Goal: Transaction & Acquisition: Purchase product/service

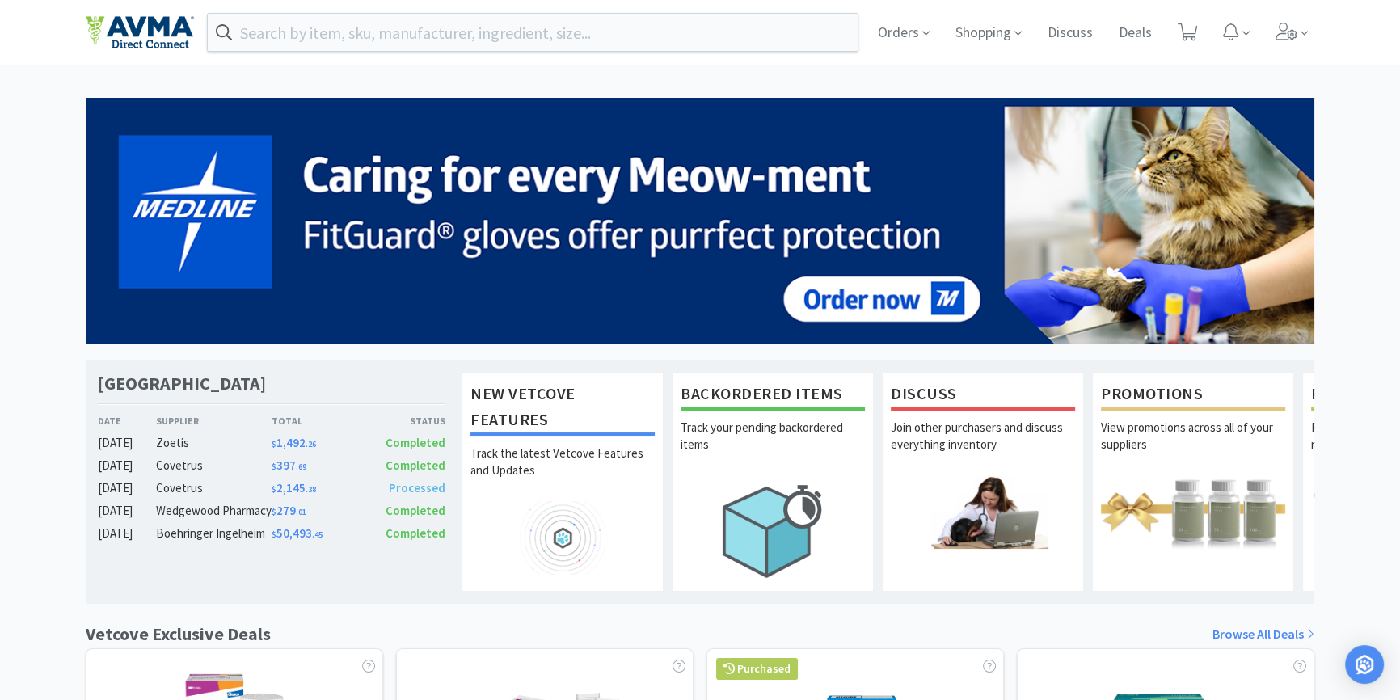
click at [1361, 198] on div "[GEOGRAPHIC_DATA] Date Supplier Total Status [DATE] Zoetis $ 1,492 . 26 Complet…" at bounding box center [700, 659] width 1400 height 1122
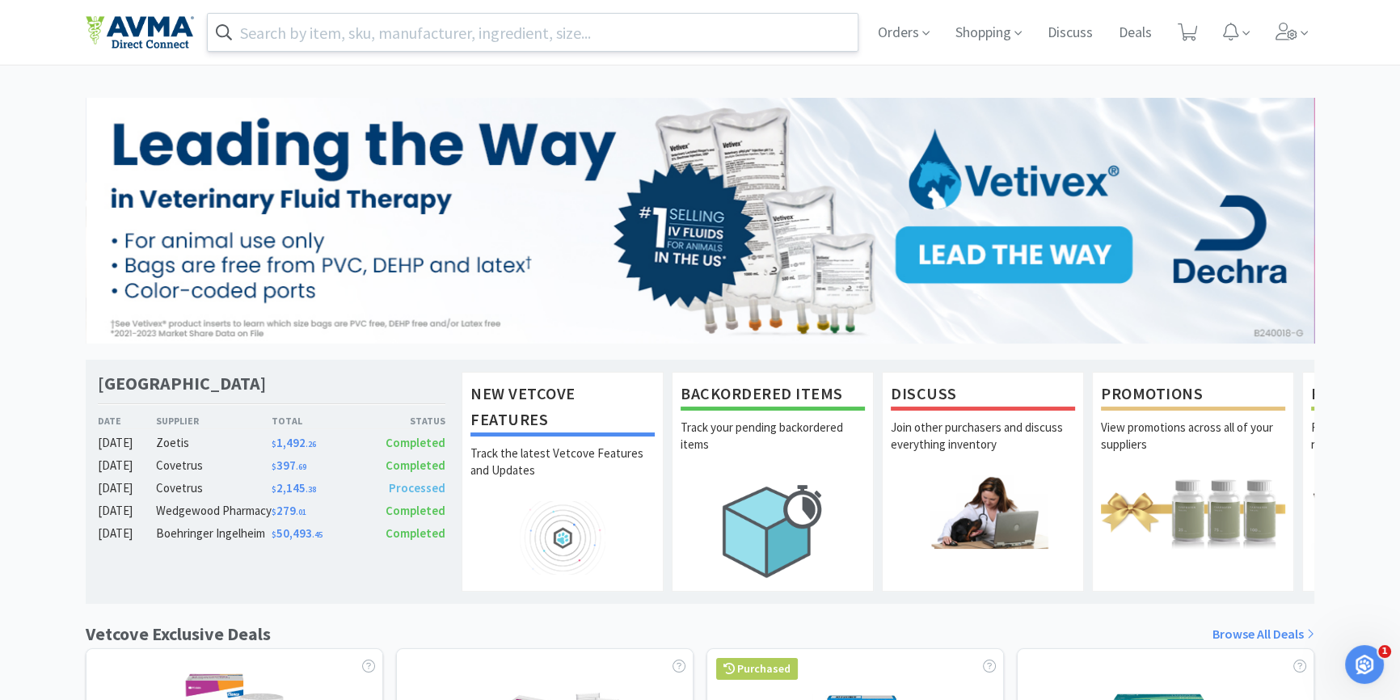
click at [397, 32] on input "text" at bounding box center [533, 32] width 650 height 37
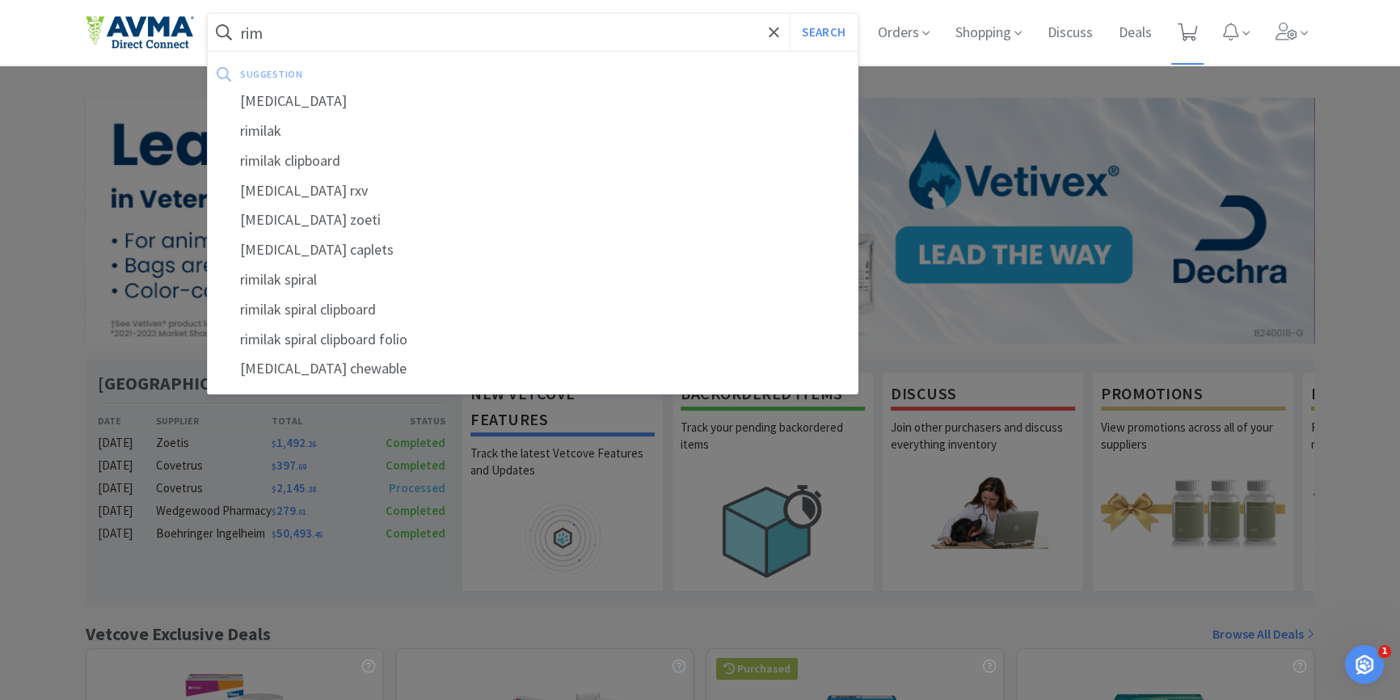
type input "rim"
click at [1196, 46] on span at bounding box center [1187, 32] width 33 height 65
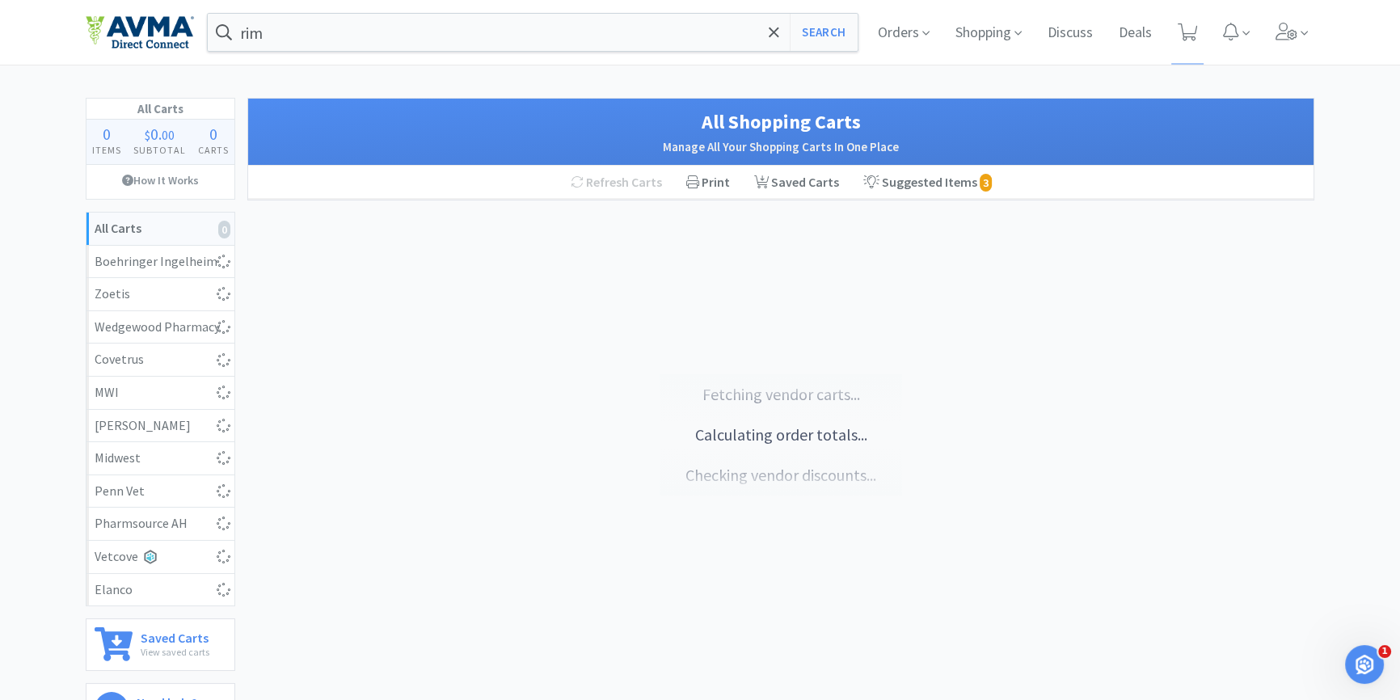
select select "2"
select select "6"
select select "2"
select select "1"
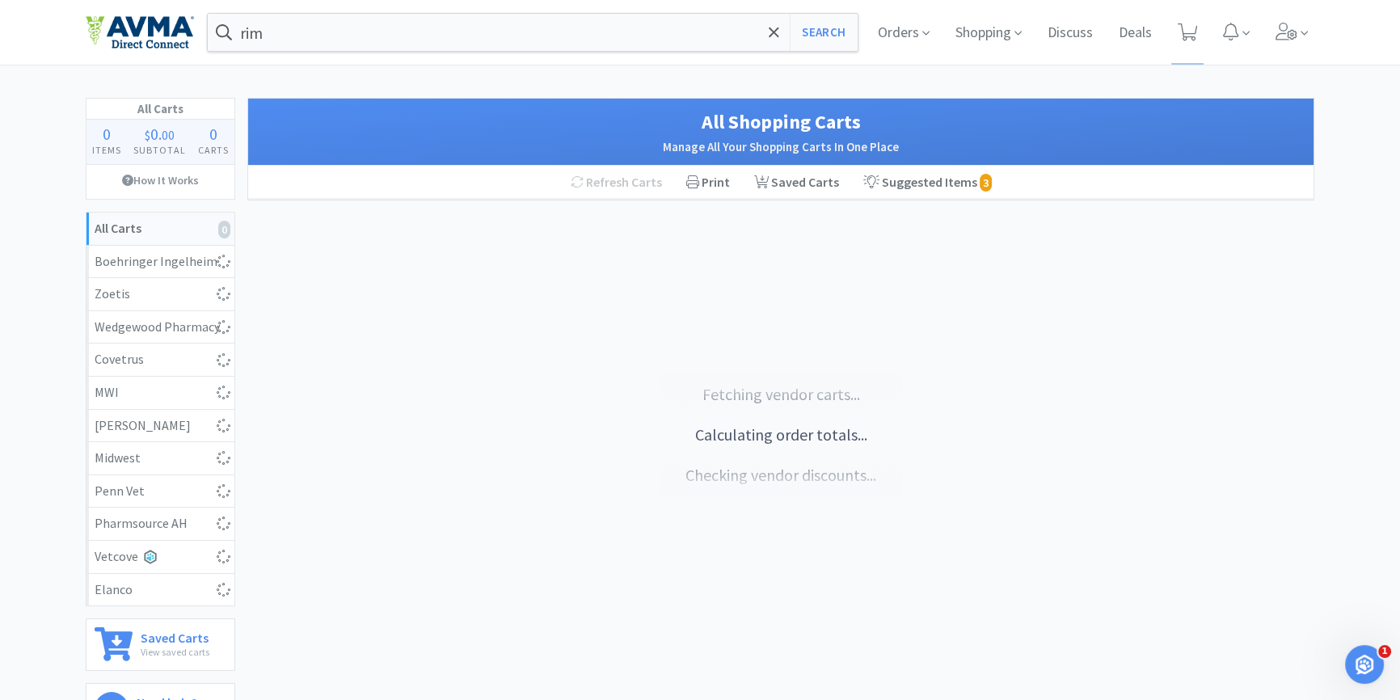
select select "4"
select select "2"
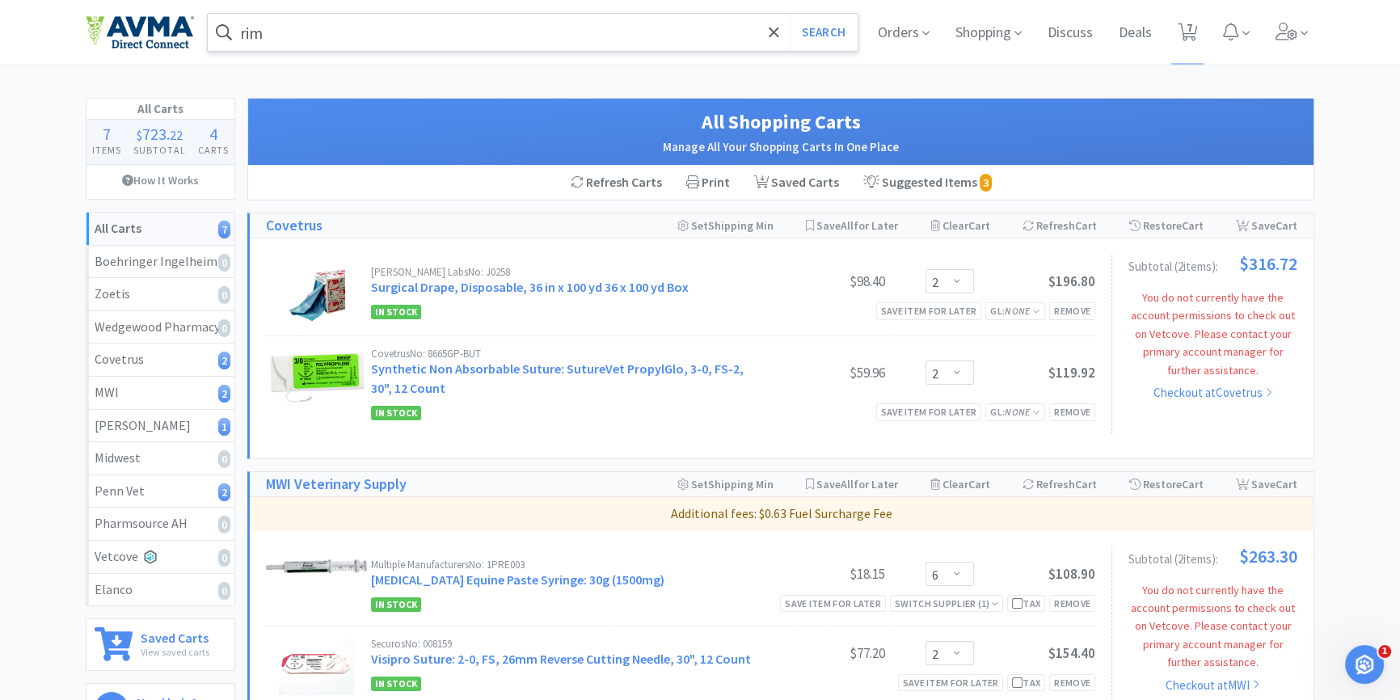
click at [415, 45] on input "rim" at bounding box center [533, 32] width 650 height 37
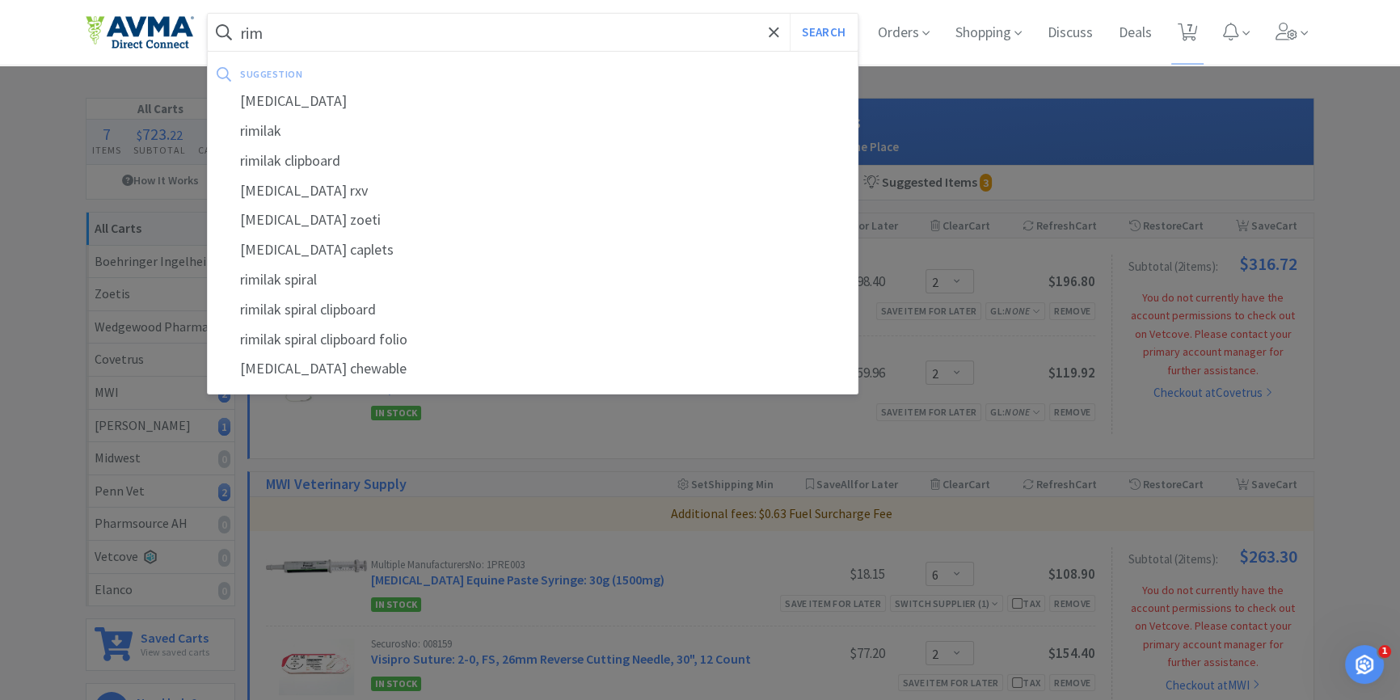
click at [419, 45] on input "rim" at bounding box center [533, 32] width 650 height 37
click at [1174, 395] on div at bounding box center [700, 350] width 1400 height 700
click at [518, 37] on input "rim" at bounding box center [533, 32] width 650 height 37
type input "[MEDICAL_DATA]"
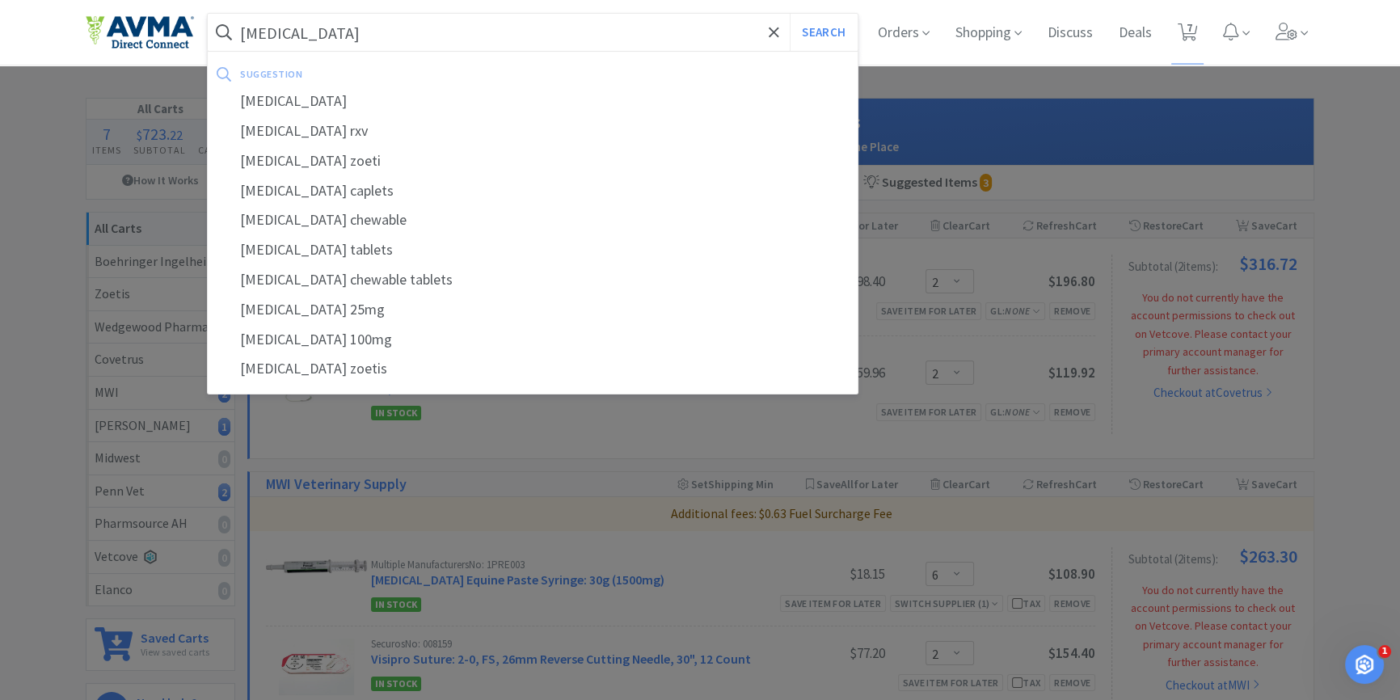
click at [790, 14] on button "Search" at bounding box center [823, 32] width 67 height 37
select select "2"
select select "6"
select select "2"
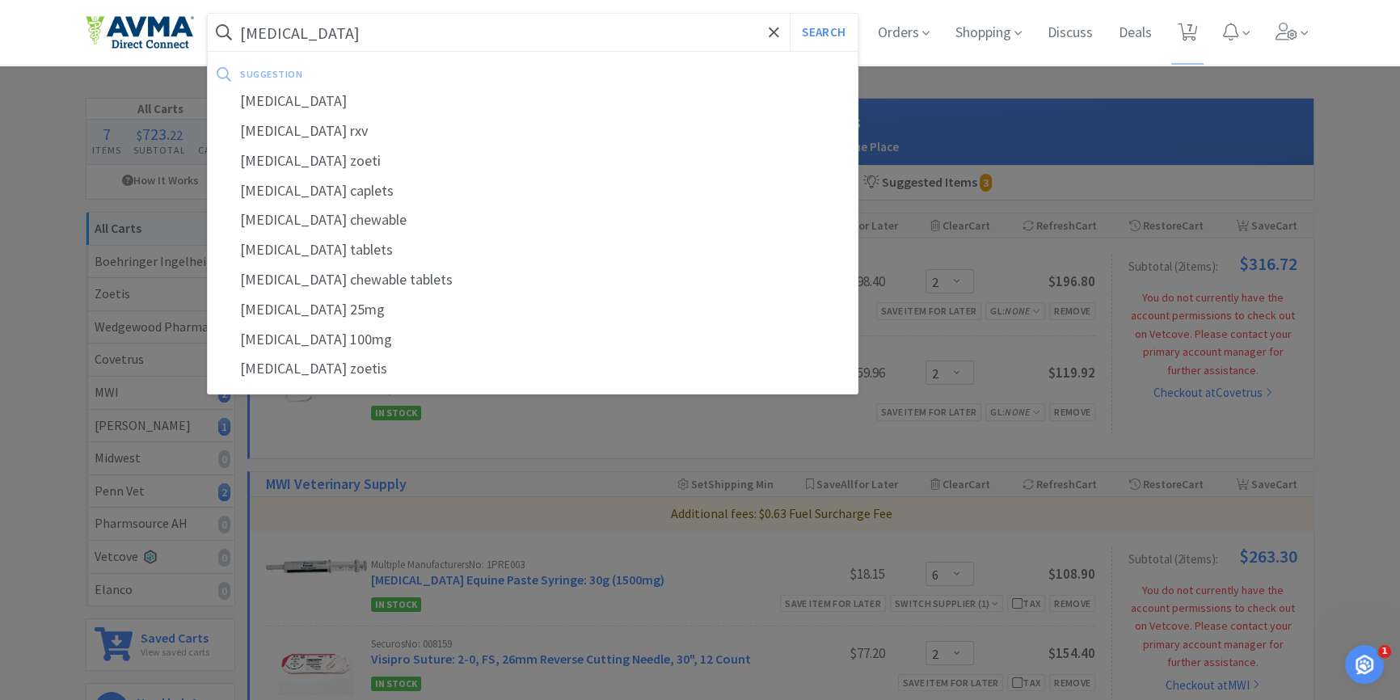
select select "1"
select select "4"
select select "2"
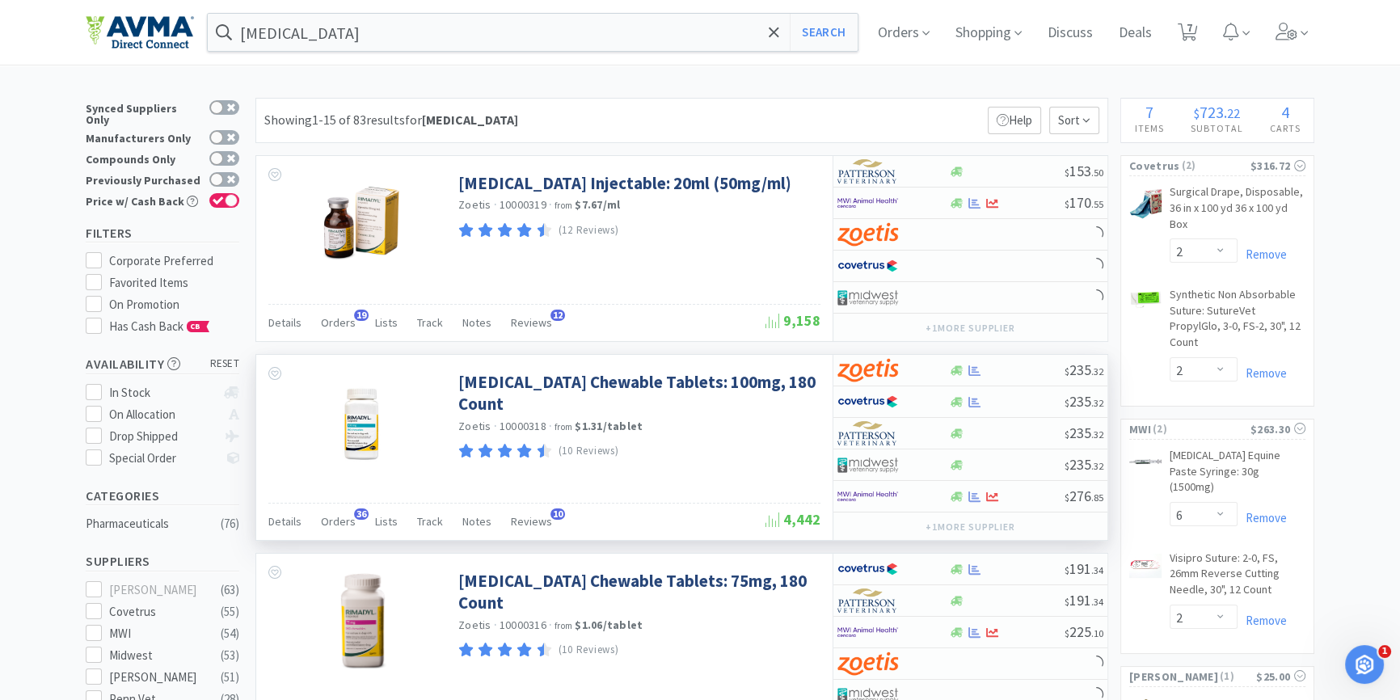
scroll to position [146, 0]
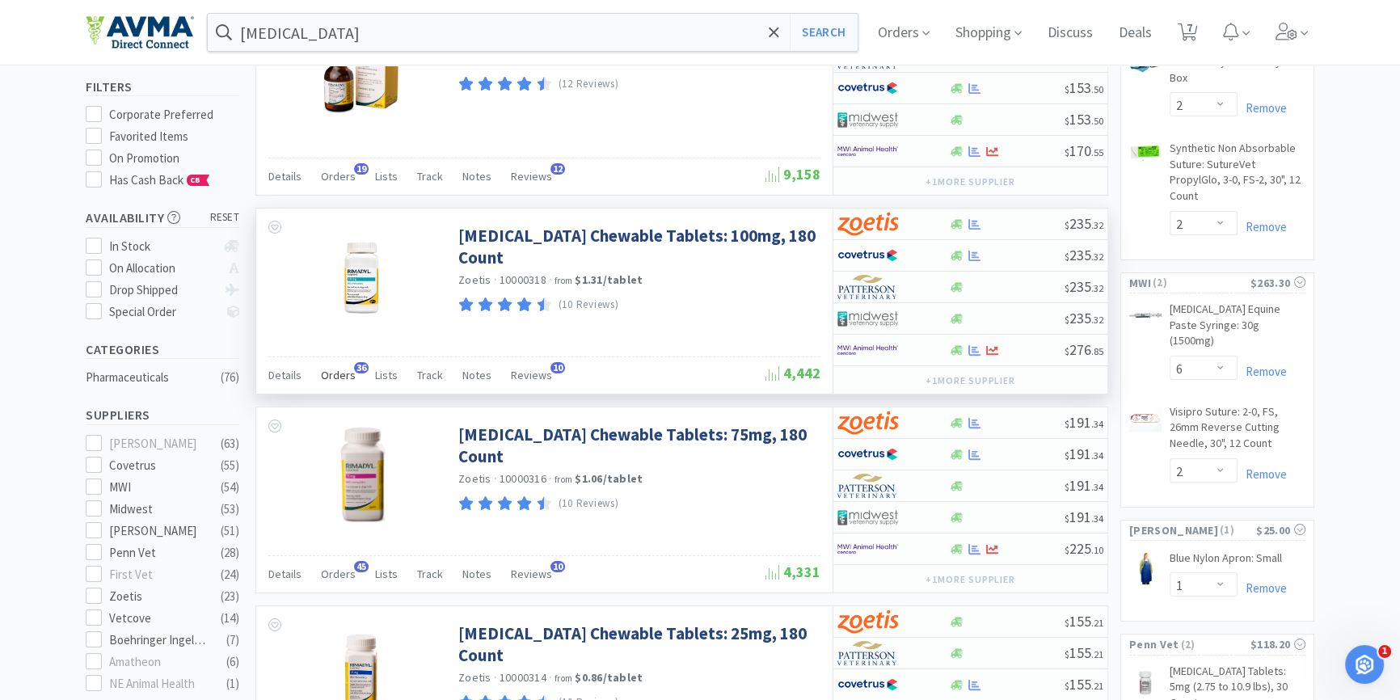
click at [336, 373] on span "Orders" at bounding box center [338, 375] width 35 height 15
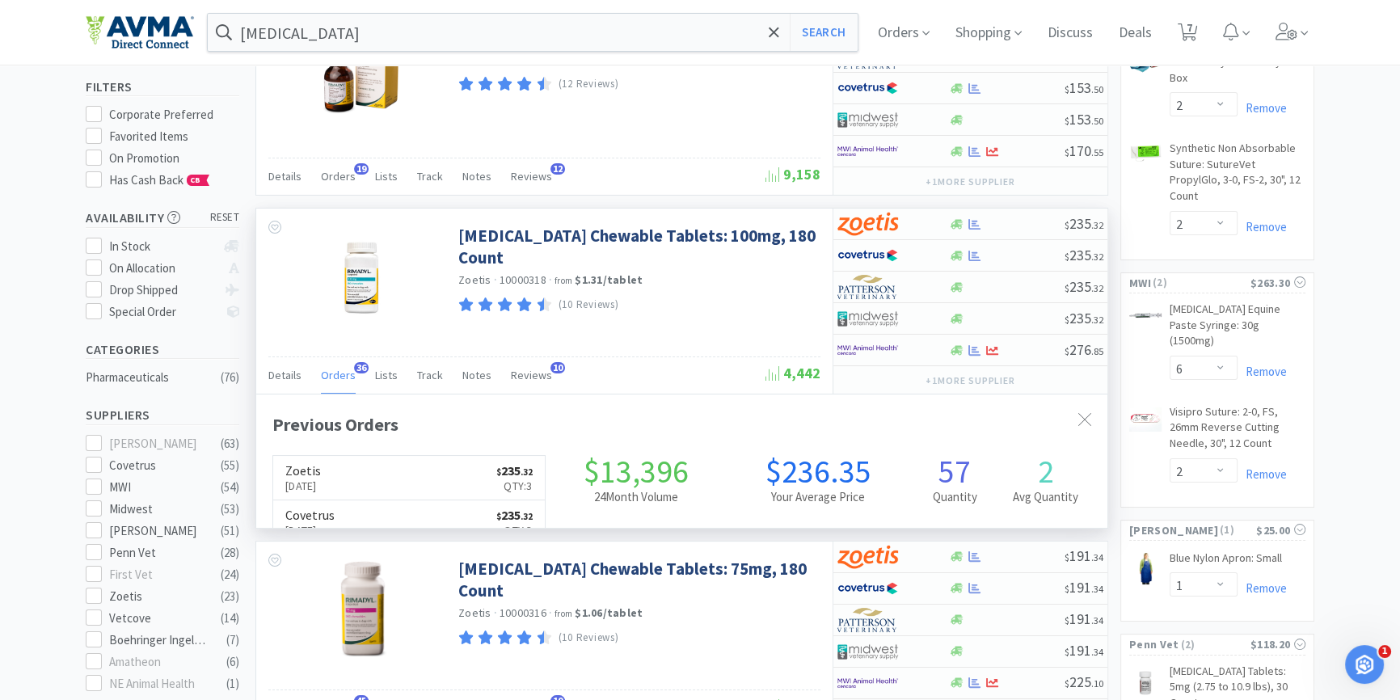
scroll to position [432, 850]
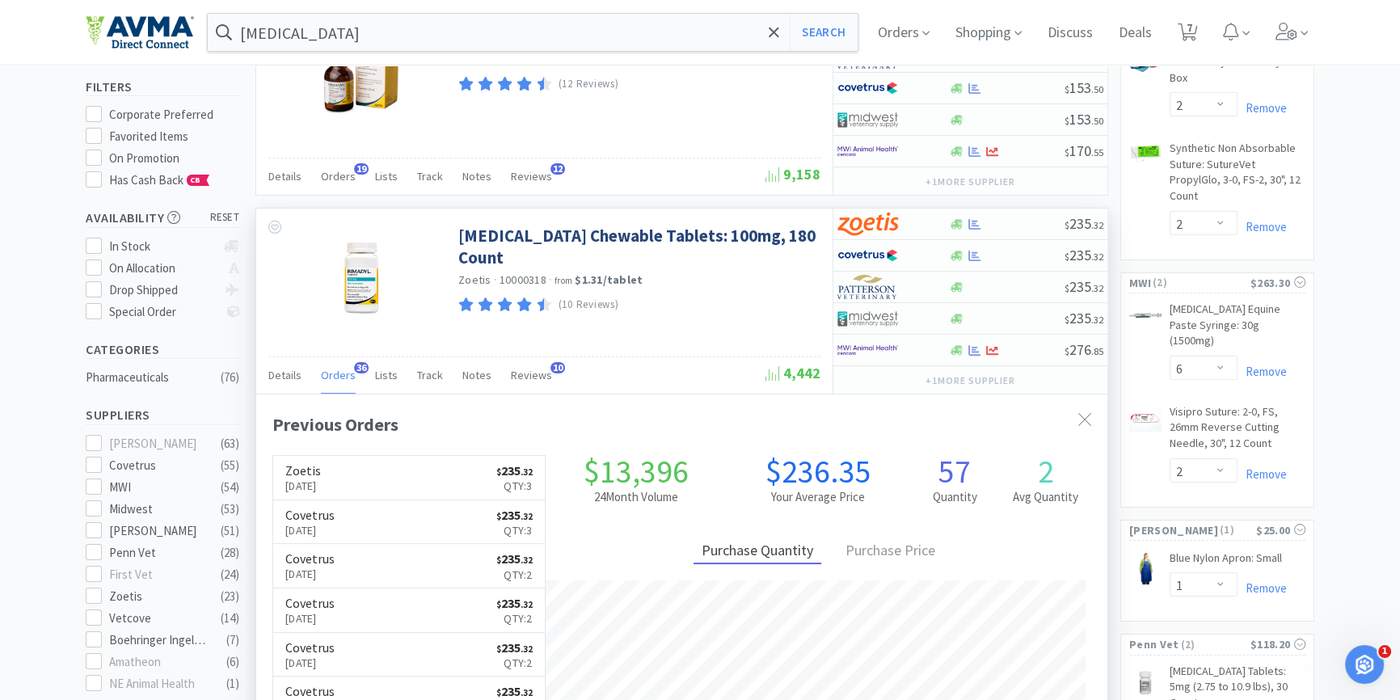
click at [742, 322] on div "[MEDICAL_DATA] Chewable Tablets: 100mg, 180 Count Zoetis · 10000318 · from $1.3…" at bounding box center [544, 276] width 576 height 134
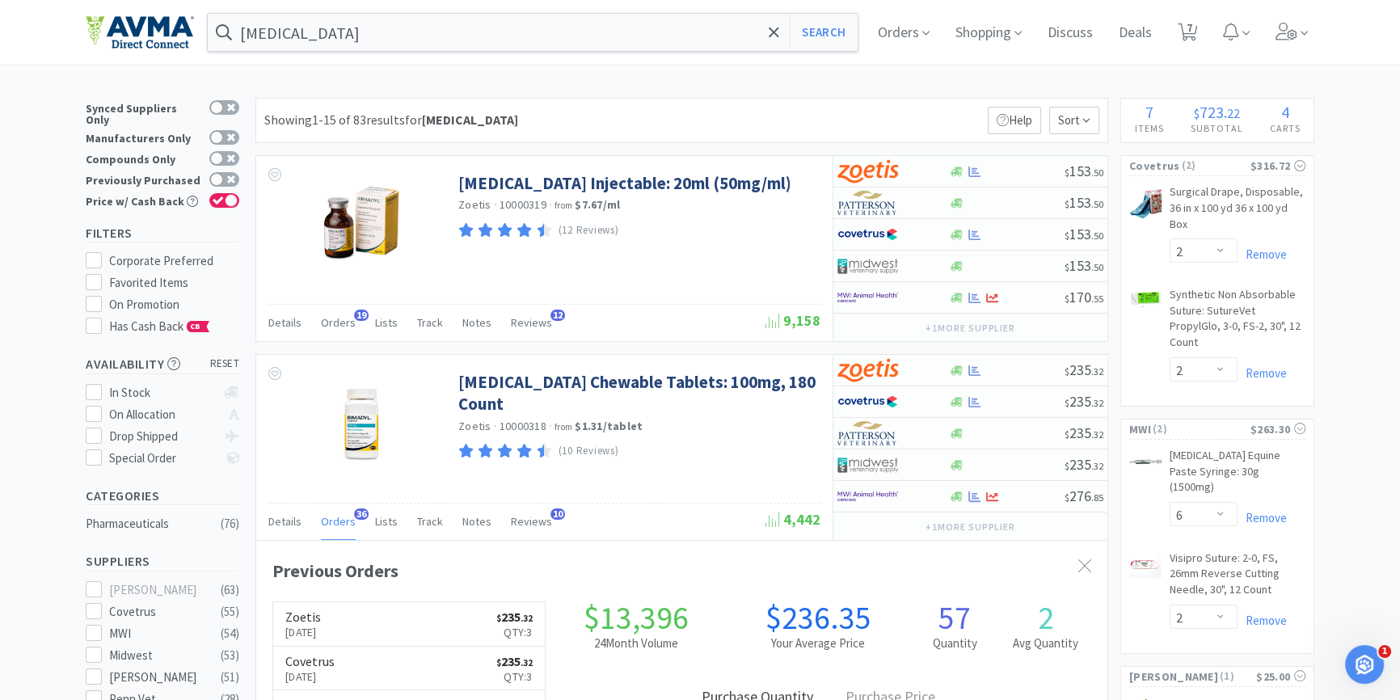
scroll to position [0, 0]
click at [1215, 448] on link "[MEDICAL_DATA] Equine Paste Syringe: 30g (1500mg) CB" at bounding box center [1238, 475] width 136 height 54
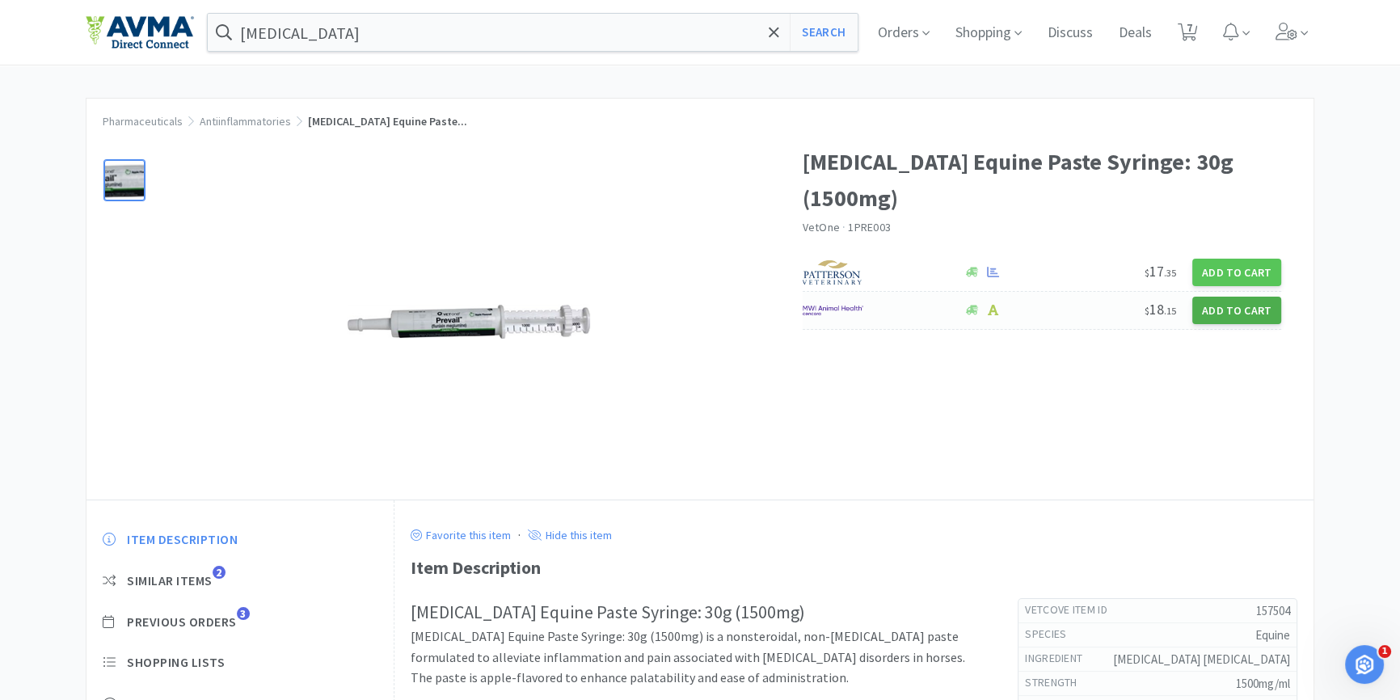
click at [1223, 297] on button "Add to Cart" at bounding box center [1236, 310] width 89 height 27
select select "1"
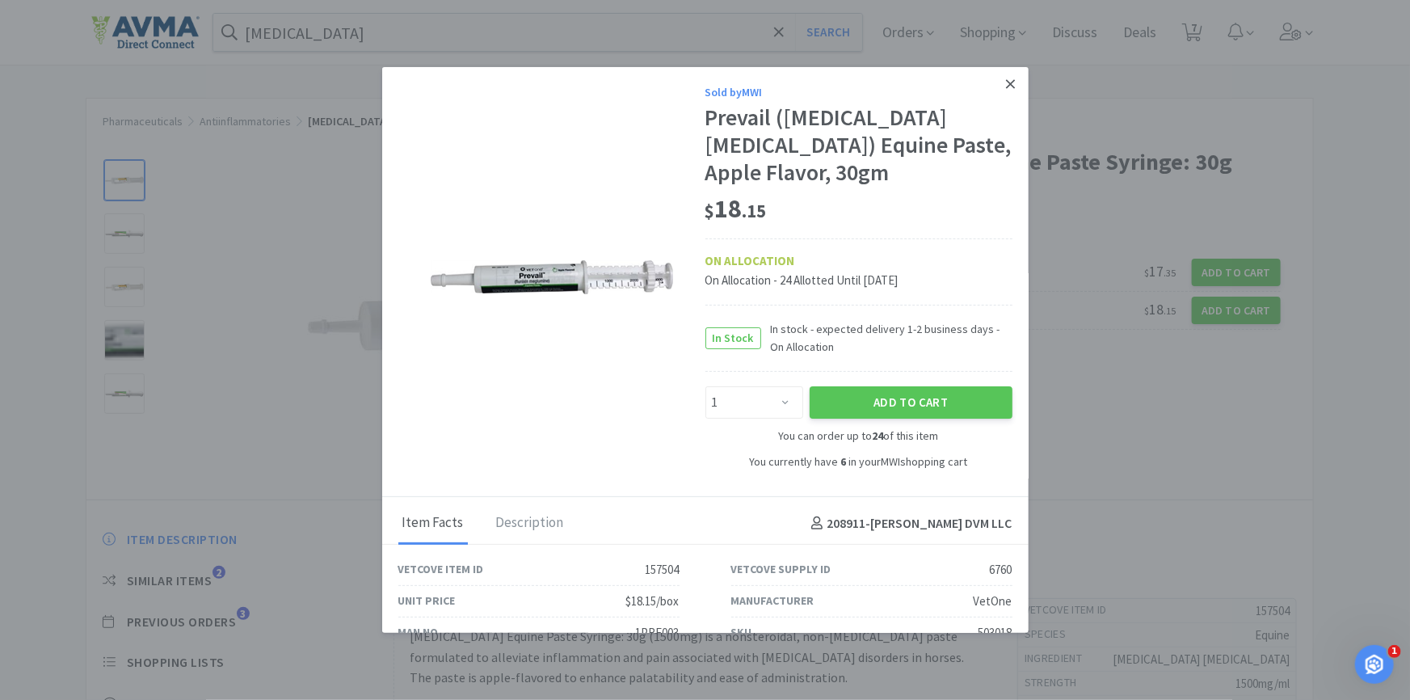
click at [1006, 82] on icon at bounding box center [1010, 83] width 9 height 9
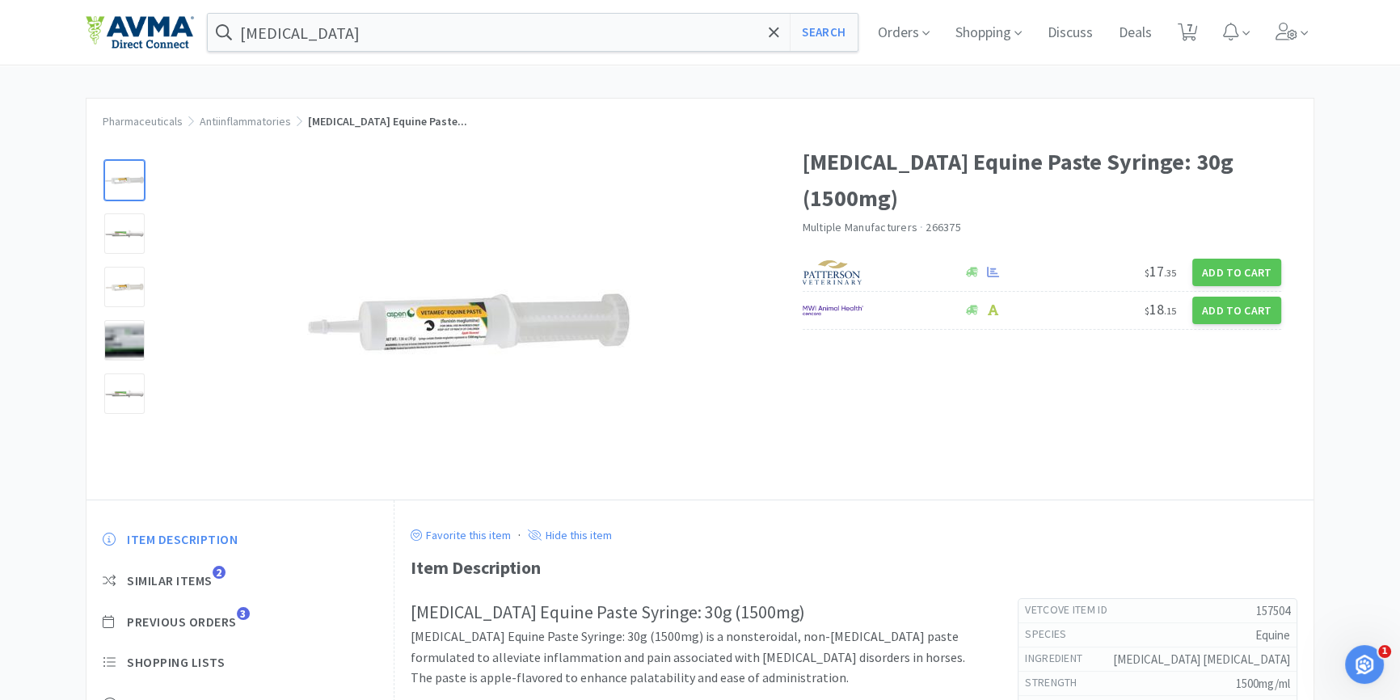
click at [1172, 334] on div "[MEDICAL_DATA] Equine Paste Syringe: 30g (1500mg) Multiple Manufacturers · 2663…" at bounding box center [699, 314] width 1227 height 372
click at [445, 40] on input "[MEDICAL_DATA]" at bounding box center [533, 32] width 650 height 37
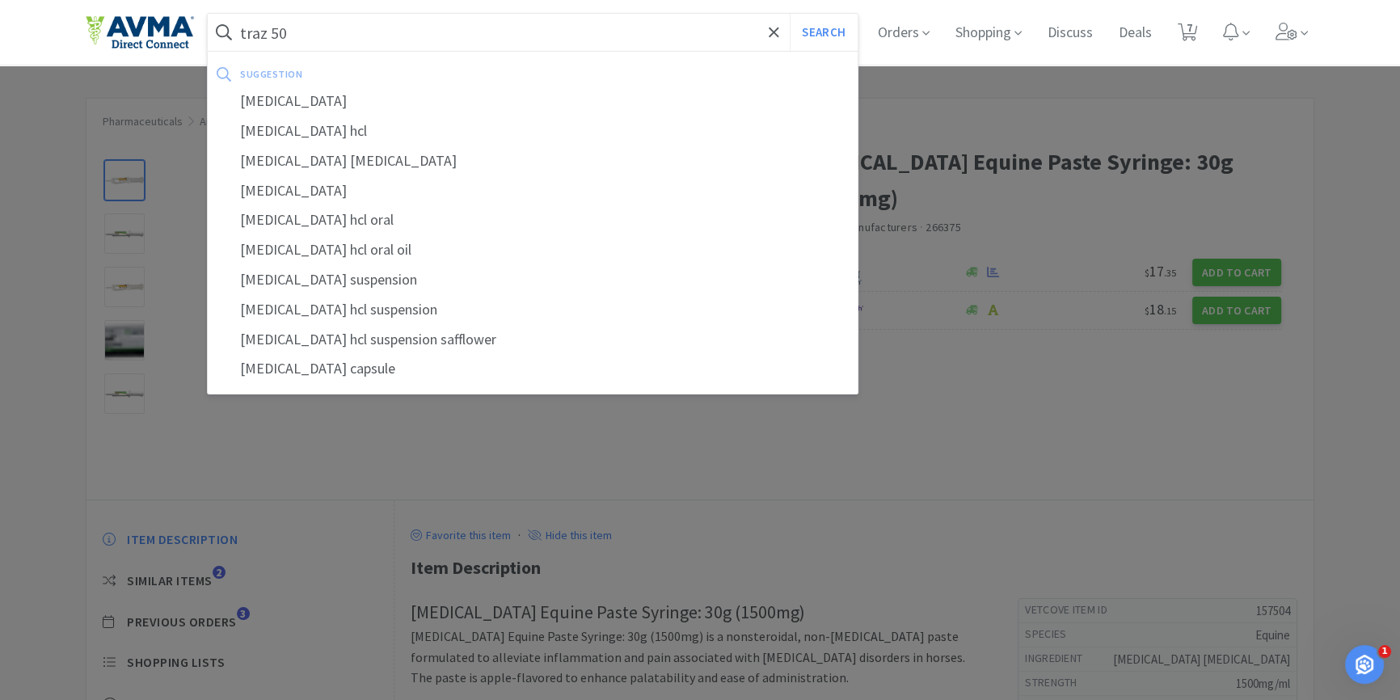
type input "traz 50"
click at [790, 14] on button "Search" at bounding box center [823, 32] width 67 height 37
select select "2"
select select "6"
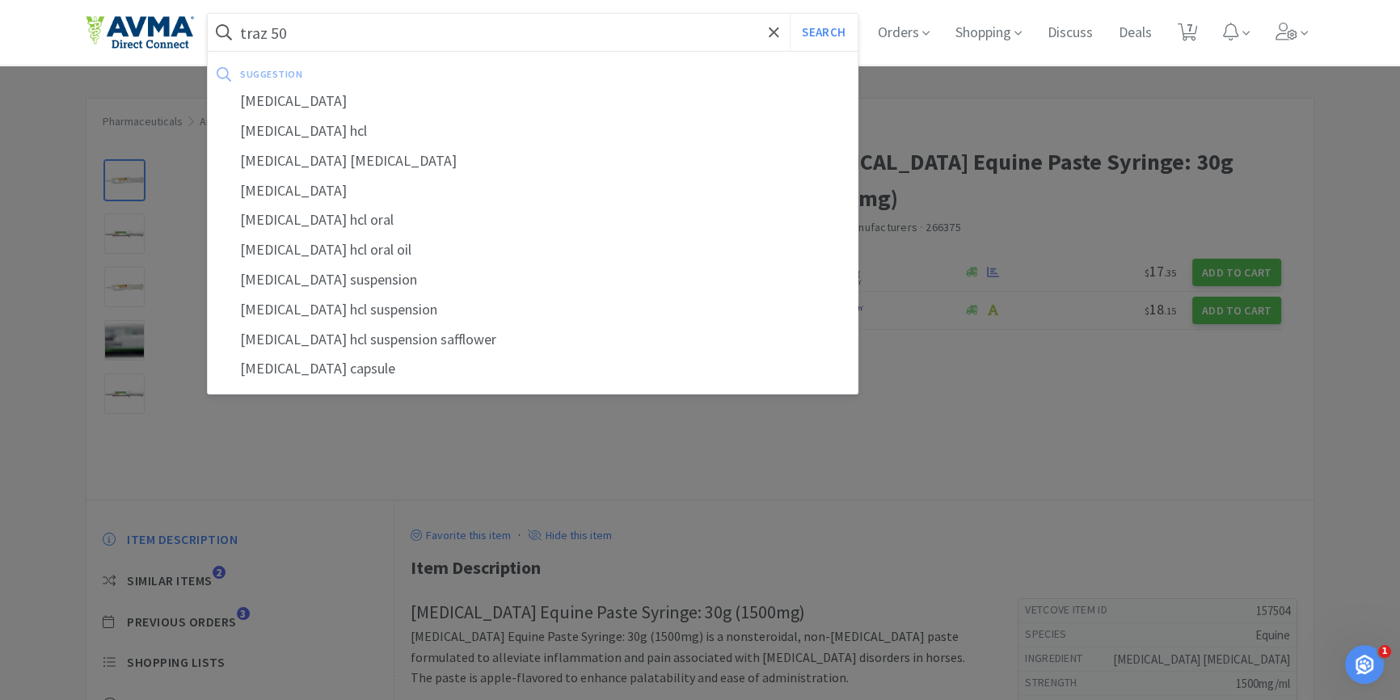
select select "2"
select select "1"
select select "4"
select select "2"
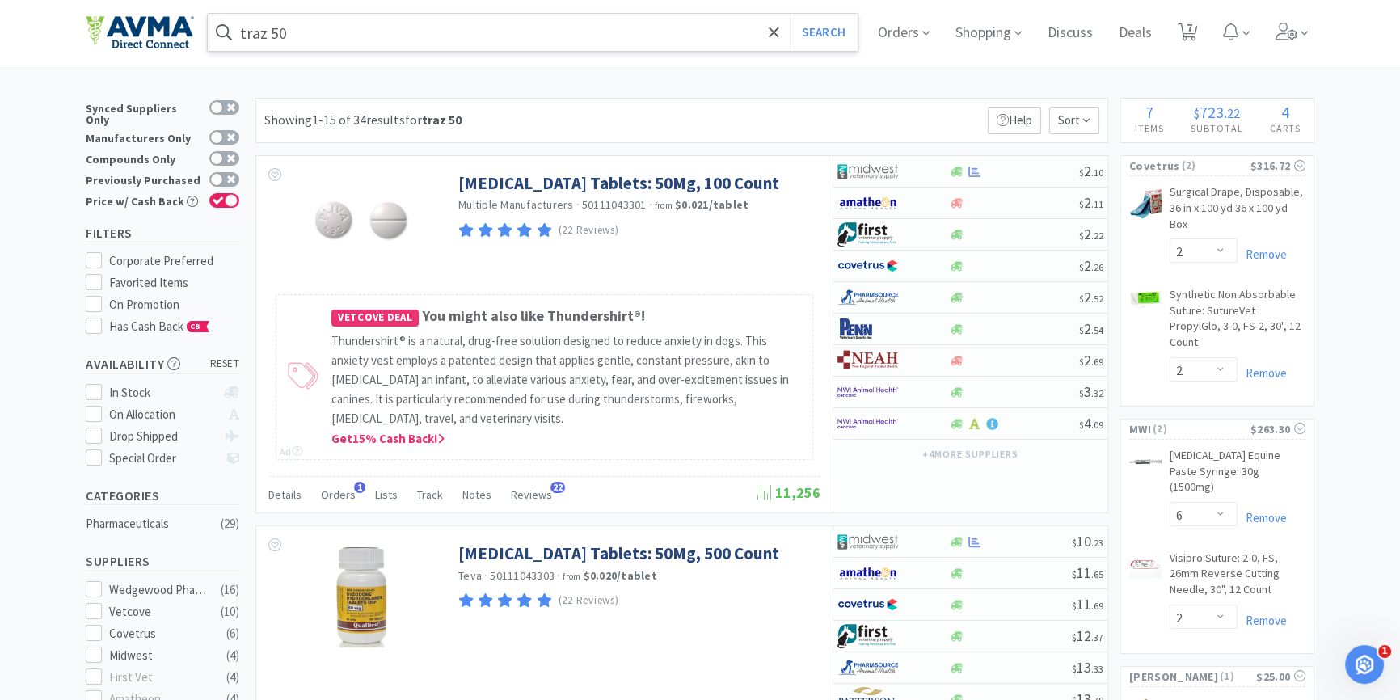
click at [476, 38] on input "traz 50" at bounding box center [533, 32] width 650 height 37
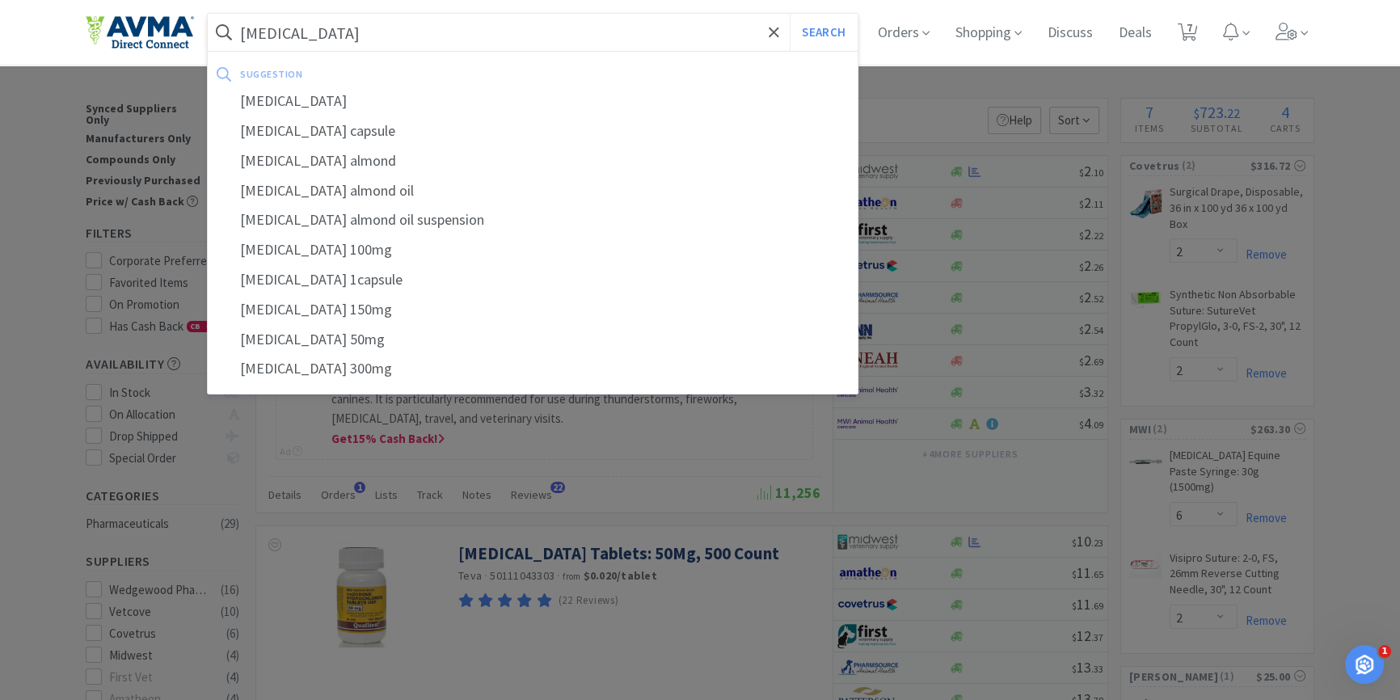
click at [790, 14] on button "Search" at bounding box center [823, 32] width 67 height 37
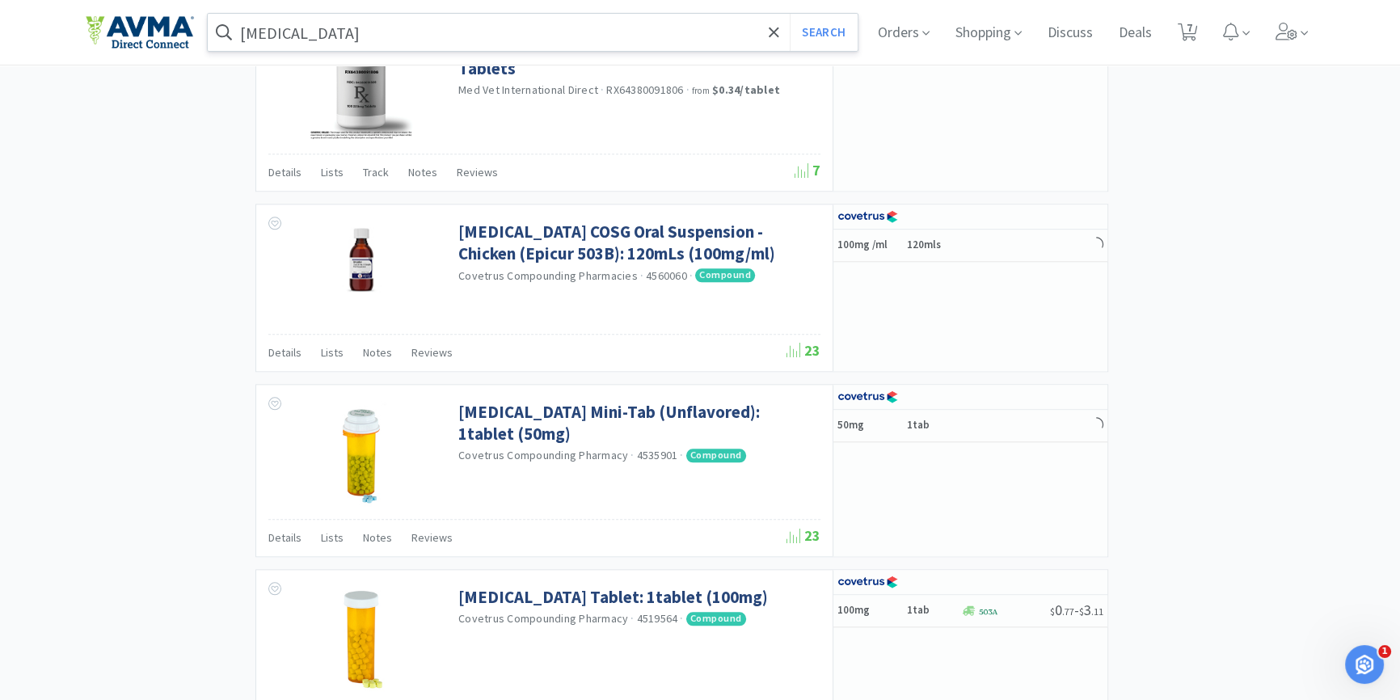
scroll to position [2103, 0]
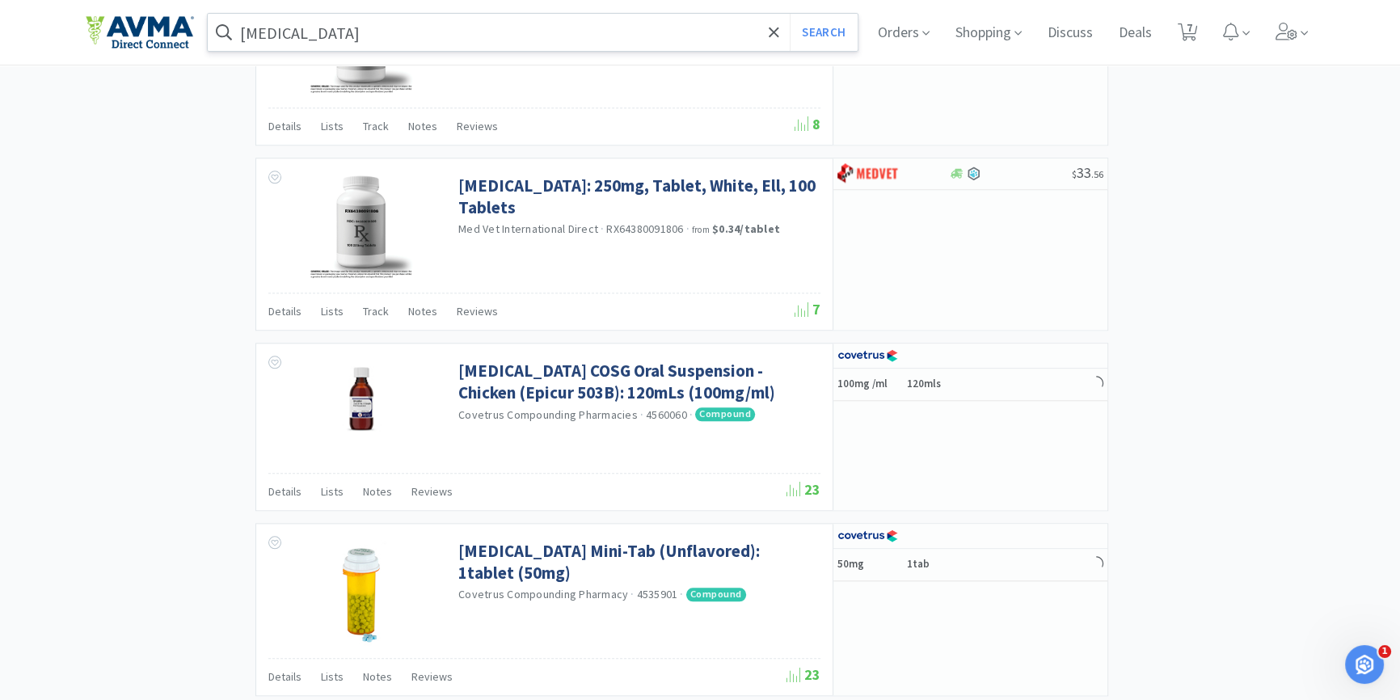
click at [356, 23] on input "[MEDICAL_DATA]" at bounding box center [533, 32] width 650 height 37
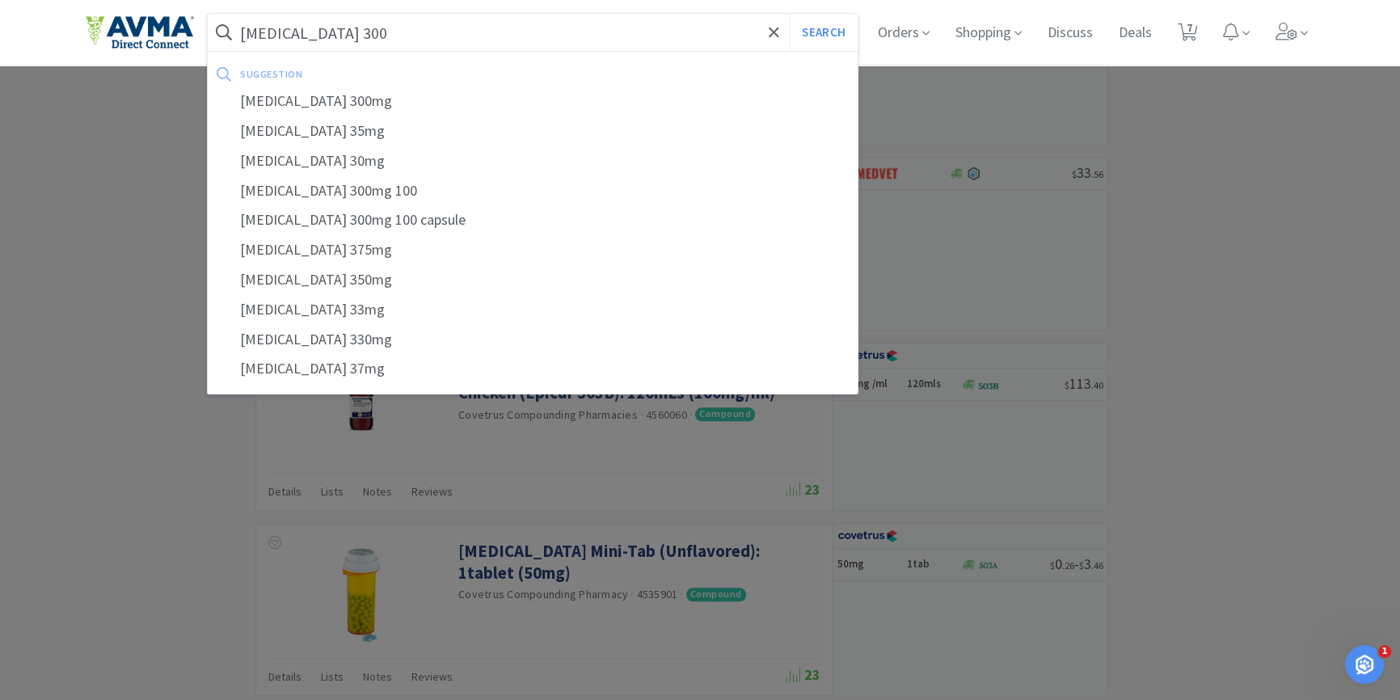
click at [790, 14] on button "Search" at bounding box center [823, 32] width 67 height 37
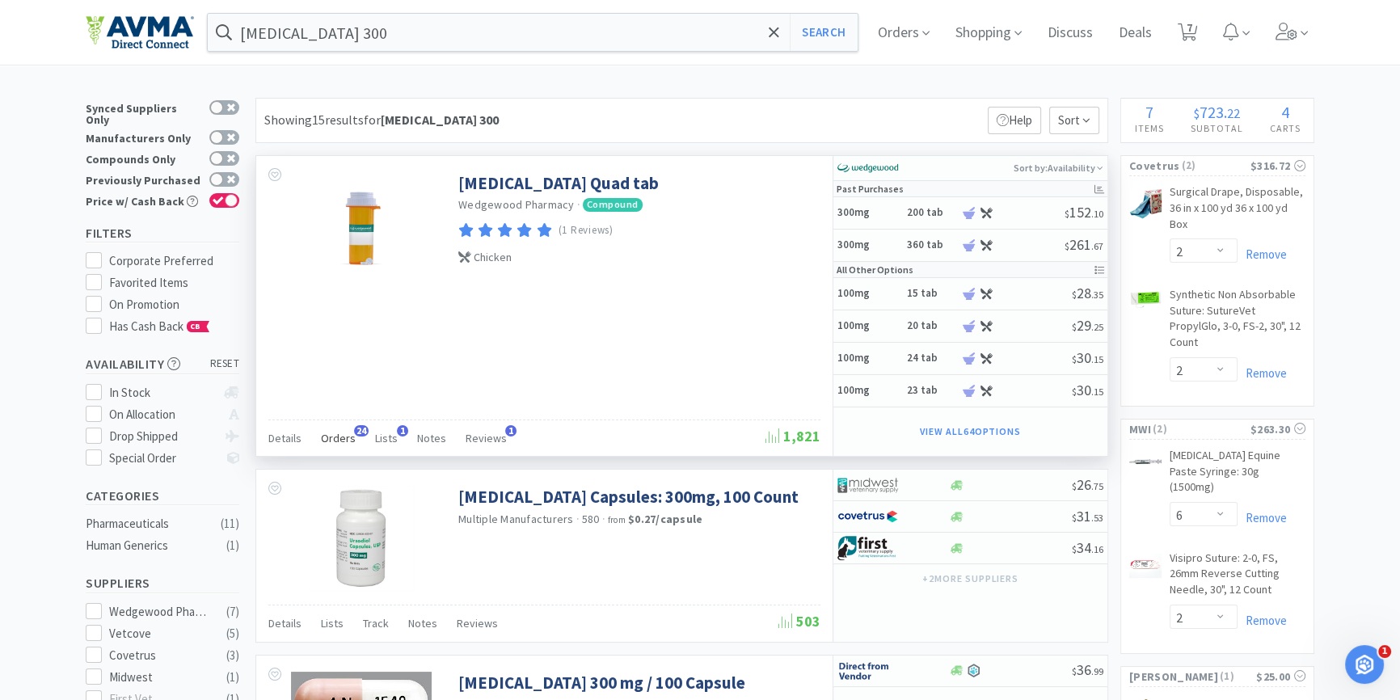
click at [342, 438] on span "Orders" at bounding box center [338, 438] width 35 height 15
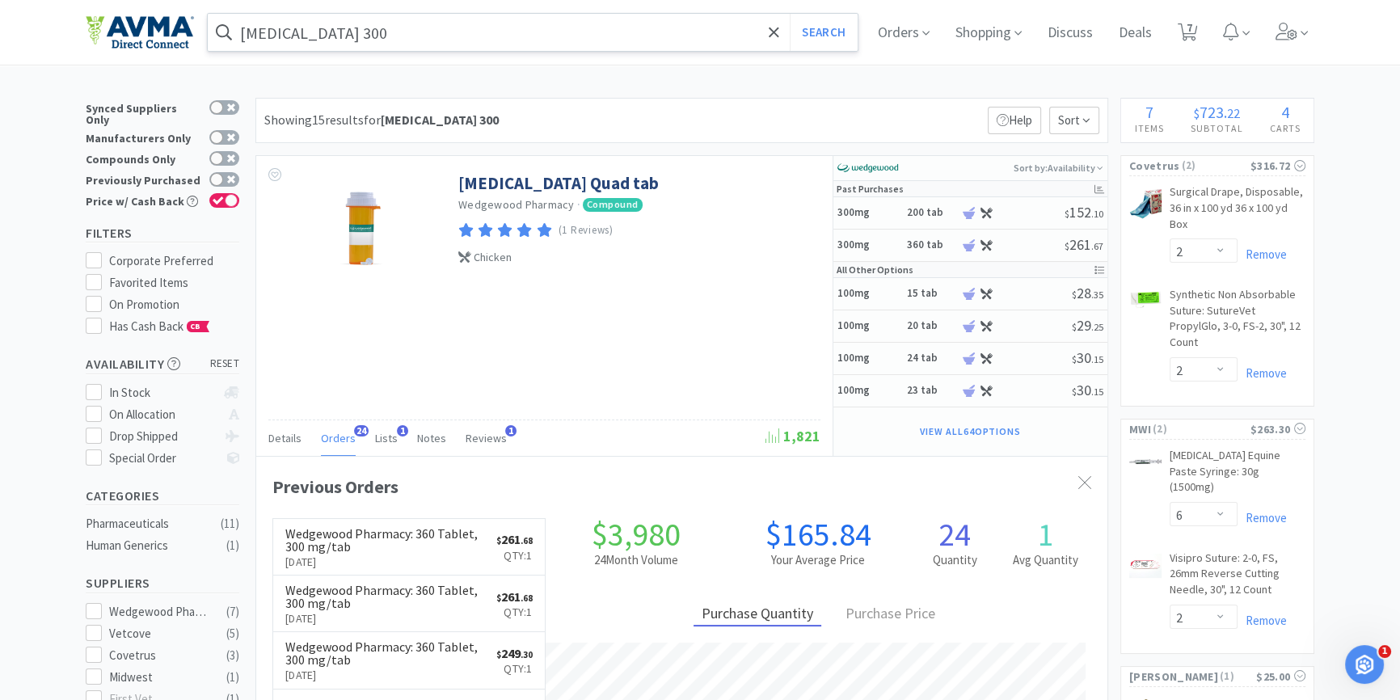
scroll to position [432, 850]
click at [378, 39] on input "[MEDICAL_DATA] 300" at bounding box center [533, 32] width 650 height 37
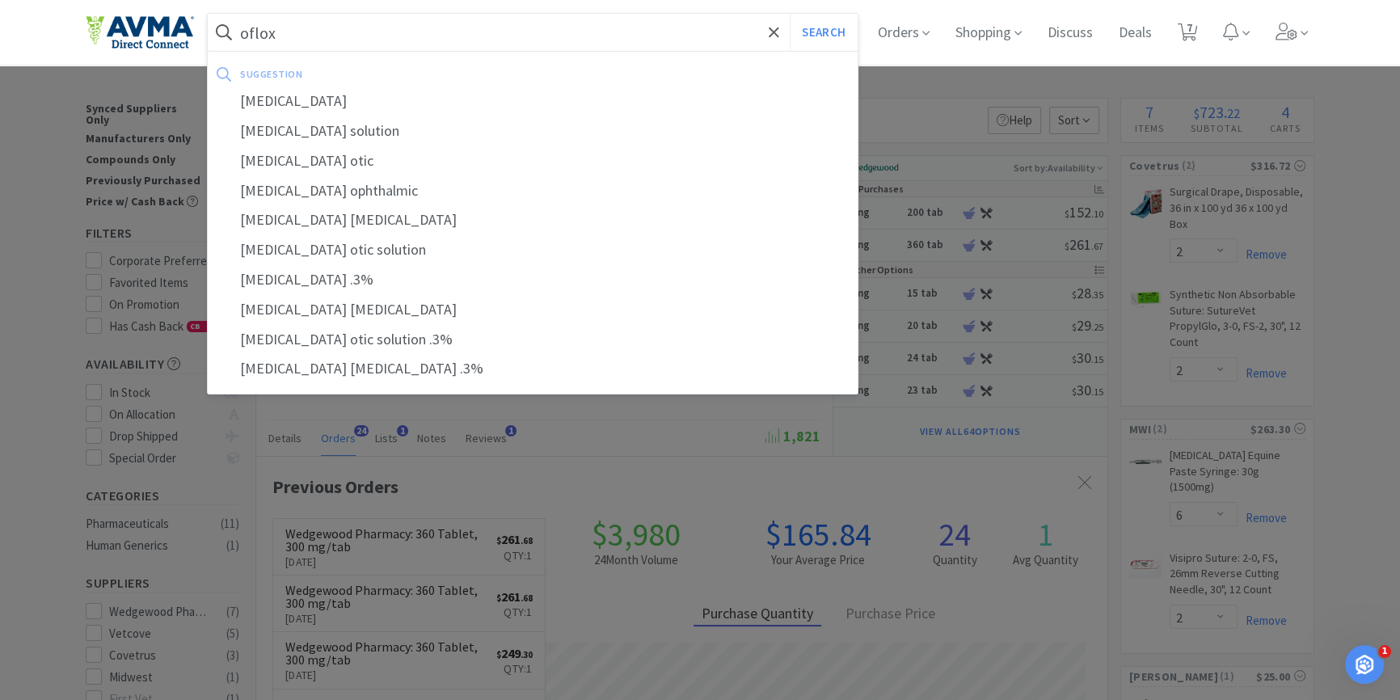
type input "oflox"
click at [790, 14] on button "Search" at bounding box center [823, 32] width 67 height 37
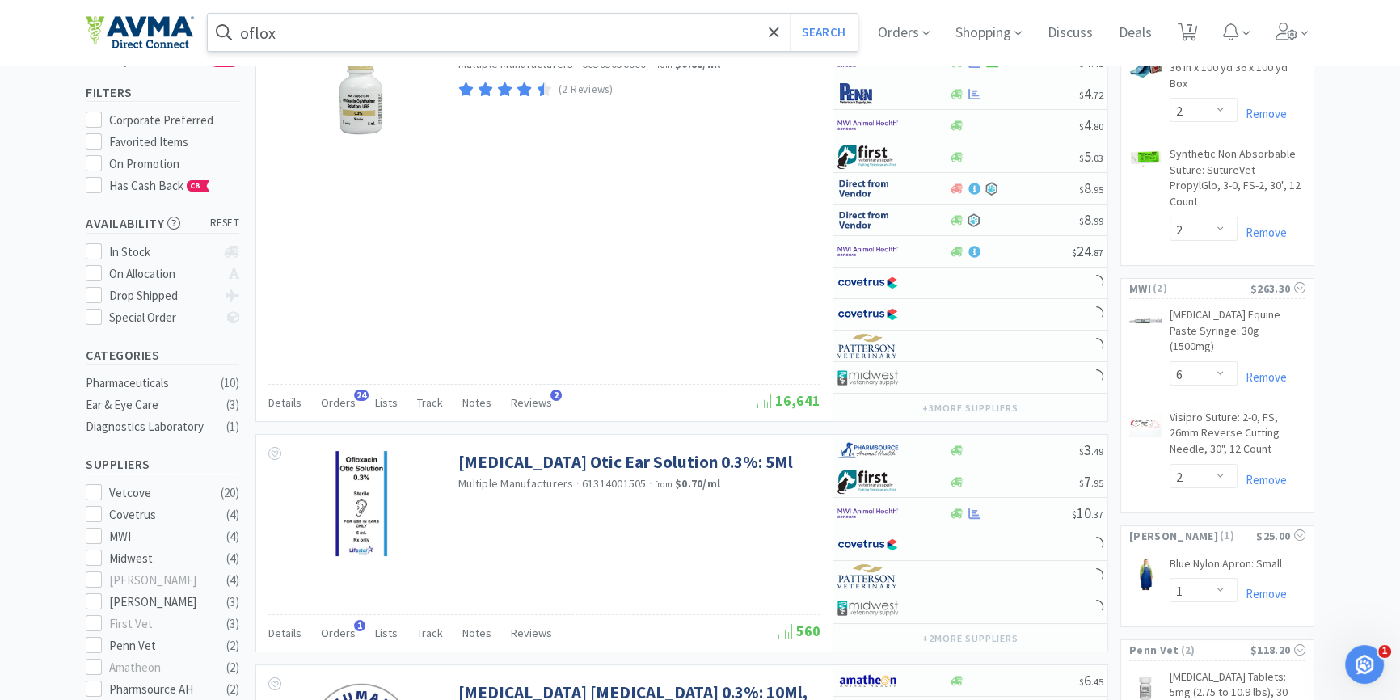
scroll to position [146, 0]
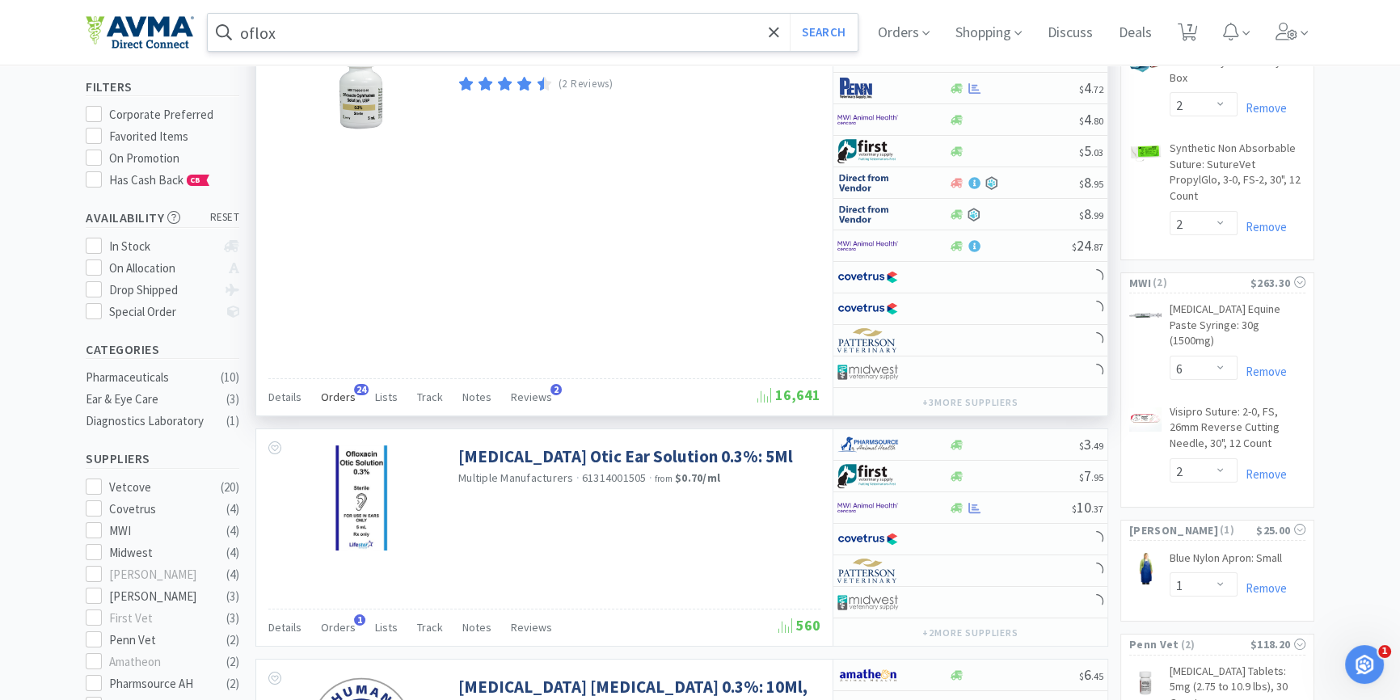
click at [344, 394] on span "Orders" at bounding box center [338, 397] width 35 height 15
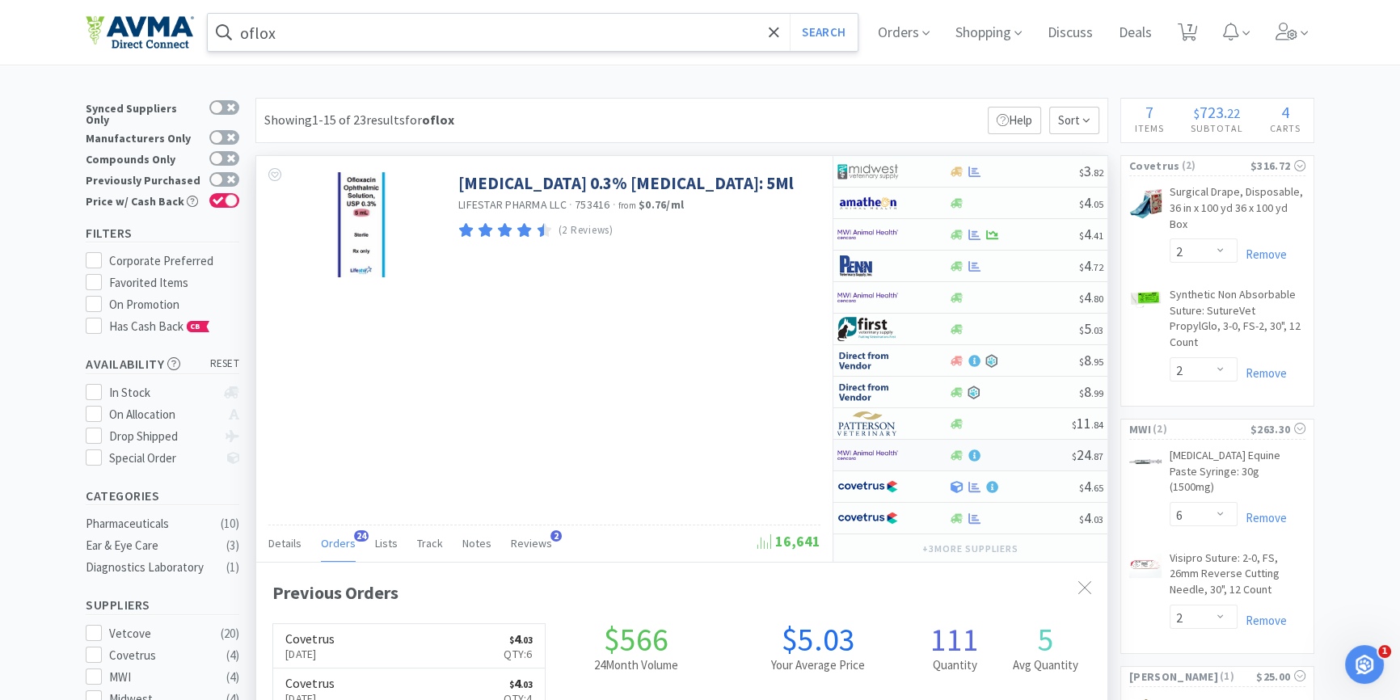
scroll to position [432, 850]
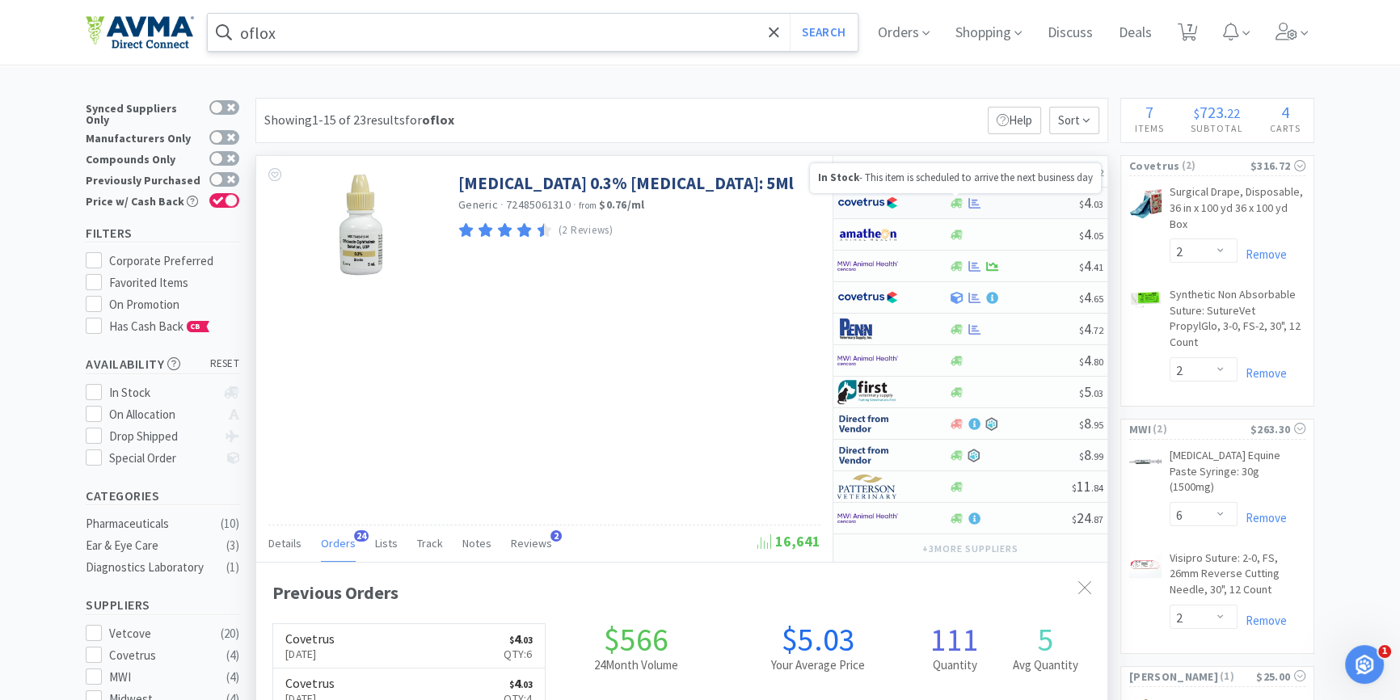
click at [961, 204] on icon at bounding box center [957, 203] width 12 height 12
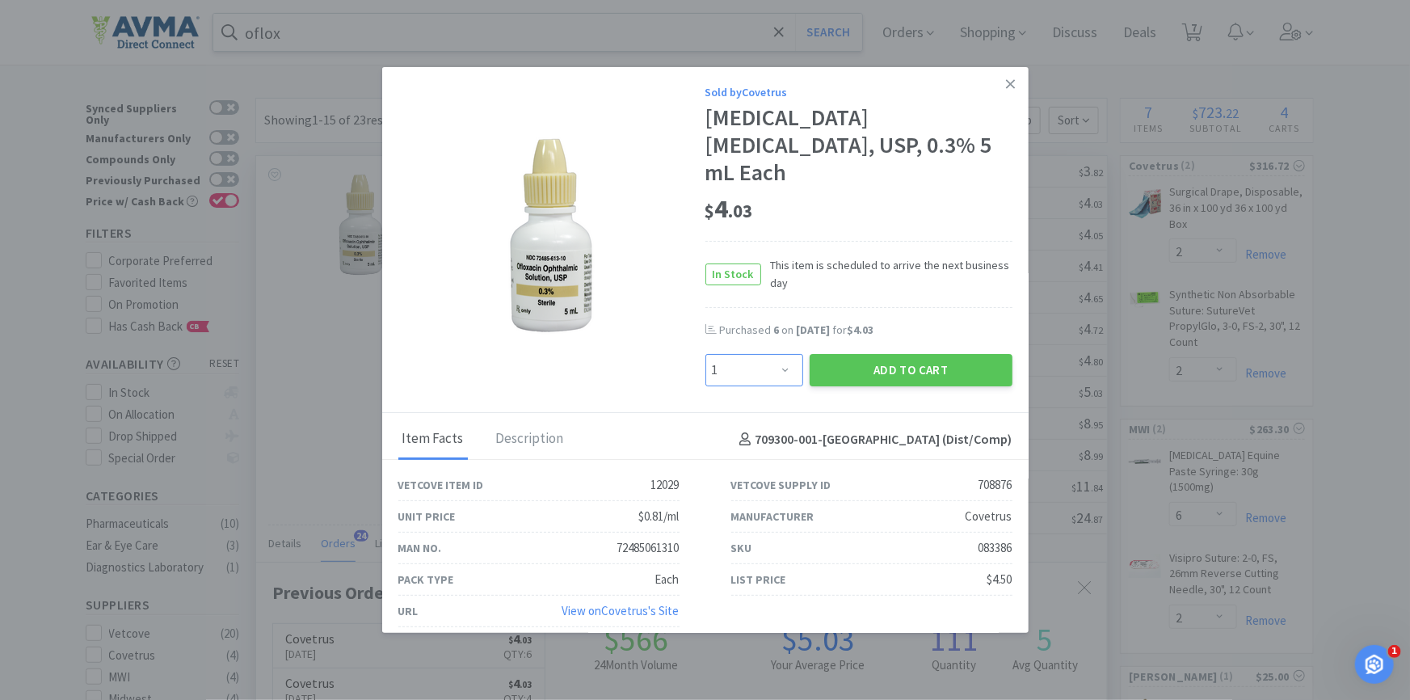
click at [743, 360] on select "Enter Quantity 1 2 3 4 5 6 7 8 9 10 11 12 13 14 15 16 17 18 19 20 Enter Quantity" at bounding box center [755, 370] width 98 height 32
select select "6"
click at [706, 354] on select "Enter Quantity 1 2 3 4 5 6 7 8 9 10 11 12 13 14 15 16 17 18 19 20 Enter Quantity" at bounding box center [755, 370] width 98 height 32
click at [877, 375] on div "Sold by Covetrus [MEDICAL_DATA] [MEDICAL_DATA], [GEOGRAPHIC_DATA], 0.3% 5 mL Ea…" at bounding box center [705, 240] width 647 height 346
click at [881, 367] on button "Add to Cart" at bounding box center [911, 370] width 203 height 32
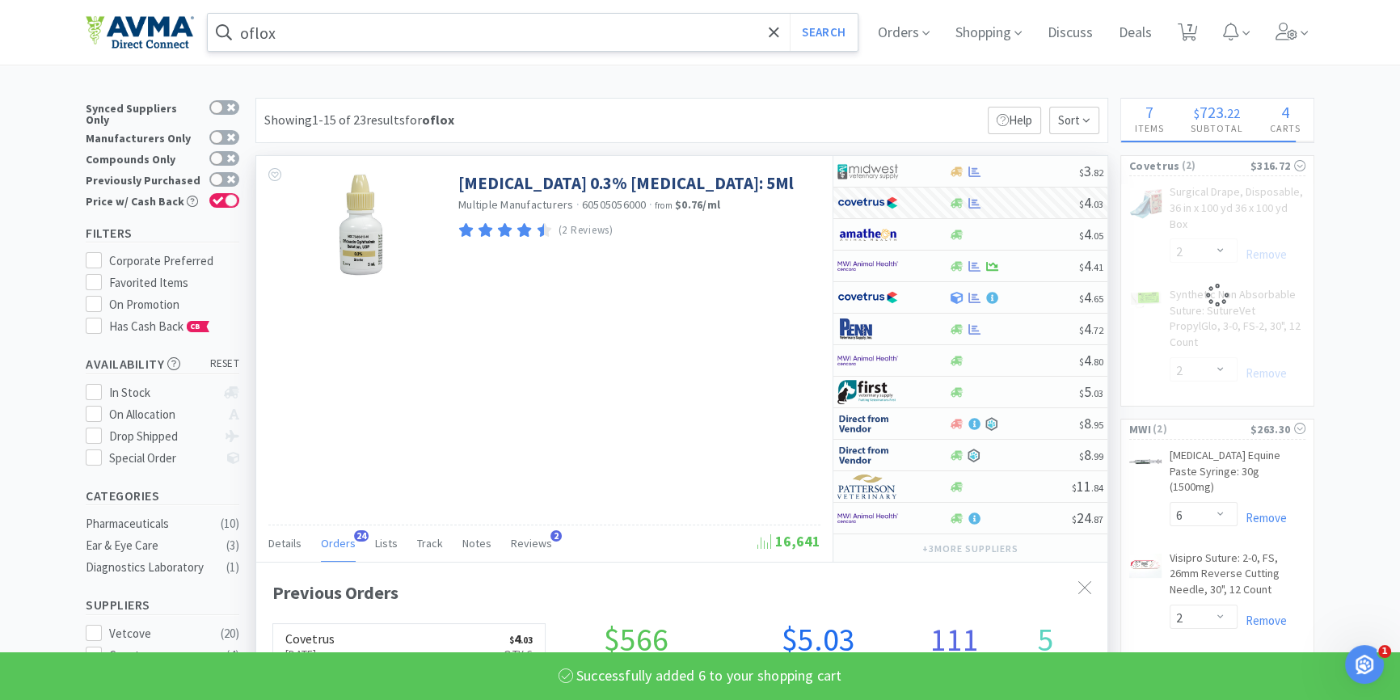
select select "6"
select select "2"
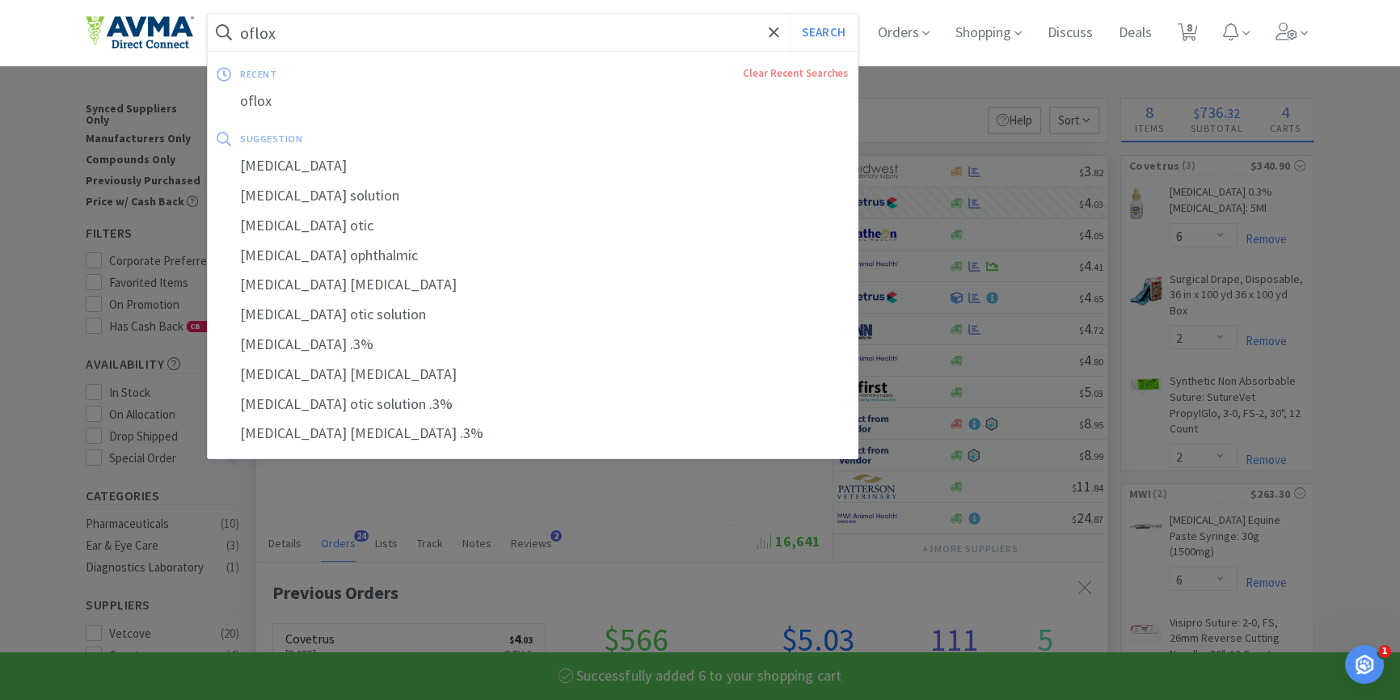
click at [310, 40] on input "oflox" at bounding box center [533, 32] width 650 height 37
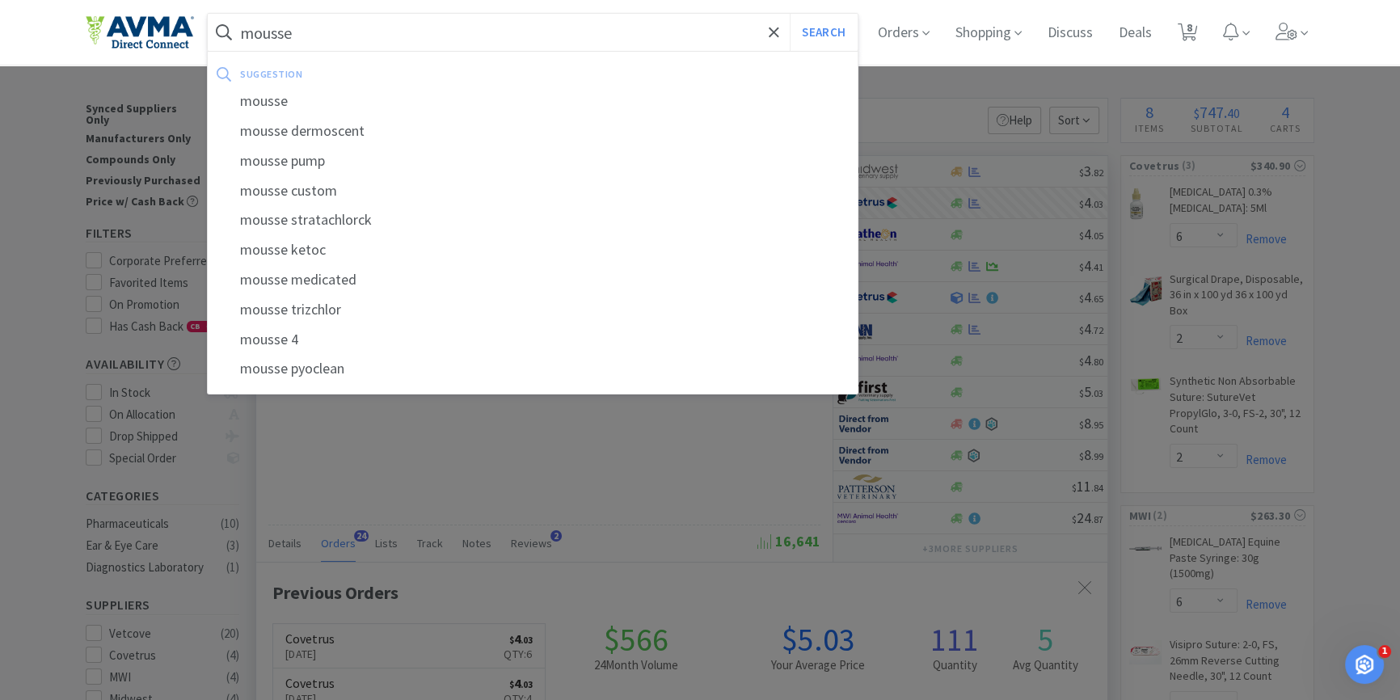
type input "mousse"
click at [790, 14] on button "Search" at bounding box center [823, 32] width 67 height 37
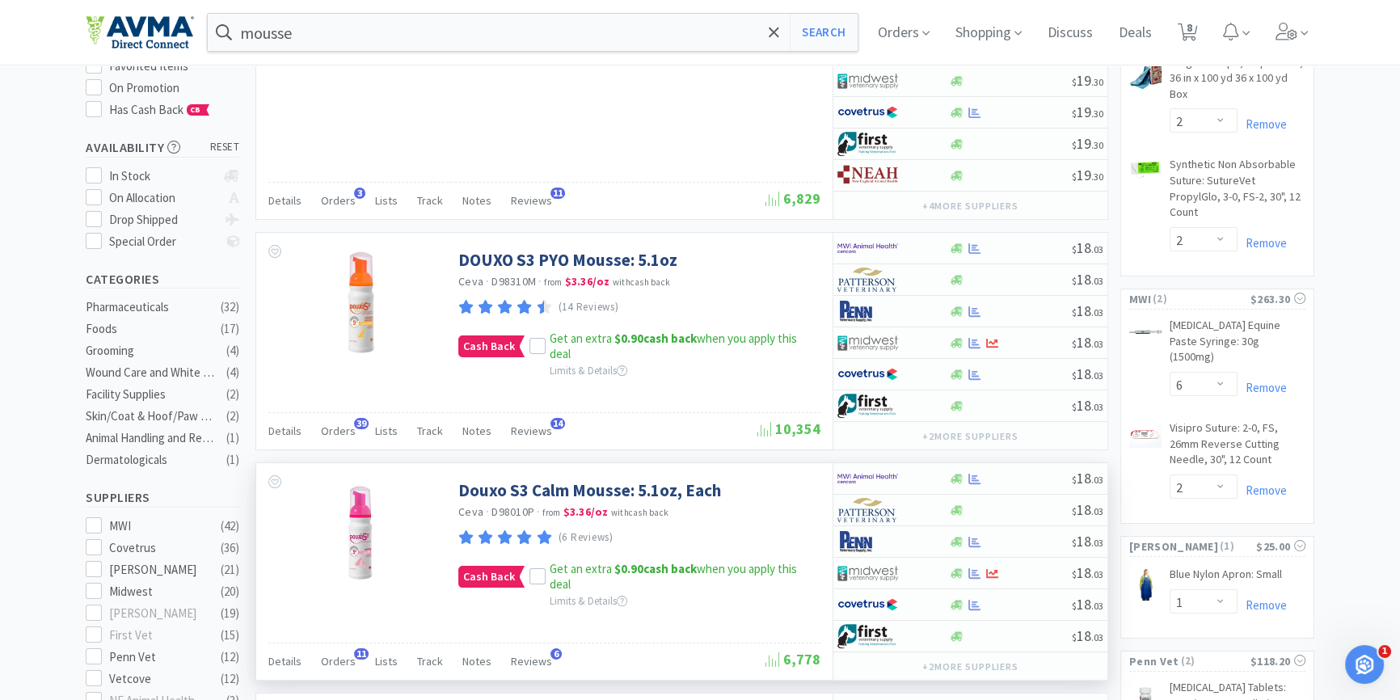
scroll to position [220, 0]
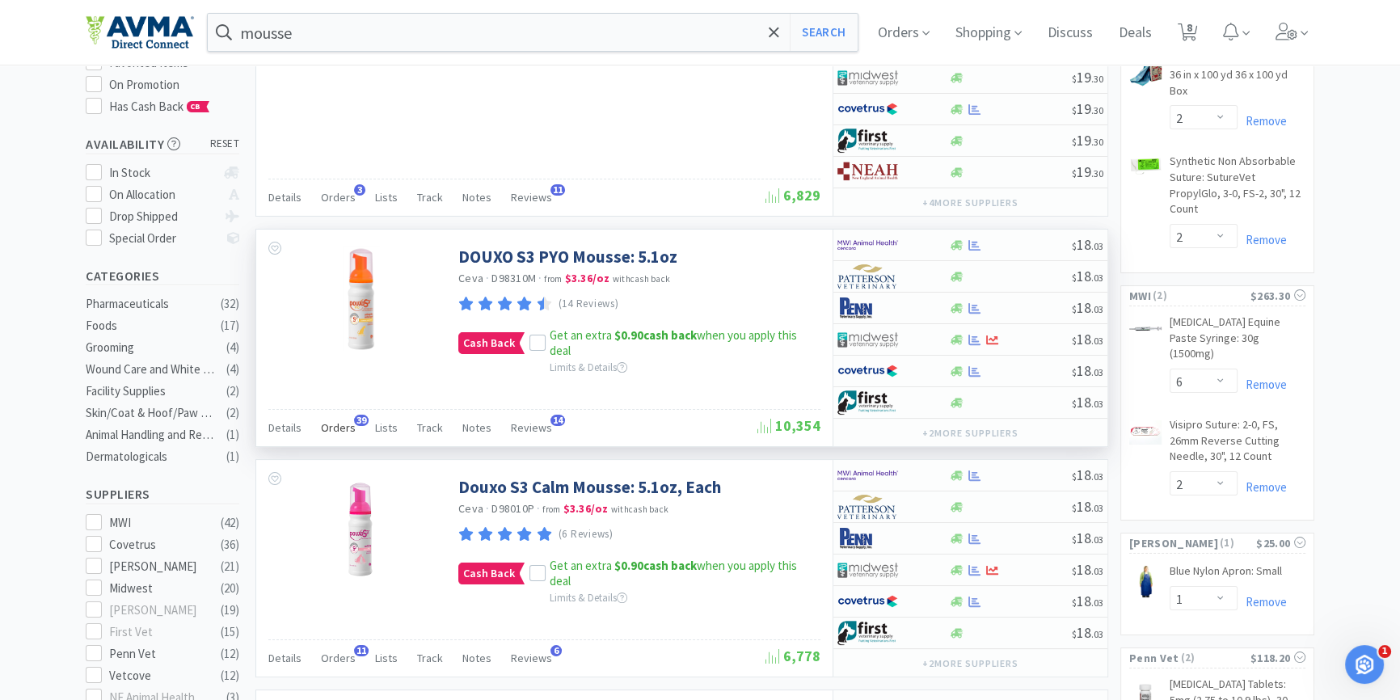
click at [345, 424] on span "Orders" at bounding box center [338, 427] width 35 height 15
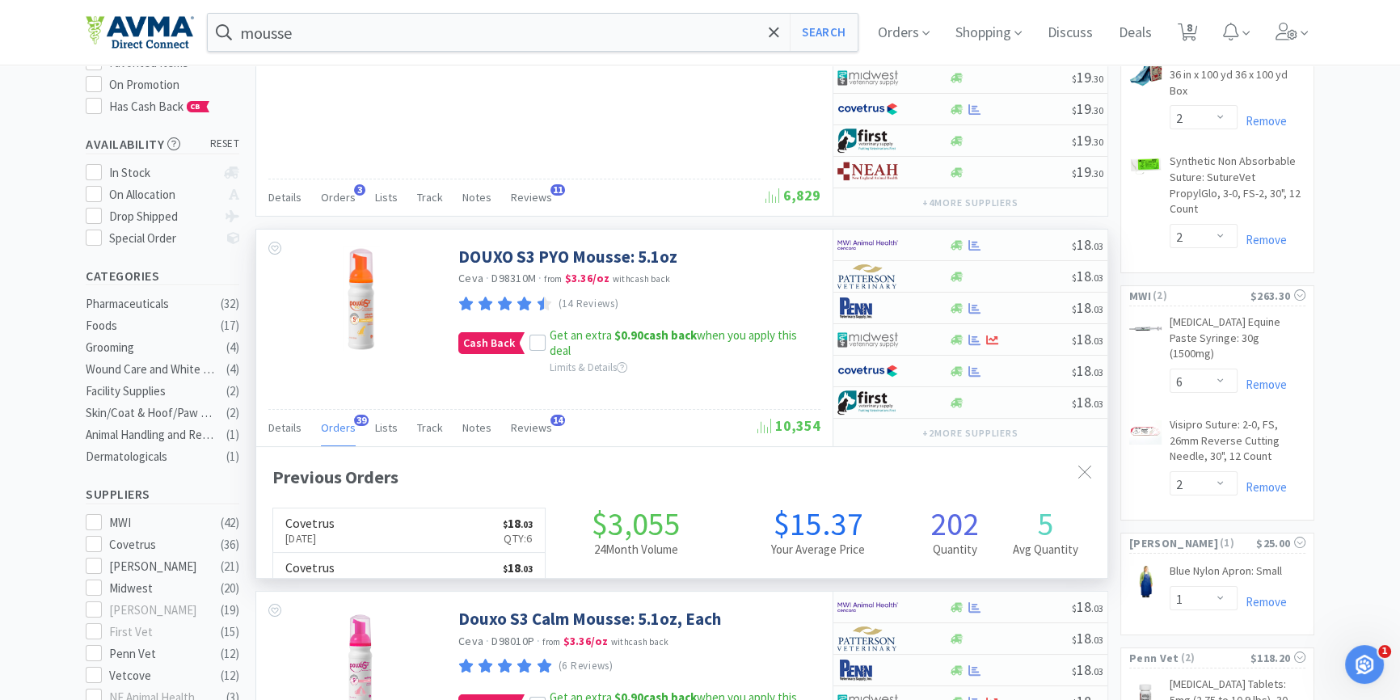
scroll to position [432, 850]
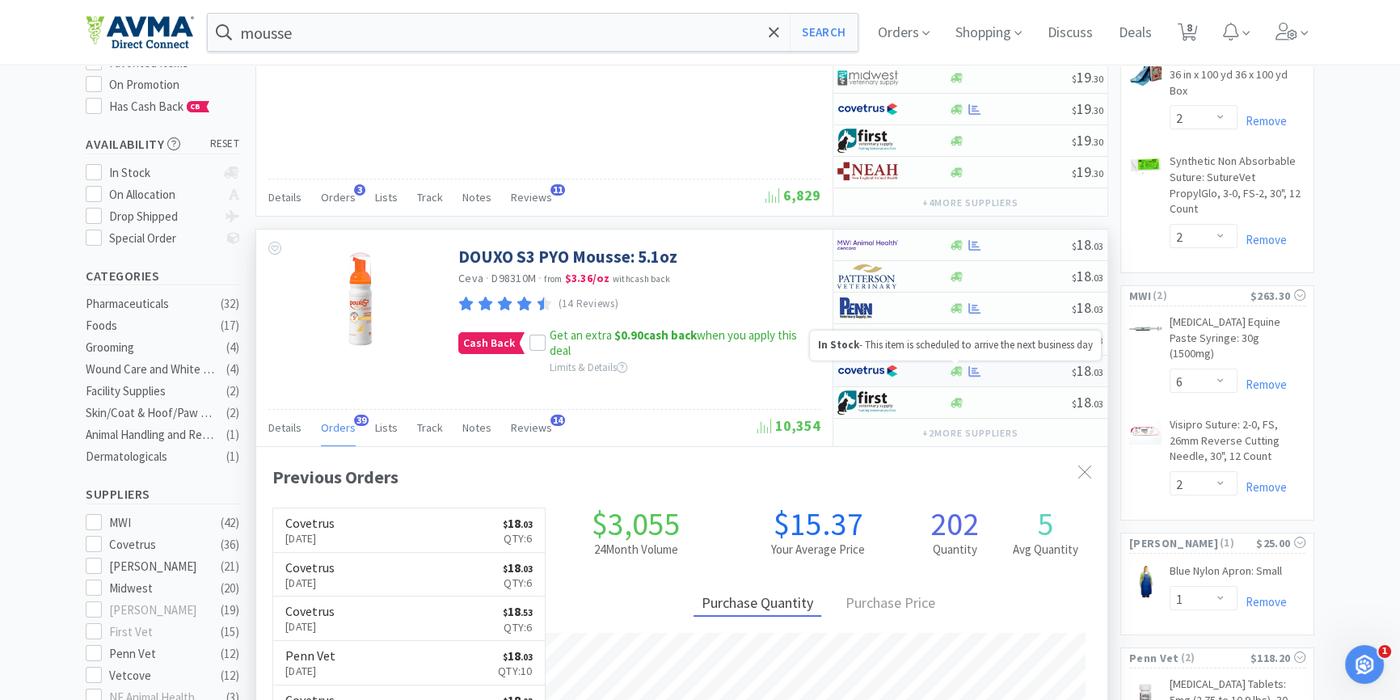
click at [955, 366] on icon at bounding box center [957, 371] width 12 height 10
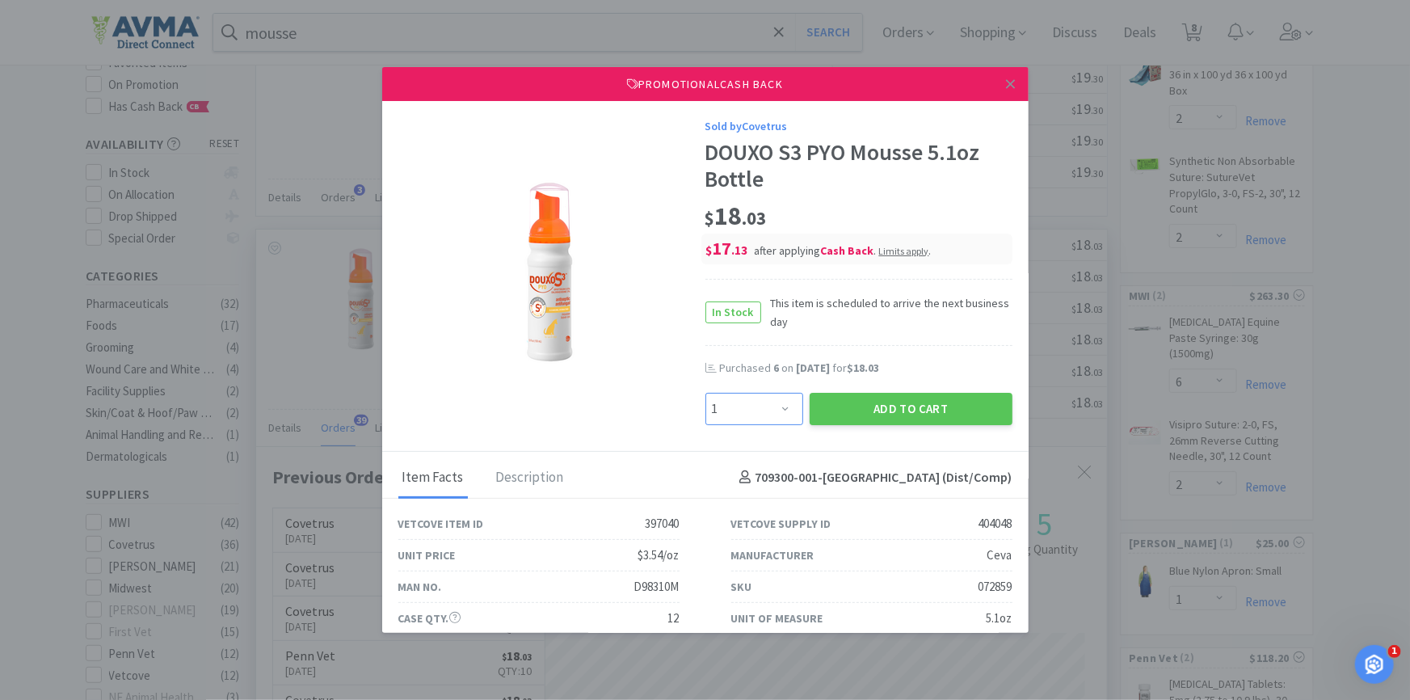
click at [769, 405] on select "Enter Quantity 1 2 3 4 5 6 7 8 9 10 11 12 13 14 15 16 17 18 19 20 Enter Quantity" at bounding box center [755, 409] width 98 height 32
select select "6"
click at [706, 393] on select "Enter Quantity 1 2 3 4 5 6 7 8 9 10 11 12 13 14 15 16 17 18 19 20 Enter Quantity" at bounding box center [755, 409] width 98 height 32
click at [975, 417] on button "Add to Cart" at bounding box center [911, 409] width 203 height 32
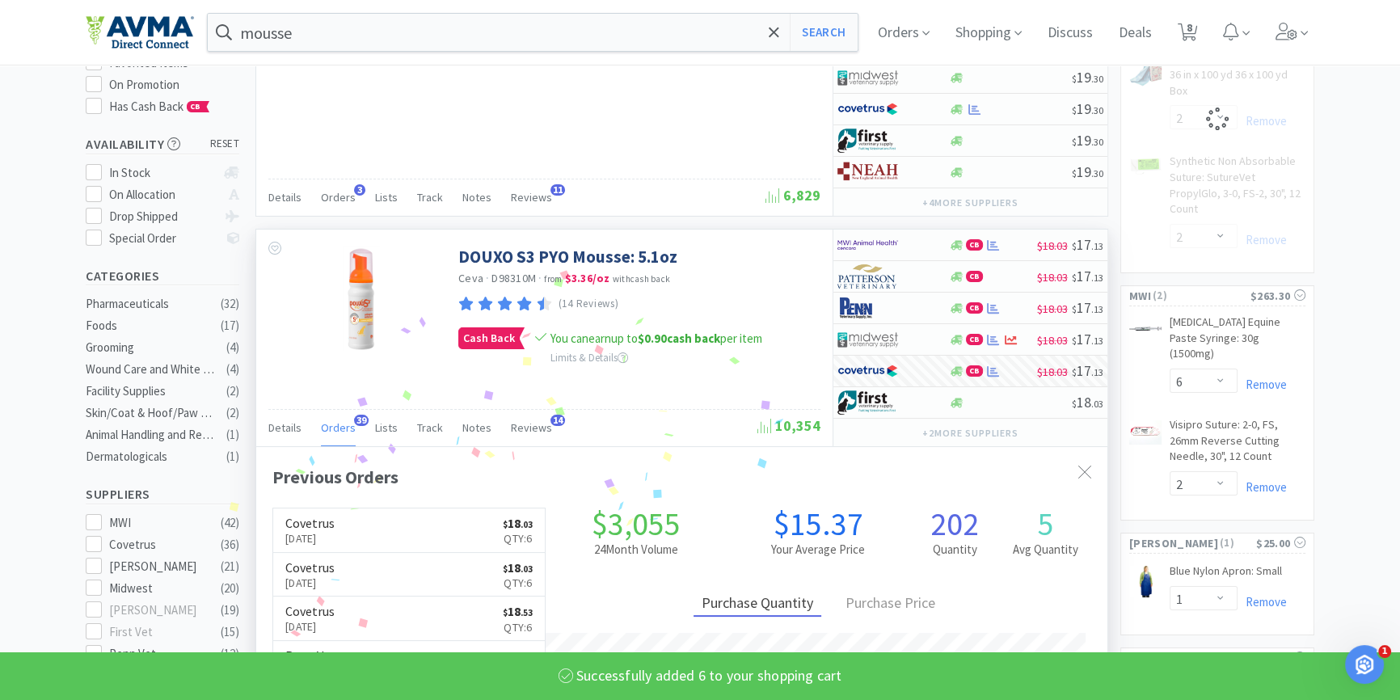
select select "6"
select select "2"
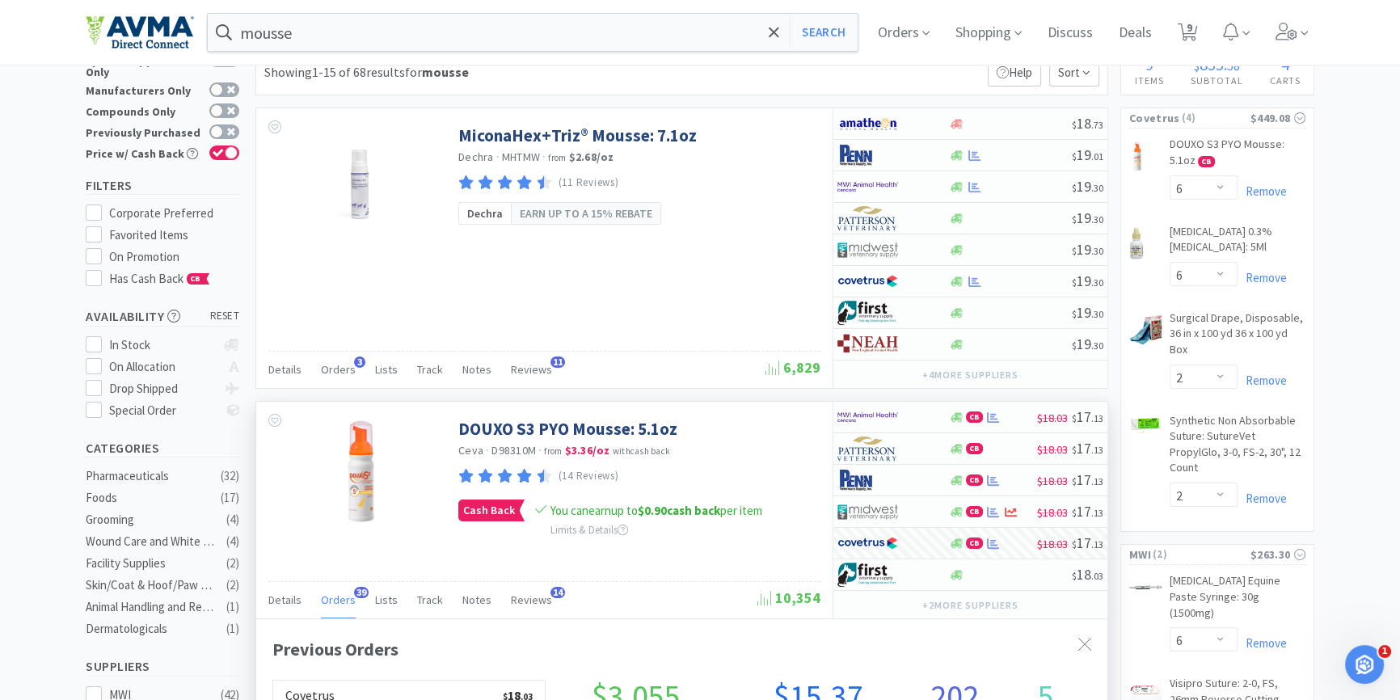
scroll to position [0, 0]
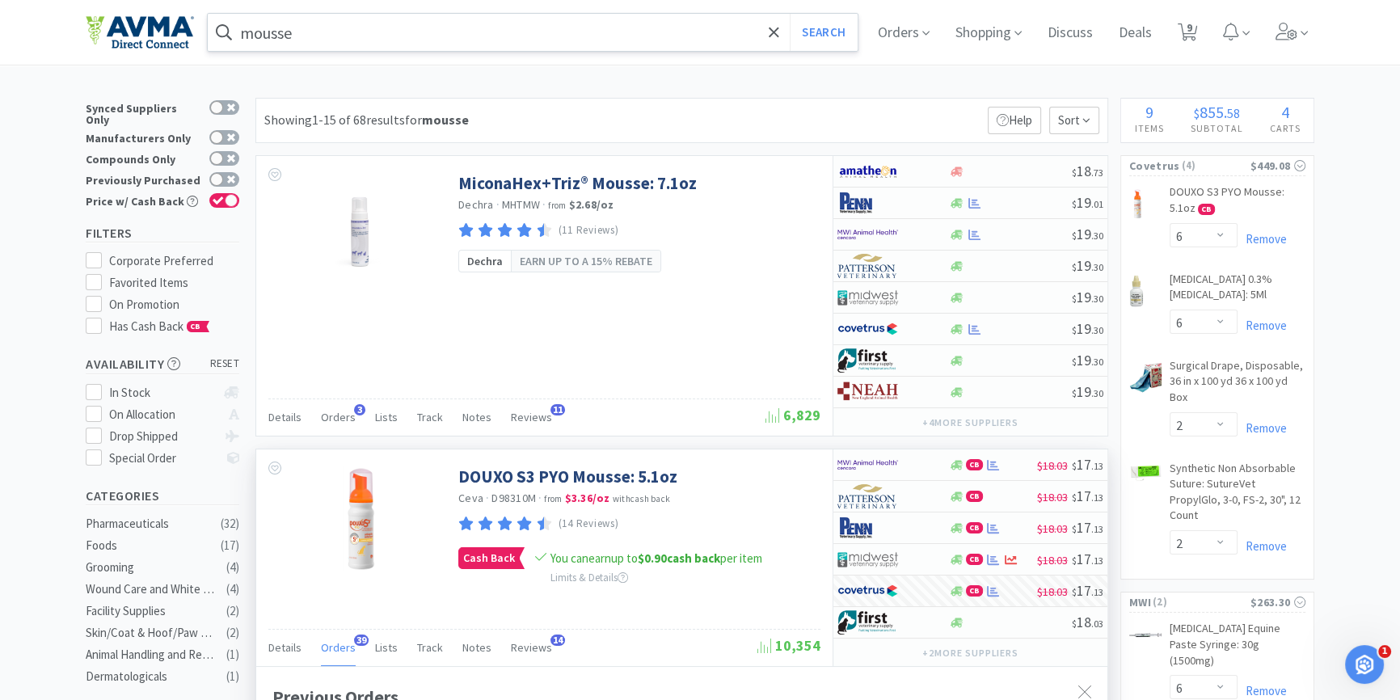
click at [409, 40] on input "mousse" at bounding box center [533, 32] width 650 height 37
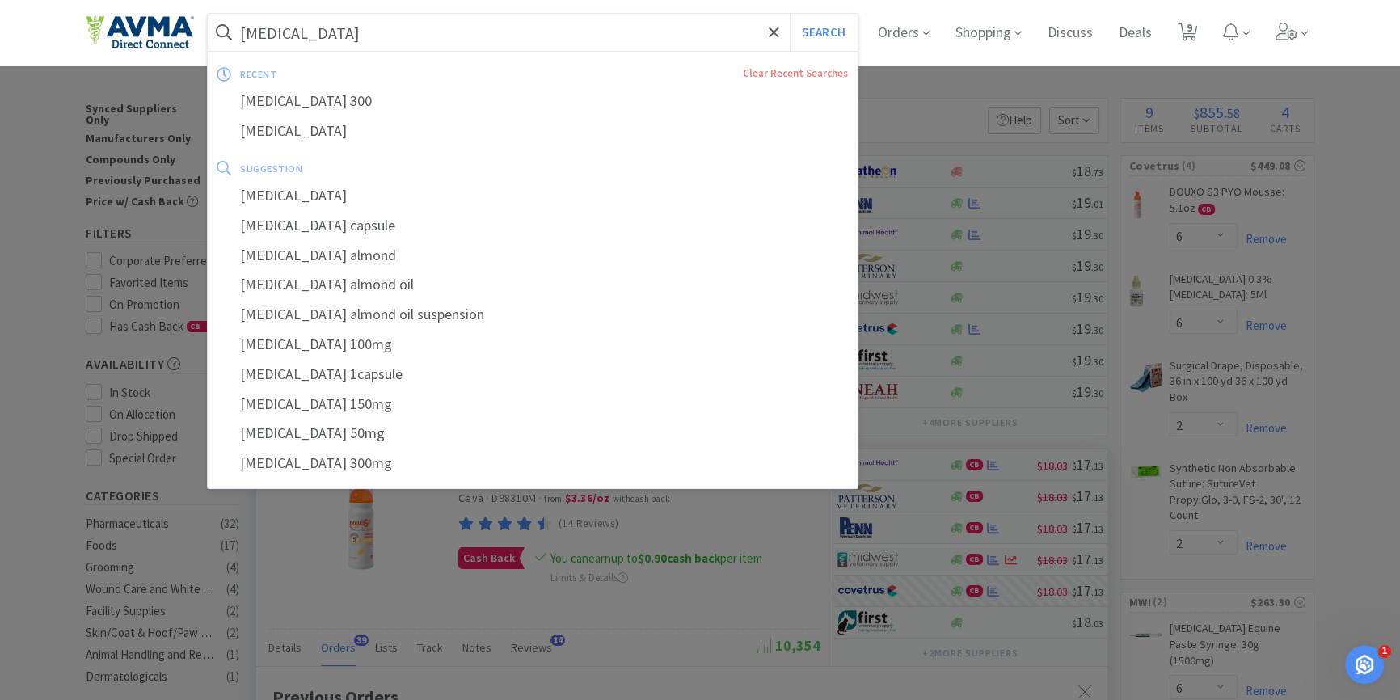
click at [790, 14] on button "Search" at bounding box center [823, 32] width 67 height 37
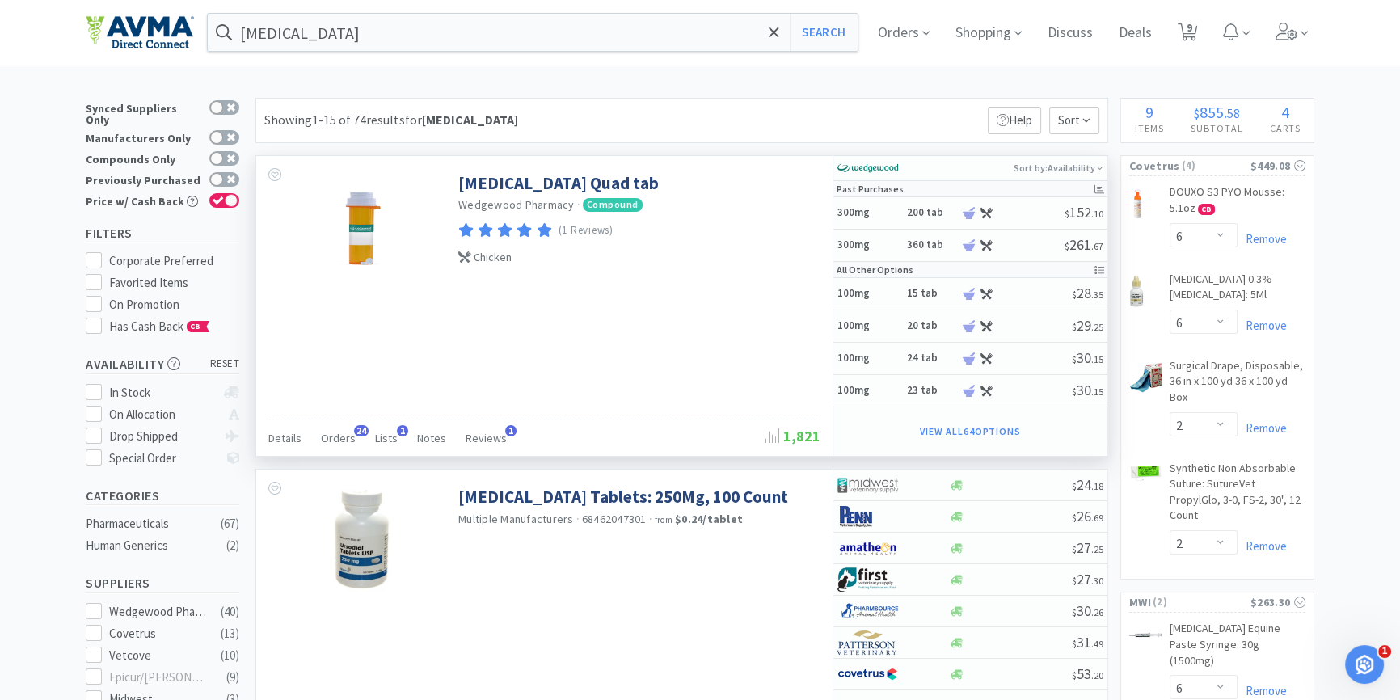
click at [367, 440] on div "Details Orders 24 Lists 1 Notes Reviews 1" at bounding box center [516, 440] width 497 height 31
click at [344, 441] on span "Orders" at bounding box center [338, 438] width 35 height 15
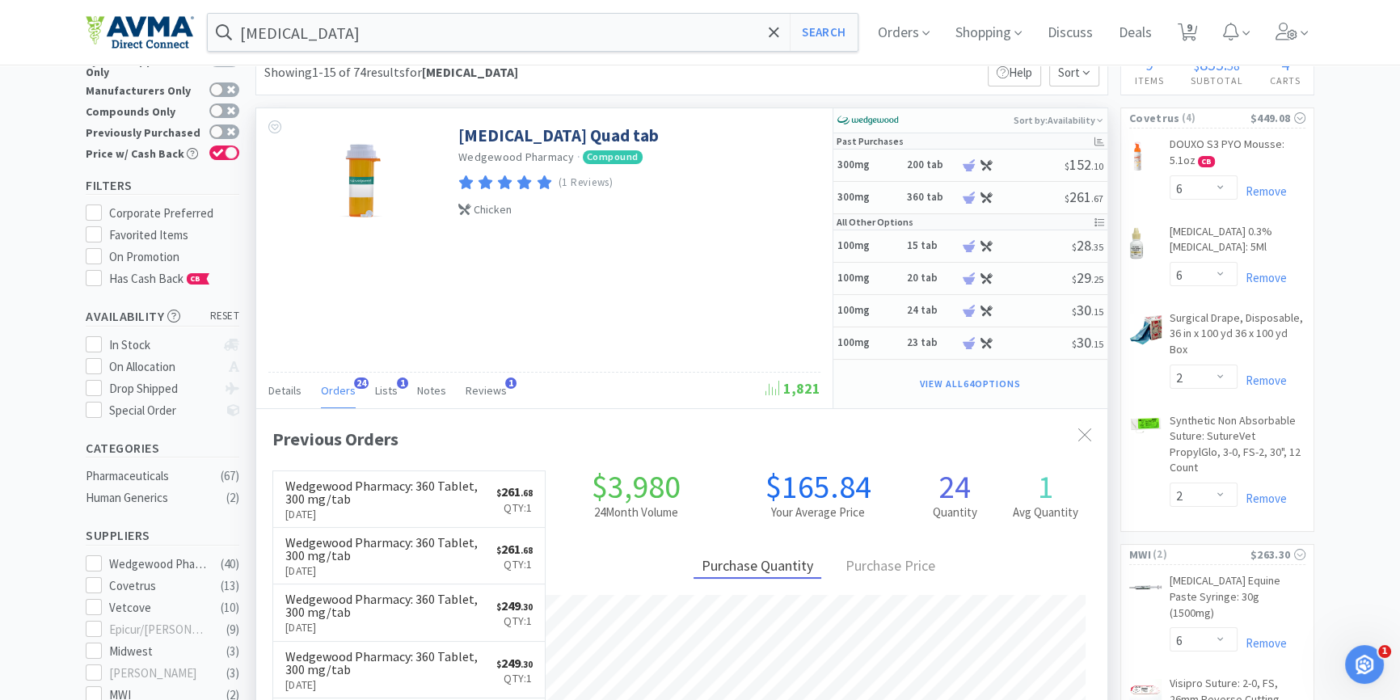
scroll to position [73, 0]
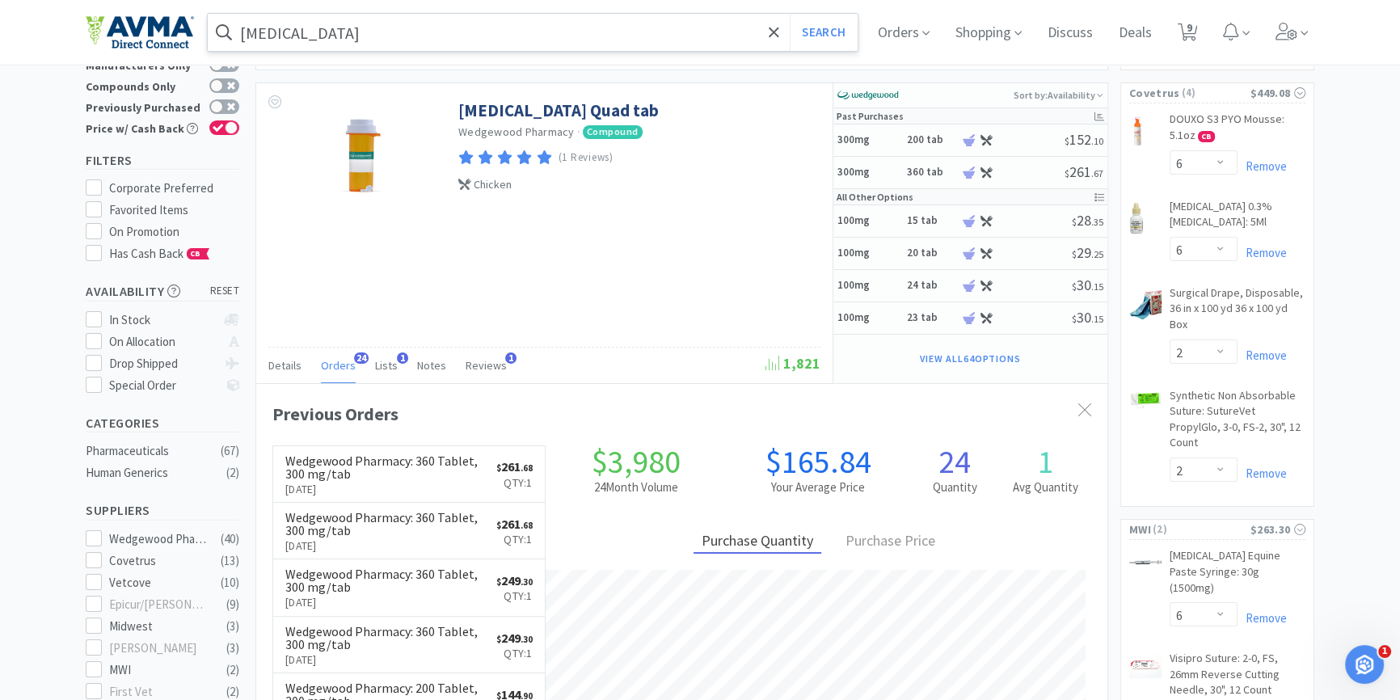
click at [348, 23] on input "[MEDICAL_DATA]" at bounding box center [533, 32] width 650 height 37
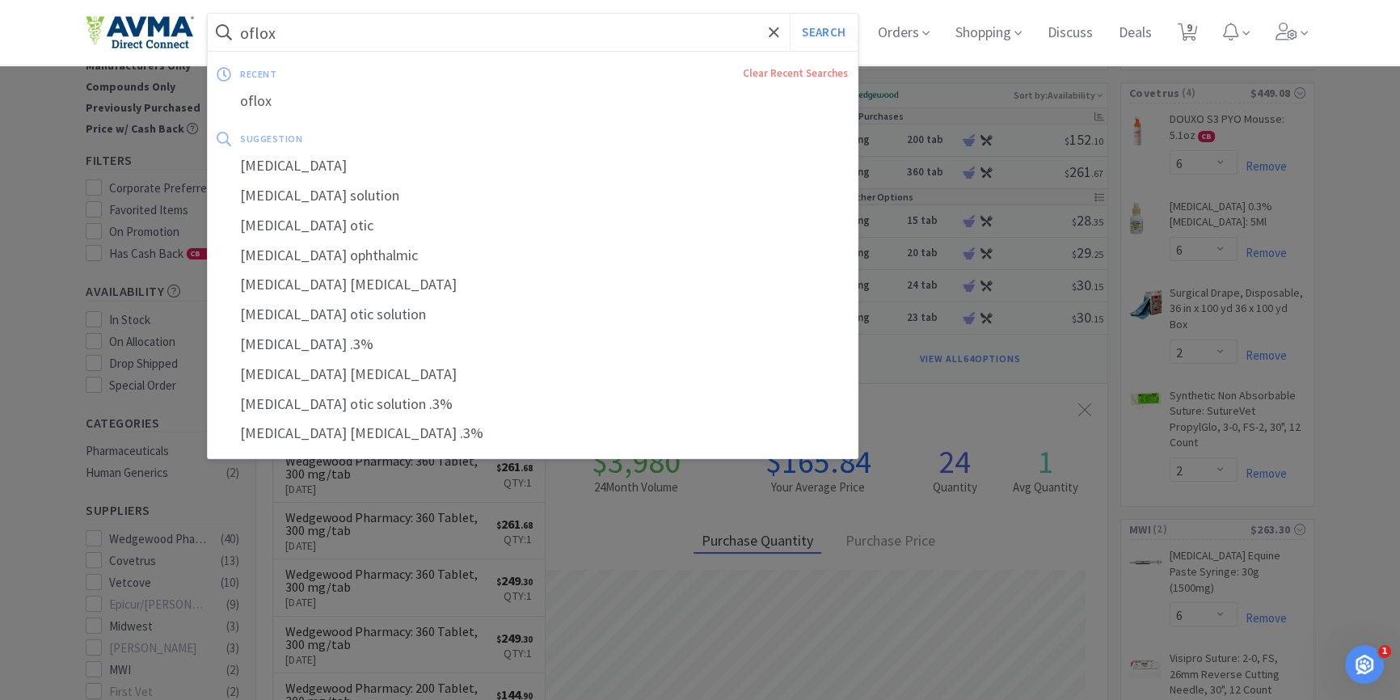
type input "oflox"
click at [790, 14] on button "Search" at bounding box center [823, 32] width 67 height 37
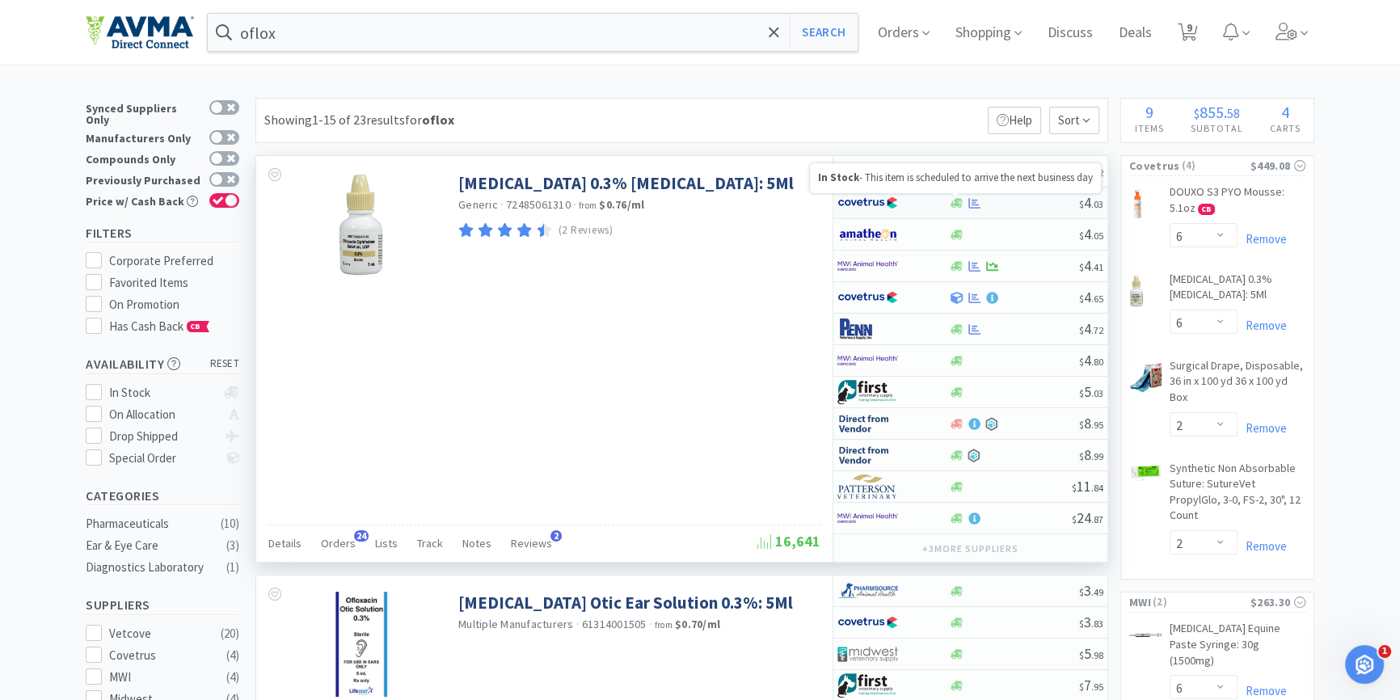
click at [955, 204] on icon at bounding box center [957, 203] width 12 height 10
select select "1"
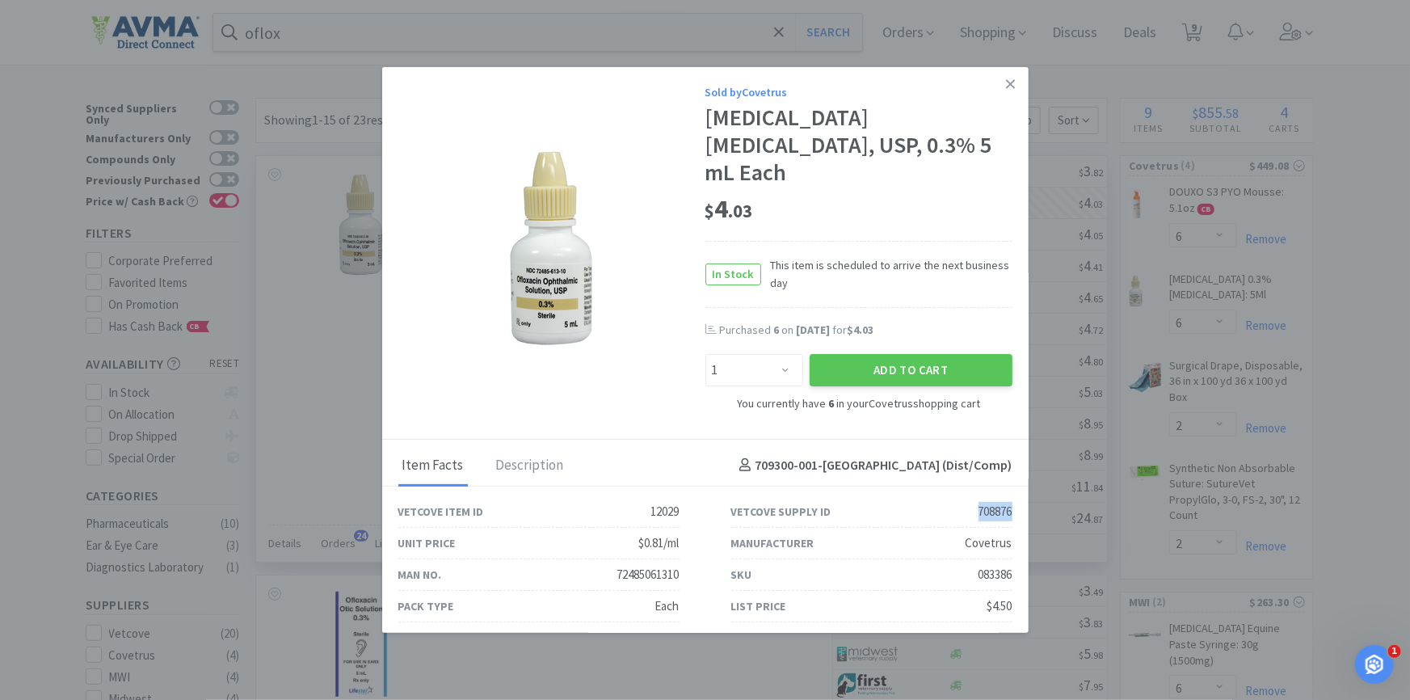
drag, startPoint x: 1006, startPoint y: 483, endPoint x: 934, endPoint y: 492, distance: 73.4
click at [934, 496] on div "Vetcove Supply ID 708876" at bounding box center [872, 512] width 333 height 32
drag, startPoint x: 959, startPoint y: 542, endPoint x: 1009, endPoint y: 542, distance: 50.1
click at [1009, 559] on div "SKU 083386" at bounding box center [872, 575] width 333 height 32
copy div "083386"
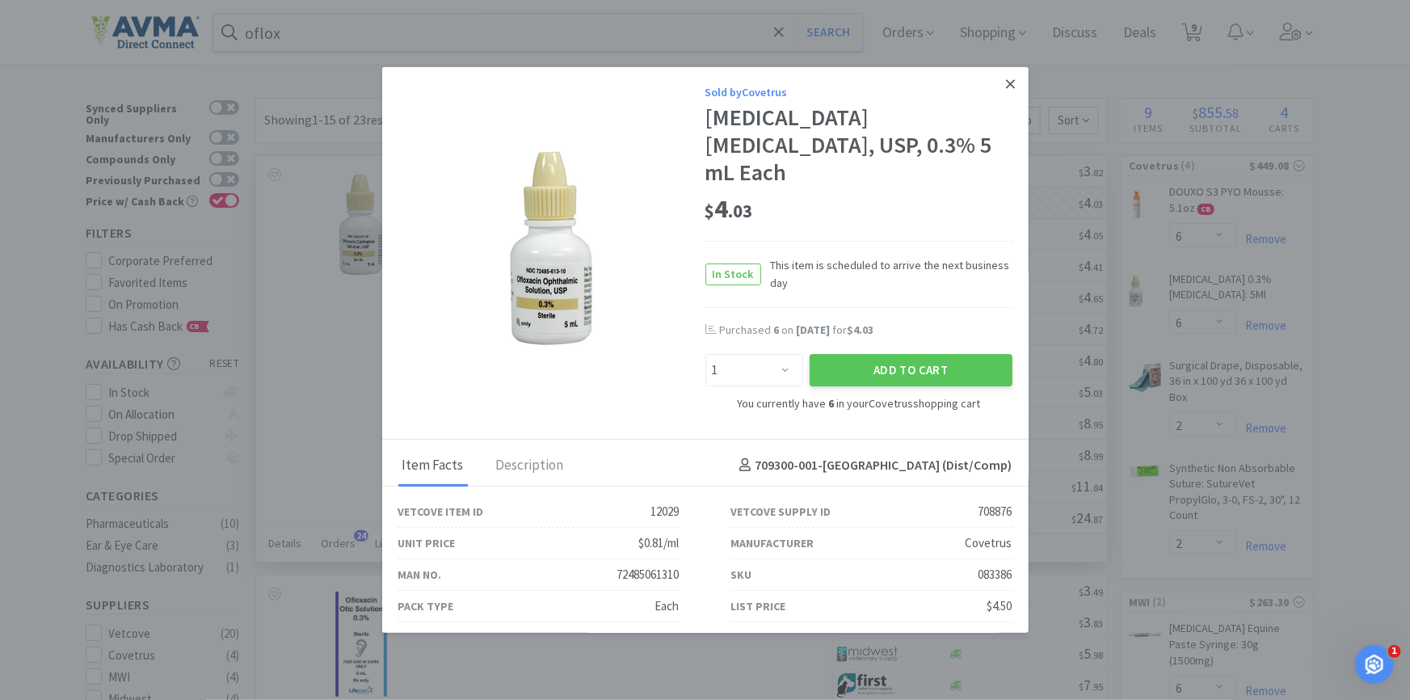
click at [1006, 82] on icon at bounding box center [1010, 83] width 9 height 9
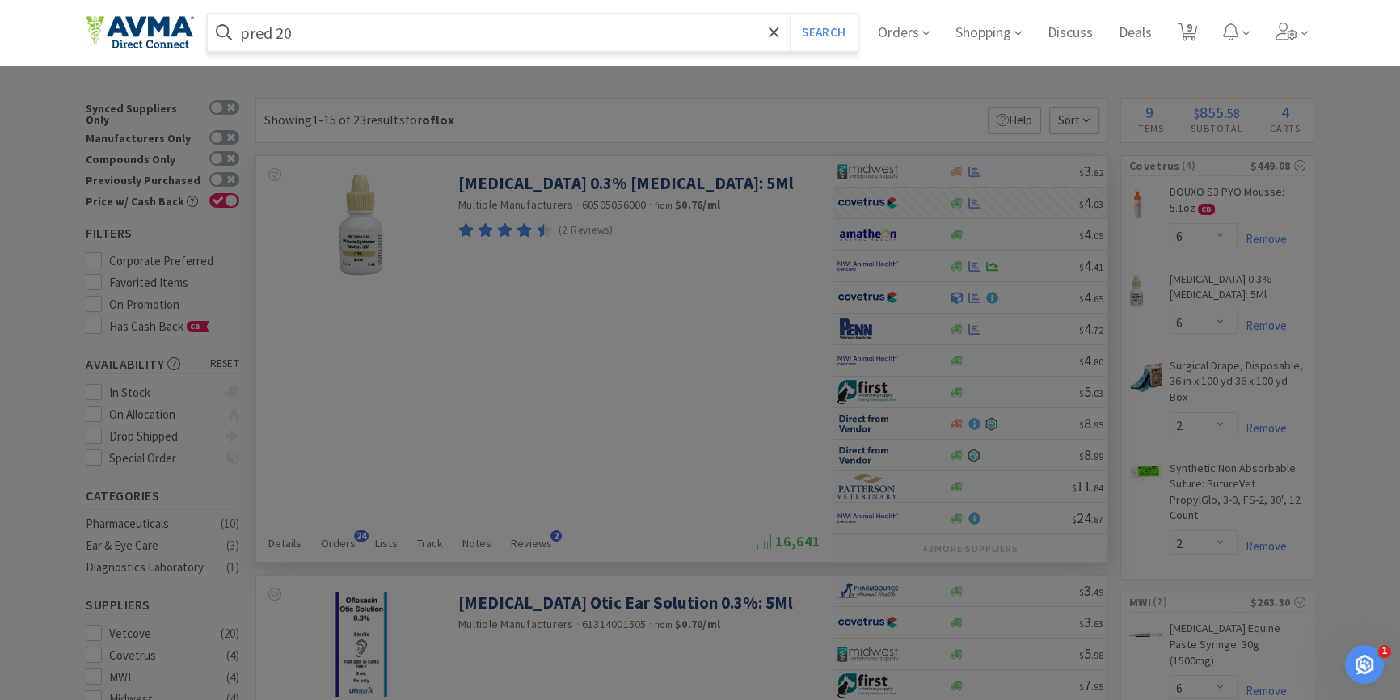
type input "pred 20"
click at [790, 14] on button "Search" at bounding box center [823, 32] width 67 height 37
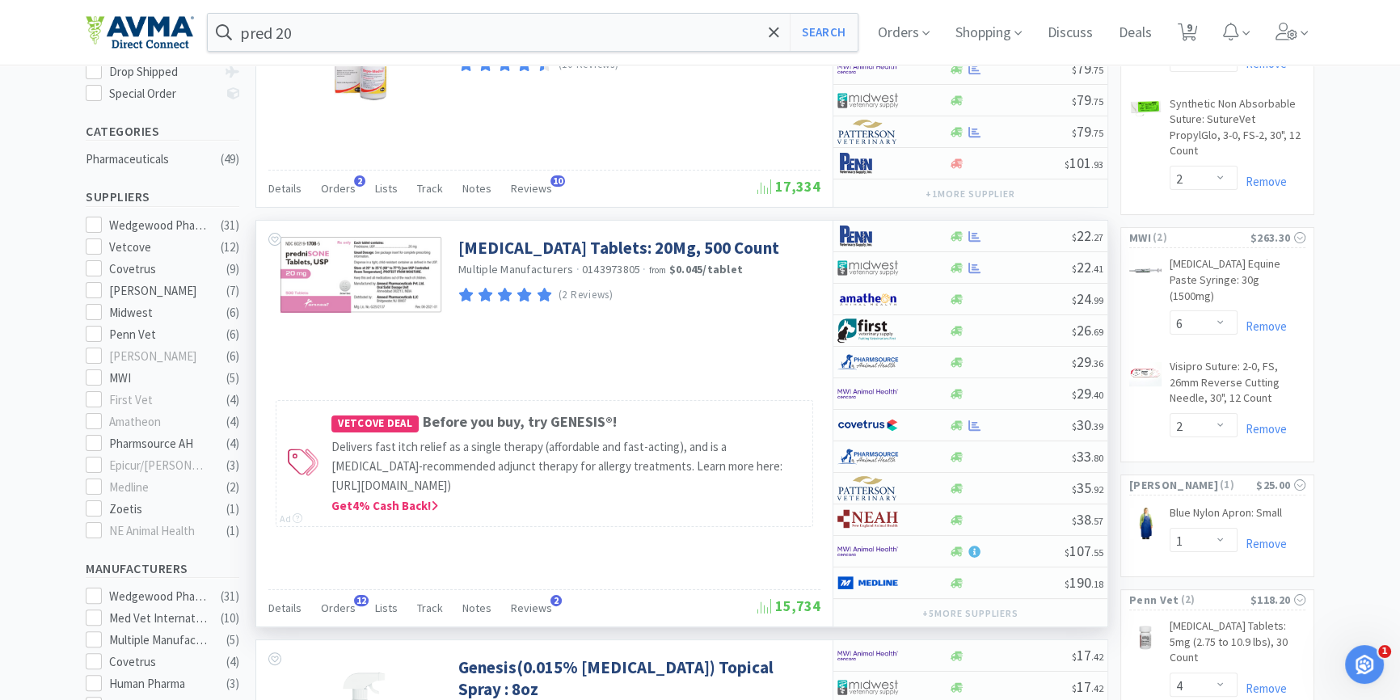
scroll to position [441, 0]
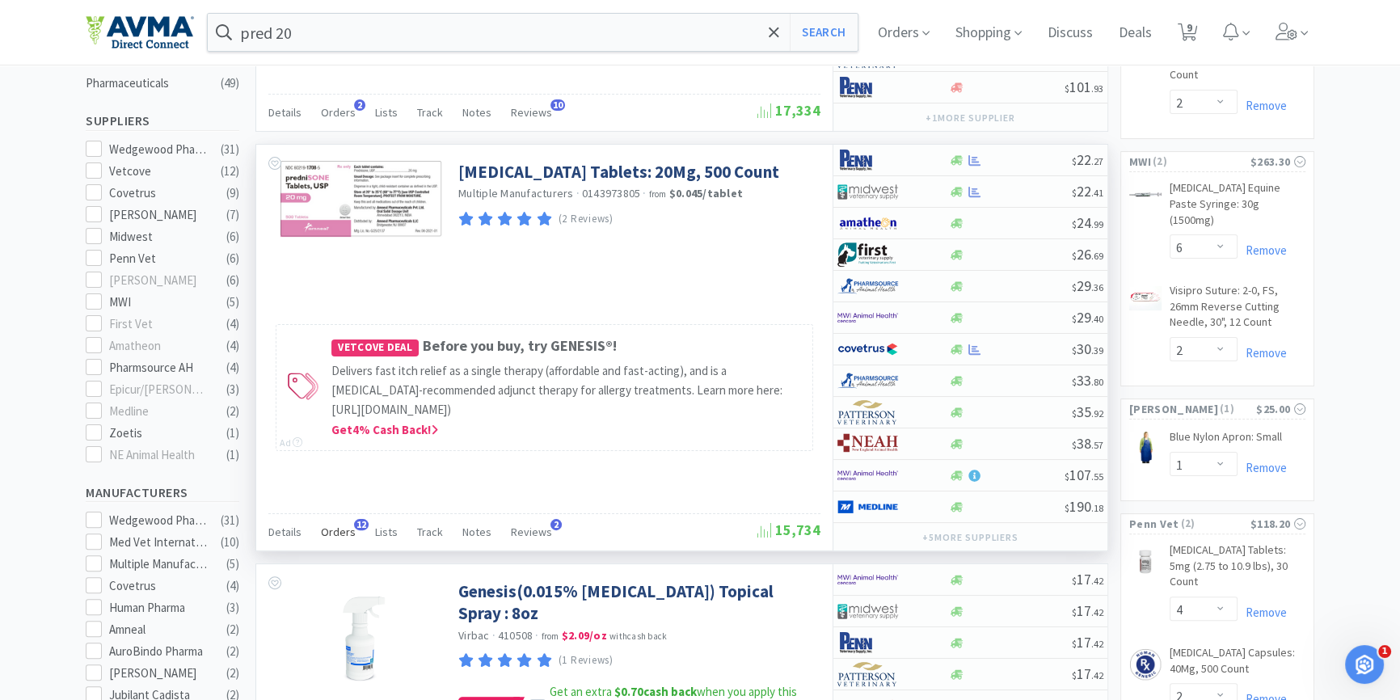
click at [348, 519] on div "Orders 12" at bounding box center [338, 534] width 35 height 31
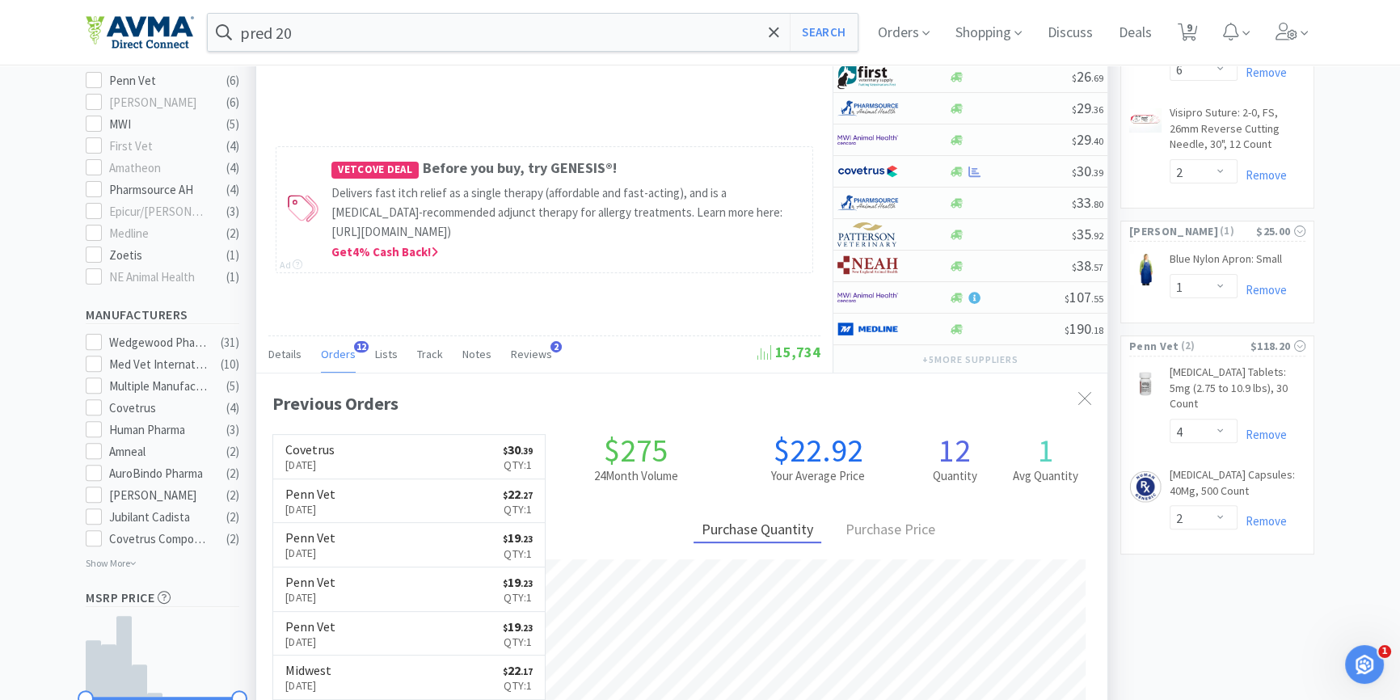
scroll to position [661, 0]
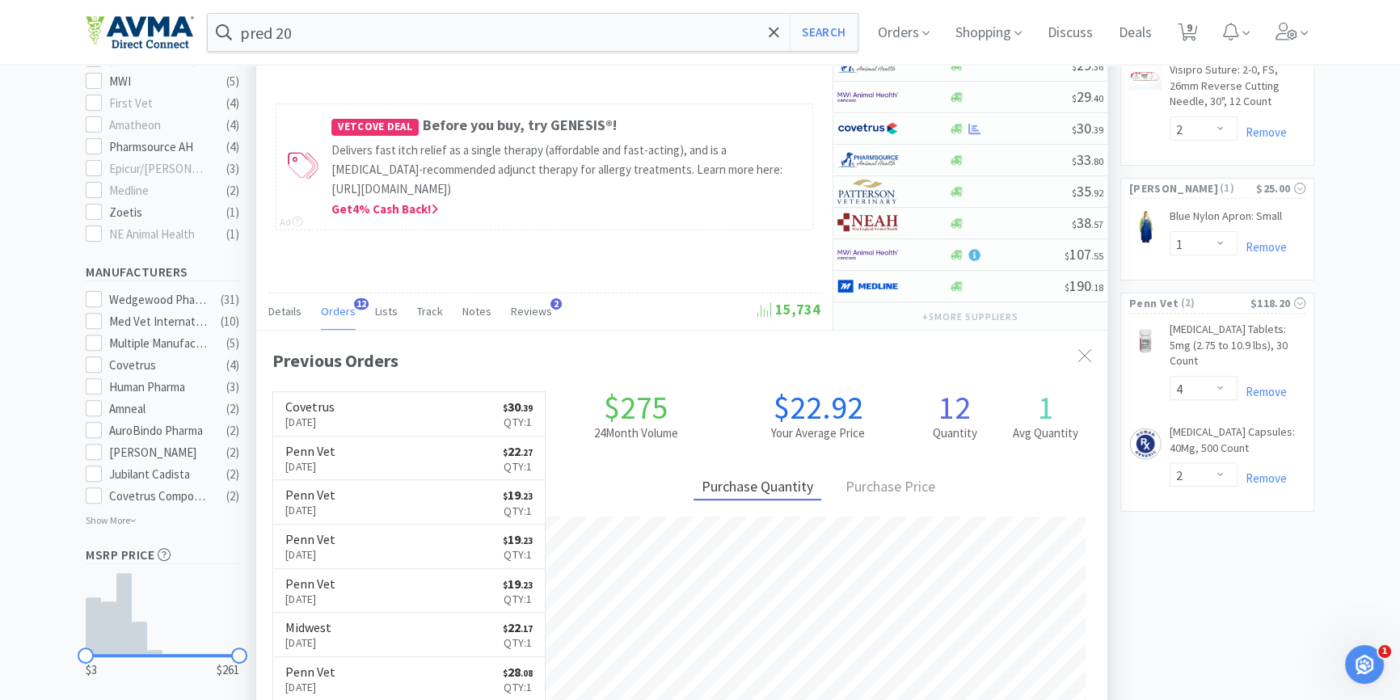
drag, startPoint x: 630, startPoint y: 251, endPoint x: 675, endPoint y: 251, distance: 44.5
click at [630, 251] on div "[MEDICAL_DATA] Tablets: 20Mg, 500 Count Multiple Manufacturers · 0143973805 · f…" at bounding box center [544, 127] width 576 height 406
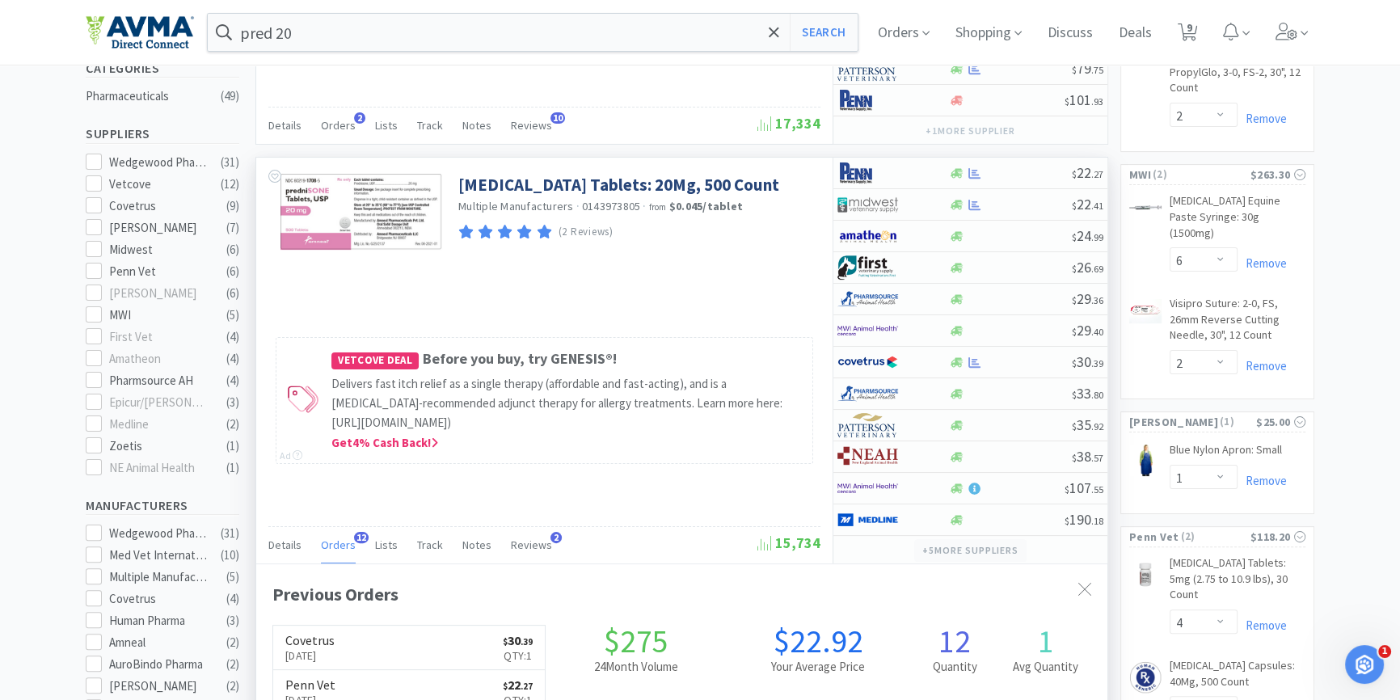
scroll to position [367, 0]
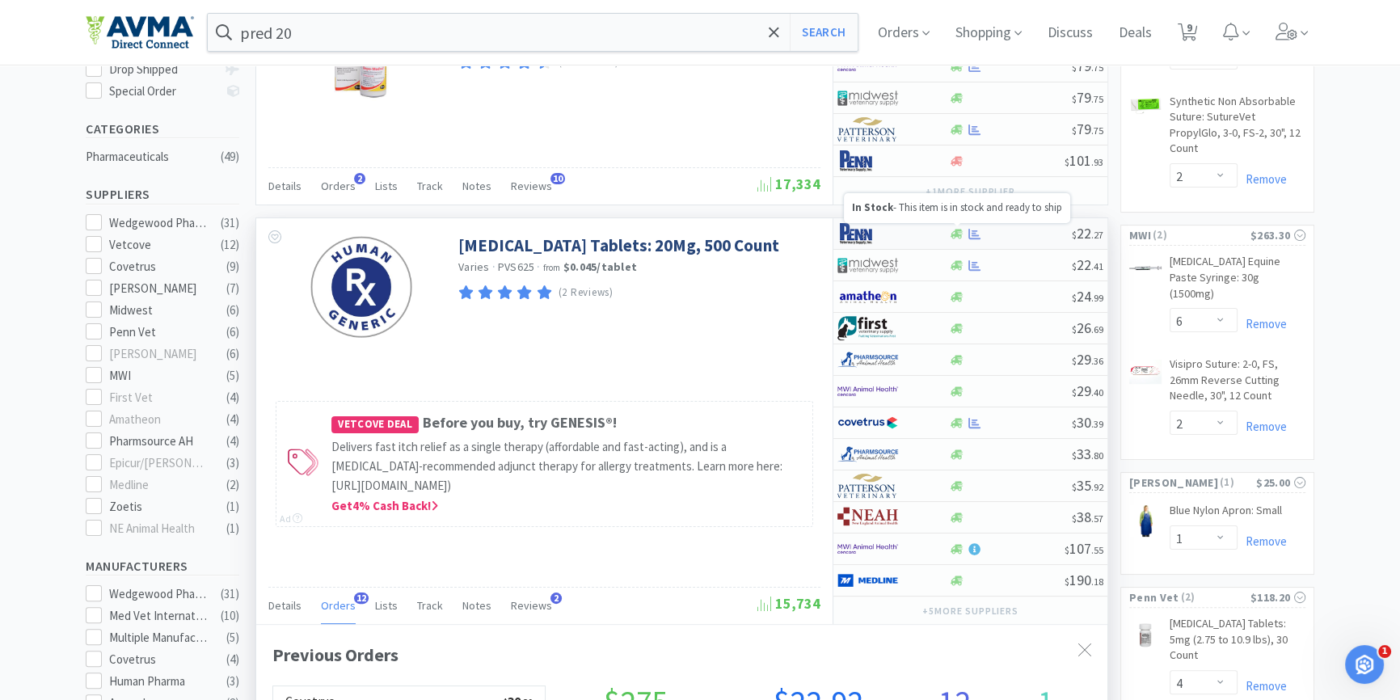
click at [951, 232] on icon at bounding box center [957, 234] width 12 height 12
select select "1"
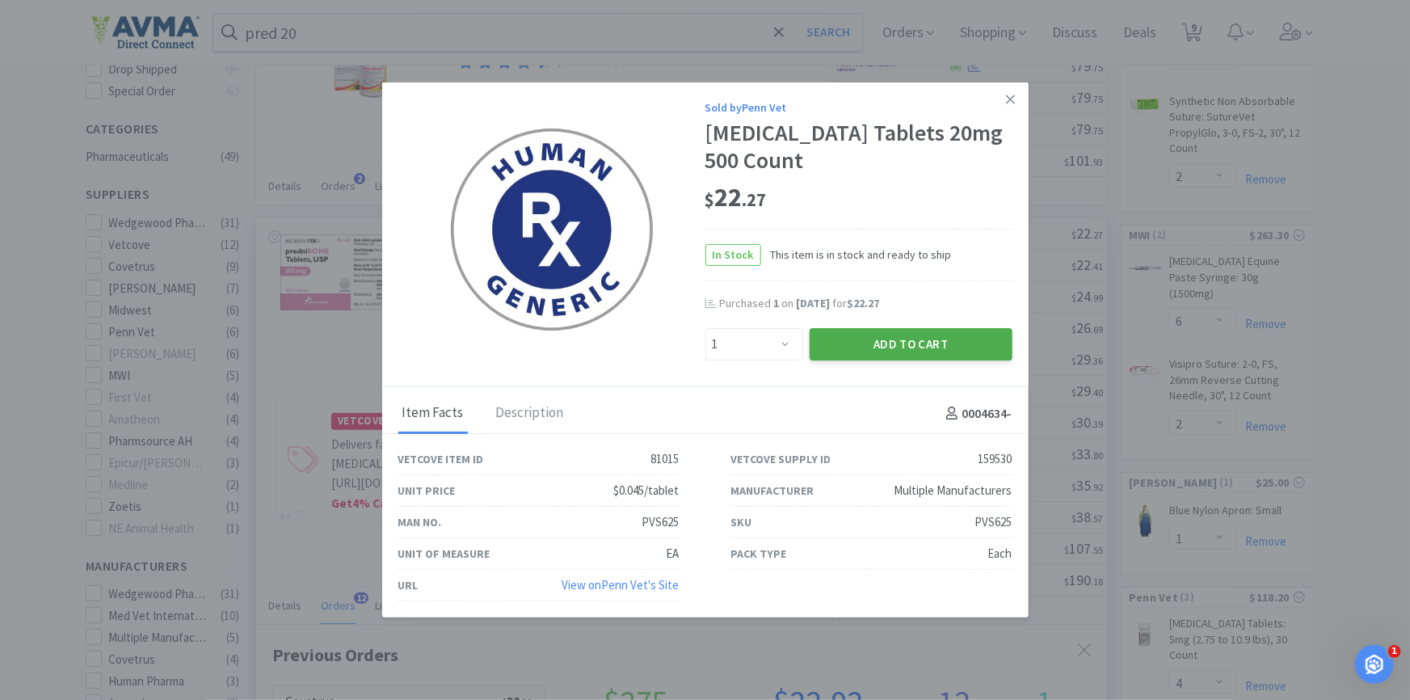
click at [904, 357] on button "Add to Cart" at bounding box center [911, 344] width 203 height 32
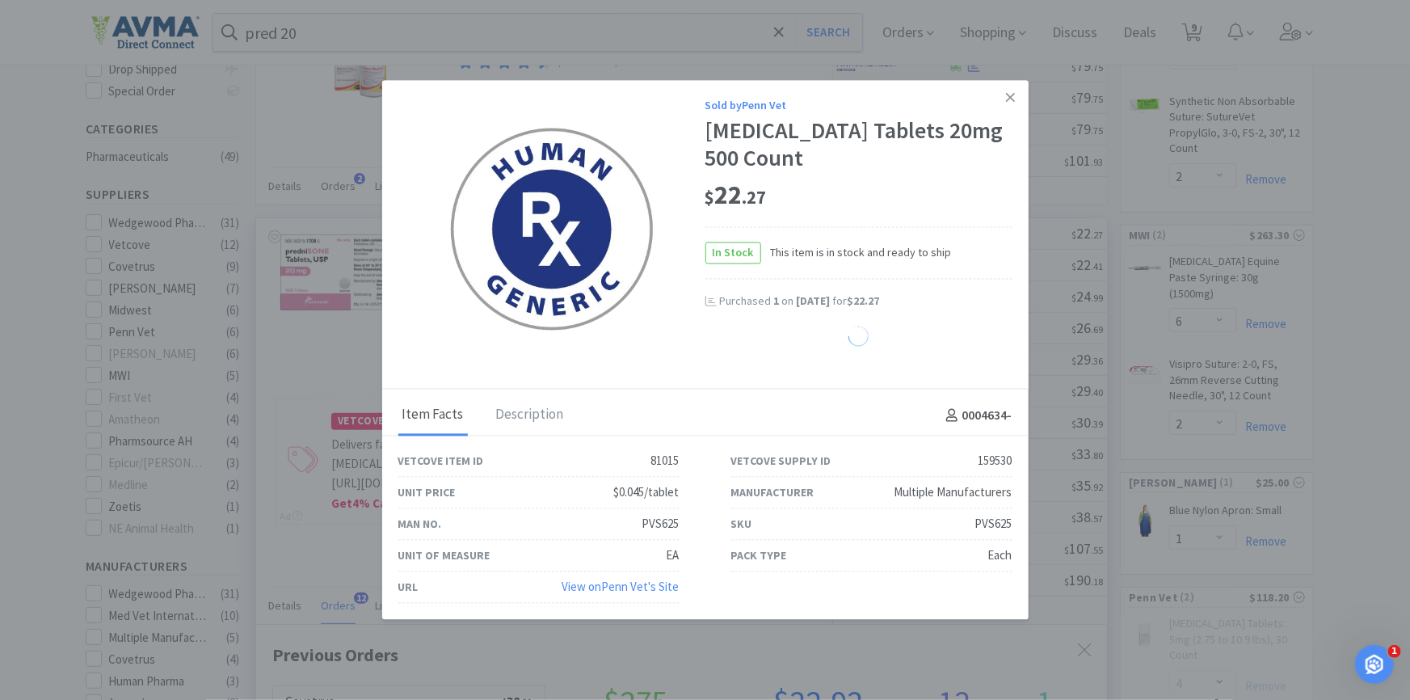
select select "1"
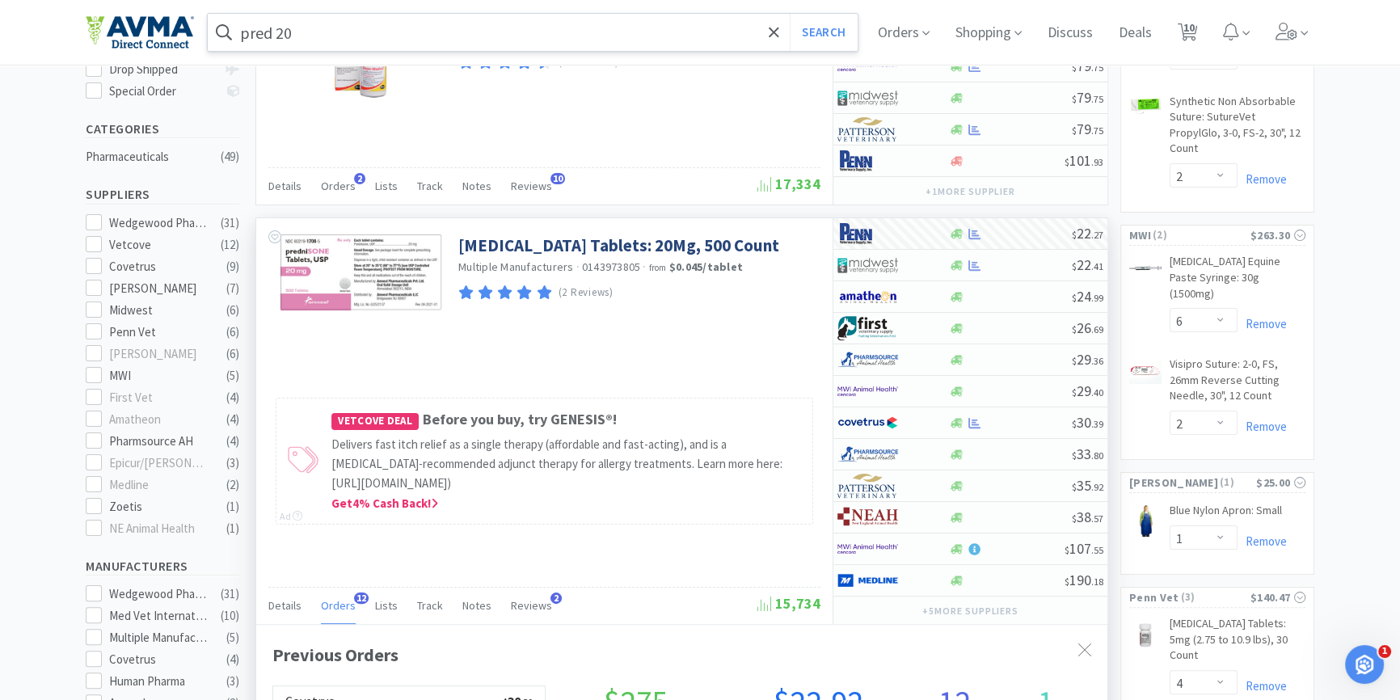
click at [399, 36] on input "pred 20" at bounding box center [533, 32] width 650 height 37
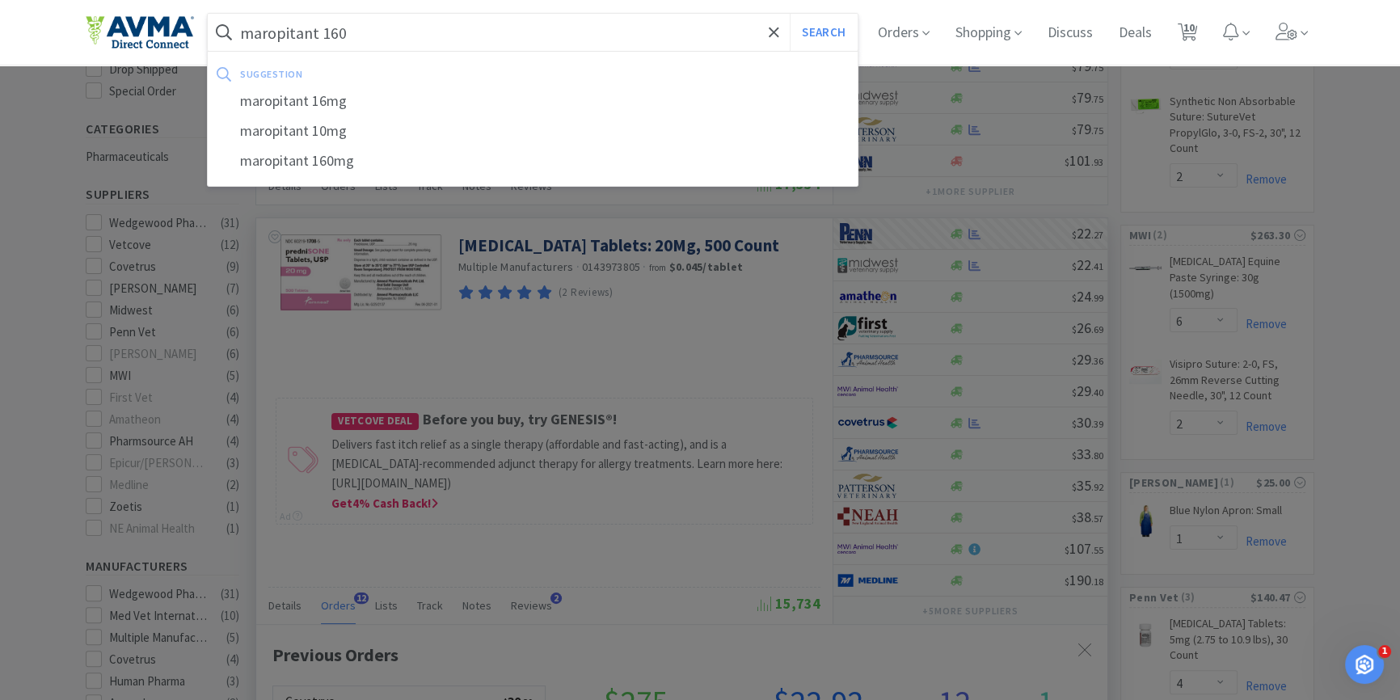
type input "maropitant 160"
click at [790, 14] on button "Search" at bounding box center [823, 32] width 67 height 37
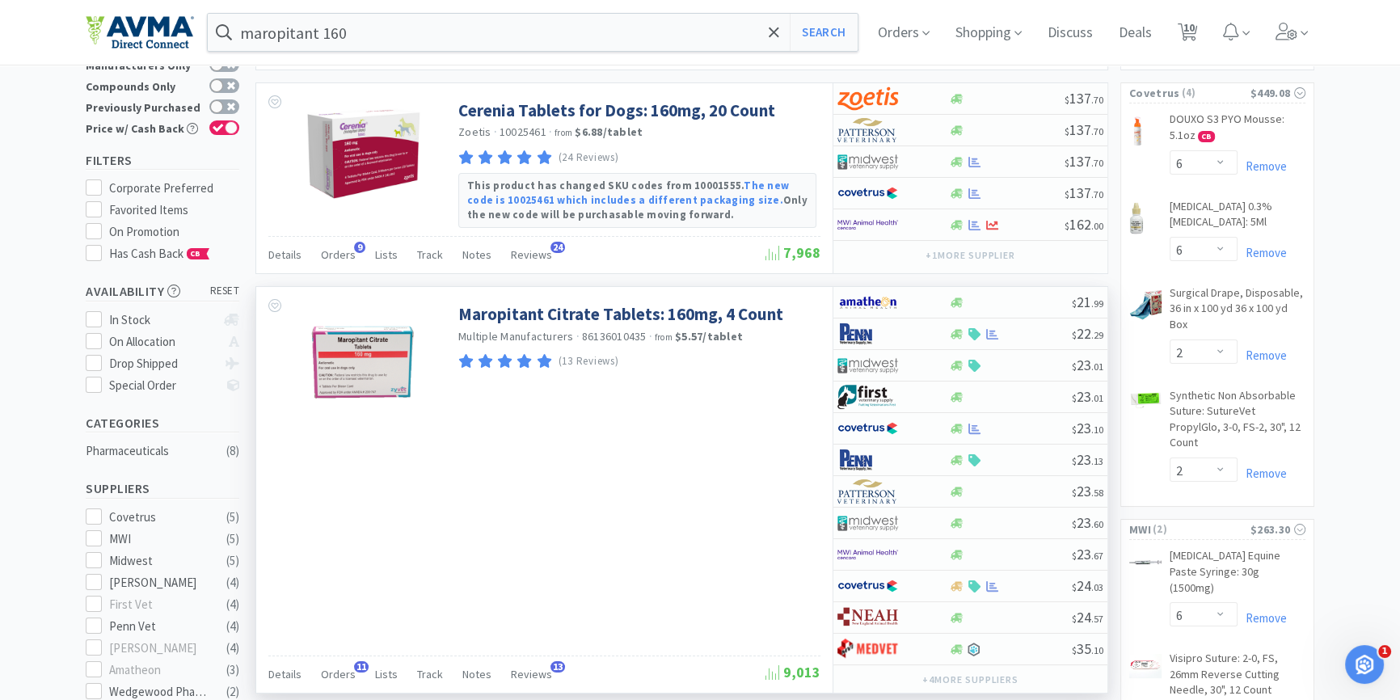
scroll to position [146, 0]
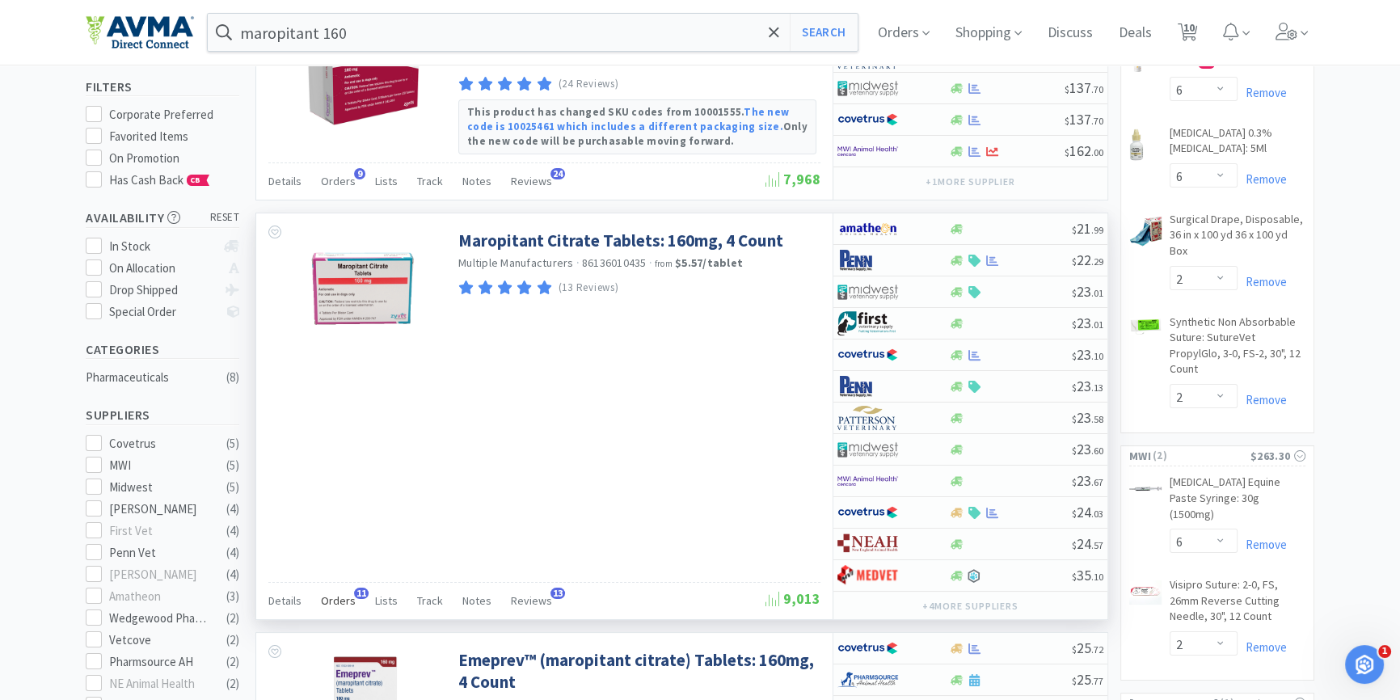
click at [331, 605] on span "Orders" at bounding box center [338, 600] width 35 height 15
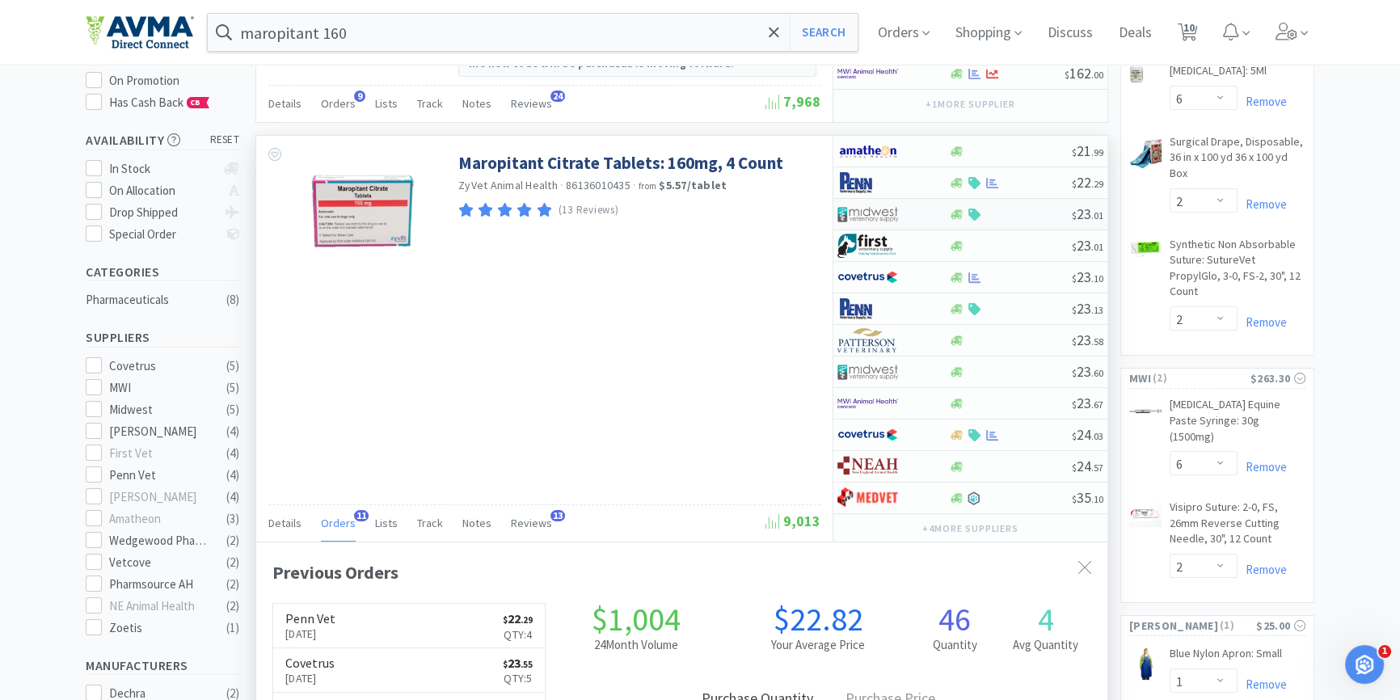
scroll to position [220, 0]
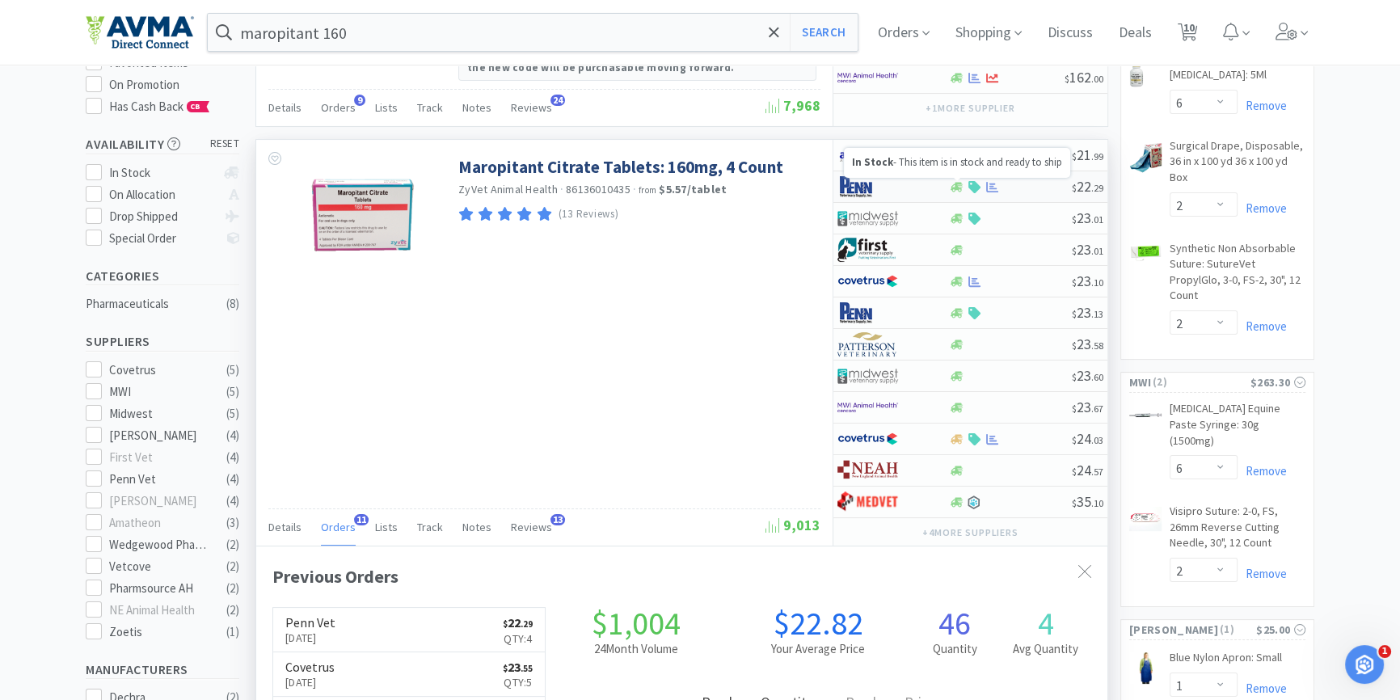
click at [956, 185] on icon at bounding box center [957, 187] width 12 height 10
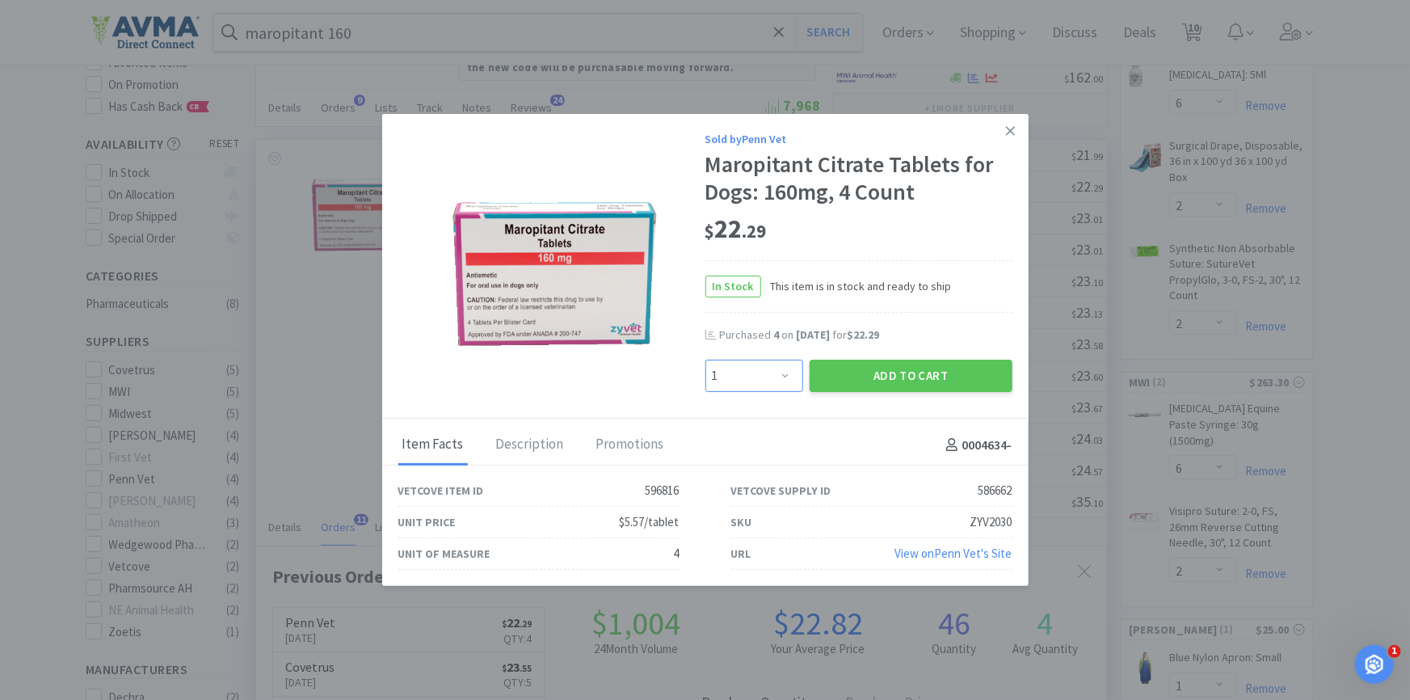
click at [728, 360] on select "Enter Quantity 1 2 3 4 5 6 7 8 9 10 11 12 13 14 15 16 17 18 19 20 Enter Quantity" at bounding box center [755, 376] width 98 height 32
click at [706, 360] on select "Enter Quantity 1 2 3 4 5 6 7 8 9 10 11 12 13 14 15 16 17 18 19 20 Enter Quantity" at bounding box center [755, 376] width 98 height 32
drag, startPoint x: 786, startPoint y: 387, endPoint x: 777, endPoint y: 363, distance: 25.8
click at [786, 387] on select "Enter Quantity 1 2 3 4 5 6 7 8 9 10 11 12 13 14 15 16 17 18 19 20 Enter Quantity" at bounding box center [755, 376] width 98 height 32
select select "4"
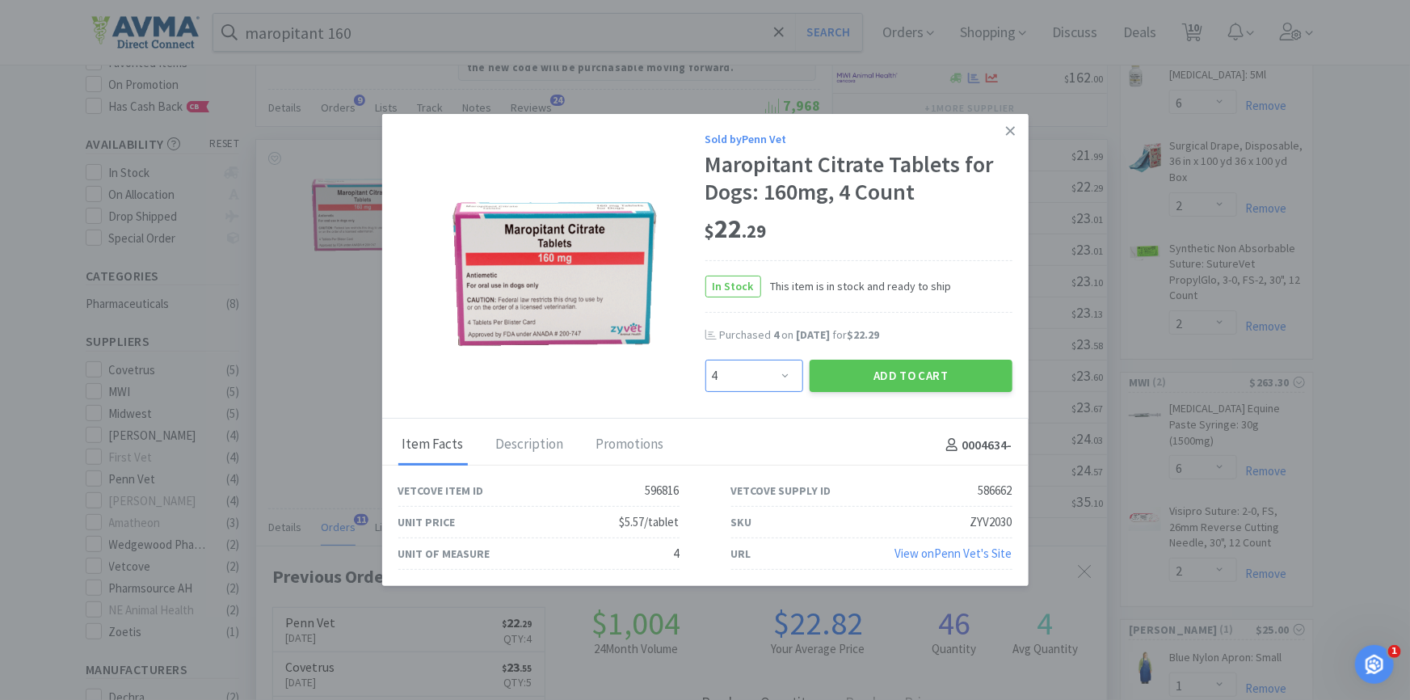
click at [706, 360] on select "Enter Quantity 1 2 3 4 5 6 7 8 9 10 11 12 13 14 15 16 17 18 19 20 Enter Quantity" at bounding box center [755, 376] width 98 height 32
click at [876, 382] on button "Add to Cart" at bounding box center [911, 376] width 203 height 32
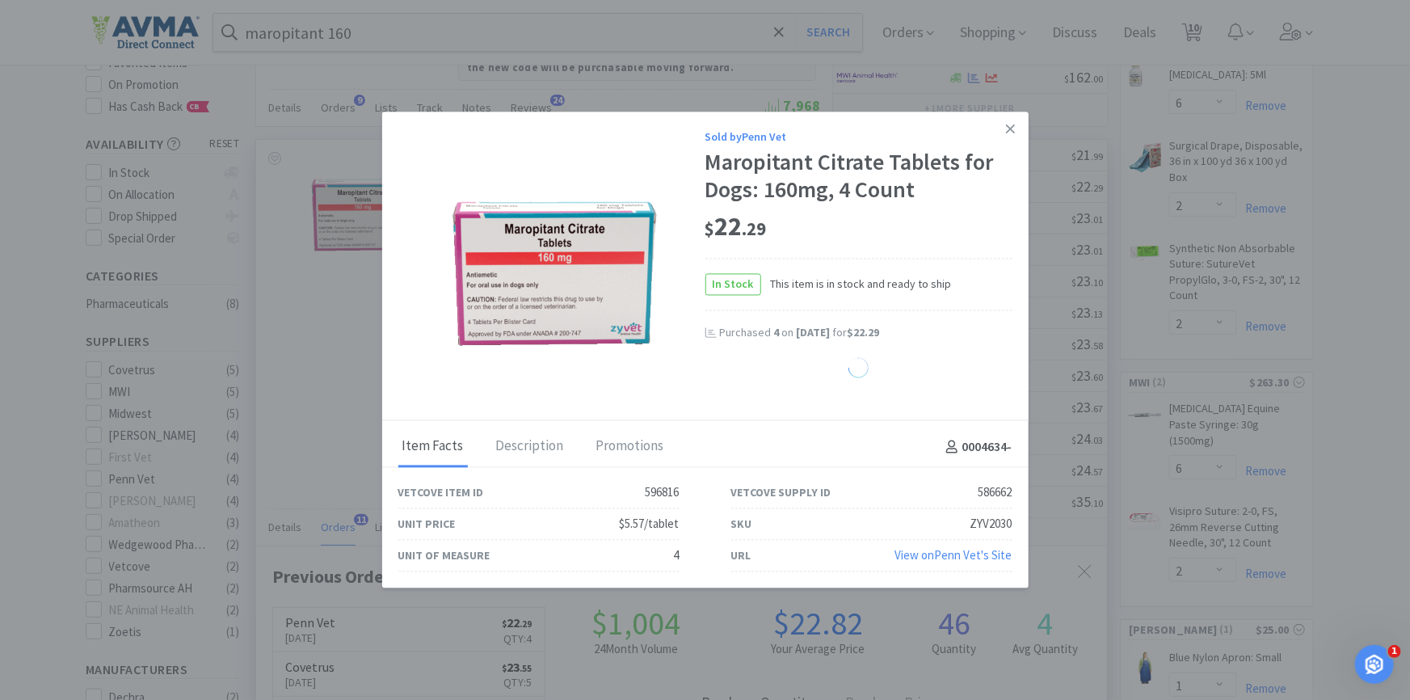
select select "4"
select select "1"
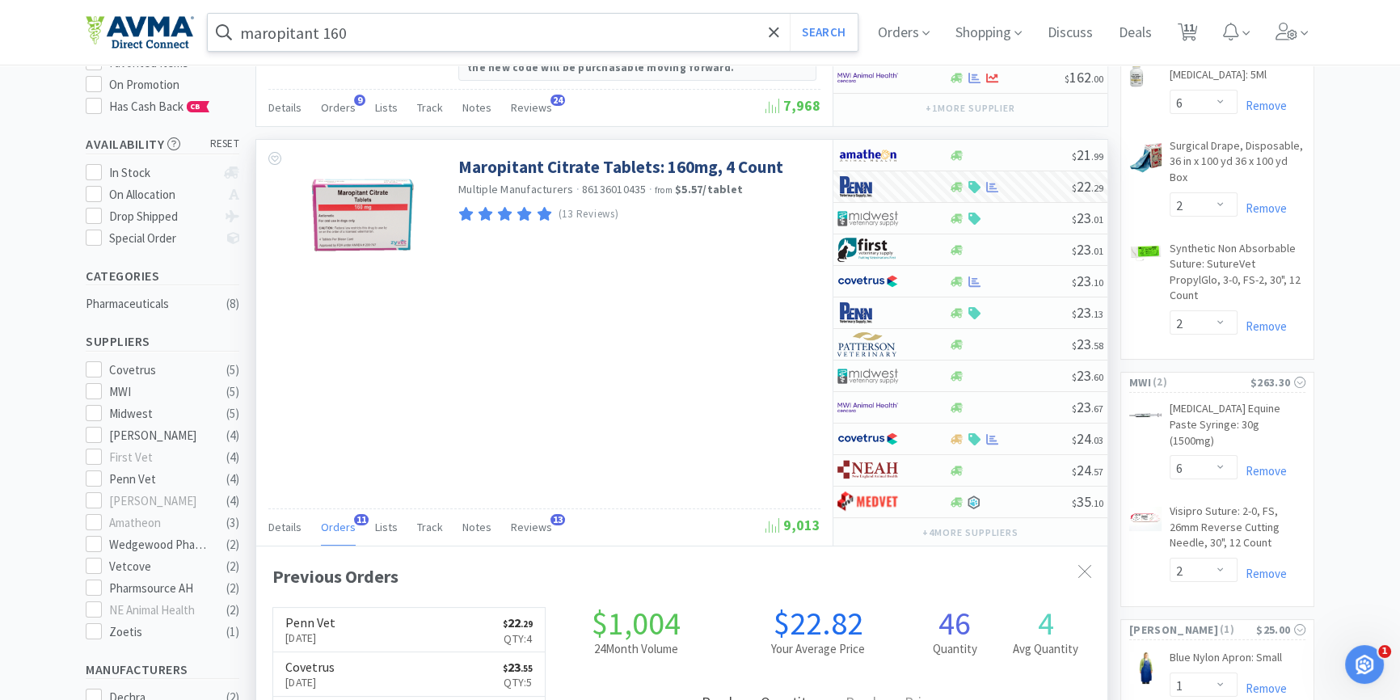
click at [420, 23] on input "maropitant 160" at bounding box center [533, 32] width 650 height 37
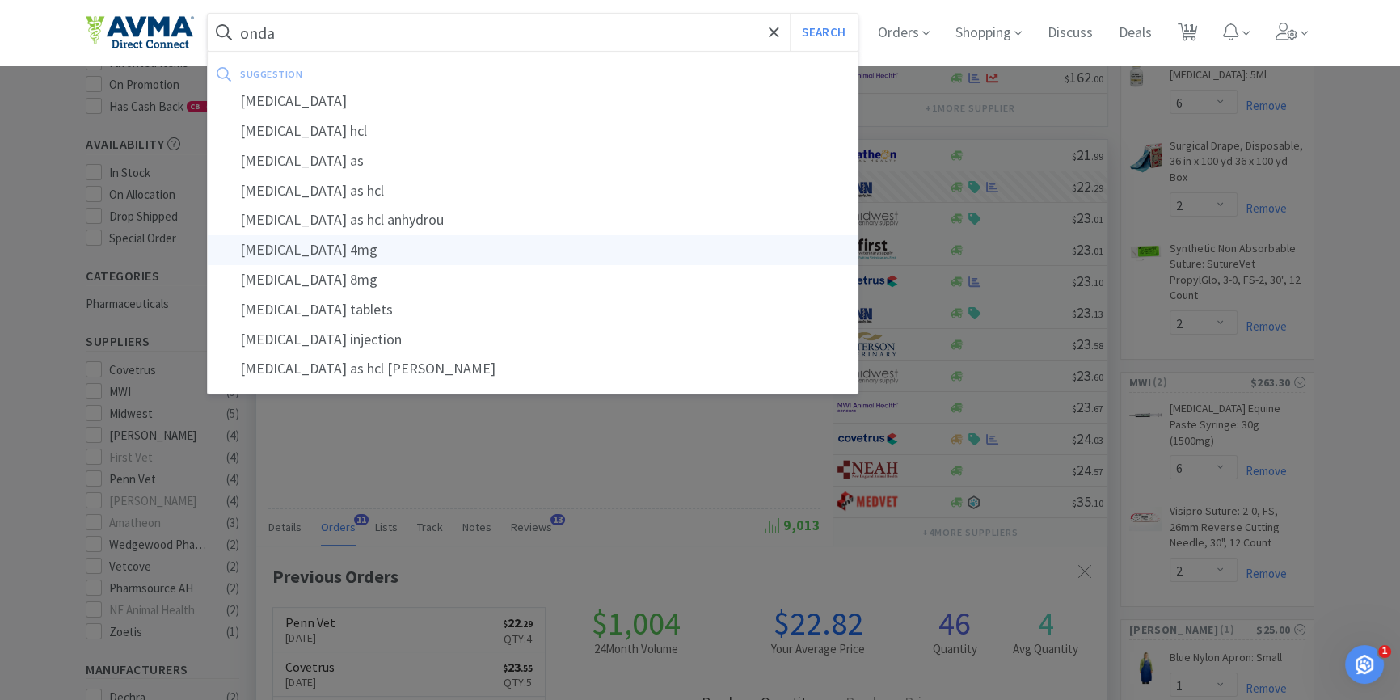
click at [361, 254] on div "[MEDICAL_DATA] 4mg" at bounding box center [533, 250] width 650 height 30
type input "[MEDICAL_DATA] 4mg"
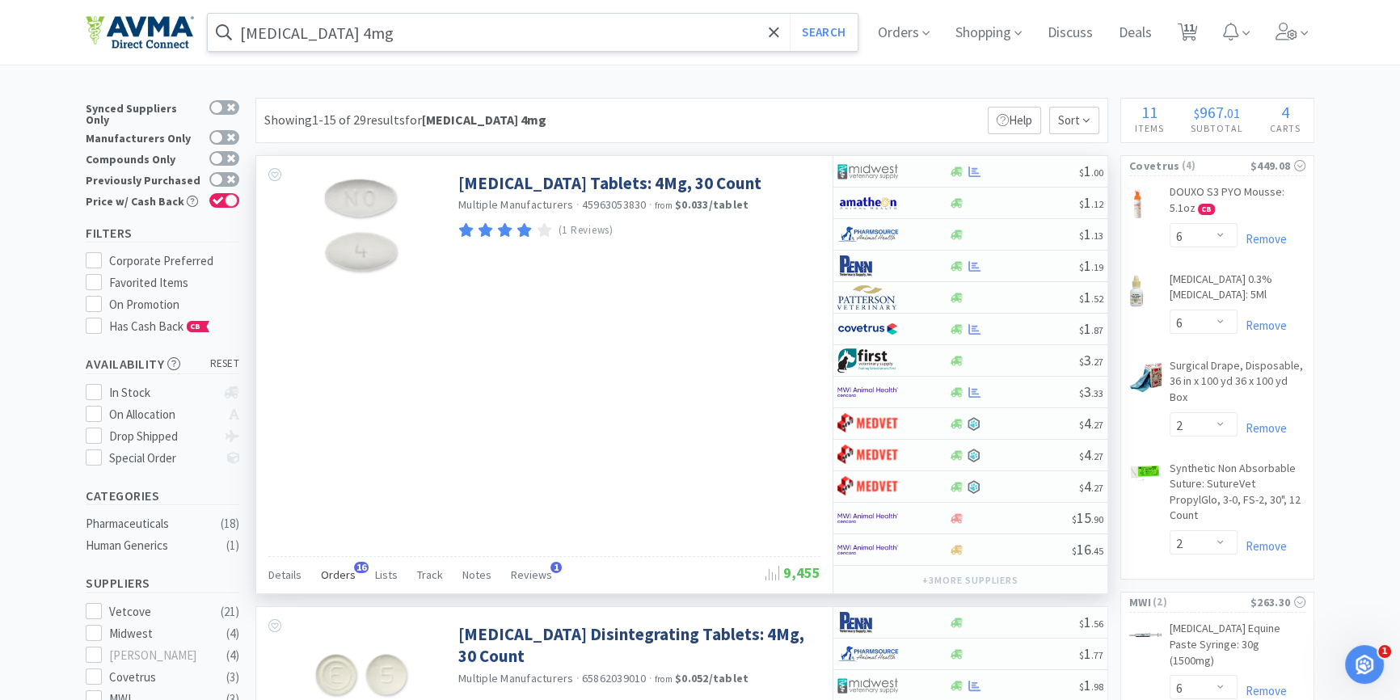
click at [346, 577] on span "Orders" at bounding box center [338, 574] width 35 height 15
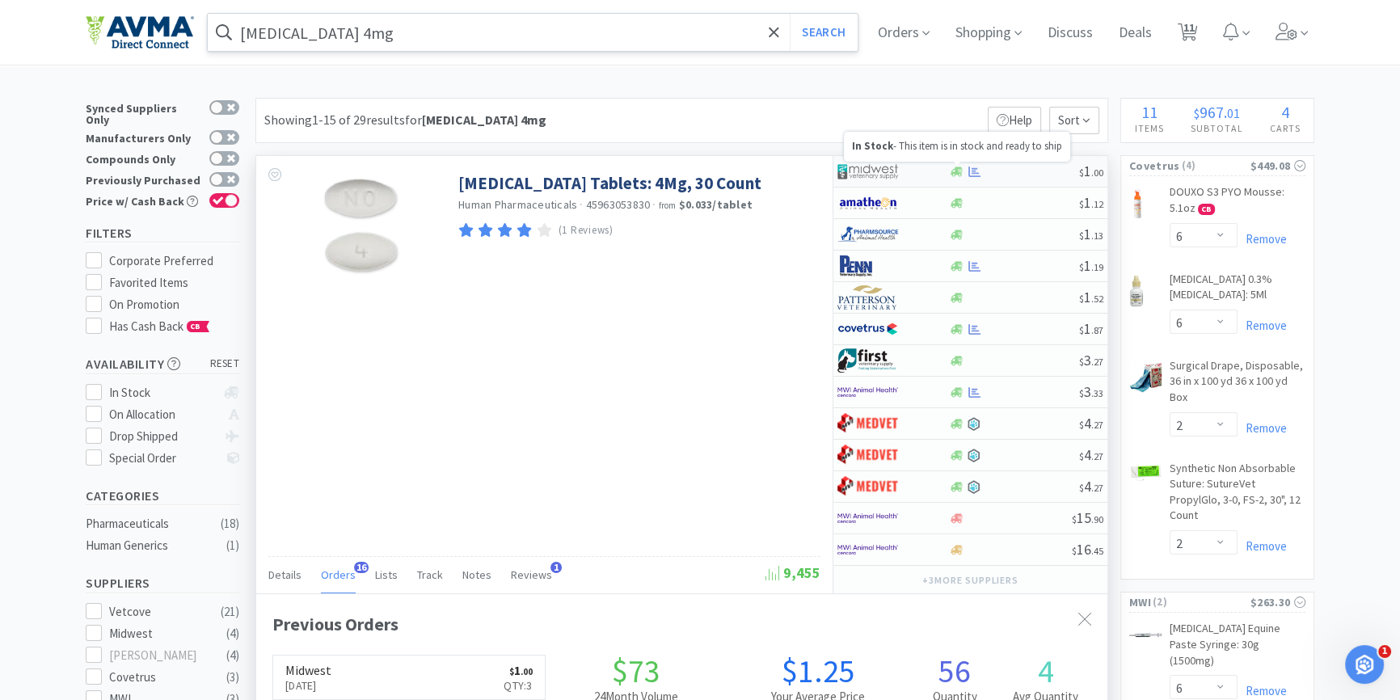
click at [953, 170] on icon at bounding box center [957, 172] width 12 height 12
select select "1"
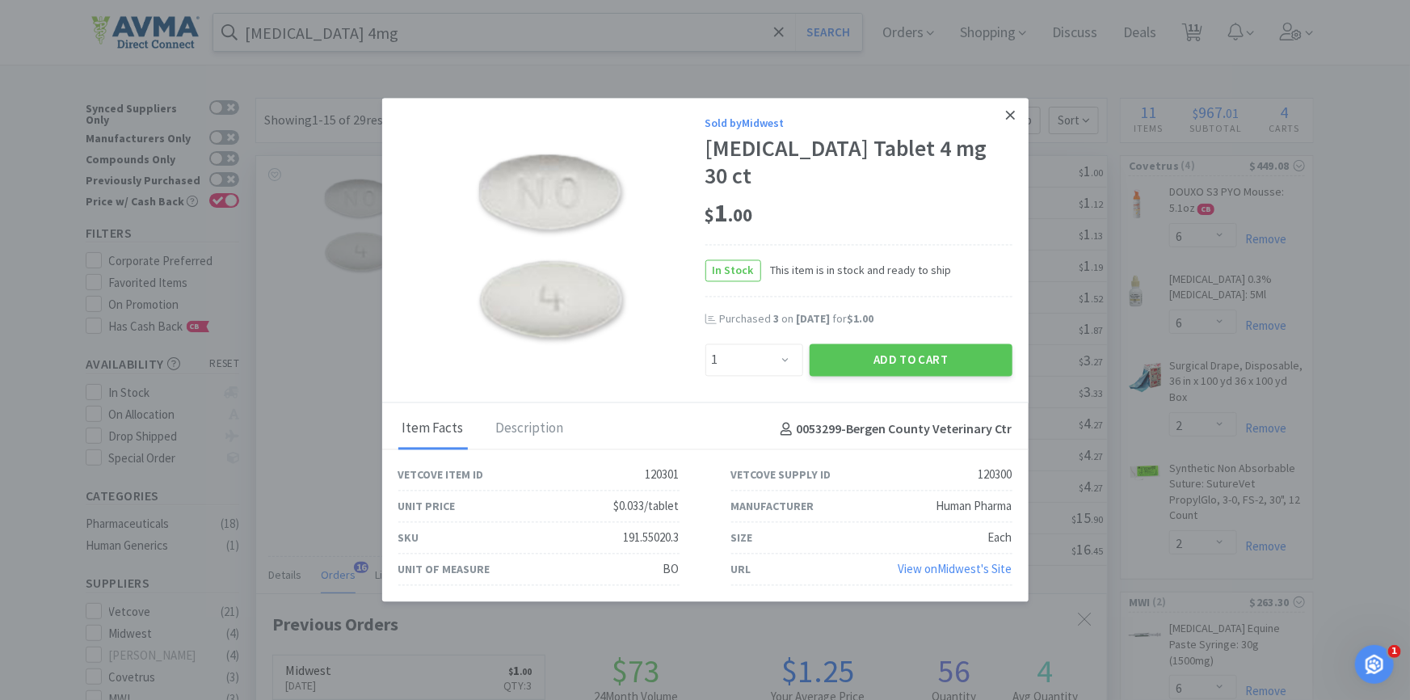
click at [1015, 123] on icon at bounding box center [1010, 115] width 9 height 15
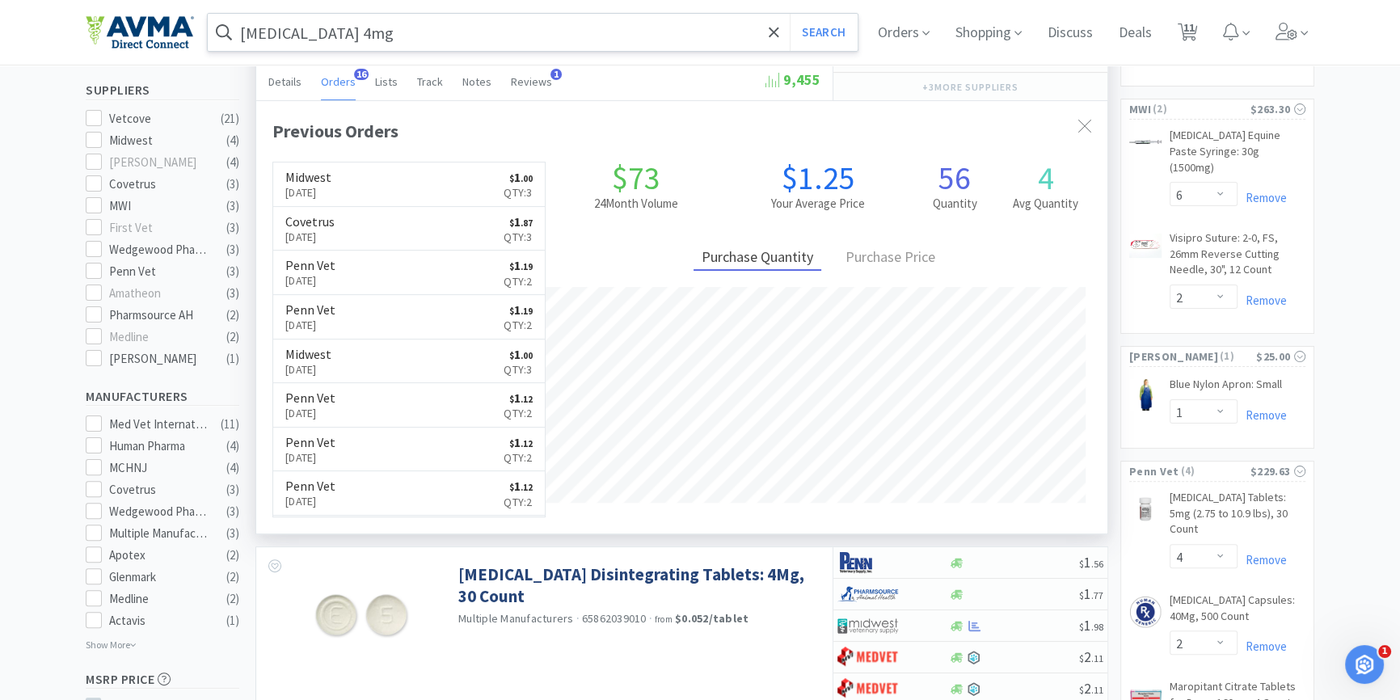
scroll to position [588, 0]
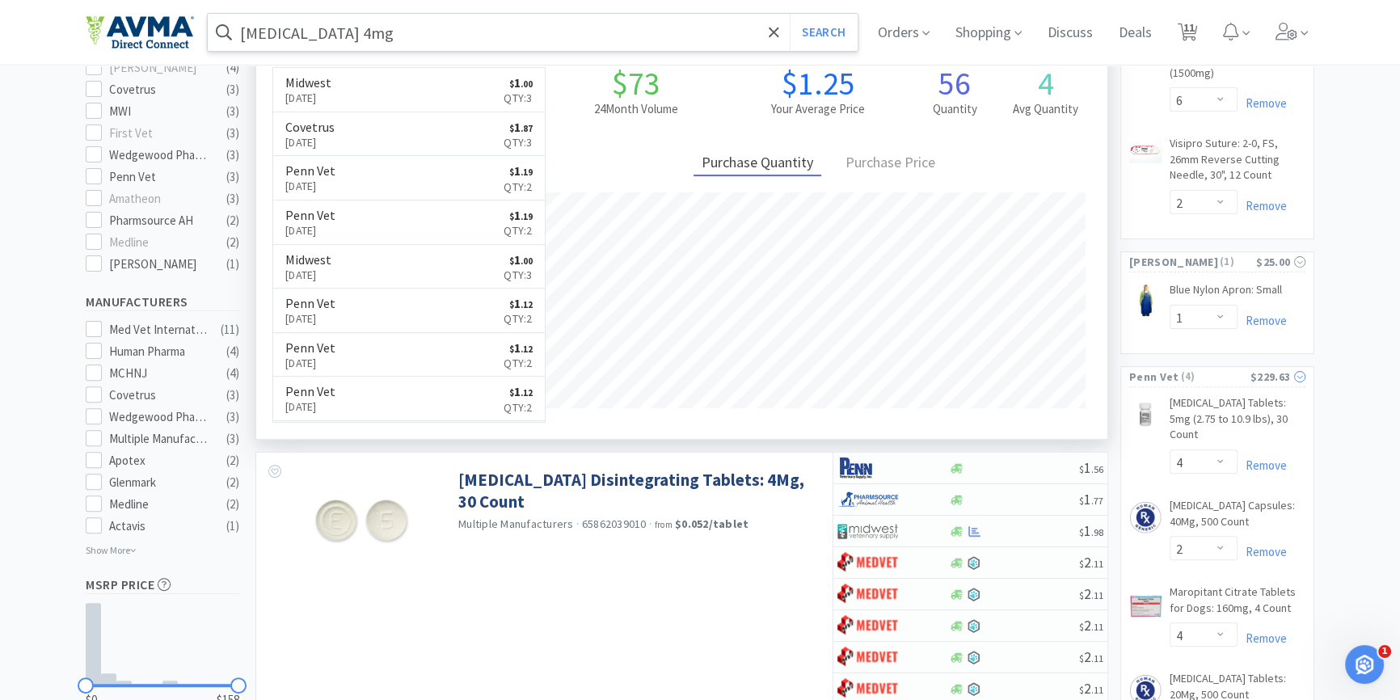
click at [1156, 368] on span "Penn Vet" at bounding box center [1153, 377] width 49 height 18
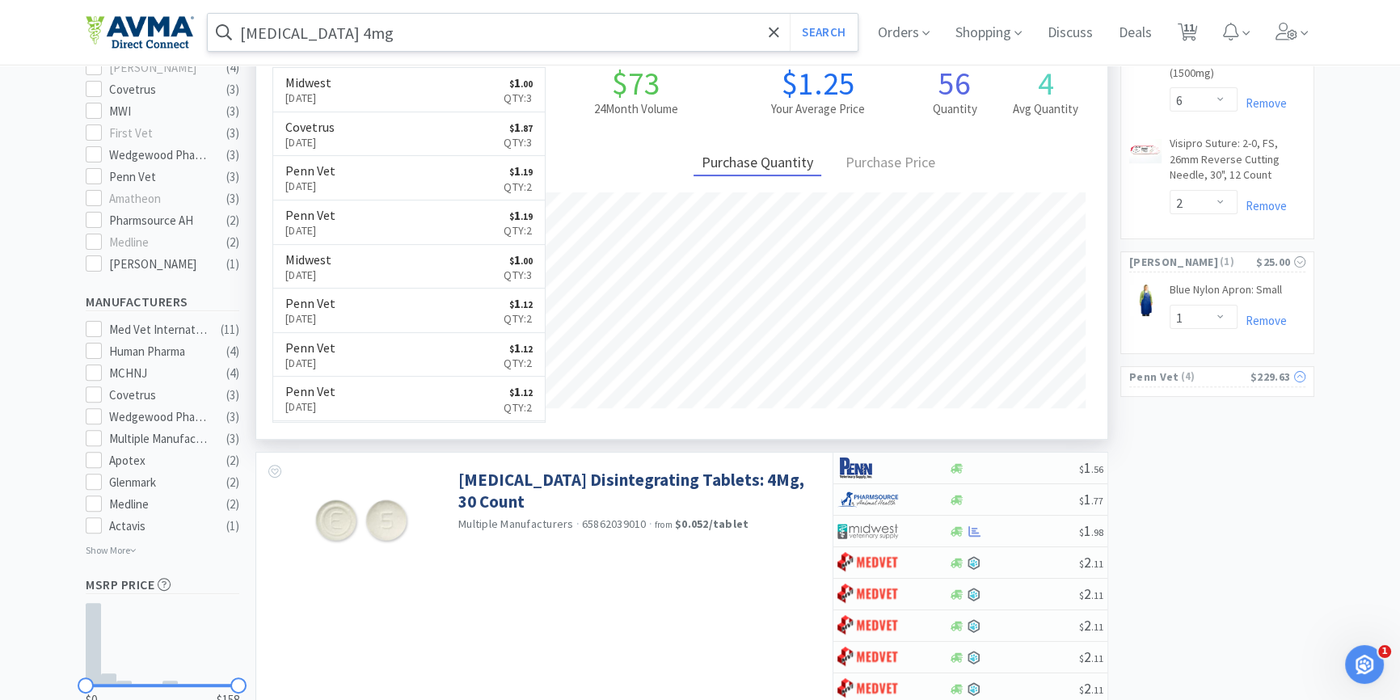
click at [1156, 368] on span "Penn Vet" at bounding box center [1153, 377] width 49 height 18
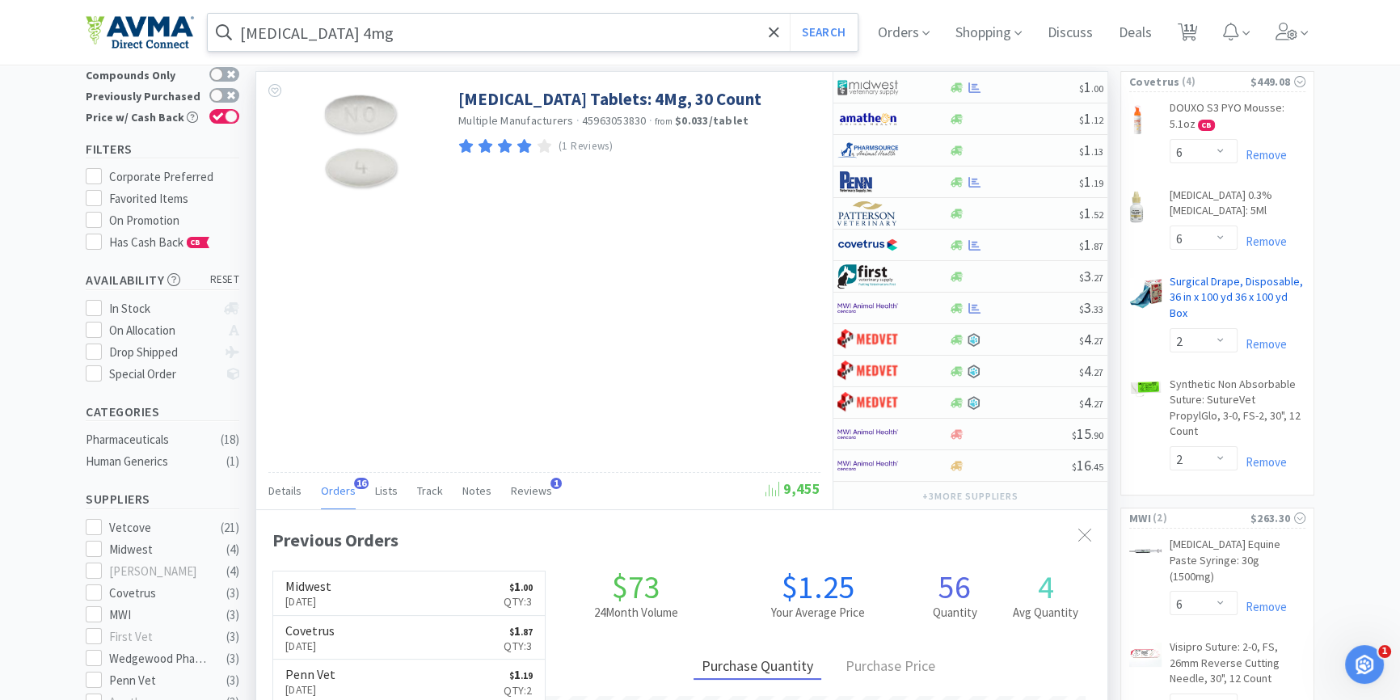
scroll to position [0, 0]
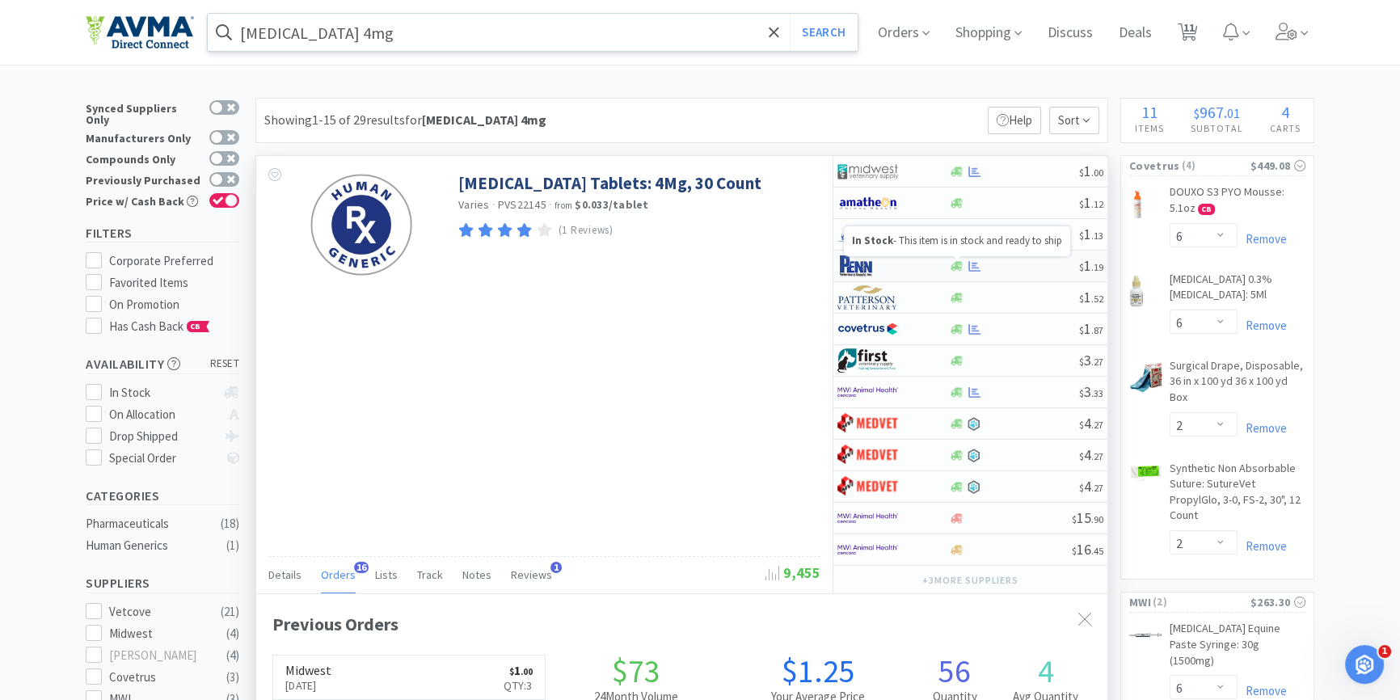
click at [954, 266] on icon at bounding box center [957, 266] width 12 height 10
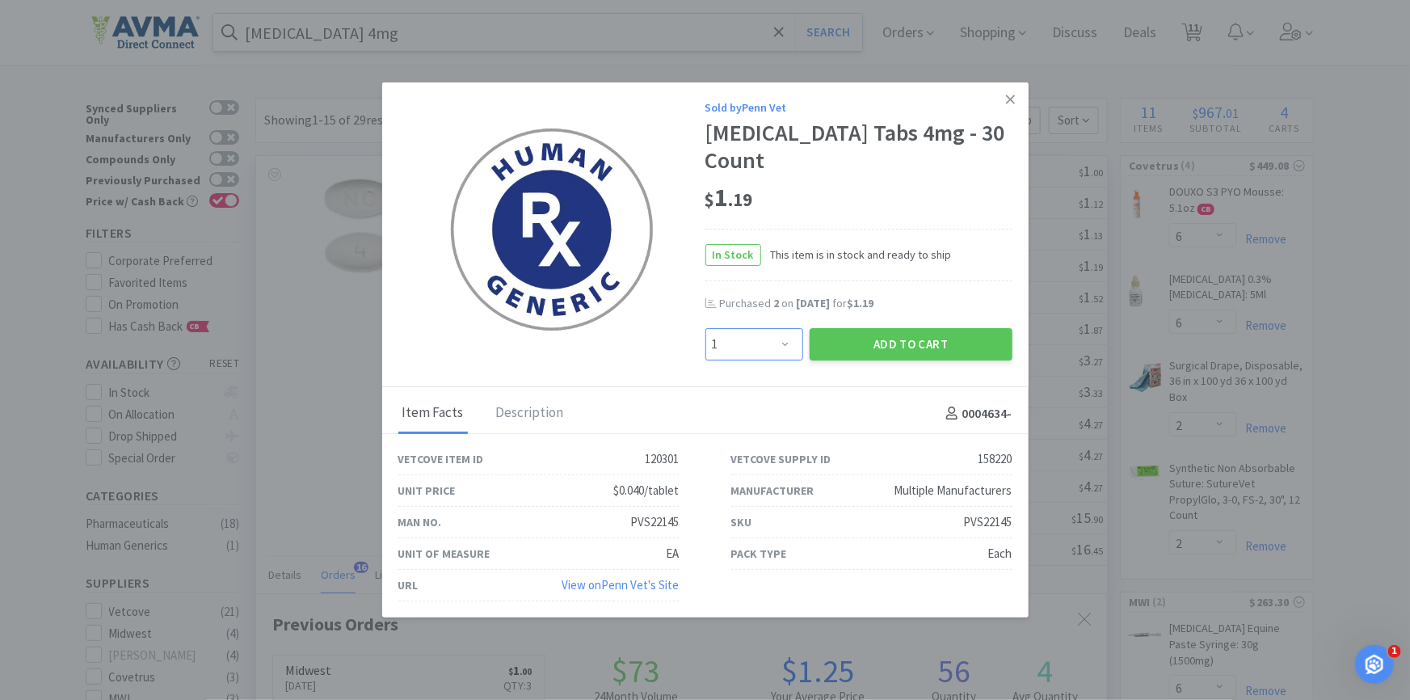
click at [774, 346] on select "Enter Quantity 1 2 3 4 5 6 7 8 9 10 11 12 13 14 15 16 17 18 19 20 Enter Quantity" at bounding box center [755, 344] width 98 height 32
select select "3"
click at [706, 328] on select "Enter Quantity 1 2 3 4 5 6 7 8 9 10 11 12 13 14 15 16 17 18 19 20 Enter Quantity" at bounding box center [755, 344] width 98 height 32
click at [940, 341] on button "Add to Cart" at bounding box center [911, 344] width 203 height 32
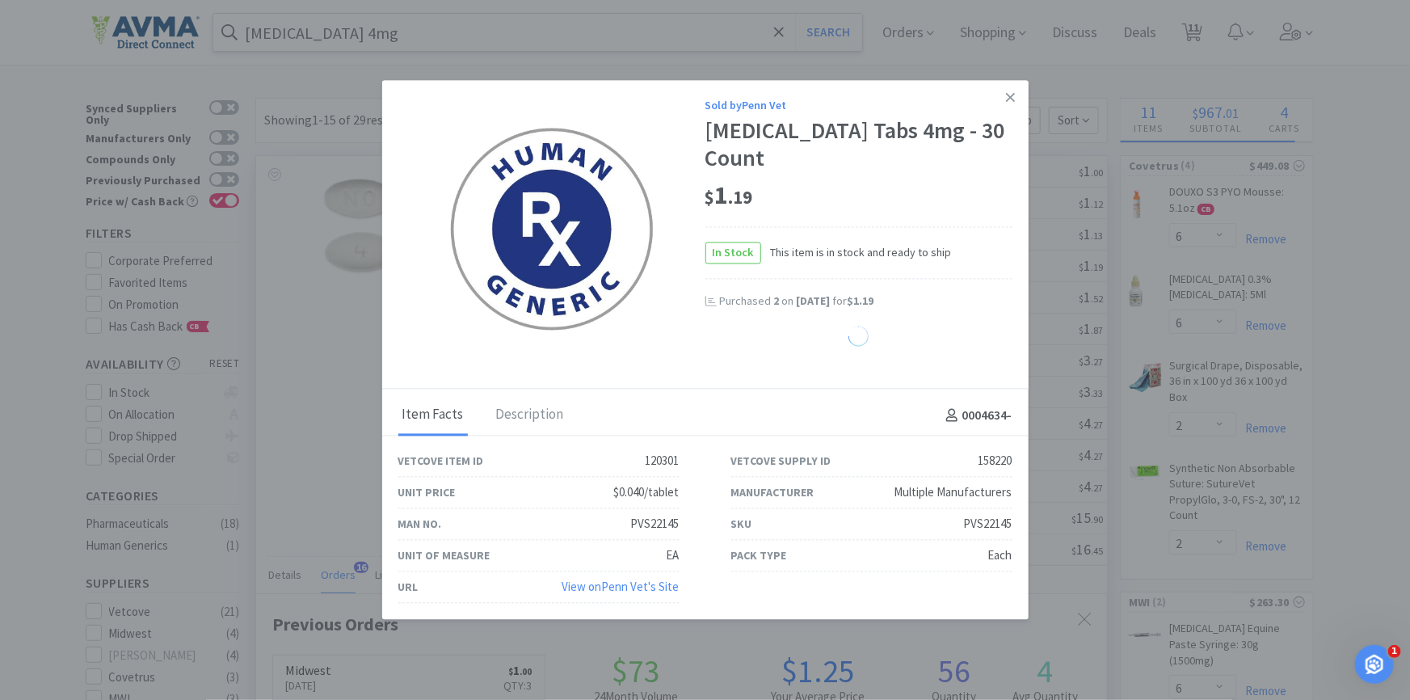
select select "3"
select select "1"
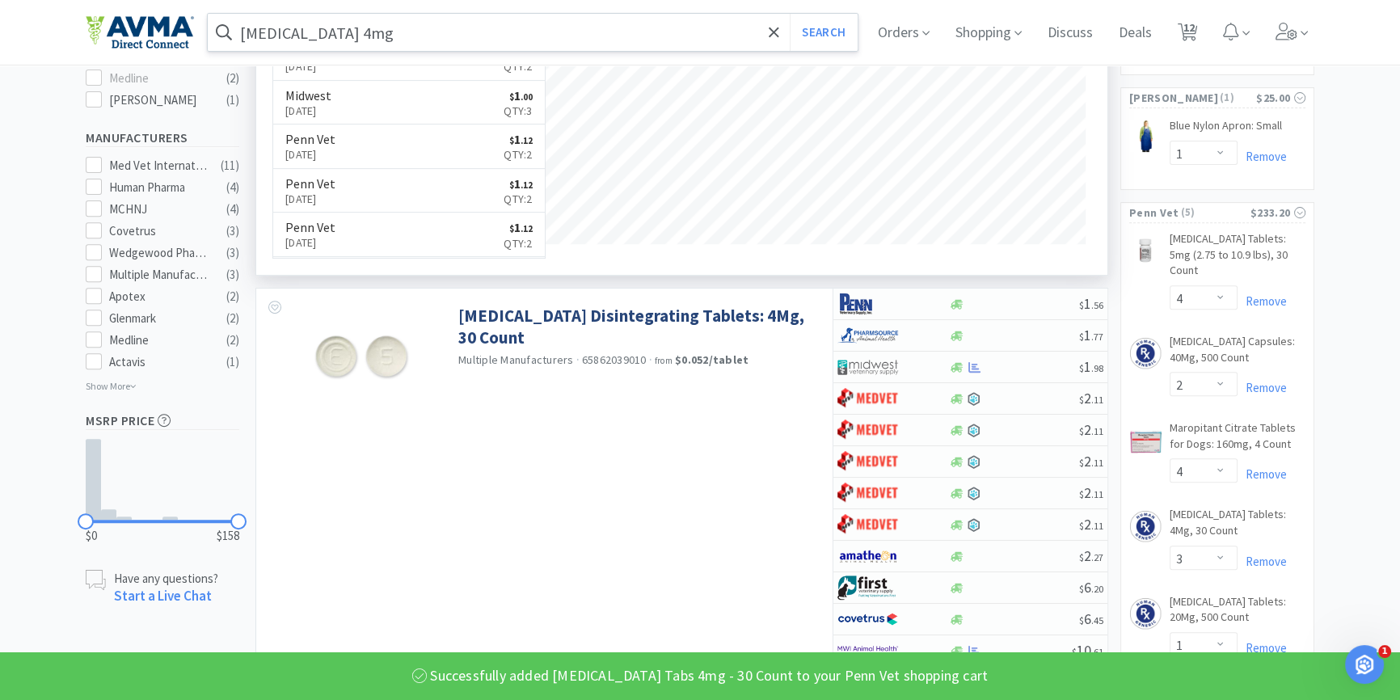
scroll to position [955, 0]
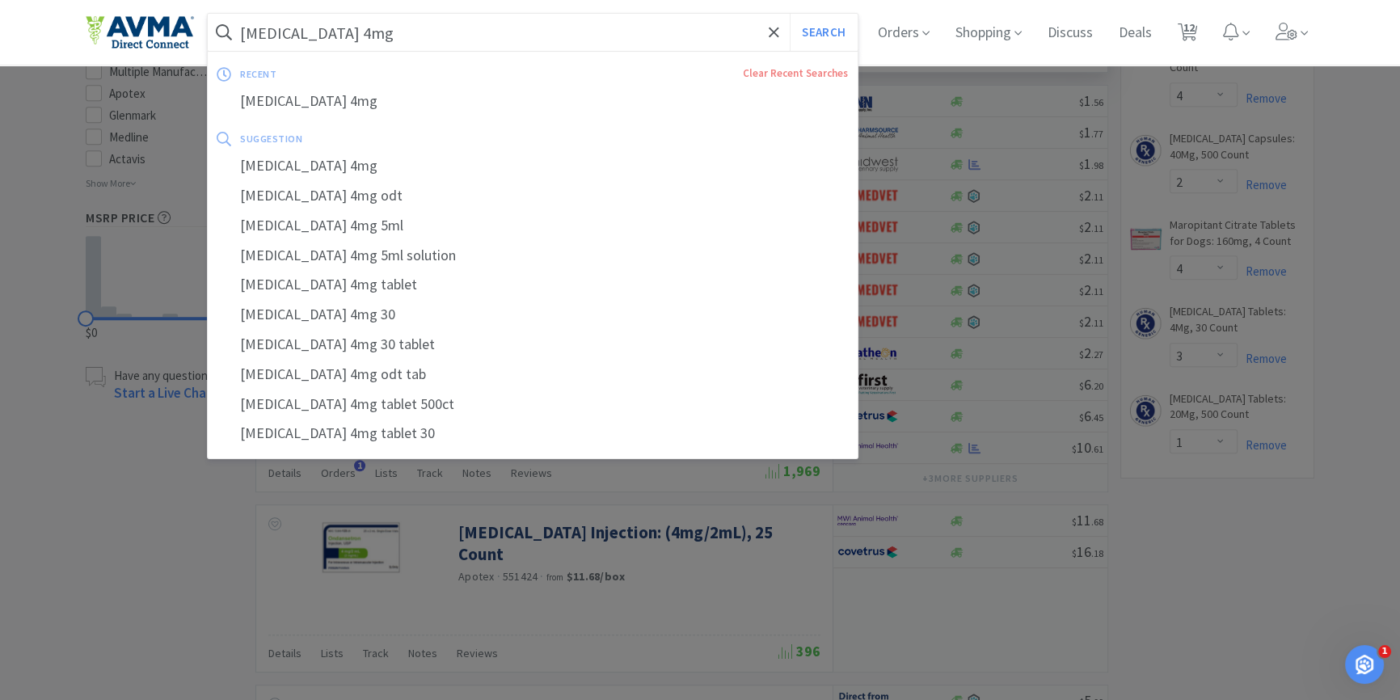
click at [445, 48] on input "[MEDICAL_DATA] 4mg" at bounding box center [533, 32] width 650 height 37
click at [445, 27] on input "[MEDICAL_DATA] 4mg" at bounding box center [533, 32] width 650 height 37
drag, startPoint x: 439, startPoint y: 31, endPoint x: 86, endPoint y: 33, distance: 353.2
click at [91, 33] on div "[MEDICAL_DATA] 4mg Search recent Clear Recent Searches [MEDICAL_DATA] 4mg sugge…" at bounding box center [700, 32] width 1229 height 65
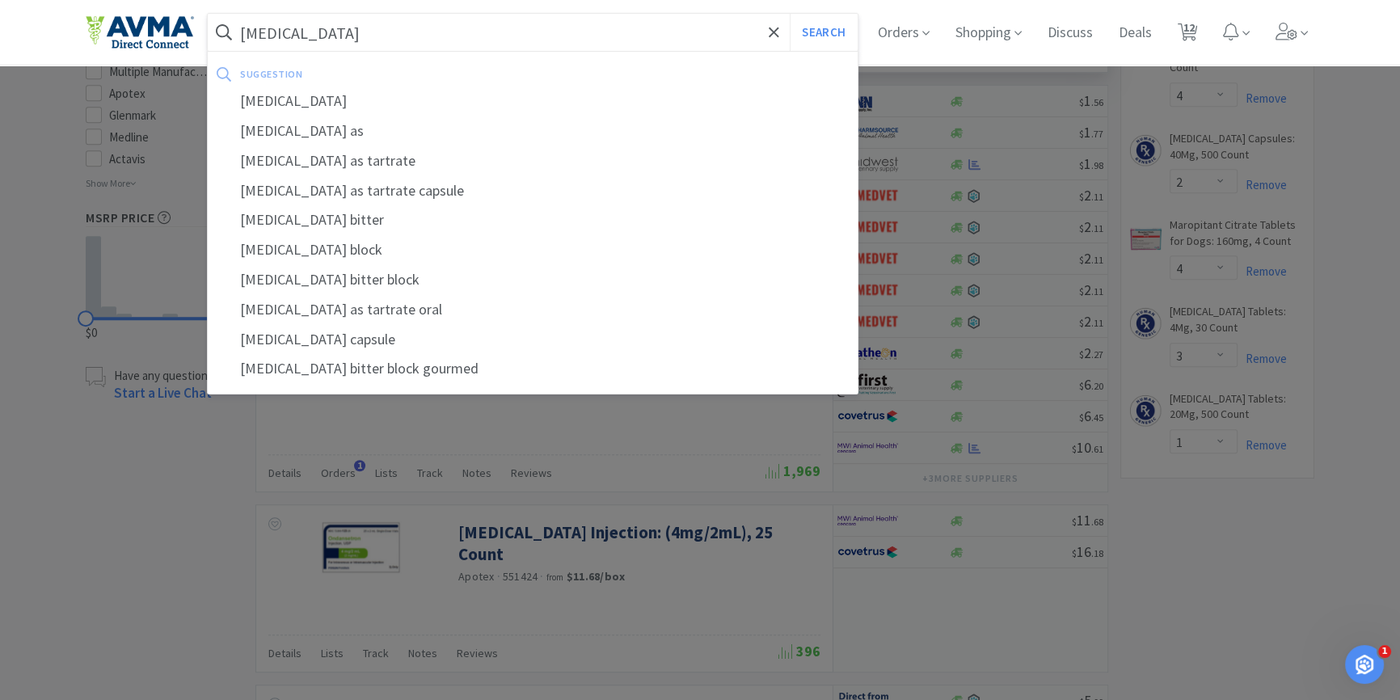
type input "[MEDICAL_DATA]"
click at [790, 14] on button "Search" at bounding box center [823, 32] width 67 height 37
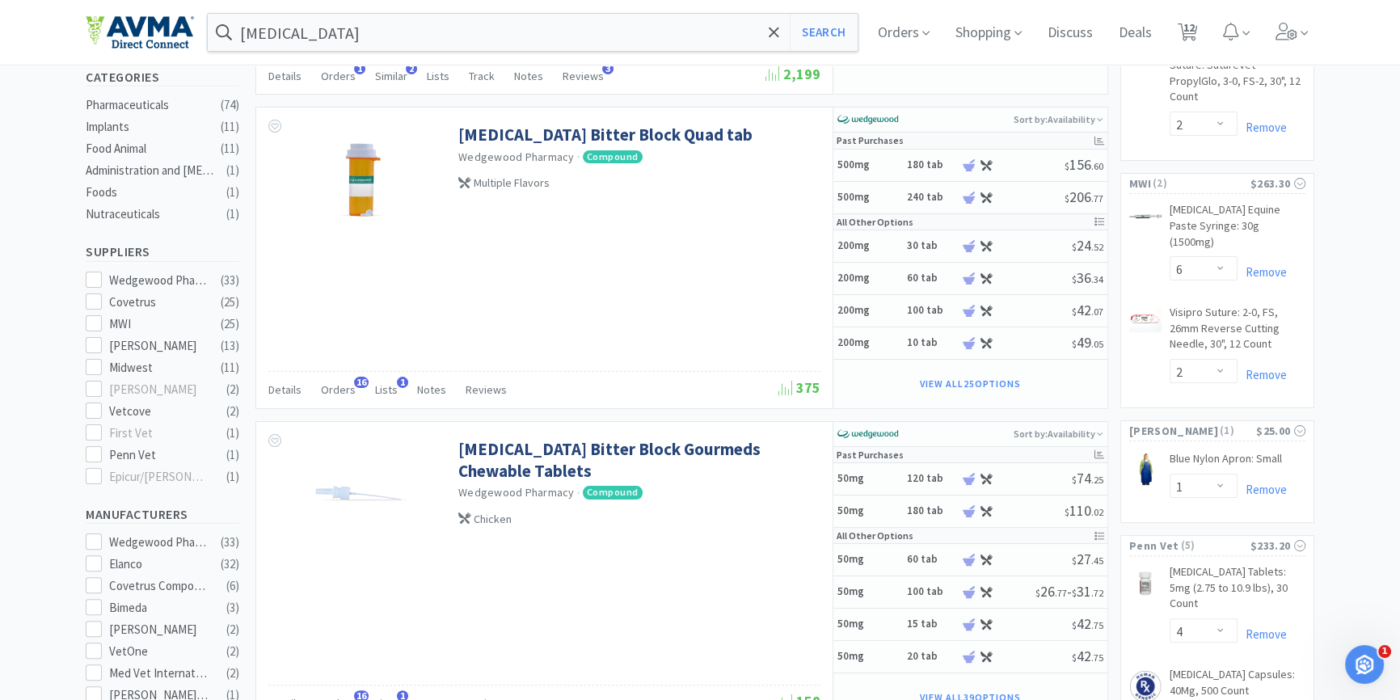
scroll to position [441, 0]
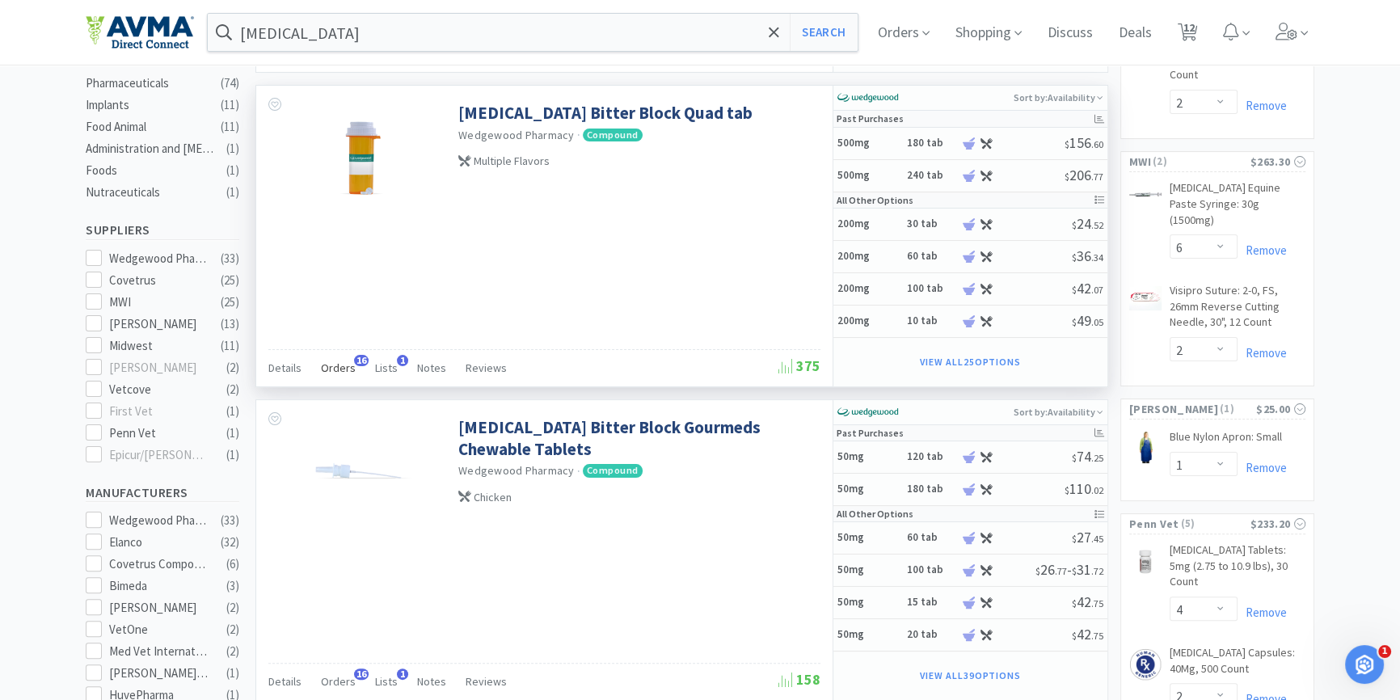
click at [332, 371] on span "Orders" at bounding box center [338, 367] width 35 height 15
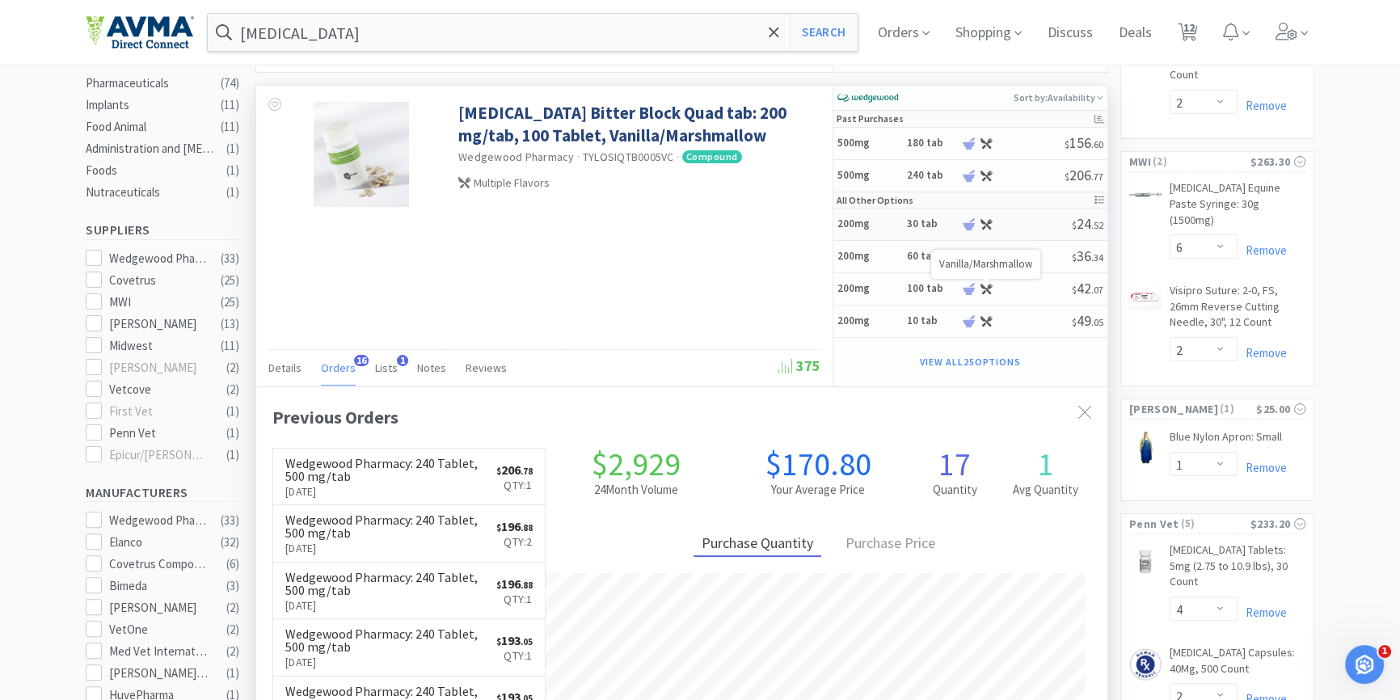
scroll to position [432, 850]
click at [972, 172] on icon at bounding box center [969, 176] width 12 height 12
select select "14"
select select "1"
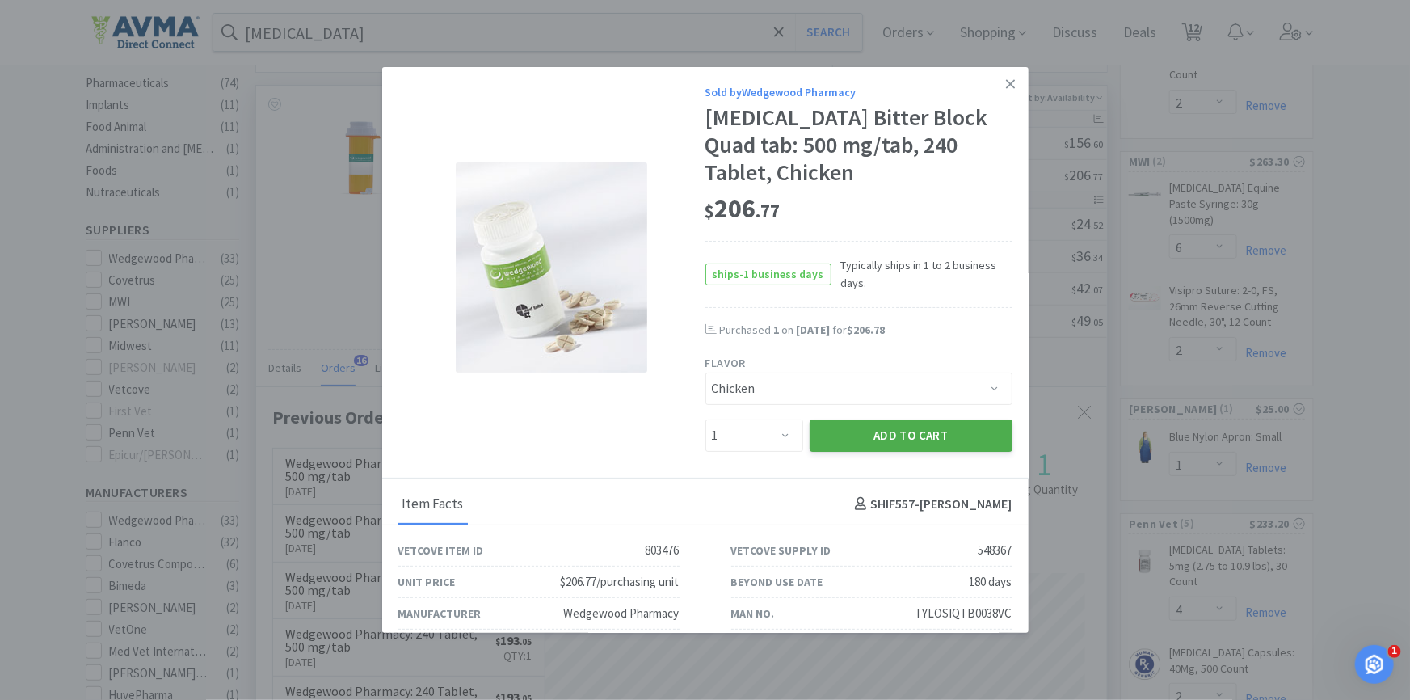
click at [892, 432] on button "Add to Cart" at bounding box center [911, 435] width 203 height 32
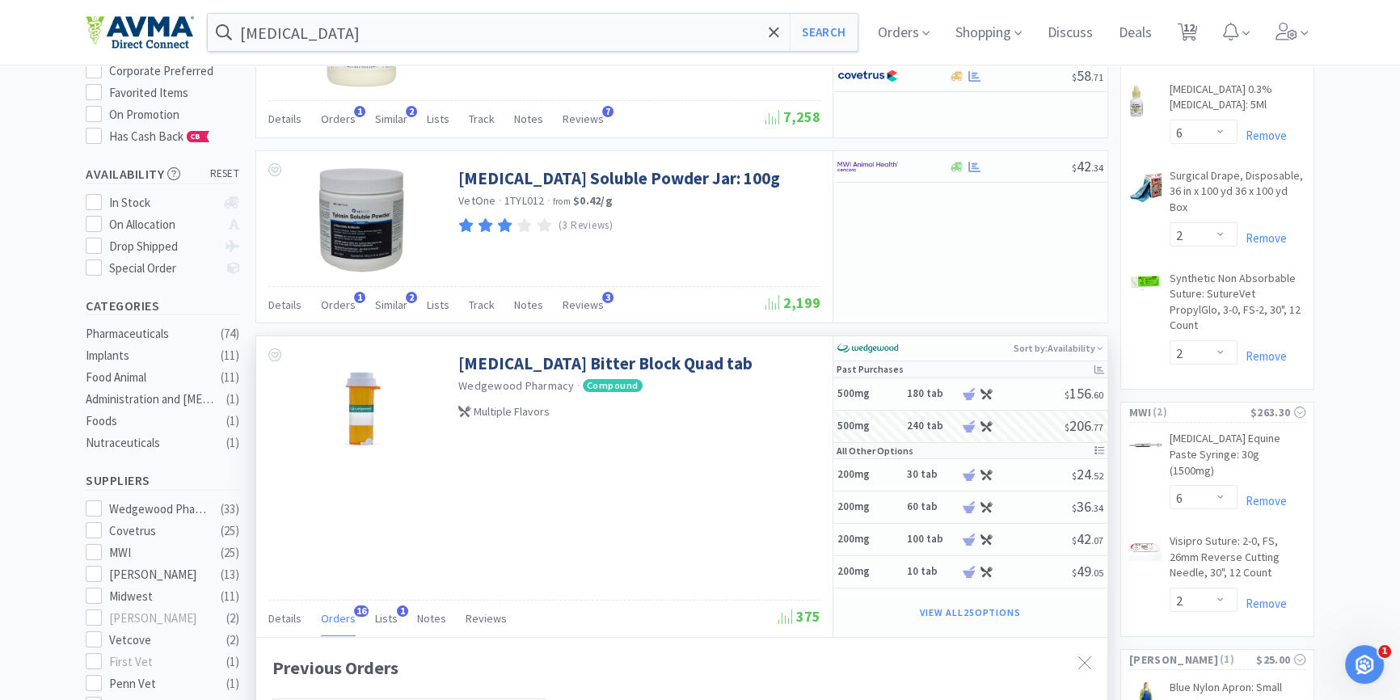
scroll to position [73, 0]
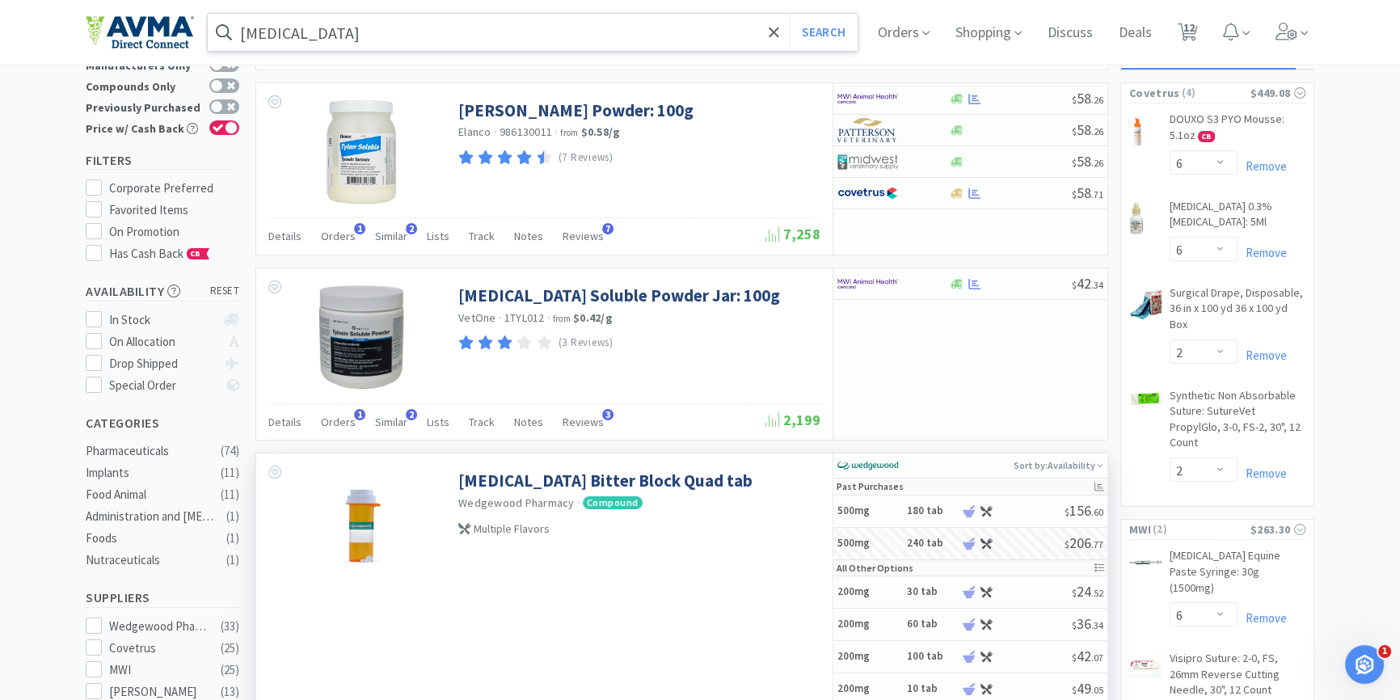
click at [480, 32] on input "[MEDICAL_DATA]" at bounding box center [533, 32] width 650 height 37
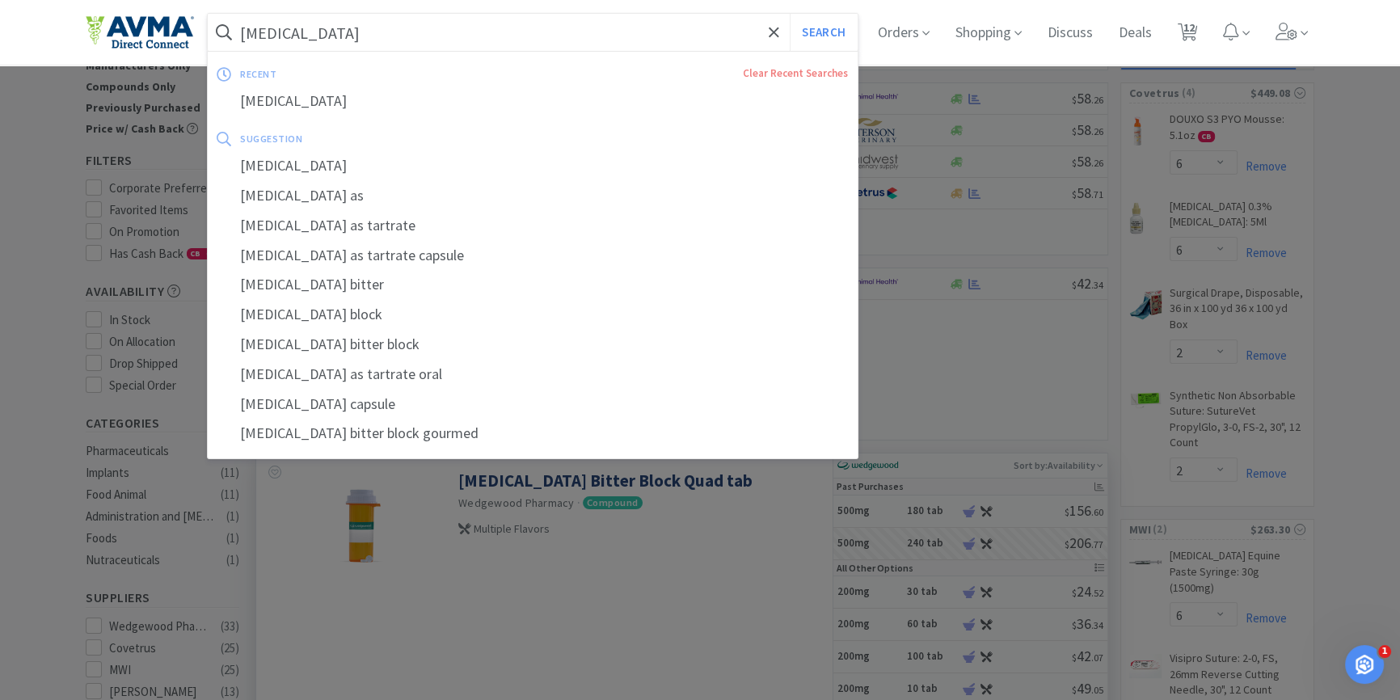
select select "1"
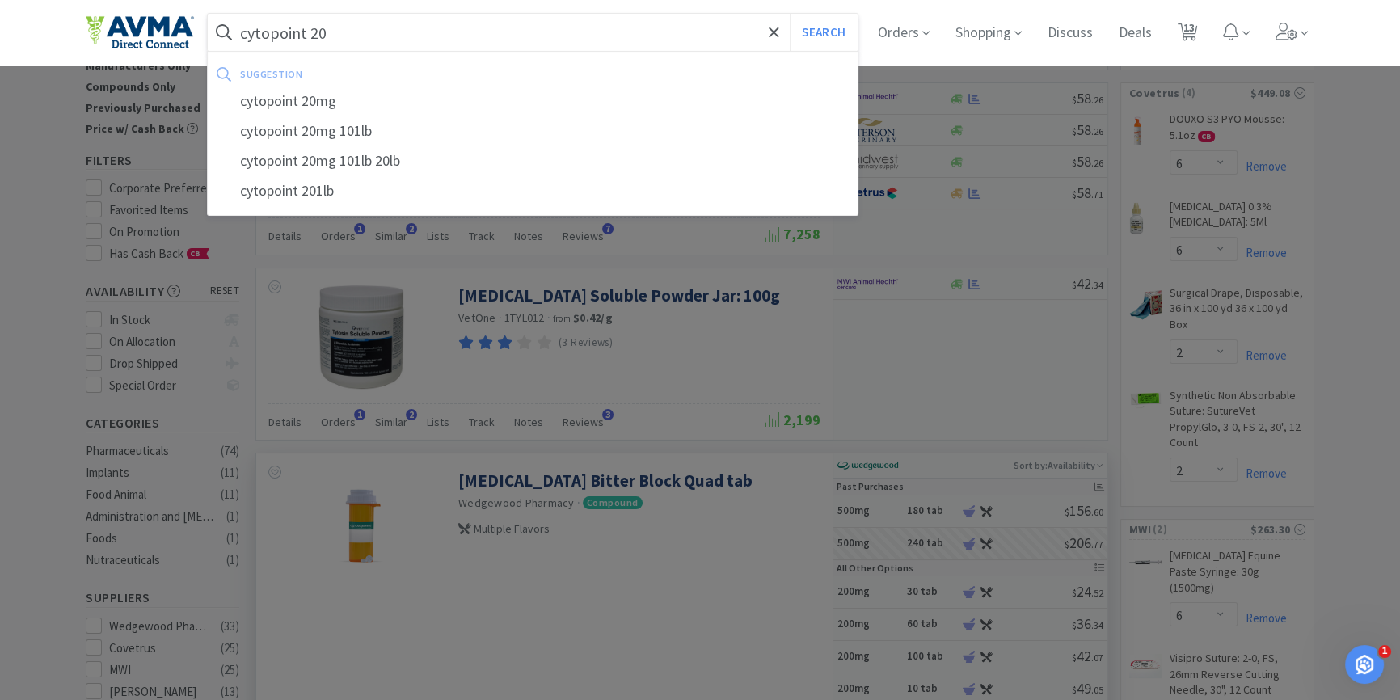
type input "cytopoint 20"
click at [790, 14] on button "Search" at bounding box center [823, 32] width 67 height 37
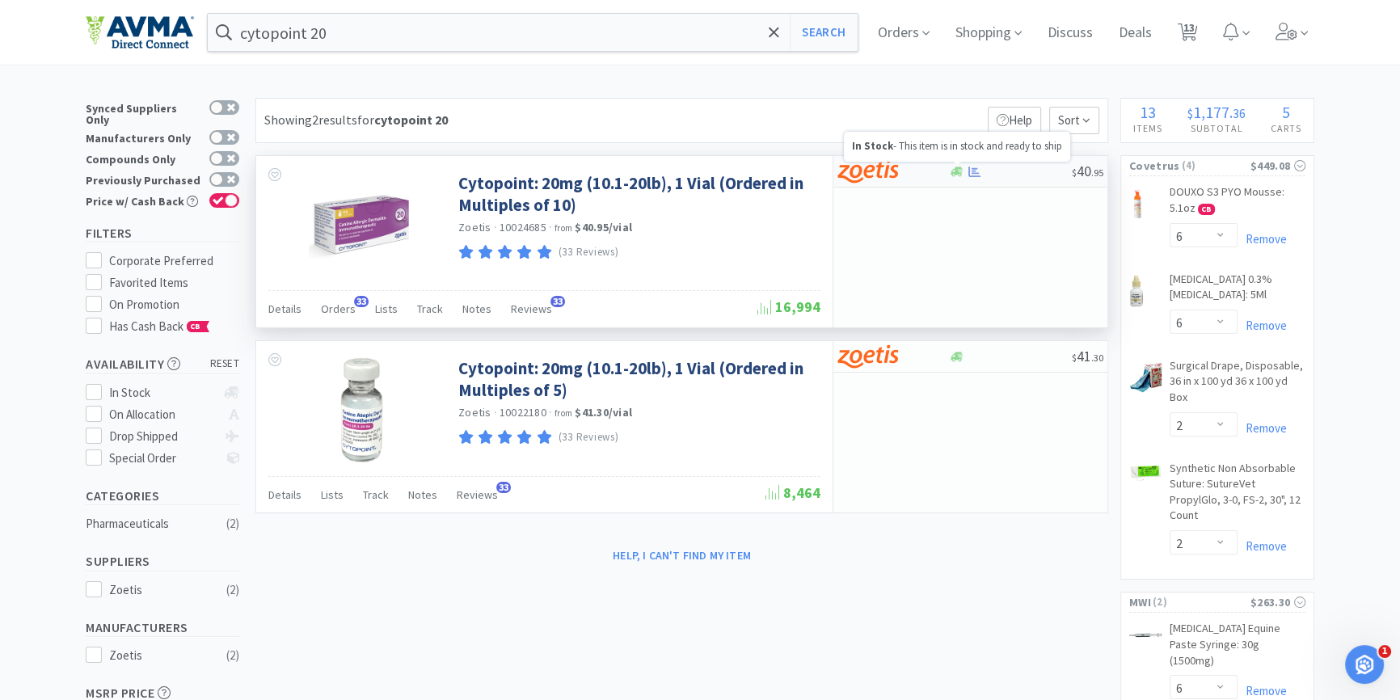
click at [954, 170] on icon at bounding box center [957, 172] width 12 height 12
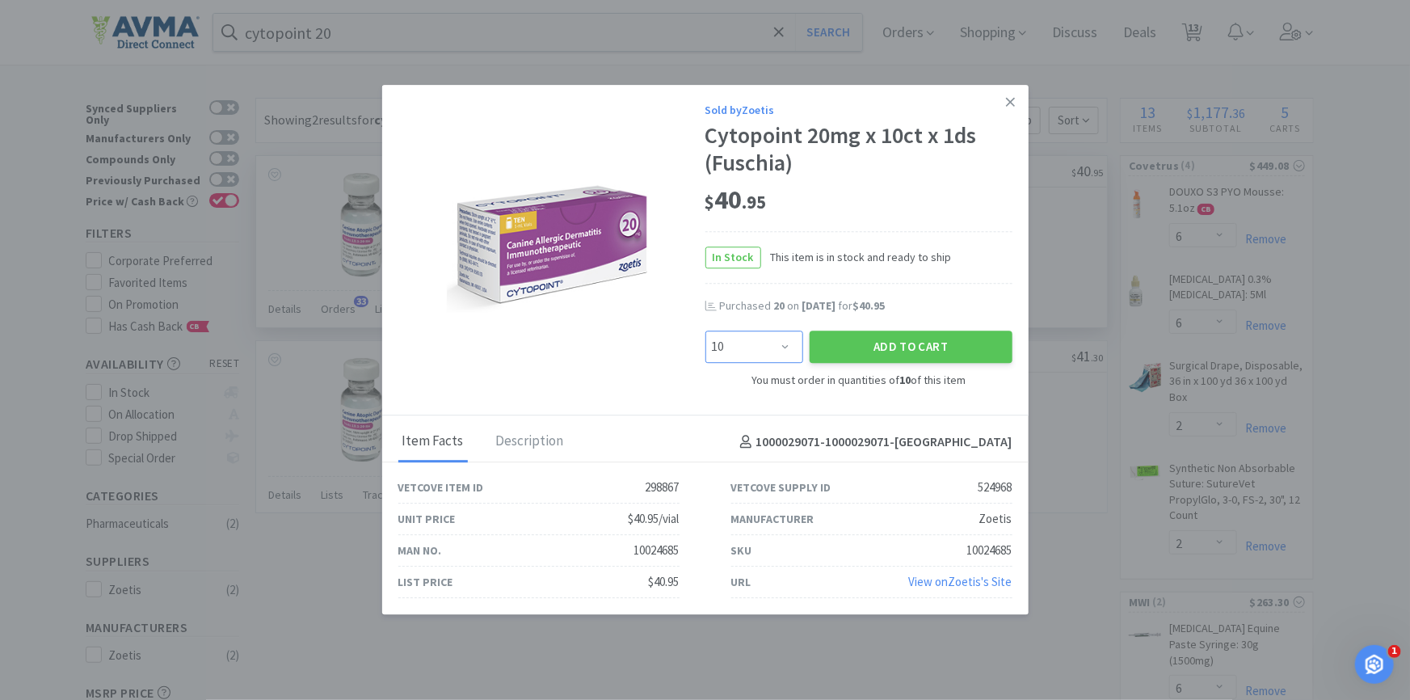
click at [767, 339] on select "Enter Quantity 10 20 30 40 50 60 70 80 90 100 110 120 130 140 150 160 170 180 1…" at bounding box center [755, 347] width 98 height 32
select select "30"
click at [706, 331] on select "Enter Quantity 10 20 30 40 50 60 70 80 90 100 110 120 130 140 150 160 170 180 1…" at bounding box center [755, 347] width 98 height 32
click at [917, 343] on button "Add to Cart" at bounding box center [911, 347] width 203 height 32
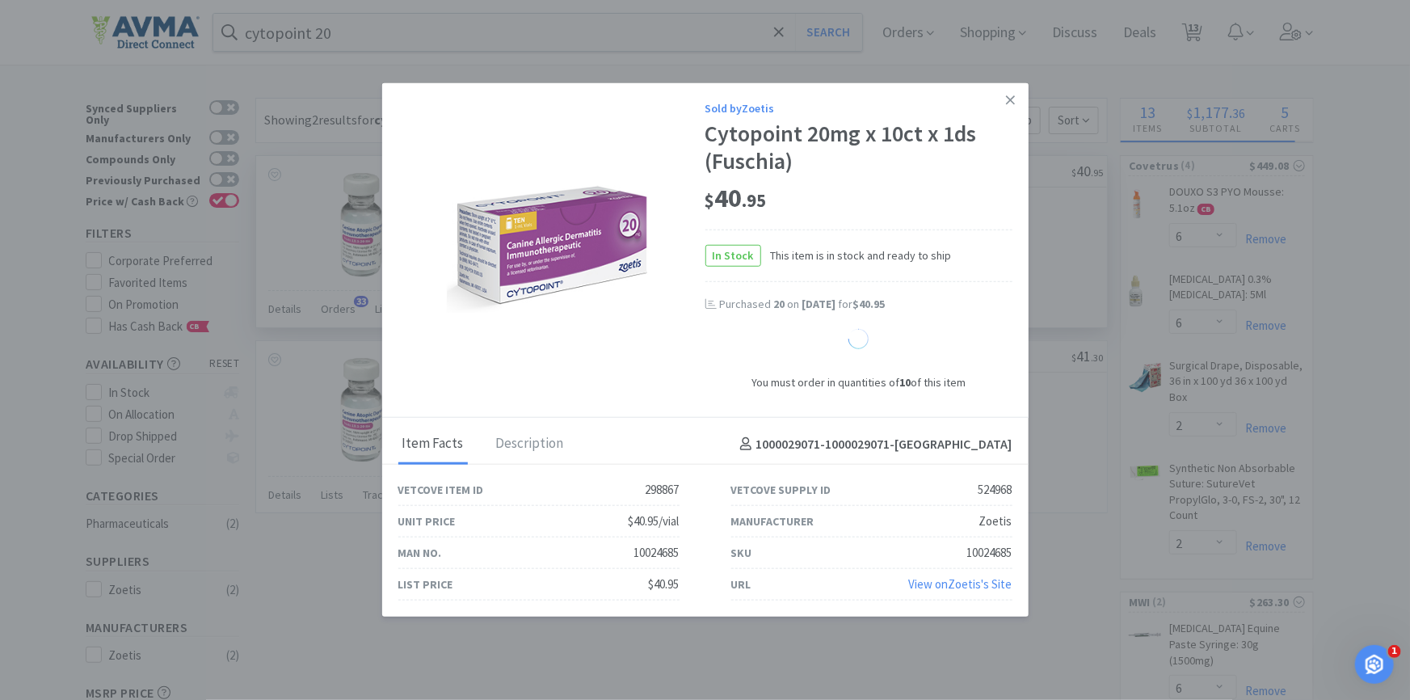
select select "30"
select select "1"
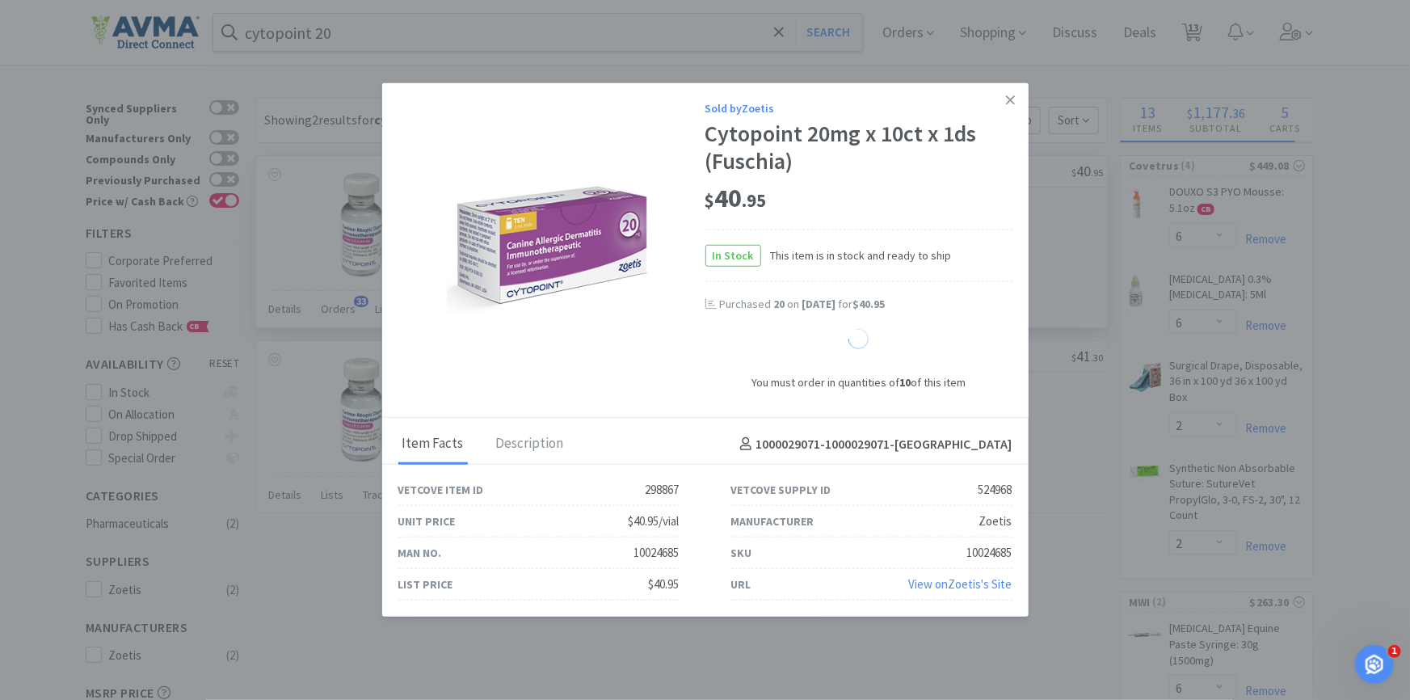
select select "1"
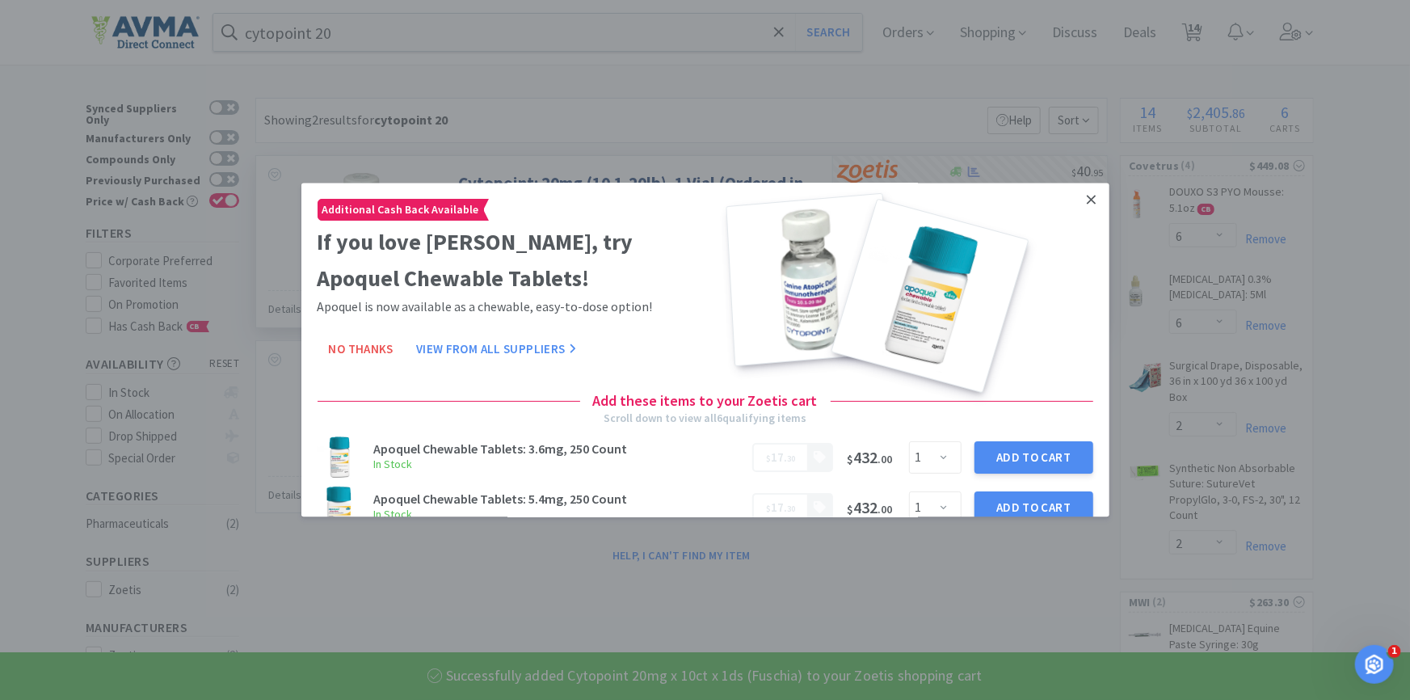
click at [1087, 202] on icon at bounding box center [1091, 200] width 9 height 15
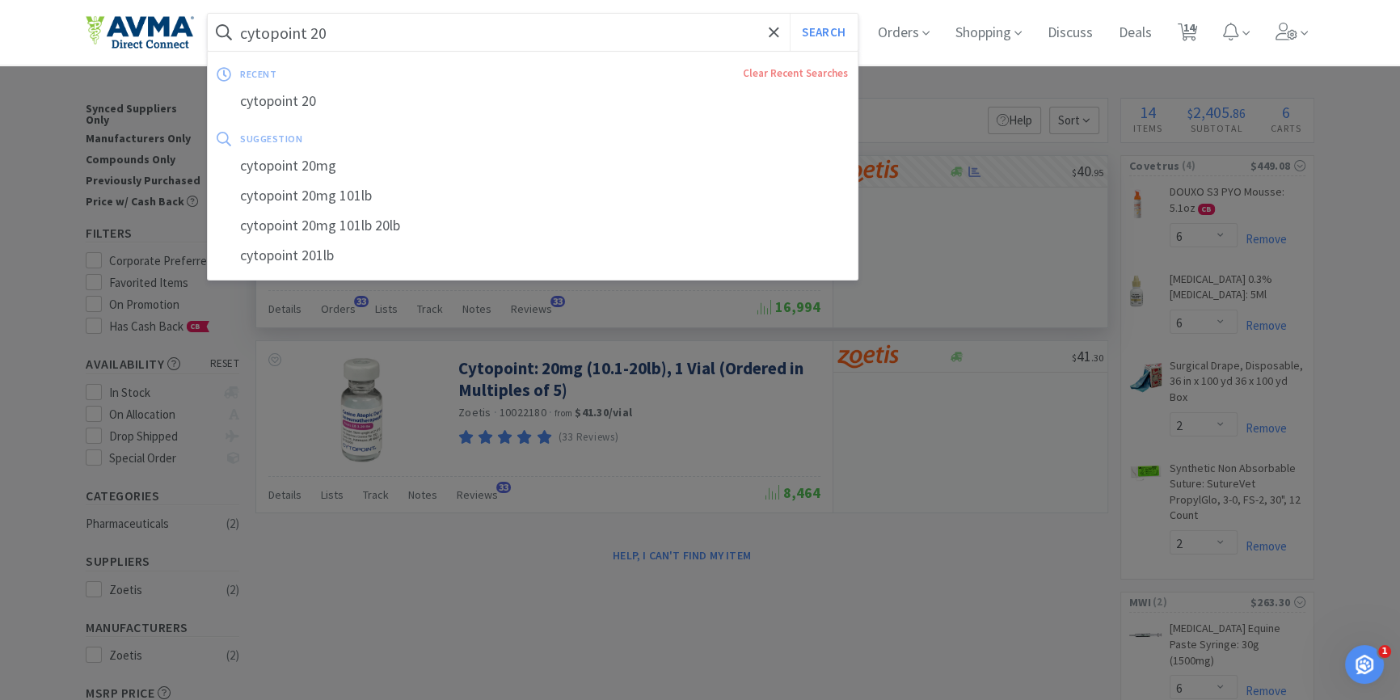
click at [479, 36] on input "cytopoint 20" at bounding box center [533, 32] width 650 height 37
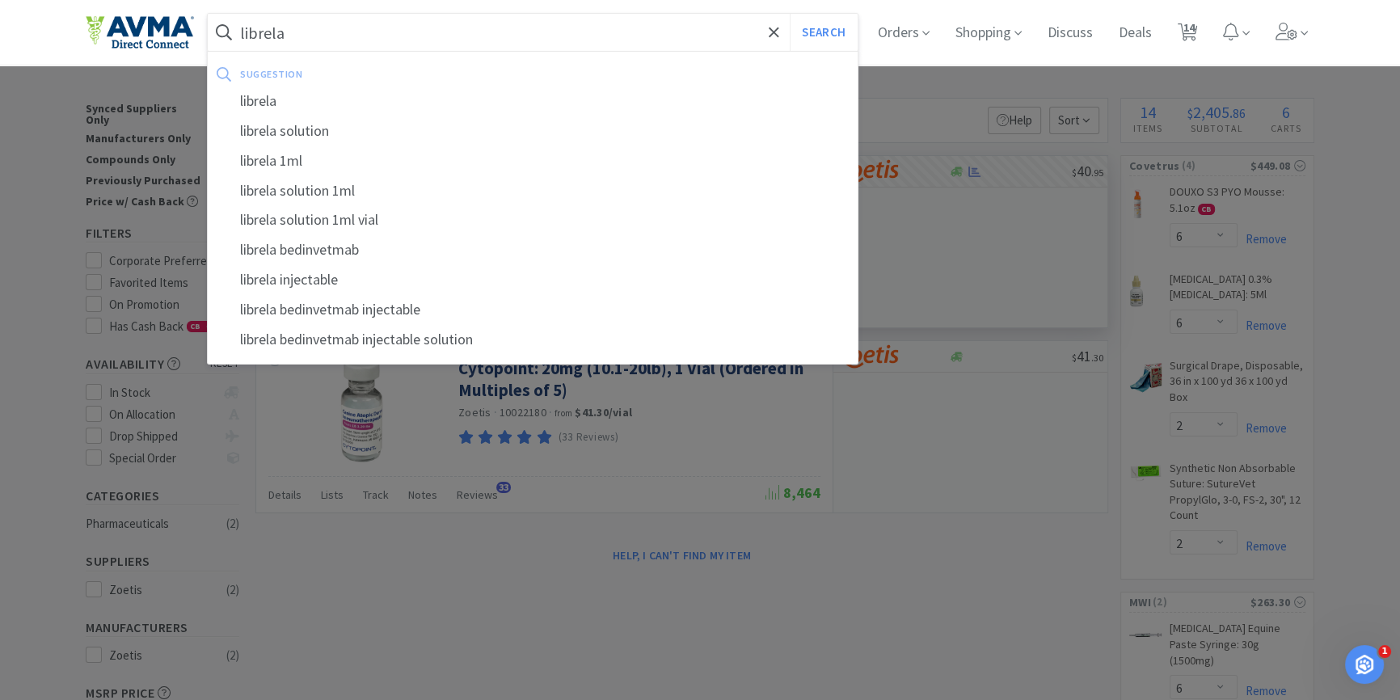
type input "librela"
click at [790, 14] on button "Search" at bounding box center [823, 32] width 67 height 37
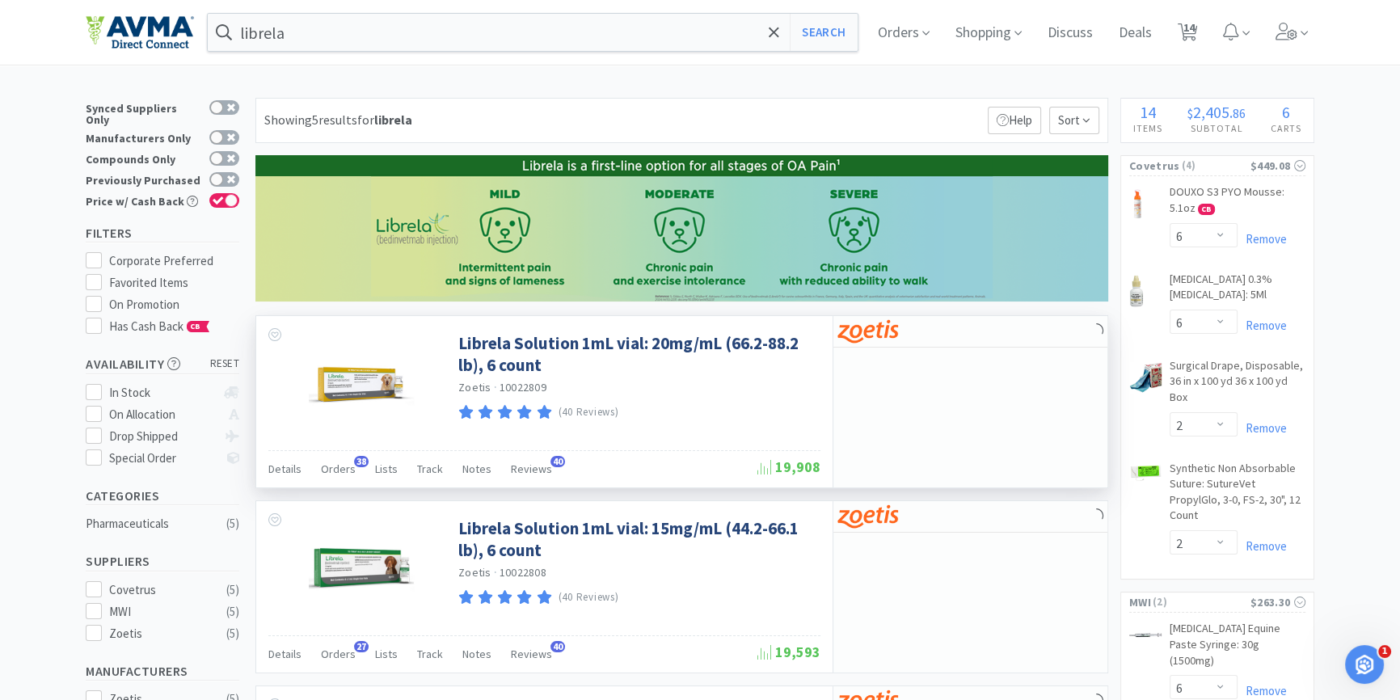
scroll to position [73, 0]
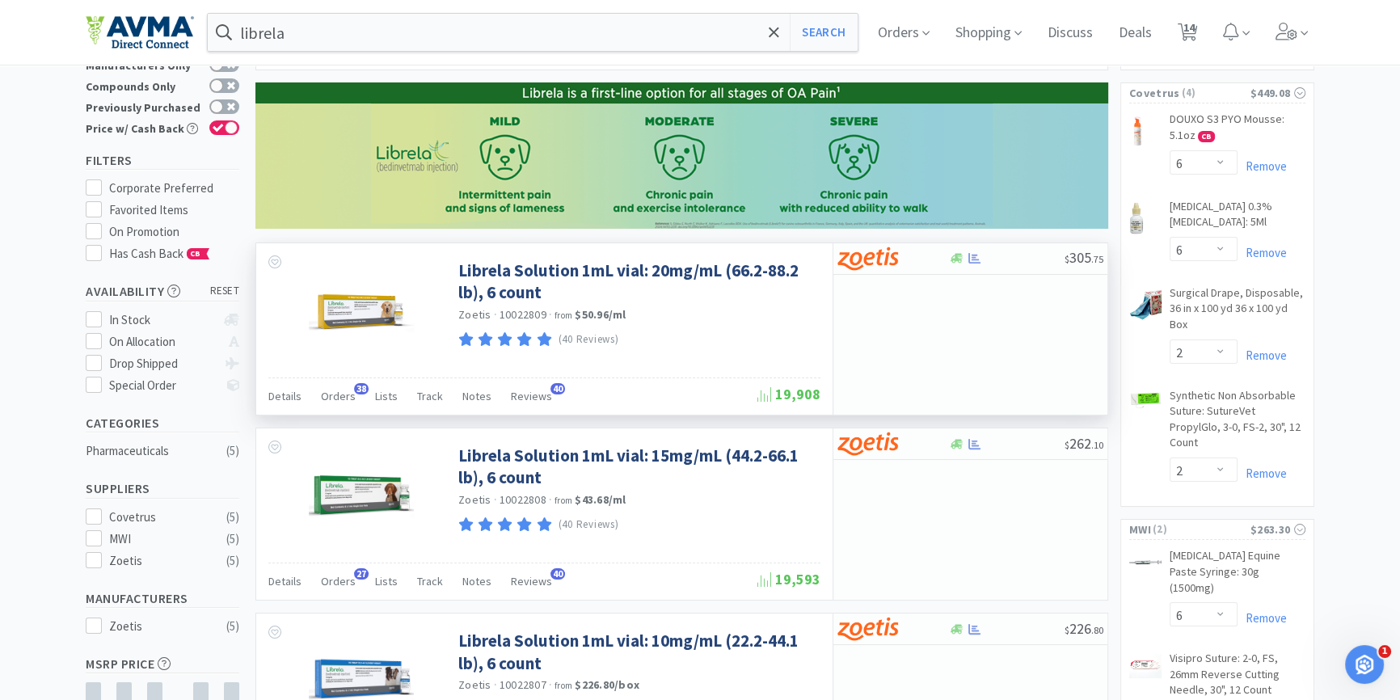
drag, startPoint x: 346, startPoint y: 398, endPoint x: 630, endPoint y: 363, distance: 286.6
click at [341, 398] on span "Orders" at bounding box center [338, 396] width 35 height 15
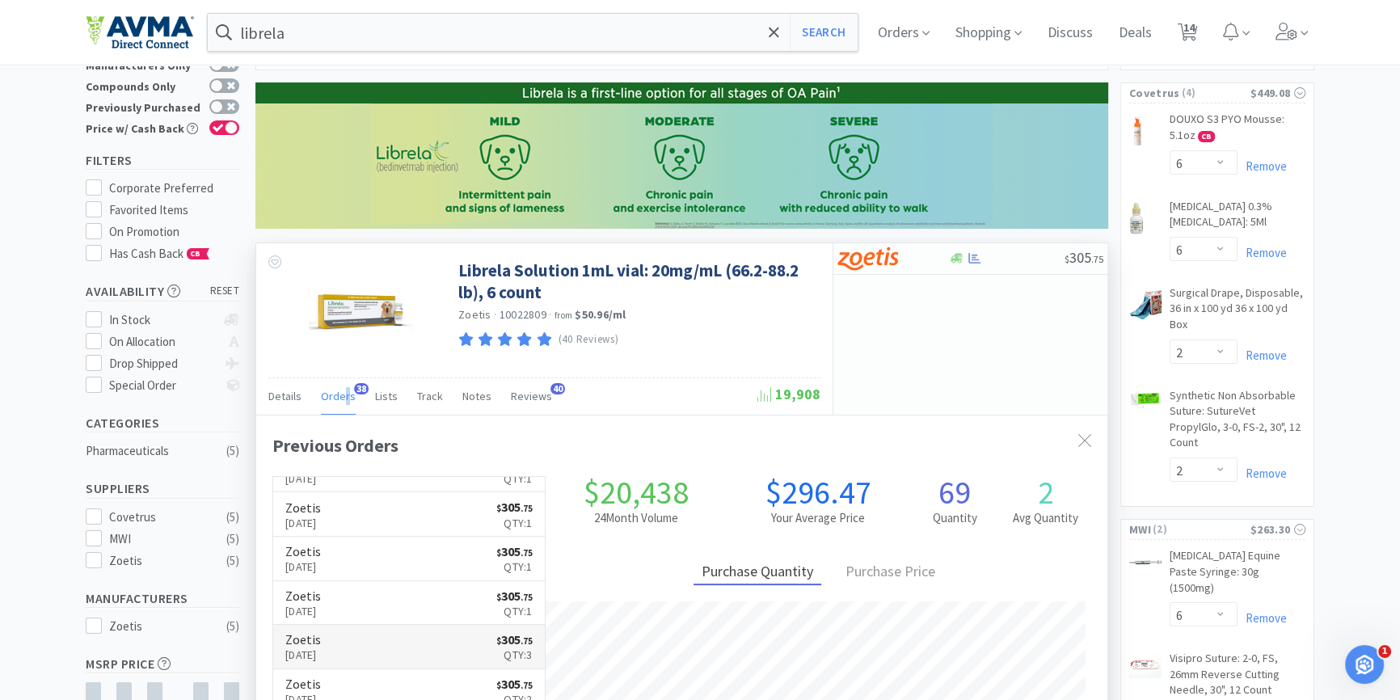
scroll to position [0, 0]
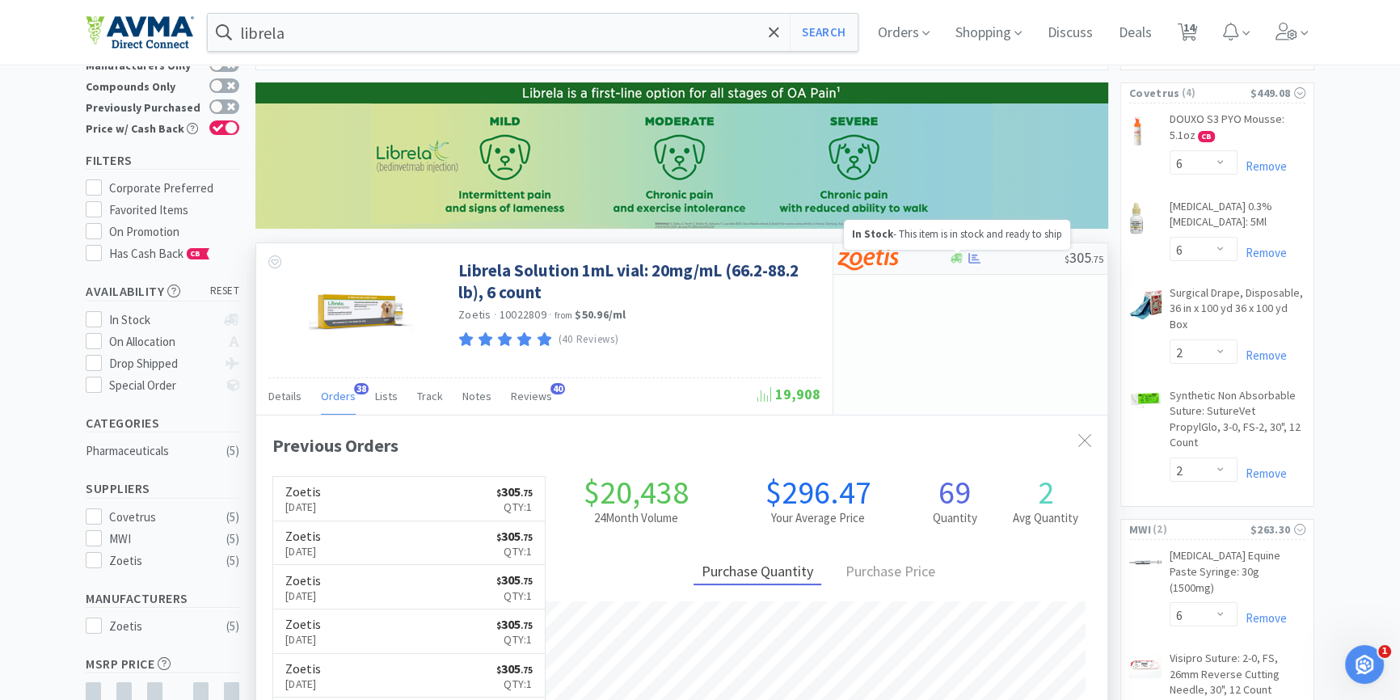
click at [958, 263] on icon at bounding box center [957, 258] width 12 height 12
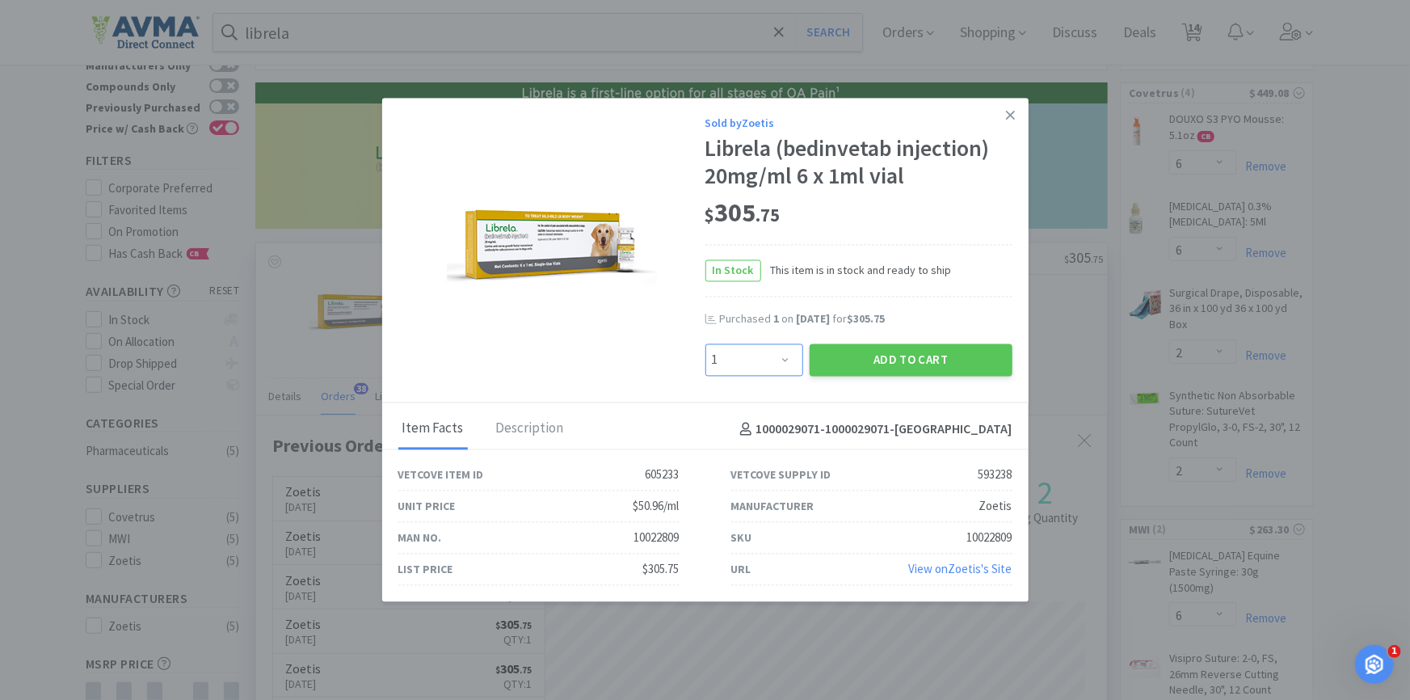
click at [756, 376] on select "Enter Quantity 1 2 3 4 5 6 7 8 9 10 11 12 13 14 15 16 17 18 19 20 Enter Quantity" at bounding box center [755, 360] width 98 height 32
select select "2"
click at [706, 344] on select "Enter Quantity 1 2 3 4 5 6 7 8 9 10 11 12 13 14 15 16 17 18 19 20 Enter Quantity" at bounding box center [755, 360] width 98 height 32
click at [873, 364] on button "Add to Cart" at bounding box center [911, 360] width 203 height 32
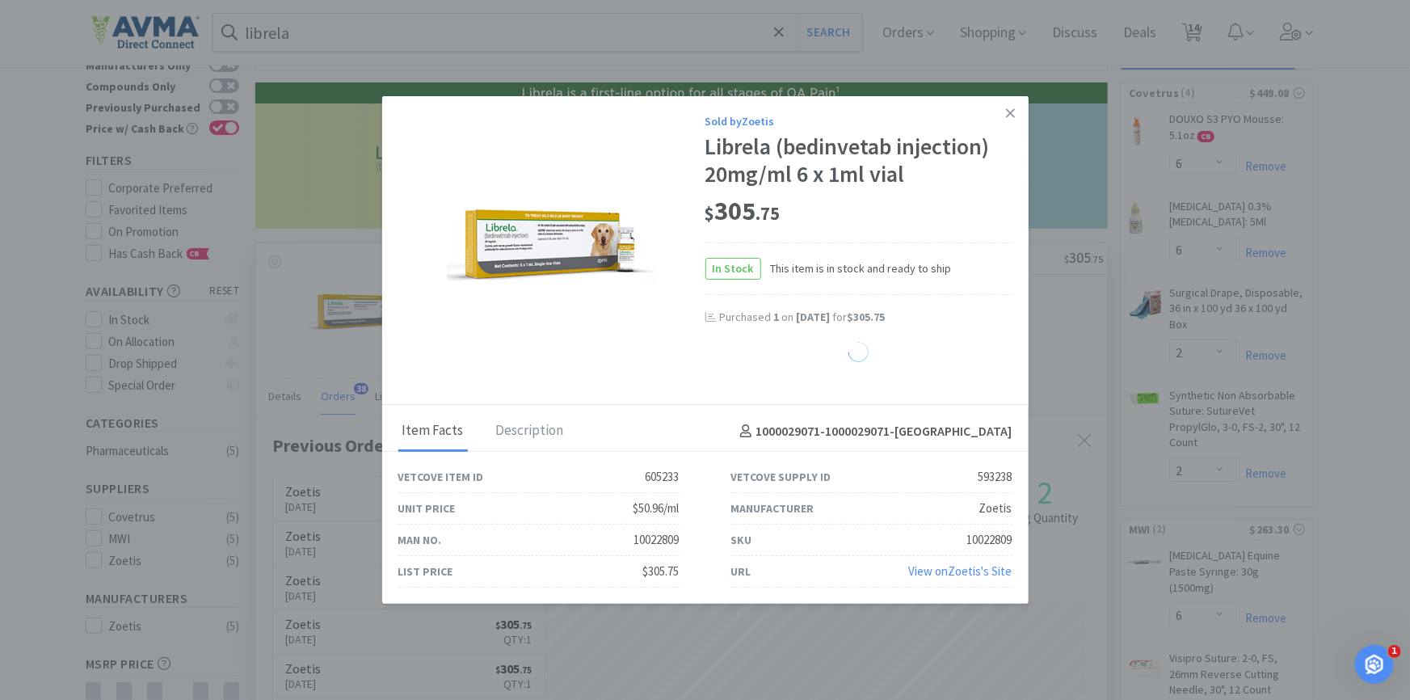
select select "2"
select select "5"
select select "10"
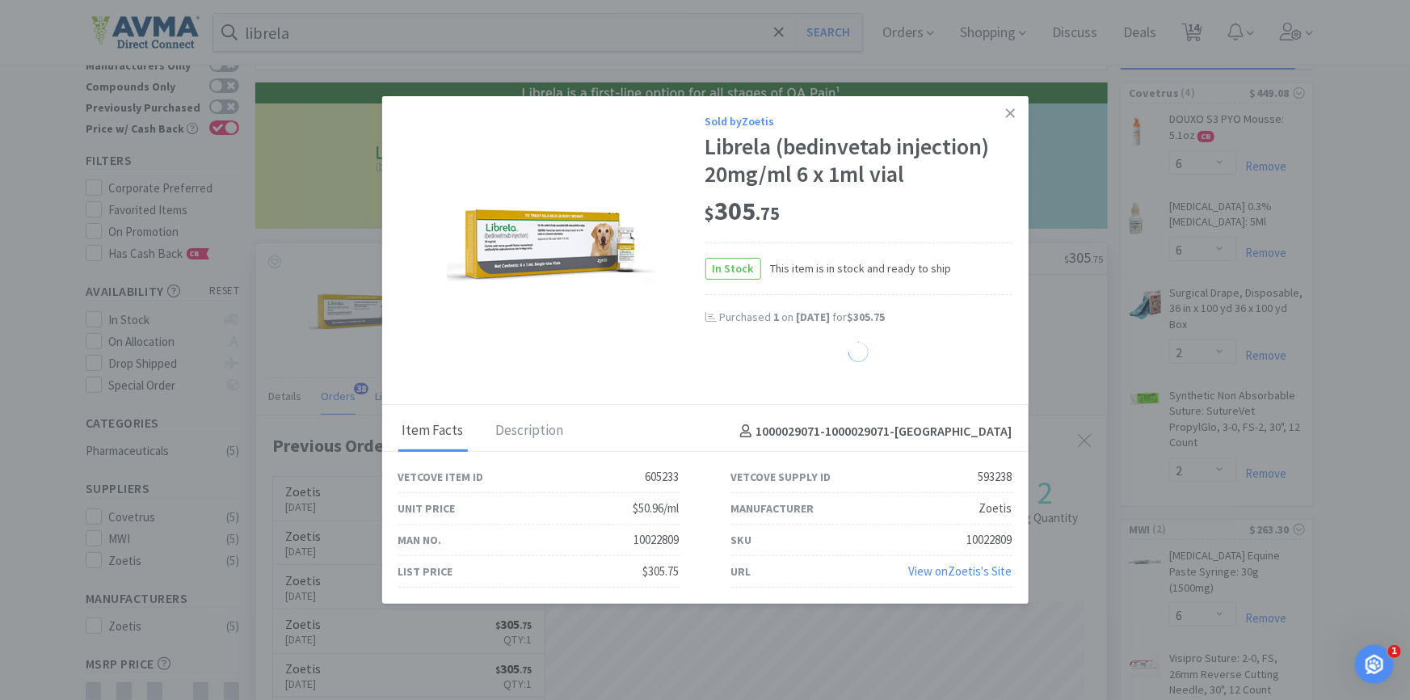
select select "10"
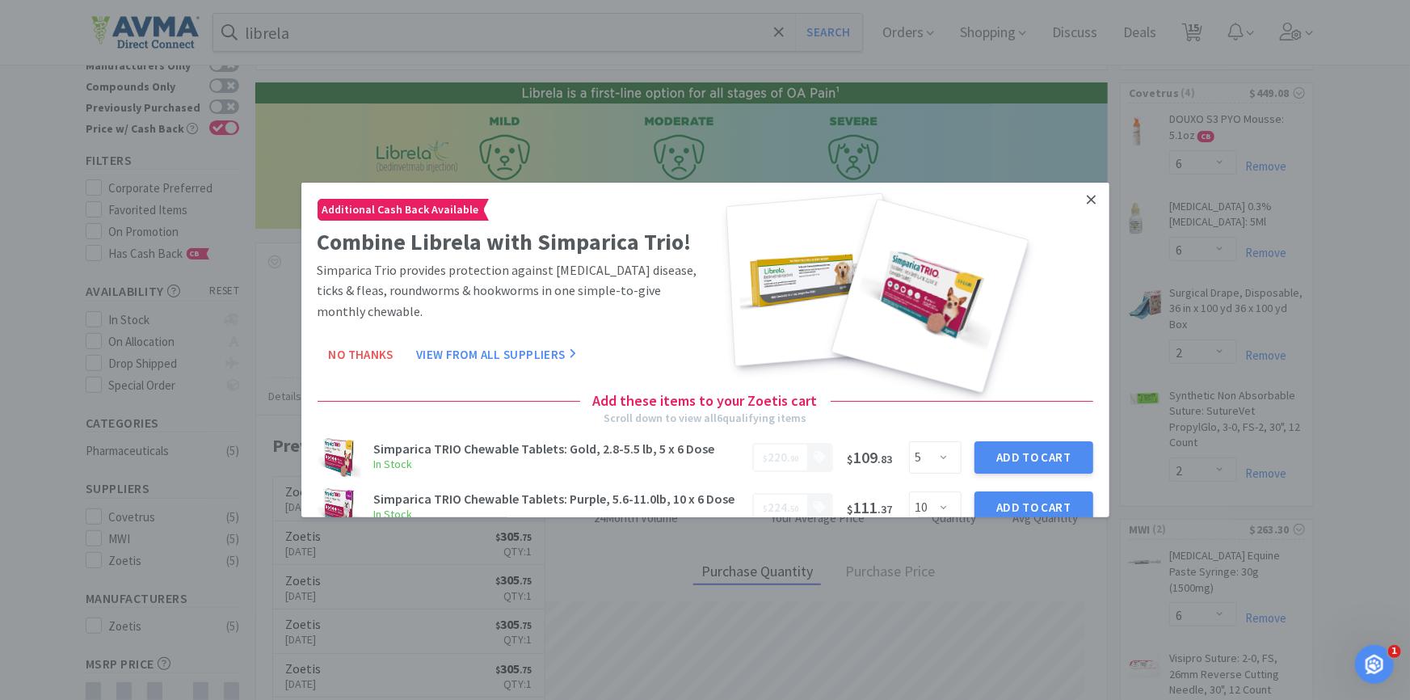
click at [1087, 202] on icon at bounding box center [1091, 199] width 9 height 9
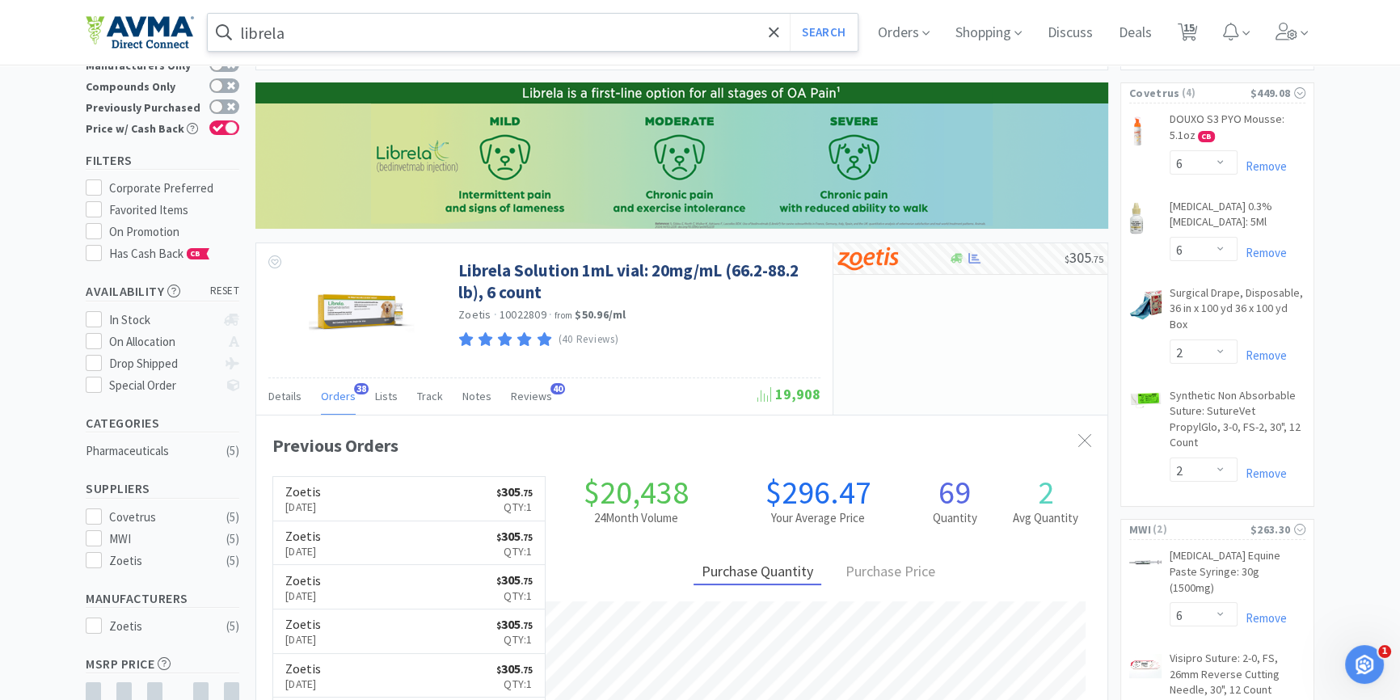
scroll to position [432, 850]
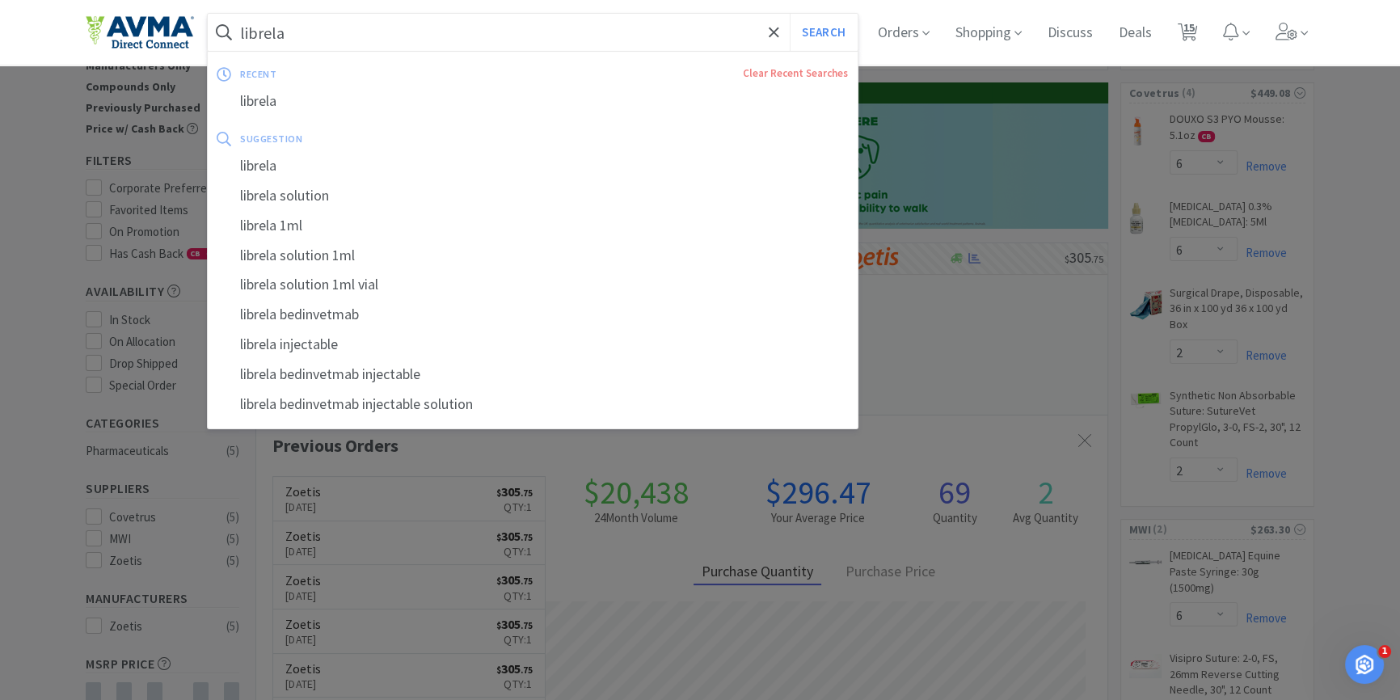
click at [290, 31] on input "librela" at bounding box center [533, 32] width 650 height 37
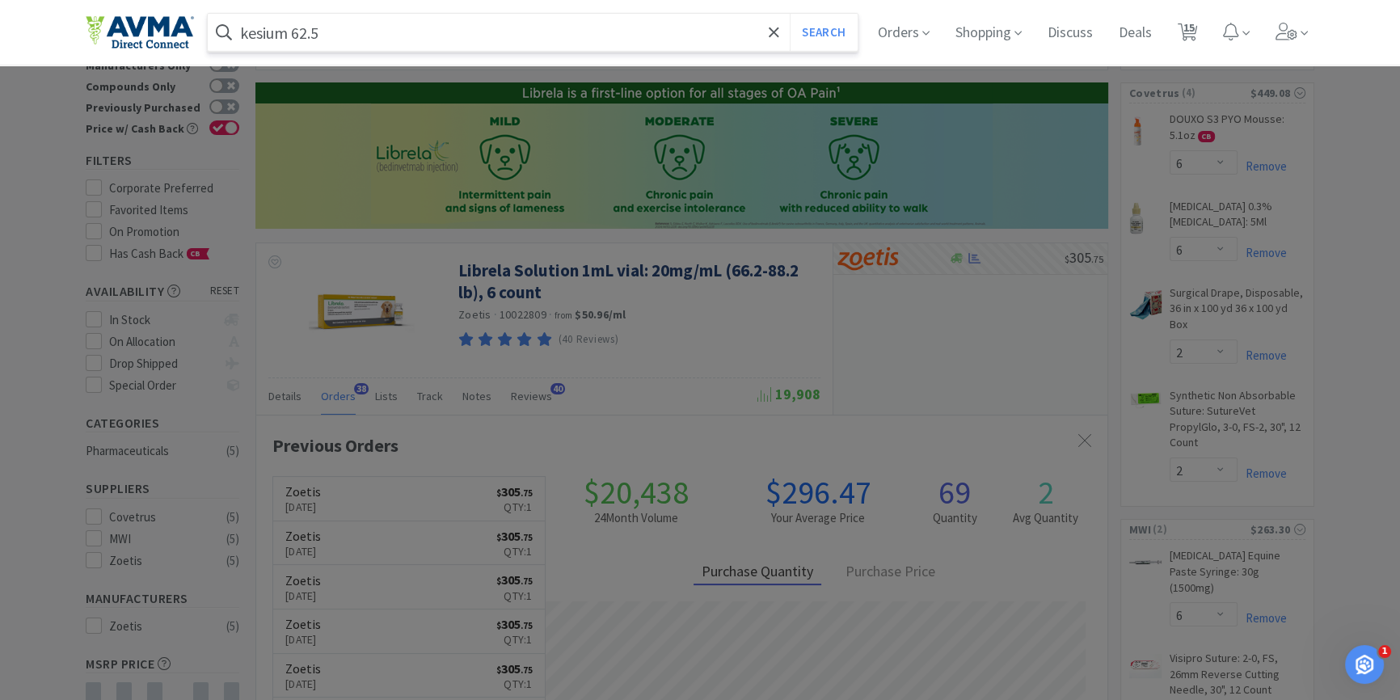
type input "kesium 62.5"
click at [790, 14] on button "Search" at bounding box center [823, 32] width 67 height 37
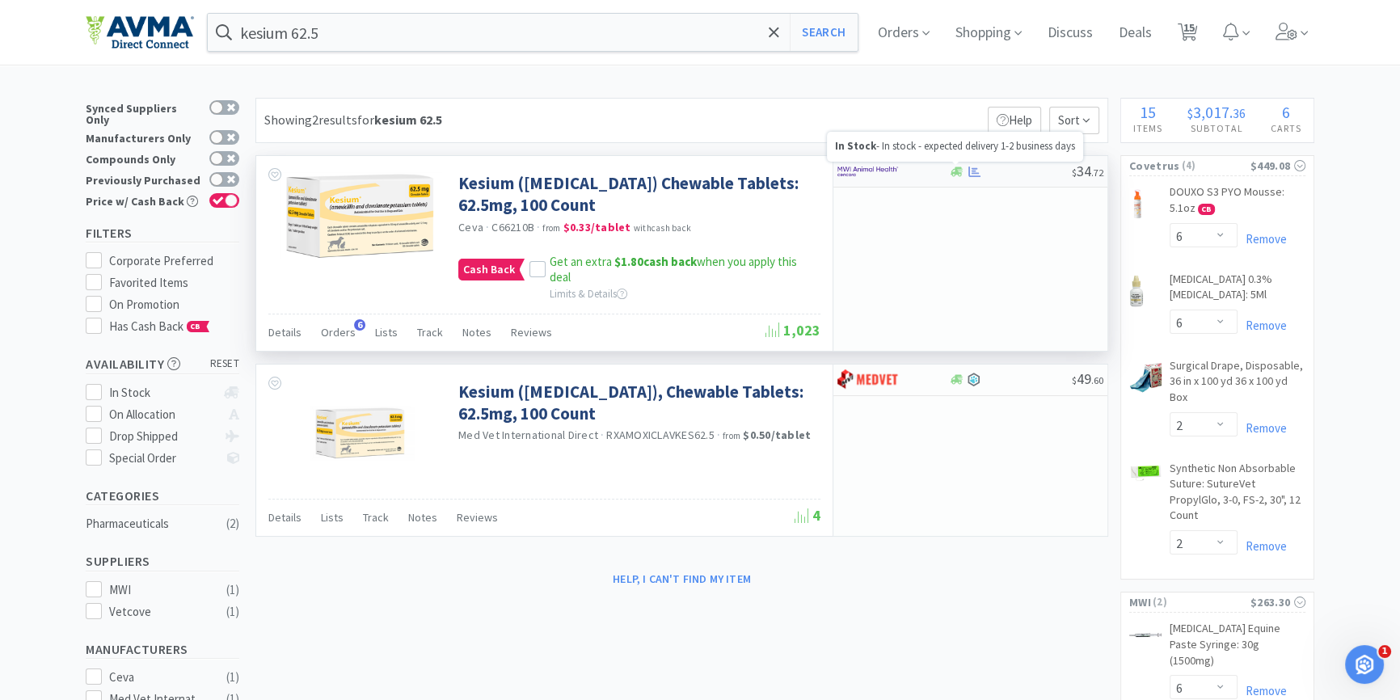
click at [955, 175] on icon at bounding box center [957, 172] width 12 height 12
select select "1"
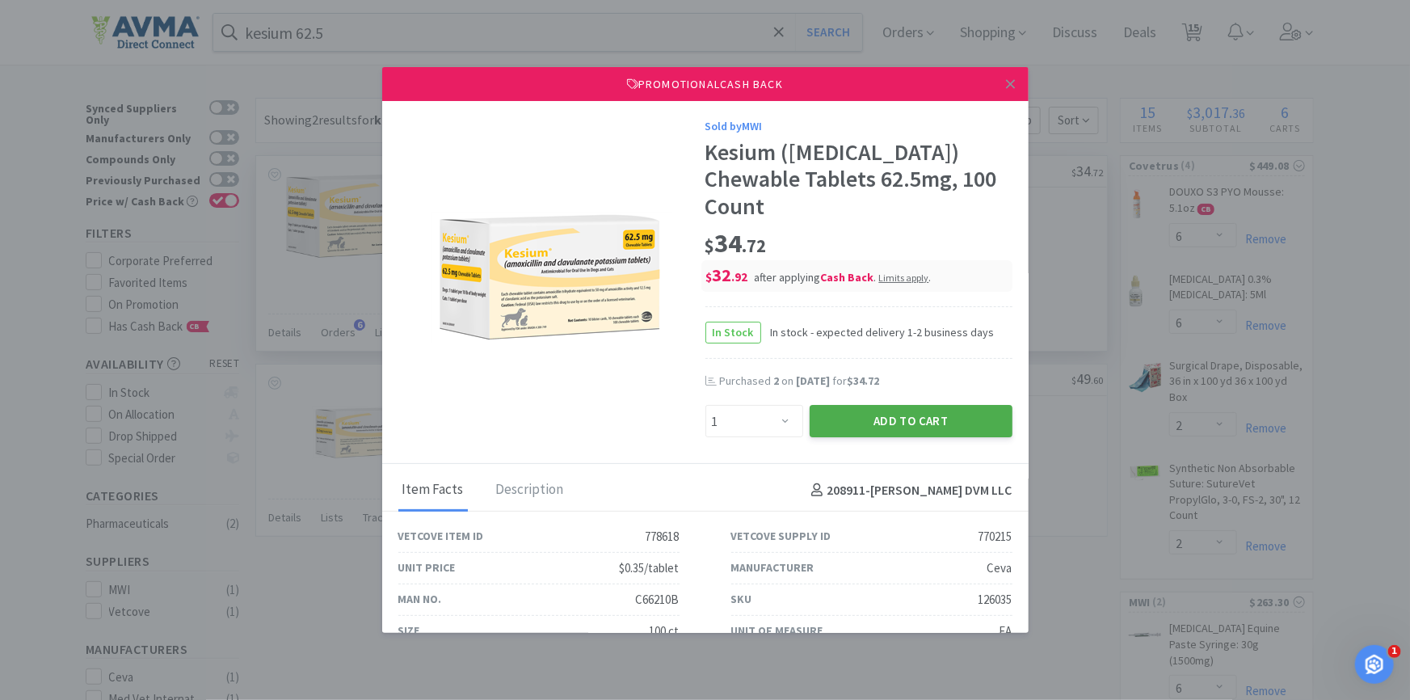
click at [881, 437] on button "Add to Cart" at bounding box center [911, 421] width 203 height 32
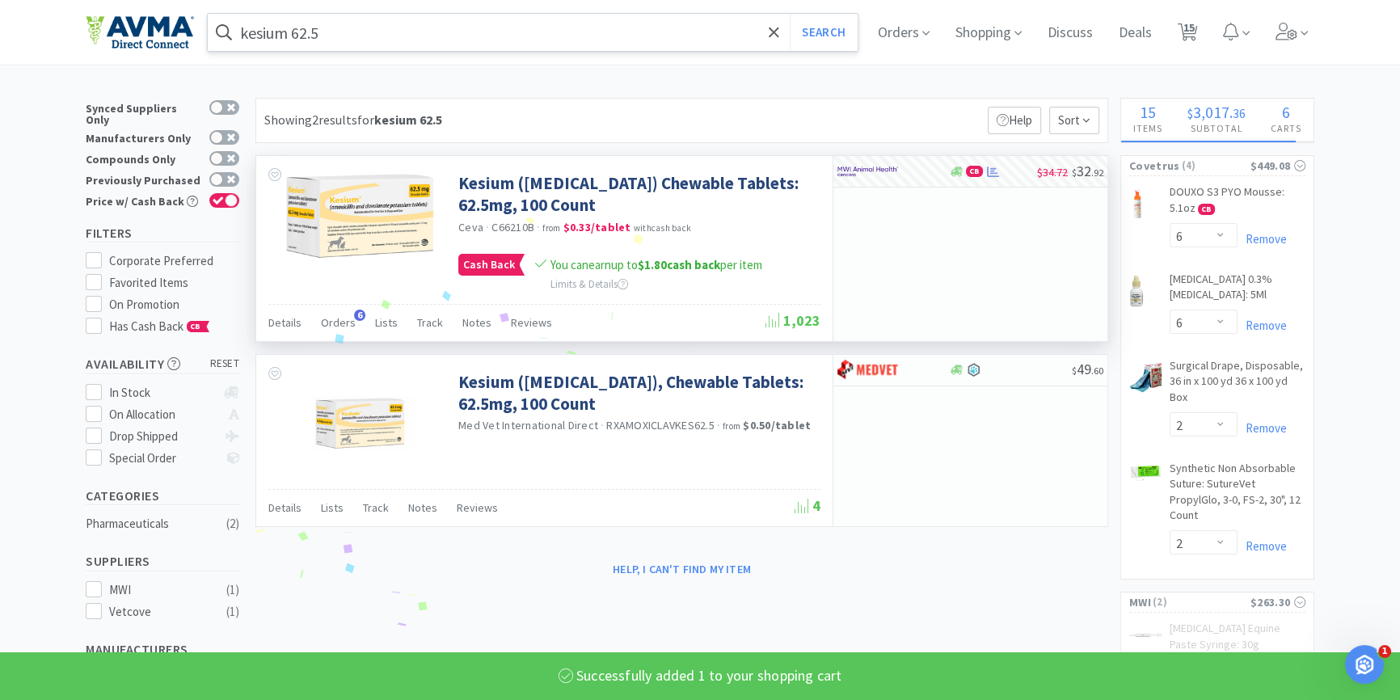
select select "1"
select select "2"
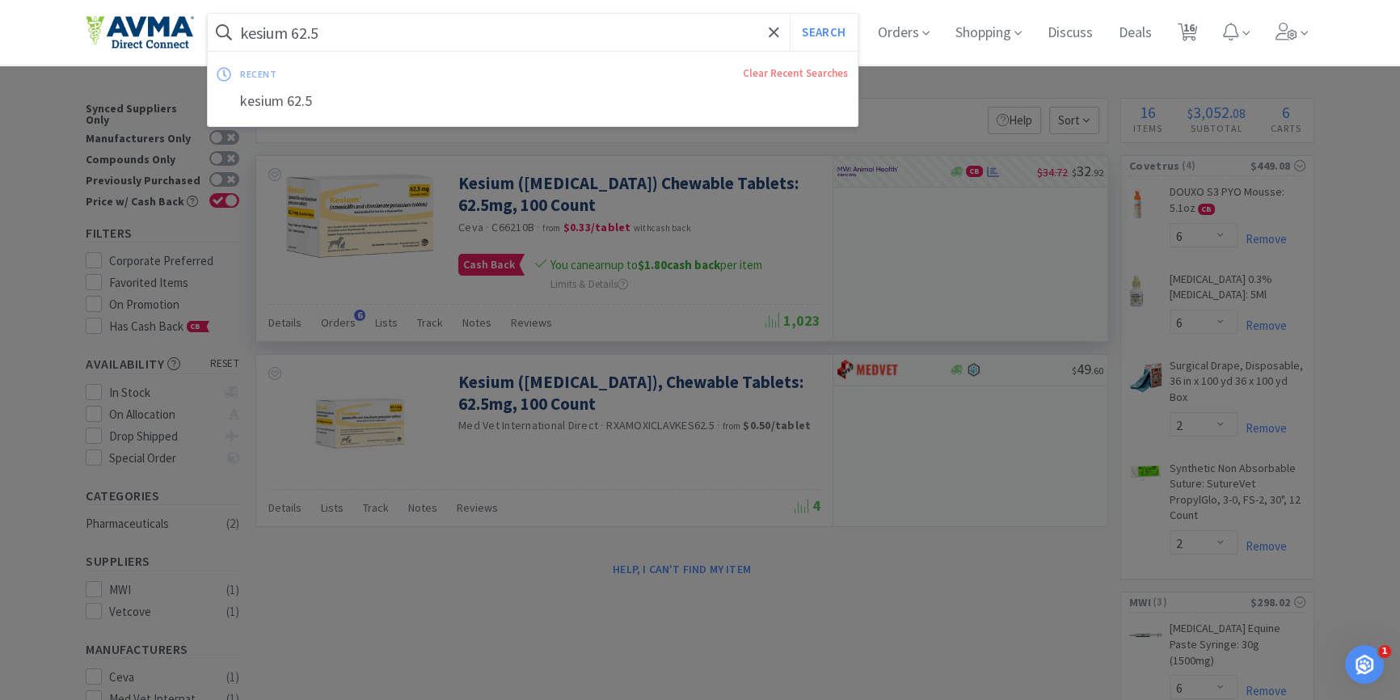
click at [499, 40] on input "kesium 62.5" at bounding box center [533, 32] width 650 height 37
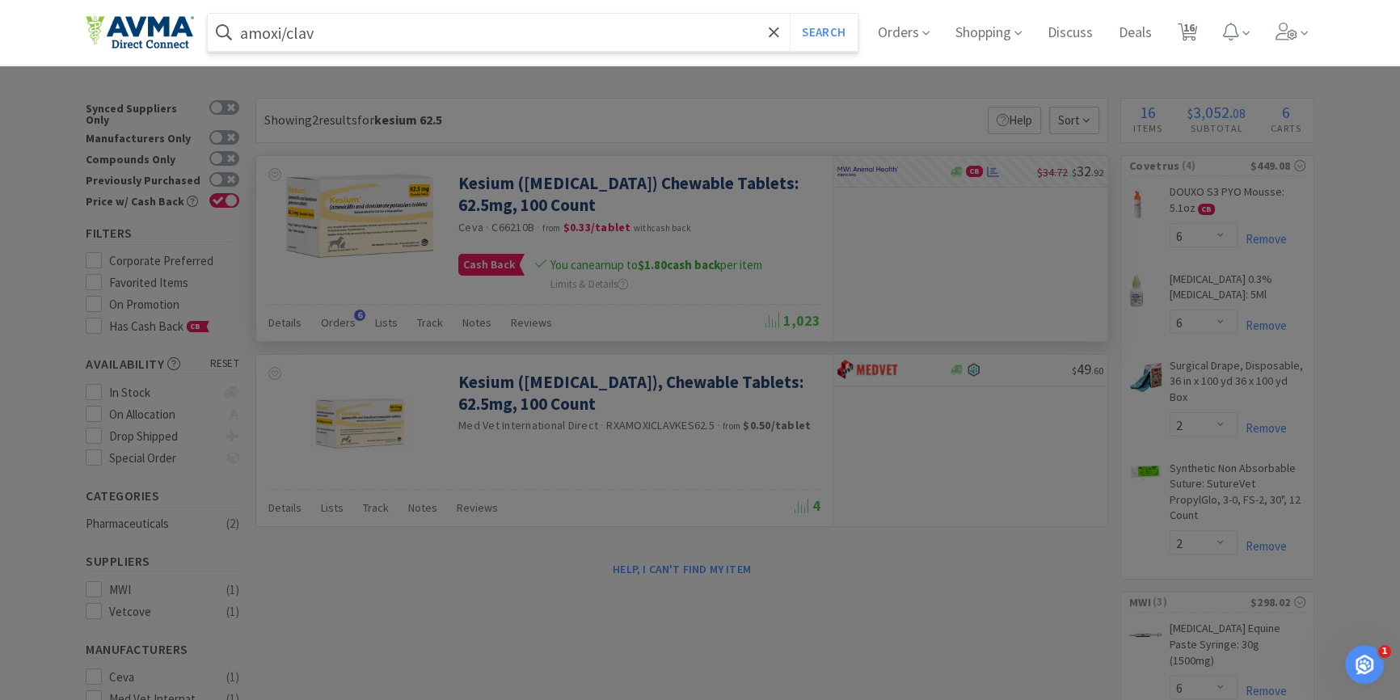
type input "amoxi/clav"
click at [790, 14] on button "Search" at bounding box center [823, 32] width 67 height 37
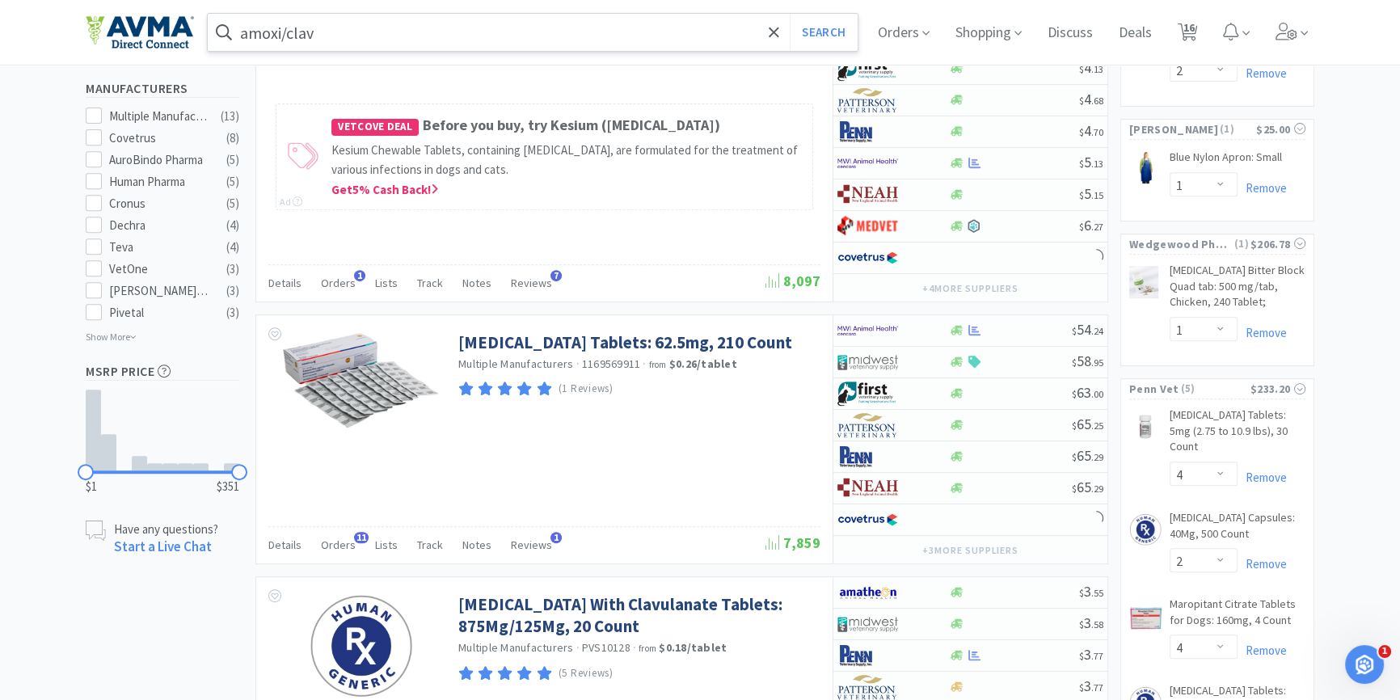
scroll to position [881, 0]
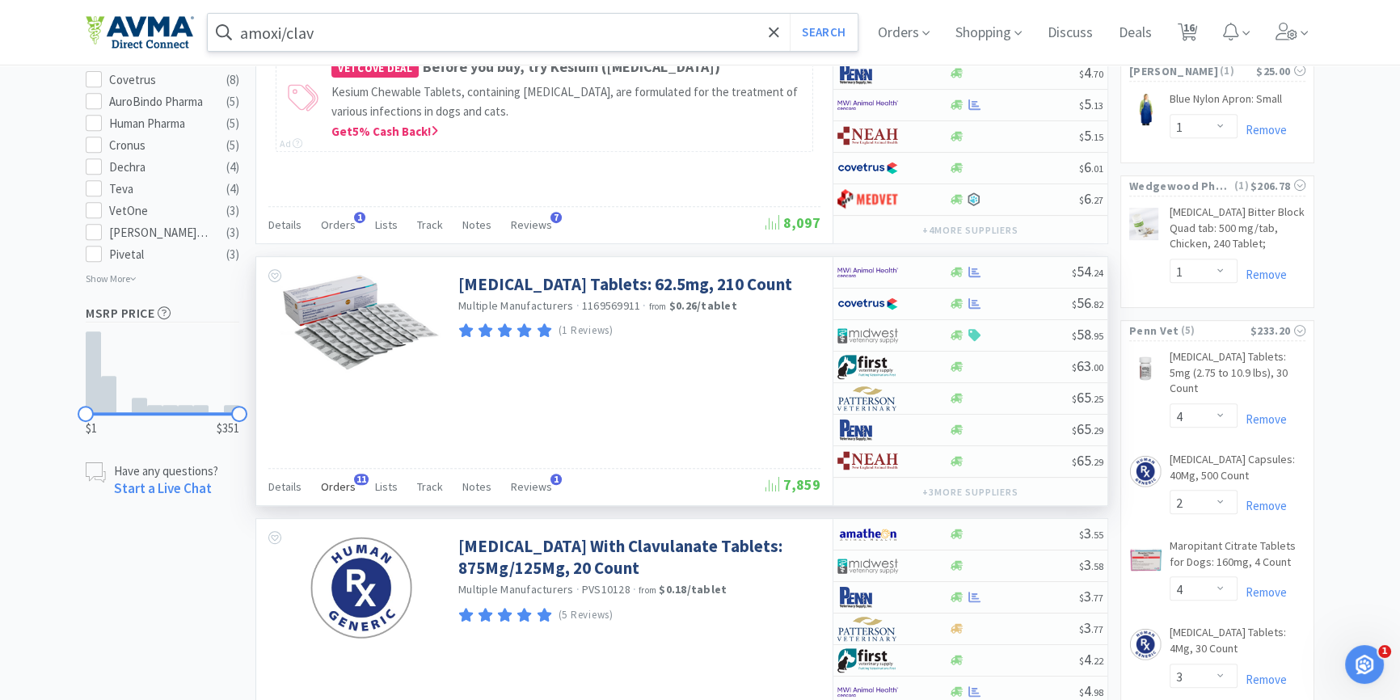
click at [339, 487] on span "Orders" at bounding box center [338, 486] width 35 height 15
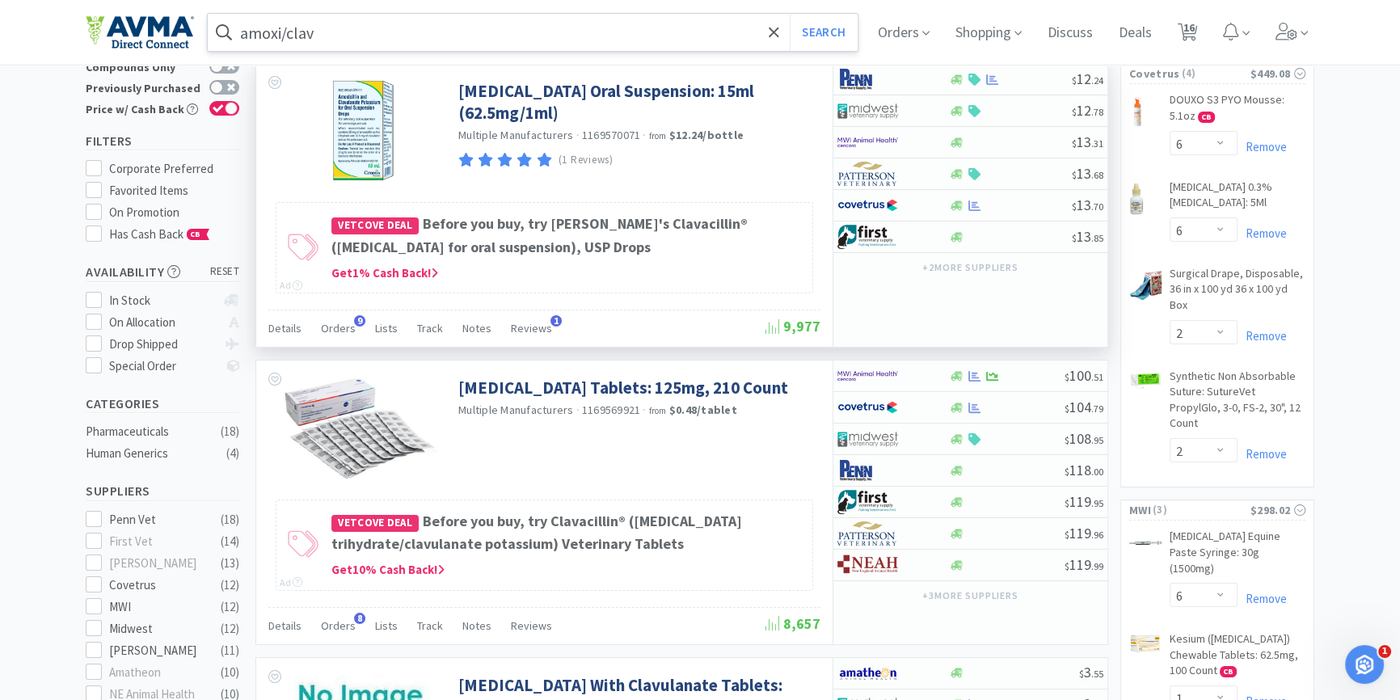
scroll to position [0, 0]
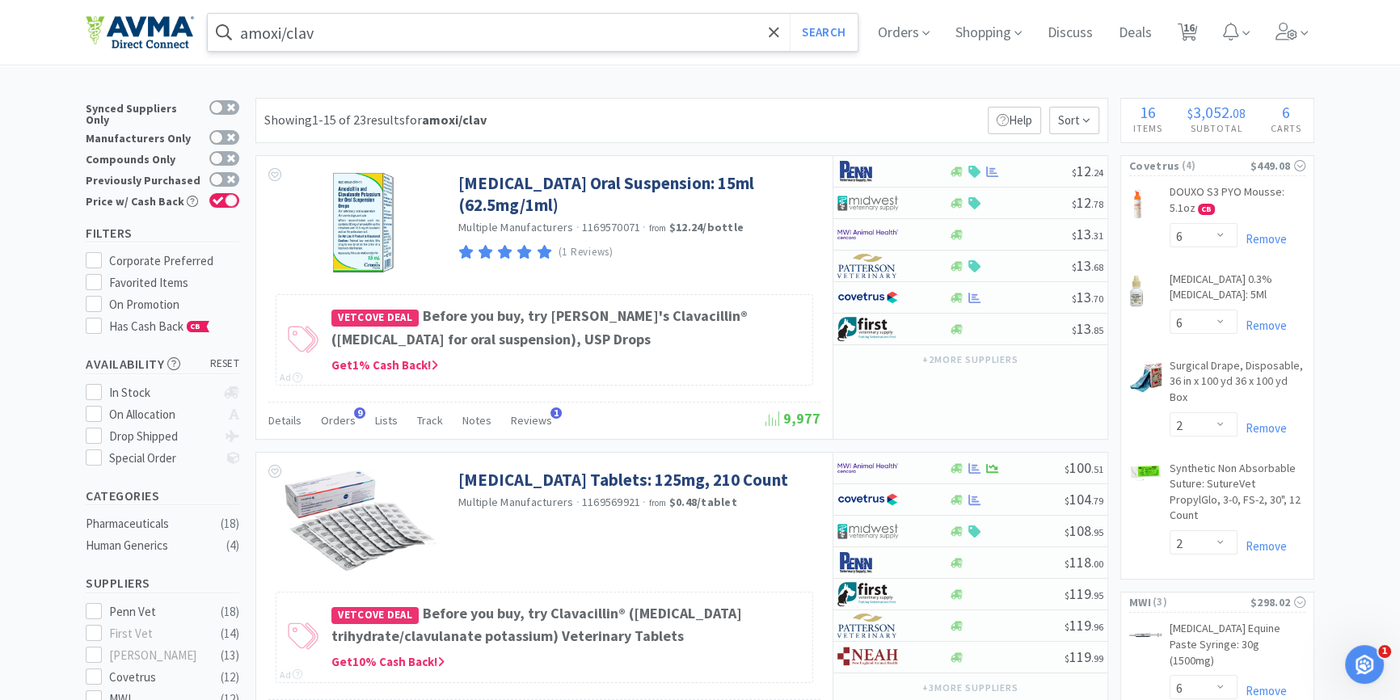
click at [329, 32] on input "amoxi/clav" at bounding box center [533, 32] width 650 height 37
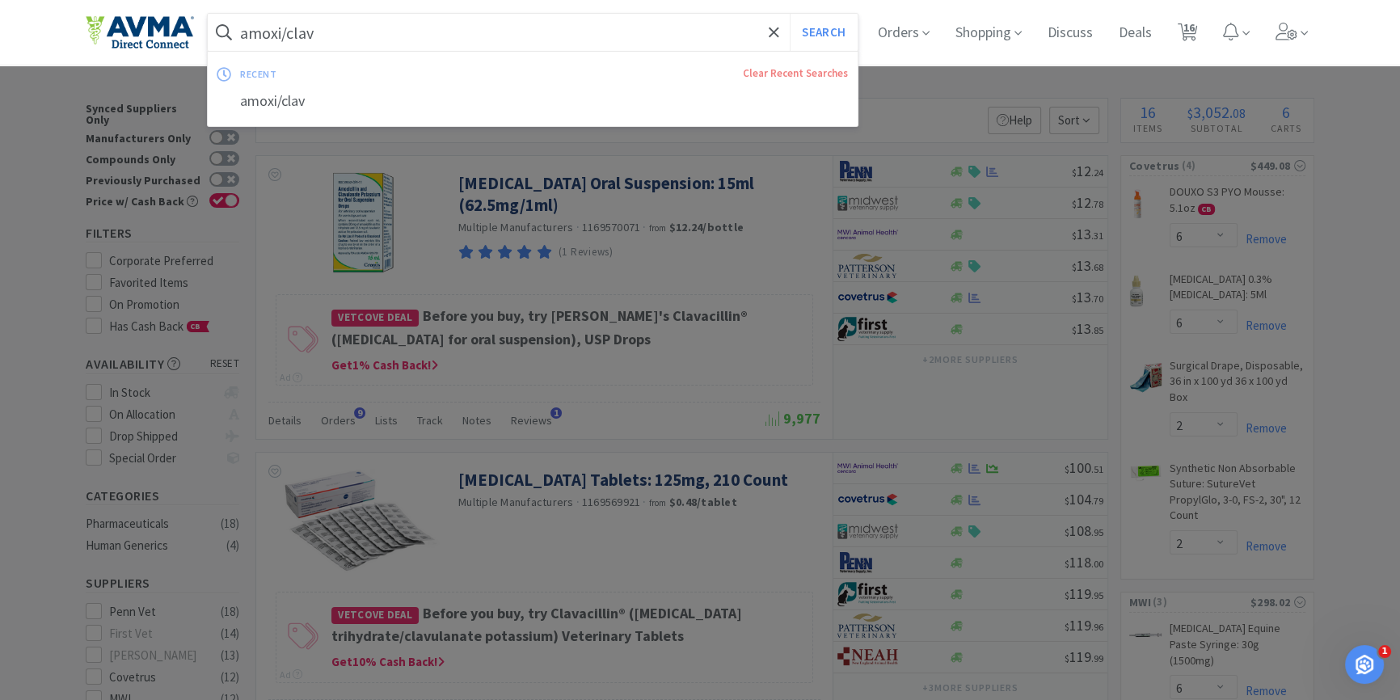
drag, startPoint x: 534, startPoint y: 32, endPoint x: 644, endPoint y: 44, distance: 110.6
click at [534, 32] on input "amoxi/clav" at bounding box center [533, 32] width 650 height 37
click at [779, 39] on icon at bounding box center [774, 32] width 11 height 16
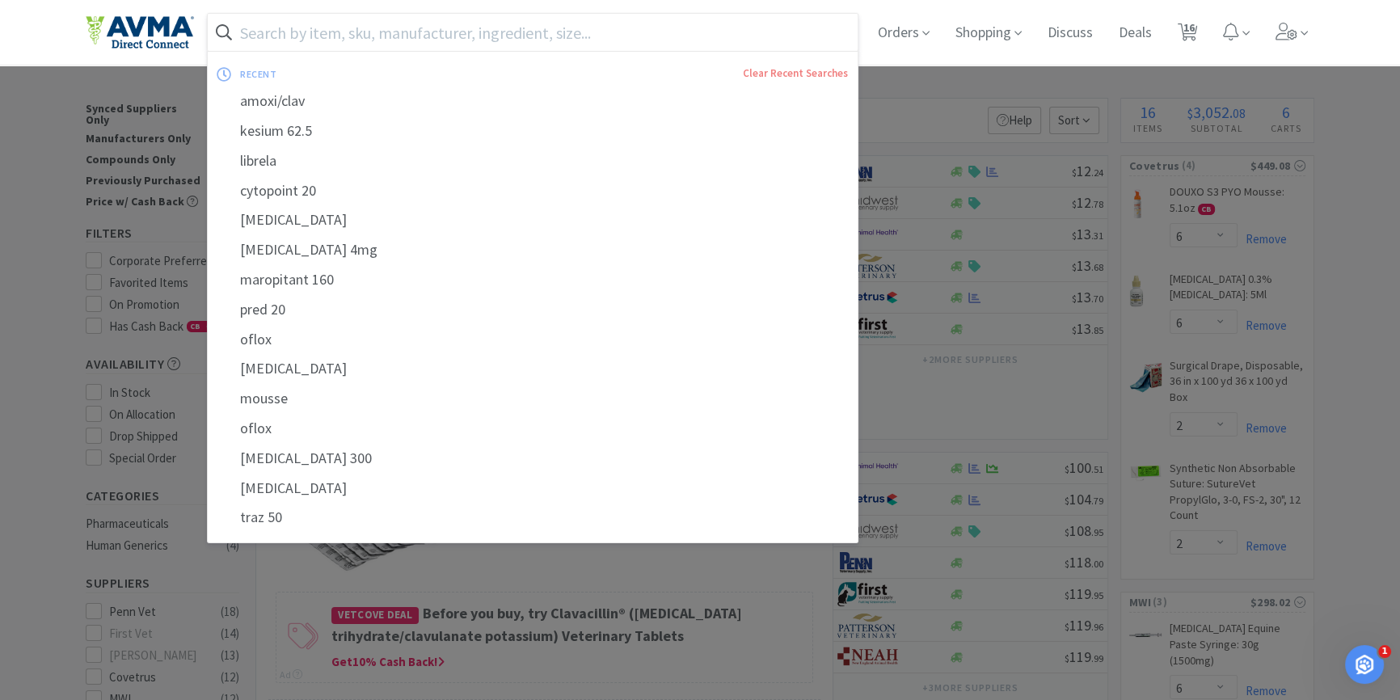
click at [294, 34] on input "text" at bounding box center [533, 32] width 650 height 37
click at [339, 23] on input "text" at bounding box center [533, 32] width 650 height 37
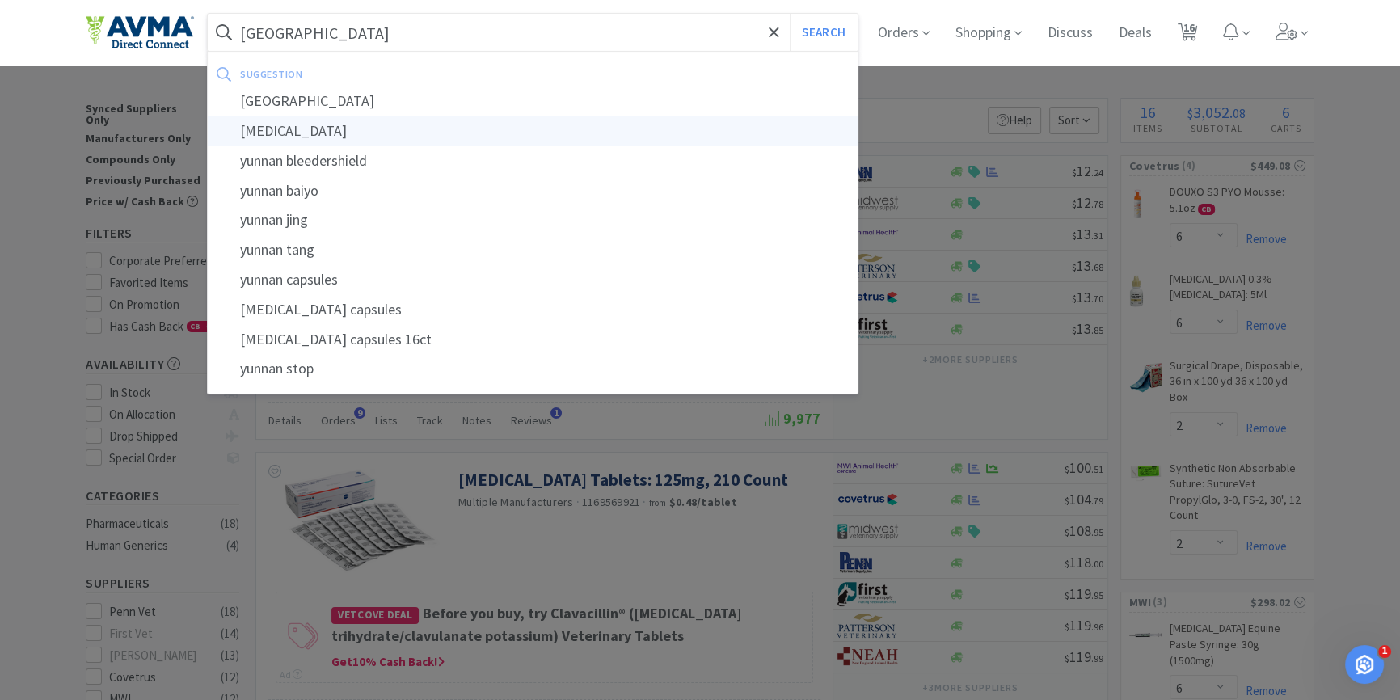
click at [369, 128] on div "[MEDICAL_DATA]" at bounding box center [533, 131] width 650 height 30
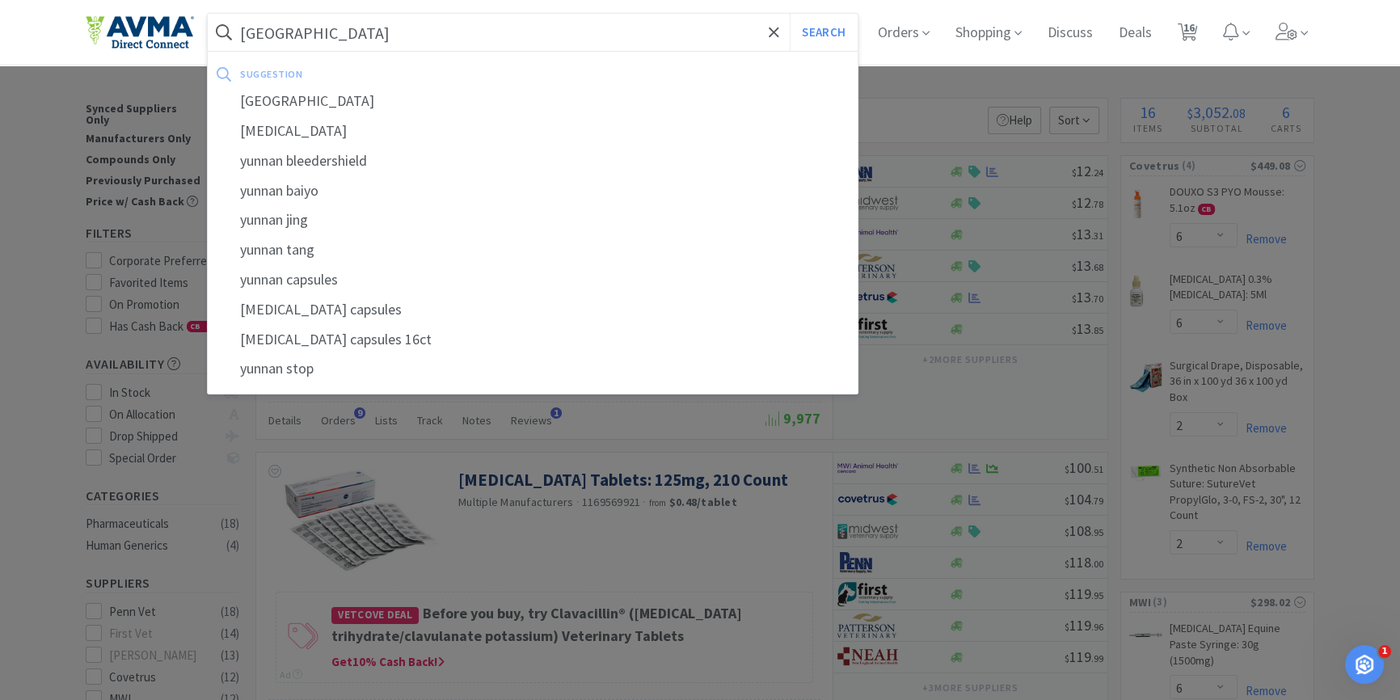
type input "[MEDICAL_DATA]"
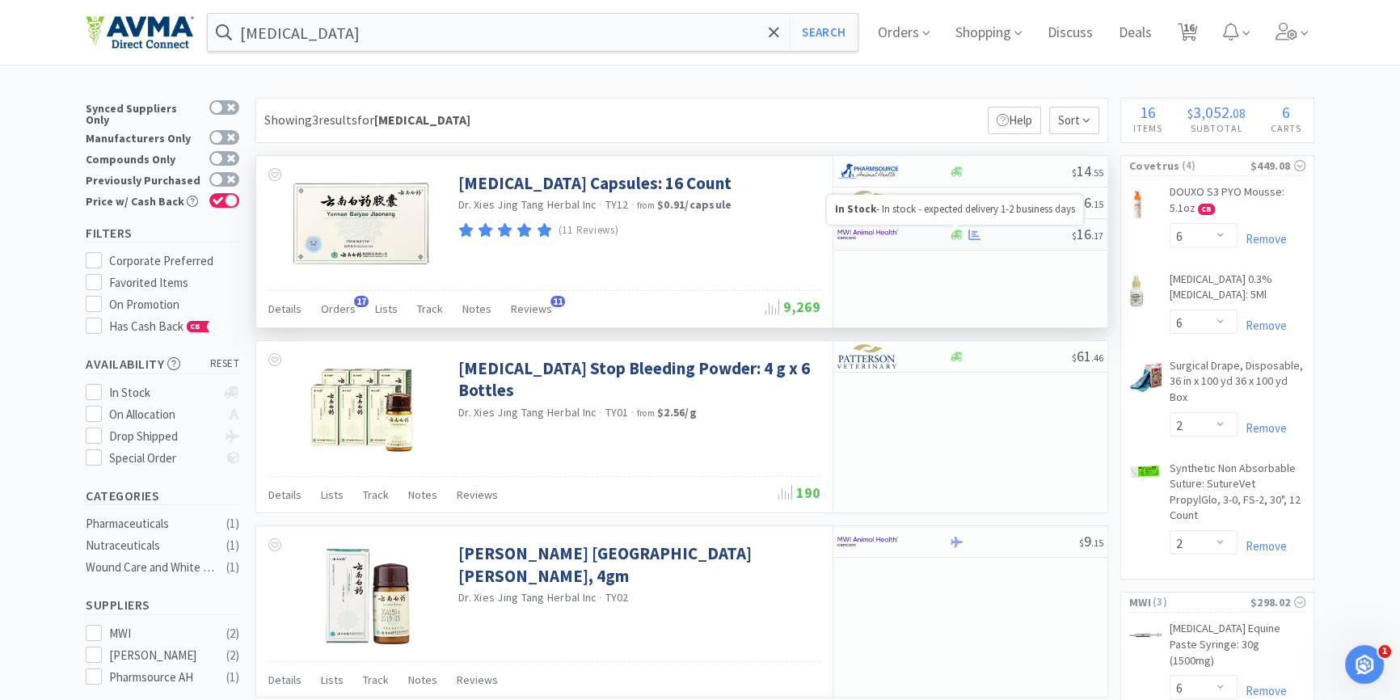
click at [955, 234] on icon at bounding box center [957, 235] width 12 height 10
select select "1"
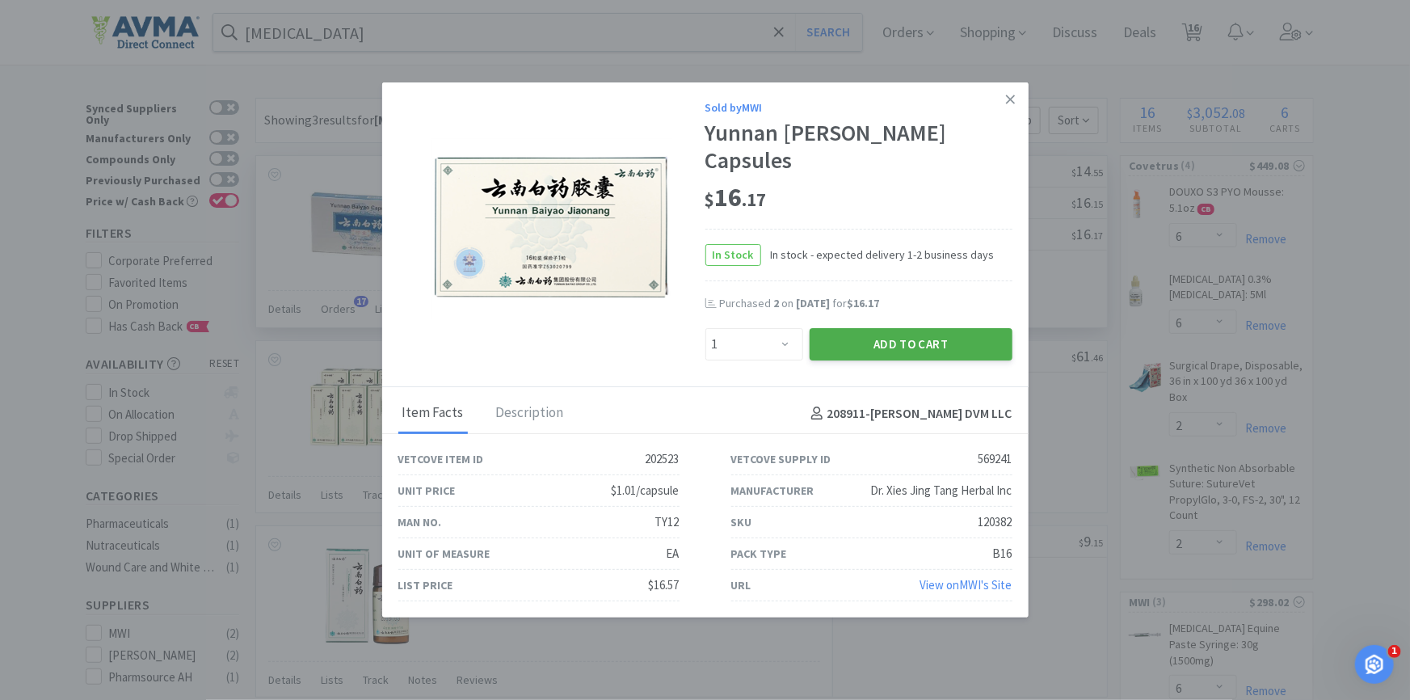
click at [929, 336] on button "Add to Cart" at bounding box center [911, 344] width 203 height 32
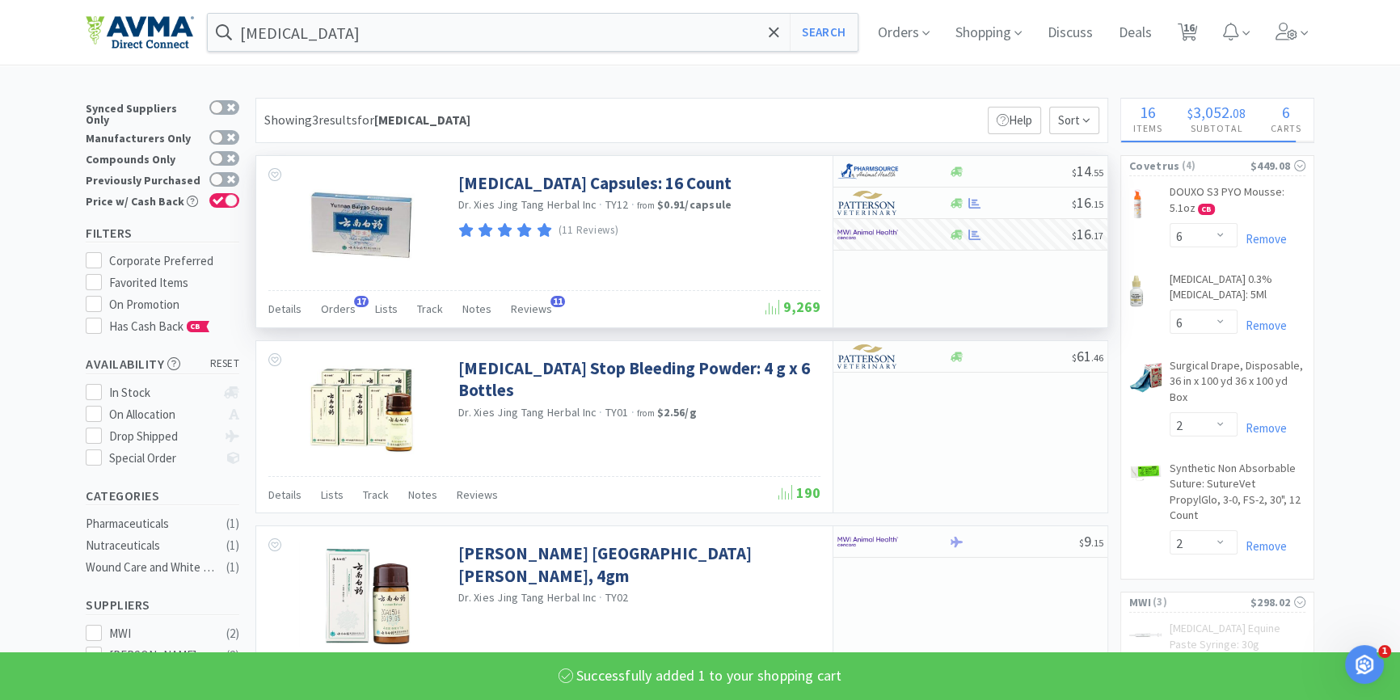
select select "1"
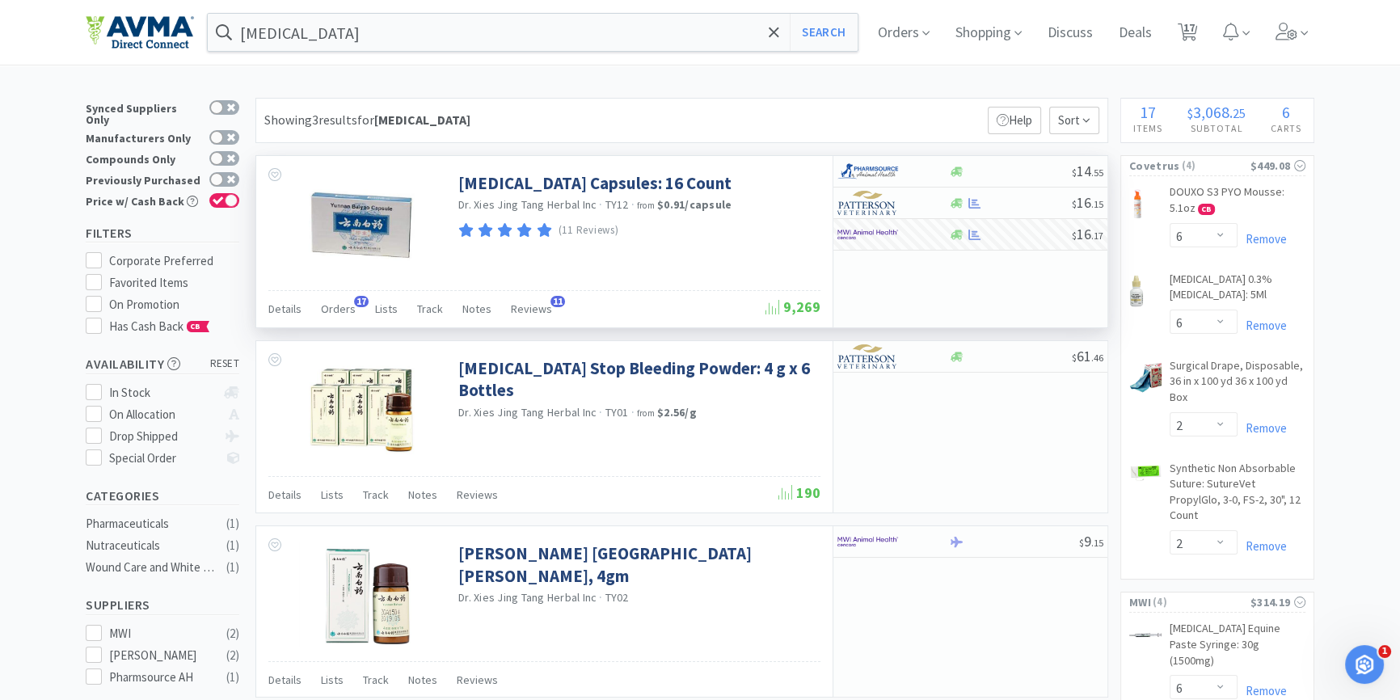
click at [390, 57] on div "[MEDICAL_DATA] Search Orders Shopping Discuss Discuss Deals Deals 17 17" at bounding box center [700, 32] width 1229 height 65
click at [404, 34] on input "[MEDICAL_DATA]" at bounding box center [533, 32] width 650 height 37
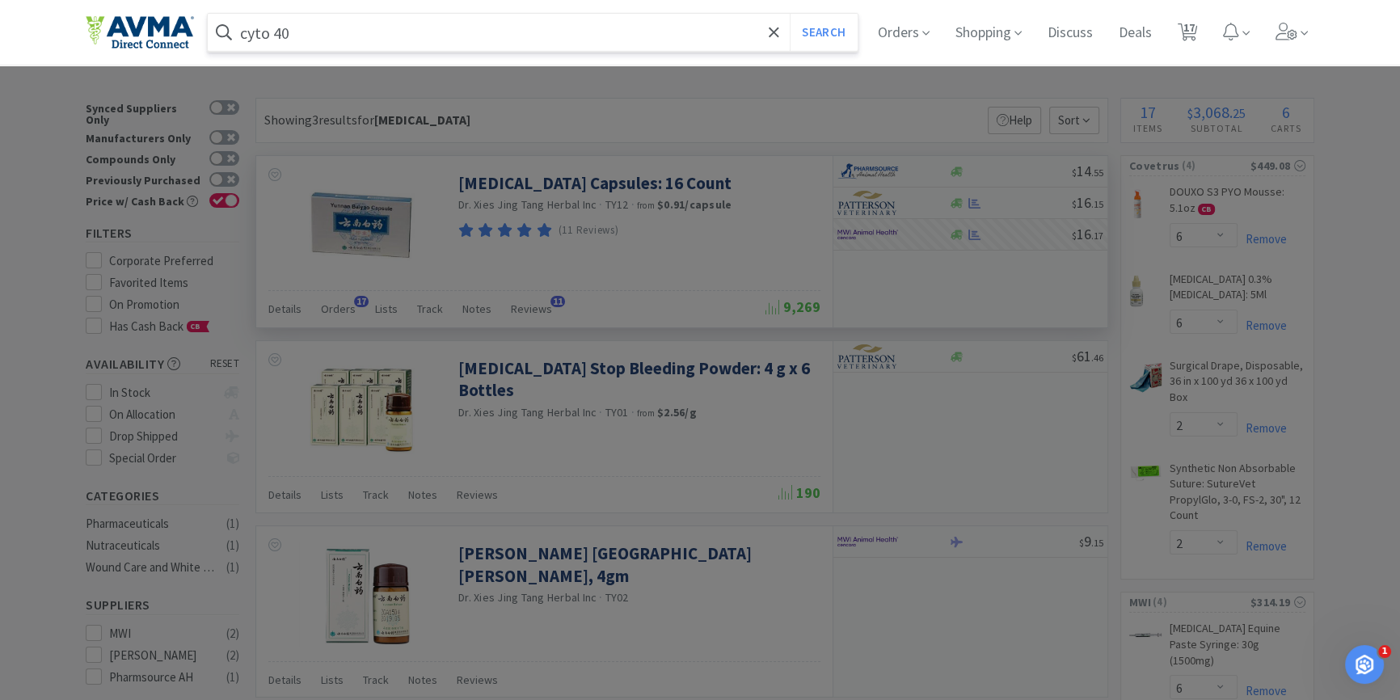
click at [790, 14] on button "Search" at bounding box center [823, 32] width 67 height 37
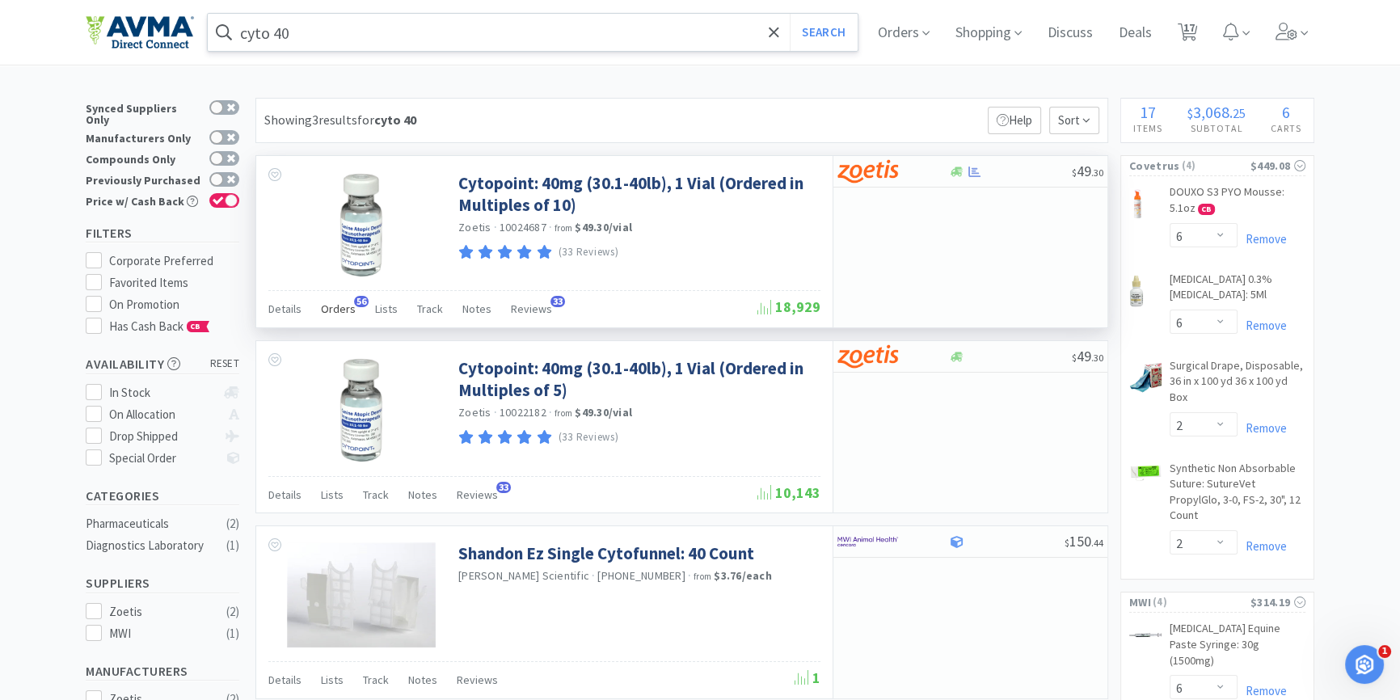
click at [354, 305] on span "56" at bounding box center [361, 301] width 15 height 11
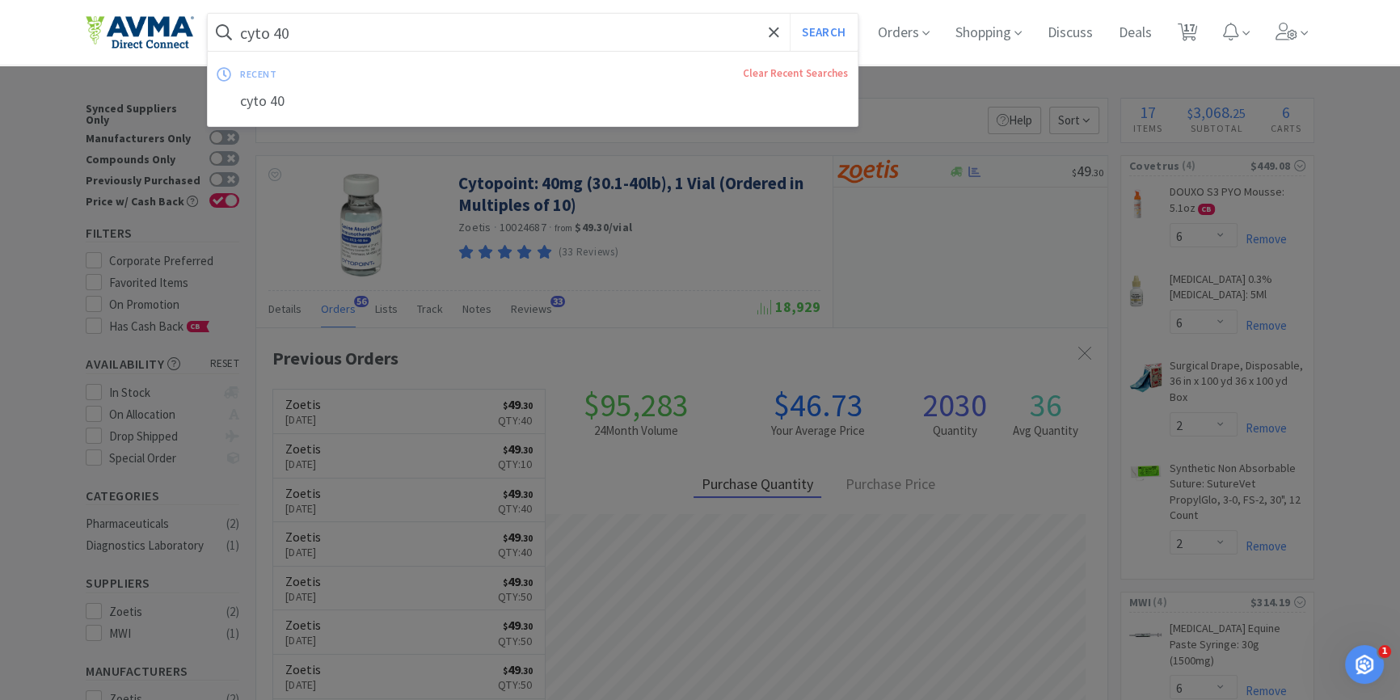
click at [377, 43] on input "cyto 40" at bounding box center [533, 32] width 650 height 37
click at [451, 24] on input "cyto 40" at bounding box center [533, 32] width 650 height 37
click at [1014, 237] on div at bounding box center [700, 350] width 1400 height 700
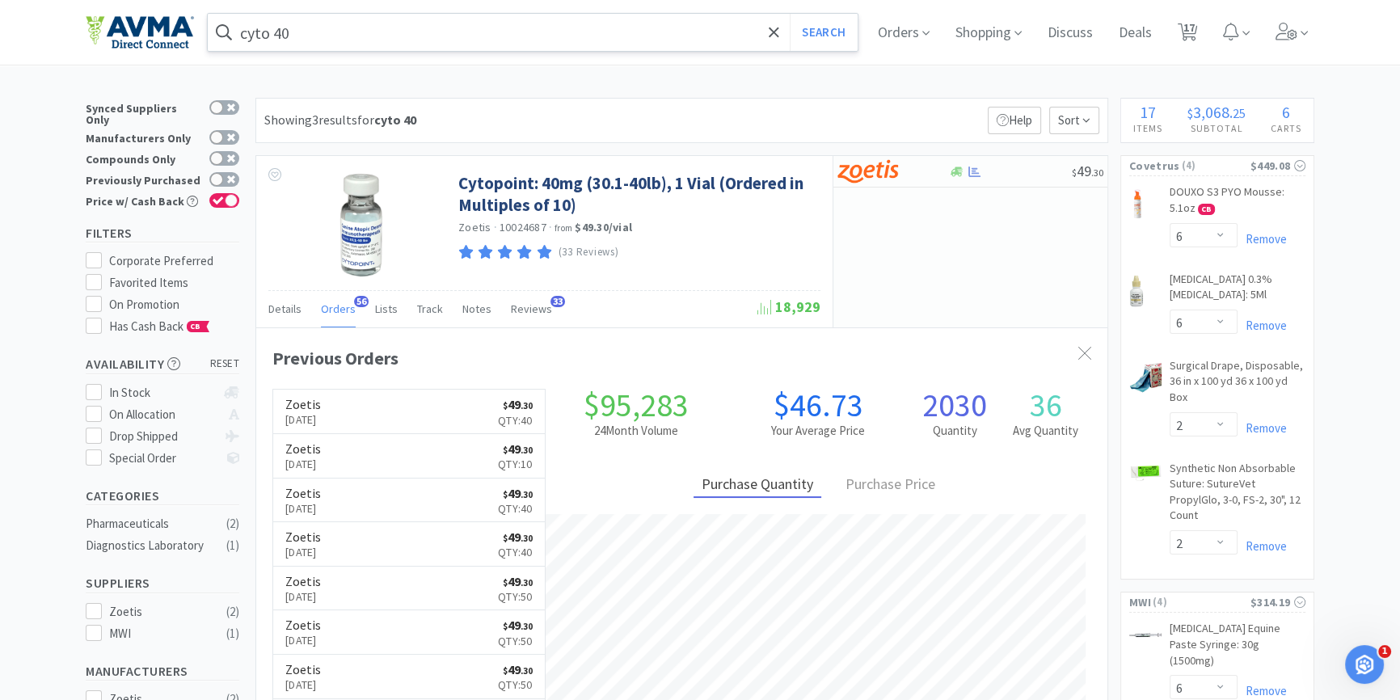
drag, startPoint x: 308, startPoint y: 26, endPoint x: 307, endPoint y: 16, distance: 9.7
click at [308, 25] on input "cyto 40" at bounding box center [533, 32] width 650 height 37
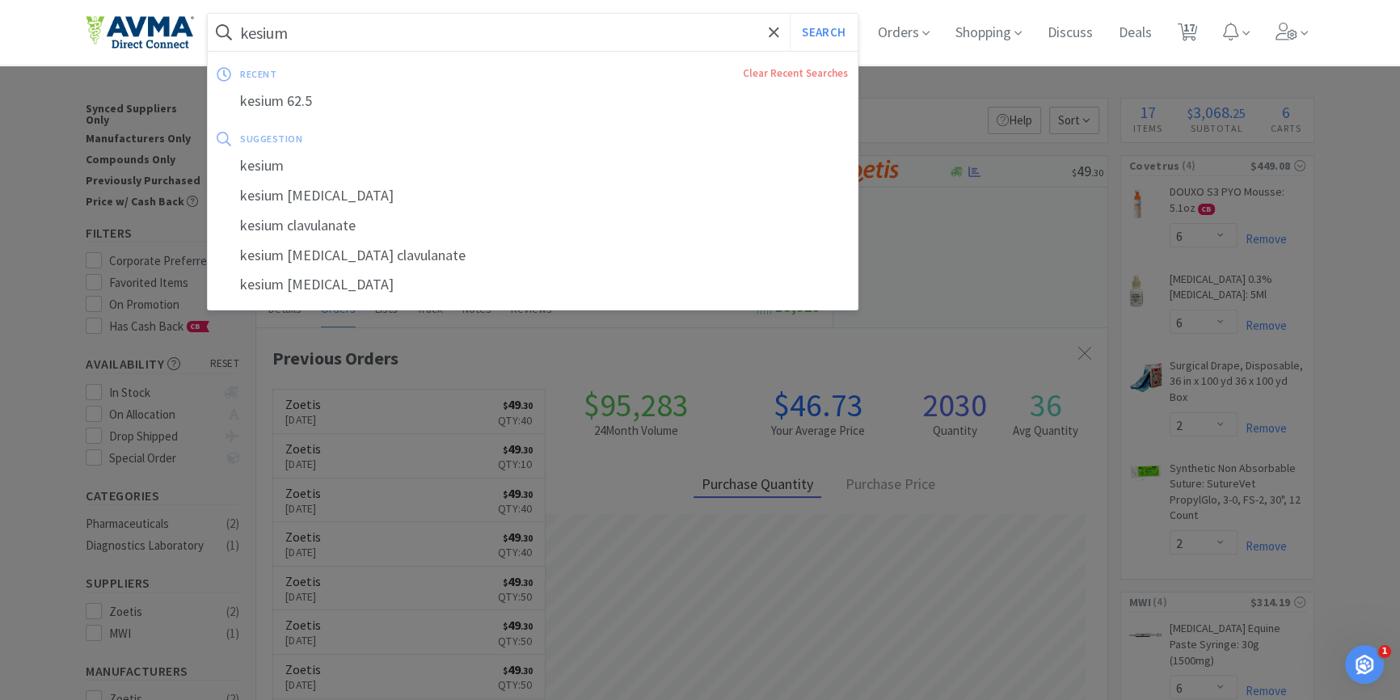
click at [790, 14] on button "Search" at bounding box center [823, 32] width 67 height 37
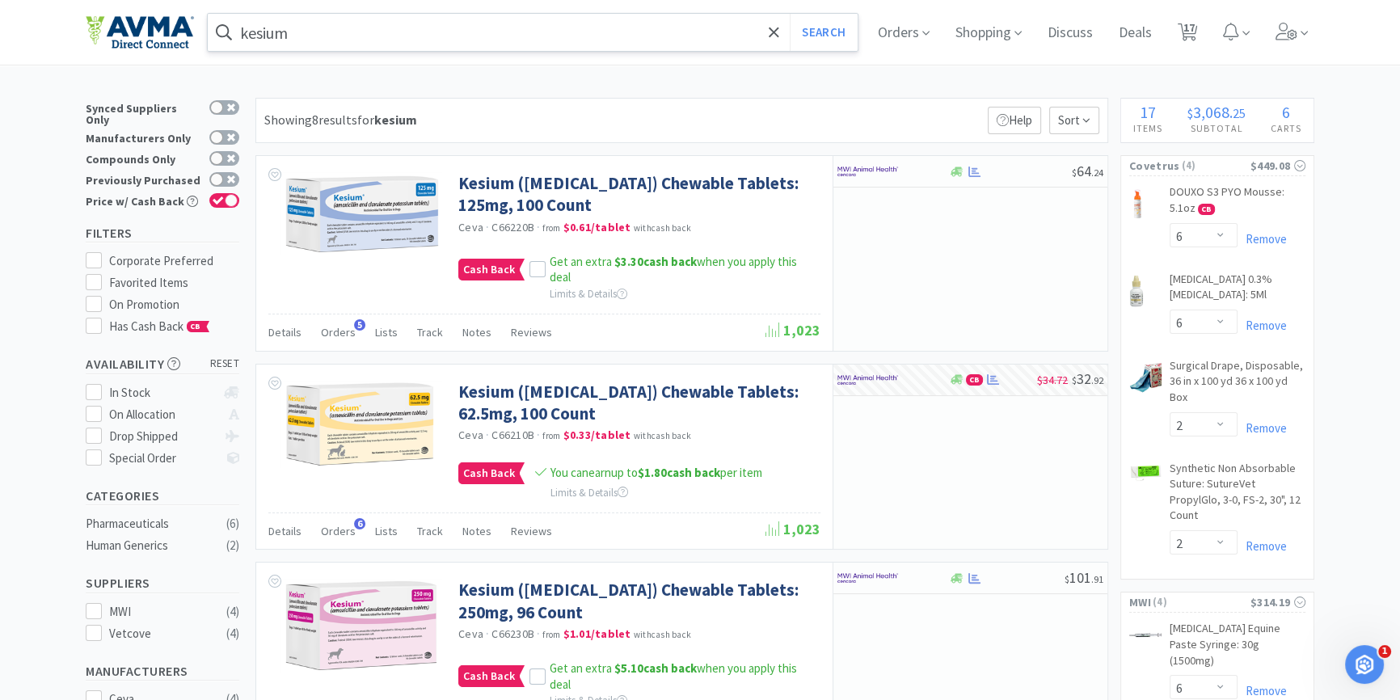
click at [316, 41] on input "kesium" at bounding box center [533, 32] width 650 height 37
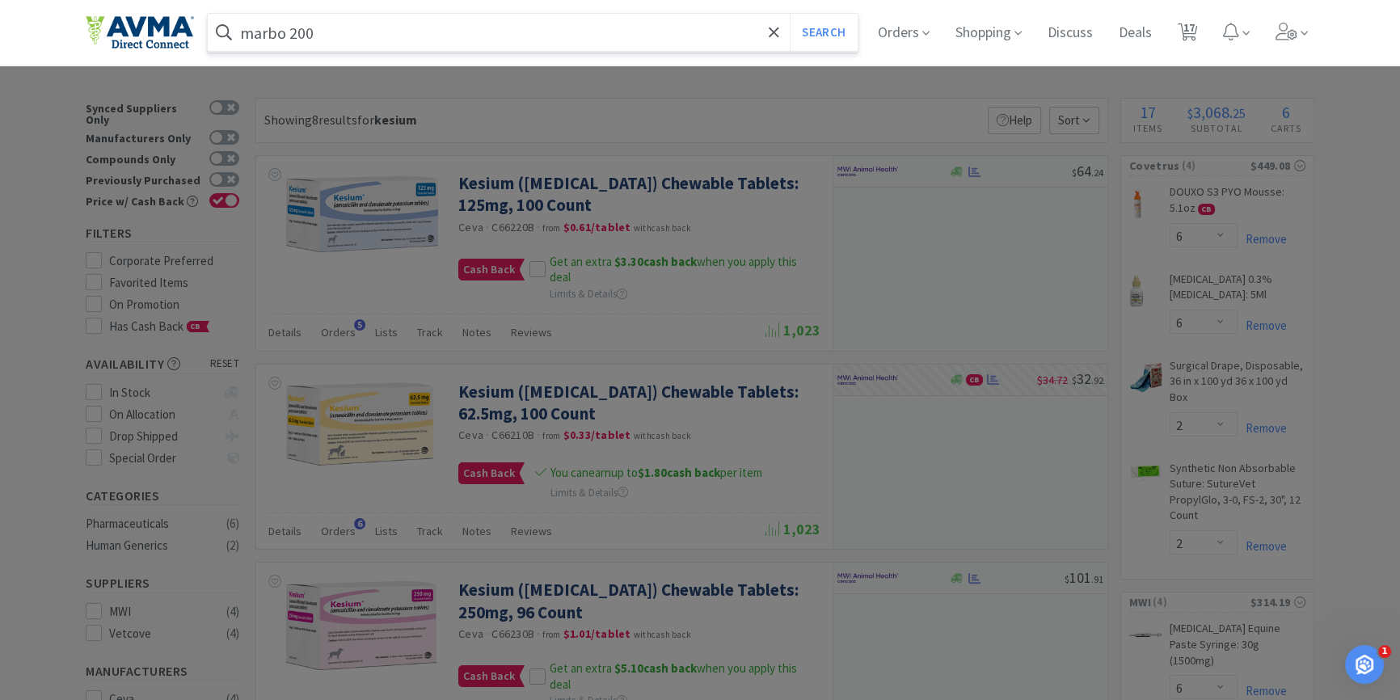
type input "marbo 200"
click at [790, 14] on button "Search" at bounding box center [823, 32] width 67 height 37
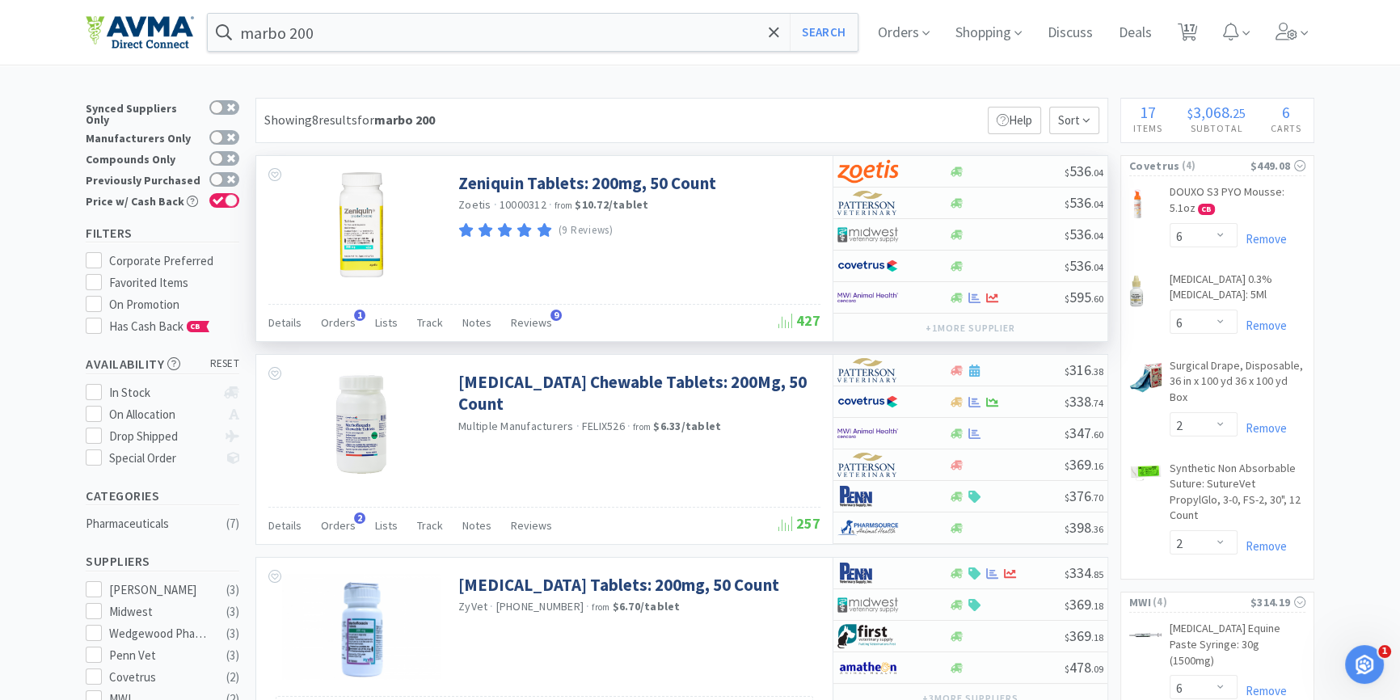
scroll to position [73, 0]
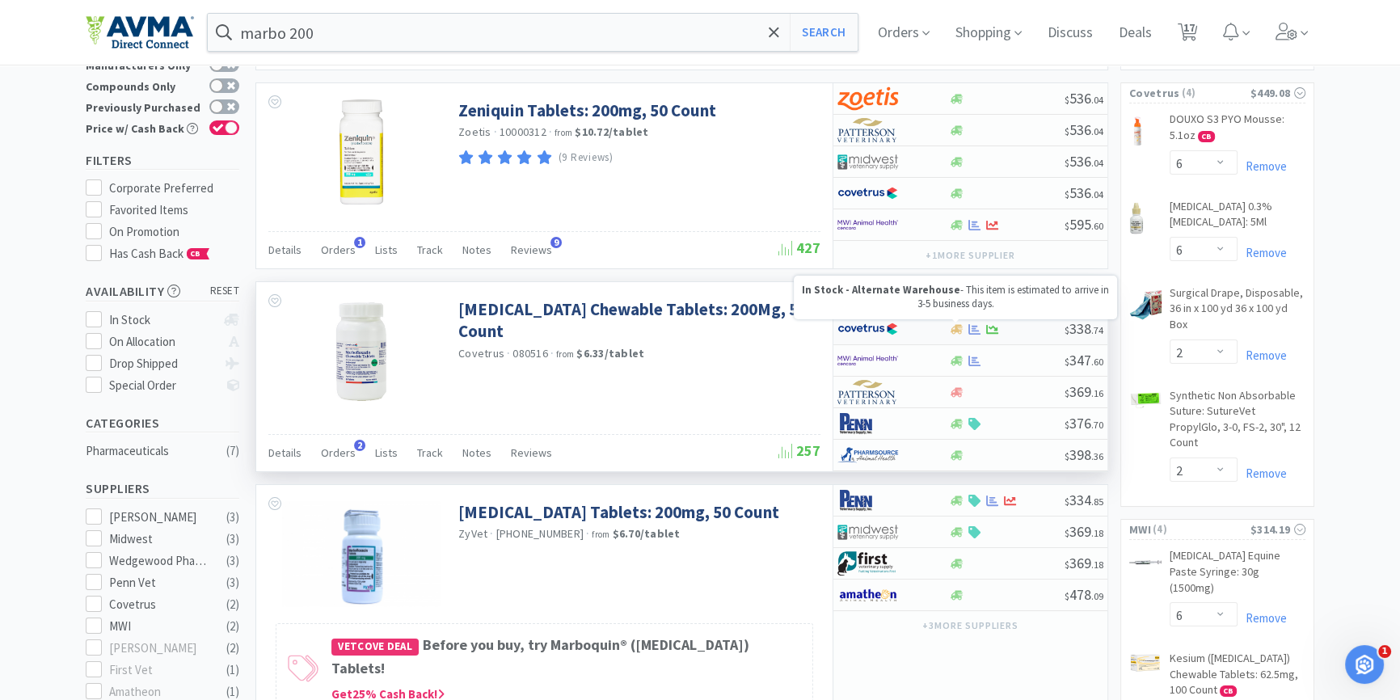
click at [954, 325] on icon at bounding box center [957, 329] width 12 height 10
select select "1"
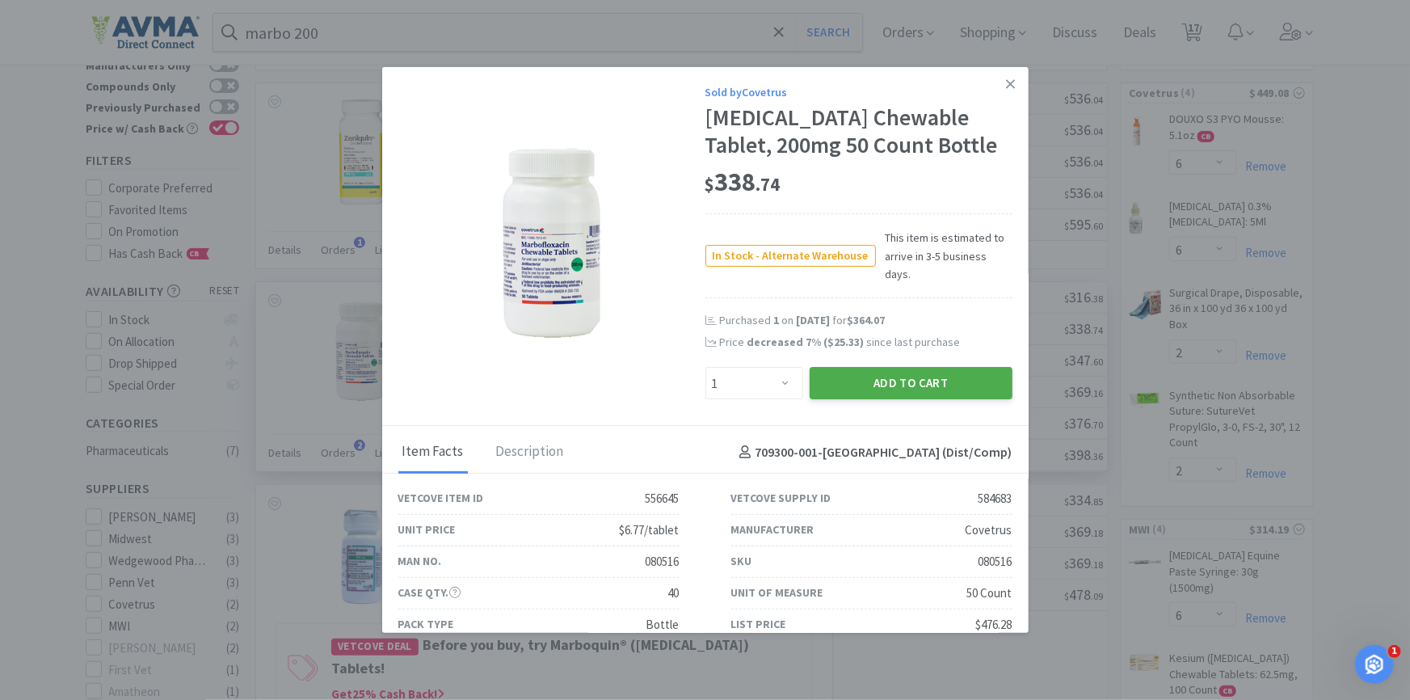
click at [900, 367] on button "Add to Cart" at bounding box center [911, 383] width 203 height 32
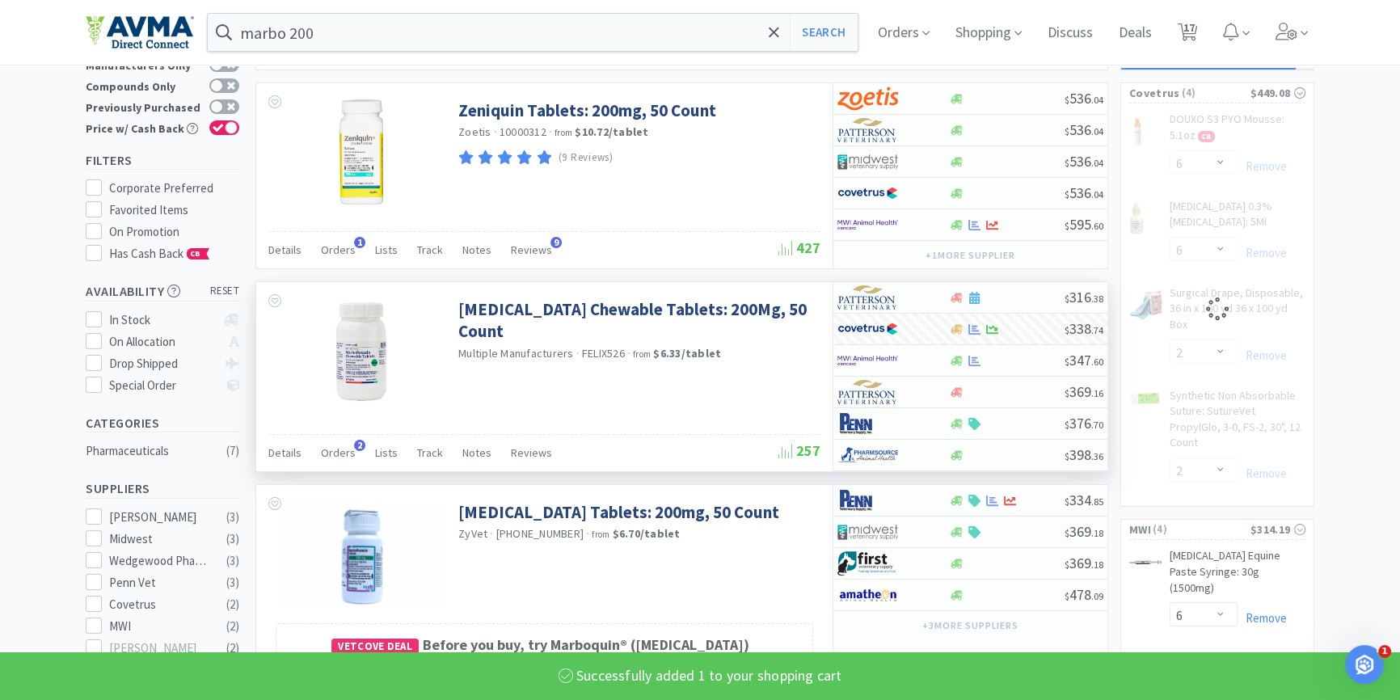
select select "1"
select select "6"
select select "2"
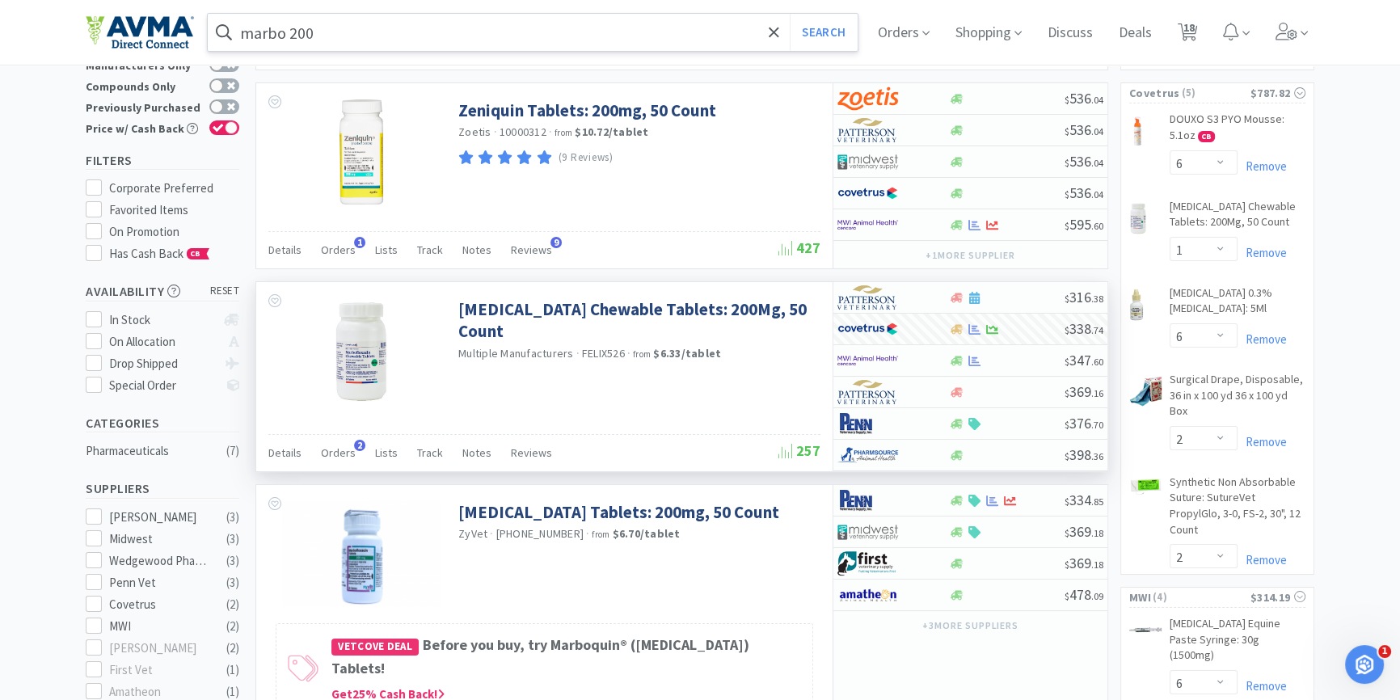
click at [445, 23] on input "marbo 200" at bounding box center [533, 32] width 650 height 37
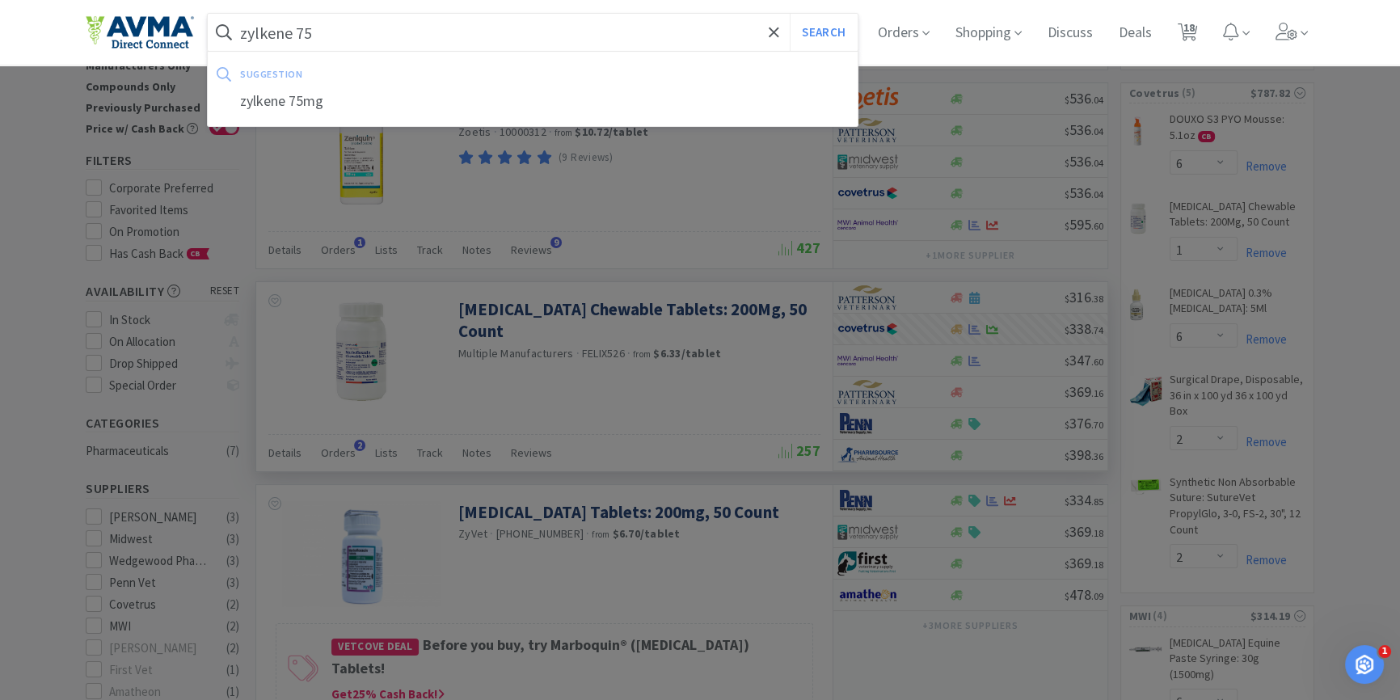
type input "zylkene 75"
click at [790, 14] on button "Search" at bounding box center [823, 32] width 67 height 37
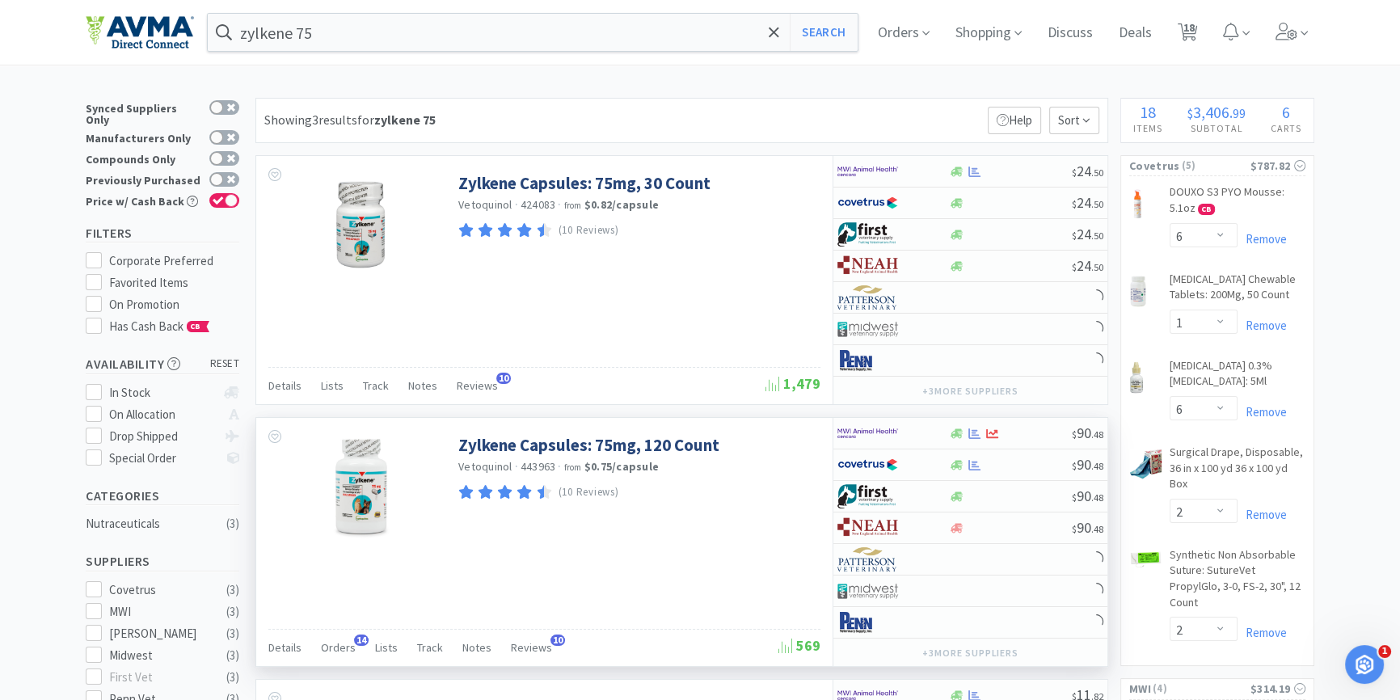
scroll to position [73, 0]
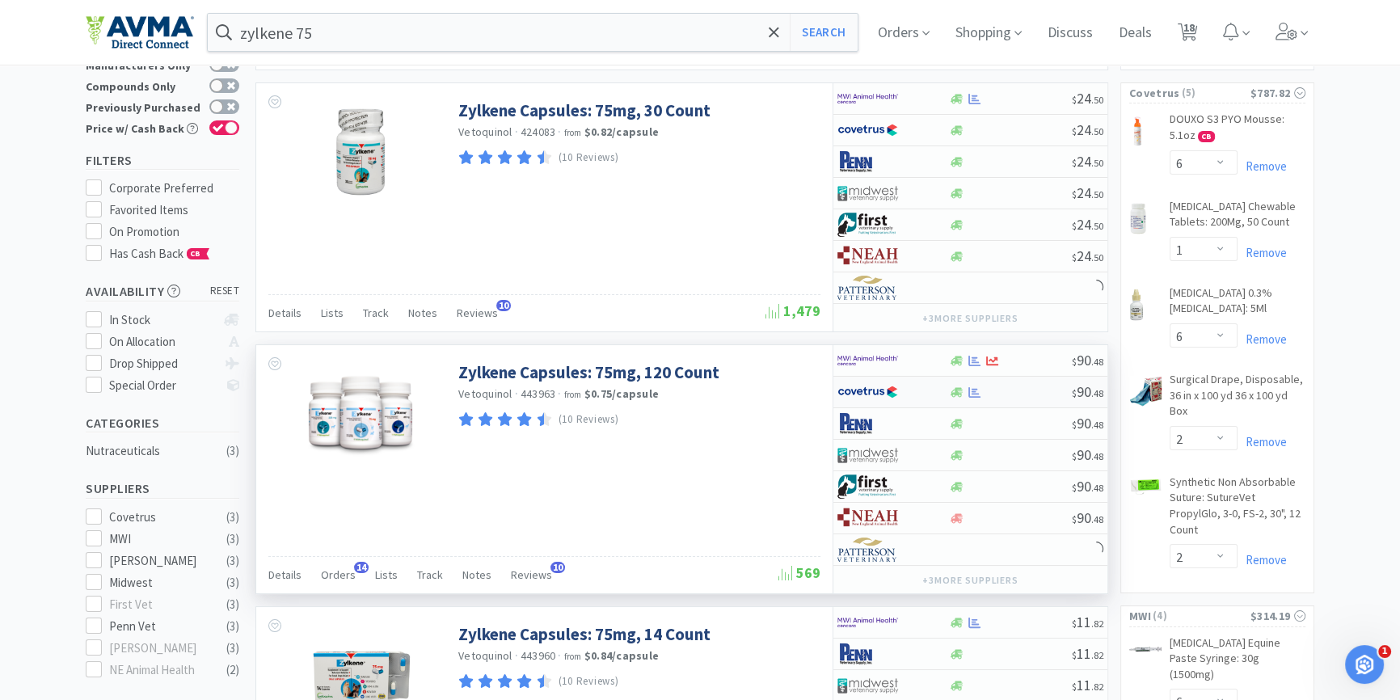
click at [946, 394] on div at bounding box center [892, 391] width 111 height 27
select select "1"
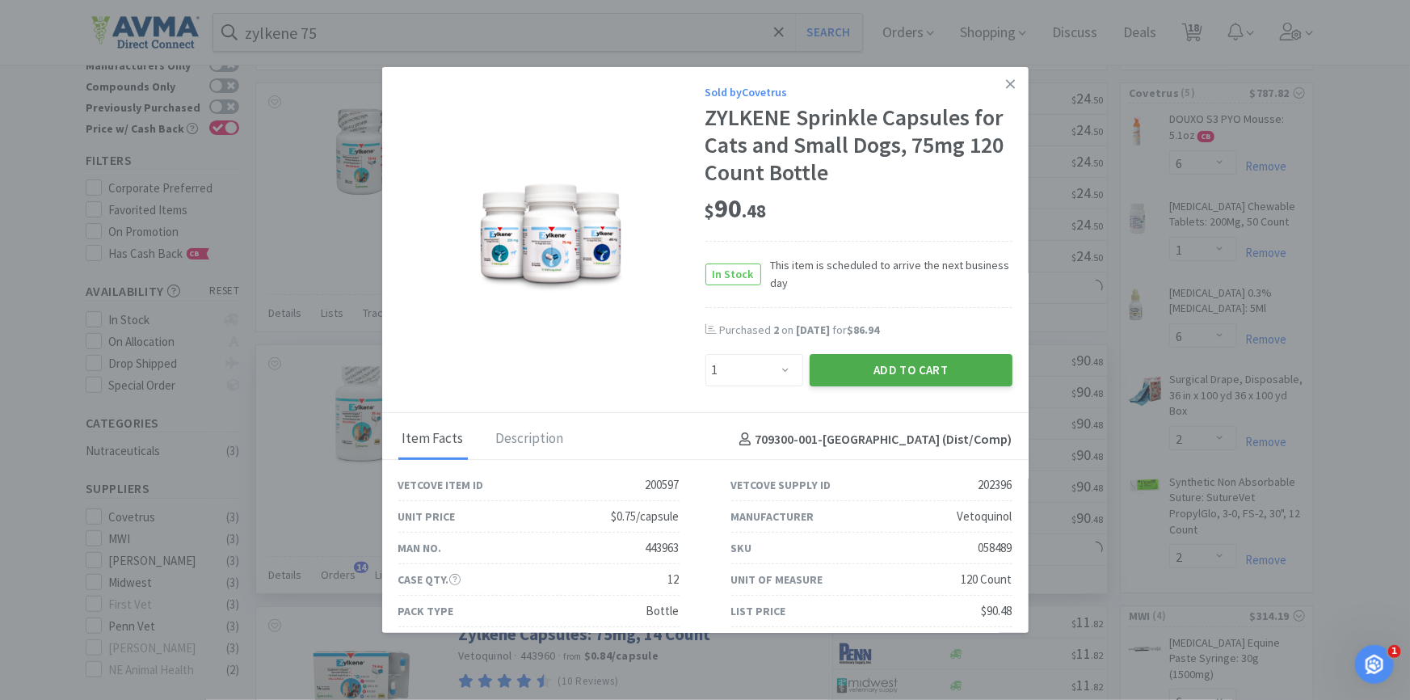
click at [942, 361] on button "Add to Cart" at bounding box center [911, 370] width 203 height 32
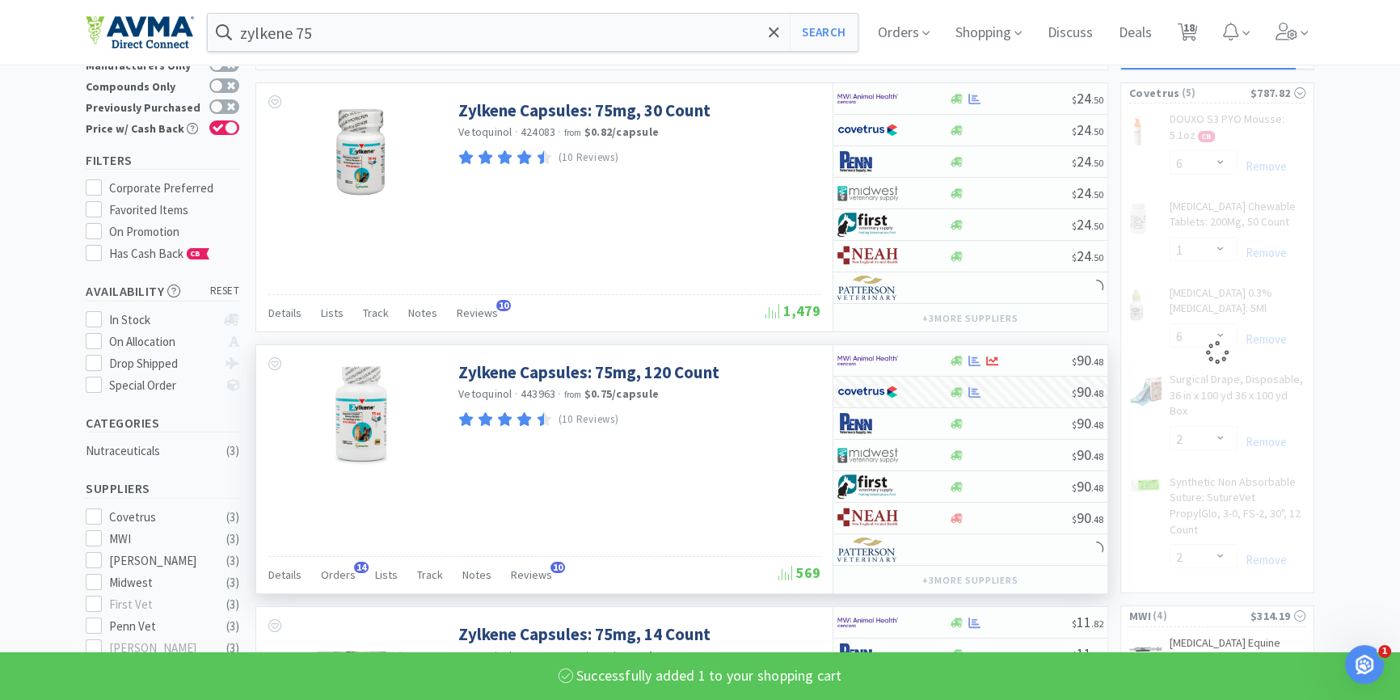
select select "1"
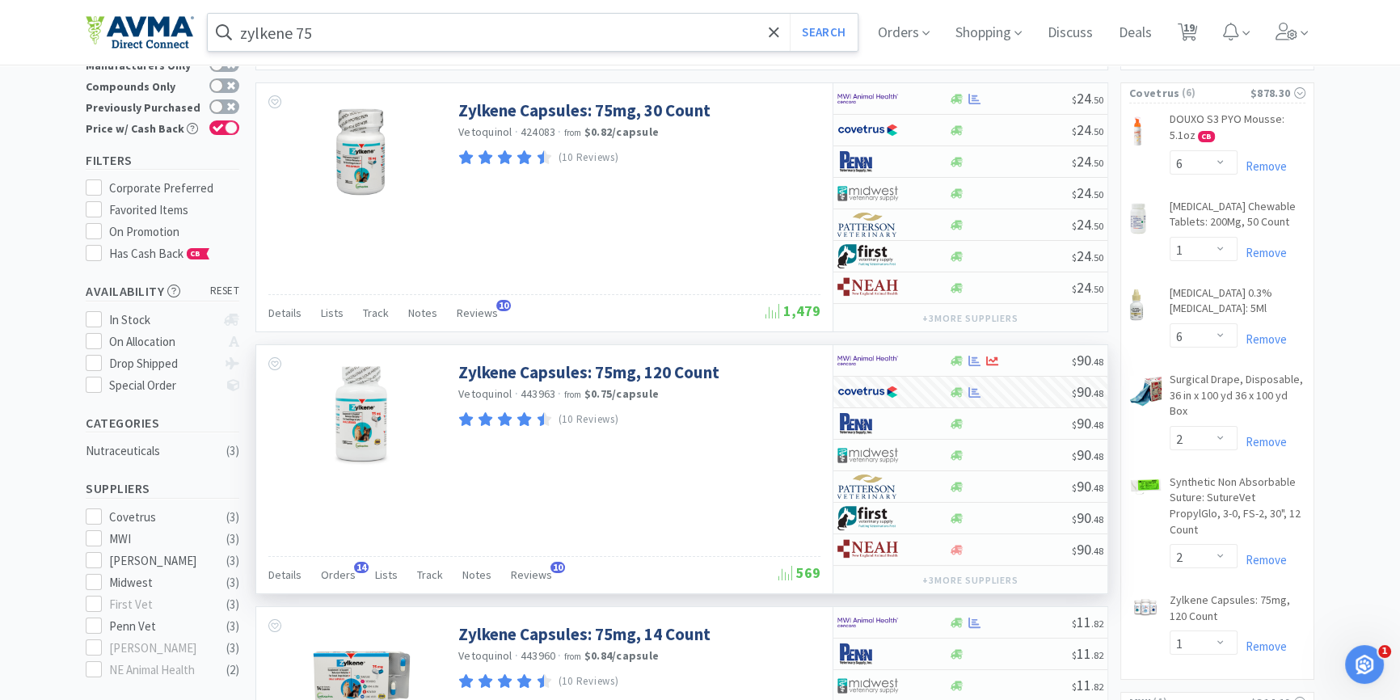
click at [390, 30] on input "zylkene 75" at bounding box center [533, 32] width 650 height 37
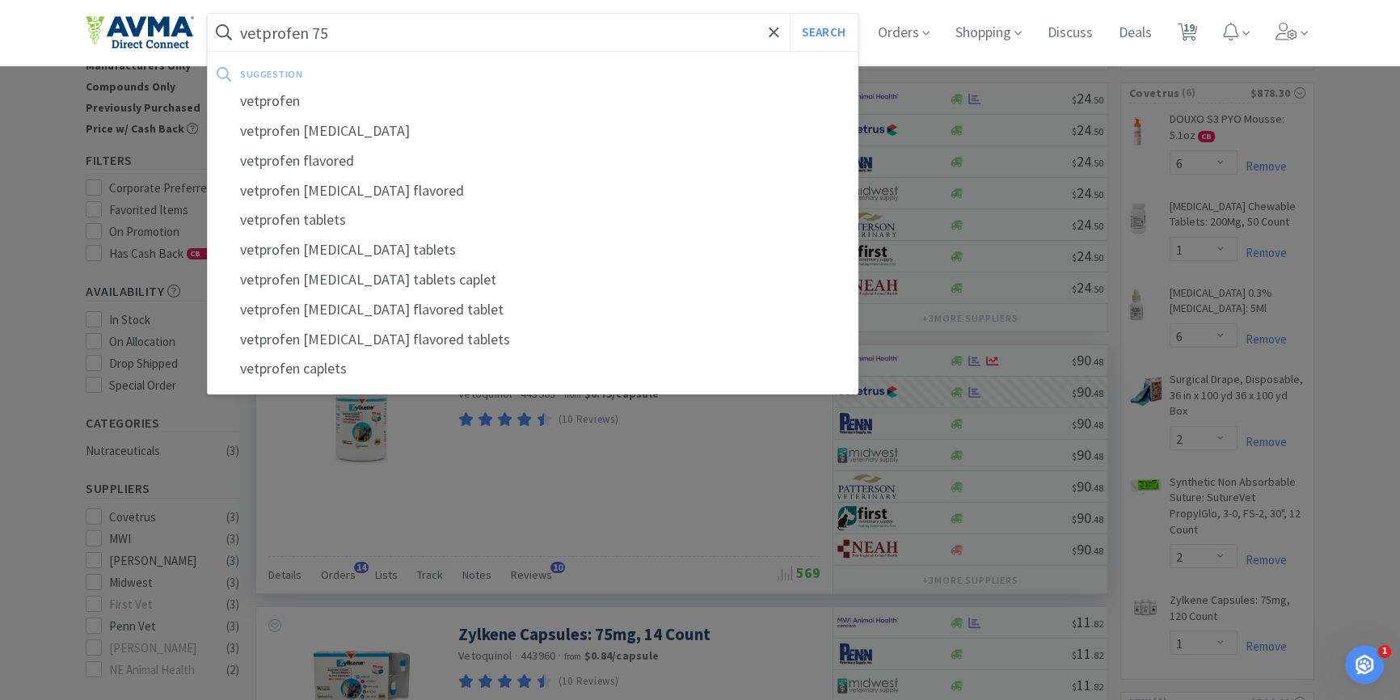
click at [790, 14] on button "Search" at bounding box center [823, 32] width 67 height 37
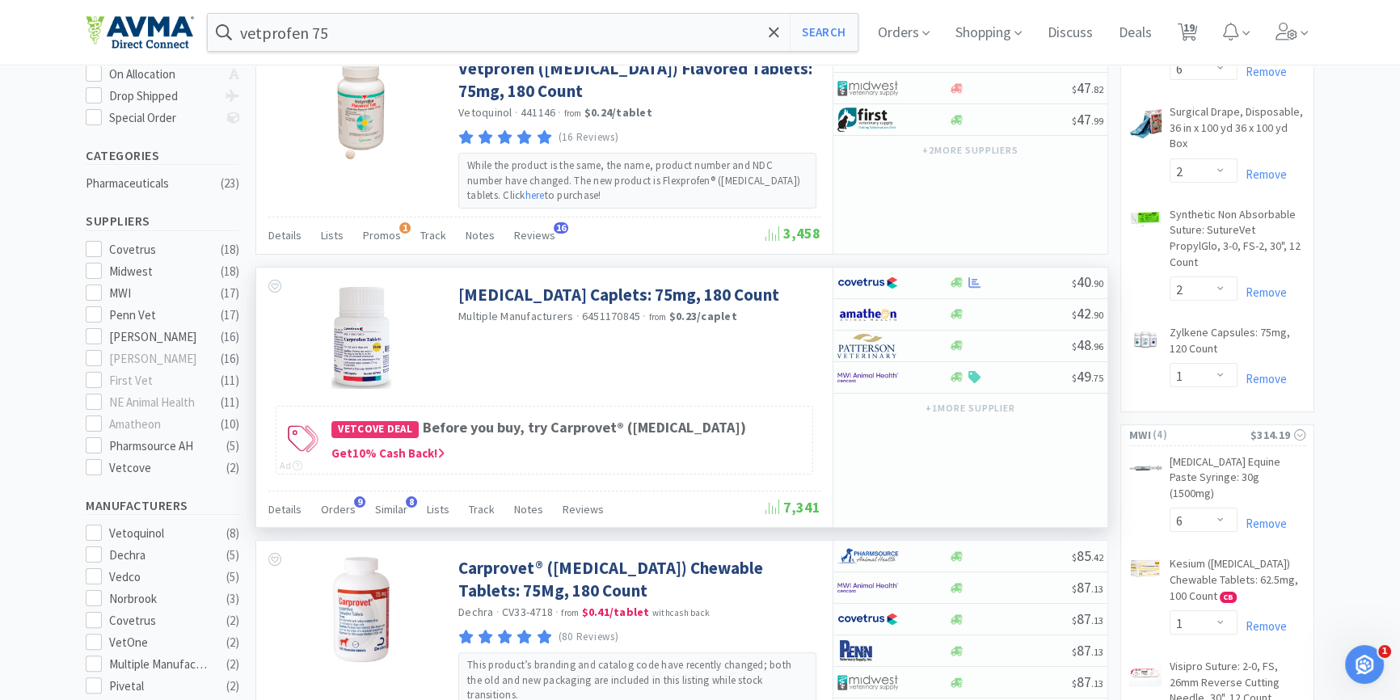
scroll to position [367, 0]
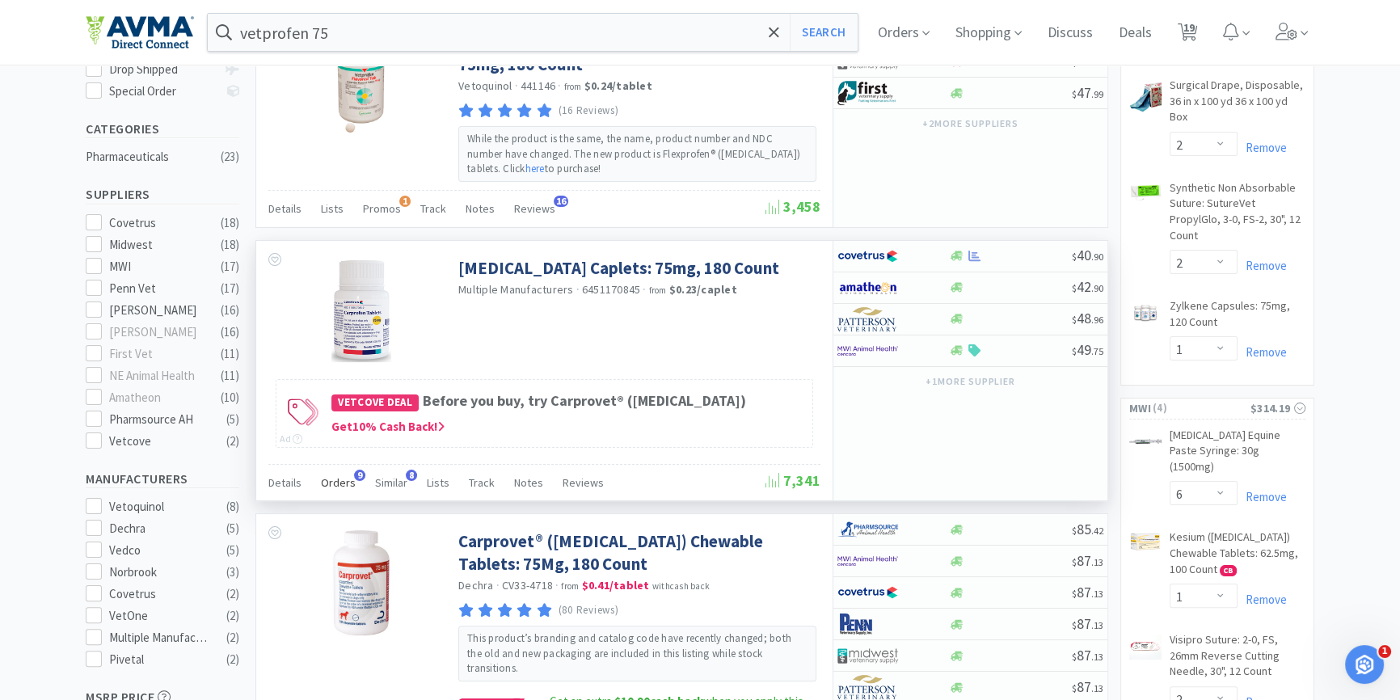
click at [331, 475] on span "Orders" at bounding box center [338, 482] width 35 height 15
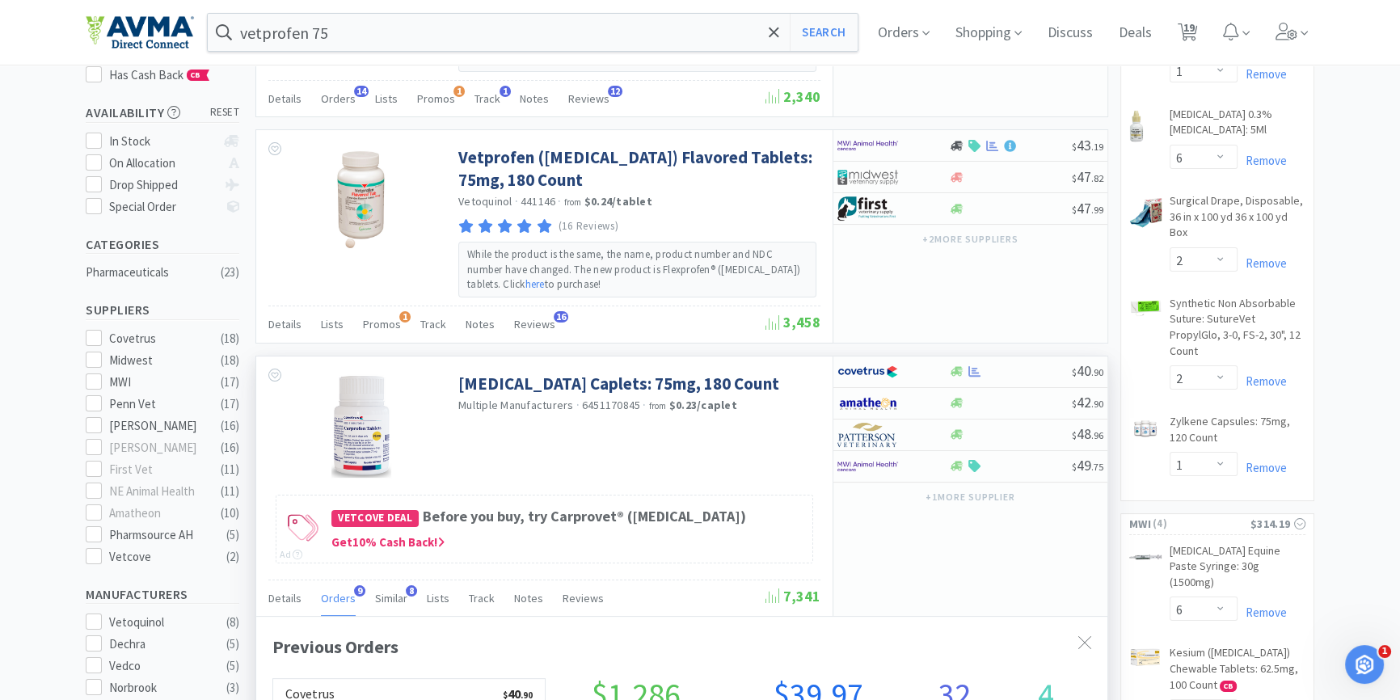
scroll to position [293, 0]
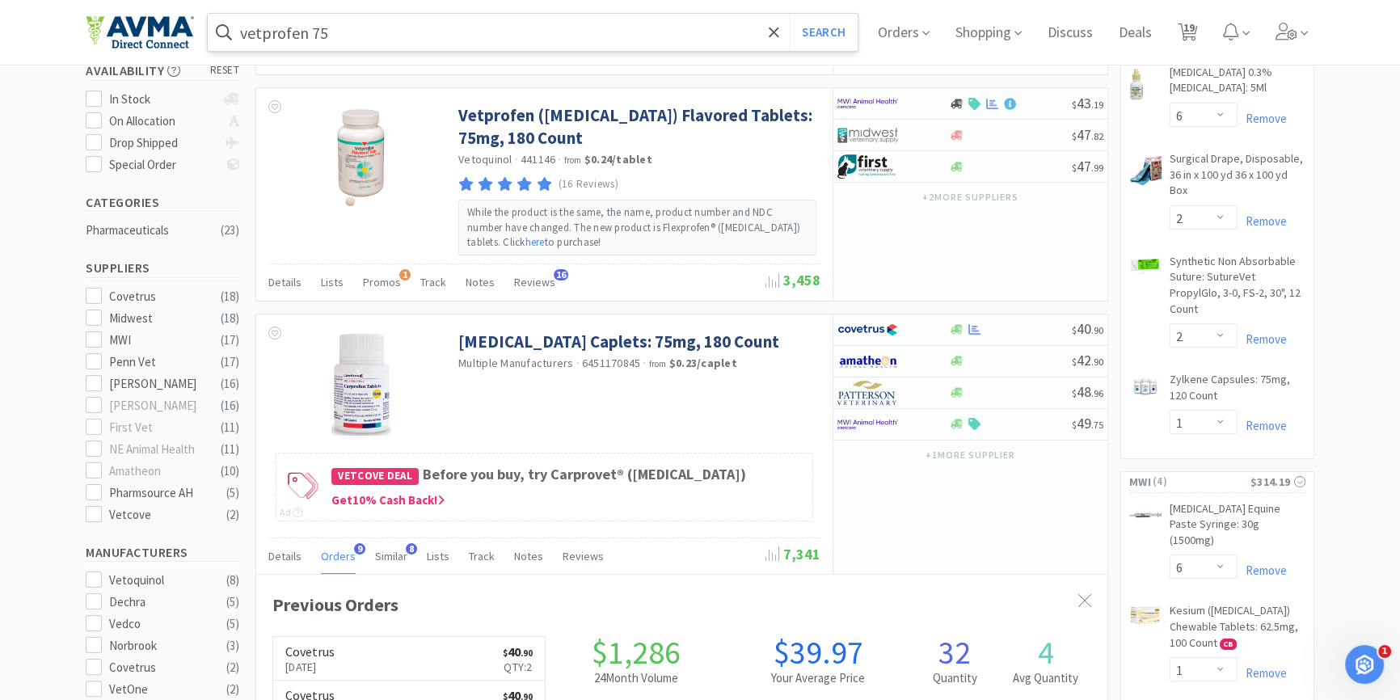
click at [351, 23] on input "vetprofen 75" at bounding box center [533, 32] width 650 height 37
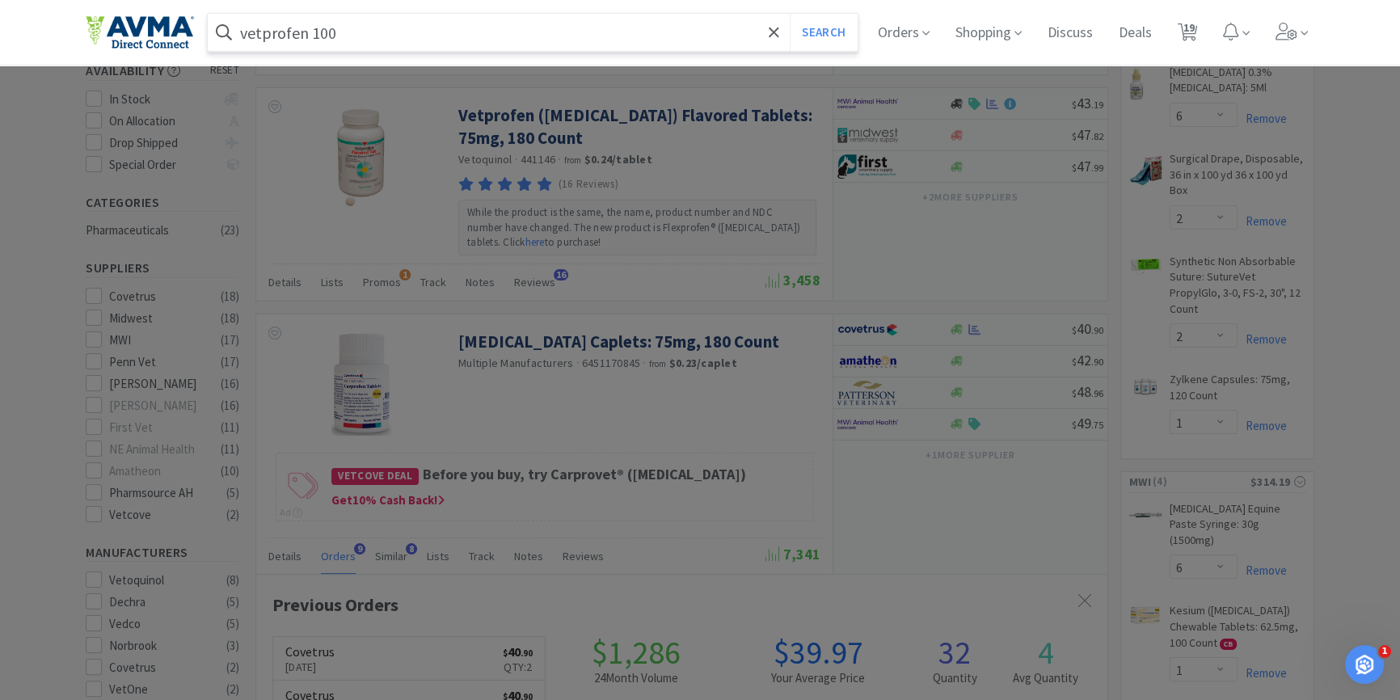
type input "vetprofen 100"
click at [370, 23] on input "vetprofen 100" at bounding box center [533, 32] width 650 height 37
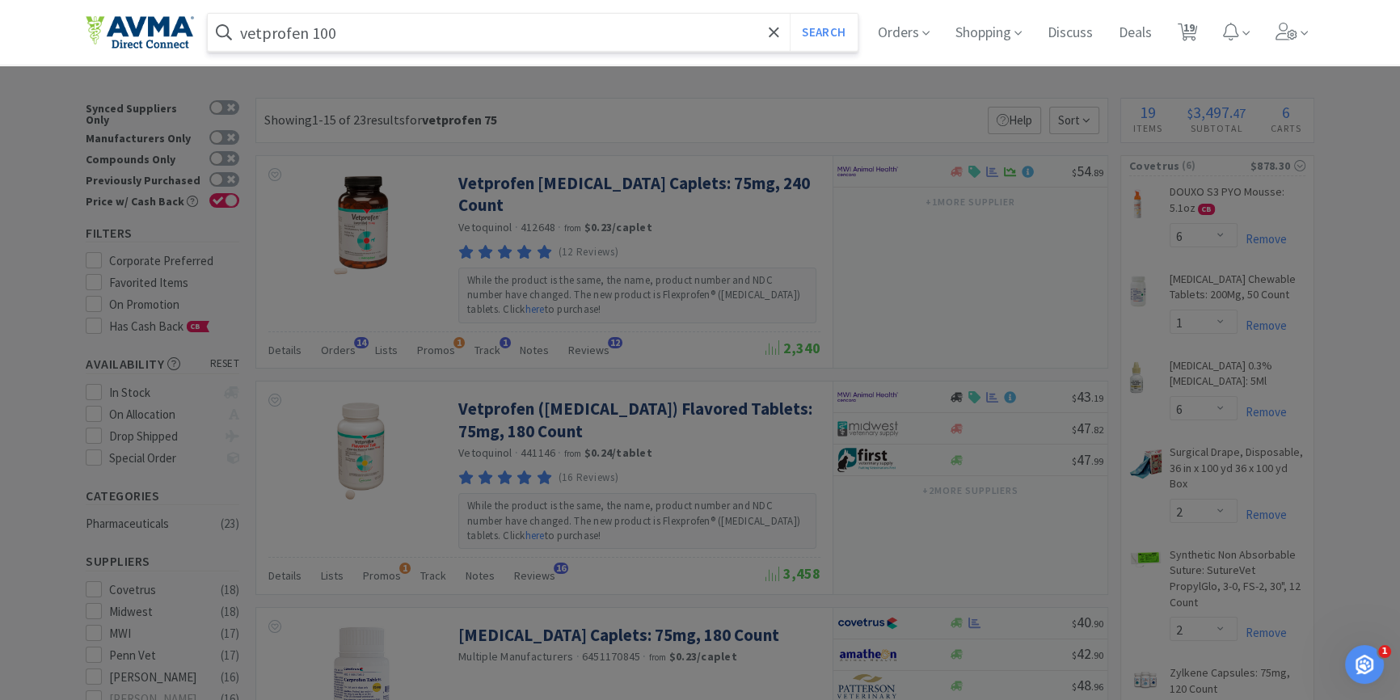
click at [1397, 193] on div at bounding box center [700, 350] width 1400 height 700
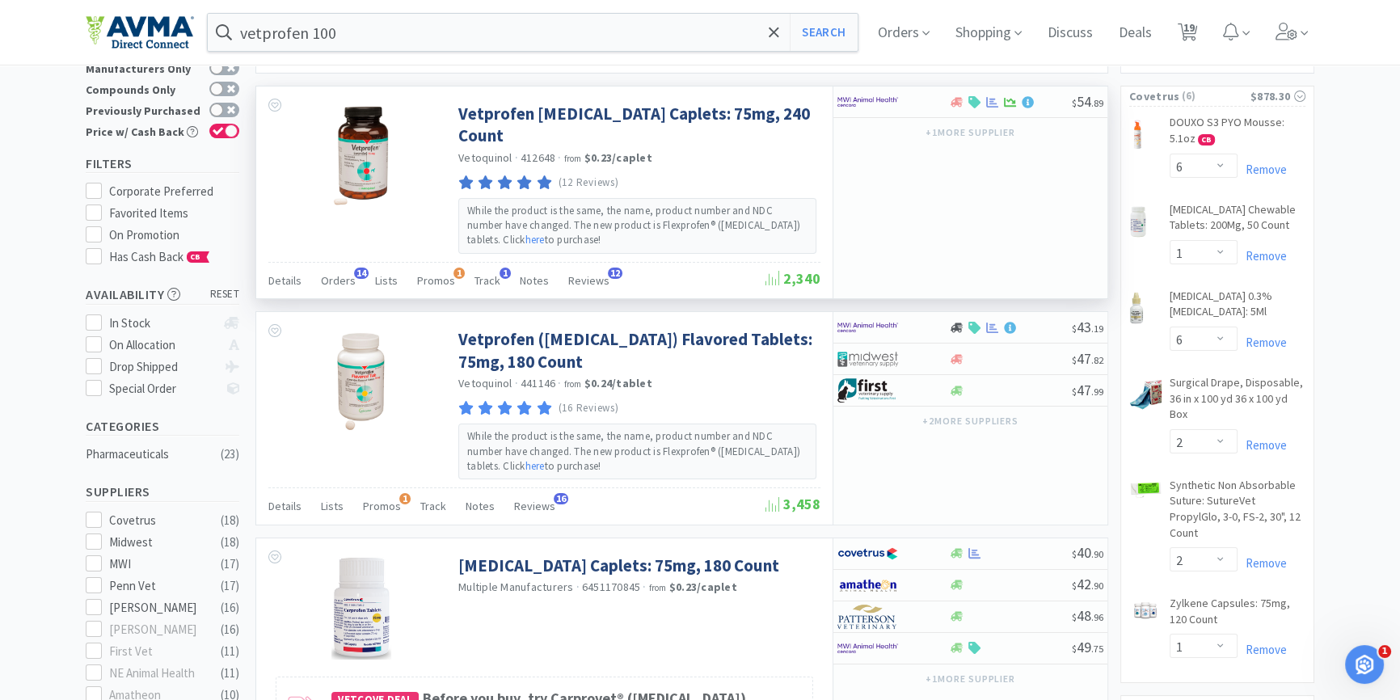
scroll to position [73, 0]
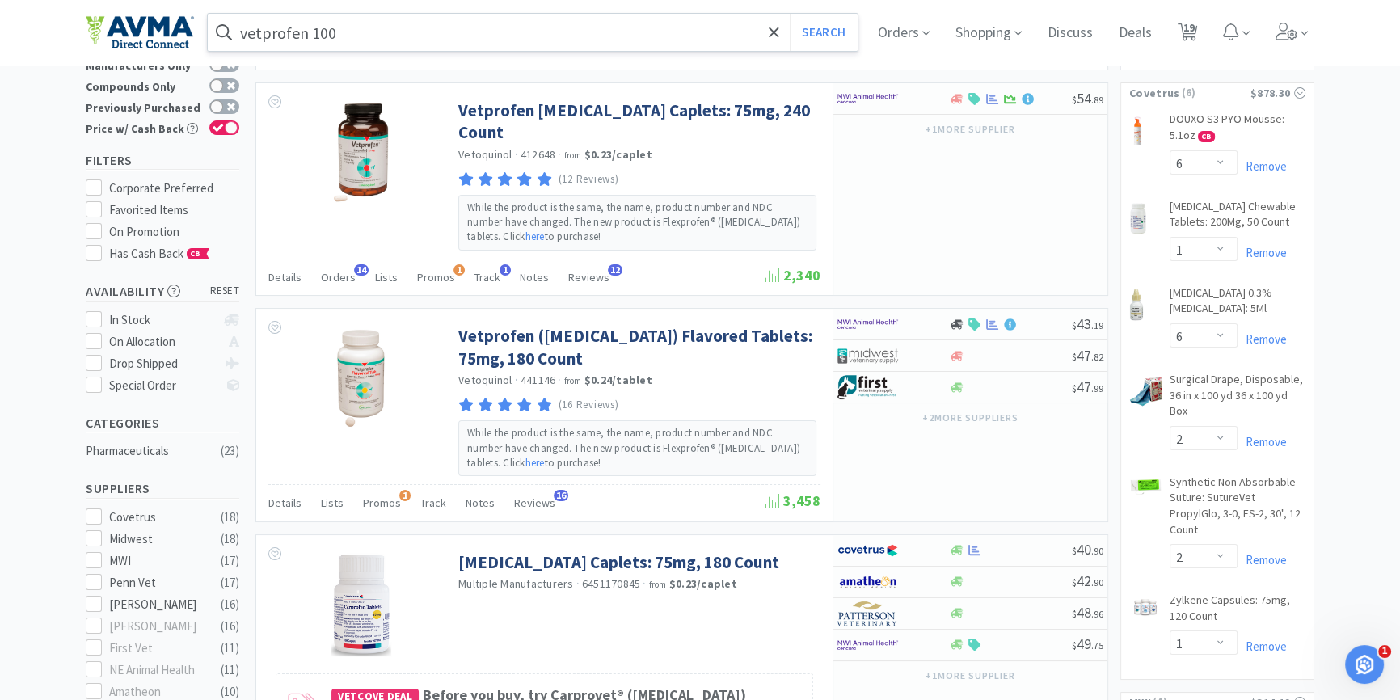
click at [441, 44] on input "vetprofen 100" at bounding box center [533, 32] width 650 height 37
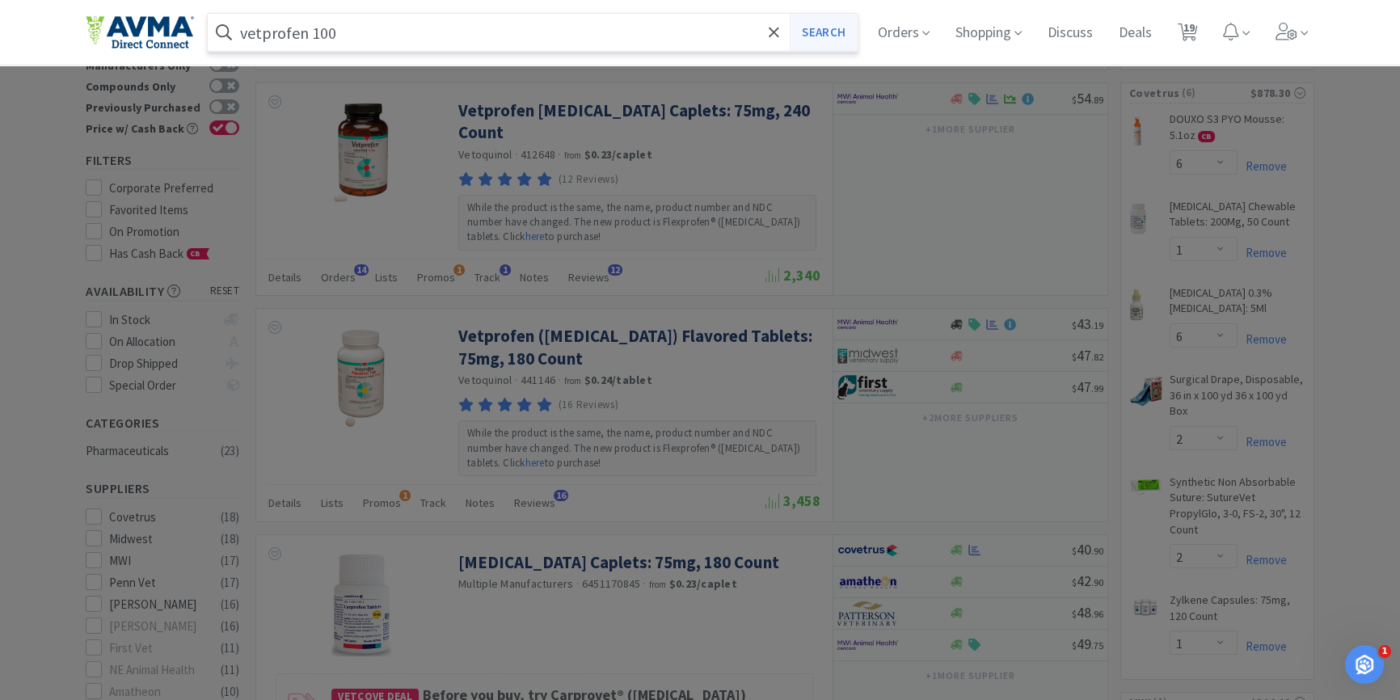
click at [820, 30] on button "Search" at bounding box center [823, 32] width 67 height 37
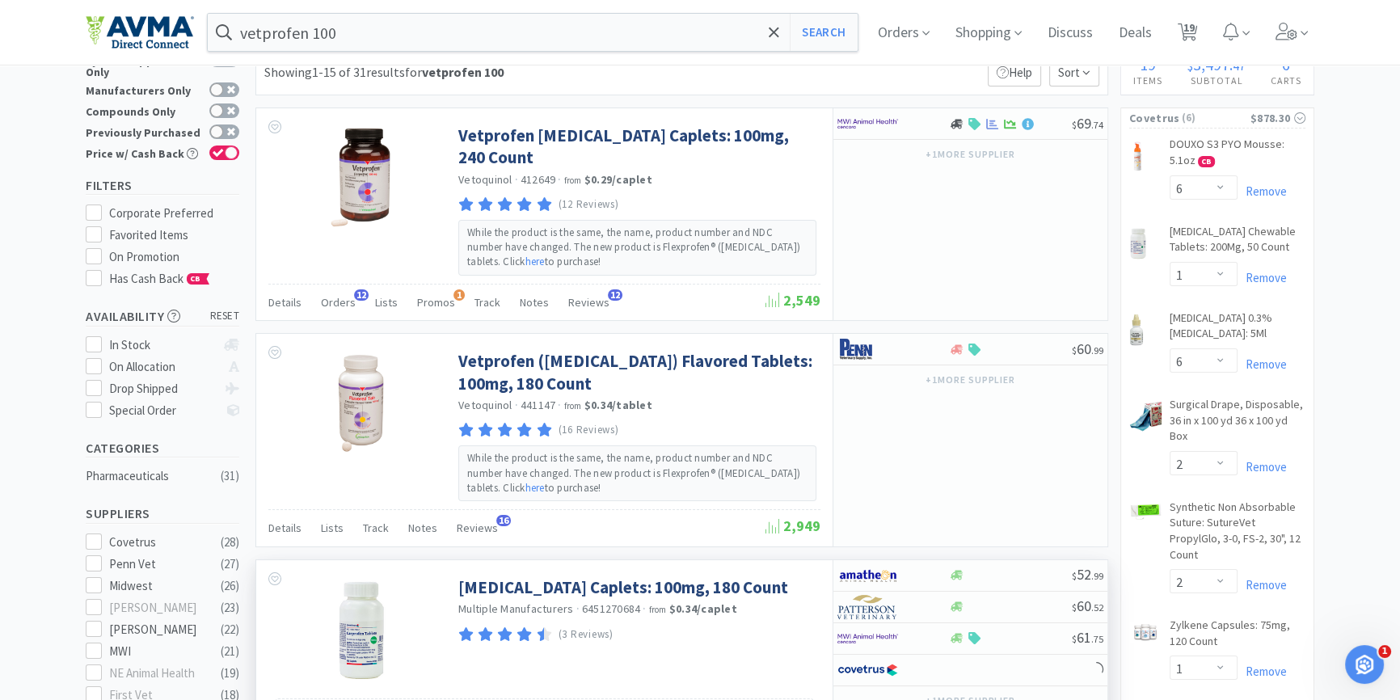
scroll to position [73, 0]
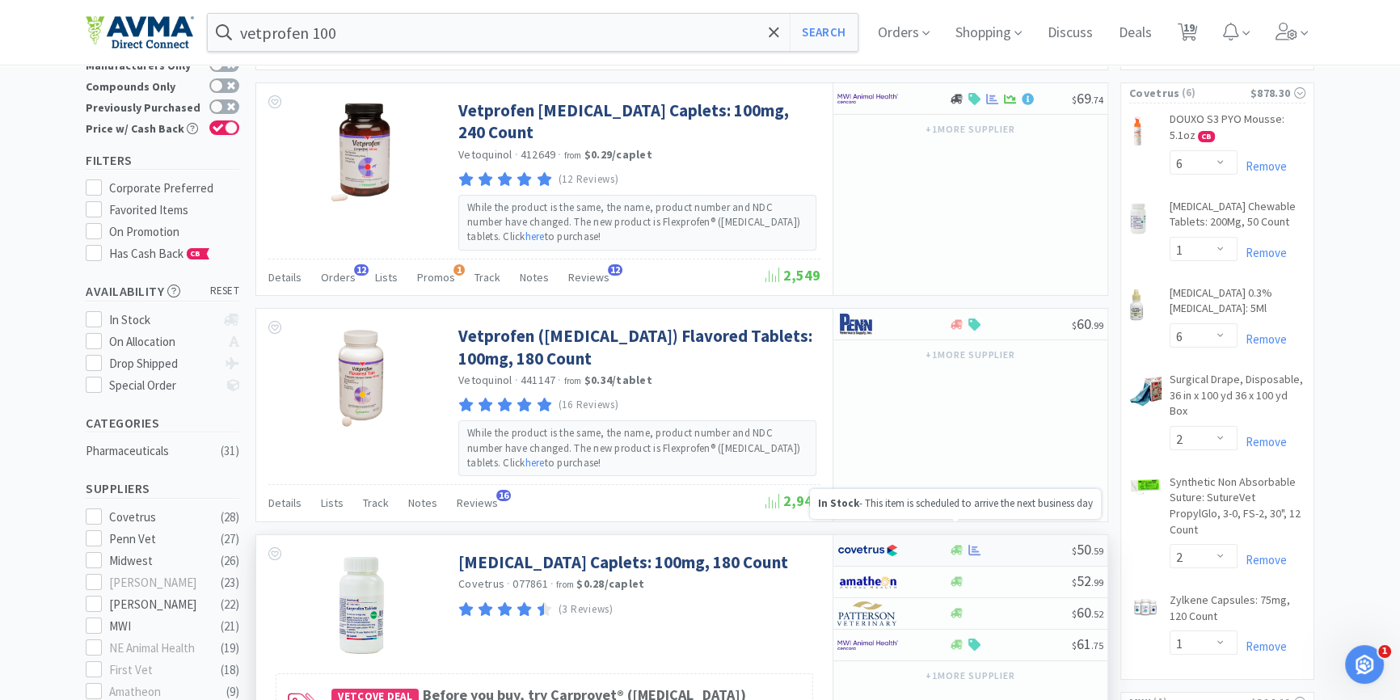
click at [959, 544] on icon at bounding box center [957, 550] width 12 height 12
select select "1"
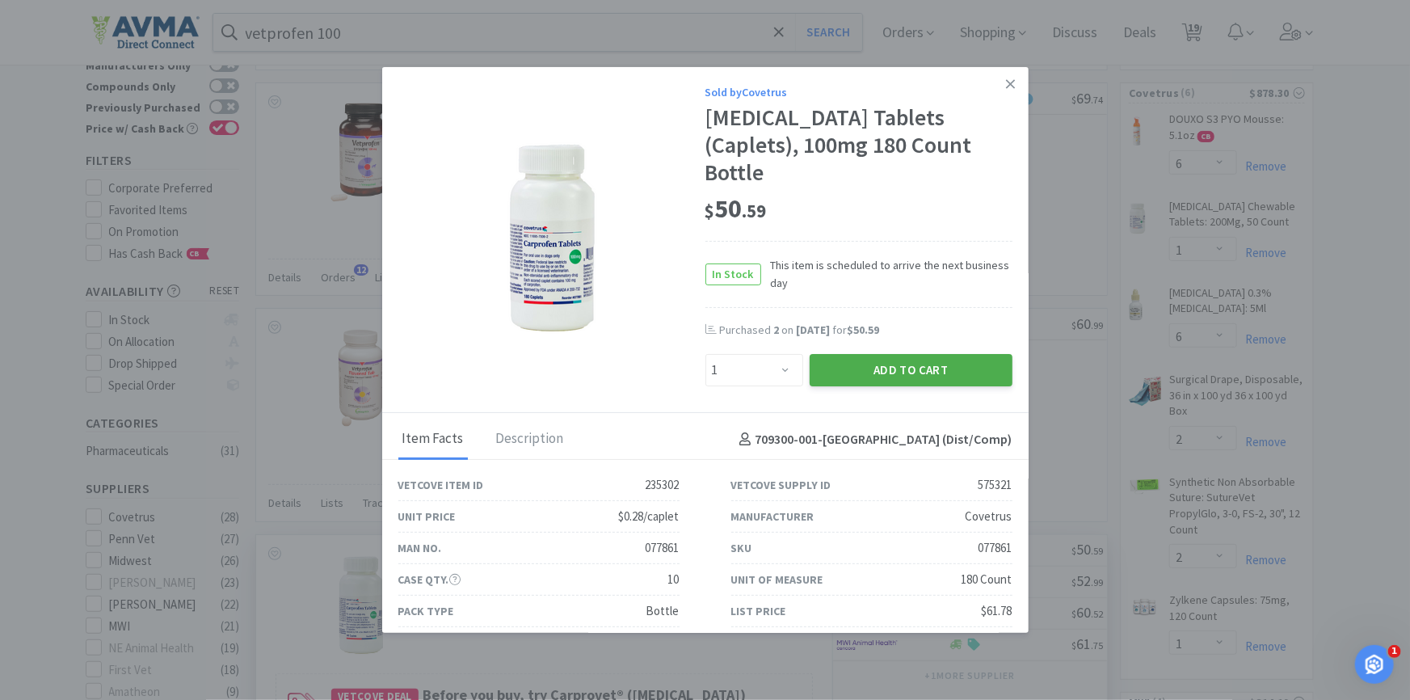
click at [943, 354] on button "Add to Cart" at bounding box center [911, 370] width 203 height 32
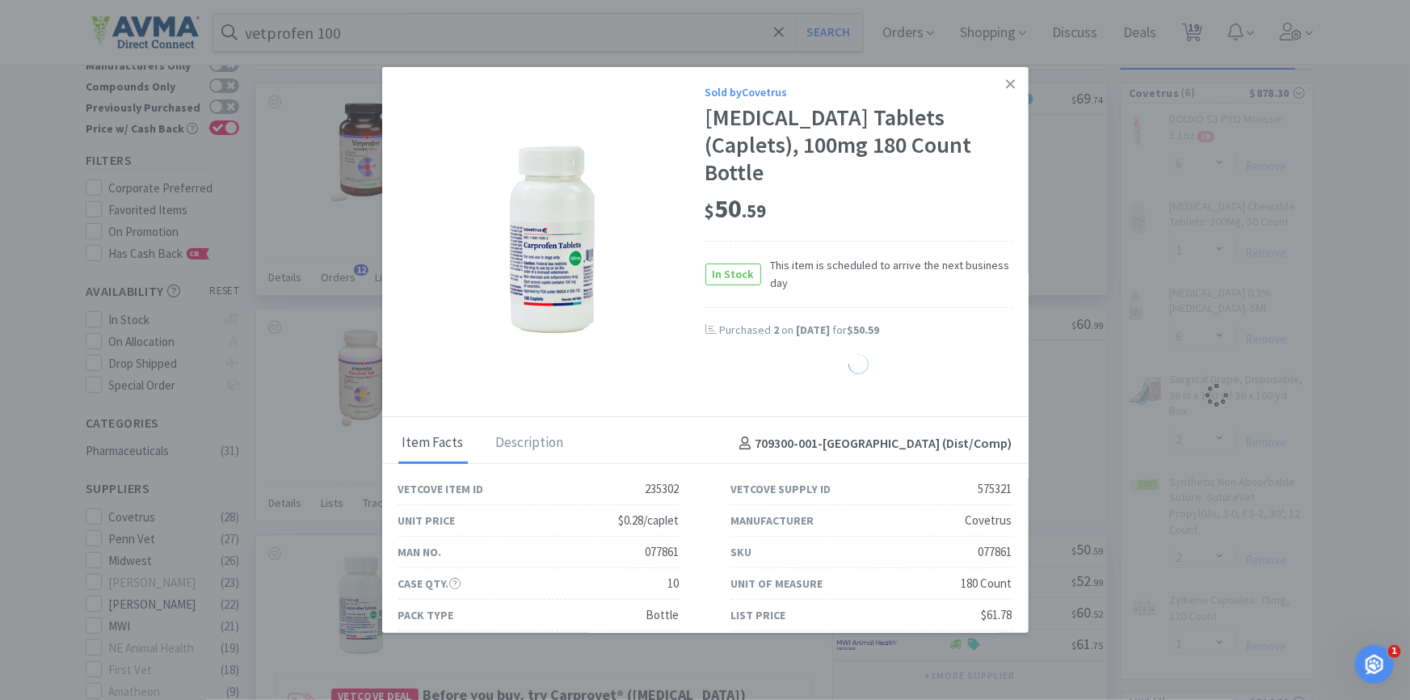
click at [1006, 85] on icon at bounding box center [1010, 83] width 9 height 9
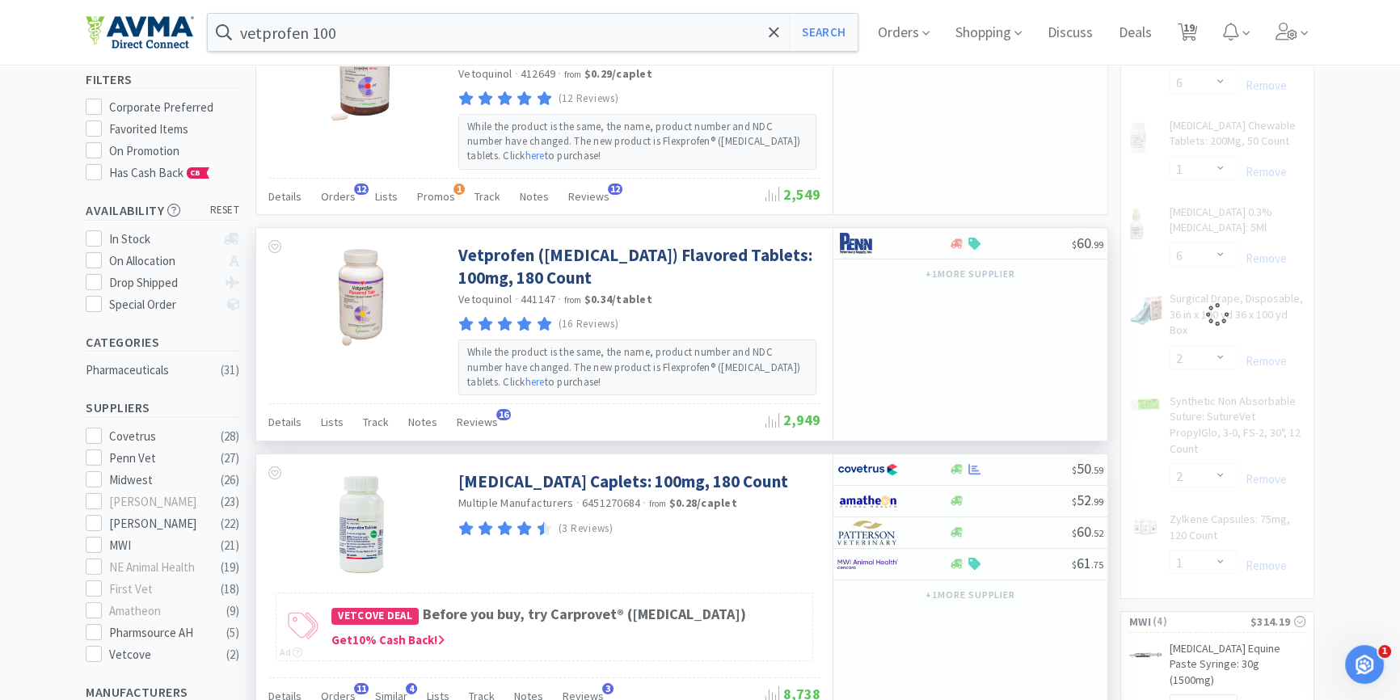
scroll to position [367, 0]
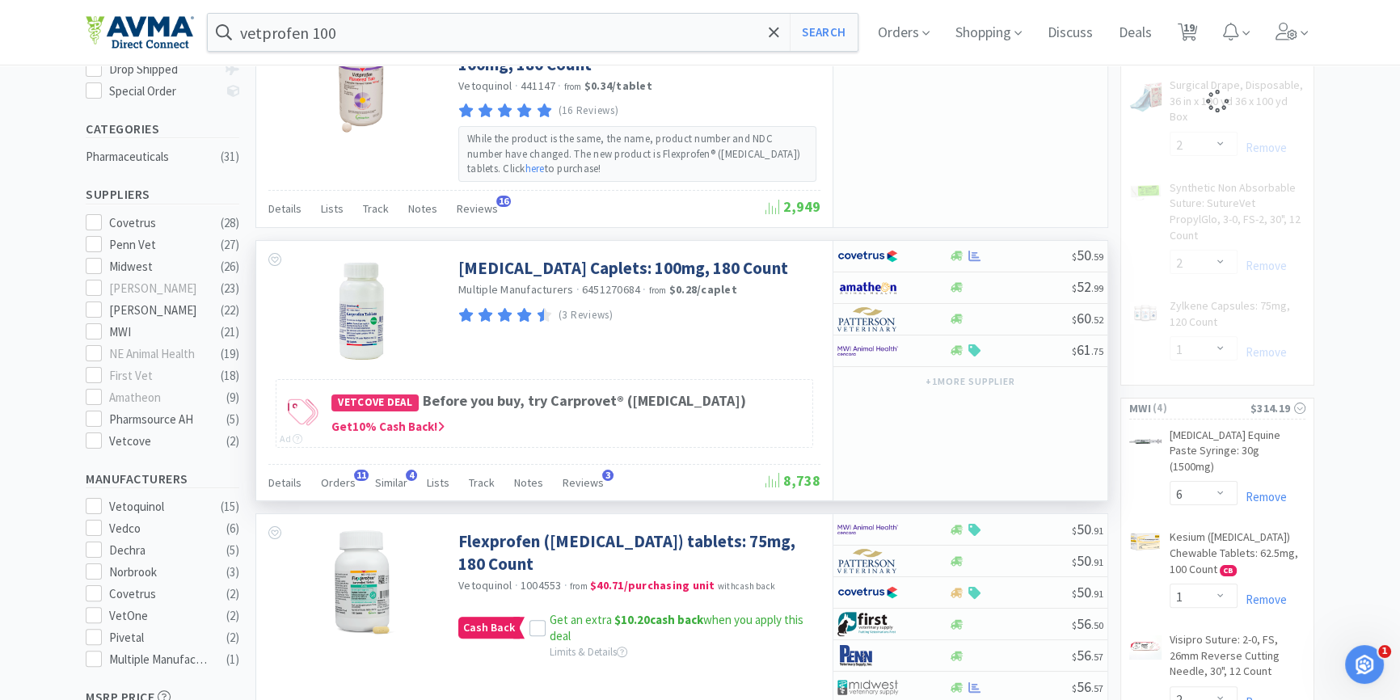
drag, startPoint x: 331, startPoint y: 453, endPoint x: 461, endPoint y: 453, distance: 130.1
click at [331, 475] on span "Orders" at bounding box center [338, 482] width 35 height 15
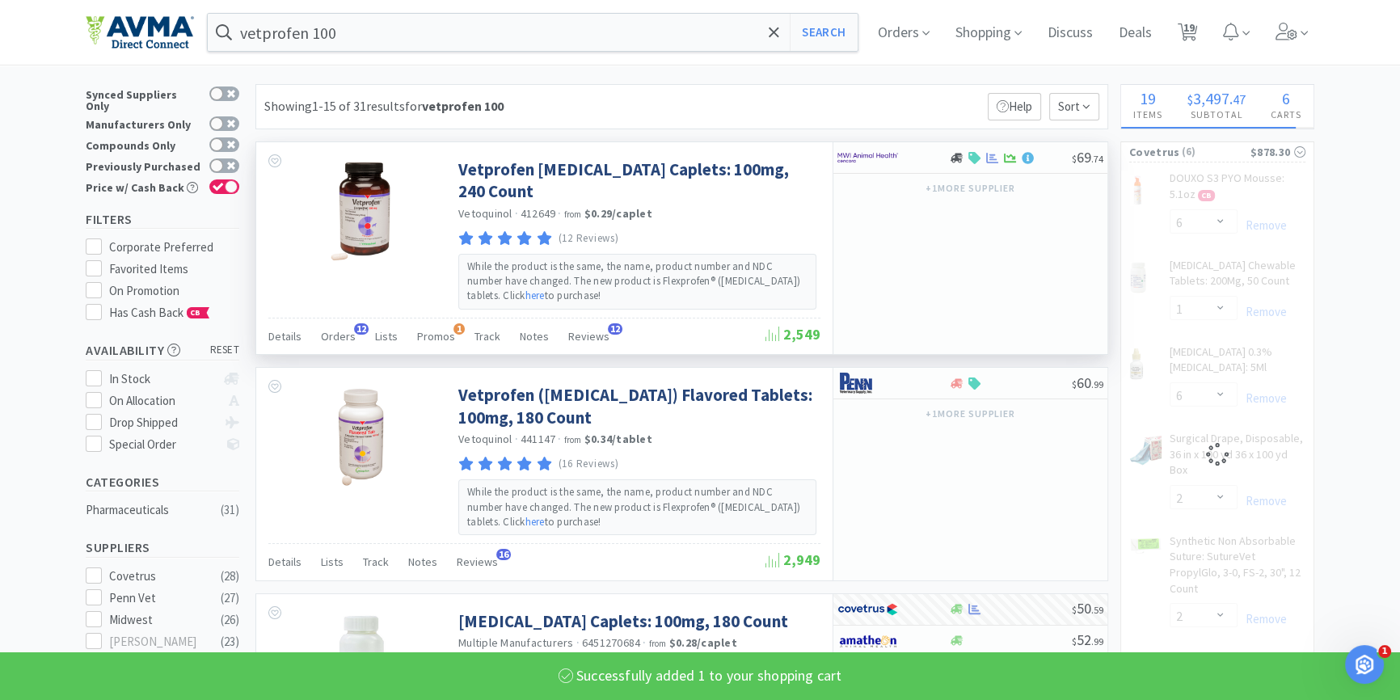
scroll to position [0, 0]
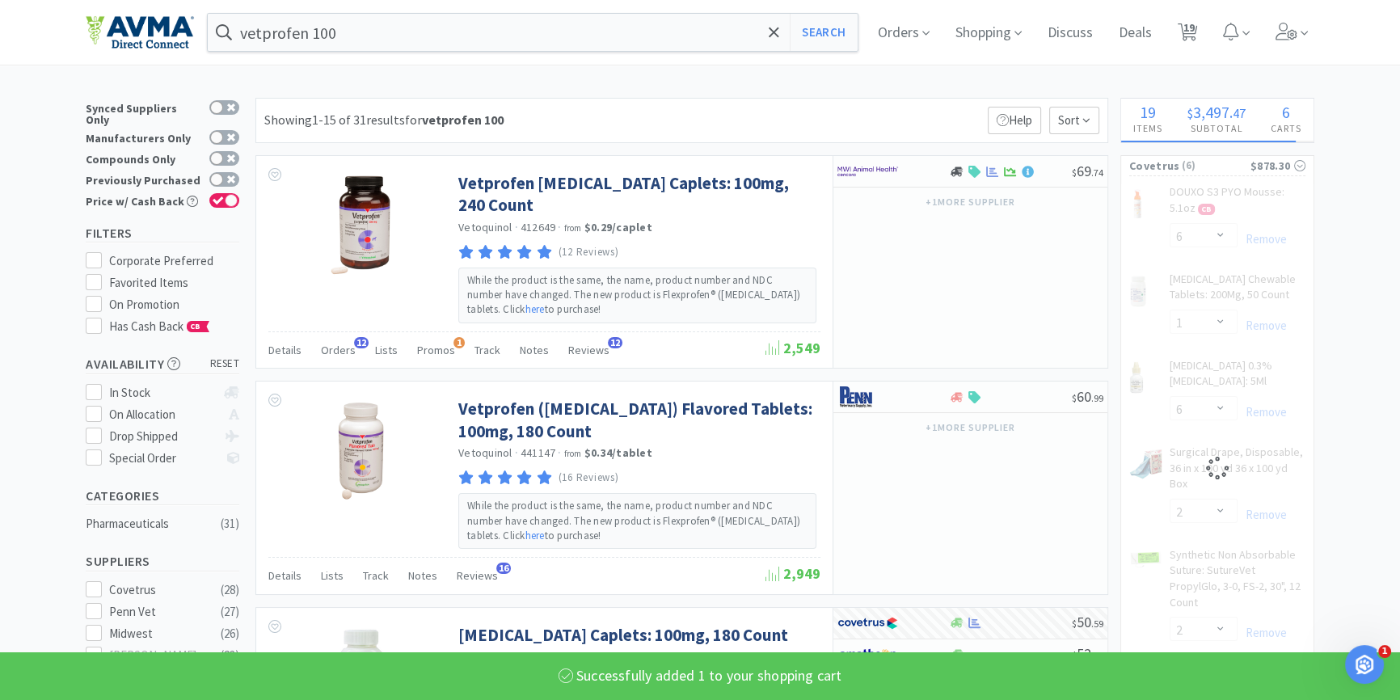
select select "1"
select select "6"
select select "1"
select select "6"
select select "2"
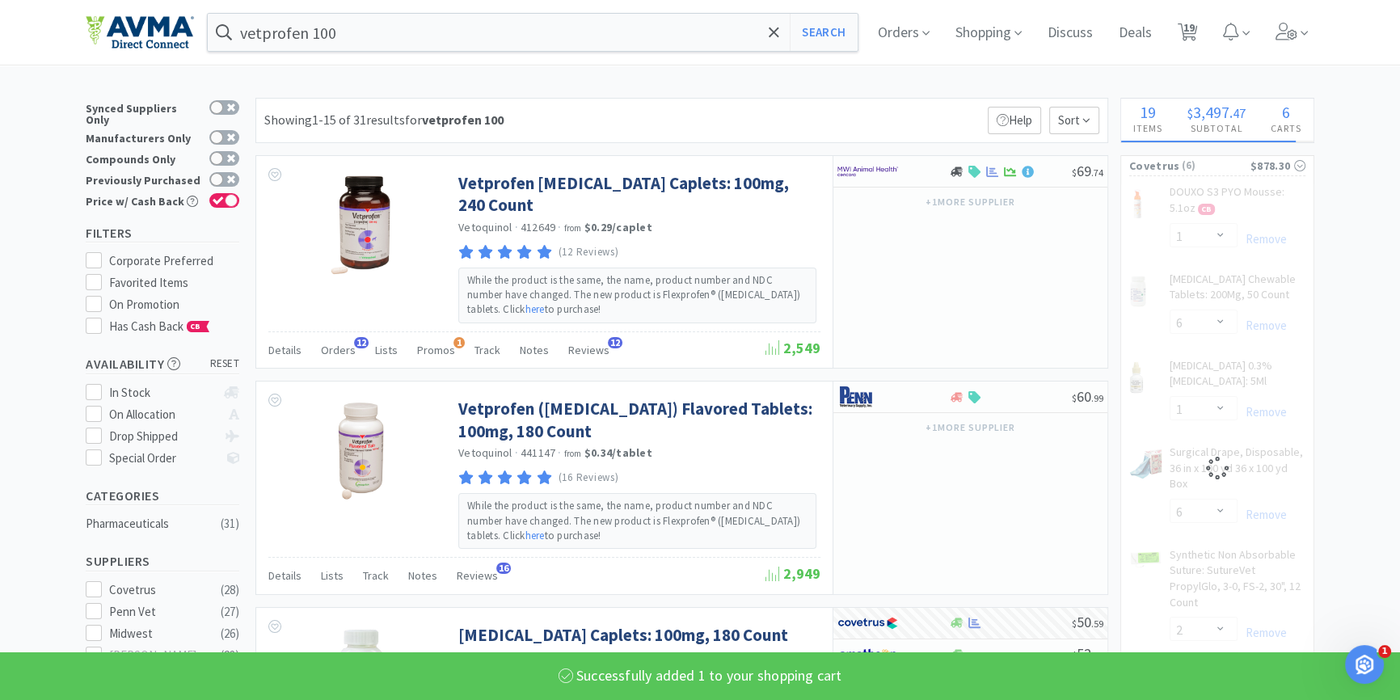
select select "1"
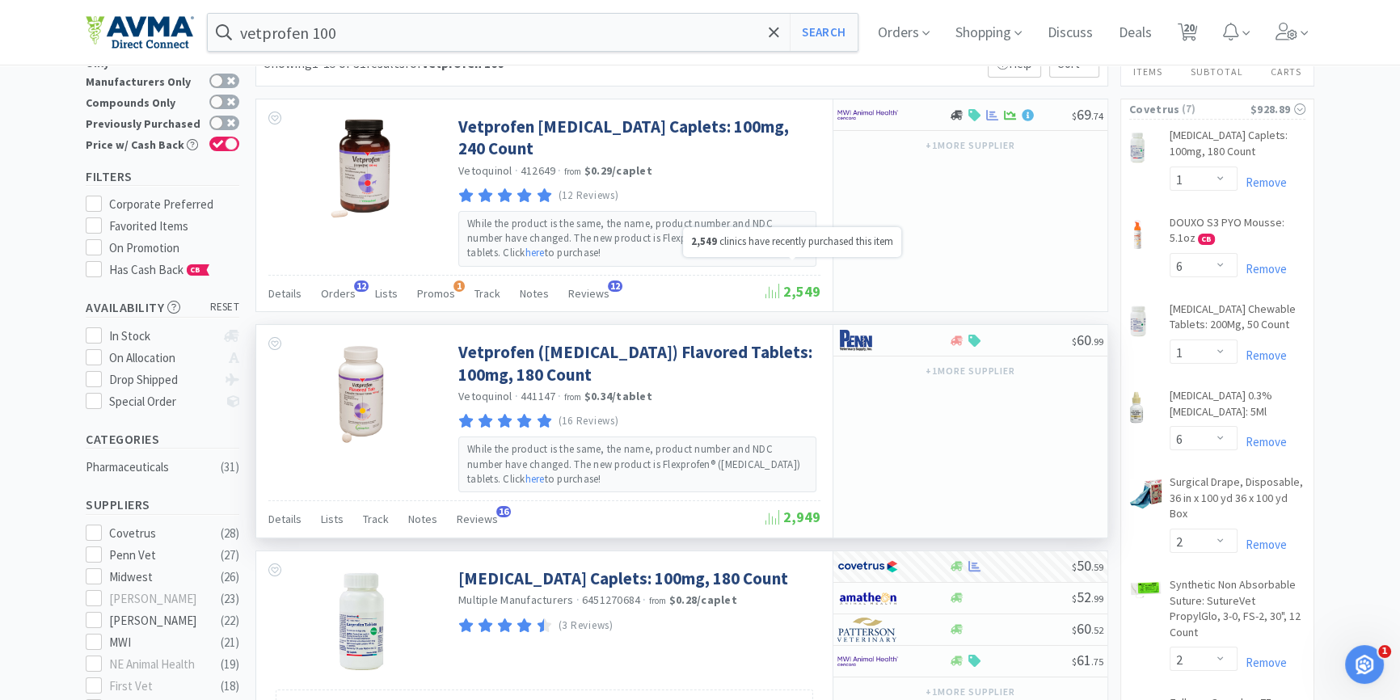
scroll to position [73, 0]
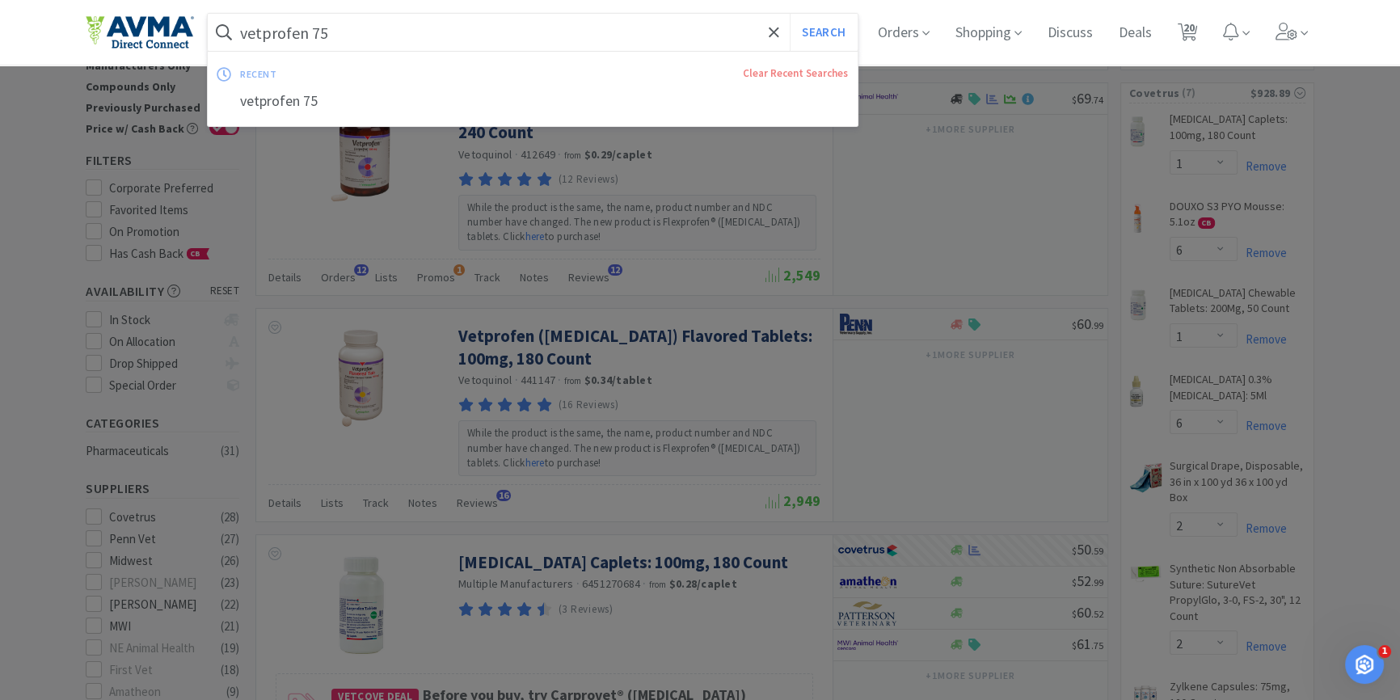
type input "vetprofen 75"
click at [790, 14] on button "Search" at bounding box center [823, 32] width 67 height 37
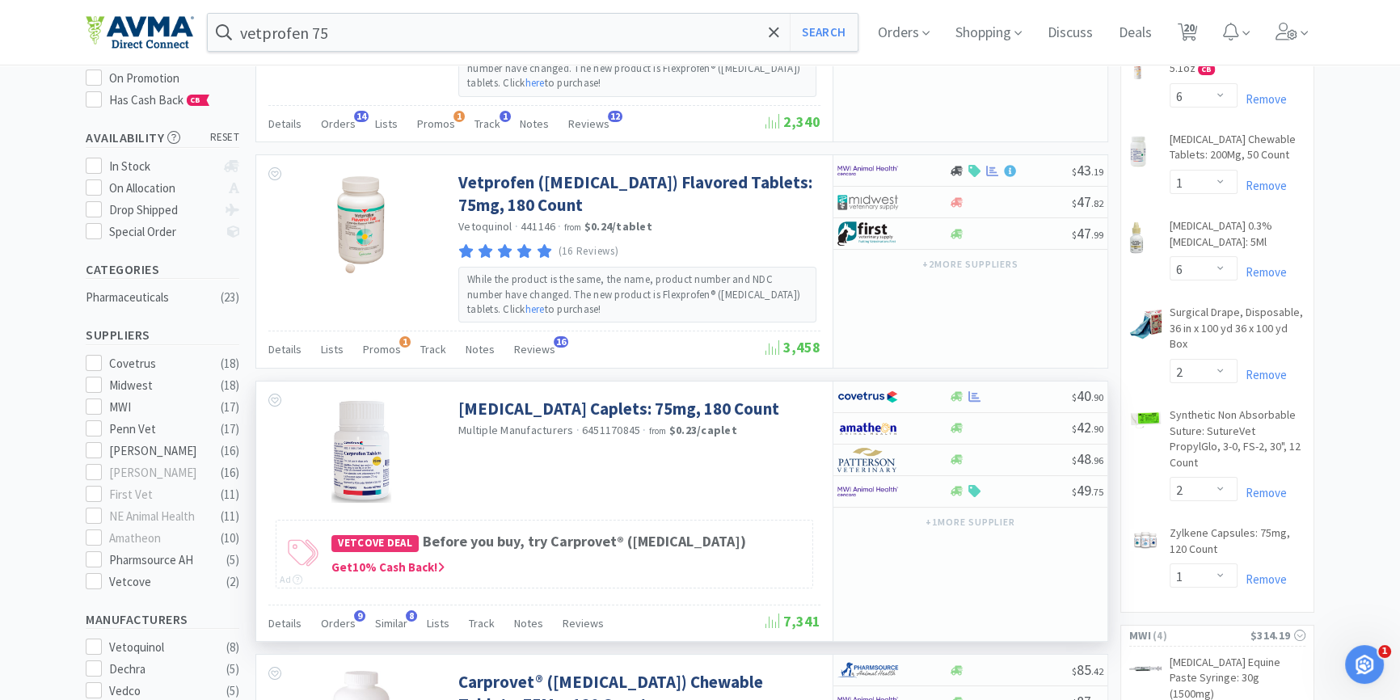
scroll to position [293, 0]
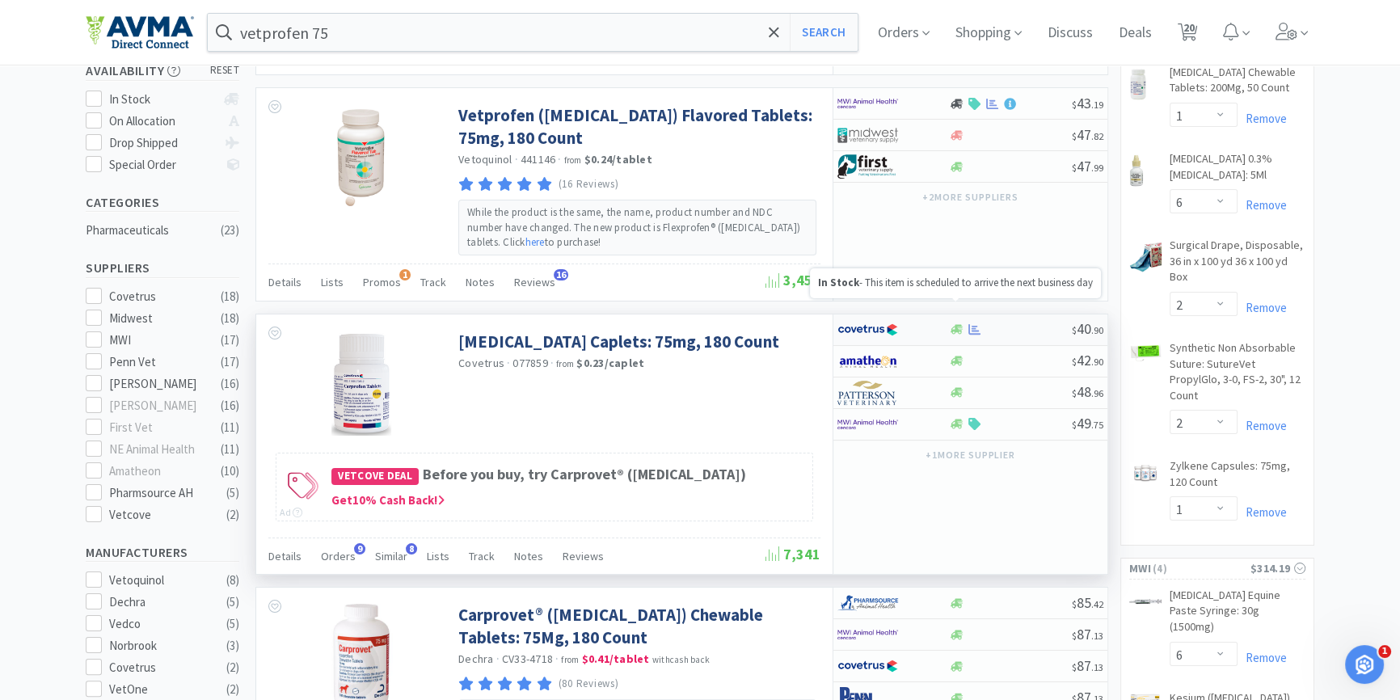
click at [957, 325] on icon at bounding box center [957, 330] width 12 height 10
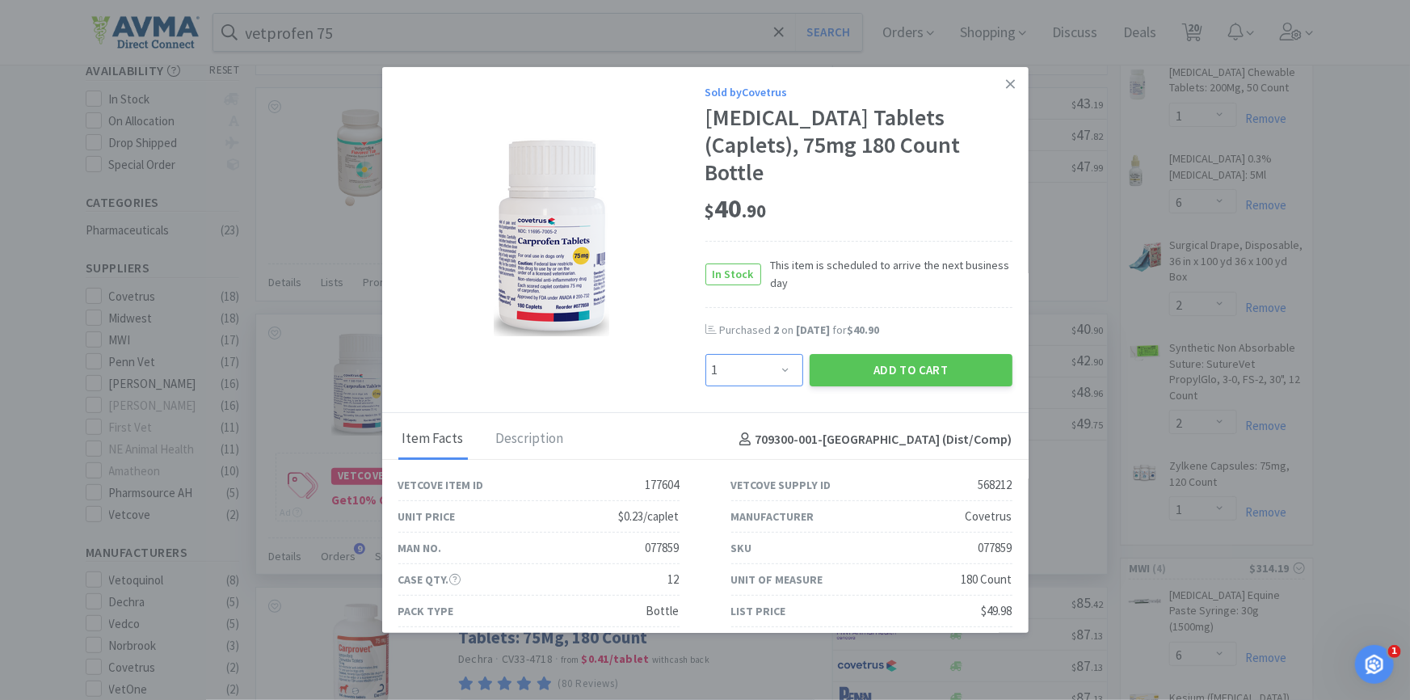
drag, startPoint x: 735, startPoint y: 350, endPoint x: 736, endPoint y: 341, distance: 9.0
click at [735, 354] on select "Enter Quantity 1 2 3 4 5 6 7 8 9 10 11 12 13 14 15 16 17 18 19 20 Enter Quantity" at bounding box center [755, 370] width 98 height 32
select select "2"
click at [706, 354] on select "Enter Quantity 1 2 3 4 5 6 7 8 9 10 11 12 13 14 15 16 17 18 19 20 Enter Quantity" at bounding box center [755, 370] width 98 height 32
click at [886, 359] on button "Add to Cart" at bounding box center [911, 370] width 203 height 32
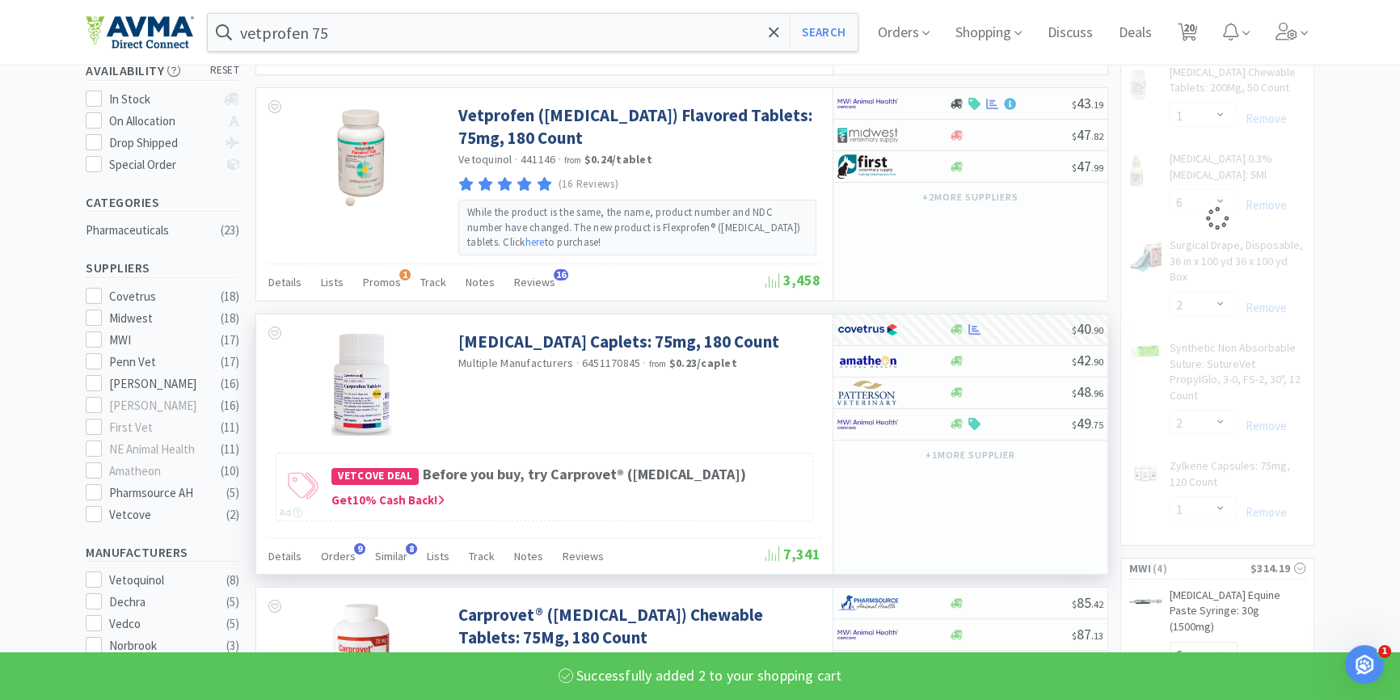
select select "2"
select select "6"
select select "1"
select select "6"
select select "2"
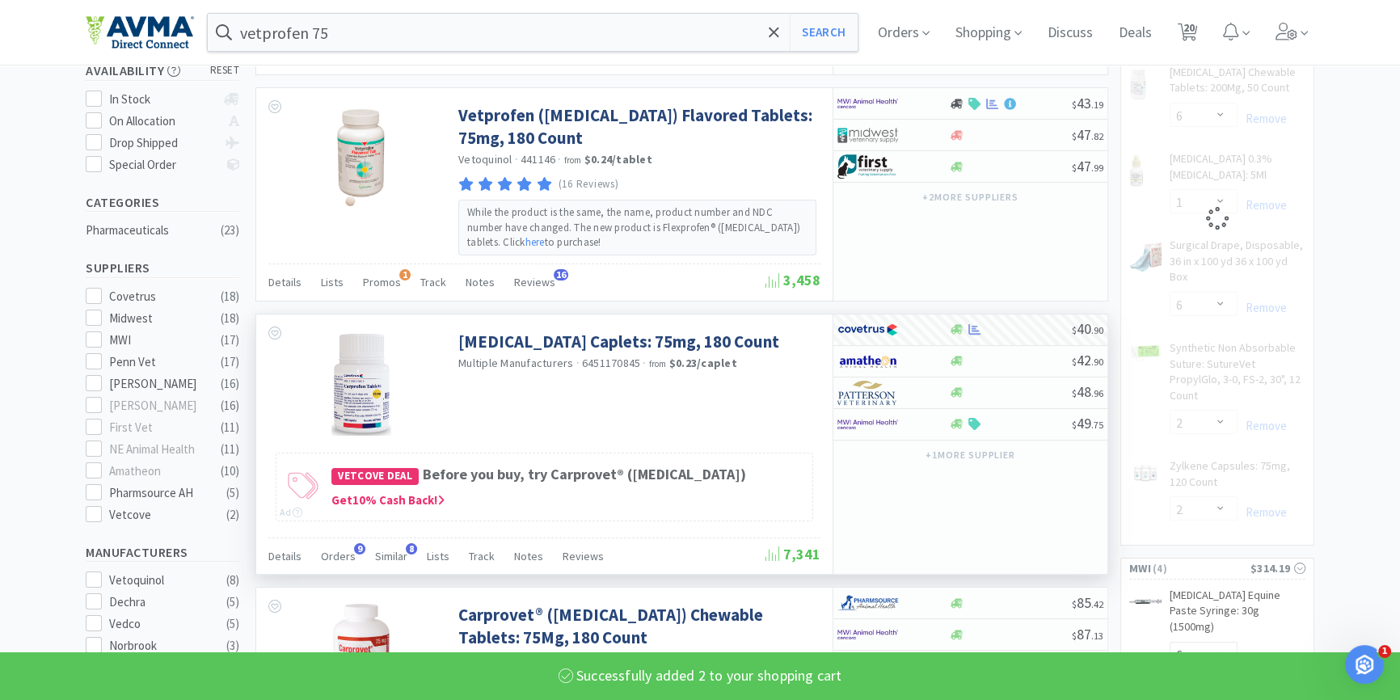
select select "1"
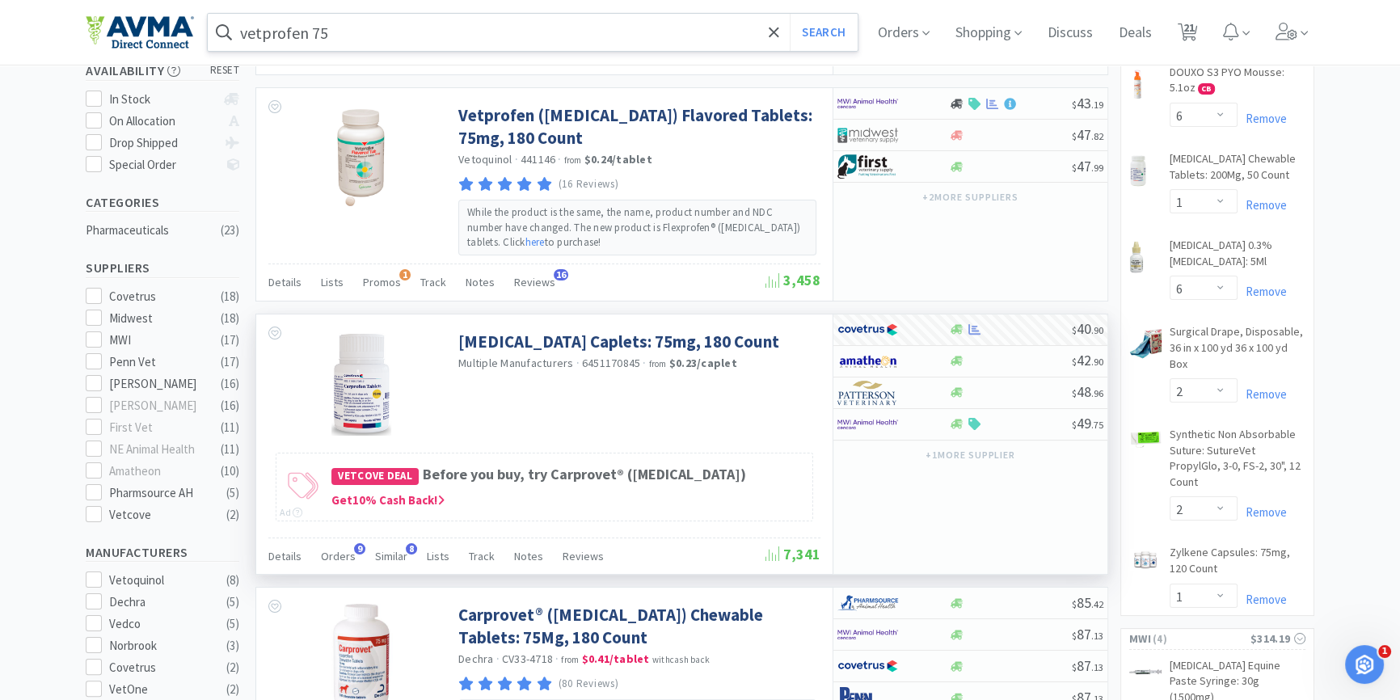
click at [389, 19] on input "vetprofen 75" at bounding box center [533, 32] width 650 height 37
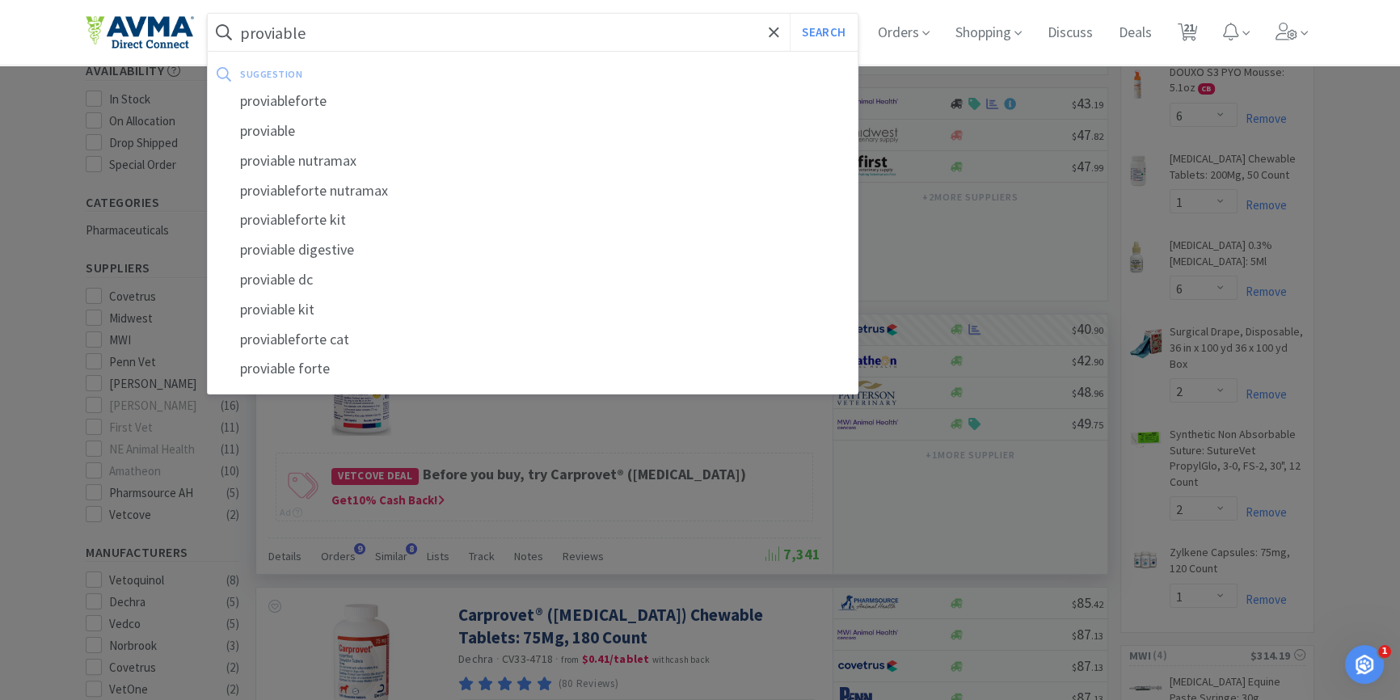
type input "proviable"
click at [790, 14] on button "Search" at bounding box center [823, 32] width 67 height 37
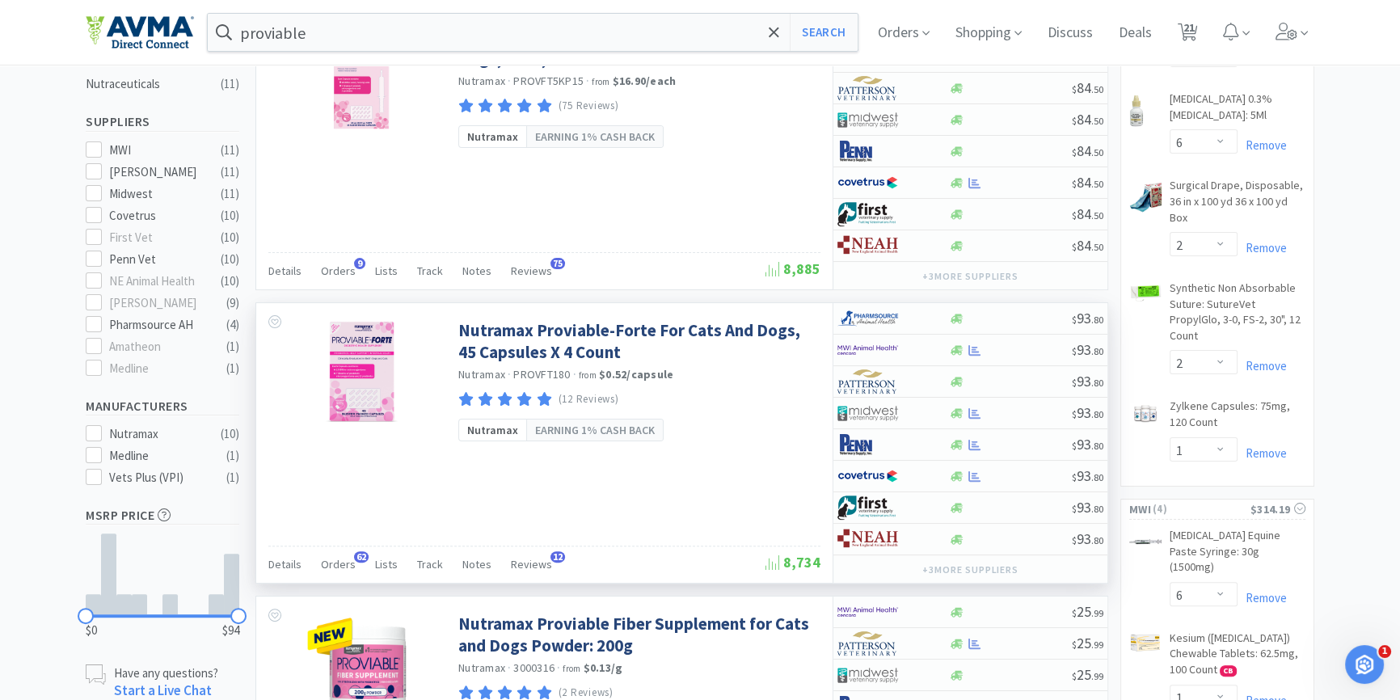
scroll to position [441, 0]
click at [324, 565] on span "Orders" at bounding box center [338, 563] width 35 height 15
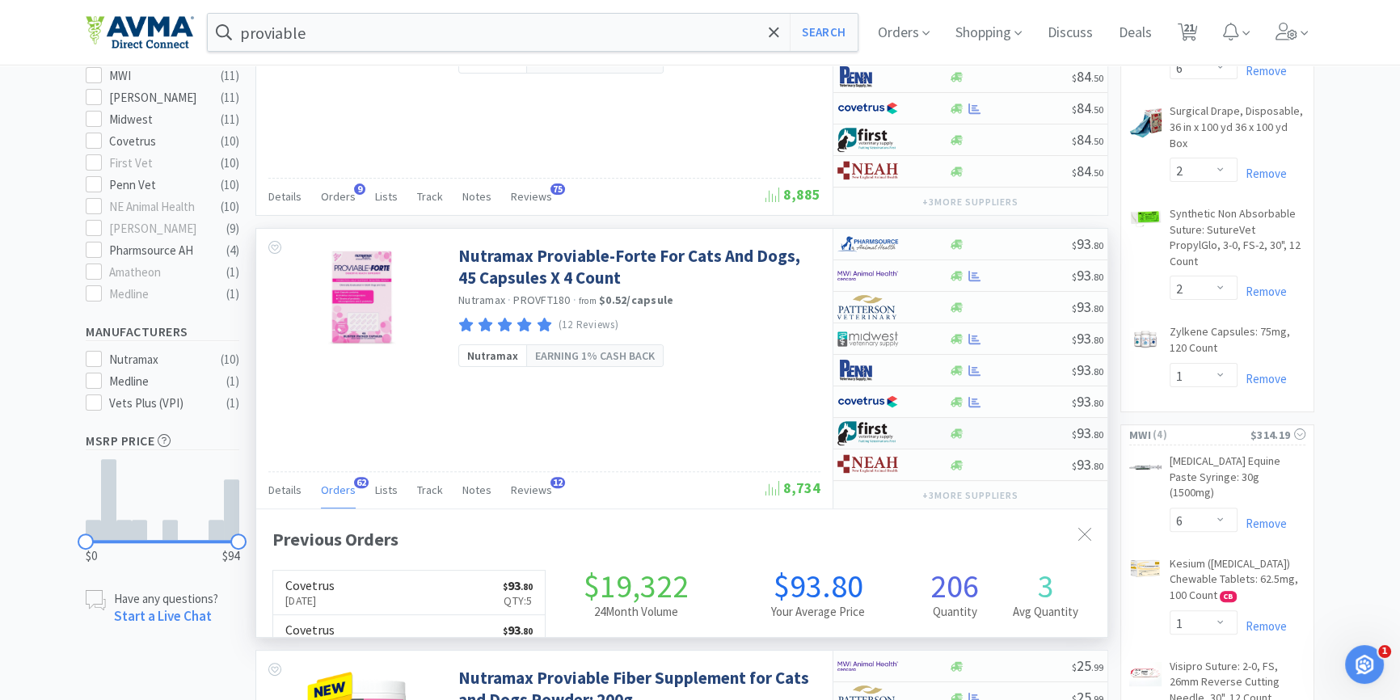
scroll to position [432, 850]
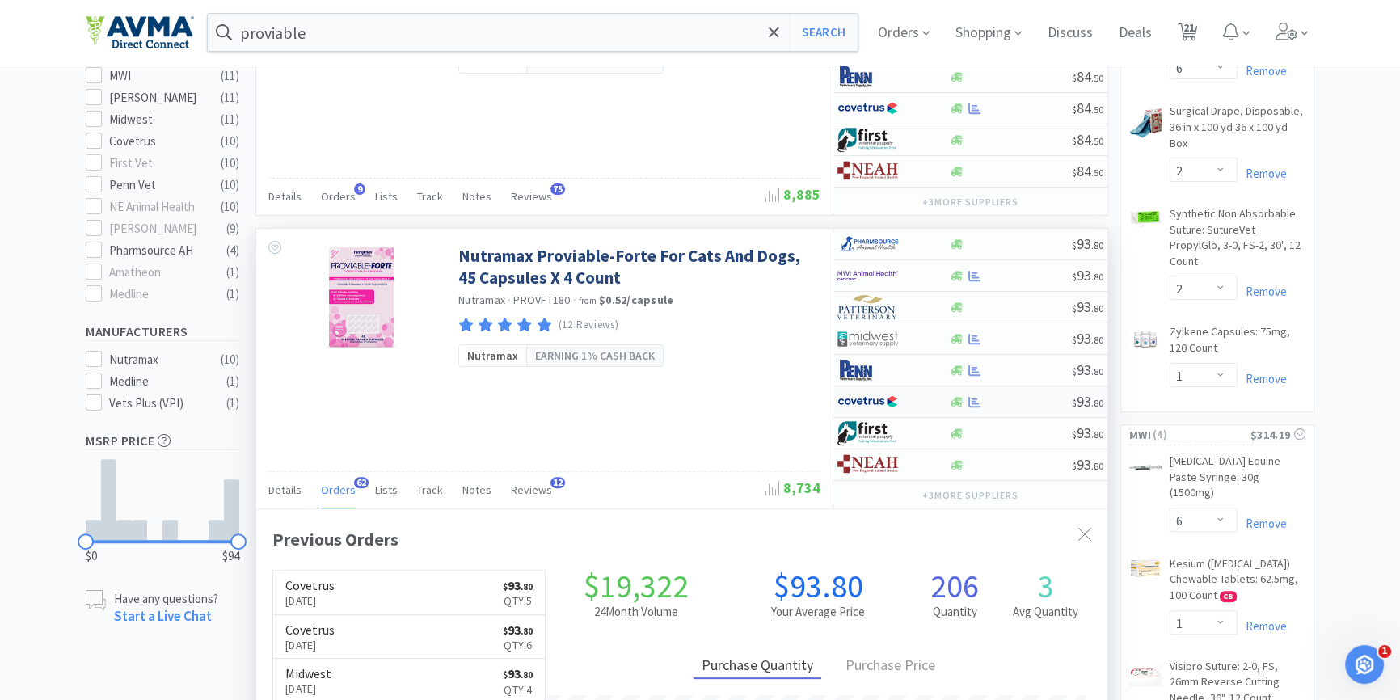
click at [954, 402] on icon at bounding box center [957, 402] width 12 height 10
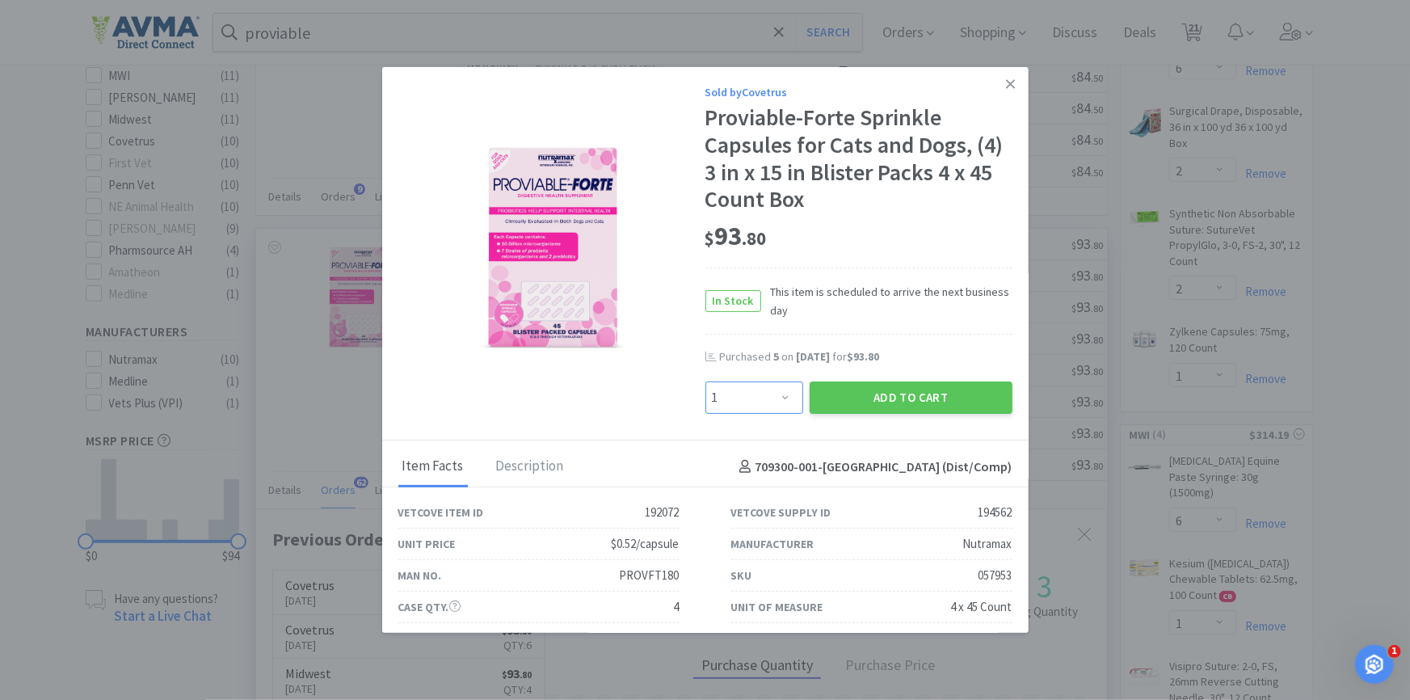
click at [748, 398] on select "Enter Quantity 1 2 3 4 5 6 7 8 9 10 11 12 13 14 15 16 17 18 19 20 Enter Quantity" at bounding box center [755, 398] width 98 height 32
select select "5"
click at [706, 382] on select "Enter Quantity 1 2 3 4 5 6 7 8 9 10 11 12 13 14 15 16 17 18 19 20 Enter Quantity" at bounding box center [755, 398] width 98 height 32
click at [897, 427] on div "Sold by Covetrus Proviable-Forte Sprinkle Capsules for Cats and Dogs, (4) 3 in …" at bounding box center [705, 253] width 647 height 373
click at [897, 389] on button "Add to Cart" at bounding box center [911, 398] width 203 height 32
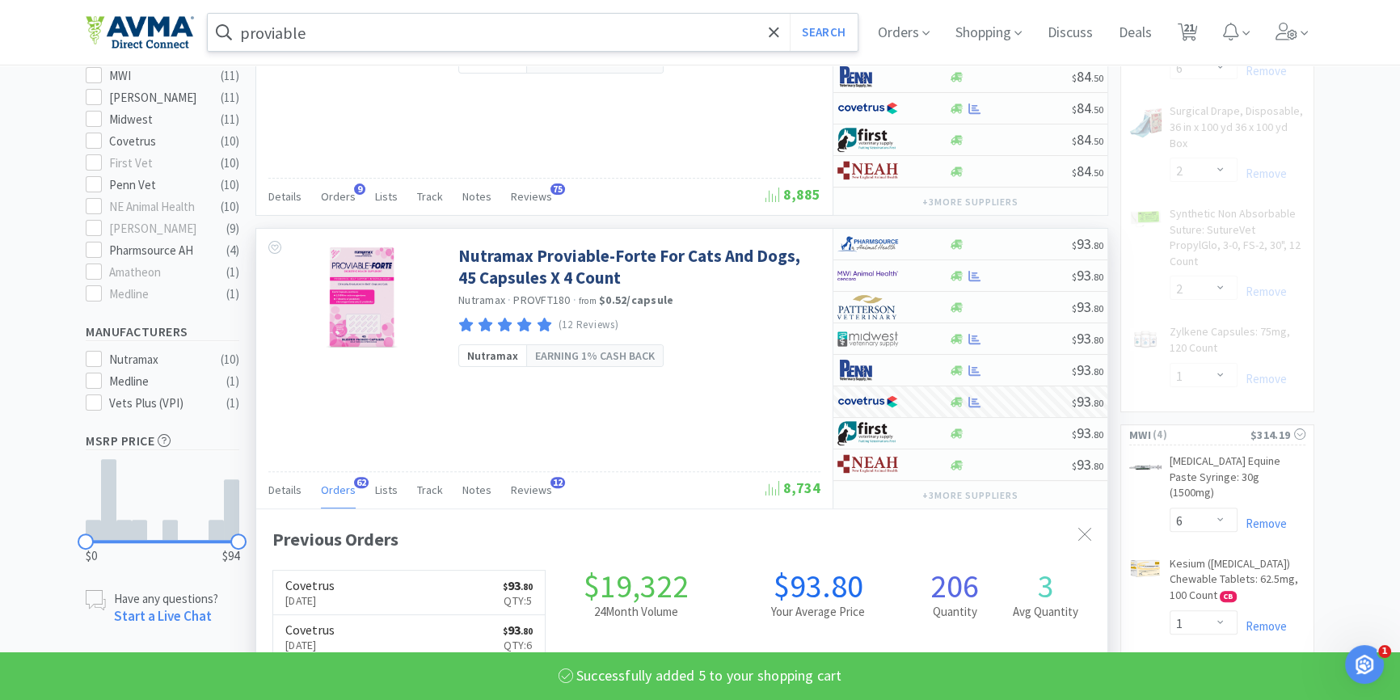
select select "5"
select select "6"
select select "2"
select select "1"
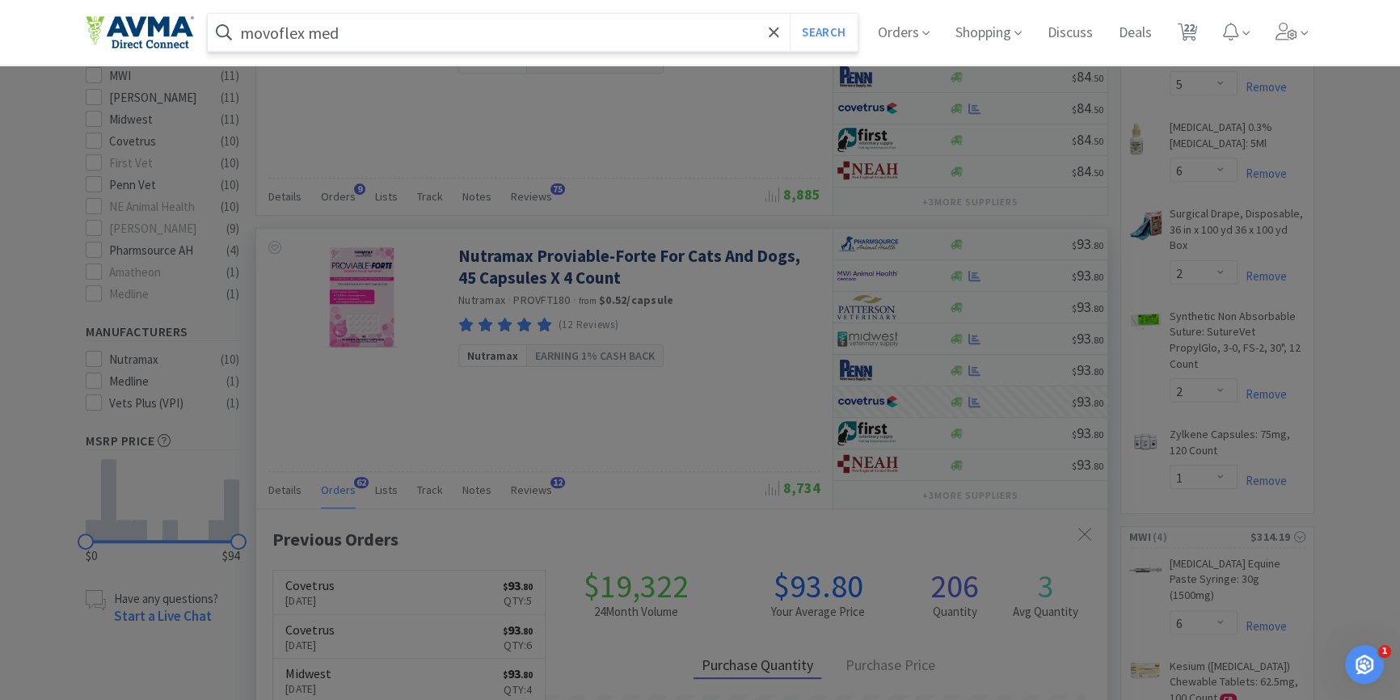
type input "movoflex med"
click at [790, 14] on button "Search" at bounding box center [823, 32] width 67 height 37
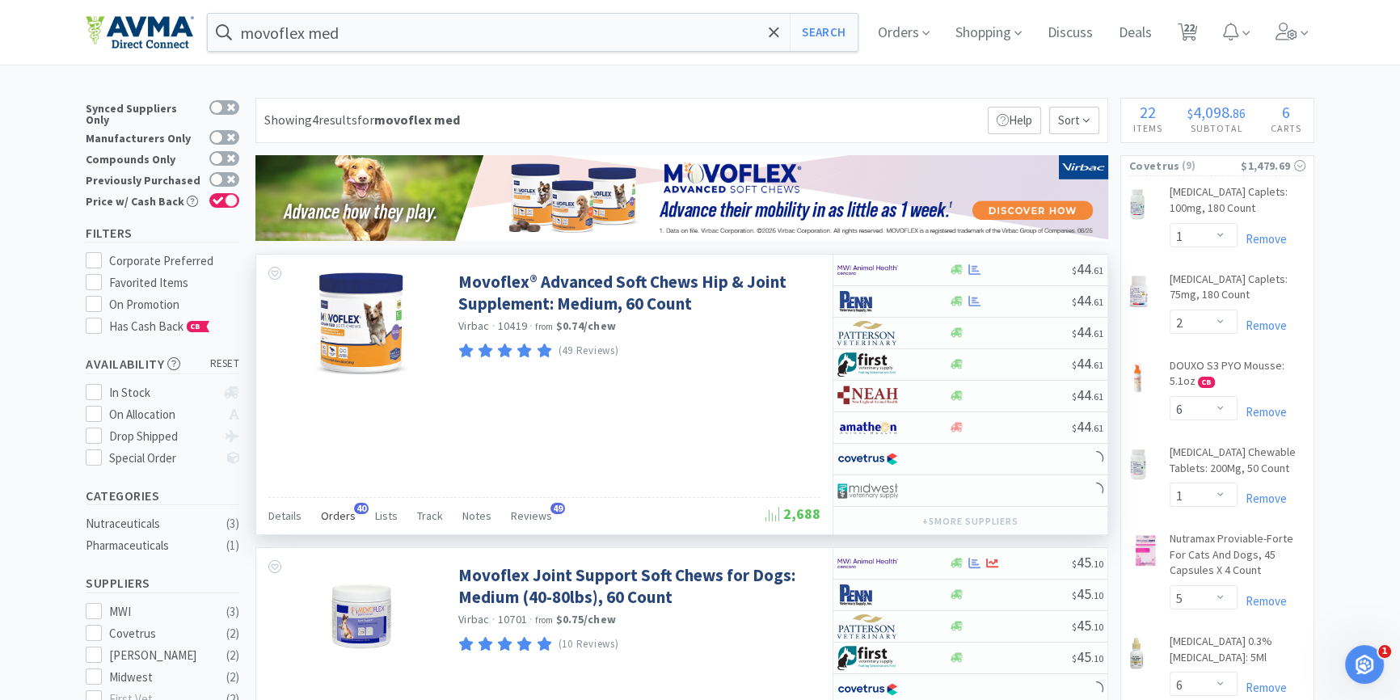
click at [348, 512] on span "Orders" at bounding box center [338, 515] width 35 height 15
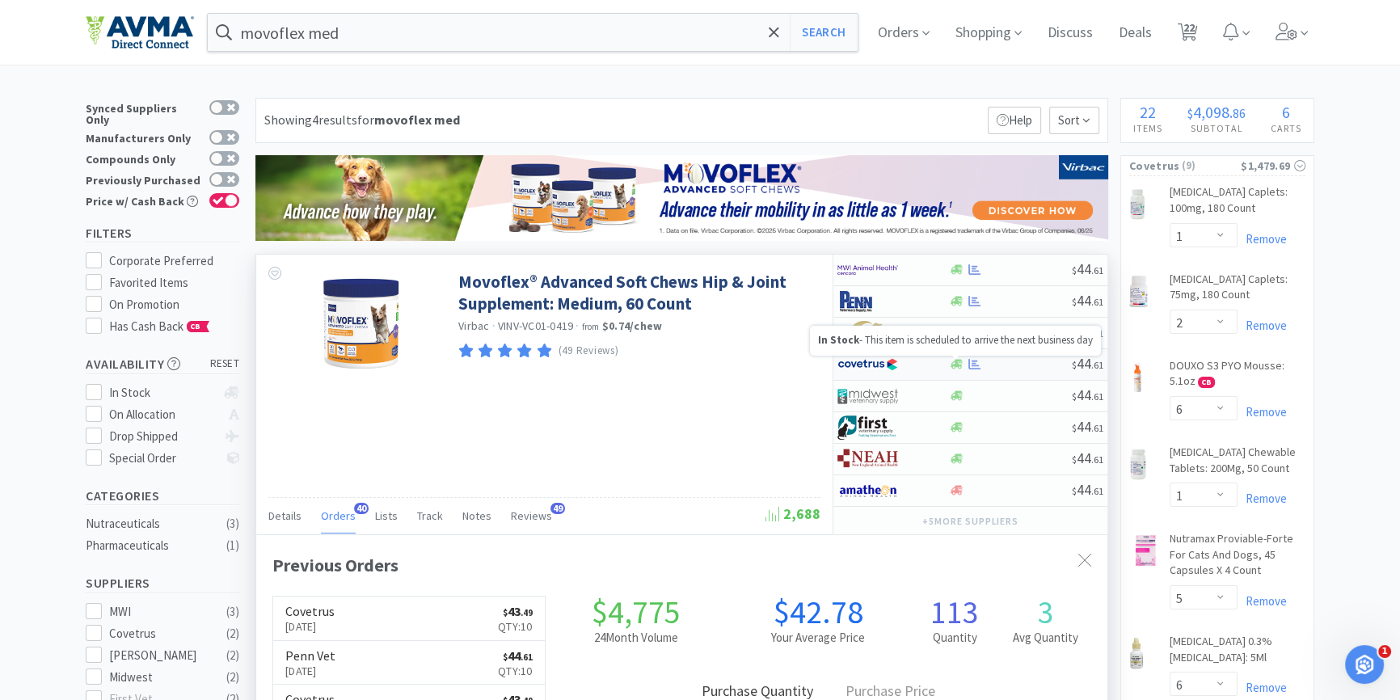
click at [959, 361] on icon at bounding box center [957, 365] width 12 height 10
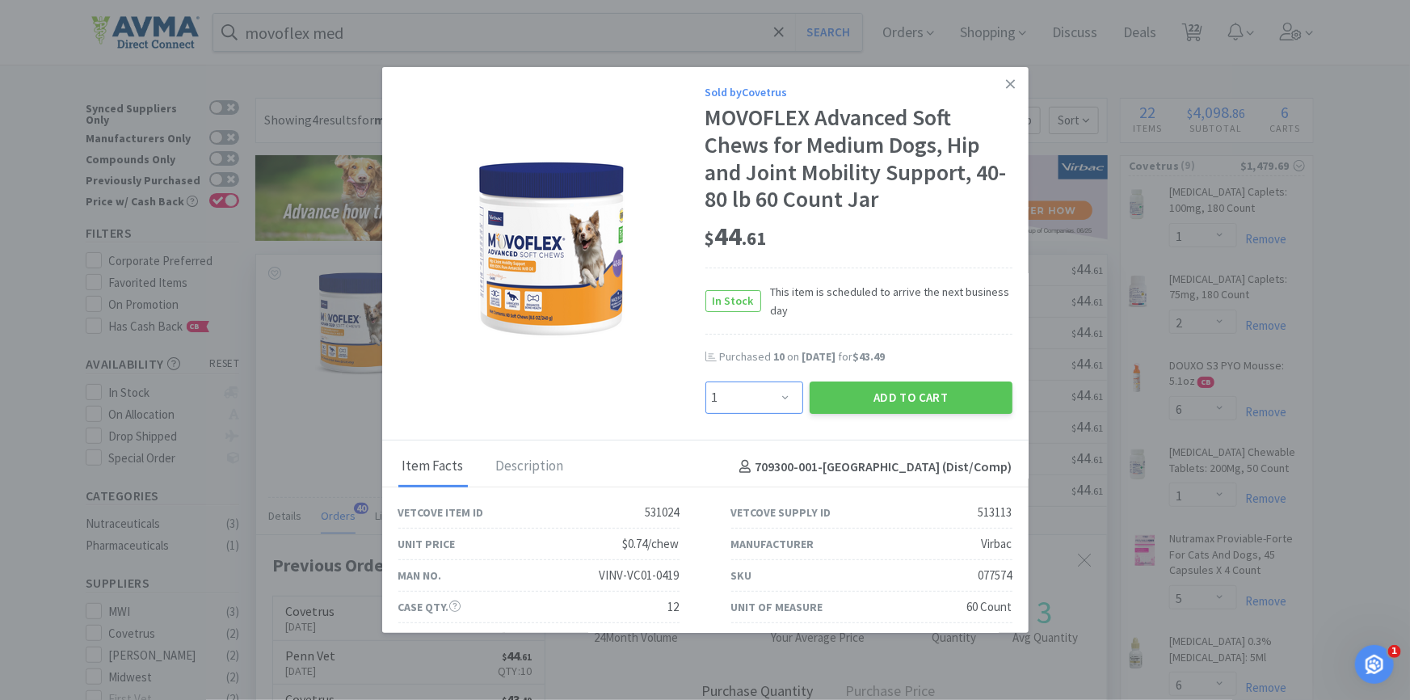
click at [736, 391] on select "Enter Quantity 1 2 3 4 5 6 7 8 9 10 11 12 13 14 15 16 17 18 19 20 Enter Quantity" at bounding box center [755, 398] width 98 height 32
select select "4"
click at [706, 382] on select "Enter Quantity 1 2 3 4 5 6 7 8 9 10 11 12 13 14 15 16 17 18 19 20 Enter Quantity" at bounding box center [755, 398] width 98 height 32
click at [881, 390] on button "Add to Cart" at bounding box center [911, 398] width 203 height 32
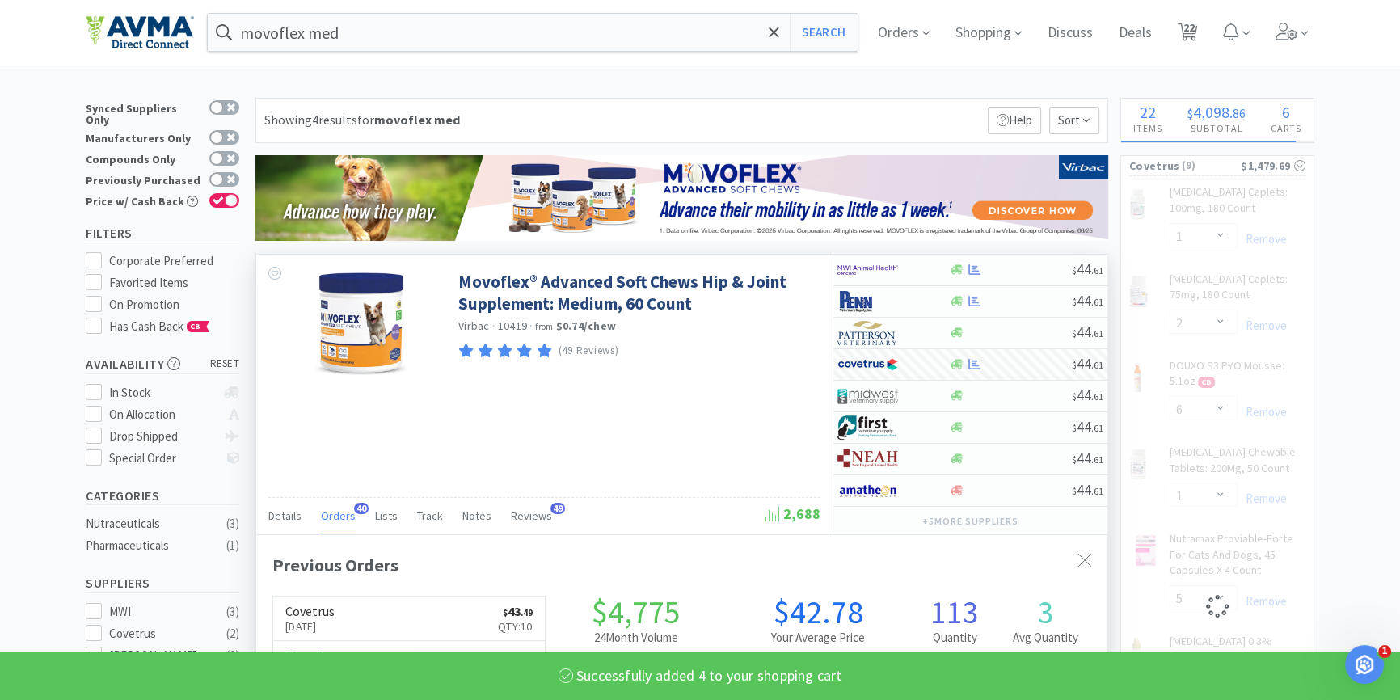
select select "4"
select select "5"
select select "6"
select select "2"
select select "1"
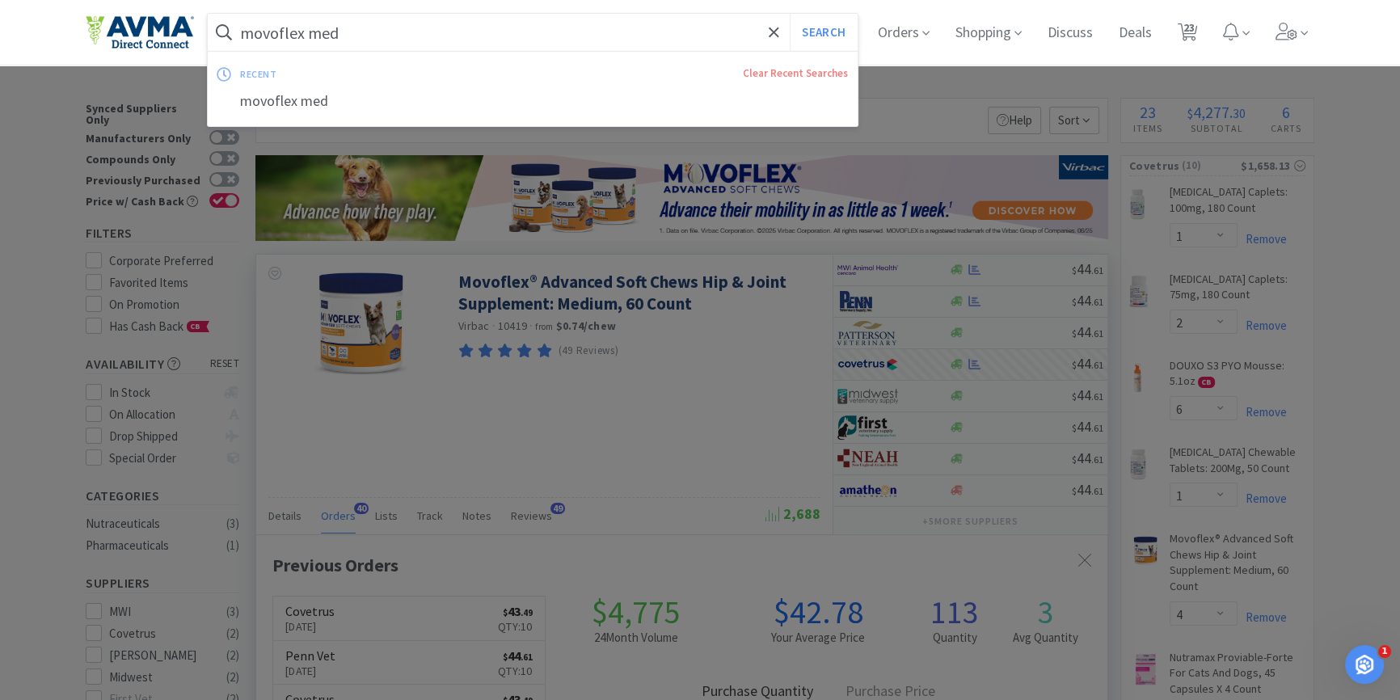
drag, startPoint x: 350, startPoint y: 23, endPoint x: 311, endPoint y: 39, distance: 42.0
click at [350, 21] on input "movoflex med" at bounding box center [533, 32] width 650 height 37
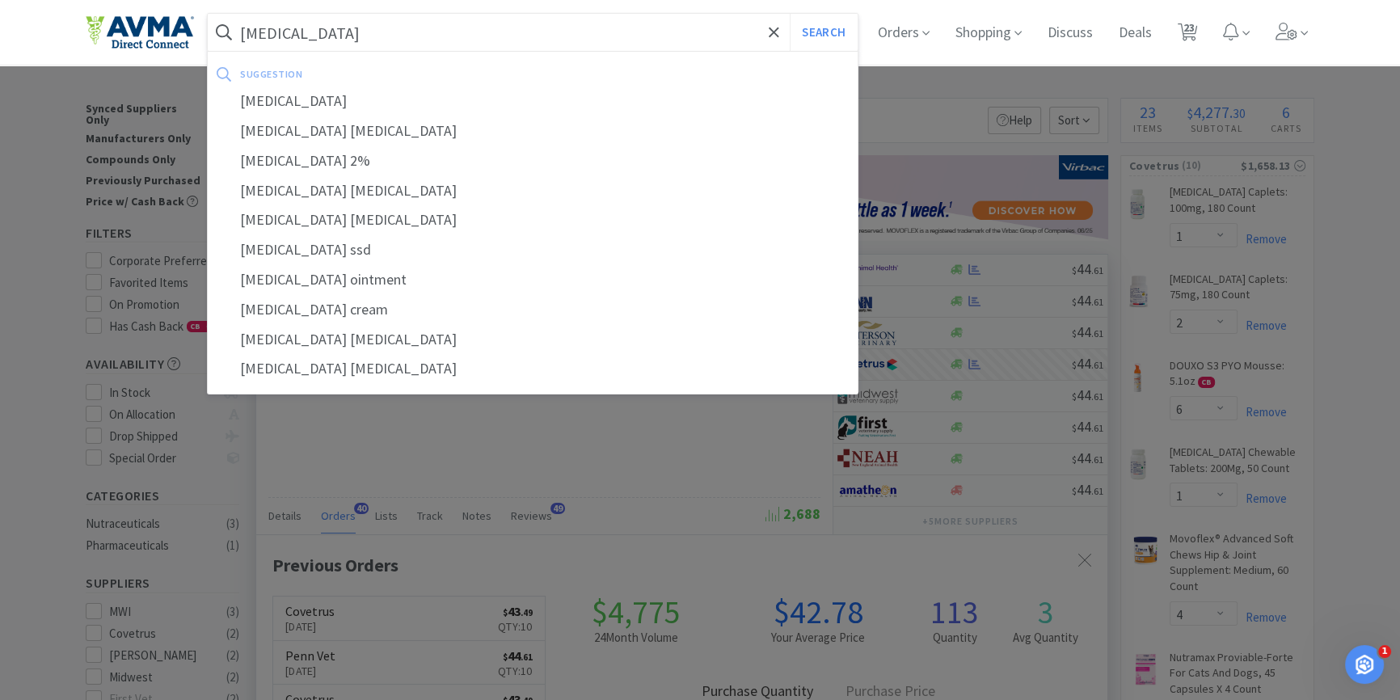
type input "[MEDICAL_DATA]"
click at [790, 14] on button "Search" at bounding box center [823, 32] width 67 height 37
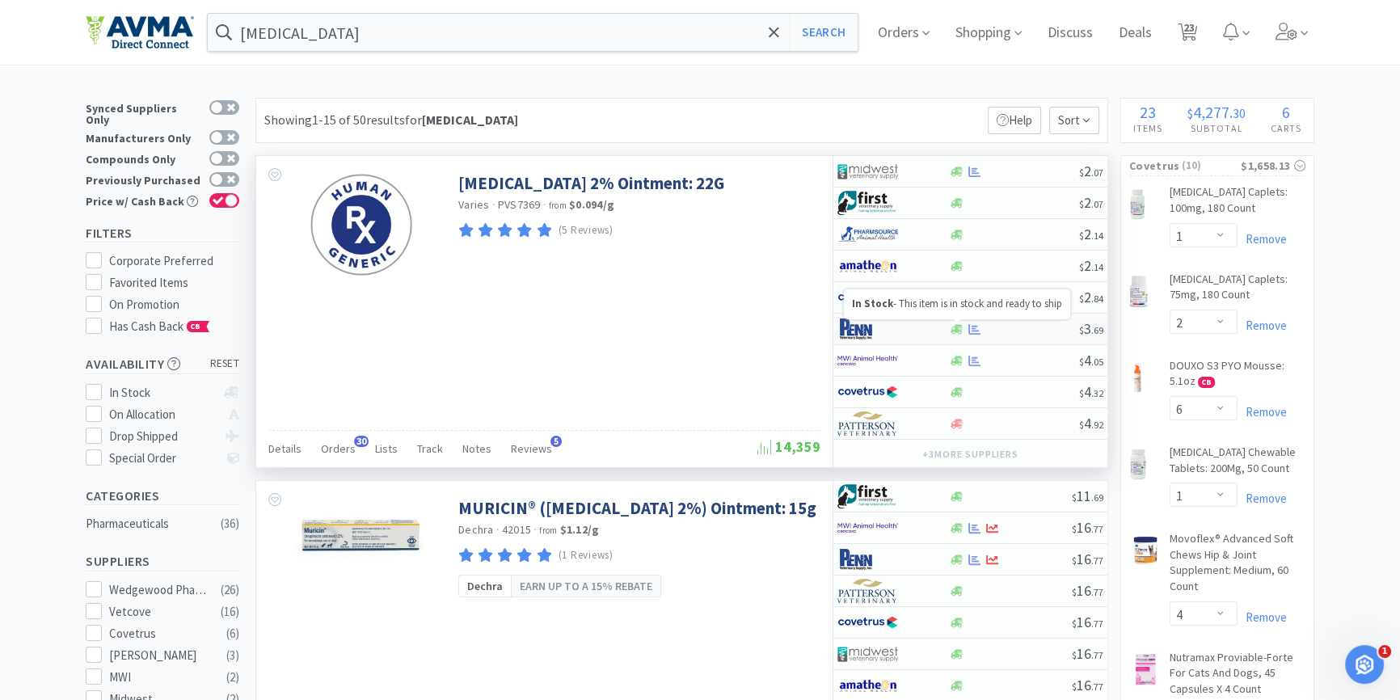
click at [954, 330] on icon at bounding box center [957, 329] width 12 height 10
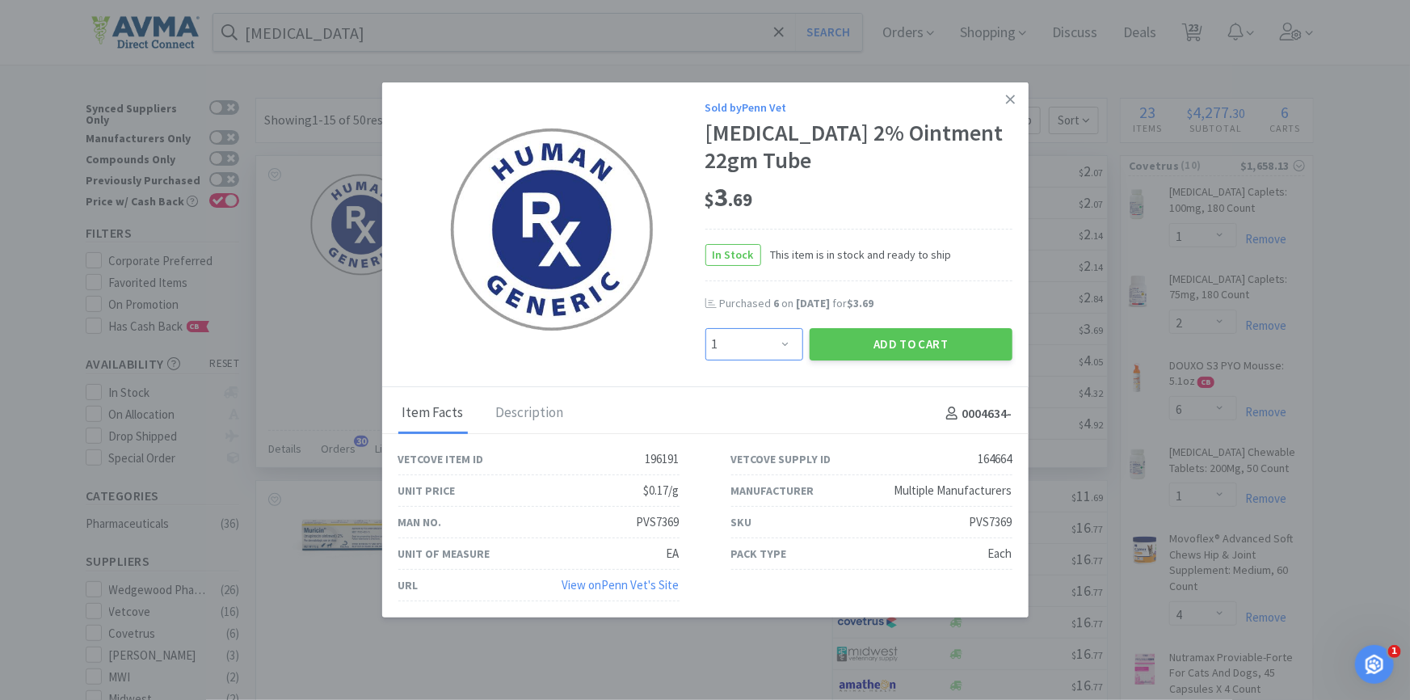
drag, startPoint x: 765, startPoint y: 339, endPoint x: 763, endPoint y: 331, distance: 8.2
click at [765, 339] on select "Enter Quantity 1 2 3 4 5 6 7 8 9 10 11 12 13 14 15 16 17 18 19 20 Enter Quantity" at bounding box center [755, 344] width 98 height 32
select select "12"
click at [706, 328] on select "Enter Quantity 1 2 3 4 5 6 7 8 9 10 11 12 13 14 15 16 17 18 19 20 Enter Quantity" at bounding box center [755, 344] width 98 height 32
click at [882, 327] on div "Add to Cart" at bounding box center [911, 344] width 209 height 39
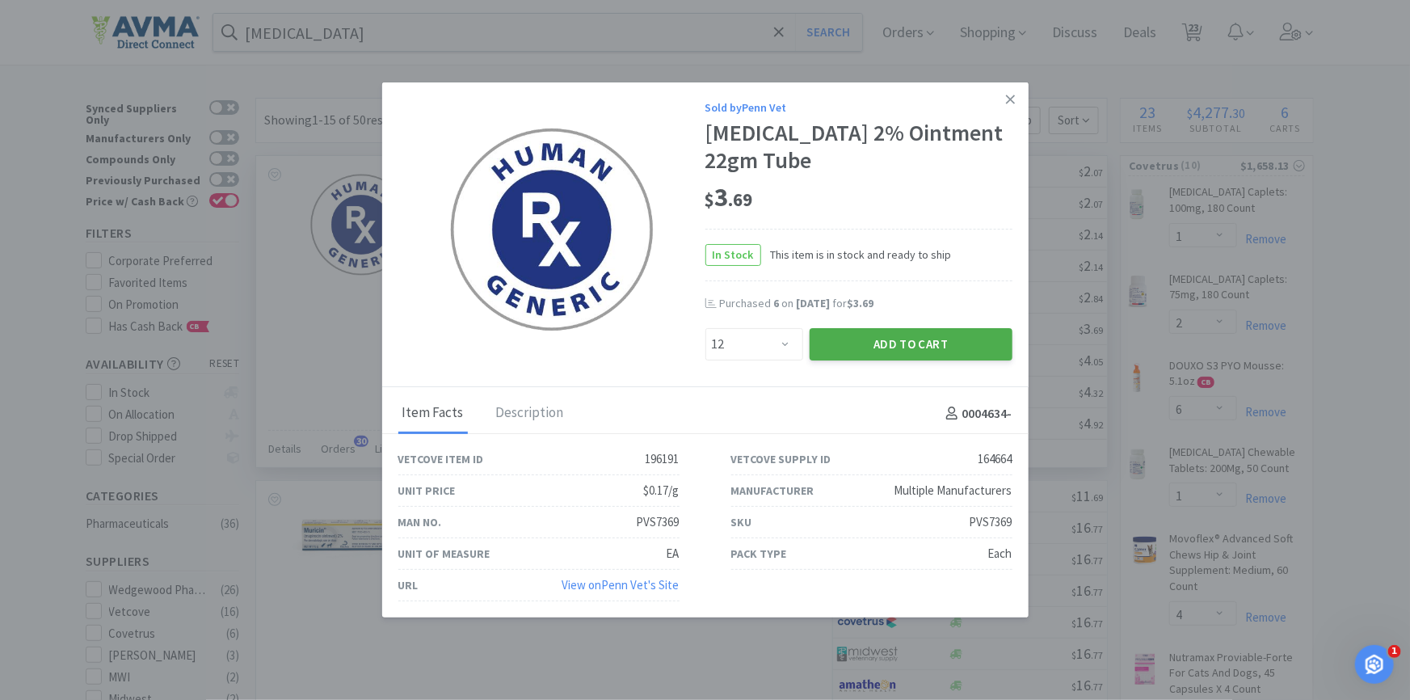
click at [954, 343] on button "Add to Cart" at bounding box center [911, 344] width 203 height 32
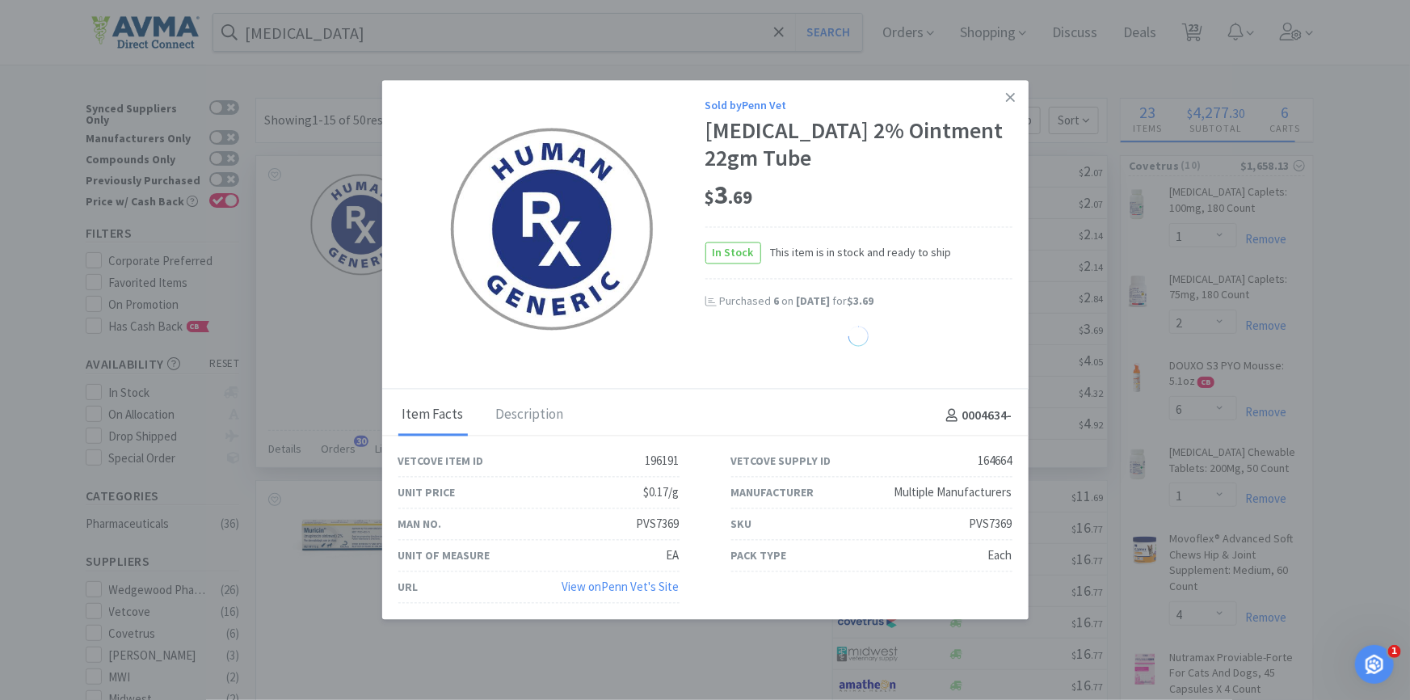
select select "12"
select select "3"
select select "1"
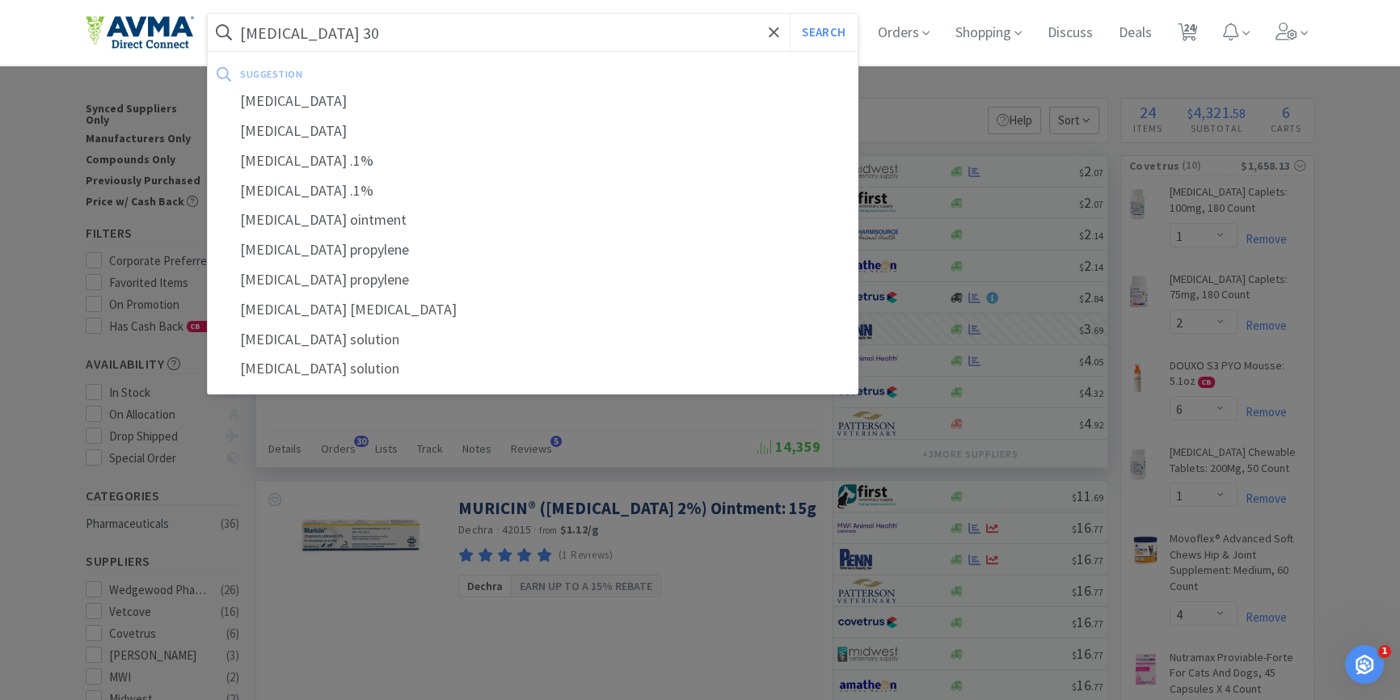
type input "[MEDICAL_DATA] 30"
click at [790, 14] on button "Search" at bounding box center [823, 32] width 67 height 37
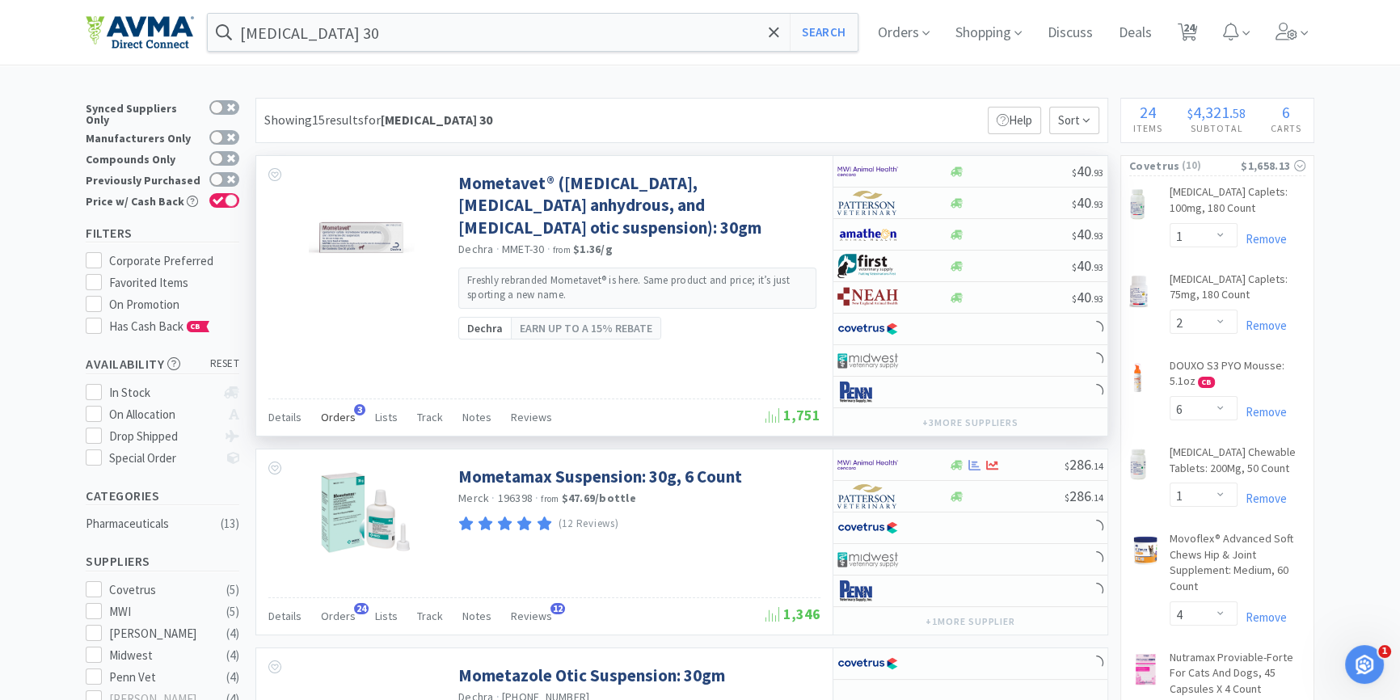
click at [339, 419] on span "Orders" at bounding box center [338, 417] width 35 height 15
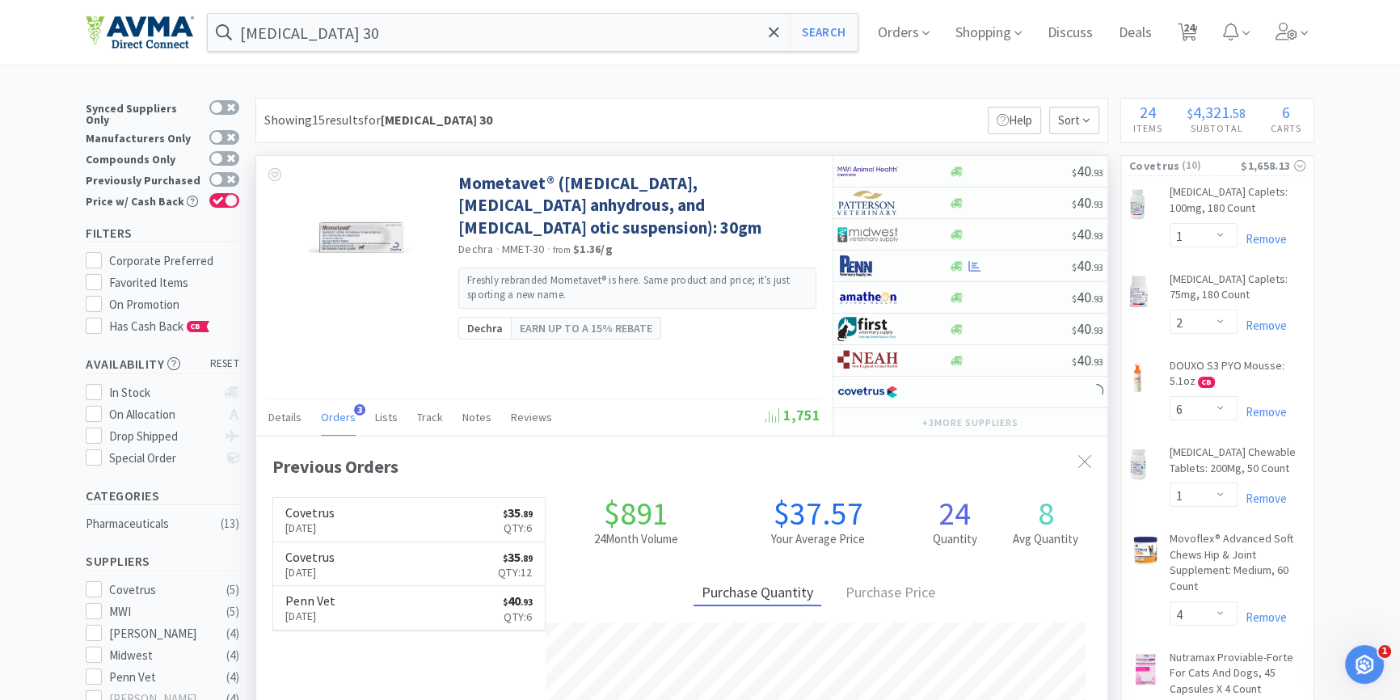
scroll to position [419, 850]
click at [330, 419] on span "Orders" at bounding box center [338, 417] width 35 height 15
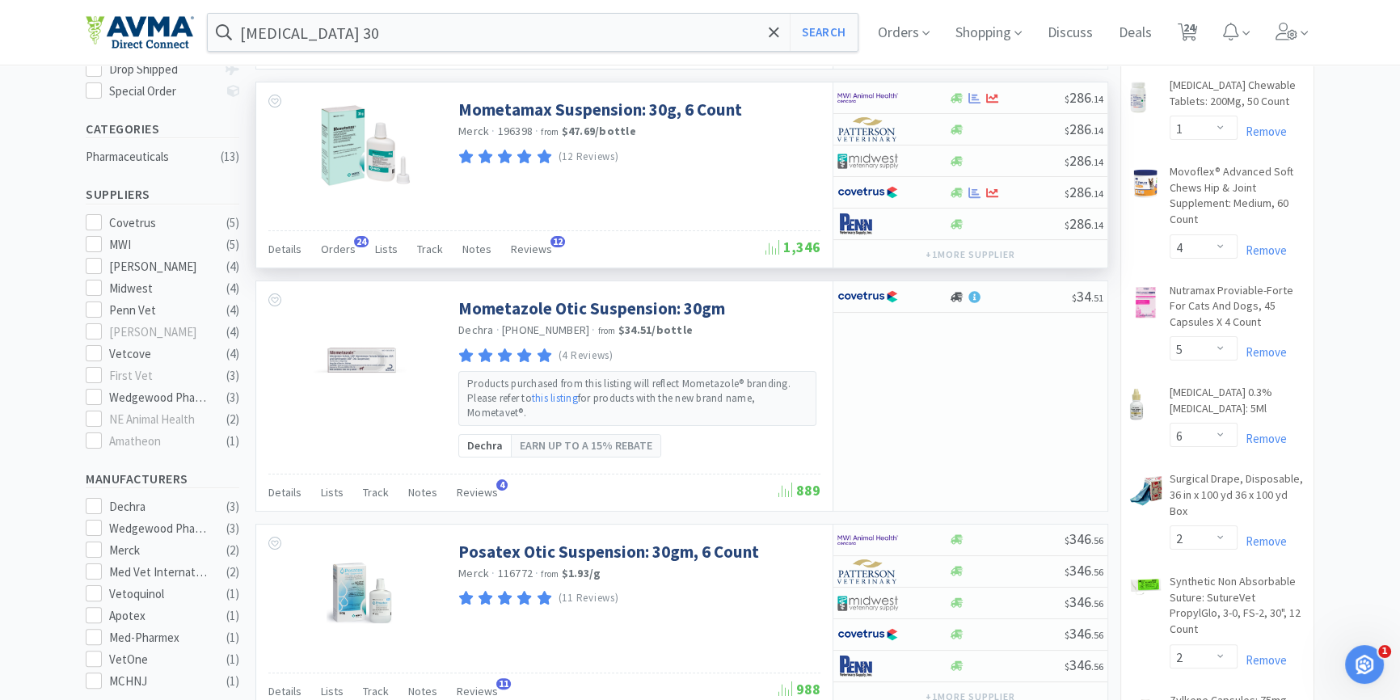
scroll to position [0, 0]
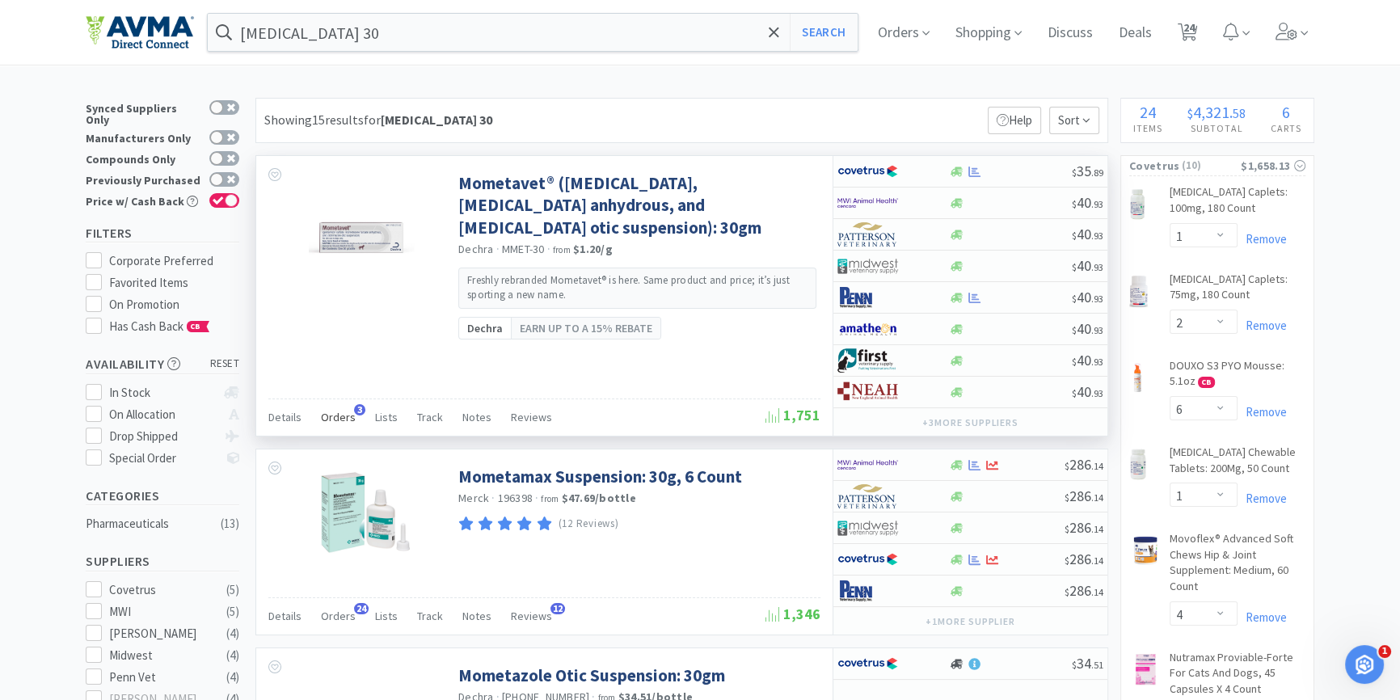
click at [327, 412] on span "Orders" at bounding box center [338, 417] width 35 height 15
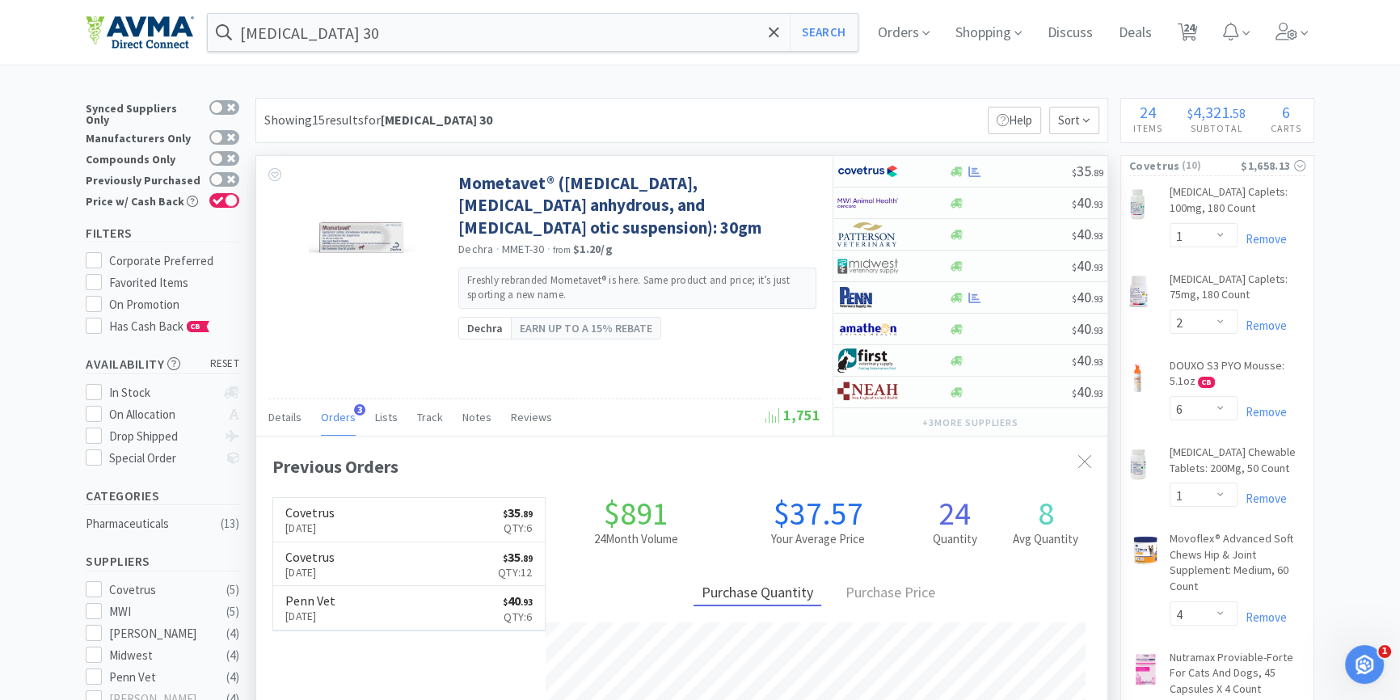
scroll to position [419, 850]
click at [327, 412] on span "Orders" at bounding box center [338, 417] width 35 height 15
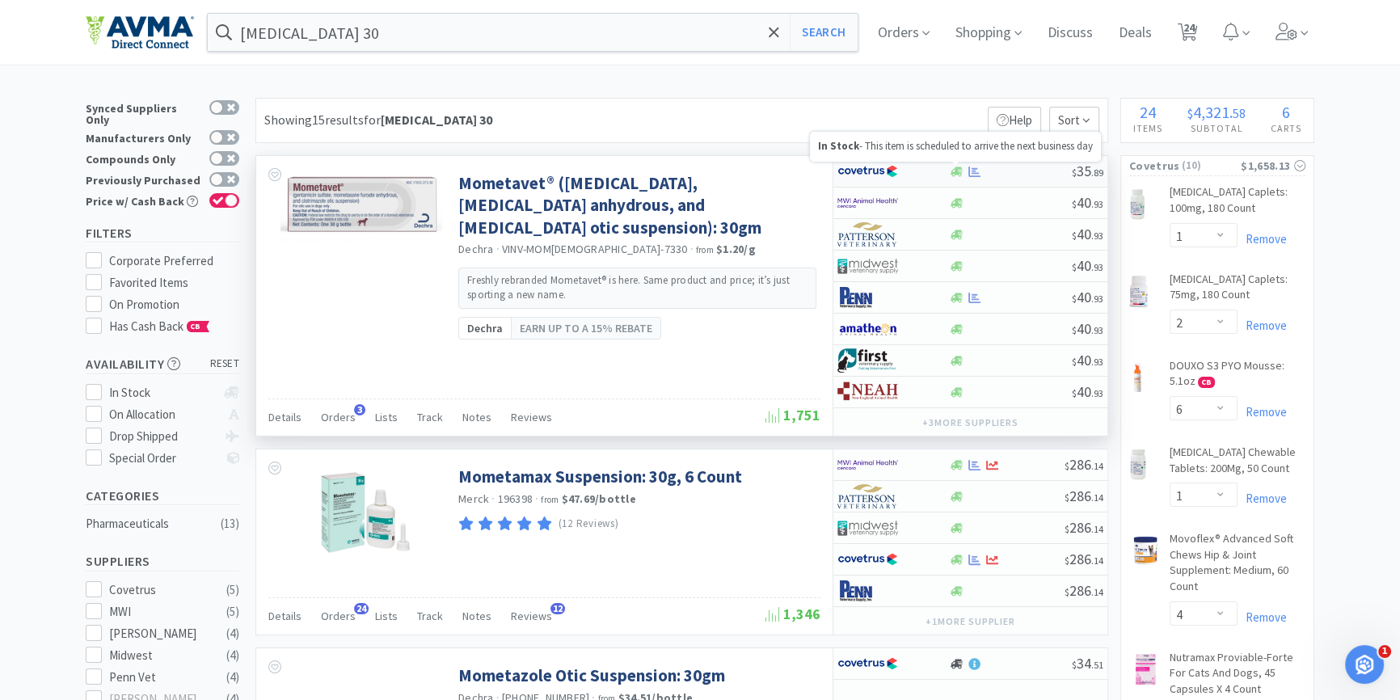
click at [954, 174] on icon at bounding box center [957, 172] width 12 height 10
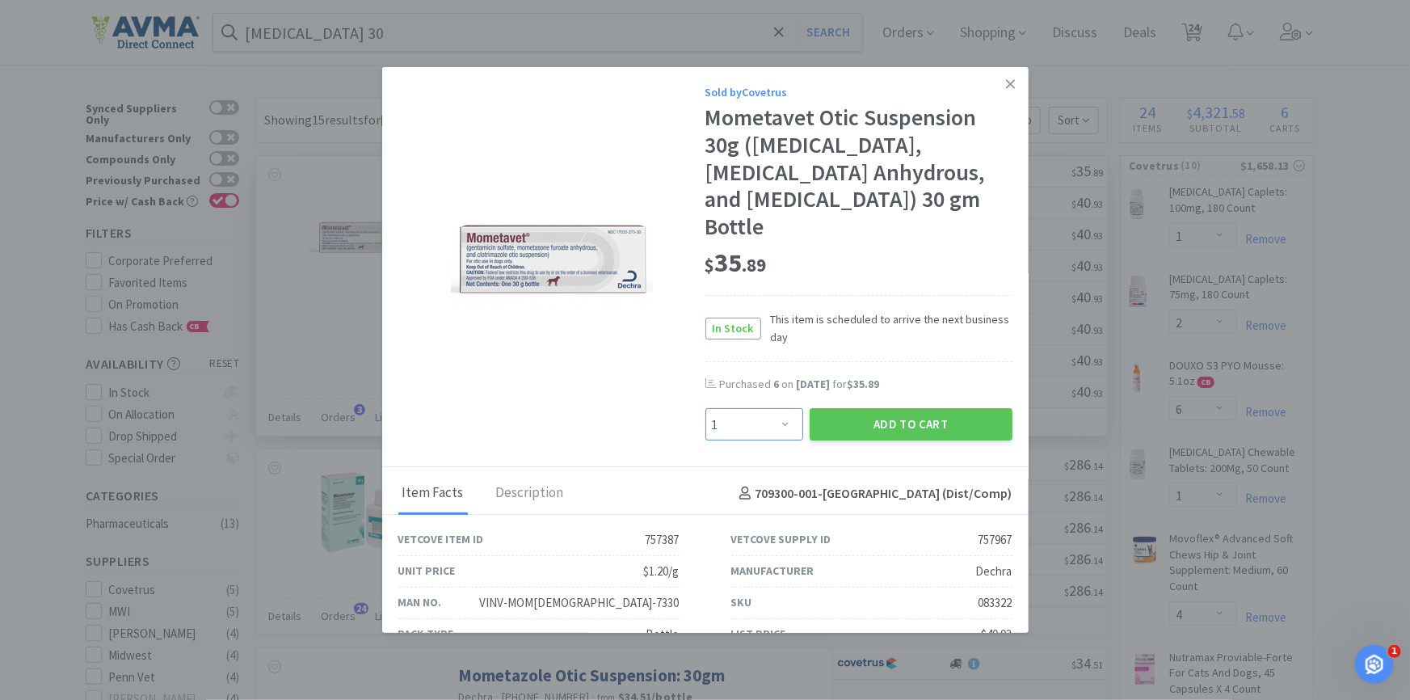
click at [759, 415] on select "Enter Quantity 1 2 3 4 5 6 7 8 9 10 11 12 13 14 15 16 17 18 19 20 Enter Quantity" at bounding box center [755, 424] width 98 height 32
click at [992, 372] on div "Sold by Covetrus Mometavet Otic Suspension 30g ([MEDICAL_DATA], [MEDICAL_DATA] …" at bounding box center [859, 261] width 307 height 357
click at [761, 432] on select "Enter Quantity 1 2 3 4 5 6 7 8 9 10 11 12 13 14 15 16 17 18 19 20 Enter Quantity" at bounding box center [755, 424] width 98 height 32
select select "6"
click at [706, 408] on select "Enter Quantity 1 2 3 4 5 6 7 8 9 10 11 12 13 14 15 16 17 18 19 20 Enter Quantity" at bounding box center [755, 424] width 98 height 32
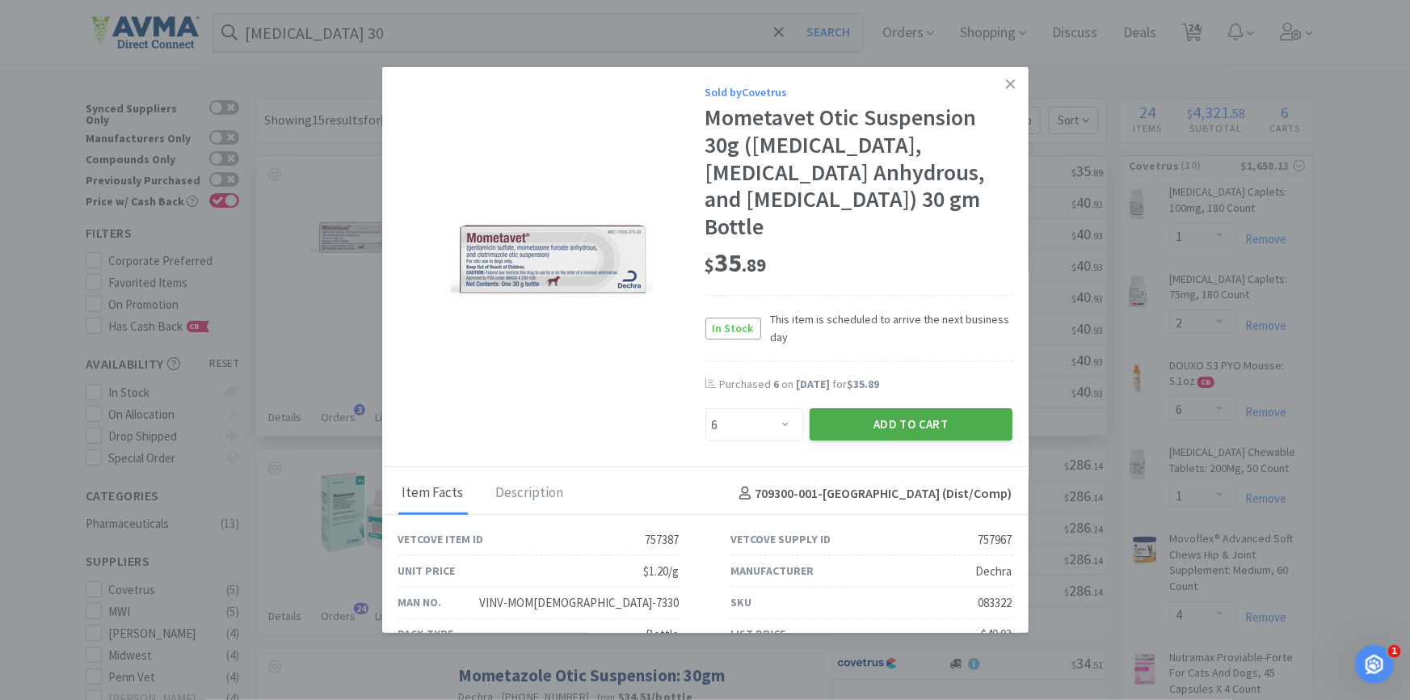
click at [896, 429] on button "Add to Cart" at bounding box center [911, 424] width 203 height 32
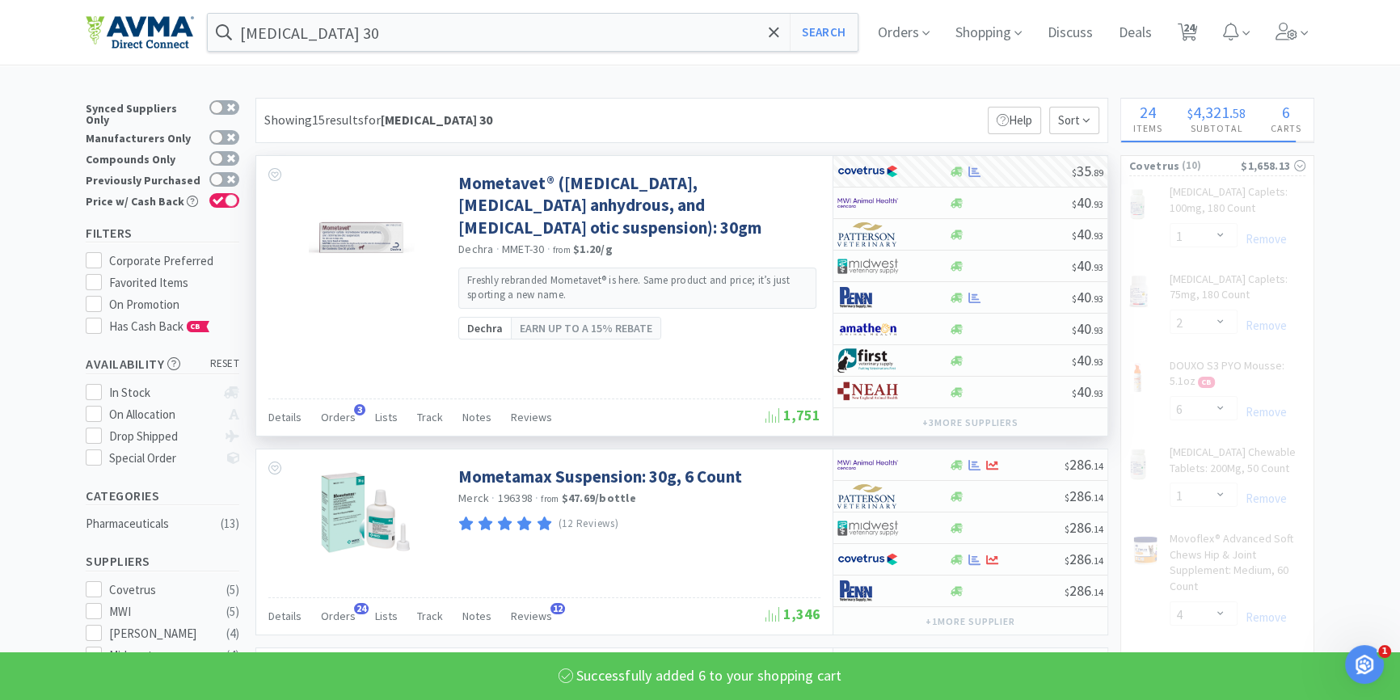
select select "6"
select select "4"
select select "5"
select select "6"
select select "2"
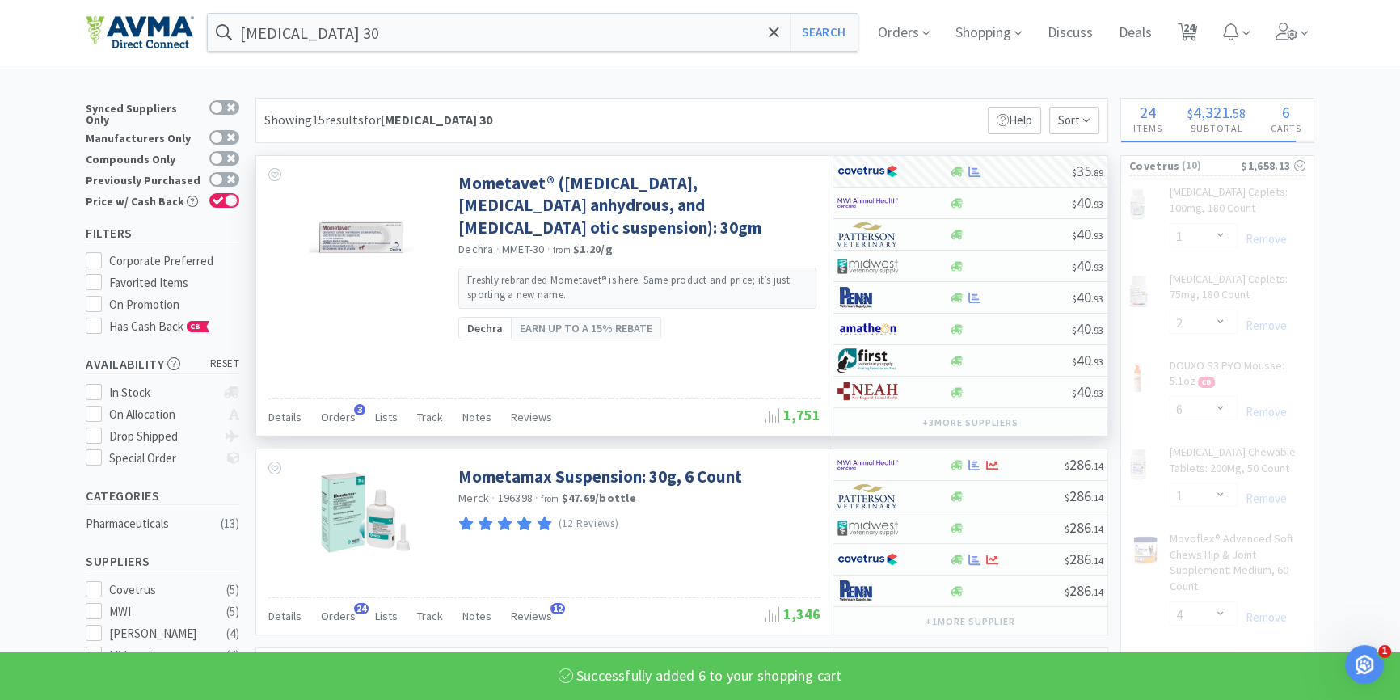
select select "1"
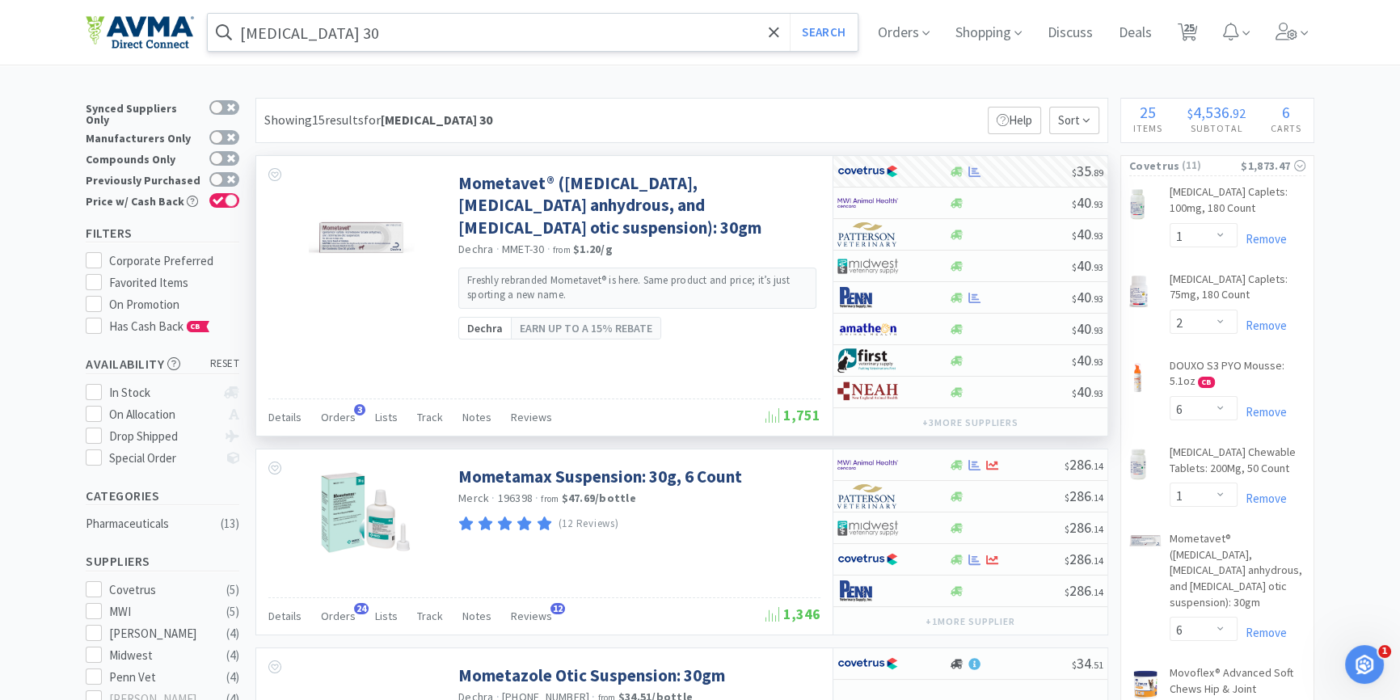
click at [420, 31] on input "[MEDICAL_DATA] 30" at bounding box center [533, 32] width 650 height 37
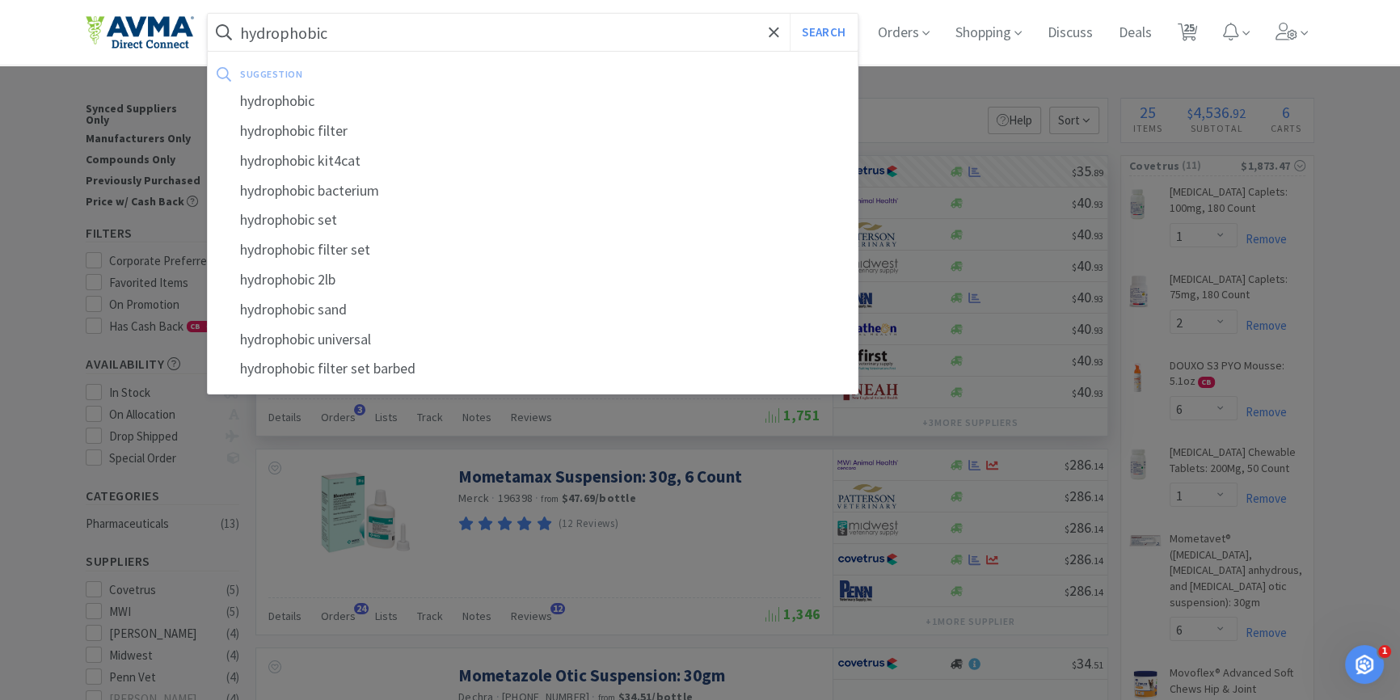
type input "hydrophobic"
click at [790, 14] on button "Search" at bounding box center [823, 32] width 67 height 37
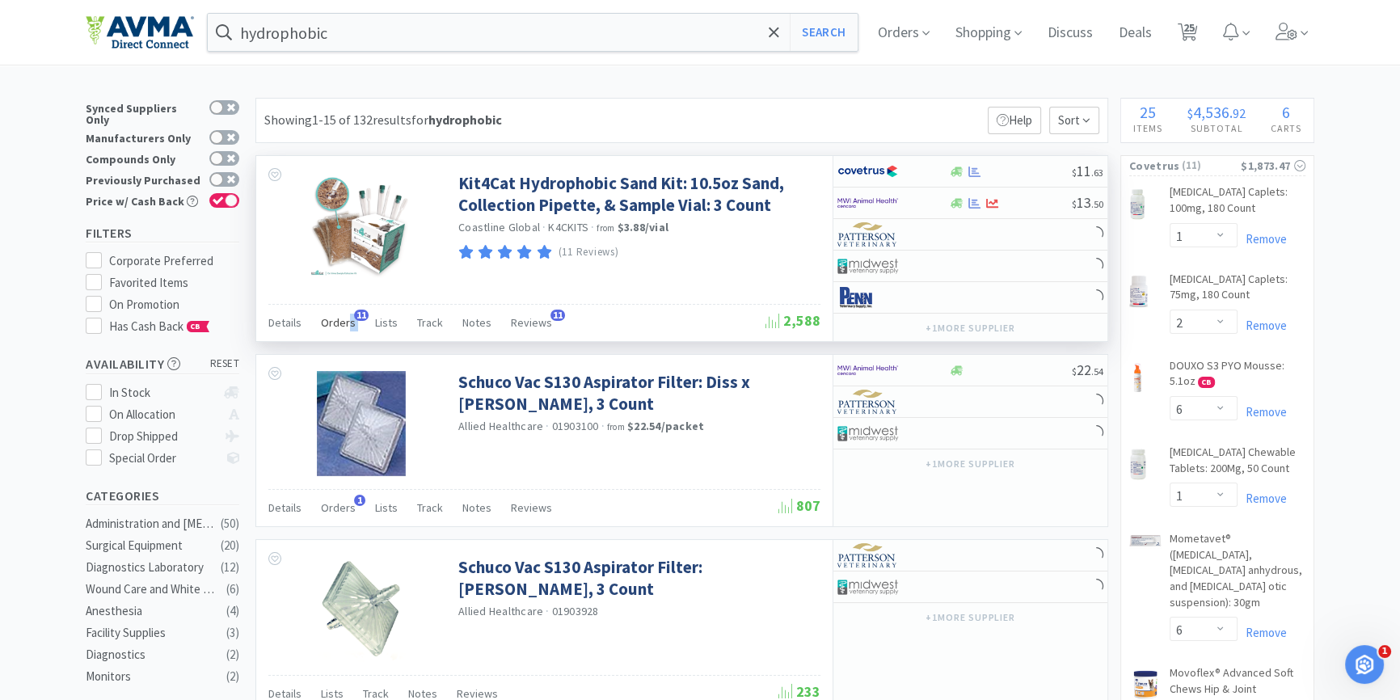
click at [349, 314] on div "Orders 11" at bounding box center [338, 325] width 35 height 31
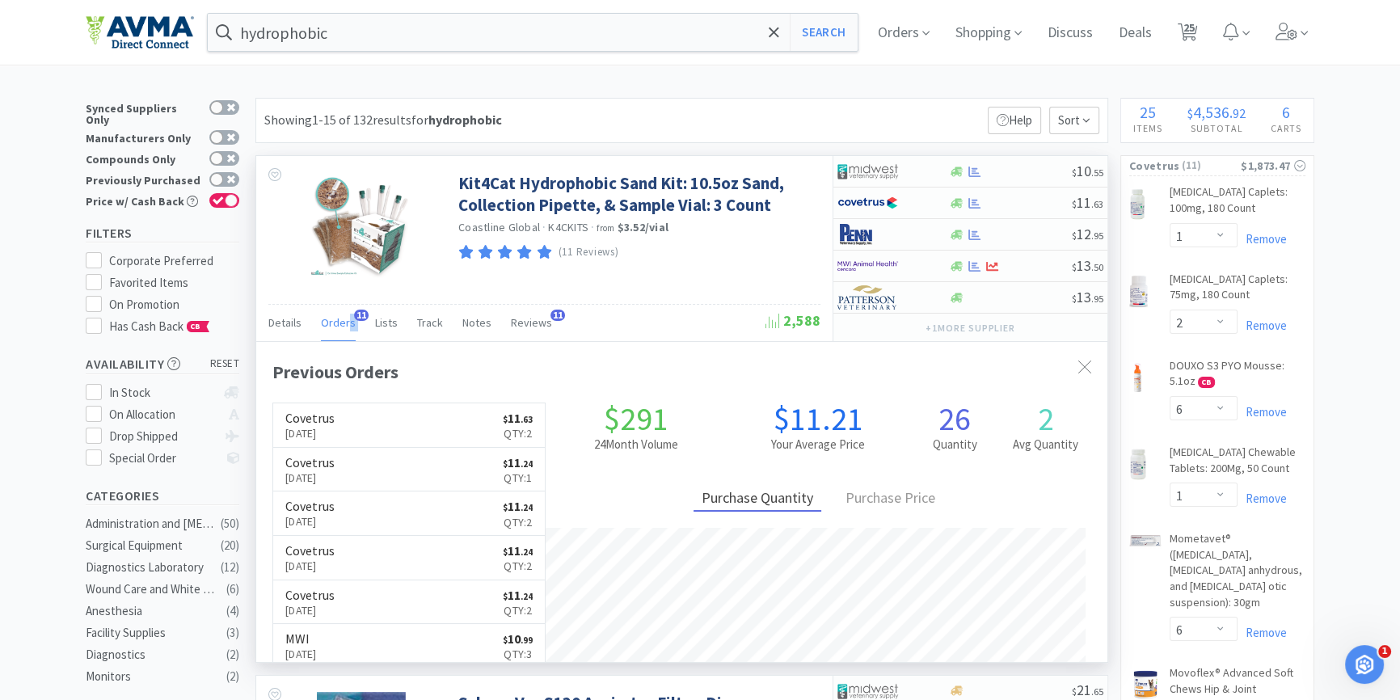
scroll to position [432, 850]
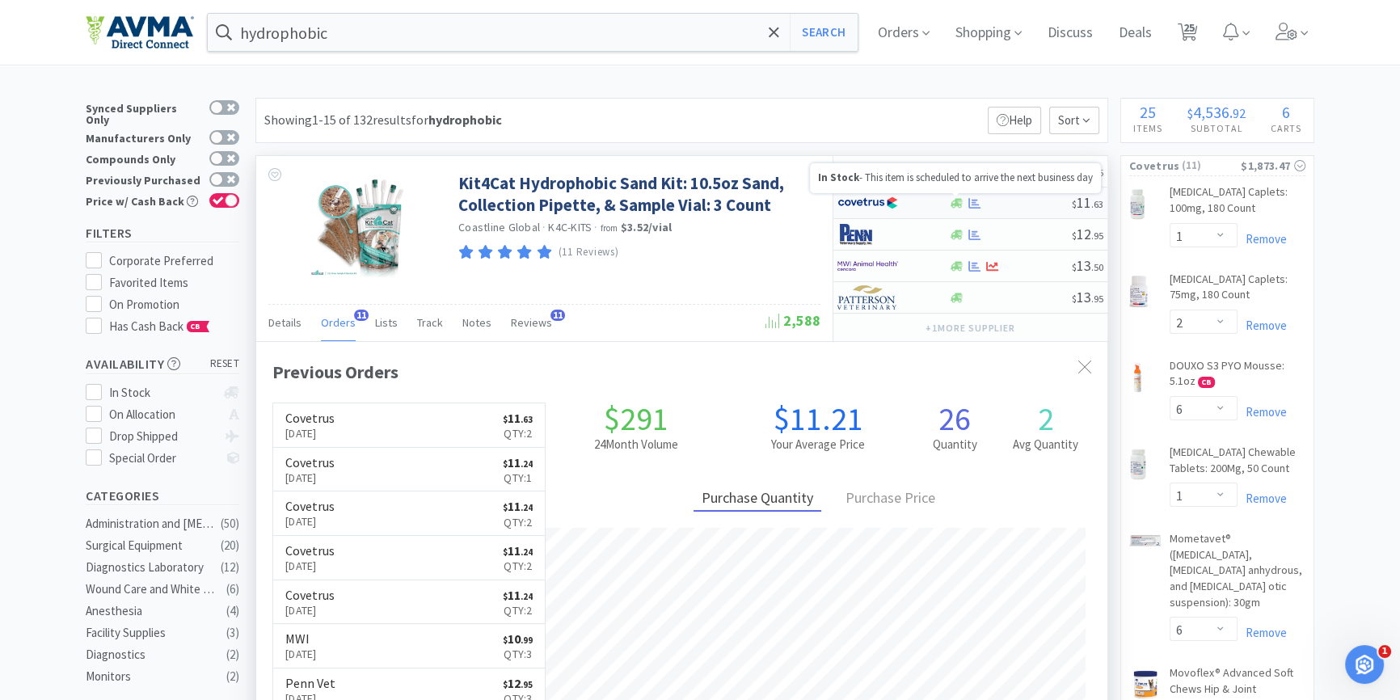
click at [955, 204] on icon at bounding box center [957, 203] width 12 height 10
select select "1"
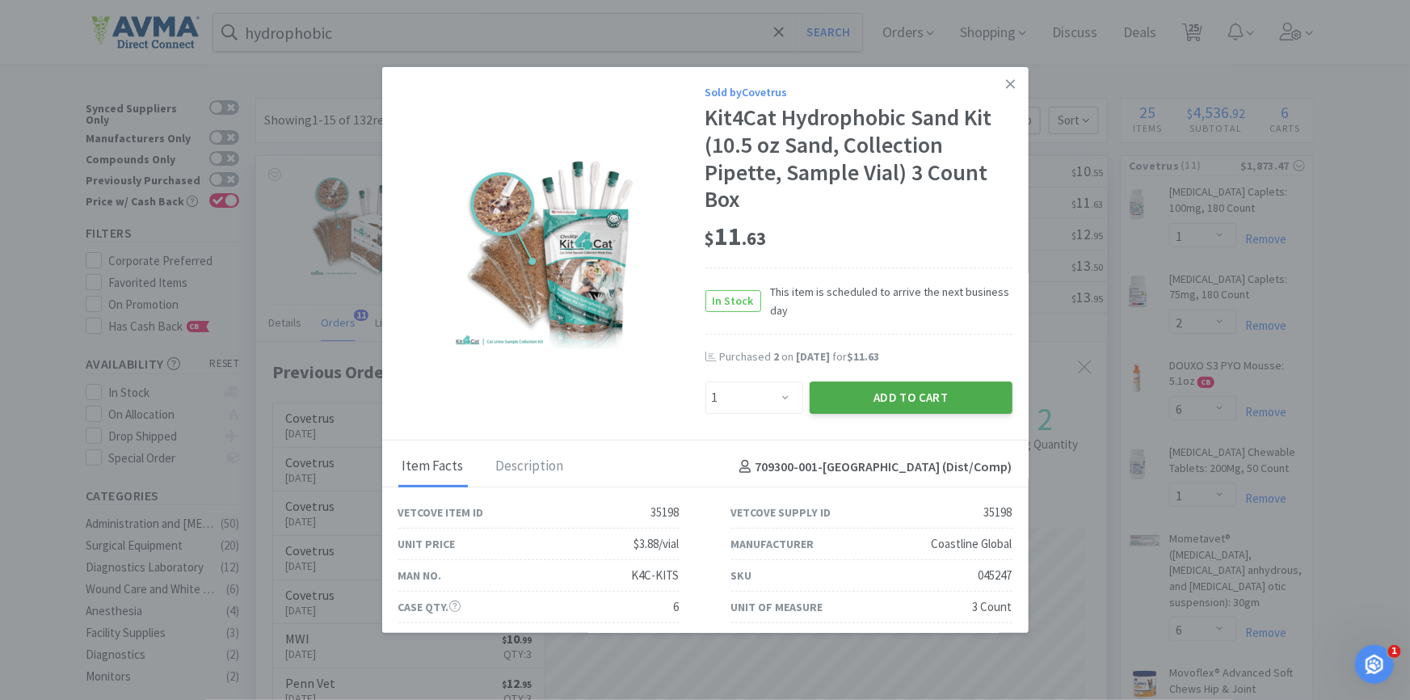
click at [906, 388] on button "Add to Cart" at bounding box center [911, 398] width 203 height 32
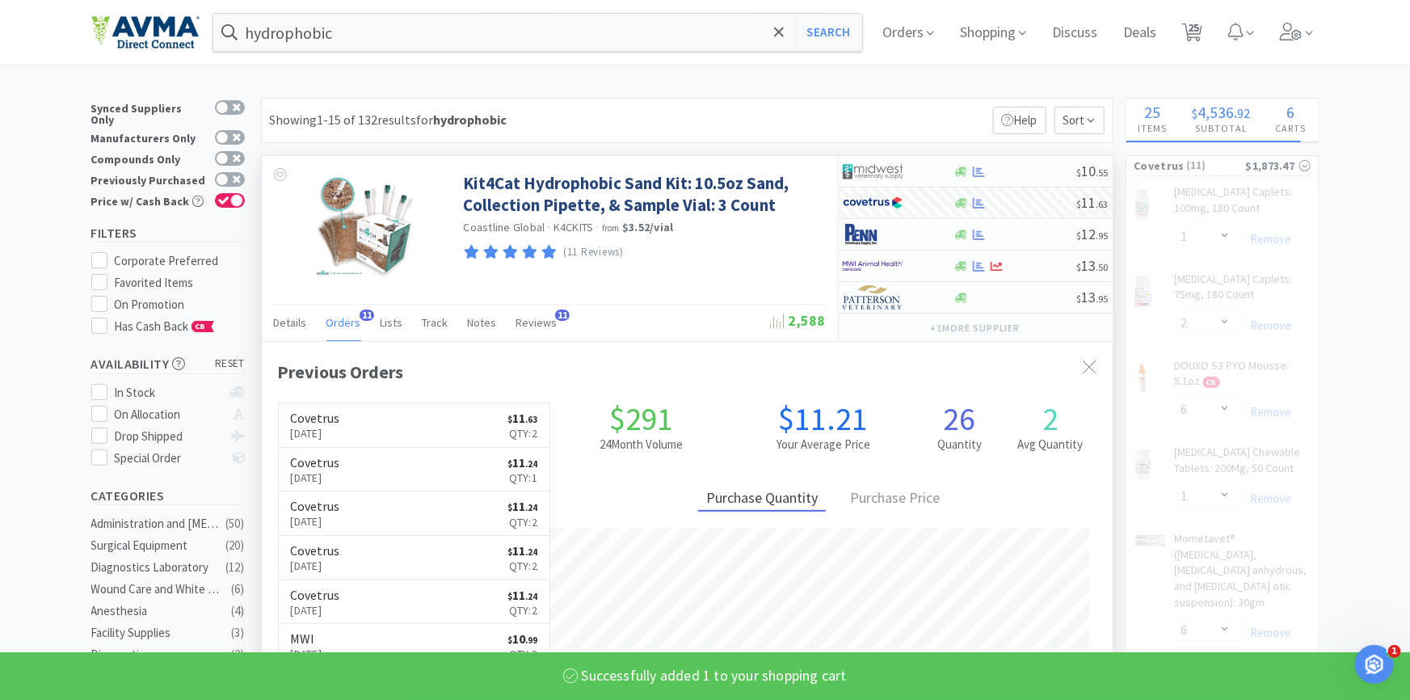
select select "1"
select select "6"
select select "4"
select select "5"
select select "6"
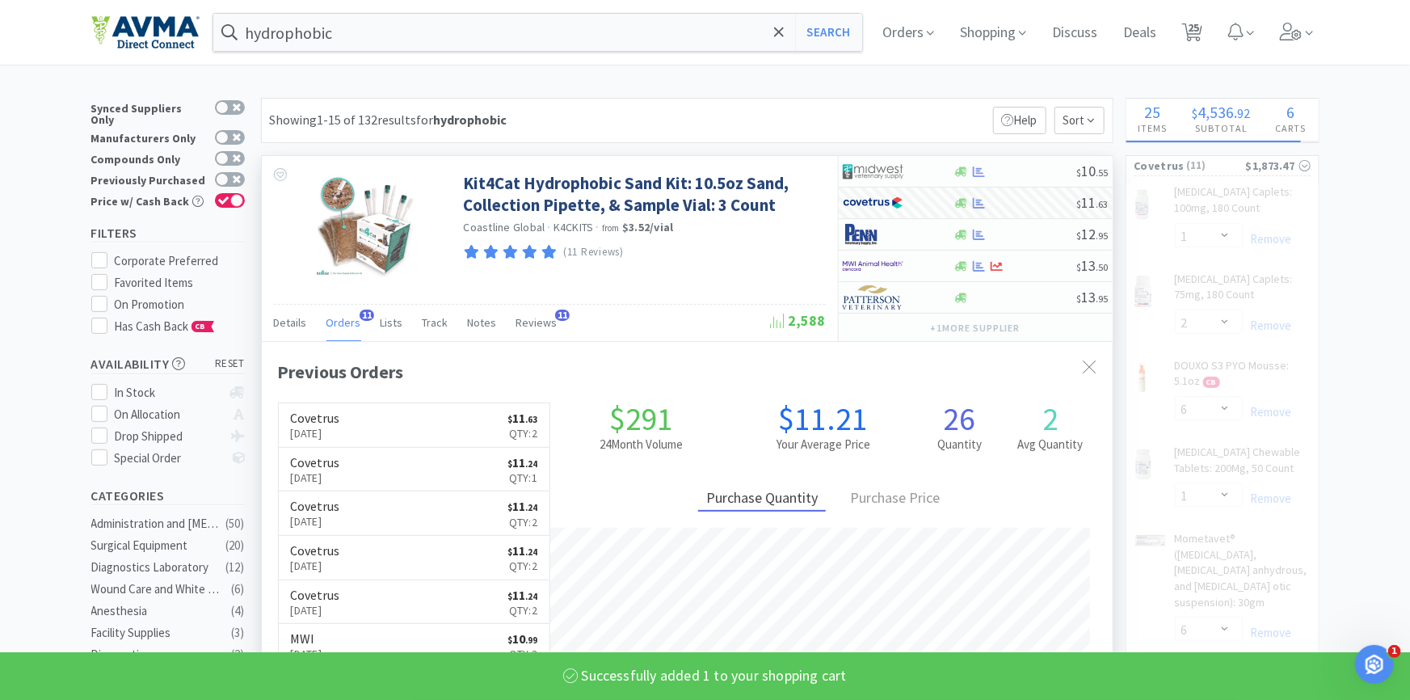
select select "2"
select select "1"
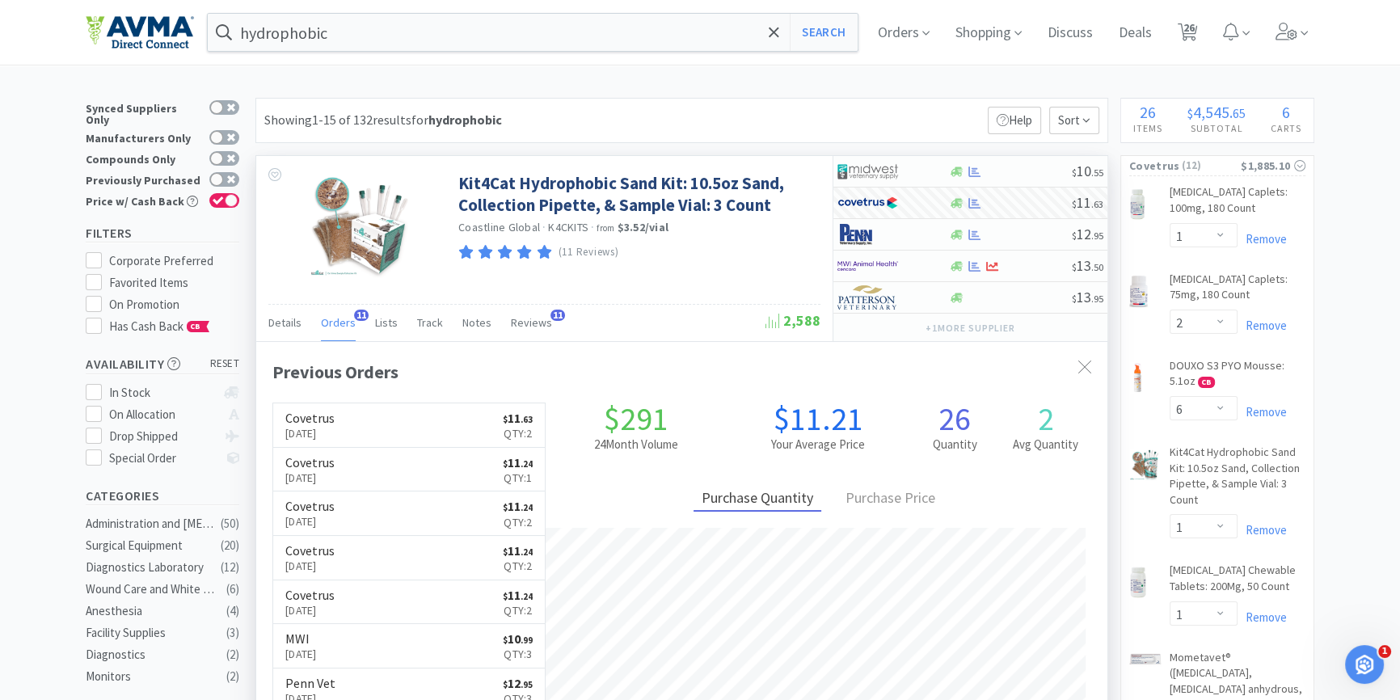
click at [541, 55] on div "hydrophobic Search Orders Shopping Discuss Discuss Deals Deals 26 26" at bounding box center [700, 32] width 1229 height 65
click at [555, 44] on input "hydrophobic" at bounding box center [533, 32] width 650 height 37
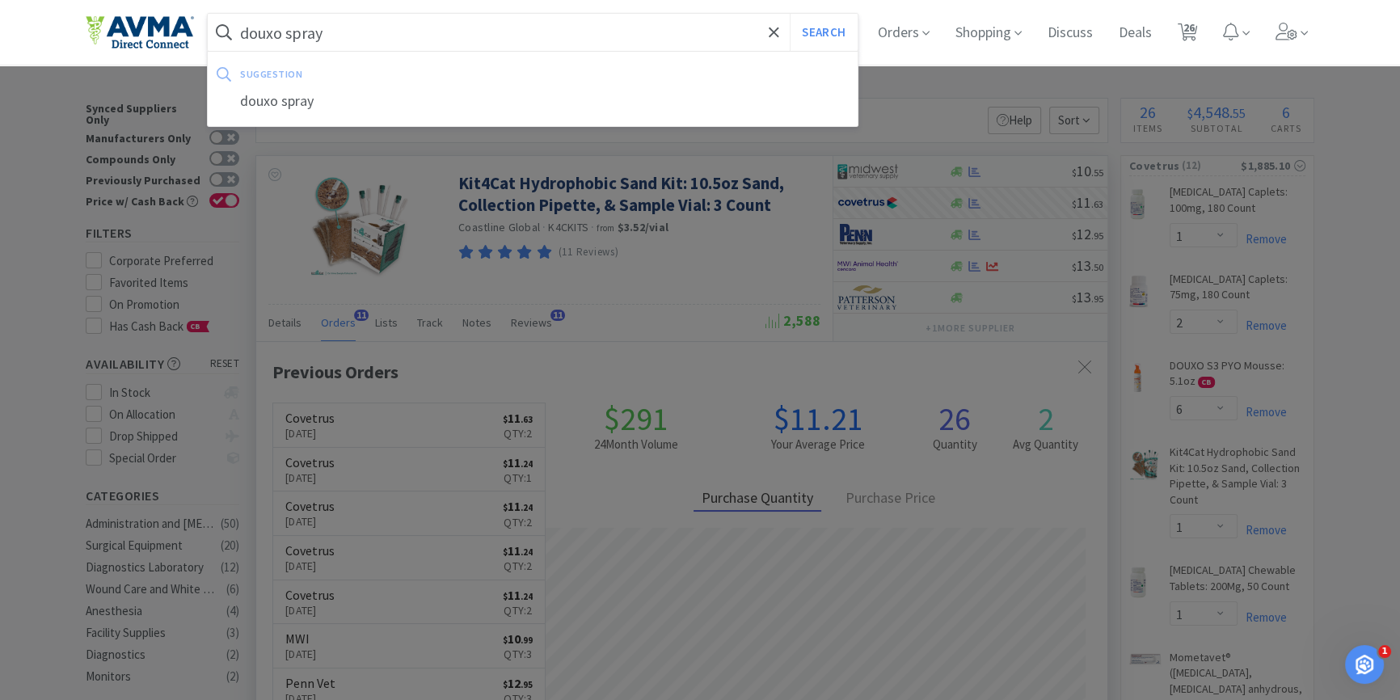
type input "douxo spray"
click at [790, 14] on button "Search" at bounding box center [823, 32] width 67 height 37
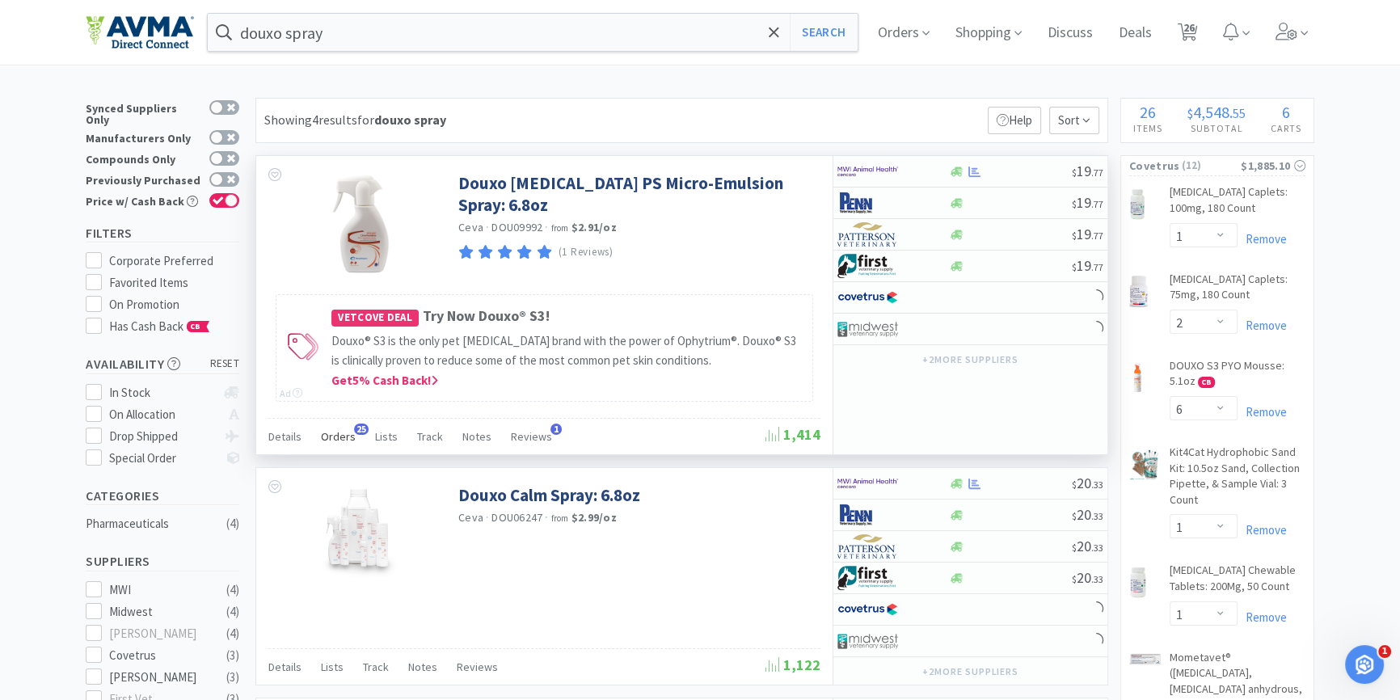
click at [339, 436] on span "Orders" at bounding box center [338, 436] width 35 height 15
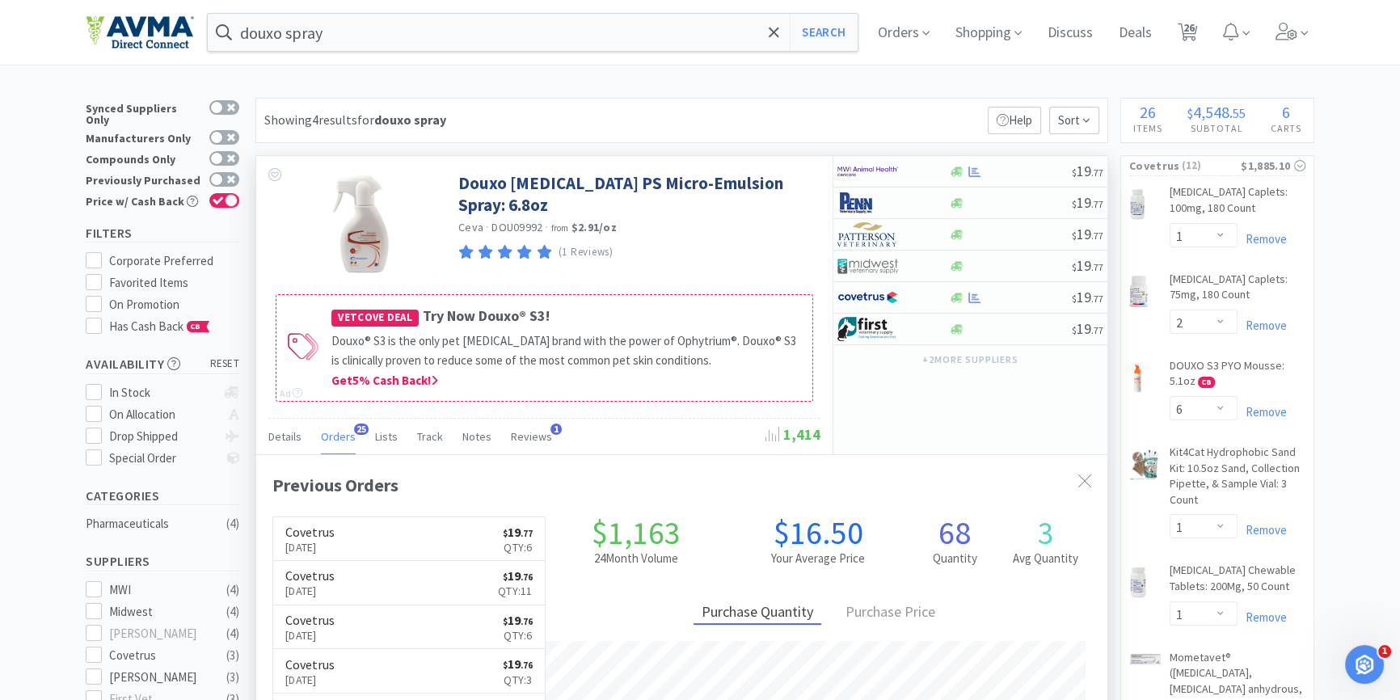
scroll to position [432, 850]
click at [958, 298] on icon at bounding box center [957, 298] width 12 height 10
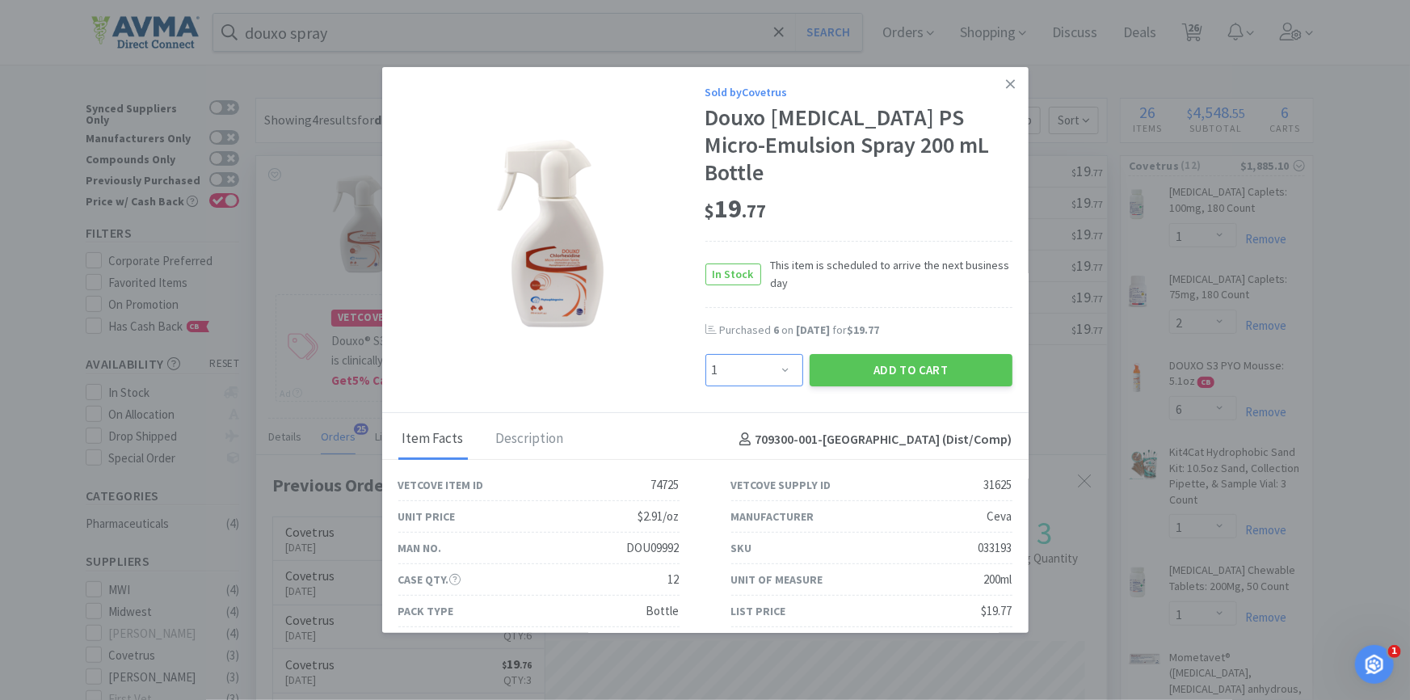
click at [740, 354] on select "Enter Quantity 1 2 3 4 5 6 7 8 9 10 11 12 13 14 15 16 17 18 19 20 Enter Quantity" at bounding box center [755, 370] width 98 height 32
click at [706, 354] on select "Enter Quantity 1 2 3 4 5 6 7 8 9 10 11 12 13 14 15 16 17 18 19 20 Enter Quantity" at bounding box center [755, 370] width 98 height 32
drag, startPoint x: 722, startPoint y: 340, endPoint x: 725, endPoint y: 328, distance: 12.5
click at [722, 354] on select "Enter Quantity 1 2 3 4 5 6 7 8 9 10 11 12 13 14 15 16 17 18 19 20 Enter Quantity" at bounding box center [755, 370] width 98 height 32
select select "5"
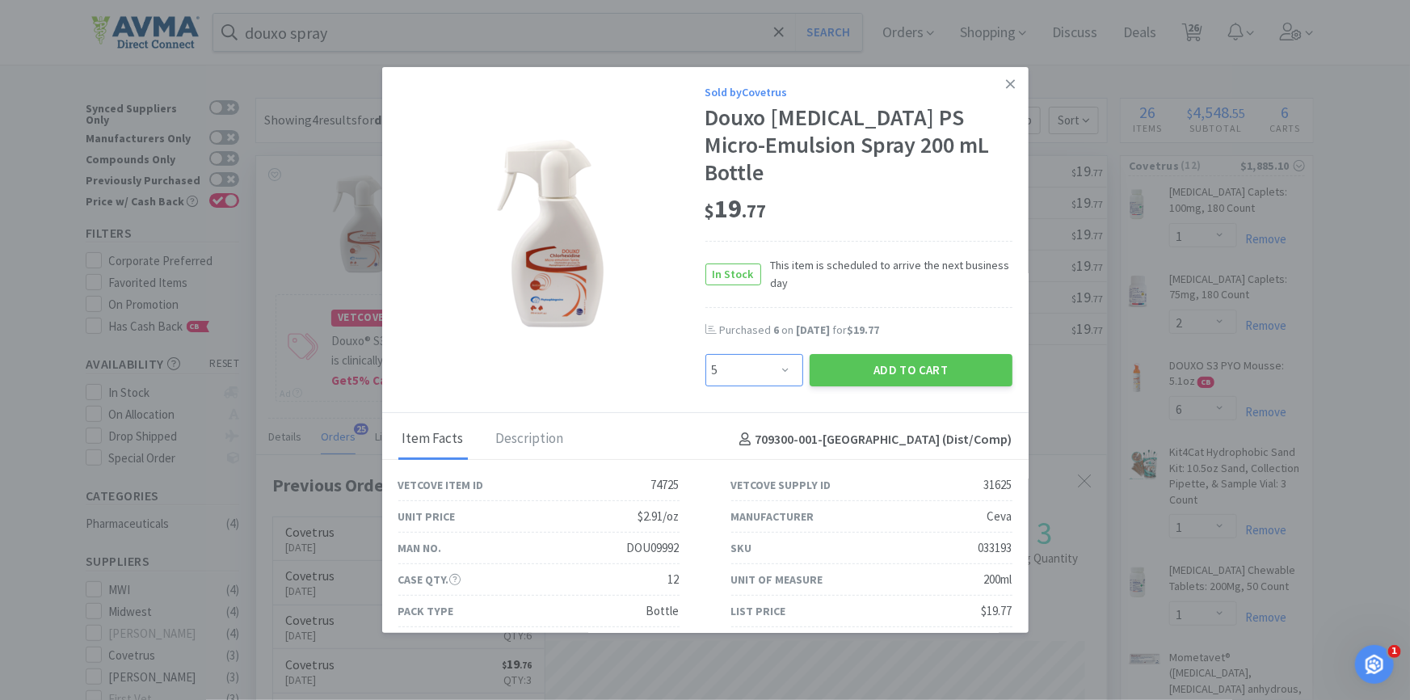
click at [706, 354] on select "Enter Quantity 1 2 3 4 5 6 7 8 9 10 11 12 13 14 15 16 17 18 19 20 Enter Quantity" at bounding box center [755, 370] width 98 height 32
click at [887, 371] on div "Sold by Covetrus Douxo [MEDICAL_DATA] PS Micro-Emulsion Spray 200 mL Bottle $ 1…" at bounding box center [705, 240] width 647 height 346
click at [946, 354] on button "Add to Cart" at bounding box center [911, 370] width 203 height 32
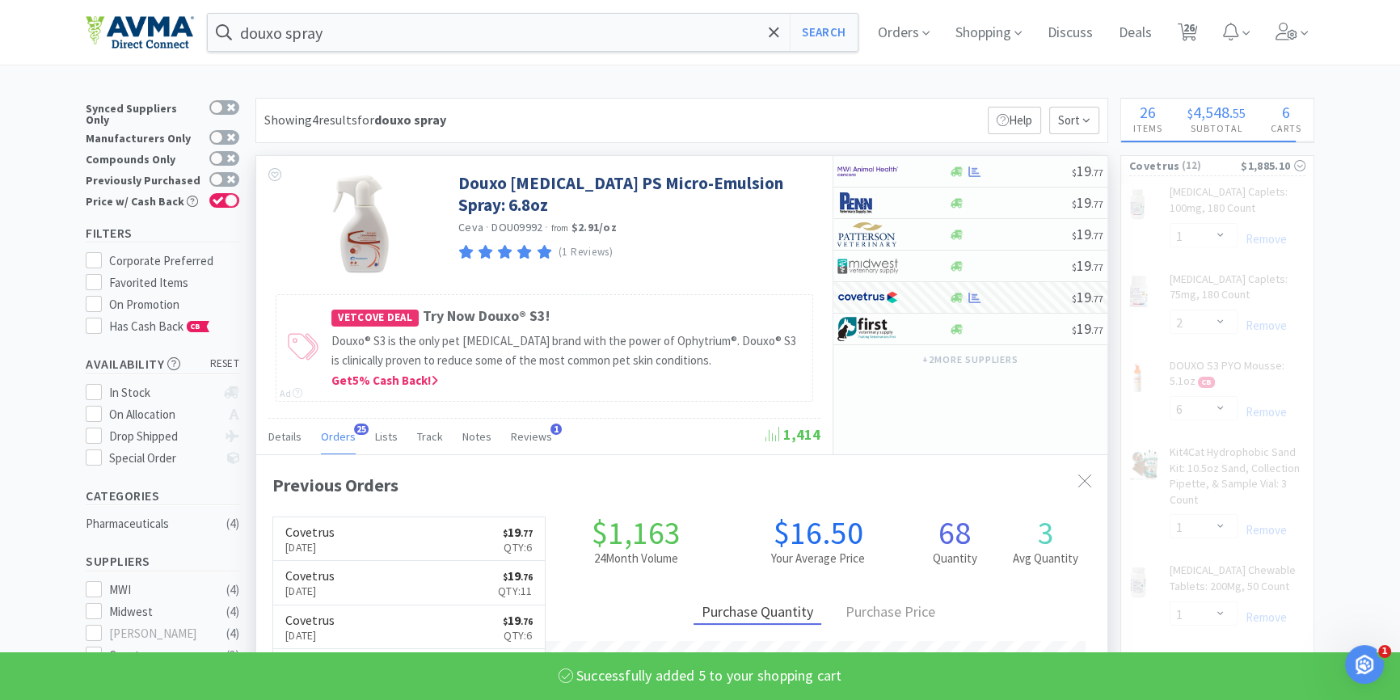
select select "5"
select select "1"
select select "6"
select select "4"
select select "5"
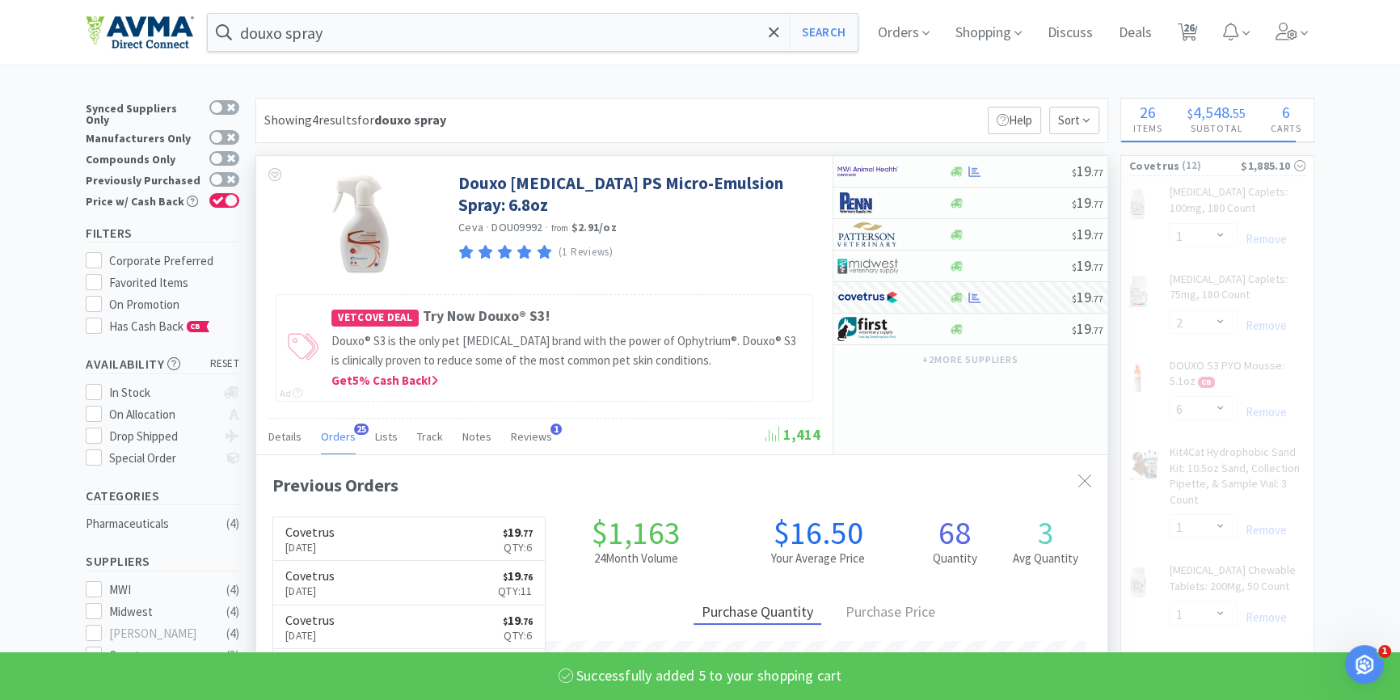
select select "6"
select select "2"
select select "1"
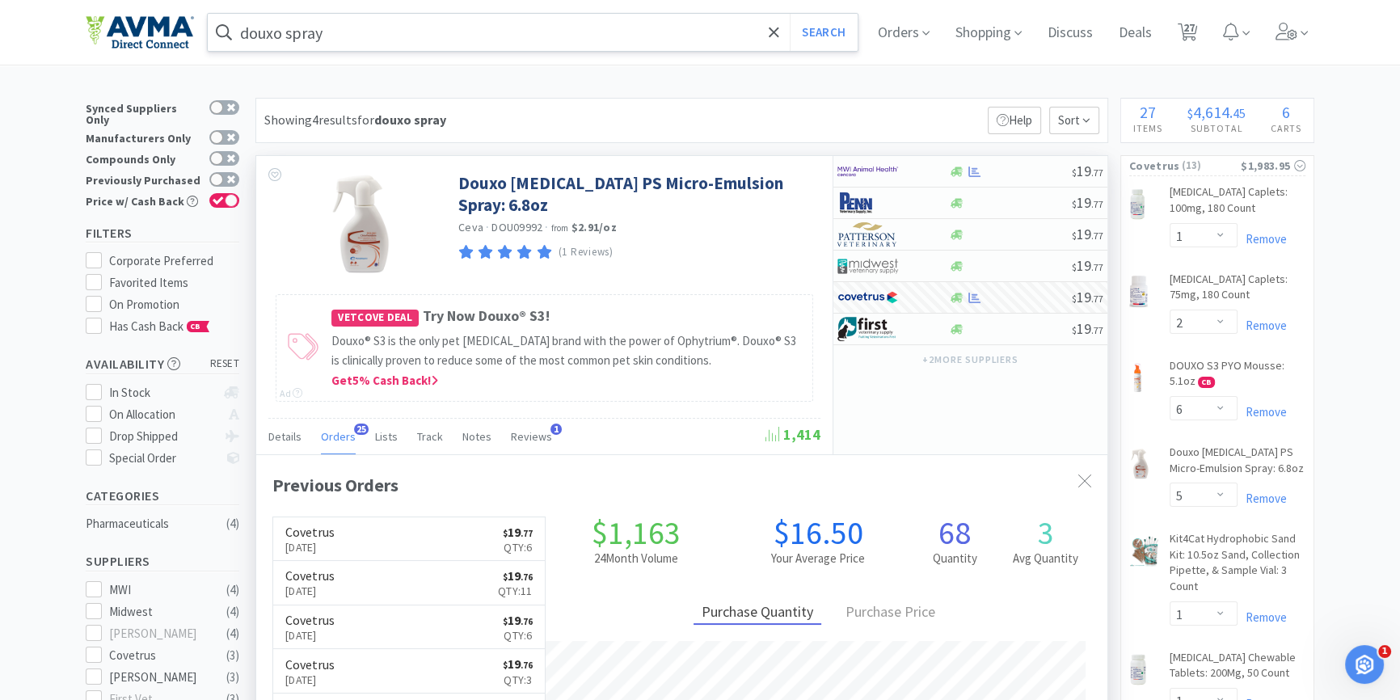
click at [437, 33] on input "douxo spray" at bounding box center [533, 32] width 650 height 37
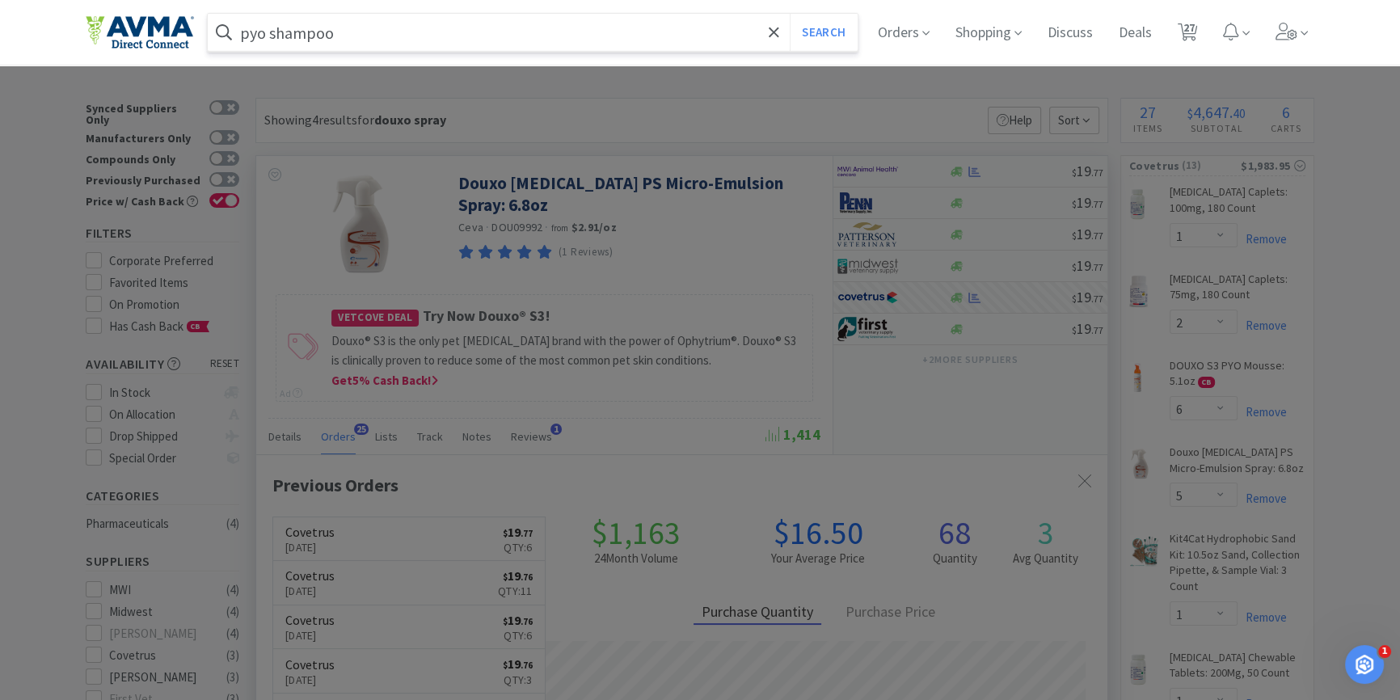
type input "pyo shampoo"
click at [790, 14] on button "Search" at bounding box center [823, 32] width 67 height 37
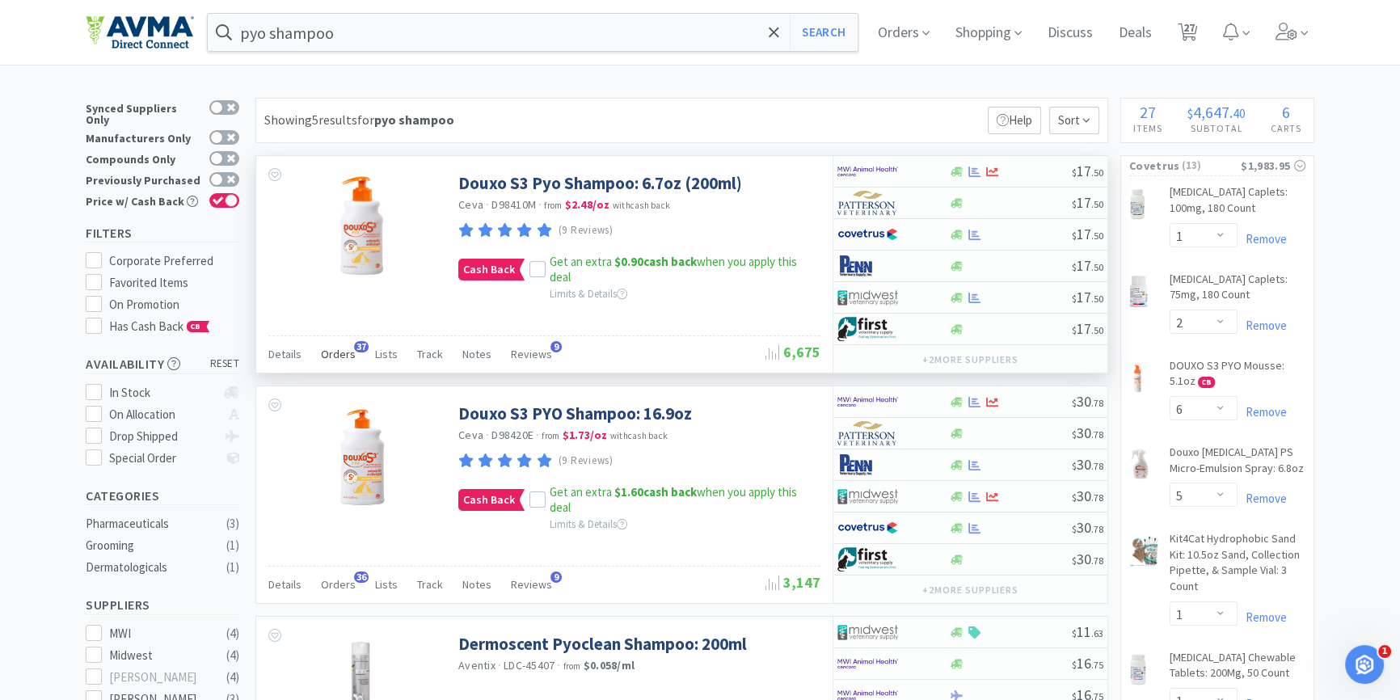
drag, startPoint x: 343, startPoint y: 347, endPoint x: 662, endPoint y: 363, distance: 319.7
click at [344, 347] on span "Orders" at bounding box center [338, 354] width 35 height 15
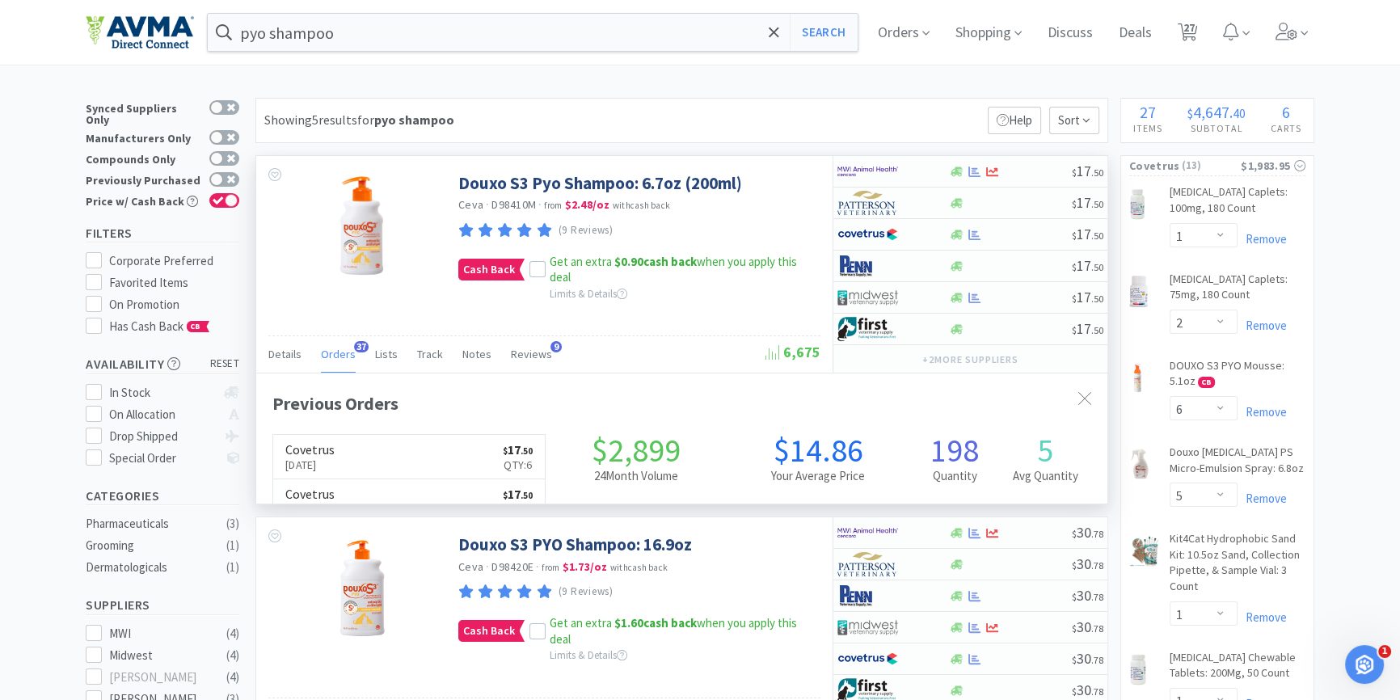
scroll to position [432, 850]
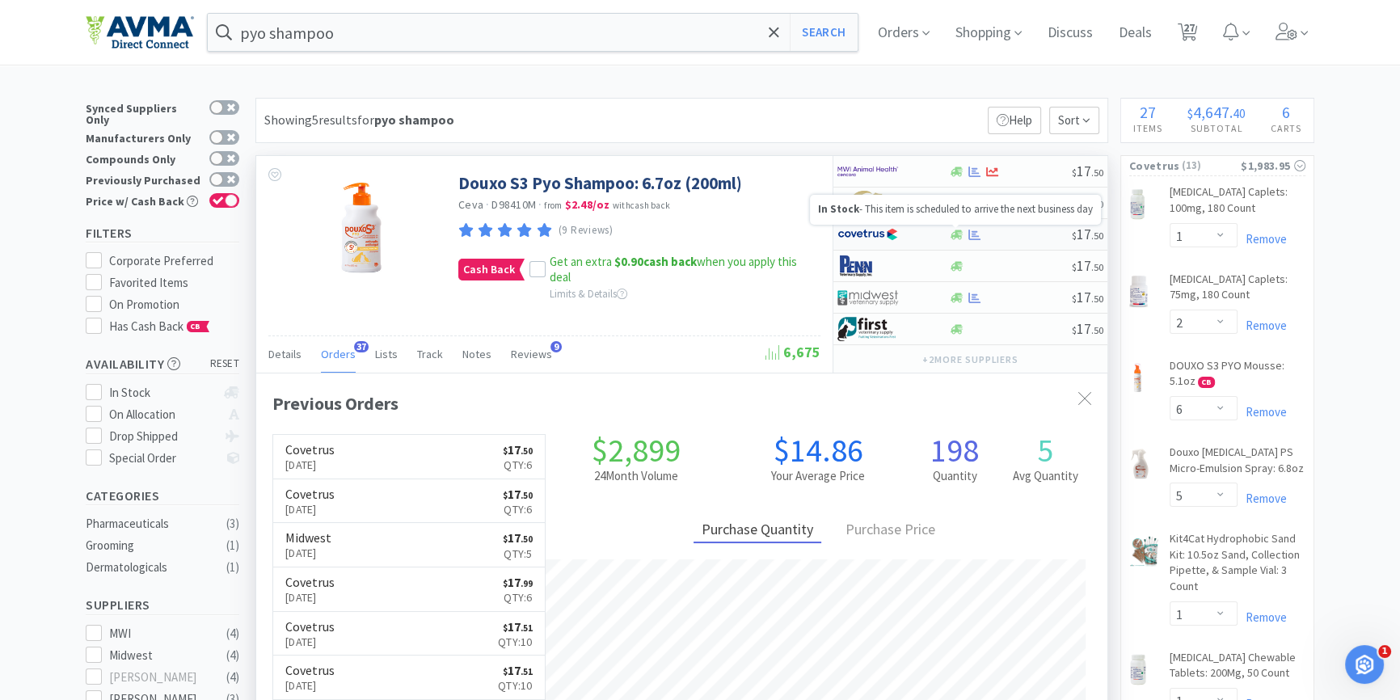
click at [958, 239] on icon at bounding box center [957, 235] width 12 height 12
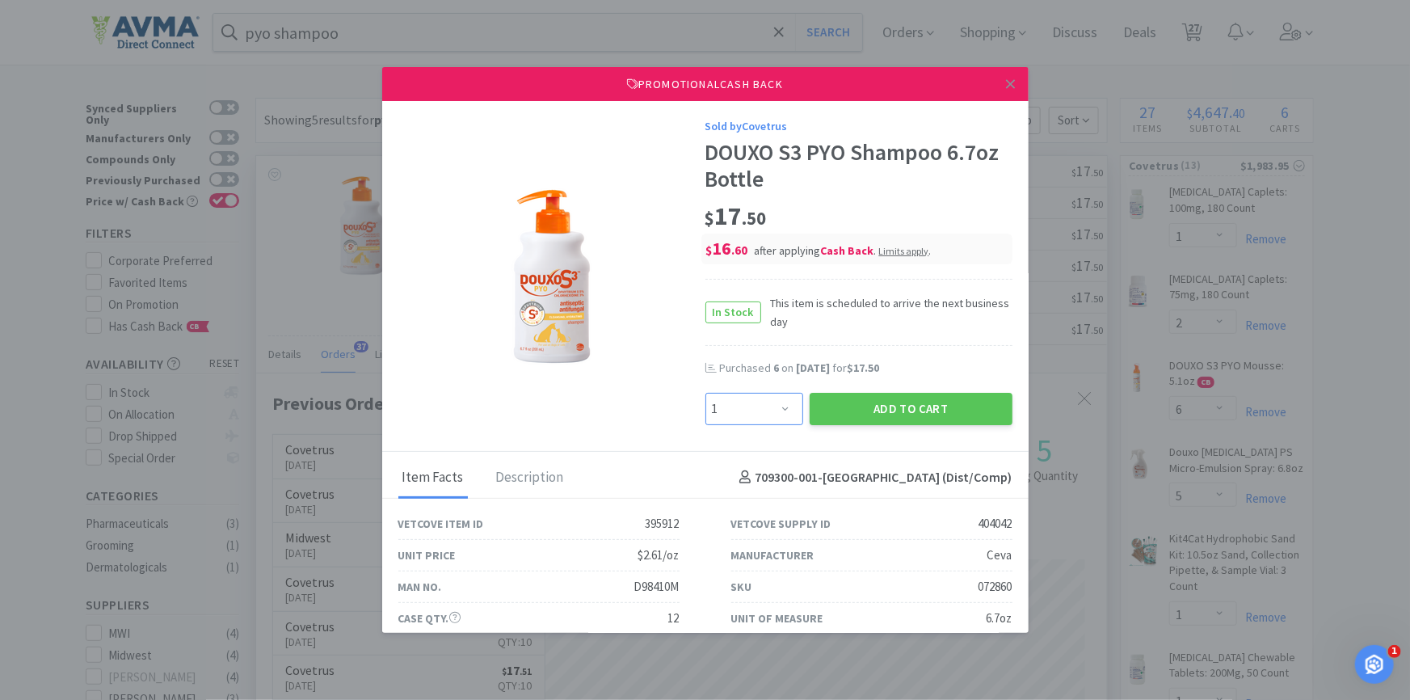
click at [741, 400] on select "Enter Quantity 1 2 3 4 5 6 7 8 9 10 11 12 13 14 15 16 17 18 19 20 Enter Quantity" at bounding box center [755, 409] width 98 height 32
select select "3"
click at [706, 393] on select "Enter Quantity 1 2 3 4 5 6 7 8 9 10 11 12 13 14 15 16 17 18 19 20 Enter Quantity" at bounding box center [755, 409] width 98 height 32
click at [834, 411] on button "Add to Cart" at bounding box center [911, 409] width 203 height 32
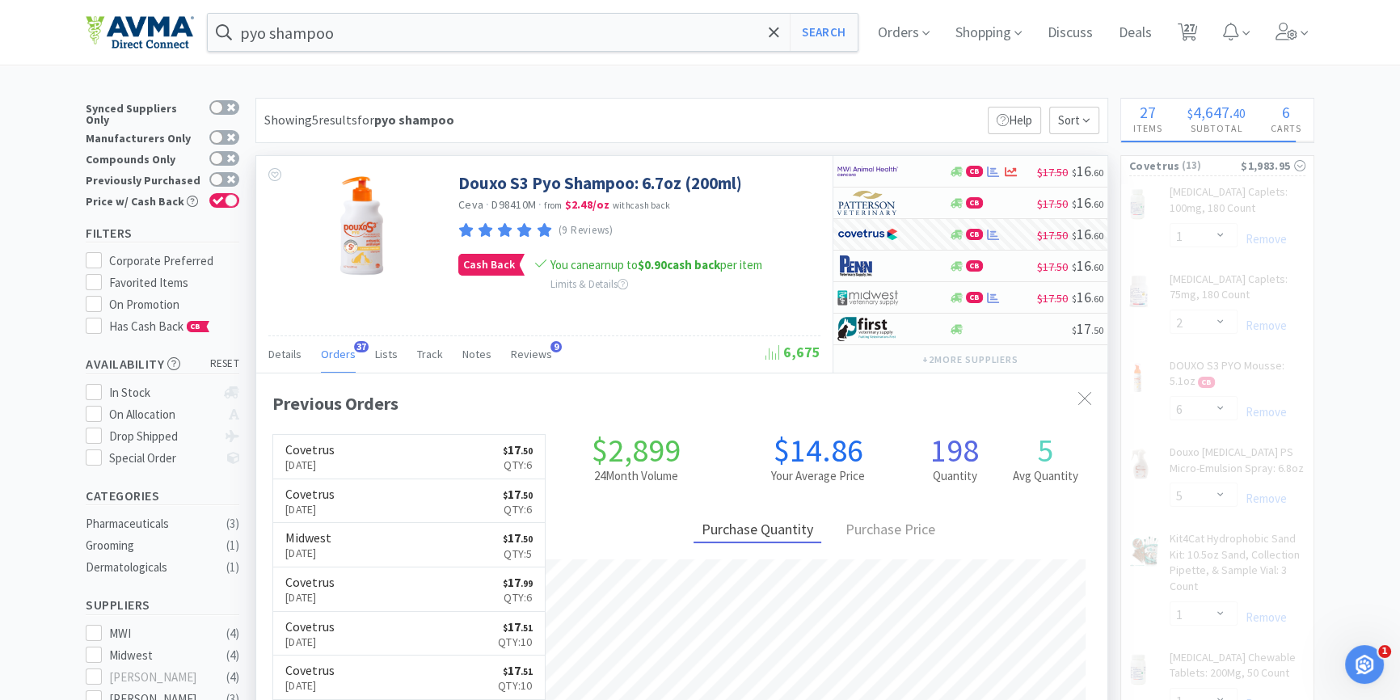
select select "3"
select select "1"
select select "6"
select select "4"
select select "5"
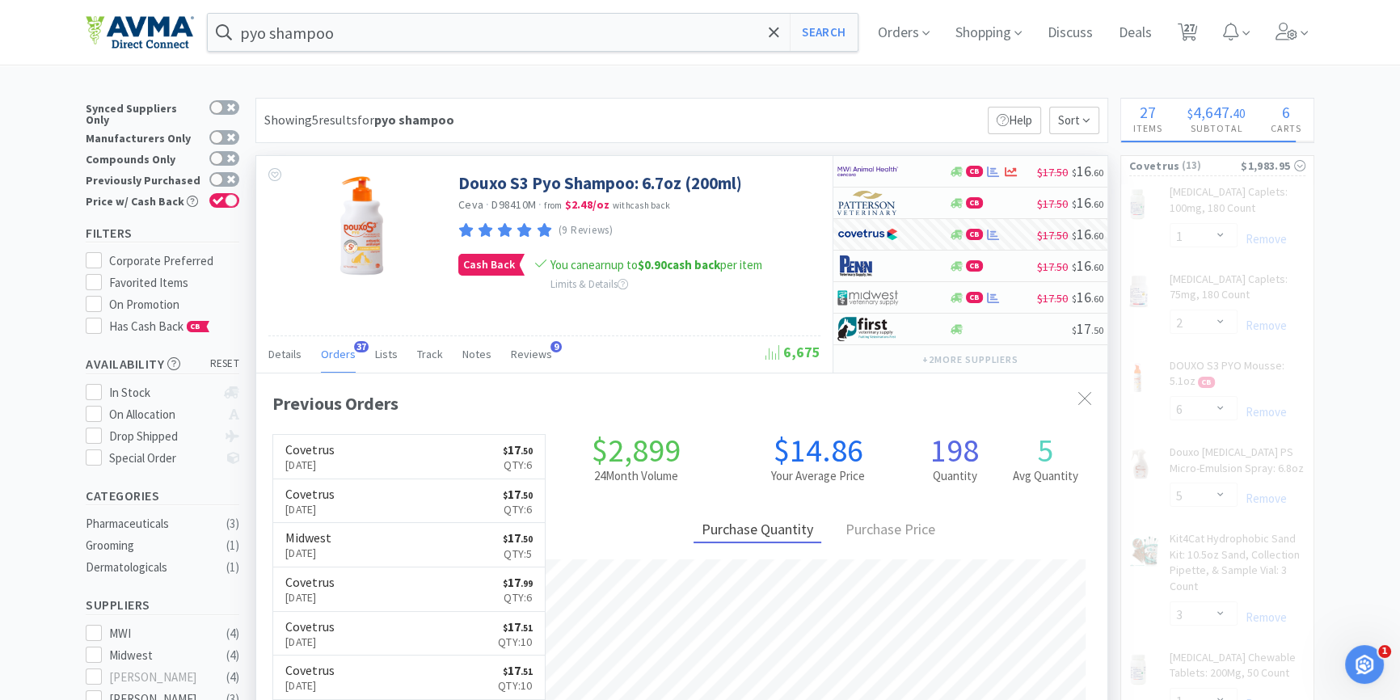
select select "6"
select select "2"
select select "1"
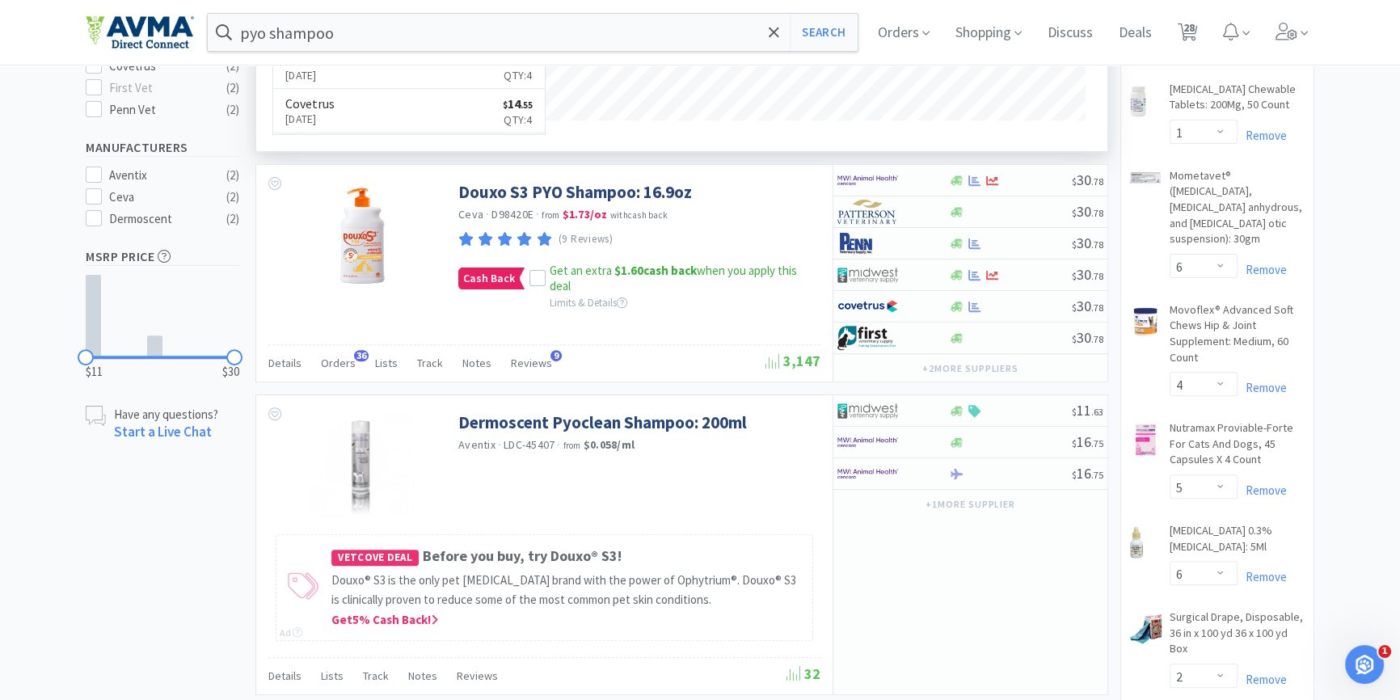
scroll to position [661, 0]
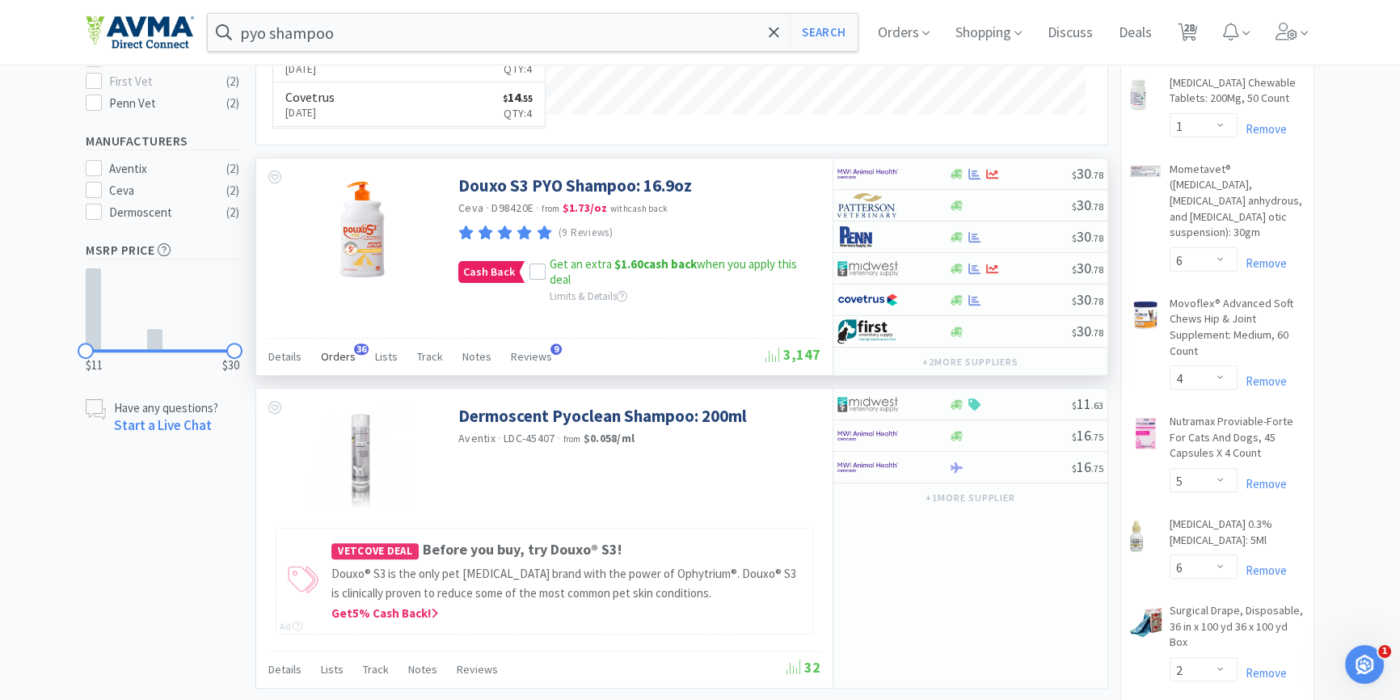
click at [340, 360] on span "Orders" at bounding box center [338, 356] width 35 height 15
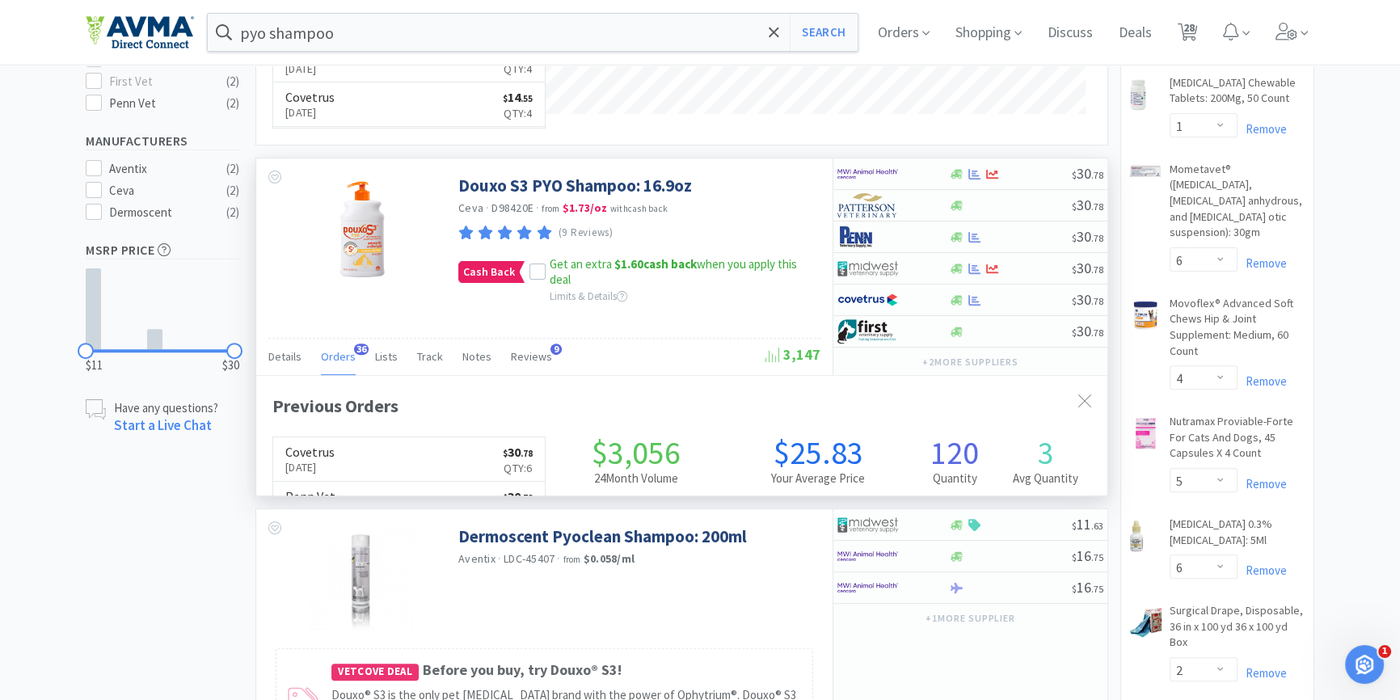
scroll to position [432, 850]
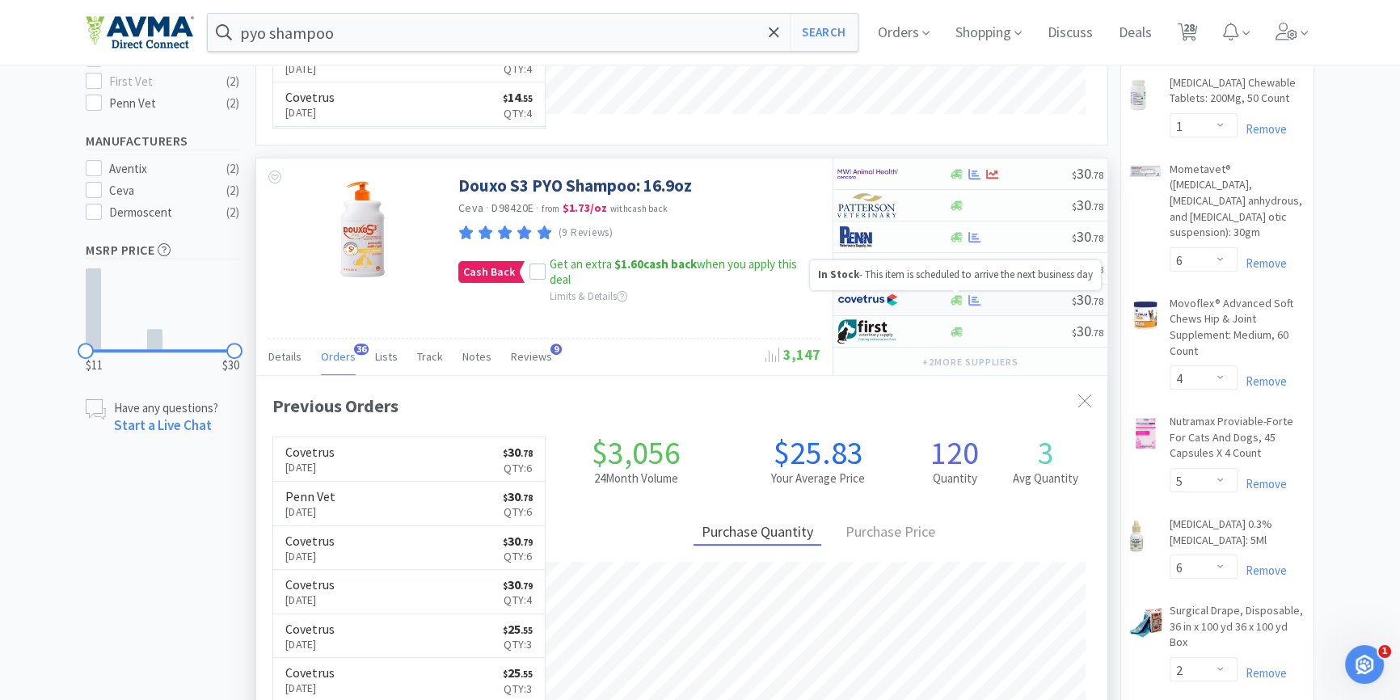
click at [959, 298] on icon at bounding box center [957, 300] width 12 height 12
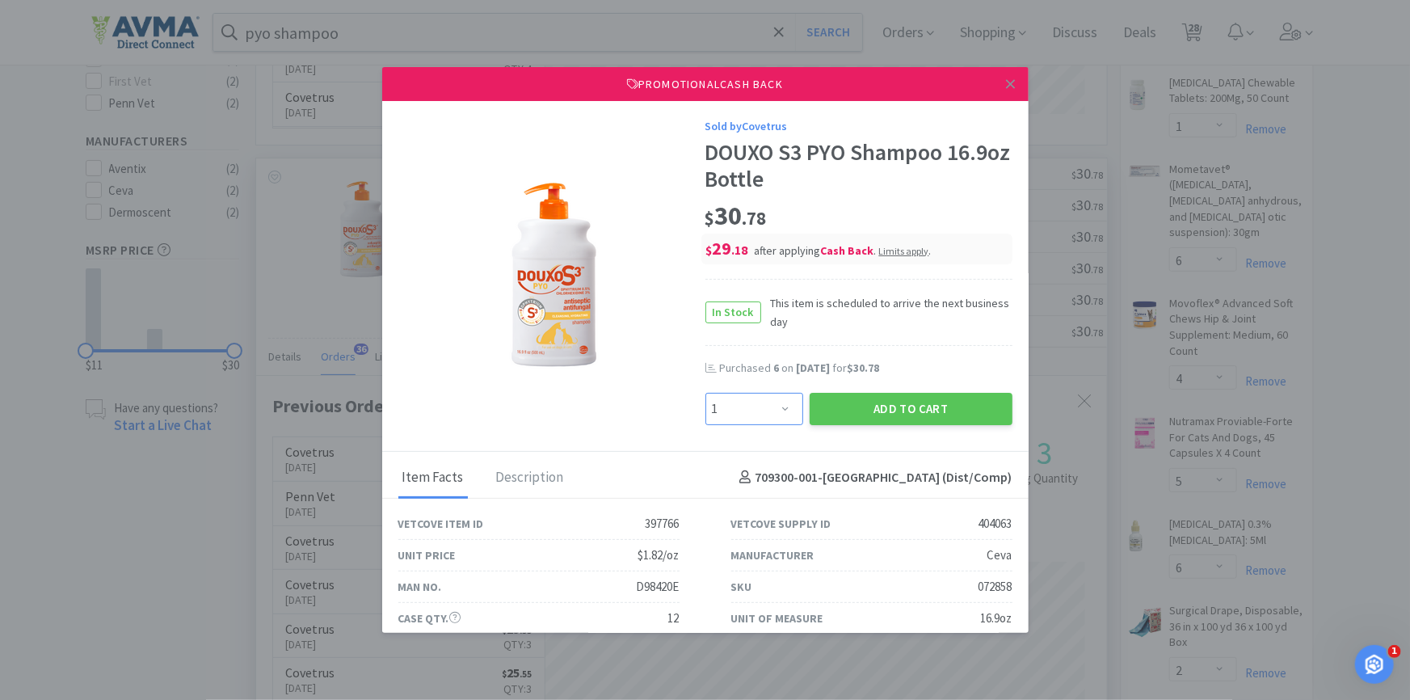
click at [753, 421] on select "Enter Quantity 1 2 3 4 5 6 7 8 9 10 11 12 13 14 15 16 17 18 19 20 Enter Quantity" at bounding box center [755, 409] width 98 height 32
select select "6"
click at [706, 393] on select "Enter Quantity 1 2 3 4 5 6 7 8 9 10 11 12 13 14 15 16 17 18 19 20 Enter Quantity" at bounding box center [755, 409] width 98 height 32
click at [929, 407] on button "Add to Cart" at bounding box center [911, 409] width 203 height 32
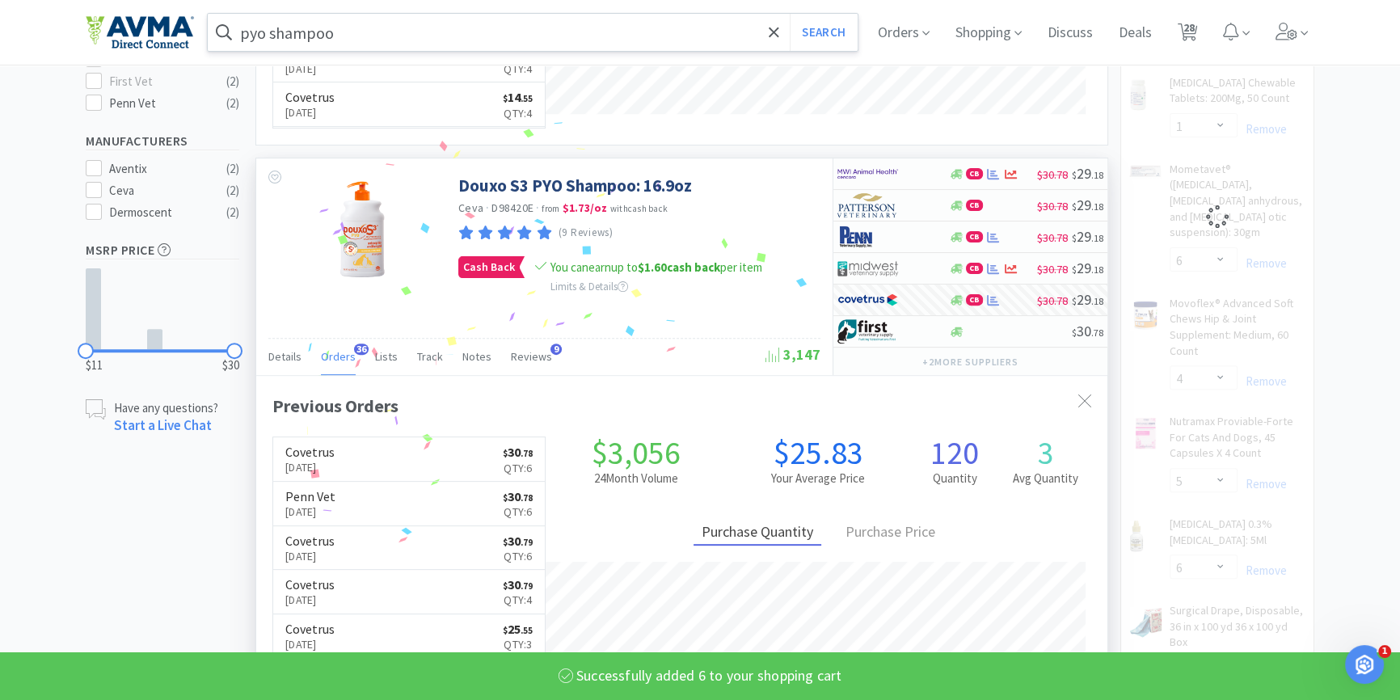
select select "6"
select select "3"
select select "1"
select select "6"
select select "4"
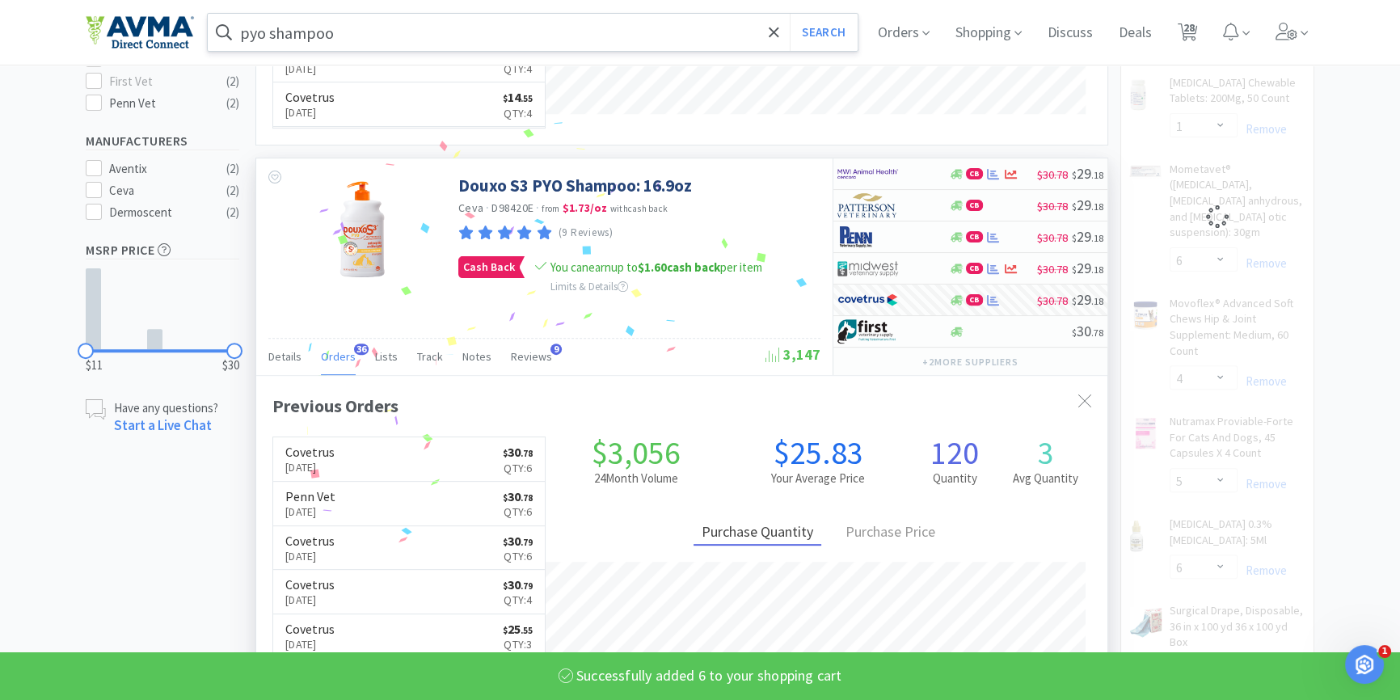
select select "5"
select select "6"
select select "2"
select select "1"
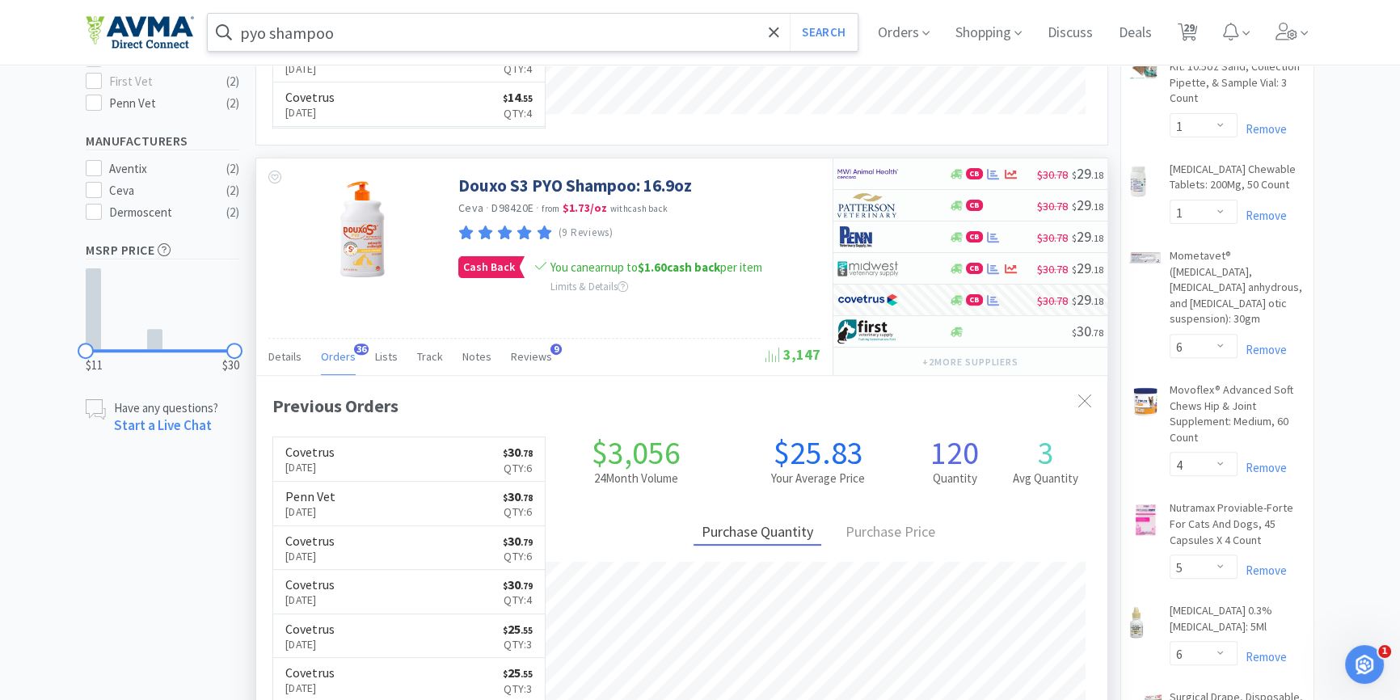
click at [351, 36] on input "pyo shampoo" at bounding box center [533, 32] width 650 height 37
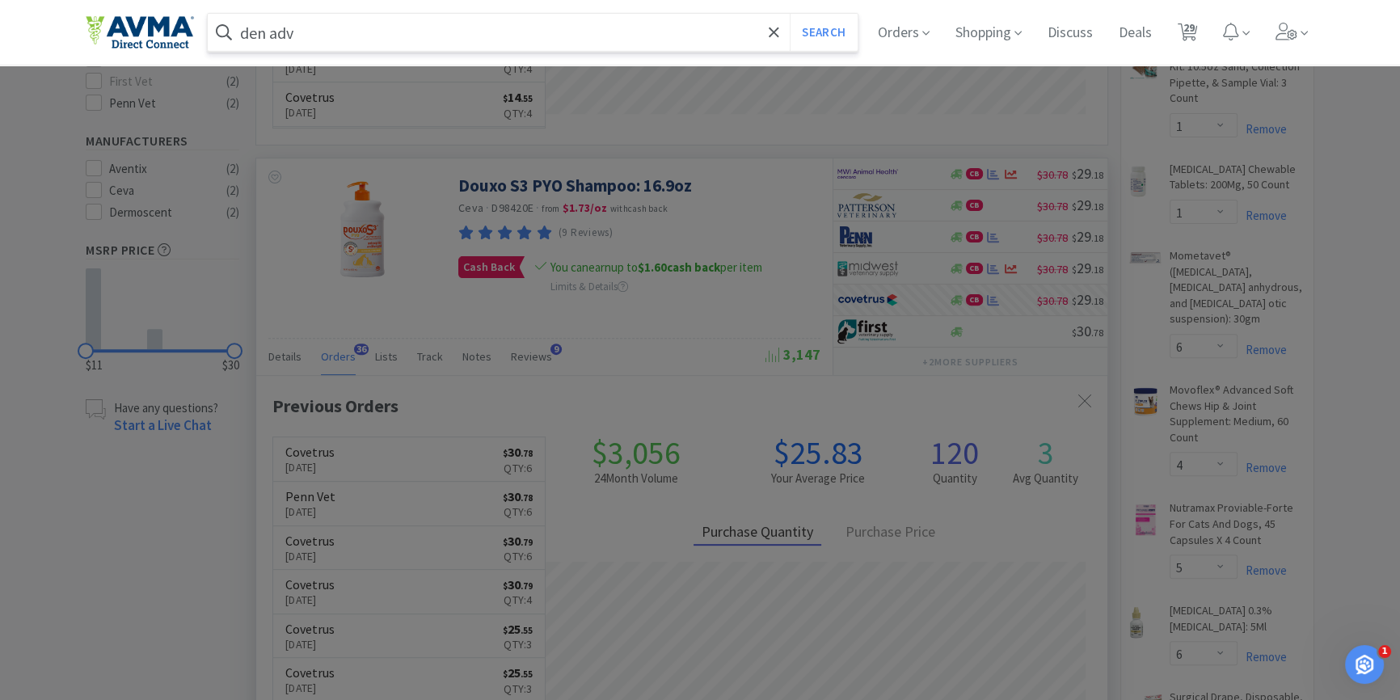
type input "den adv"
click at [790, 14] on button "Search" at bounding box center [823, 32] width 67 height 37
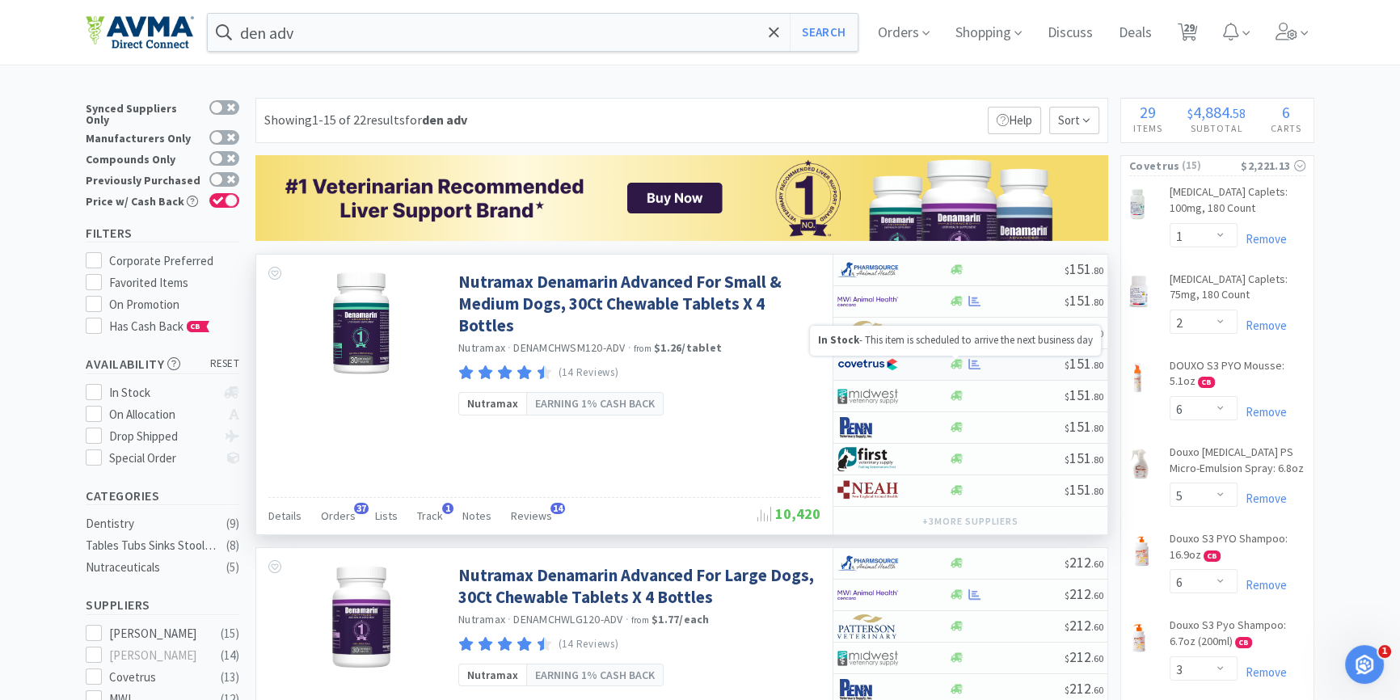
click at [955, 363] on icon at bounding box center [957, 365] width 12 height 10
select select "1"
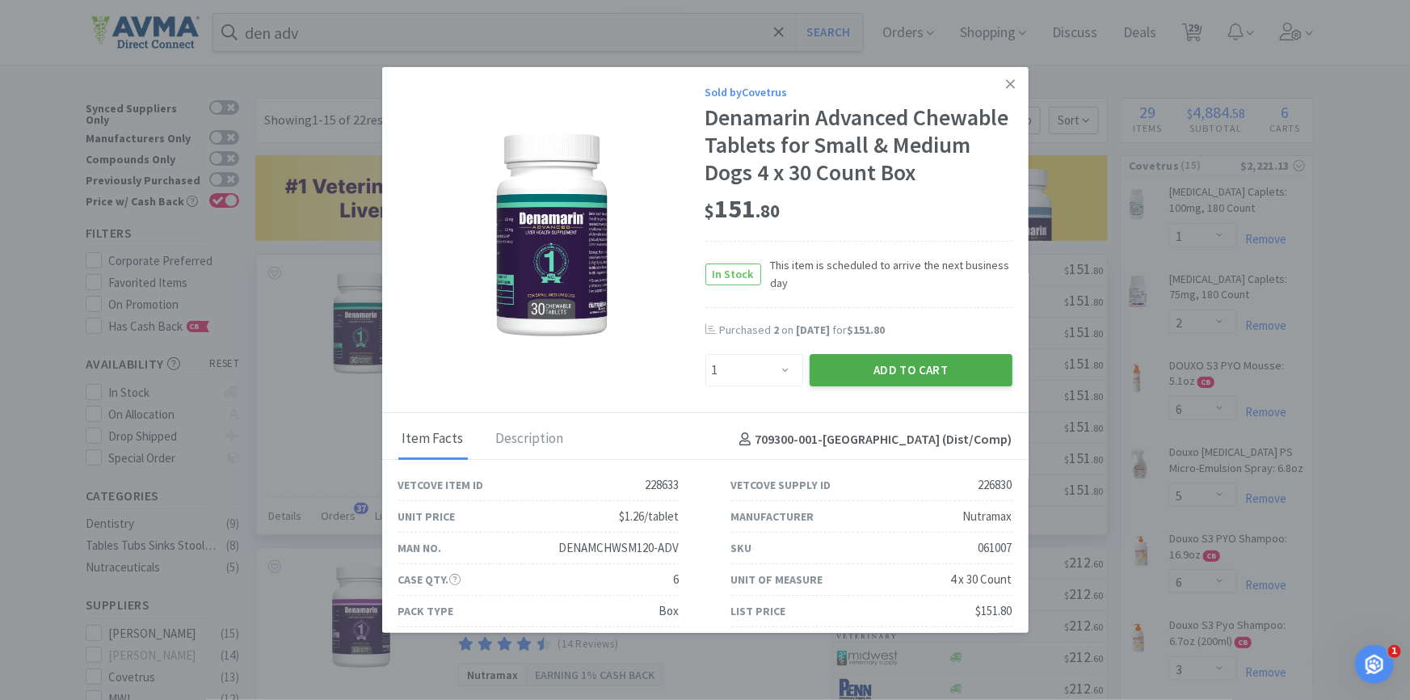
click at [874, 373] on button "Add to Cart" at bounding box center [911, 370] width 203 height 32
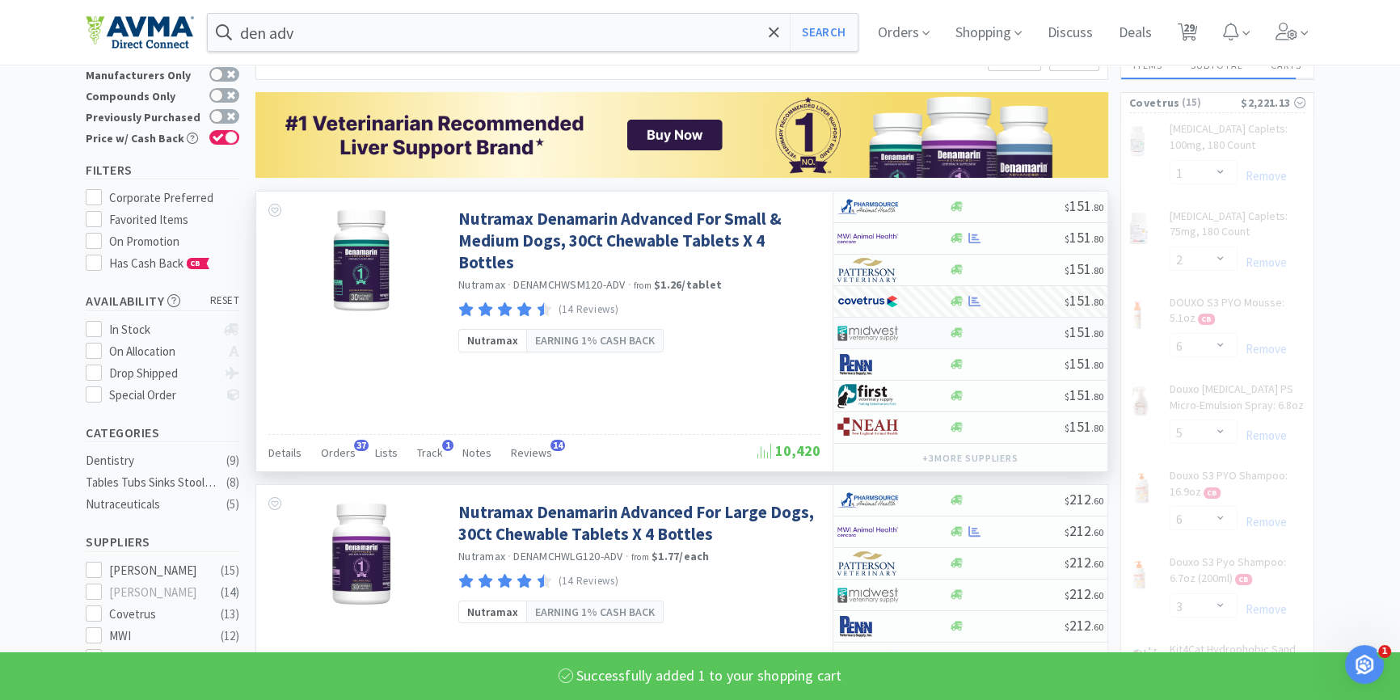
scroll to position [146, 0]
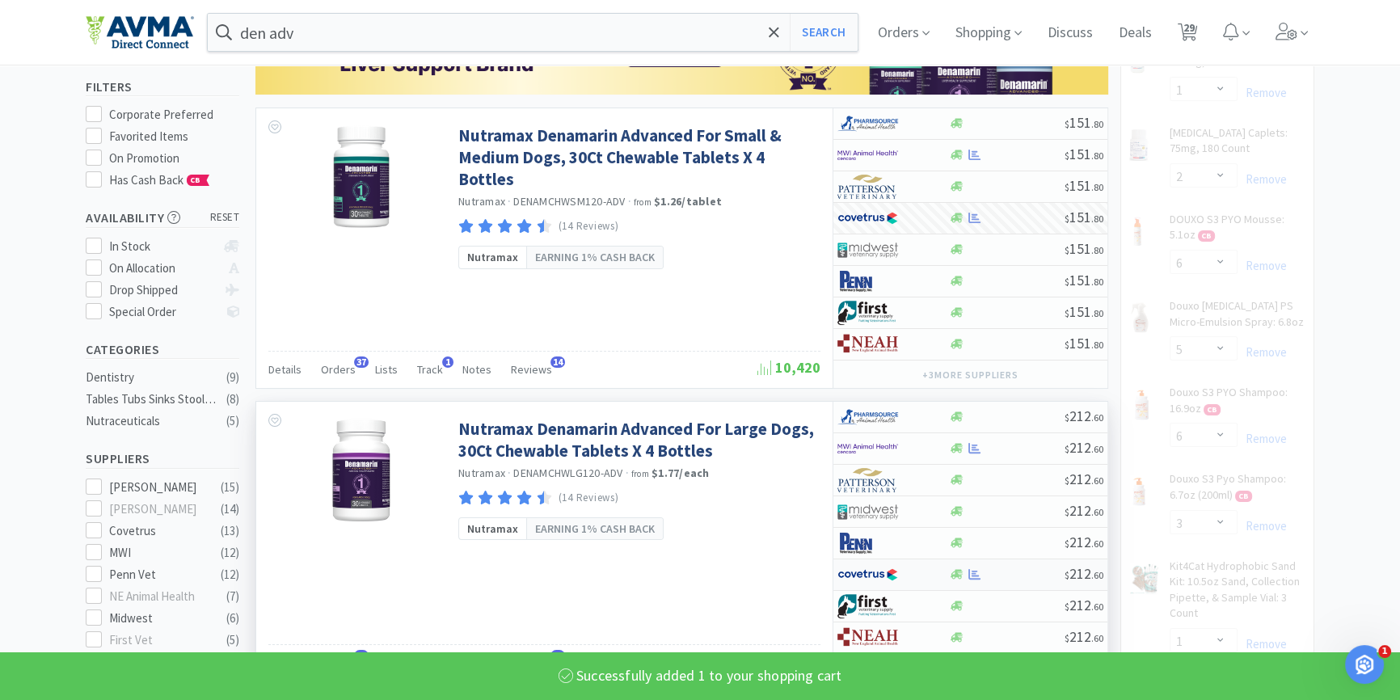
click at [959, 575] on icon at bounding box center [957, 574] width 12 height 12
select select "1"
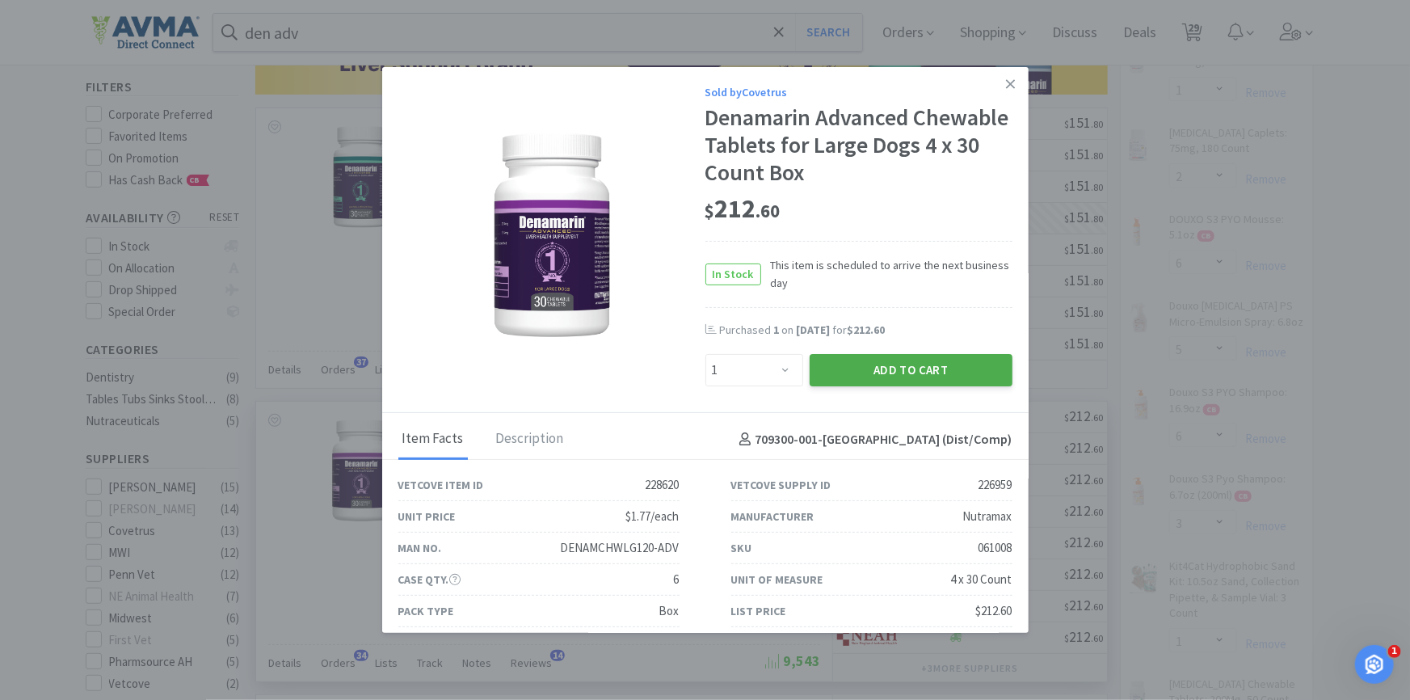
click at [935, 366] on button "Add to Cart" at bounding box center [911, 370] width 203 height 32
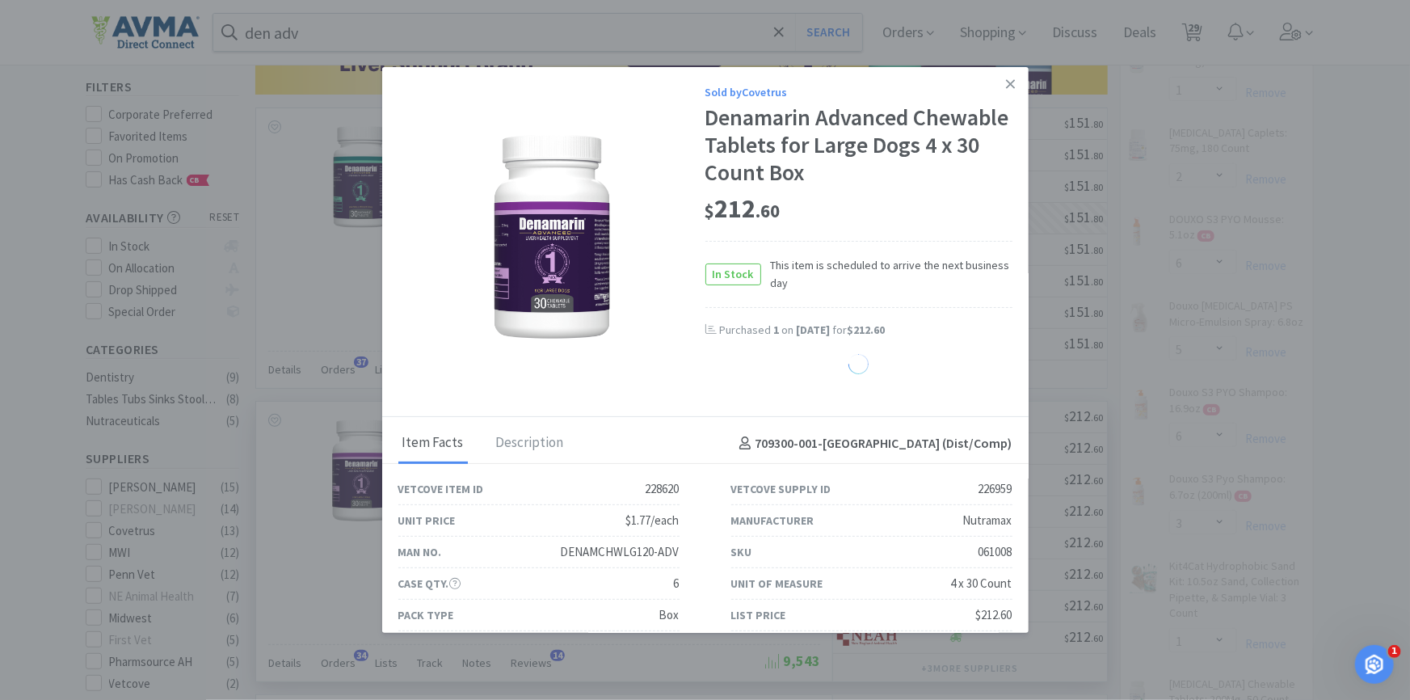
select select "1"
select select "5"
select select "6"
select select "2"
select select "1"
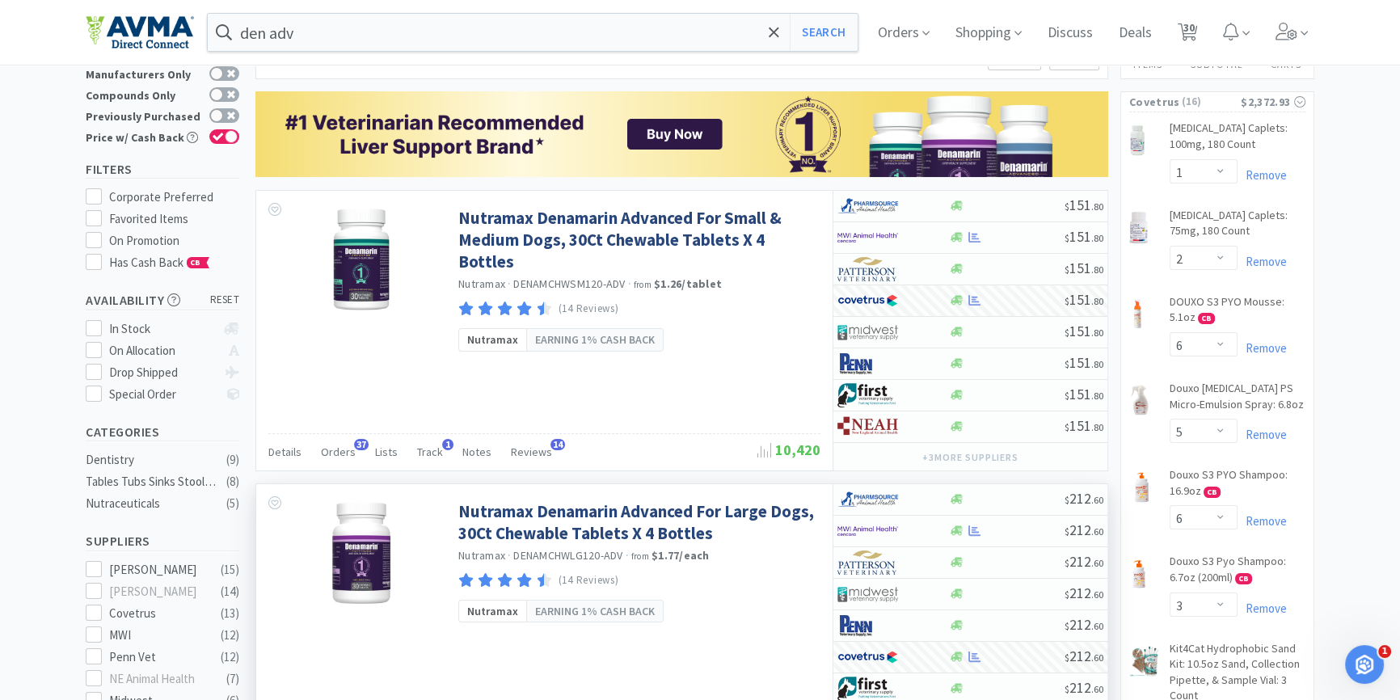
scroll to position [0, 0]
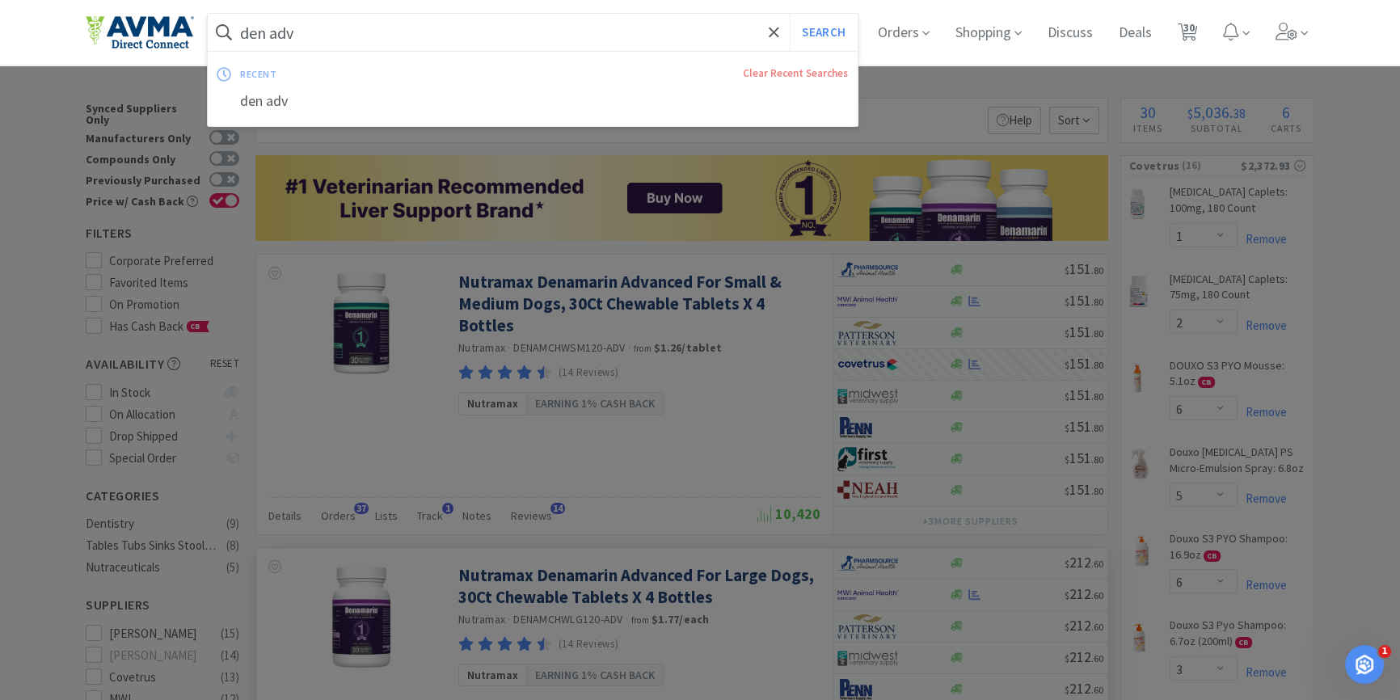
click at [335, 17] on input "den adv" at bounding box center [533, 32] width 650 height 37
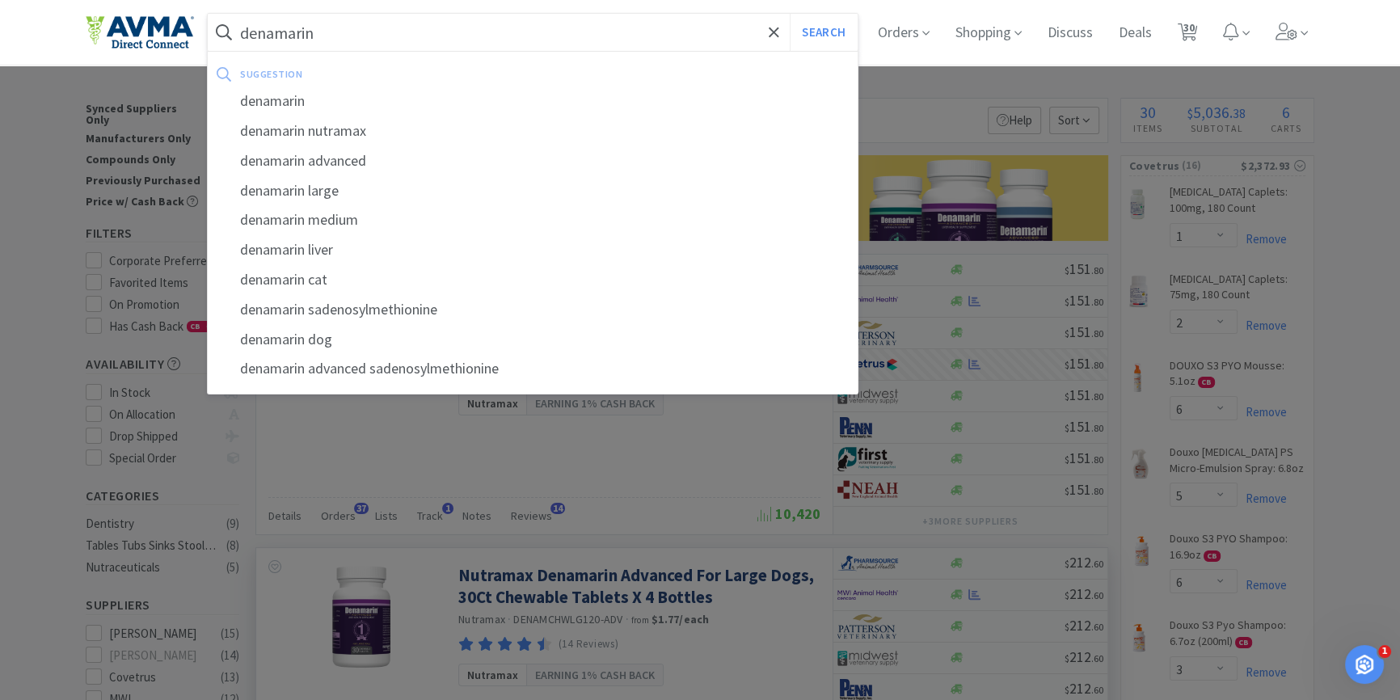
type input "denamarin"
click at [790, 14] on button "Search" at bounding box center [823, 32] width 67 height 37
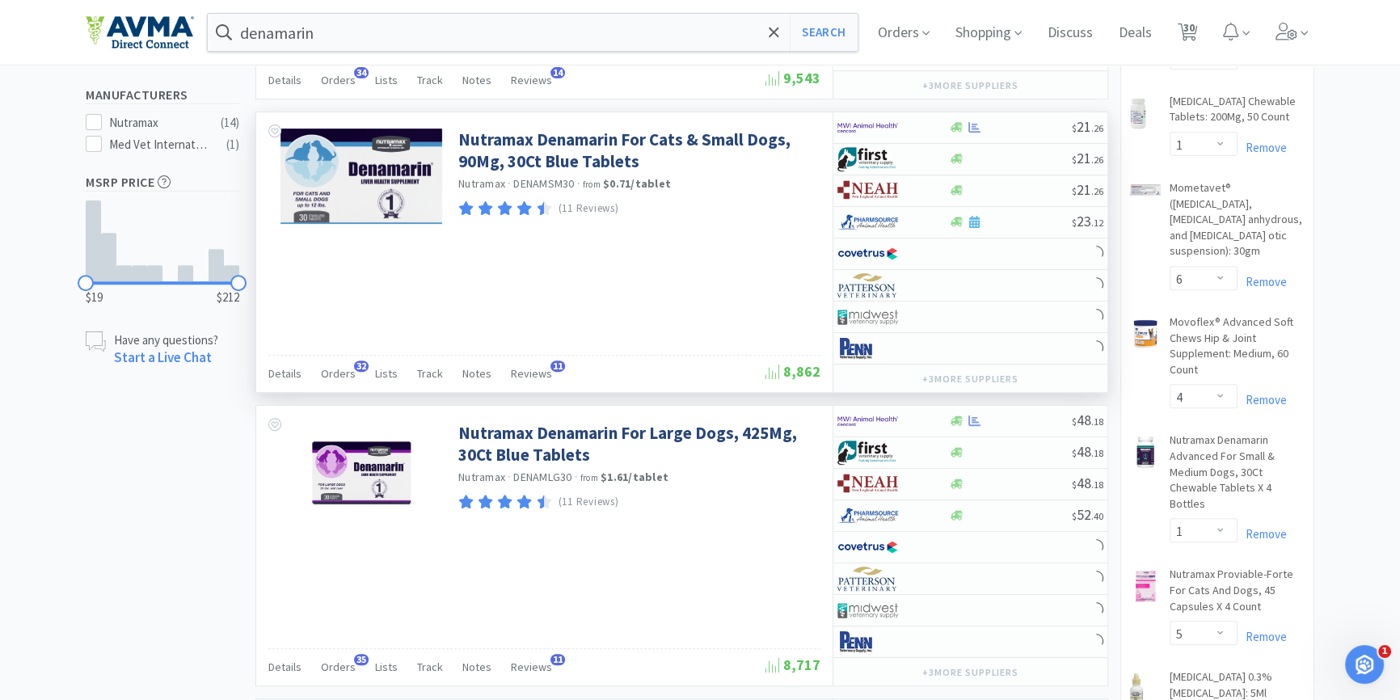
scroll to position [808, 0]
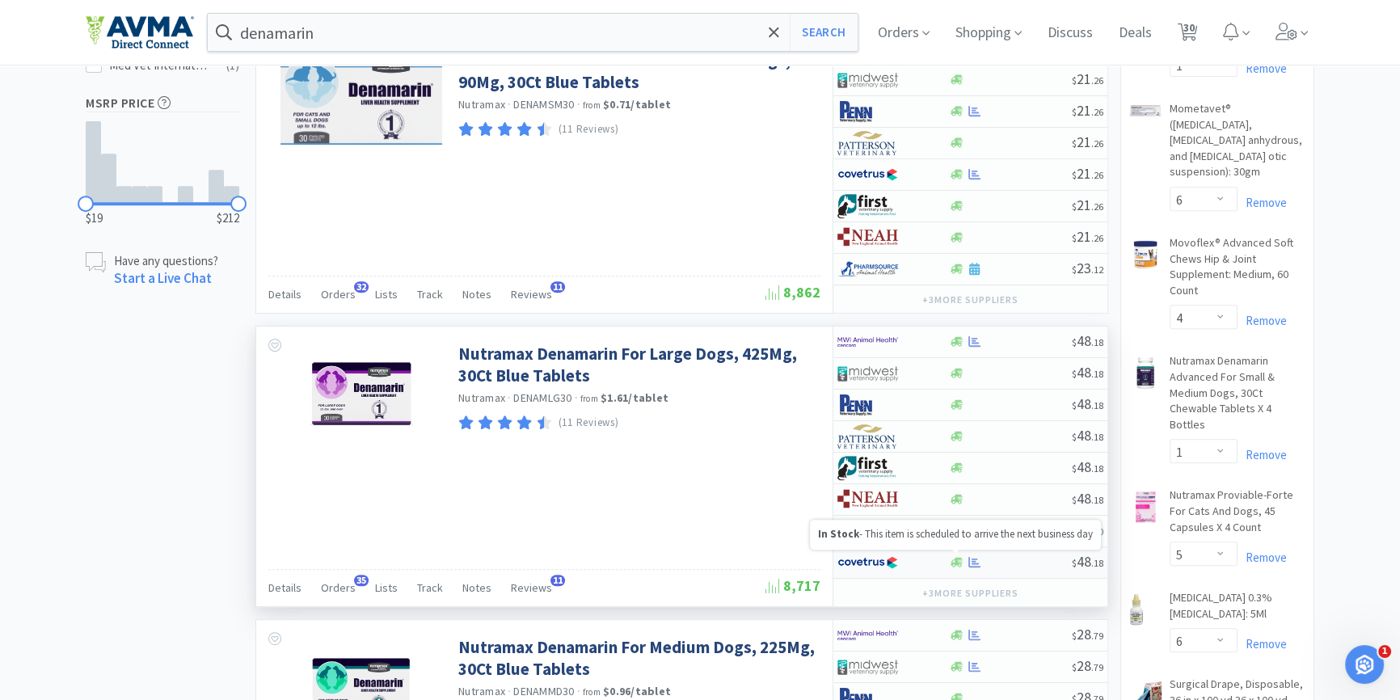
click at [957, 556] on icon at bounding box center [957, 562] width 12 height 12
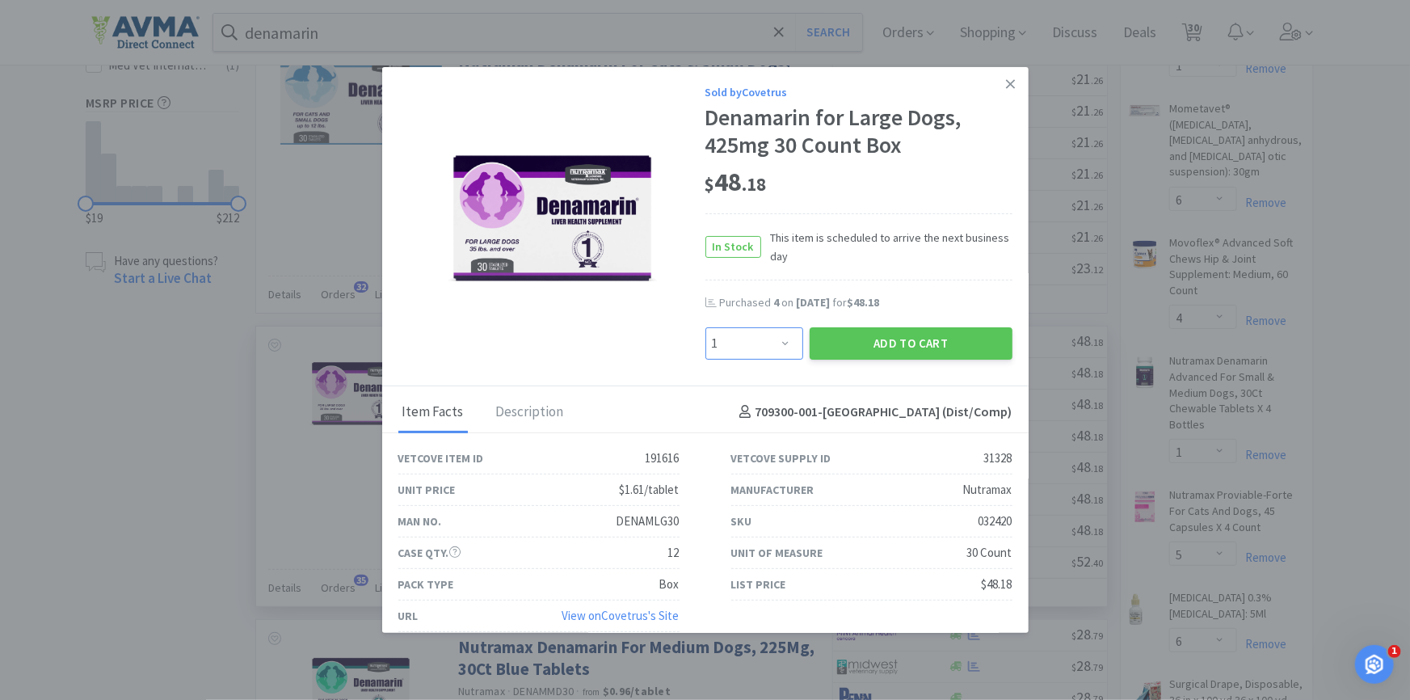
click at [761, 356] on select "Enter Quantity 1 2 3 4 5 6 7 8 9 10 11 12 13 14 15 16 17 18 19 20 Enter Quantity" at bounding box center [755, 343] width 98 height 32
select select "2"
click at [706, 327] on select "Enter Quantity 1 2 3 4 5 6 7 8 9 10 11 12 13 14 15 16 17 18 19 20 Enter Quantity" at bounding box center [755, 343] width 98 height 32
click at [929, 340] on button "Add to Cart" at bounding box center [911, 343] width 203 height 32
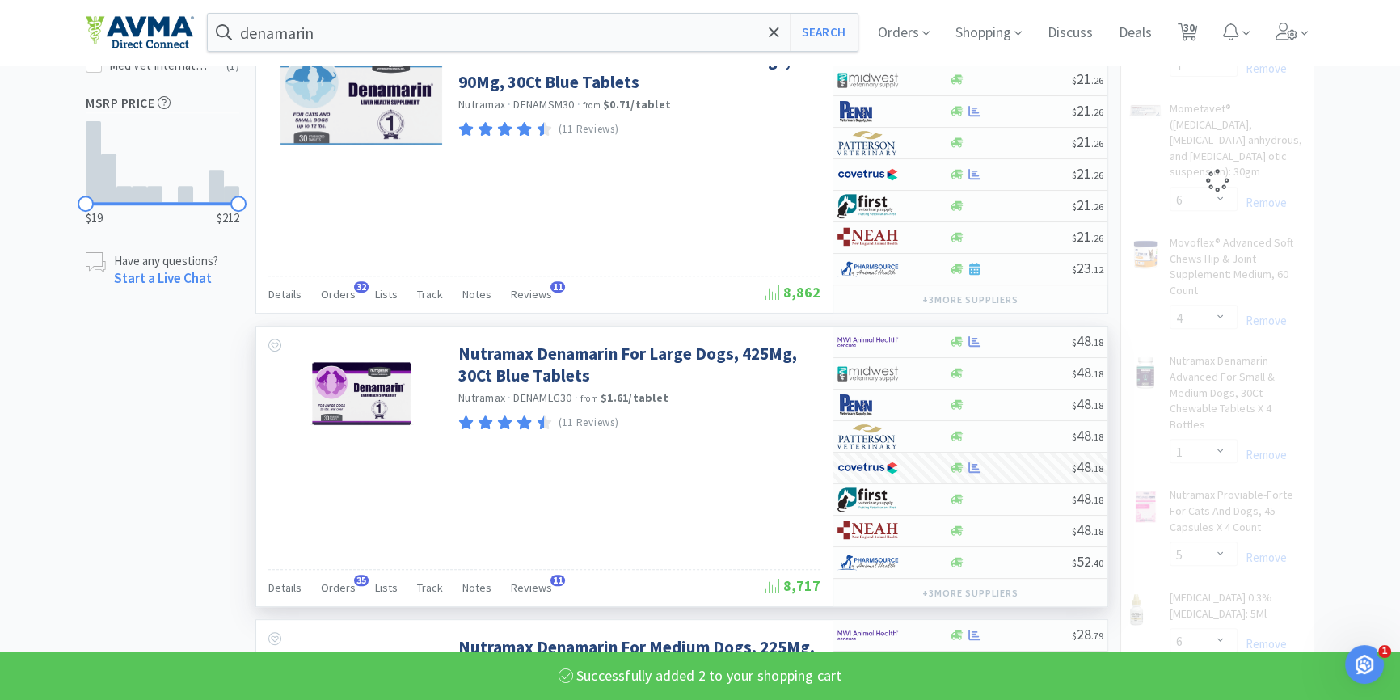
select select "1"
select select "2"
select select "5"
select select "6"
select select "2"
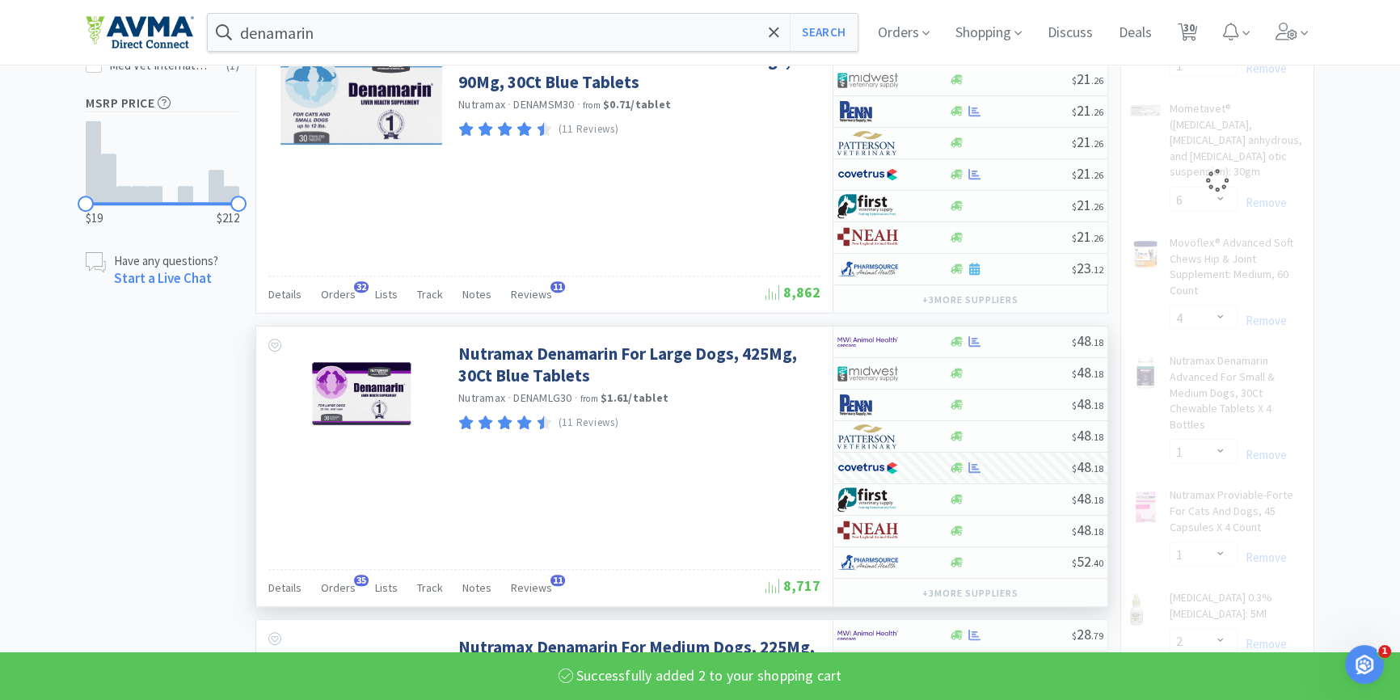
select select "2"
select select "1"
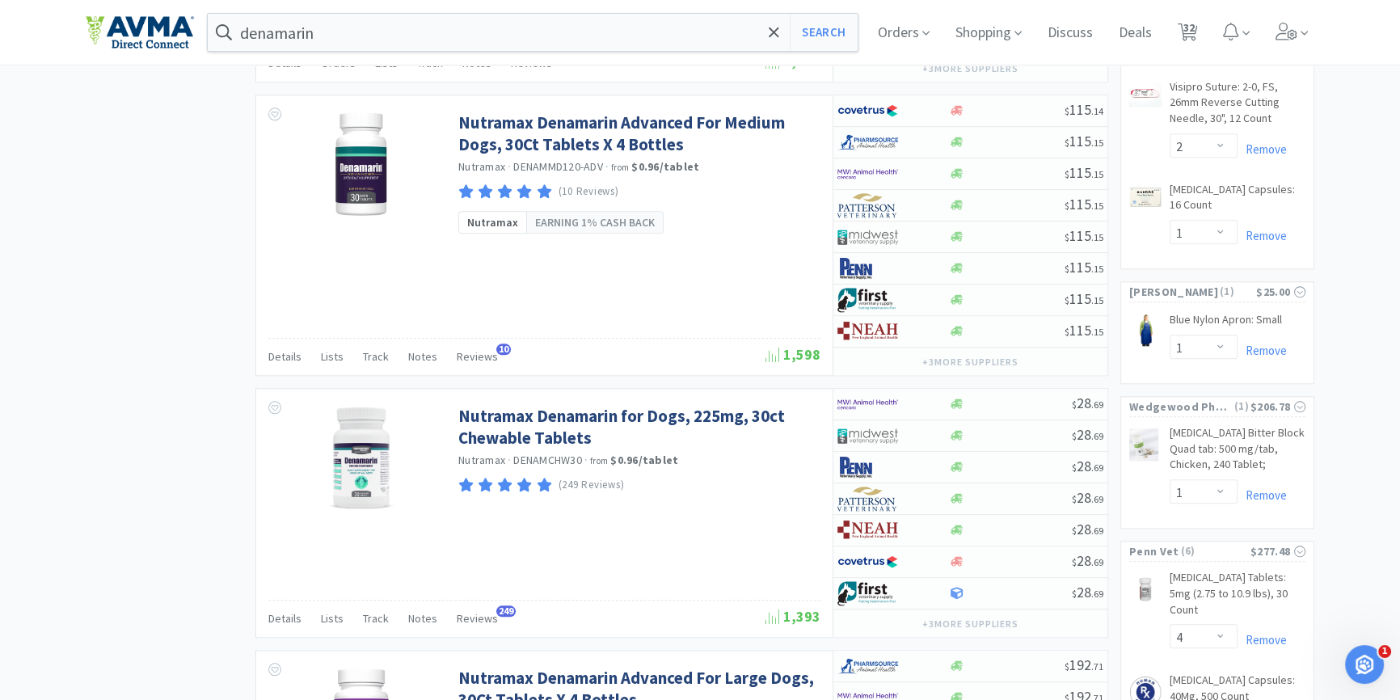
scroll to position [2278, 0]
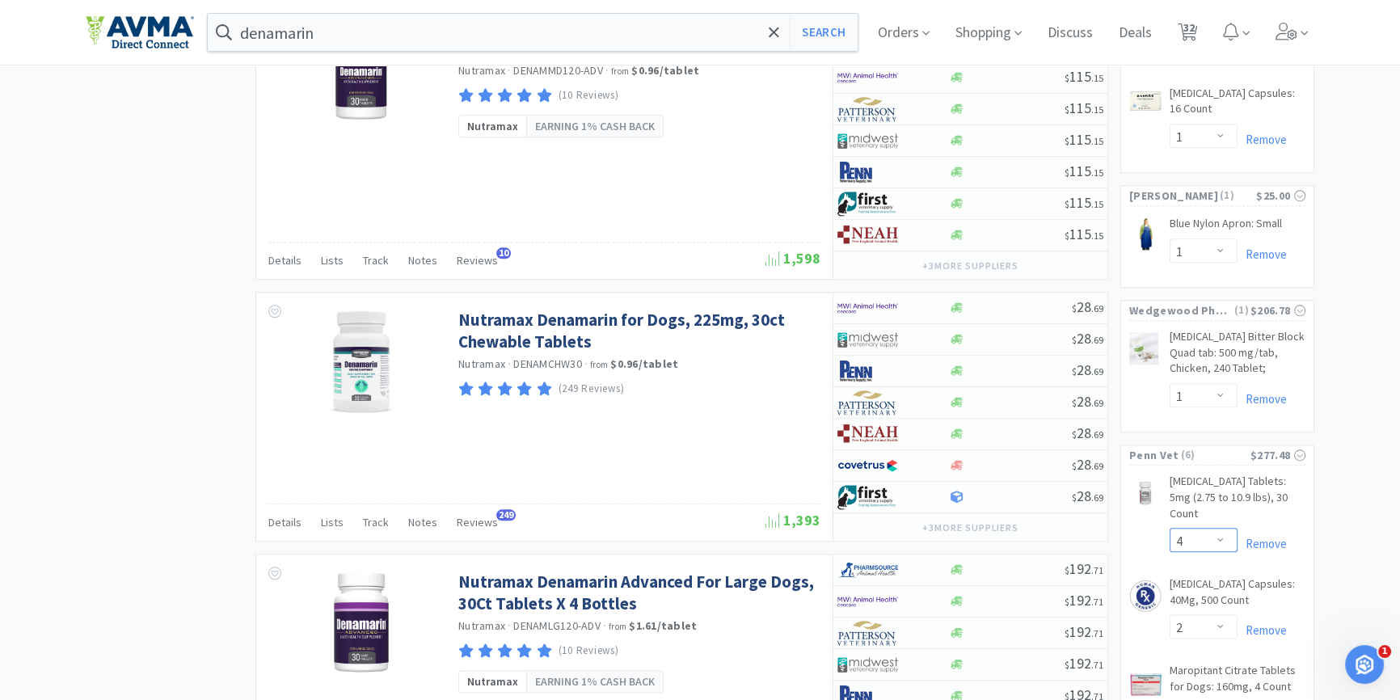
drag, startPoint x: 1190, startPoint y: 471, endPoint x: 1186, endPoint y: 462, distance: 9.8
click at [1190, 528] on select "Enter Quantity 1 2 3 4 5 6 7 8 9 10 11 12 13 14 15 16 17 18 19 20 Enter Quantity" at bounding box center [1204, 540] width 68 height 24
click at [1170, 528] on select "Enter Quantity 1 2 3 4 5 6 7 8 9 10 11 12 13 14 15 16 17 18 19 20 Enter Quantity" at bounding box center [1204, 540] width 68 height 24
select select "3"
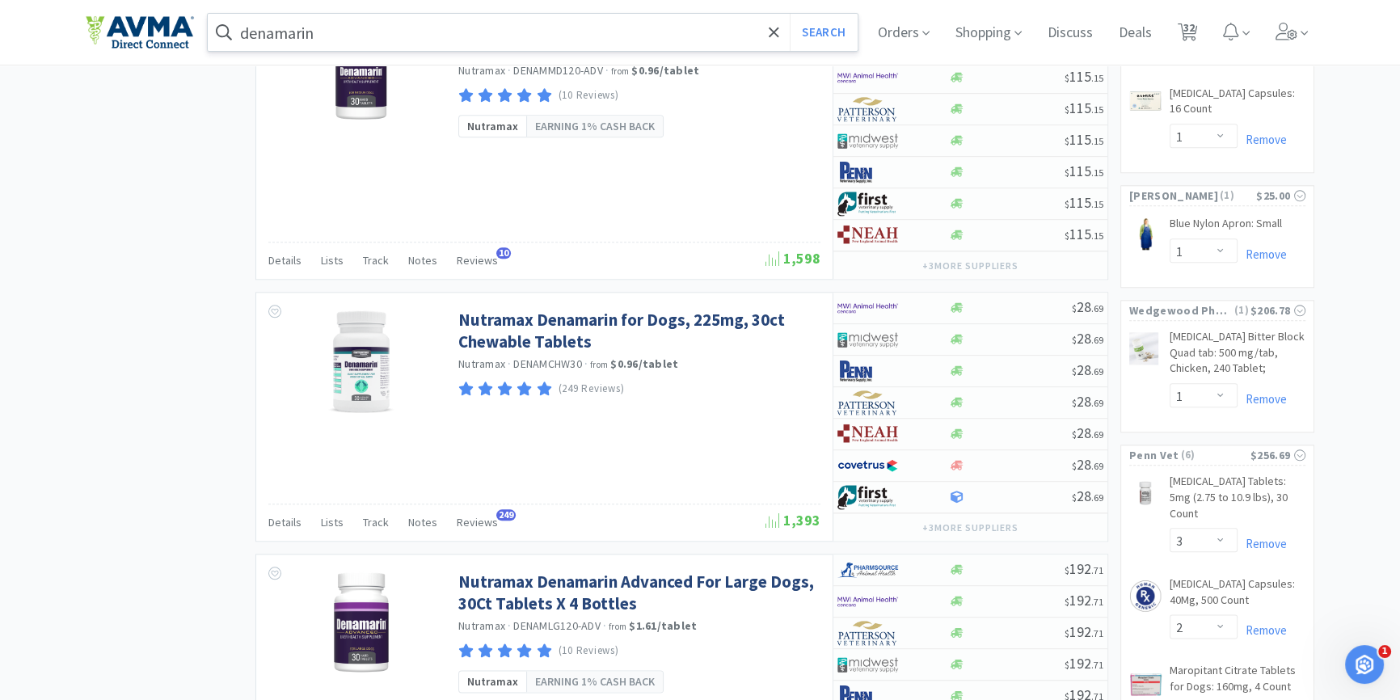
click at [334, 25] on input "denamarin" at bounding box center [533, 32] width 650 height 37
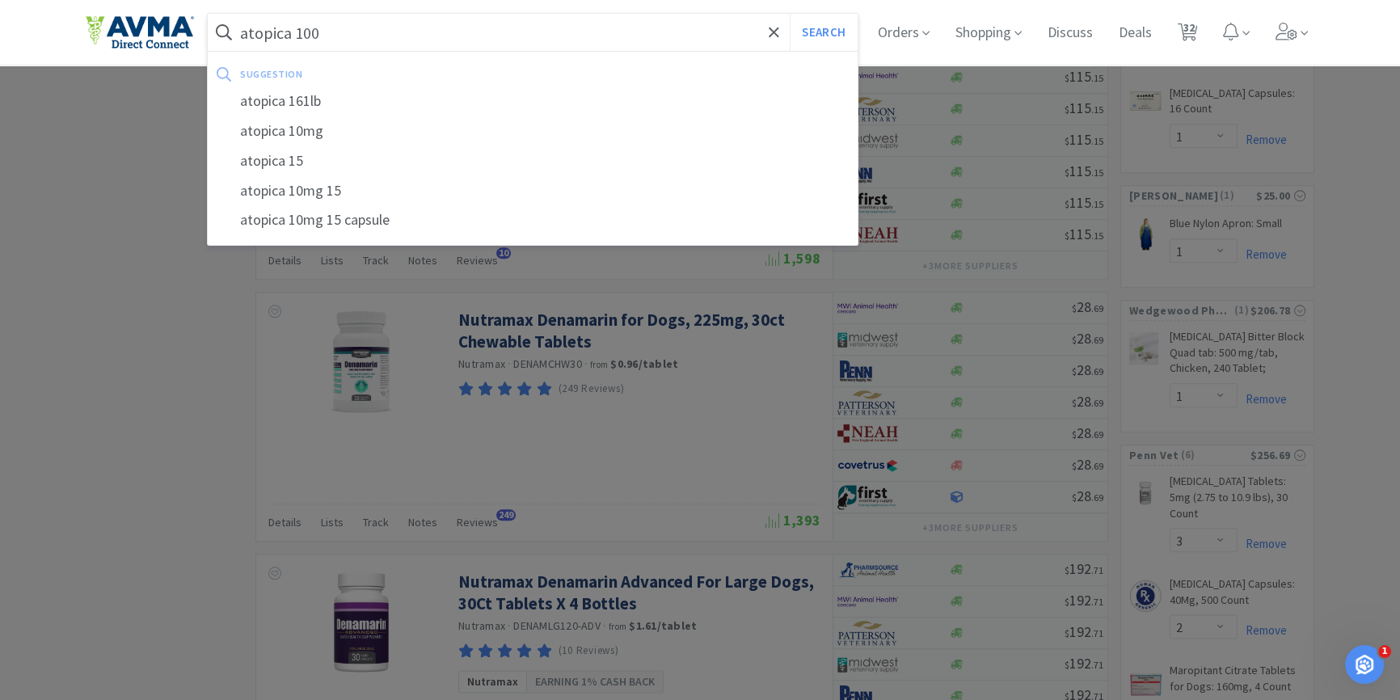
type input "atopica 100"
click at [790, 14] on button "Search" at bounding box center [823, 32] width 67 height 37
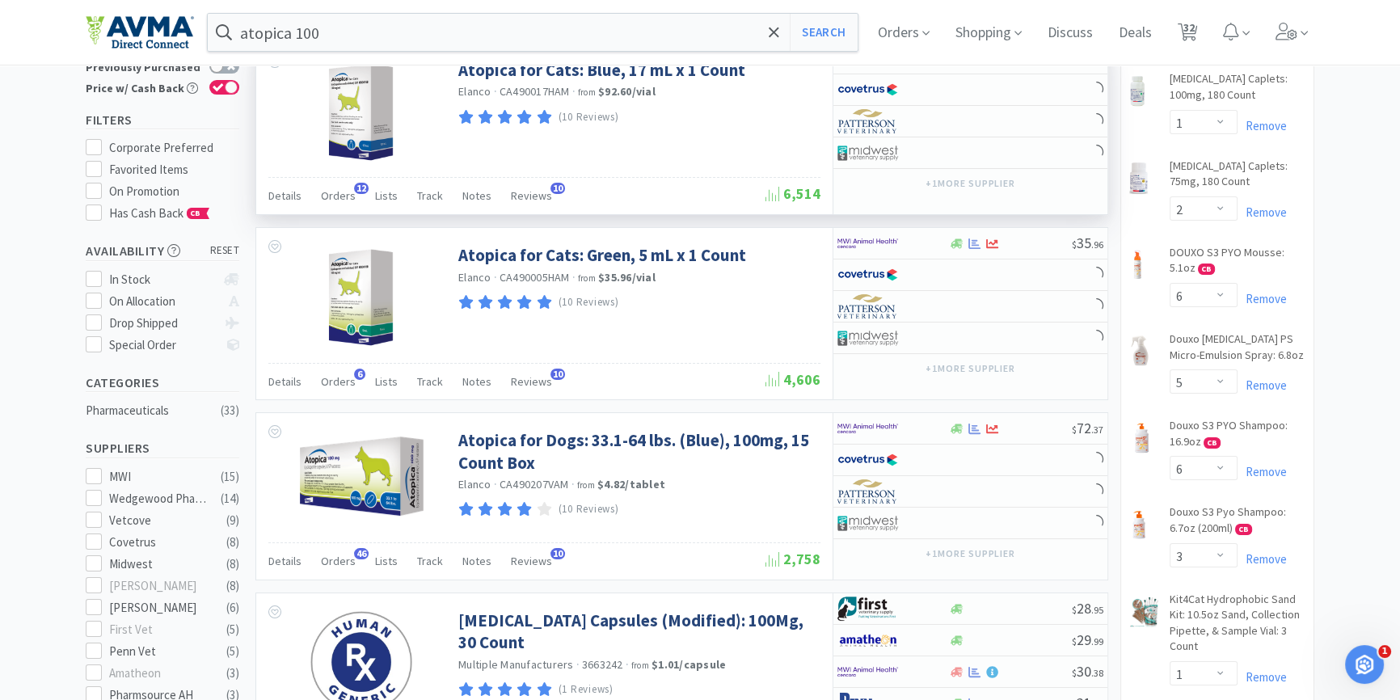
scroll to position [146, 0]
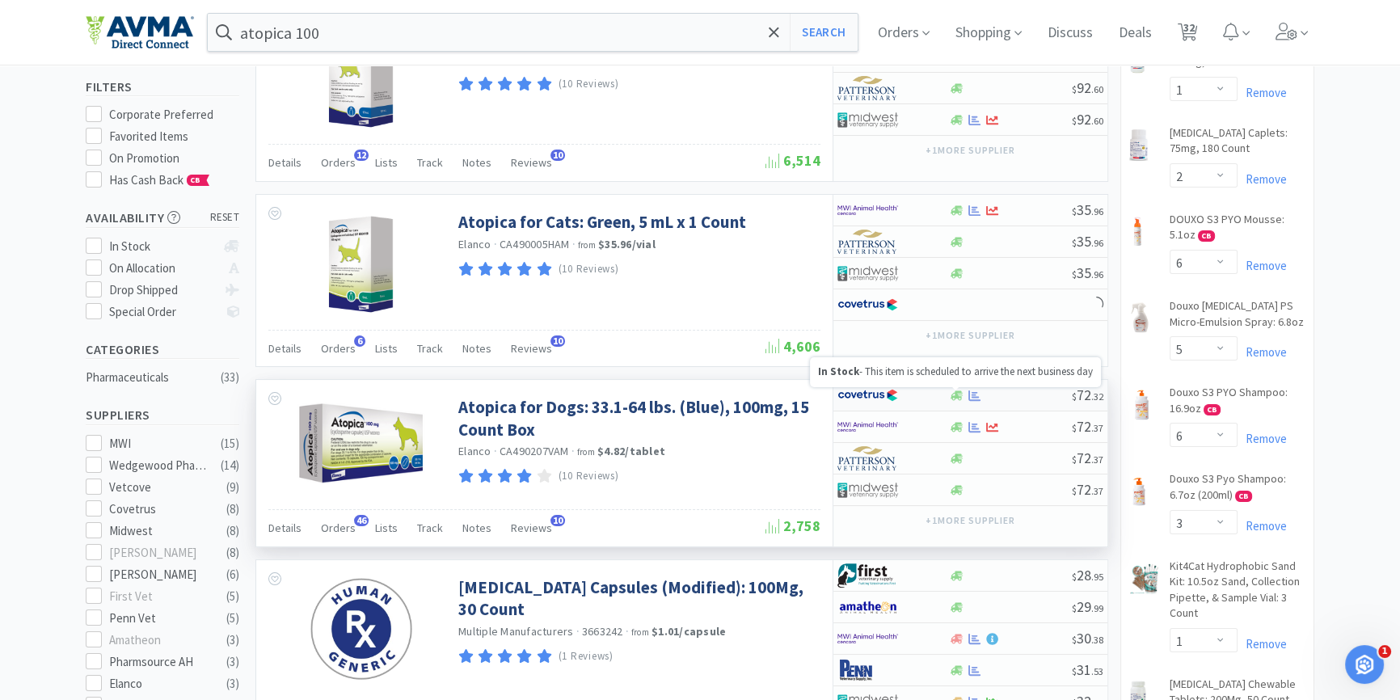
click at [958, 393] on icon at bounding box center [957, 395] width 12 height 10
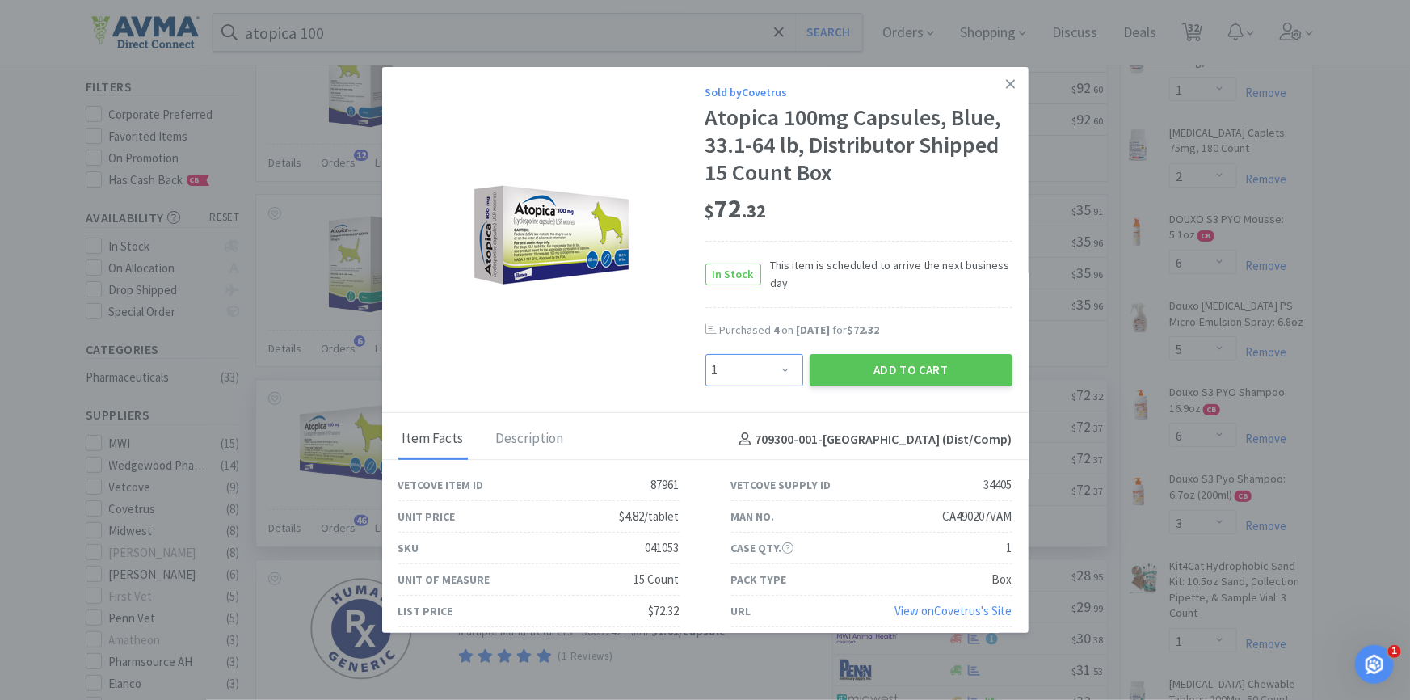
click at [750, 370] on select "Enter Quantity 1 2 3 4 5 6 7 8 9 10 11 12 13 14 15 16 17 18 19 20 Enter Quantity" at bounding box center [755, 370] width 98 height 32
select select "2"
click at [706, 354] on select "Enter Quantity 1 2 3 4 5 6 7 8 9 10 11 12 13 14 15 16 17 18 19 20 Enter Quantity" at bounding box center [755, 370] width 98 height 32
click at [839, 379] on button "Add to Cart" at bounding box center [911, 370] width 203 height 32
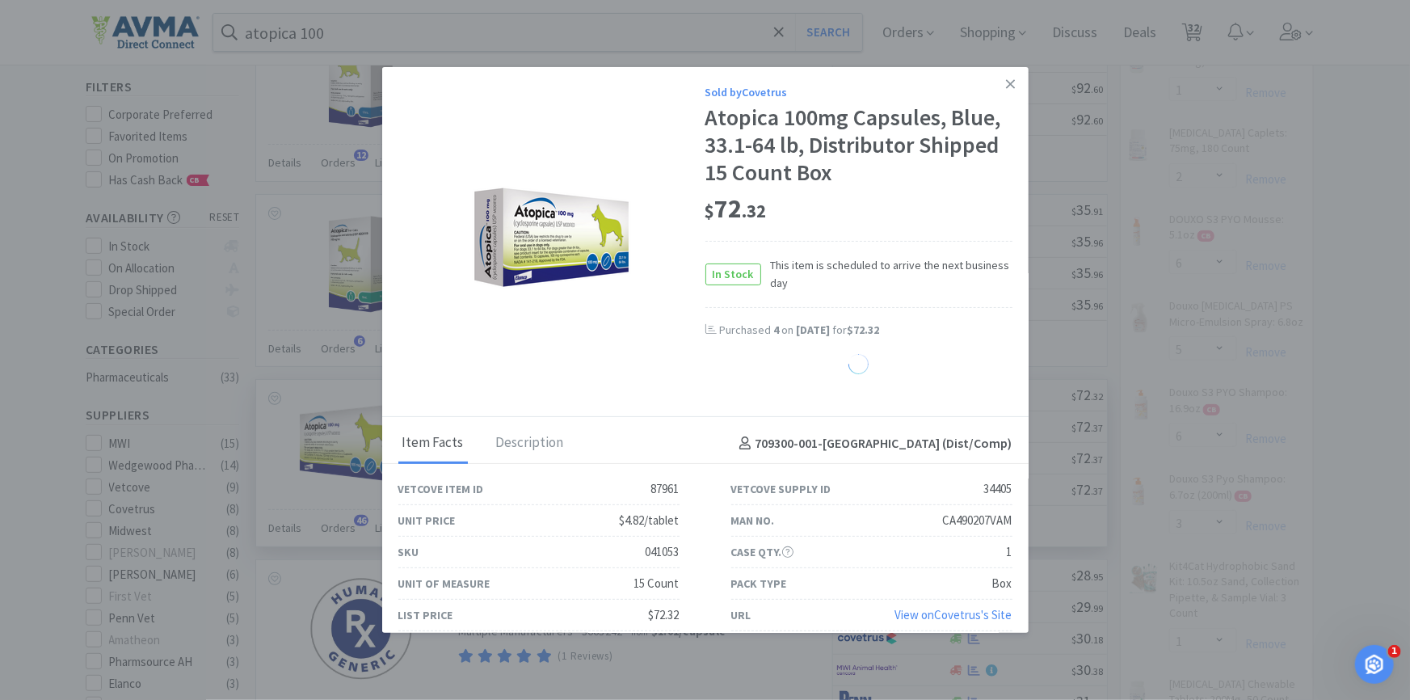
select select "1"
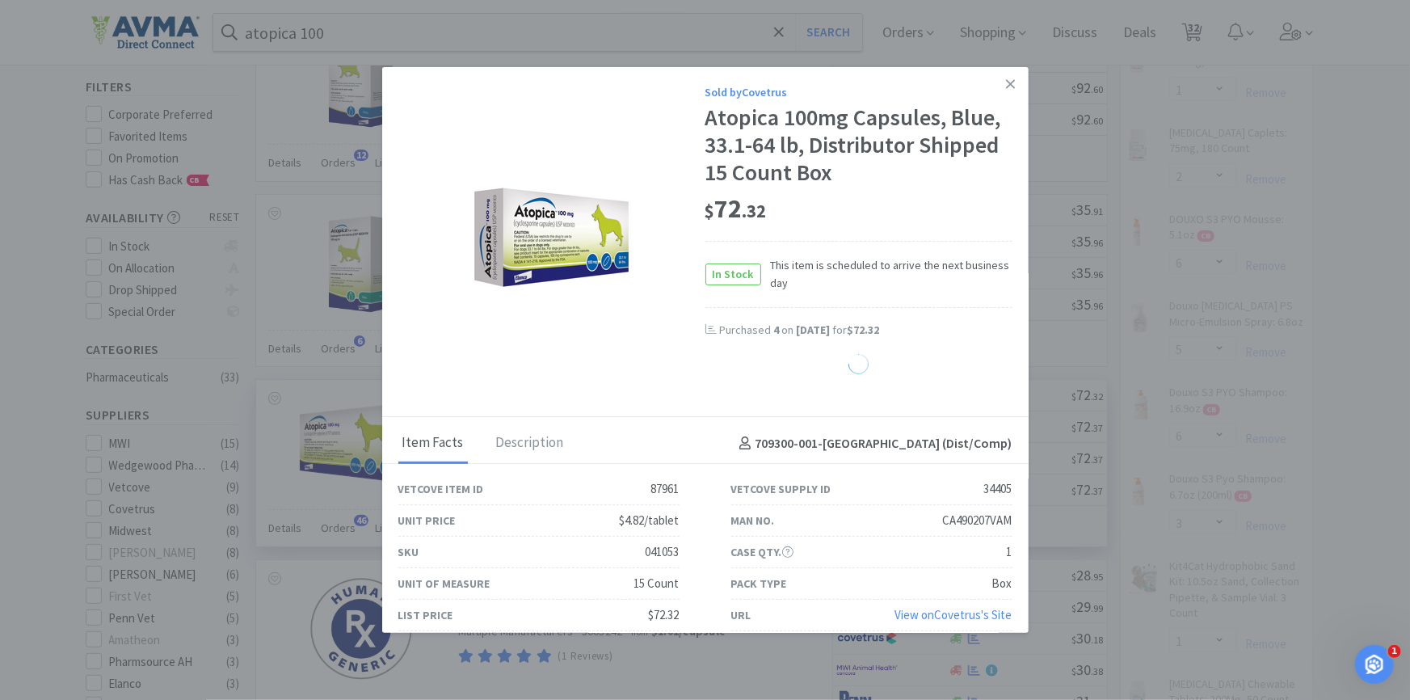
select select "1"
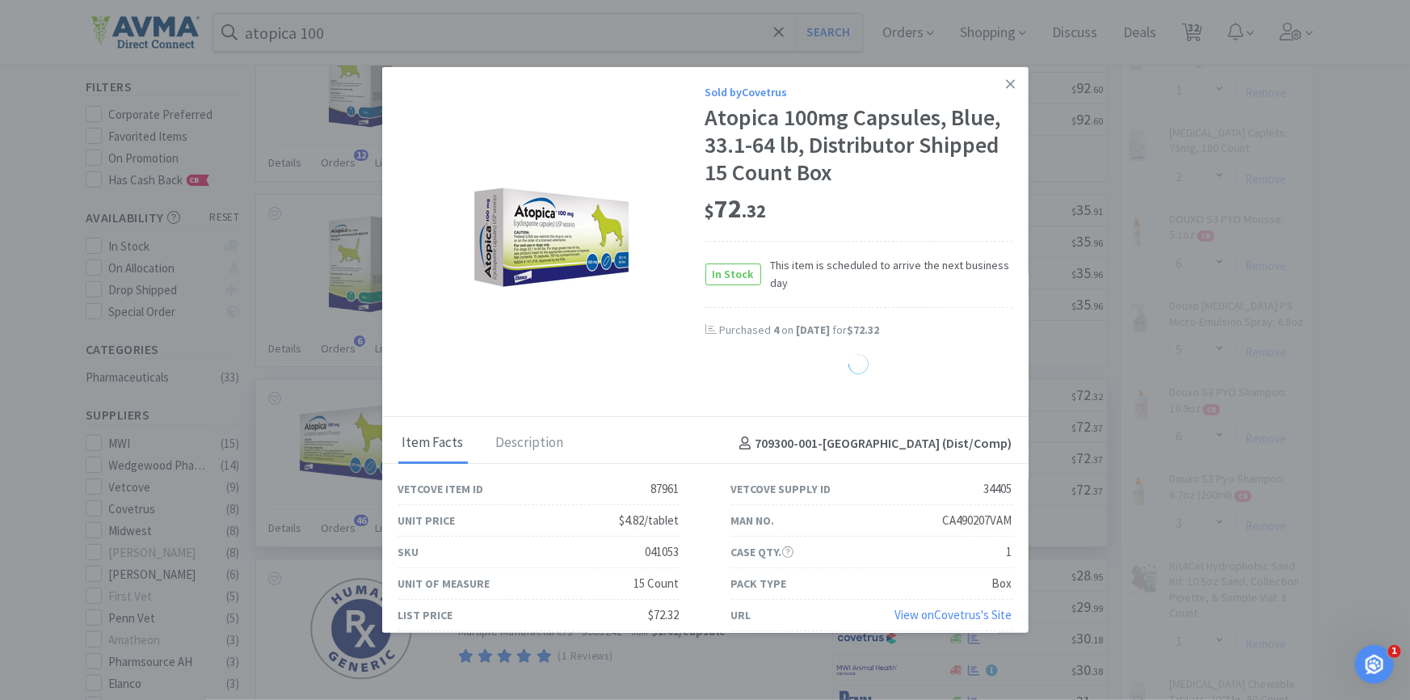
select select "1"
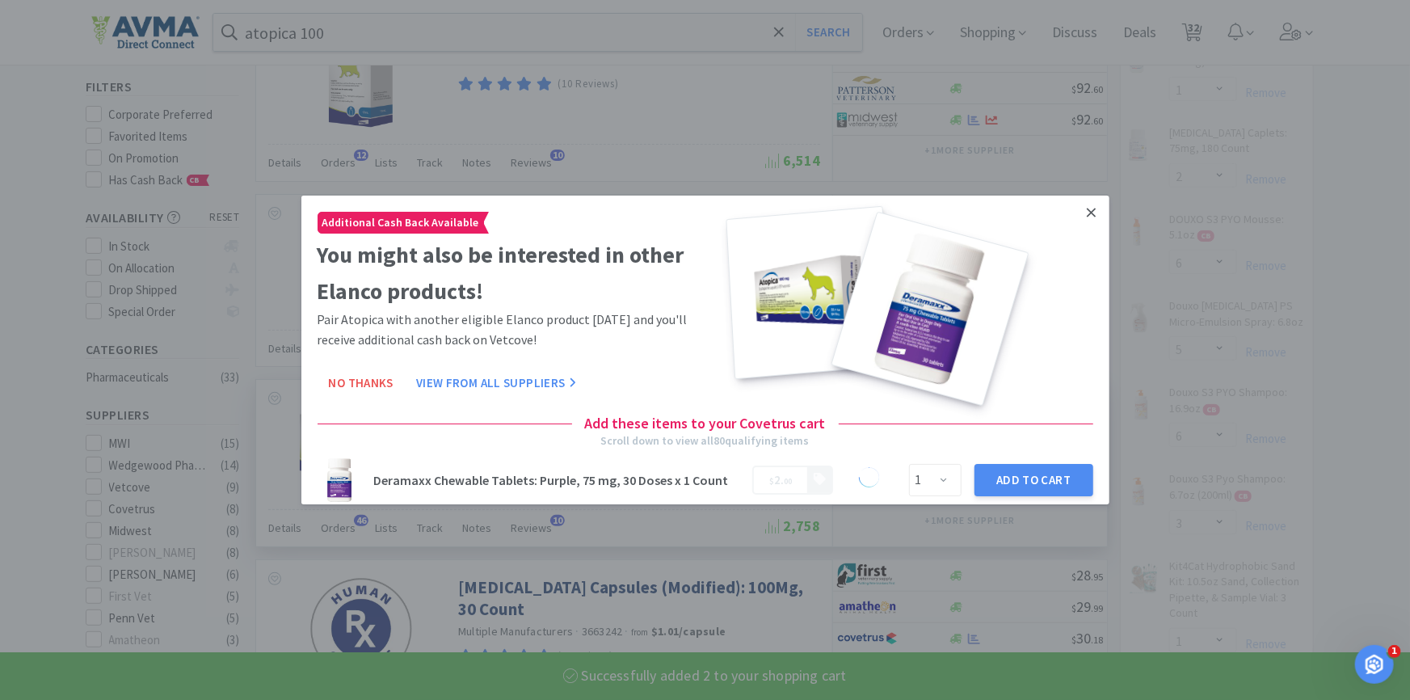
click at [1087, 214] on icon at bounding box center [1091, 212] width 9 height 15
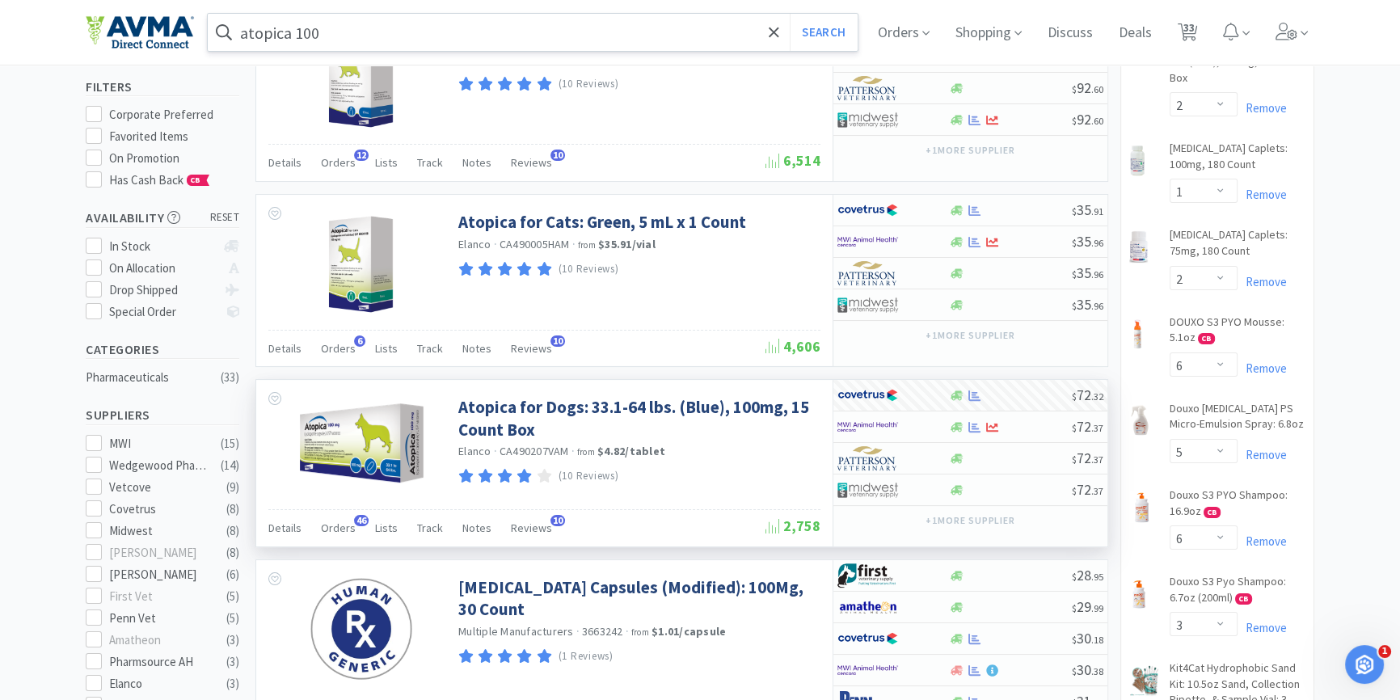
click at [357, 40] on input "atopica 100" at bounding box center [533, 32] width 650 height 37
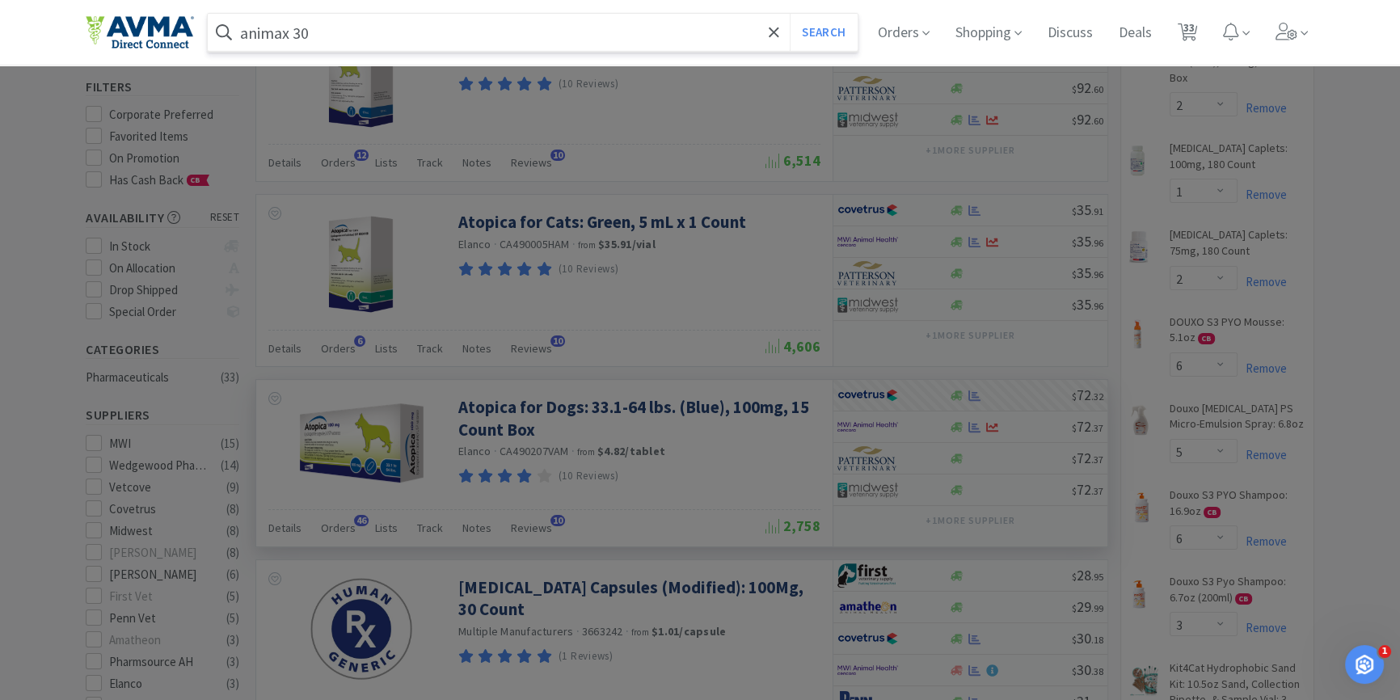
click at [790, 14] on button "Search" at bounding box center [823, 32] width 67 height 37
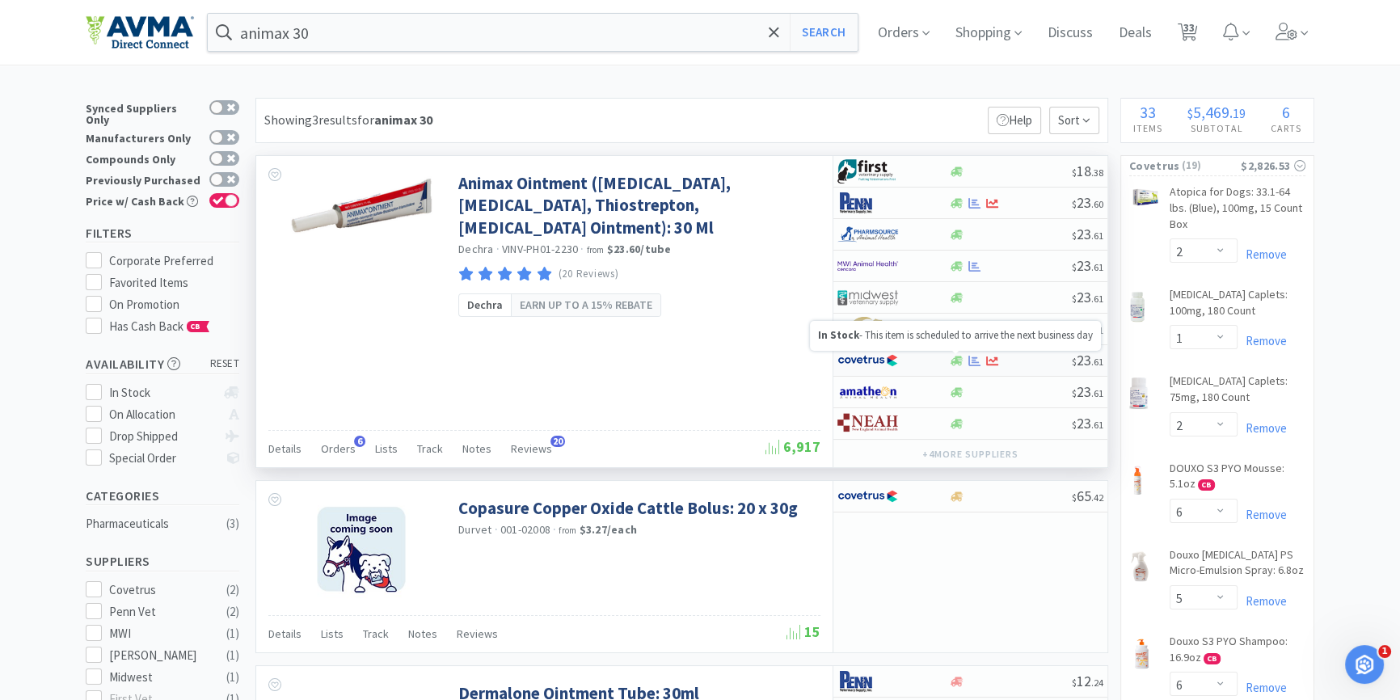
click at [961, 356] on icon at bounding box center [957, 361] width 12 height 12
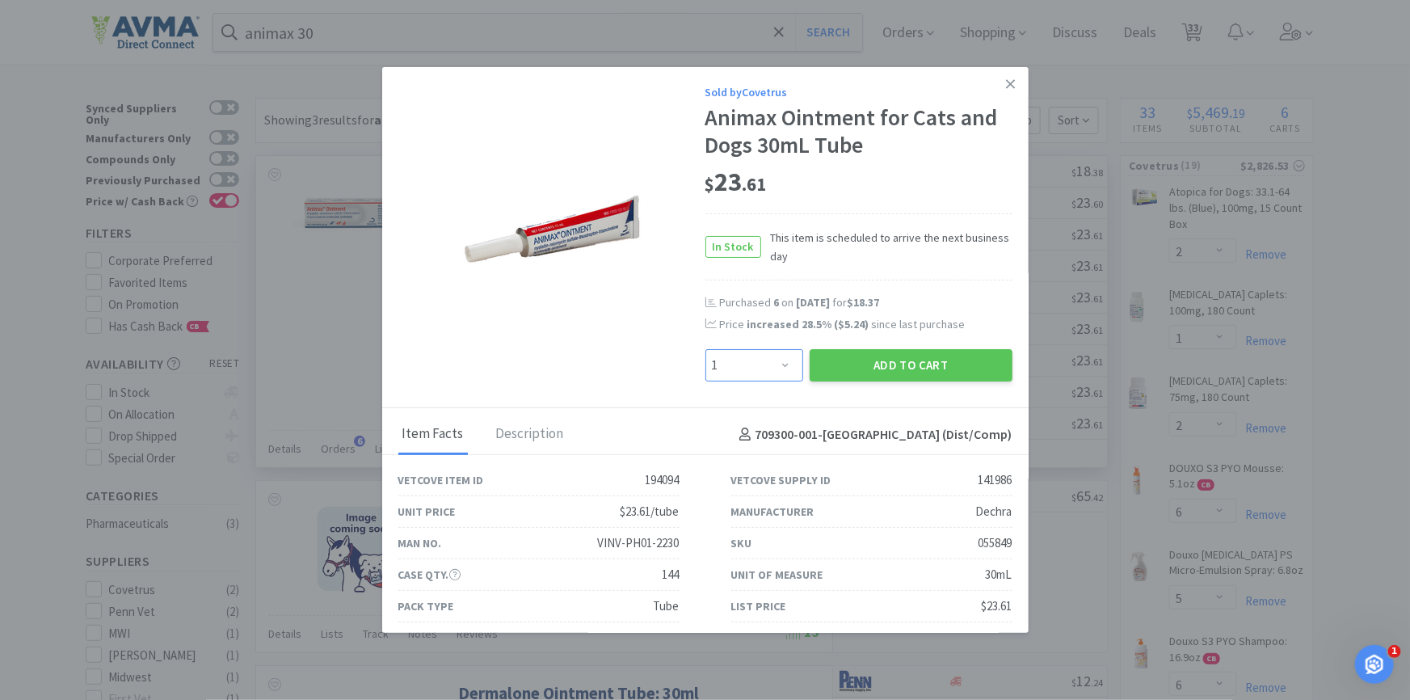
drag, startPoint x: 756, startPoint y: 363, endPoint x: 756, endPoint y: 354, distance: 8.9
click at [756, 363] on select "Enter Quantity 1 2 3 4 5 6 7 8 9 10 11 12 13 14 15 16 17 18 19 20 Enter Quantity" at bounding box center [755, 365] width 98 height 32
click at [706, 349] on select "Enter Quantity 1 2 3 4 5 6 7 8 9 10 11 12 13 14 15 16 17 18 19 20 Enter Quantity" at bounding box center [755, 365] width 98 height 32
click at [895, 382] on div "Add to Cart" at bounding box center [911, 365] width 209 height 39
click at [970, 373] on button "Add to Cart" at bounding box center [911, 365] width 203 height 32
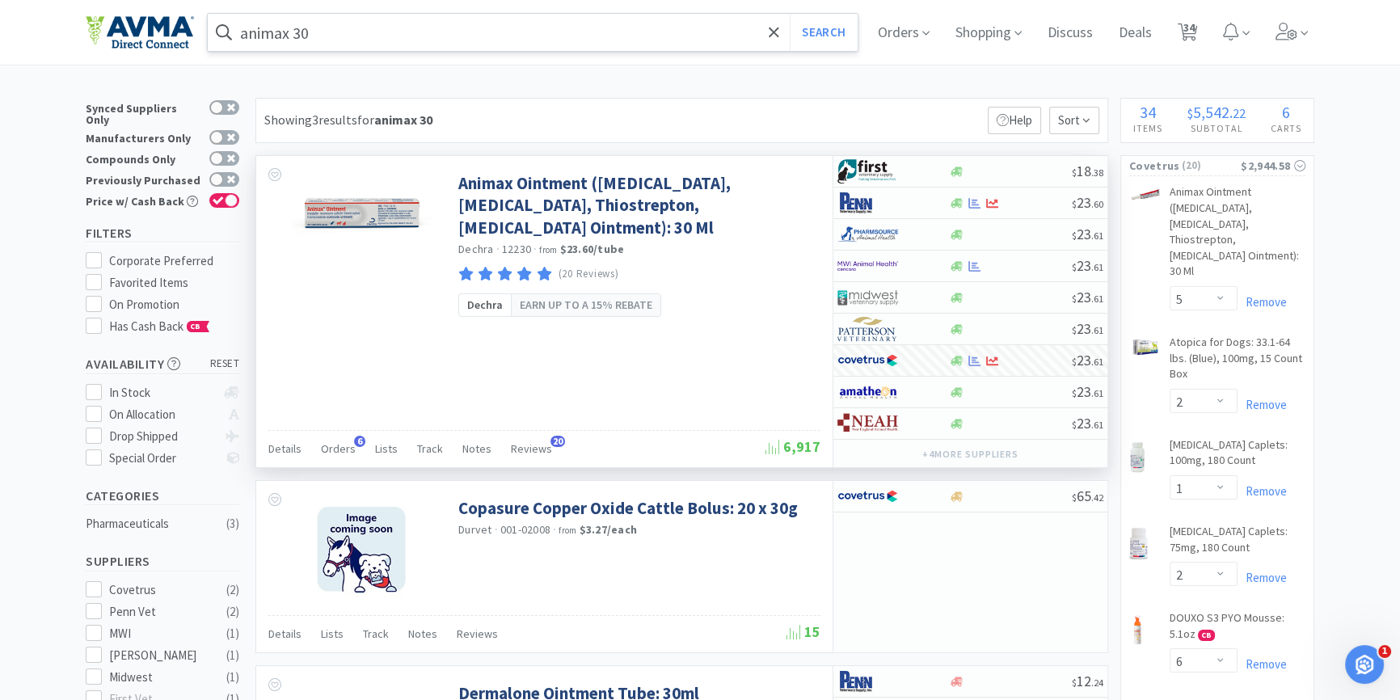
click at [394, 21] on input "animax 30" at bounding box center [533, 32] width 650 height 37
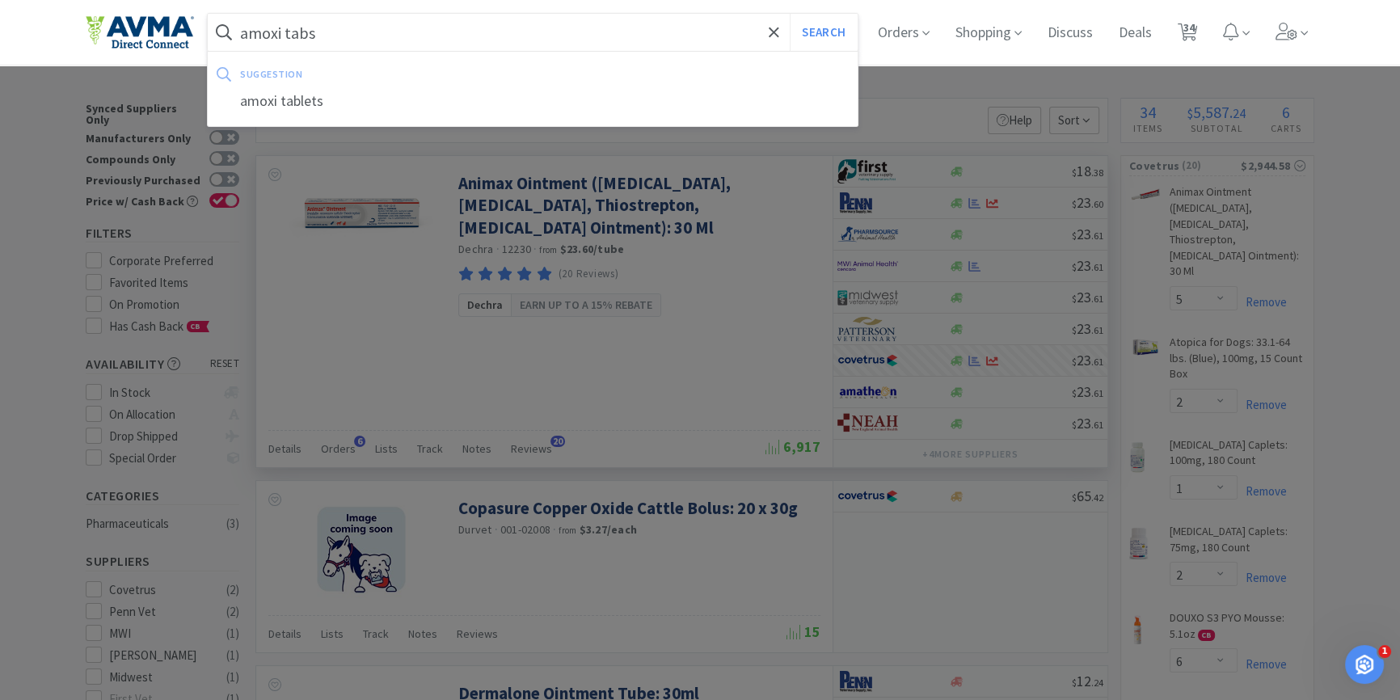
click at [790, 14] on button "Search" at bounding box center [823, 32] width 67 height 37
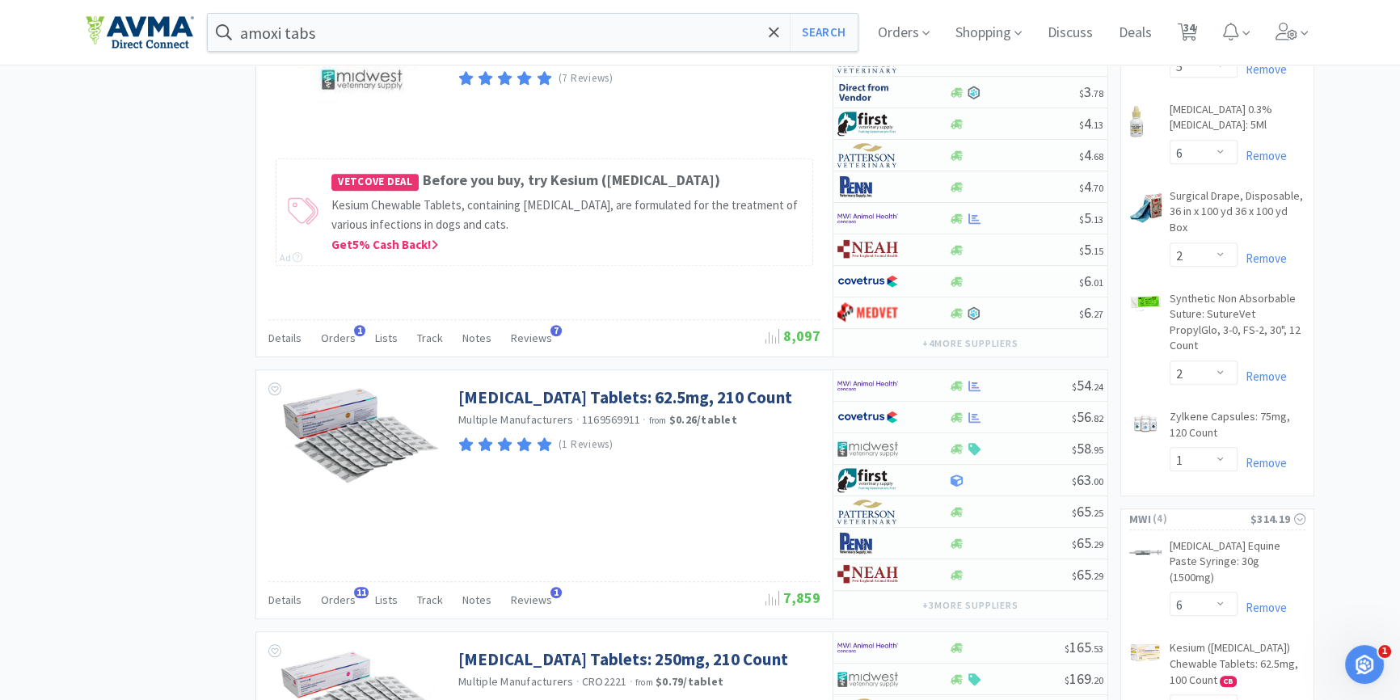
scroll to position [1910, 0]
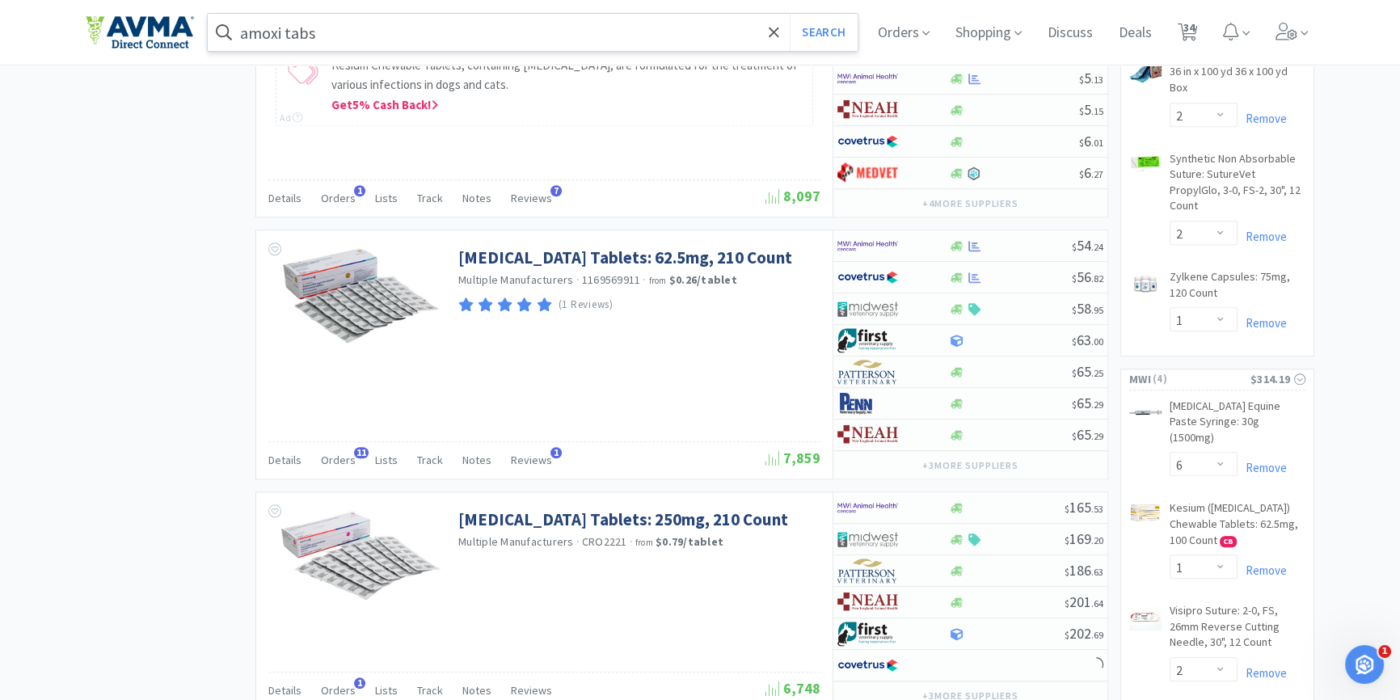
click at [372, 38] on input "amoxi tabs" at bounding box center [533, 32] width 650 height 37
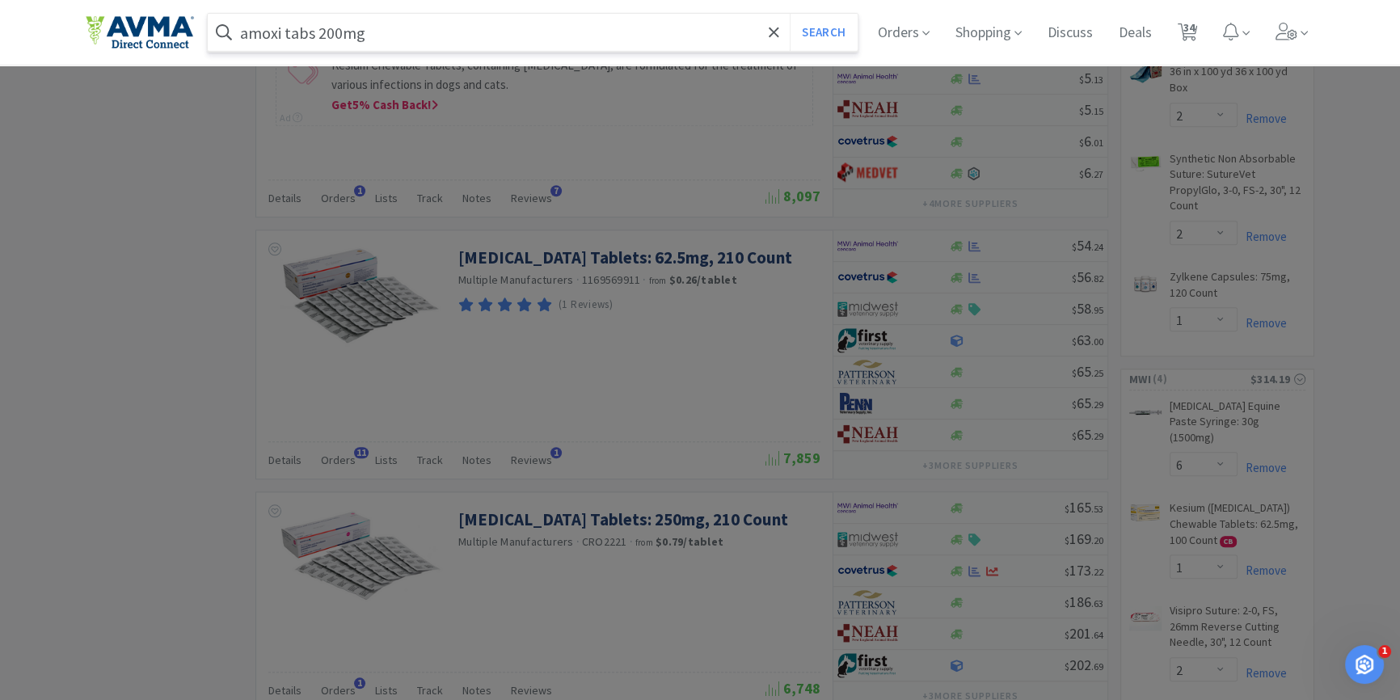
click at [790, 14] on button "Search" at bounding box center [823, 32] width 67 height 37
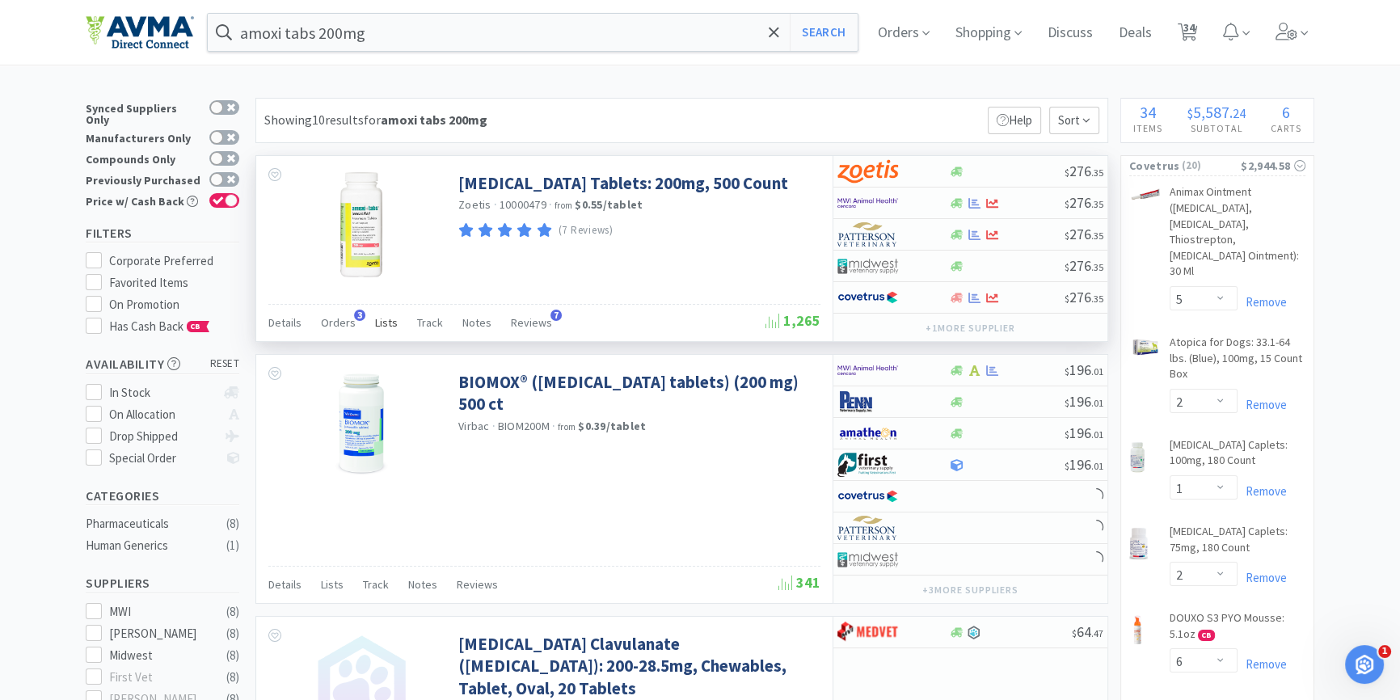
drag, startPoint x: 323, startPoint y: 325, endPoint x: 372, endPoint y: 325, distance: 48.5
click at [323, 325] on span "Orders" at bounding box center [338, 322] width 35 height 15
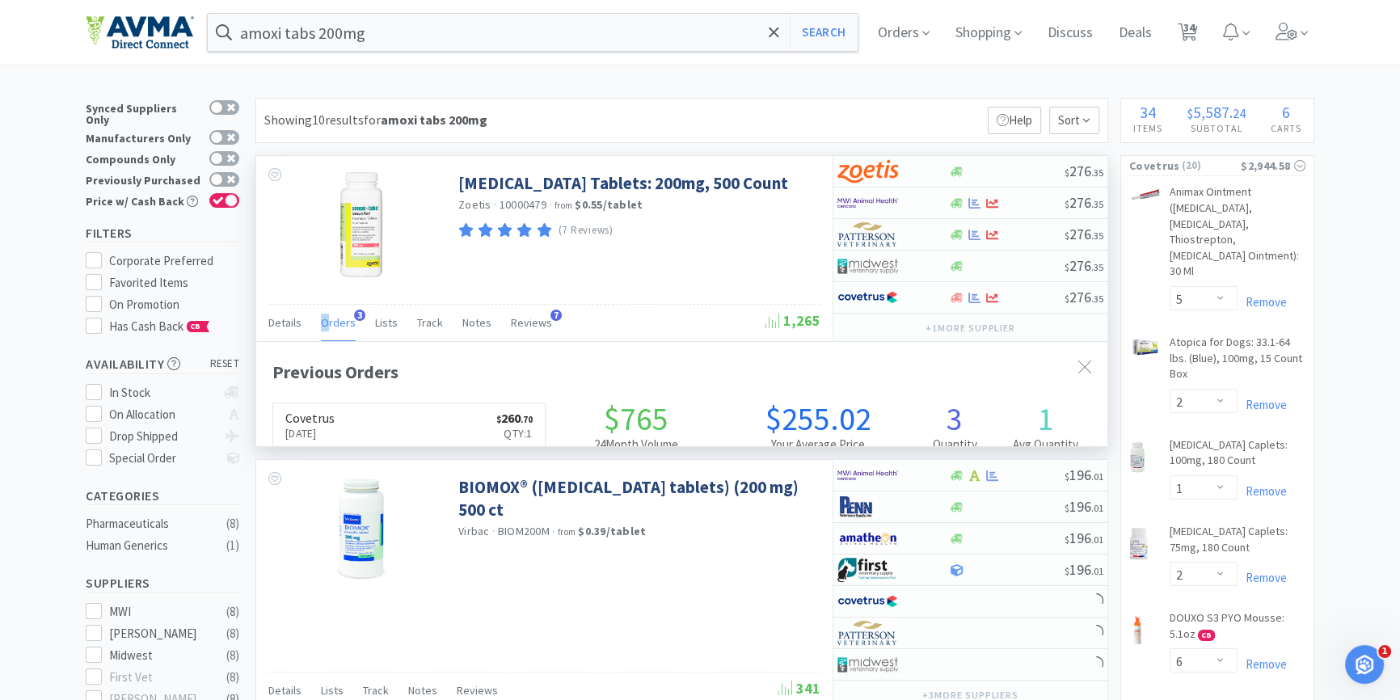
scroll to position [419, 850]
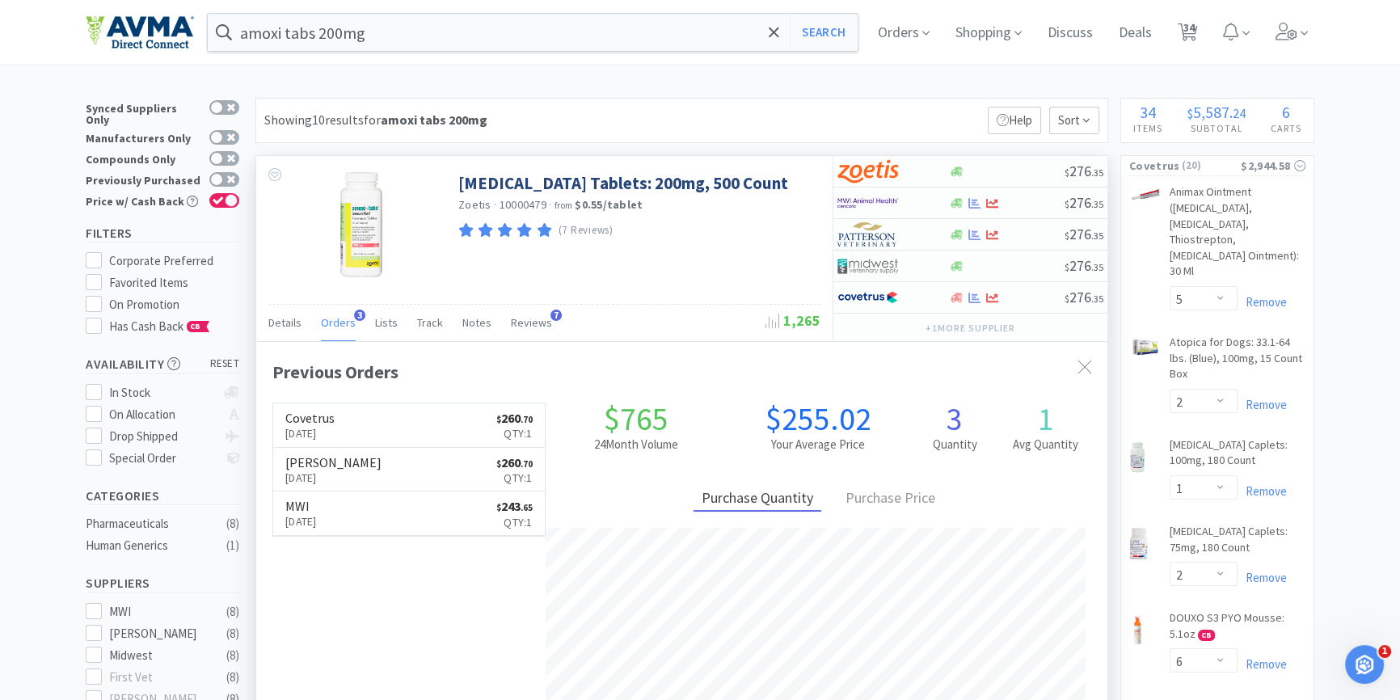
click at [784, 259] on div "[MEDICAL_DATA] Tablets: 200mg, 500 Count Zoetis · 10000479 · from $0.55 / table…" at bounding box center [544, 223] width 576 height 134
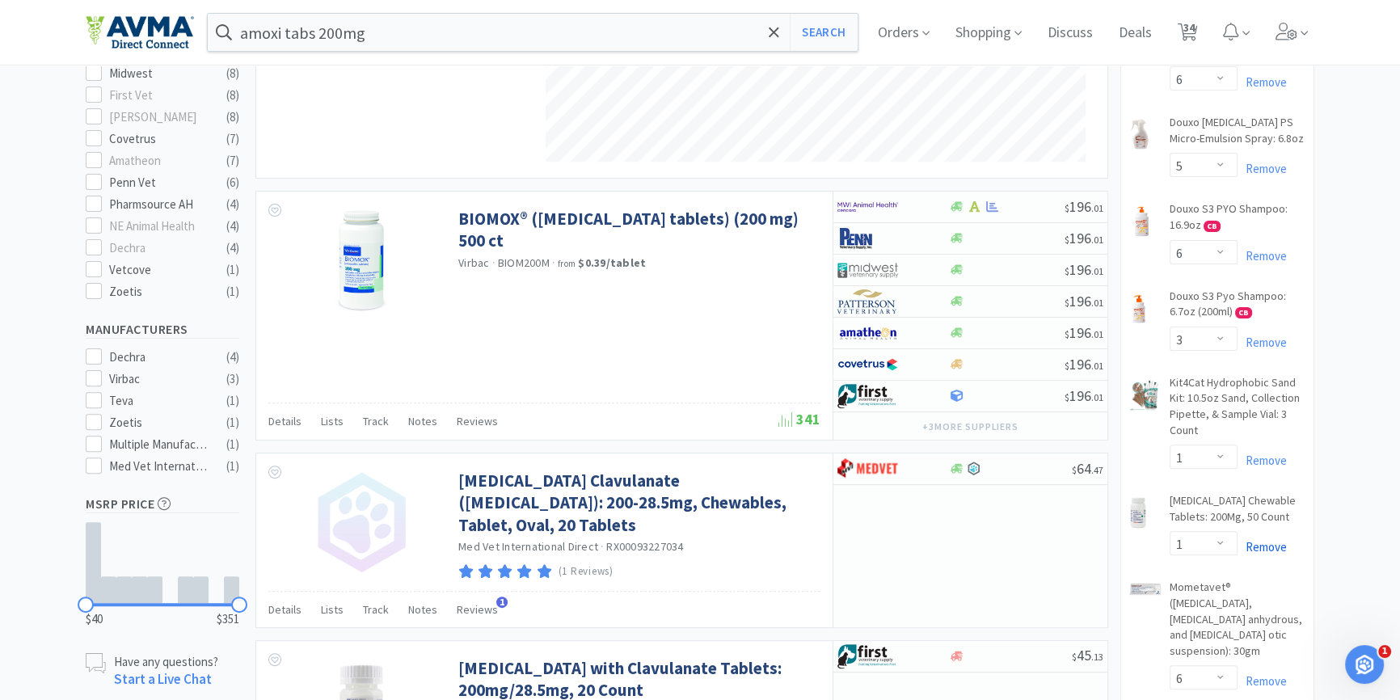
scroll to position [588, 0]
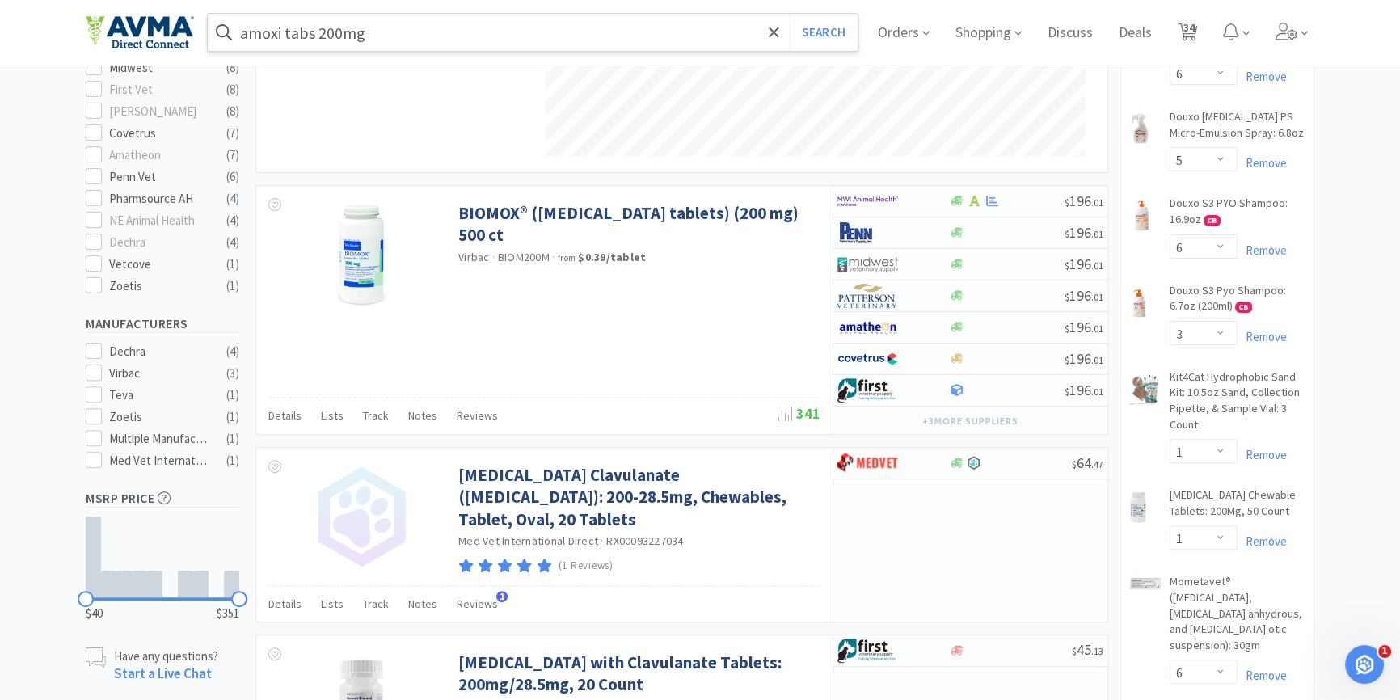
click at [382, 35] on input "amoxi tabs 200mg" at bounding box center [533, 32] width 650 height 37
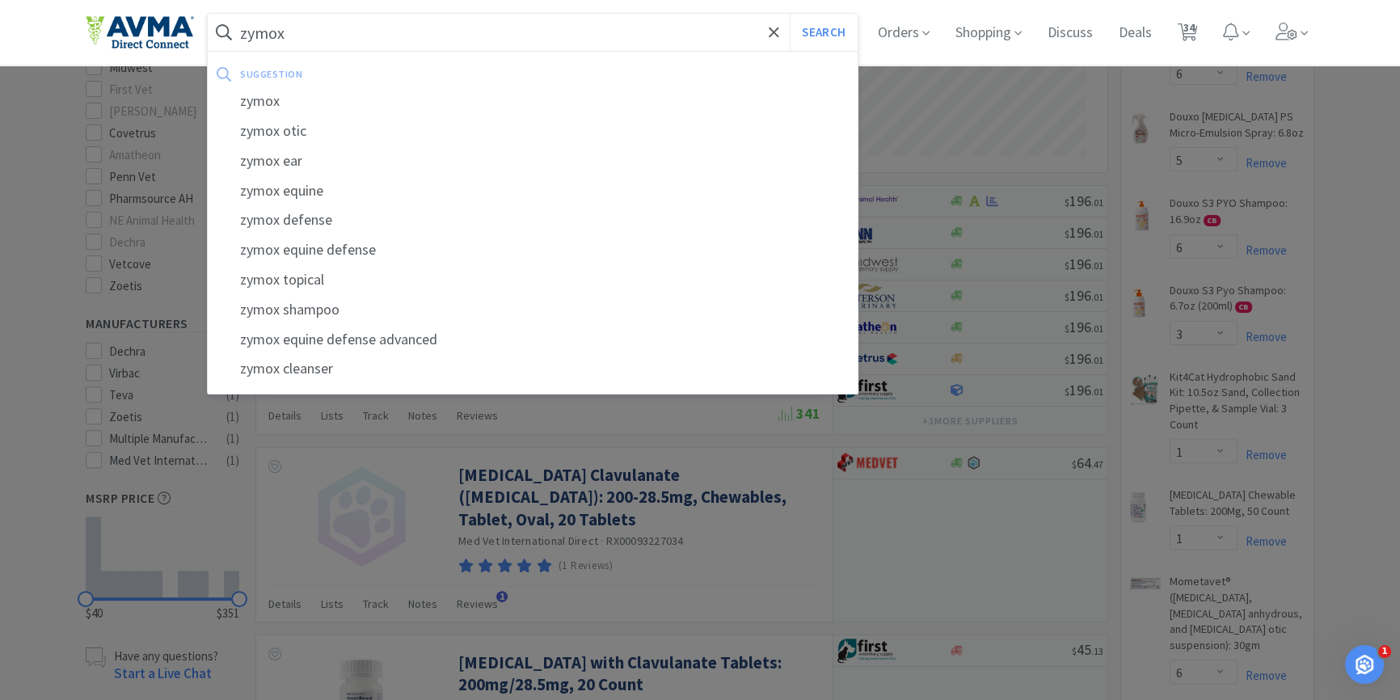
click at [790, 14] on button "Search" at bounding box center [823, 32] width 67 height 37
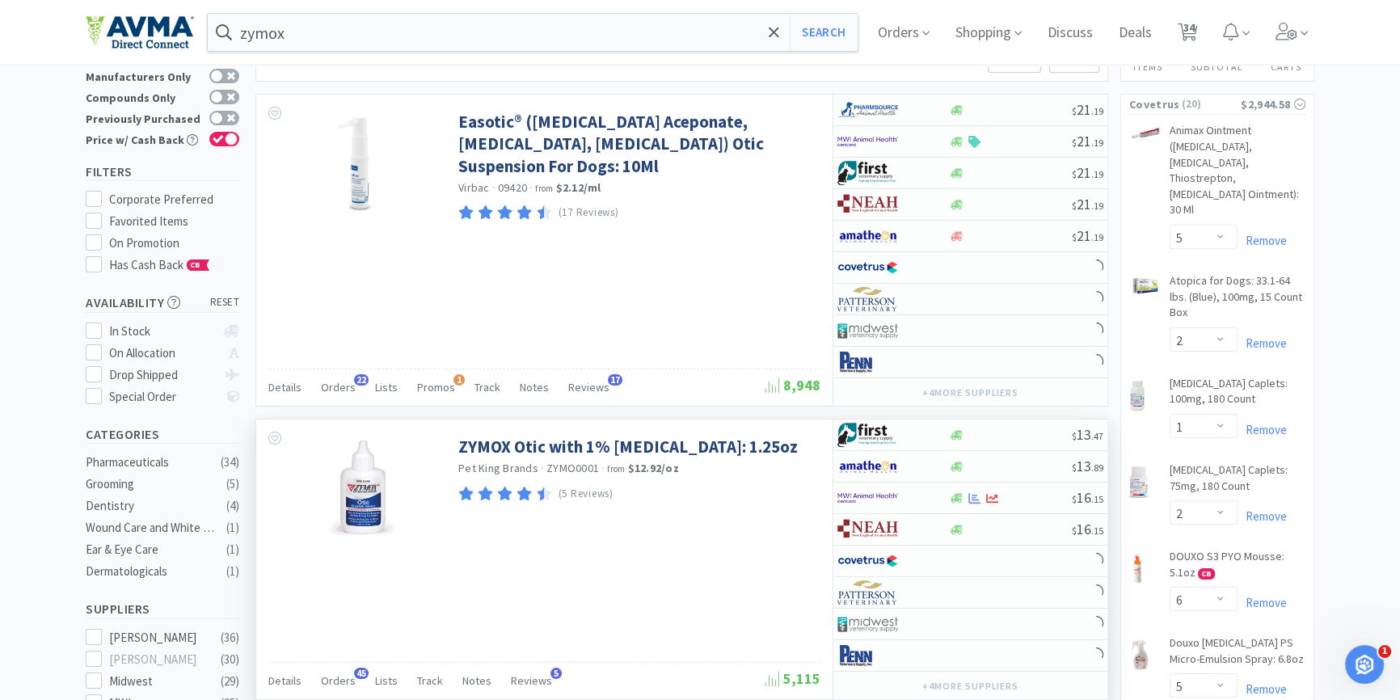
scroll to position [146, 0]
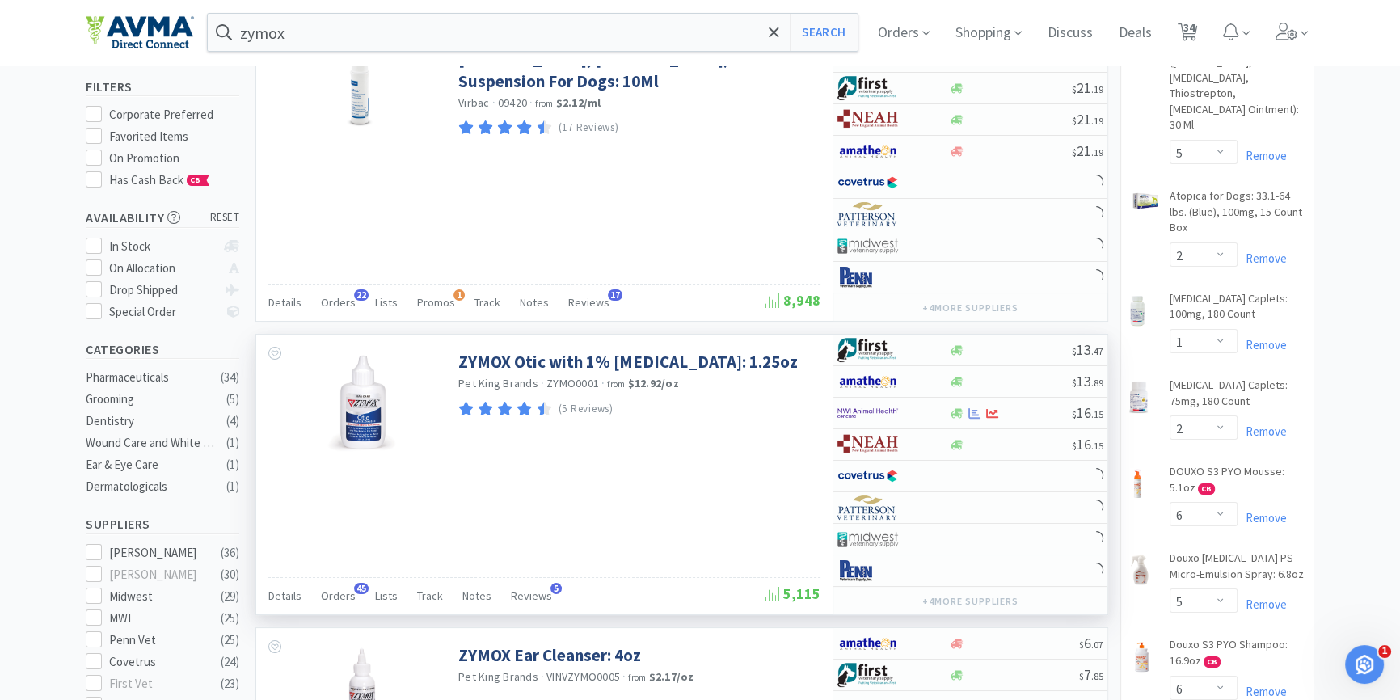
click at [358, 602] on div "Details Orders 45 Lists Track Notes Reviews 5" at bounding box center [516, 598] width 497 height 31
click at [354, 585] on span "45" at bounding box center [361, 588] width 15 height 11
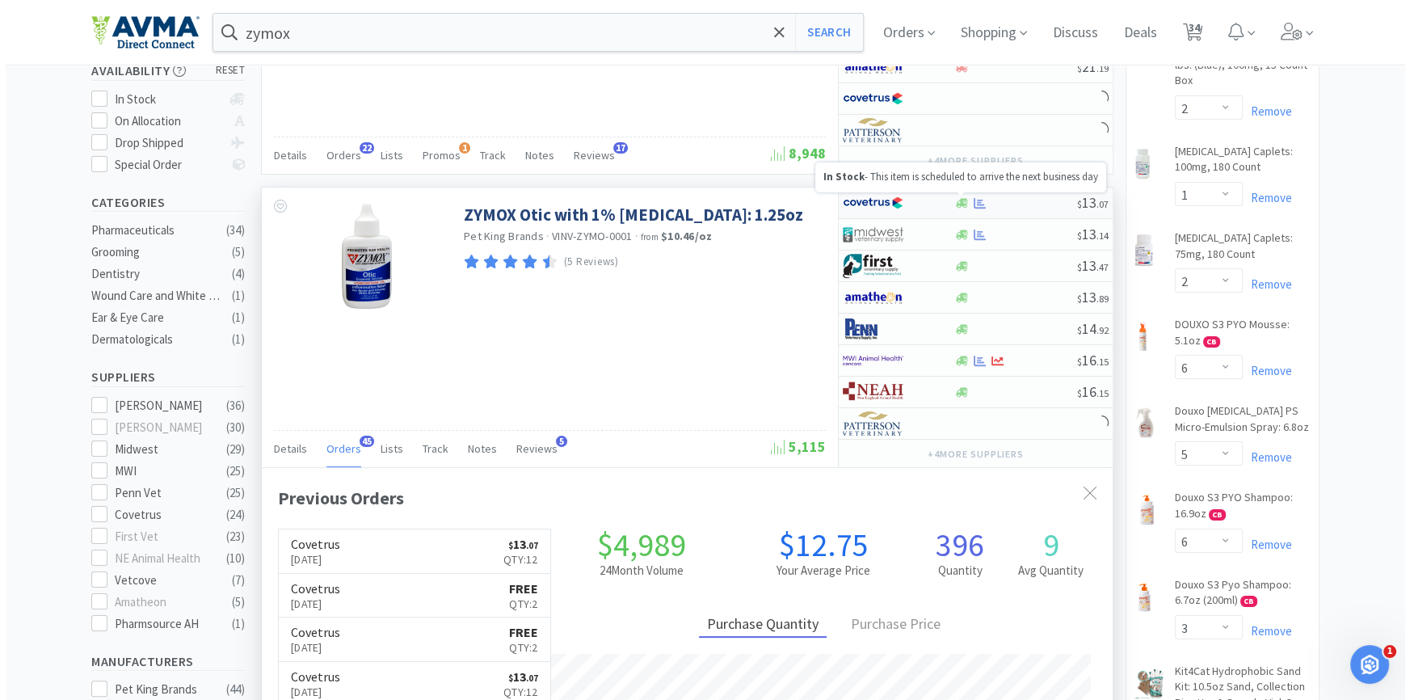
scroll to position [432, 850]
click at [959, 201] on icon at bounding box center [957, 203] width 12 height 10
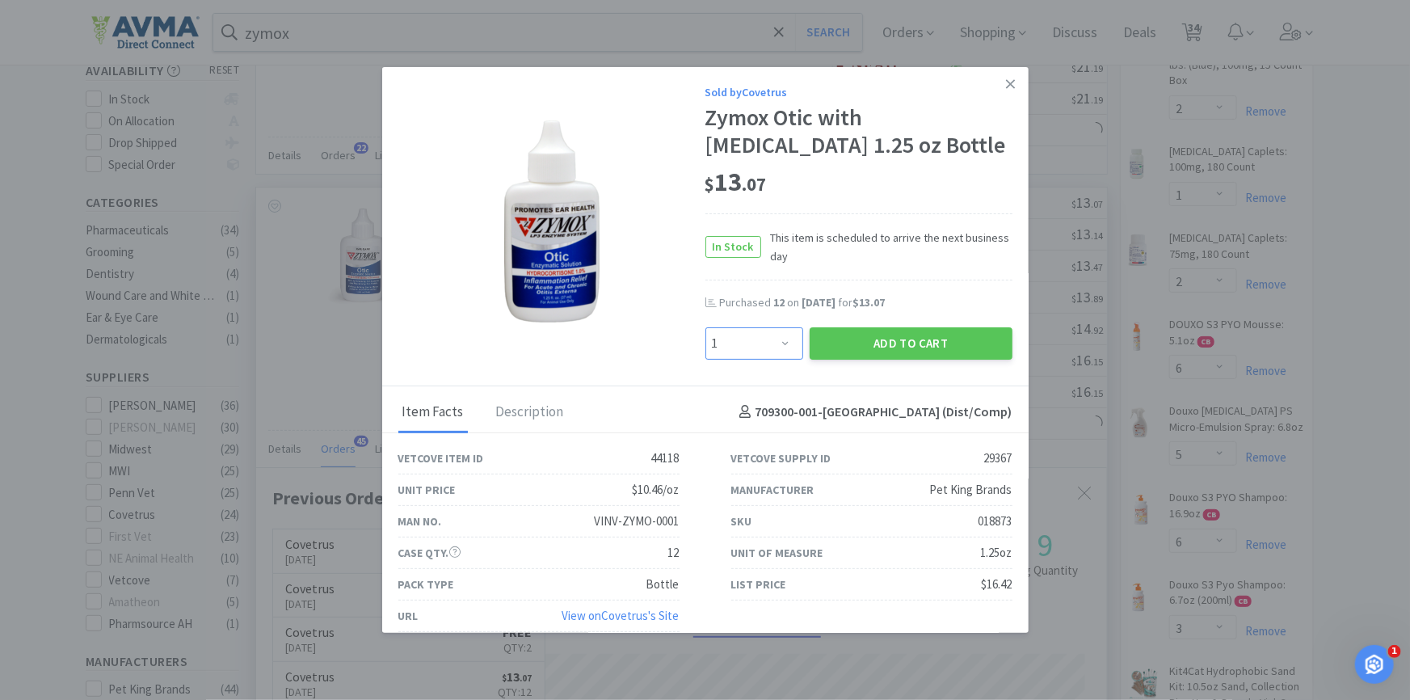
click at [727, 335] on select "Enter Quantity 1 2 3 4 5 6 7 8 9 10 11 12 13 14 15 16 17 18 19 20 Enter Quantity" at bounding box center [755, 343] width 98 height 32
click at [706, 327] on select "Enter Quantity 1 2 3 4 5 6 7 8 9 10 11 12 13 14 15 16 17 18 19 20 Enter Quantity" at bounding box center [755, 343] width 98 height 32
click at [1004, 355] on div "Sold by Covetrus Zymox Otic with [MEDICAL_DATA] 1.25 oz Bottle $ 13 . 07 In Sto…" at bounding box center [705, 226] width 647 height 319
click at [930, 336] on button "Add to Cart" at bounding box center [911, 343] width 203 height 32
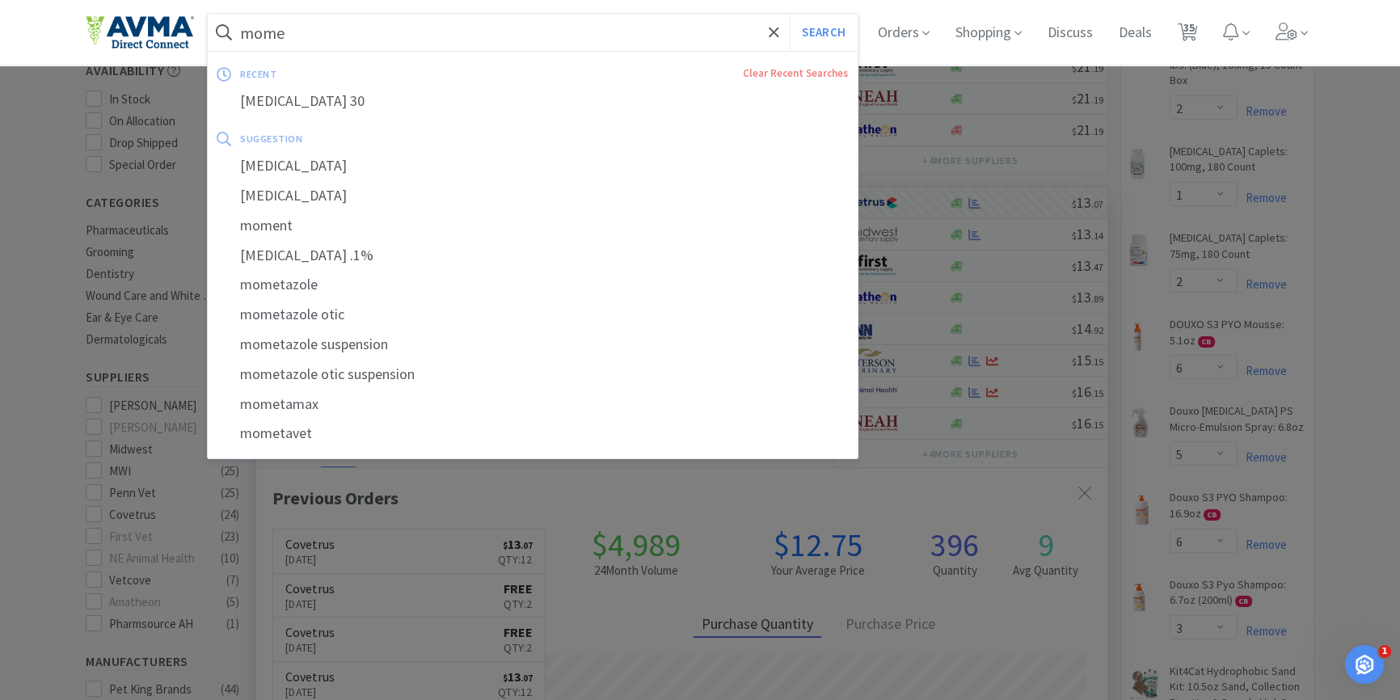
click at [381, 36] on input "mome" at bounding box center [533, 32] width 650 height 37
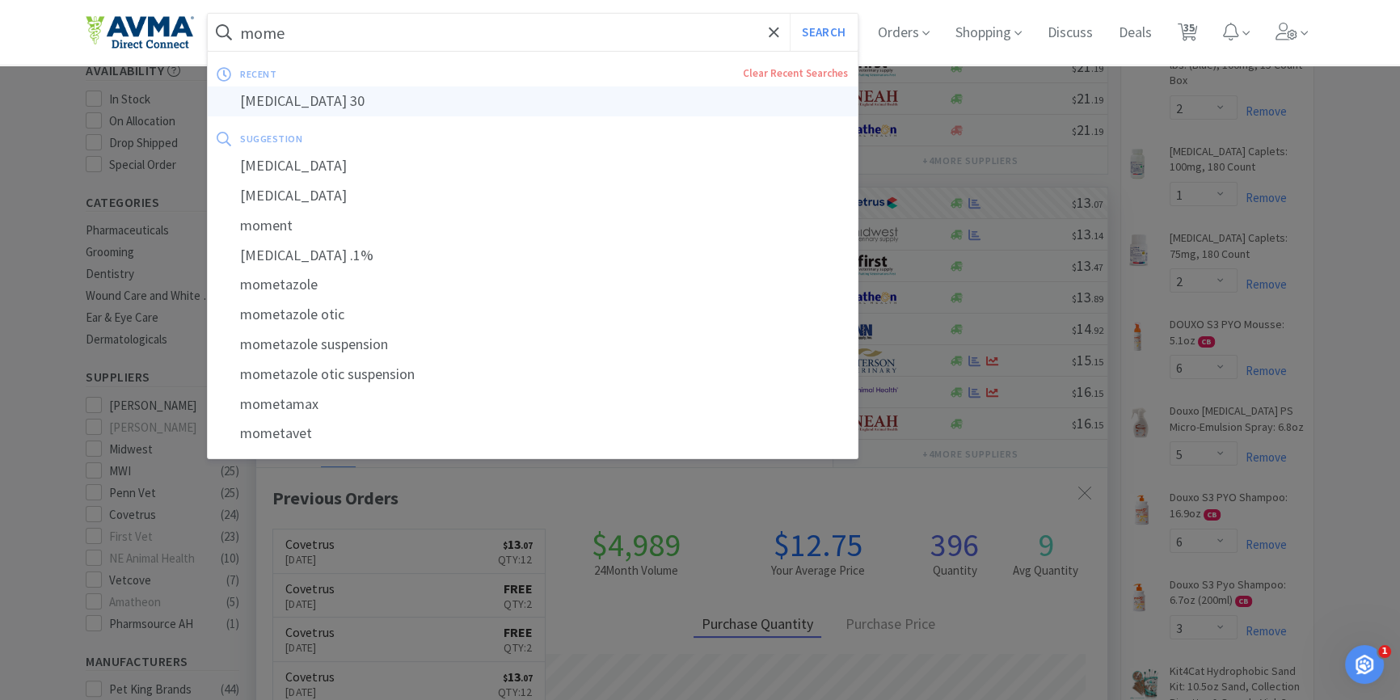
click at [356, 102] on div "[MEDICAL_DATA] 30" at bounding box center [533, 101] width 650 height 30
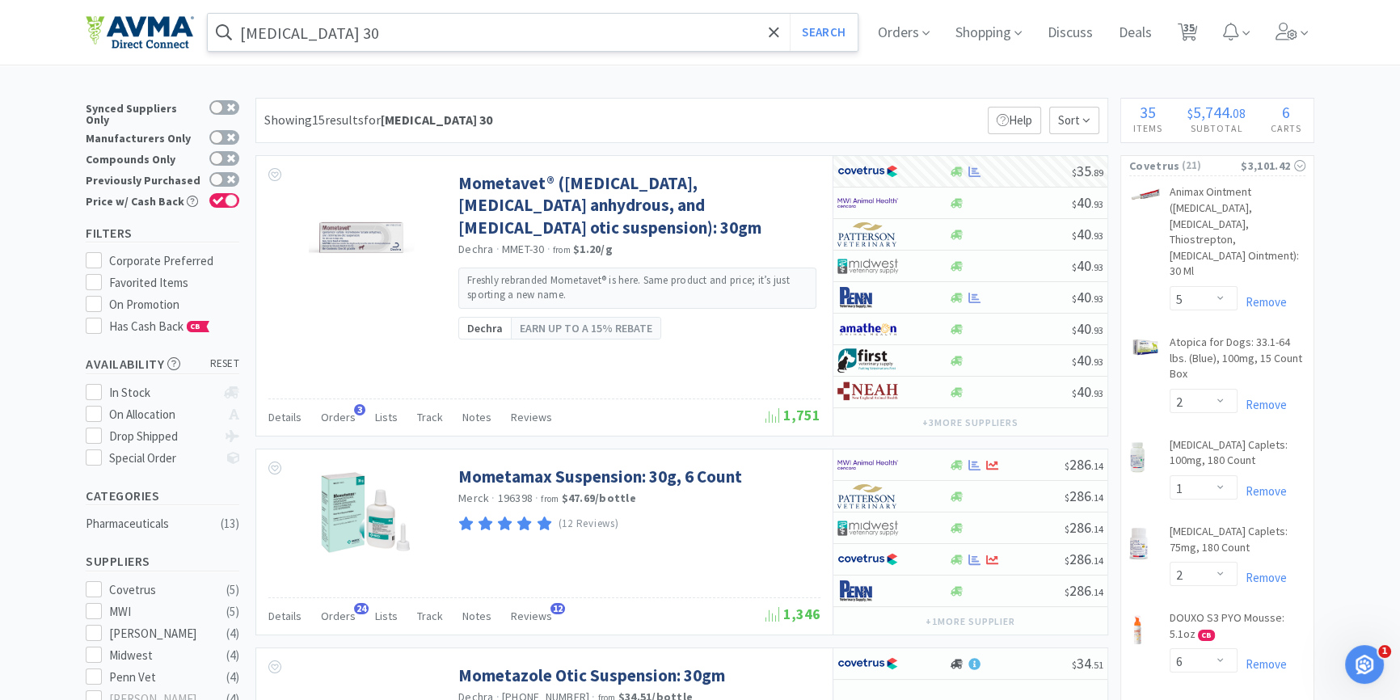
click at [395, 28] on input "[MEDICAL_DATA] 30" at bounding box center [533, 32] width 650 height 37
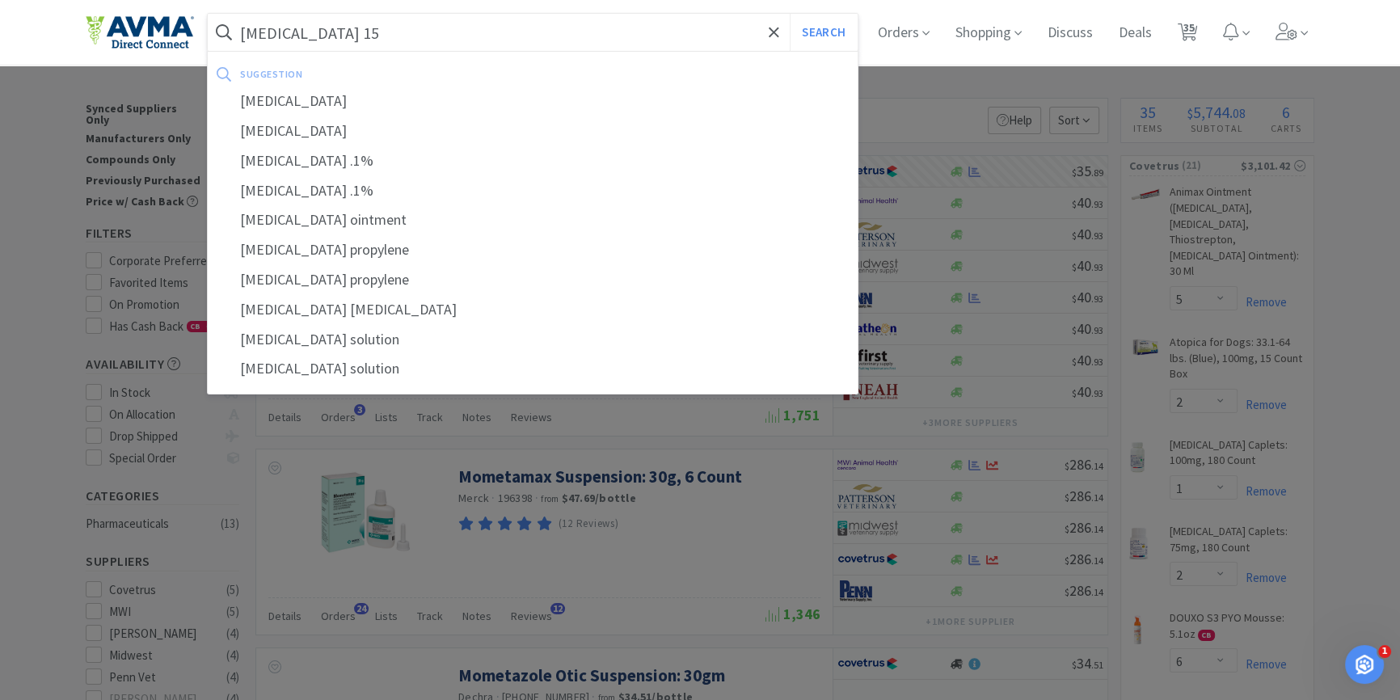
click at [790, 14] on button "Search" at bounding box center [823, 32] width 67 height 37
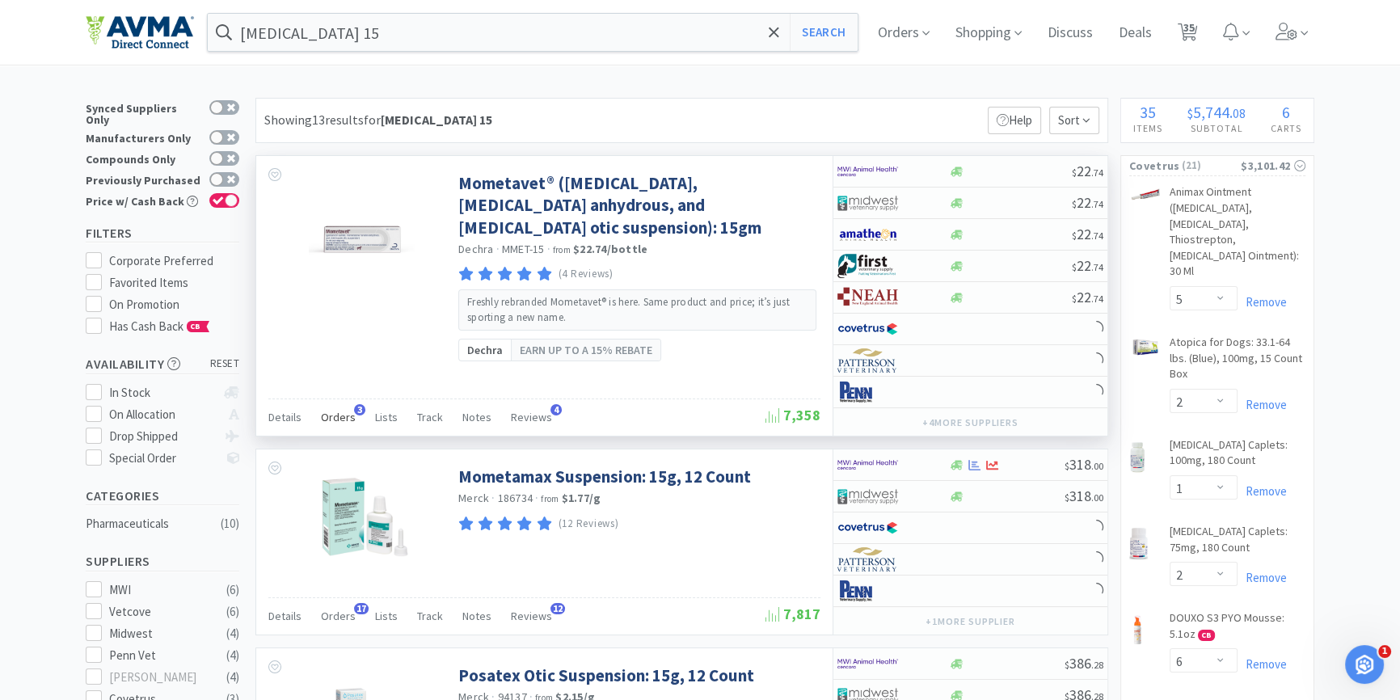
click at [335, 419] on span "Orders" at bounding box center [338, 417] width 35 height 15
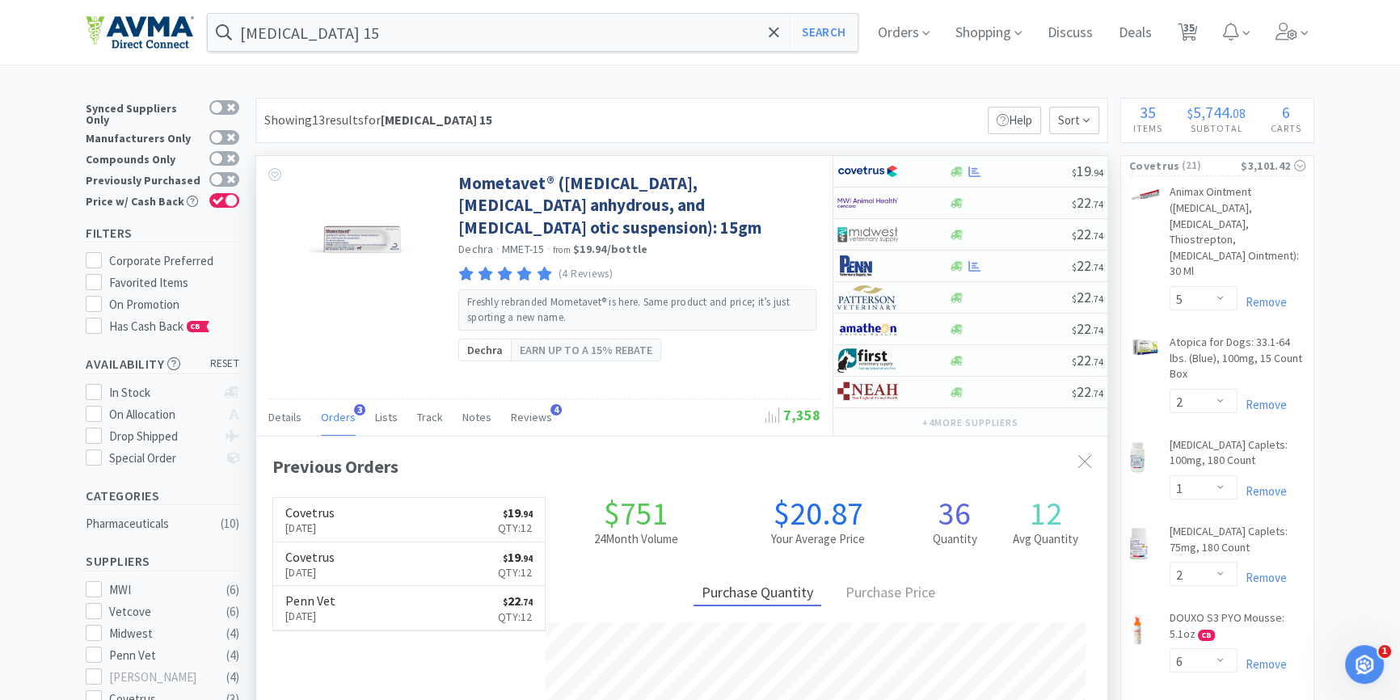
scroll to position [419, 850]
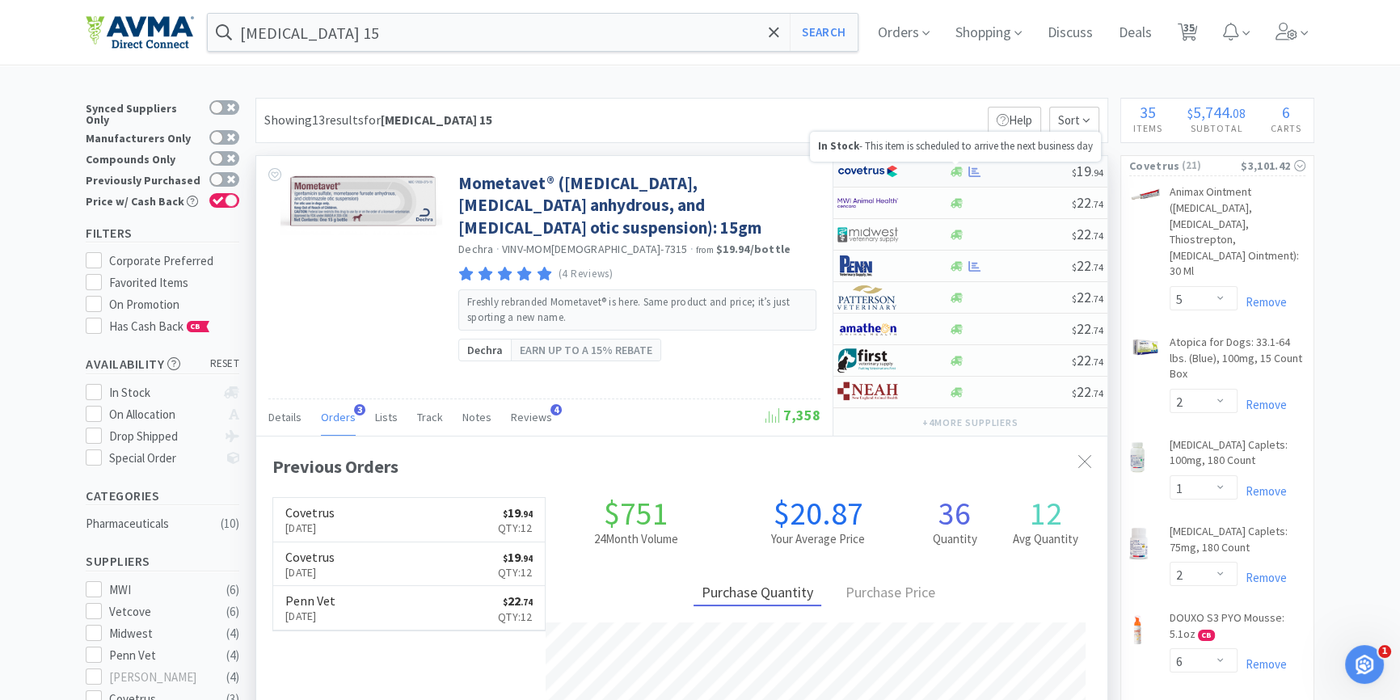
click at [954, 166] on icon at bounding box center [957, 172] width 12 height 12
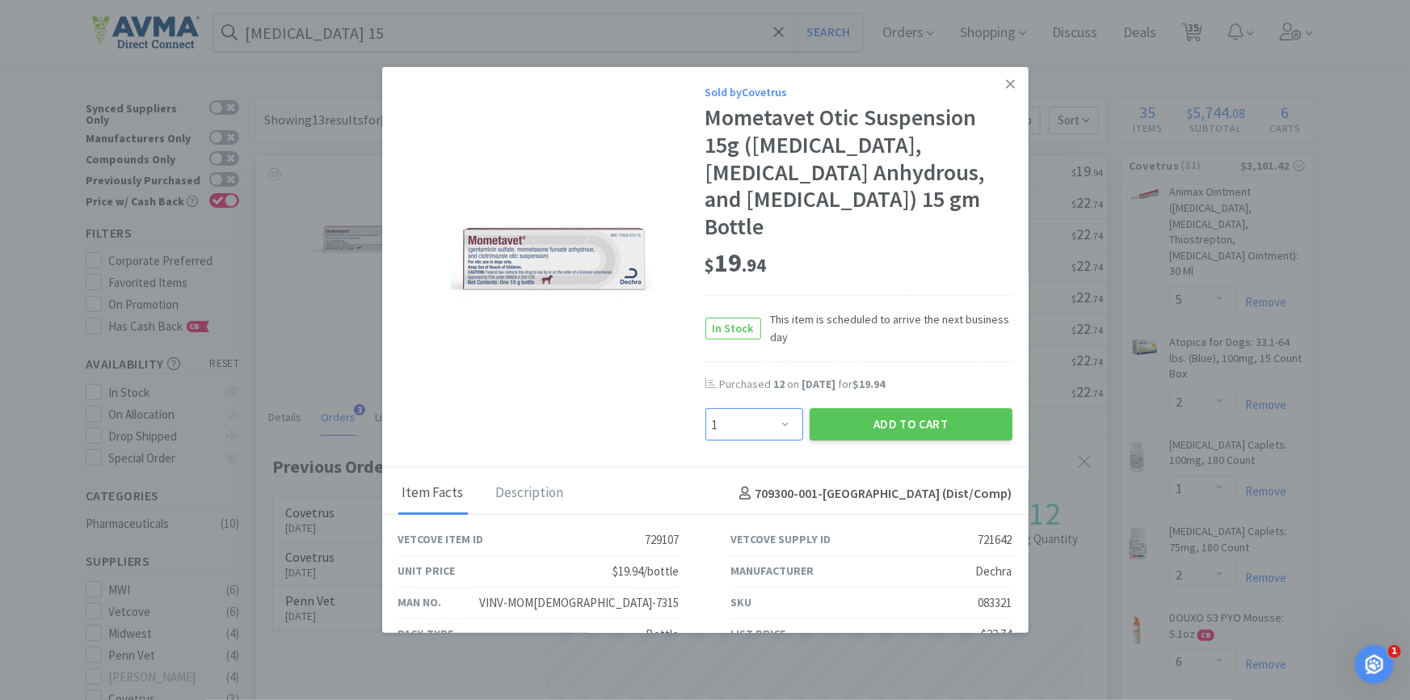
click at [761, 432] on select "Enter Quantity 1 2 3 4 5 6 7 8 9 10 11 12 13 14 15 16 17 18 19 20 Enter Quantity" at bounding box center [755, 424] width 98 height 32
click at [706, 408] on select "Enter Quantity 1 2 3 4 5 6 7 8 9 10 11 12 13 14 15 16 17 18 19 20 Enter Quantity" at bounding box center [755, 424] width 98 height 32
click at [870, 436] on button "Add to Cart" at bounding box center [911, 424] width 203 height 32
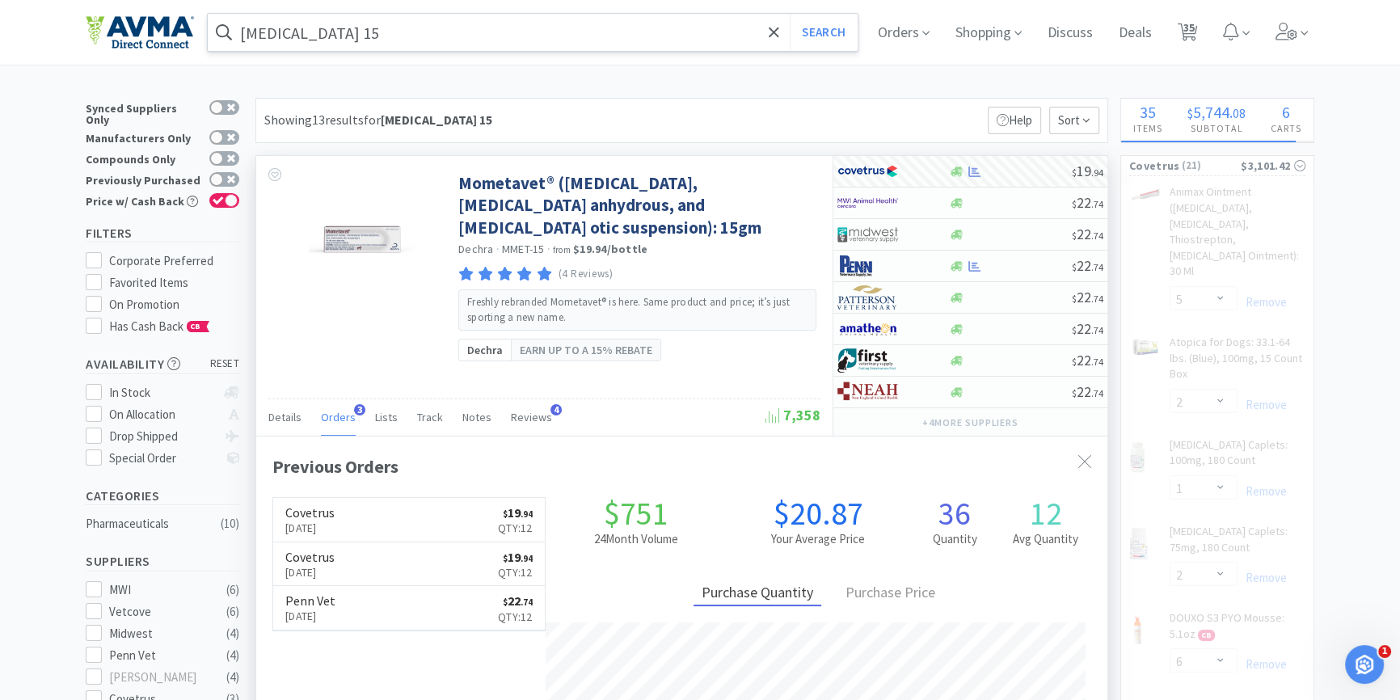
click at [411, 30] on input "[MEDICAL_DATA] 15" at bounding box center [533, 32] width 650 height 37
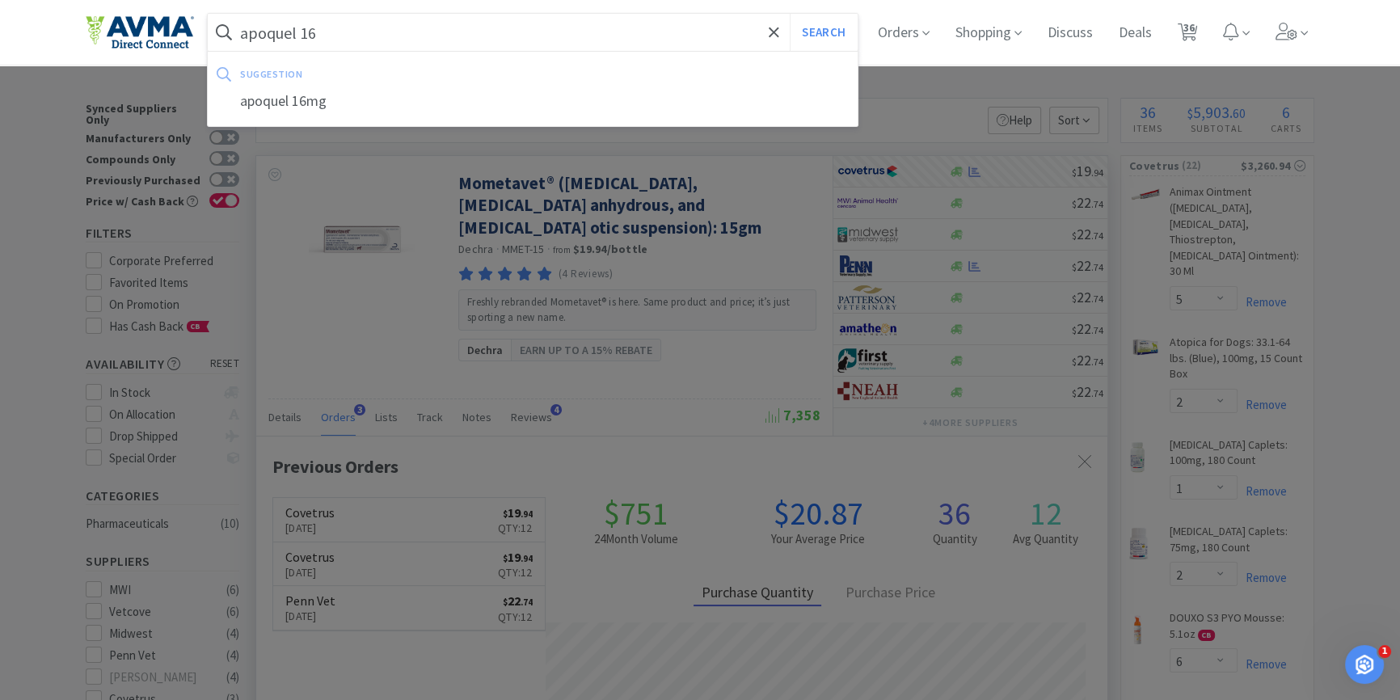
click at [790, 14] on button "Search" at bounding box center [823, 32] width 67 height 37
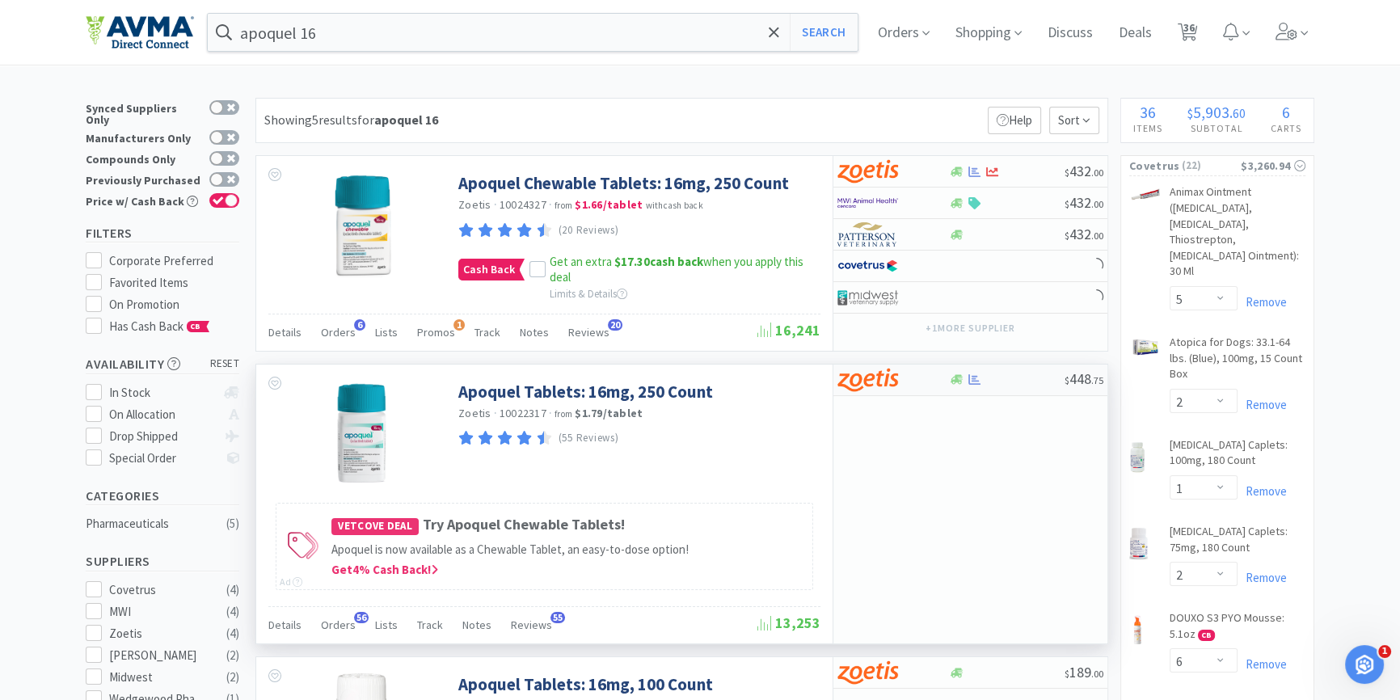
click at [951, 387] on div "$ 448 . 75" at bounding box center [970, 381] width 274 height 32
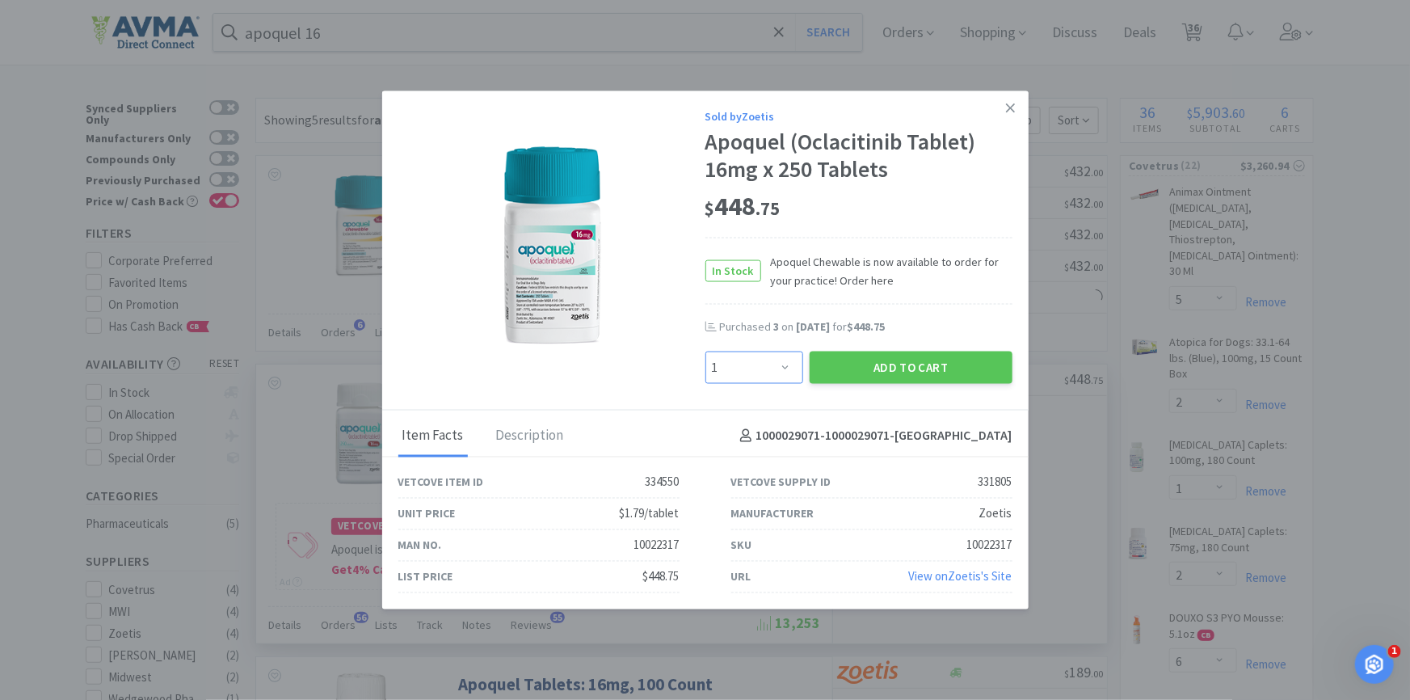
click at [719, 372] on select "Enter Quantity 1 2 3 4 5 6 7 8 9 10 11 12 13 14 15 16 17 18 19 20 Enter Quantity" at bounding box center [755, 367] width 98 height 32
click at [706, 351] on select "Enter Quantity 1 2 3 4 5 6 7 8 9 10 11 12 13 14 15 16 17 18 19 20 Enter Quantity" at bounding box center [755, 367] width 98 height 32
click at [926, 368] on button "Add to Cart" at bounding box center [911, 367] width 203 height 32
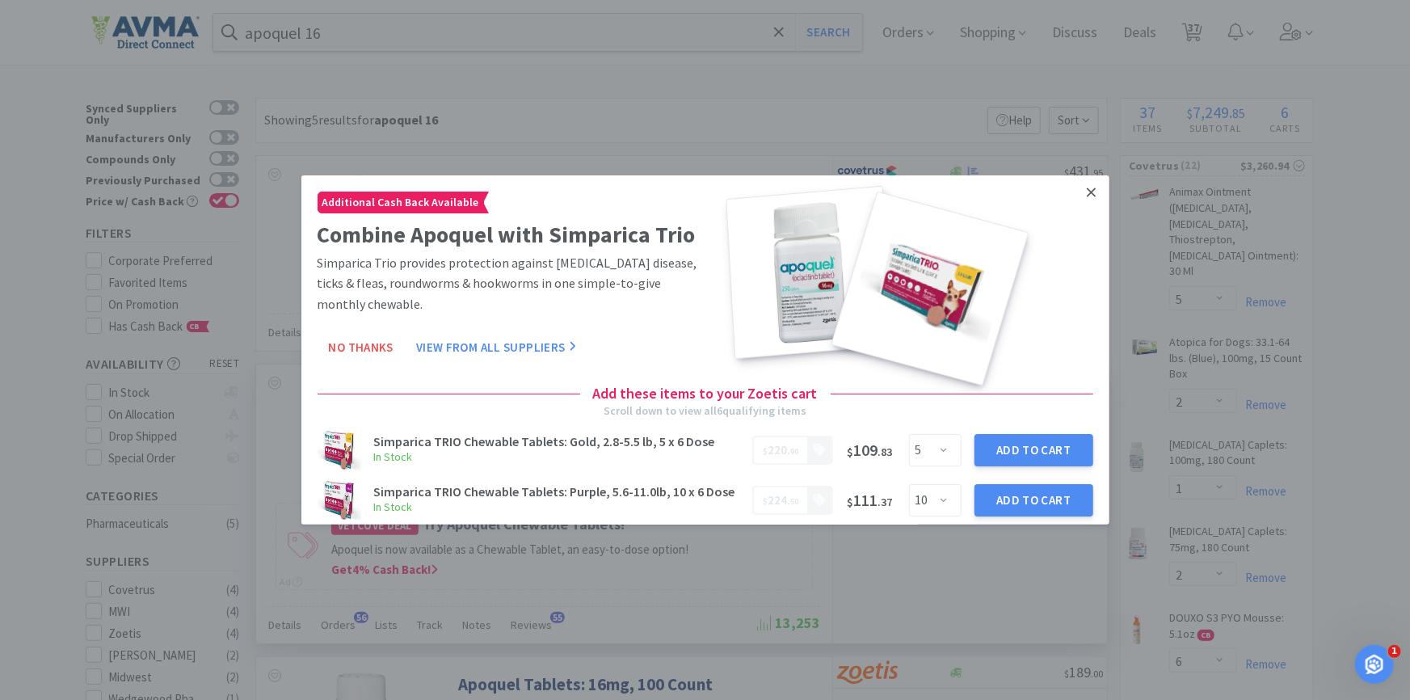
click at [1087, 195] on icon at bounding box center [1091, 192] width 9 height 9
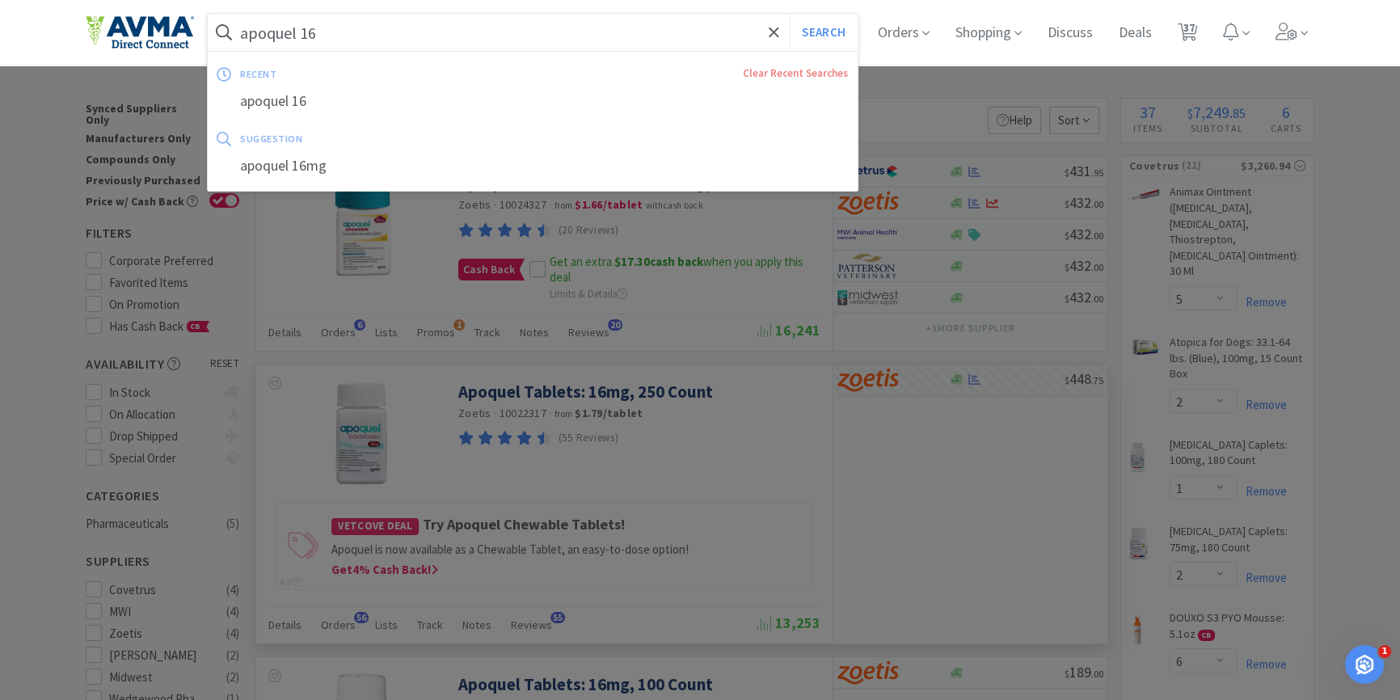
click at [345, 36] on input "apoquel 16" at bounding box center [533, 32] width 650 height 37
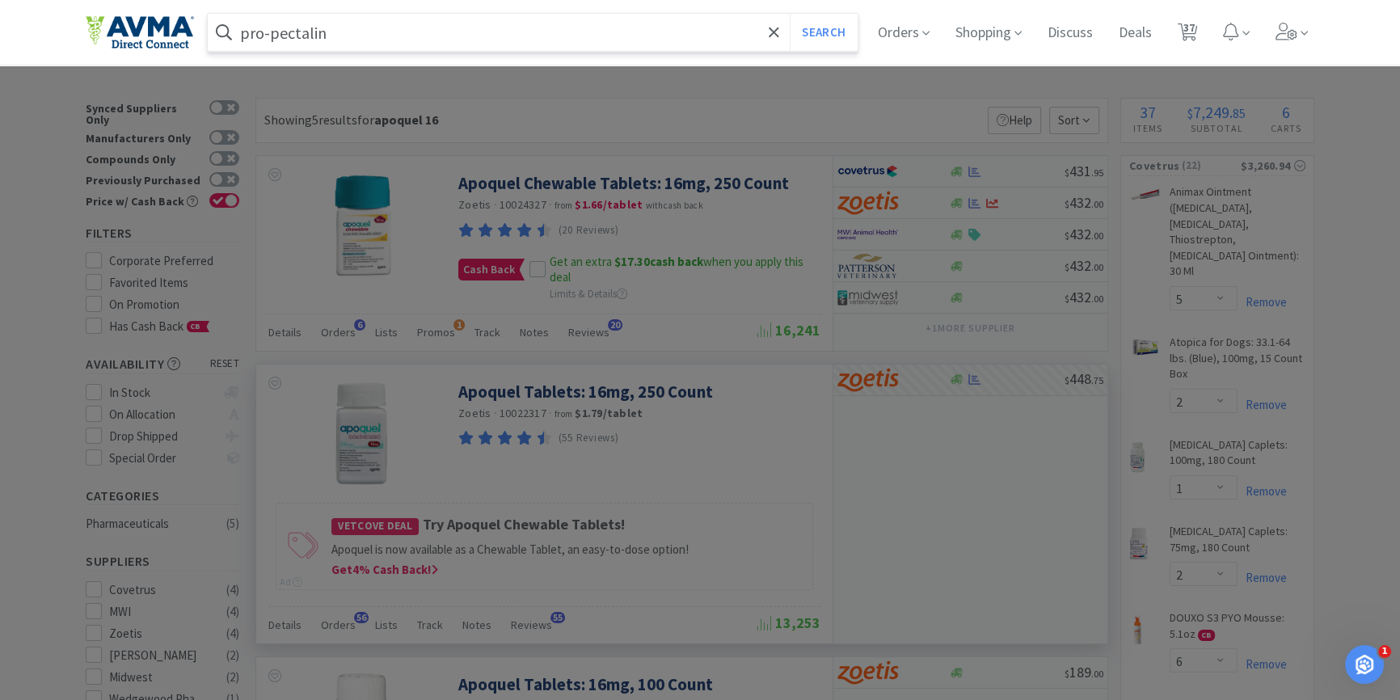
click at [790, 14] on button "Search" at bounding box center [823, 32] width 67 height 37
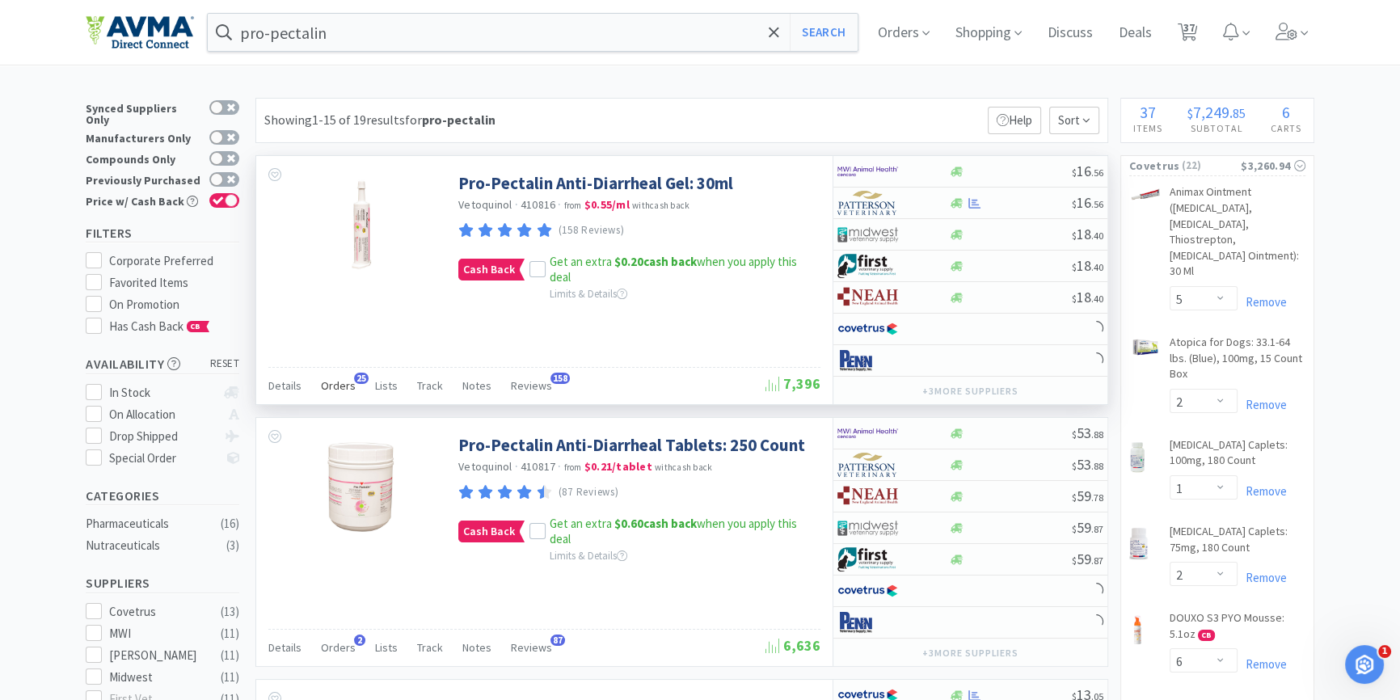
click at [350, 394] on div "Orders 25" at bounding box center [338, 388] width 35 height 31
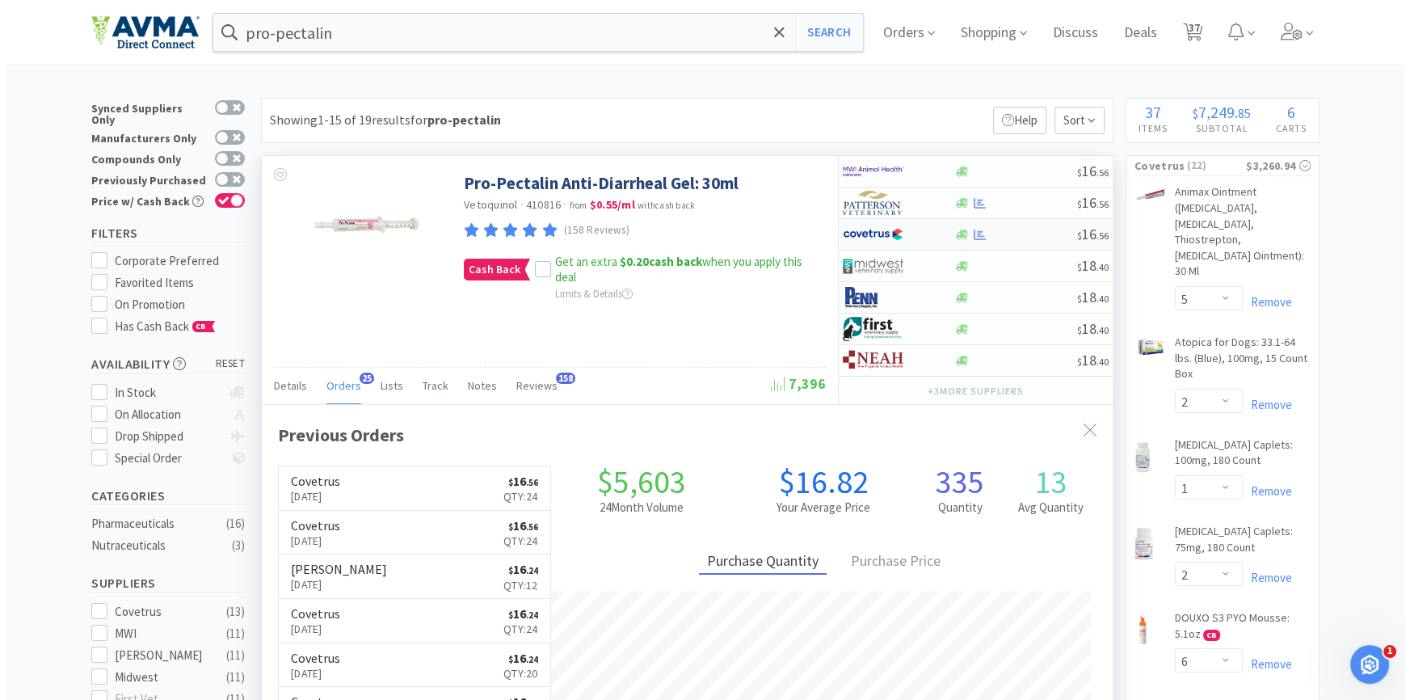
scroll to position [432, 850]
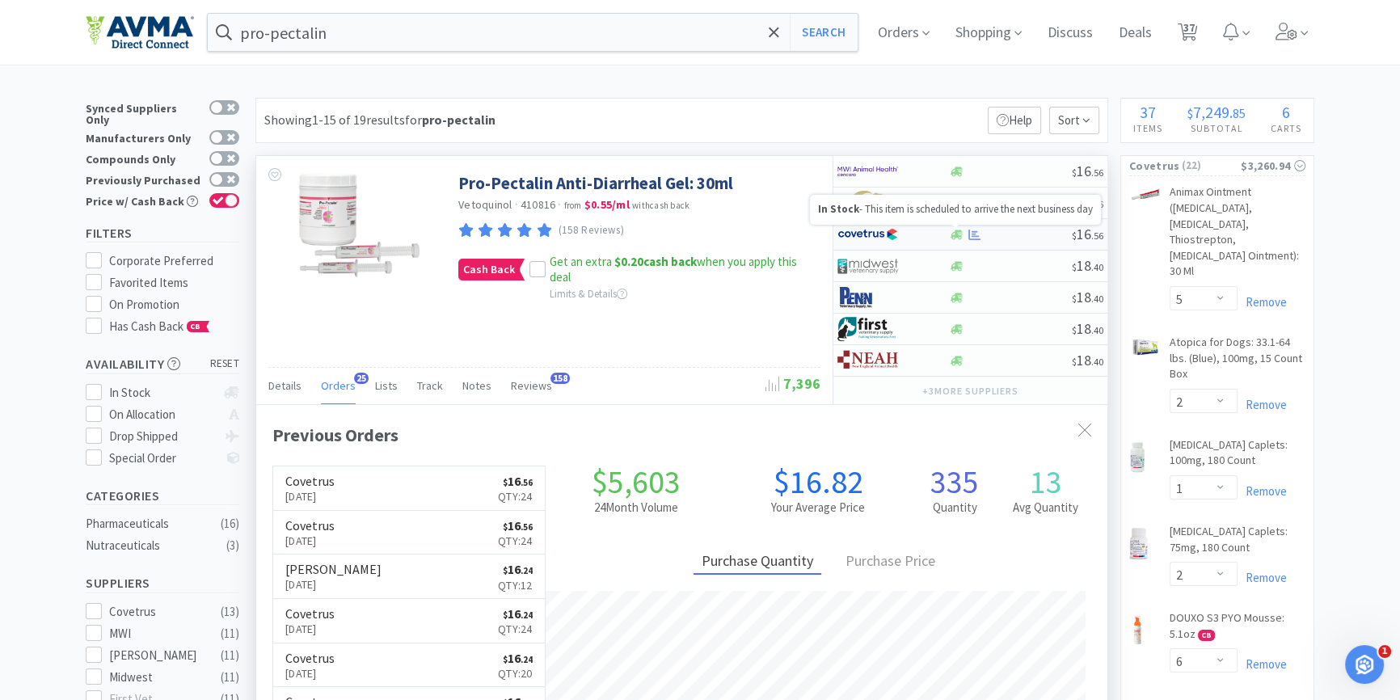
click at [955, 233] on icon at bounding box center [957, 235] width 12 height 10
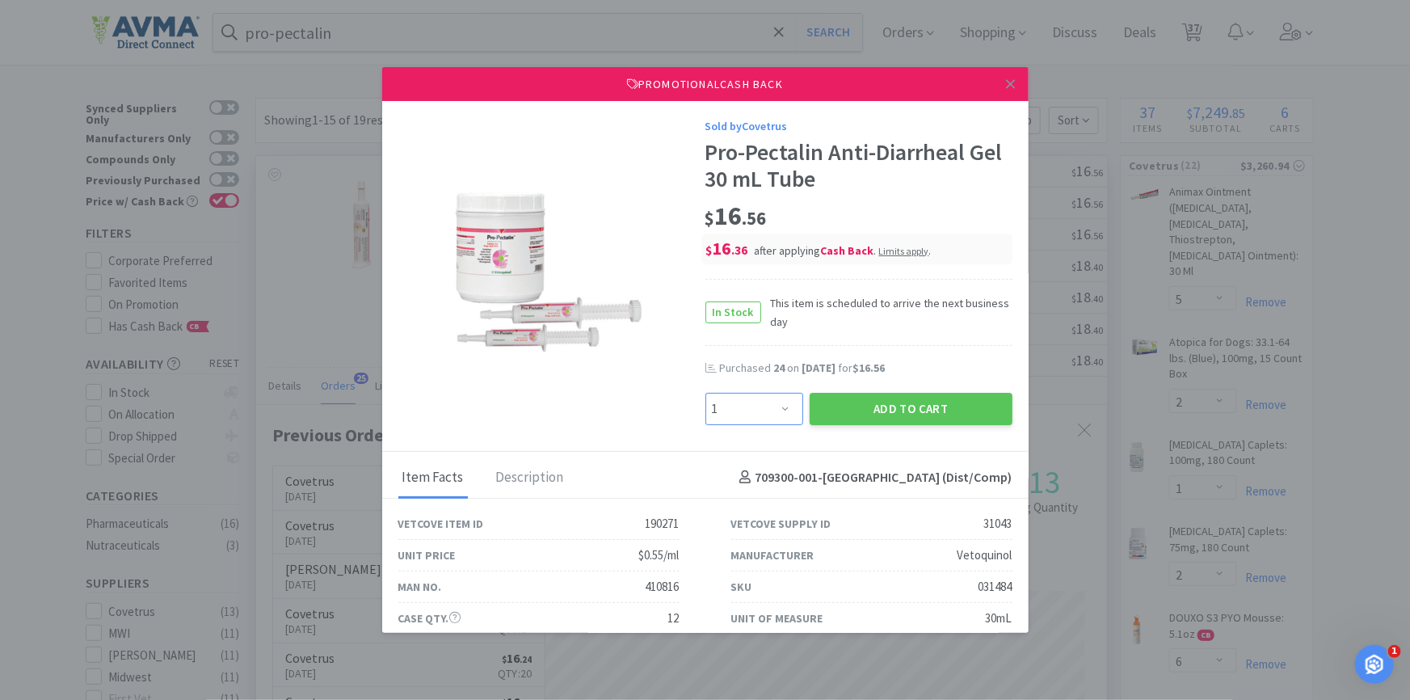
drag, startPoint x: 751, startPoint y: 406, endPoint x: 743, endPoint y: 392, distance: 15.9
click at [751, 407] on select "Enter Quantity 1 2 3 4 5 6 7 8 9 10 11 12 13 14 15 16 17 18 19 20 Enter Quantity" at bounding box center [755, 409] width 98 height 32
click at [920, 387] on div "Purchased 24 on [DATE] for $16.56" at bounding box center [859, 376] width 307 height 32
click at [917, 419] on button "Add to Cart" at bounding box center [911, 409] width 203 height 32
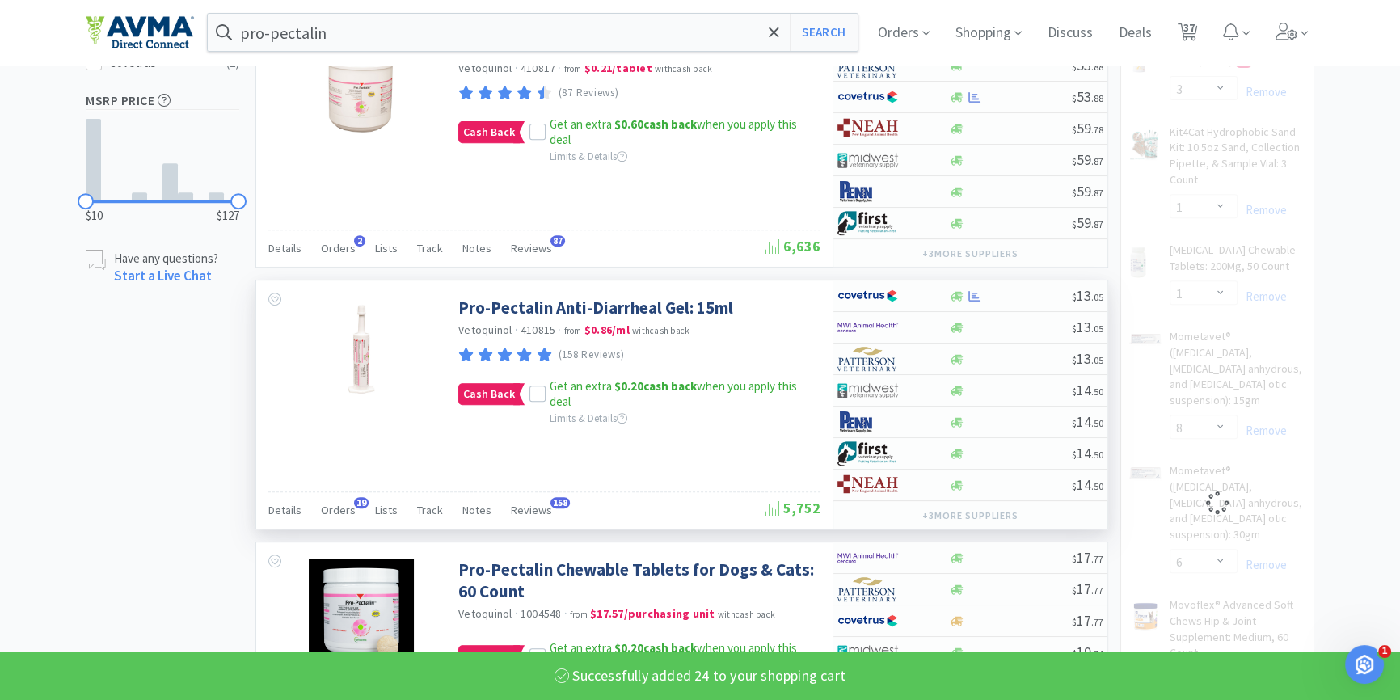
scroll to position [1028, 0]
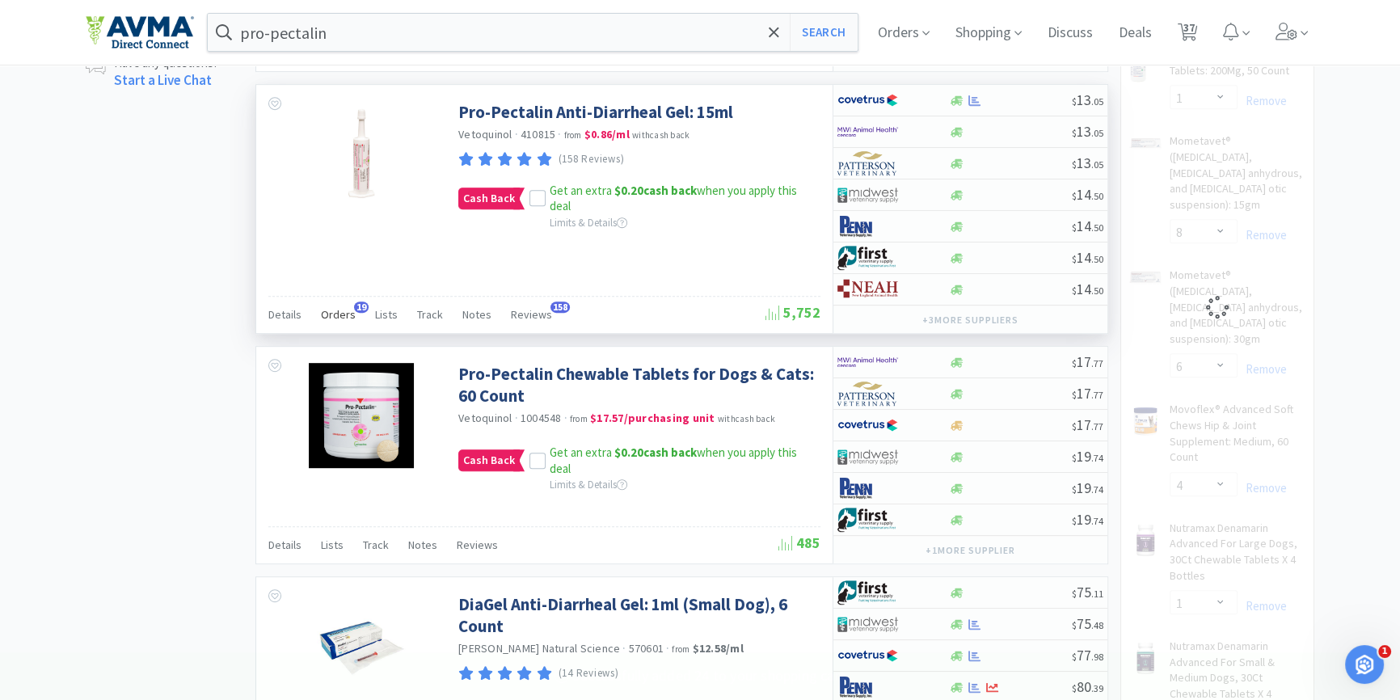
click at [347, 307] on span "Orders" at bounding box center [338, 314] width 35 height 15
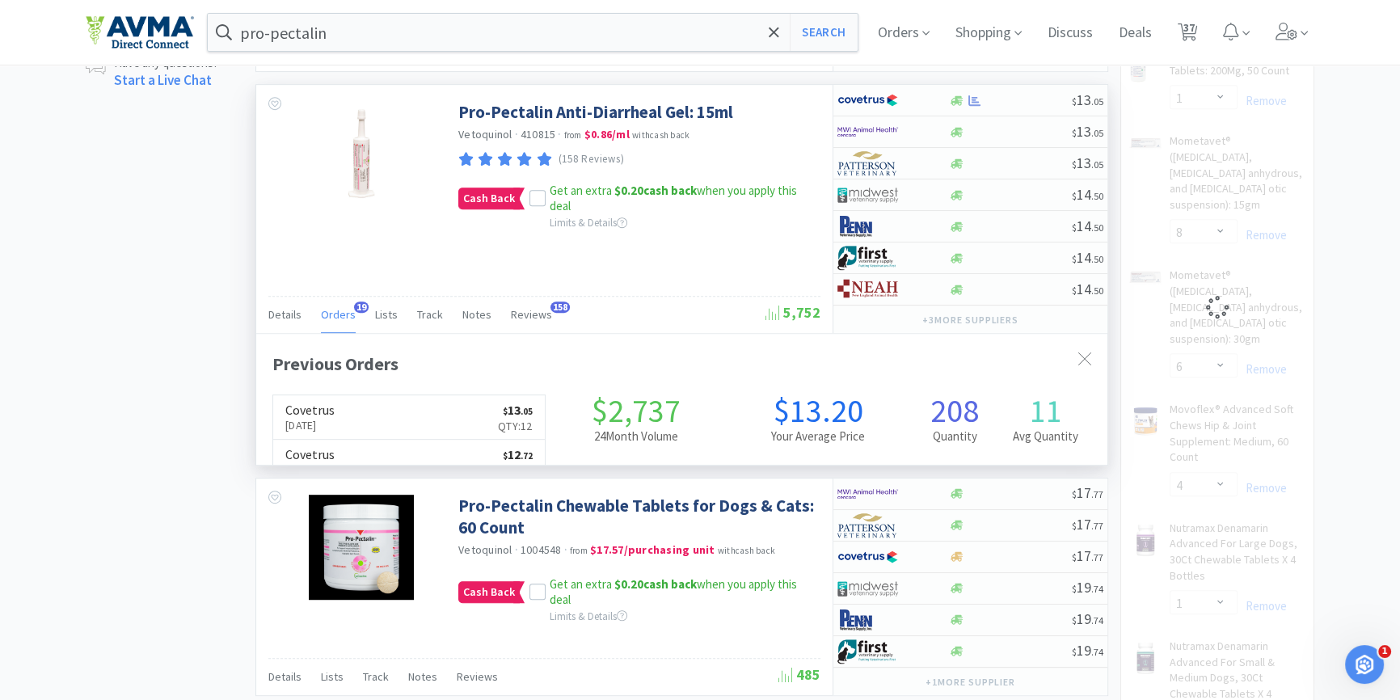
scroll to position [432, 850]
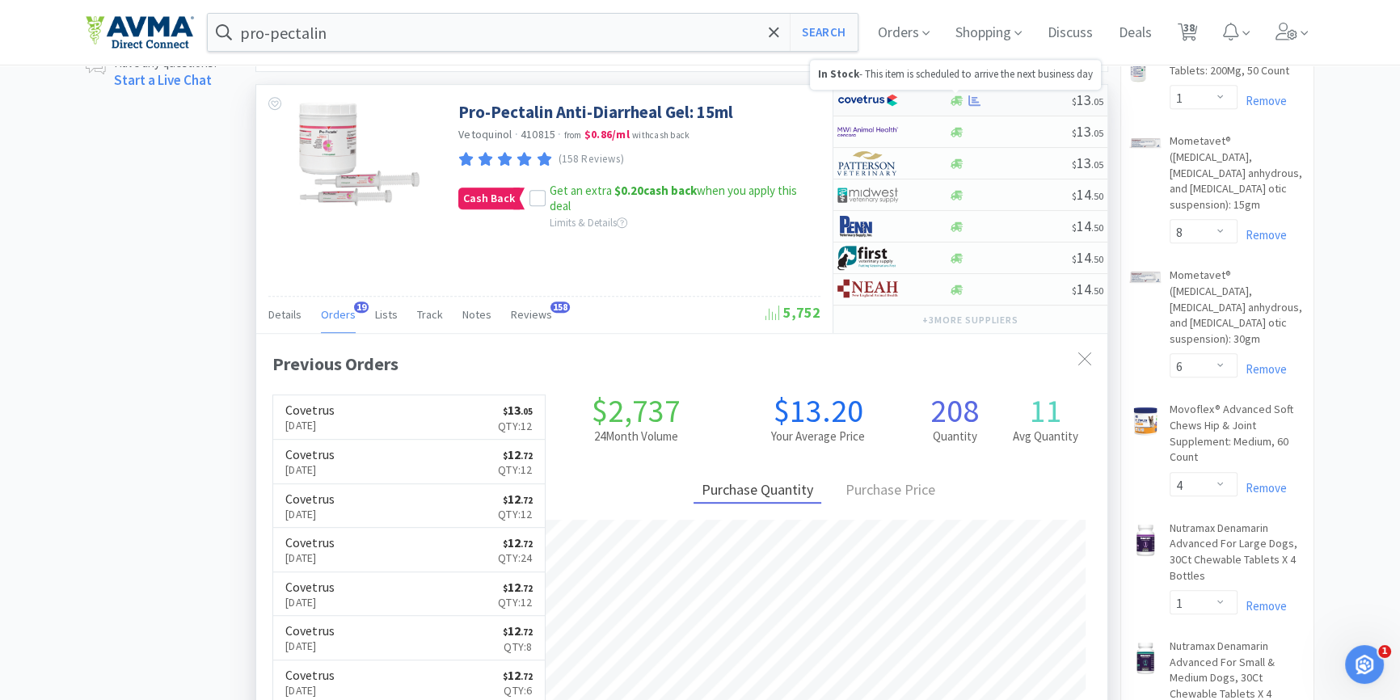
click at [955, 99] on icon at bounding box center [957, 100] width 12 height 10
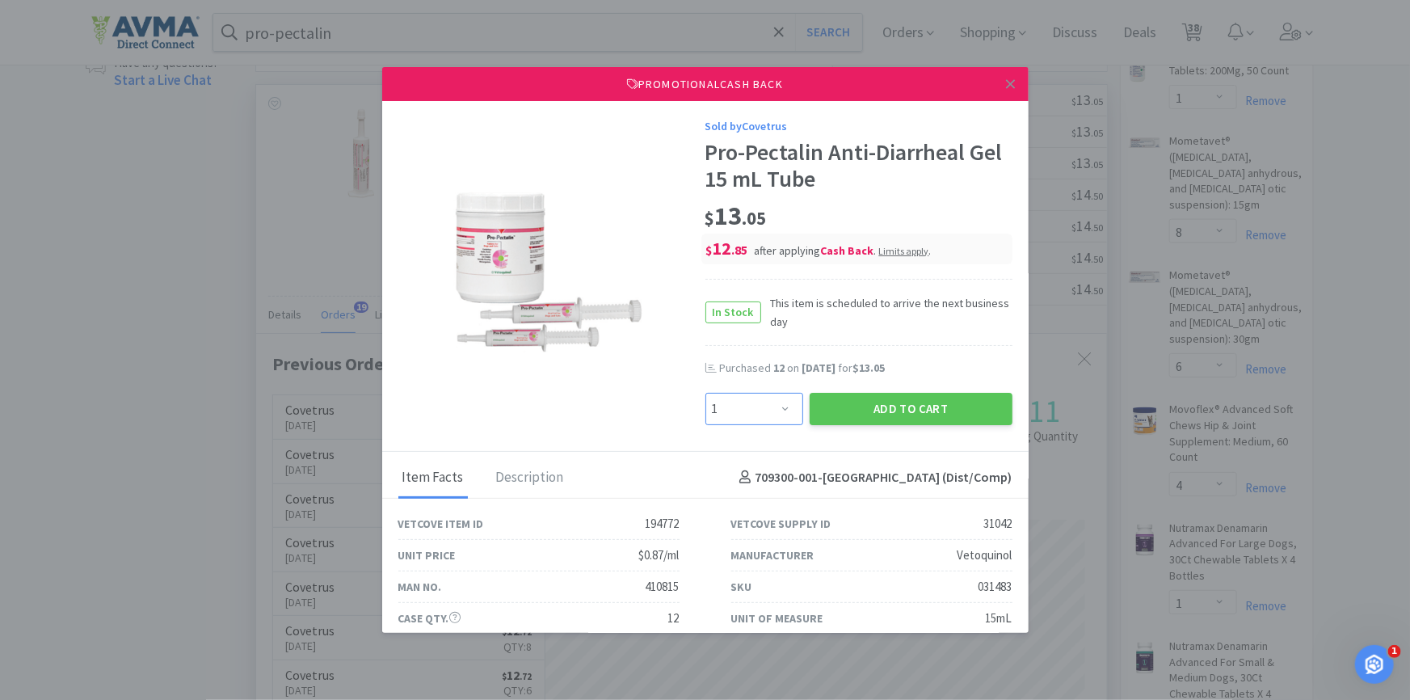
click at [715, 403] on select "Enter Quantity 1 2 3 4 5 6 7 8 9 10 11 12 13 14 15 16 17 18 19 20 Enter Quantity" at bounding box center [755, 409] width 98 height 32
click at [706, 393] on select "Enter Quantity 1 2 3 4 5 6 7 8 9 10 11 12 13 14 15 16 17 18 19 20 Enter Quantity" at bounding box center [755, 409] width 98 height 32
click at [904, 412] on button "Add to Cart" at bounding box center [911, 409] width 203 height 32
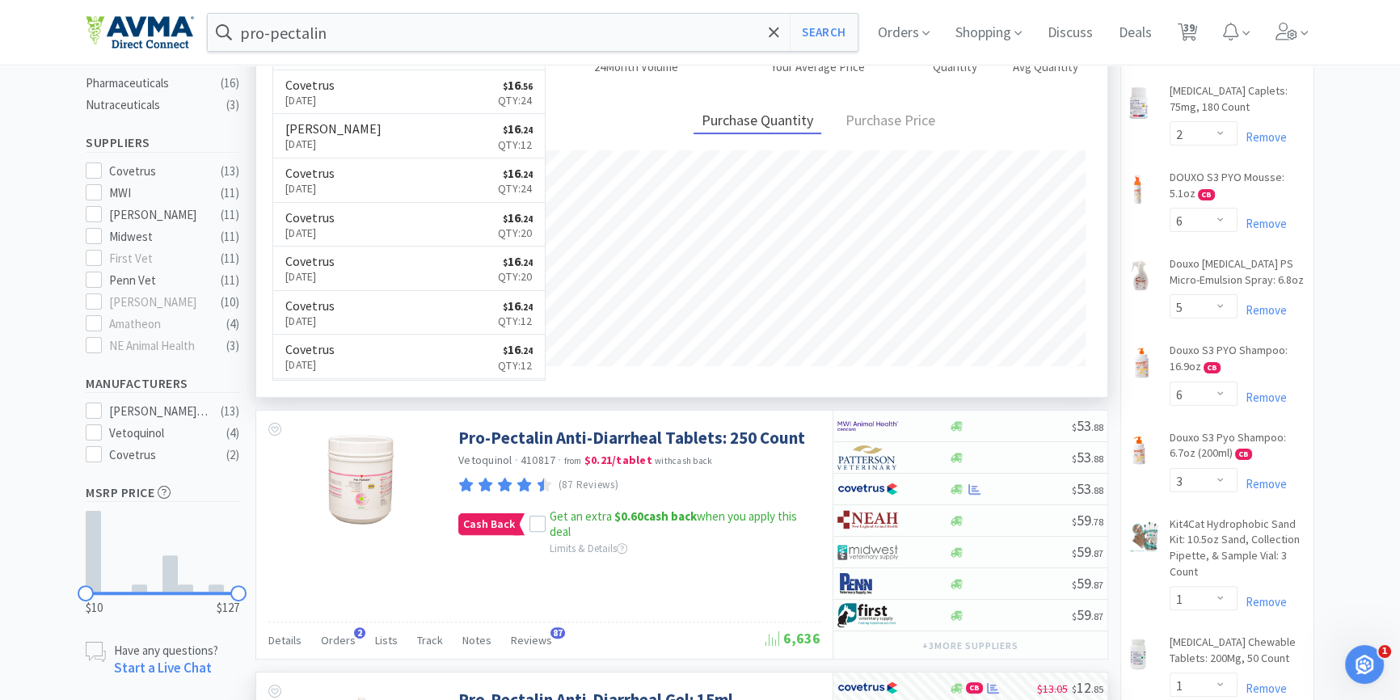
scroll to position [0, 0]
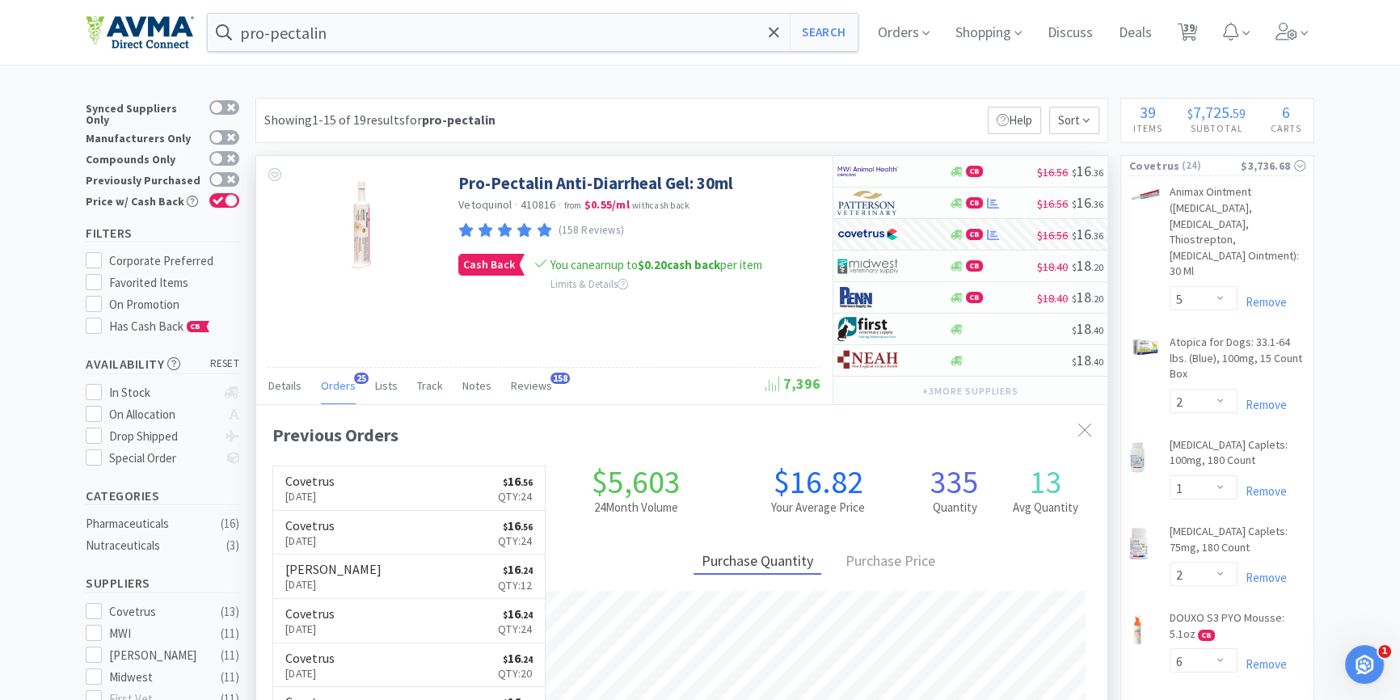
click at [484, 55] on div "pro-pectalin Search Orders Shopping Discuss Discuss Deals Deals 39 39" at bounding box center [700, 32] width 1229 height 65
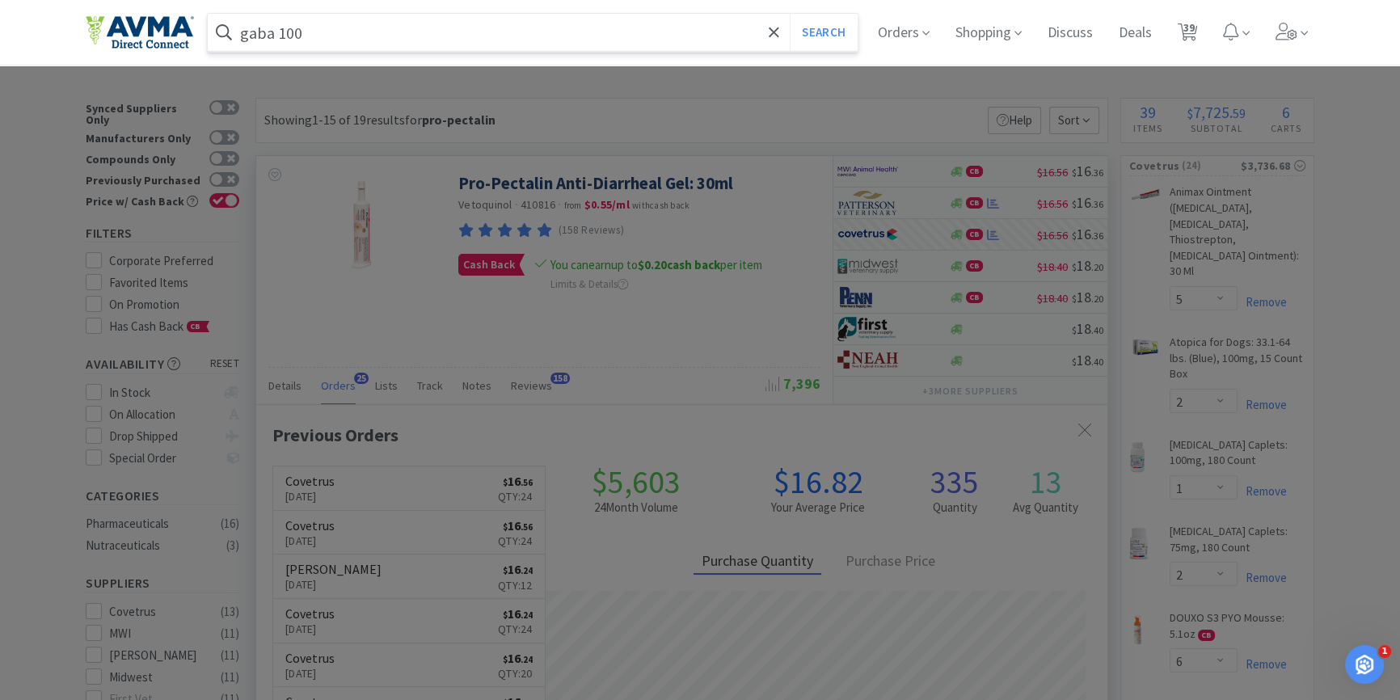
click at [790, 14] on button "Search" at bounding box center [823, 32] width 67 height 37
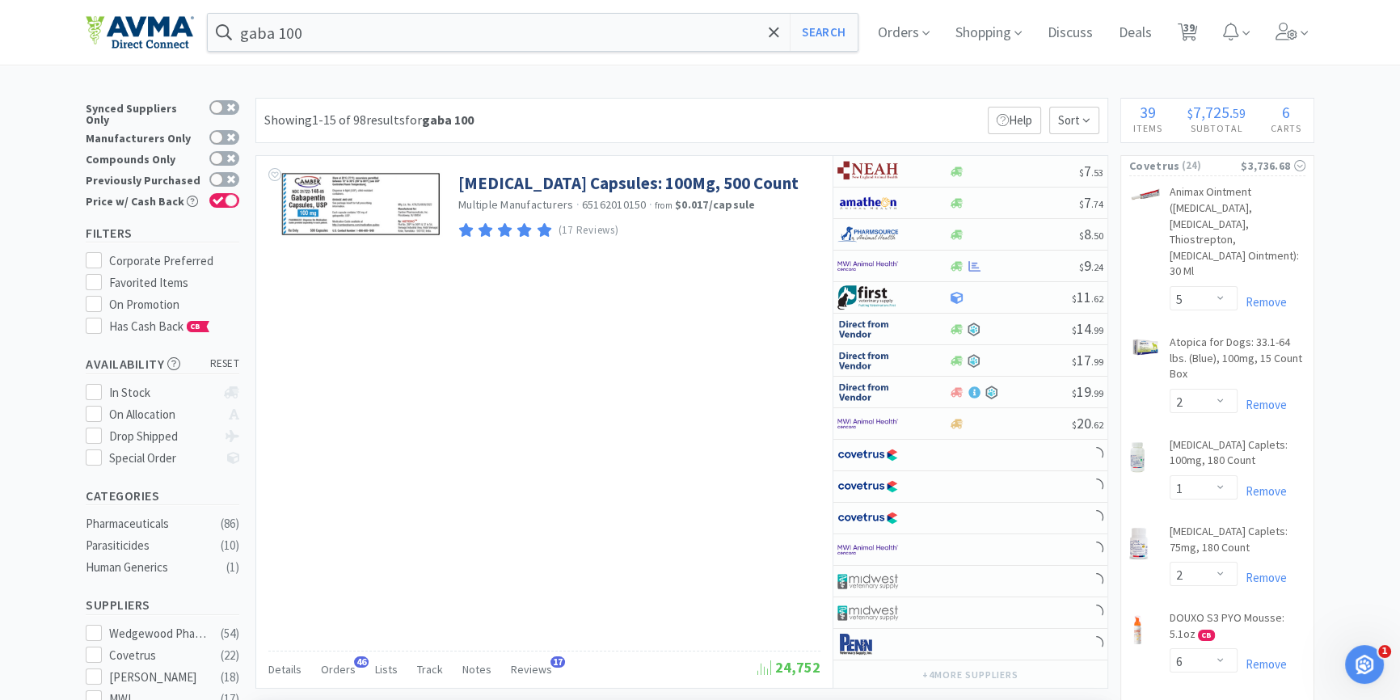
scroll to position [146, 0]
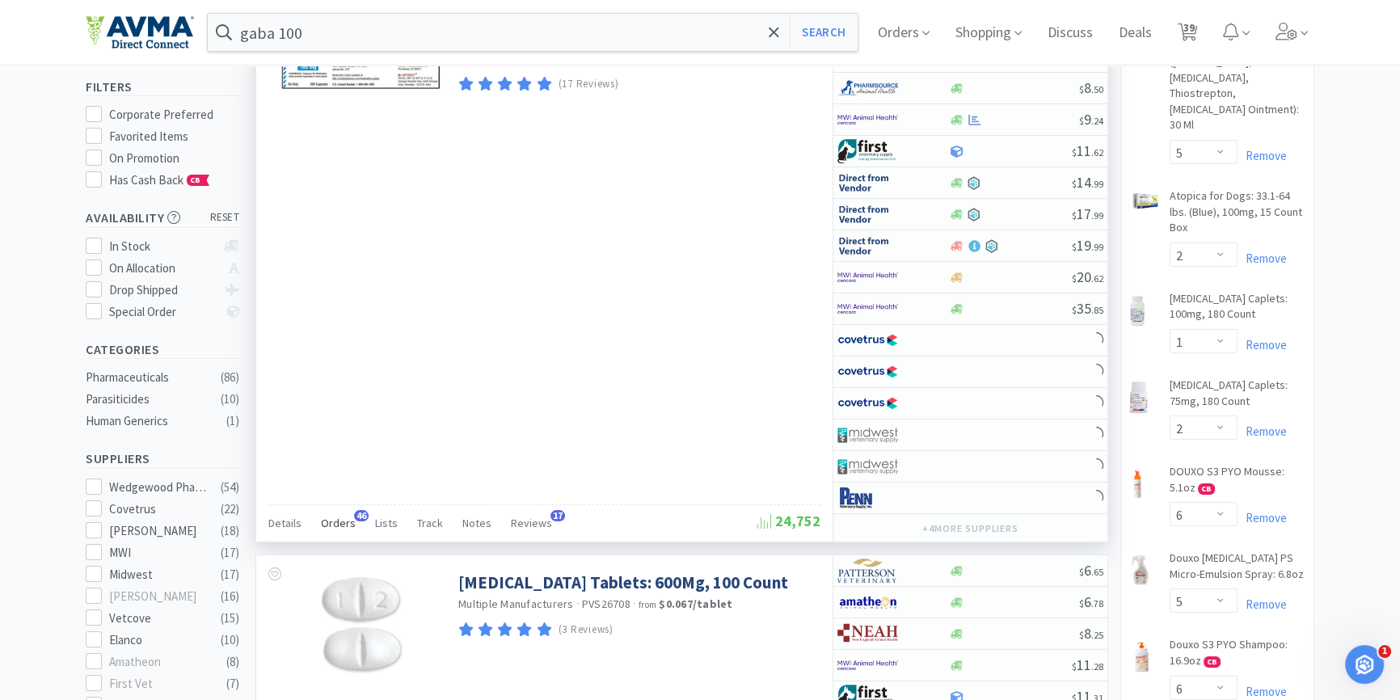
click at [341, 516] on span "Orders" at bounding box center [338, 523] width 35 height 15
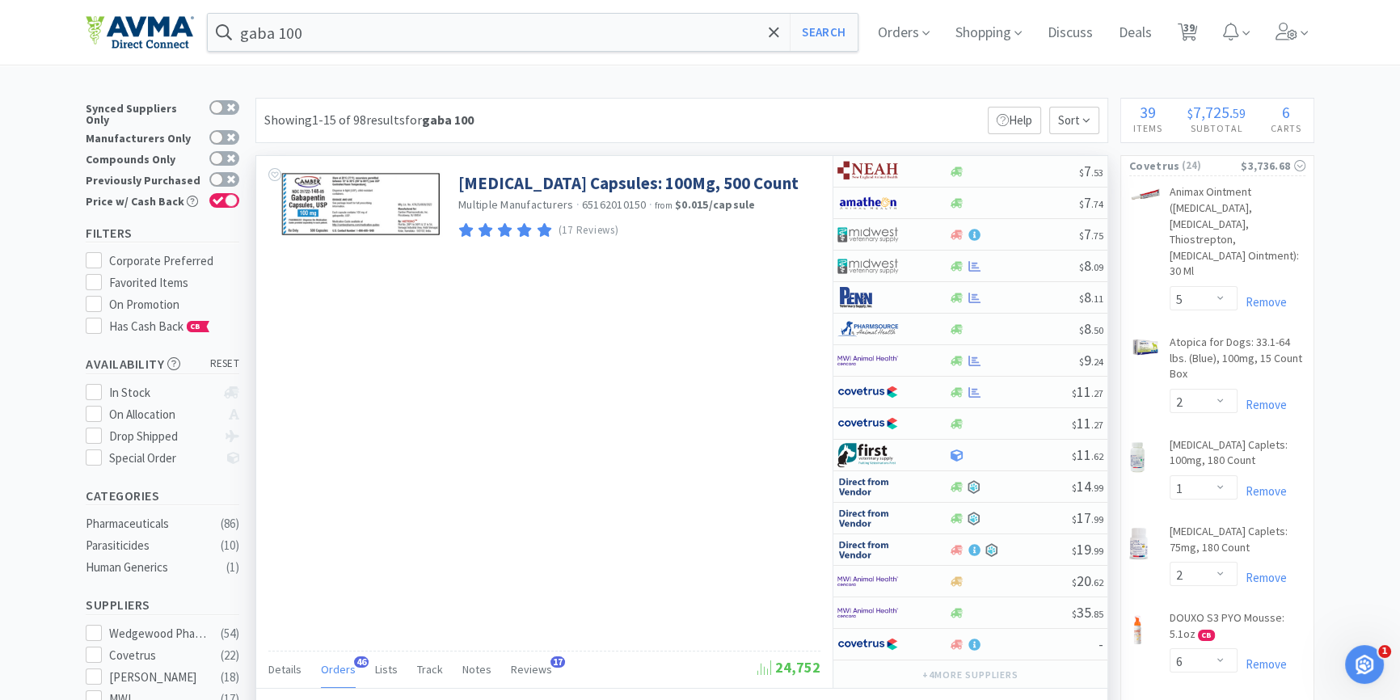
scroll to position [432, 850]
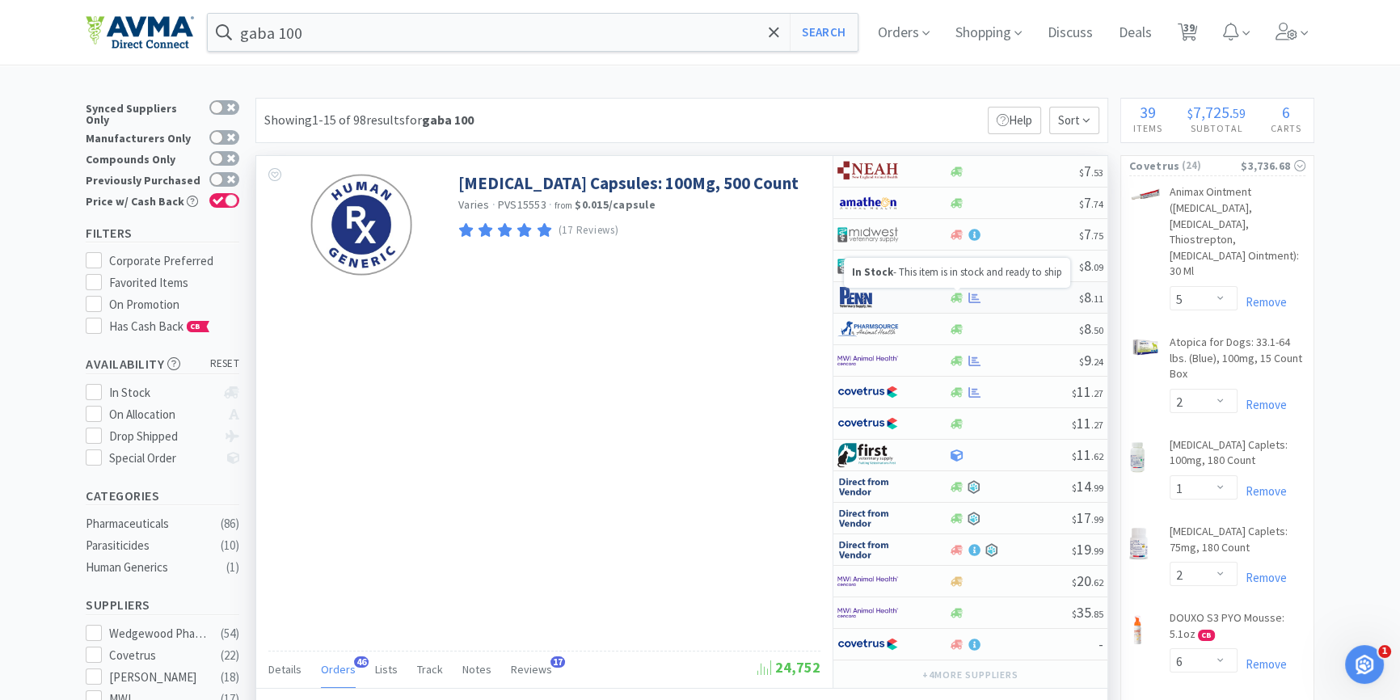
click at [955, 294] on icon at bounding box center [957, 298] width 12 height 10
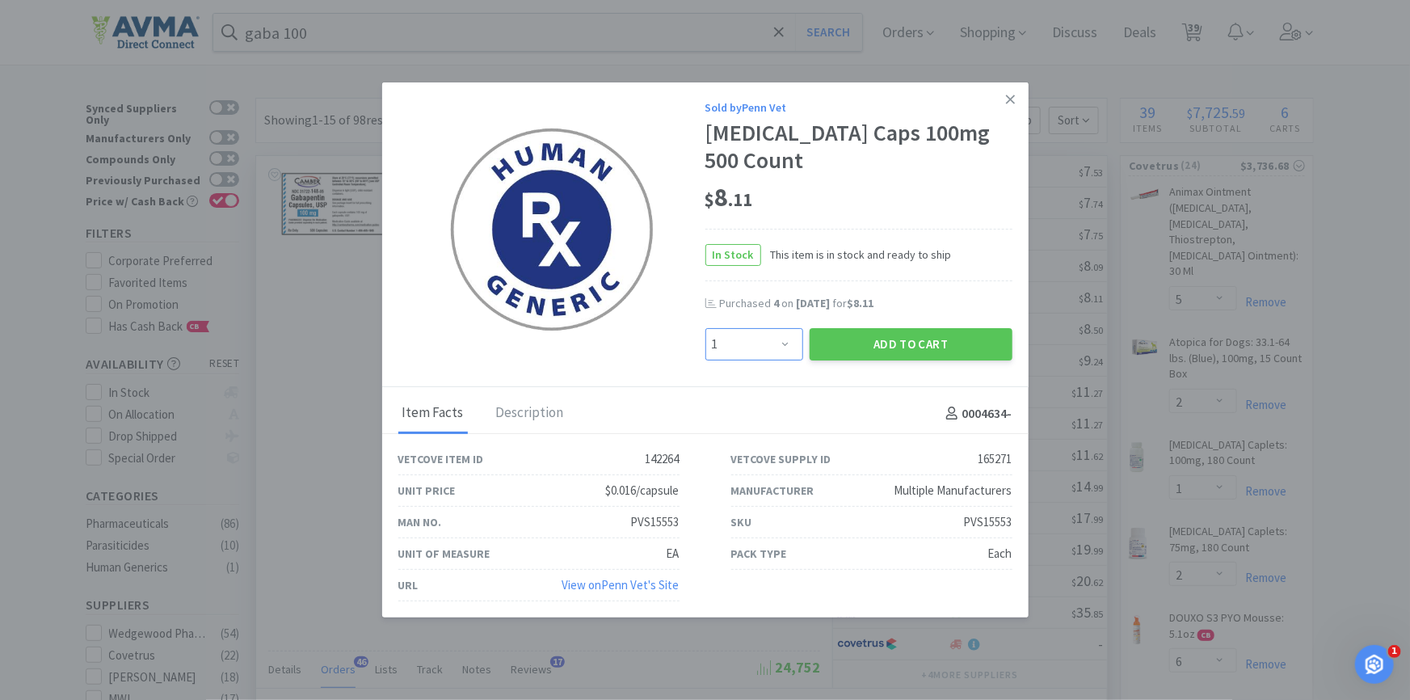
click at [774, 341] on select "Enter Quantity 1 2 3 4 5 6 7 8 9 10 11 12 13 14 15 16 17 18 19 20 Enter Quantity" at bounding box center [755, 344] width 98 height 32
click at [706, 328] on select "Enter Quantity 1 2 3 4 5 6 7 8 9 10 11 12 13 14 15 16 17 18 19 20 Enter Quantity" at bounding box center [755, 344] width 98 height 32
click at [921, 357] on button "Add to Cart" at bounding box center [911, 344] width 203 height 32
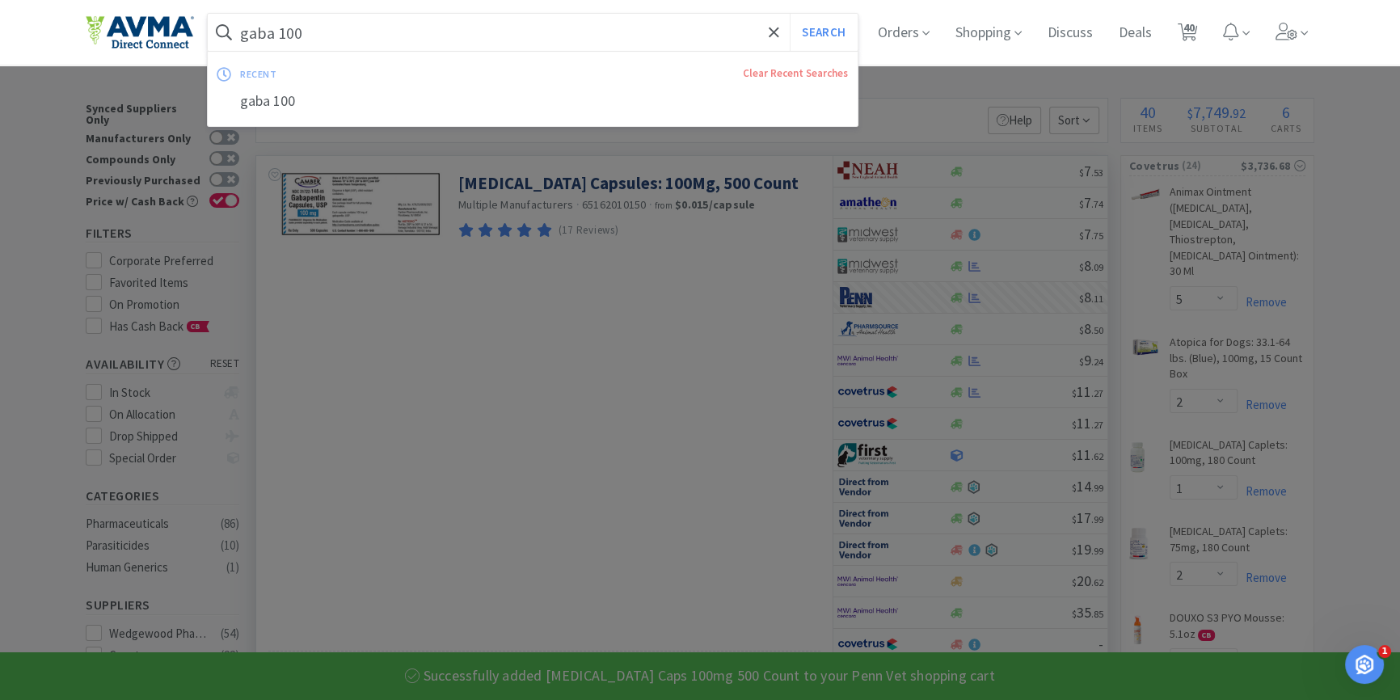
click at [311, 20] on input "gaba 100" at bounding box center [533, 32] width 650 height 37
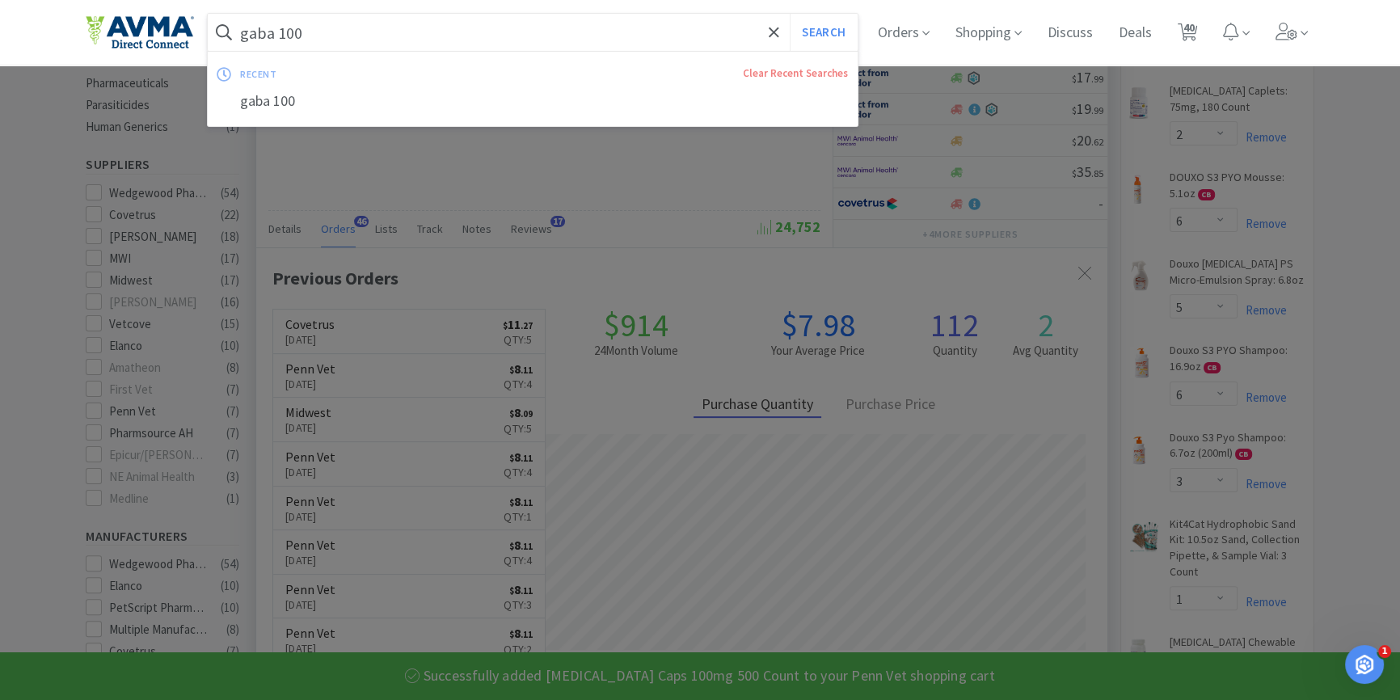
click at [524, 192] on div at bounding box center [700, 350] width 1400 height 700
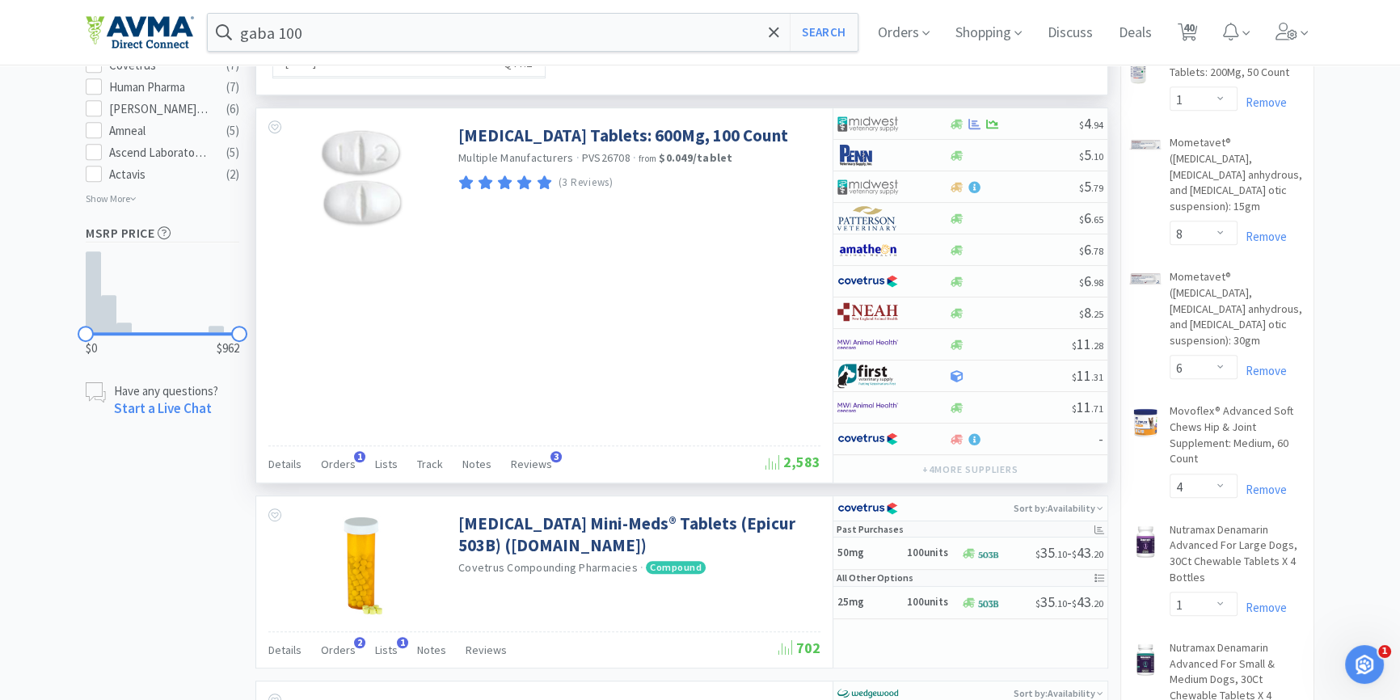
scroll to position [955, 0]
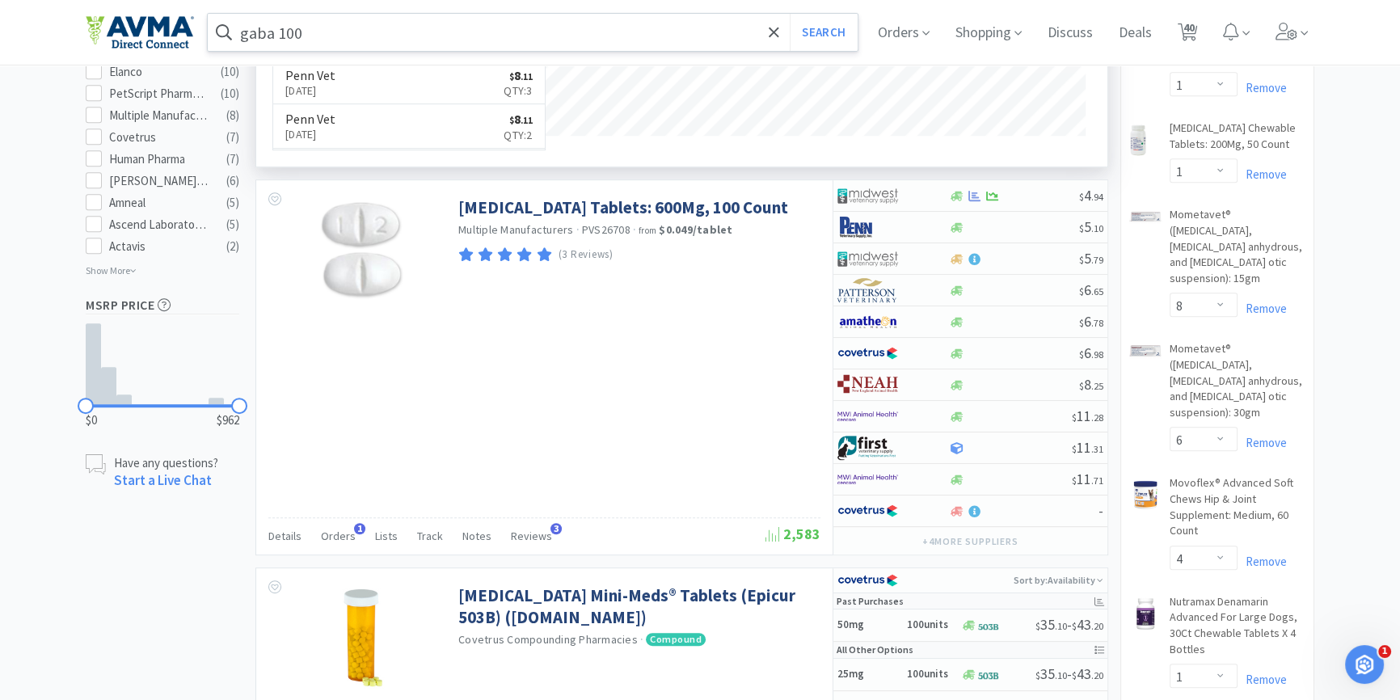
click at [369, 40] on input "gaba 100" at bounding box center [533, 32] width 650 height 37
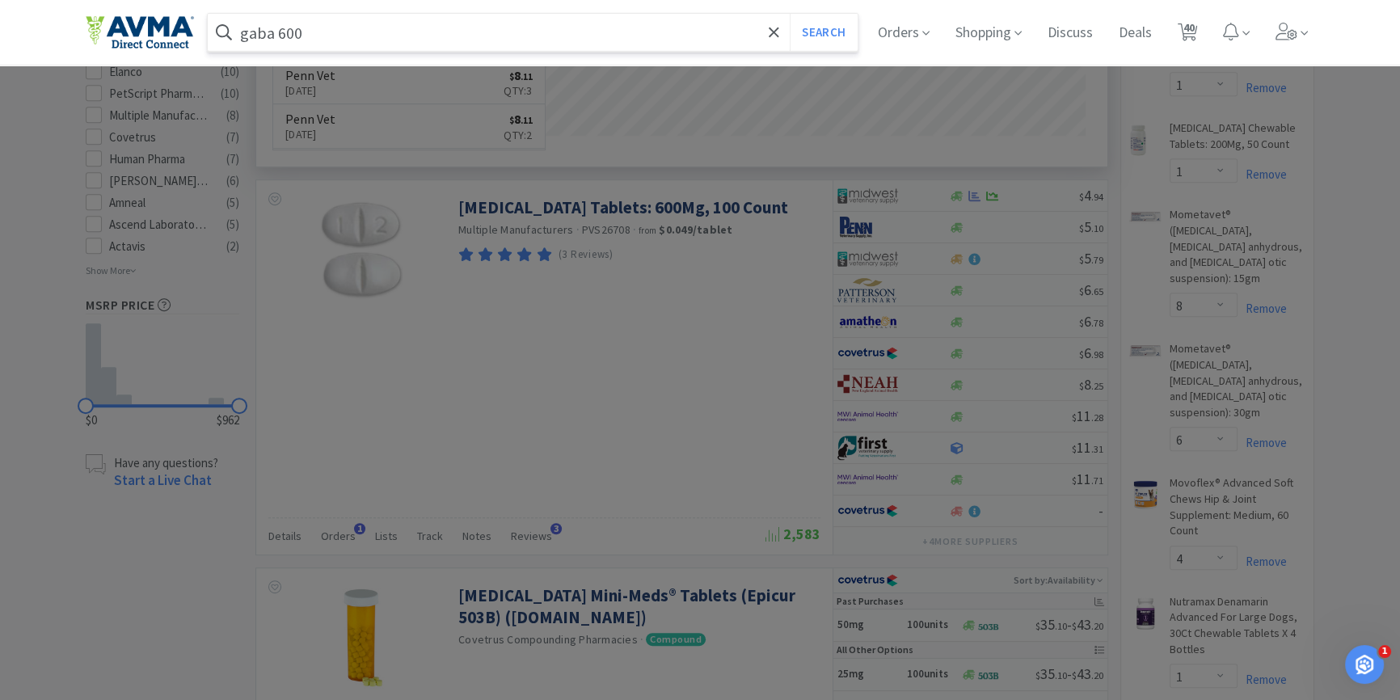
click at [790, 14] on button "Search" at bounding box center [823, 32] width 67 height 37
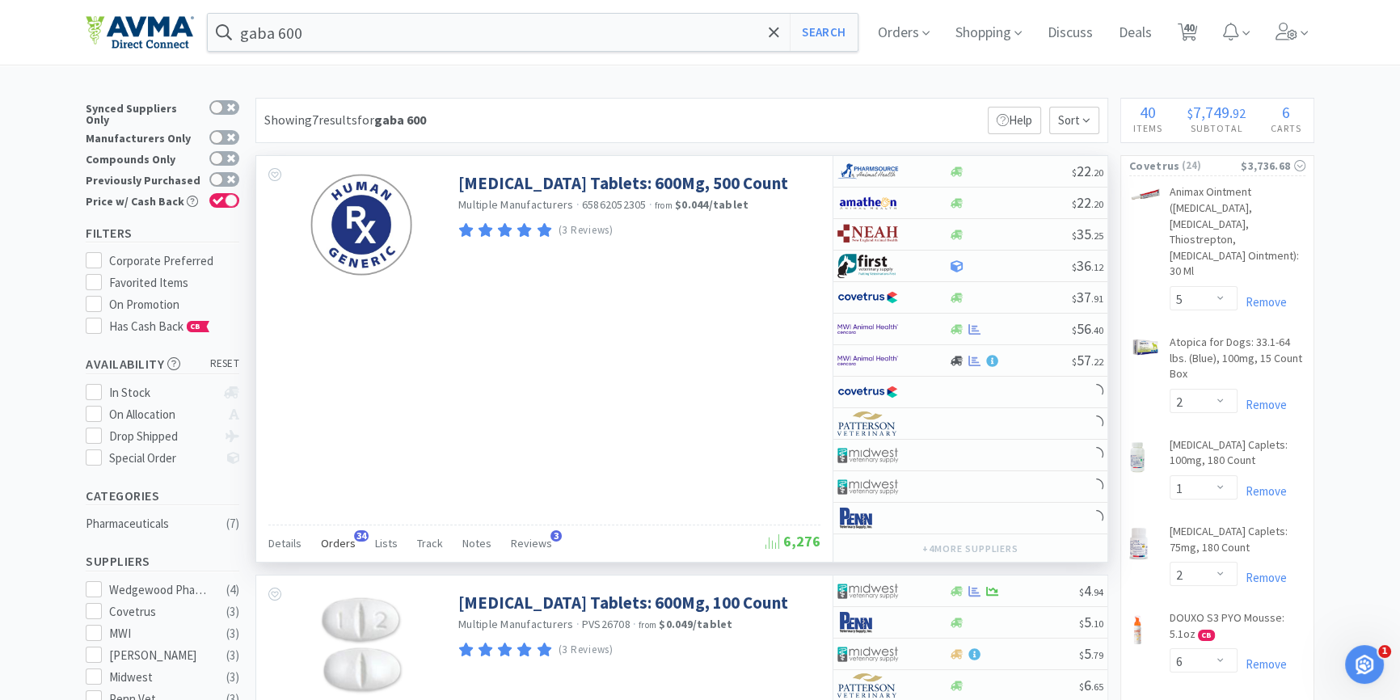
click at [348, 536] on span "Orders" at bounding box center [338, 543] width 35 height 15
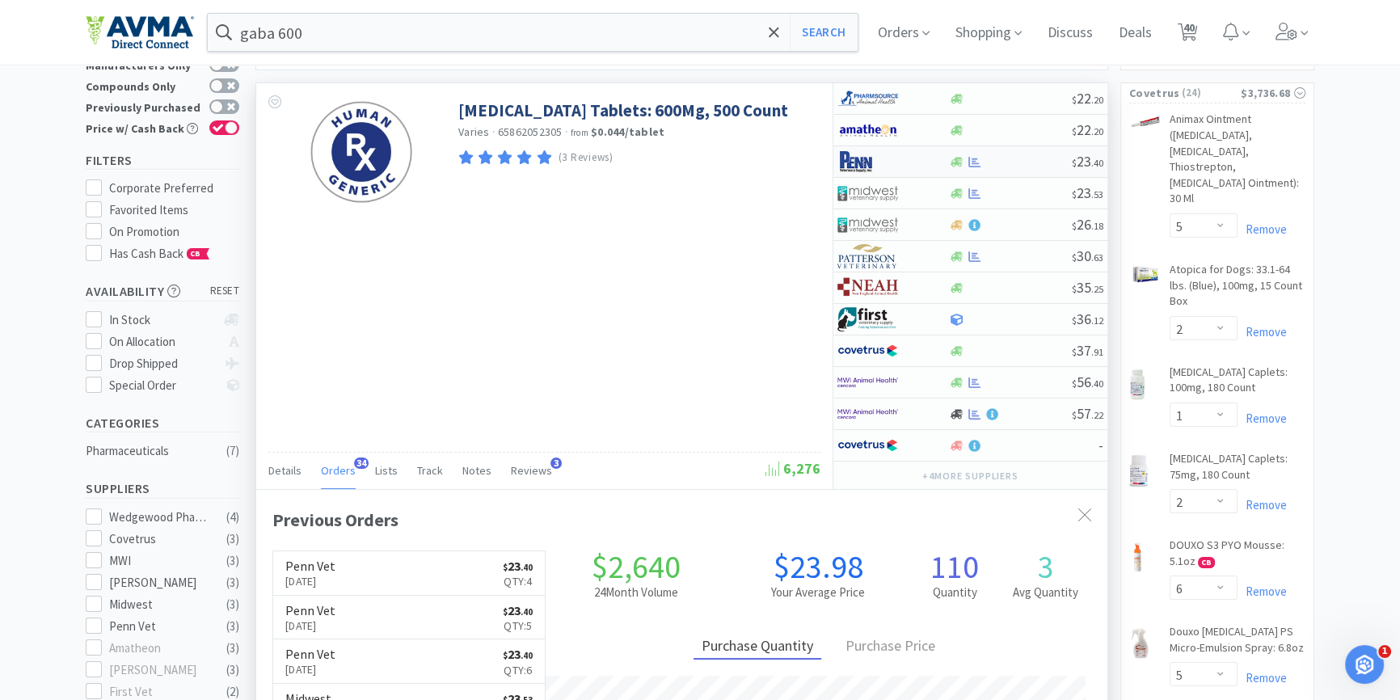
scroll to position [432, 850]
click at [952, 161] on icon at bounding box center [957, 162] width 12 height 10
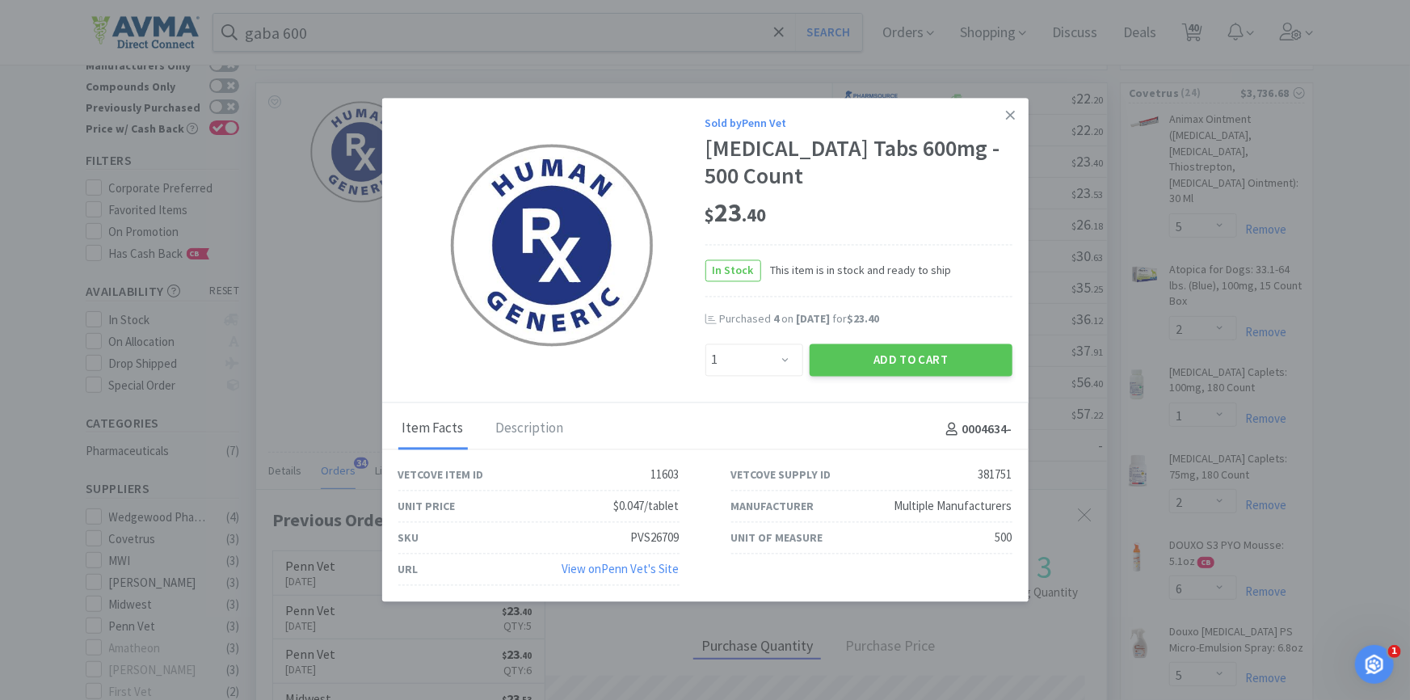
click at [758, 379] on div "Sold by Penn Vet [MEDICAL_DATA] Tabs 600mg - 500 Count $ 23 . 40 In Stock This …" at bounding box center [705, 251] width 647 height 305
click at [768, 361] on select "Enter Quantity 1 2 3 4 5 6 7 8 9 10 11 12 13 14 15 16 17 18 19 20 Enter Quantity" at bounding box center [755, 360] width 98 height 32
click at [706, 344] on select "Enter Quantity 1 2 3 4 5 6 7 8 9 10 11 12 13 14 15 16 17 18 19 20 Enter Quantity" at bounding box center [755, 360] width 98 height 32
click at [837, 350] on button "Add to Cart" at bounding box center [911, 360] width 203 height 32
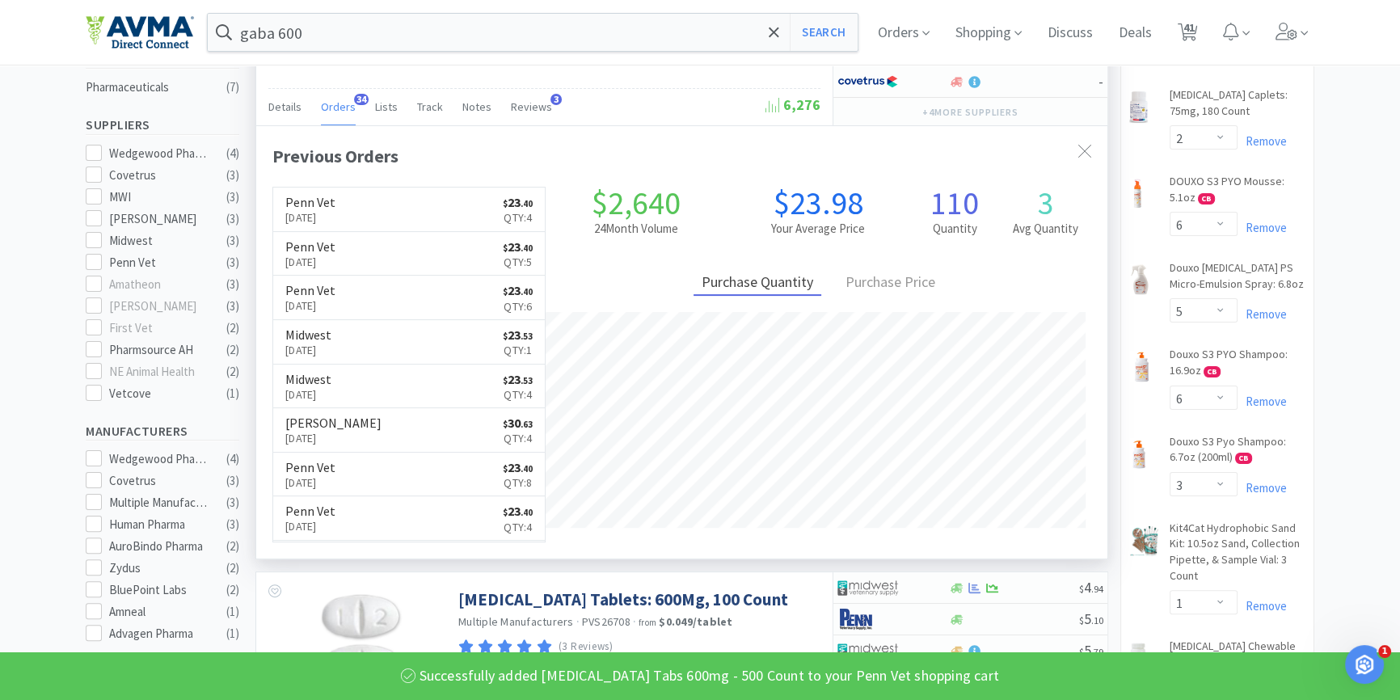
scroll to position [0, 0]
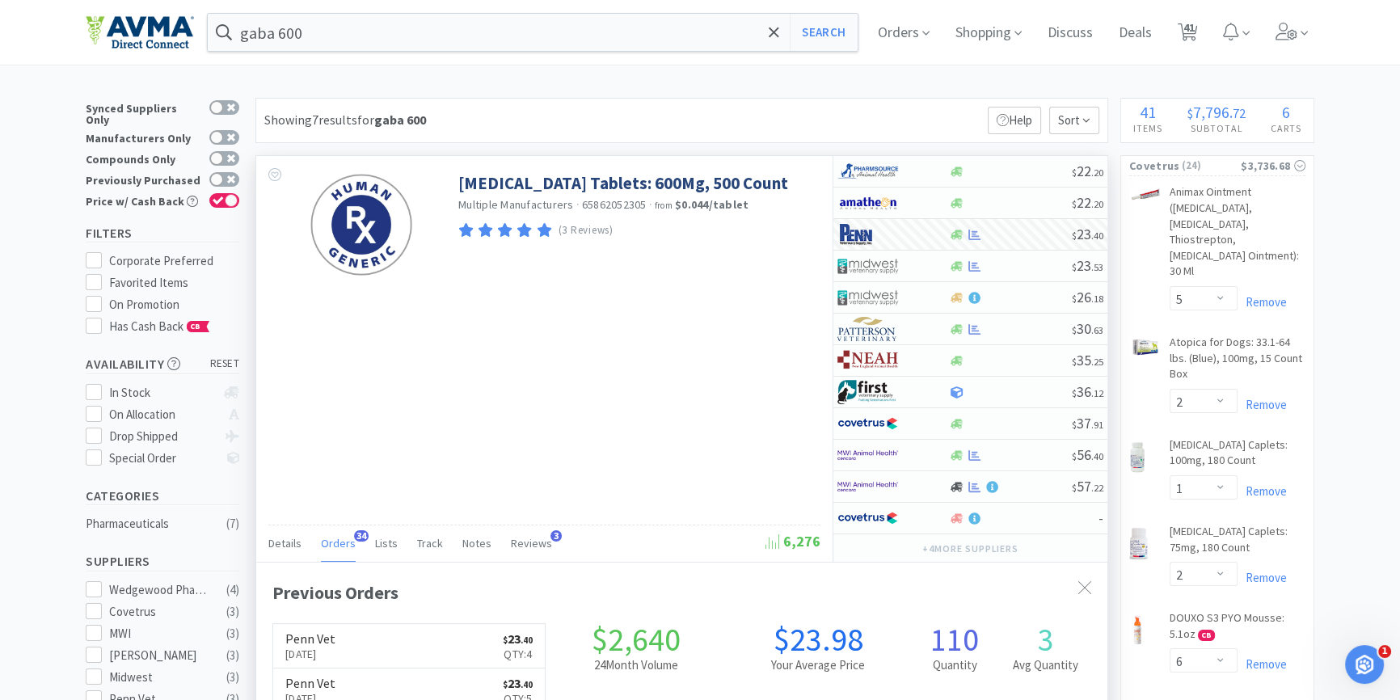
click at [339, 40] on input "gaba 600" at bounding box center [533, 32] width 650 height 37
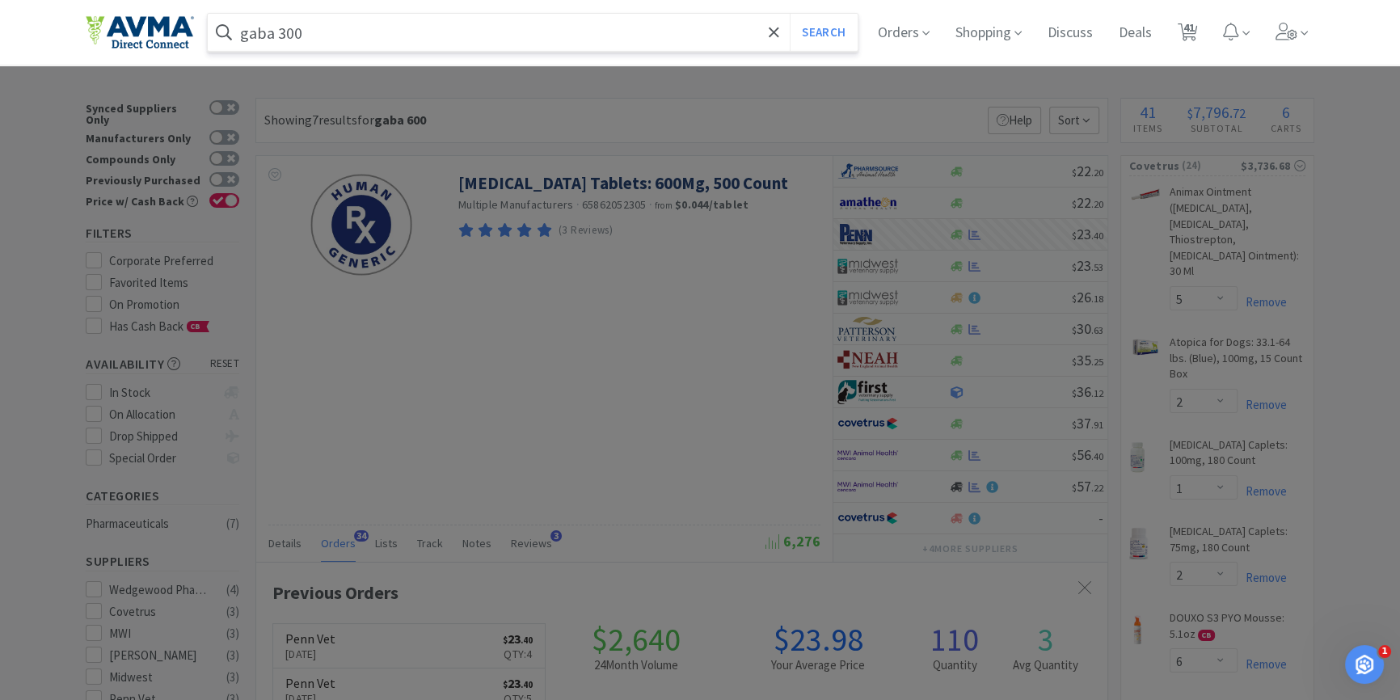
click at [790, 14] on button "Search" at bounding box center [823, 32] width 67 height 37
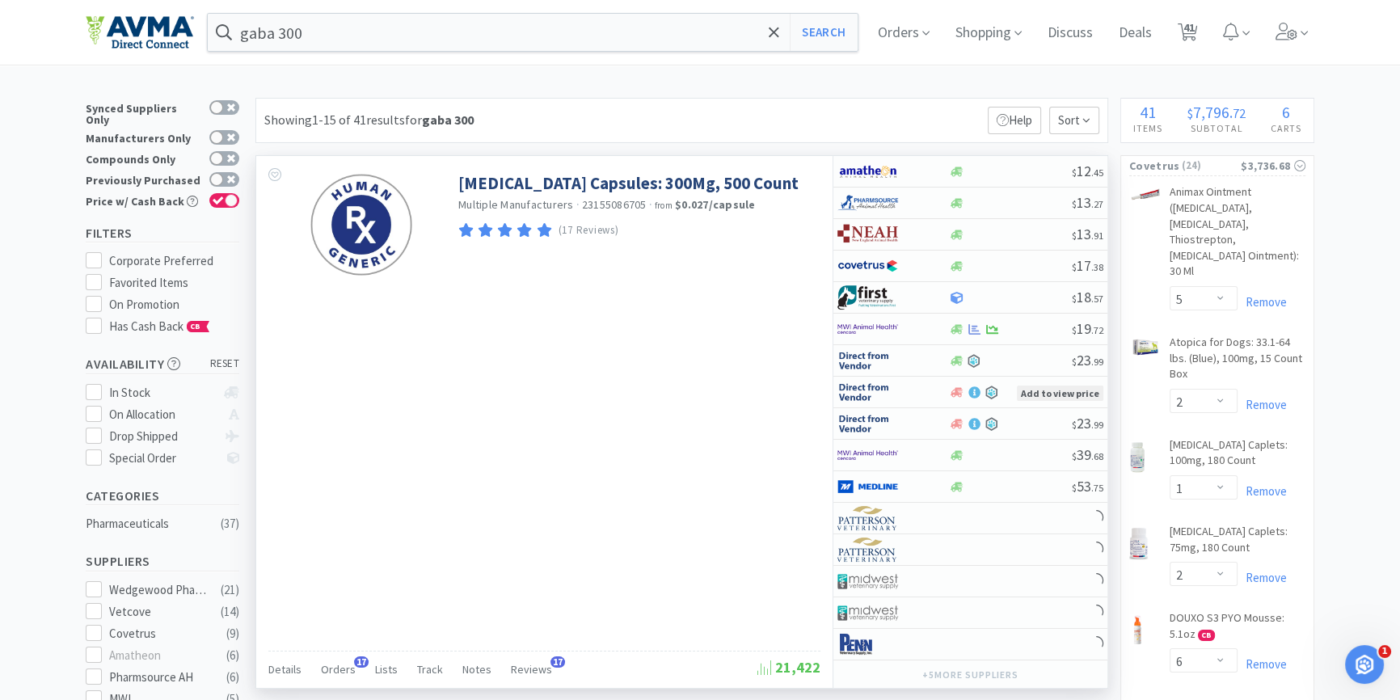
drag, startPoint x: 343, startPoint y: 663, endPoint x: 349, endPoint y: 652, distance: 12.3
click at [344, 663] on span "Orders" at bounding box center [338, 669] width 35 height 15
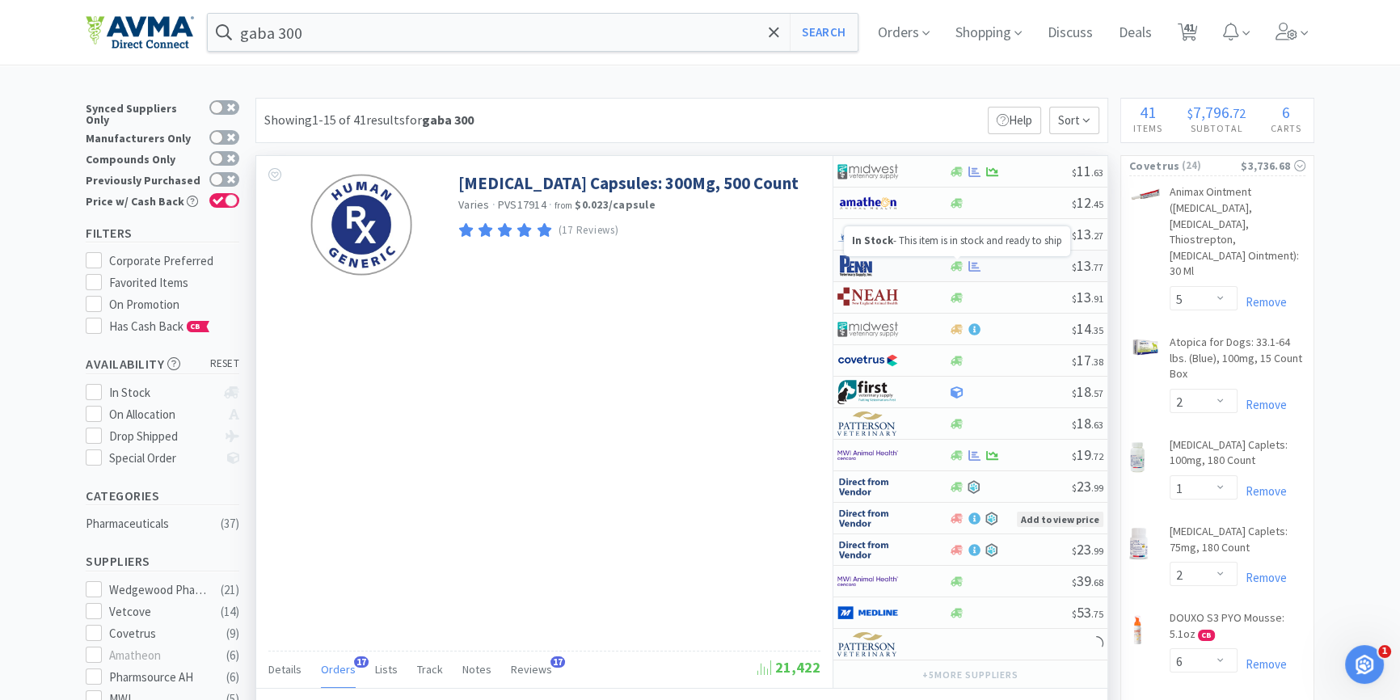
click at [959, 266] on icon at bounding box center [957, 266] width 12 height 10
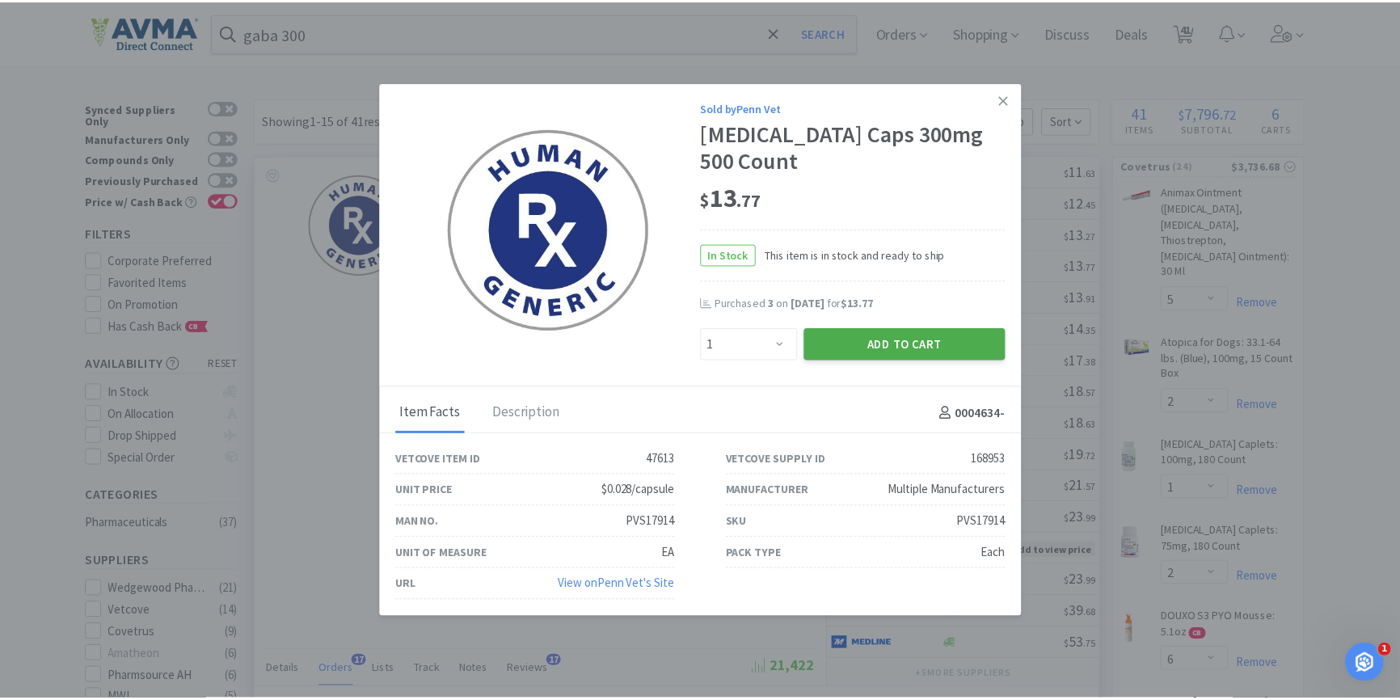
scroll to position [432, 850]
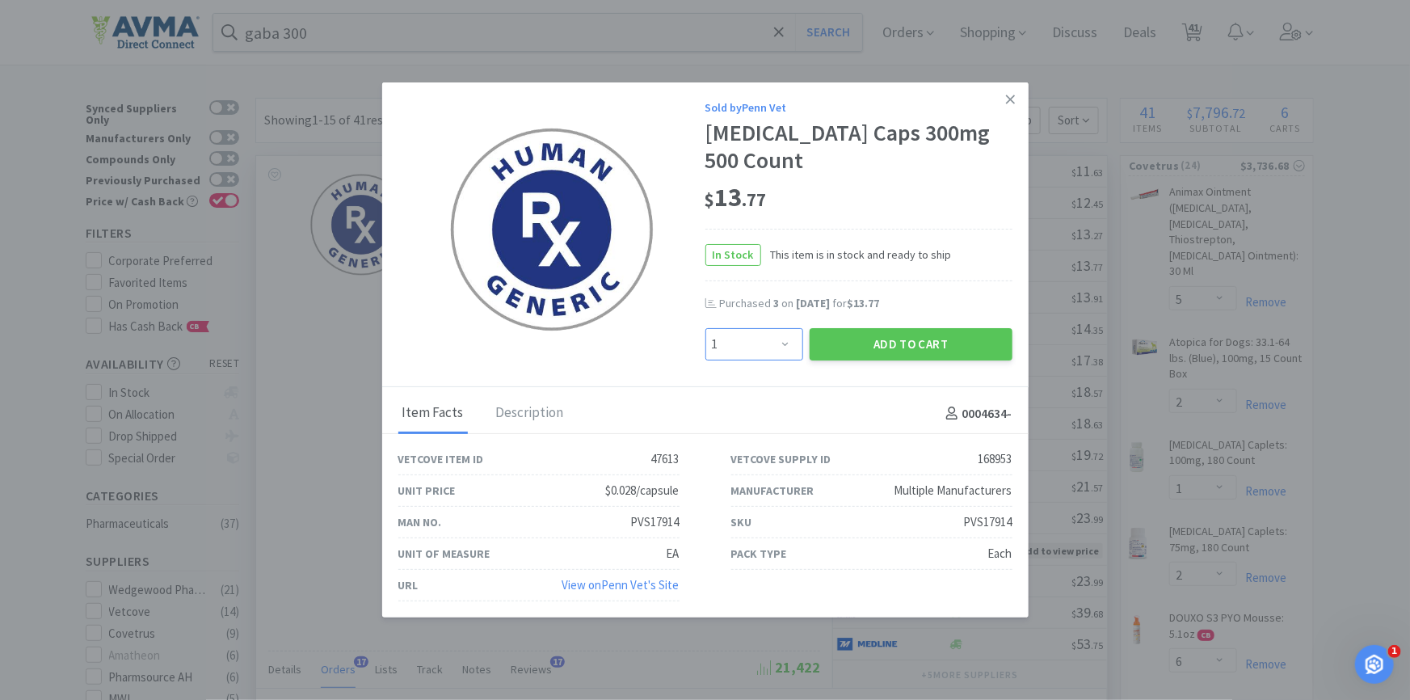
click at [772, 356] on select "Enter Quantity 1 2 3 4 5 6 7 8 9 10 11 12 13 14 15 16 17 18 19 20 Enter Quantity" at bounding box center [755, 344] width 98 height 32
click at [983, 354] on button "Add to Cart" at bounding box center [911, 344] width 203 height 32
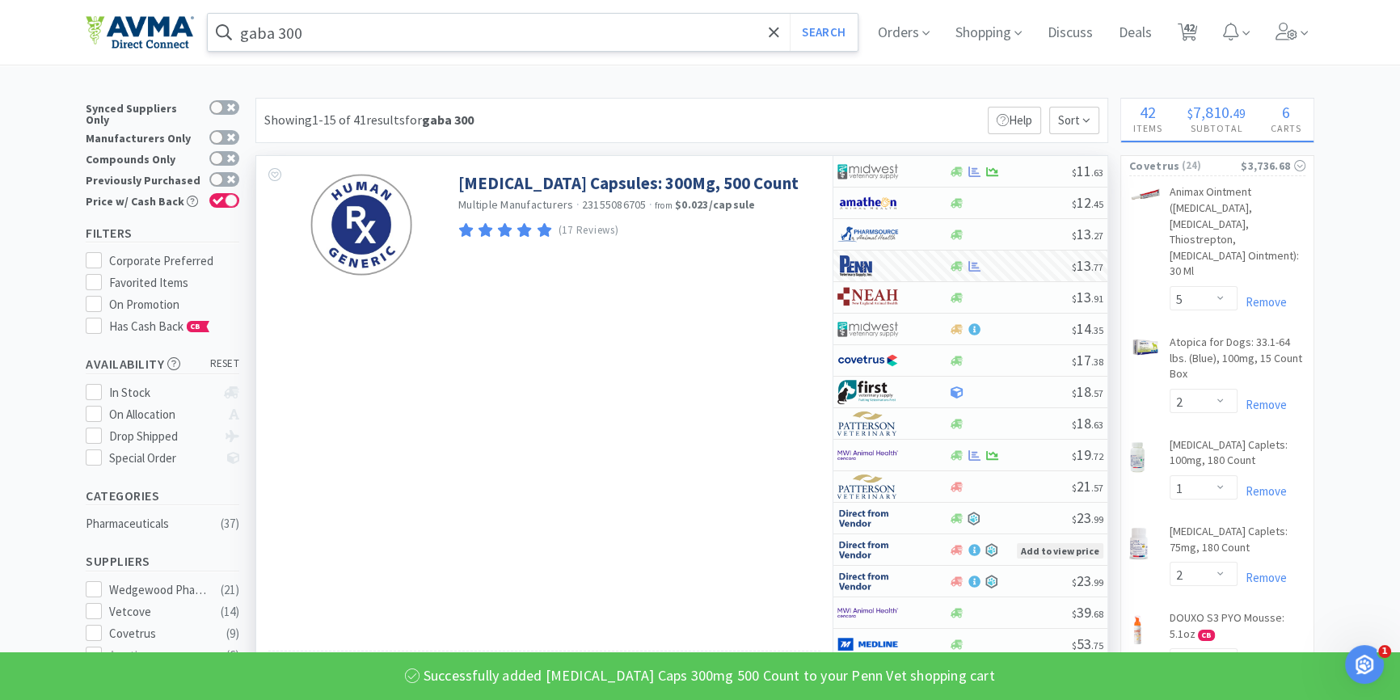
click at [464, 40] on input "gaba 300" at bounding box center [533, 32] width 650 height 37
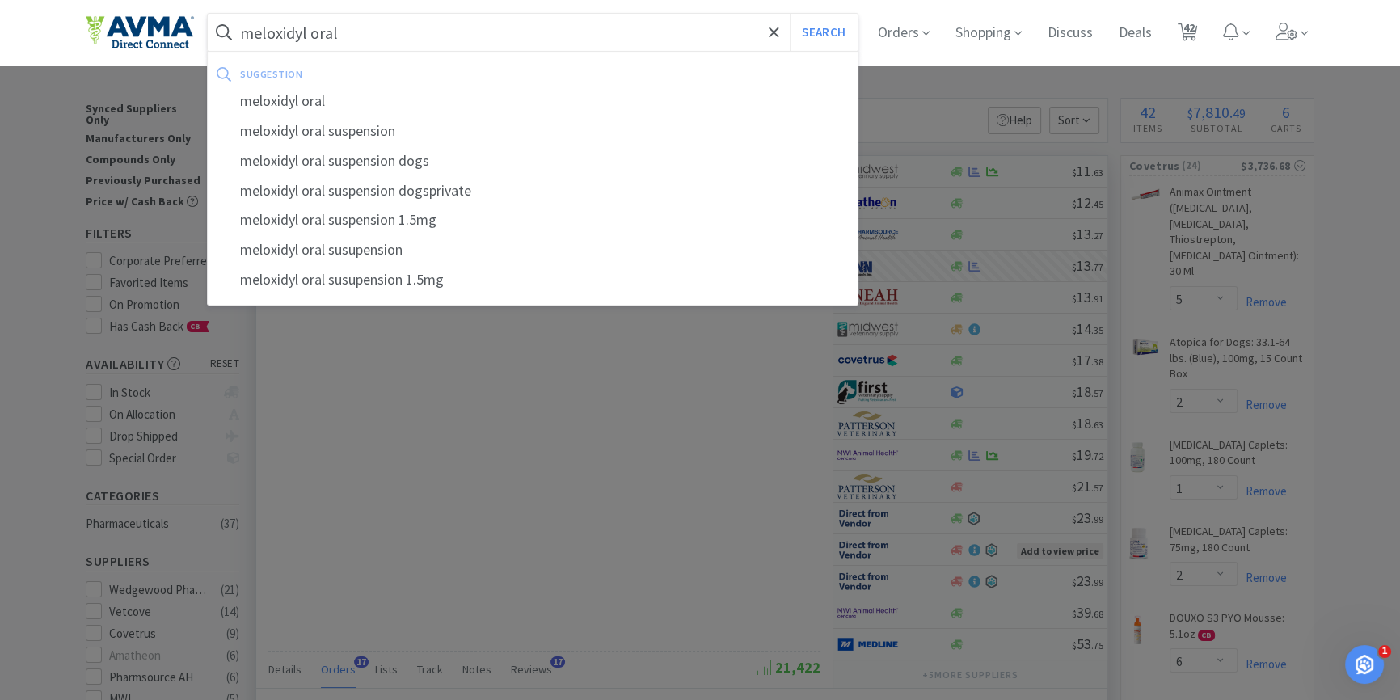
click at [790, 14] on button "Search" at bounding box center [823, 32] width 67 height 37
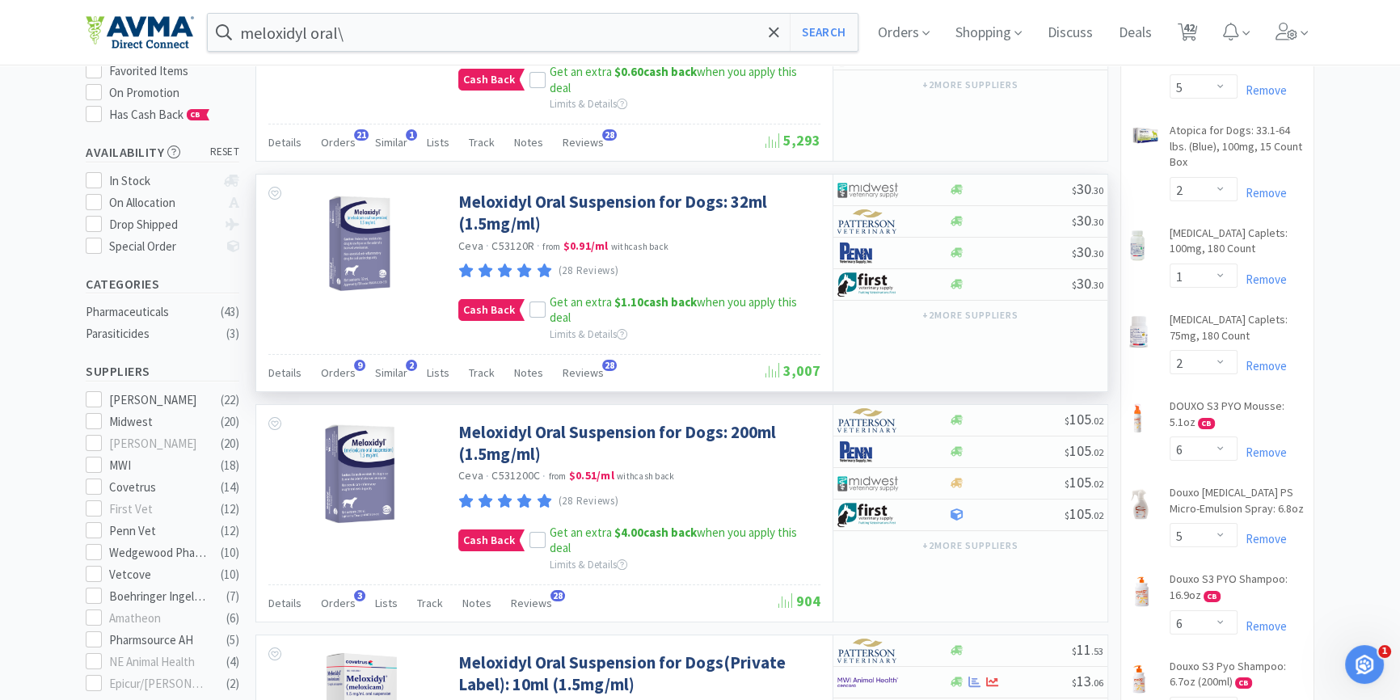
scroll to position [220, 0]
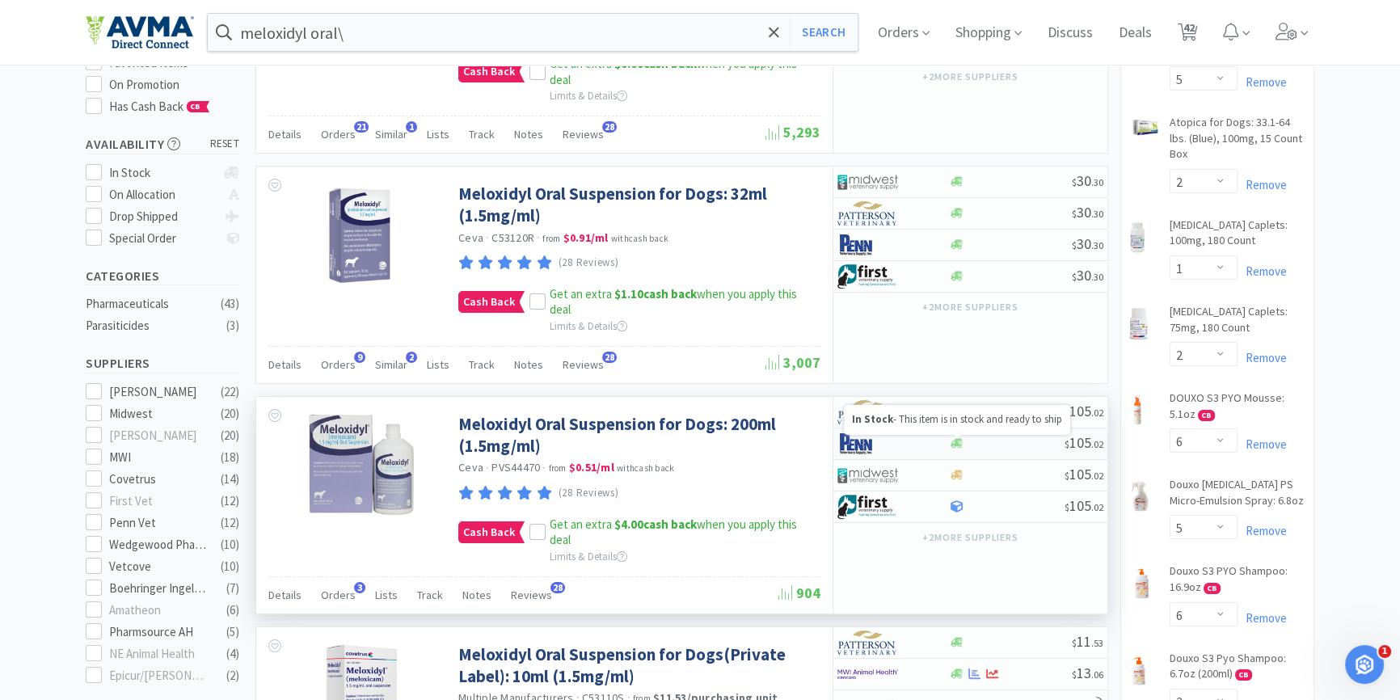
click at [957, 439] on icon at bounding box center [957, 444] width 12 height 10
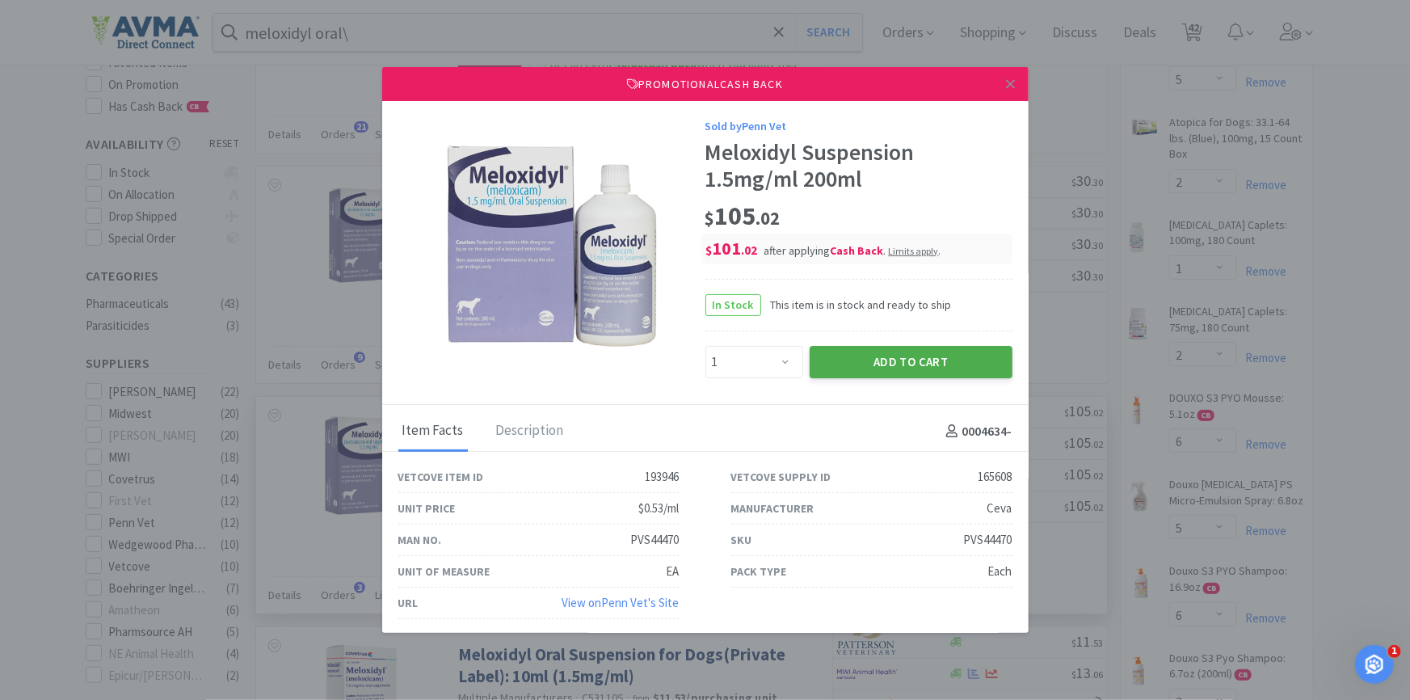
click at [918, 373] on button "Add to Cart" at bounding box center [911, 362] width 203 height 32
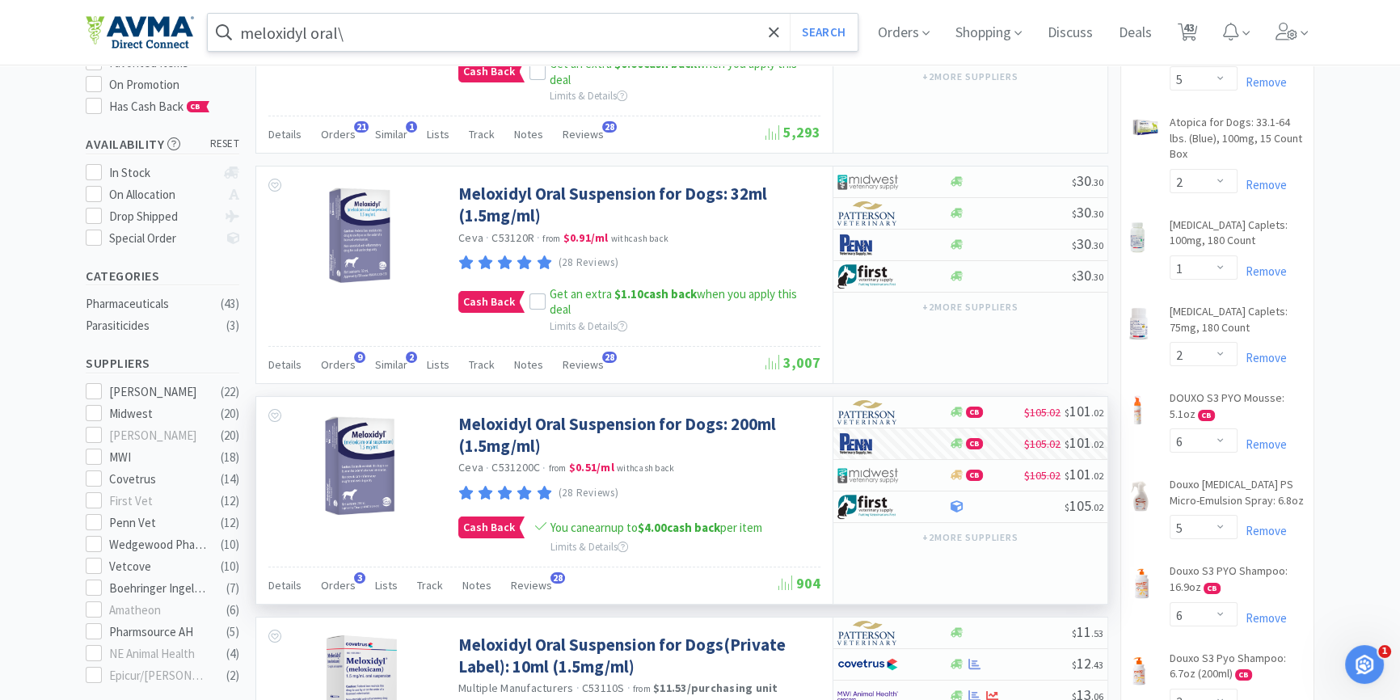
click at [495, 41] on input "meloxidyl oral\" at bounding box center [533, 32] width 650 height 37
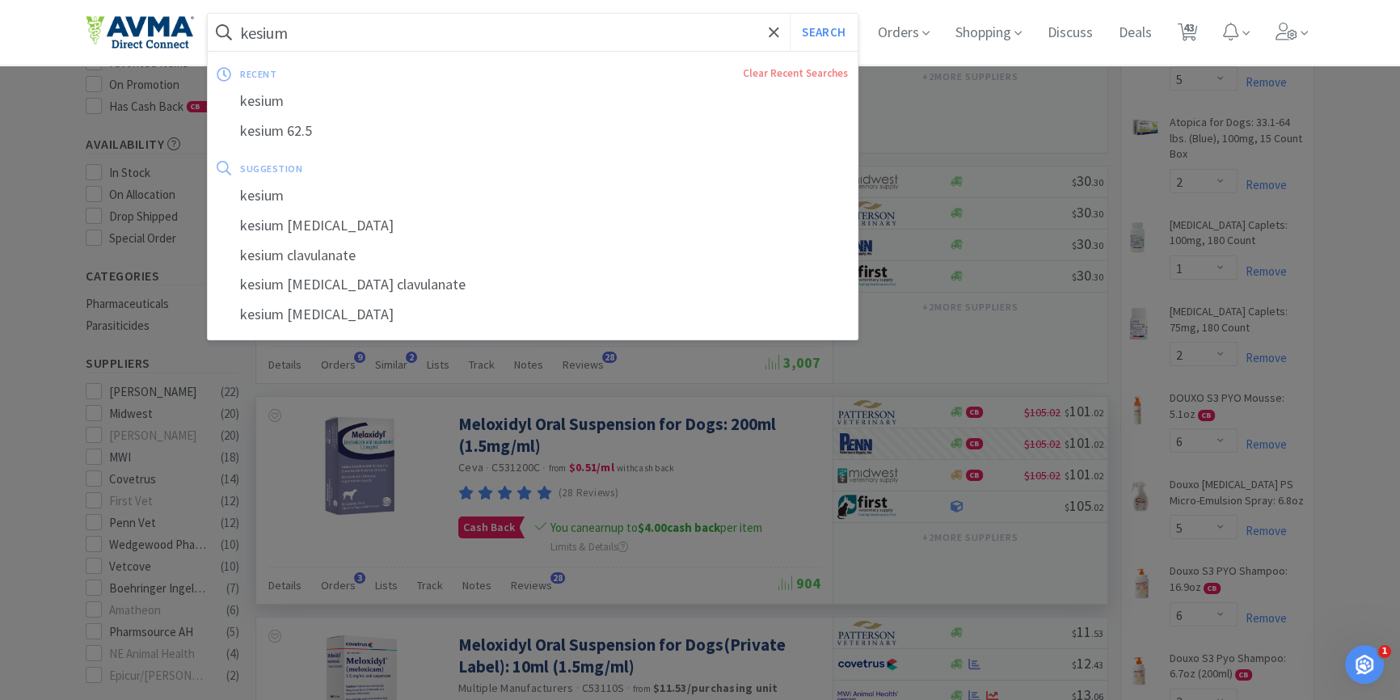
click at [790, 14] on button "Search" at bounding box center [823, 32] width 67 height 37
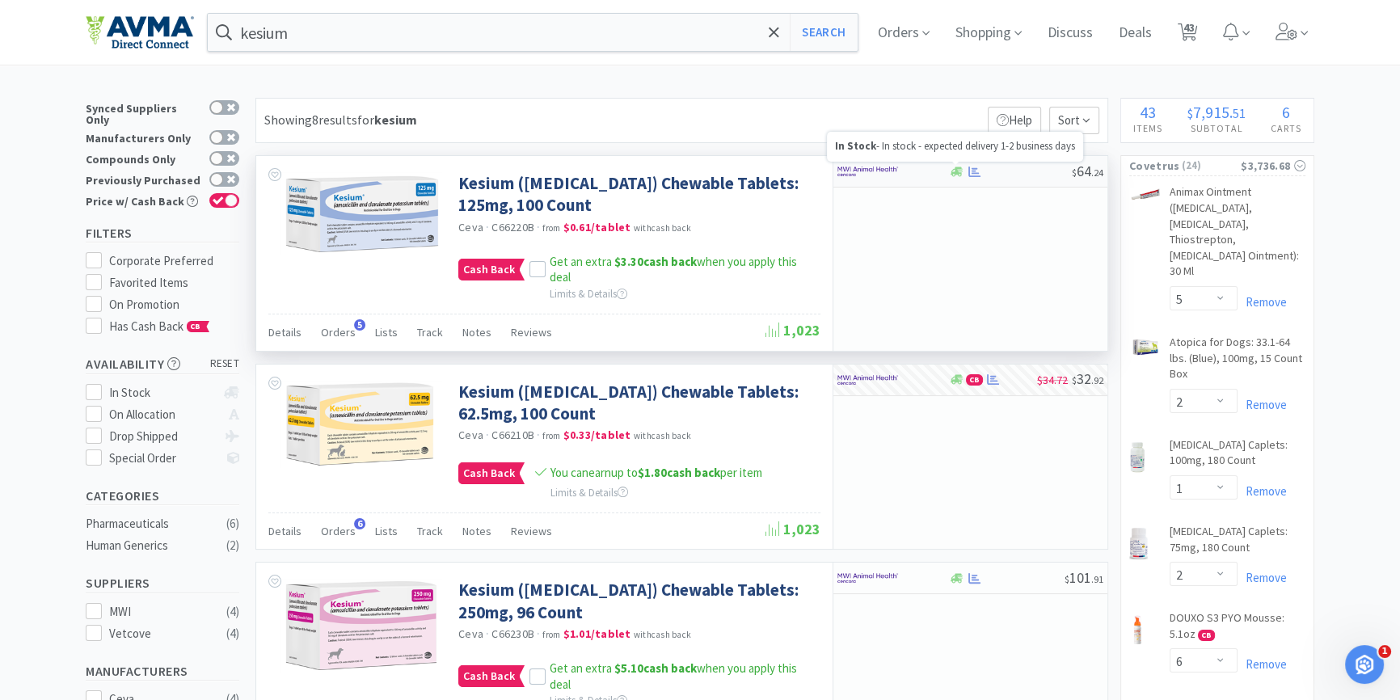
click at [951, 170] on icon at bounding box center [957, 172] width 12 height 10
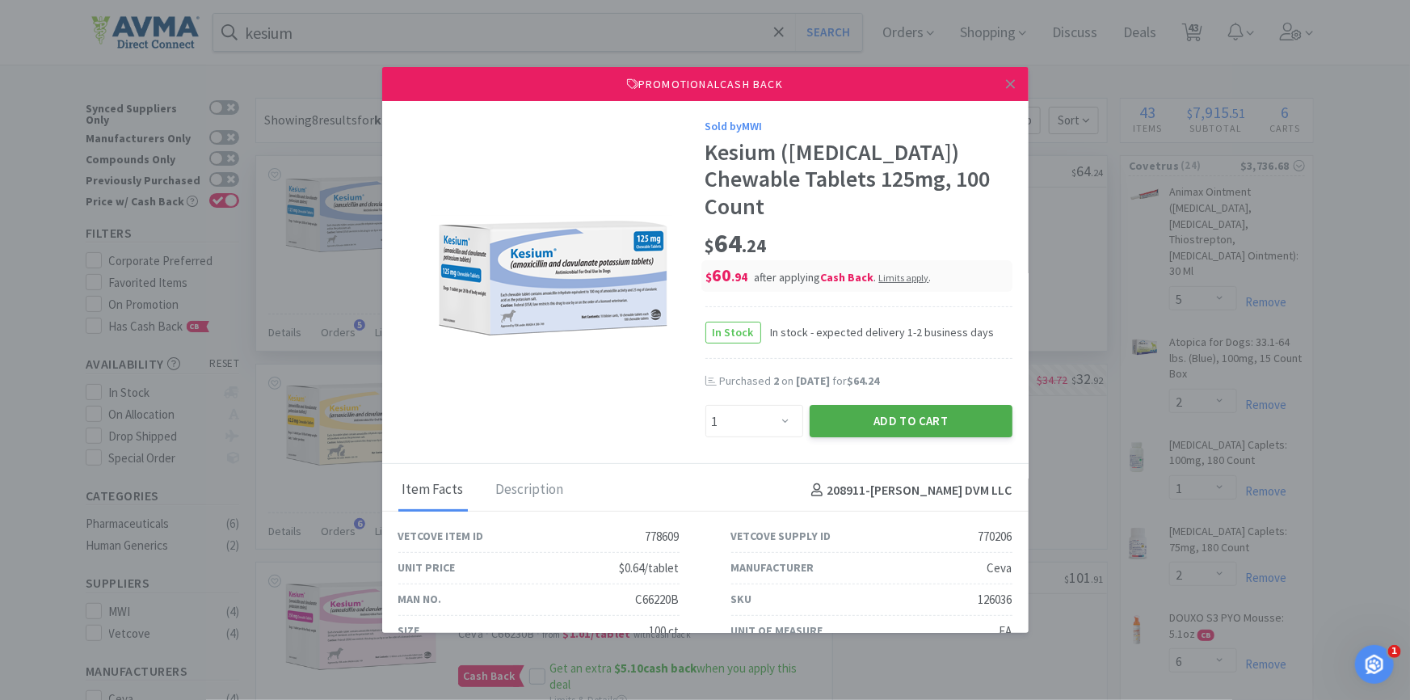
click at [828, 437] on button "Add to Cart" at bounding box center [911, 421] width 203 height 32
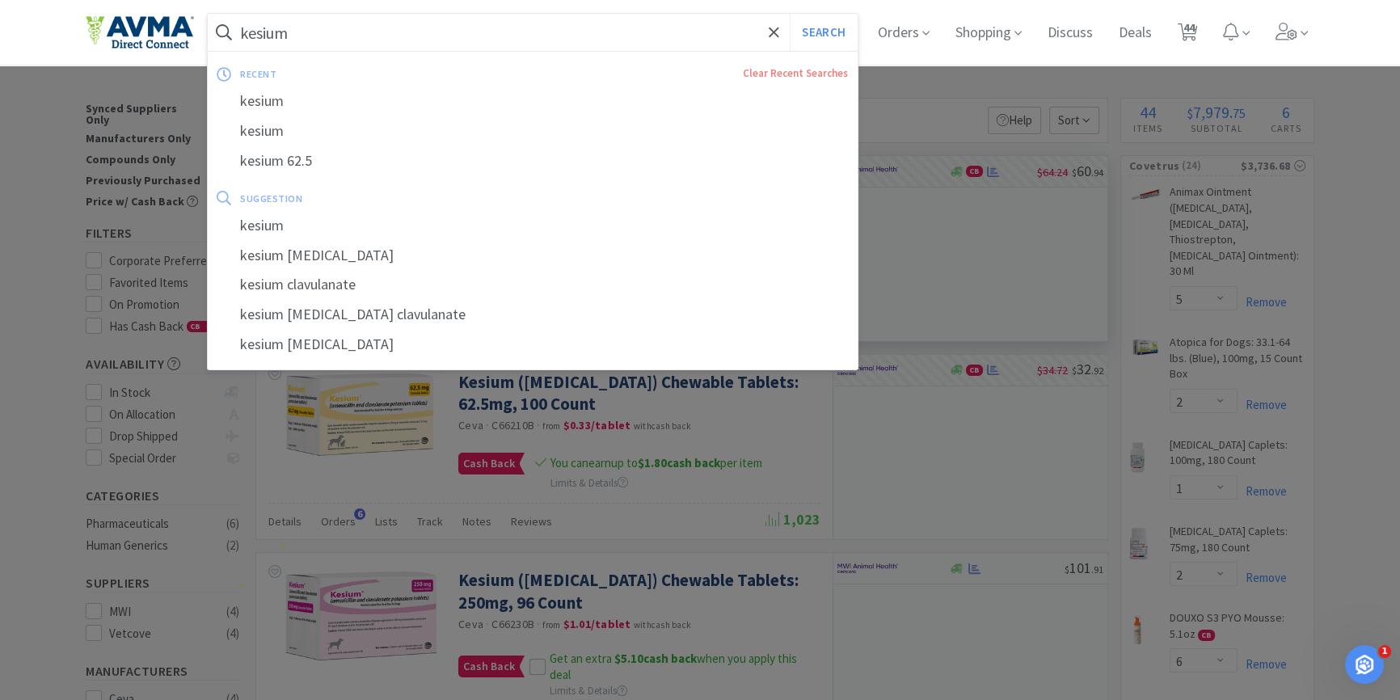
click at [432, 37] on input "kesium" at bounding box center [533, 32] width 650 height 37
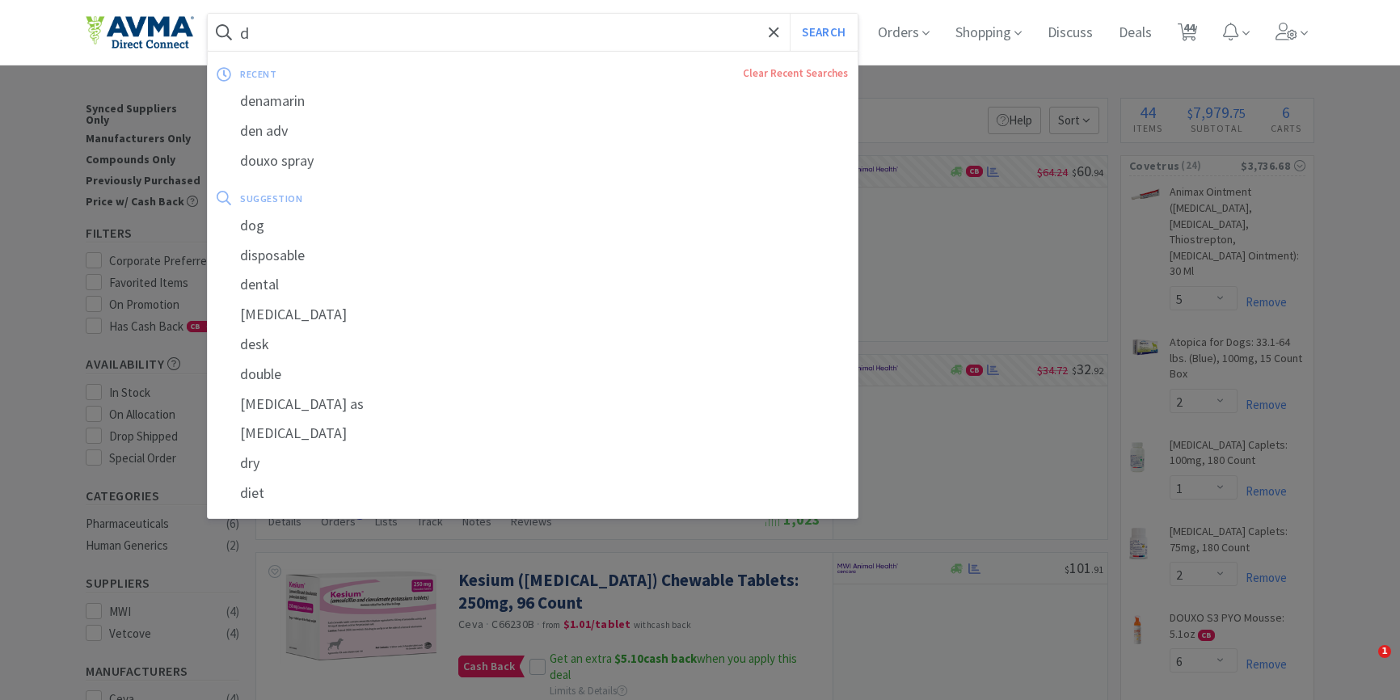
select select "5"
select select "2"
select select "1"
select select "2"
select select "6"
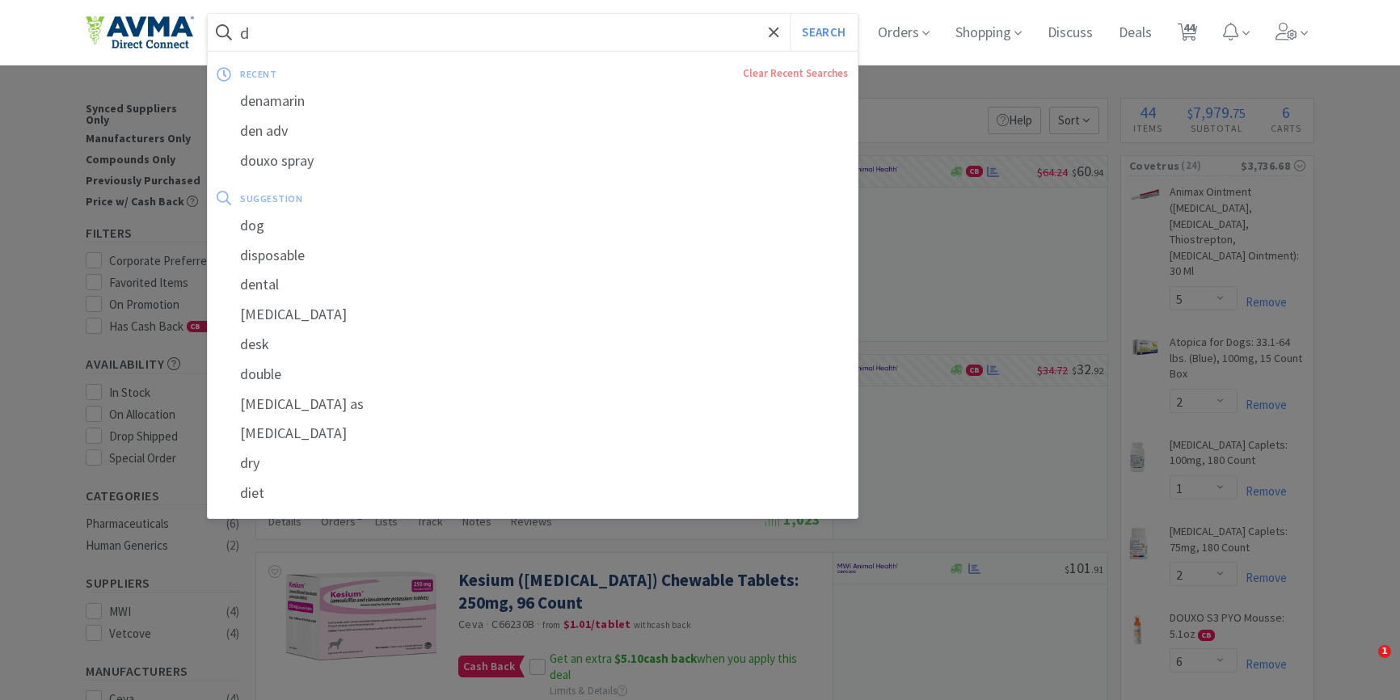
select select "5"
select select "6"
select select "3"
select select "1"
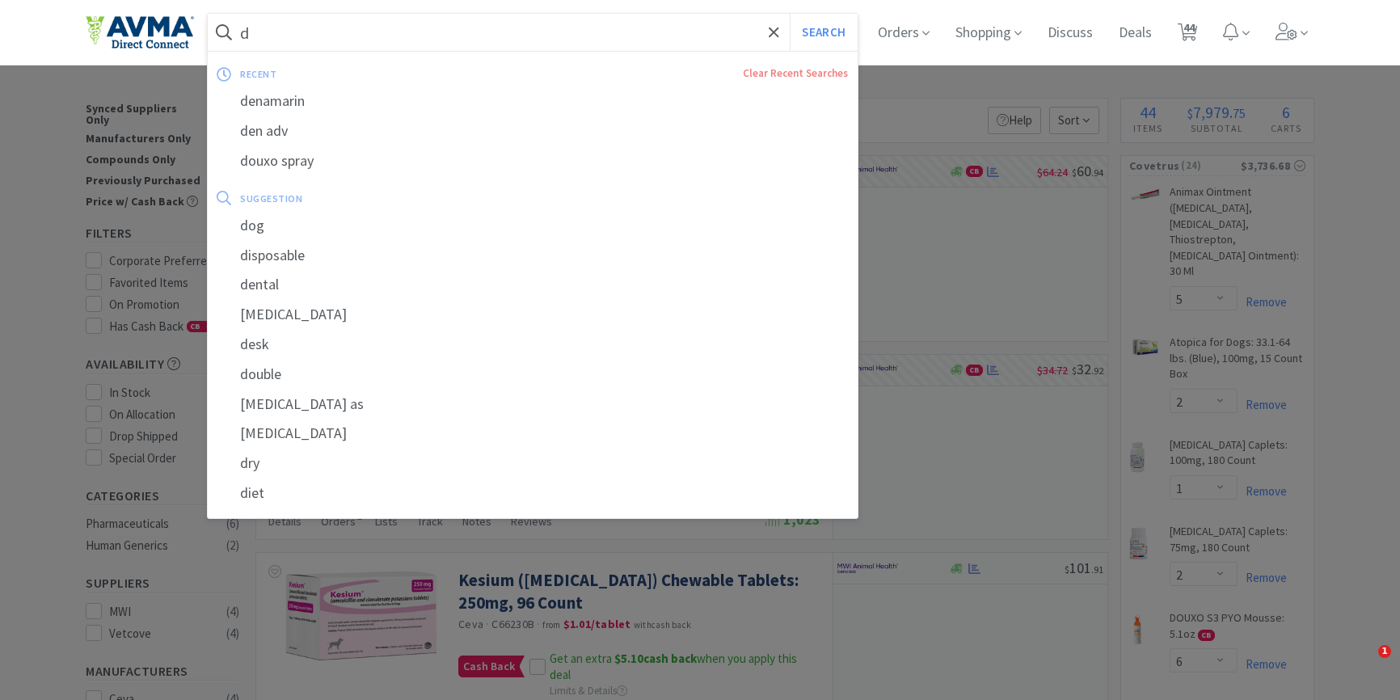
select select "8"
select select "6"
select select "4"
select select "1"
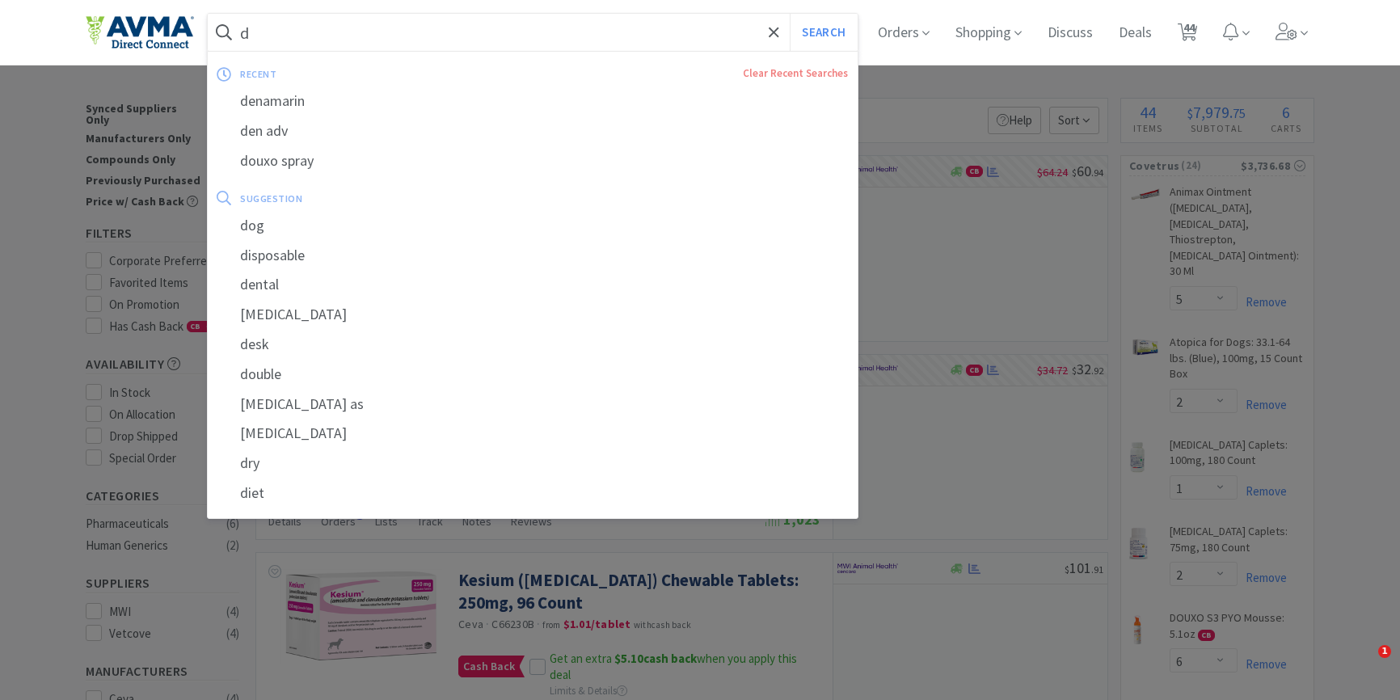
select select "2"
select select "5"
select select "6"
select select "24"
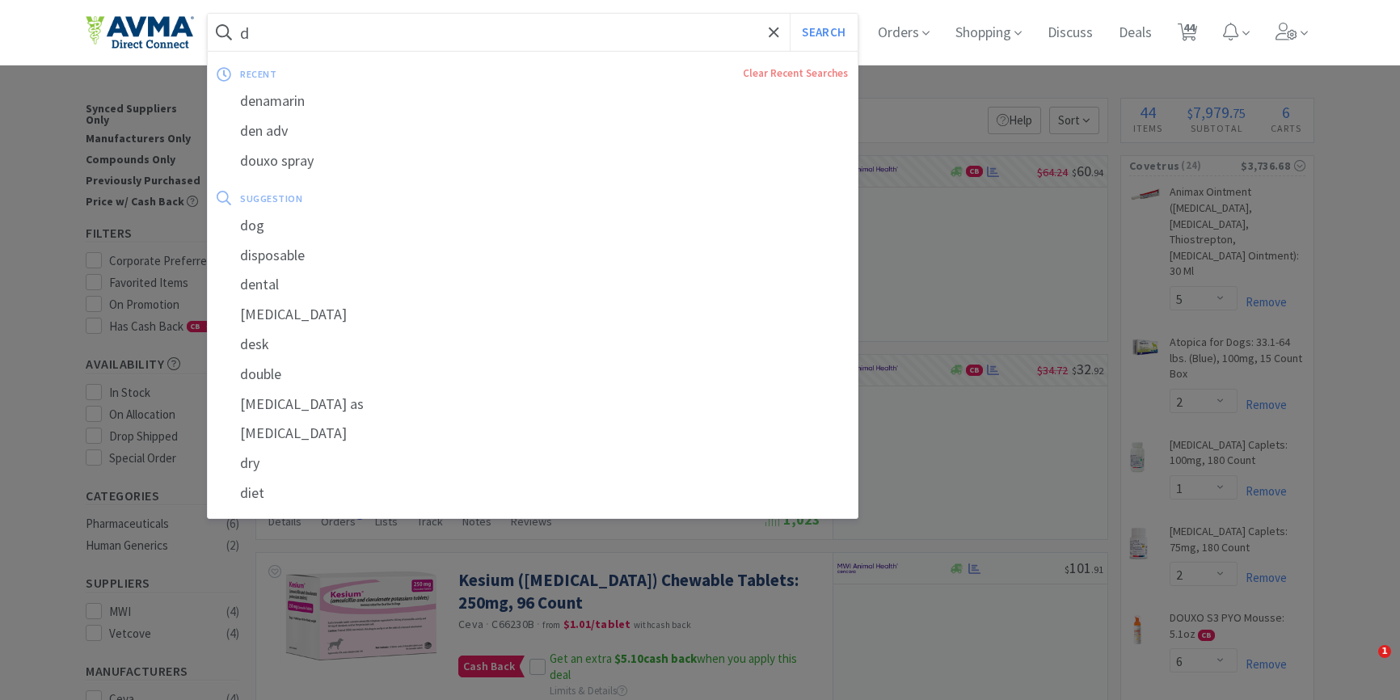
select select "2"
select select "12"
select select "1"
select select "6"
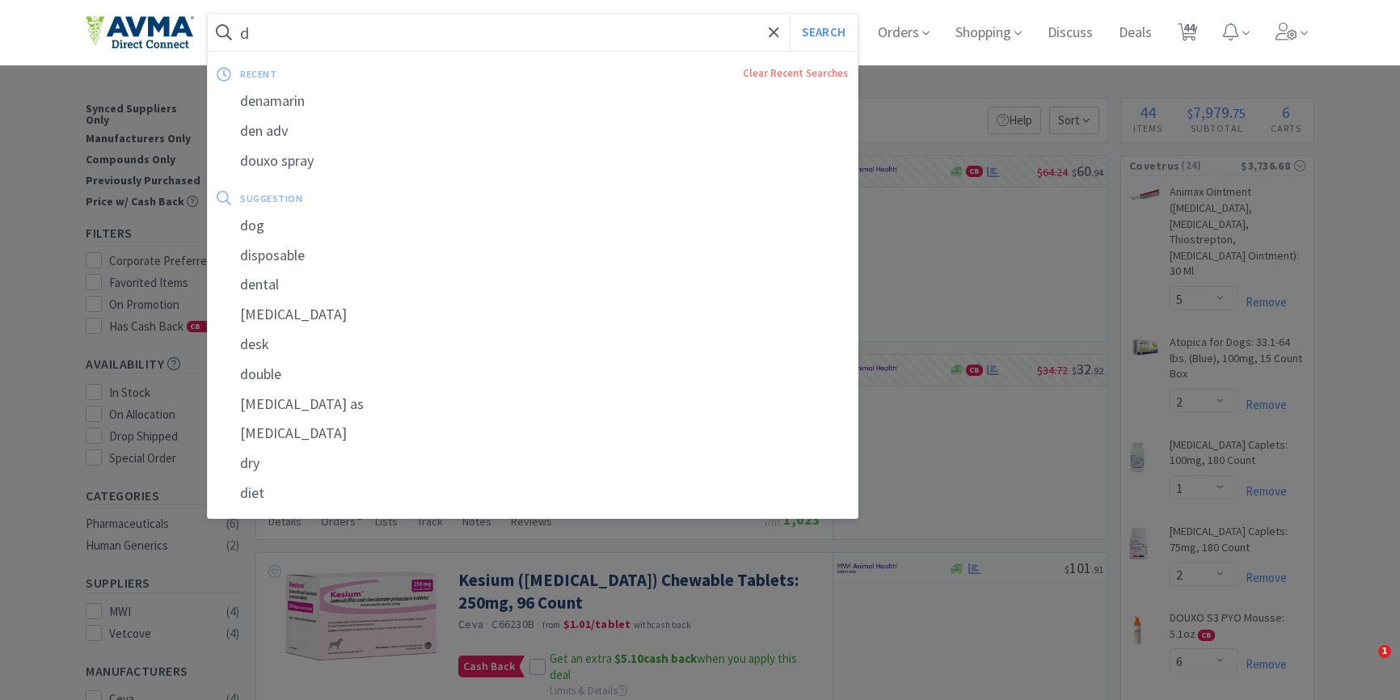
select select "1"
select select "2"
select select "1"
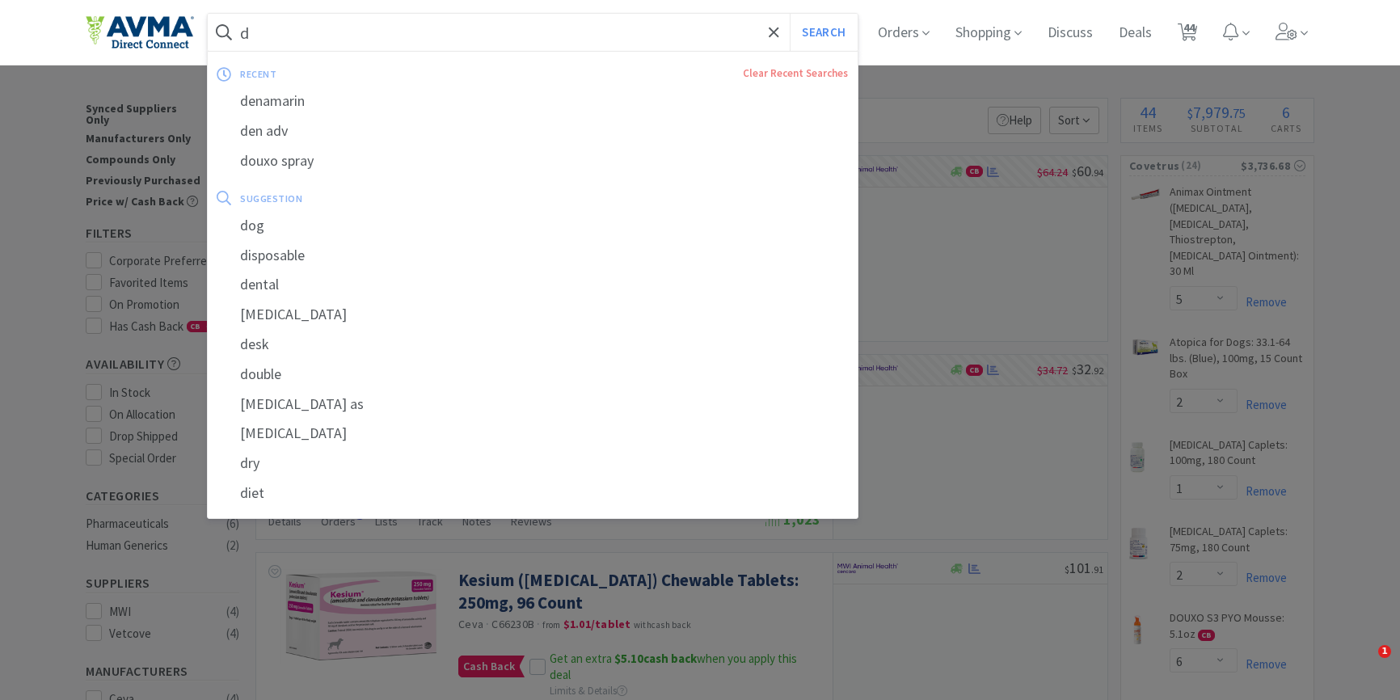
select select "1"
select select "3"
select select "2"
select select "3"
select select "1"
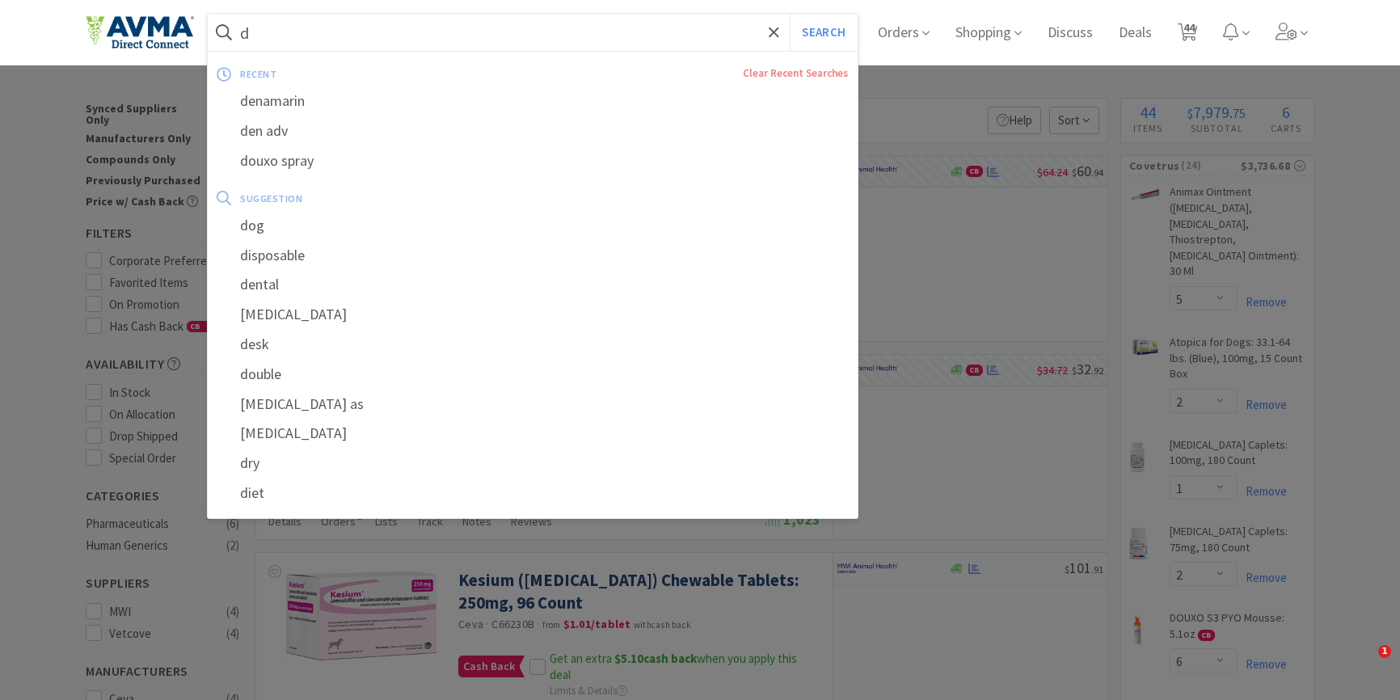
select select "2"
select select "4"
select select "1"
select select "12"
select select "3"
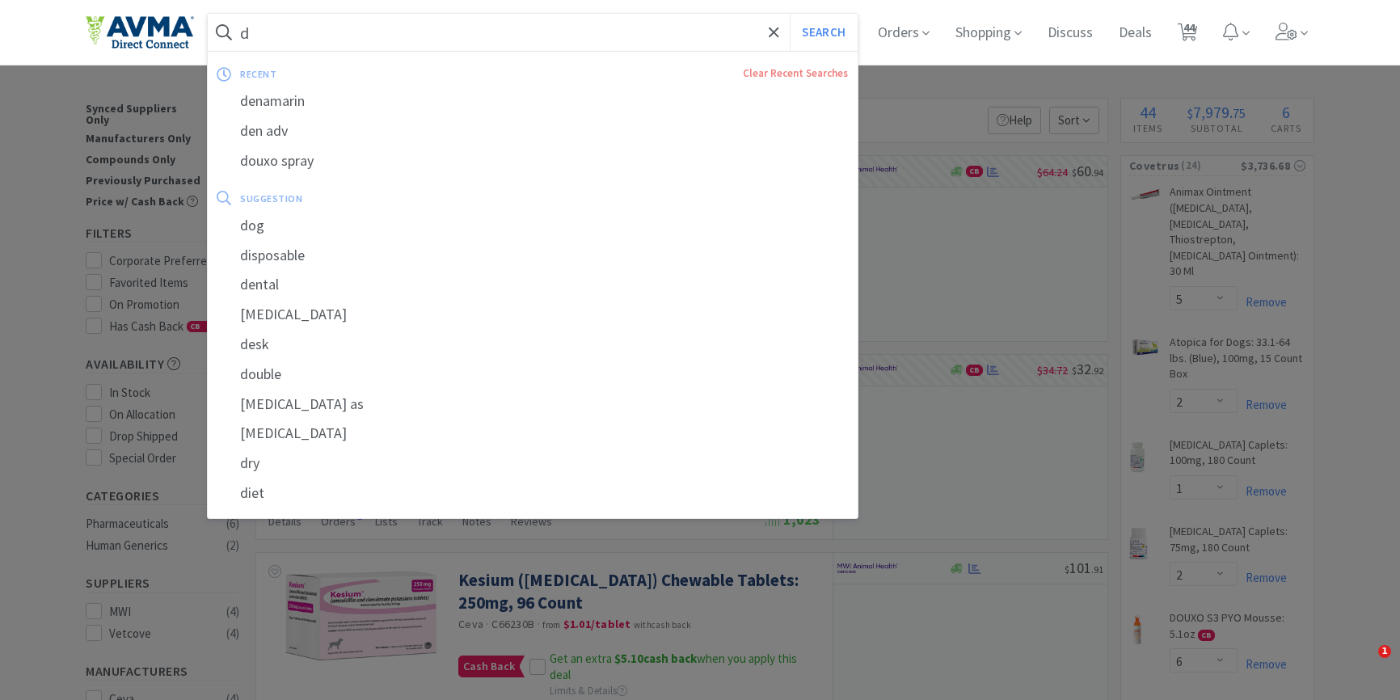
select select "1"
select select "3"
select select "30"
select select "2"
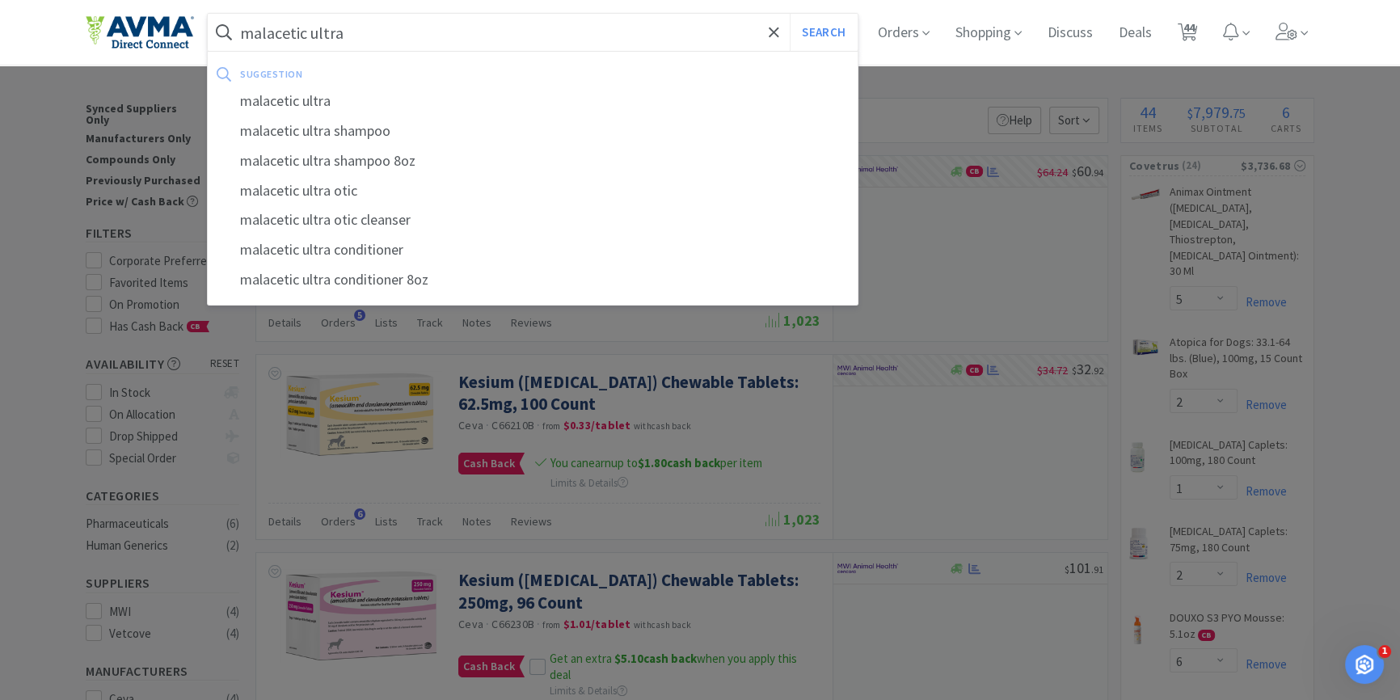
type input "malacetic ultra"
click at [790, 14] on button "Search" at bounding box center [823, 32] width 67 height 37
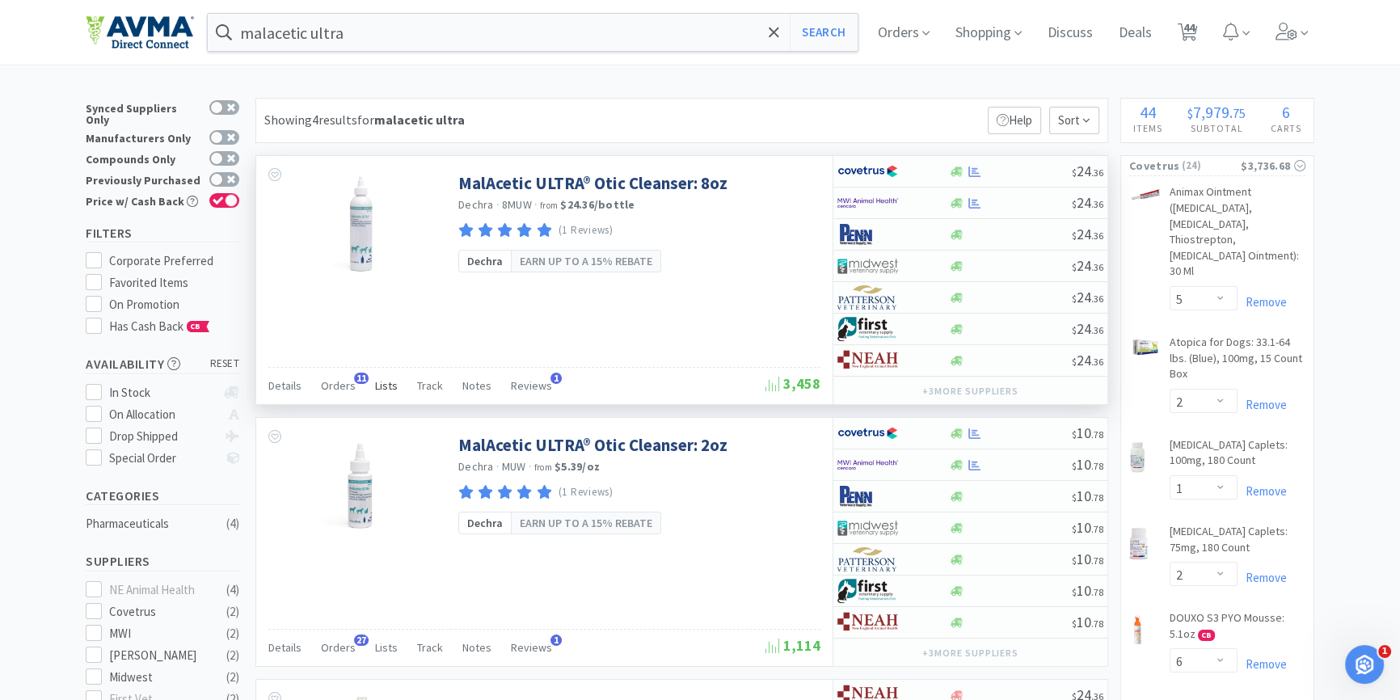
click at [347, 385] on span "Orders" at bounding box center [338, 385] width 35 height 15
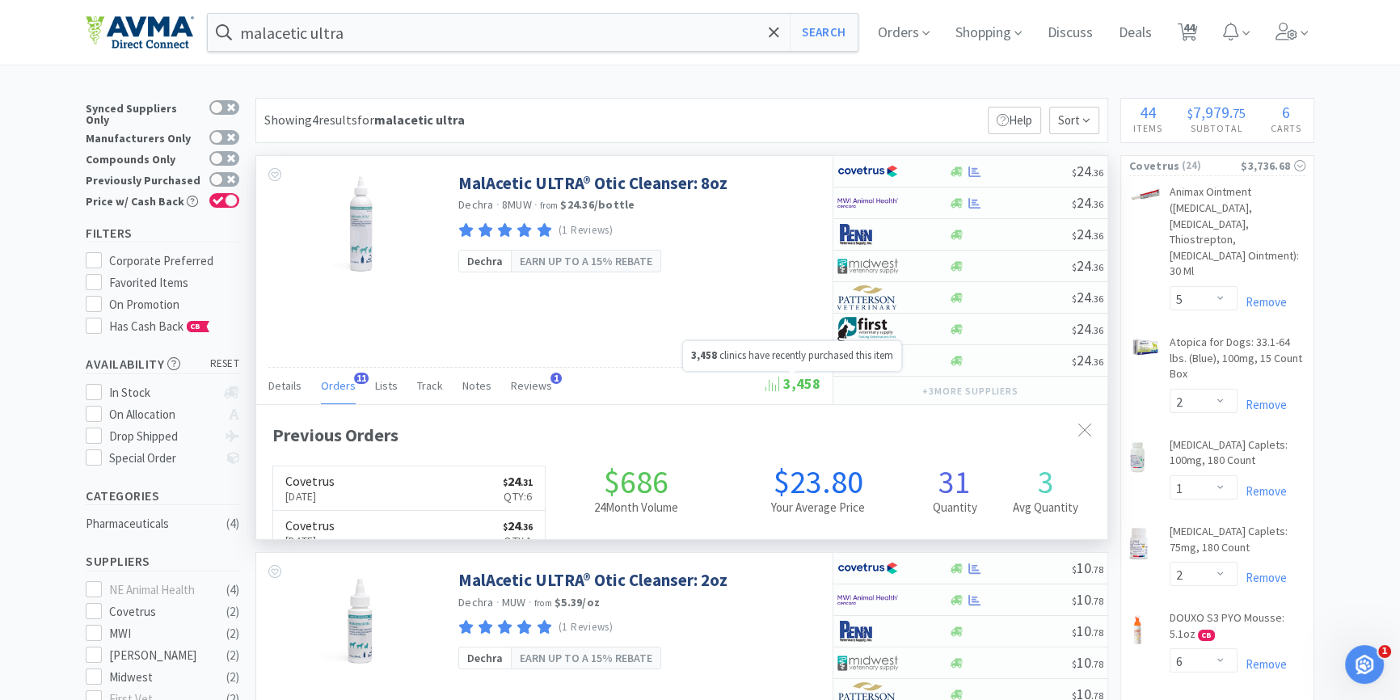
scroll to position [432, 850]
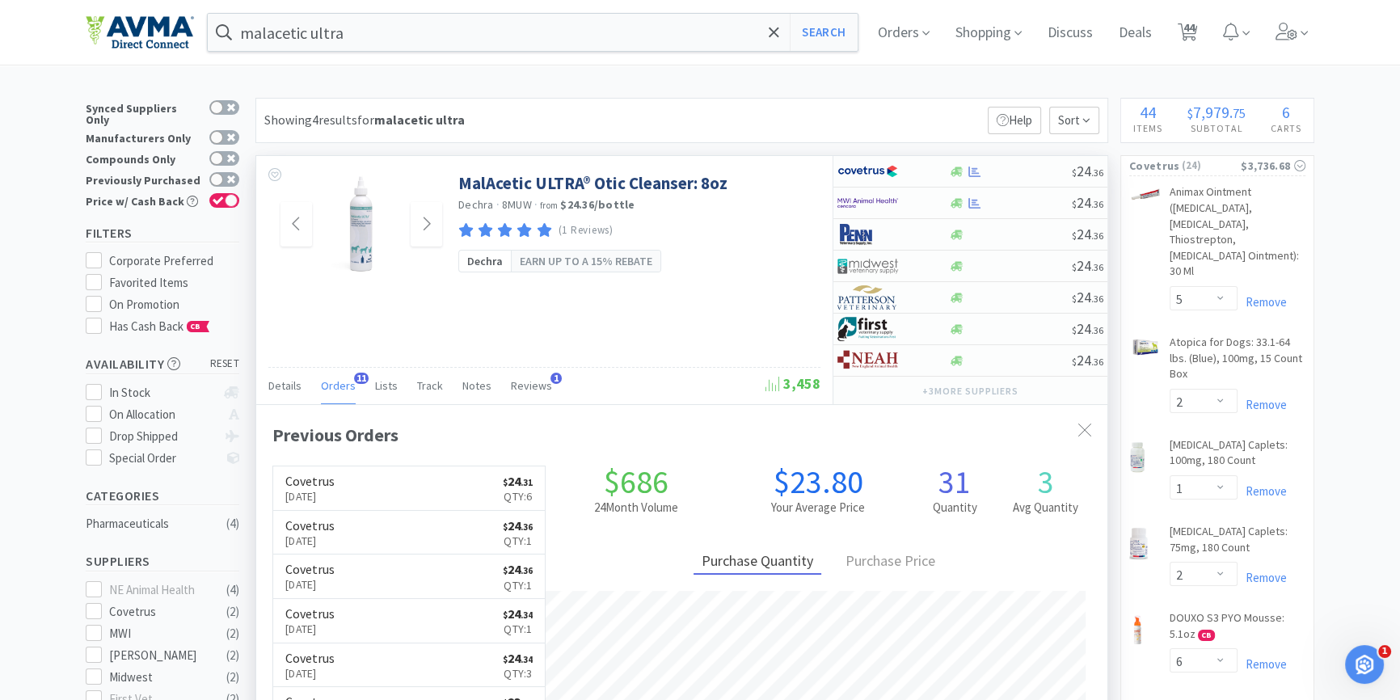
click at [366, 222] on img at bounding box center [361, 224] width 105 height 105
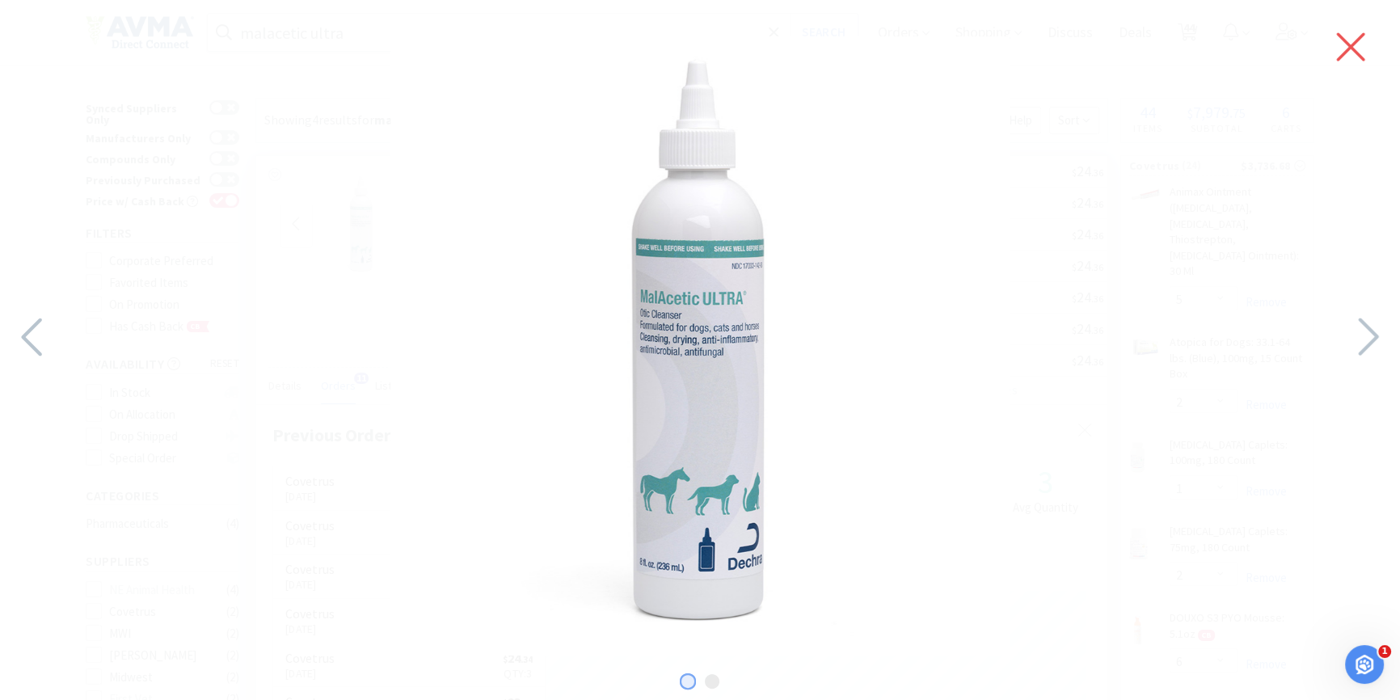
click at [1366, 65] on icon at bounding box center [1351, 46] width 34 height 45
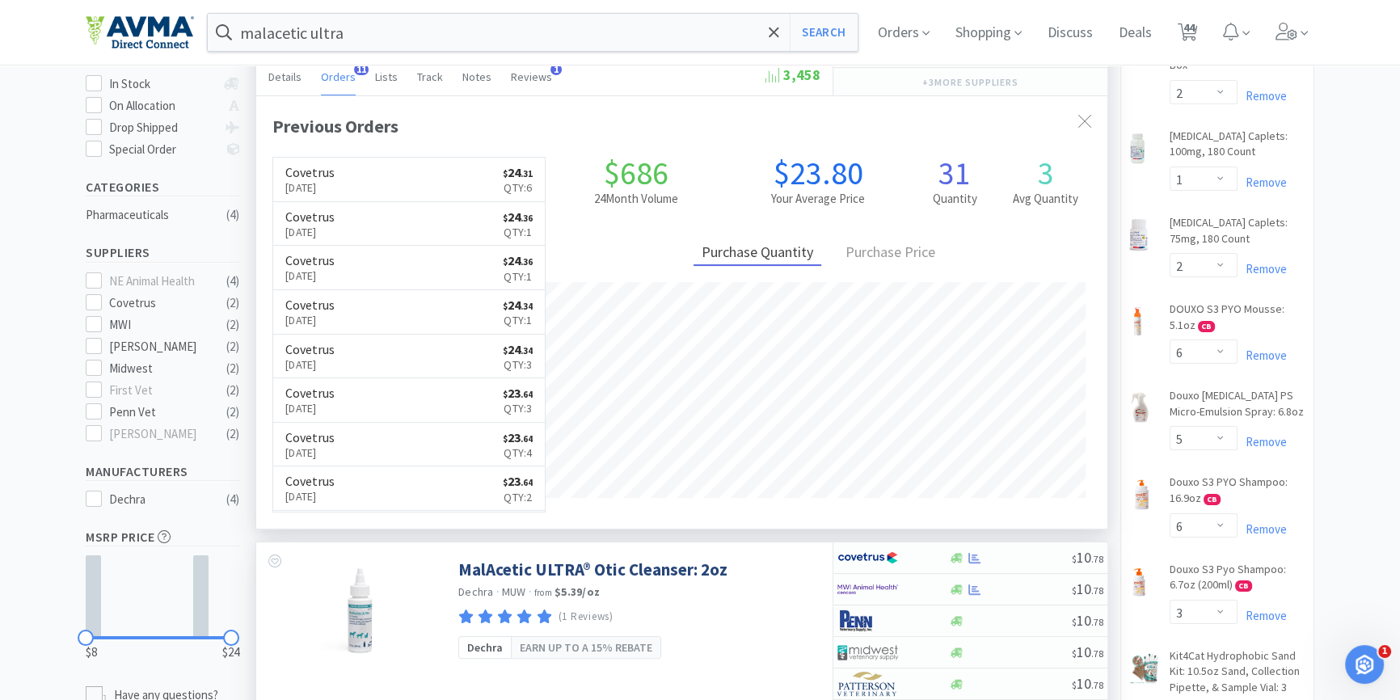
scroll to position [514, 0]
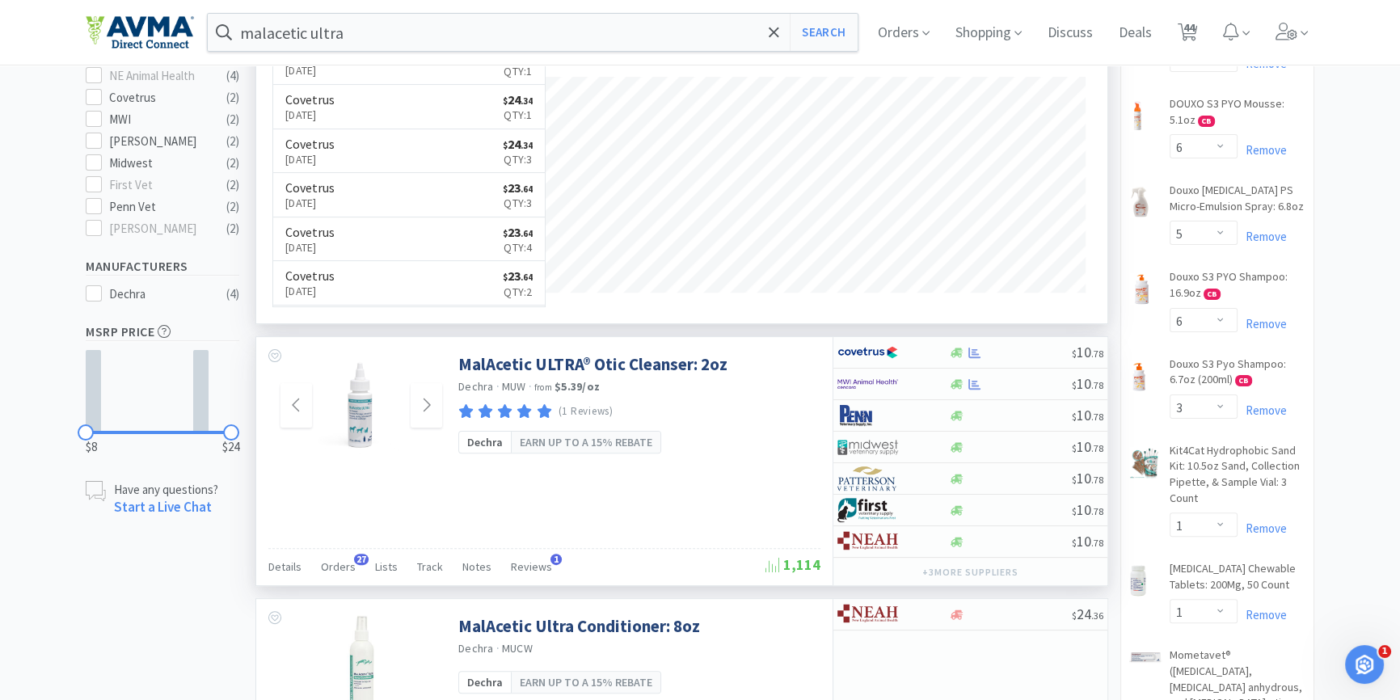
click at [360, 424] on img at bounding box center [361, 405] width 105 height 105
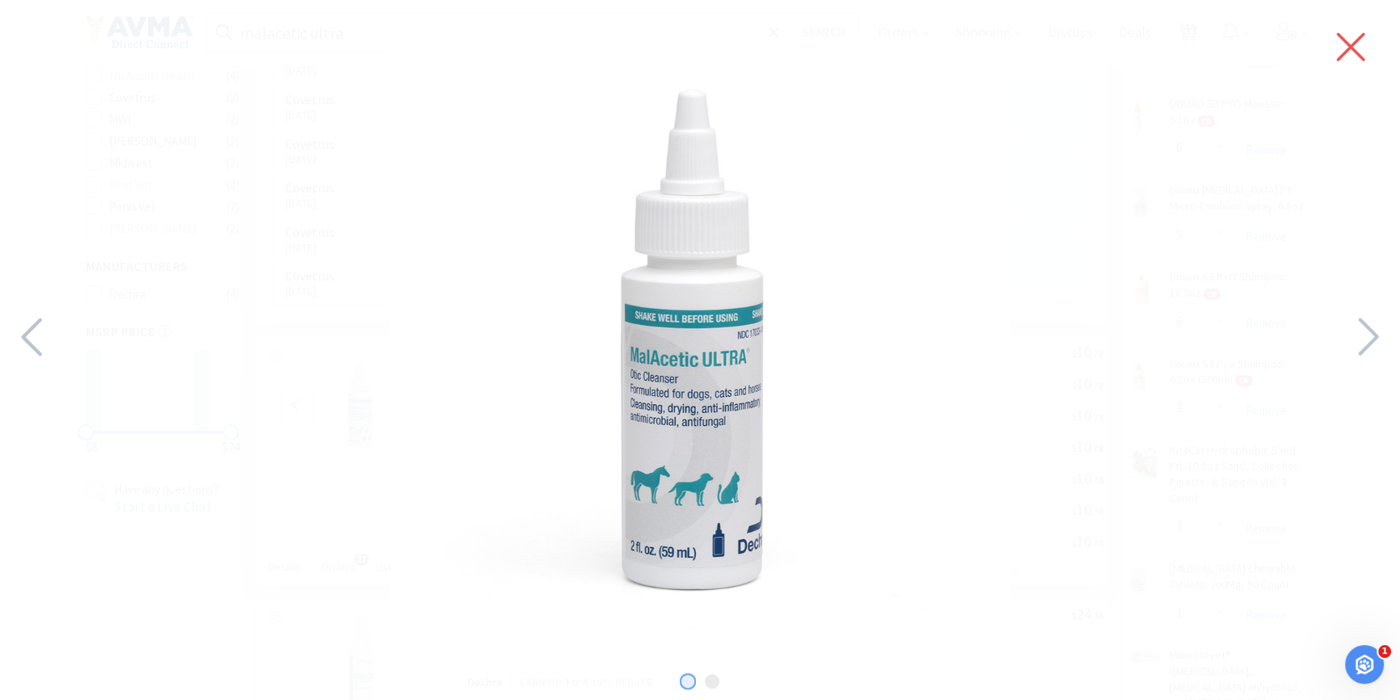
click at [1356, 48] on icon at bounding box center [1351, 46] width 34 height 45
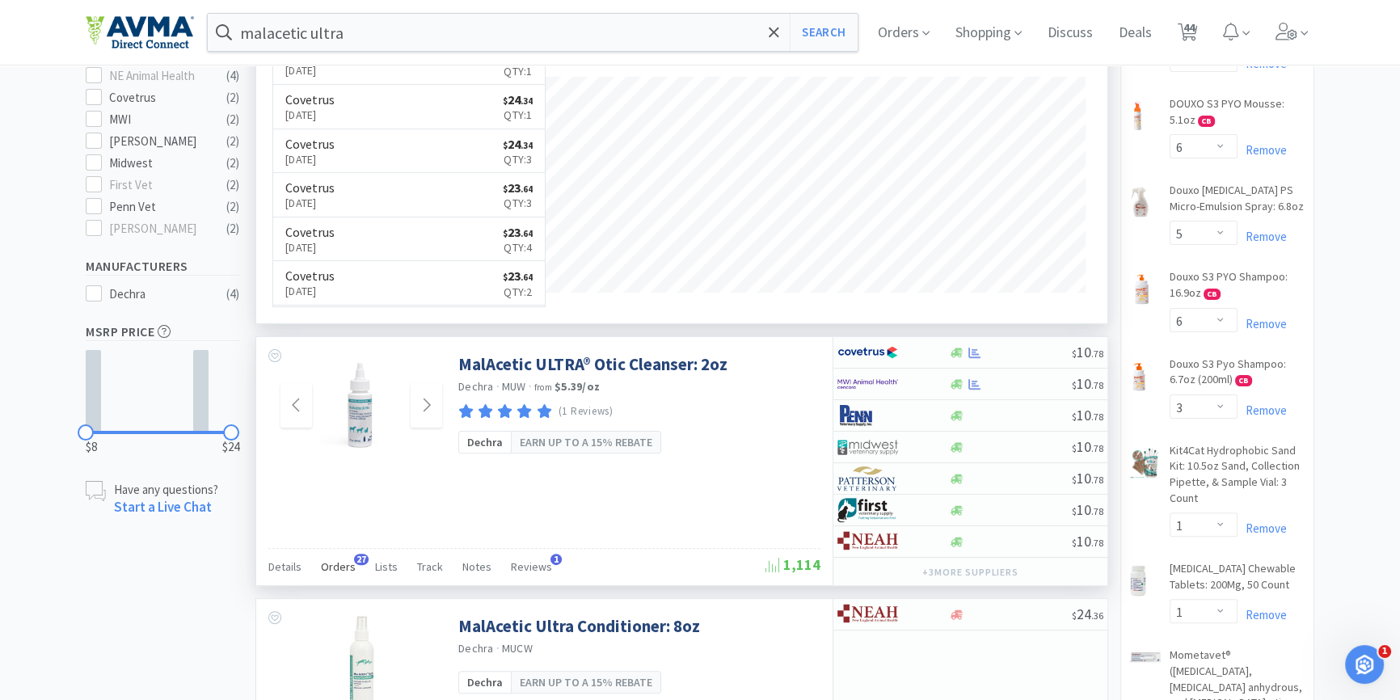
click at [346, 567] on span "Orders" at bounding box center [338, 566] width 35 height 15
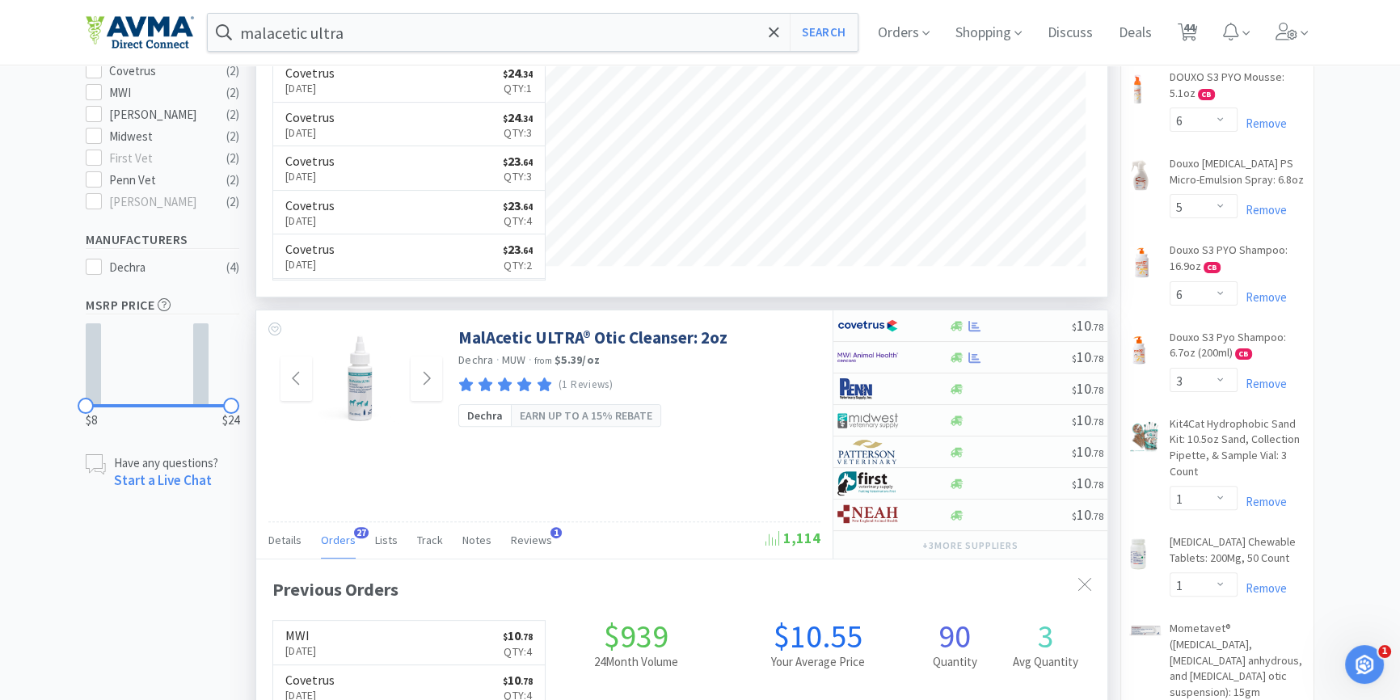
scroll to position [661, 0]
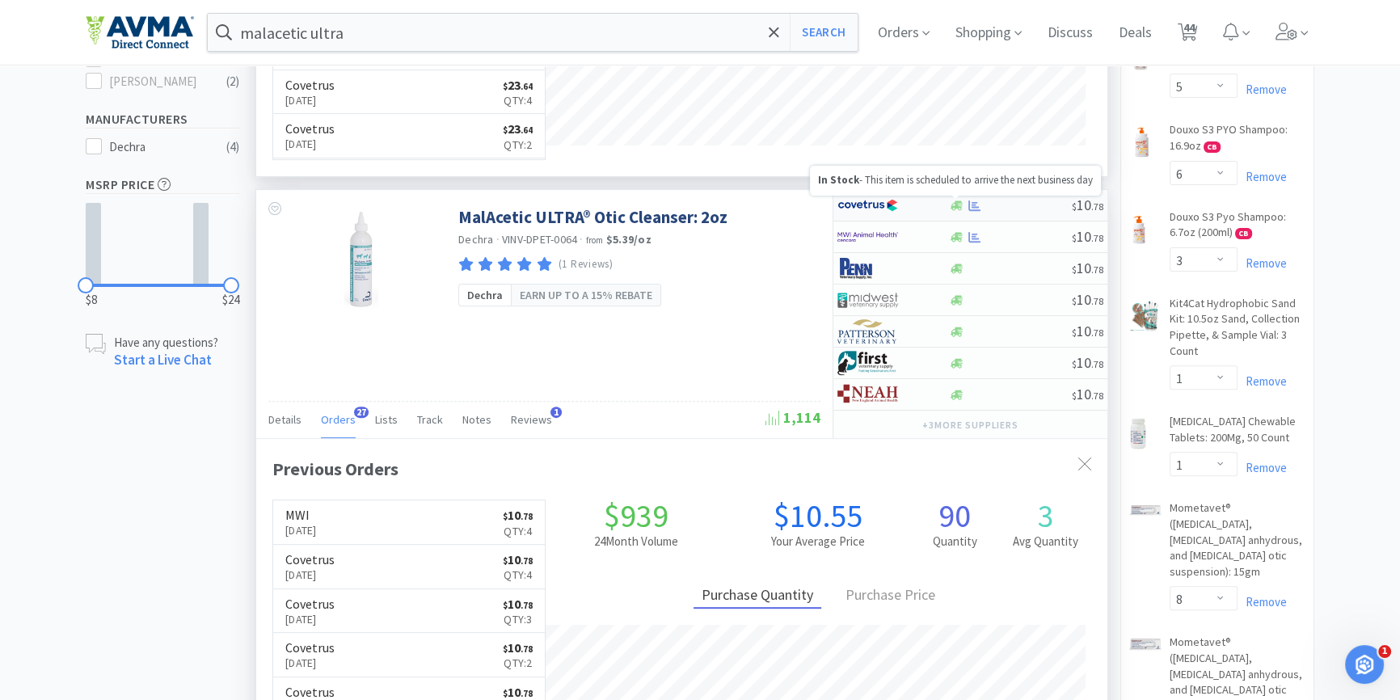
click at [955, 205] on icon at bounding box center [957, 205] width 12 height 10
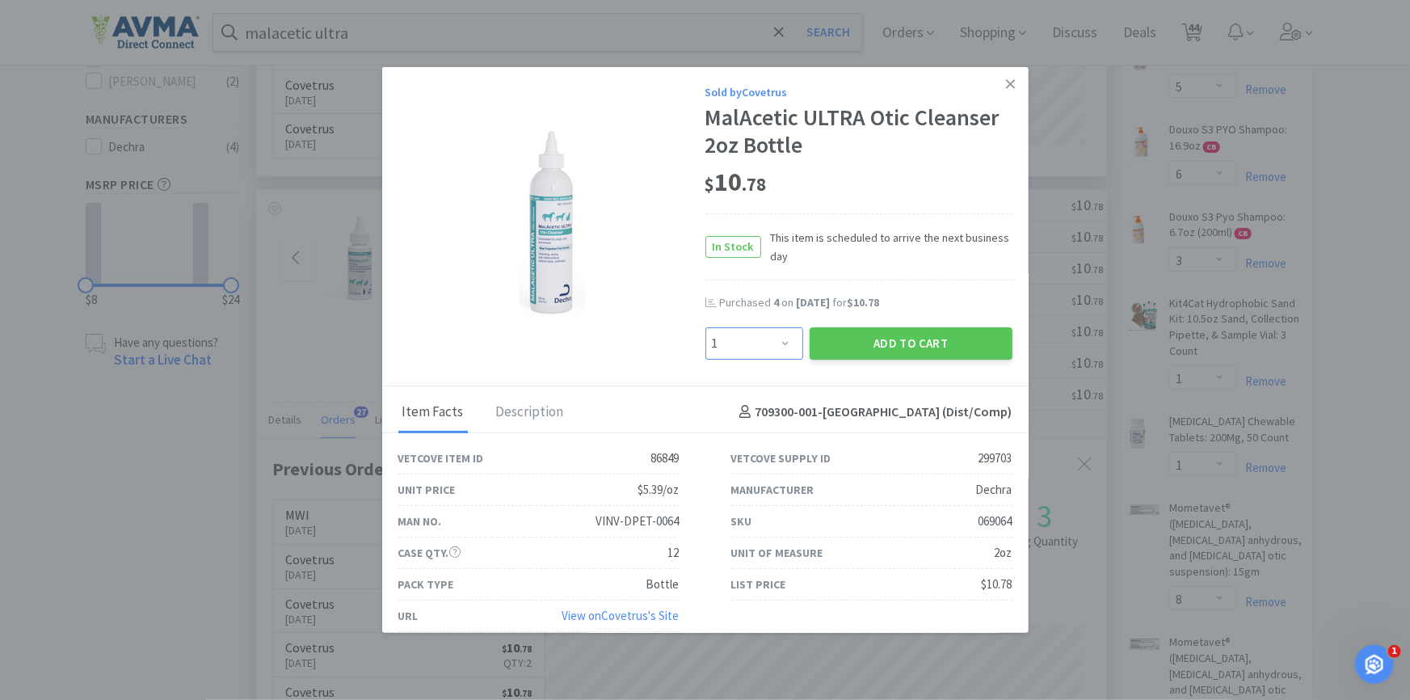
click at [755, 346] on select "Enter Quantity 1 2 3 4 5 6 7 8 9 10 11 12 13 14 15 16 17 18 19 20 Enter Quantity" at bounding box center [755, 343] width 98 height 32
select select "2"
click at [706, 327] on select "Enter Quantity 1 2 3 4 5 6 7 8 9 10 11 12 13 14 15 16 17 18 19 20 Enter Quantity" at bounding box center [755, 343] width 98 height 32
click at [1007, 84] on link at bounding box center [1011, 84] width 28 height 35
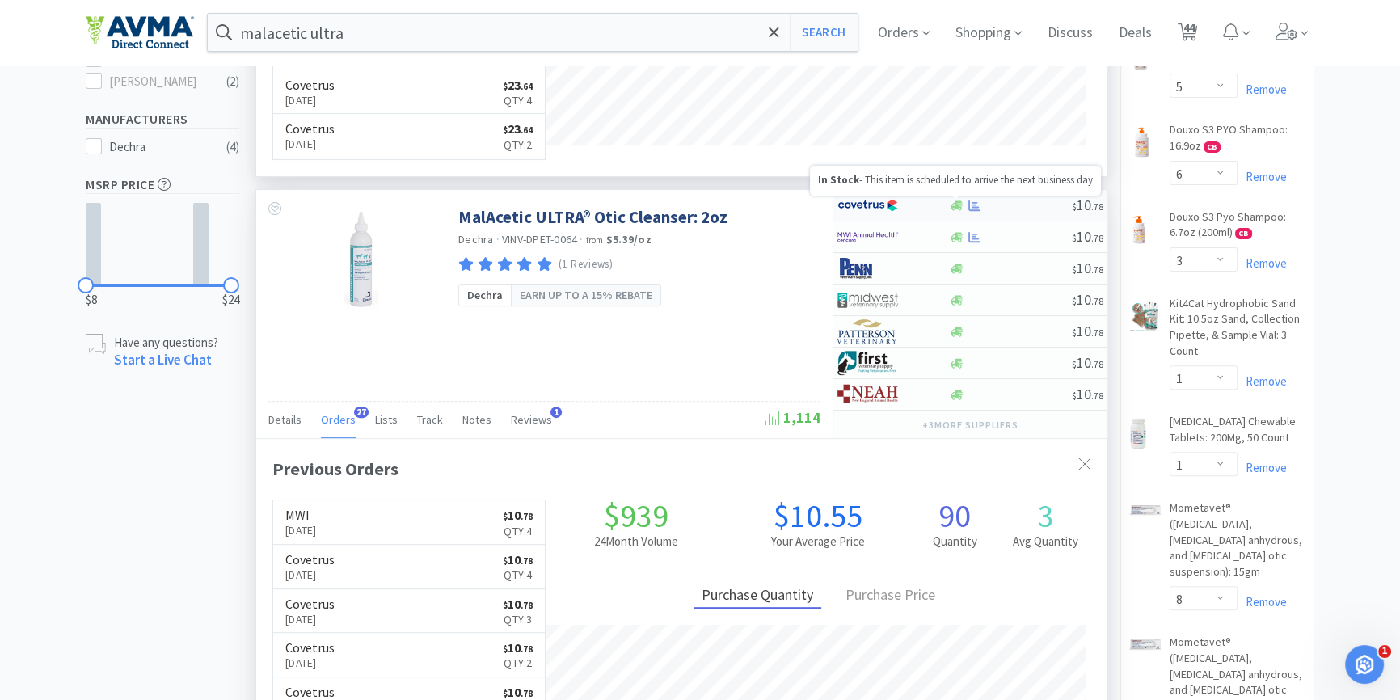
click at [958, 209] on icon at bounding box center [957, 206] width 12 height 12
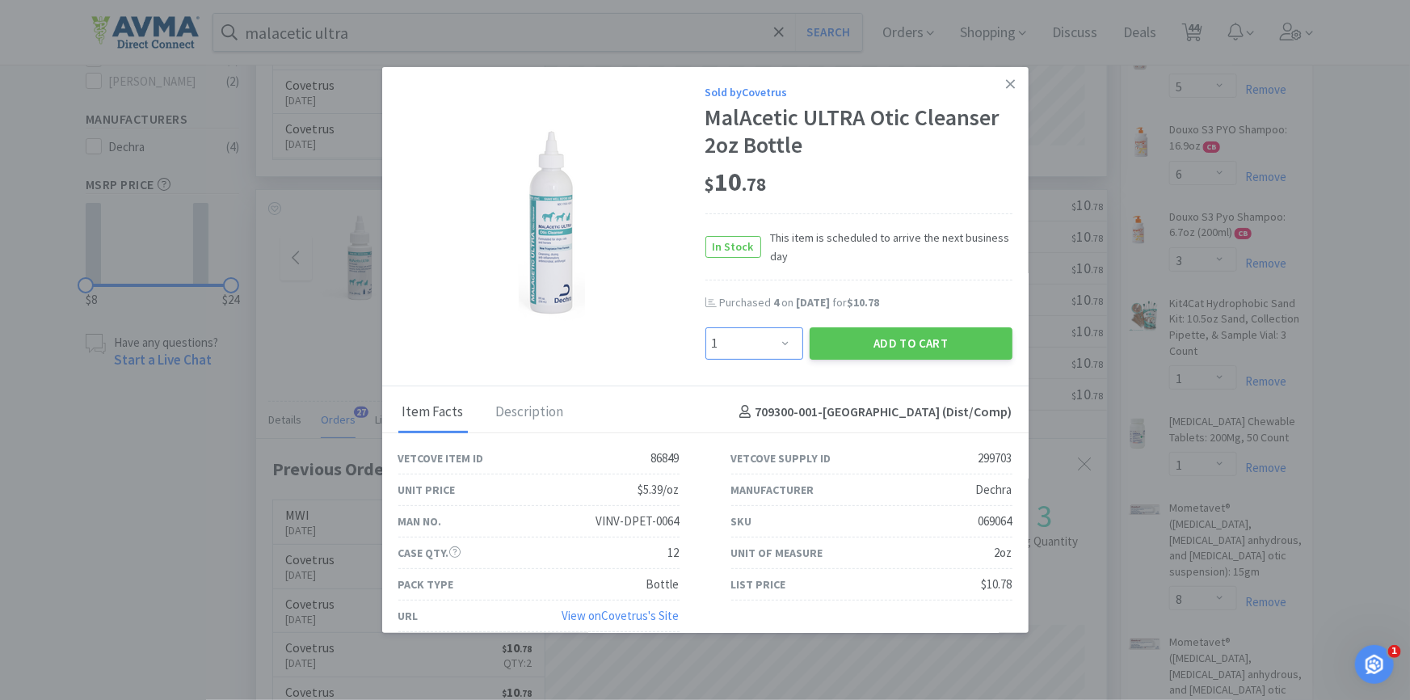
drag, startPoint x: 774, startPoint y: 352, endPoint x: 770, endPoint y: 327, distance: 24.6
click at [774, 352] on select "Enter Quantity 1 2 3 4 5 6 7 8 9 10 11 12 13 14 15 16 17 18 19 20 Enter Quantity" at bounding box center [755, 343] width 98 height 32
select select "2"
click at [706, 327] on select "Enter Quantity 1 2 3 4 5 6 7 8 9 10 11 12 13 14 15 16 17 18 19 20 Enter Quantity" at bounding box center [755, 343] width 98 height 32
click at [871, 355] on button "Add to Cart" at bounding box center [911, 343] width 203 height 32
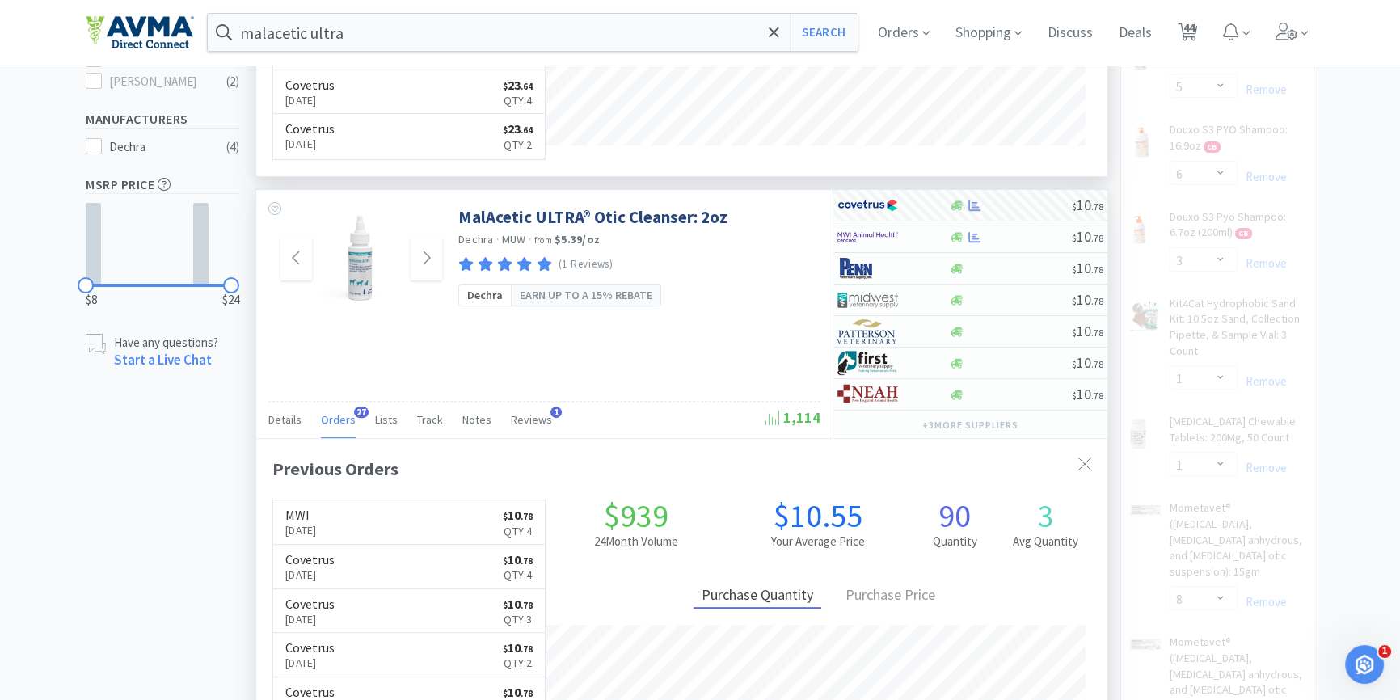
select select "2"
select select "1"
select select "8"
select select "6"
select select "4"
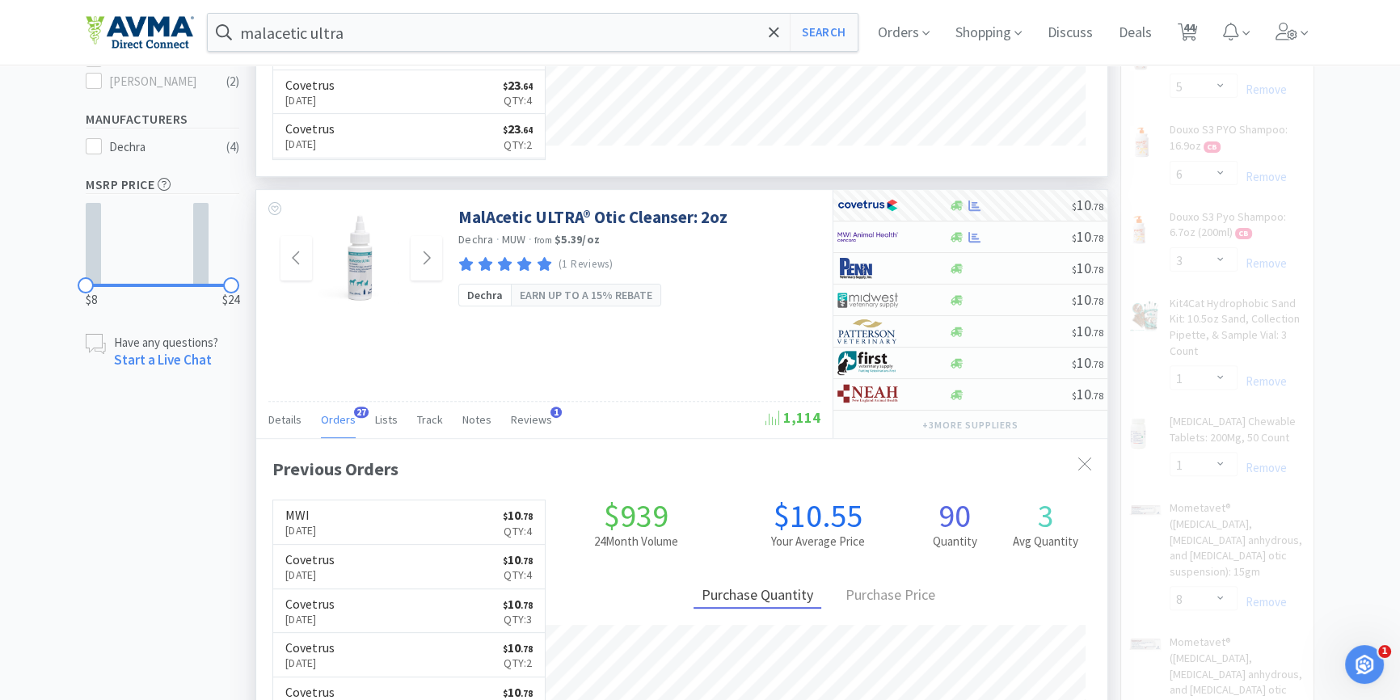
select select "1"
select select "2"
select select "5"
select select "6"
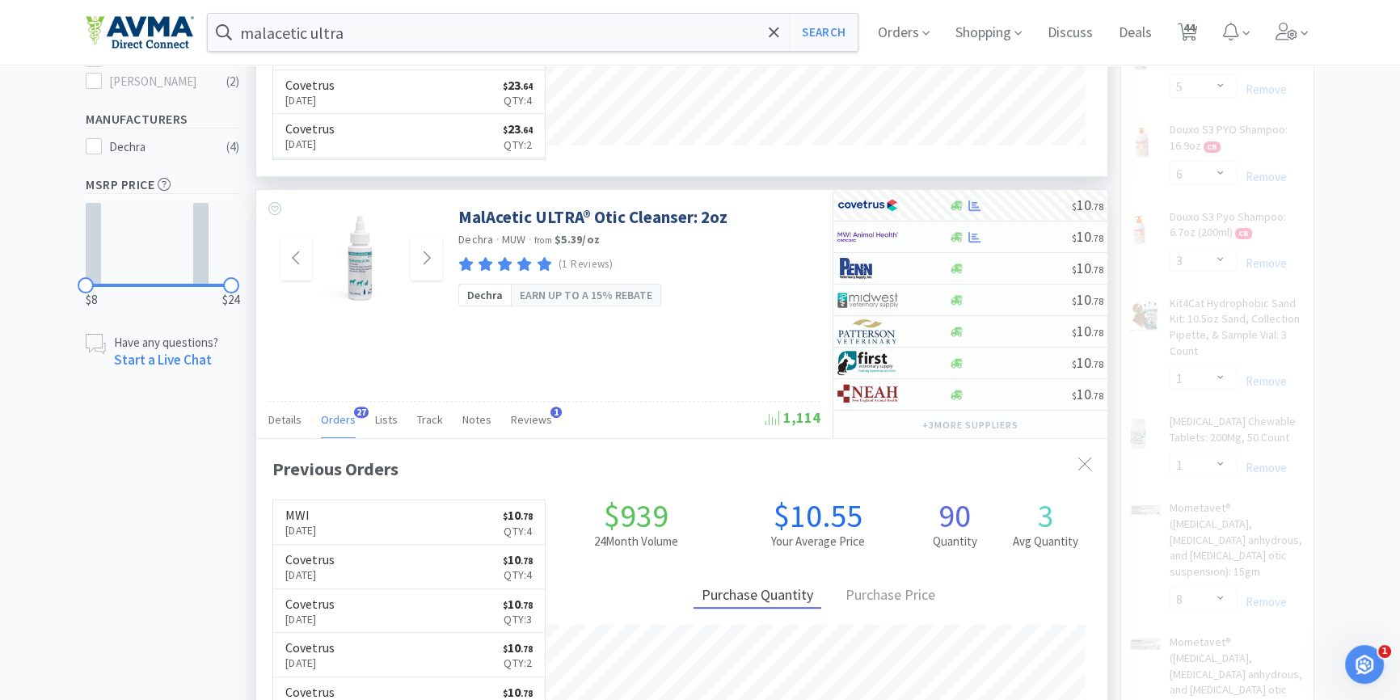
select select "6"
select select "2"
select select "400"
select select "24"
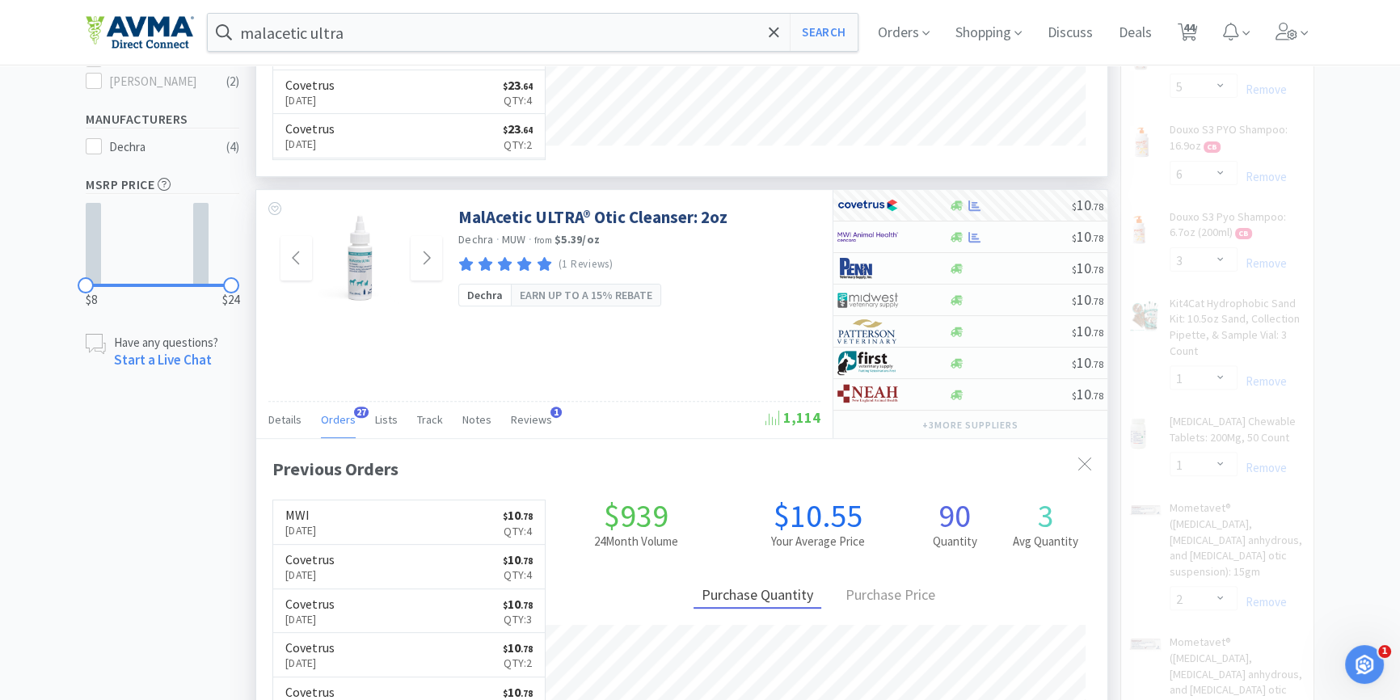
select select "12"
select select "1"
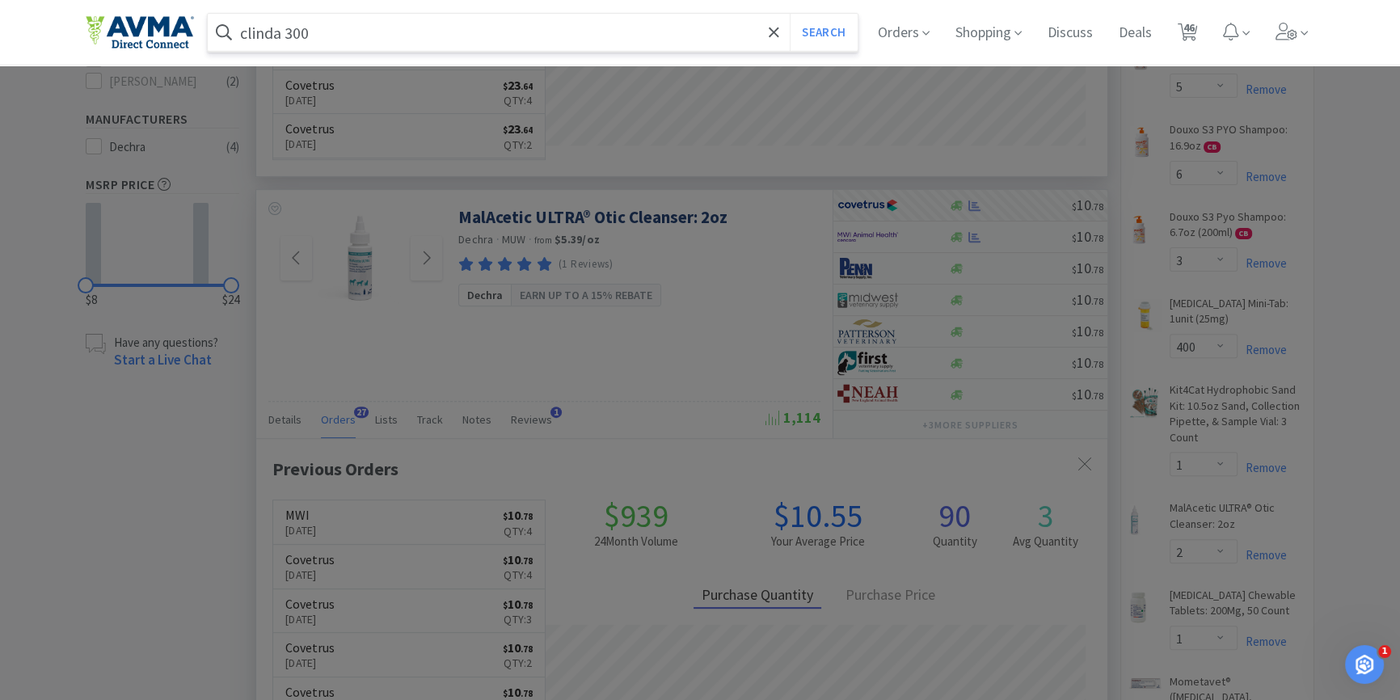
type input "clinda 300"
click at [790, 14] on button "Search" at bounding box center [823, 32] width 67 height 37
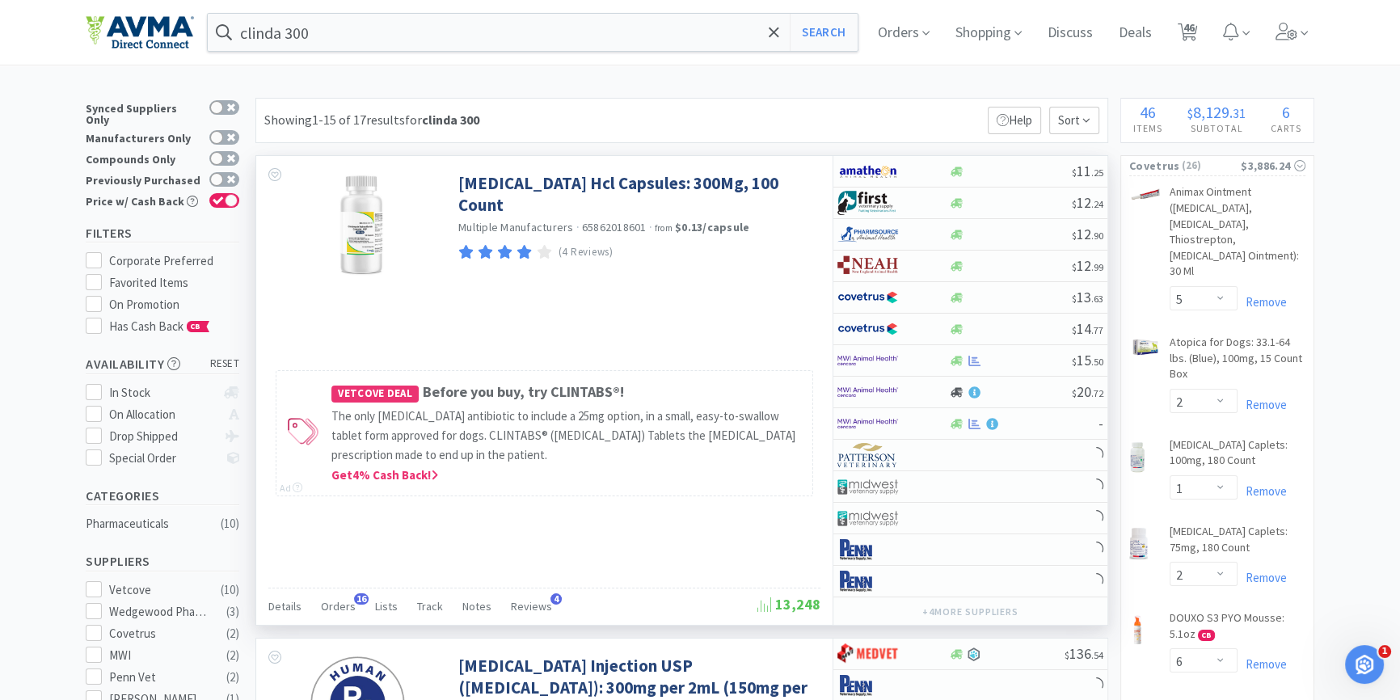
click at [347, 593] on div "Orders 16" at bounding box center [338, 608] width 35 height 31
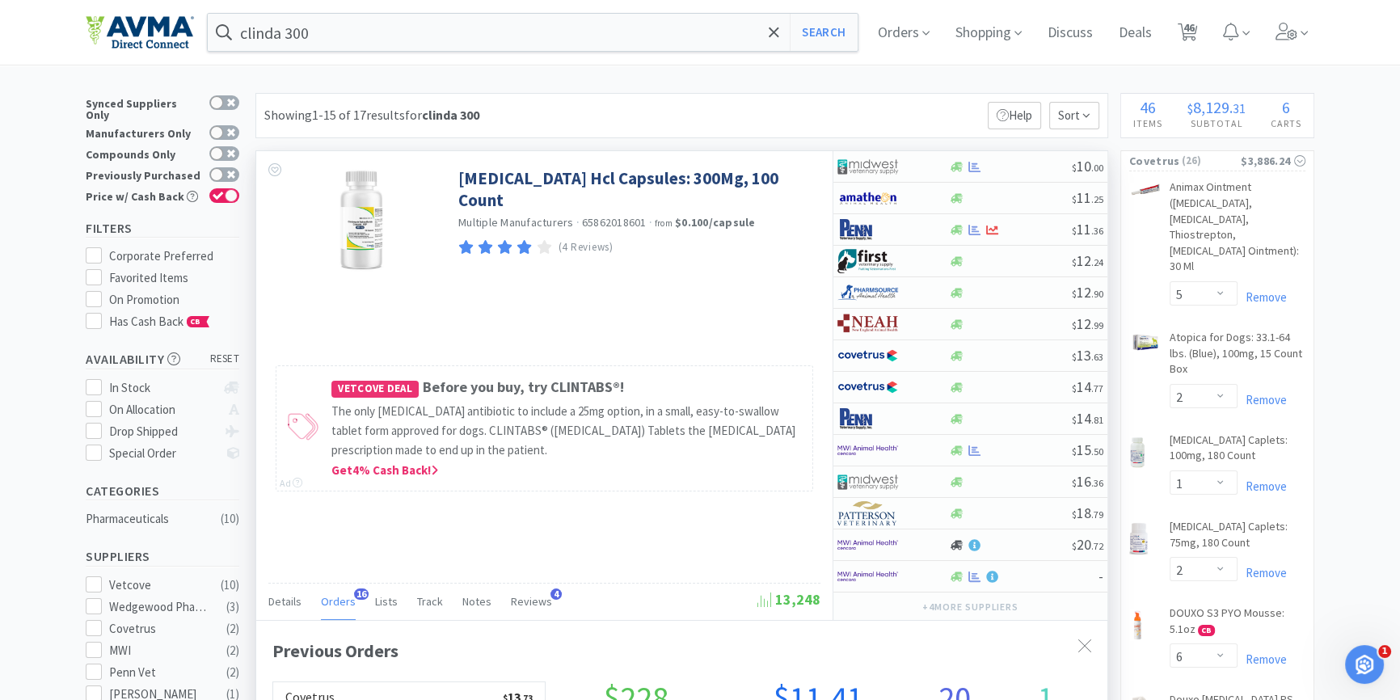
scroll to position [432, 850]
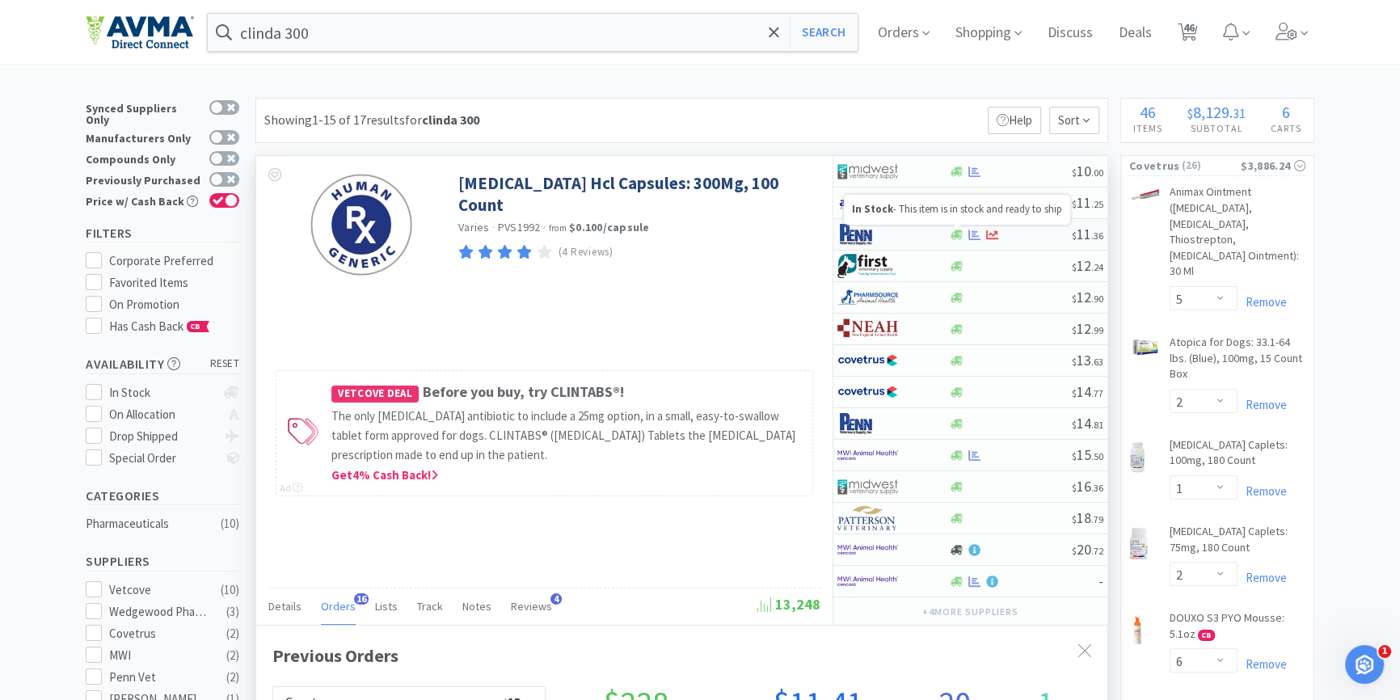
click at [959, 234] on icon at bounding box center [957, 235] width 12 height 10
select select "1"
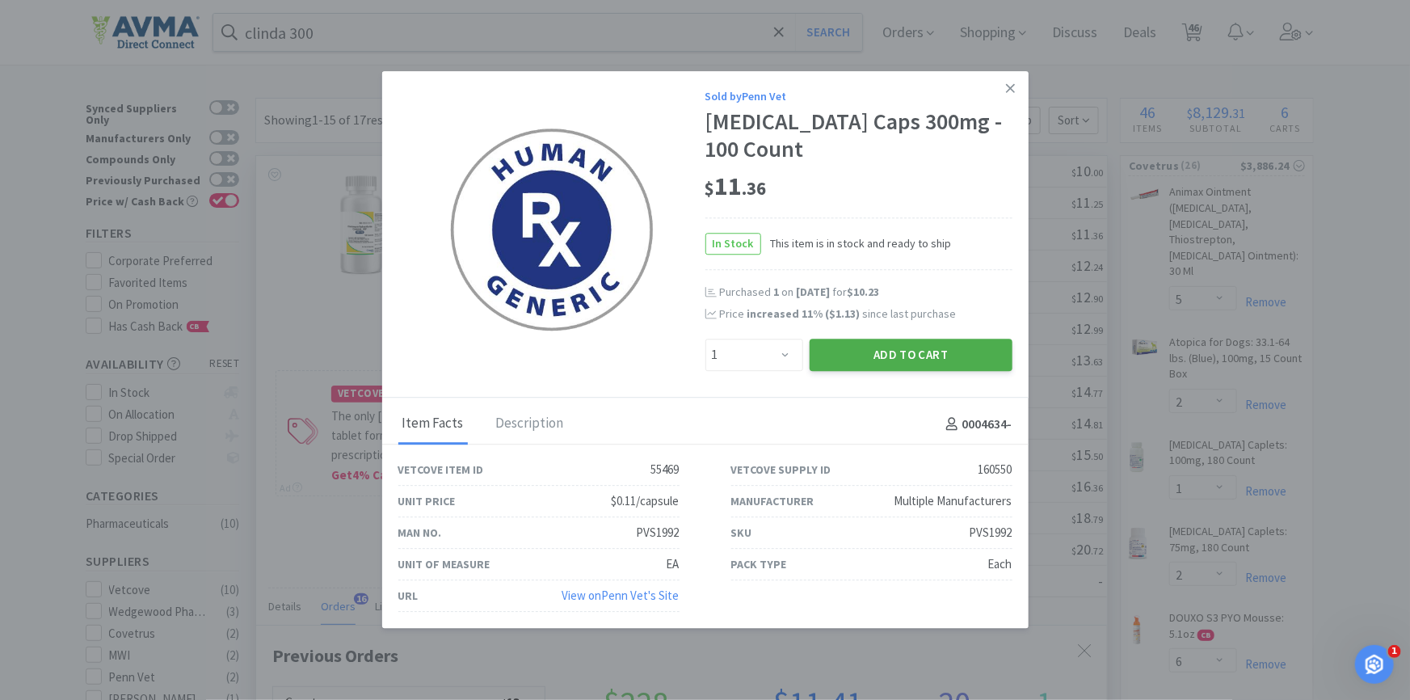
click at [936, 358] on button "Add to Cart" at bounding box center [911, 355] width 203 height 32
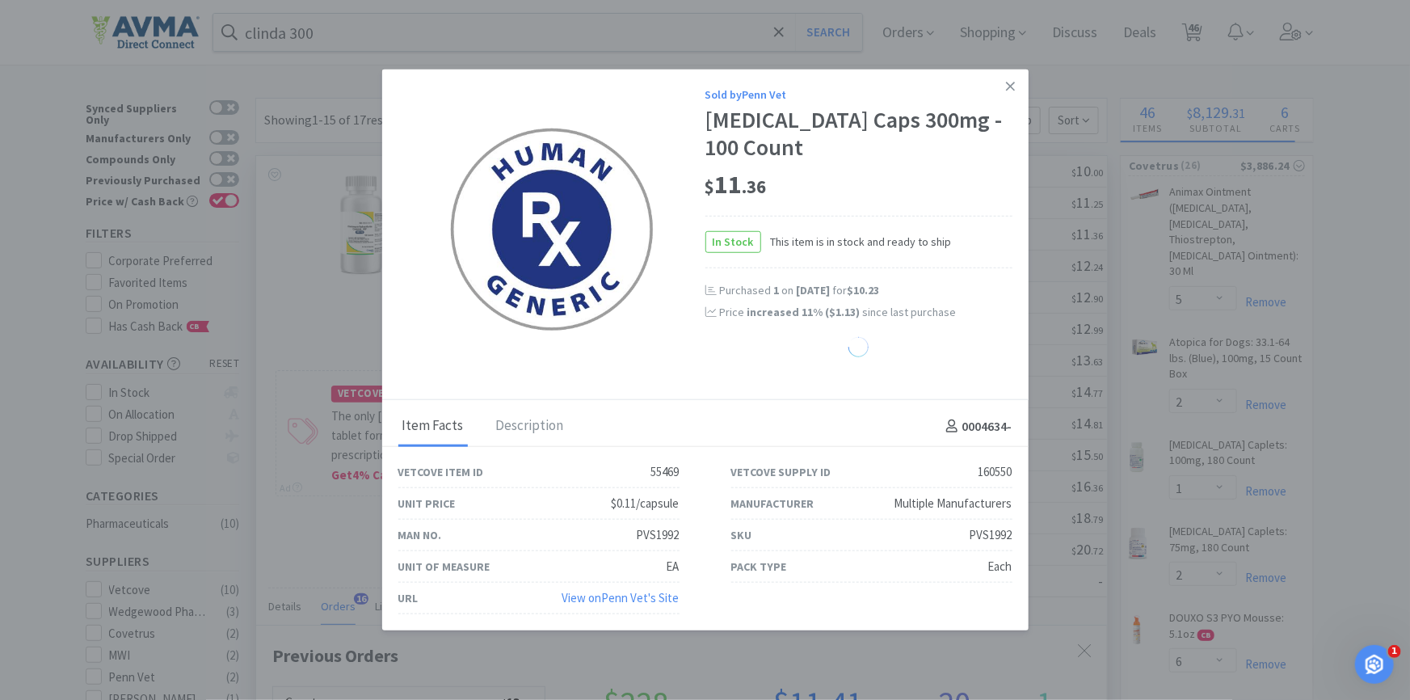
select select "1"
select select "3"
select select "2"
select select "3"
select select "1"
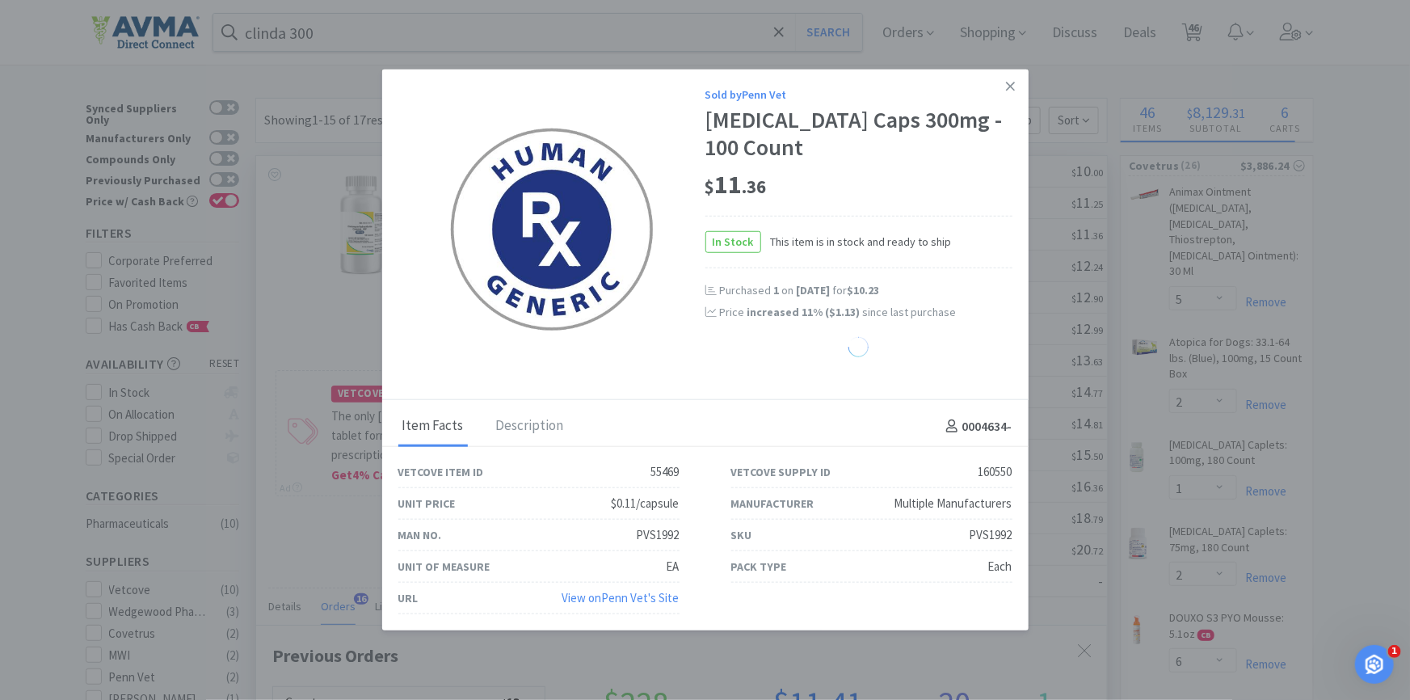
select select "2"
select select "4"
select select "1"
select select "12"
select select "3"
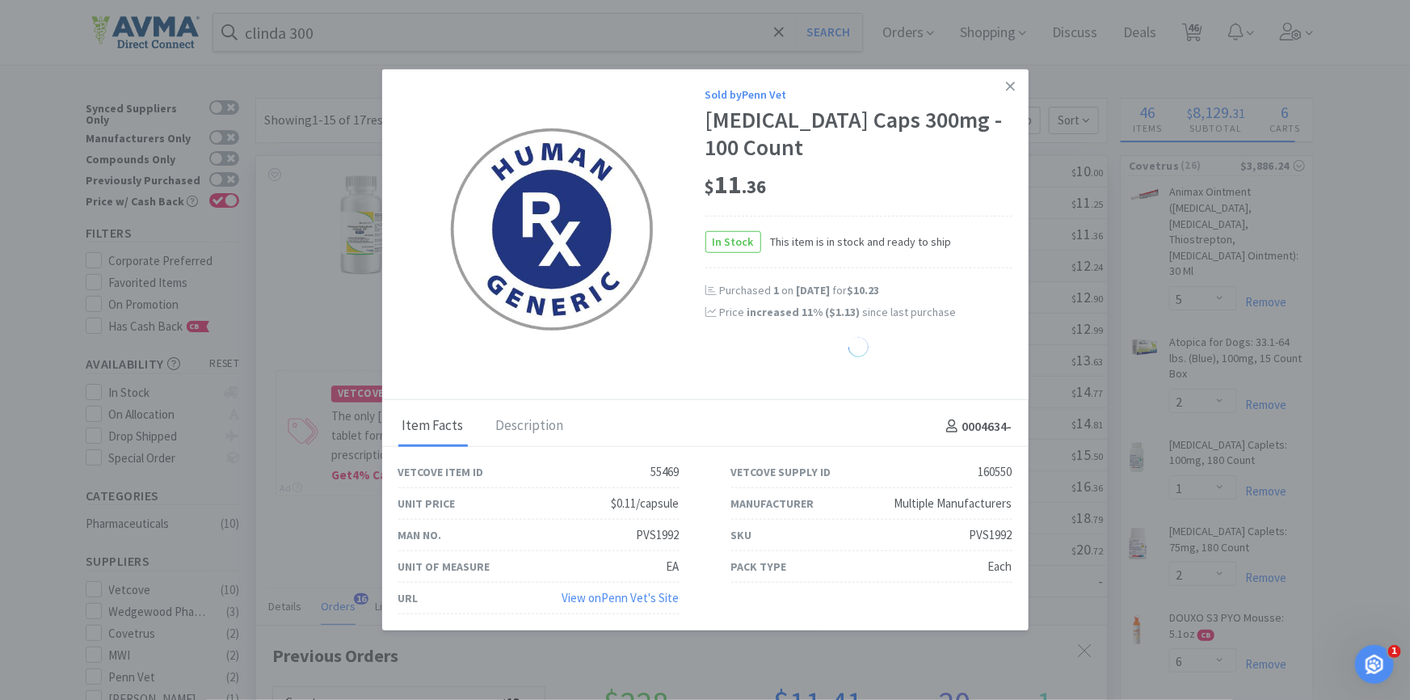
select select "1"
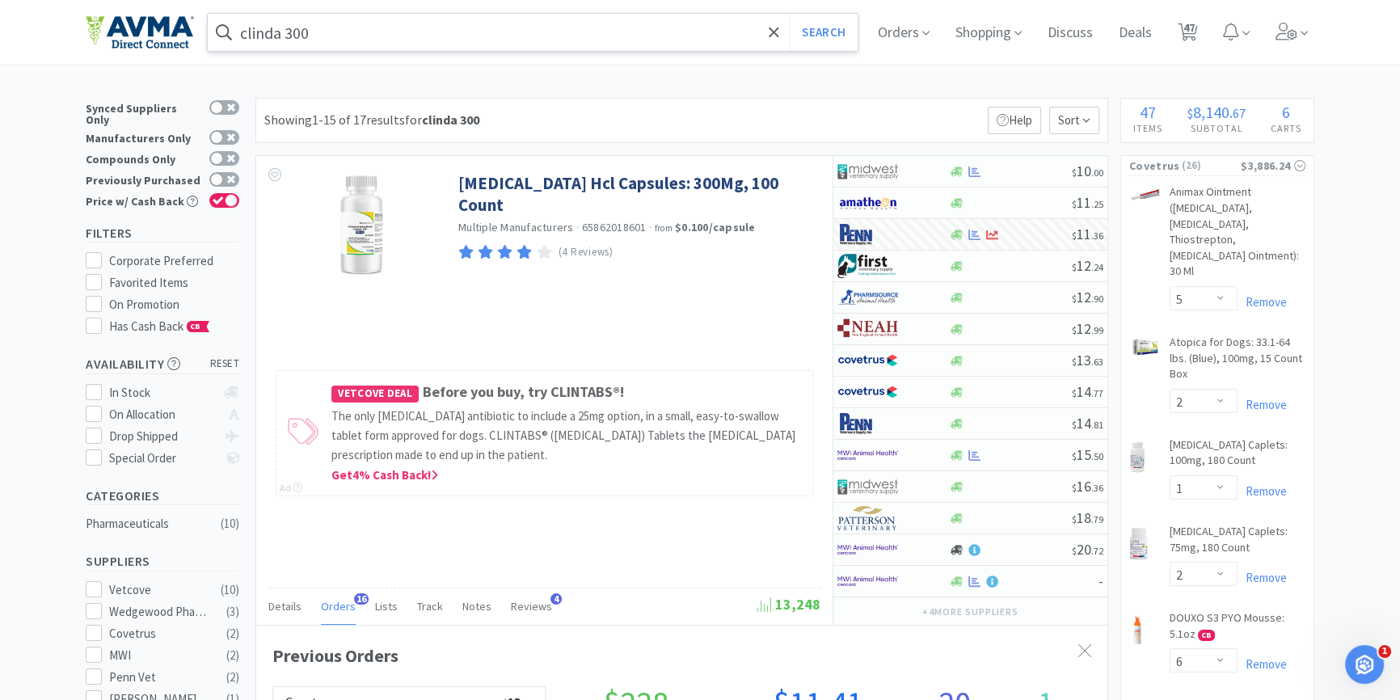
click at [355, 36] on input "clinda 300" at bounding box center [533, 32] width 650 height 37
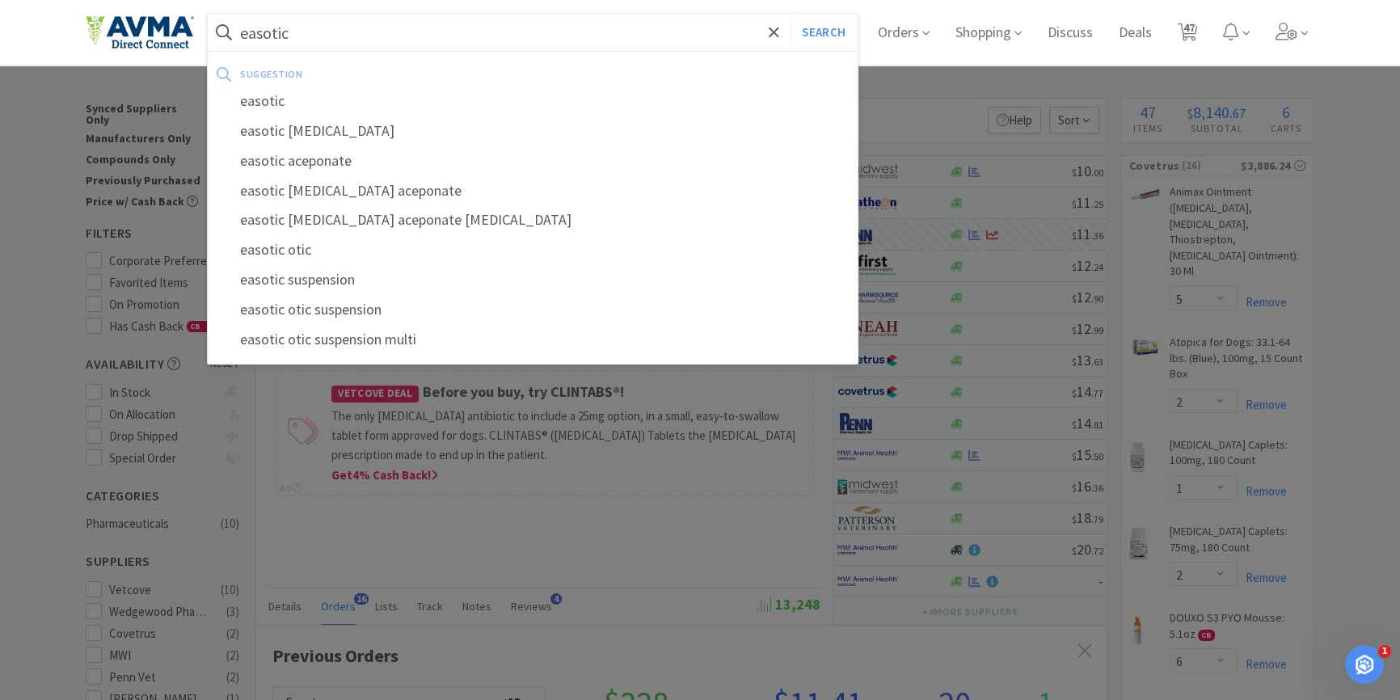
type input "easotic"
click at [790, 14] on button "Search" at bounding box center [823, 32] width 67 height 37
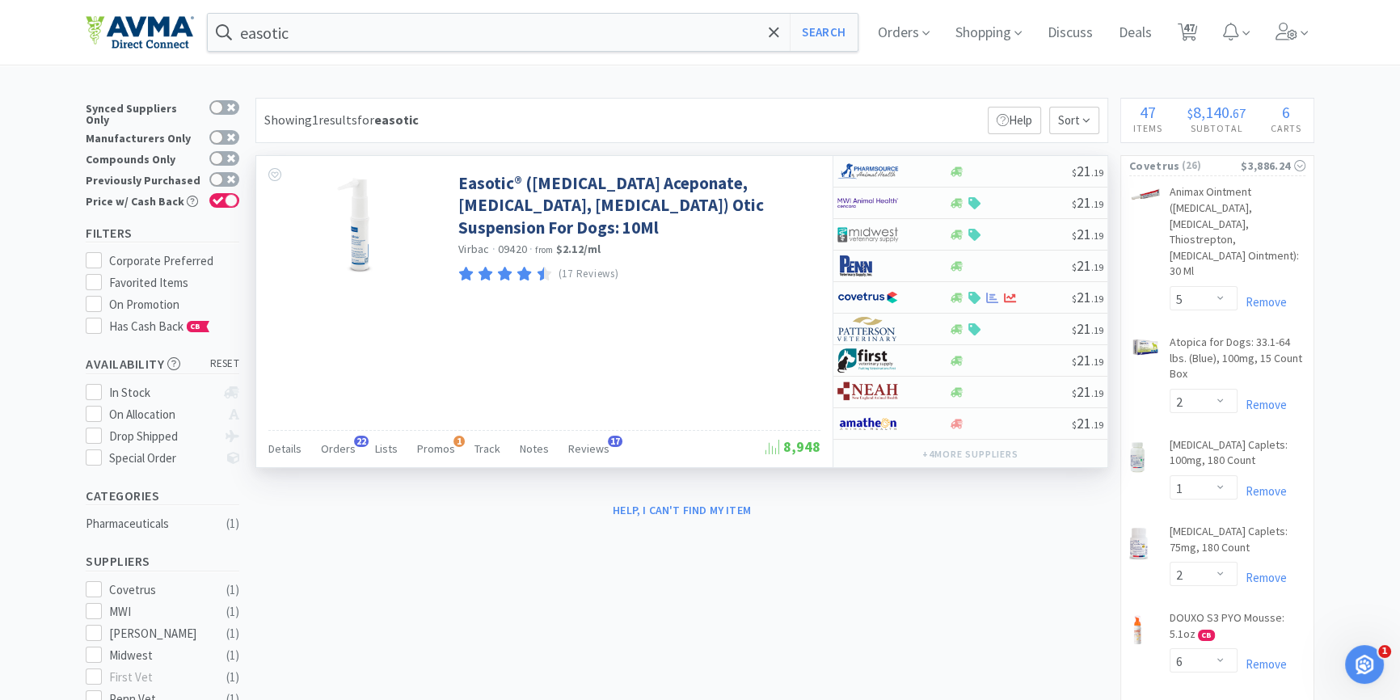
click at [355, 448] on div "Details Orders 22 Lists Promos 1 Track Notes Reviews 17" at bounding box center [516, 451] width 497 height 31
click at [321, 465] on div "Orders 22" at bounding box center [338, 451] width 35 height 31
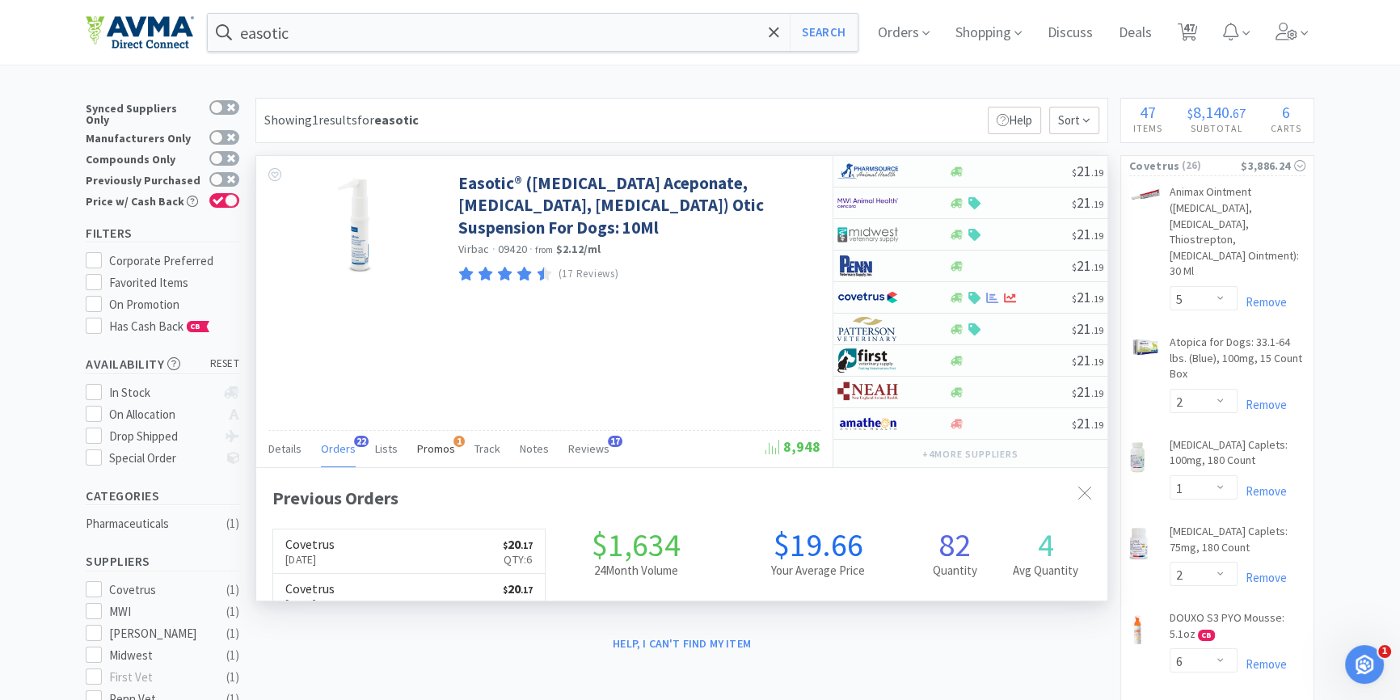
scroll to position [432, 850]
click at [453, 444] on span "1" at bounding box center [458, 441] width 11 height 11
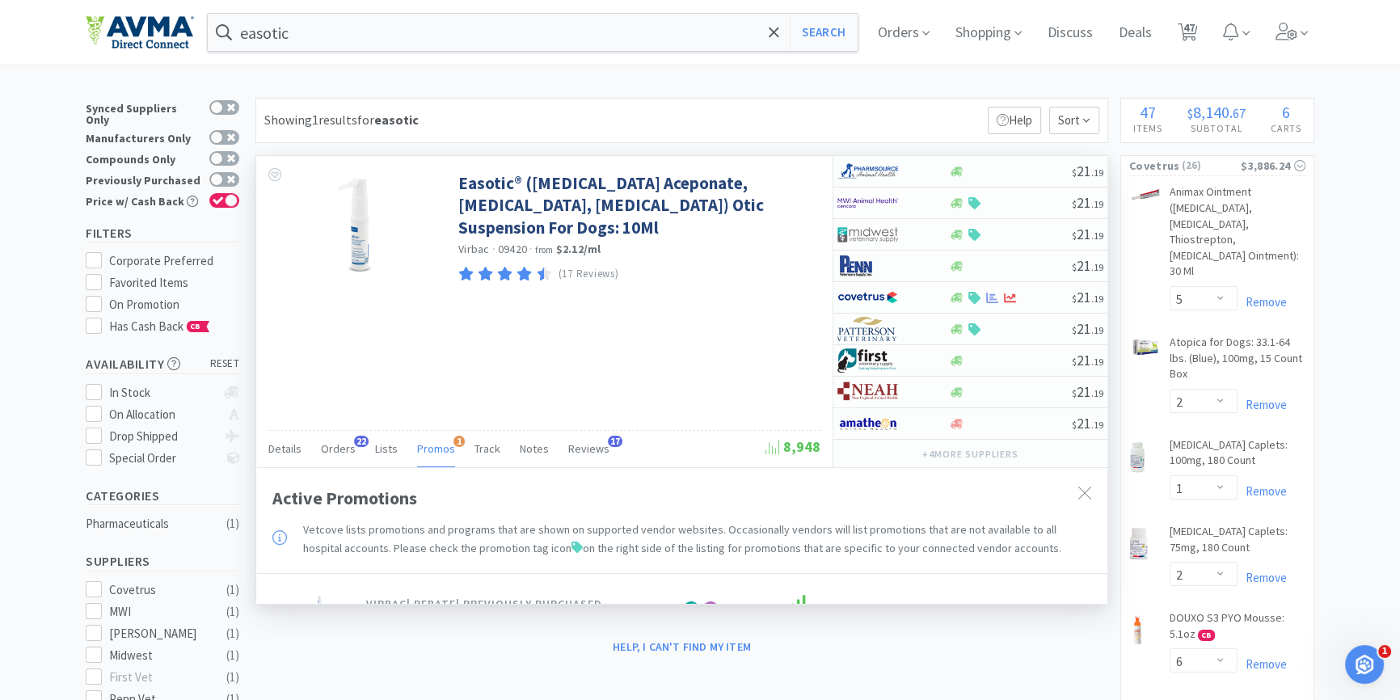
click at [453, 444] on span "1" at bounding box center [458, 441] width 11 height 11
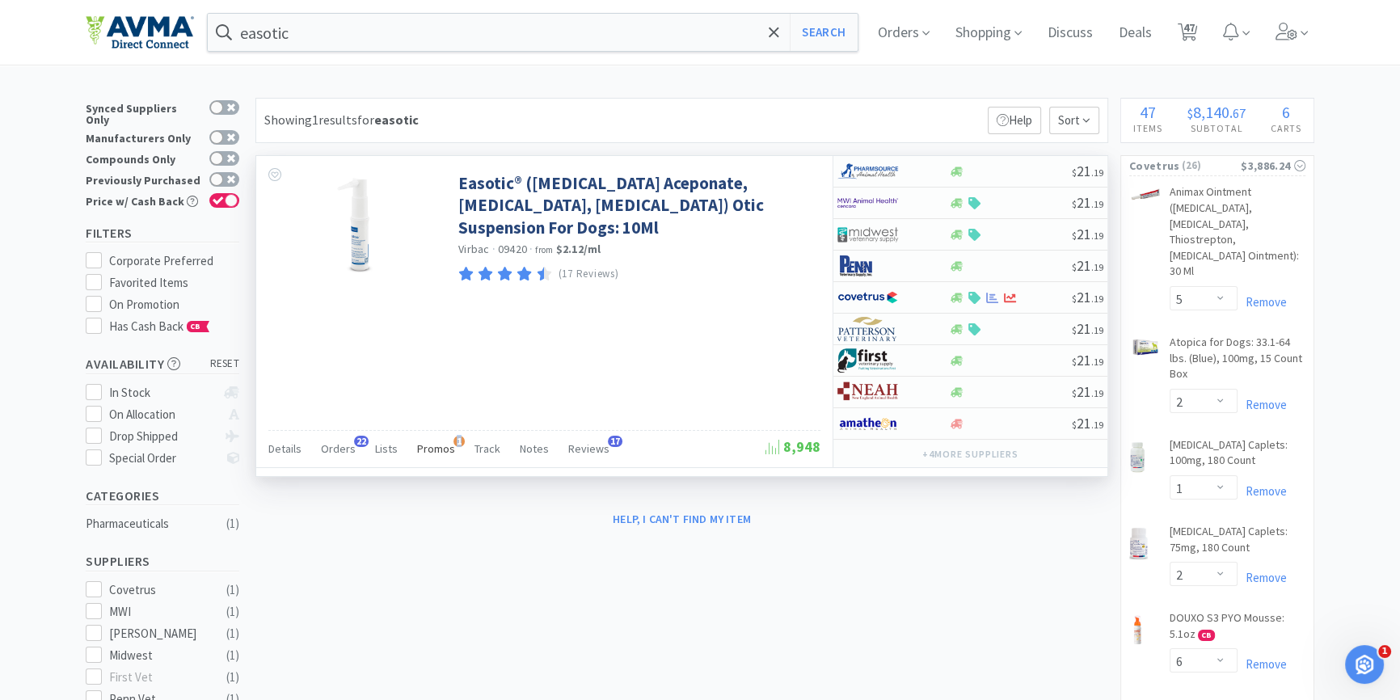
click at [453, 444] on span "1" at bounding box center [458, 441] width 11 height 11
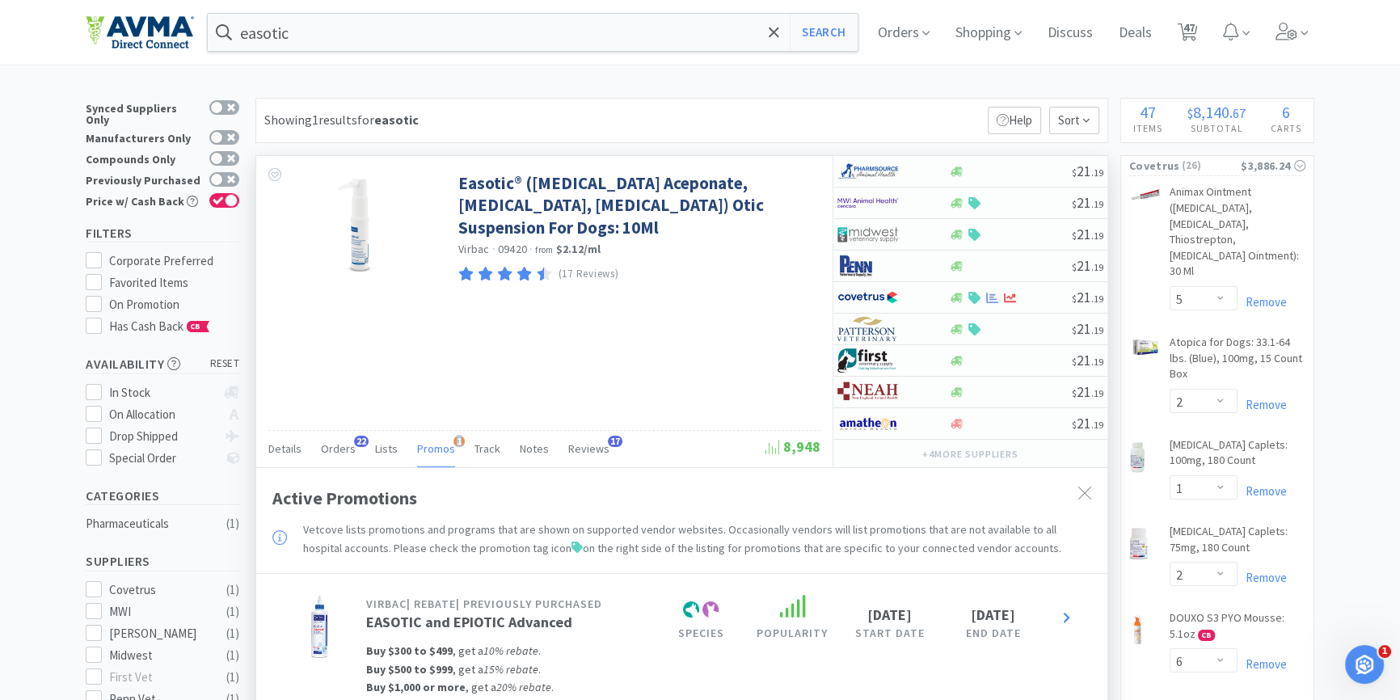
click at [453, 444] on span "1" at bounding box center [458, 441] width 11 height 11
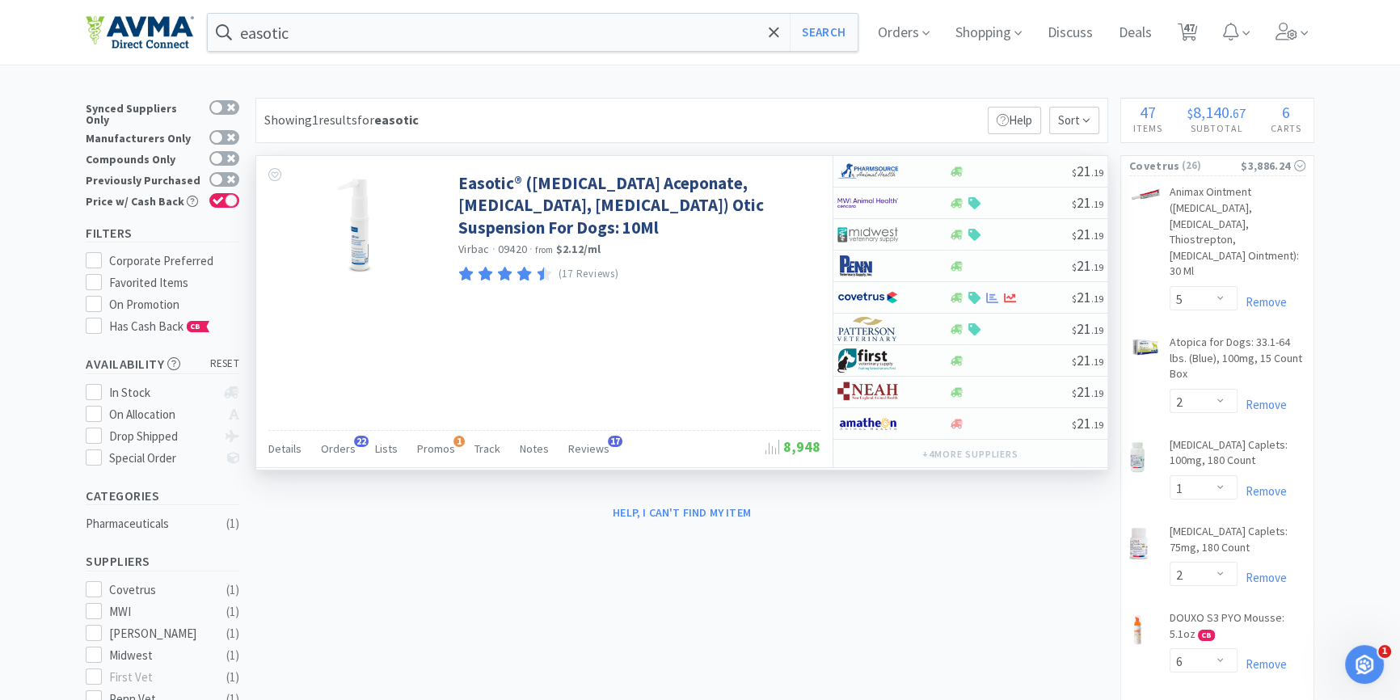
click at [352, 454] on div "Details Orders 22 Lists Promos 1 Track Notes Reviews 17" at bounding box center [516, 451] width 497 height 31
click at [346, 454] on div "Orders 22" at bounding box center [338, 451] width 35 height 31
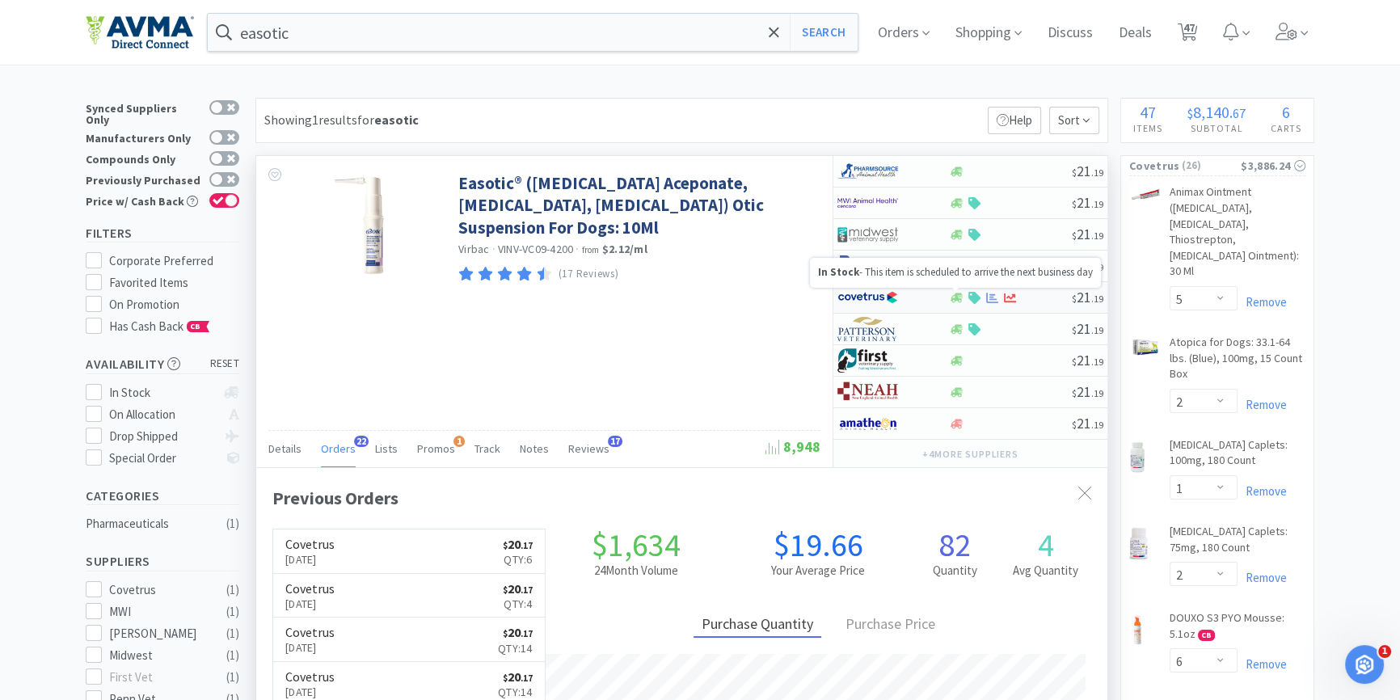
click at [951, 298] on icon at bounding box center [957, 298] width 12 height 10
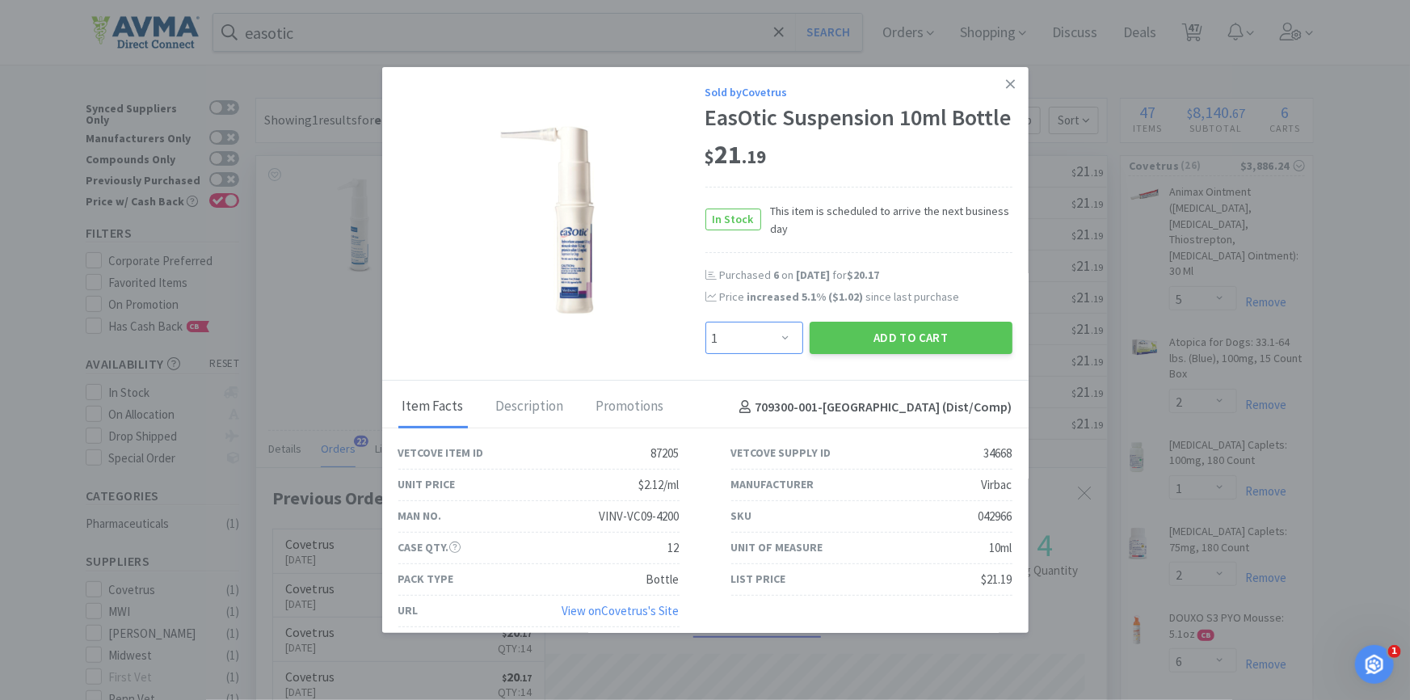
click at [767, 354] on select "Enter Quantity 1 2 3 4 5 6 7 8 9 10 11 12 13 14 15 16 17 18 19 20 Enter Quantity" at bounding box center [755, 338] width 98 height 32
select select "2"
click at [706, 348] on select "Enter Quantity 1 2 3 4 5 6 7 8 9 10 11 12 13 14 15 16 17 18 19 20 Enter Quantity" at bounding box center [755, 338] width 98 height 32
click at [883, 354] on button "Add to Cart" at bounding box center [911, 338] width 203 height 32
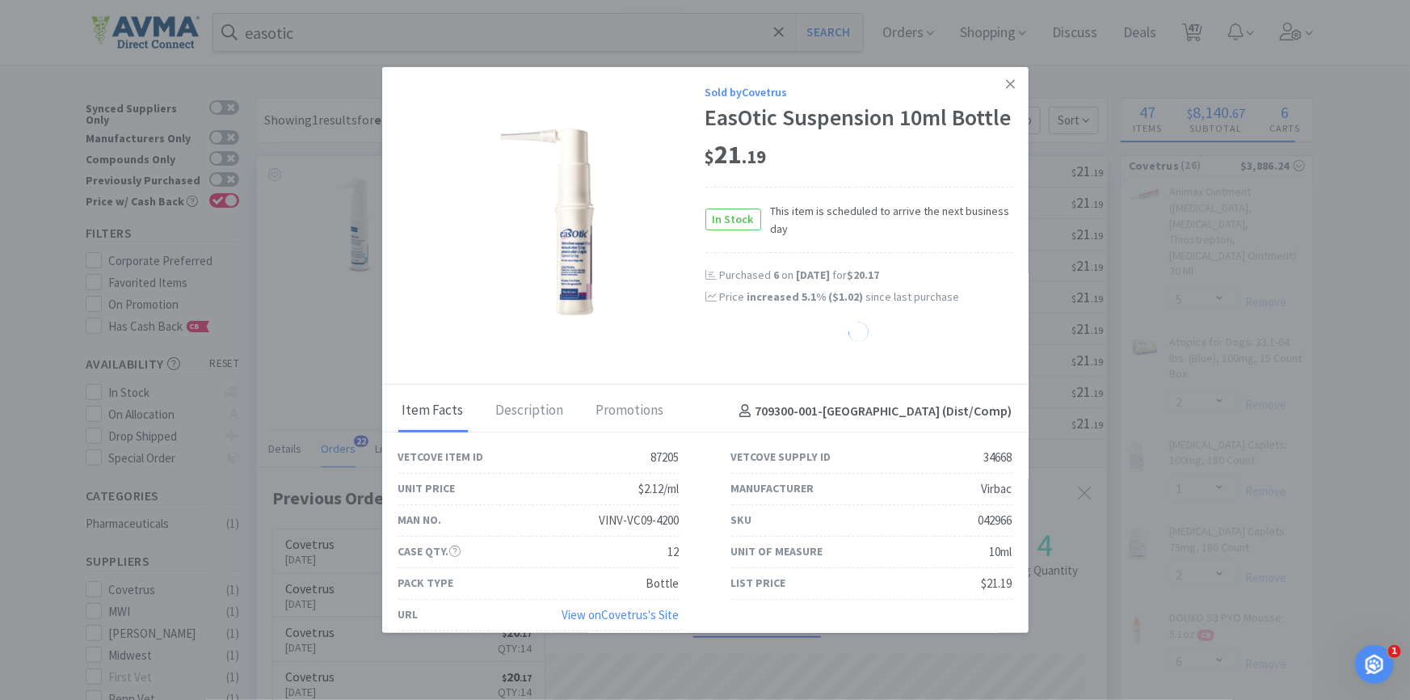
select select "1"
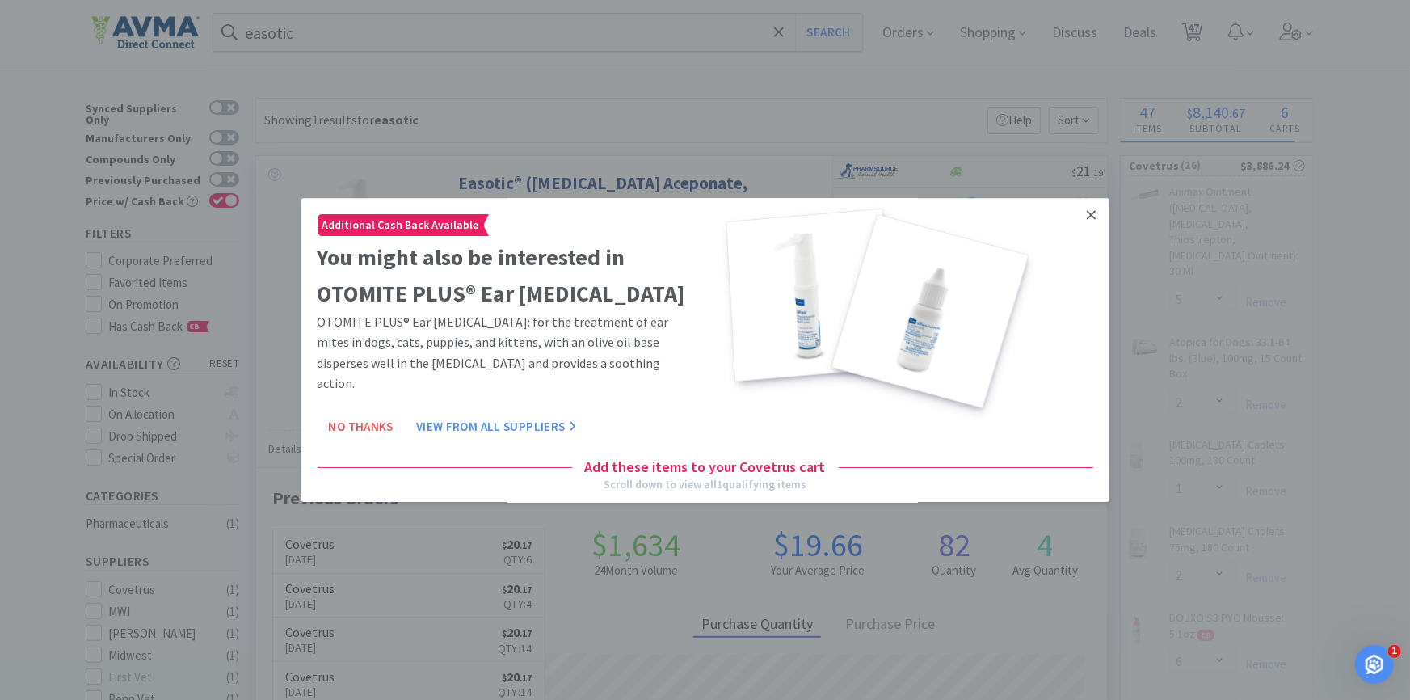
click at [1087, 218] on icon at bounding box center [1091, 215] width 9 height 9
select select "2"
select select "1"
select select "2"
select select "1"
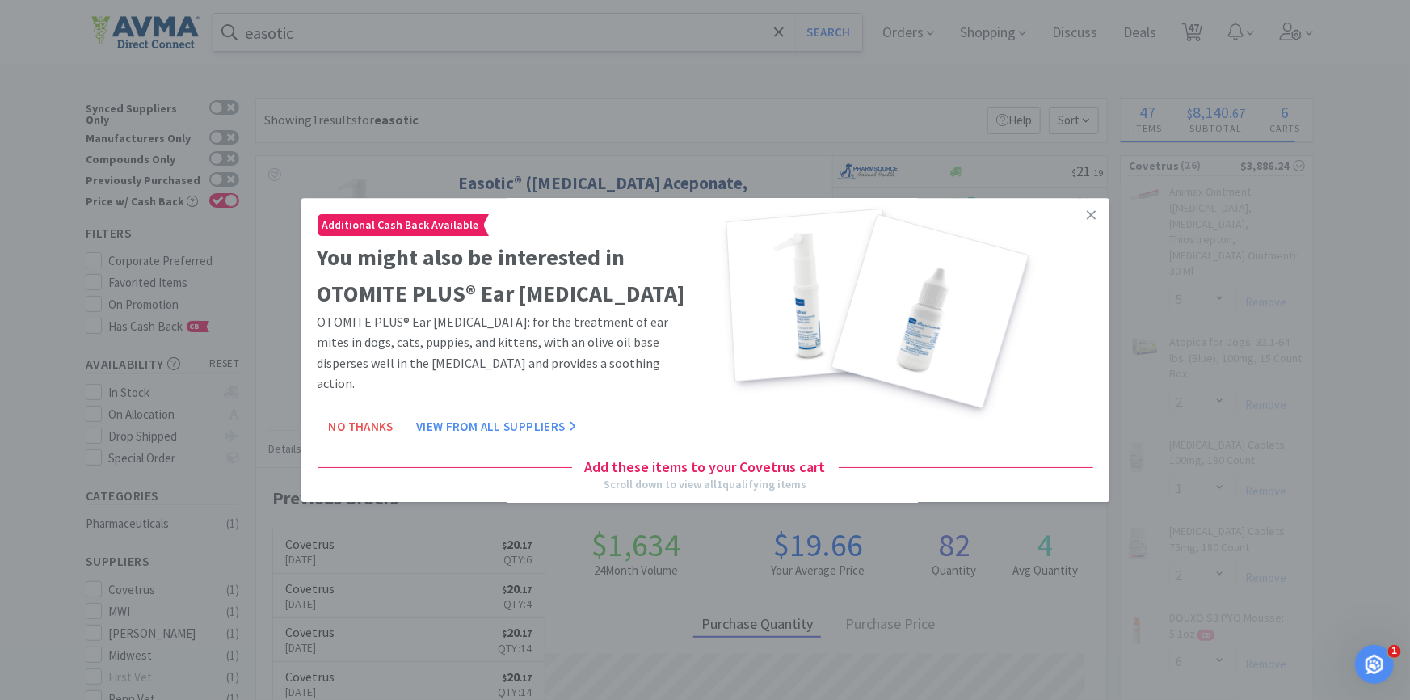
select select "8"
select select "6"
select select "4"
select select "1"
select select "2"
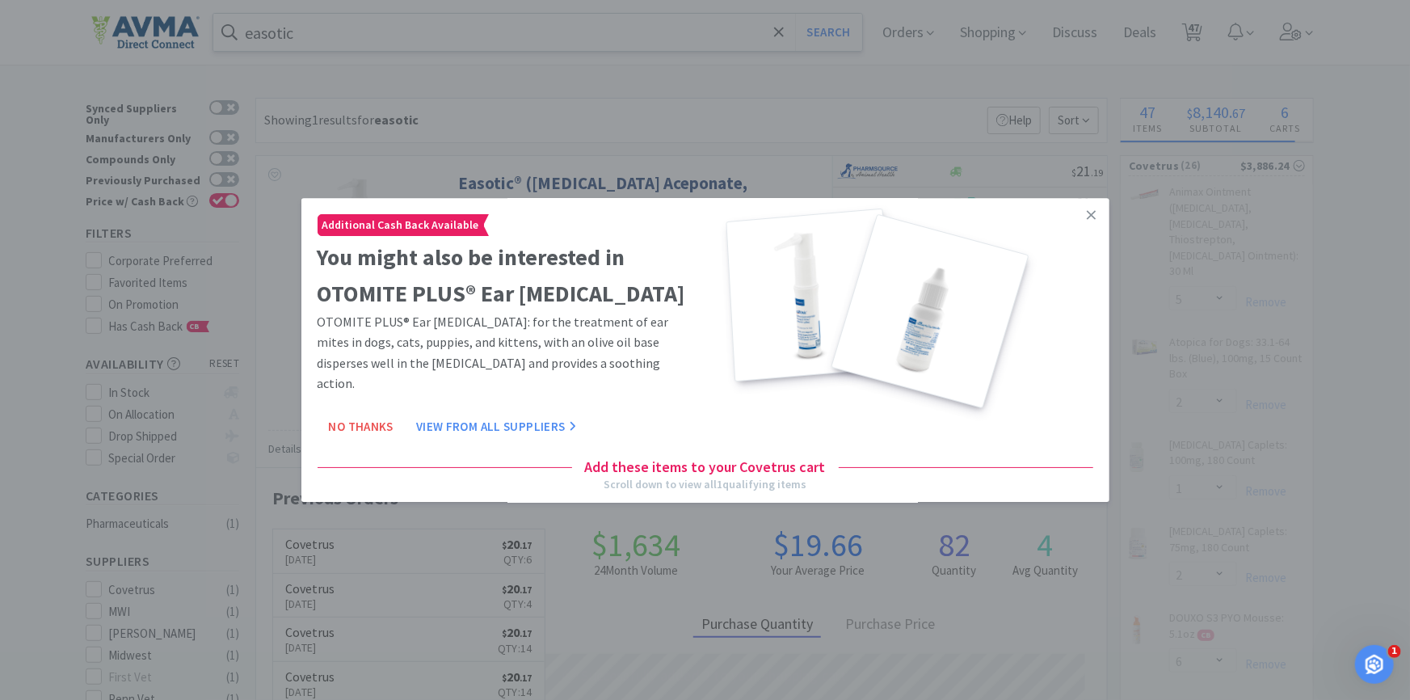
select select "5"
select select "6"
select select "2"
select select "12"
select select "400"
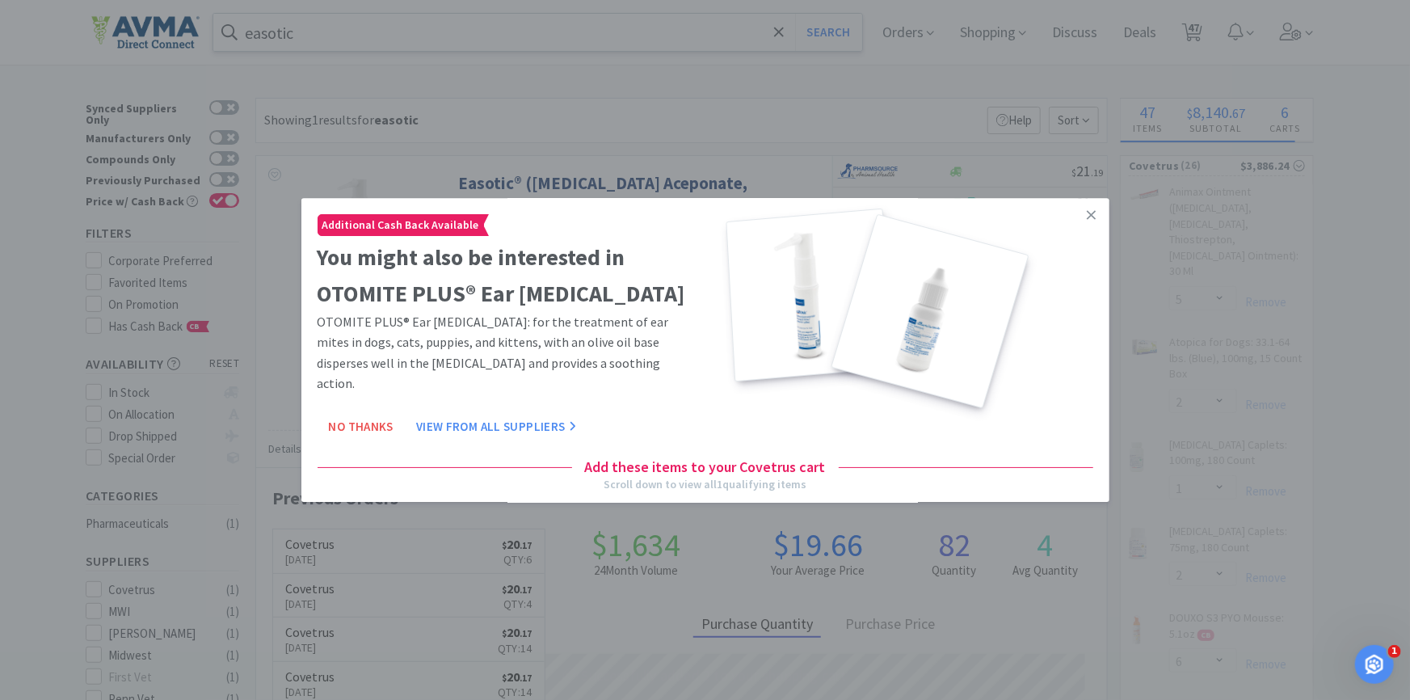
select select "24"
select select "1"
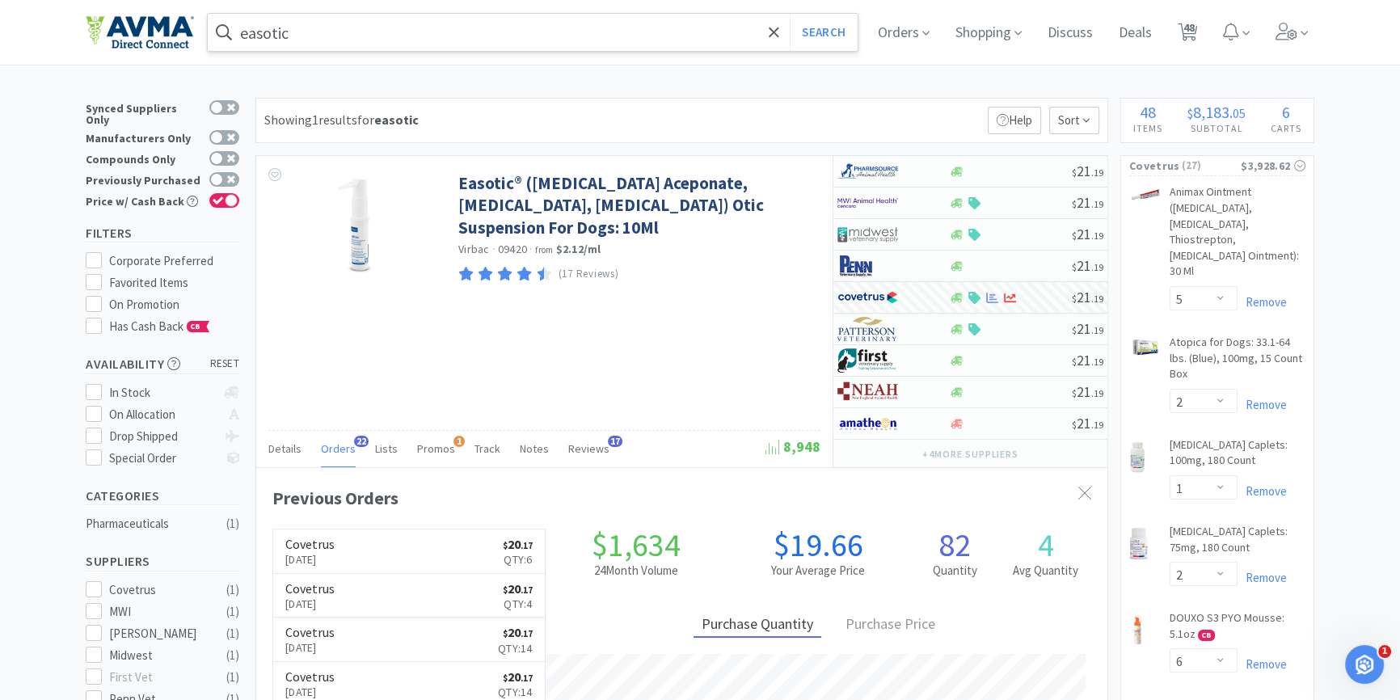
click at [406, 43] on input "easotic" at bounding box center [533, 32] width 650 height 37
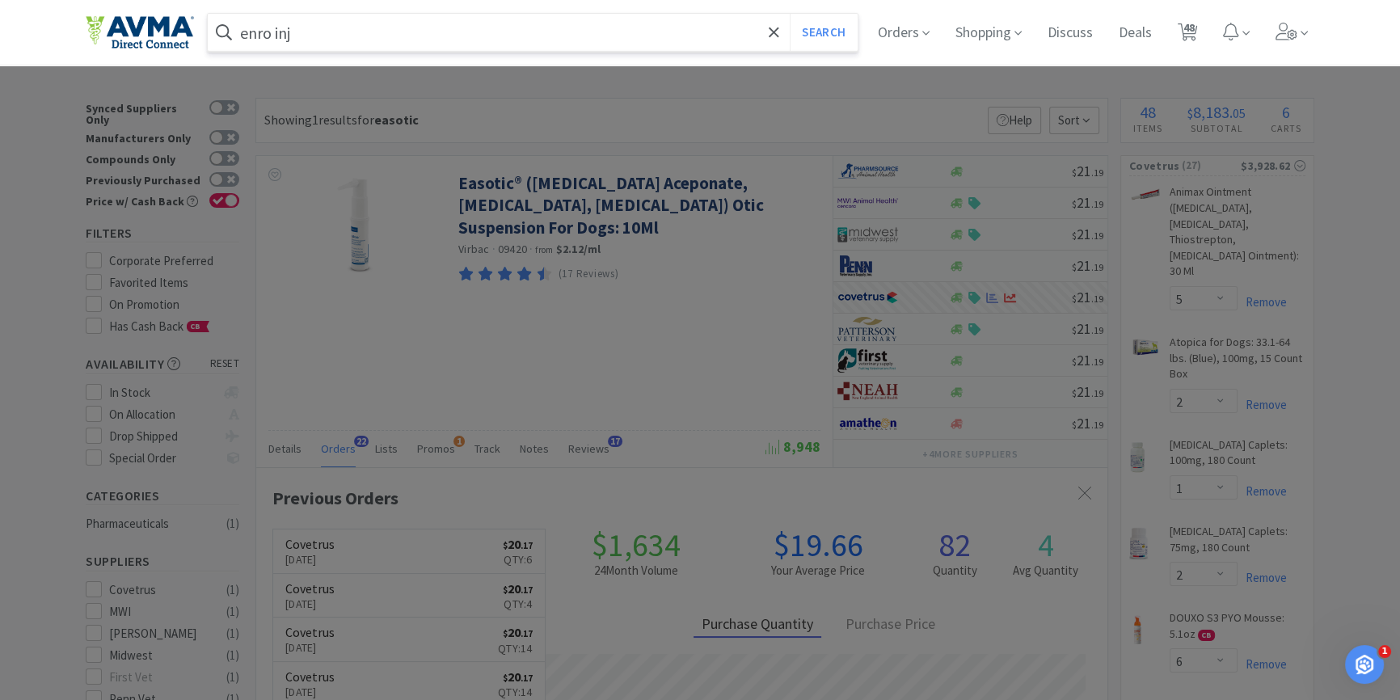
click at [790, 14] on button "Search" at bounding box center [823, 32] width 67 height 37
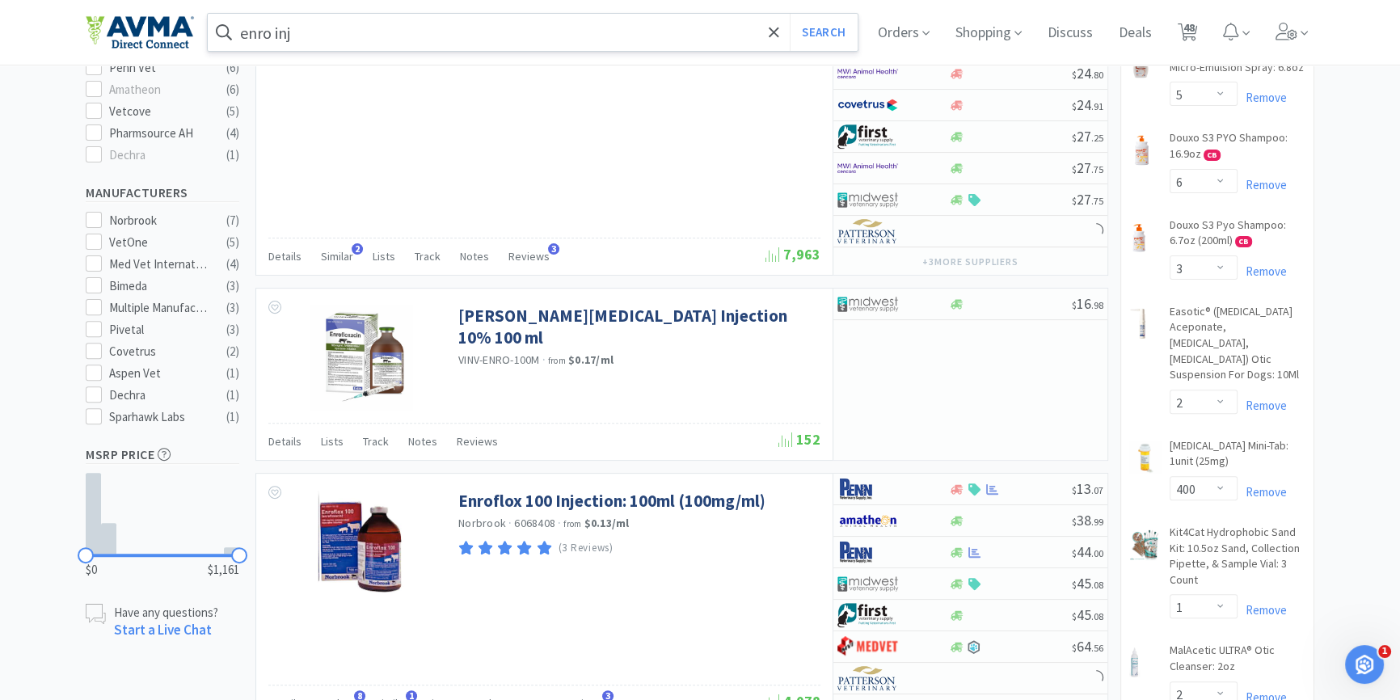
scroll to position [661, 0]
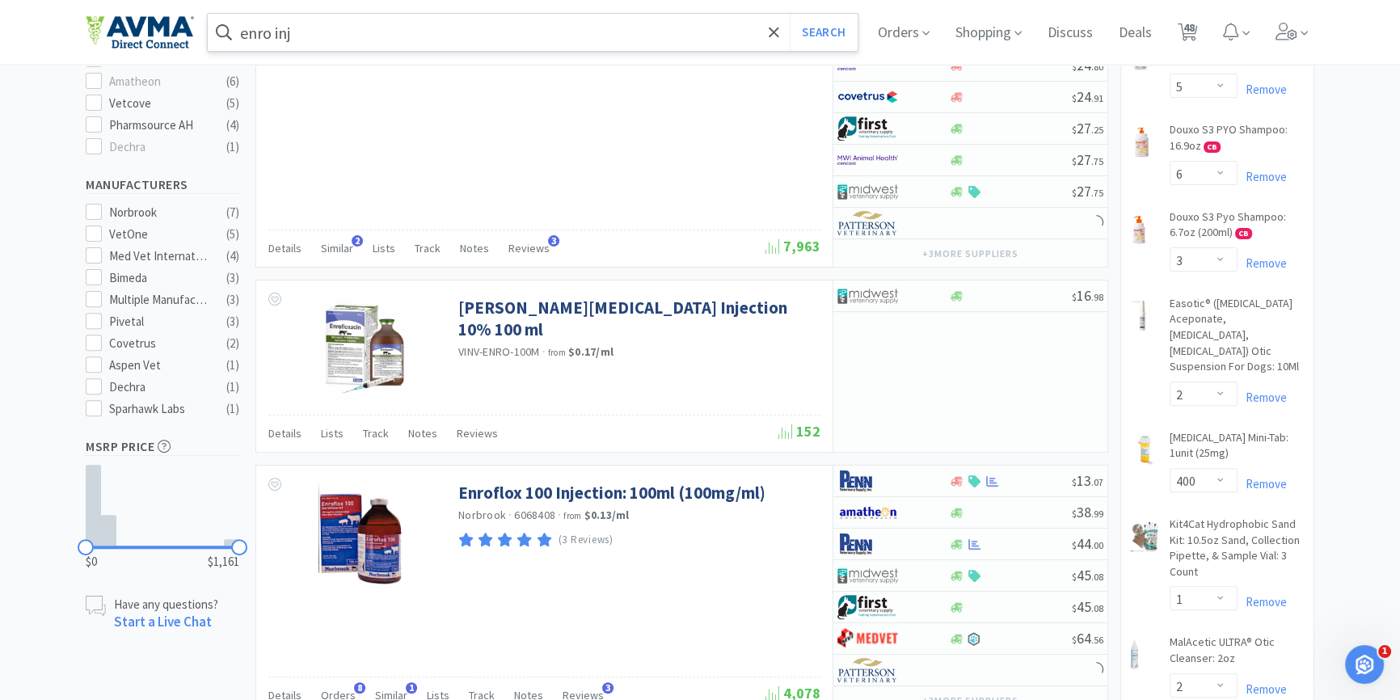
click at [363, 24] on input "enro inj" at bounding box center [533, 32] width 650 height 37
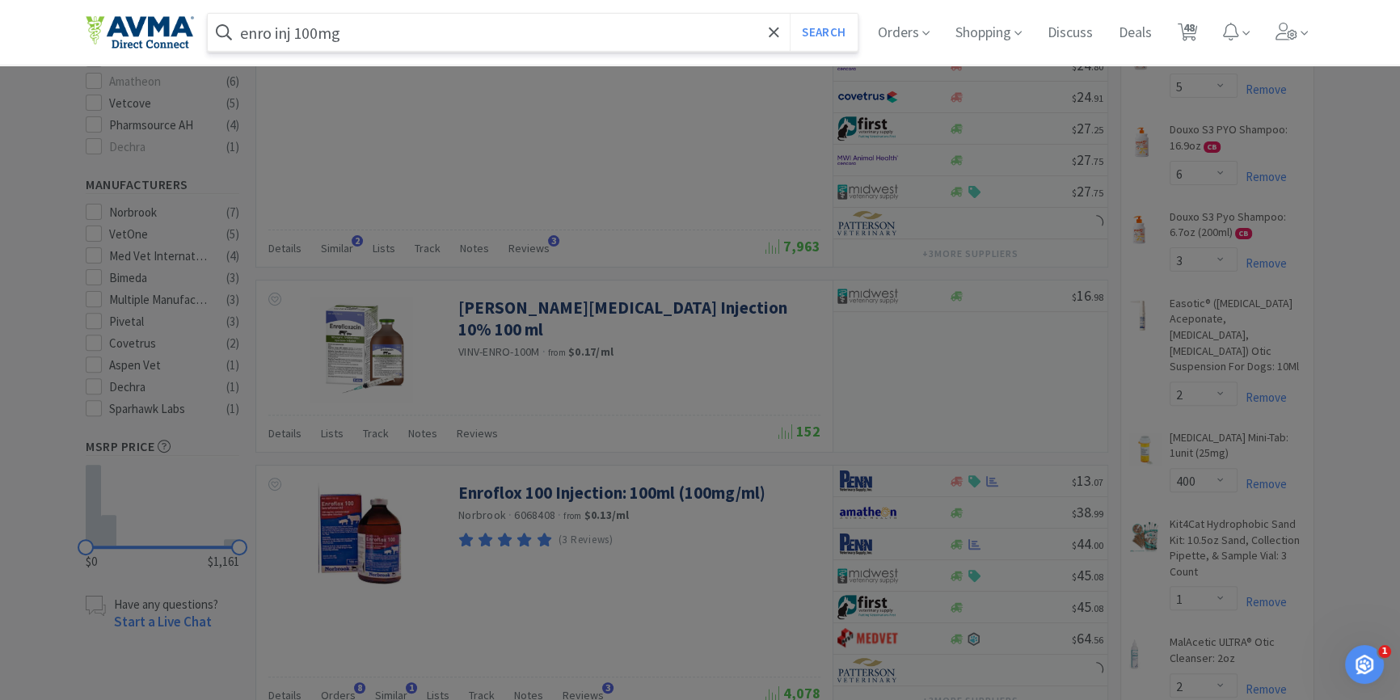
type input "enro inj 100mg"
click at [790, 14] on button "Search" at bounding box center [823, 32] width 67 height 37
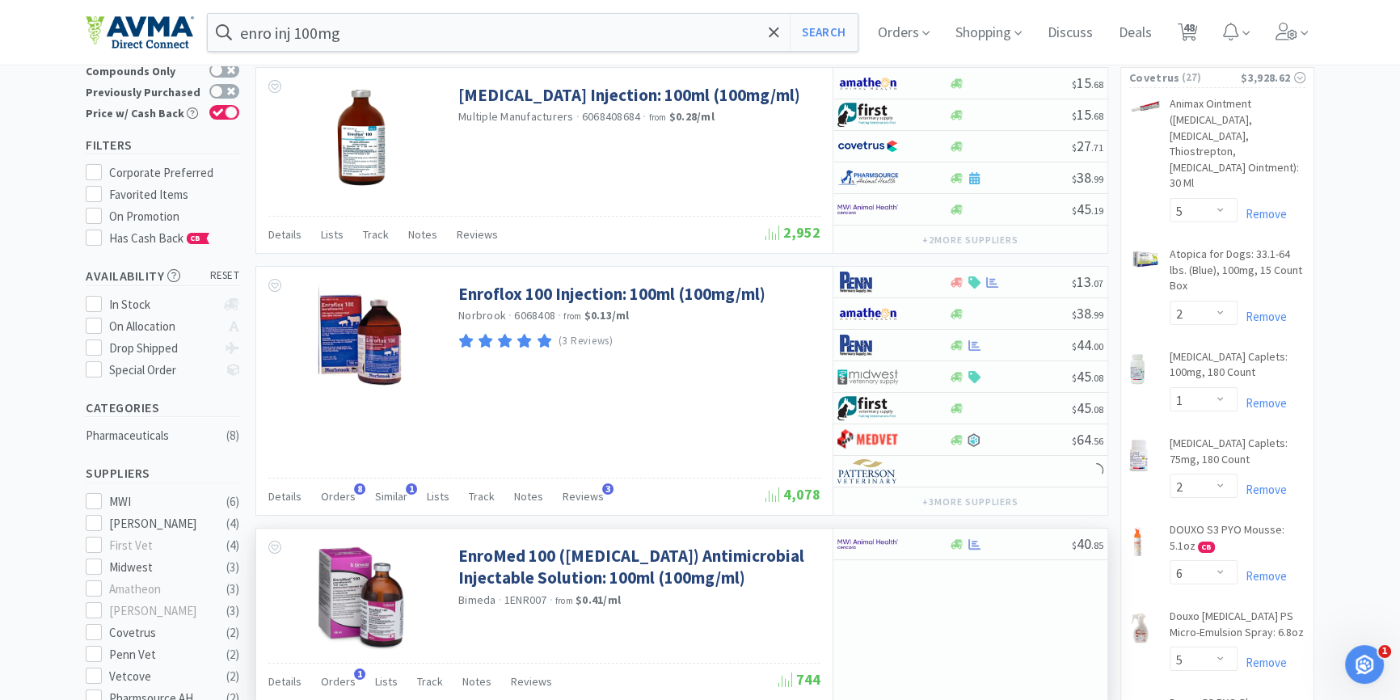
scroll to position [146, 0]
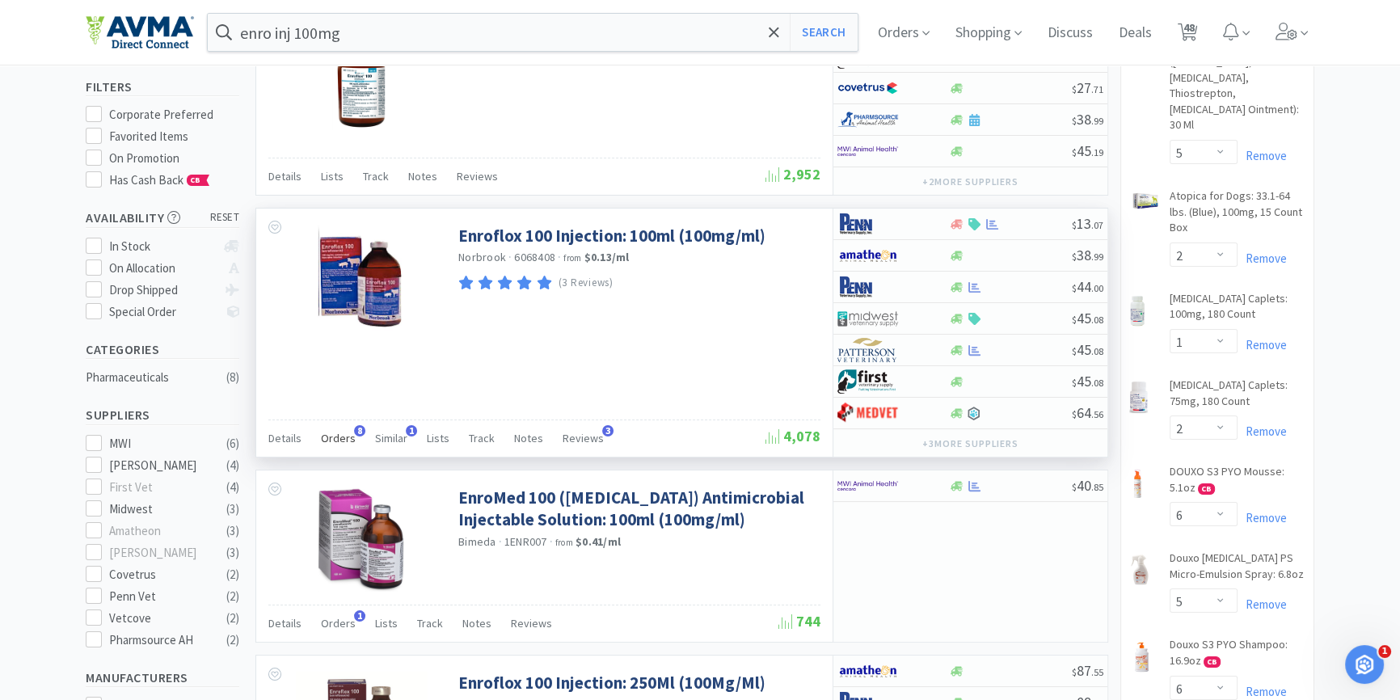
click at [336, 435] on span "Orders" at bounding box center [338, 438] width 35 height 15
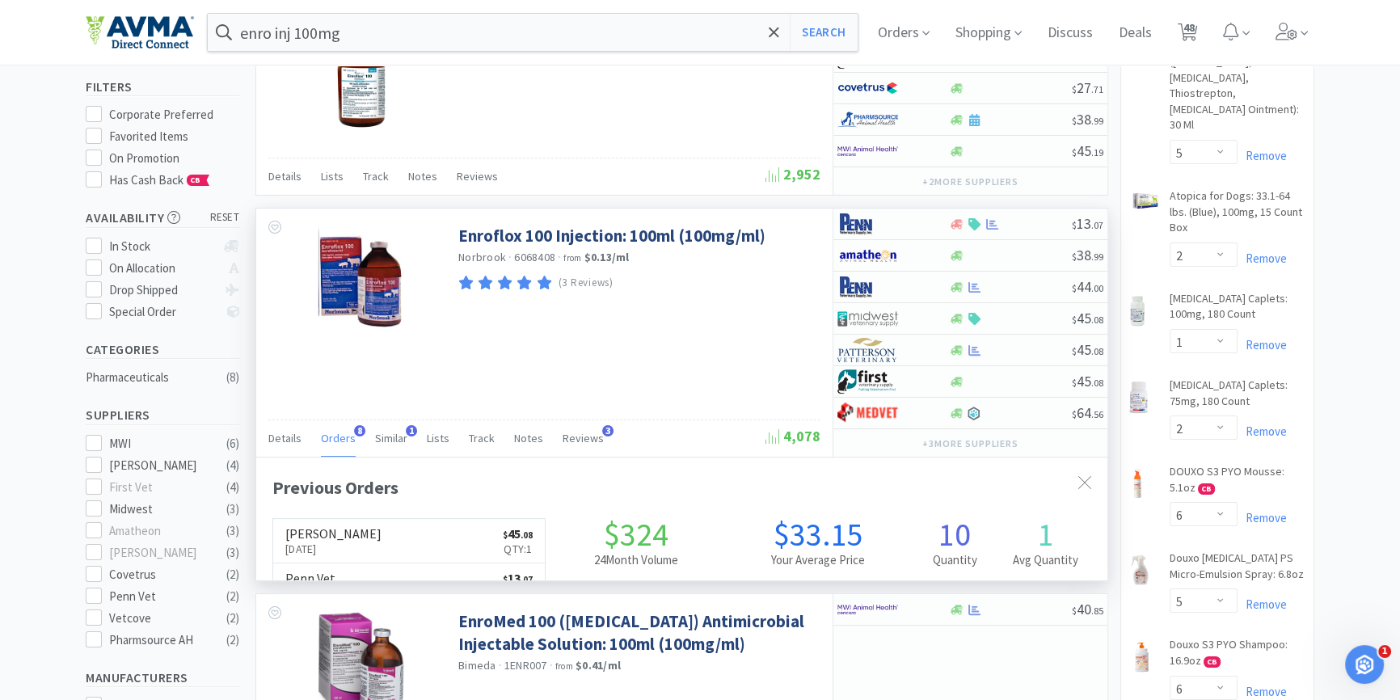
scroll to position [429, 850]
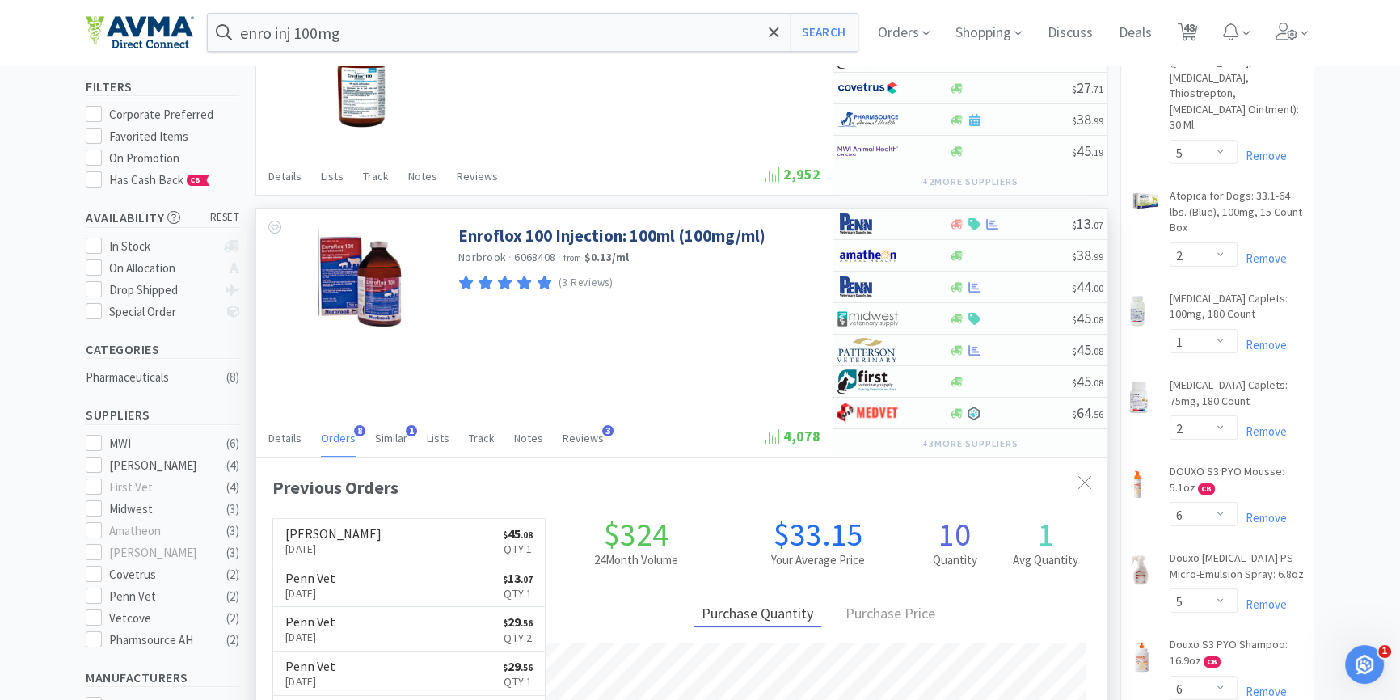
click at [336, 435] on span "Orders" at bounding box center [338, 438] width 35 height 15
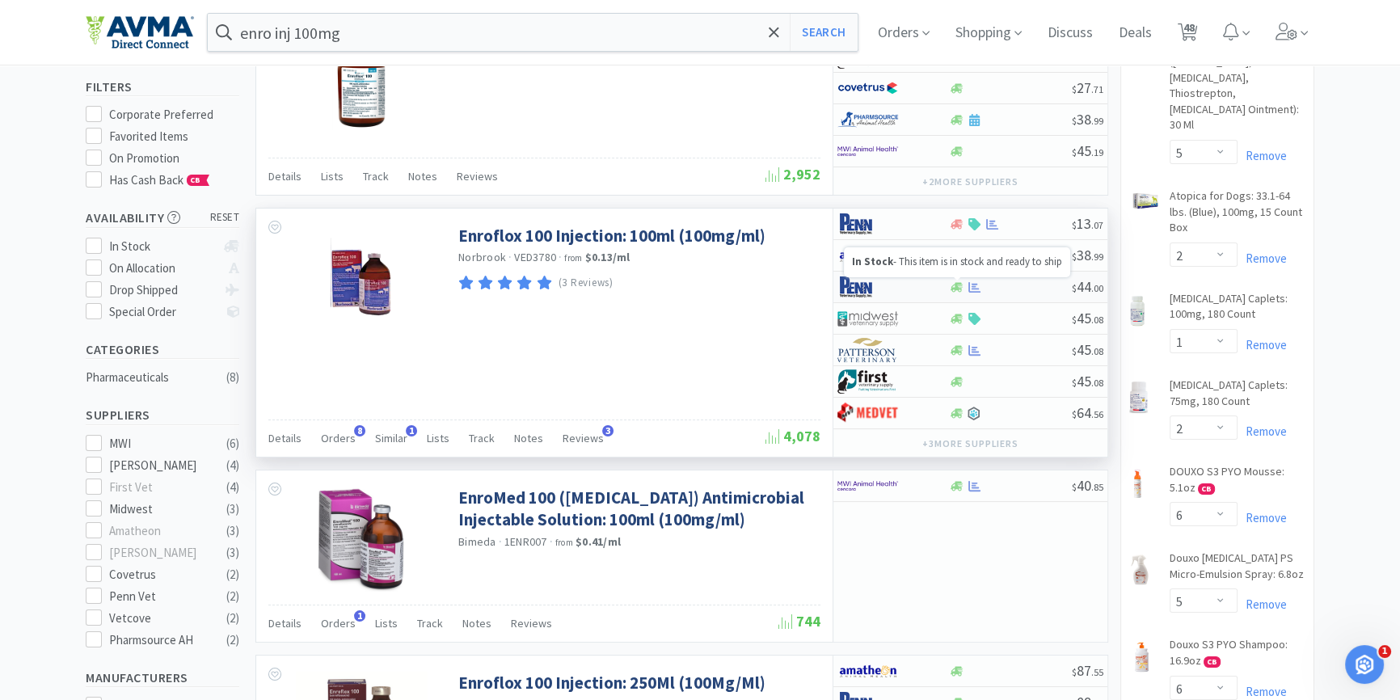
click at [956, 289] on icon at bounding box center [957, 287] width 12 height 12
select select "1"
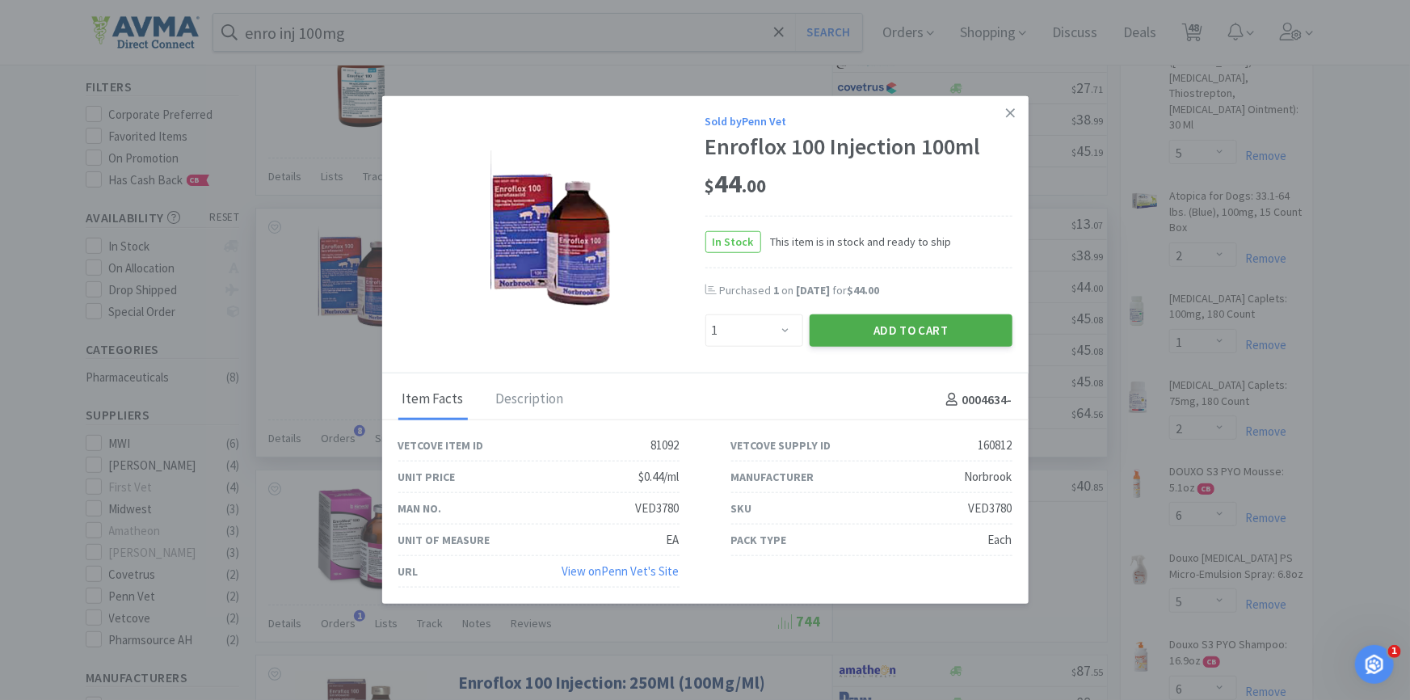
click at [940, 334] on button "Add to Cart" at bounding box center [911, 330] width 203 height 32
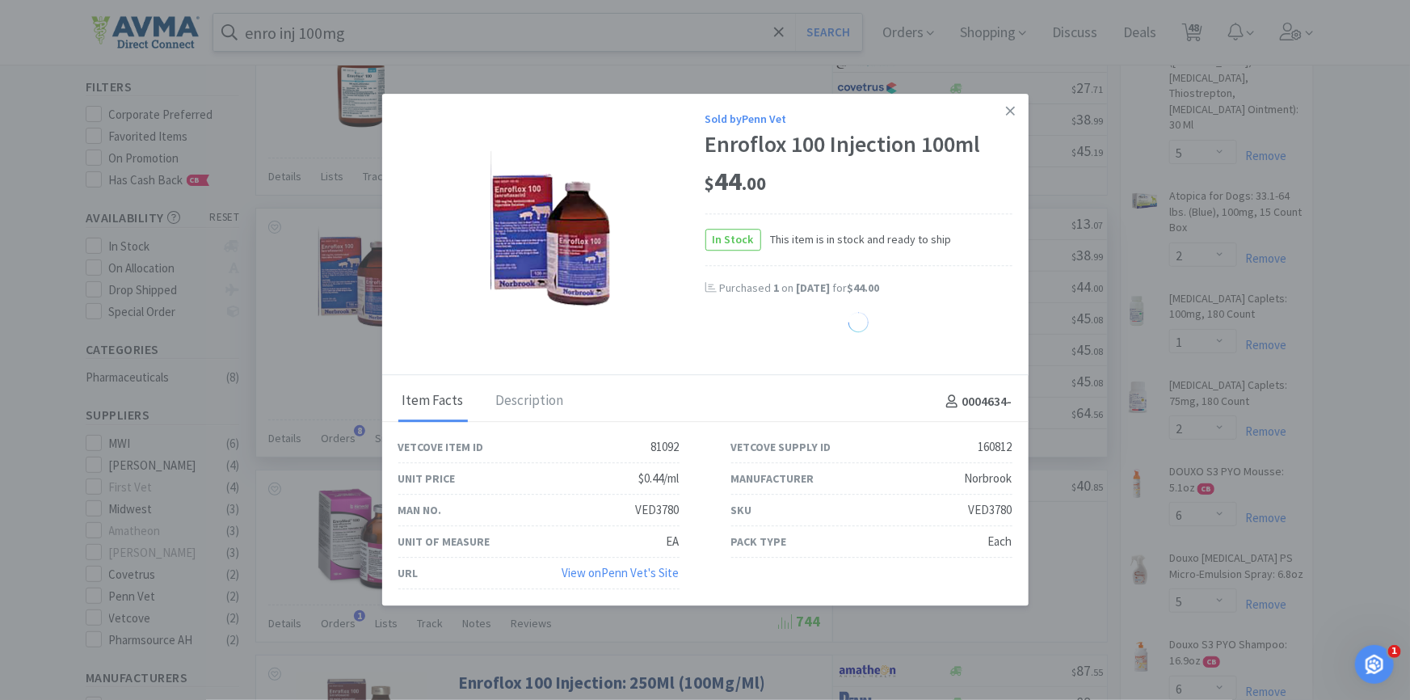
select select "1"
select select "2"
select select "3"
select select "1"
select select "2"
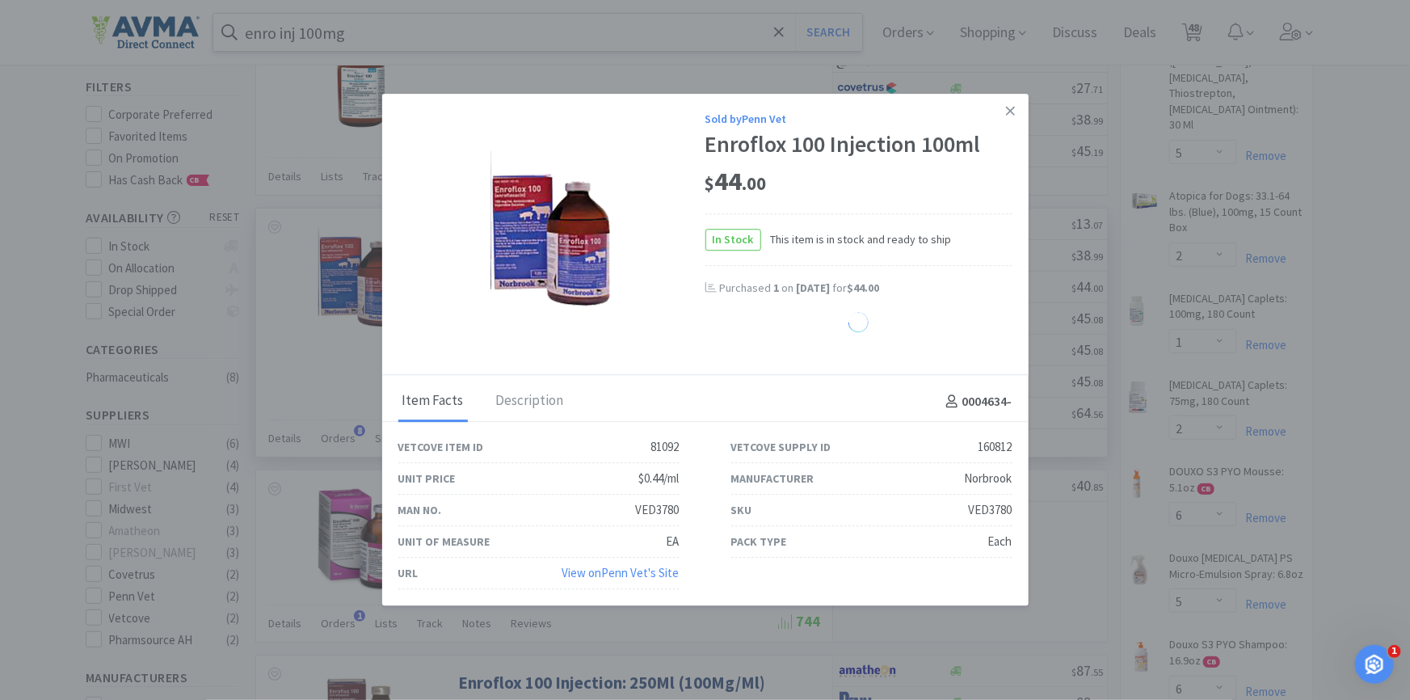
select select "4"
select select "1"
select select "12"
select select "3"
select select "1"
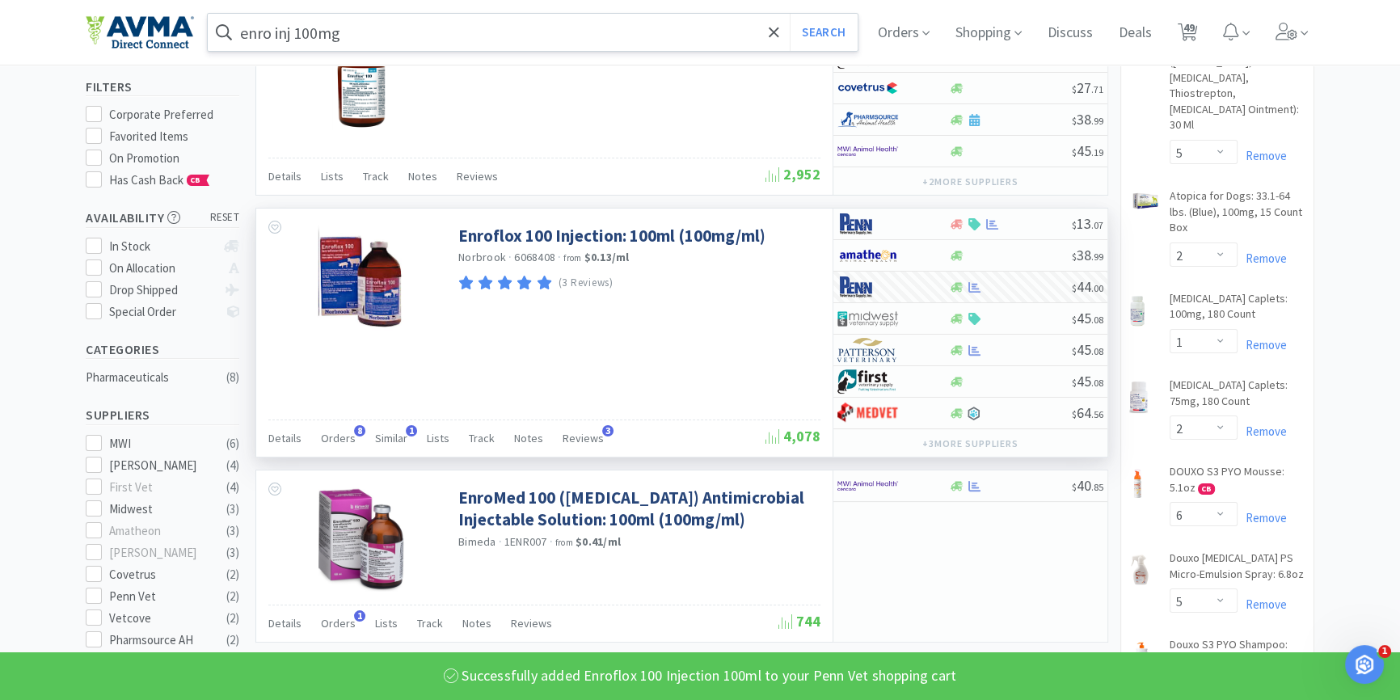
drag, startPoint x: 393, startPoint y: 26, endPoint x: 405, endPoint y: 25, distance: 12.2
click at [394, 26] on input "enro inj 100mg" at bounding box center [533, 32] width 650 height 37
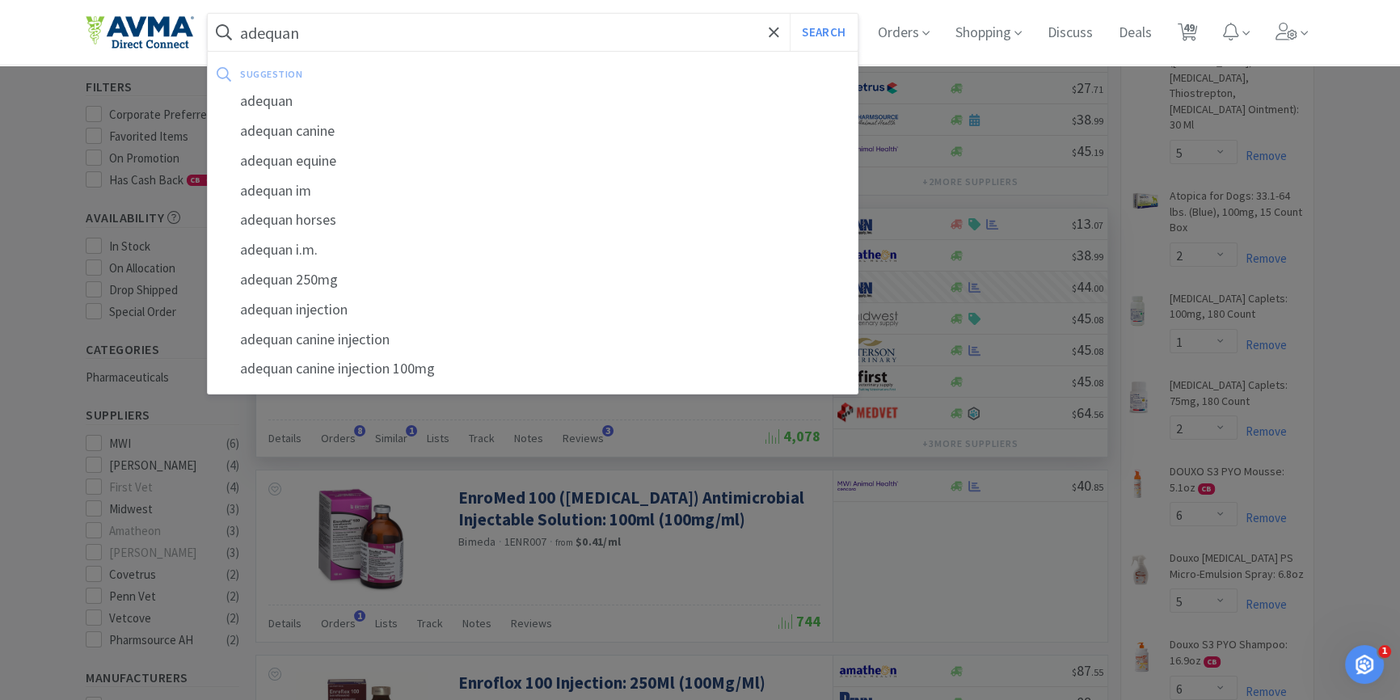
type input "adequan"
click at [790, 14] on button "Search" at bounding box center [823, 32] width 67 height 37
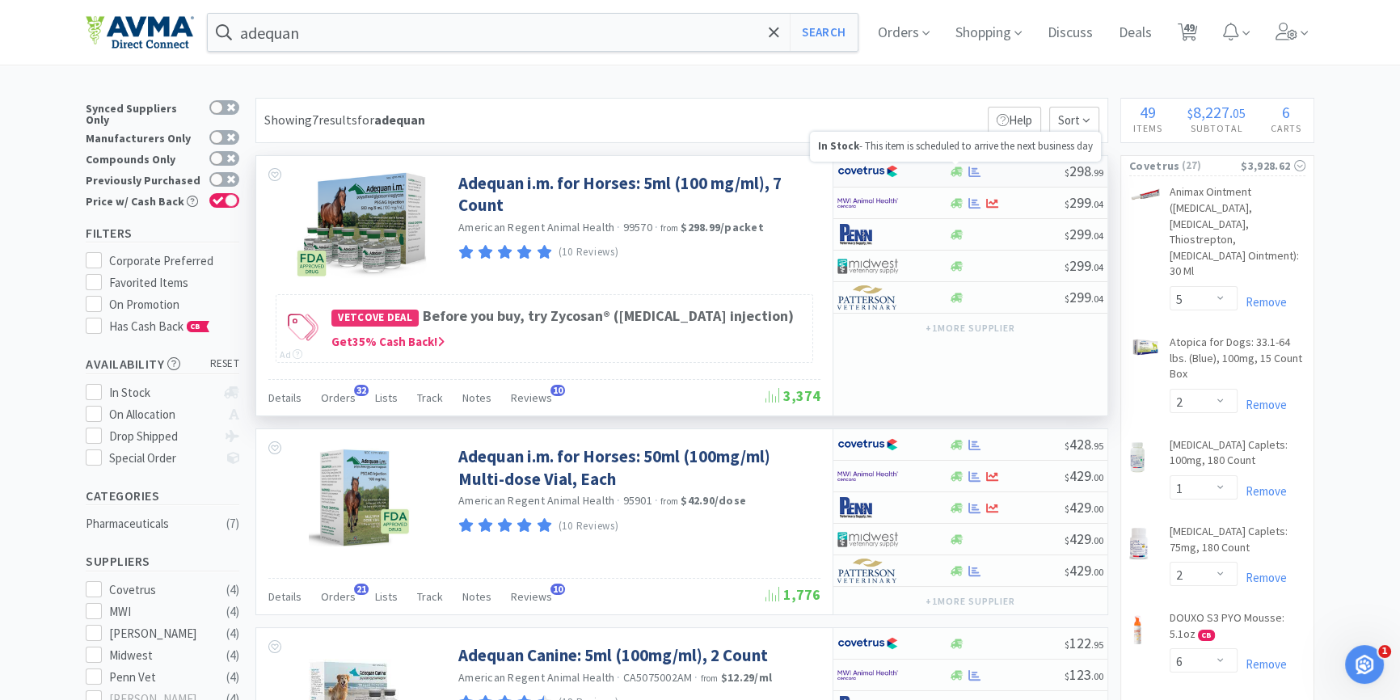
click at [958, 166] on icon at bounding box center [957, 172] width 12 height 12
select select "1"
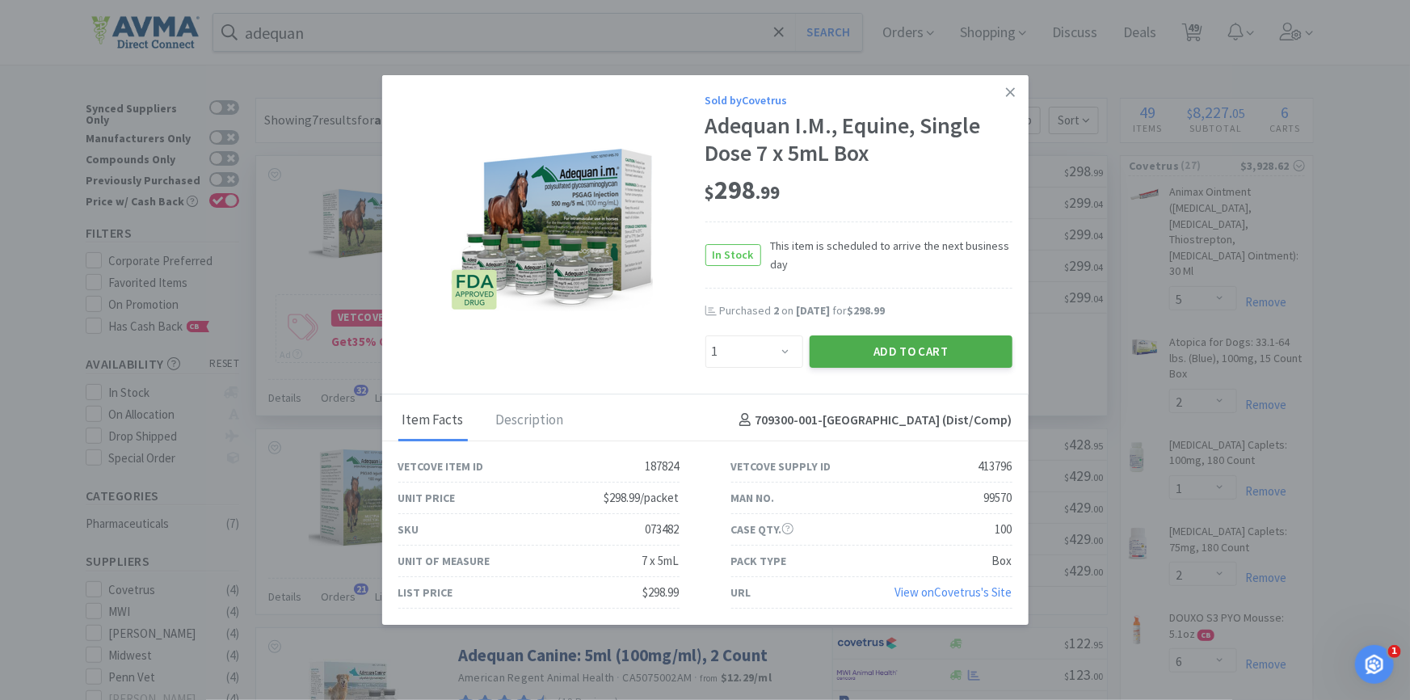
click at [927, 346] on button "Add to Cart" at bounding box center [911, 351] width 203 height 32
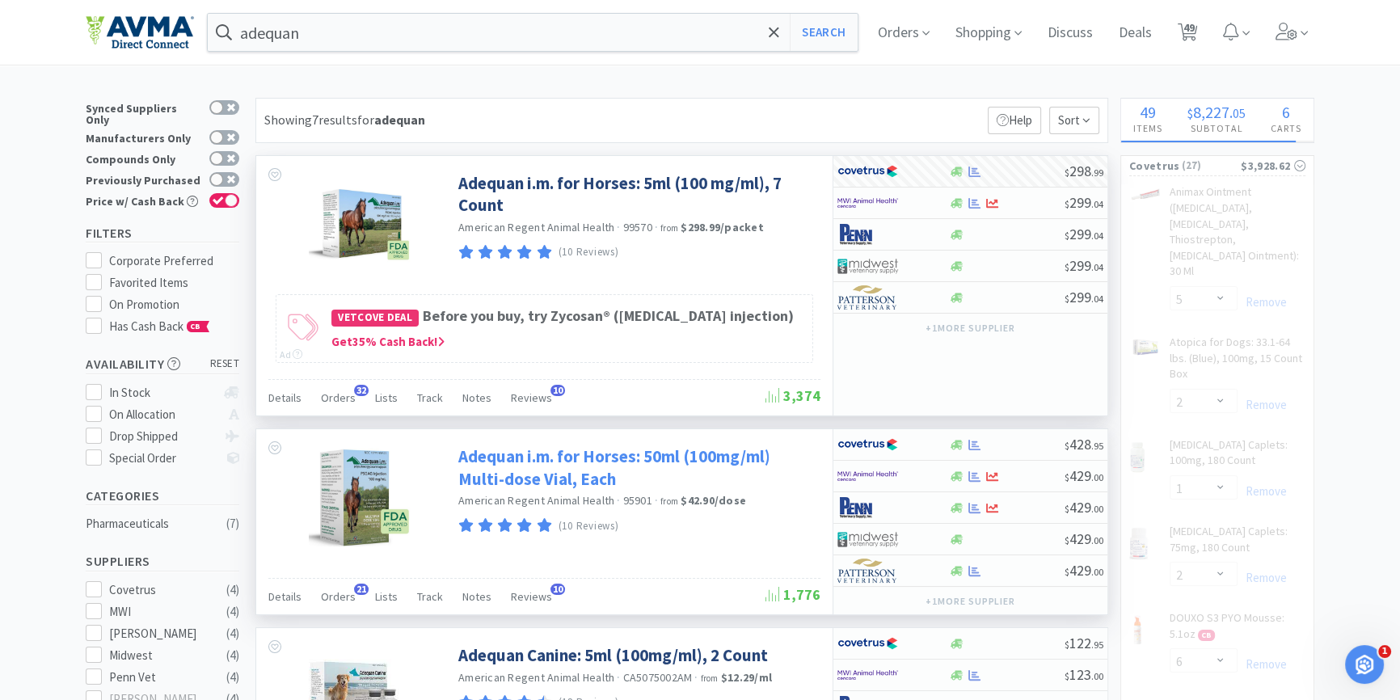
select select "1"
select select "5"
select select "2"
select select "1"
select select "2"
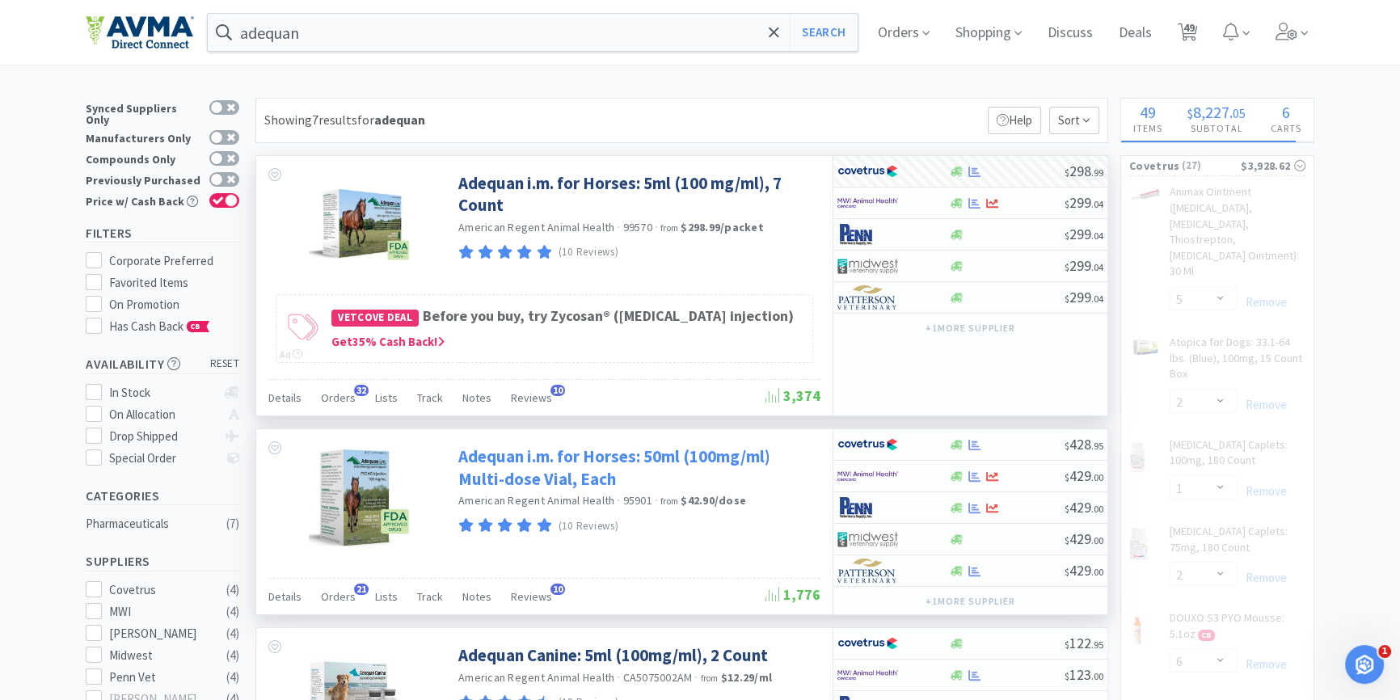
select select "6"
select select "5"
select select "6"
select select "3"
select select "2"
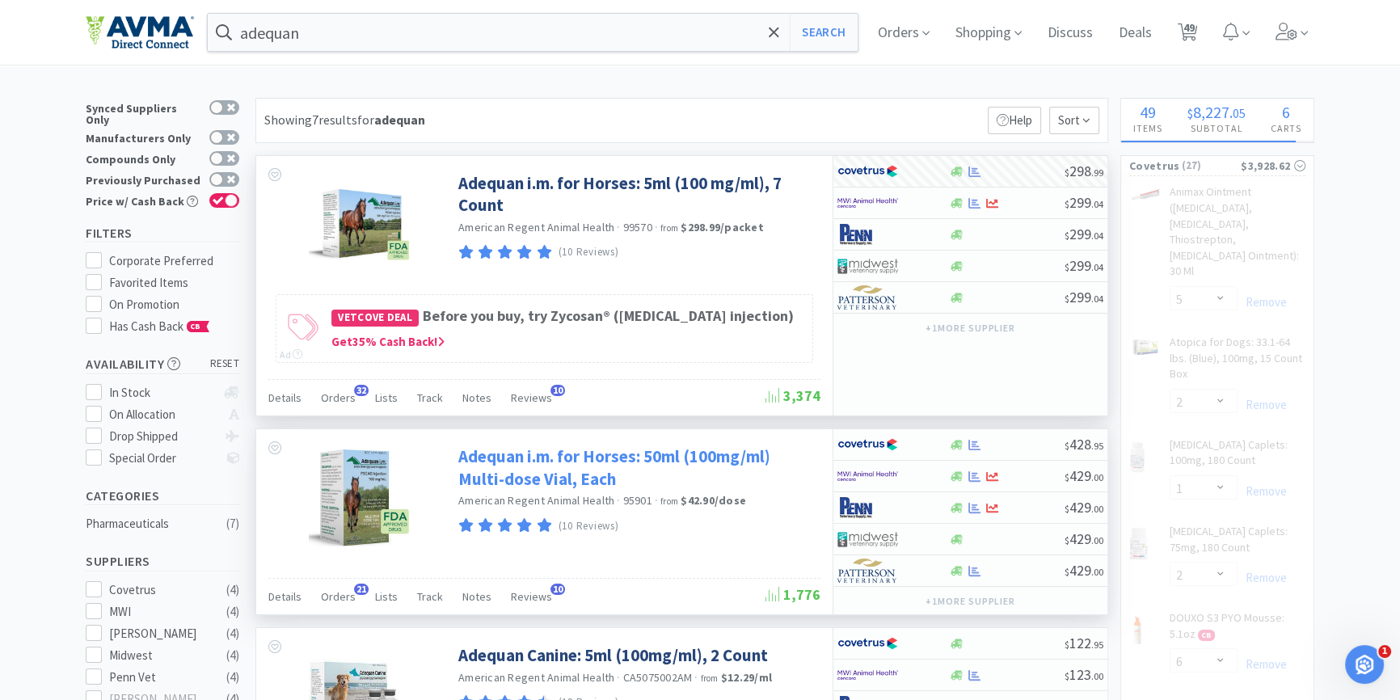
select select "1"
select select "2"
select select "1"
select select "8"
select select "6"
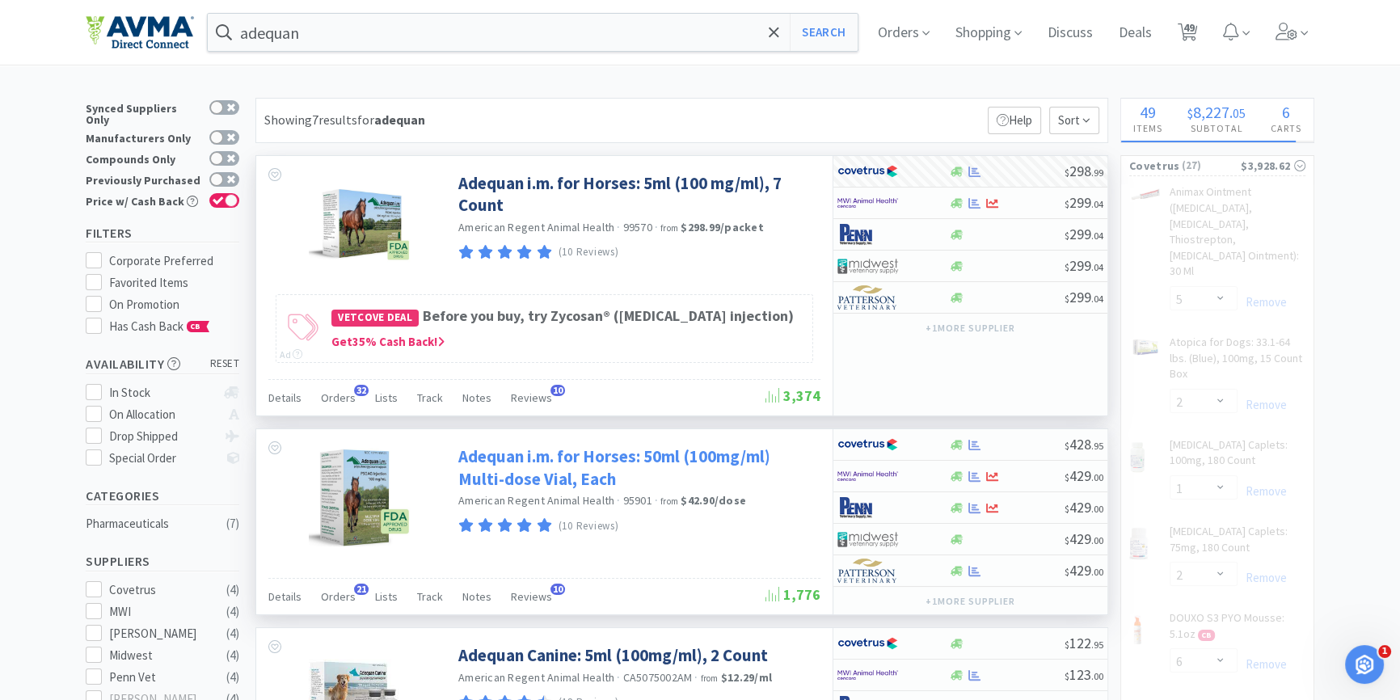
select select "4"
select select "1"
select select "2"
select select "5"
select select "6"
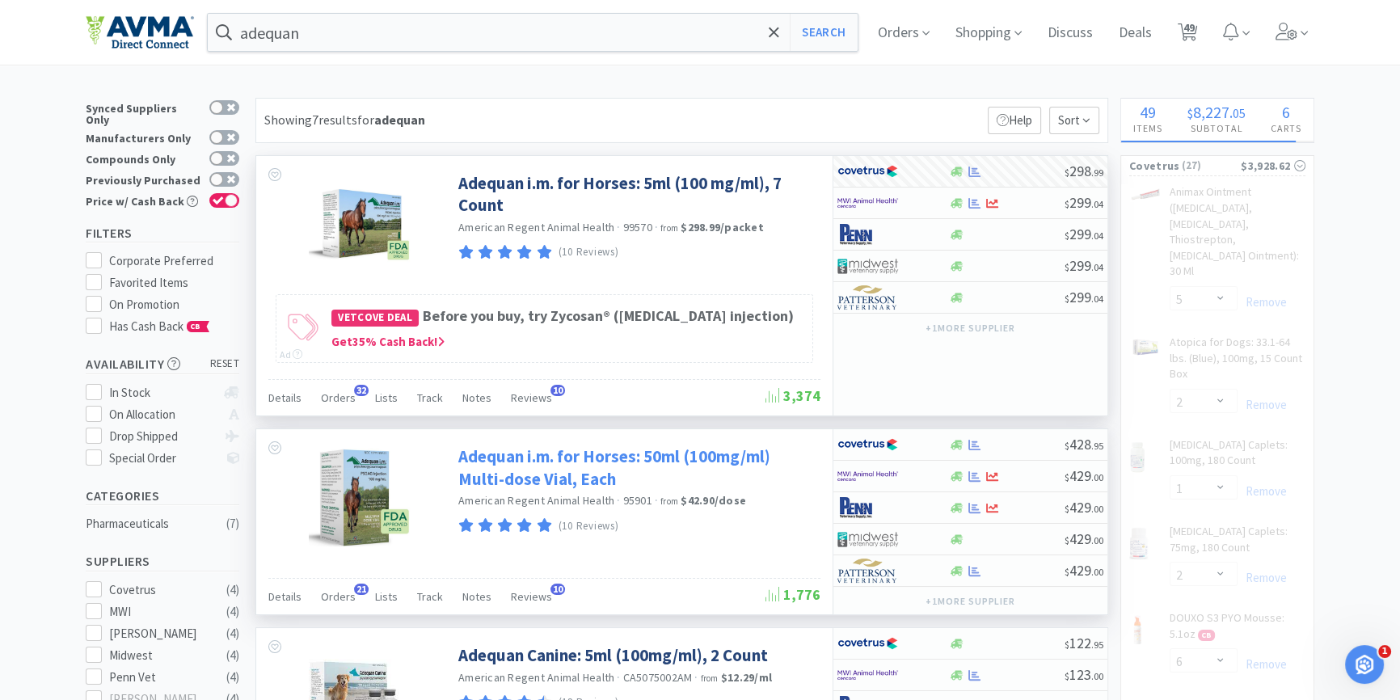
select select "2"
select select "12"
select select "400"
select select "24"
select select "1"
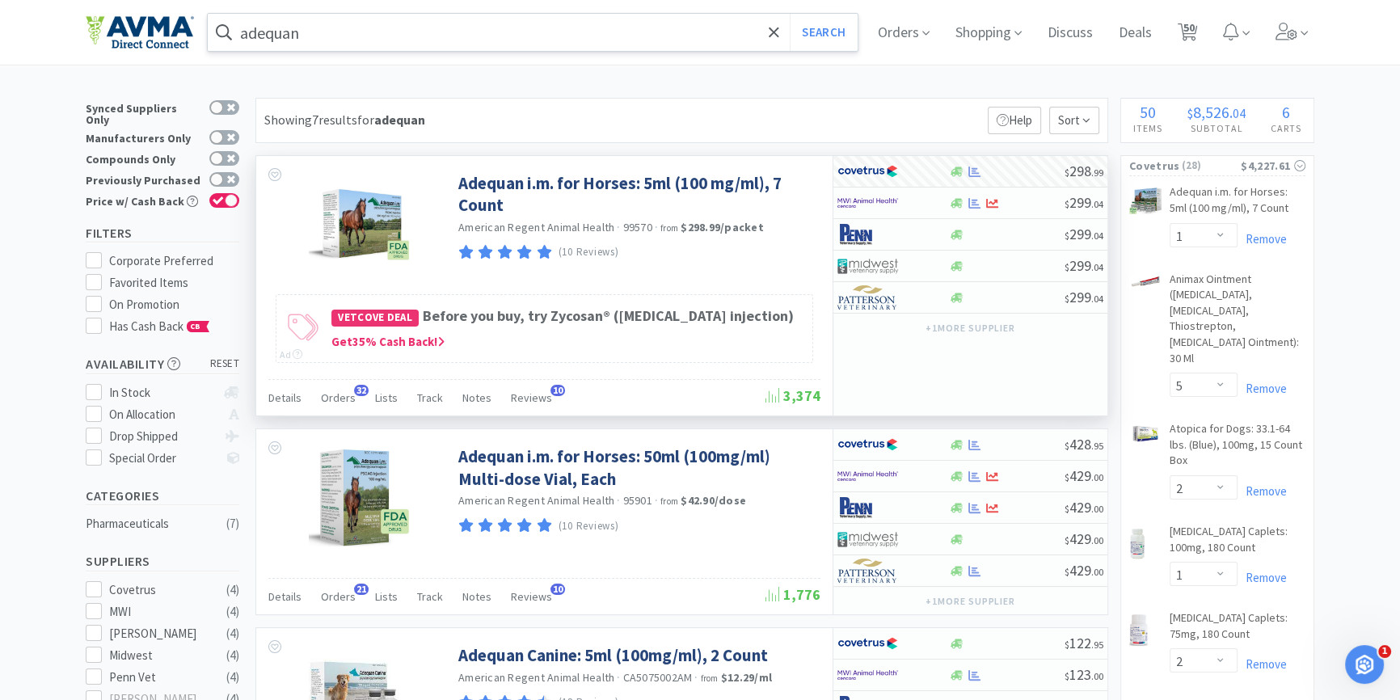
click at [410, 30] on input "adequan" at bounding box center [533, 32] width 650 height 37
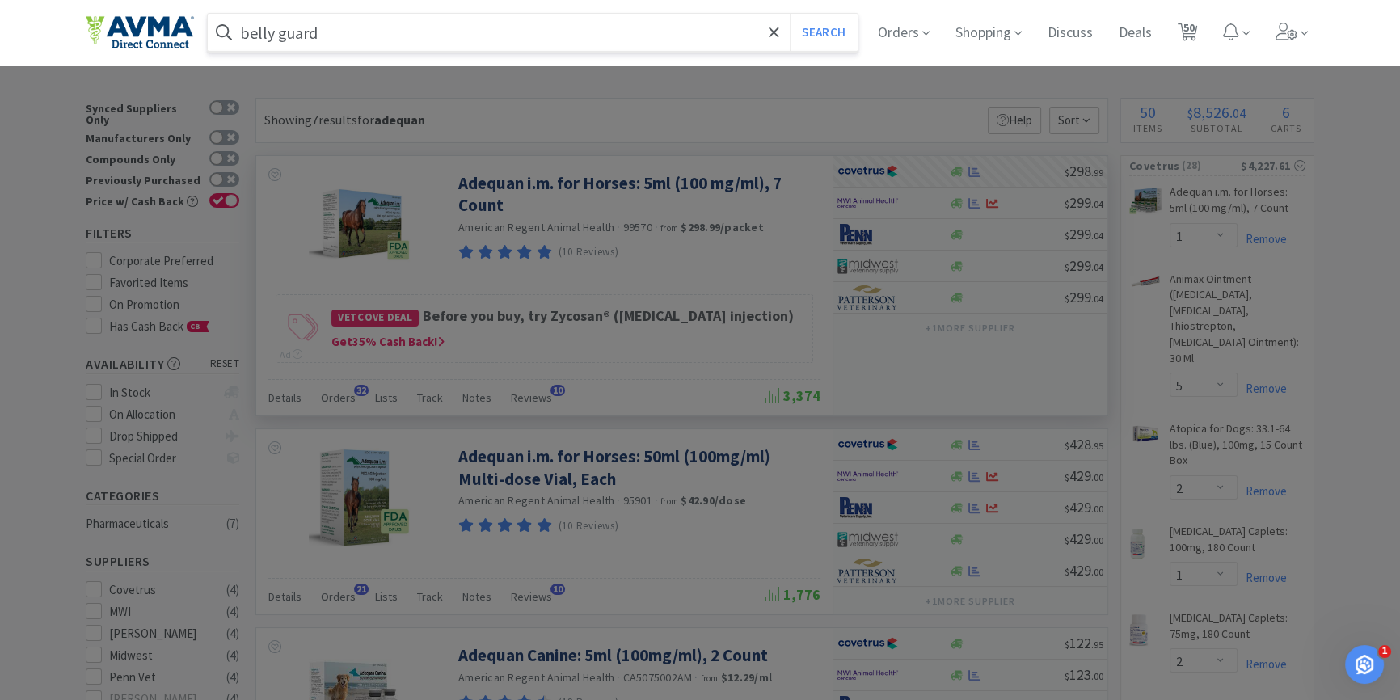
click at [790, 14] on button "Search" at bounding box center [823, 32] width 67 height 37
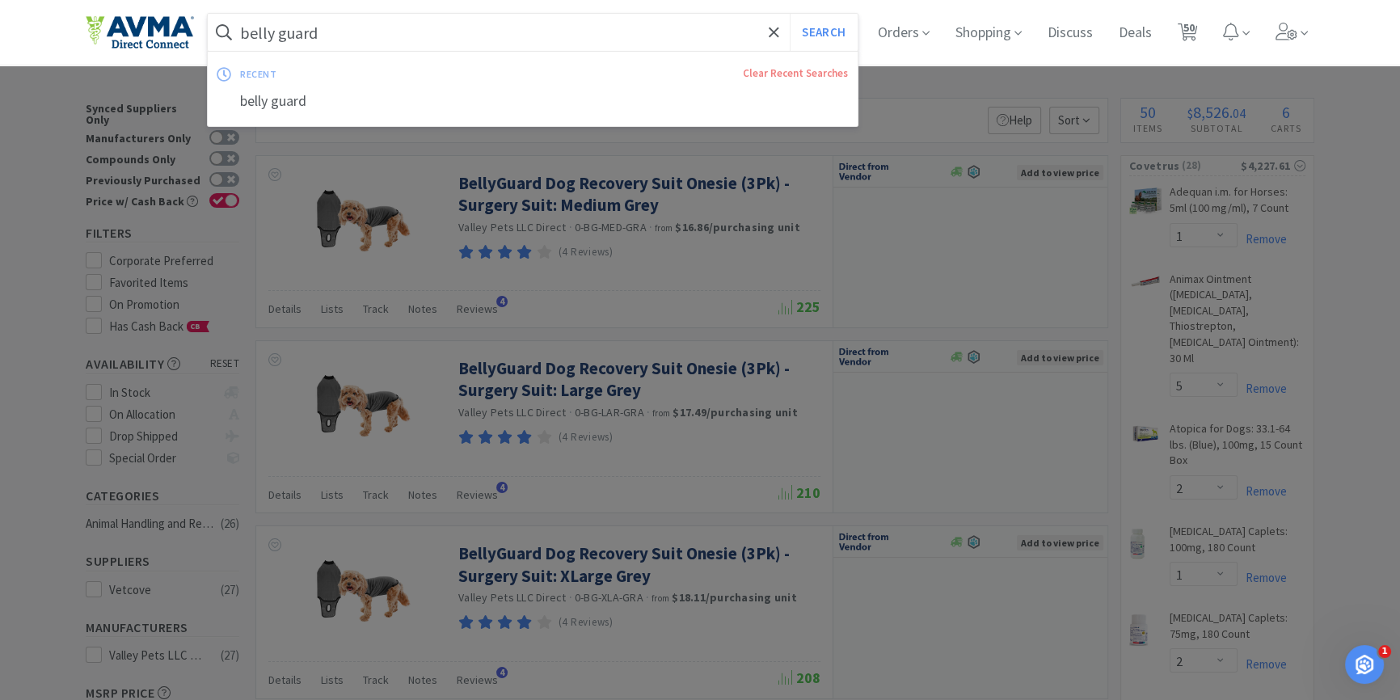
click at [376, 27] on input "belly guard" at bounding box center [533, 32] width 650 height 37
click at [429, 25] on input "belly guard" at bounding box center [533, 32] width 650 height 37
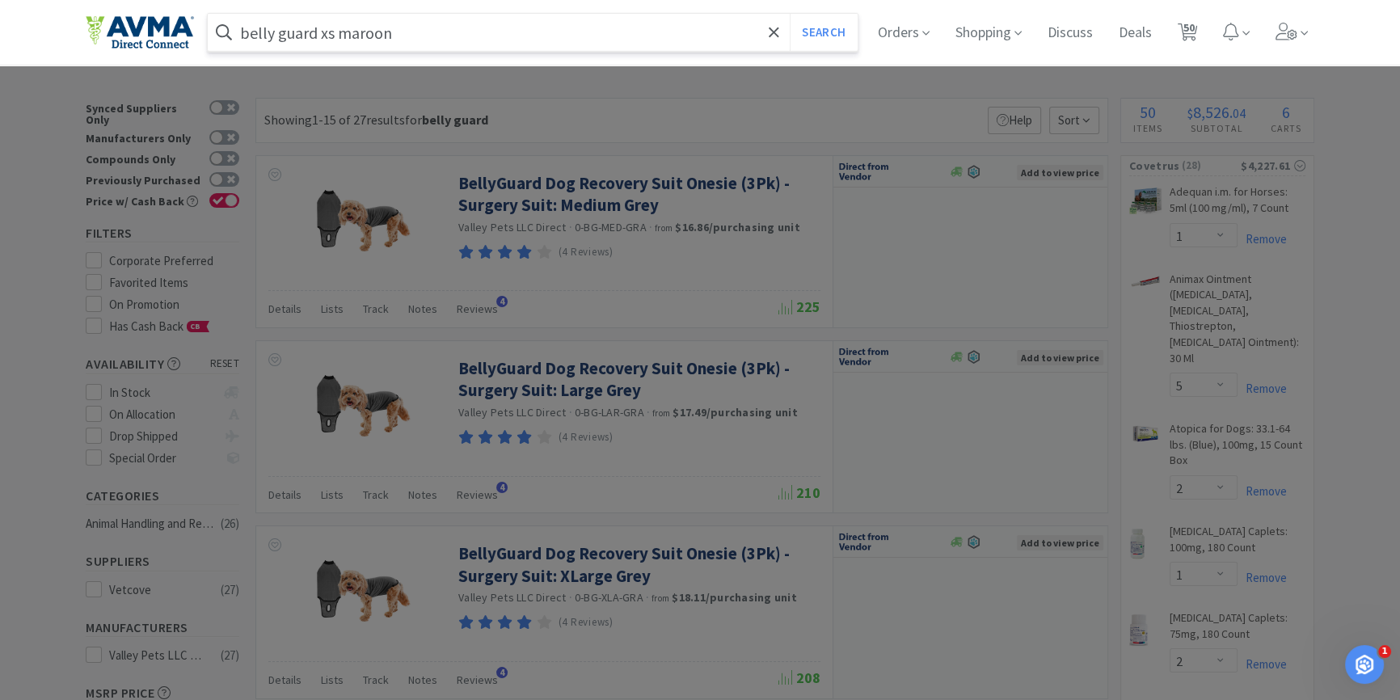
click at [790, 14] on button "Search" at bounding box center [823, 32] width 67 height 37
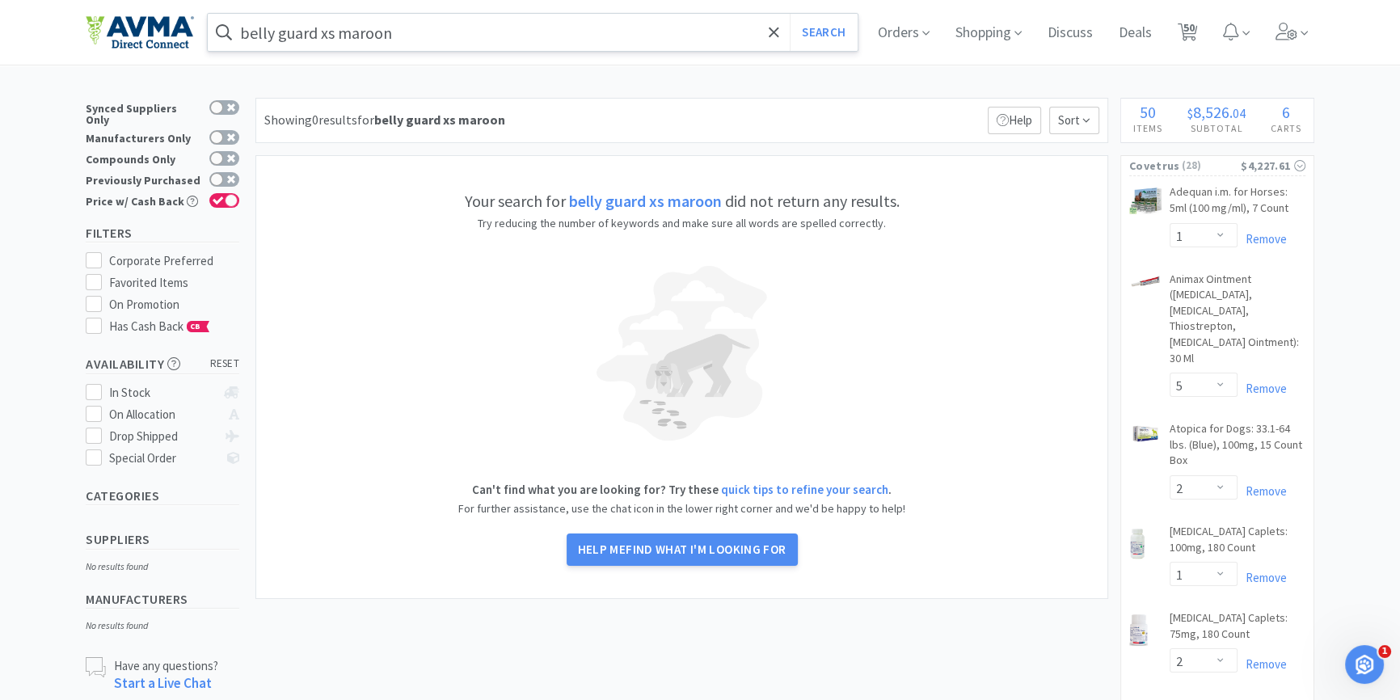
click at [418, 37] on input "belly guard xs maroon" at bounding box center [533, 32] width 650 height 37
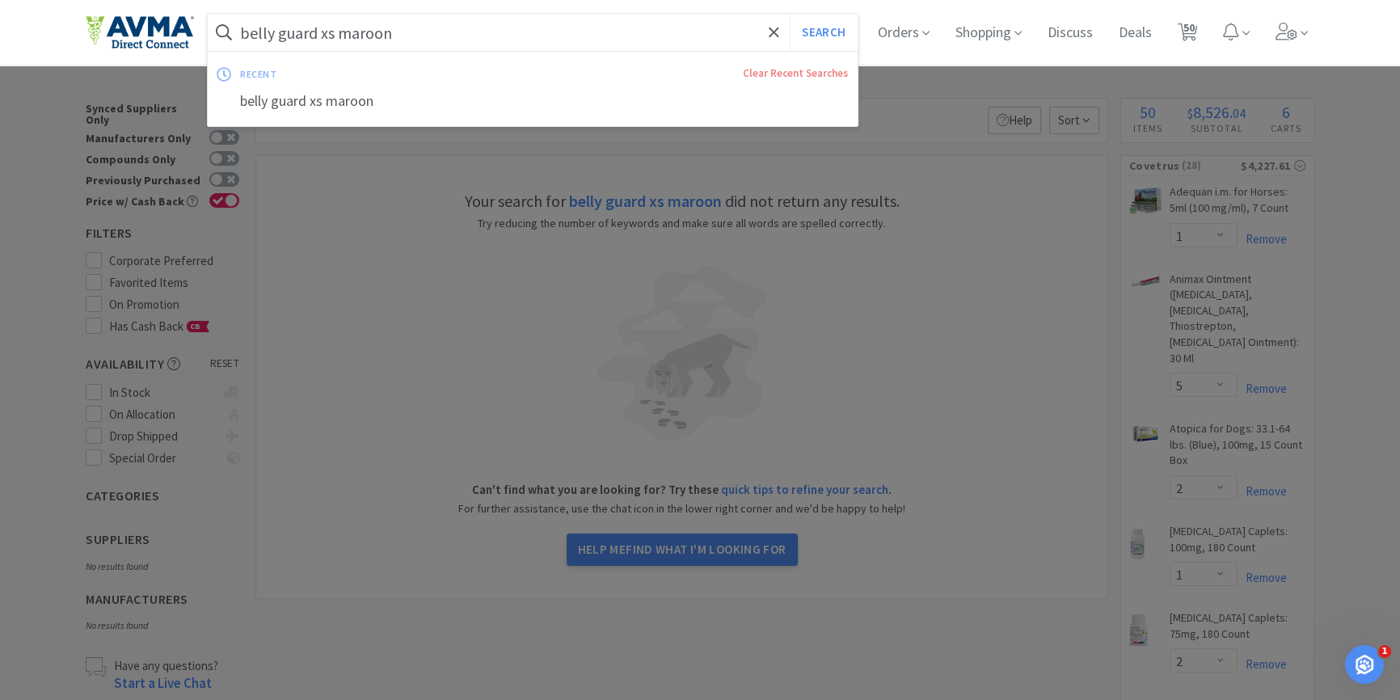
click at [465, 22] on input "belly guard xs maroon" at bounding box center [533, 32] width 650 height 37
click at [790, 14] on button "Search" at bounding box center [823, 32] width 67 height 37
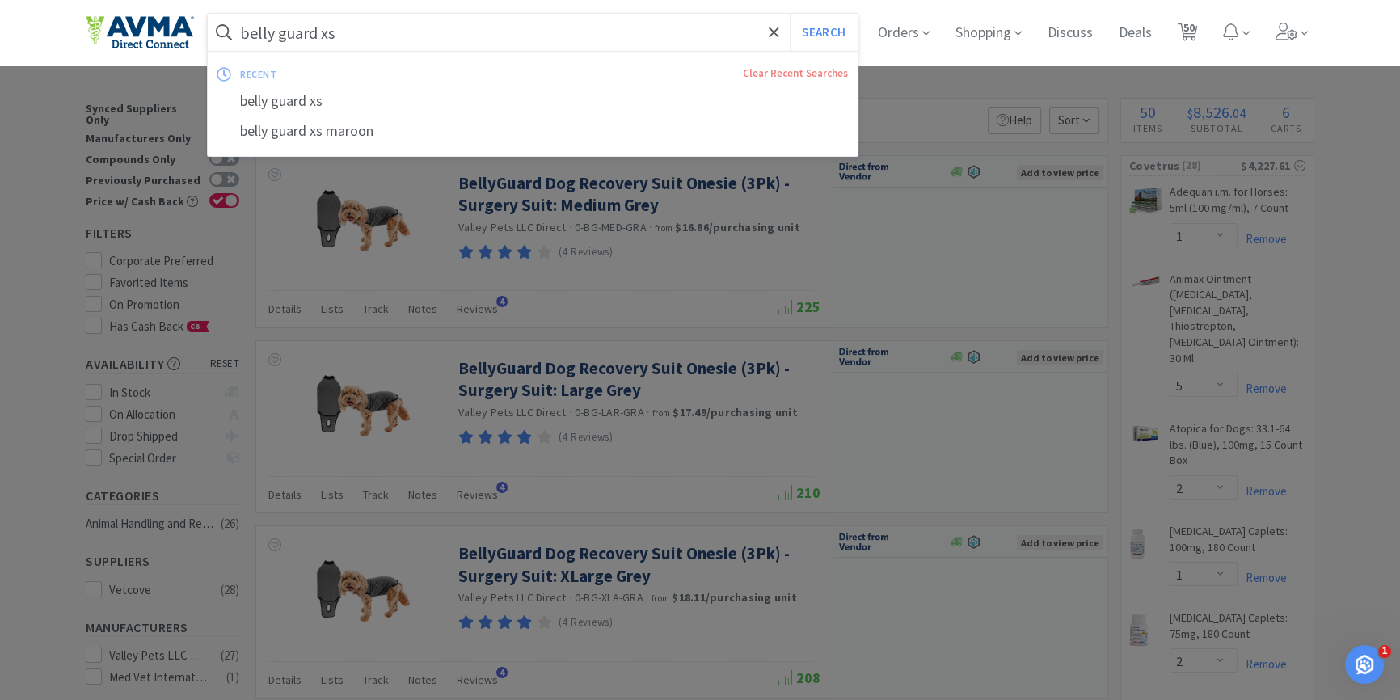
click at [294, 32] on input "belly guard xs" at bounding box center [533, 32] width 650 height 37
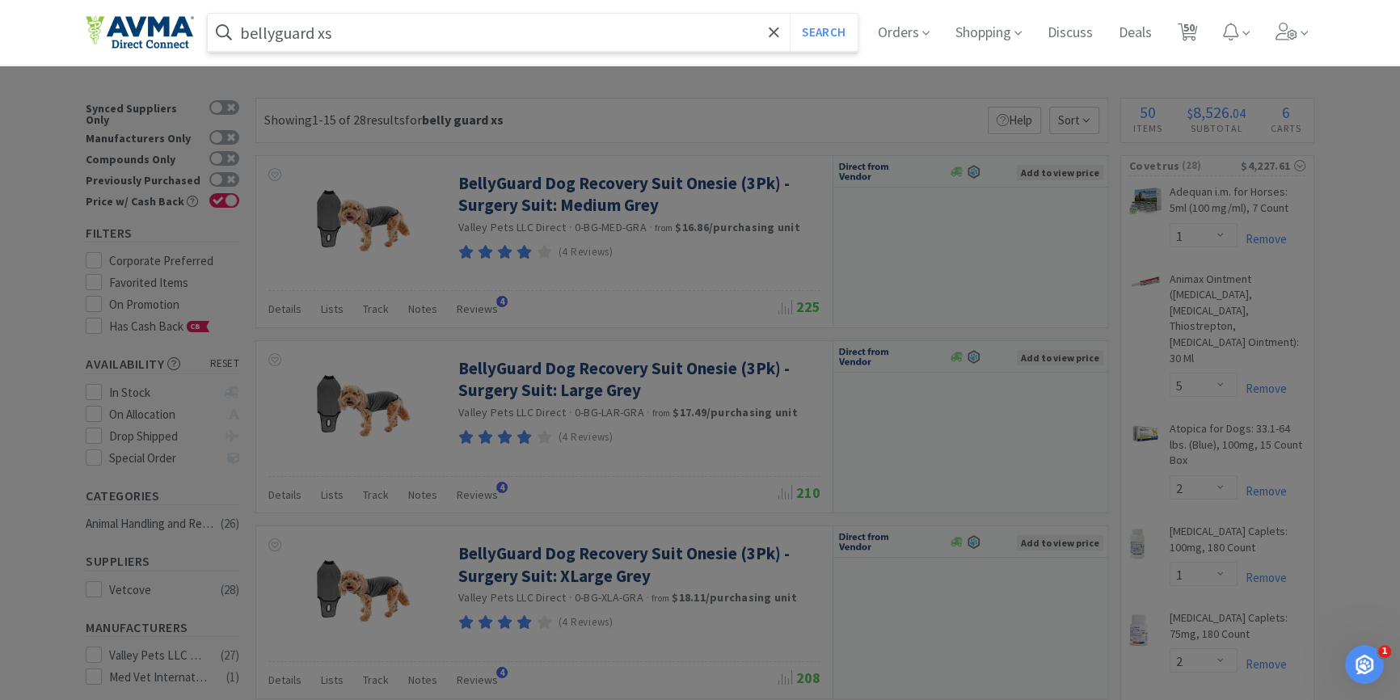
click at [790, 14] on button "Search" at bounding box center [823, 32] width 67 height 37
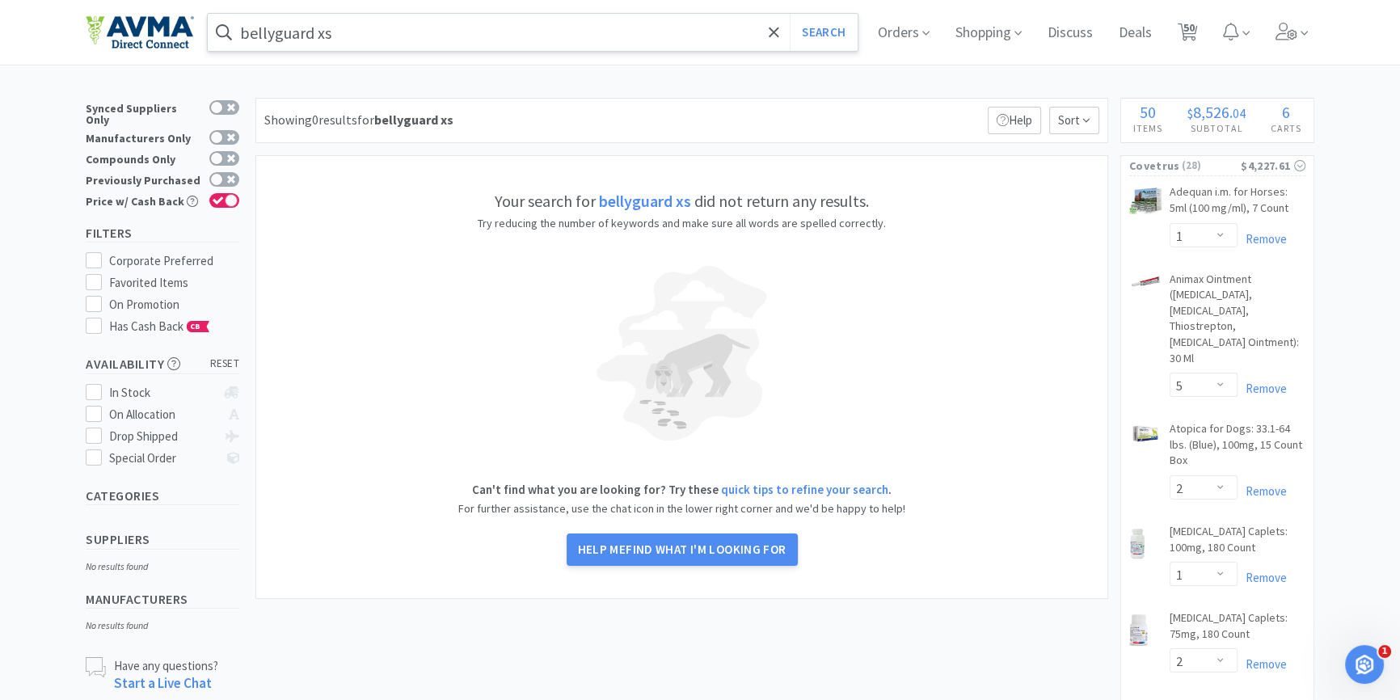
click at [276, 34] on input "bellyguard xs" at bounding box center [533, 32] width 650 height 37
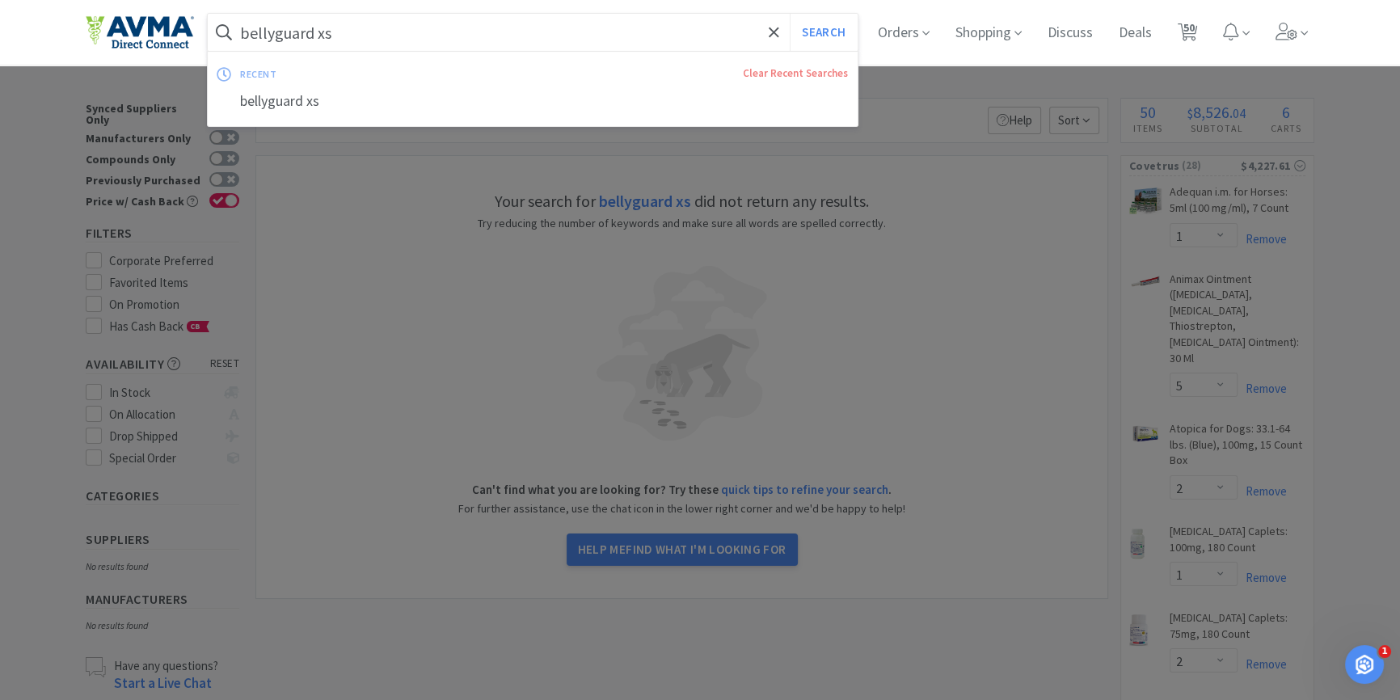
click at [276, 34] on input "bellyguard xs" at bounding box center [533, 32] width 650 height 37
click at [279, 34] on input "bellyguard xs" at bounding box center [533, 32] width 650 height 37
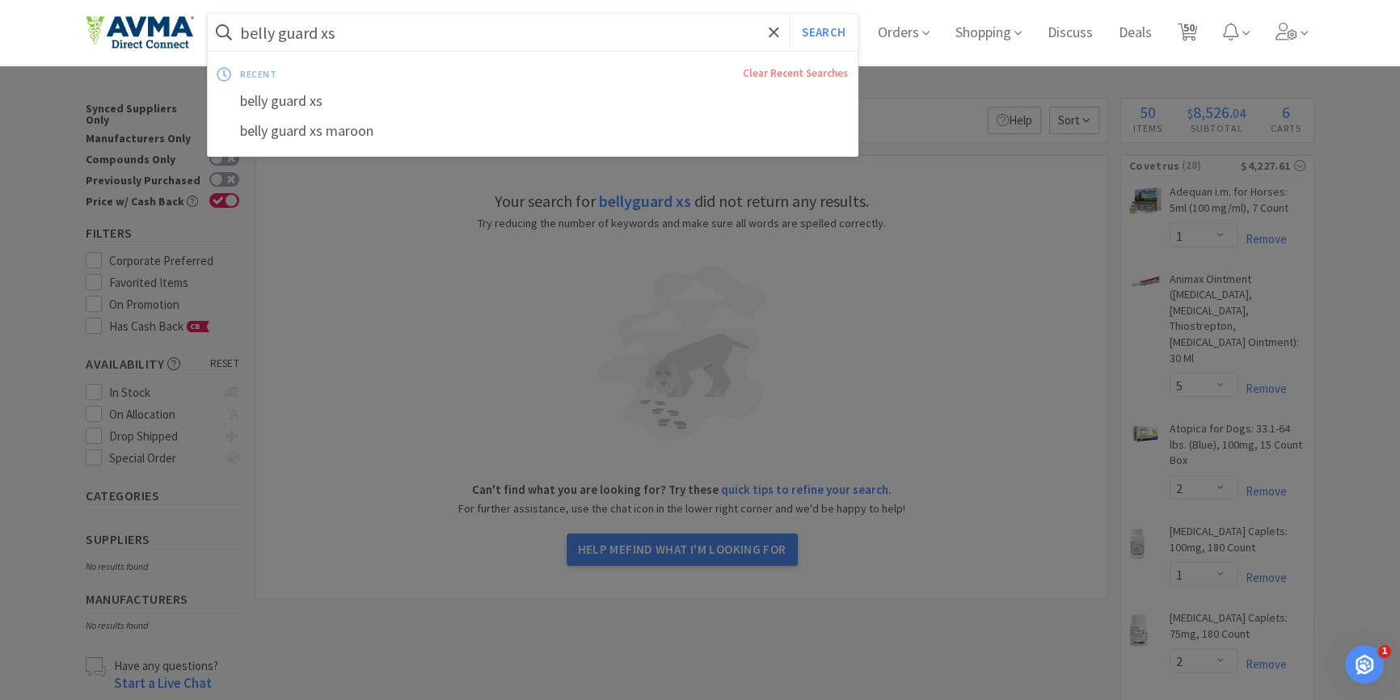
scroll to position [220, 0]
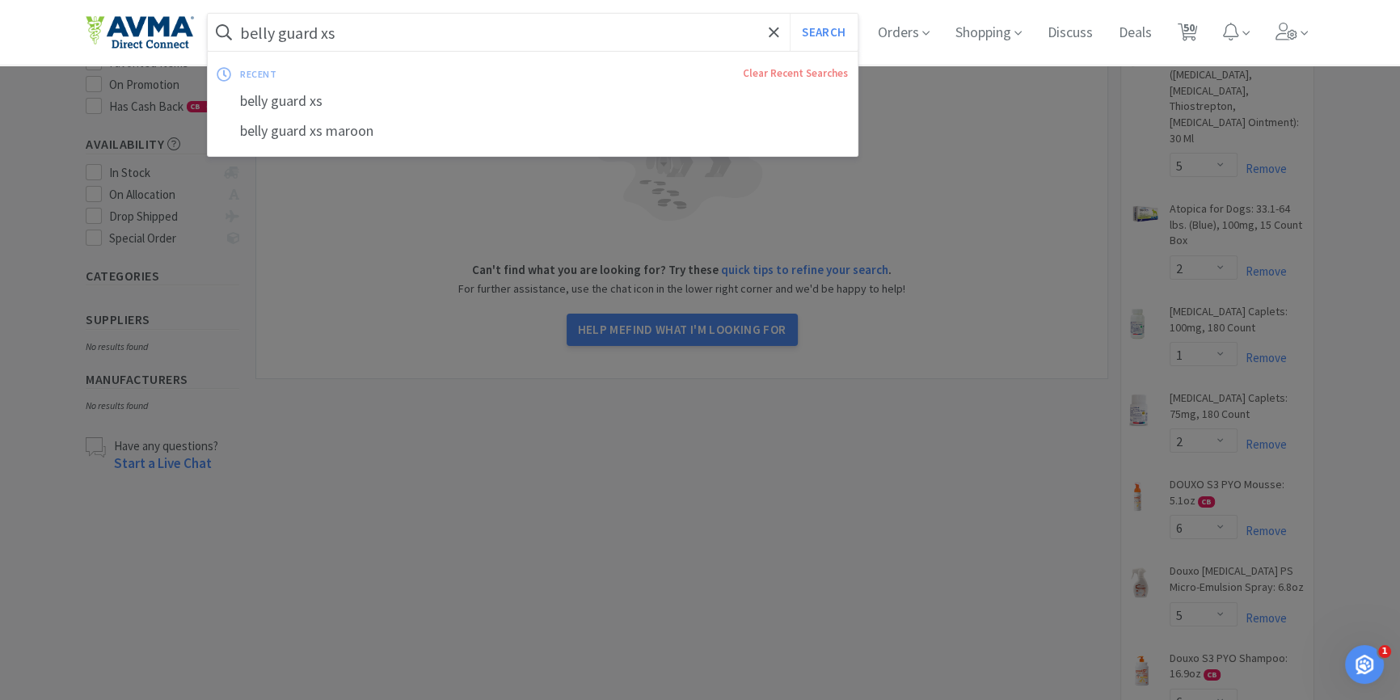
type input "belly guard xs"
click at [790, 14] on button "Search" at bounding box center [823, 32] width 67 height 37
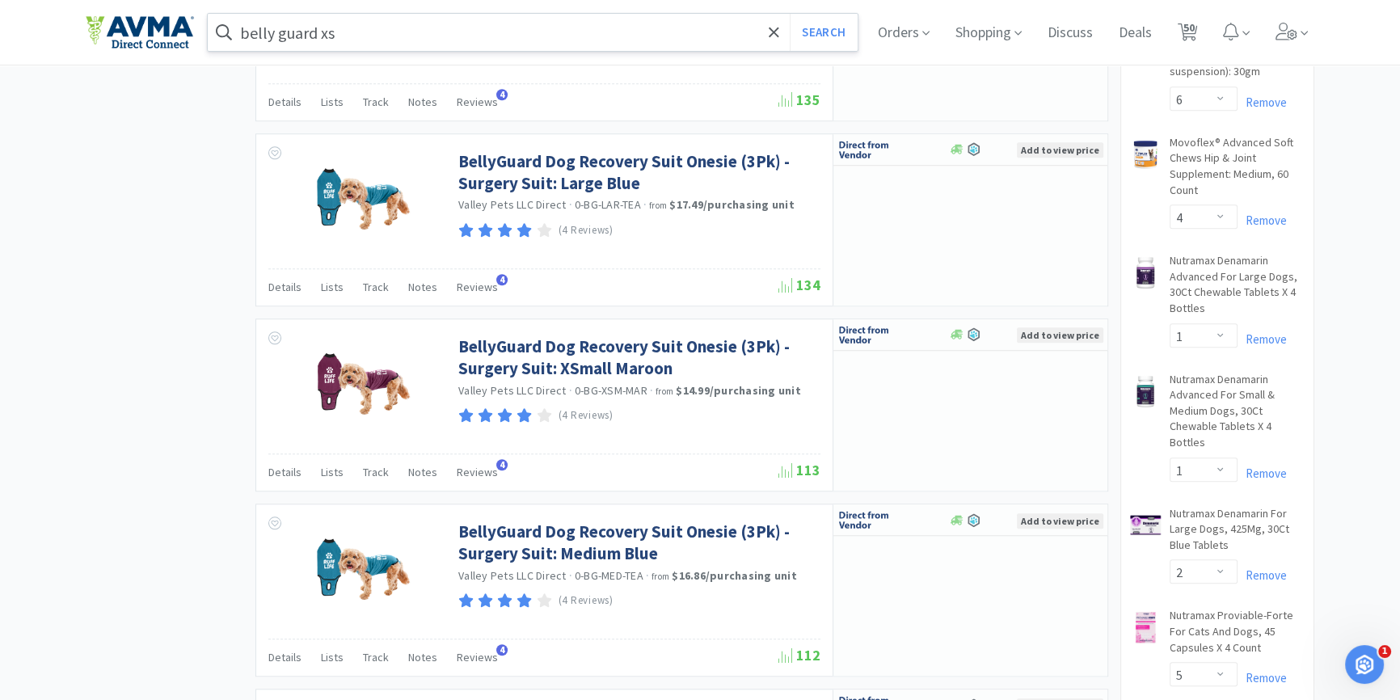
scroll to position [1689, 0]
click at [958, 335] on icon at bounding box center [957, 335] width 12 height 10
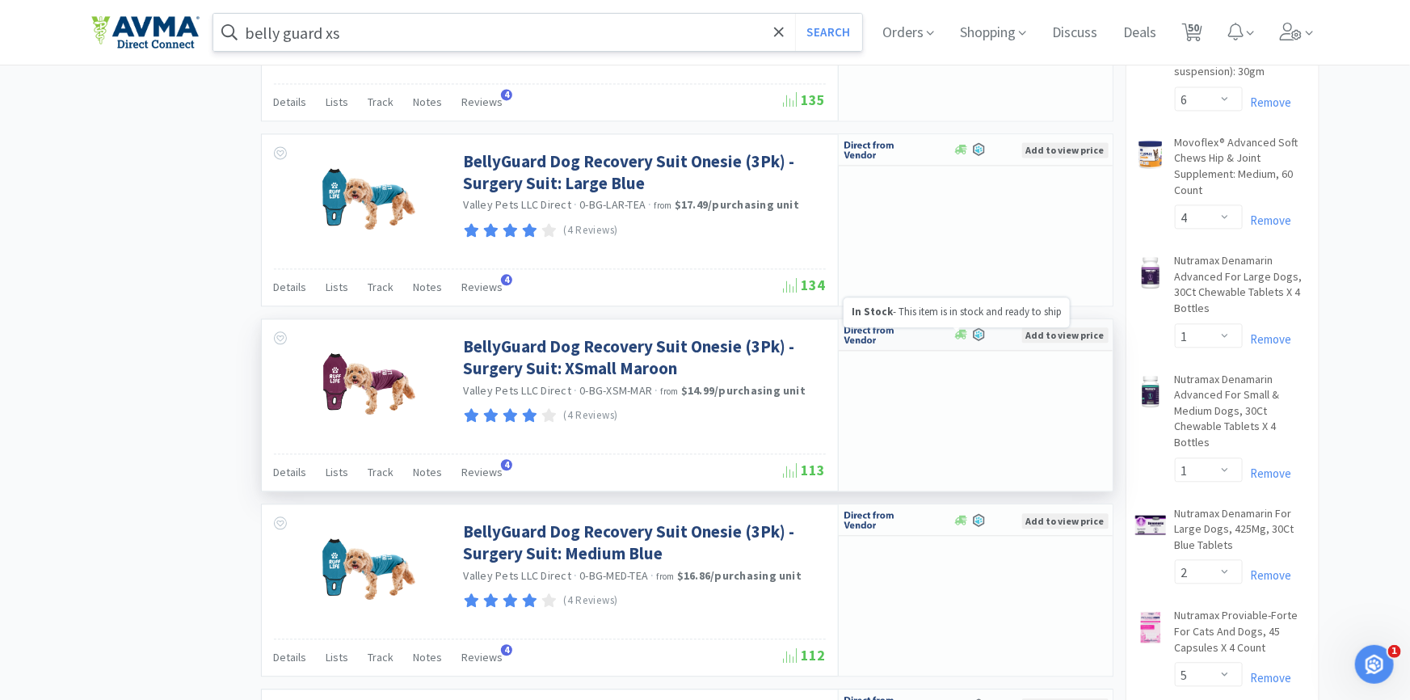
select select "3"
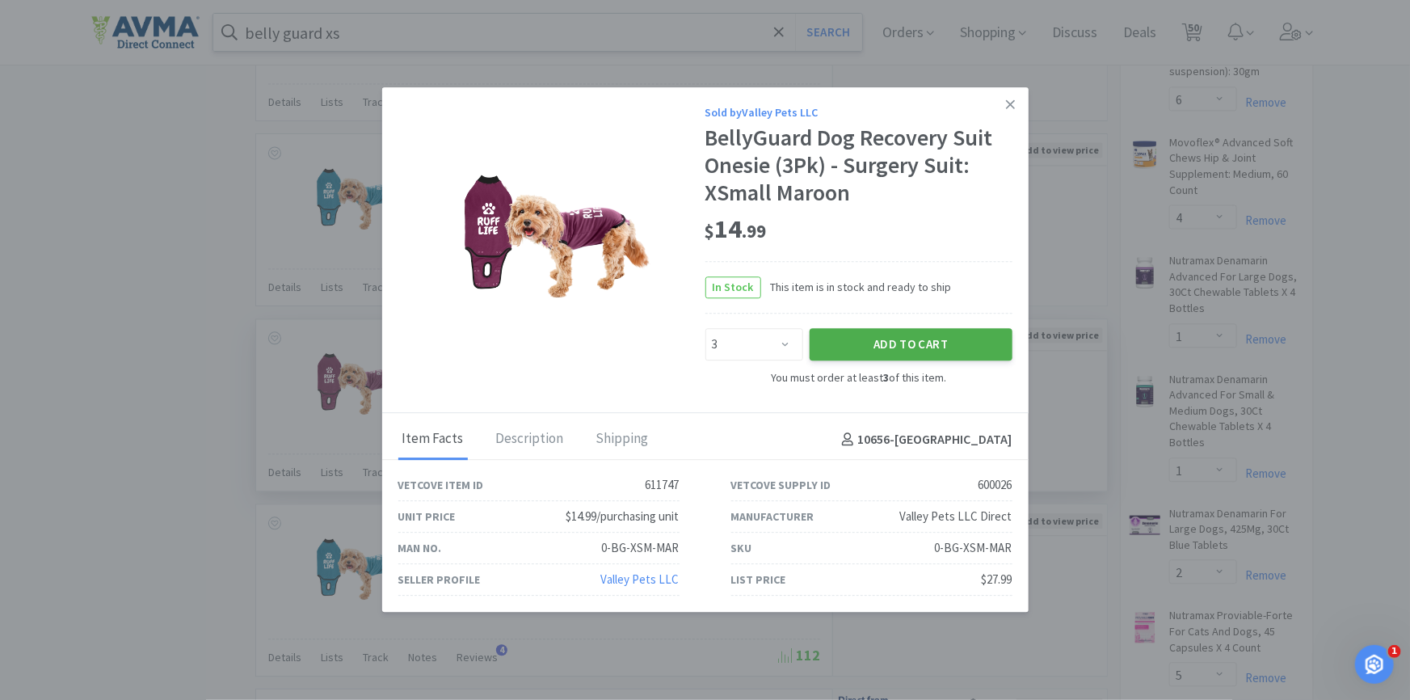
click at [904, 355] on button "Add to Cart" at bounding box center [911, 344] width 203 height 32
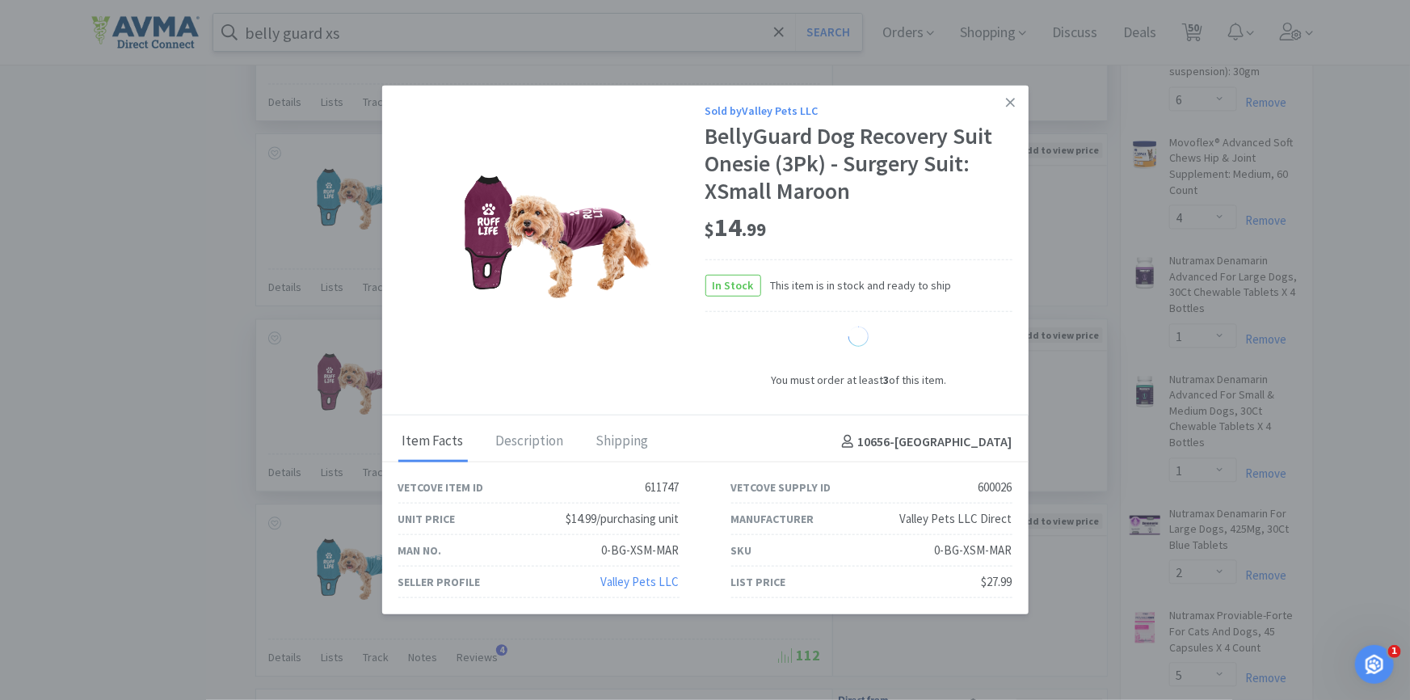
select select "3"
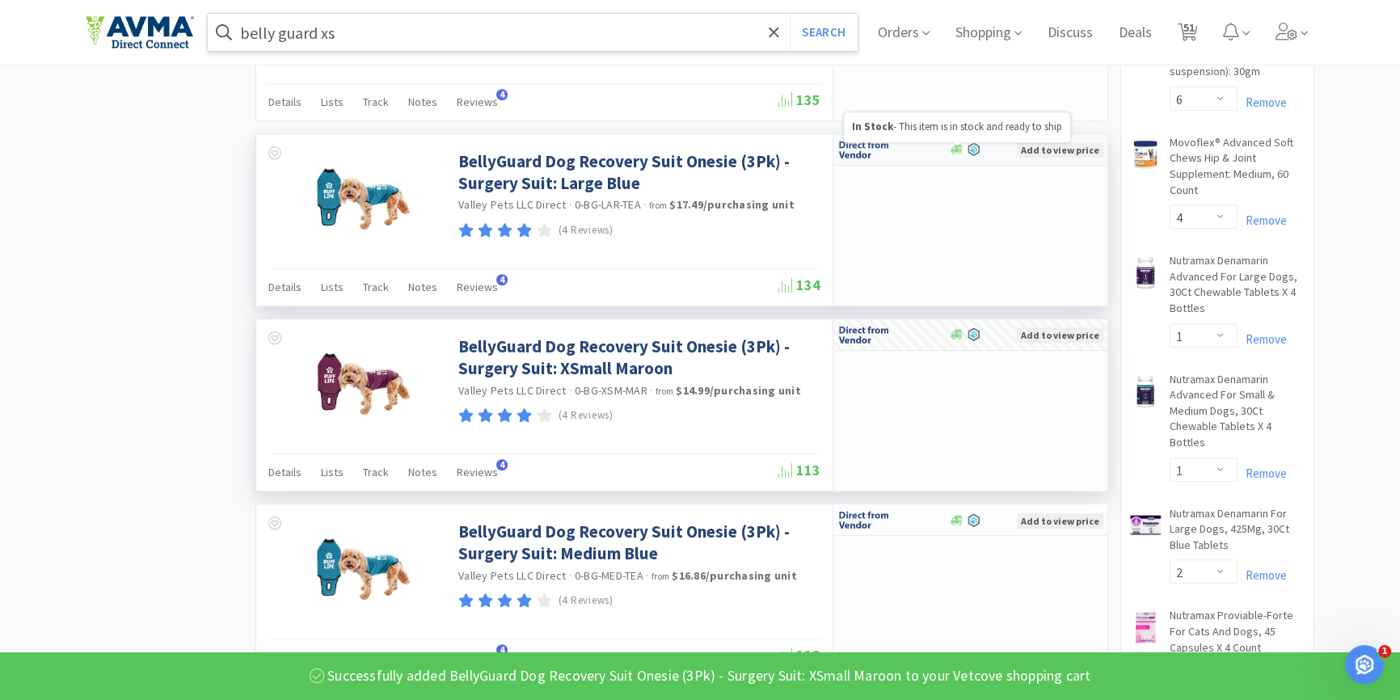
click at [953, 150] on icon at bounding box center [957, 149] width 12 height 12
select select "3"
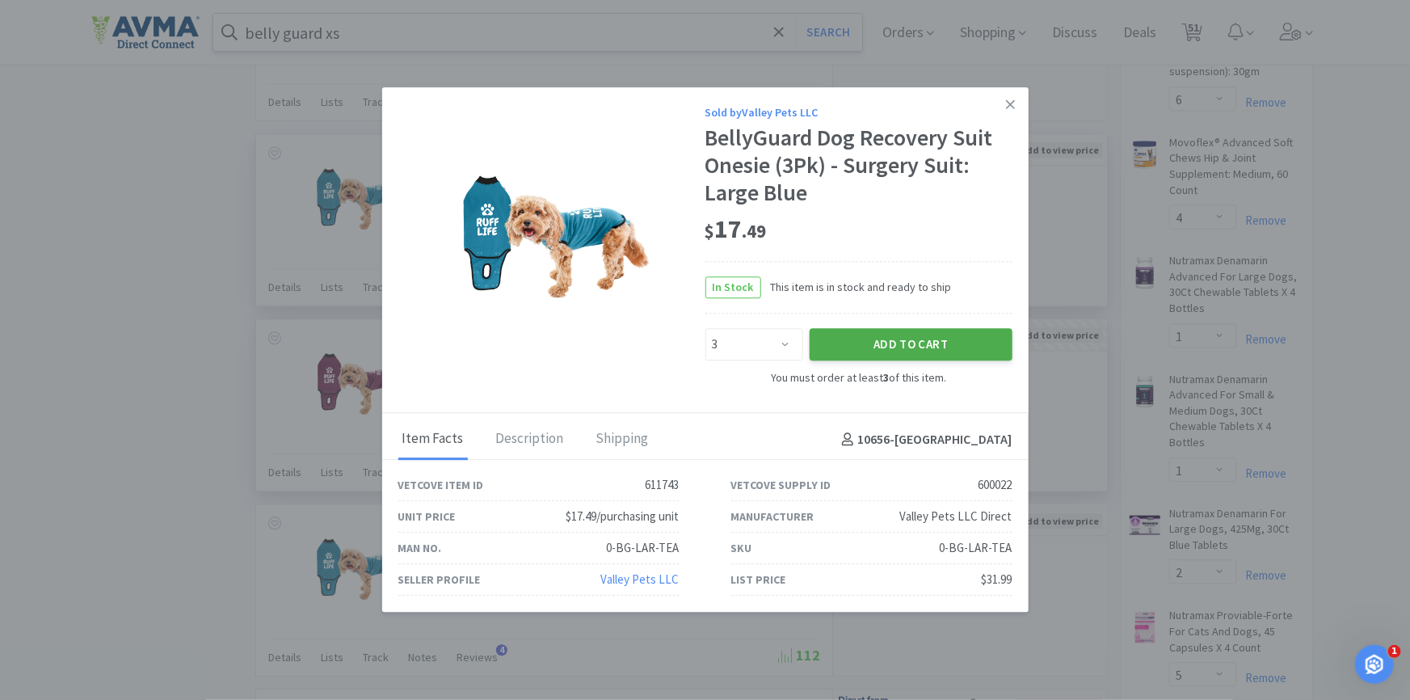
click at [857, 347] on button "Add to Cart" at bounding box center [911, 344] width 203 height 32
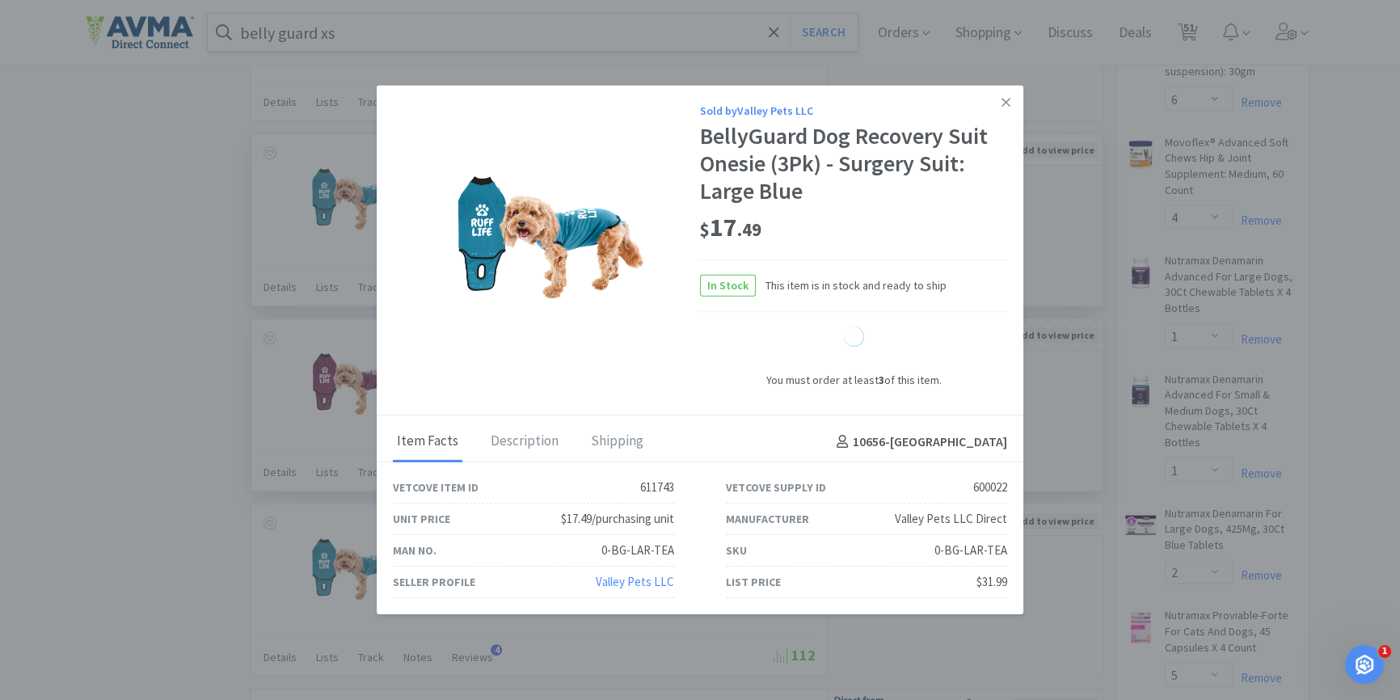
select select "3"
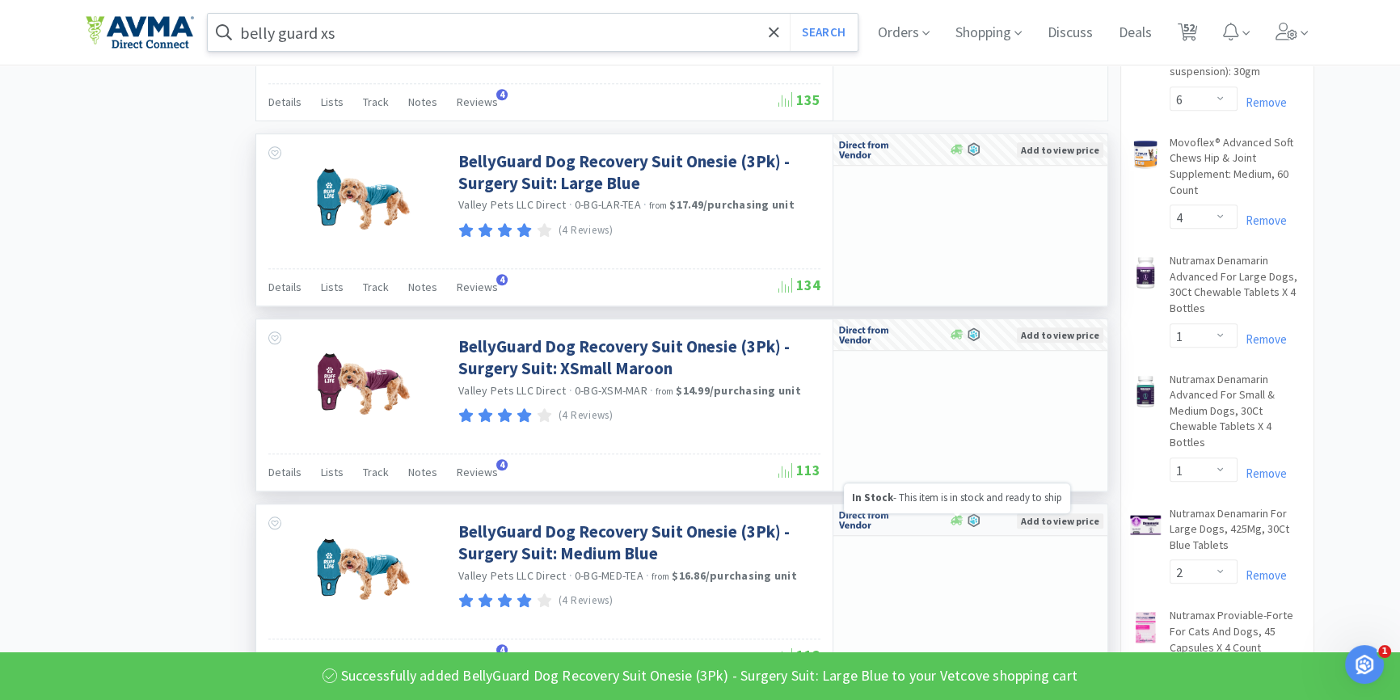
drag, startPoint x: 959, startPoint y: 513, endPoint x: 954, endPoint y: 524, distance: 11.9
click at [954, 524] on icon at bounding box center [957, 520] width 12 height 10
select select "3"
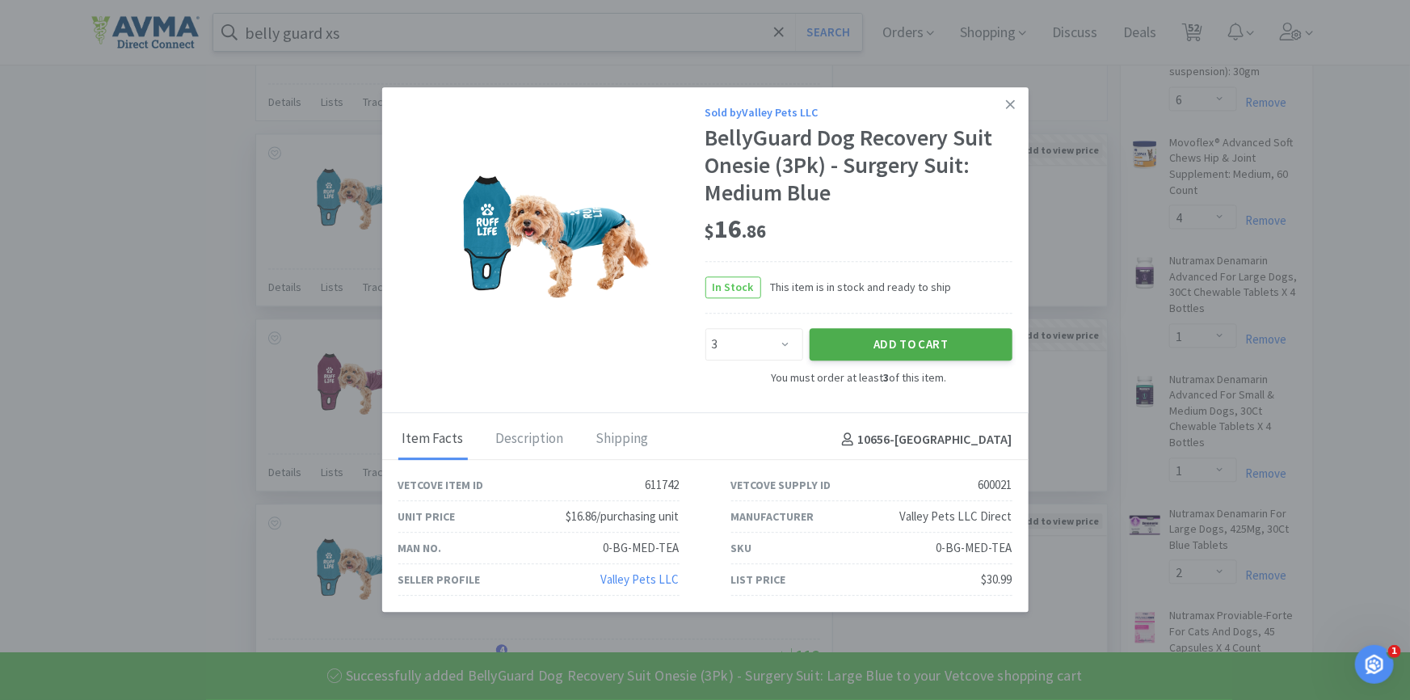
click at [917, 337] on button "Add to Cart" at bounding box center [911, 344] width 203 height 32
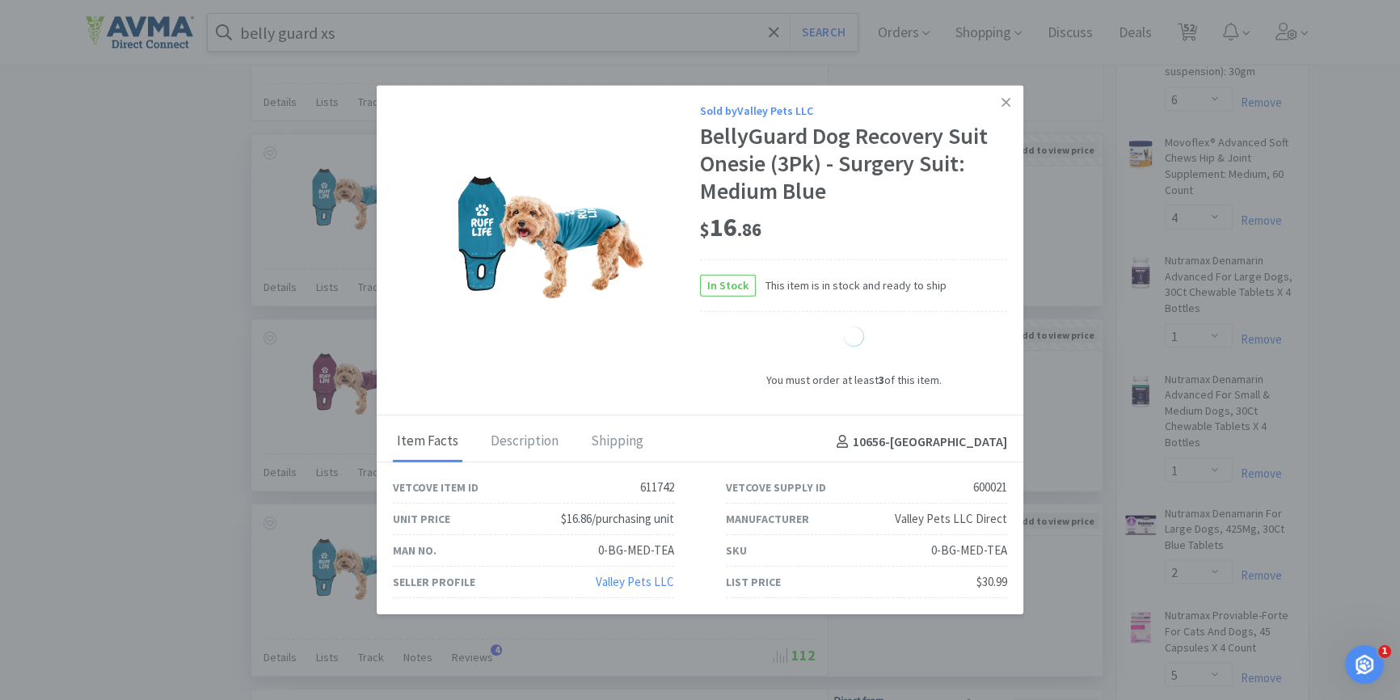
select select "3"
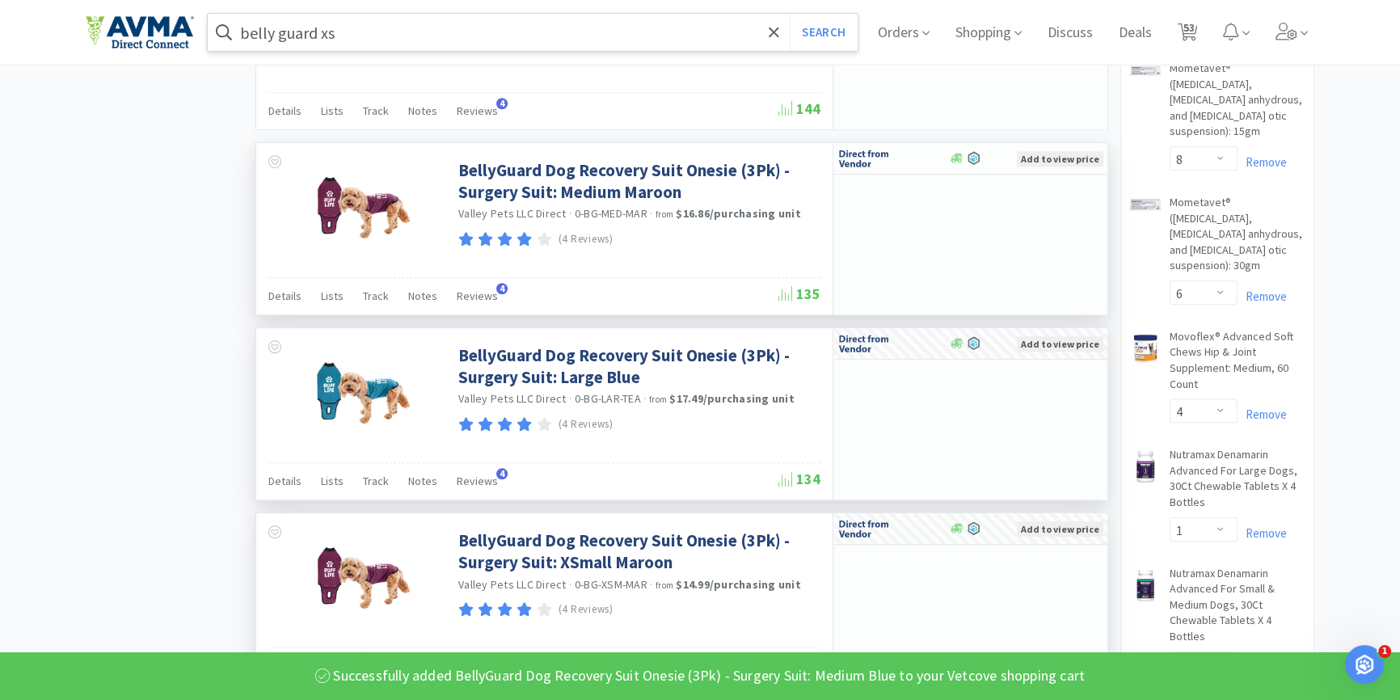
scroll to position [1469, 0]
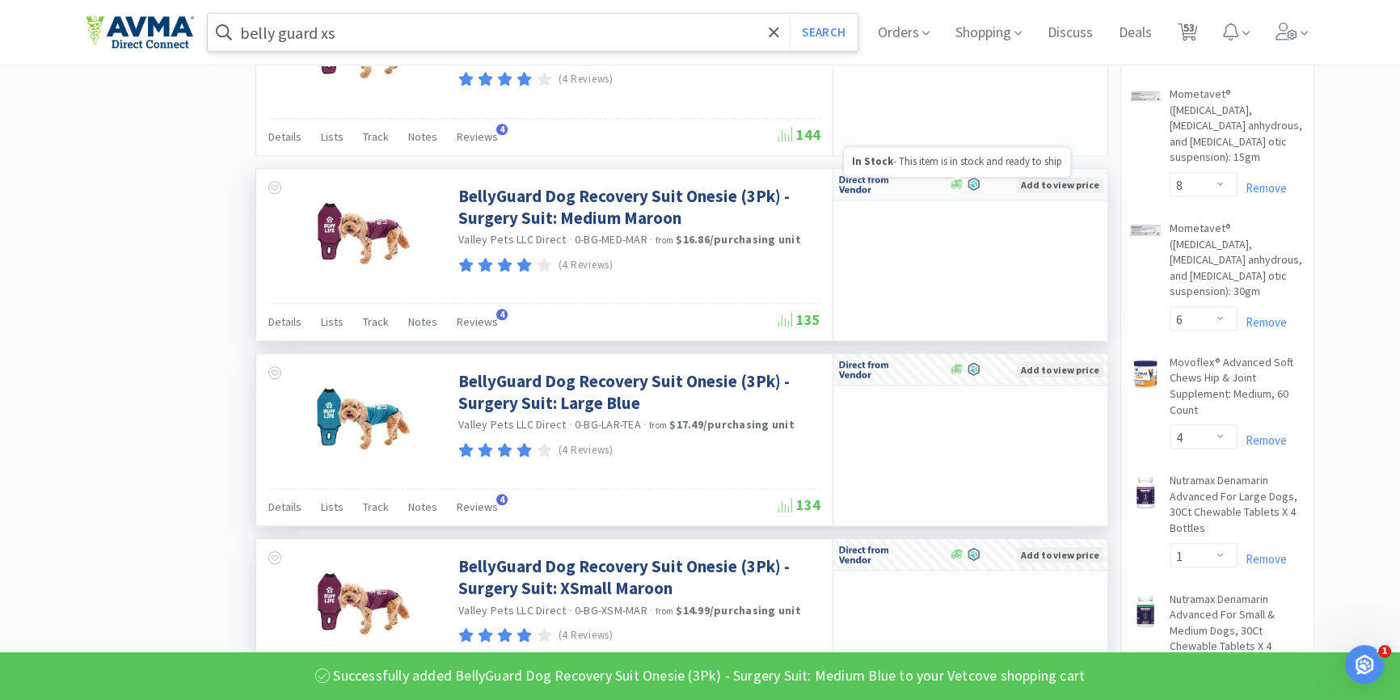
click at [959, 184] on icon at bounding box center [957, 184] width 12 height 12
select select "3"
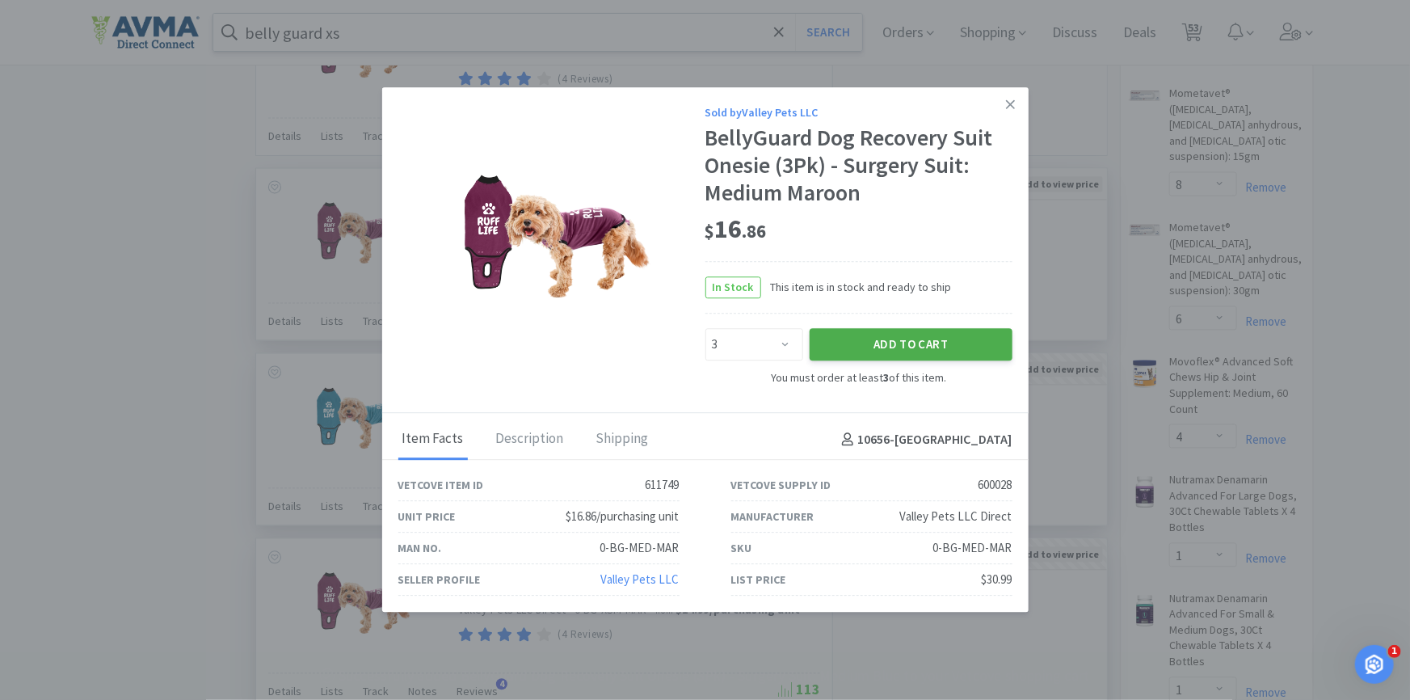
click at [920, 344] on button "Add to Cart" at bounding box center [911, 344] width 203 height 32
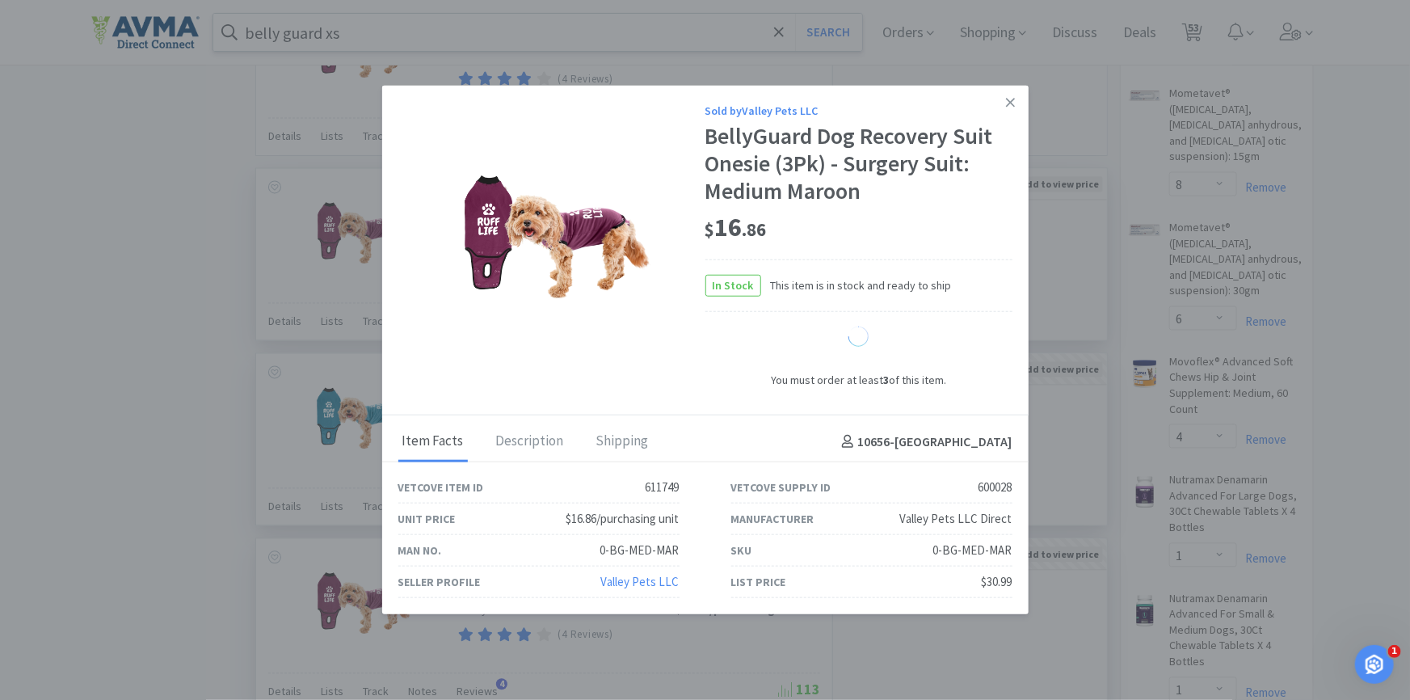
select select "3"
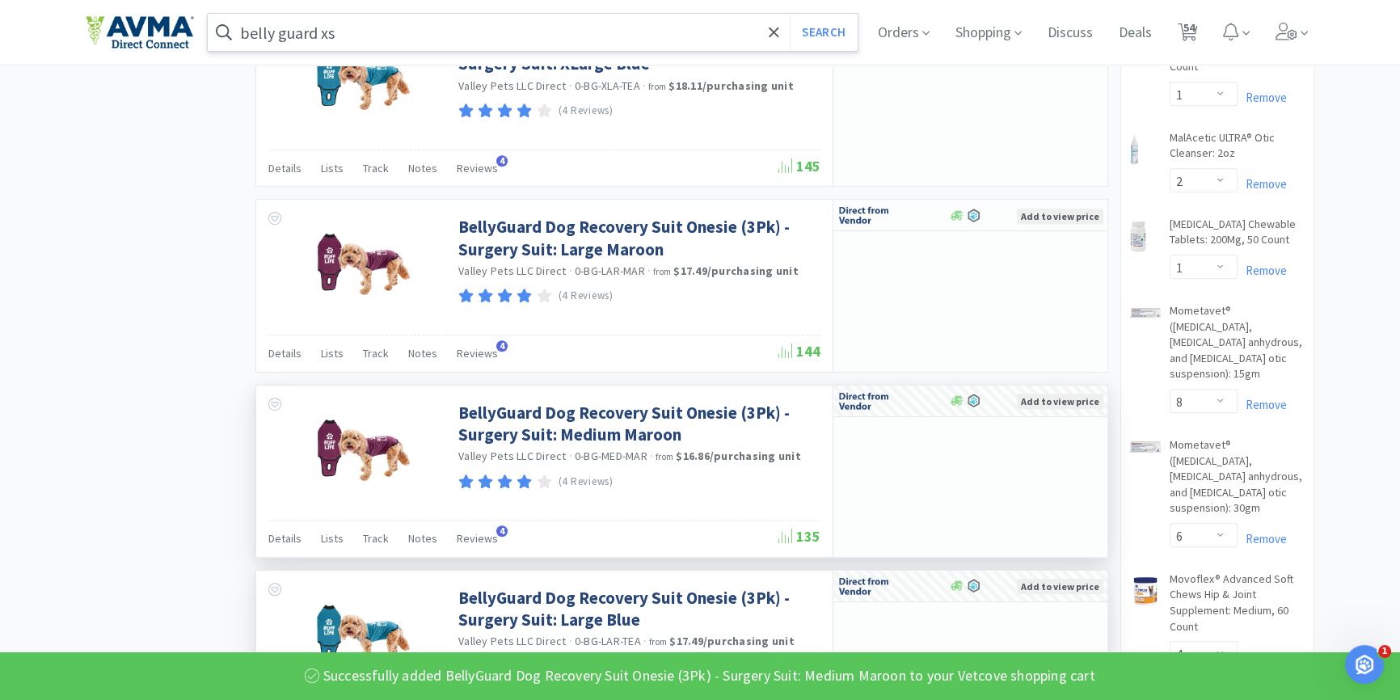
scroll to position [1175, 0]
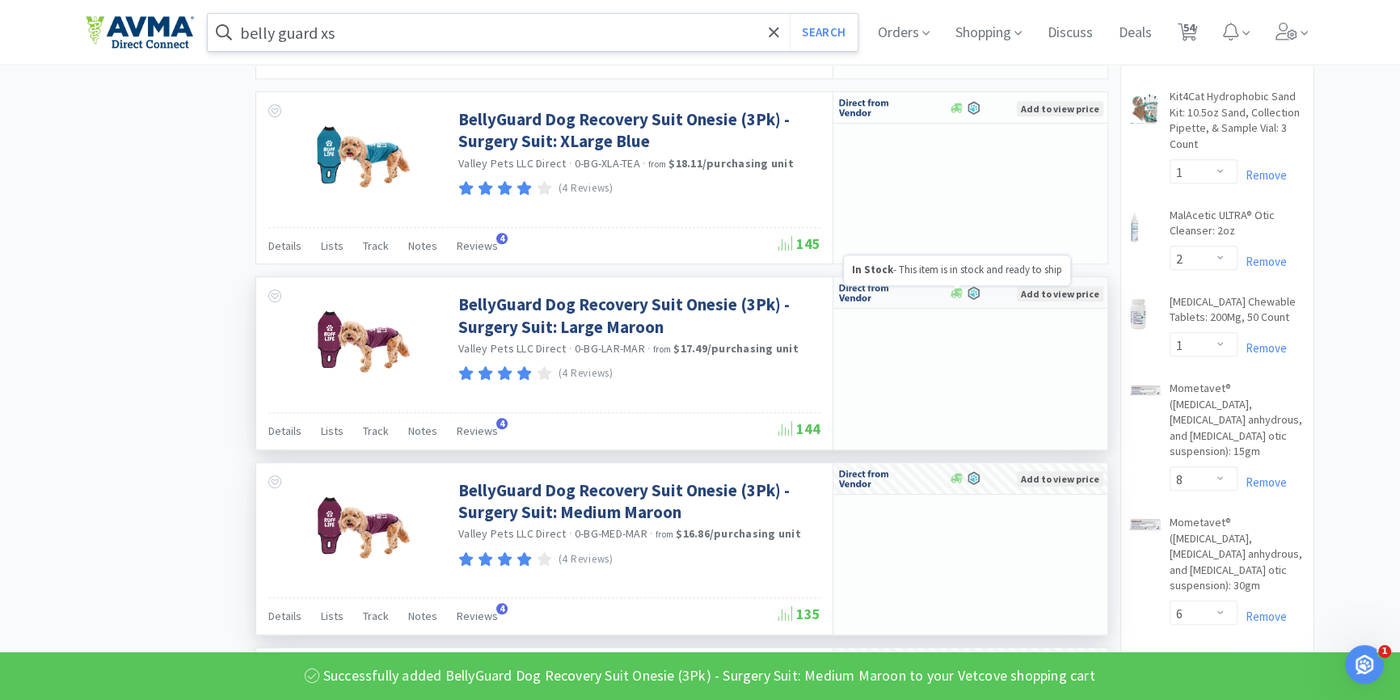
click at [951, 291] on icon at bounding box center [957, 293] width 12 height 12
select select "3"
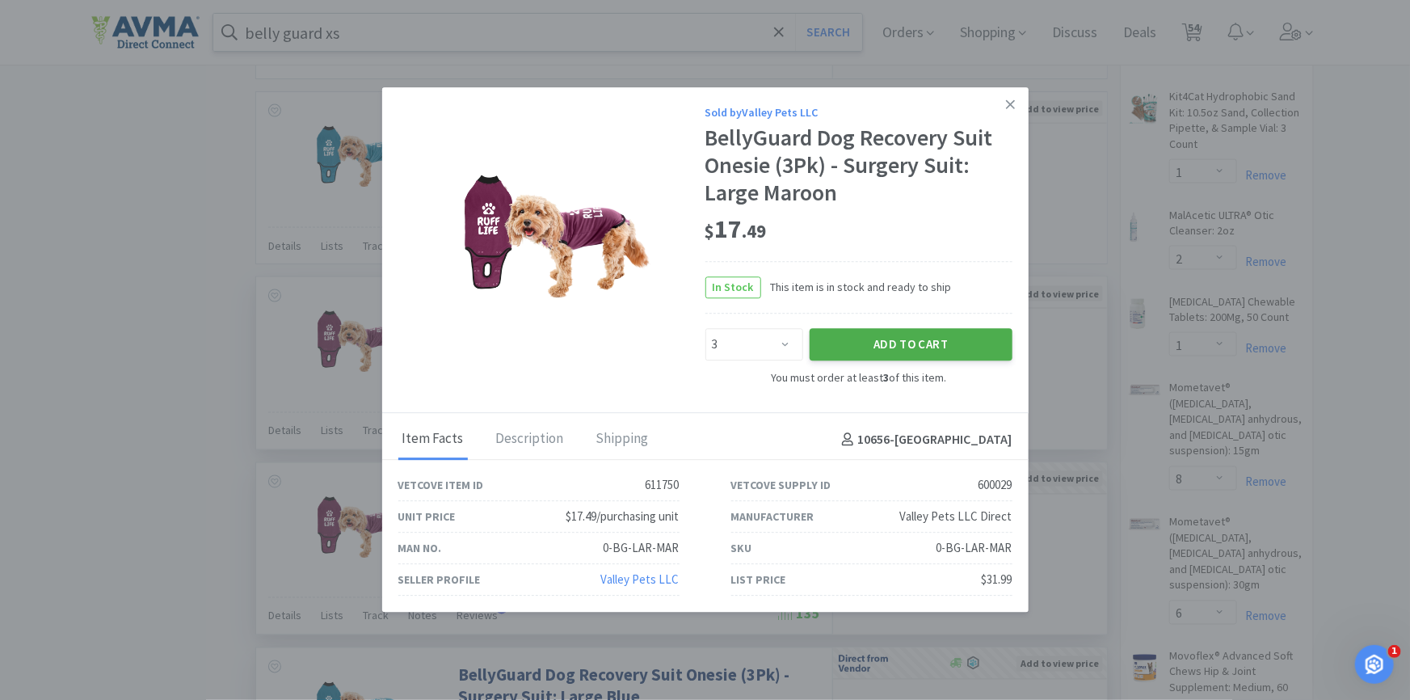
click at [916, 350] on button "Add to Cart" at bounding box center [911, 344] width 203 height 32
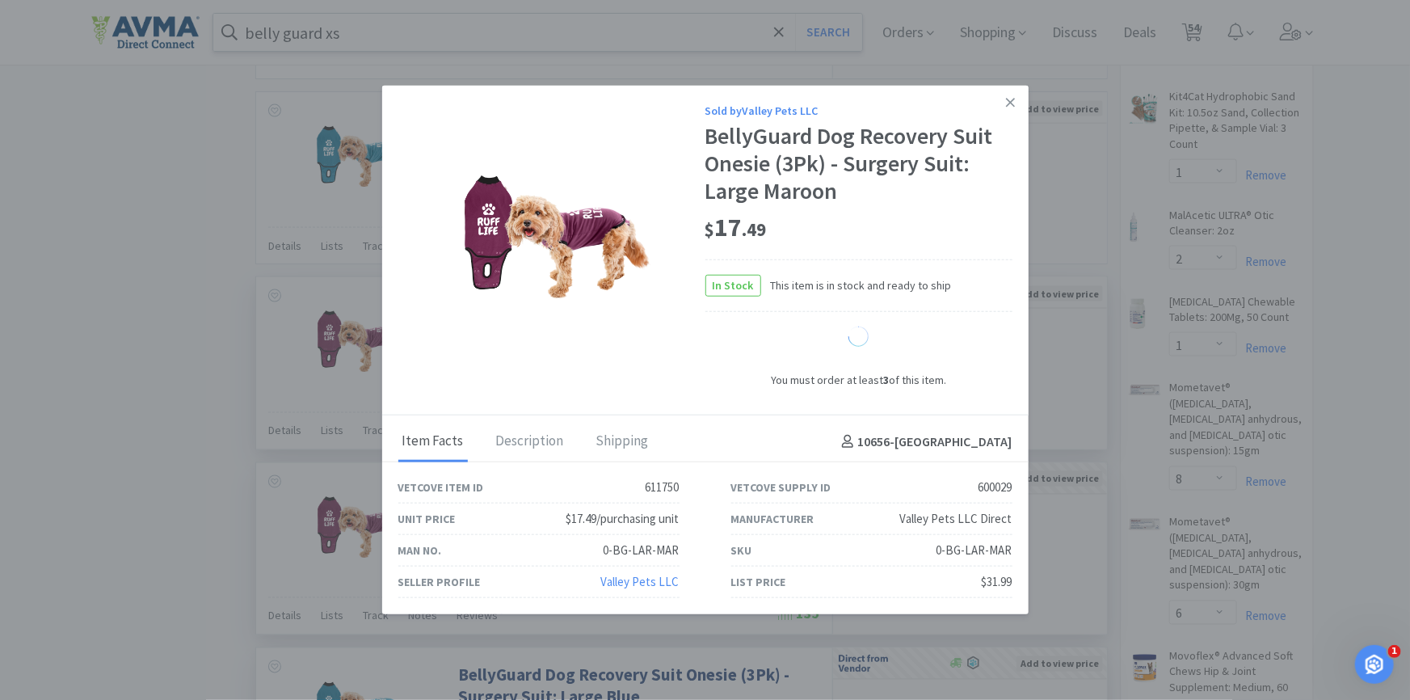
select select "3"
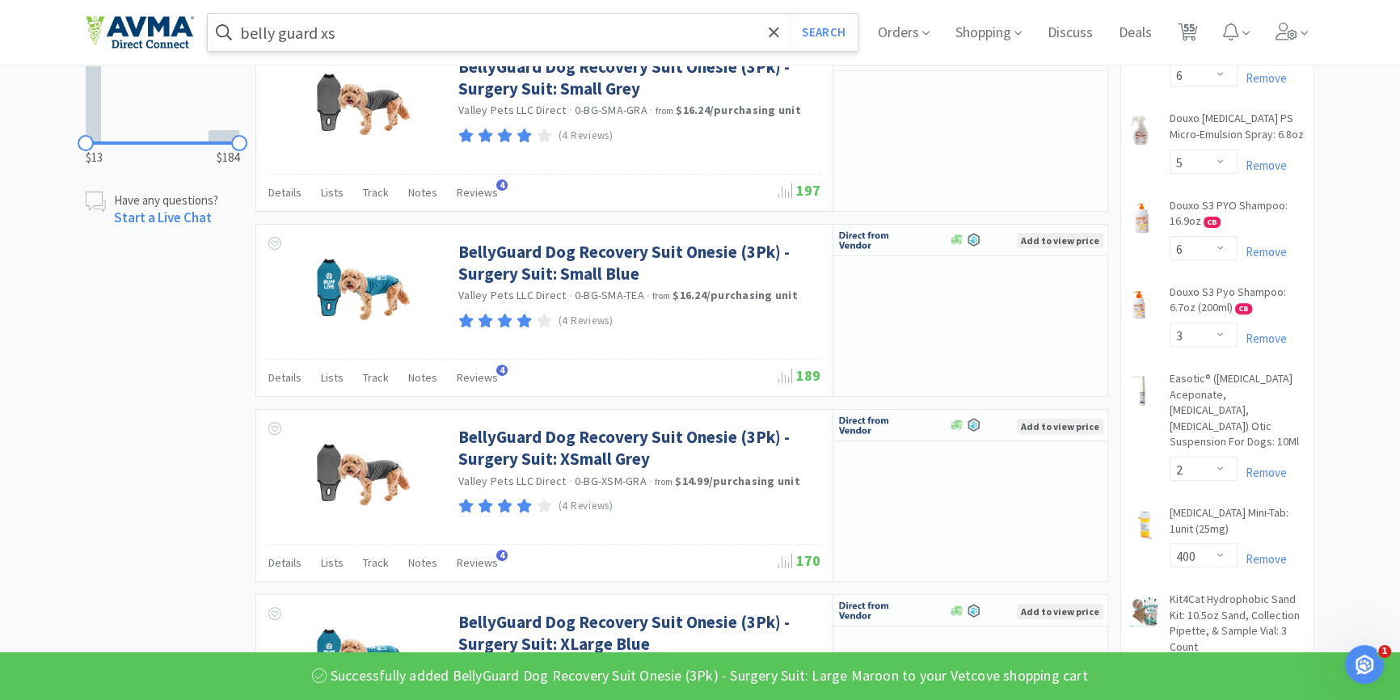
scroll to position [661, 0]
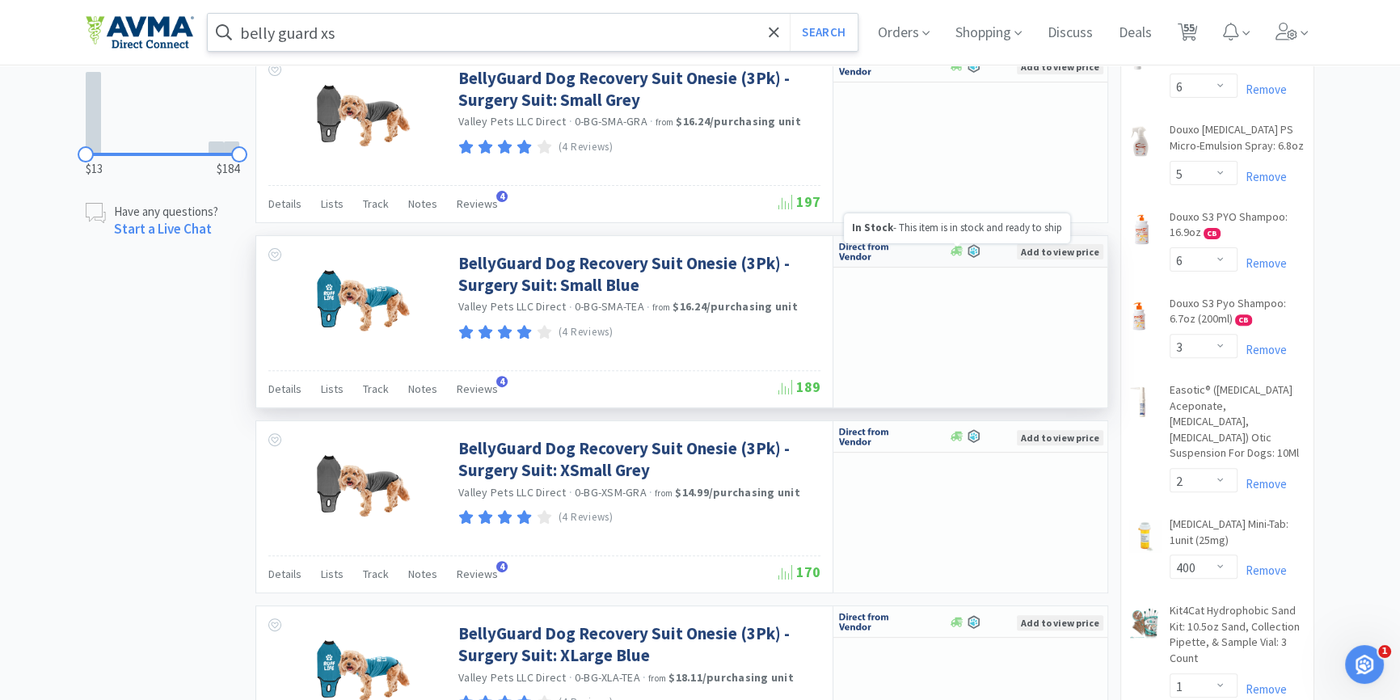
click at [954, 251] on icon at bounding box center [957, 252] width 12 height 10
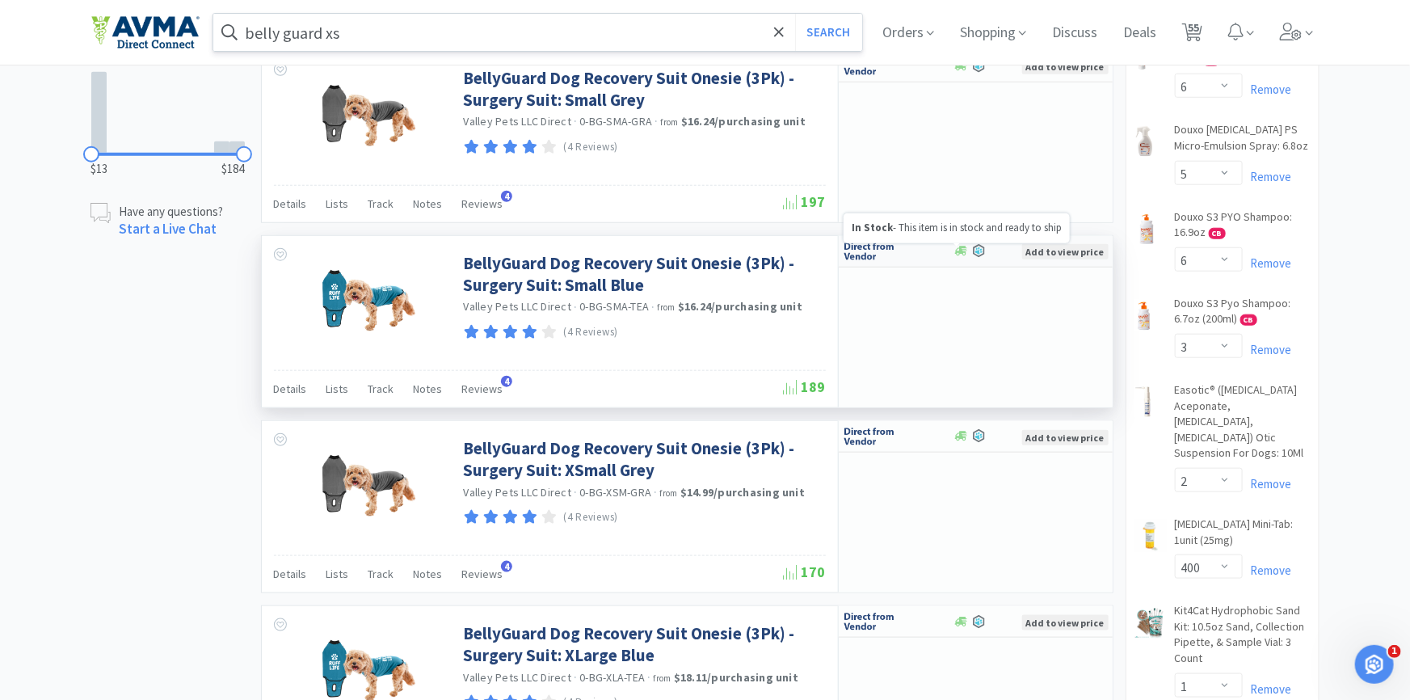
select select "3"
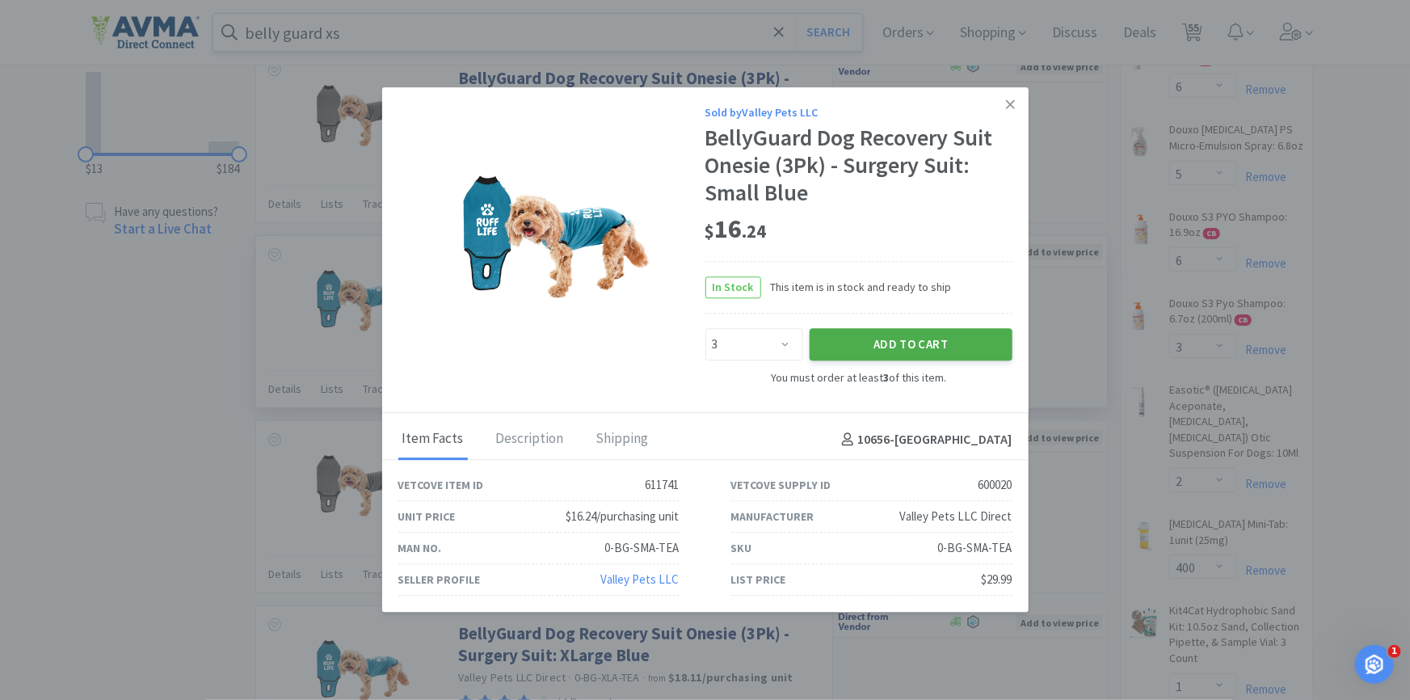
click at [890, 345] on button "Add to Cart" at bounding box center [911, 344] width 203 height 32
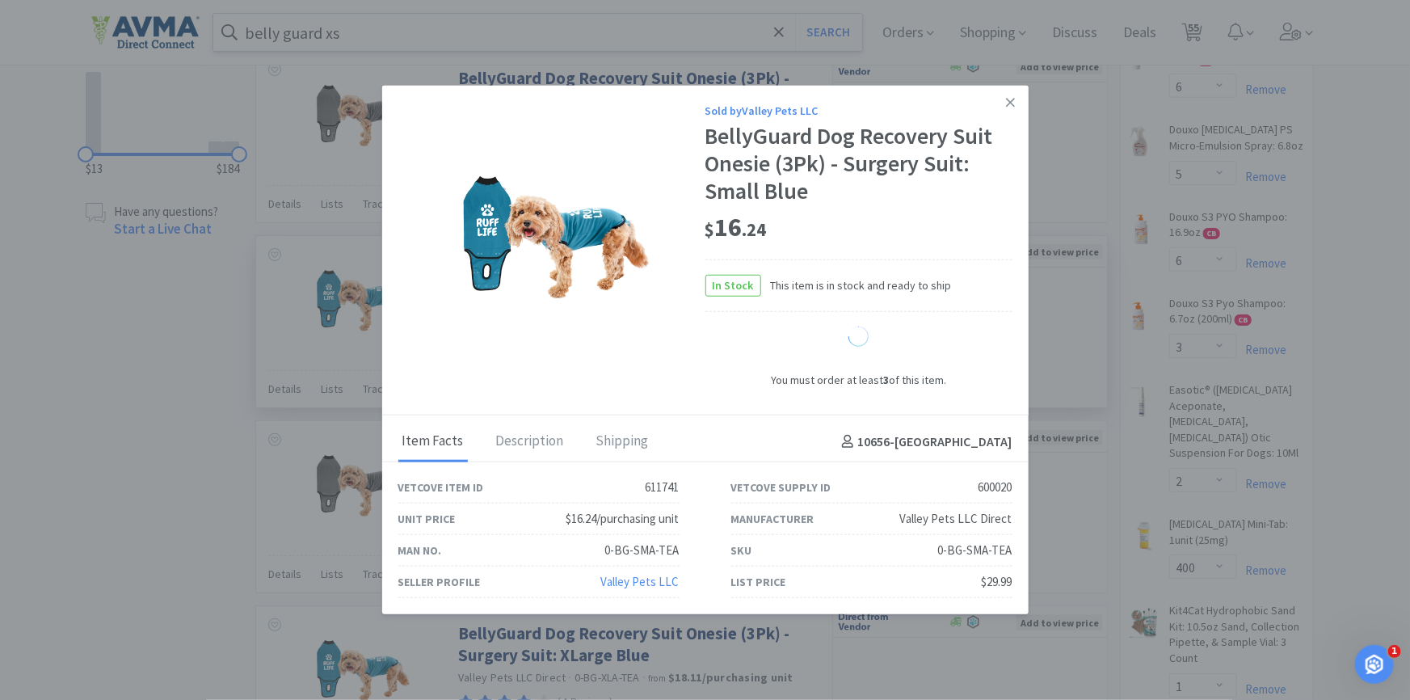
select select "3"
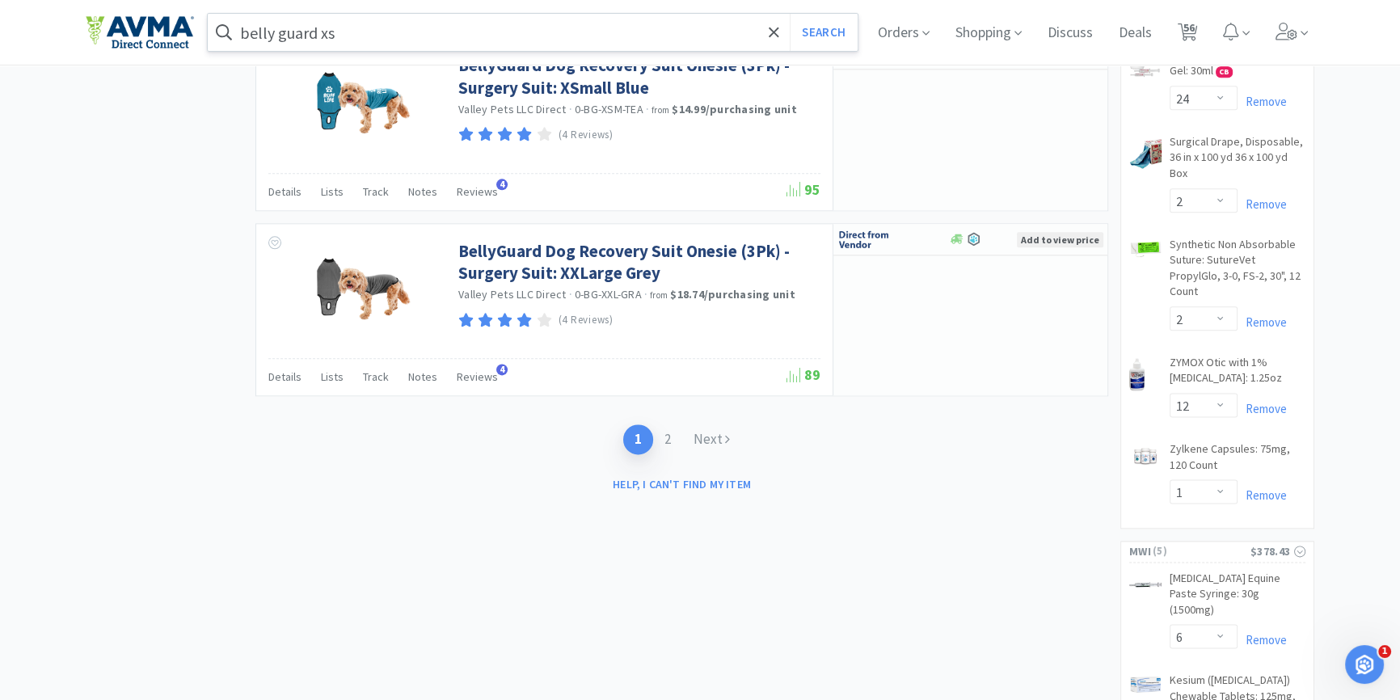
scroll to position [2425, 0]
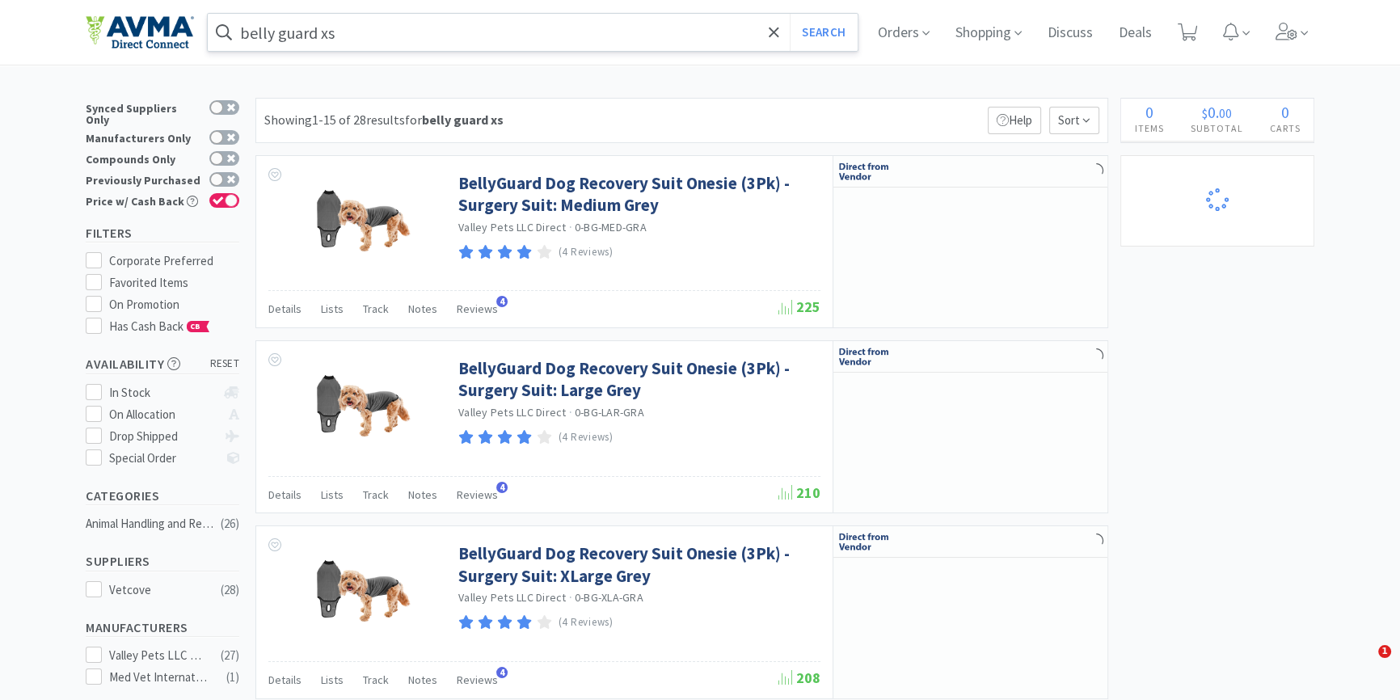
select select "1"
select select "5"
select select "2"
select select "1"
select select "2"
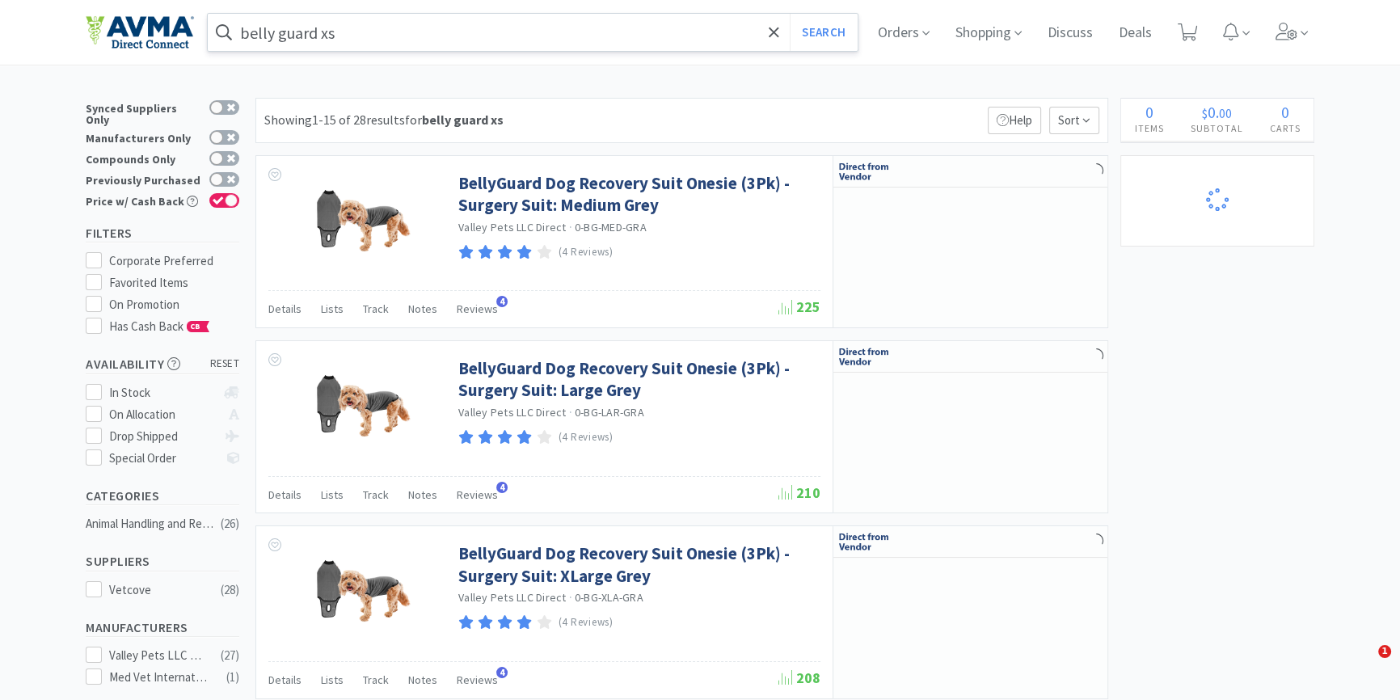
select select "6"
select select "5"
select select "6"
select select "3"
select select "2"
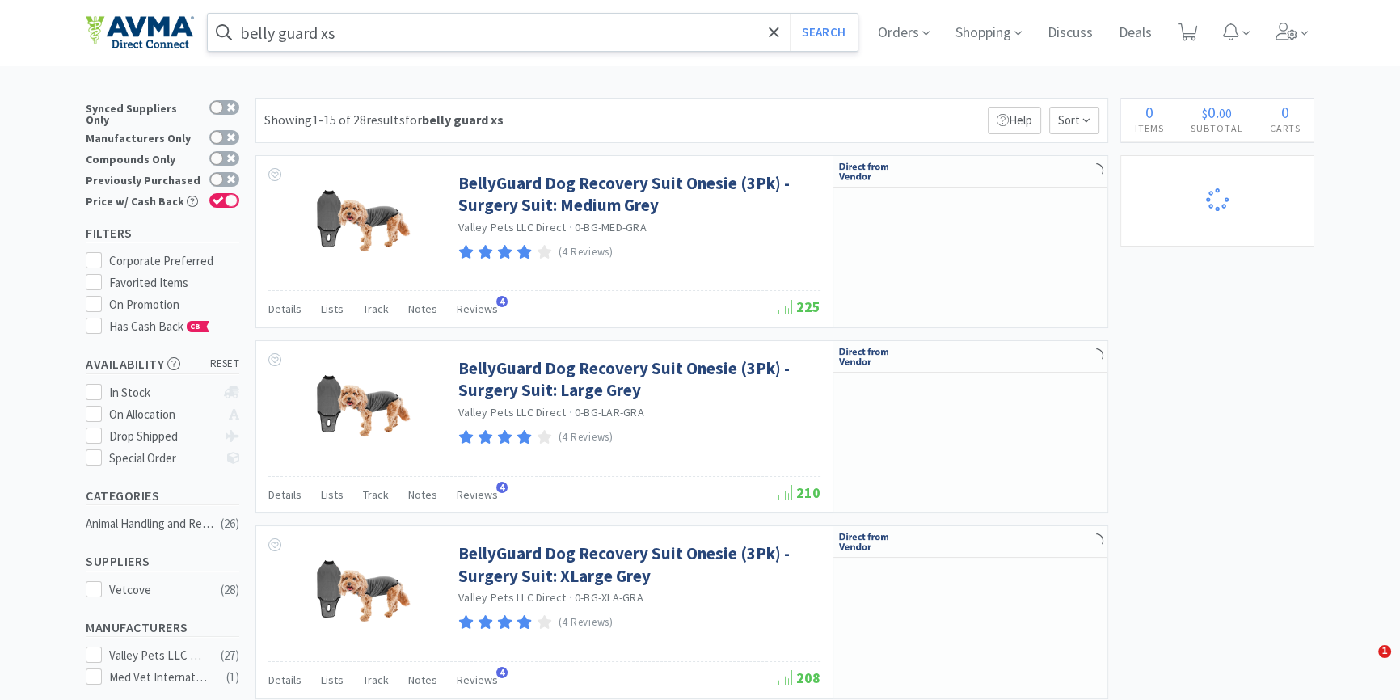
select select "400"
select select "1"
select select "2"
select select "1"
select select "8"
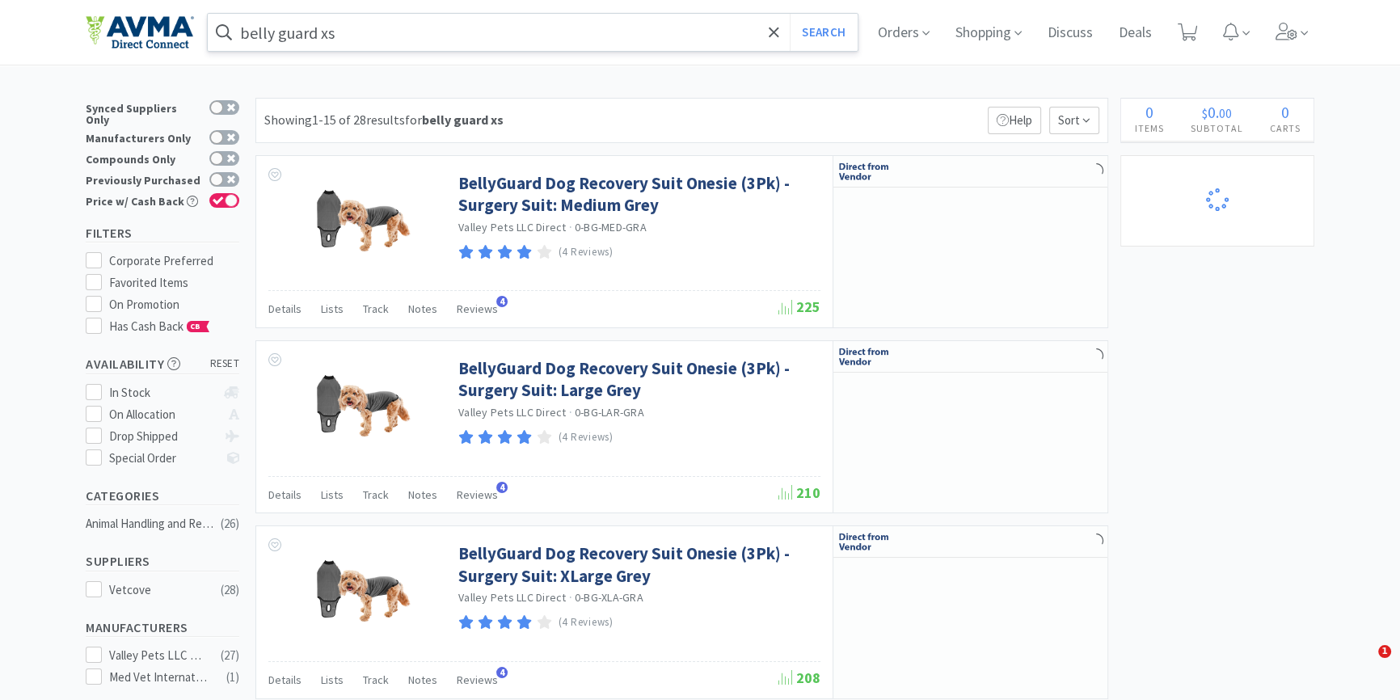
select select "6"
select select "4"
select select "1"
select select "2"
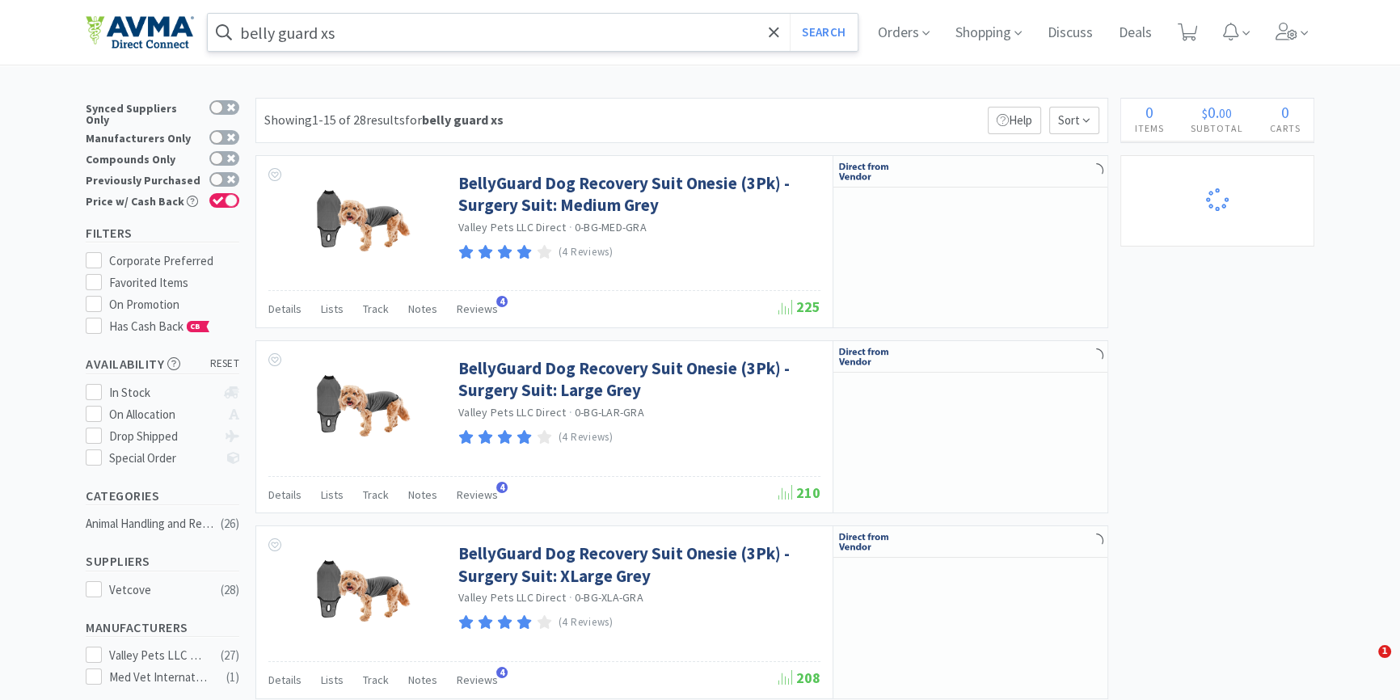
select select "5"
select select "6"
select select "24"
select select "2"
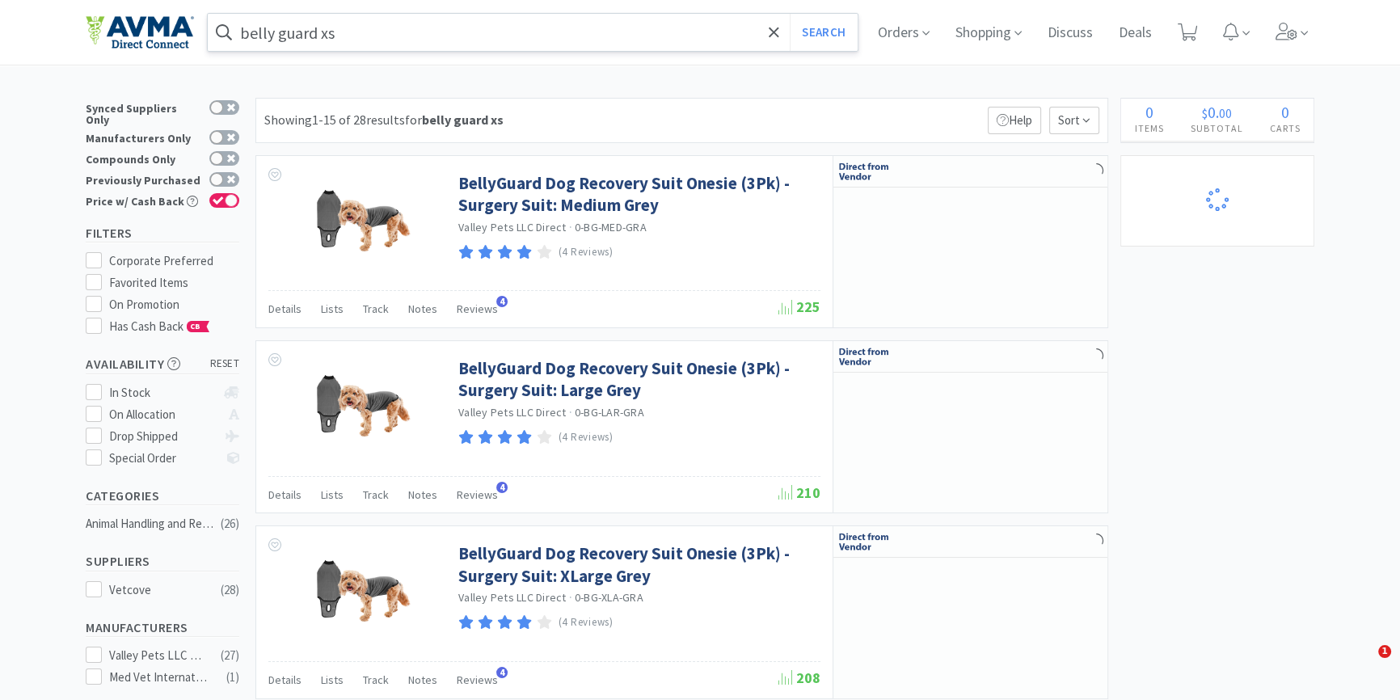
select select "2"
select select "12"
select select "1"
select select "6"
select select "1"
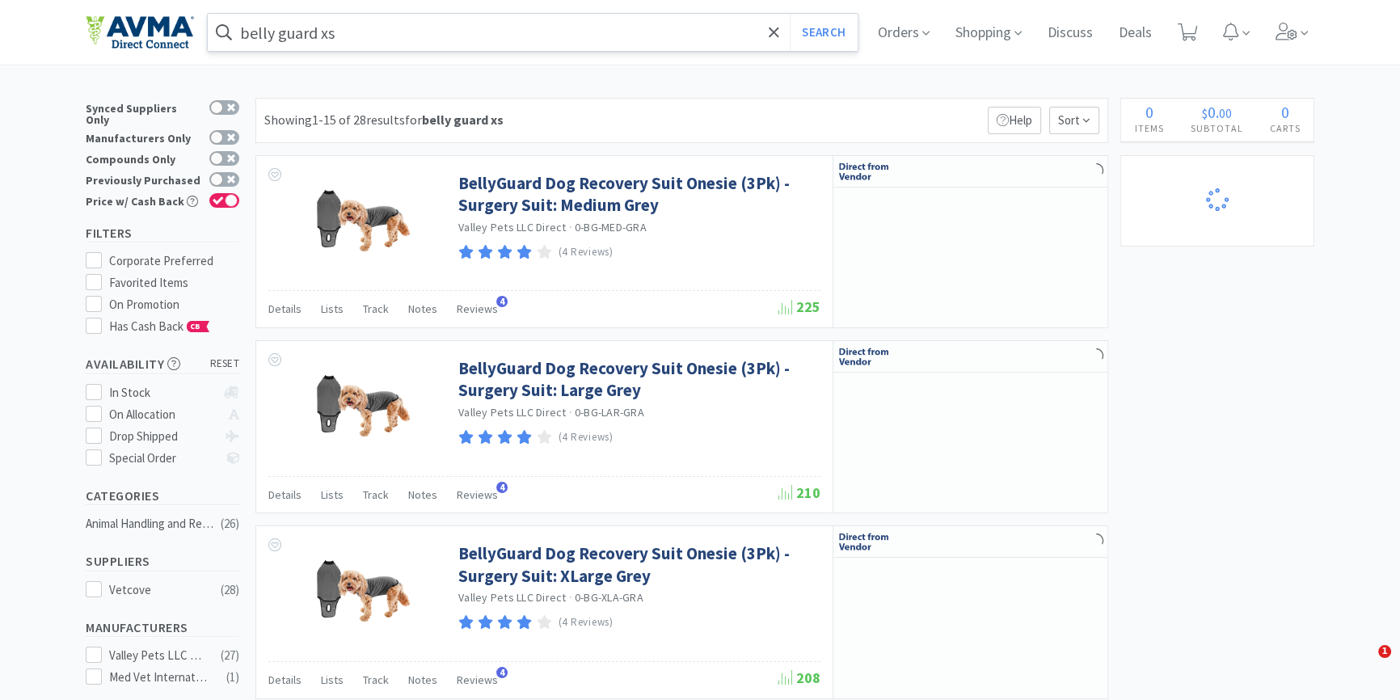
select select "1"
select select "2"
select select "1"
select select "3"
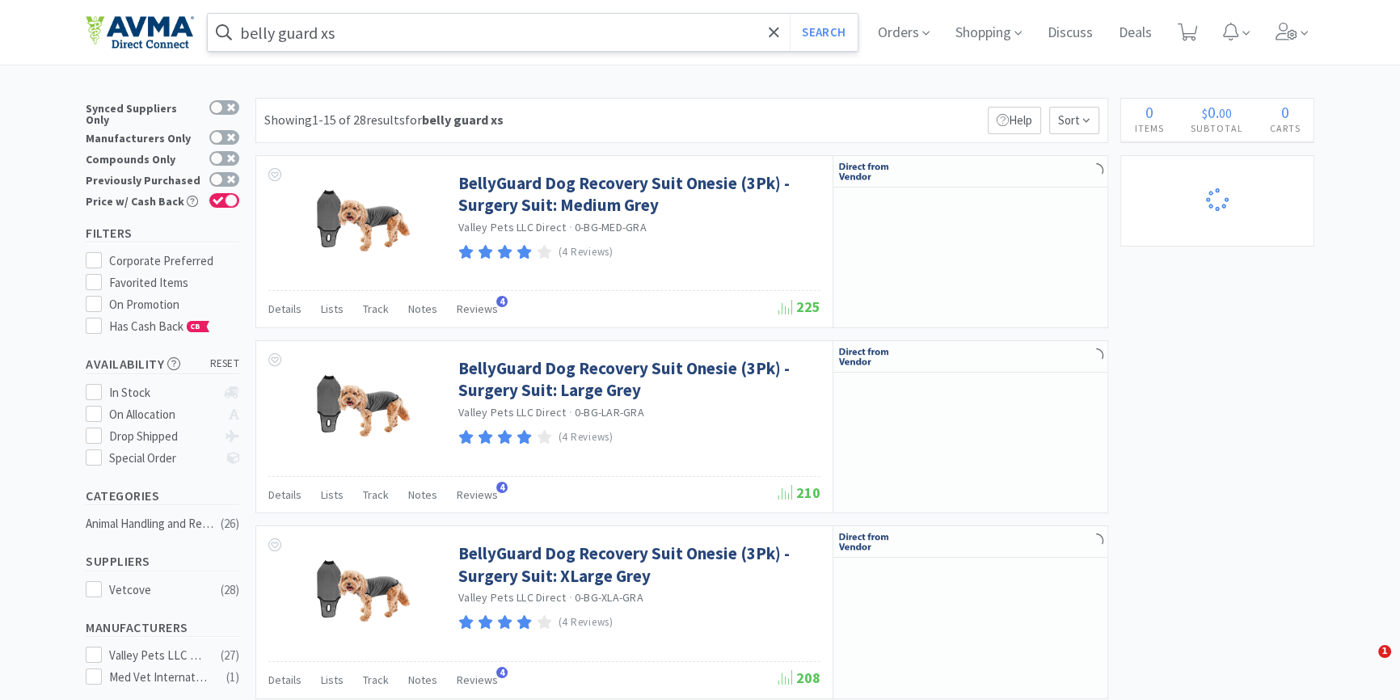
select select "1"
select select "2"
select select "3"
select select "1"
select select "2"
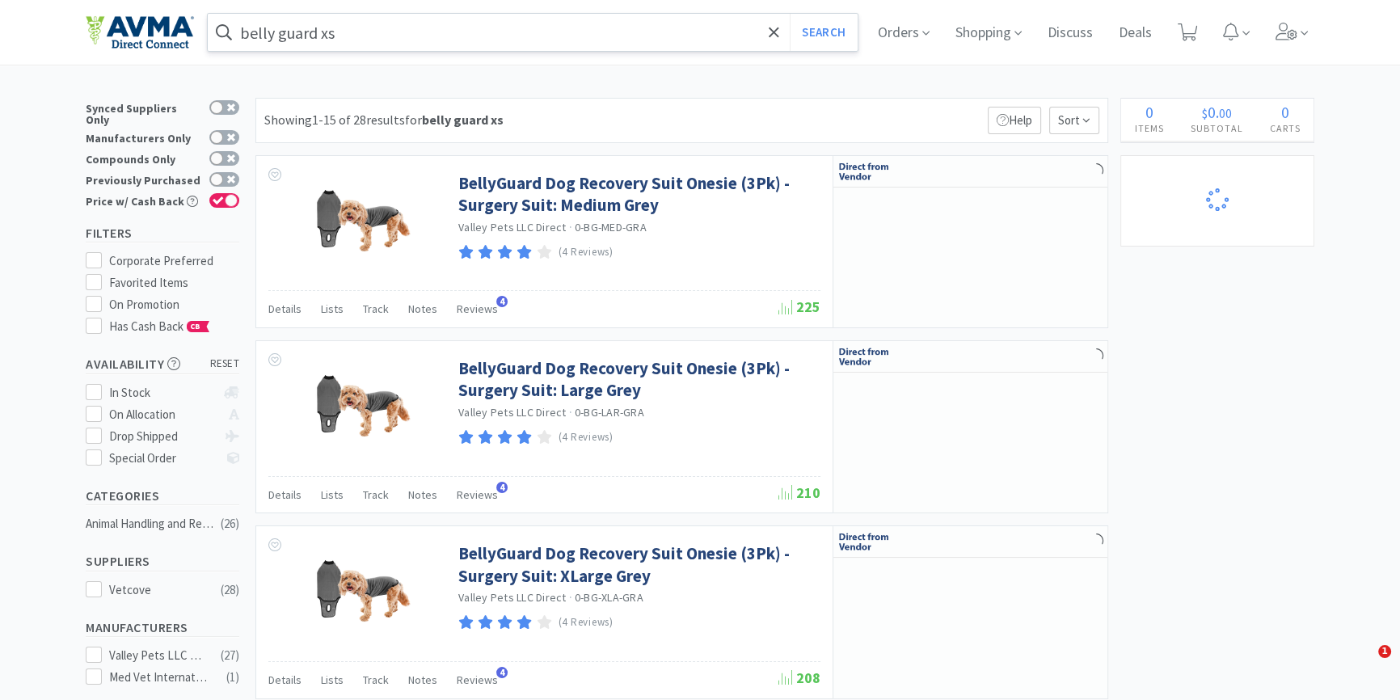
select select "4"
select select "1"
select select "12"
select select "3"
select select "1"
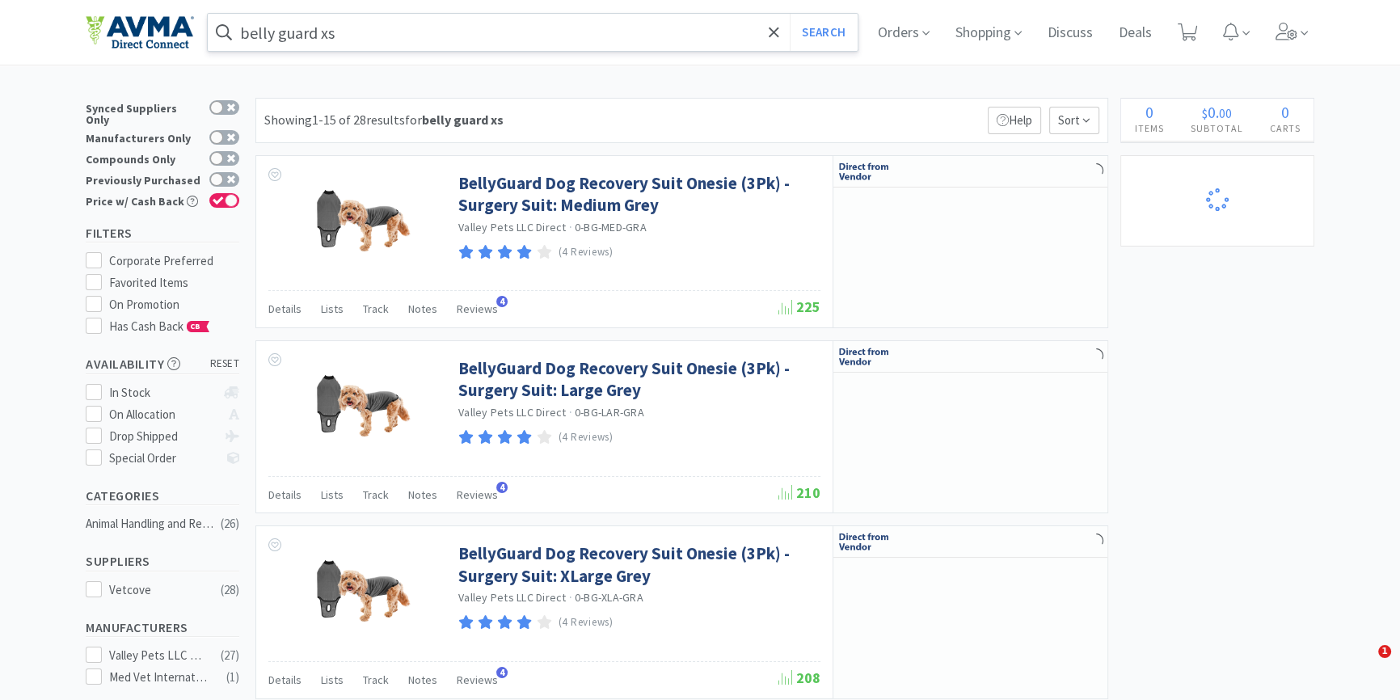
select select "3"
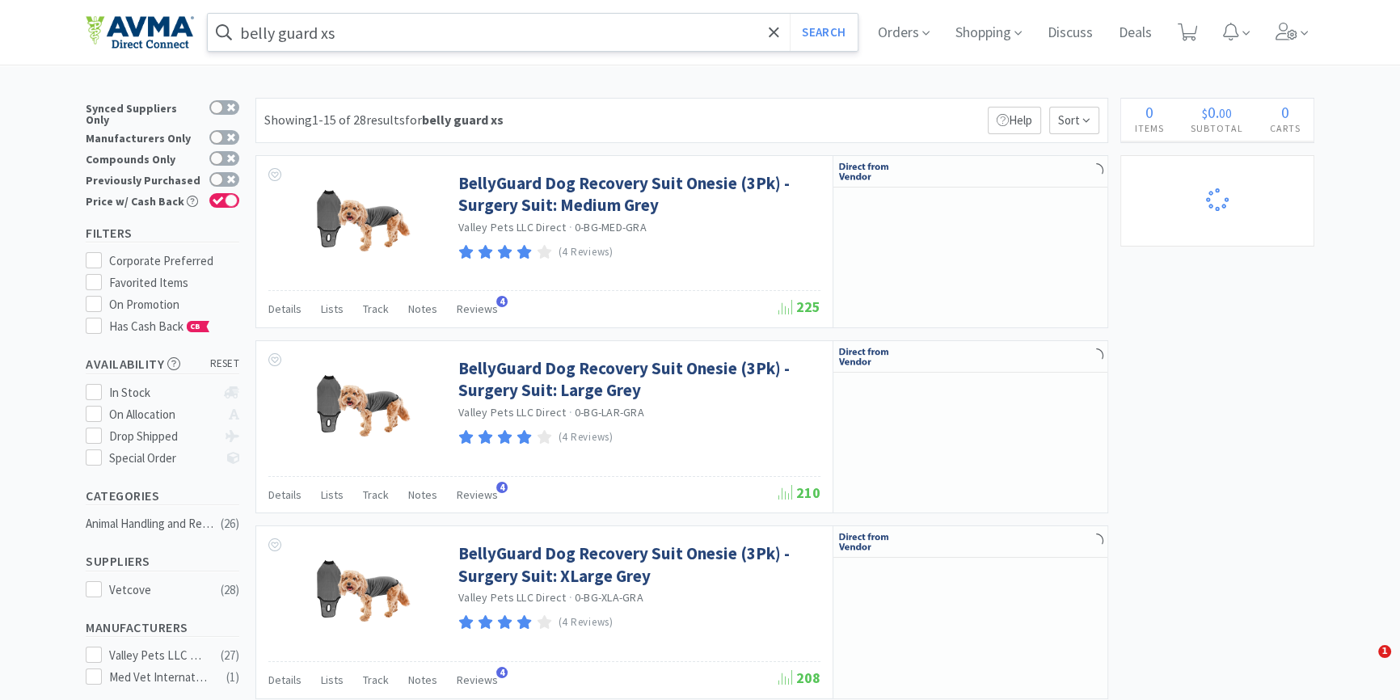
select select "3"
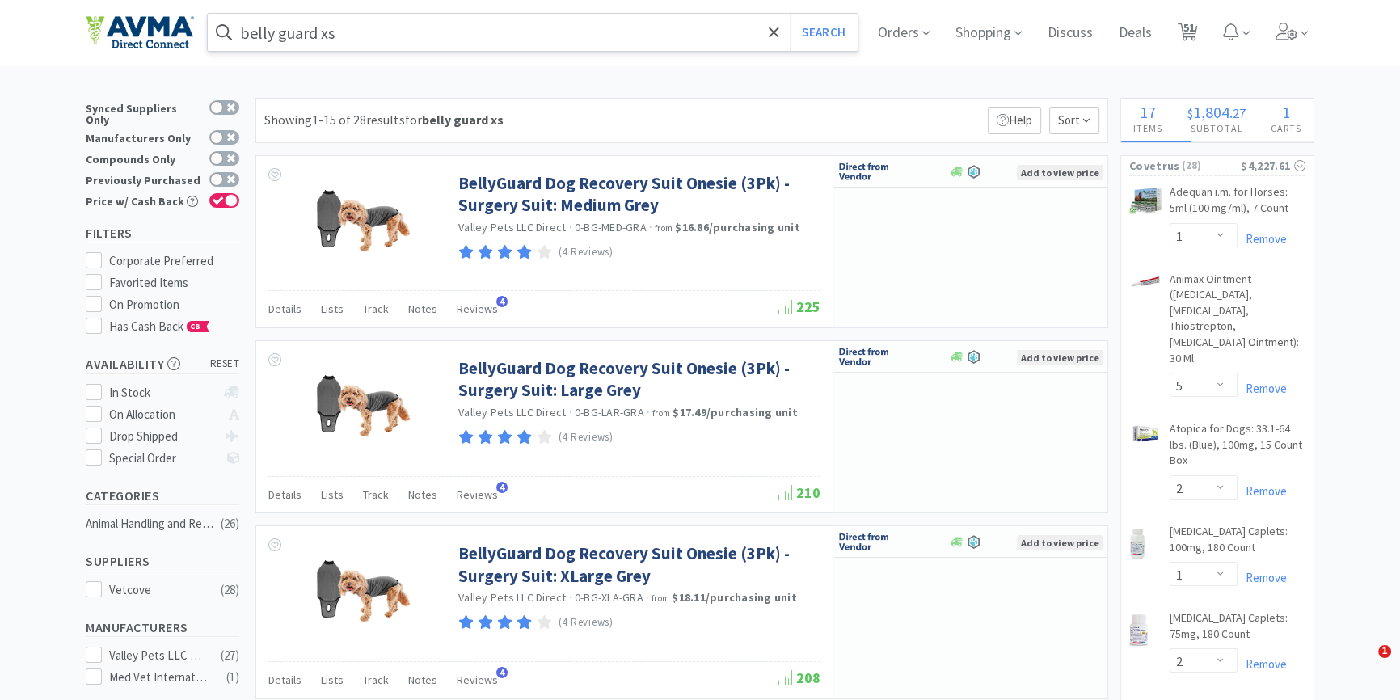
click at [412, 37] on input "belly guard xs" at bounding box center [533, 32] width 650 height 37
select select "1"
select select "3"
select select "30"
select select "2"
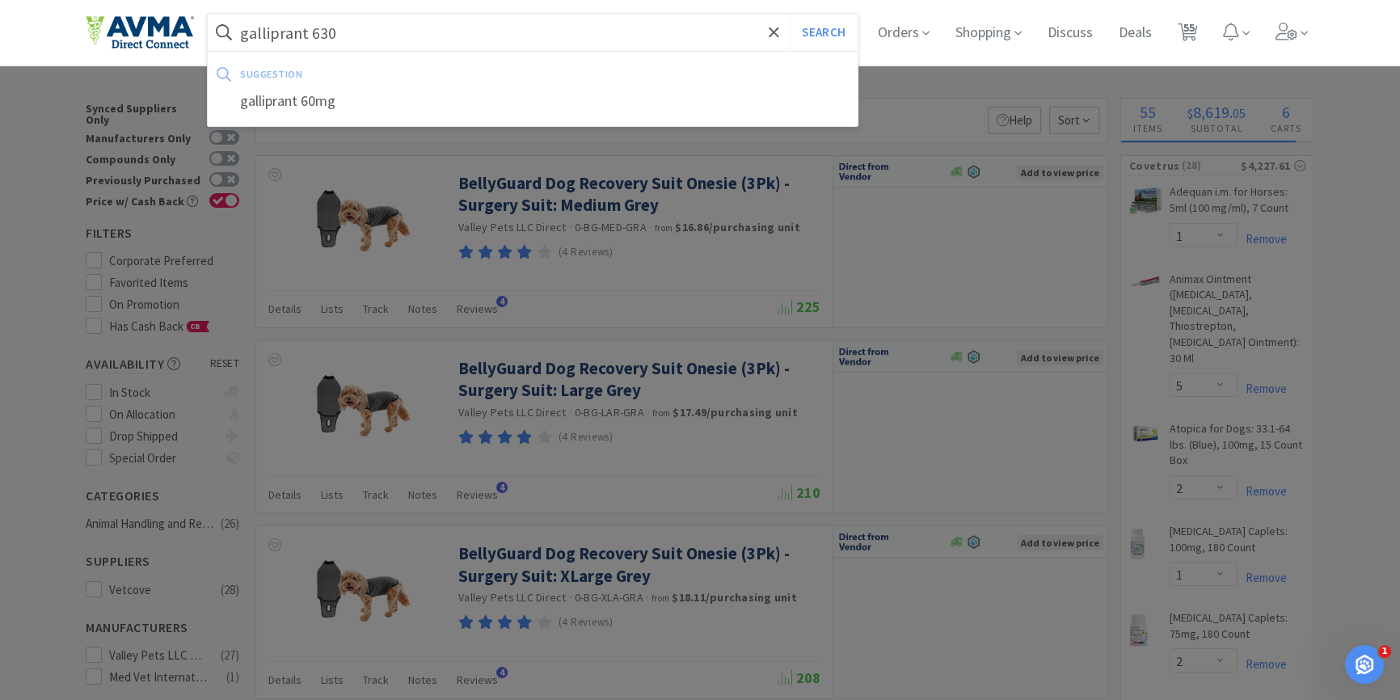
click at [790, 14] on button "Search" at bounding box center [823, 32] width 67 height 37
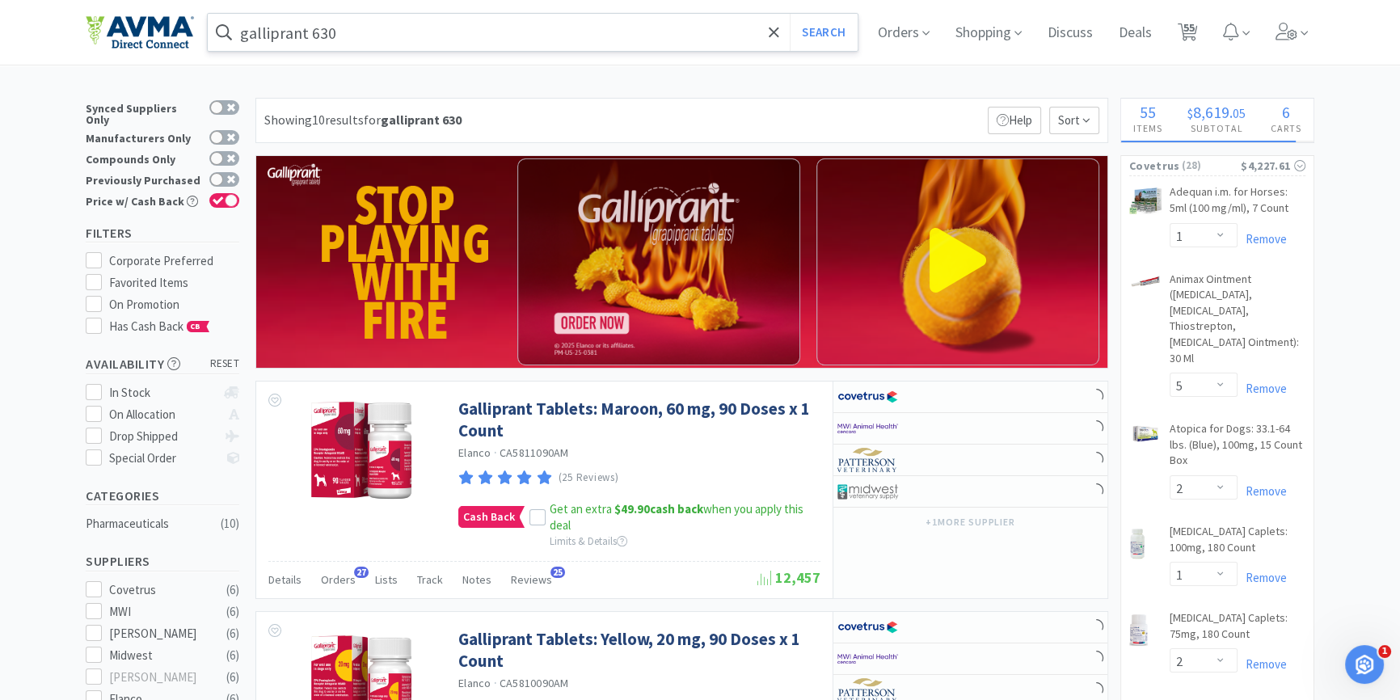
click at [405, 22] on input "galliprant 630" at bounding box center [533, 32] width 650 height 37
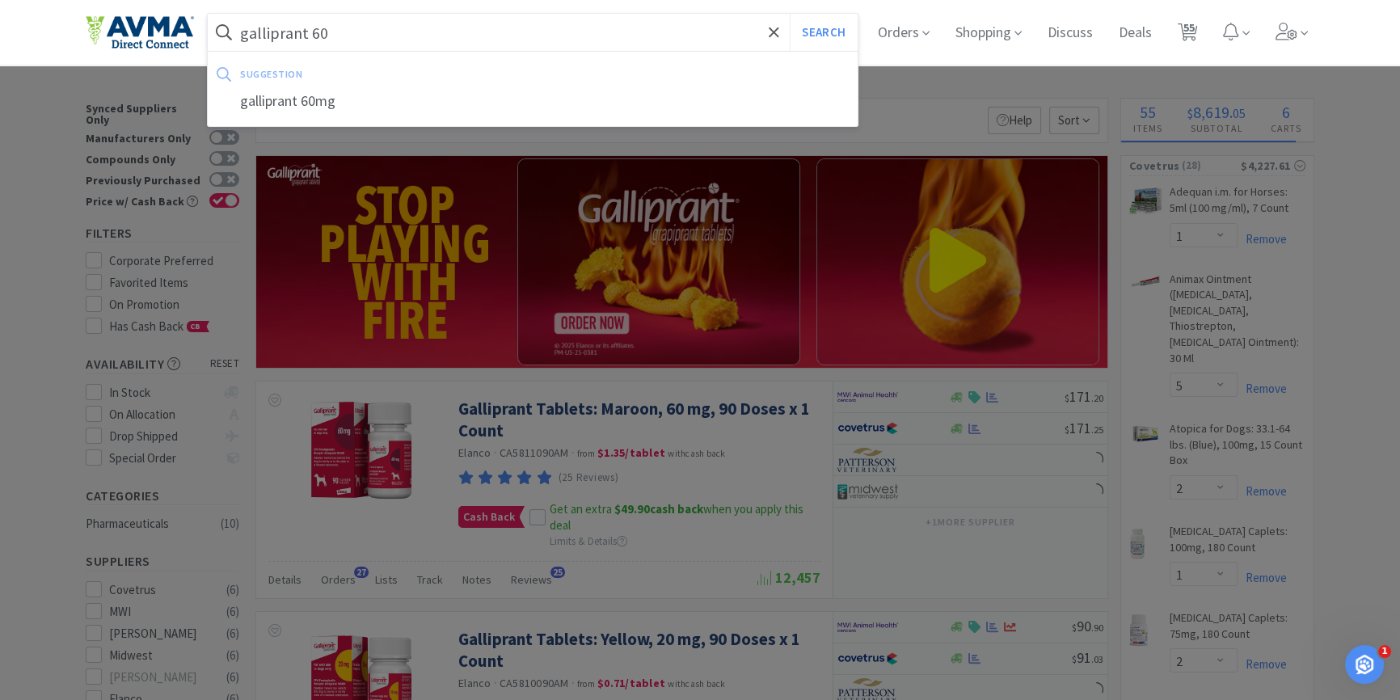
type input "galliprant 60"
click at [790, 14] on button "Search" at bounding box center [823, 32] width 67 height 37
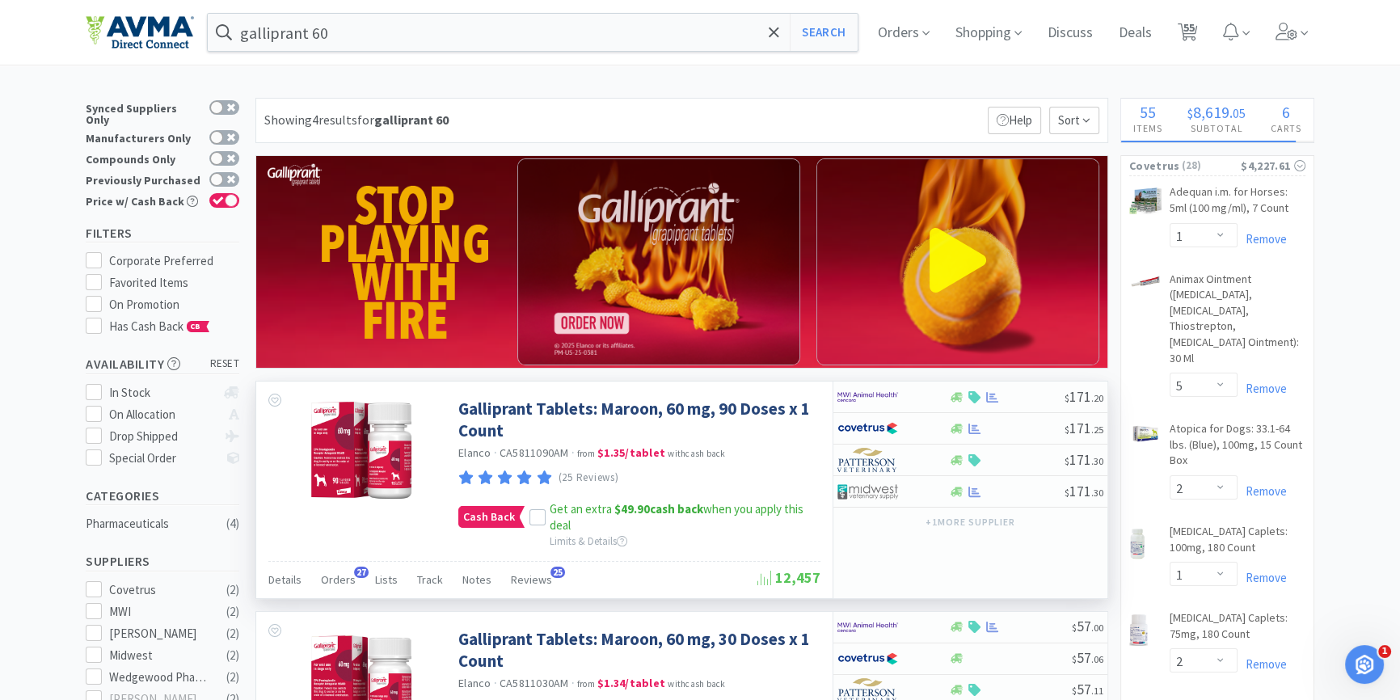
scroll to position [293, 0]
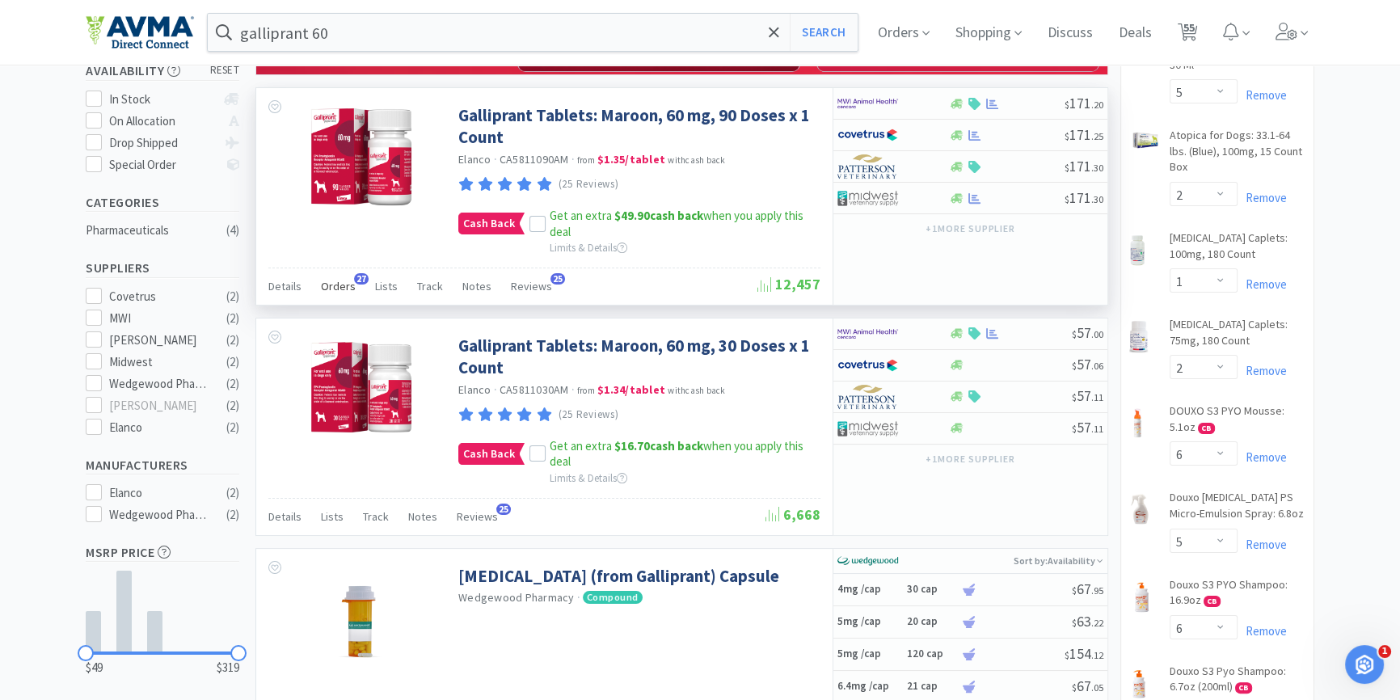
click at [347, 289] on span "Orders" at bounding box center [338, 286] width 35 height 15
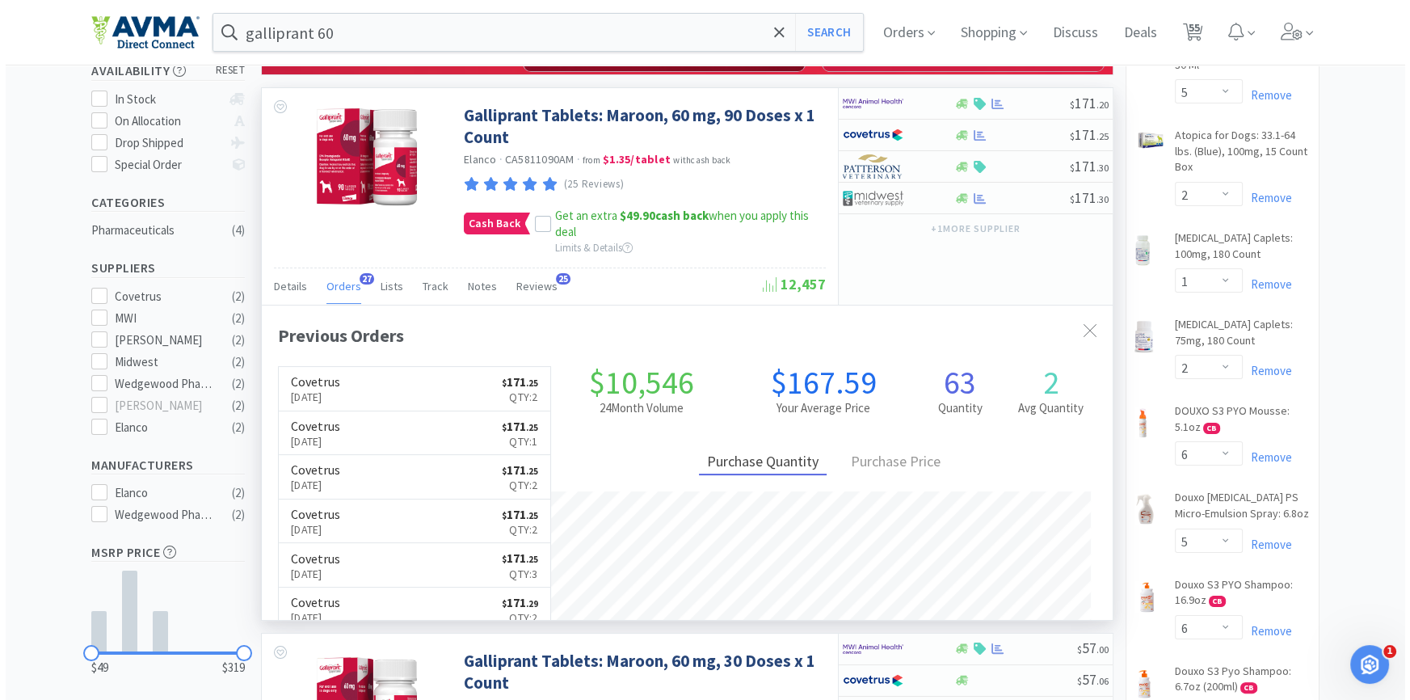
scroll to position [432, 850]
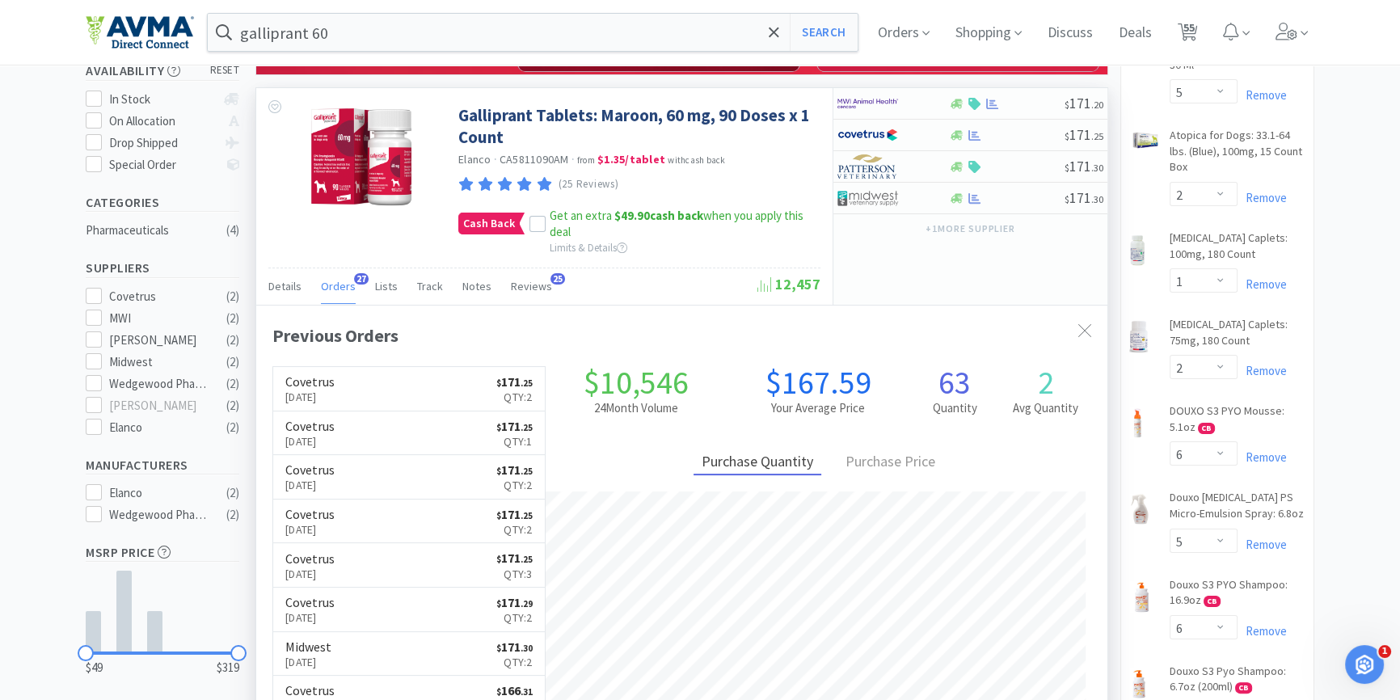
select select "1"
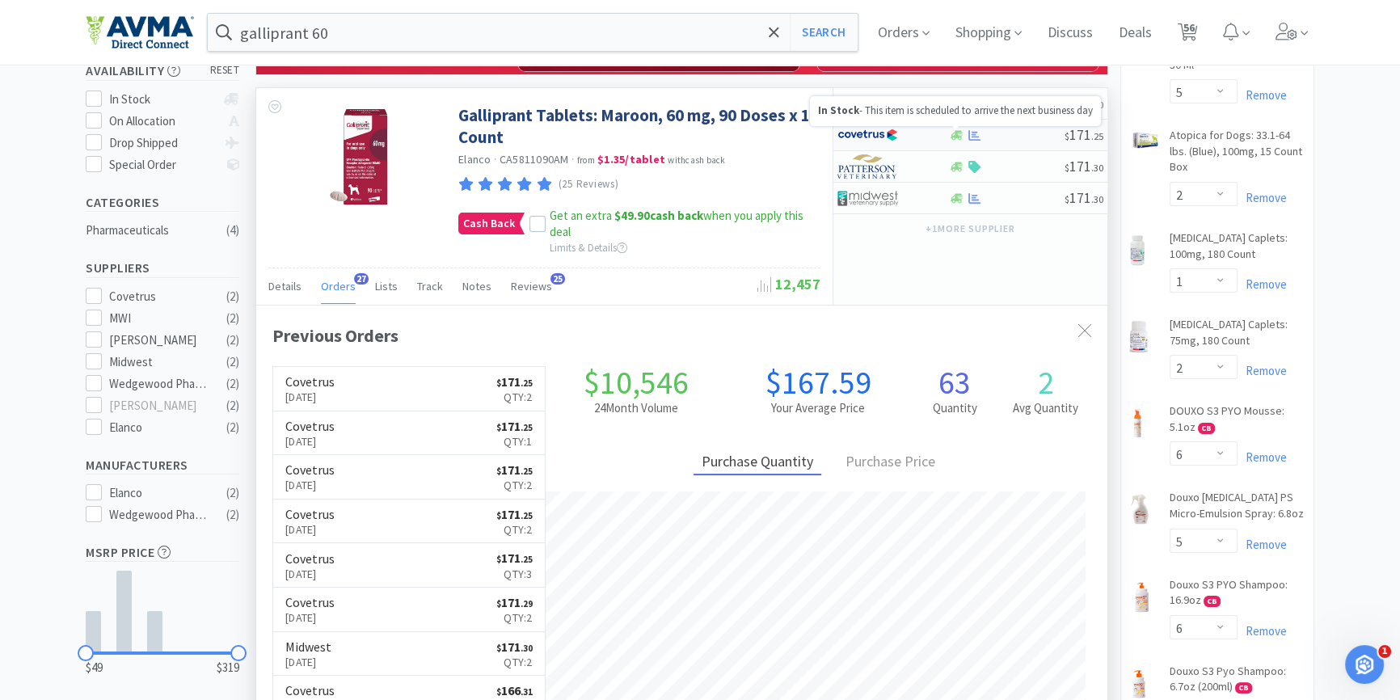
click at [959, 135] on icon at bounding box center [957, 135] width 12 height 10
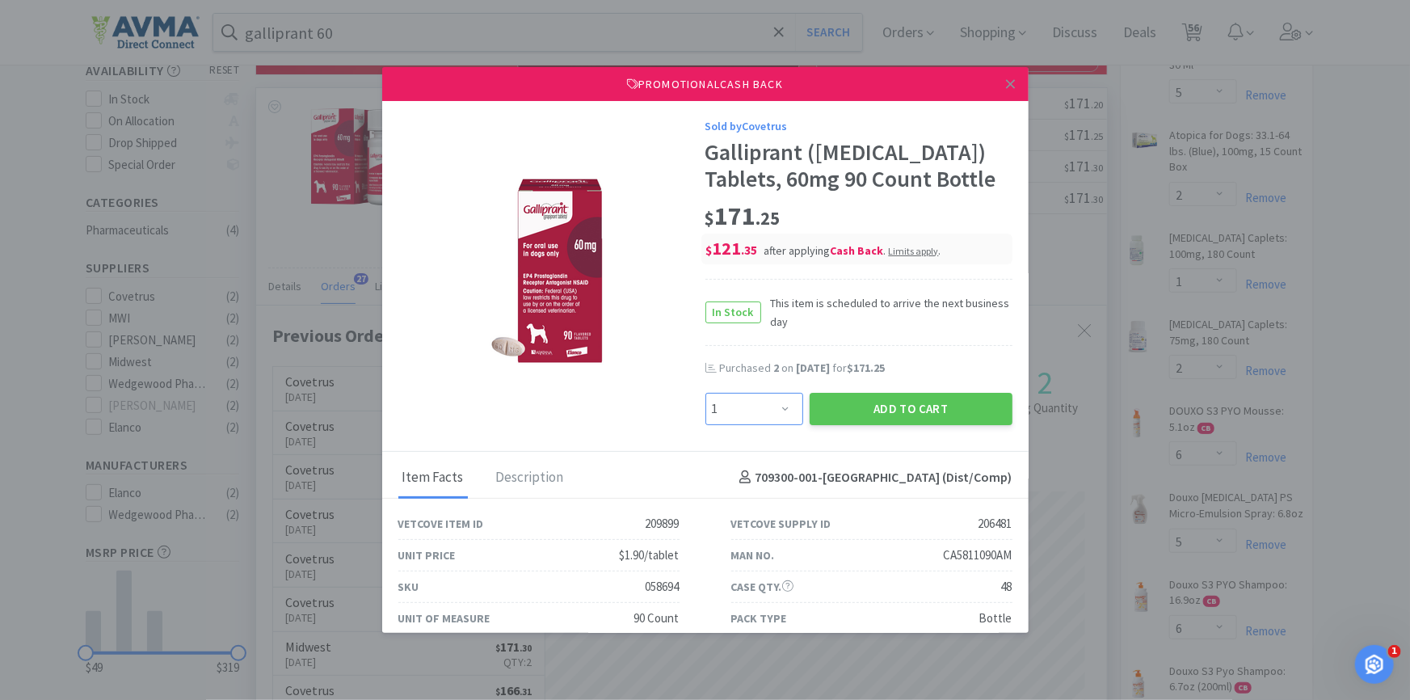
click at [753, 398] on select "Enter Quantity 1 2 3 4 5 6 7 8 9 10 11 12 13 14 15 16 17 18 19 20 Enter Quantity" at bounding box center [755, 409] width 98 height 32
select select "2"
click at [706, 393] on select "Enter Quantity 1 2 3 4 5 6 7 8 9 10 11 12 13 14 15 16 17 18 19 20 Enter Quantity" at bounding box center [755, 409] width 98 height 32
click at [924, 419] on button "Add to Cart" at bounding box center [911, 409] width 203 height 32
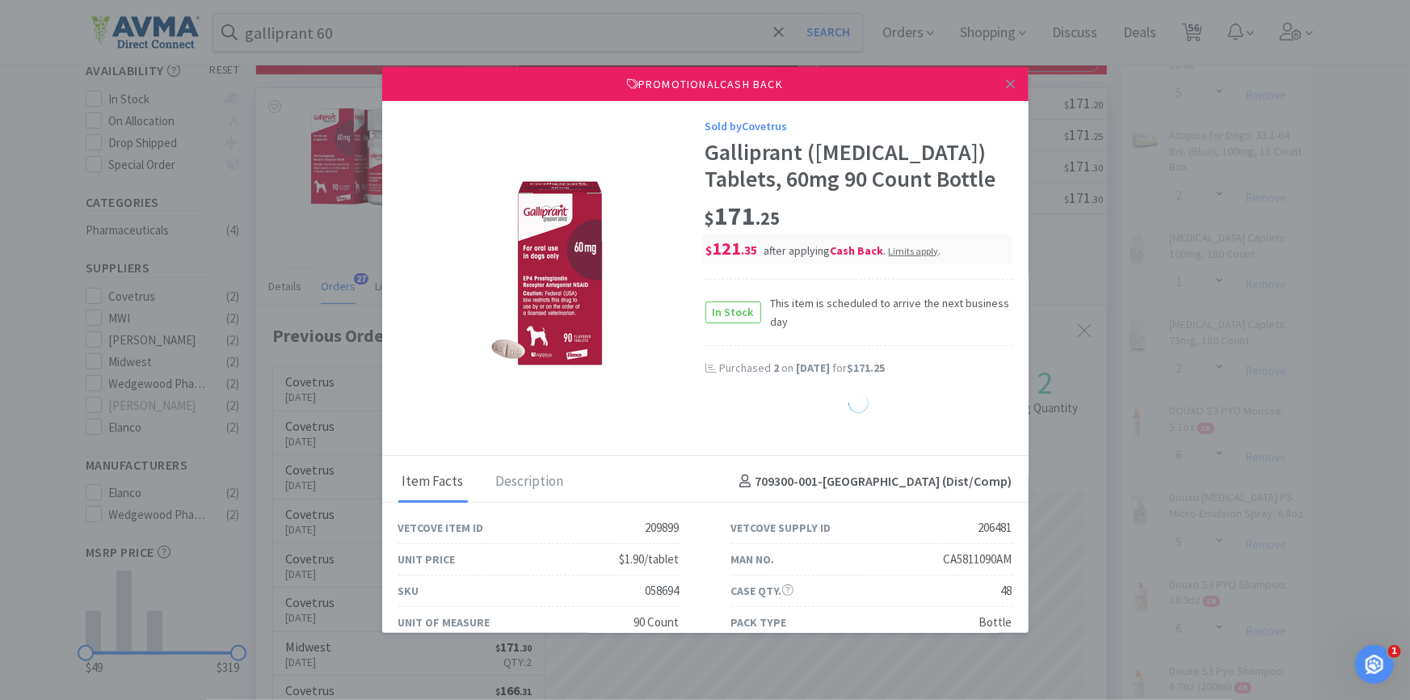
select select "1"
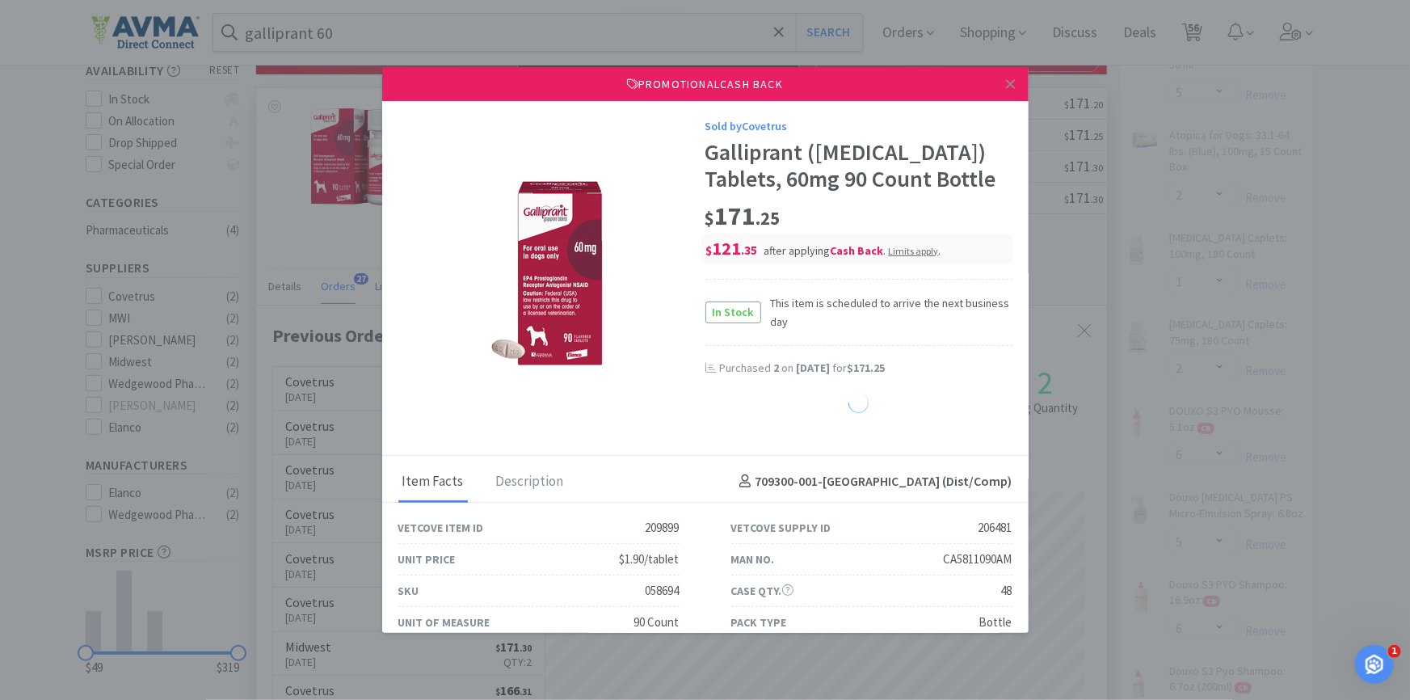
select select "1"
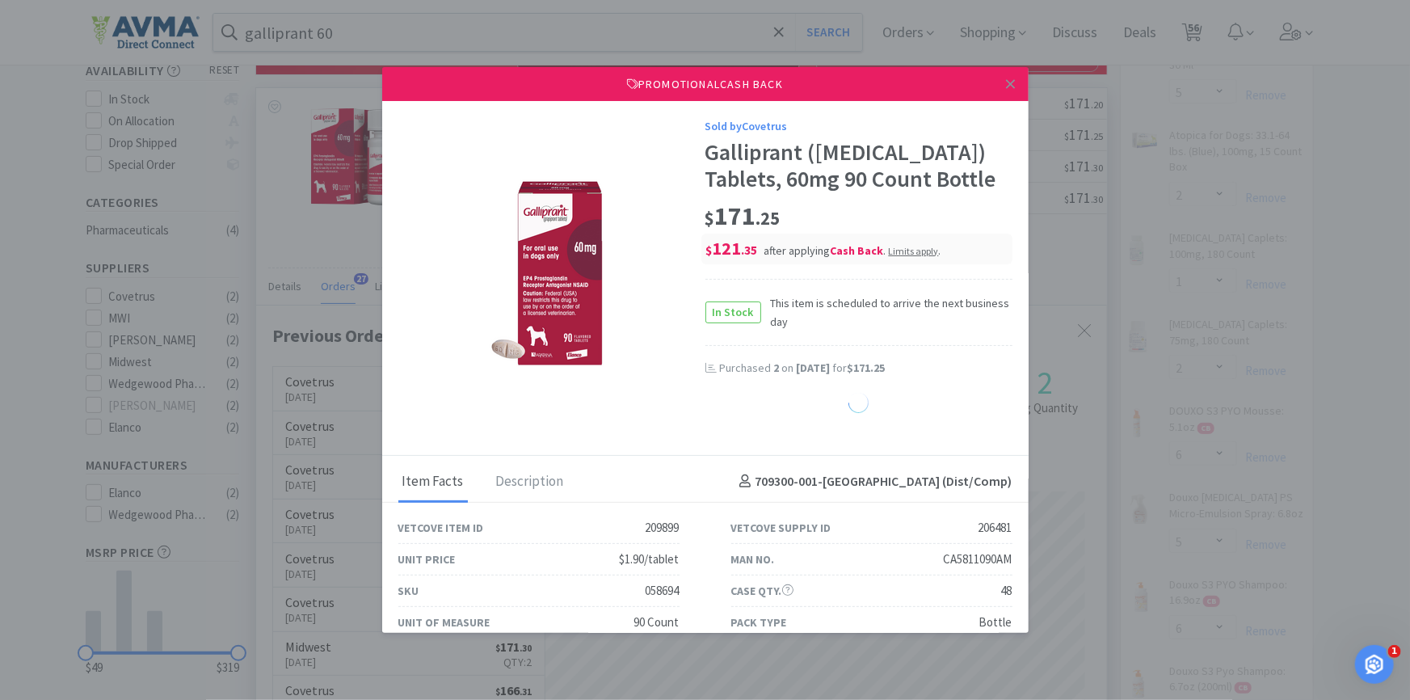
select select "1"
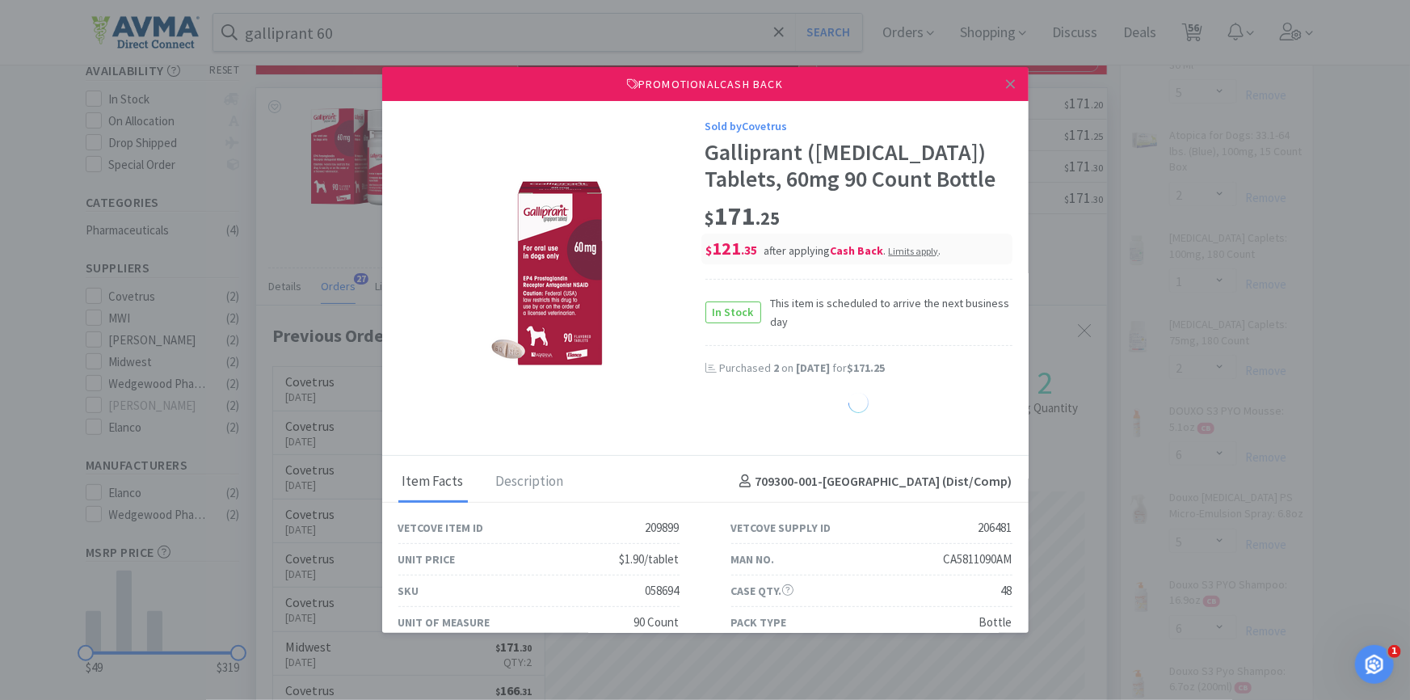
select select "1"
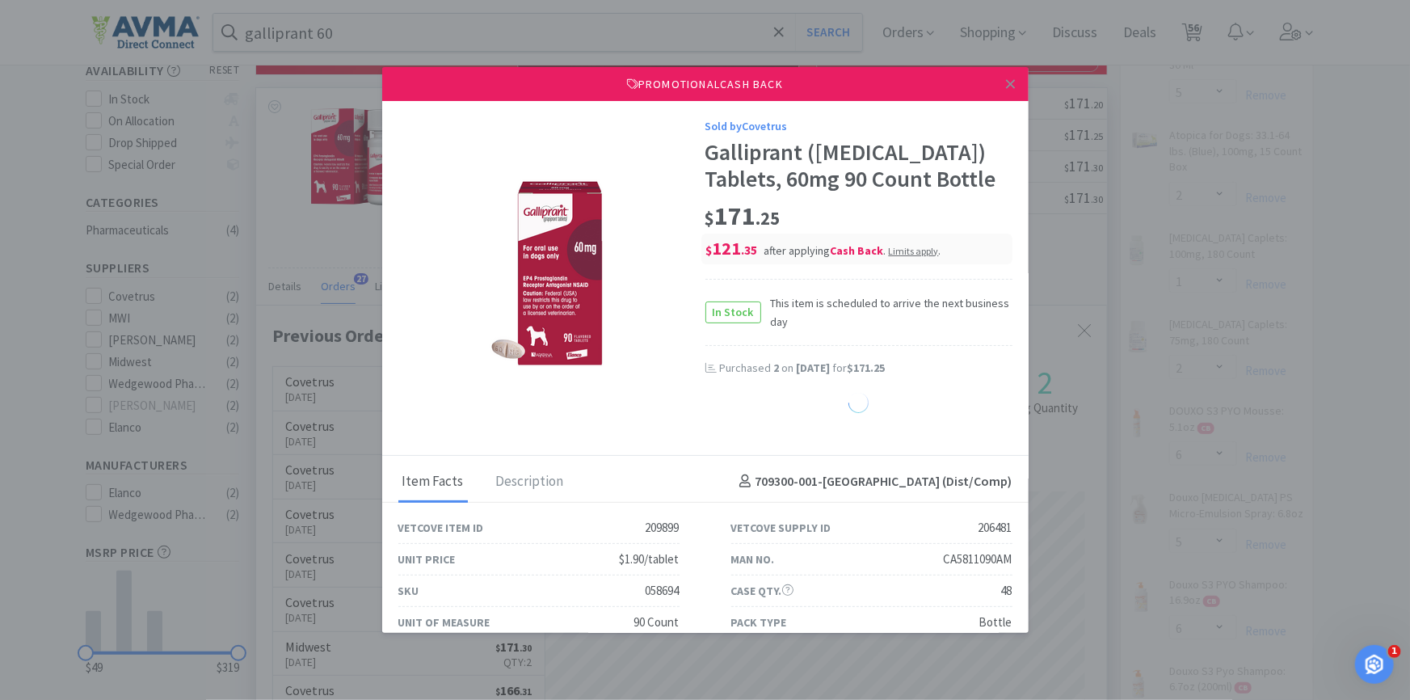
select select "1"
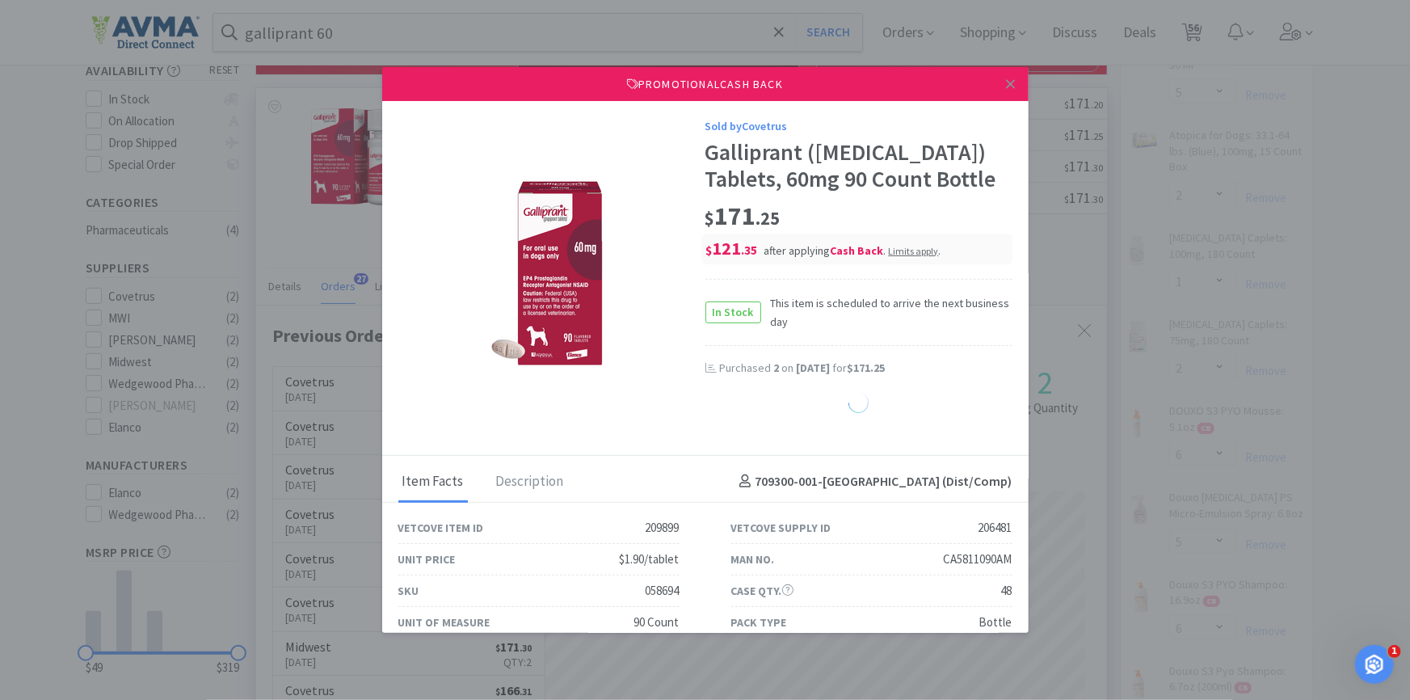
select select "1"
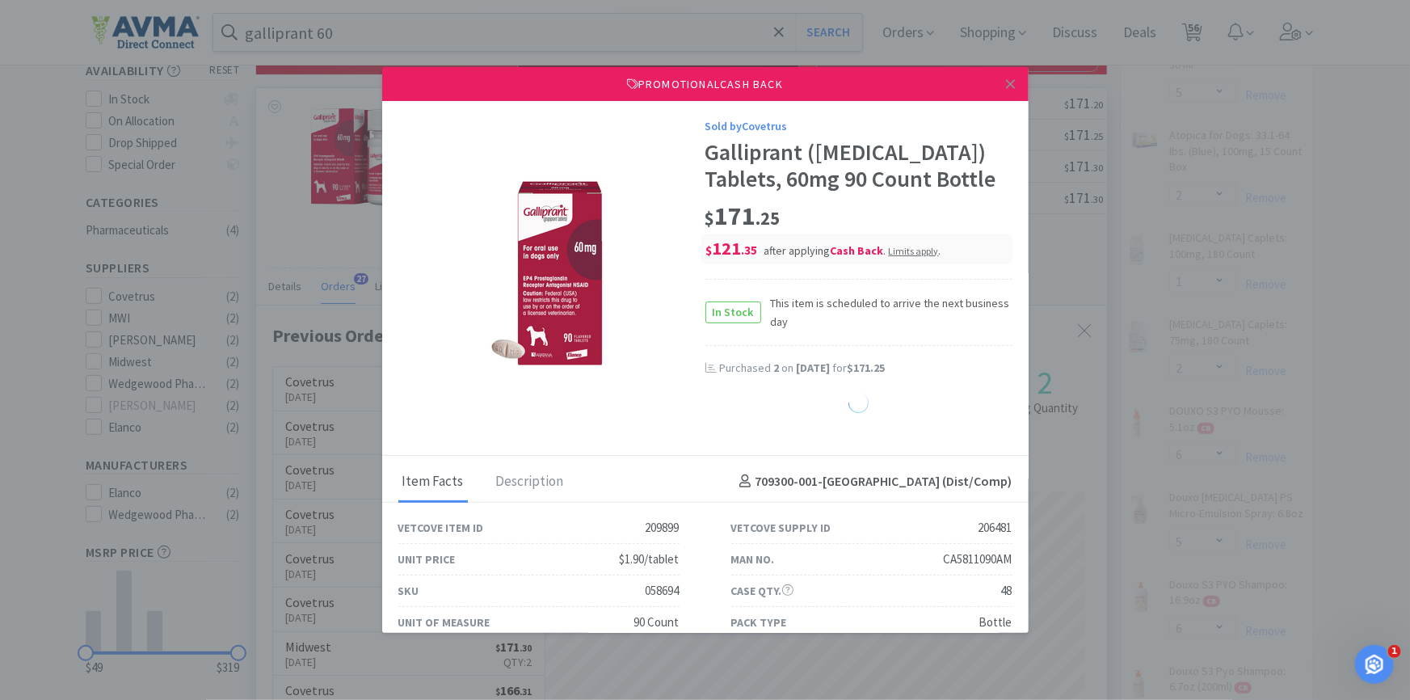
select select "1"
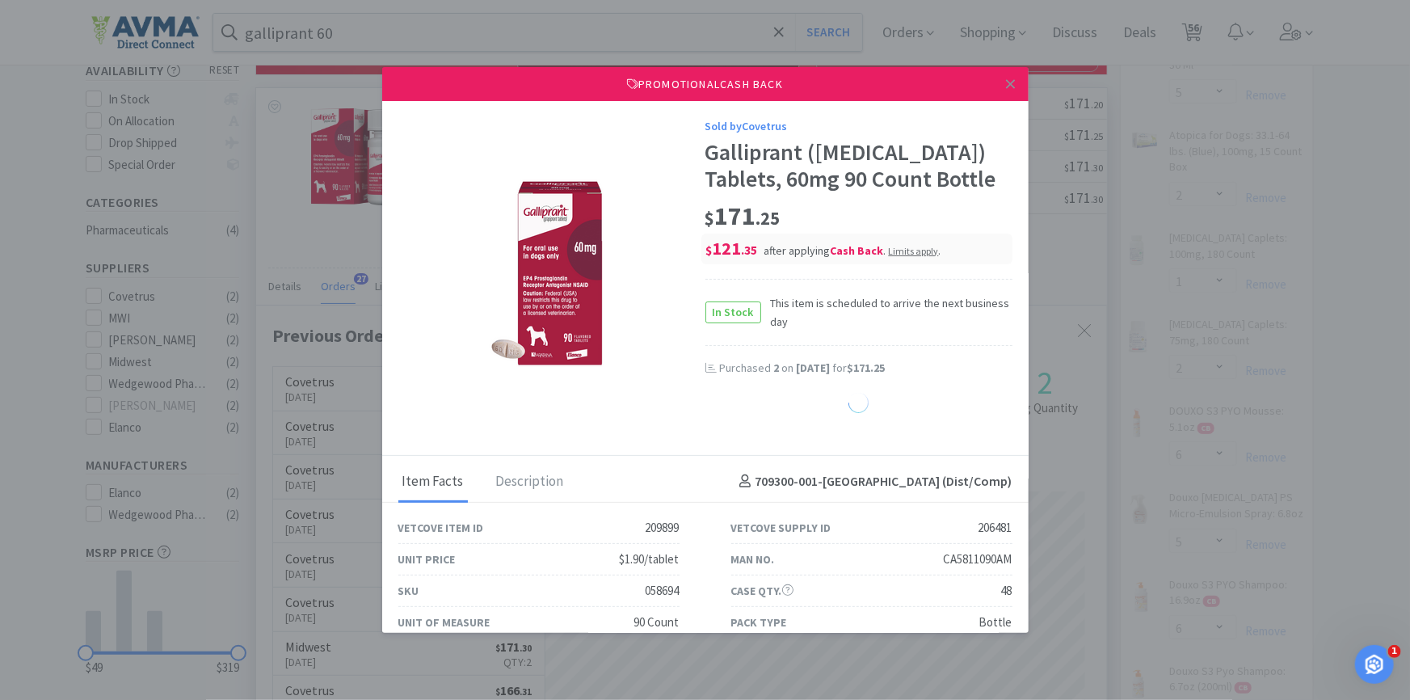
select select "1"
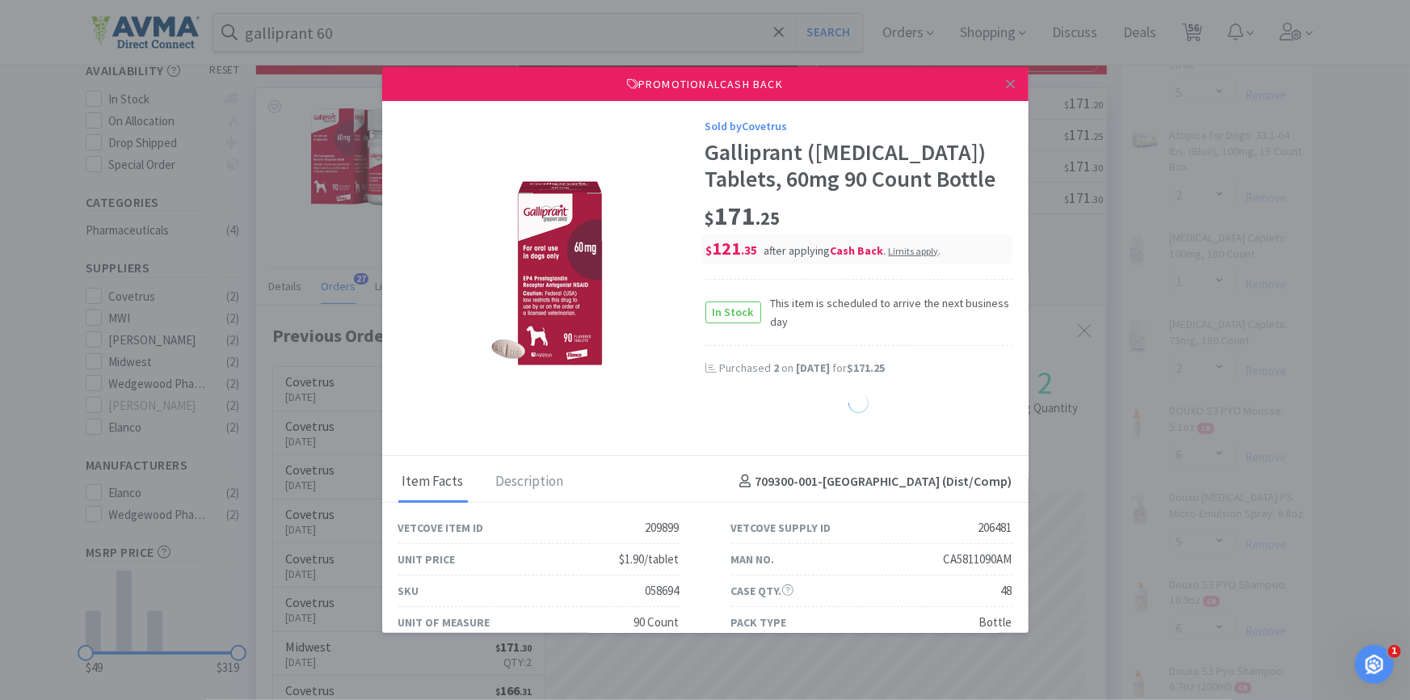
select select "1"
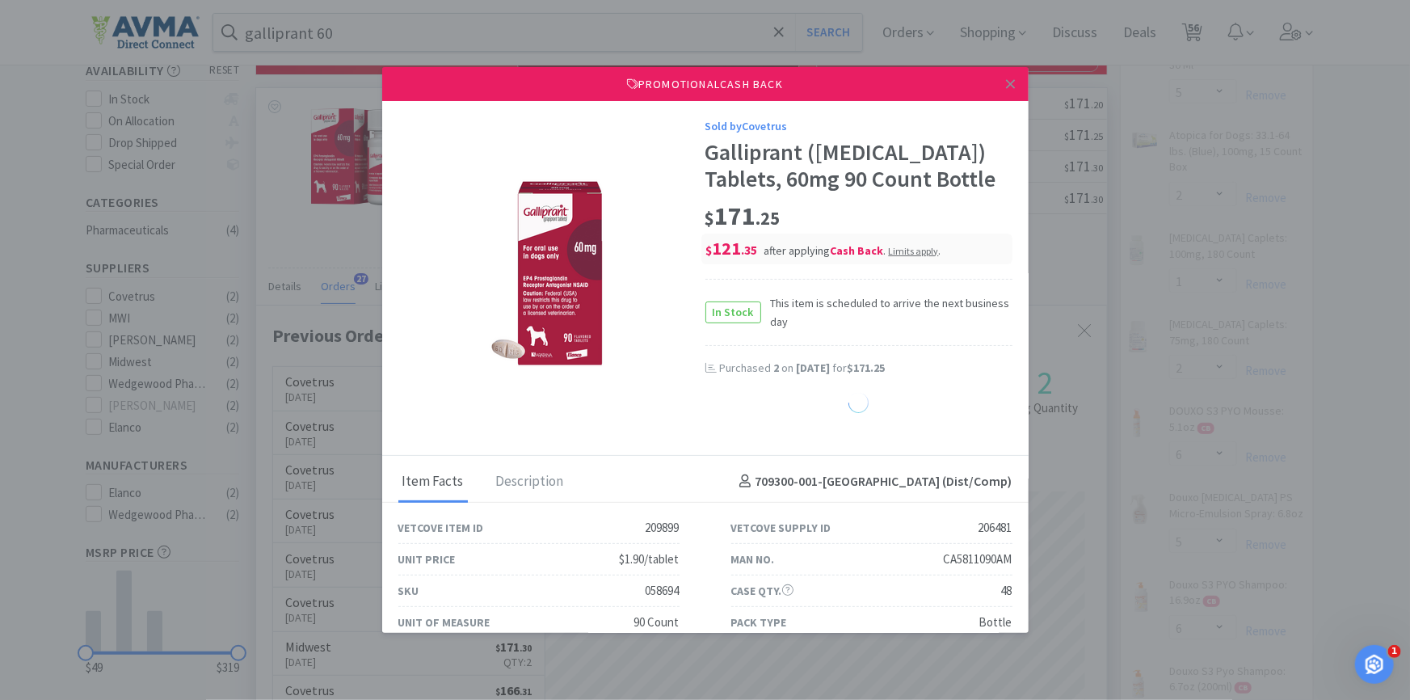
select select "1"
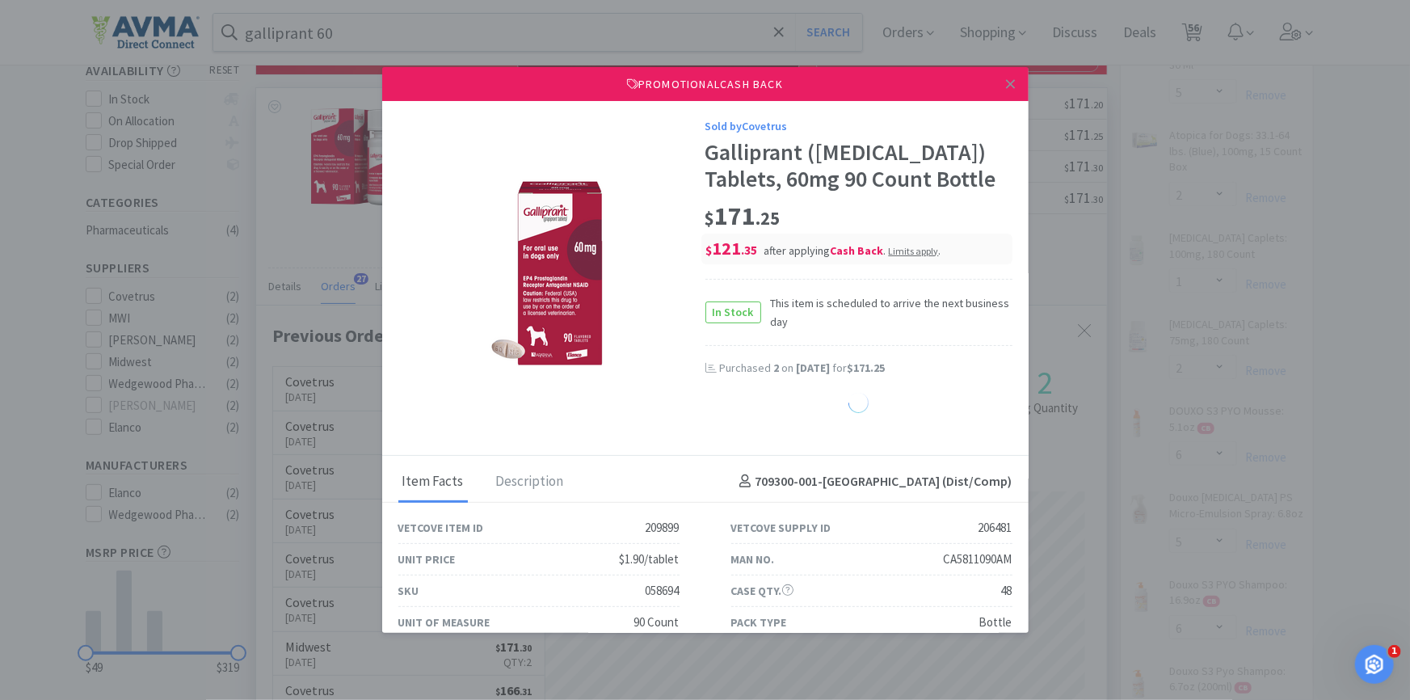
select select "1"
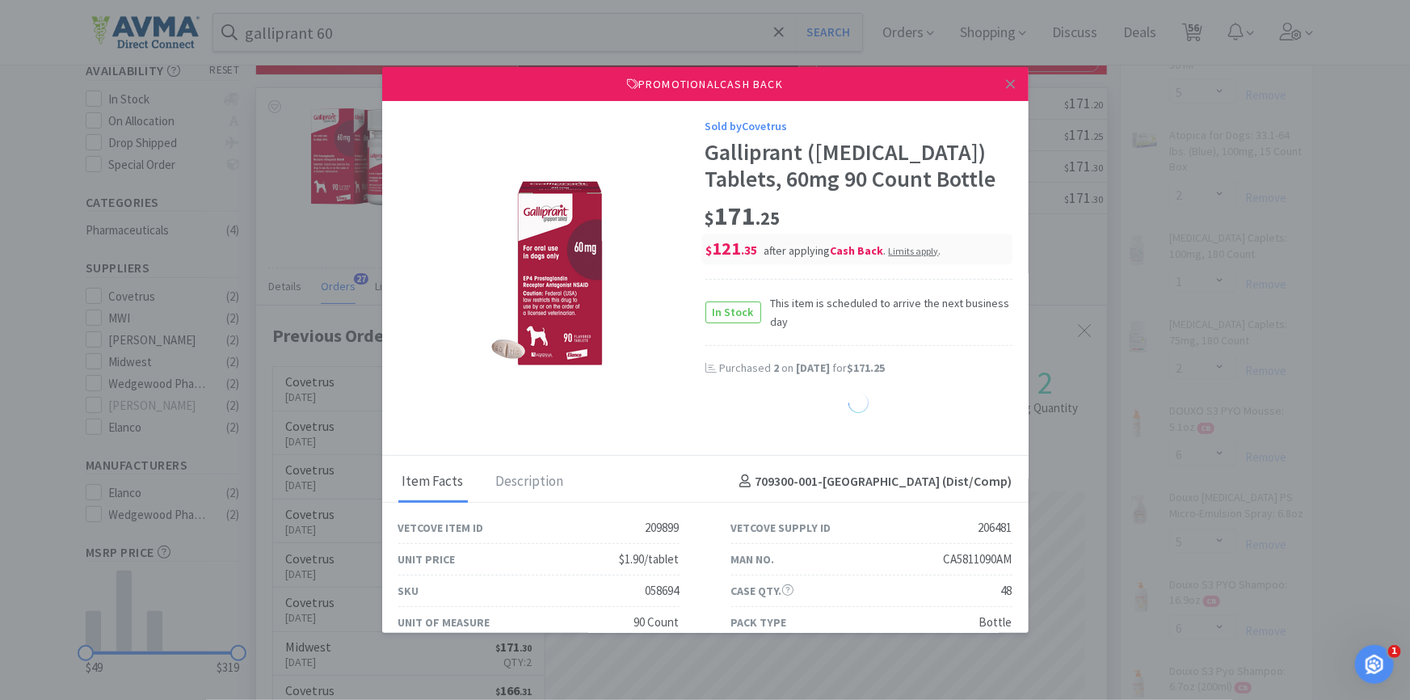
select select "1"
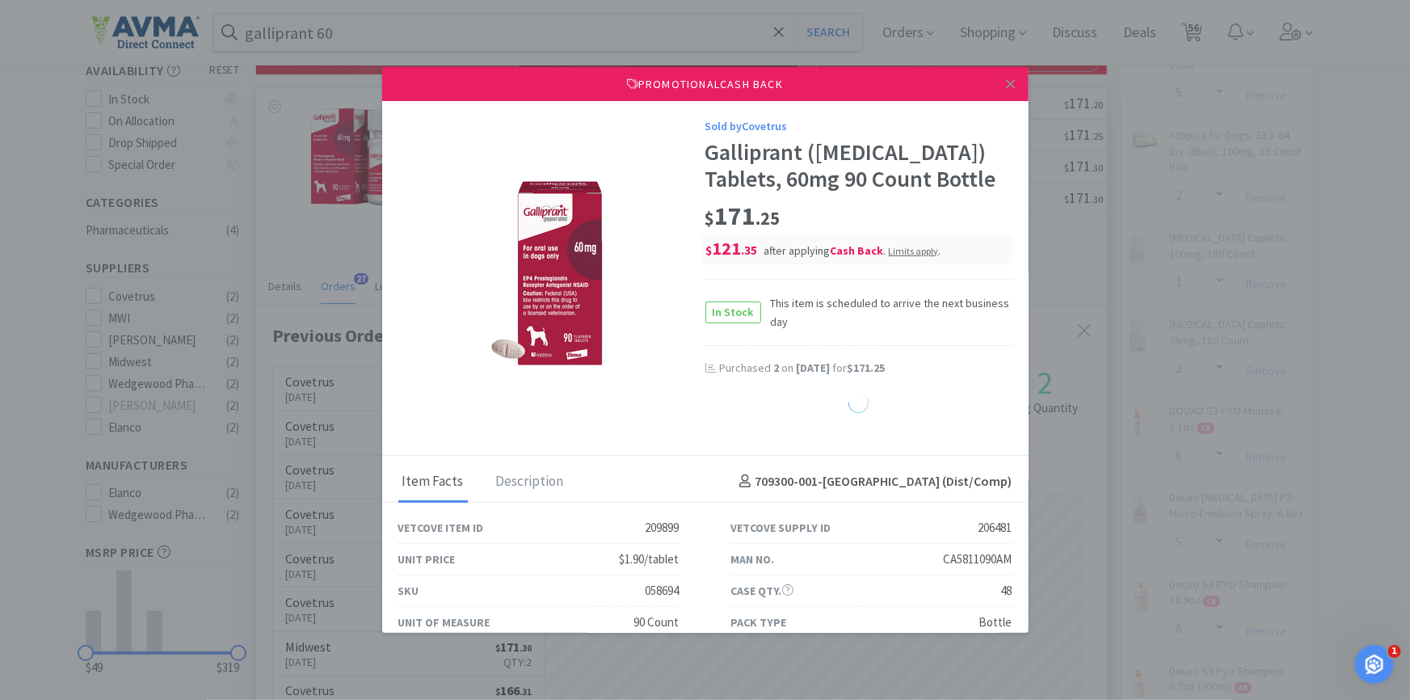
select select "1"
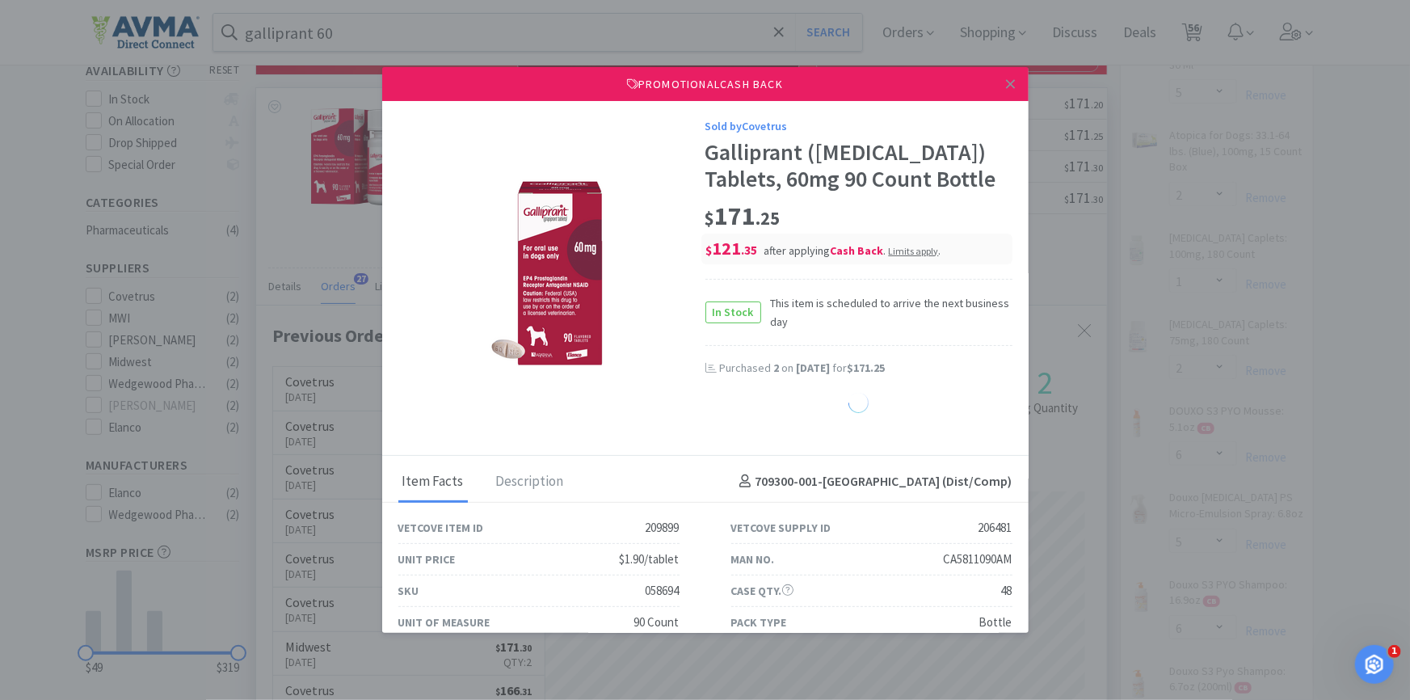
select select "1"
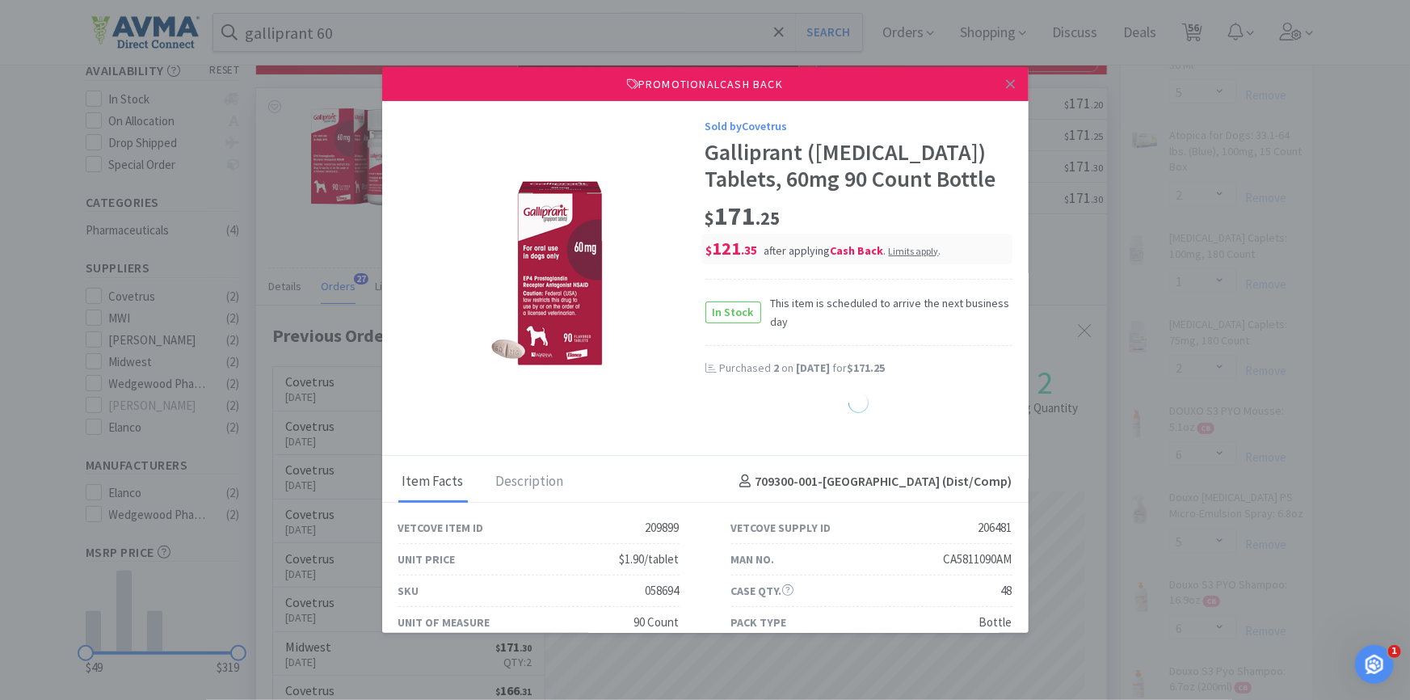
select select "1"
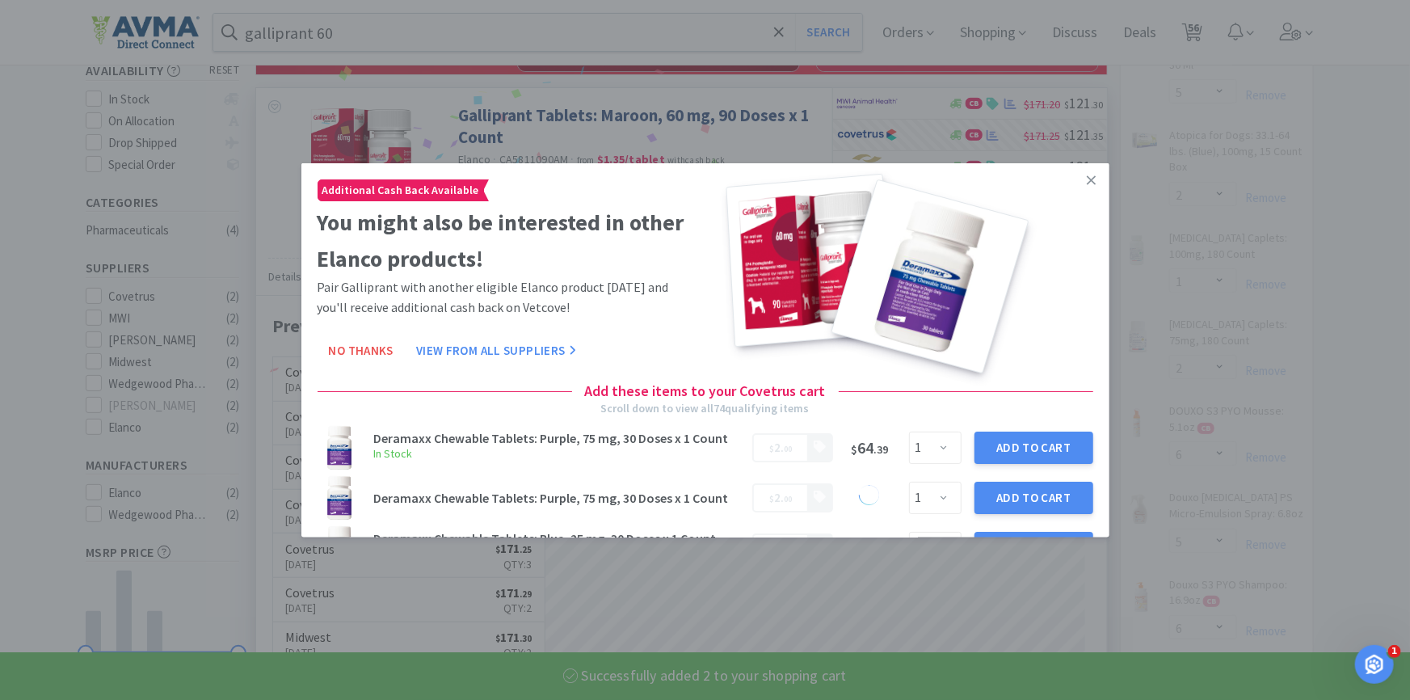
select select "2"
select select "1"
select select "2"
select select "1"
select select "8"
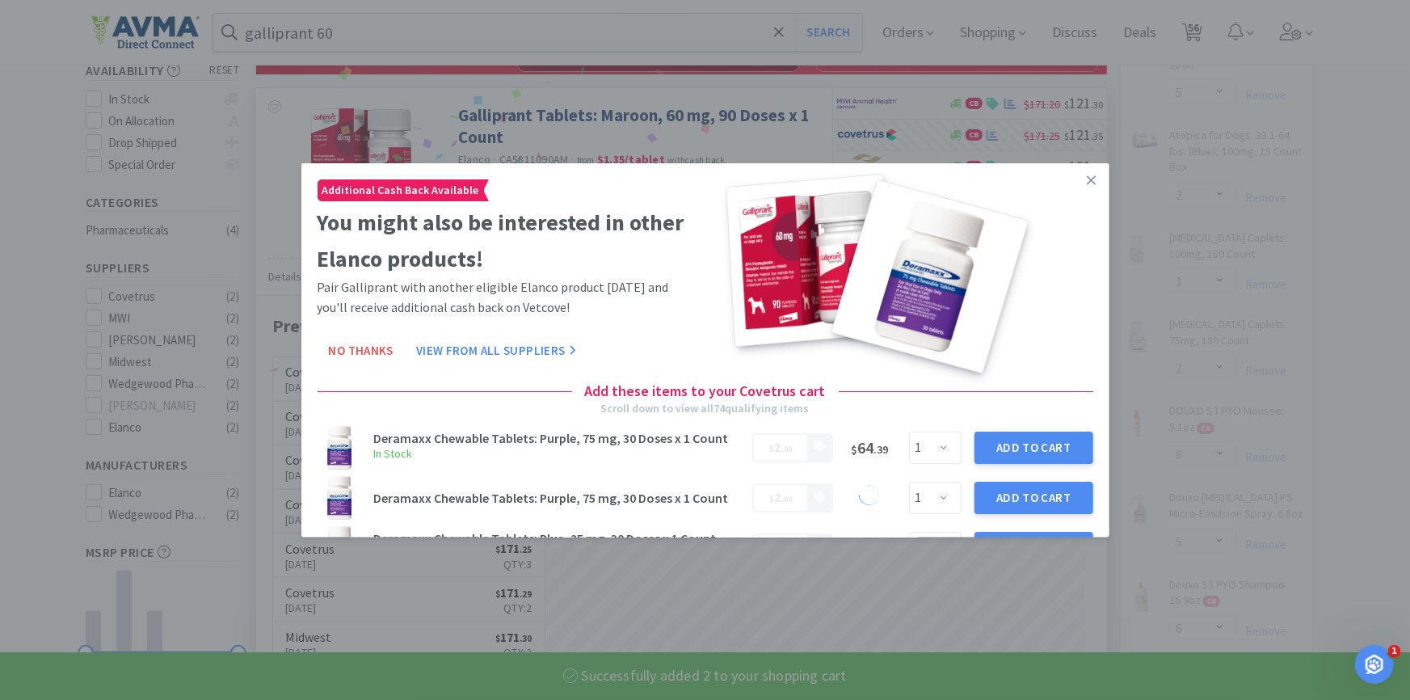
select select "6"
select select "4"
select select "1"
select select "2"
select select "5"
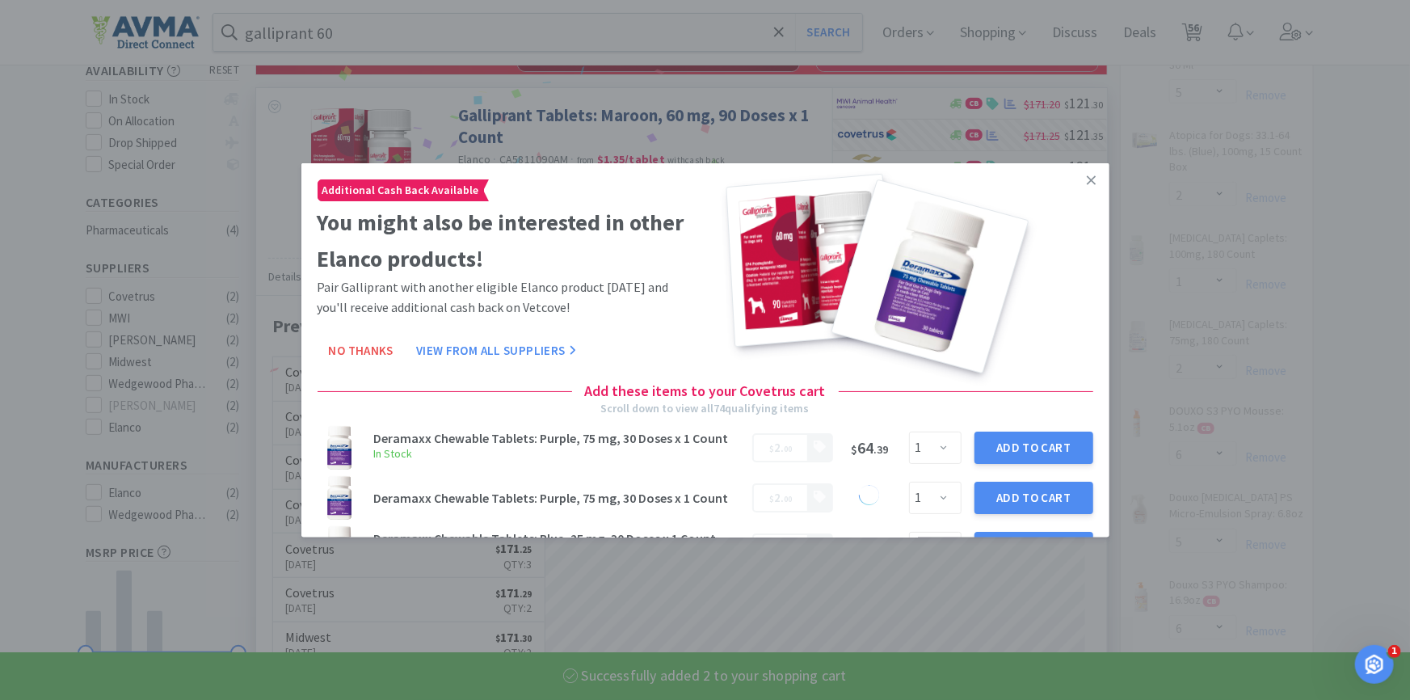
select select "6"
select select "2"
select select "12"
select select "24"
select select "1"
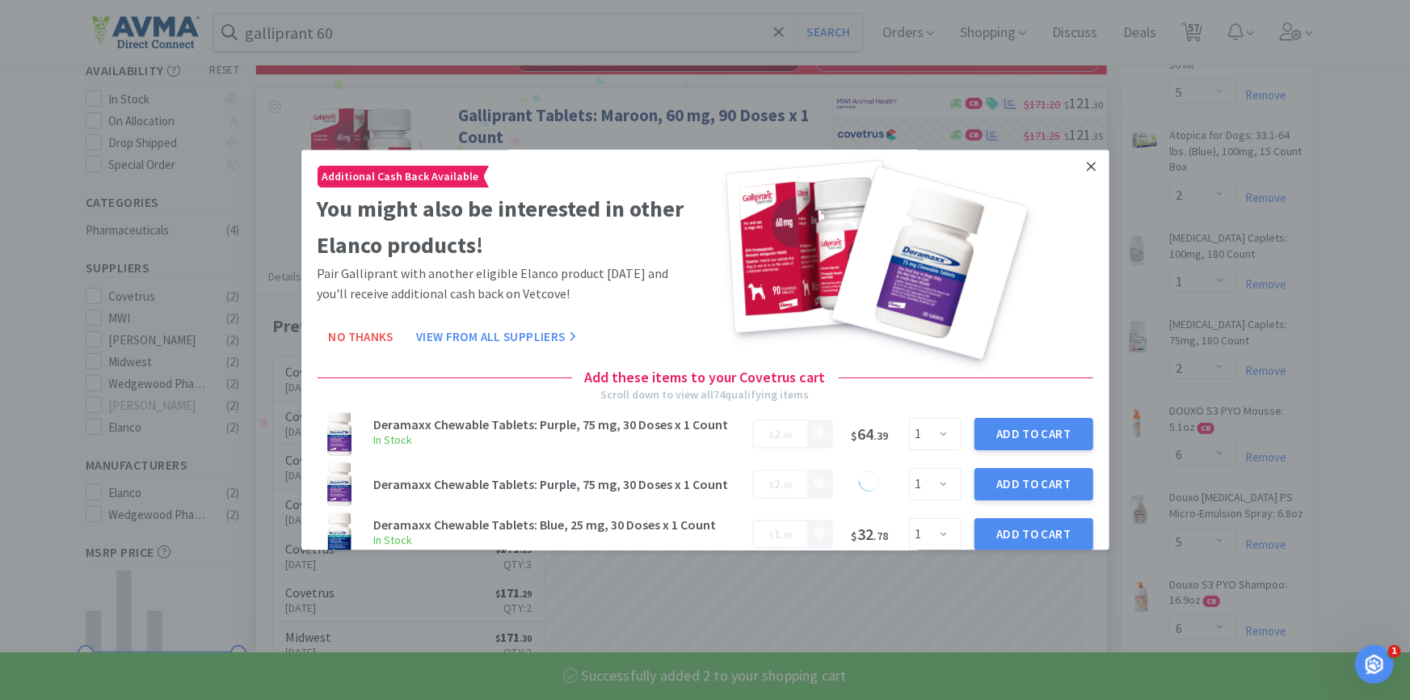
click at [1087, 171] on icon at bounding box center [1091, 166] width 9 height 15
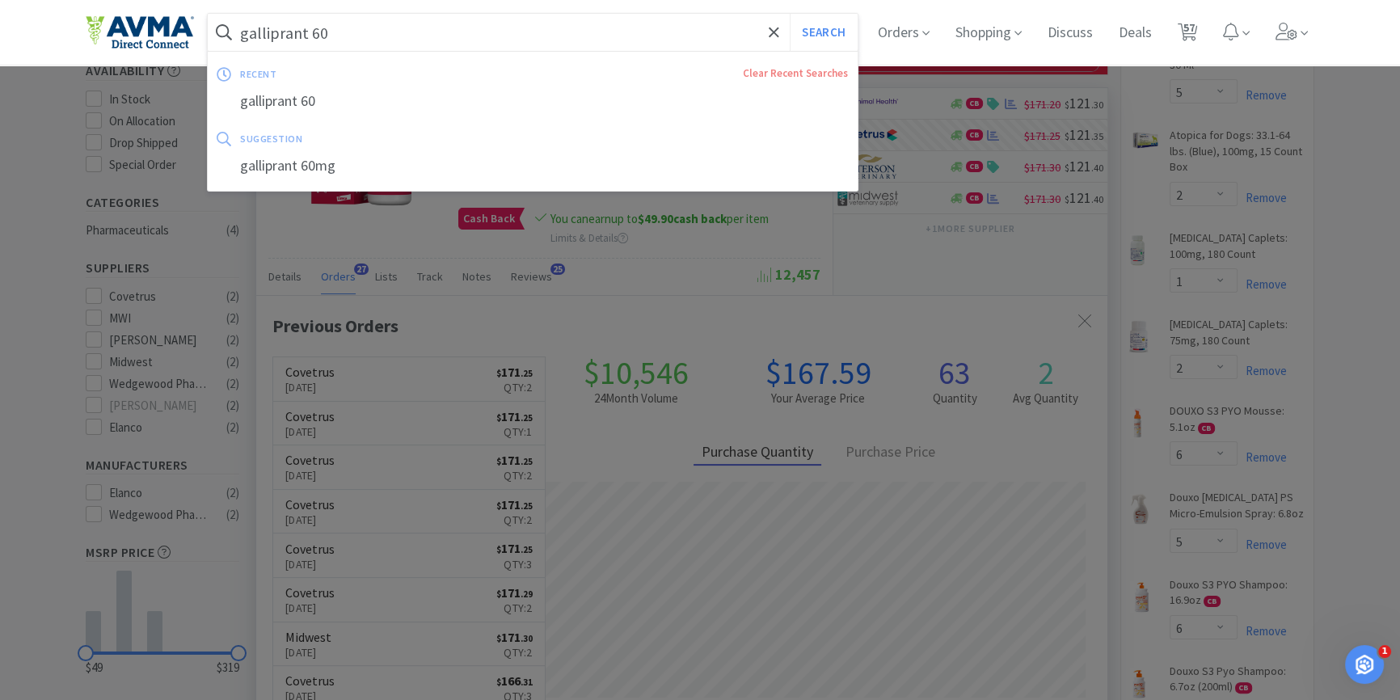
drag, startPoint x: 363, startPoint y: 34, endPoint x: 361, endPoint y: 6, distance: 27.5
click at [363, 32] on input "galliprant 60" at bounding box center [533, 32] width 650 height 37
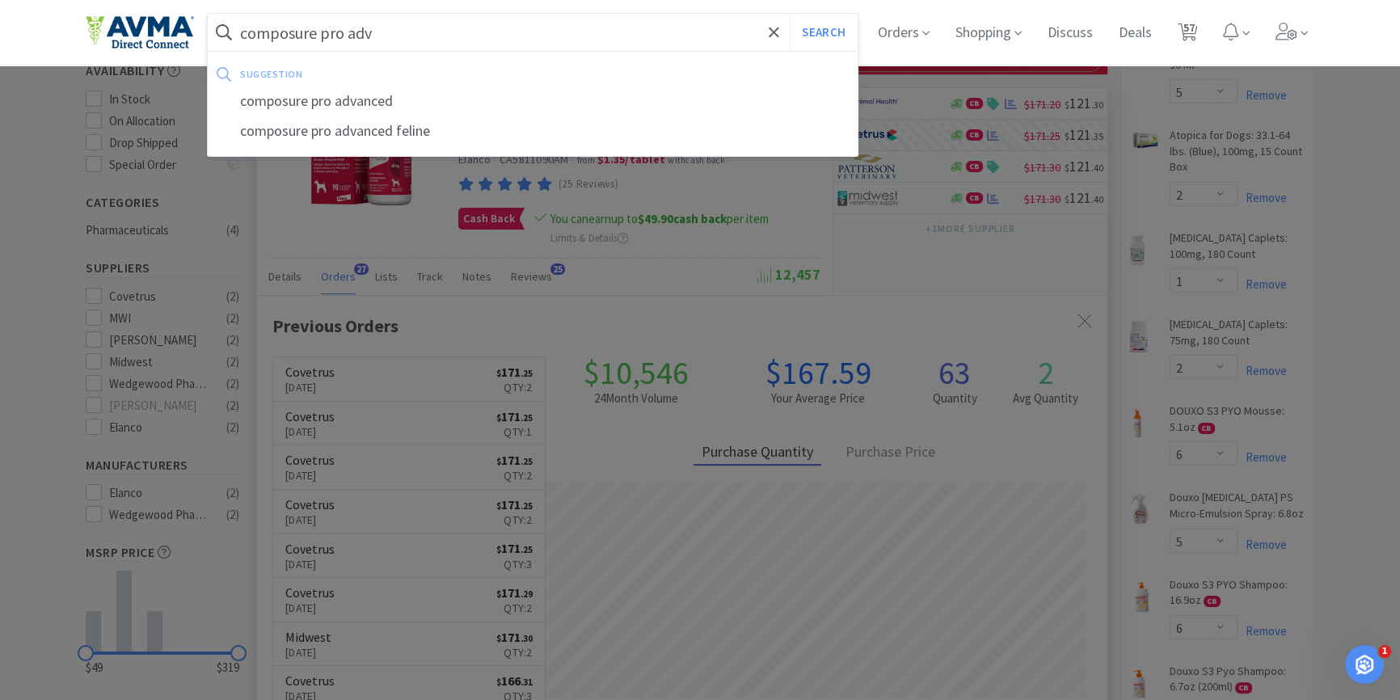
type input "composure pro adv"
click at [790, 14] on button "Search" at bounding box center [823, 32] width 67 height 37
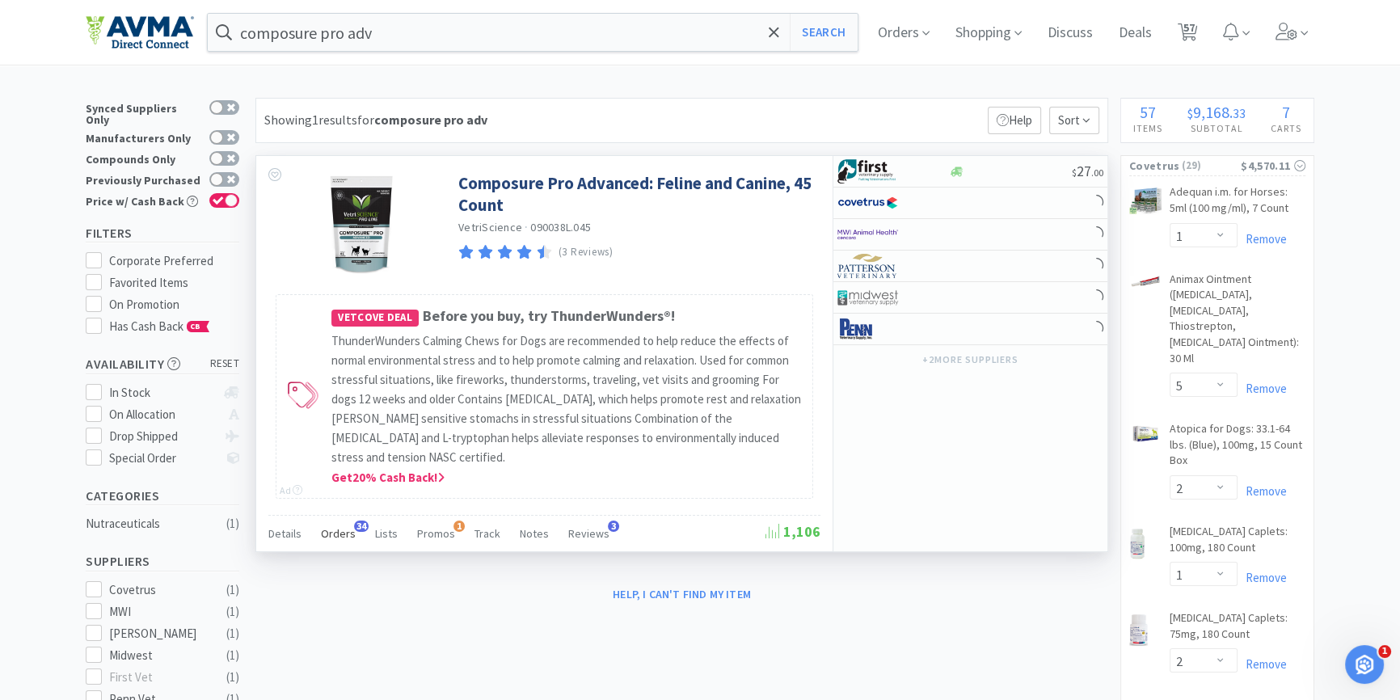
click at [334, 538] on span "Orders" at bounding box center [338, 533] width 35 height 15
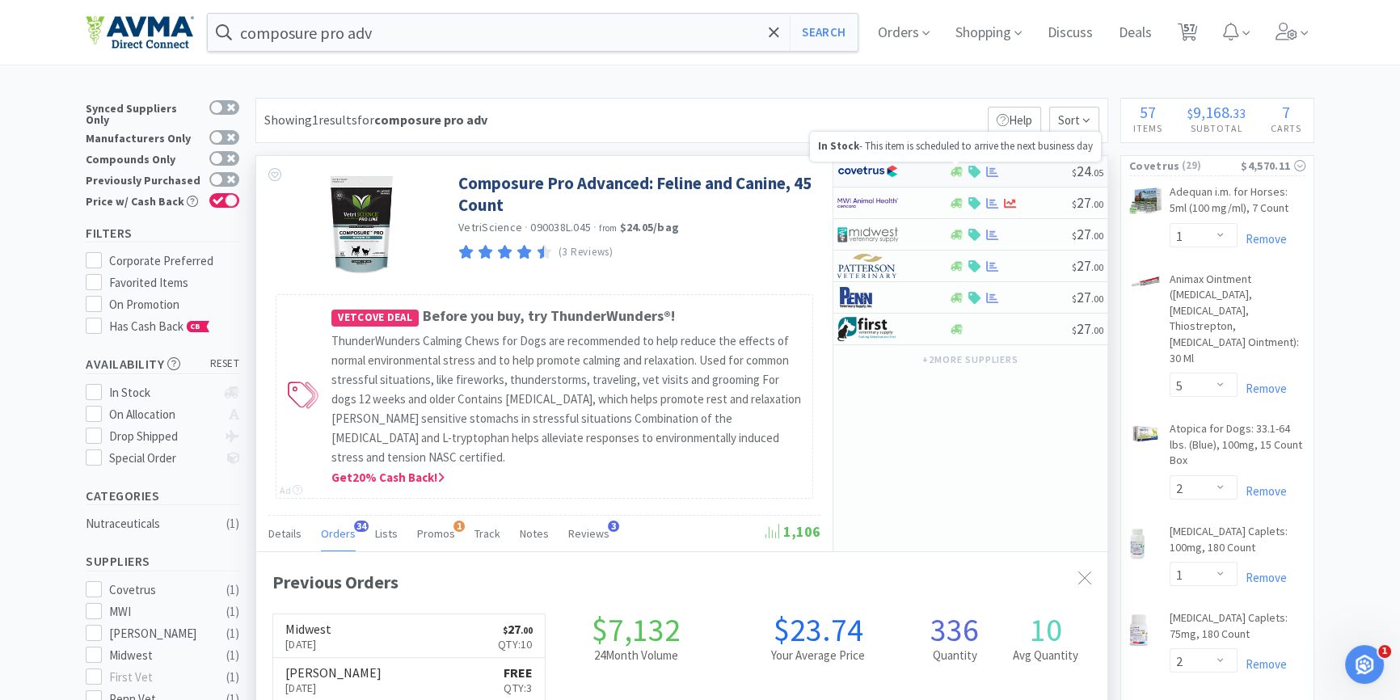
click at [956, 169] on icon at bounding box center [957, 172] width 12 height 10
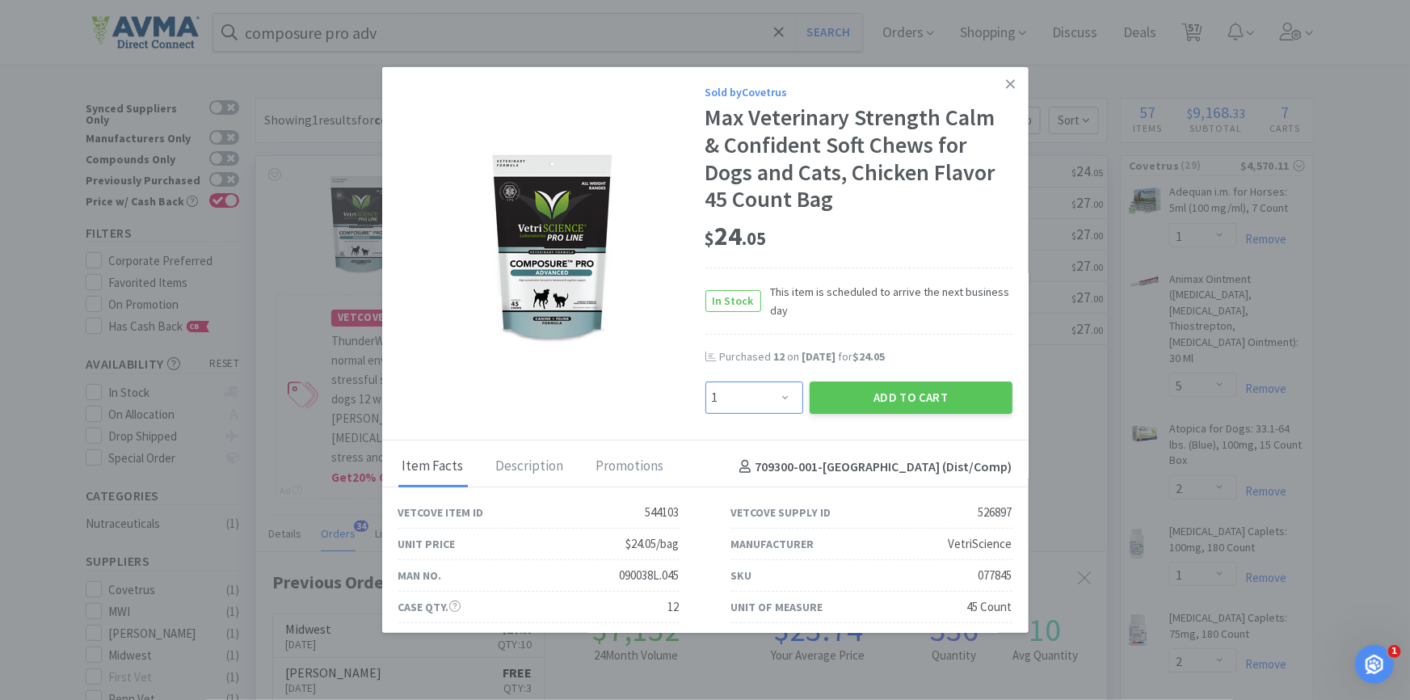
click at [718, 390] on select "Enter Quantity 1 2 3 4 5 6 7 8 9 10 11 12 13 14 15 16 17 18 19 20 Enter Quantity" at bounding box center [755, 398] width 98 height 32
select select "10"
click at [706, 382] on select "Enter Quantity 1 2 3 4 5 6 7 8 9 10 11 12 13 14 15 16 17 18 19 20 Enter Quantity" at bounding box center [755, 398] width 98 height 32
click at [917, 398] on button "Add to Cart" at bounding box center [911, 398] width 203 height 32
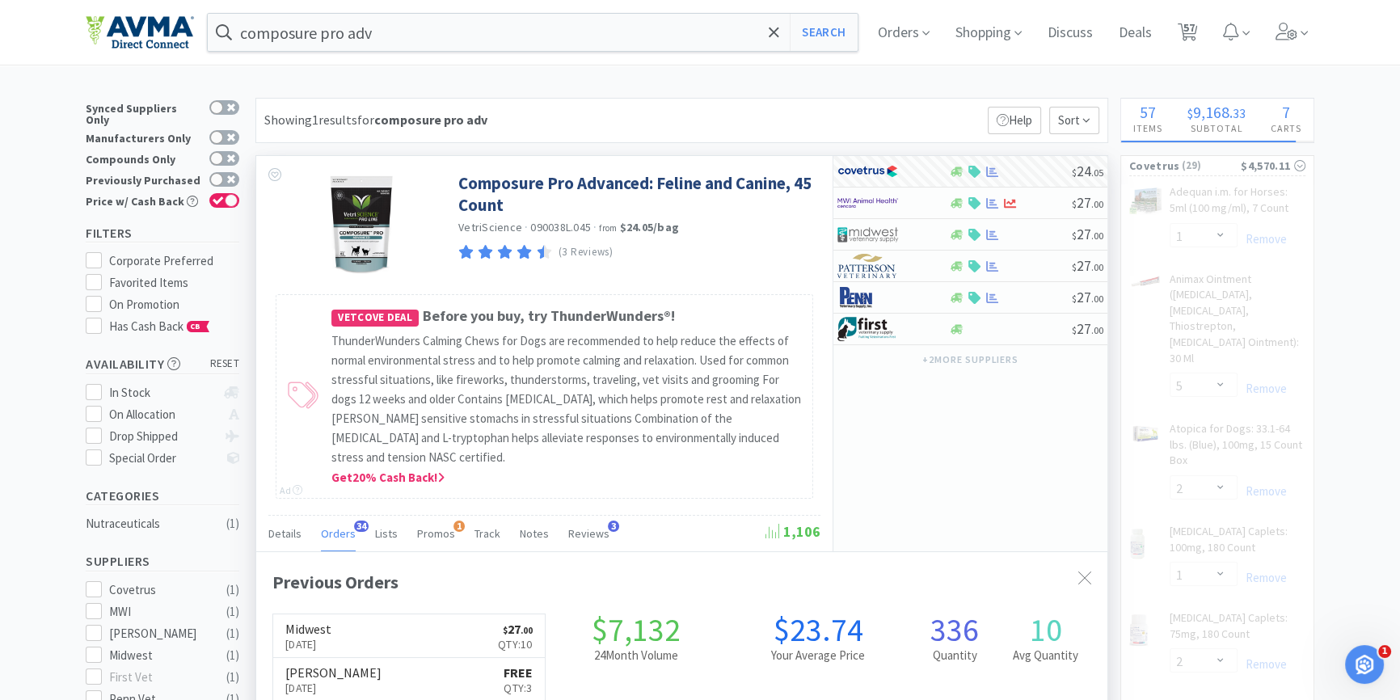
select select "10"
select select "6"
select select "5"
select select "6"
select select "3"
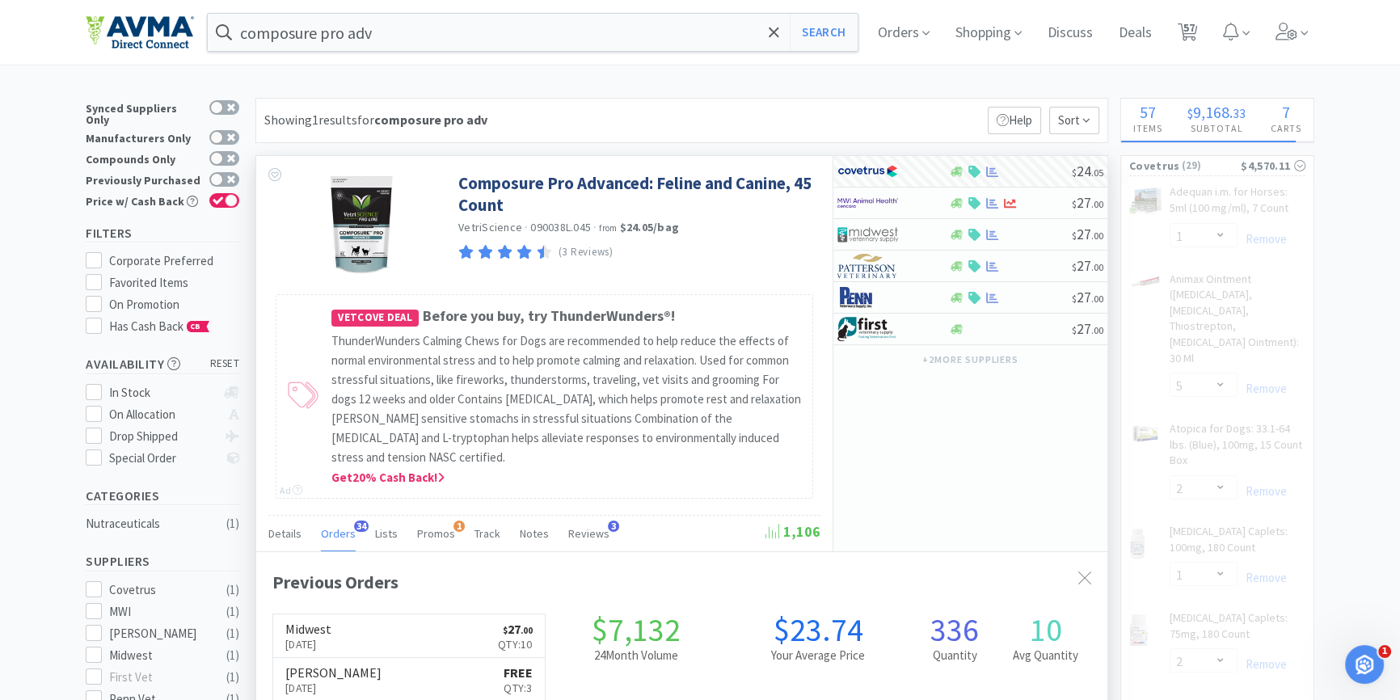
select select "2"
select select "1"
select select "2"
select select "1"
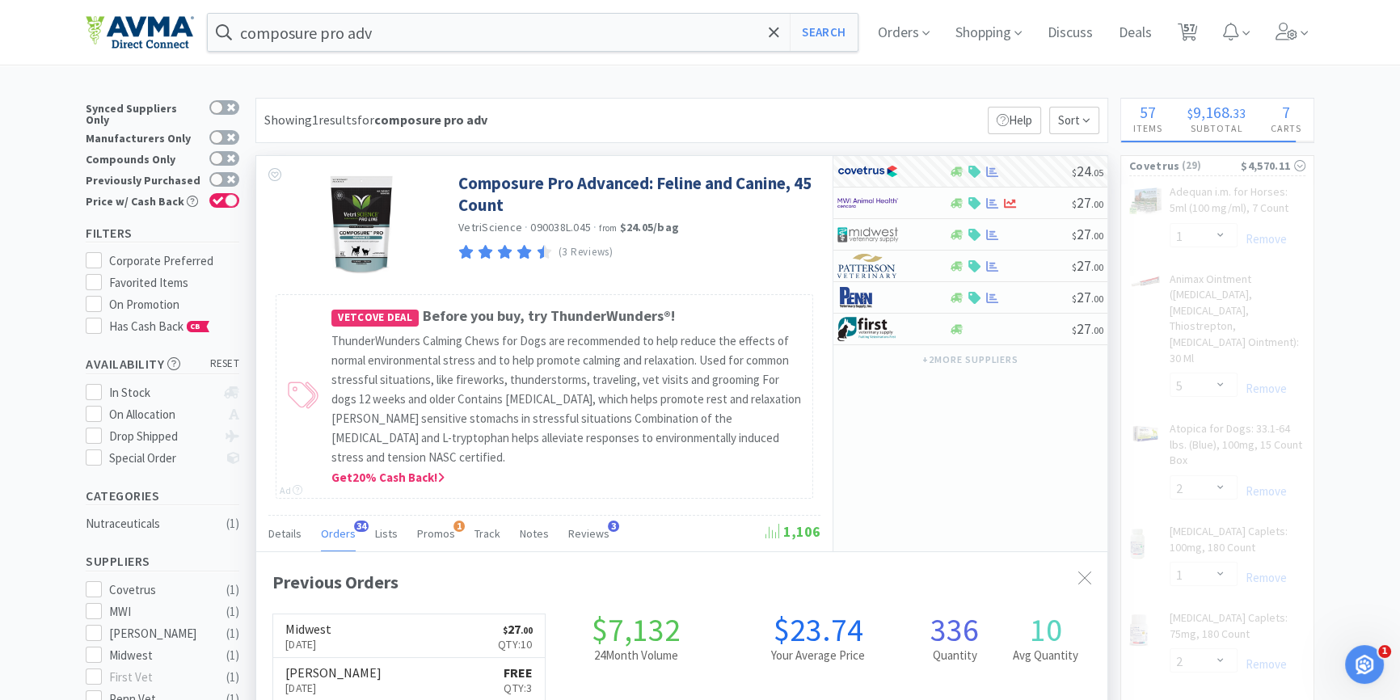
select select "8"
select select "6"
select select "4"
select select "1"
select select "2"
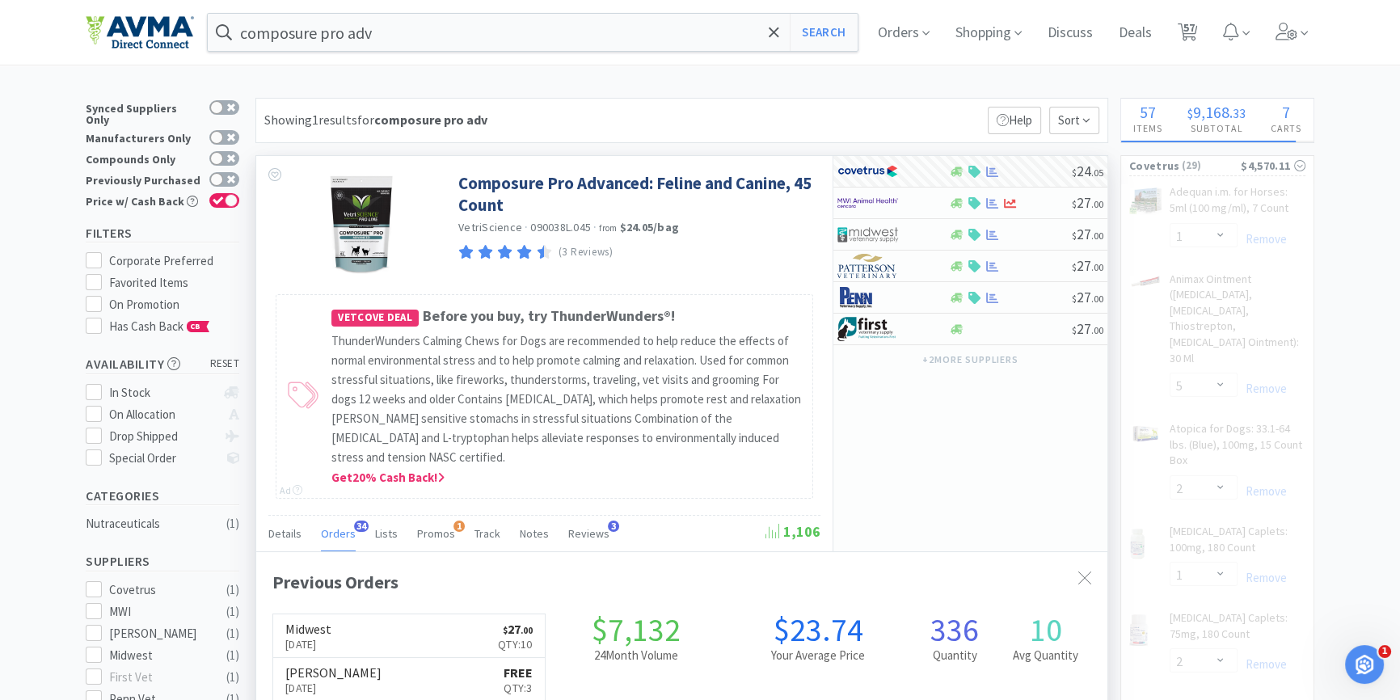
select select "5"
select select "6"
select select "2"
select select "12"
select select "400"
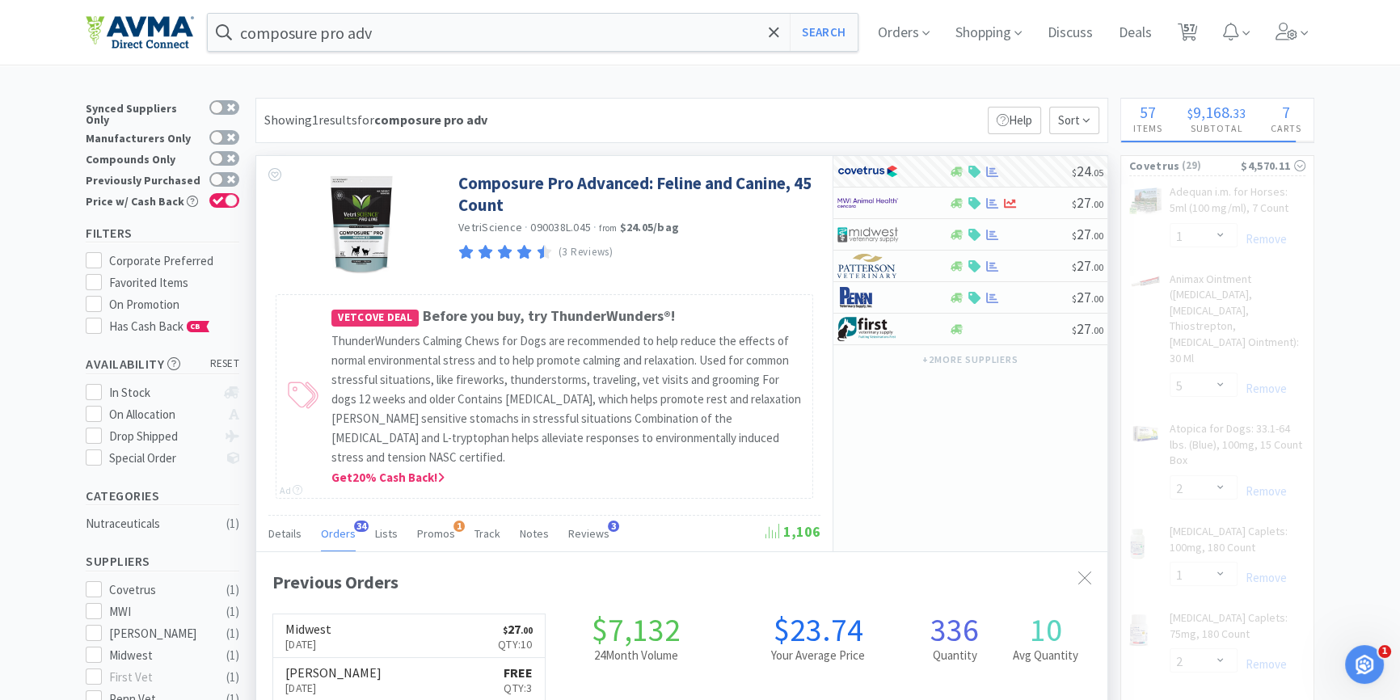
select select "24"
select select "1"
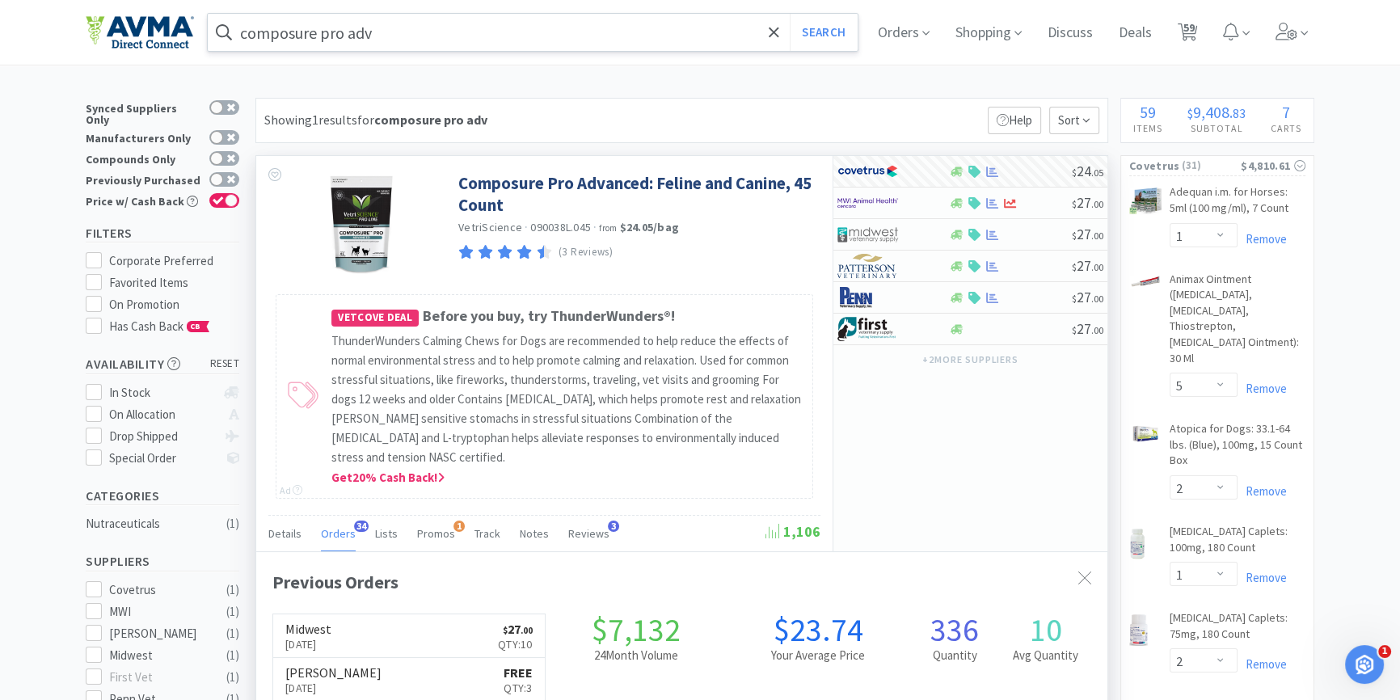
click at [424, 41] on input "composure pro adv" at bounding box center [533, 32] width 650 height 37
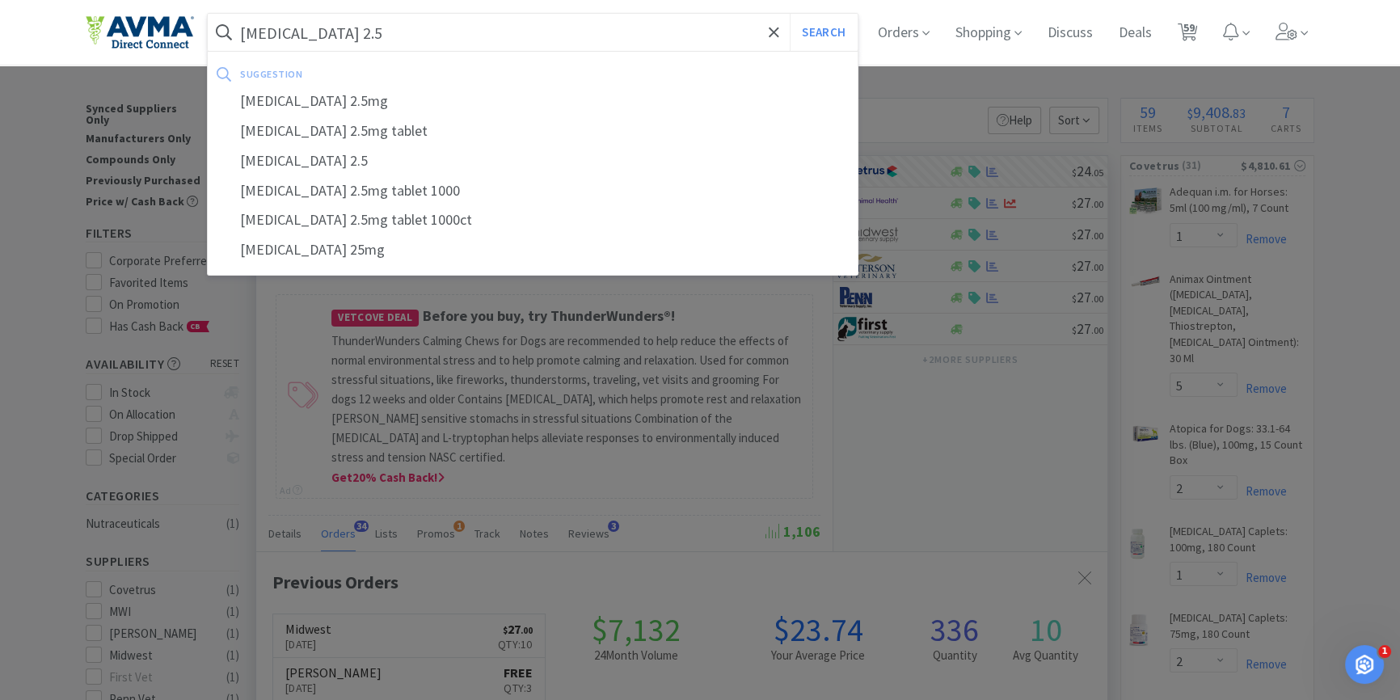
type input "amlodipine 2.5"
click at [790, 14] on button "Search" at bounding box center [823, 32] width 67 height 37
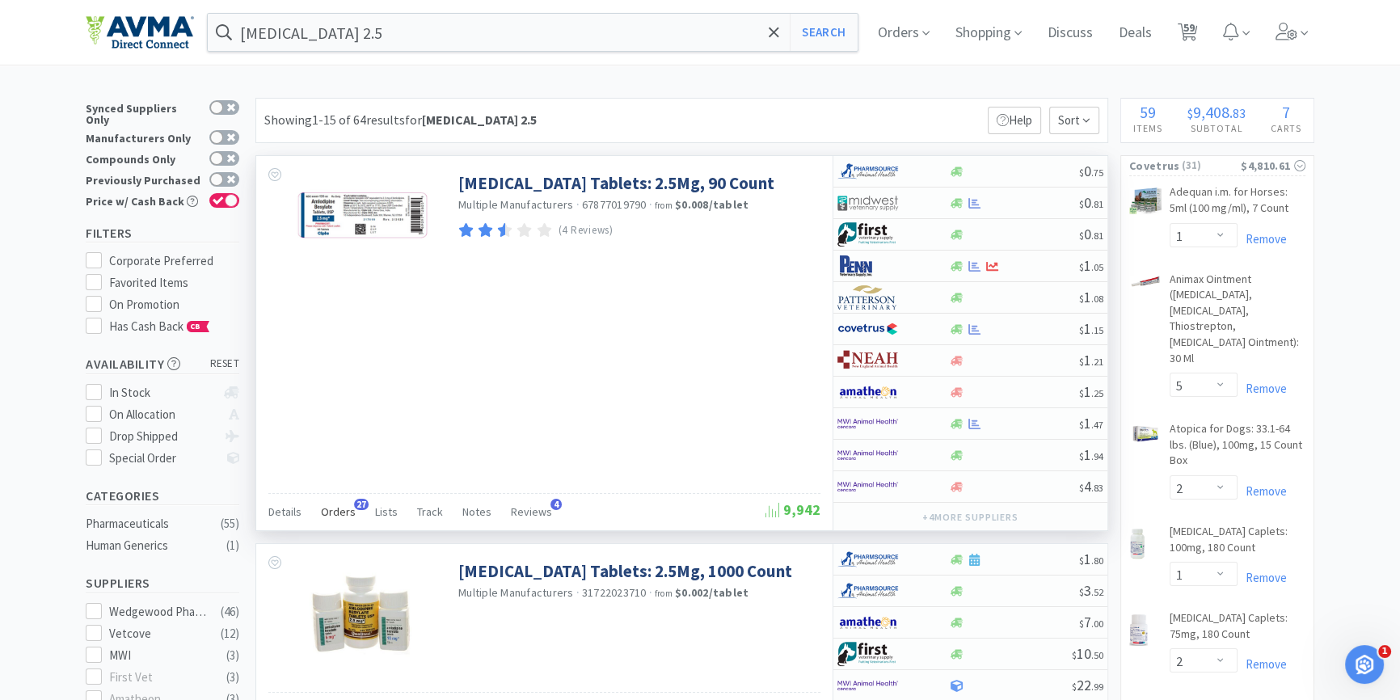
click at [332, 507] on span "Orders" at bounding box center [338, 511] width 35 height 15
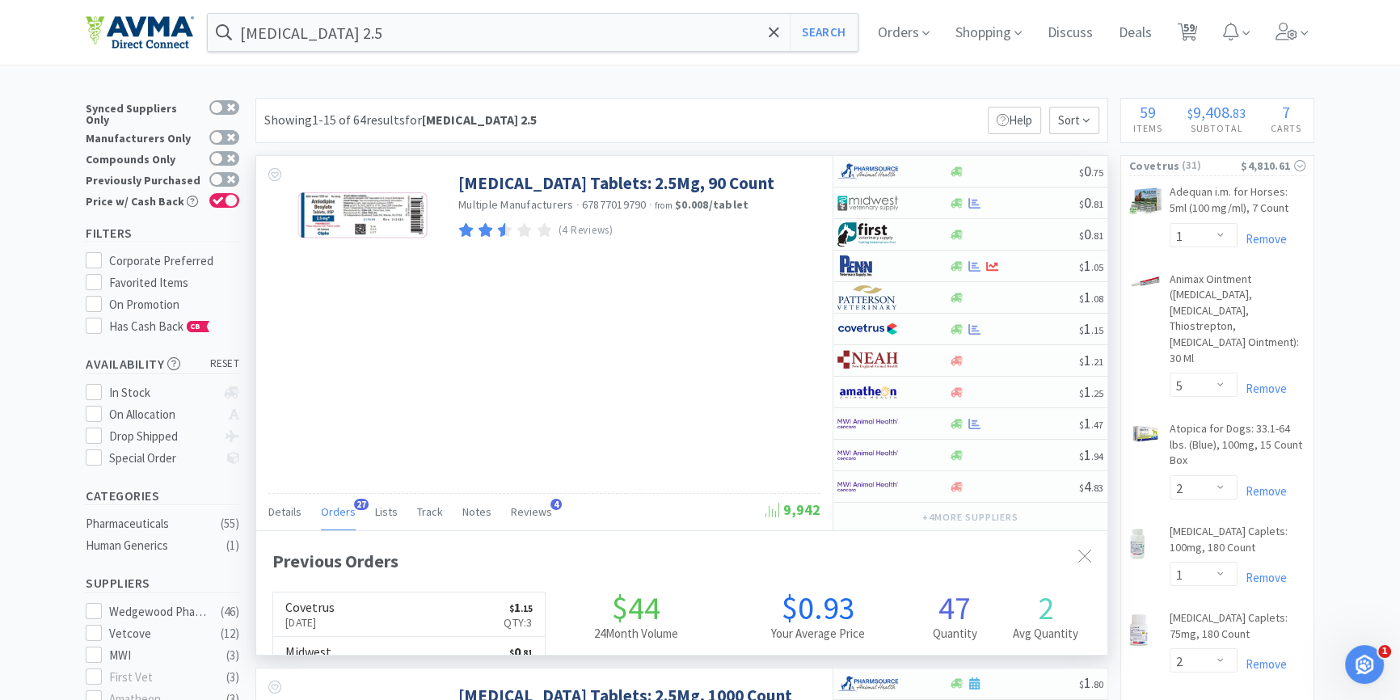
scroll to position [432, 850]
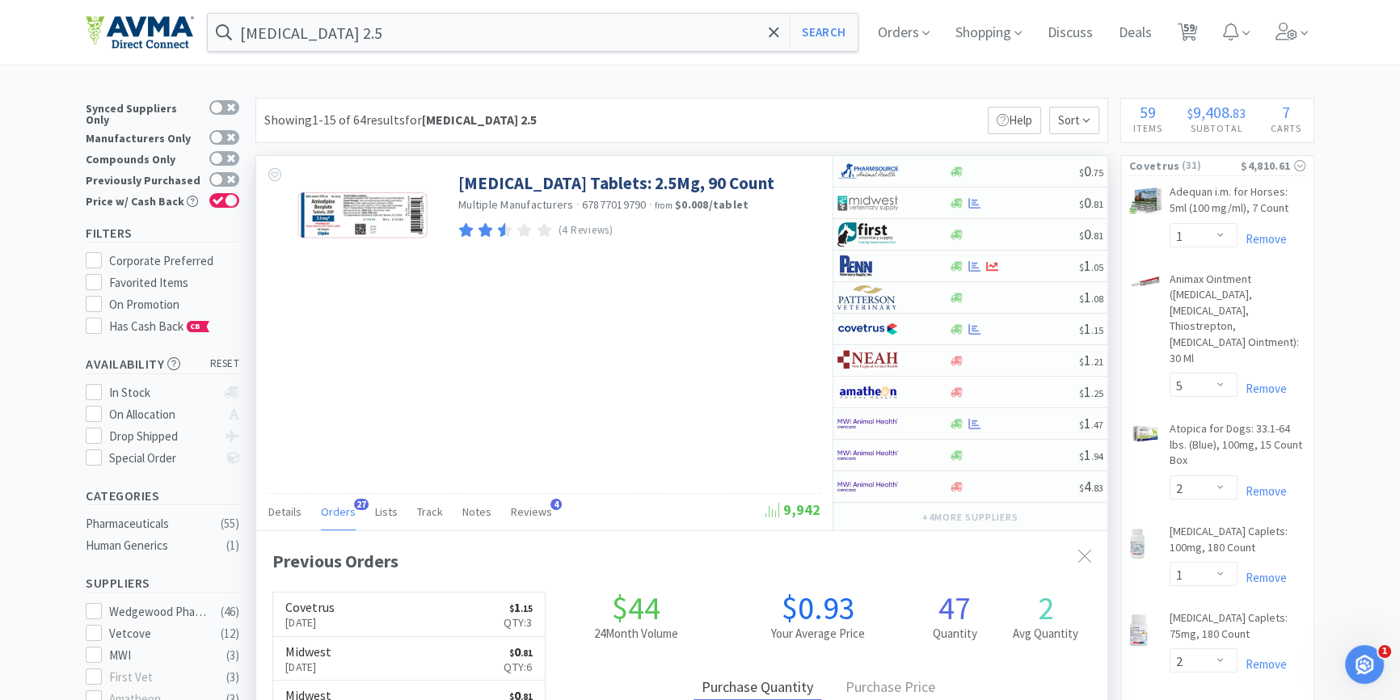
click at [333, 507] on span "Orders" at bounding box center [338, 511] width 35 height 15
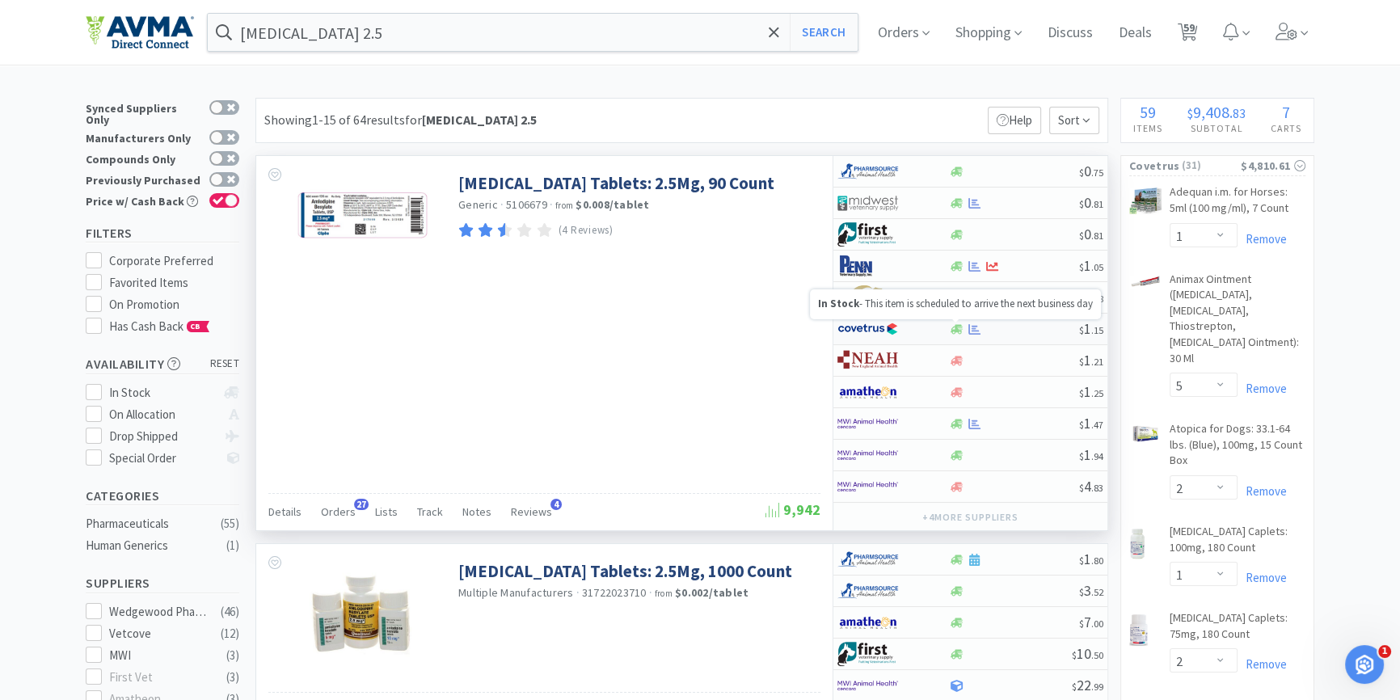
click at [951, 327] on icon at bounding box center [957, 329] width 12 height 10
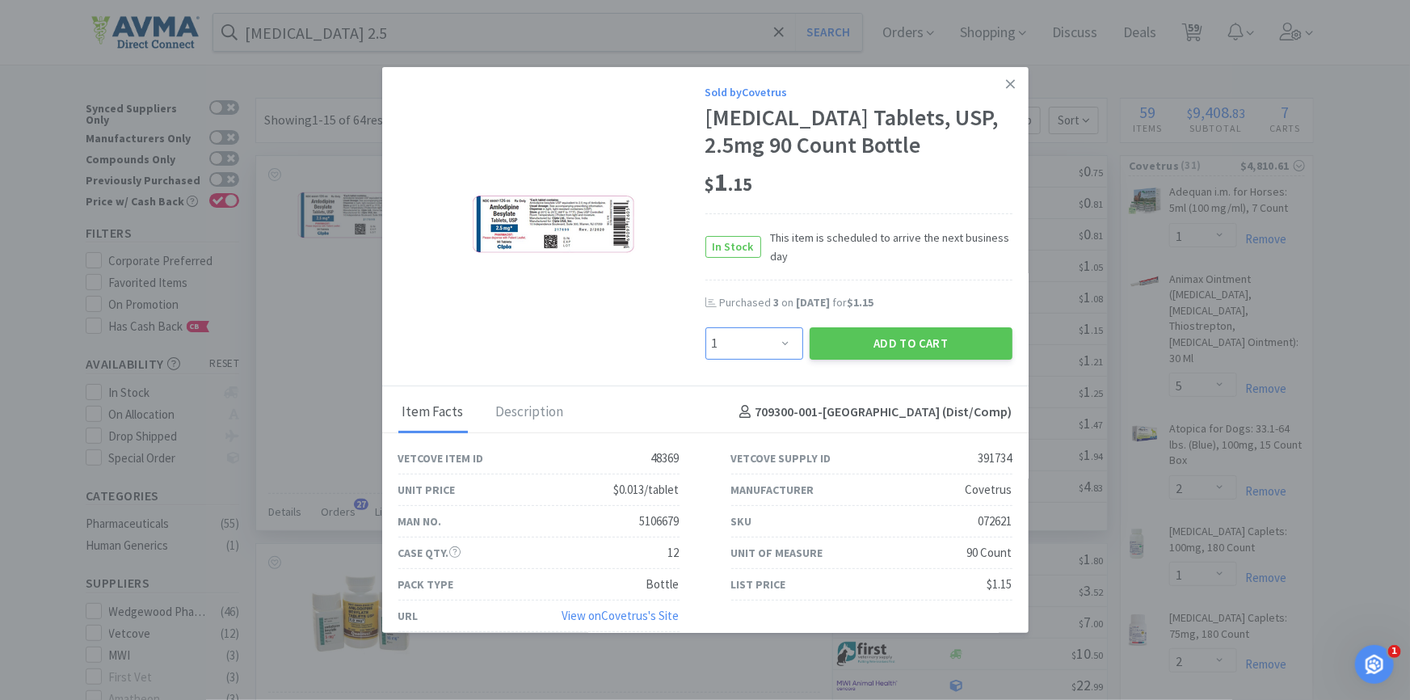
click at [766, 339] on select "Enter Quantity 1 2 3 4 5 6 7 8 9 10 11 12 13 14 15 16 17 18 19 20 Enter Quantity" at bounding box center [755, 343] width 98 height 32
select select "2"
click at [706, 327] on select "Enter Quantity 1 2 3 4 5 6 7 8 9 10 11 12 13 14 15 16 17 18 19 20 Enter Quantity" at bounding box center [755, 343] width 98 height 32
click at [934, 344] on button "Add to Cart" at bounding box center [911, 343] width 203 height 32
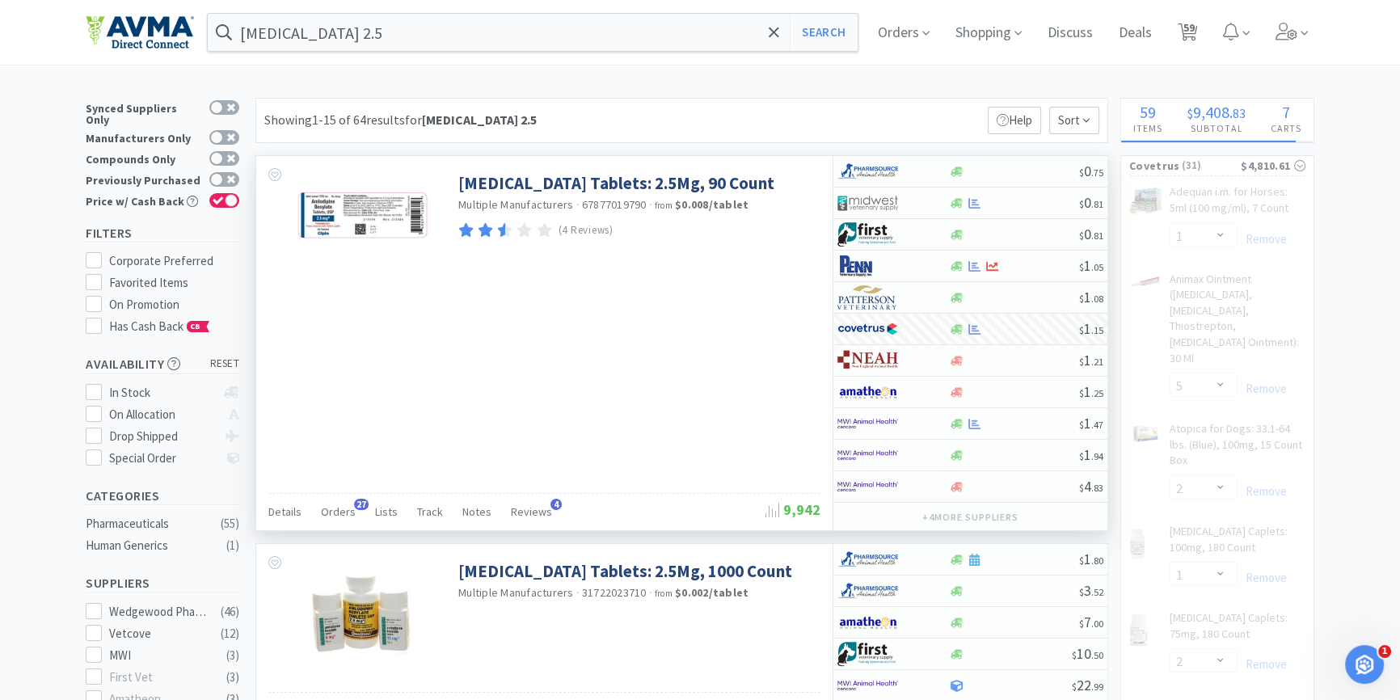
select select "2"
select select "5"
select select "2"
select select "1"
select select "2"
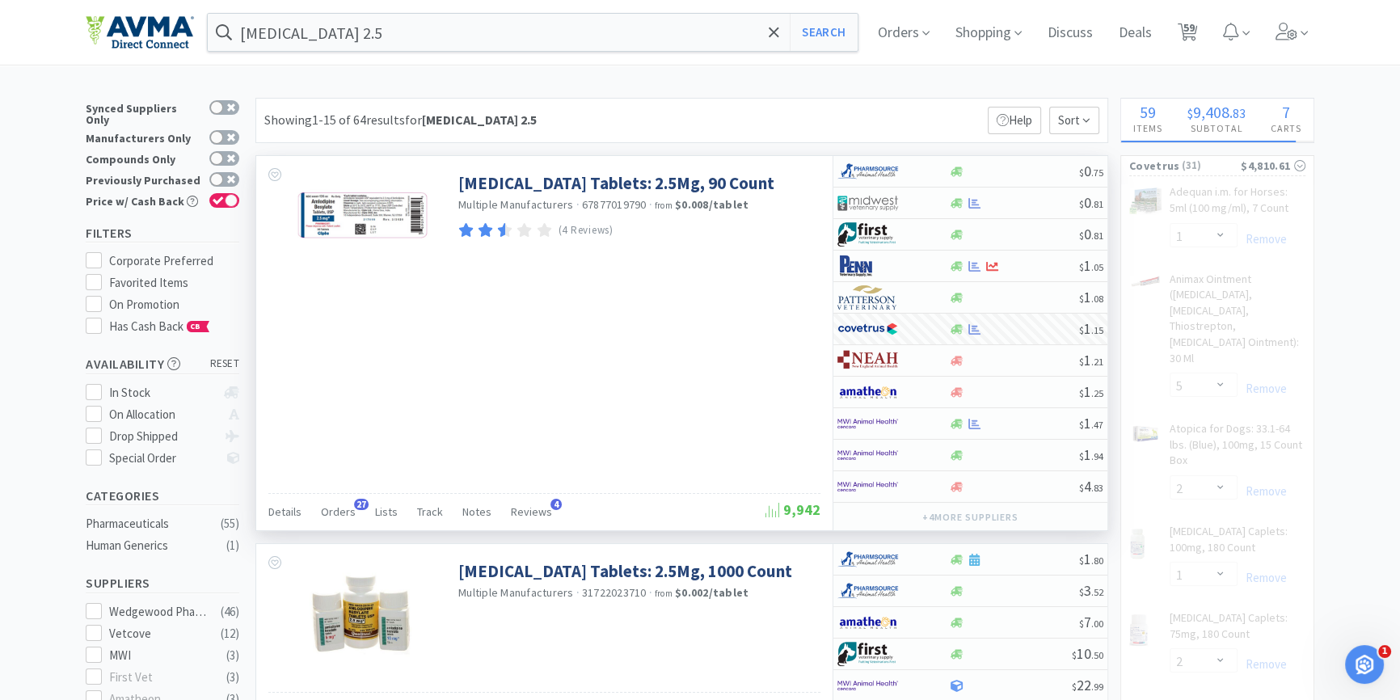
select select "10"
select select "6"
select select "5"
select select "6"
select select "3"
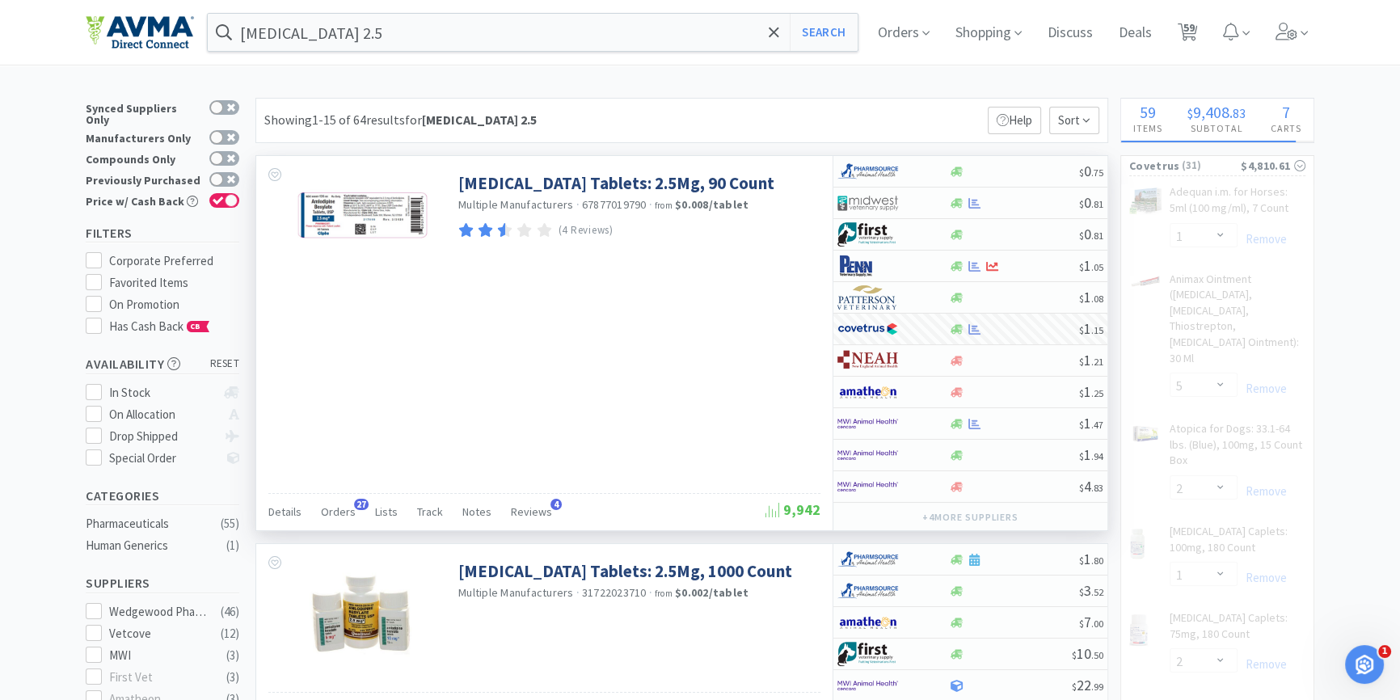
select select "2"
select select "1"
select select "2"
select select "1"
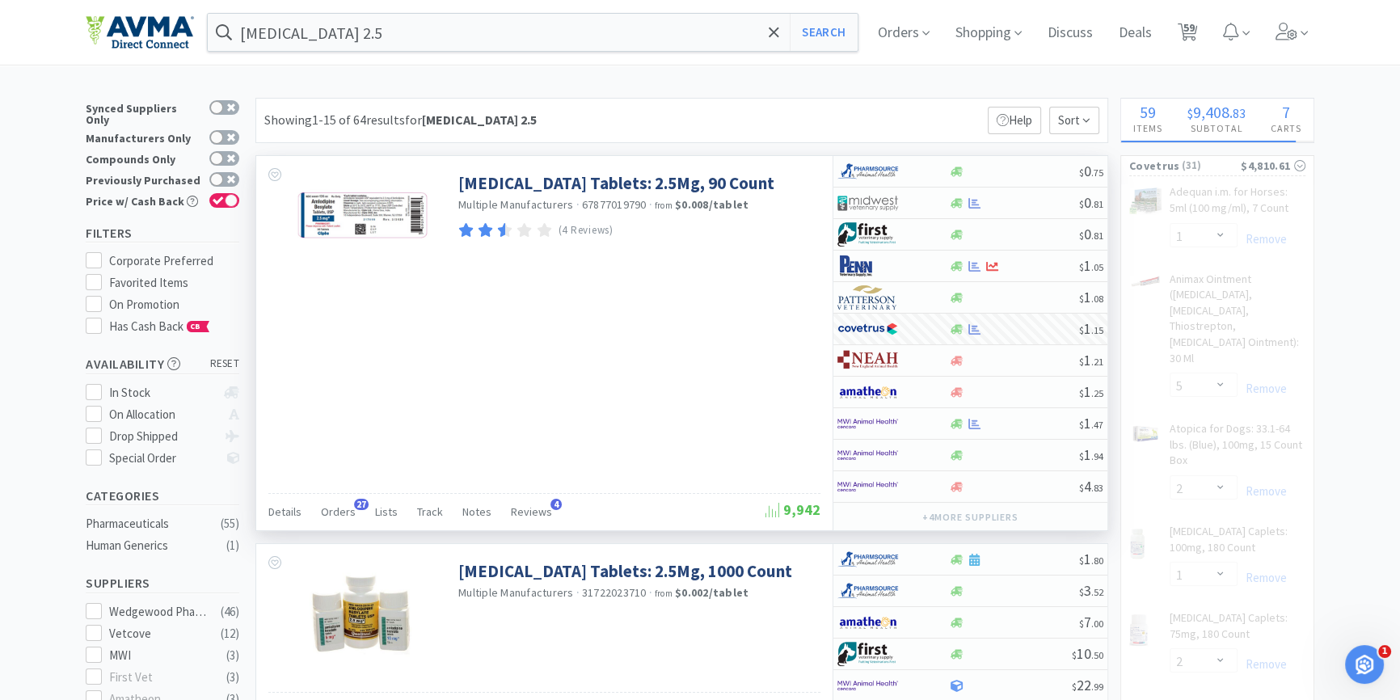
select select "8"
select select "6"
select select "4"
select select "1"
select select "2"
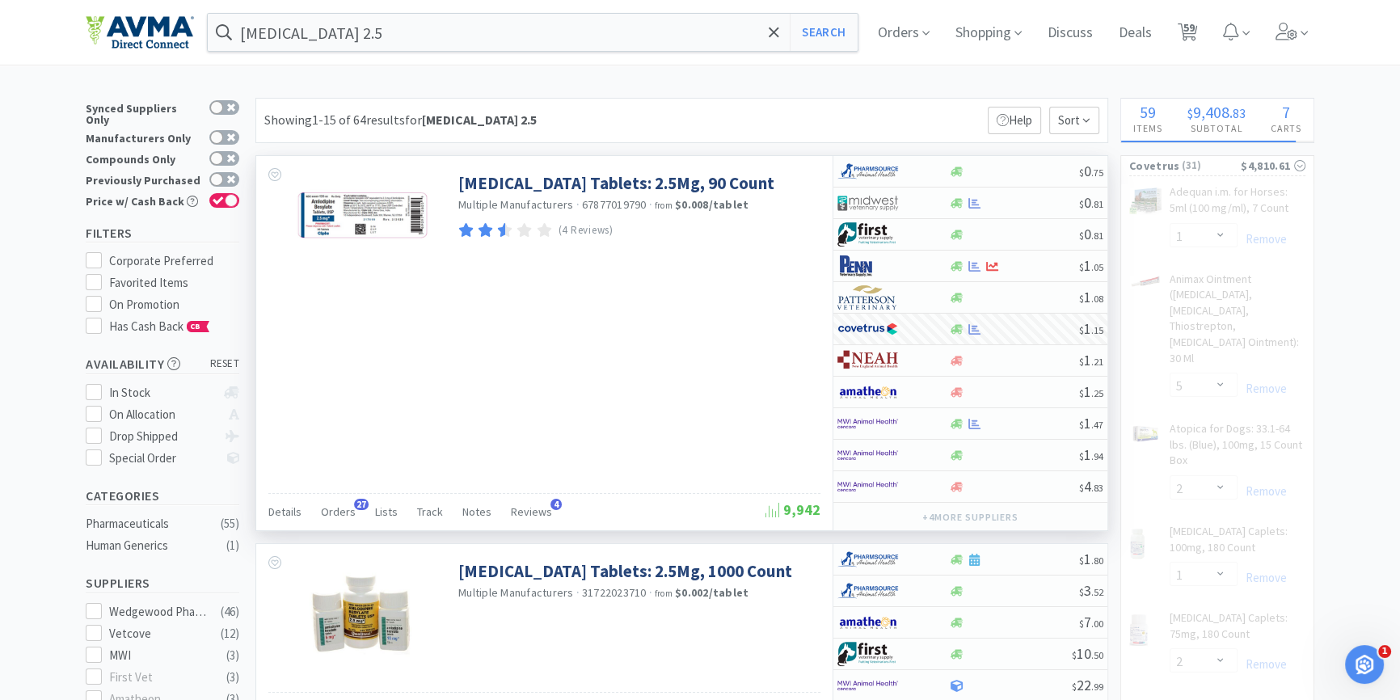
select select "5"
select select "6"
select select "2"
select select "12"
select select "400"
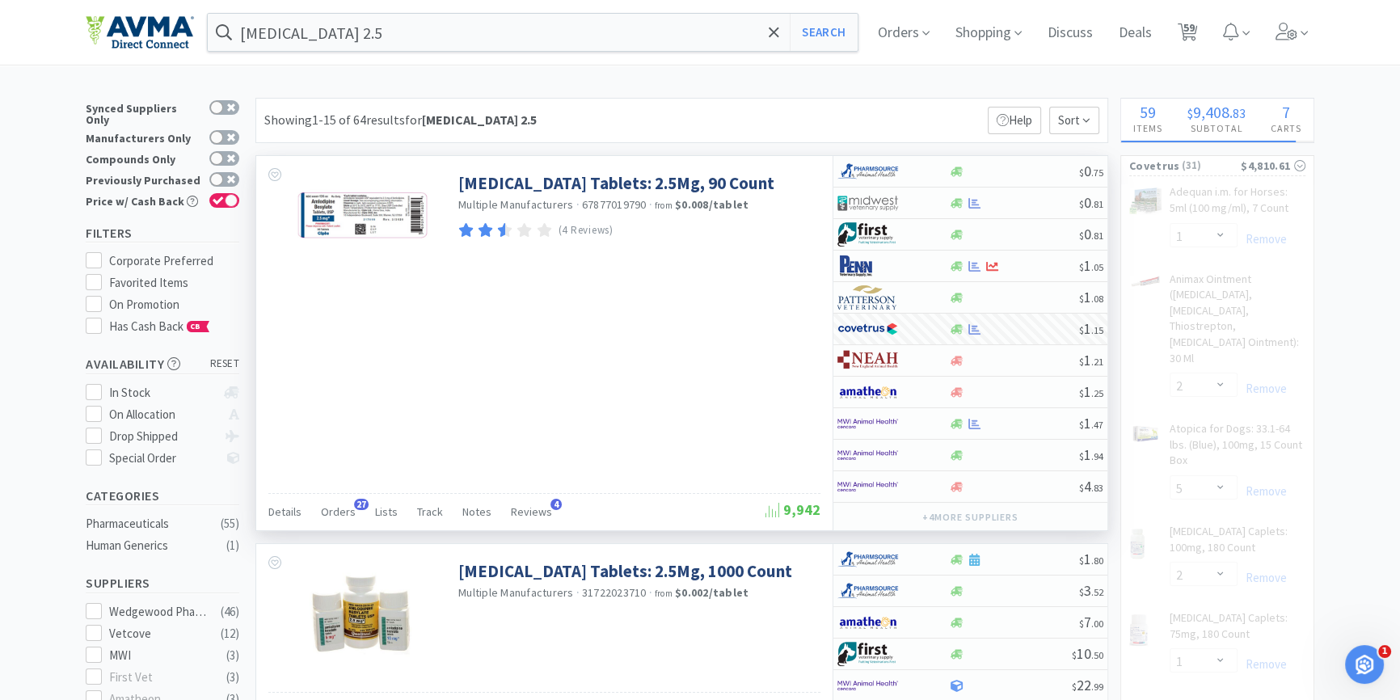
select select "24"
select select "1"
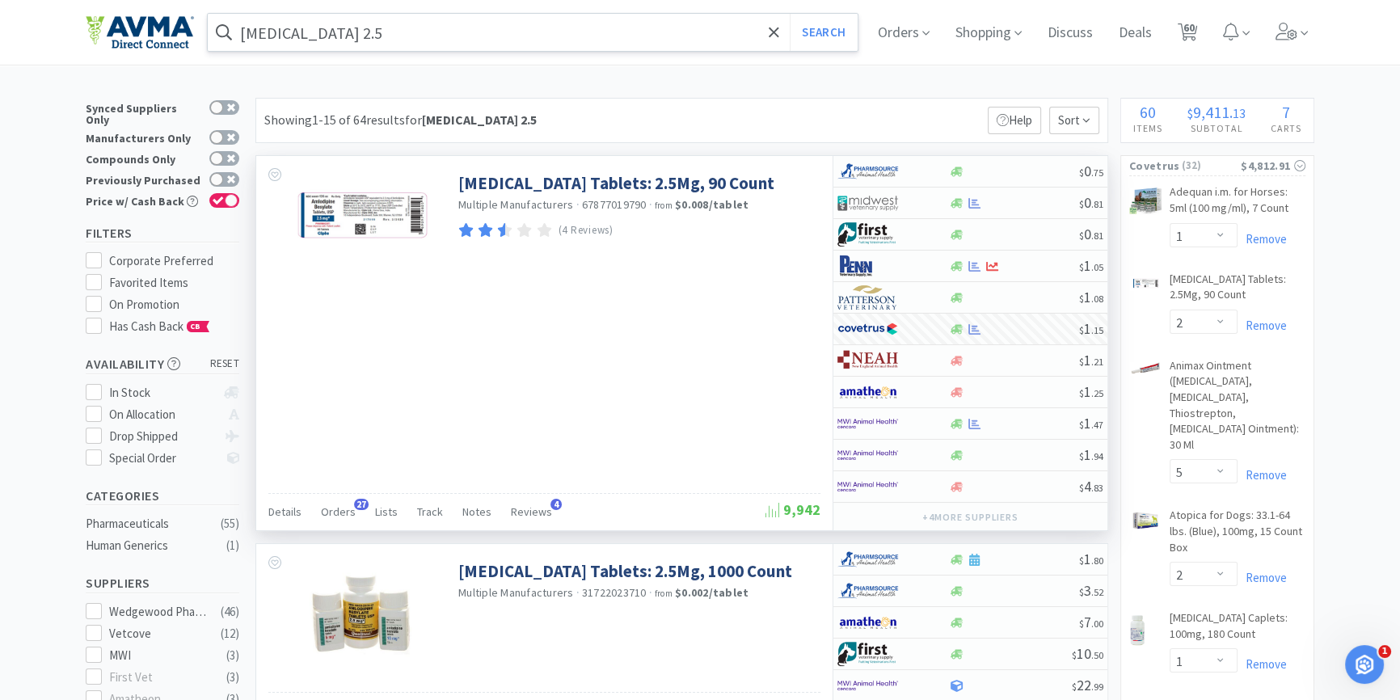
click at [382, 42] on input "amlodipine 2.5" at bounding box center [533, 32] width 650 height 37
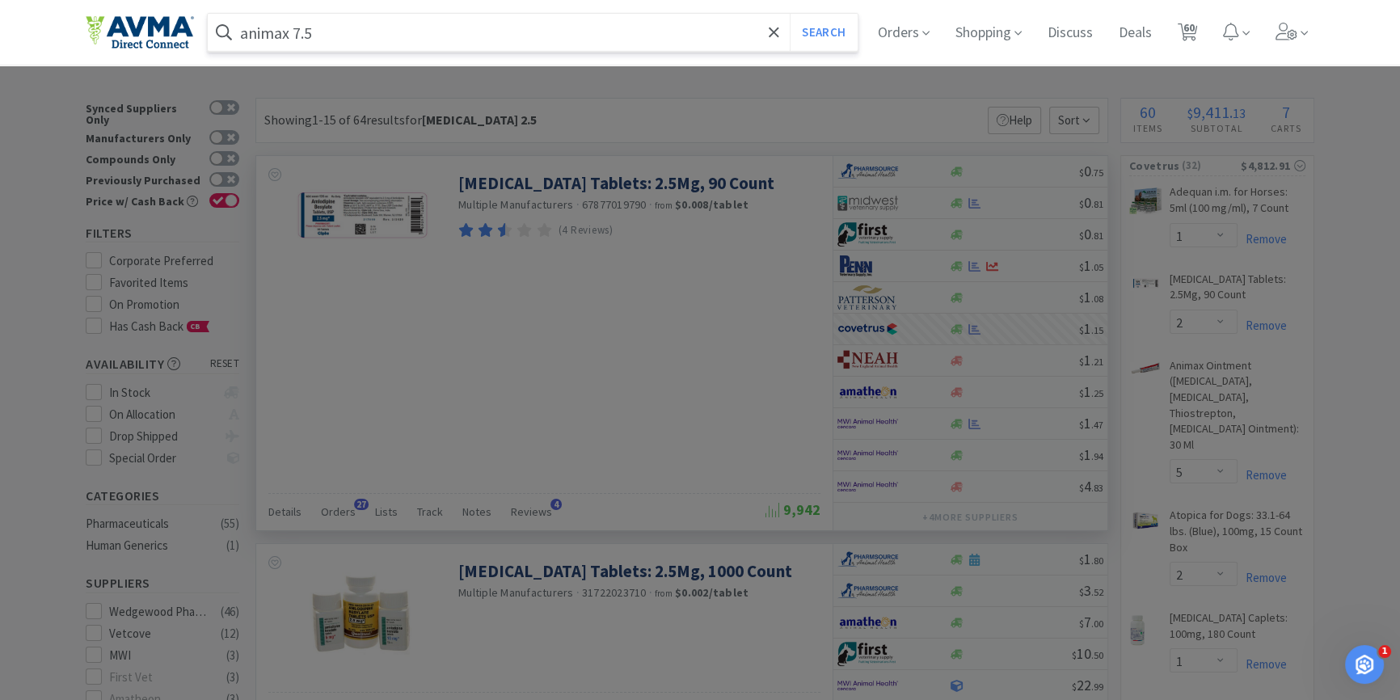
click at [790, 14] on button "Search" at bounding box center [823, 32] width 67 height 37
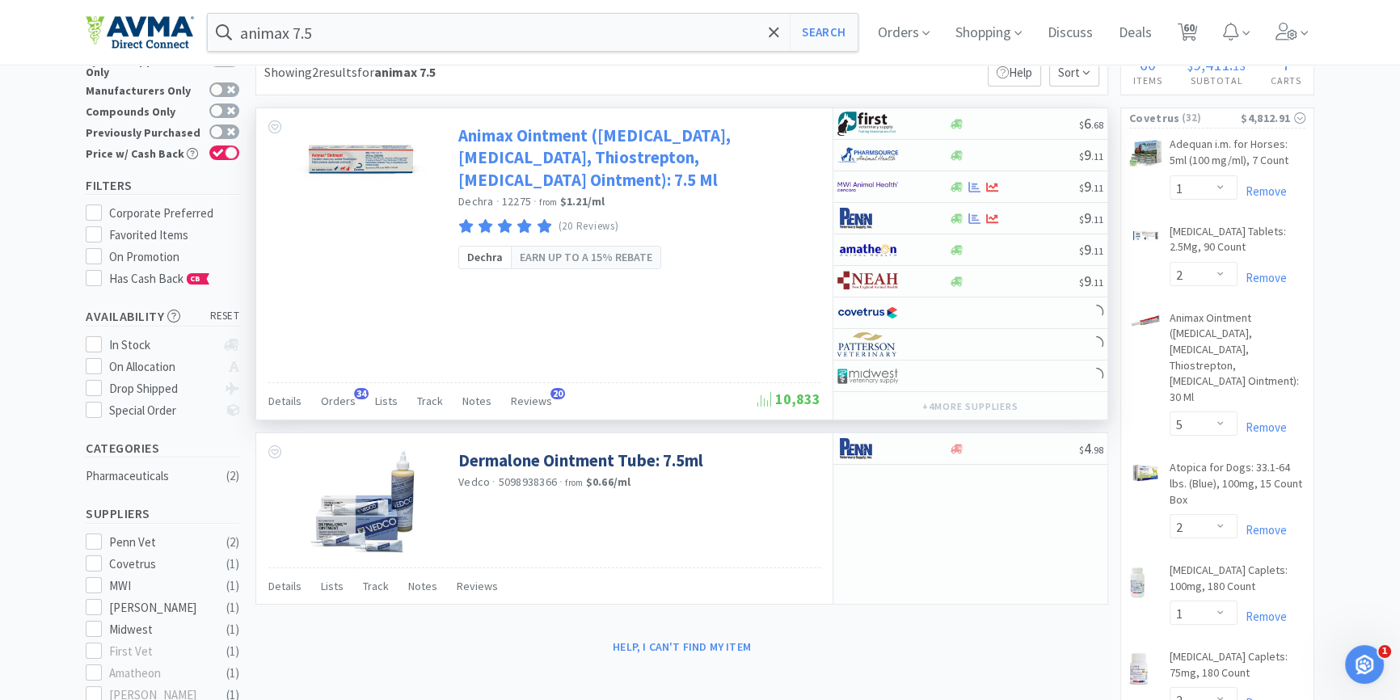
scroll to position [73, 0]
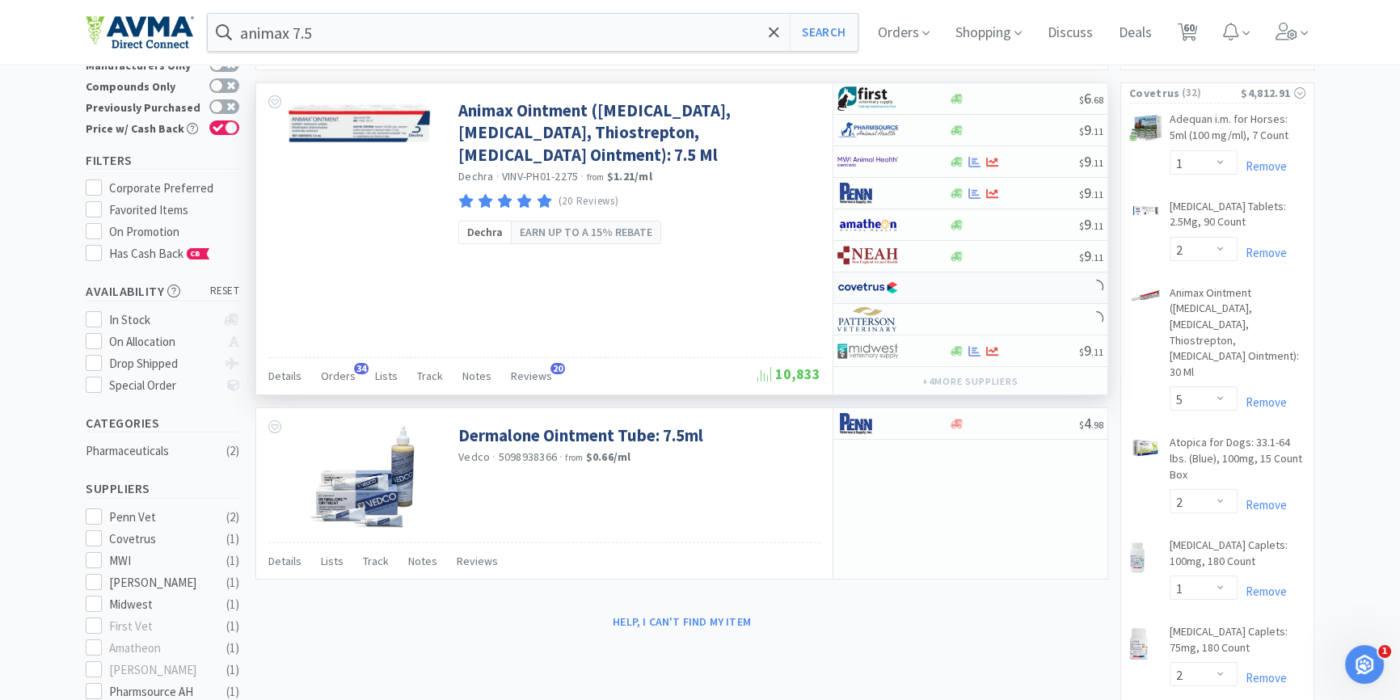
click at [962, 285] on div at bounding box center [970, 288] width 274 height 32
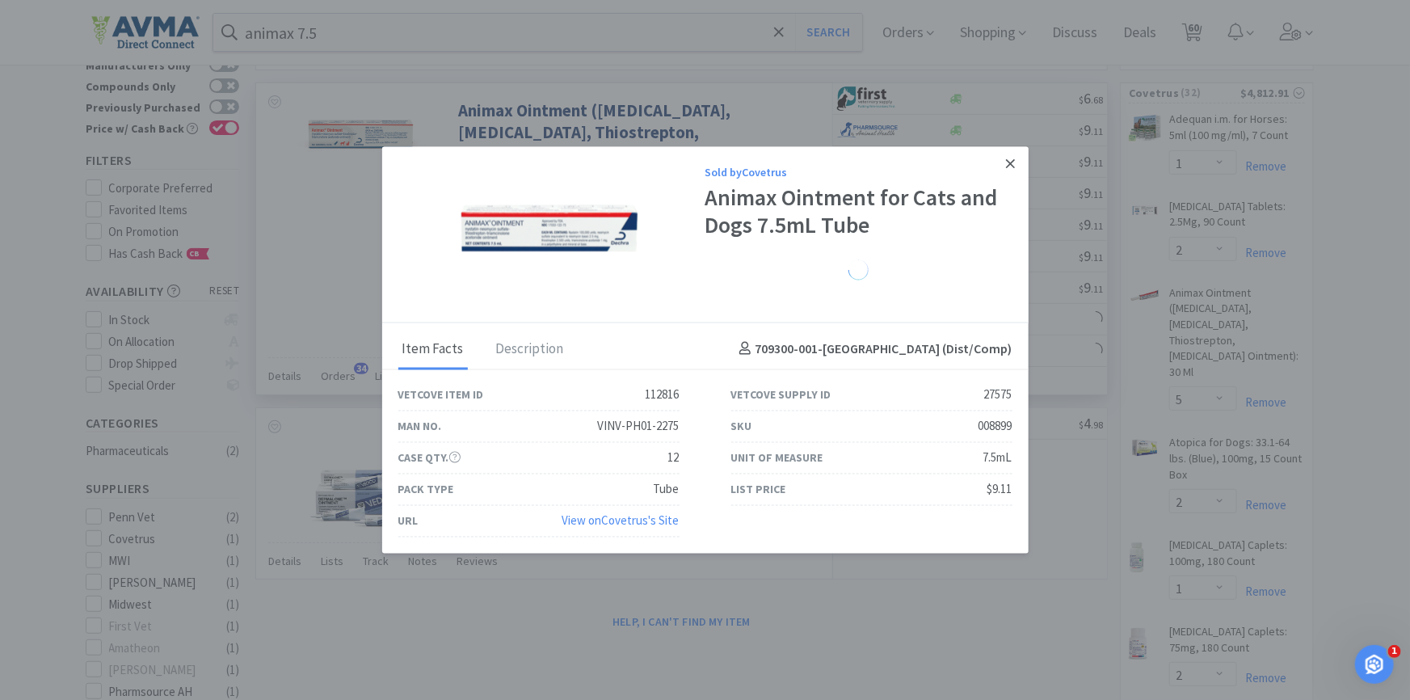
click at [1007, 166] on icon at bounding box center [1010, 164] width 9 height 15
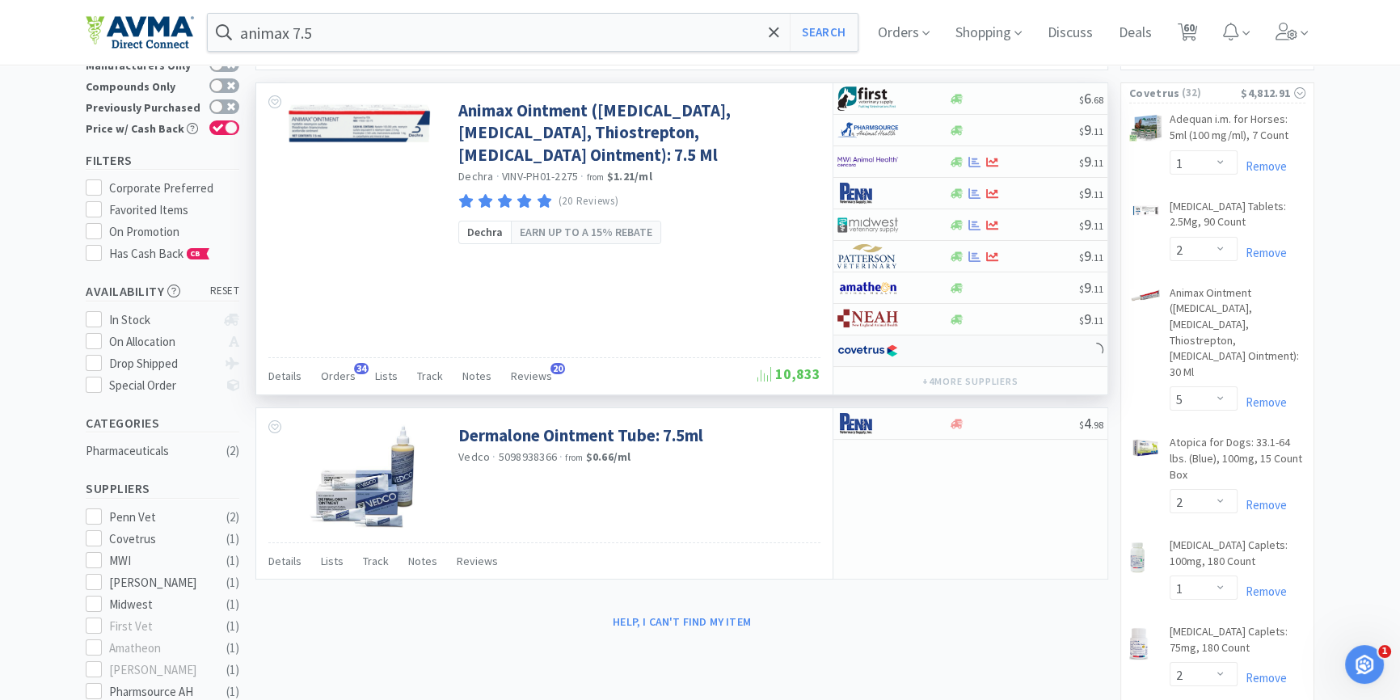
click at [949, 355] on div at bounding box center [970, 351] width 274 height 32
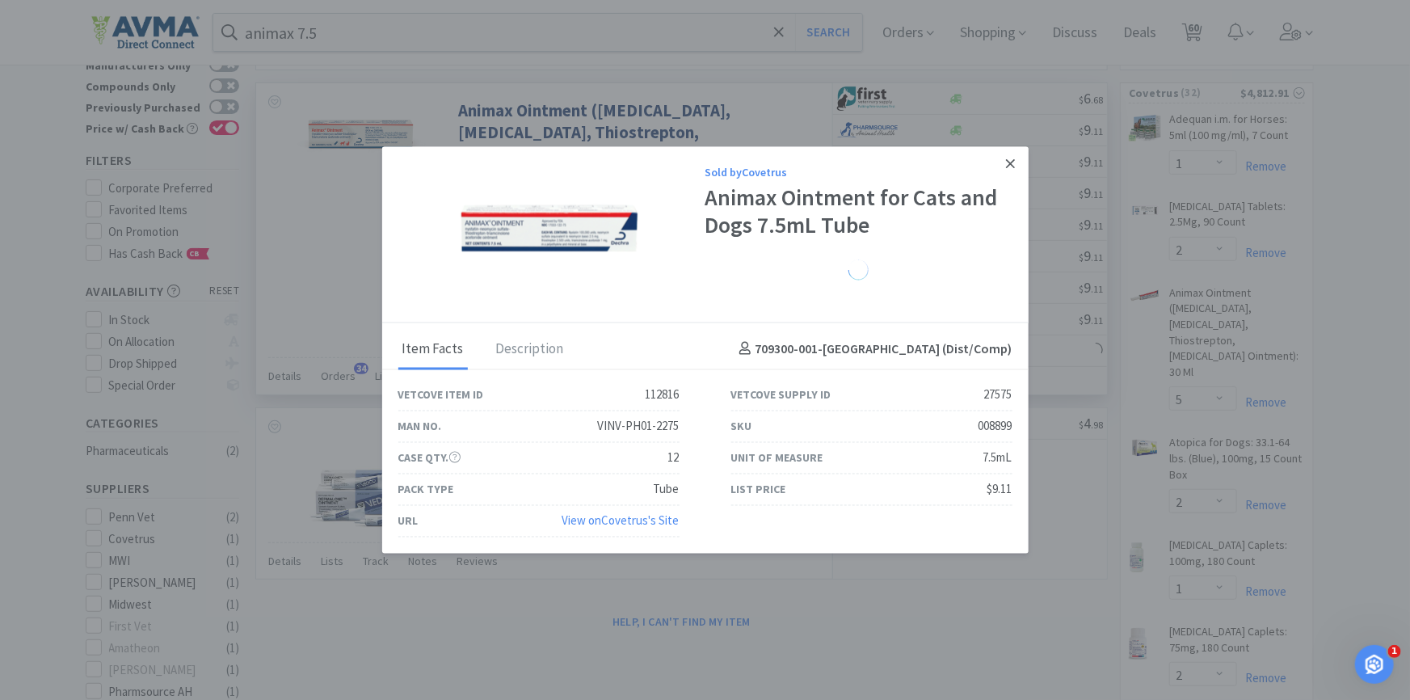
click at [1012, 165] on icon at bounding box center [1010, 163] width 9 height 9
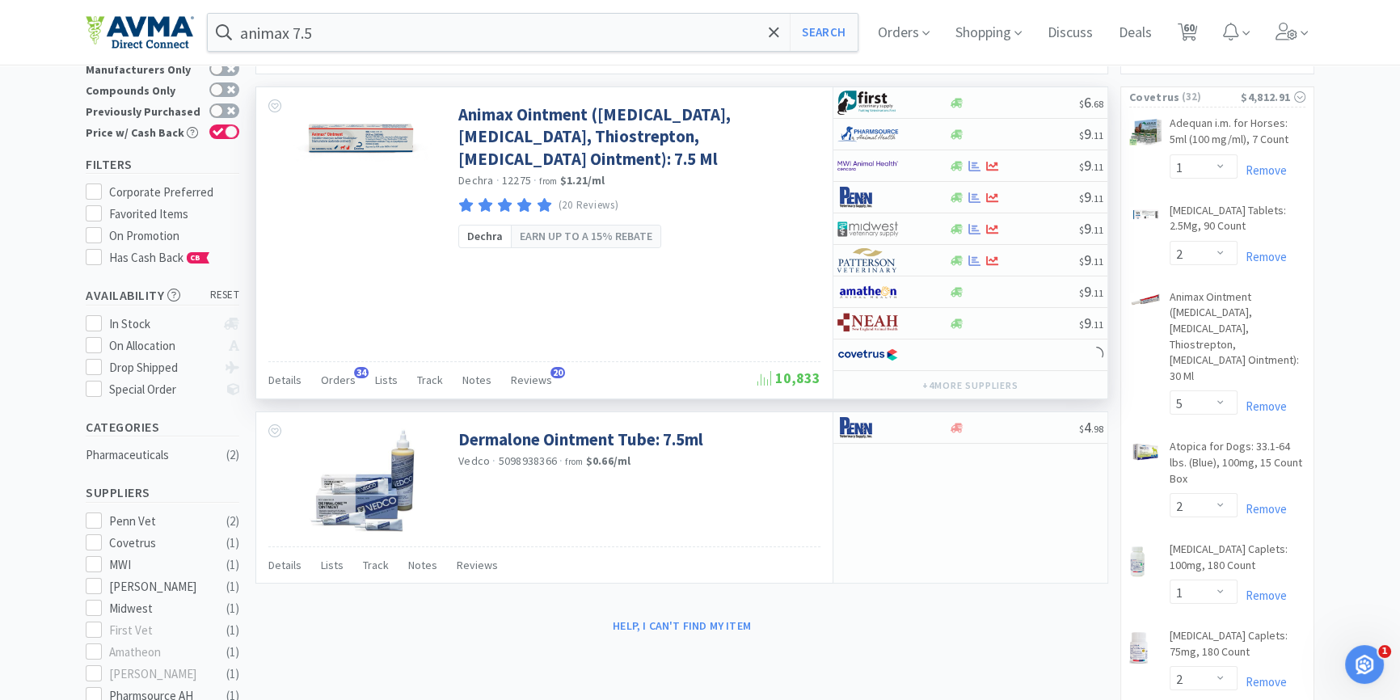
scroll to position [0, 0]
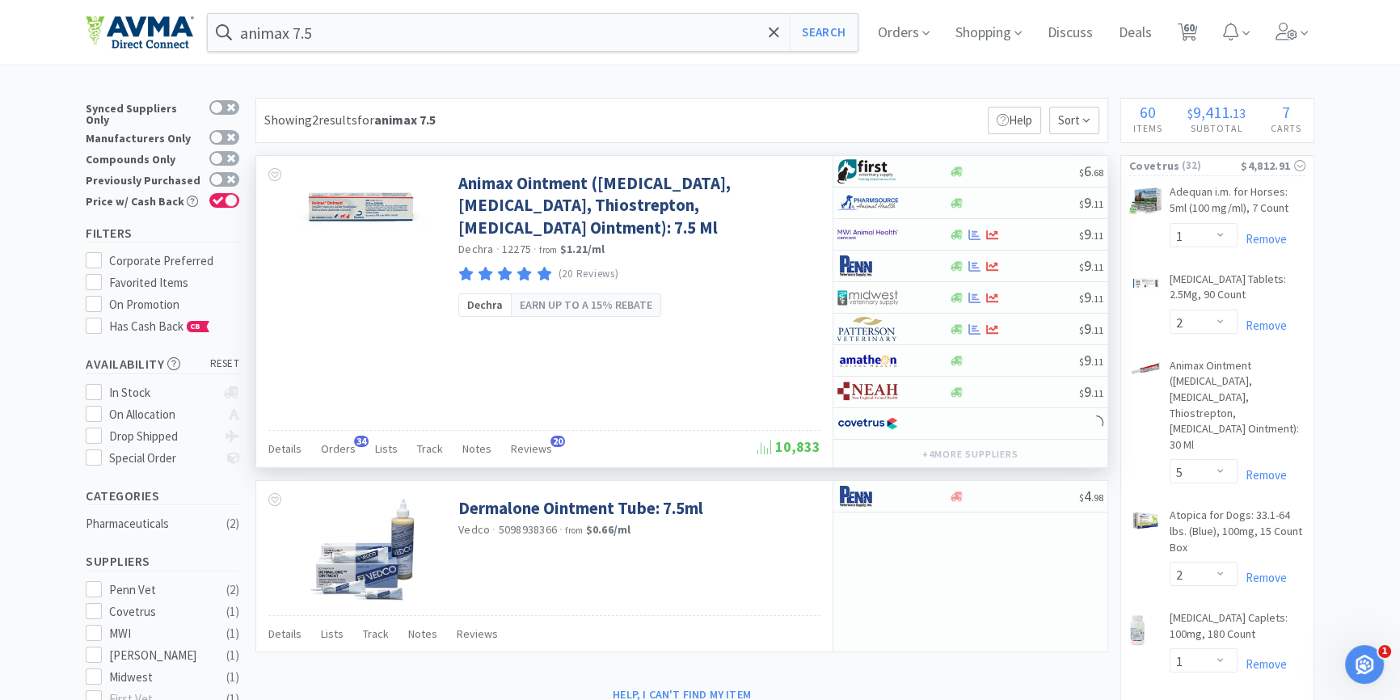
click at [727, 352] on div "Animax Ointment (Nystatin, Neomycin Sulfate, Thiostrepton, Triamcinolone Aceton…" at bounding box center [544, 311] width 576 height 311
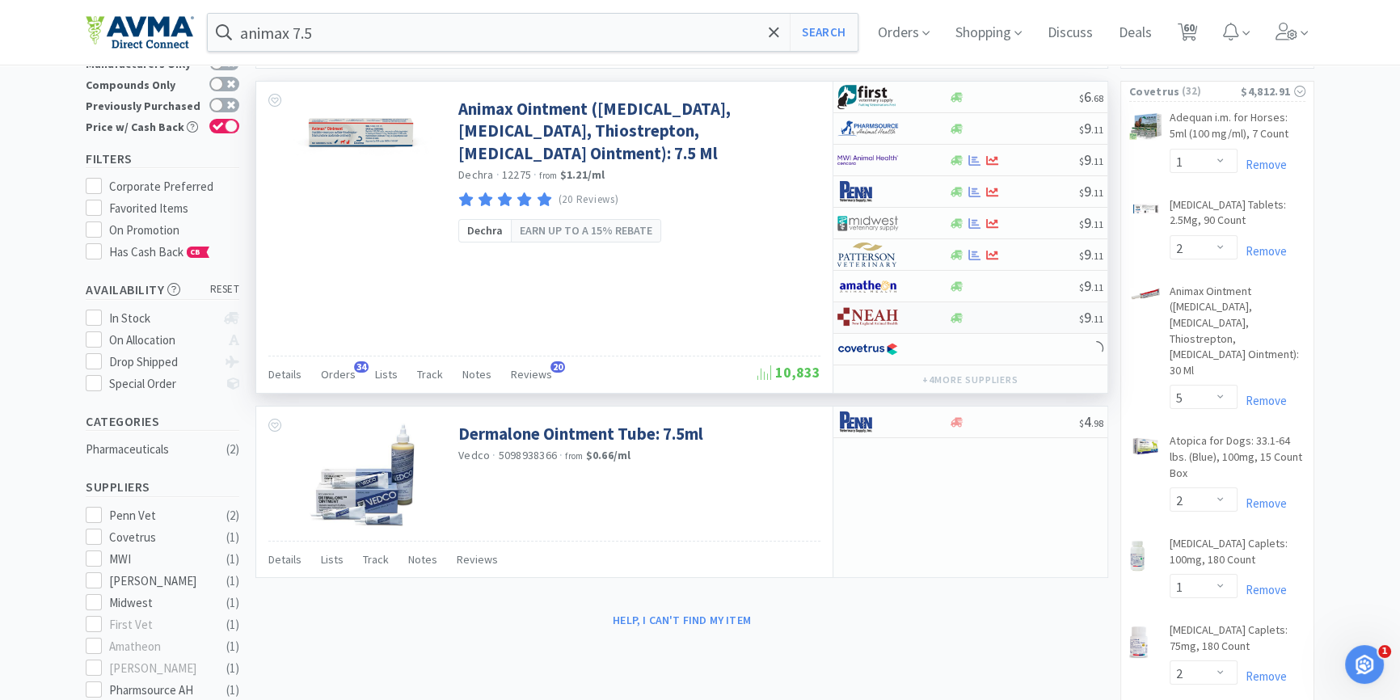
scroll to position [73, 0]
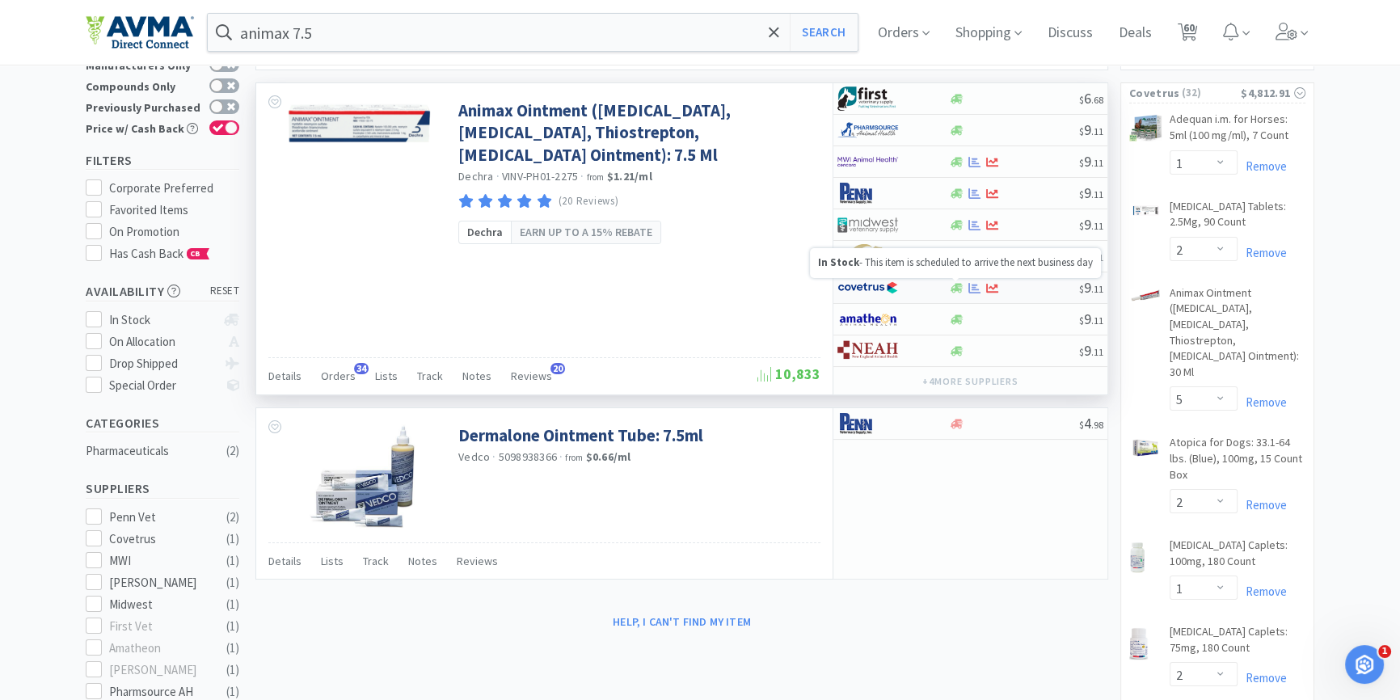
click at [955, 289] on icon at bounding box center [957, 288] width 12 height 10
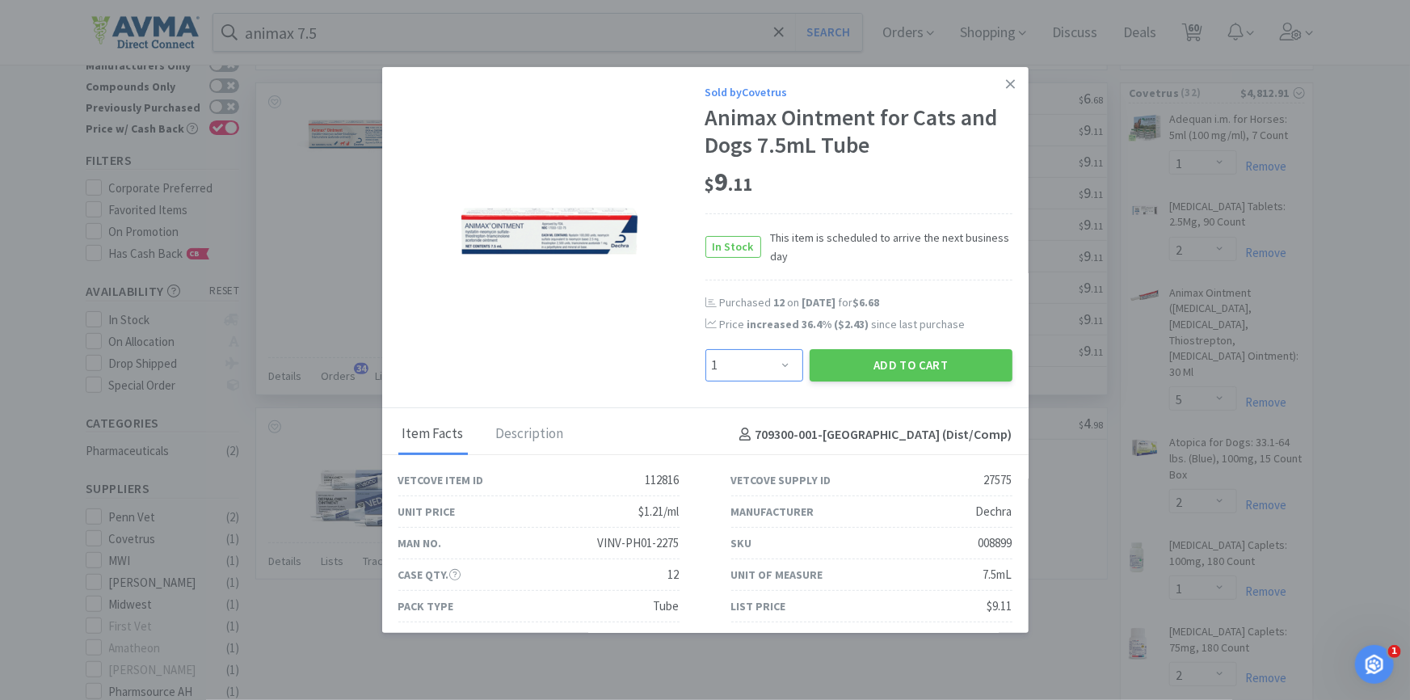
click at [733, 371] on select "Enter Quantity 1 2 3 4 5 6 7 8 9 10 11 12 13 14 15 16 17 18 19 20 Enter Quantity" at bounding box center [755, 365] width 98 height 32
click at [706, 349] on select "Enter Quantity 1 2 3 4 5 6 7 8 9 10 11 12 13 14 15 16 17 18 19 20 Enter Quantity" at bounding box center [755, 365] width 98 height 32
click at [938, 377] on button "Add to Cart" at bounding box center [911, 365] width 203 height 32
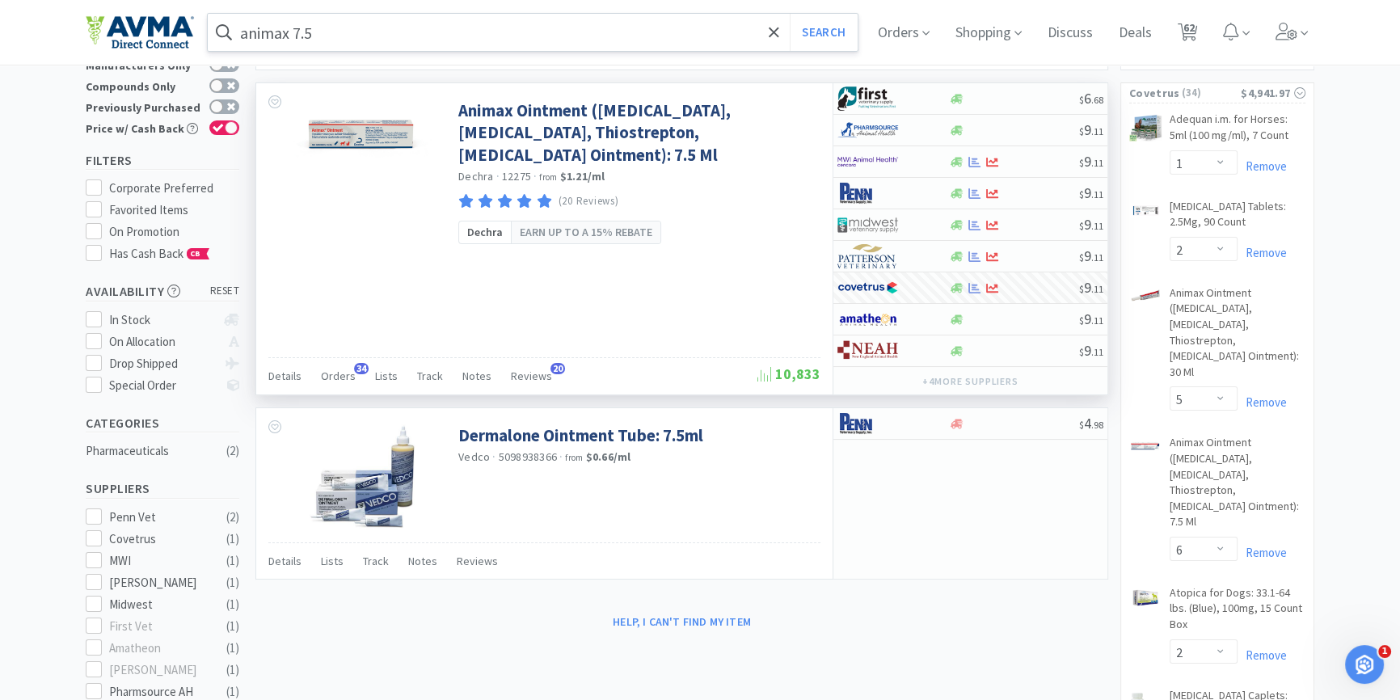
drag, startPoint x: 327, startPoint y: 4, endPoint x: 330, endPoint y: 17, distance: 13.2
click at [327, 5] on div "animax 7.5 Search Orders Shopping Discuss Discuss Deals Deals 62 62" at bounding box center [700, 32] width 1229 height 65
click at [334, 27] on input "animax 7.5" at bounding box center [533, 32] width 650 height 37
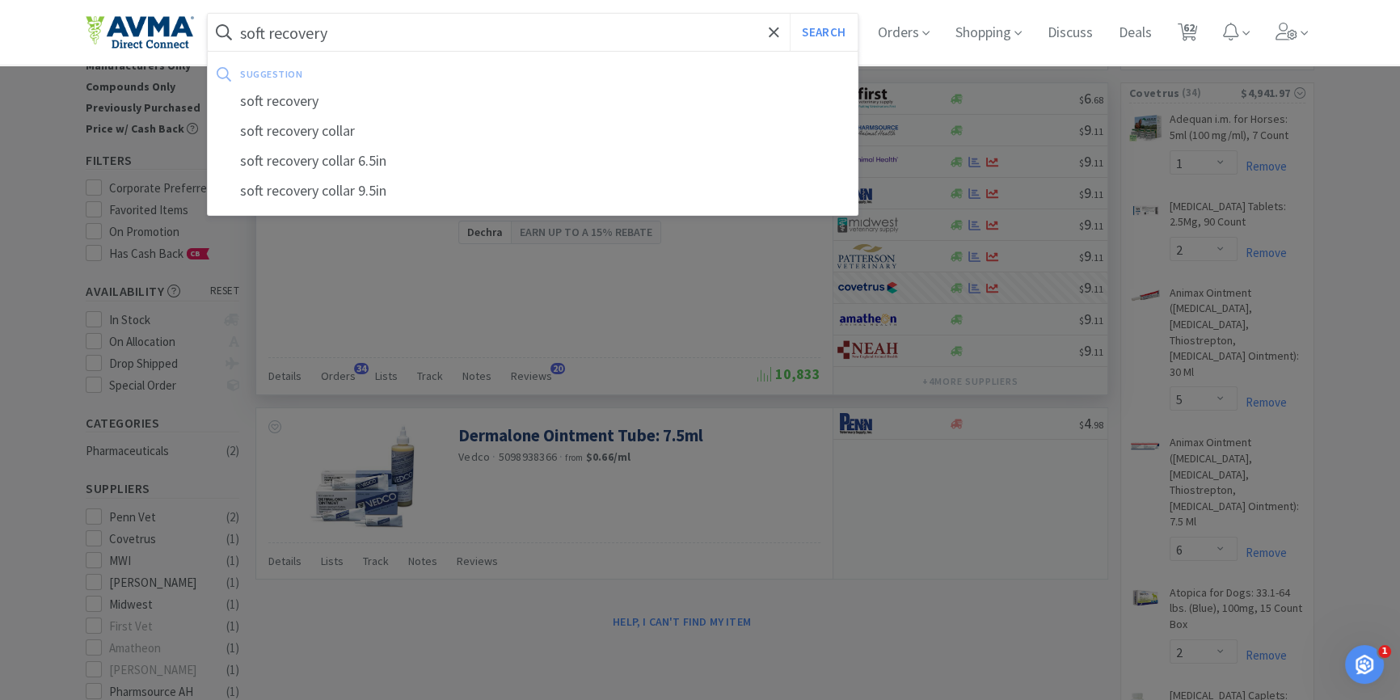
click at [790, 14] on button "Search" at bounding box center [823, 32] width 67 height 37
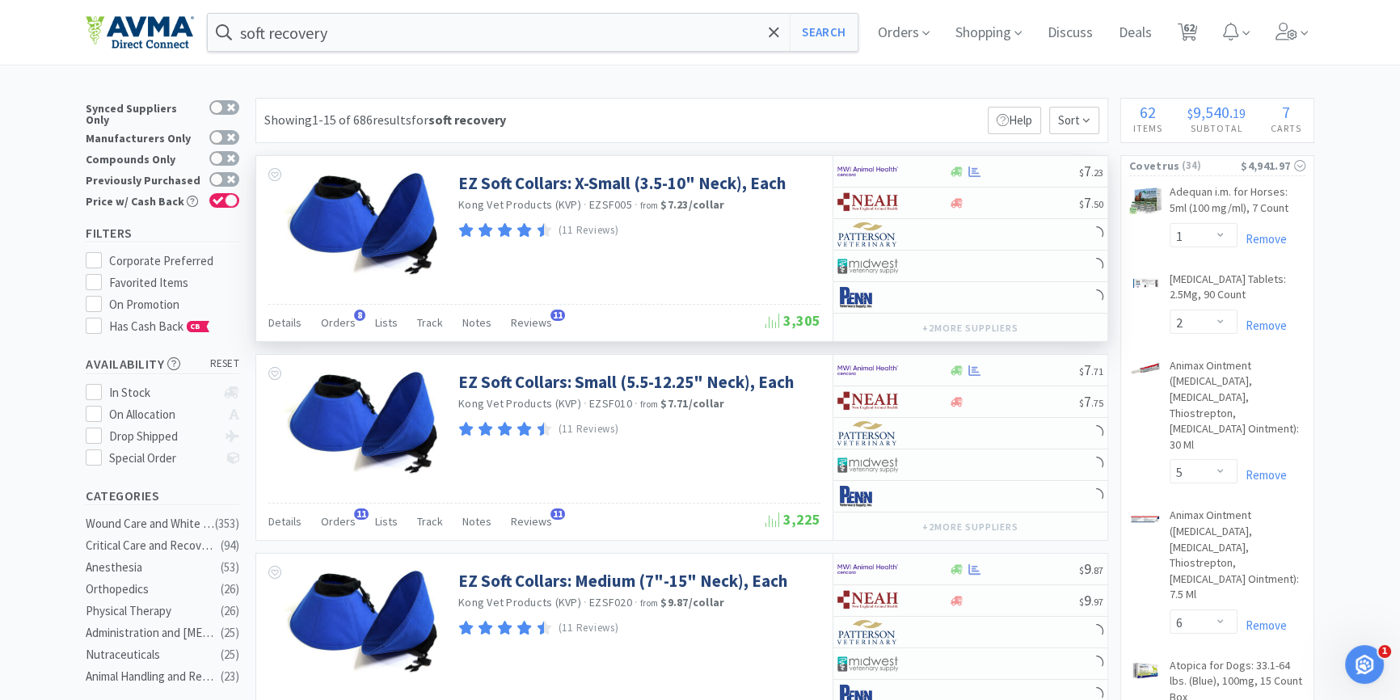
click at [355, 325] on div "Details Orders 8 Lists Track Notes Reviews 11" at bounding box center [516, 325] width 497 height 31
click at [354, 322] on div "Details Orders 8 Lists Track Notes Reviews 11" at bounding box center [516, 325] width 497 height 31
click at [344, 323] on span "Orders" at bounding box center [338, 322] width 35 height 15
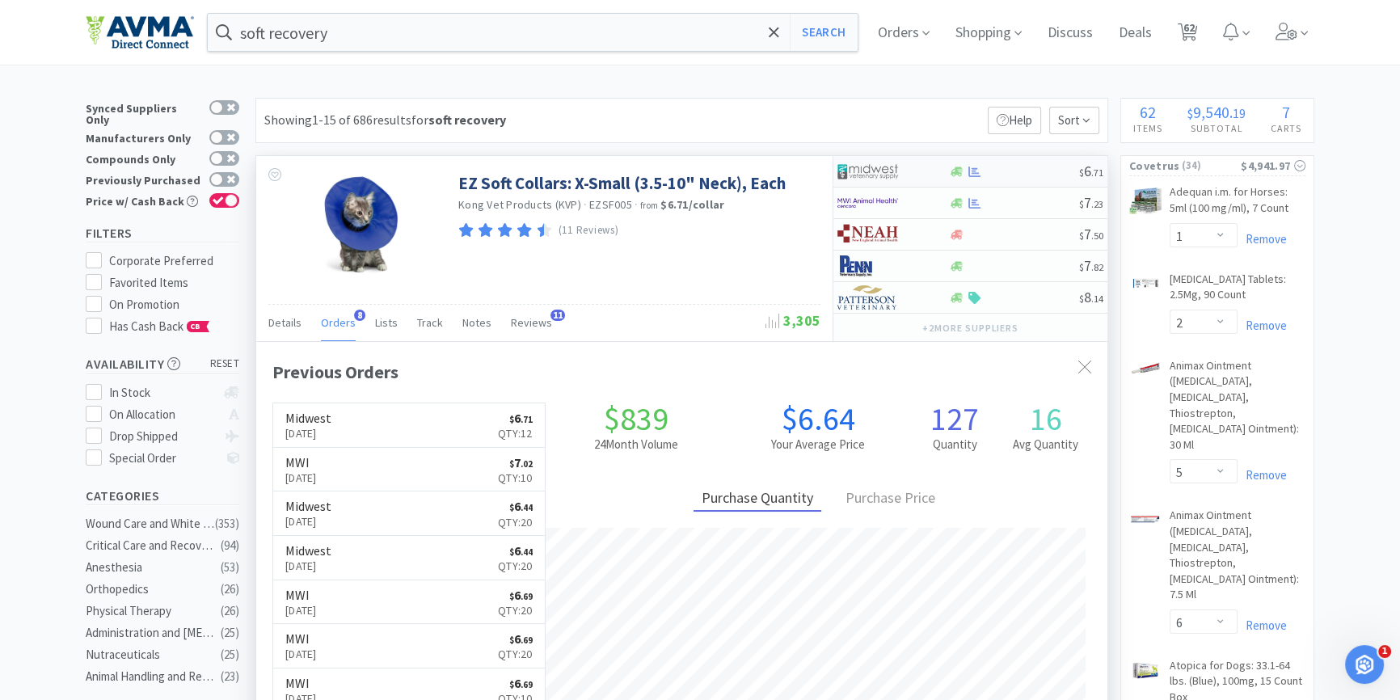
scroll to position [429, 850]
click at [952, 265] on icon at bounding box center [957, 266] width 12 height 10
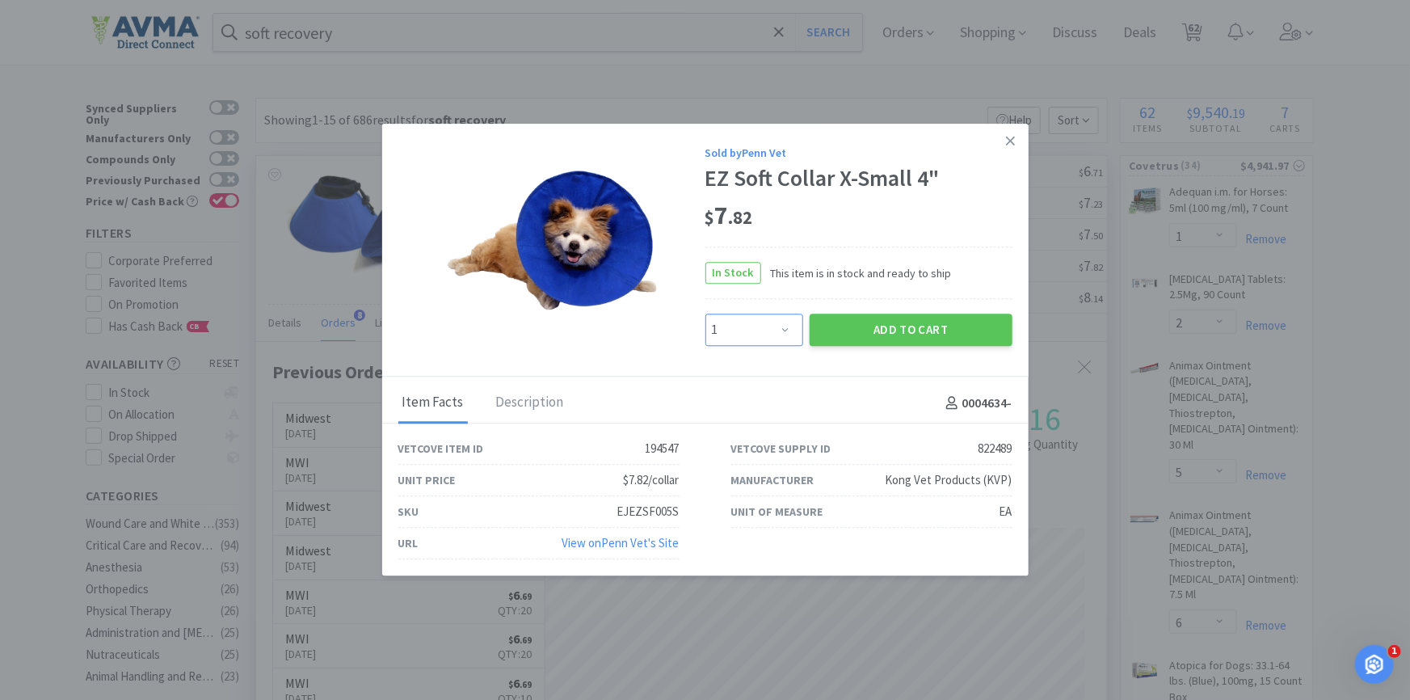
click at [719, 320] on select "Enter Quantity 1 2 3 4 5 6 7 8 9 10 11 12 13 14 15 16 17 18 19 20 Enter Quantity" at bounding box center [755, 330] width 98 height 32
click at [706, 314] on select "Enter Quantity 1 2 3 4 5 6 7 8 9 10 11 12 13 14 15 16 17 18 19 20 Enter Quantity" at bounding box center [755, 330] width 98 height 32
click at [891, 331] on button "Add to Cart" at bounding box center [911, 330] width 203 height 32
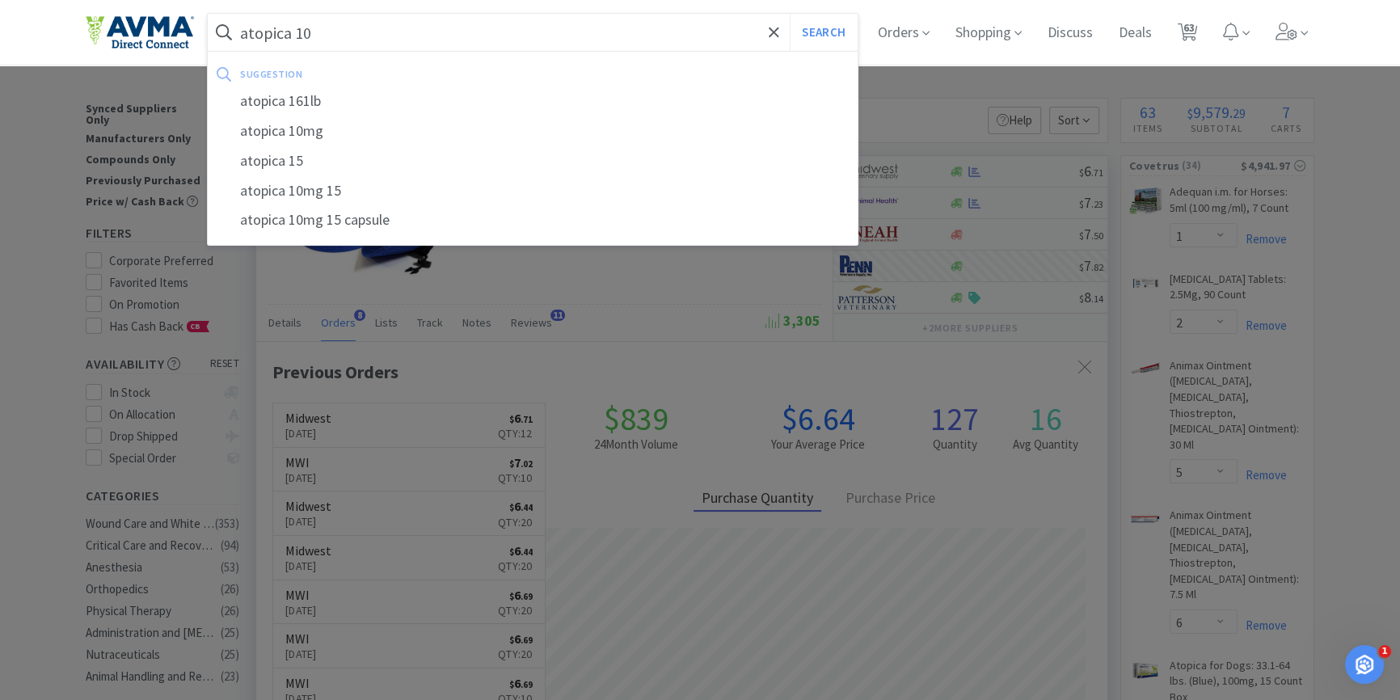
click at [790, 14] on button "Search" at bounding box center [823, 32] width 67 height 37
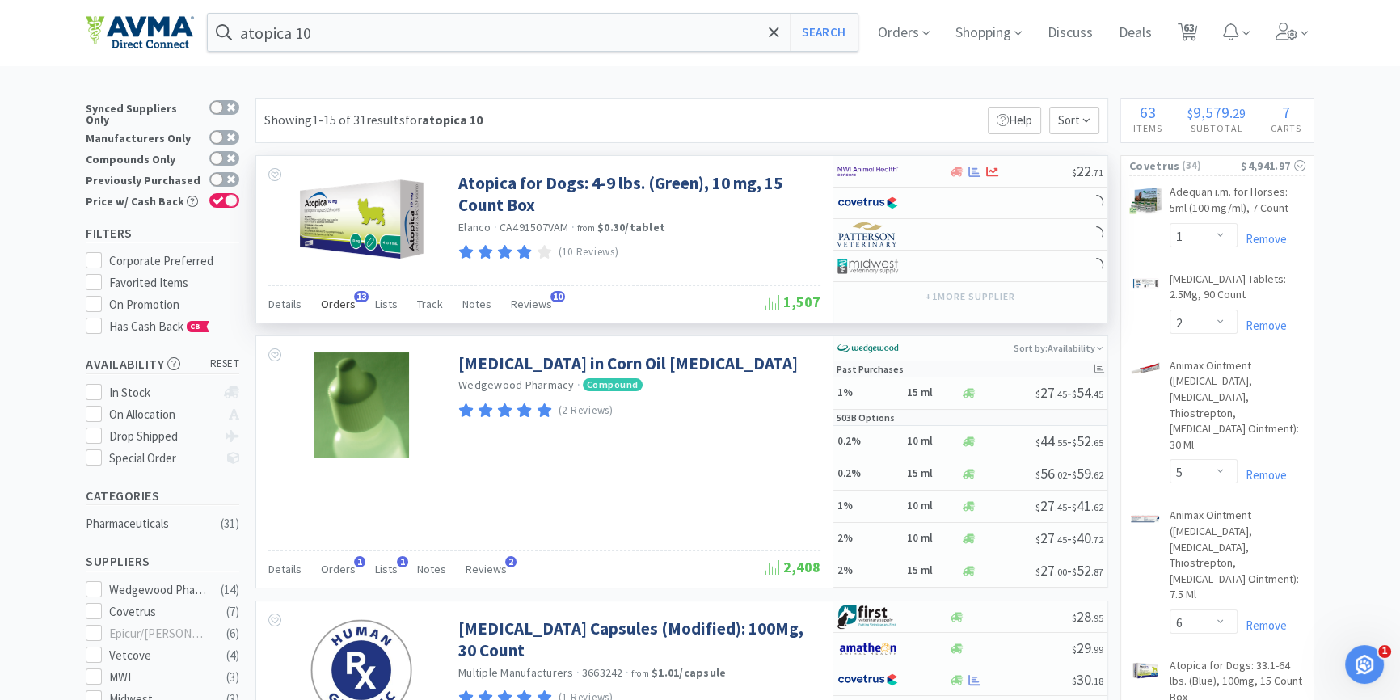
click at [354, 296] on span "13" at bounding box center [361, 296] width 15 height 11
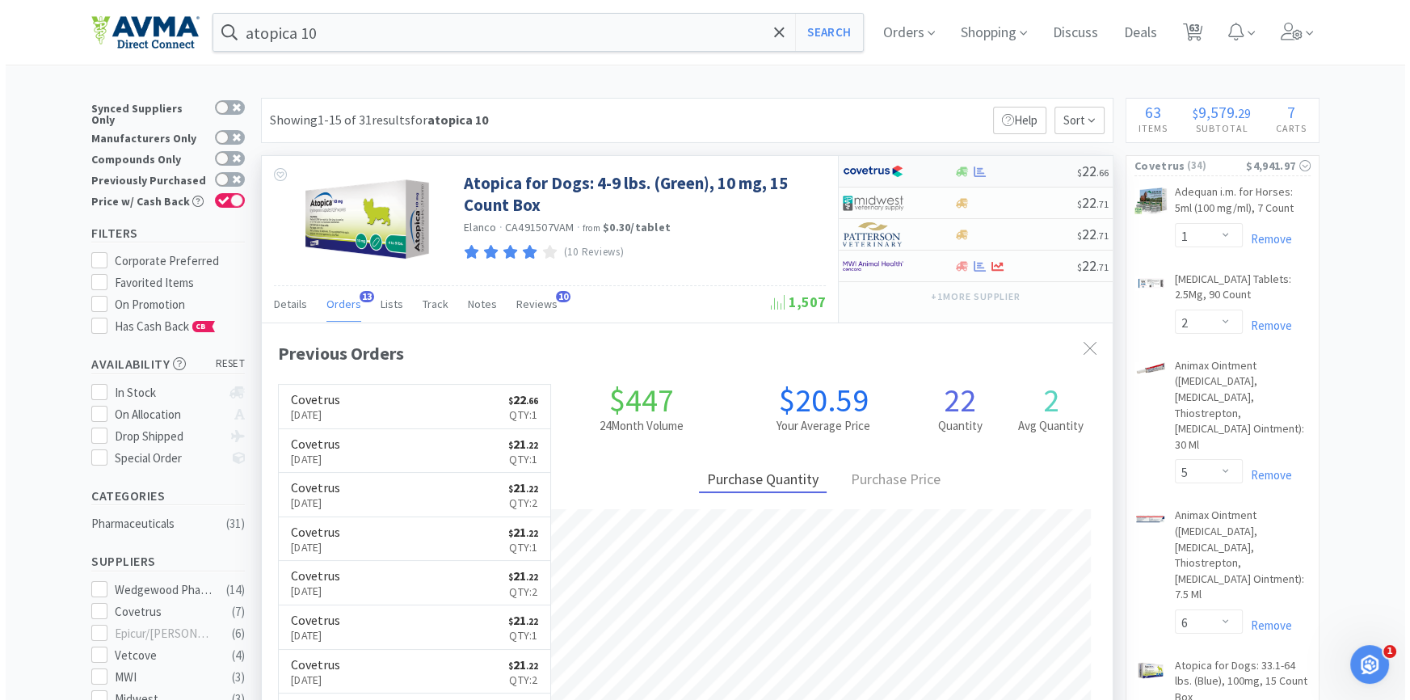
scroll to position [432, 850]
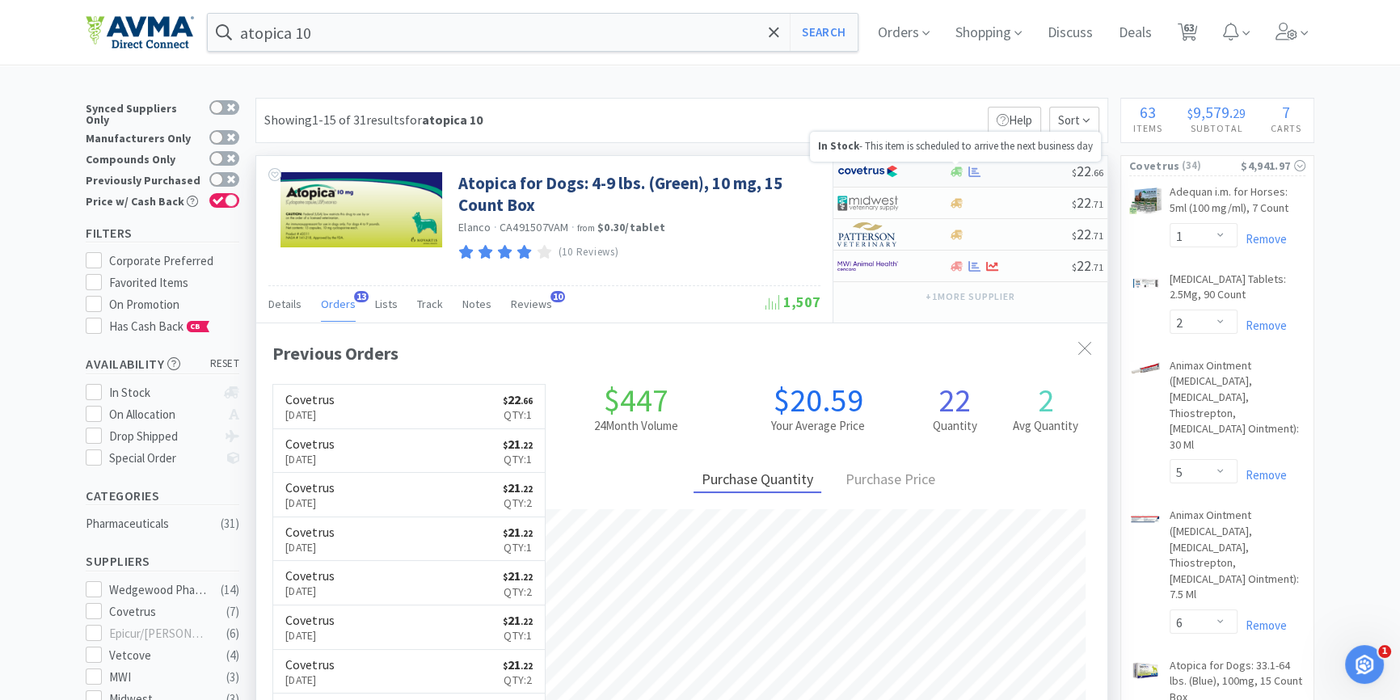
click at [958, 171] on icon at bounding box center [957, 172] width 12 height 12
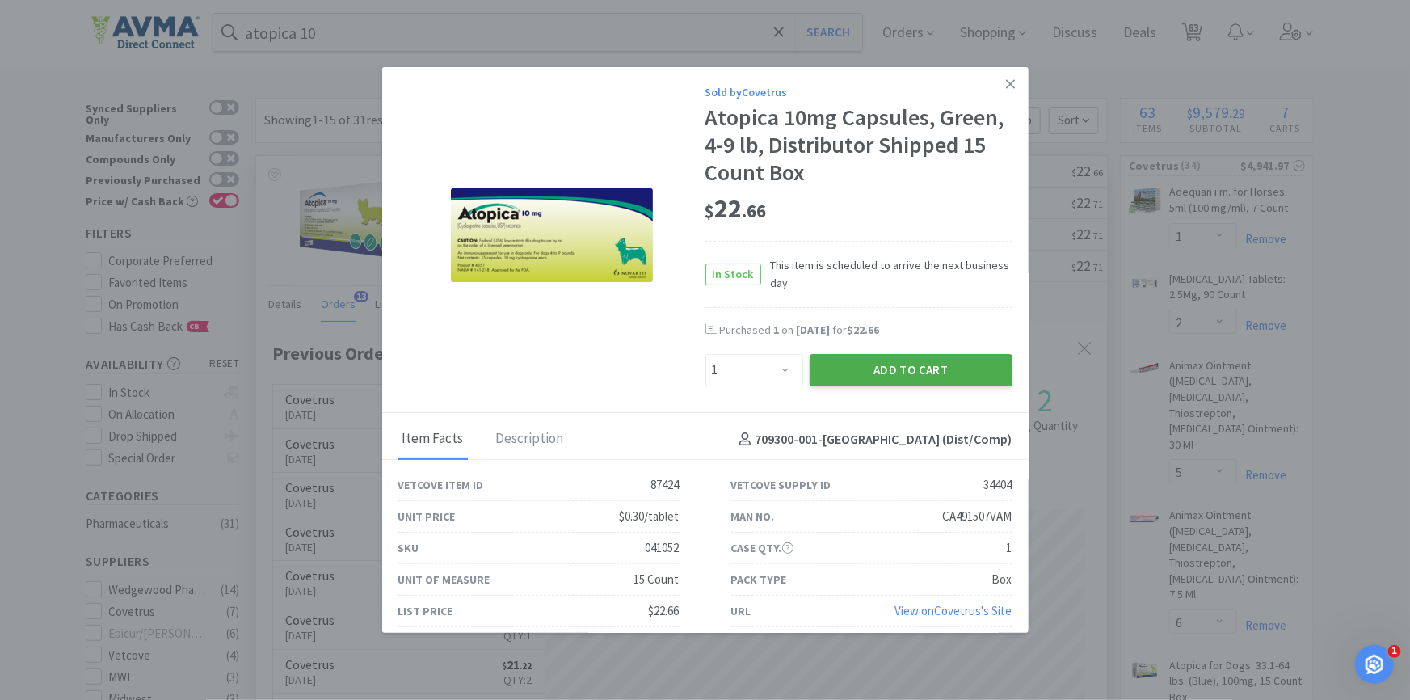
click at [922, 365] on button "Add to Cart" at bounding box center [911, 370] width 203 height 32
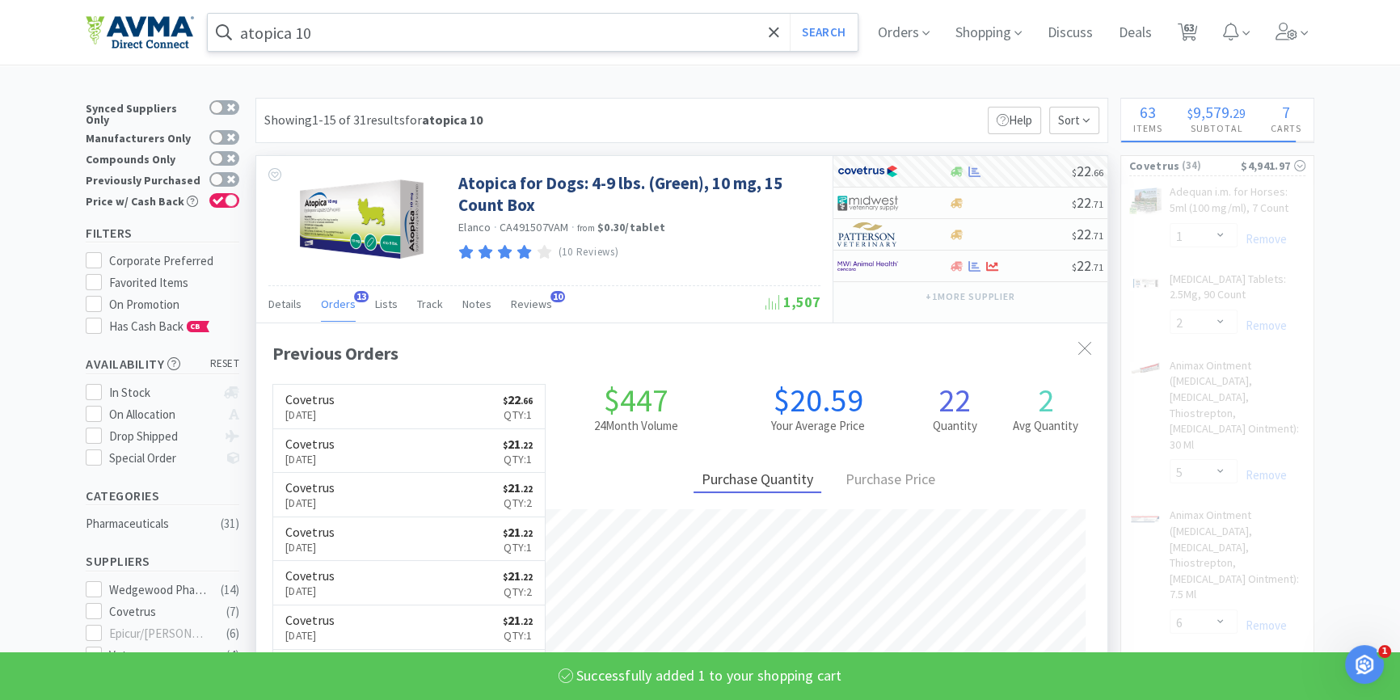
click at [503, 16] on input "atopica 10" at bounding box center [533, 32] width 650 height 37
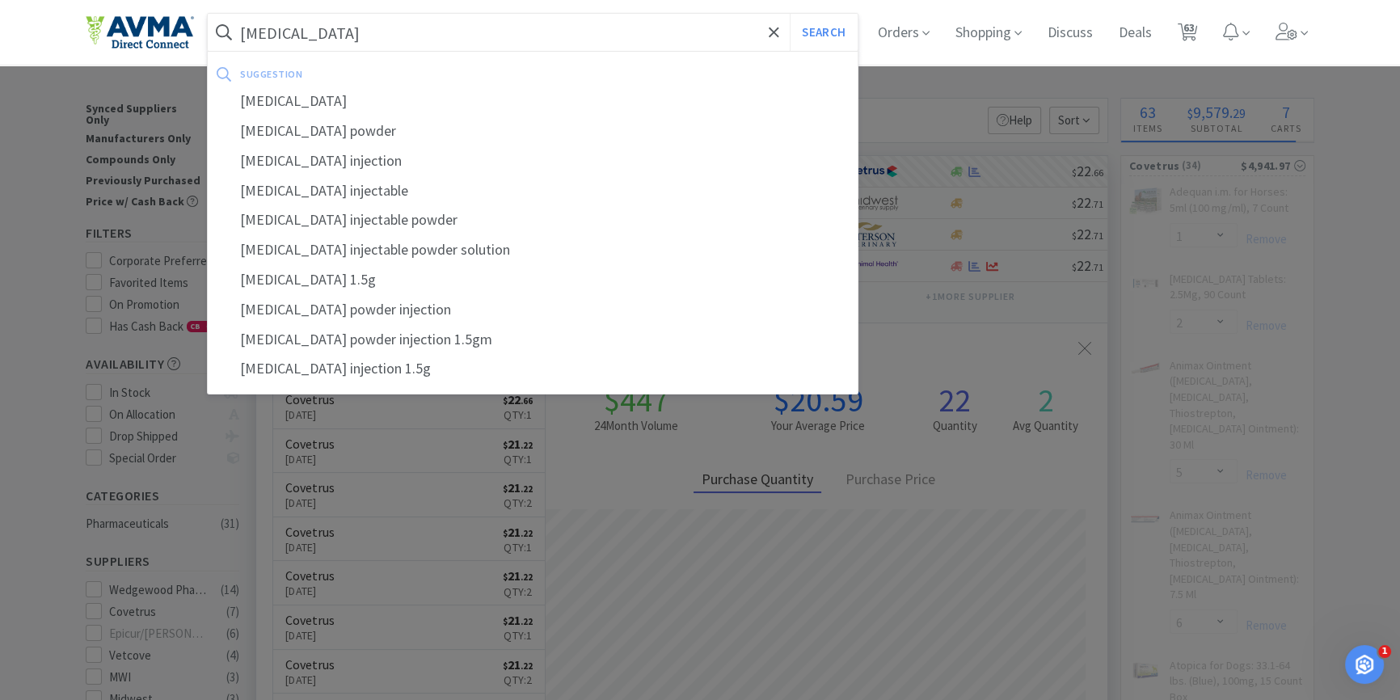
click at [790, 14] on button "Search" at bounding box center [823, 32] width 67 height 37
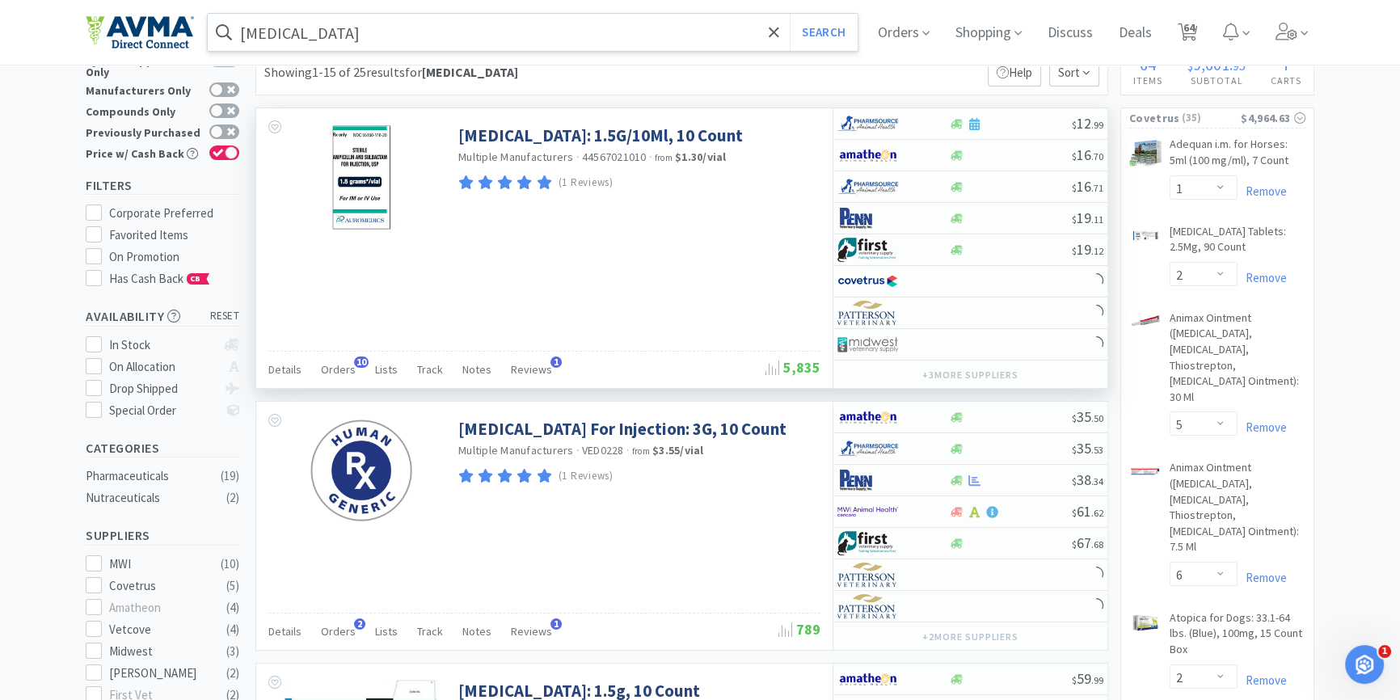
scroll to position [73, 0]
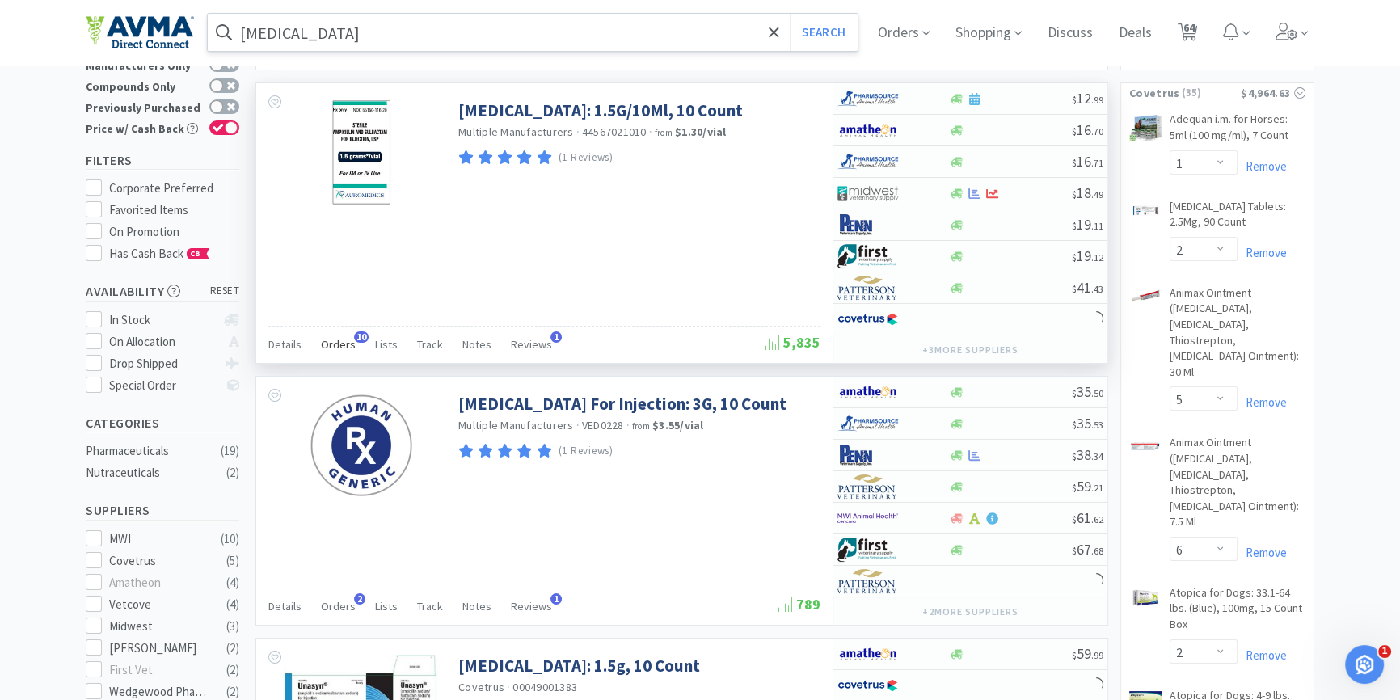
click at [332, 349] on div "Orders 10" at bounding box center [338, 346] width 35 height 31
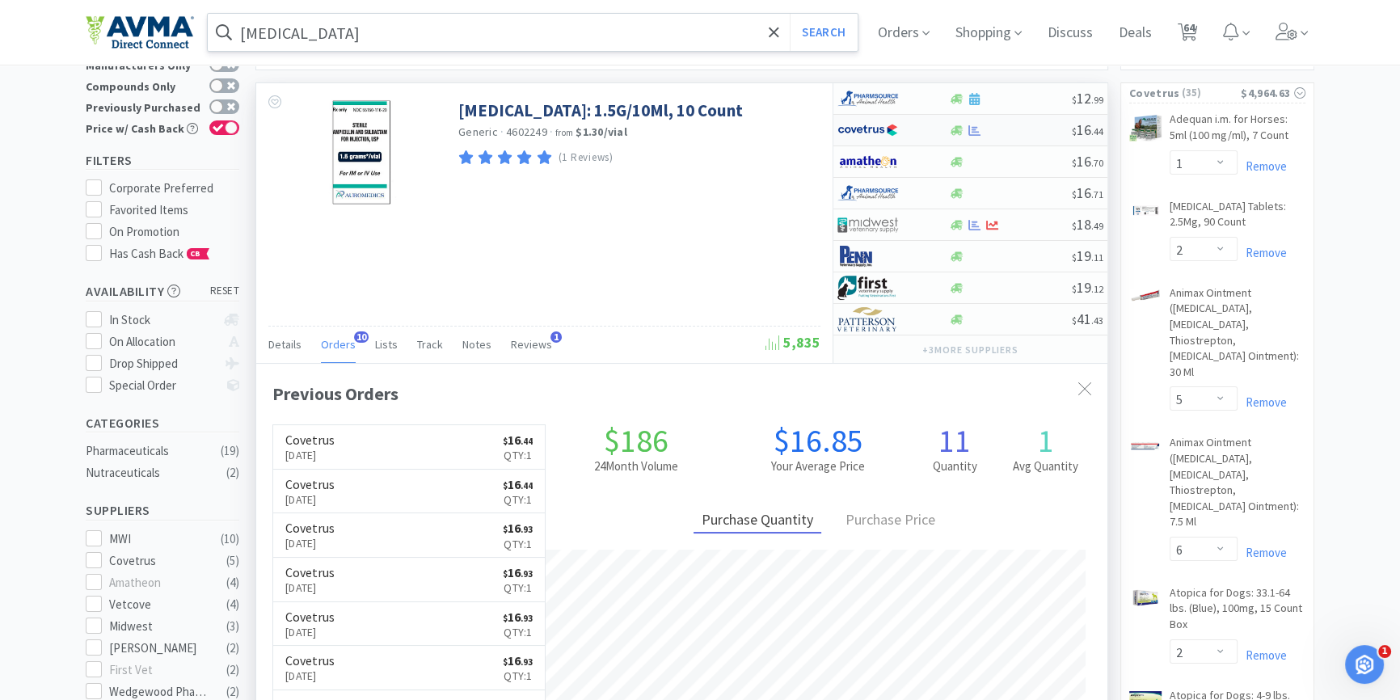
scroll to position [432, 850]
click at [954, 129] on icon at bounding box center [957, 130] width 12 height 10
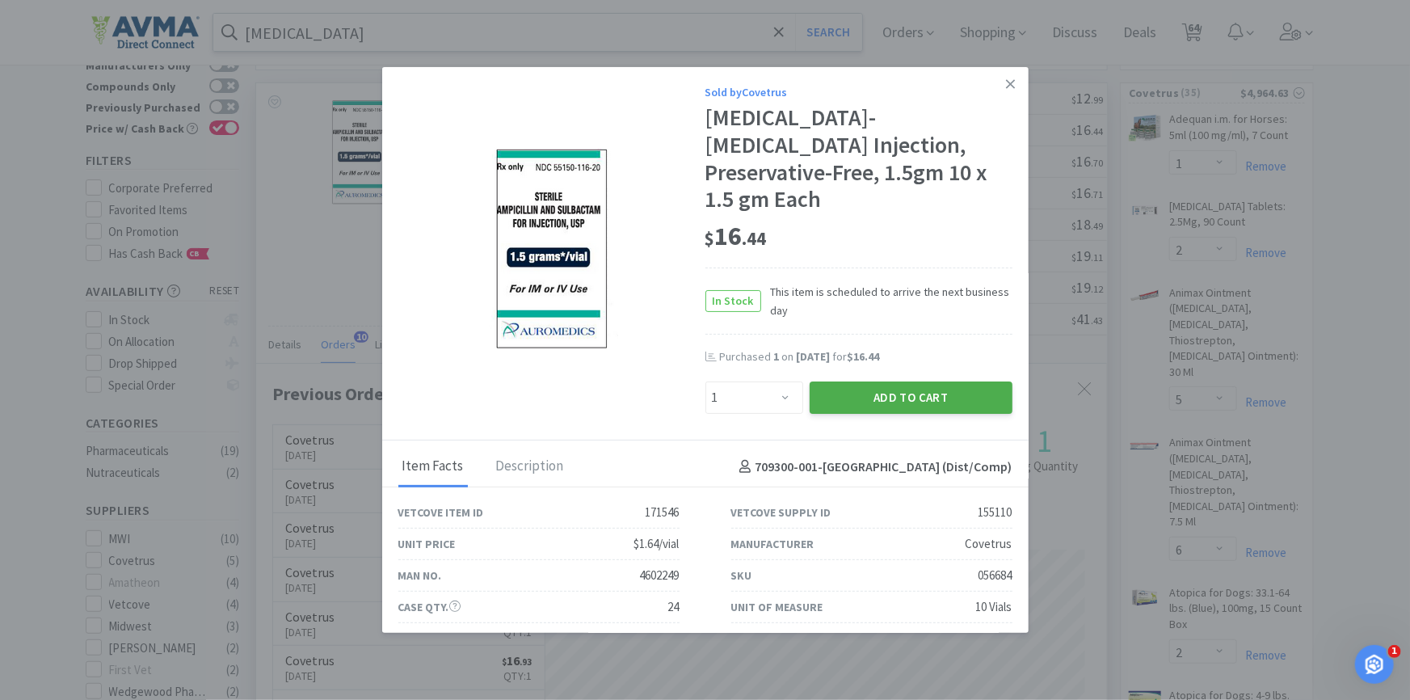
click at [937, 392] on button "Add to Cart" at bounding box center [911, 398] width 203 height 32
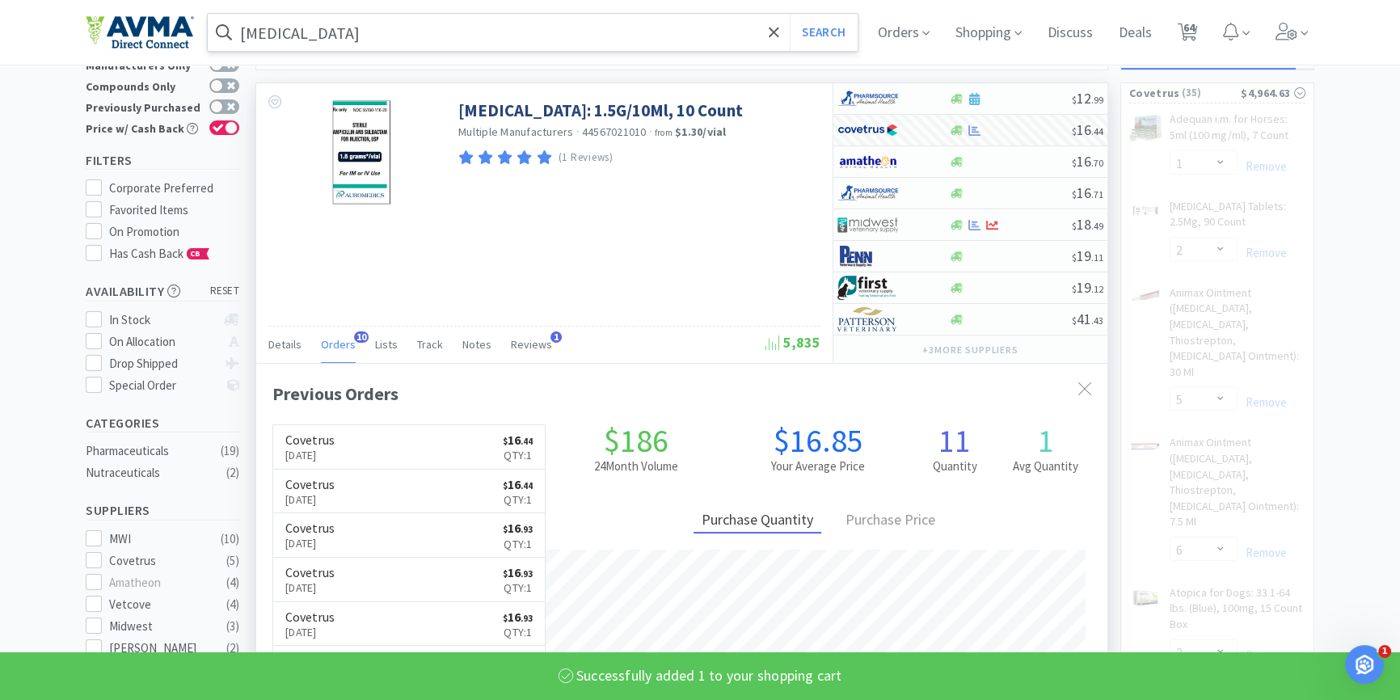
click at [534, 27] on input "unasyn" at bounding box center [533, 32] width 650 height 37
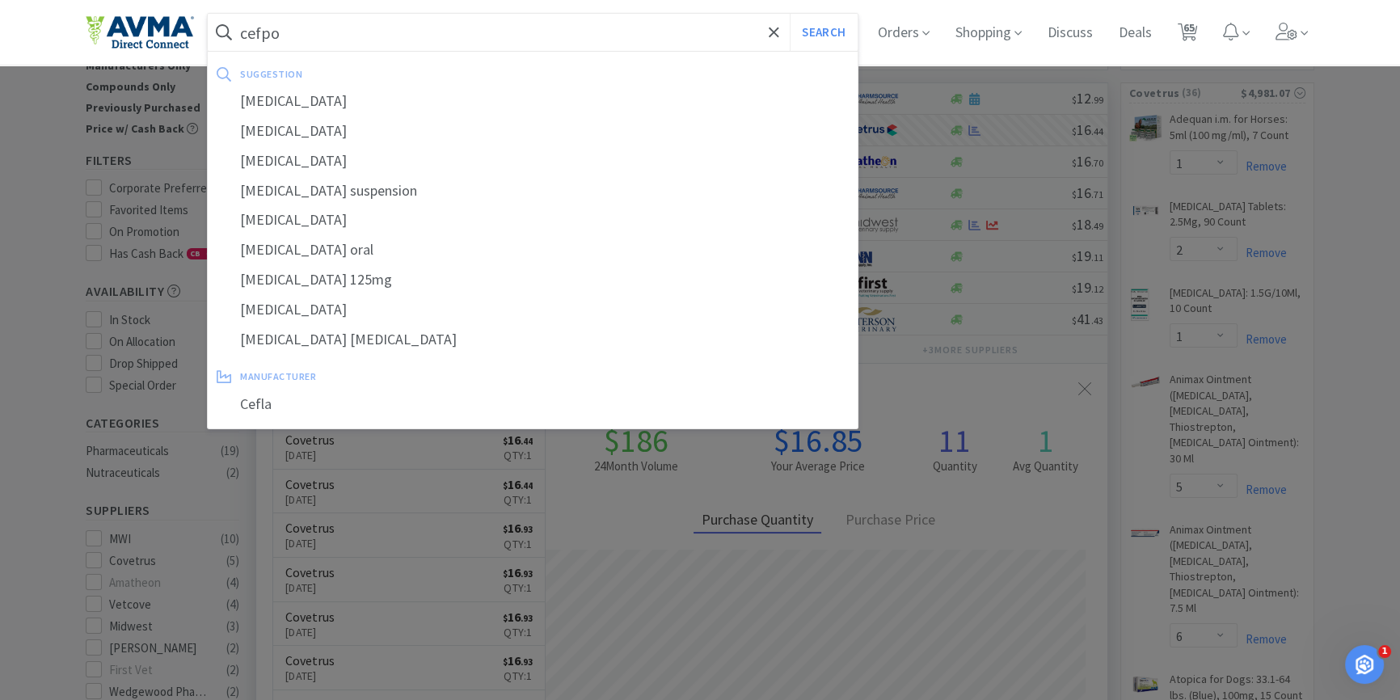
click at [790, 14] on button "Search" at bounding box center [823, 32] width 67 height 37
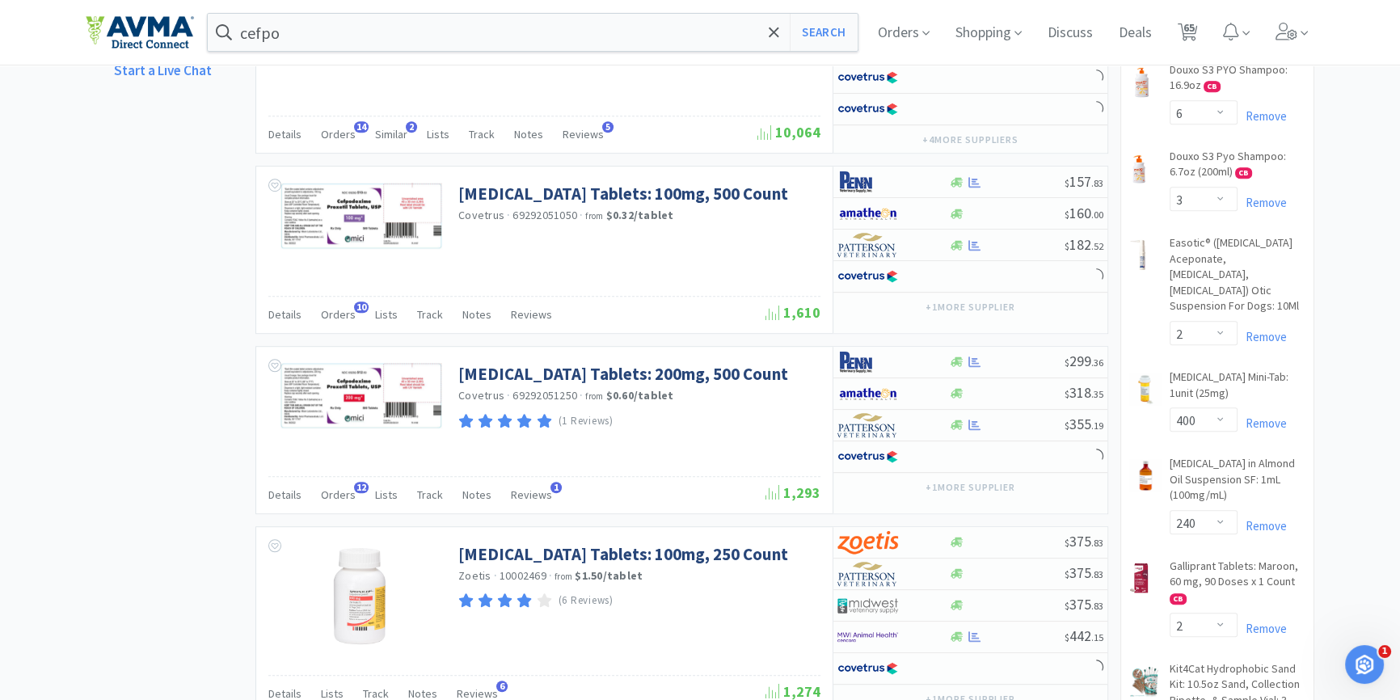
scroll to position [1322, 0]
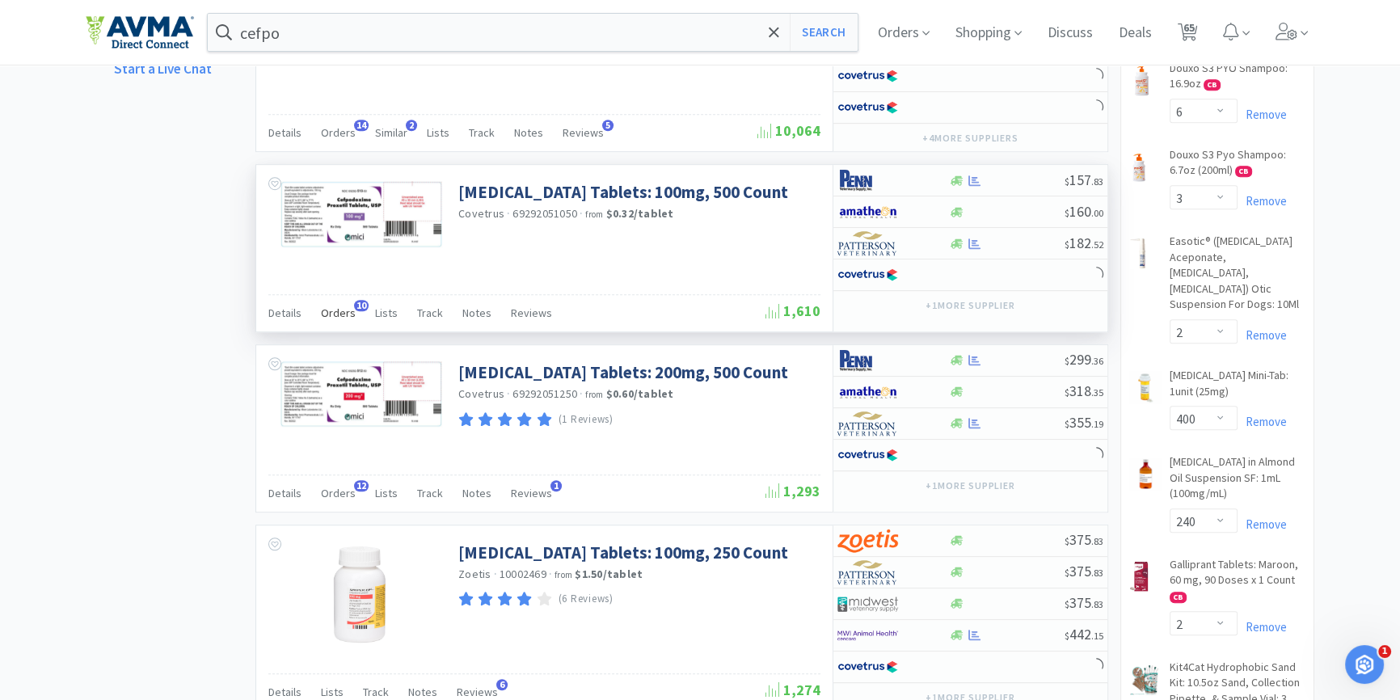
click at [331, 306] on span "Orders" at bounding box center [338, 313] width 35 height 15
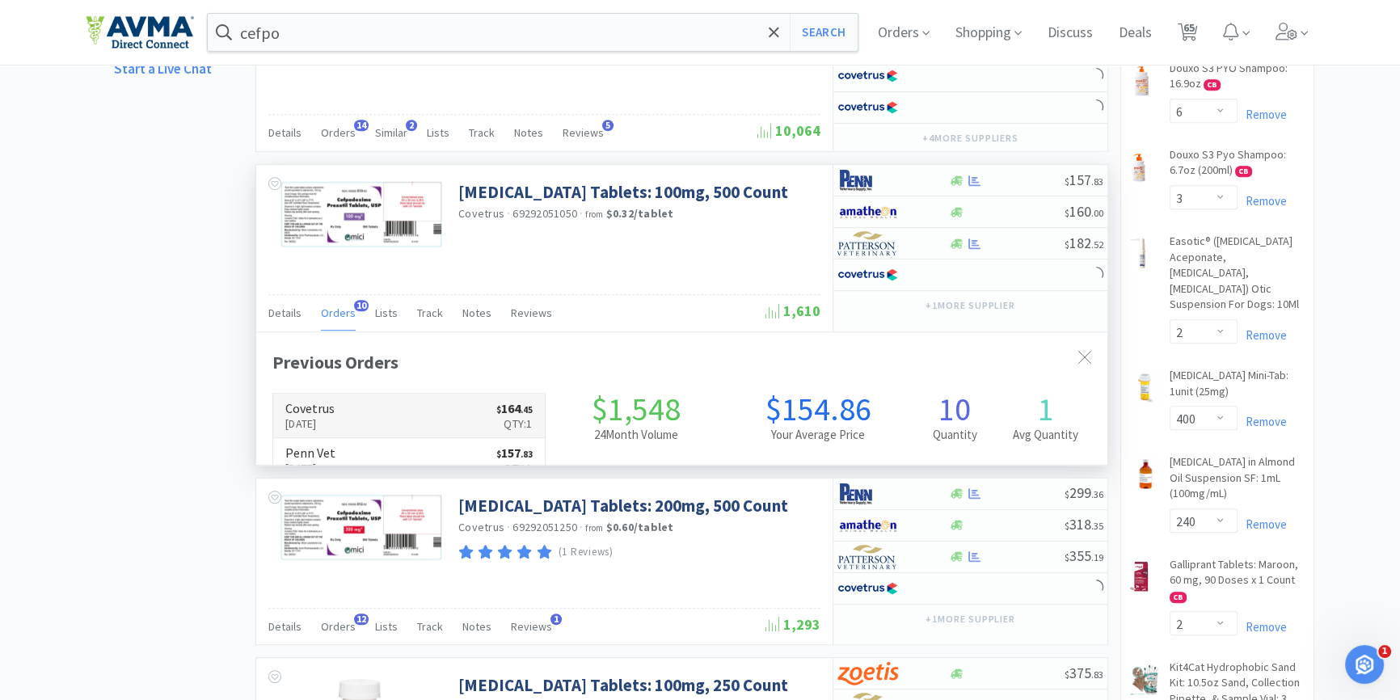
scroll to position [432, 850]
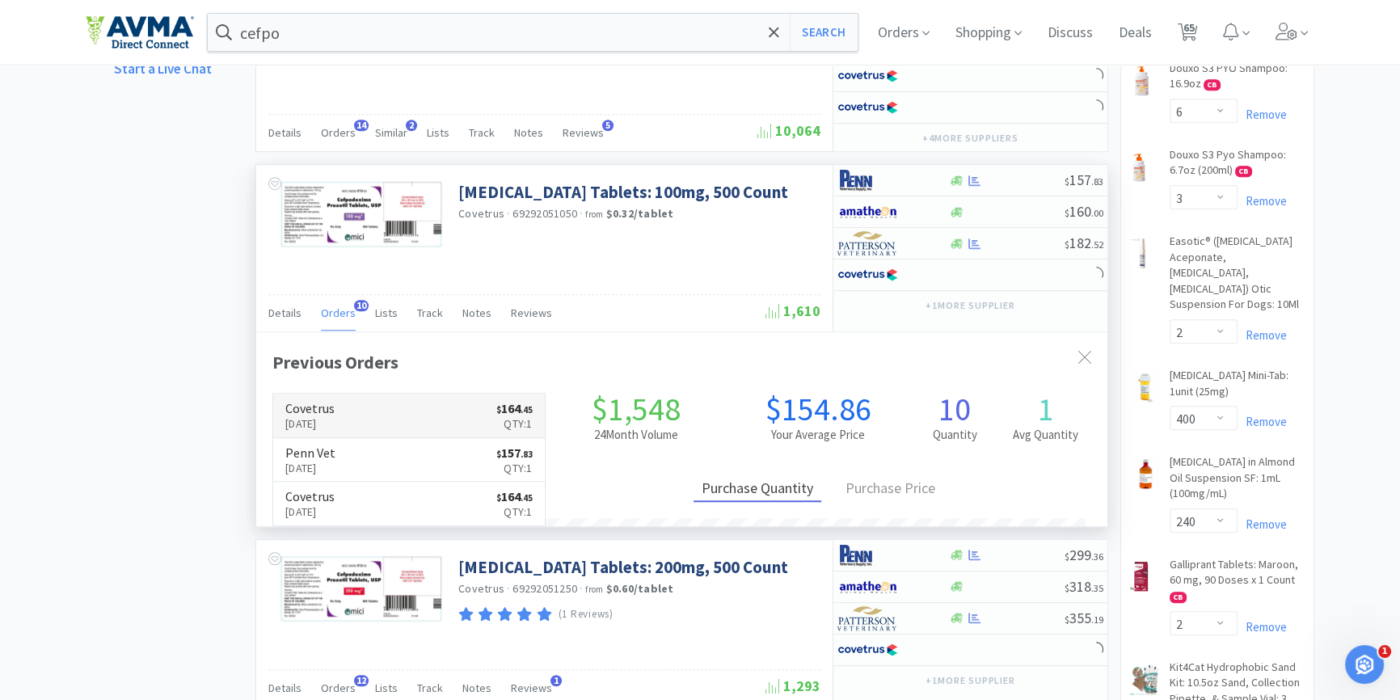
click at [368, 411] on link "Covetrus Aug 5th, 2025 $ 164 . 45 Qty: 1" at bounding box center [409, 416] width 272 height 44
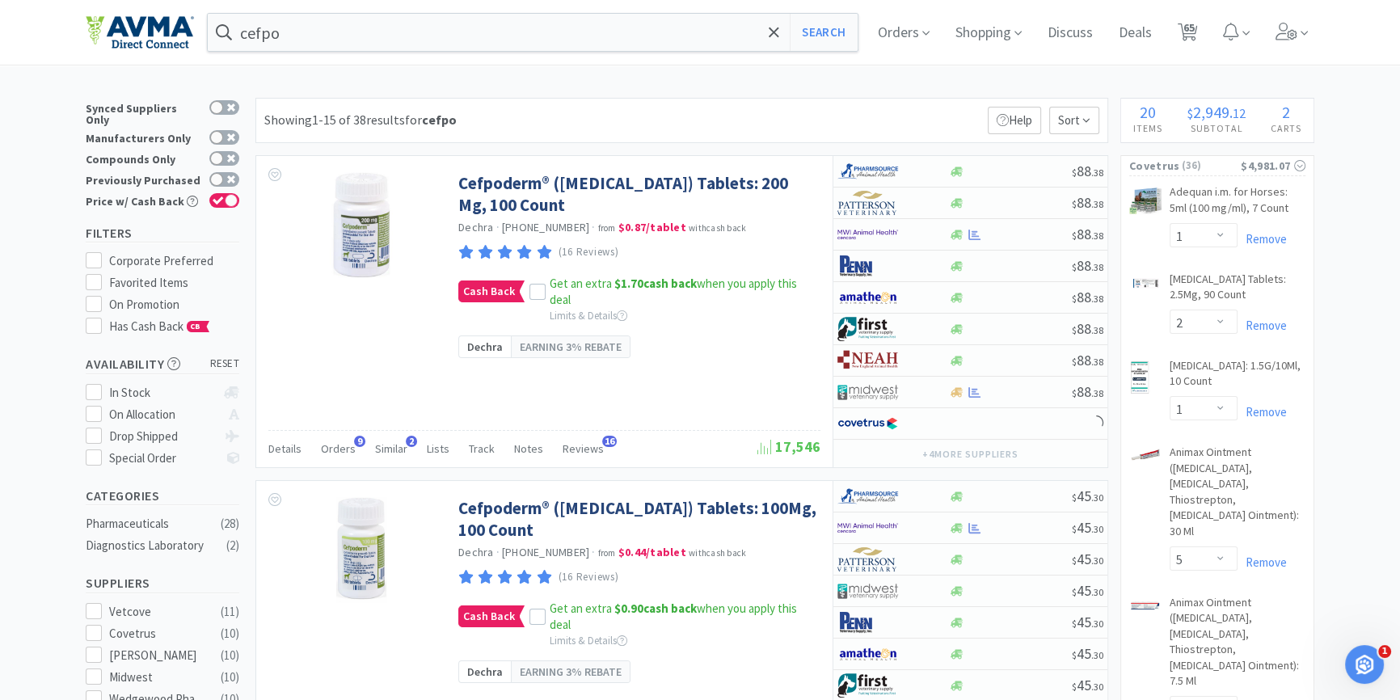
scroll to position [1322, 0]
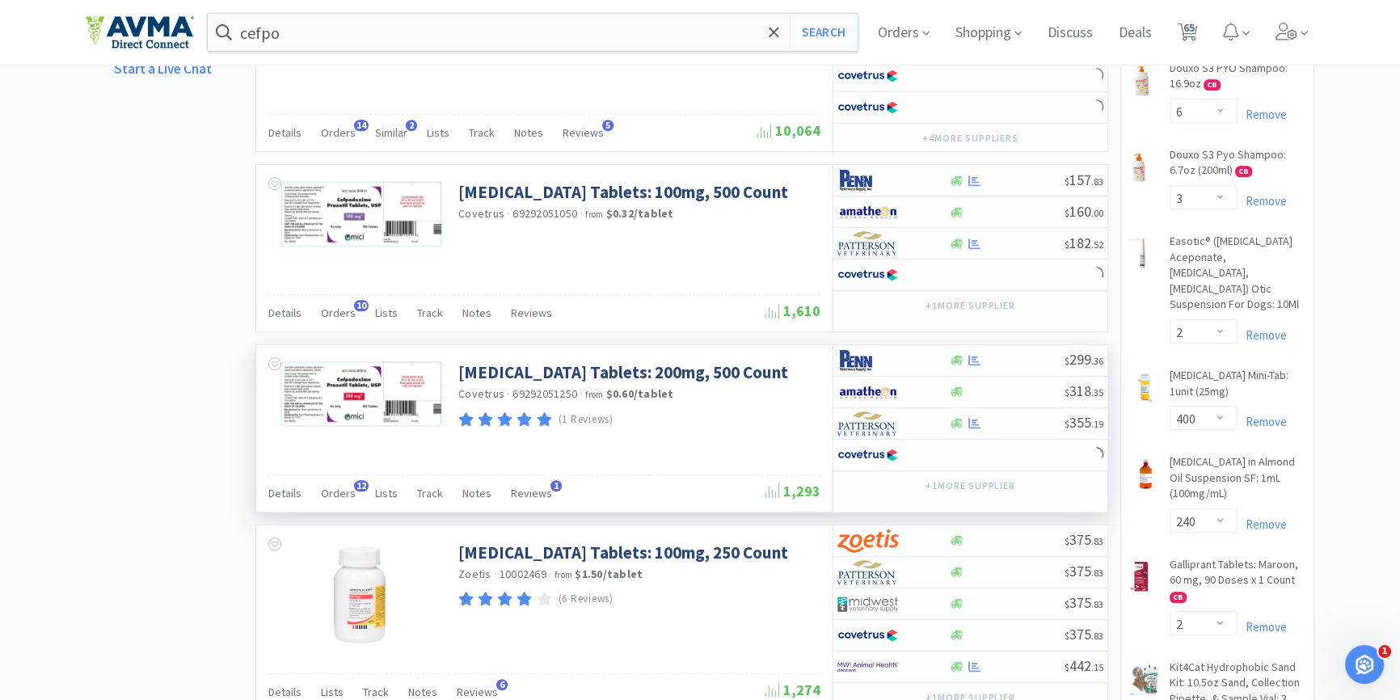
click at [328, 474] on div "Details Orders 12 Lists Track Notes Reviews 1 1,293" at bounding box center [544, 492] width 552 height 37
click at [339, 486] on span "Orders" at bounding box center [338, 493] width 35 height 15
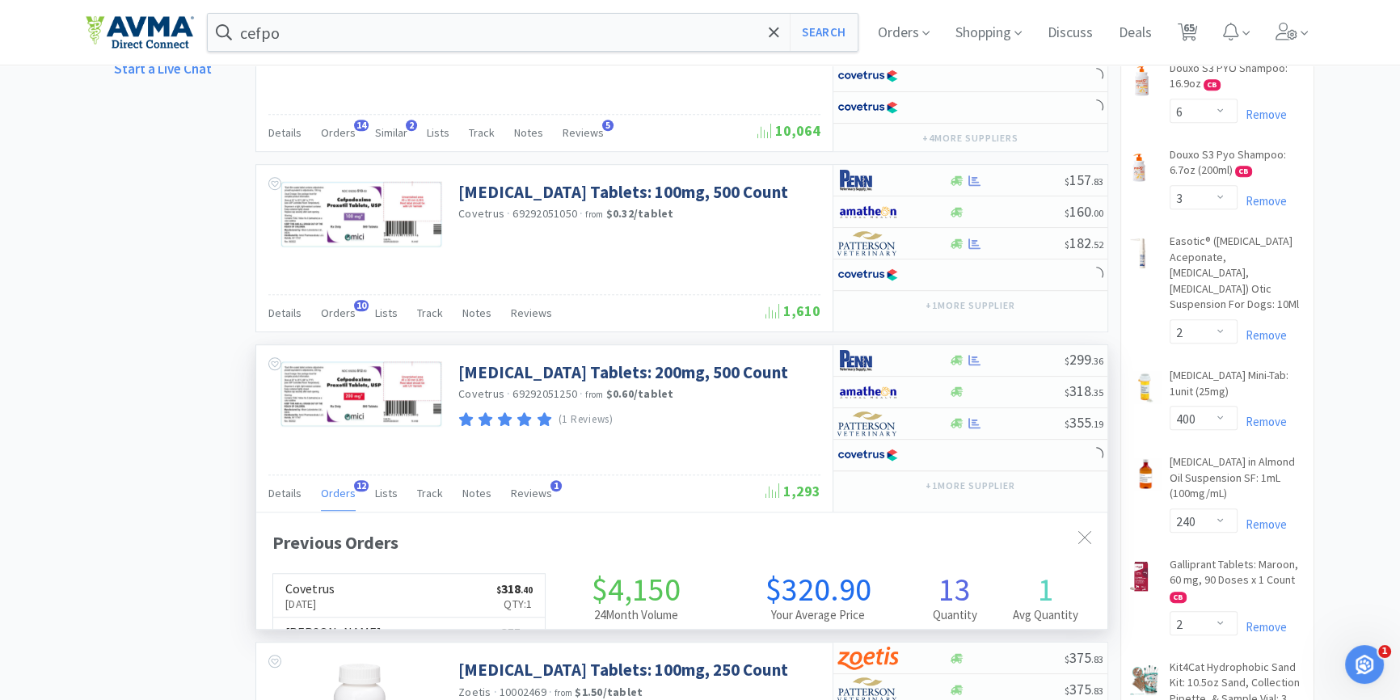
scroll to position [432, 850]
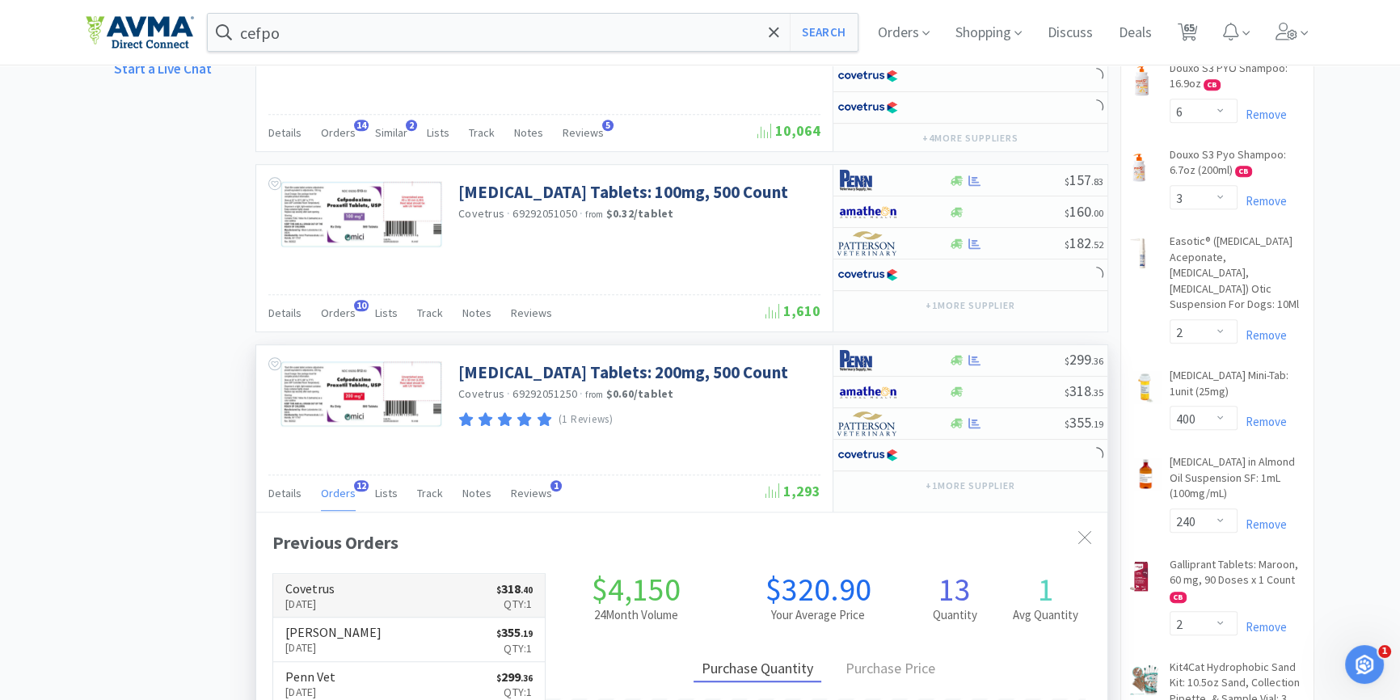
click at [335, 600] on p "[DATE]" at bounding box center [309, 604] width 49 height 18
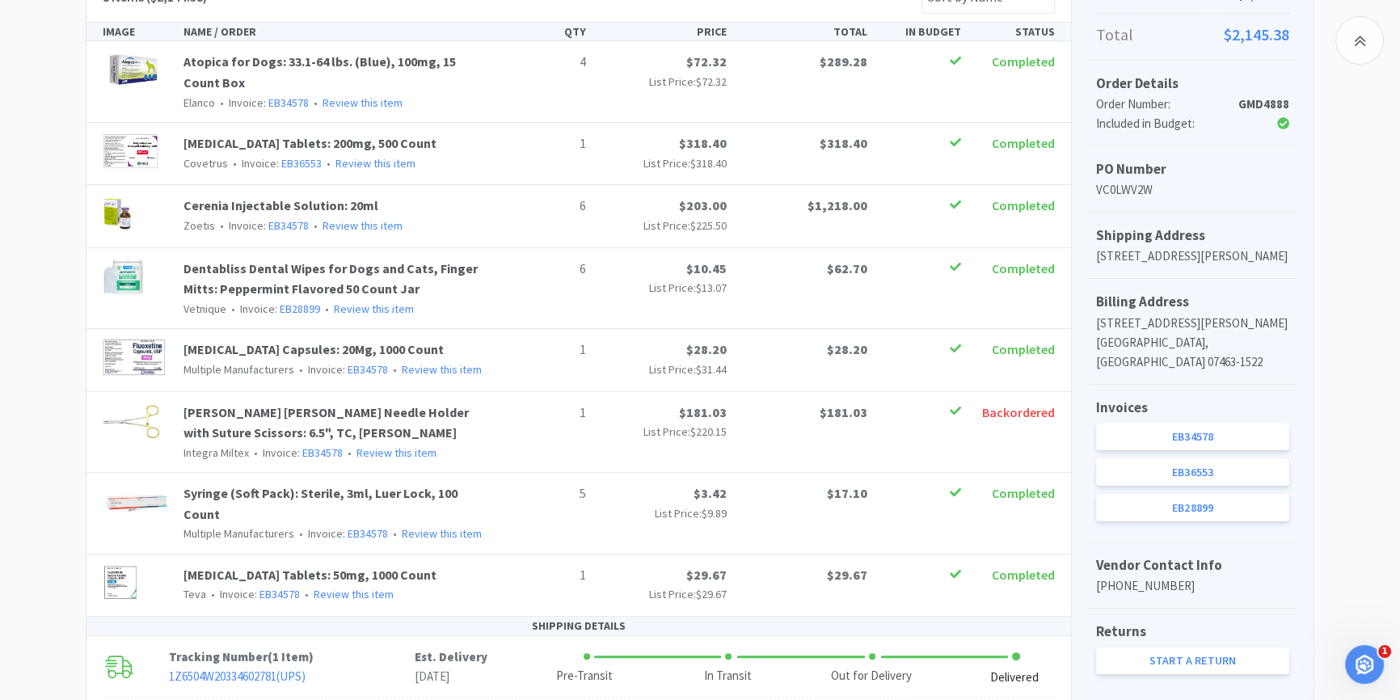
scroll to position [661, 0]
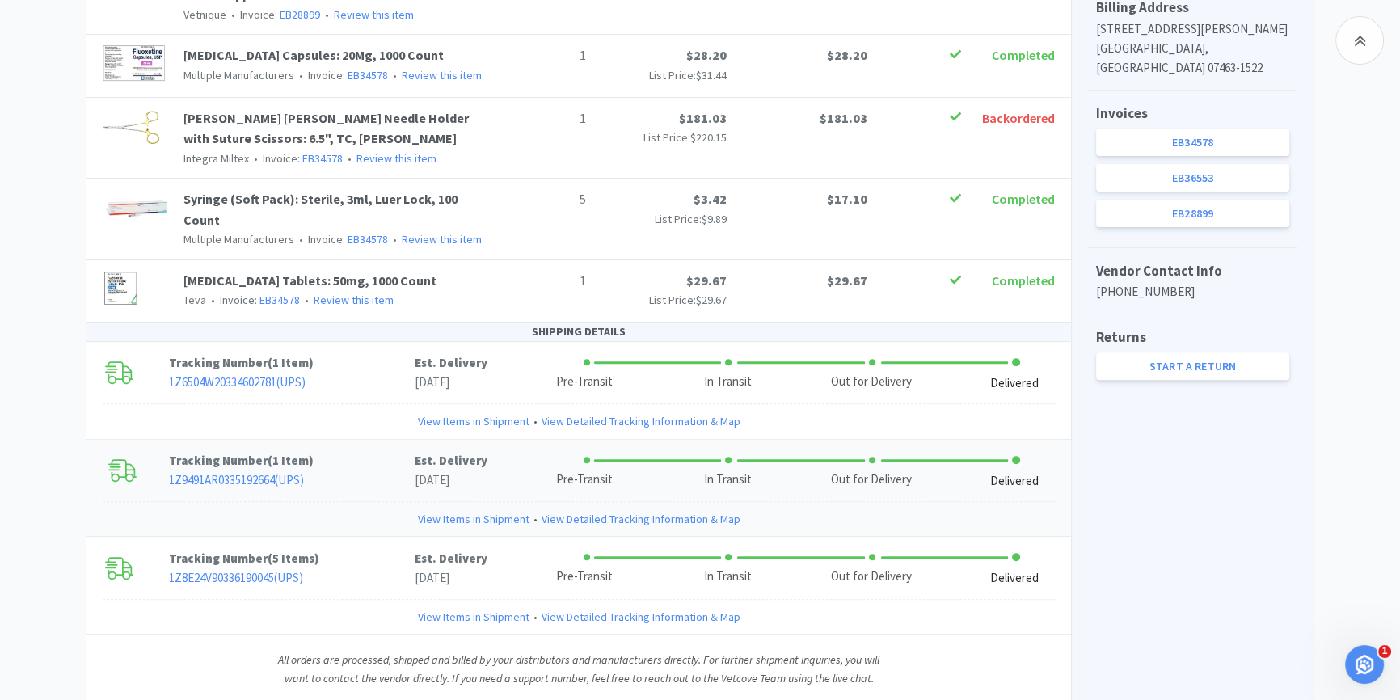
click at [289, 472] on link "1Z9491AR0335192664 ( UPS )" at bounding box center [236, 479] width 135 height 15
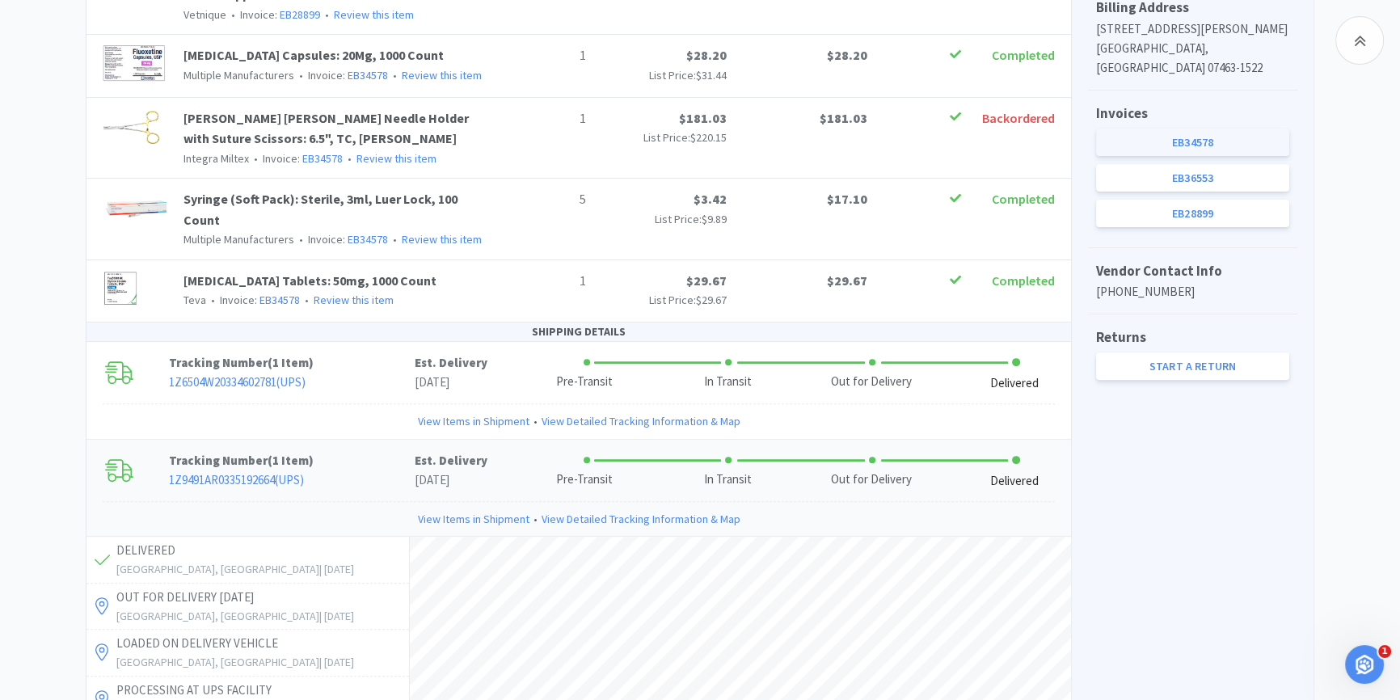
click at [1214, 145] on link "EB34578" at bounding box center [1192, 142] width 193 height 27
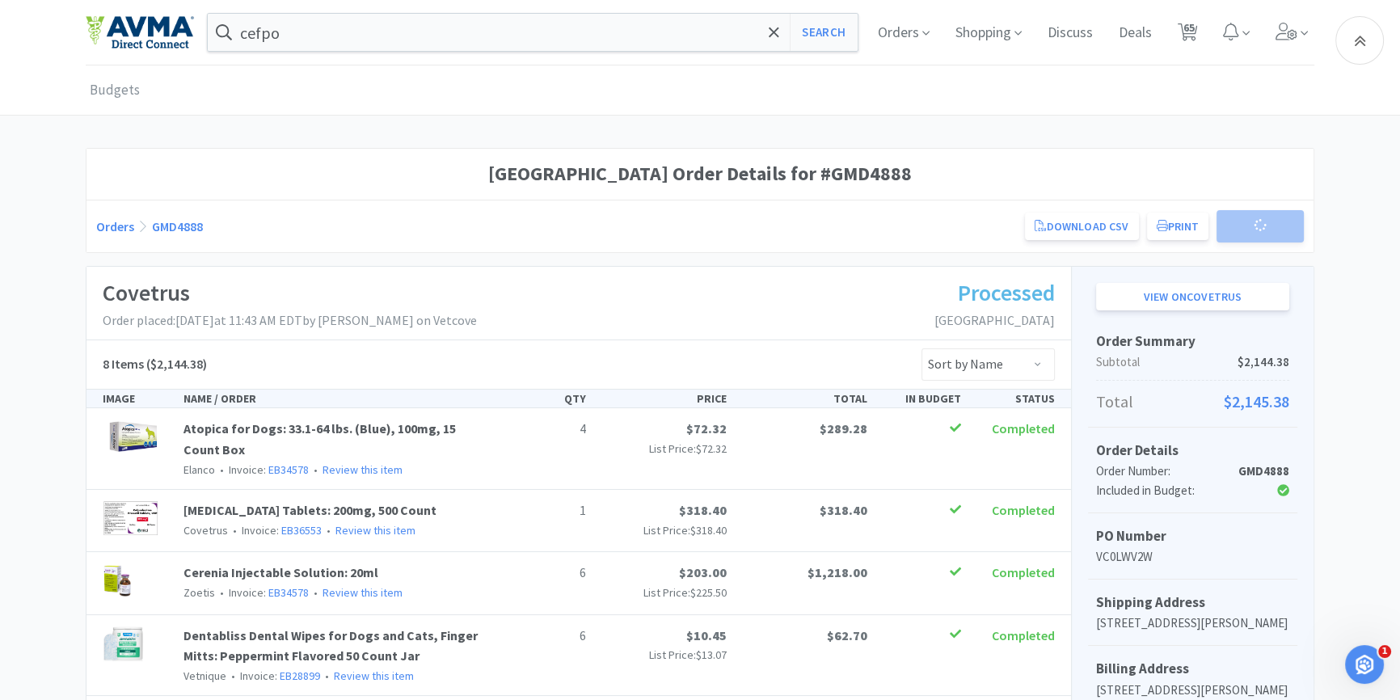
scroll to position [661, 0]
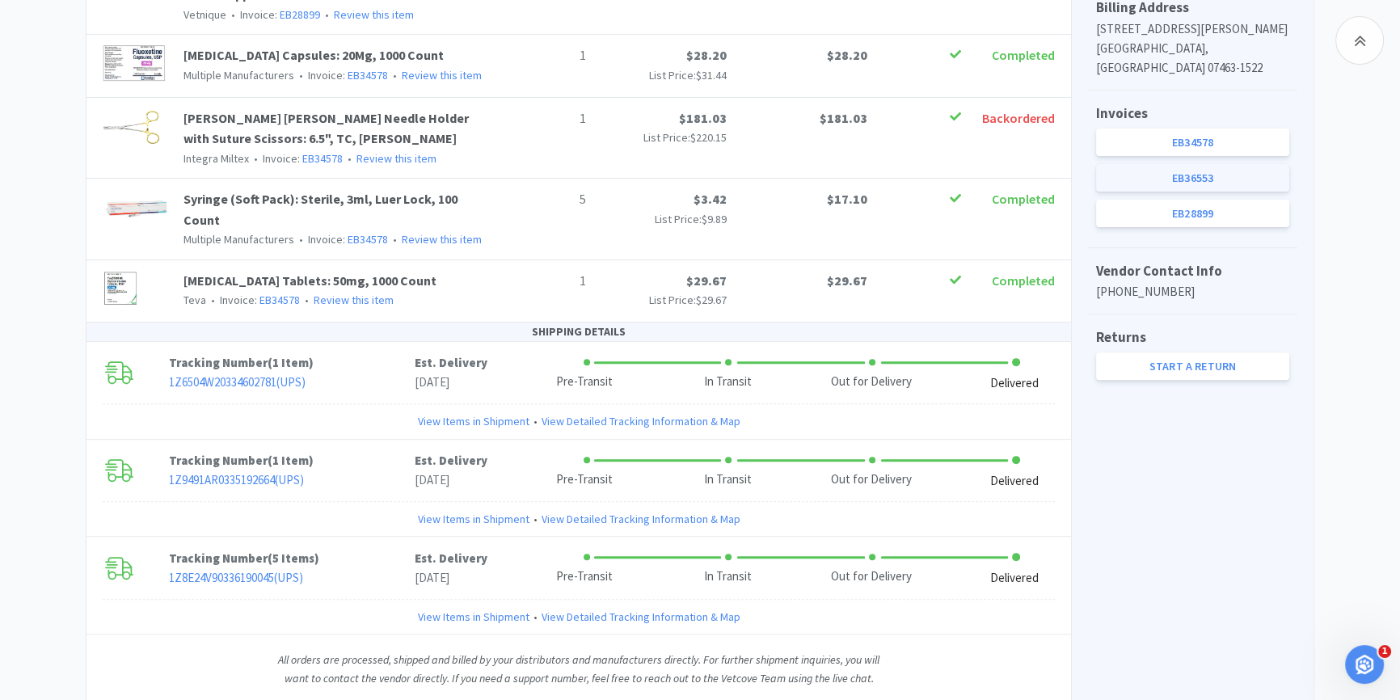
click at [1208, 179] on link "EB36553" at bounding box center [1192, 177] width 193 height 27
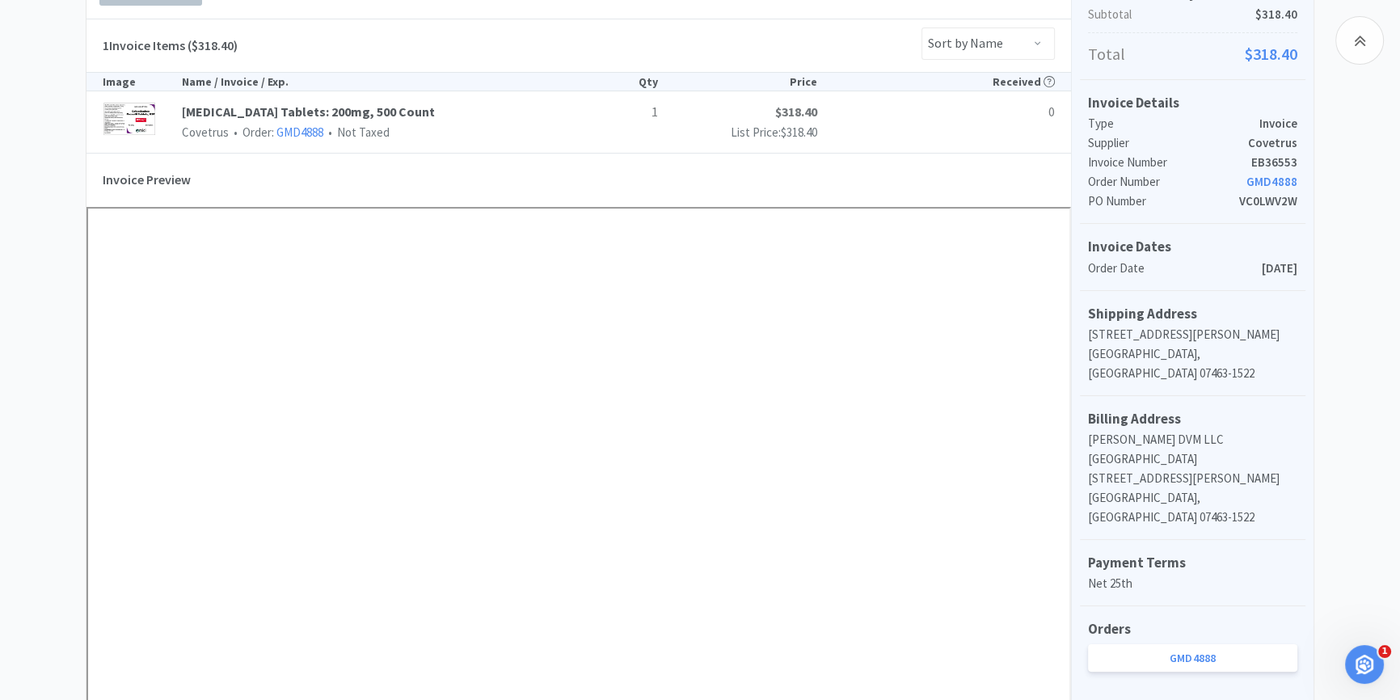
scroll to position [146, 0]
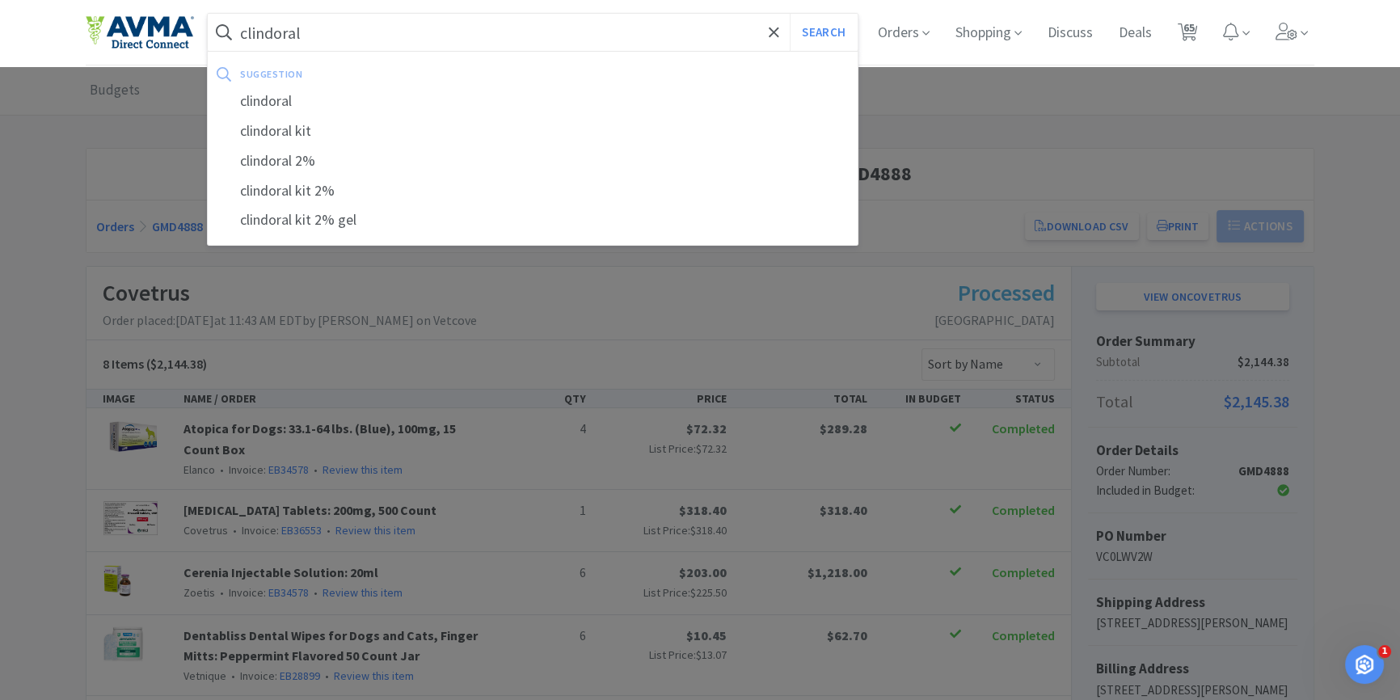
click at [790, 14] on button "Search" at bounding box center [823, 32] width 67 height 37
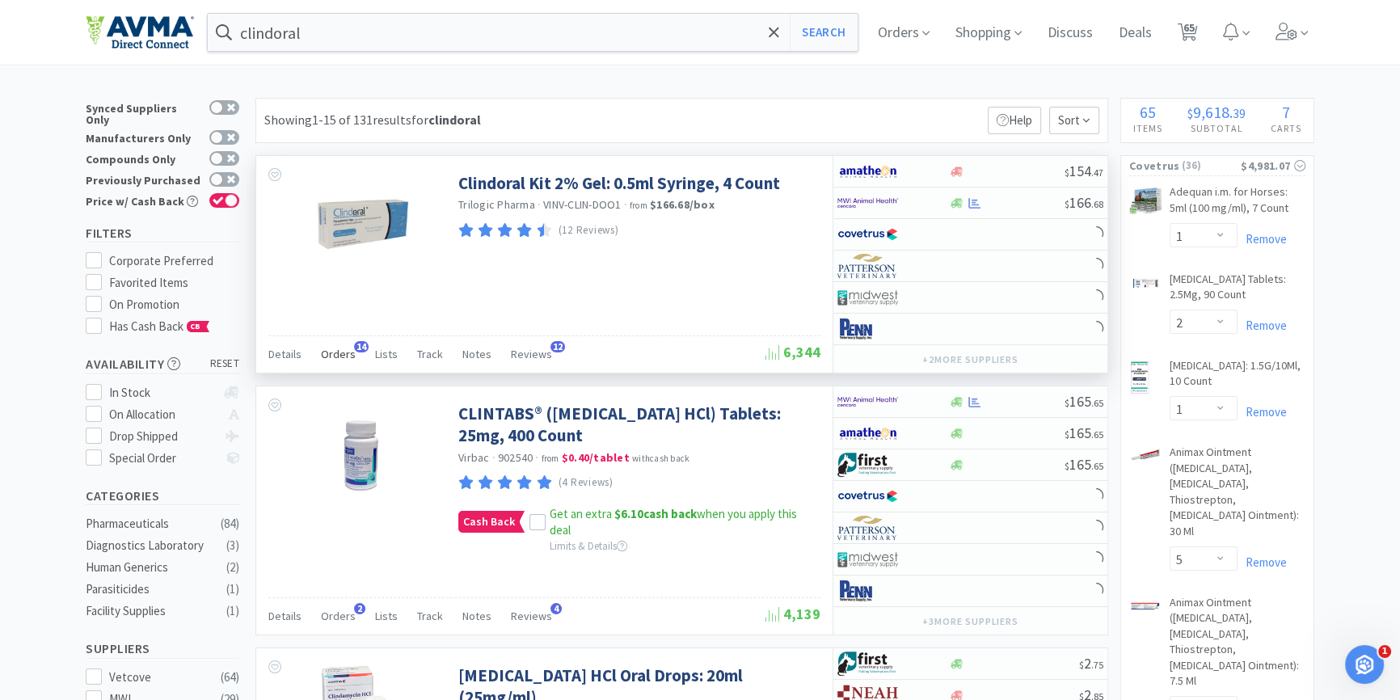
click at [321, 350] on span "Orders" at bounding box center [338, 354] width 35 height 15
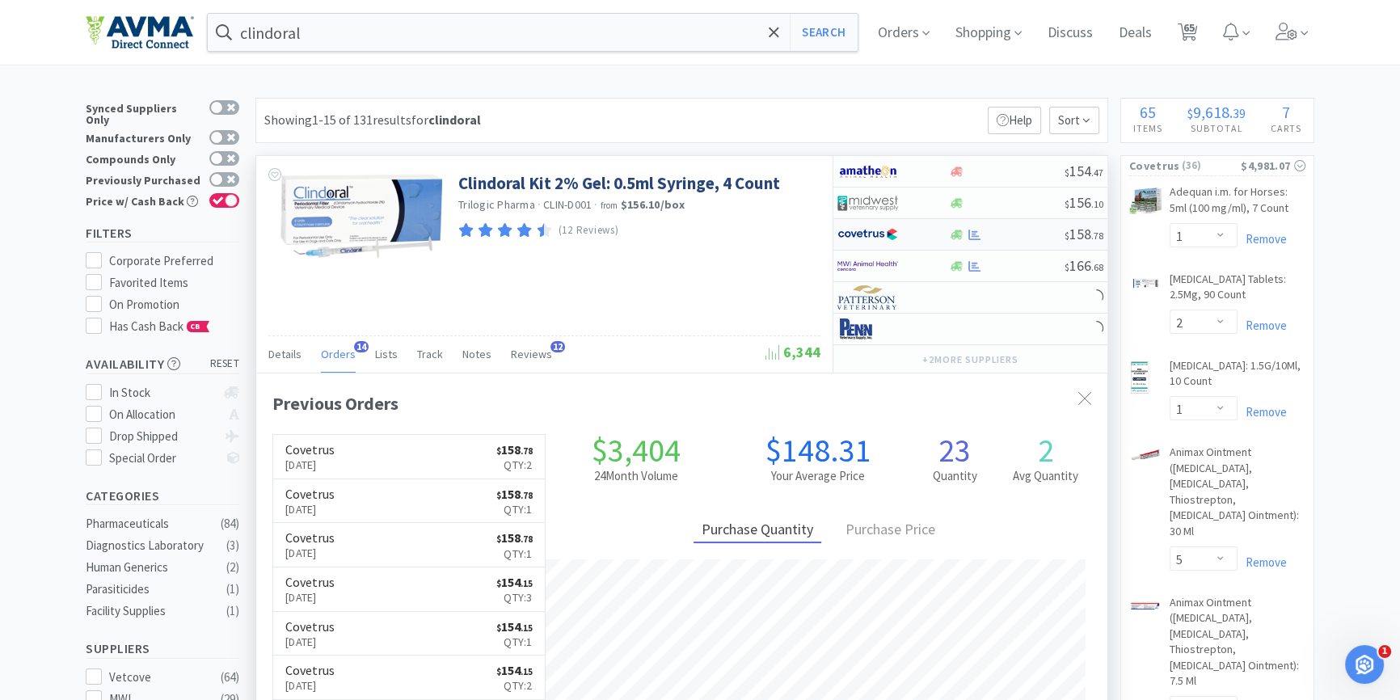
scroll to position [432, 850]
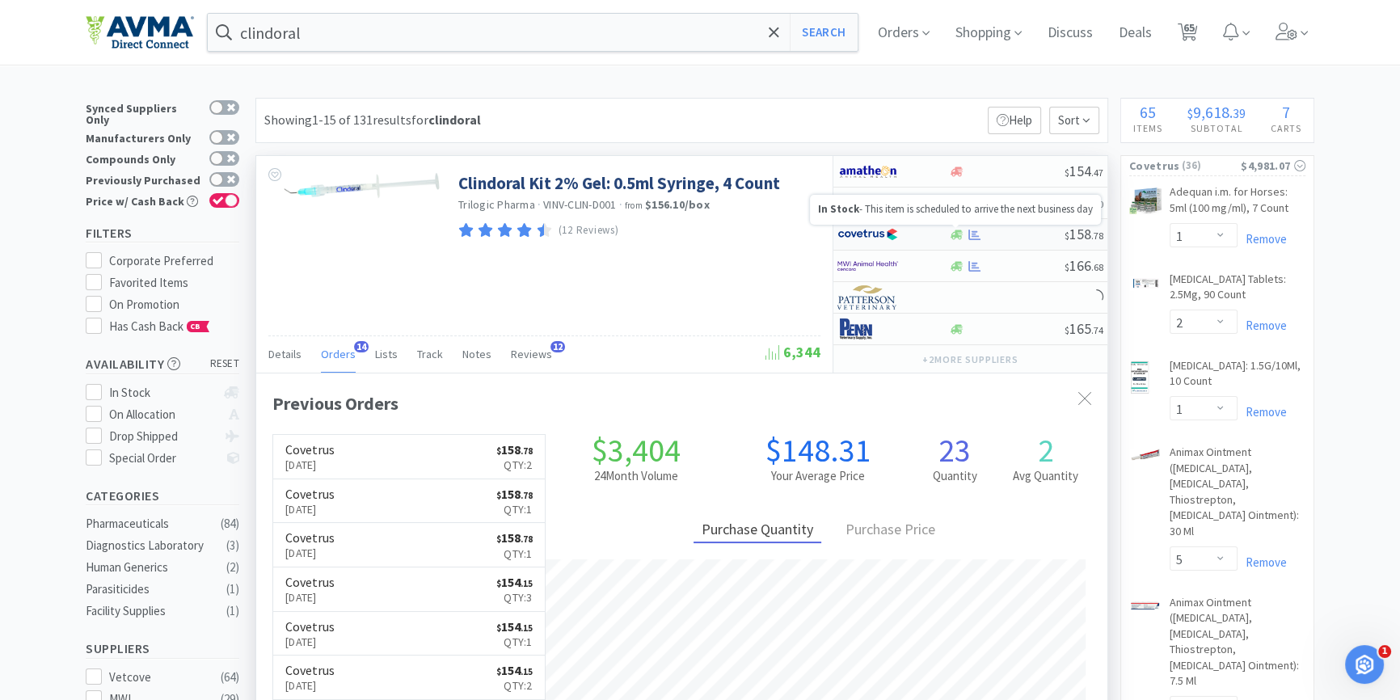
click at [951, 233] on icon at bounding box center [957, 235] width 12 height 12
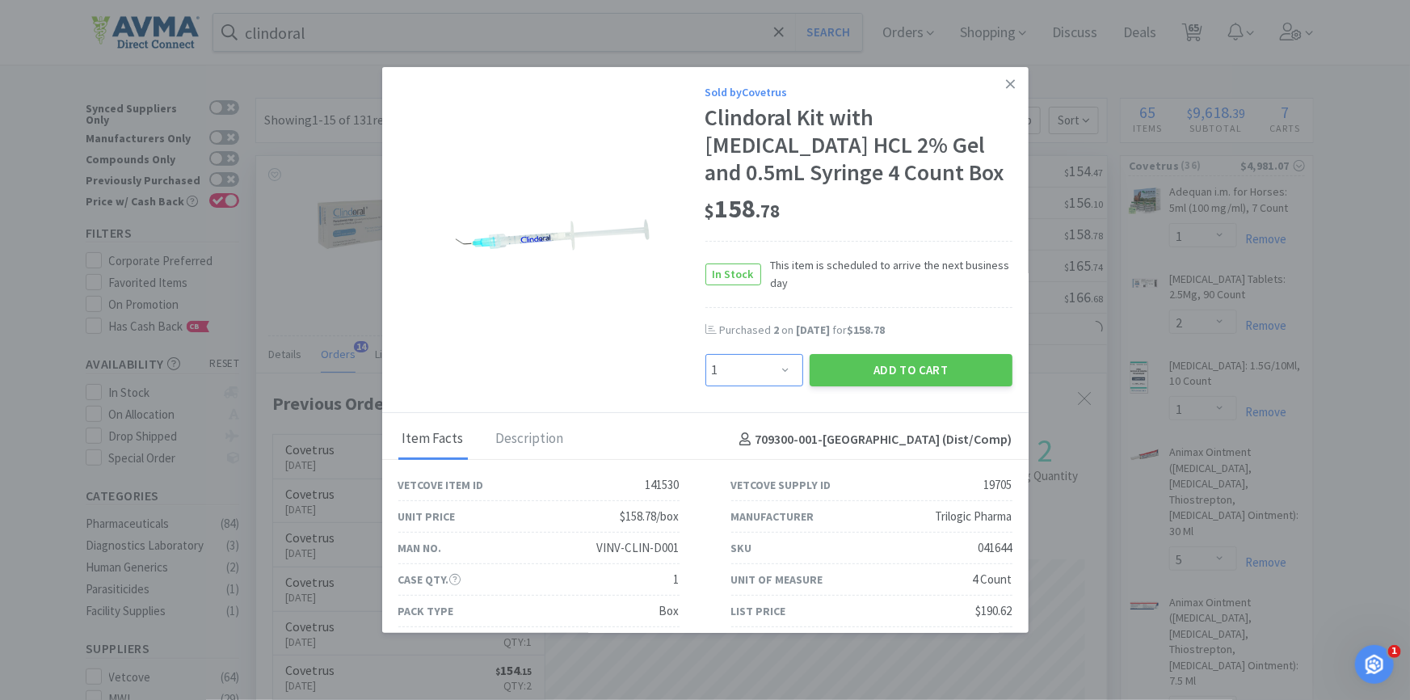
click at [742, 382] on select "Enter Quantity 1 2 3 4 5 6 7 8 9 10 11 12 13 14 15 16 17 18 19 20 Enter Quantity" at bounding box center [755, 370] width 98 height 32
click at [706, 354] on select "Enter Quantity 1 2 3 4 5 6 7 8 9 10 11 12 13 14 15 16 17 18 19 20 Enter Quantity" at bounding box center [755, 370] width 98 height 32
click at [850, 384] on button "Add to Cart" at bounding box center [911, 370] width 203 height 32
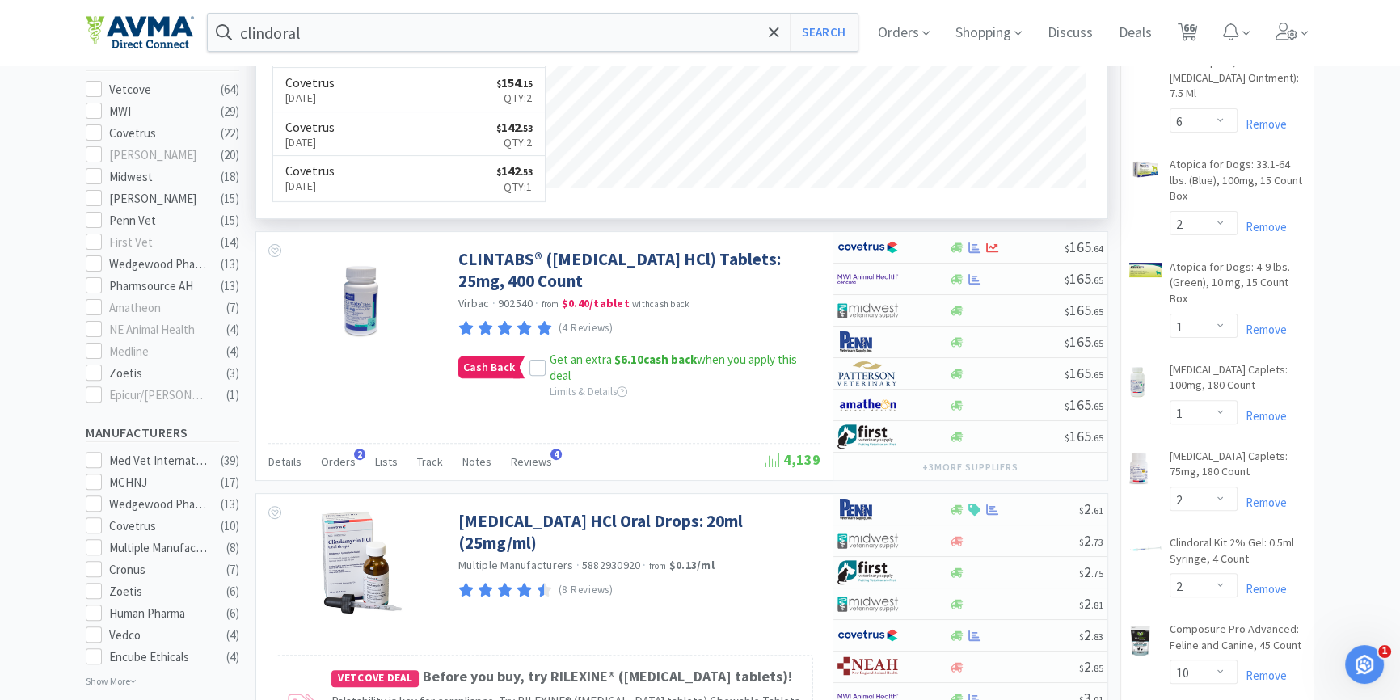
scroll to position [661, 0]
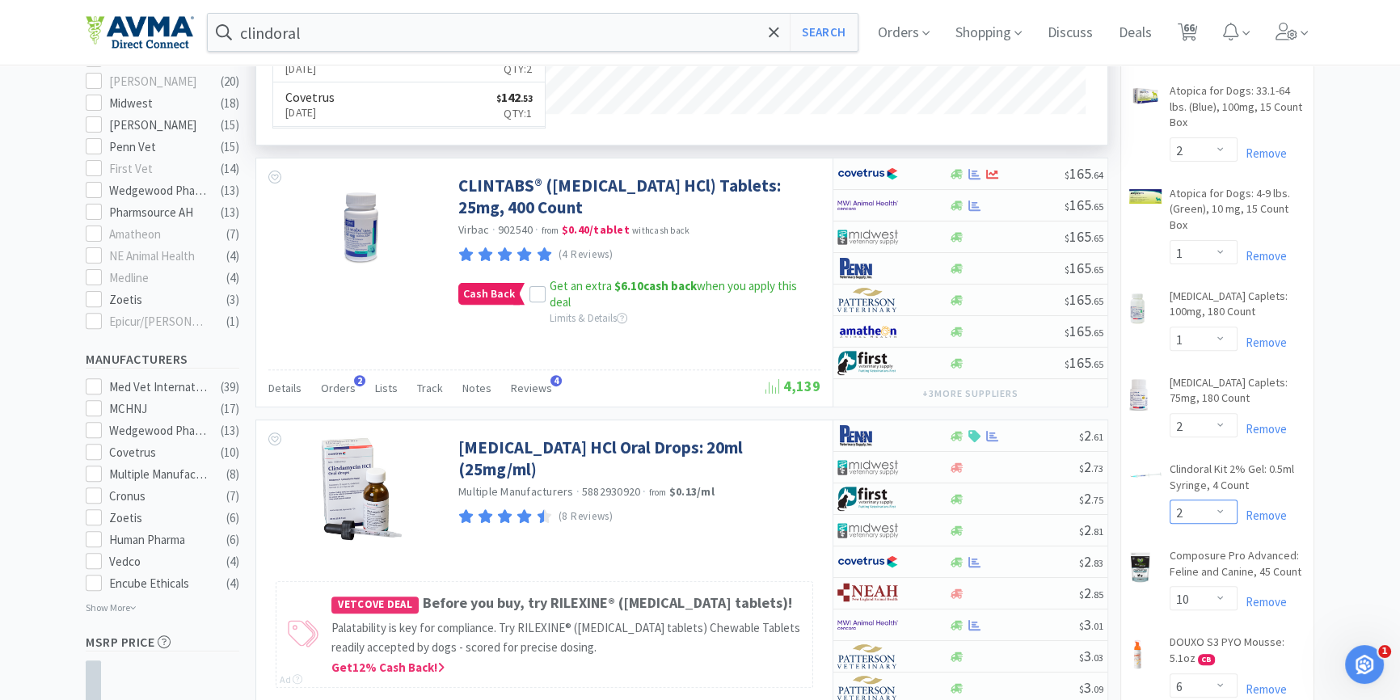
click at [1225, 500] on select "Enter Quantity 1 2 3 4 5 6 7 8 9 10 11 12 13 14 15 16 17 18 19 20 Enter Quantity" at bounding box center [1204, 512] width 68 height 24
click at [1170, 500] on select "Enter Quantity 1 2 3 4 5 6 7 8 9 10 11 12 13 14 15 16 17 18 19 20 Enter Quantity" at bounding box center [1204, 512] width 68 height 24
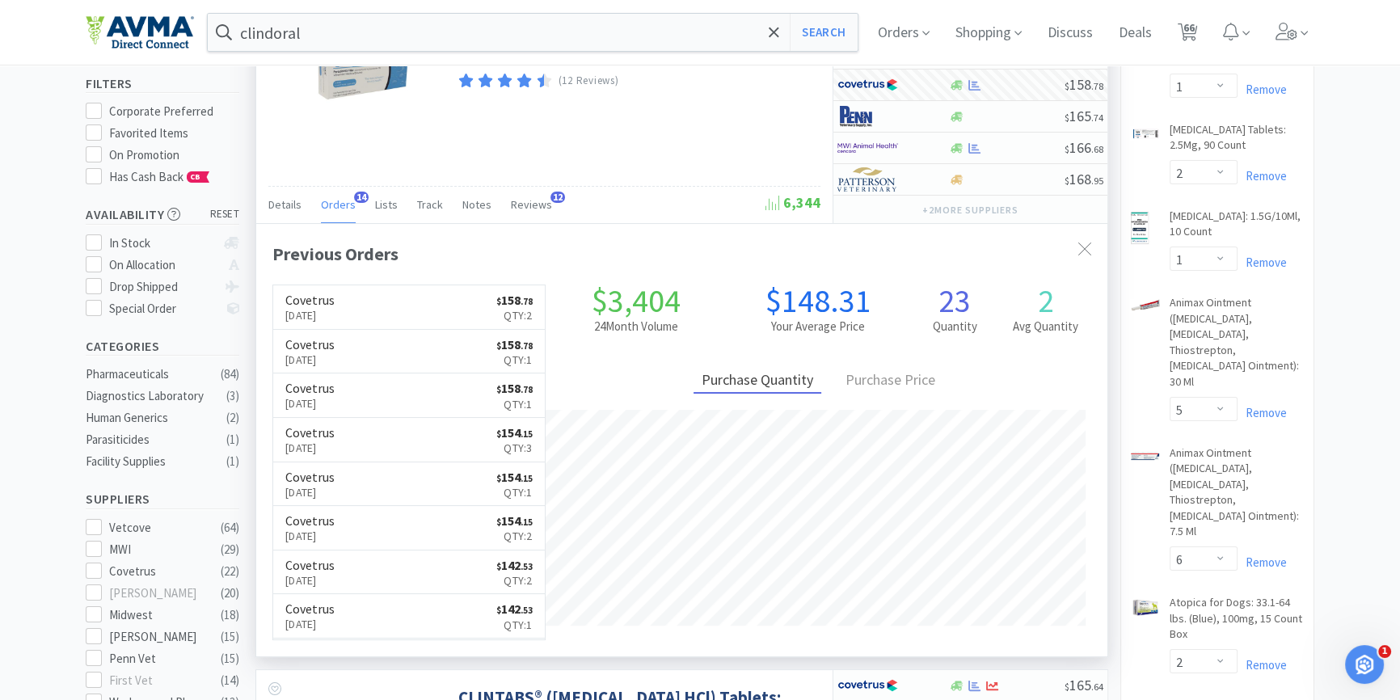
scroll to position [0, 0]
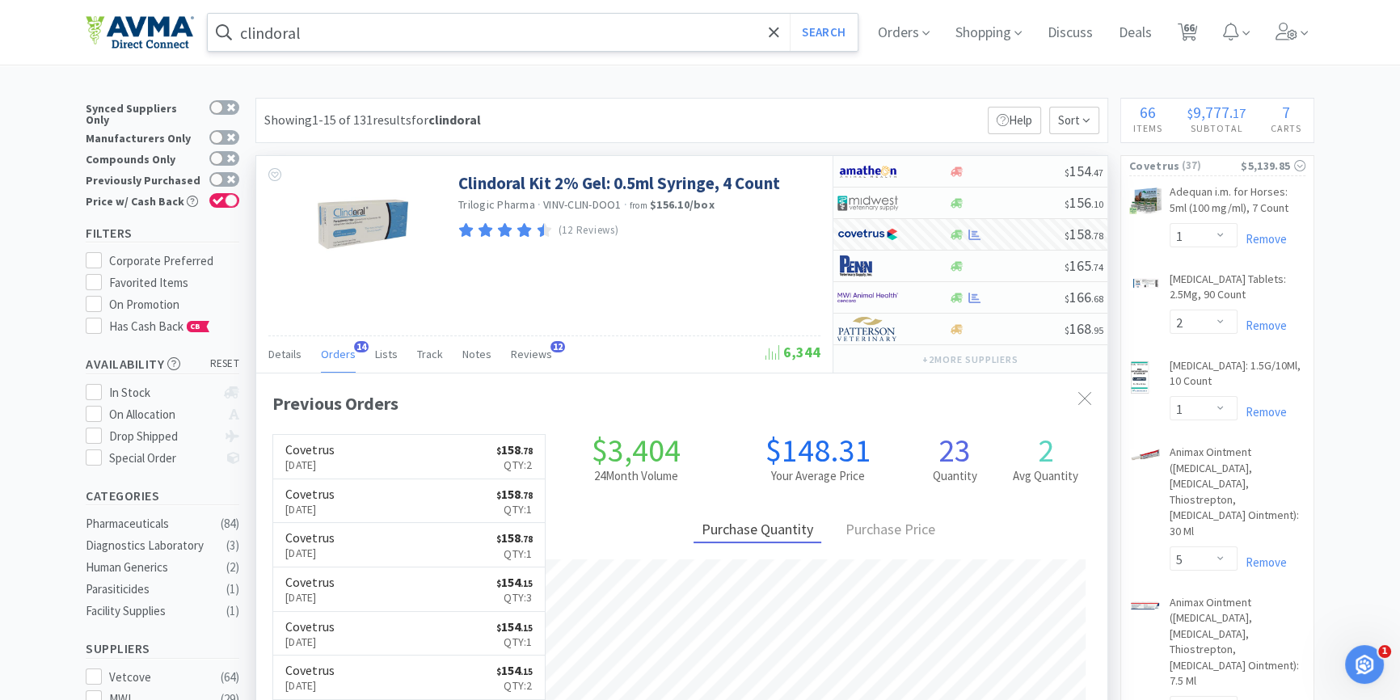
click at [332, 30] on input "clindoral" at bounding box center [533, 32] width 650 height 37
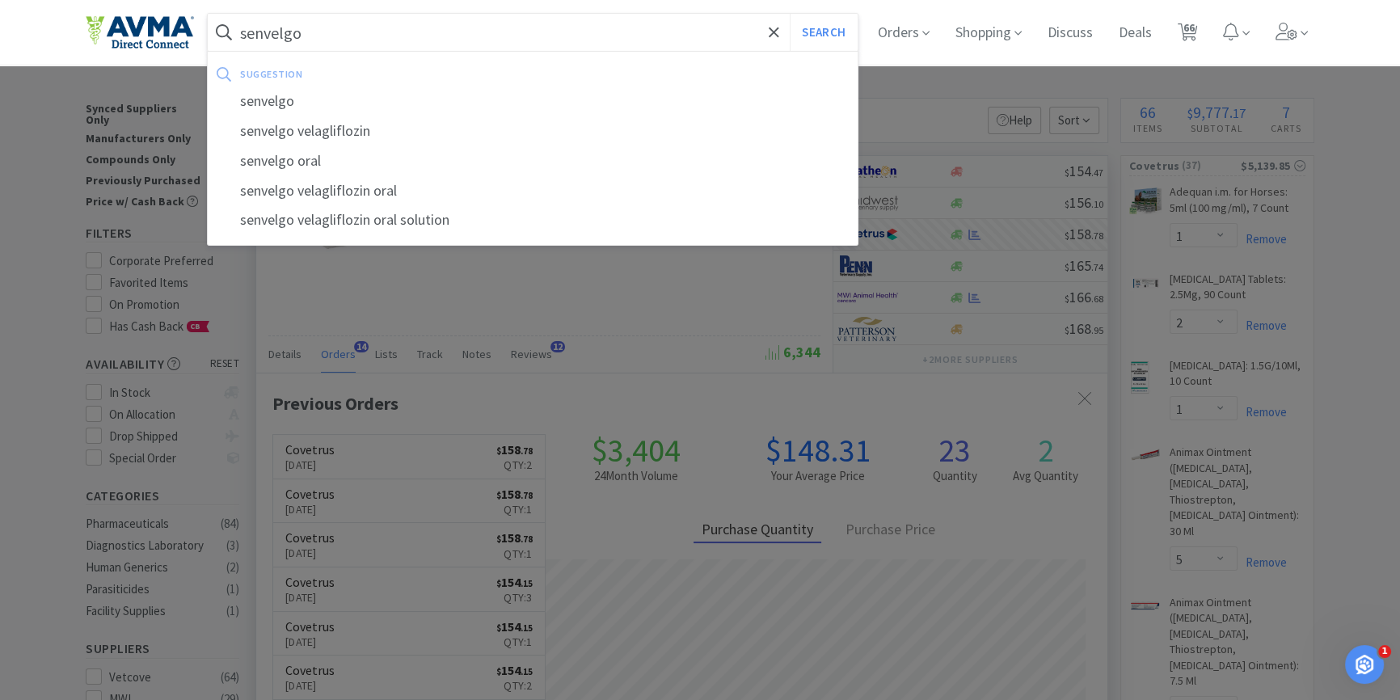
click at [790, 14] on button "Search" at bounding box center [823, 32] width 67 height 37
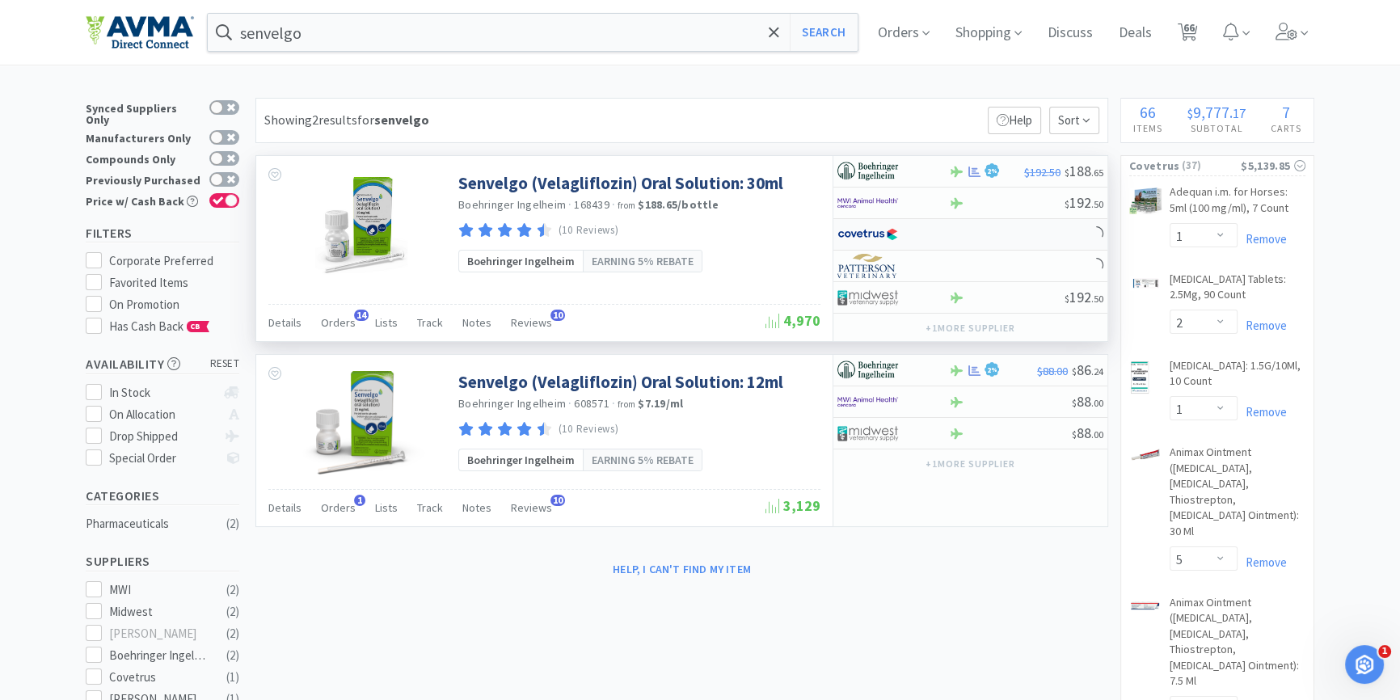
click at [956, 238] on div at bounding box center [970, 235] width 274 height 32
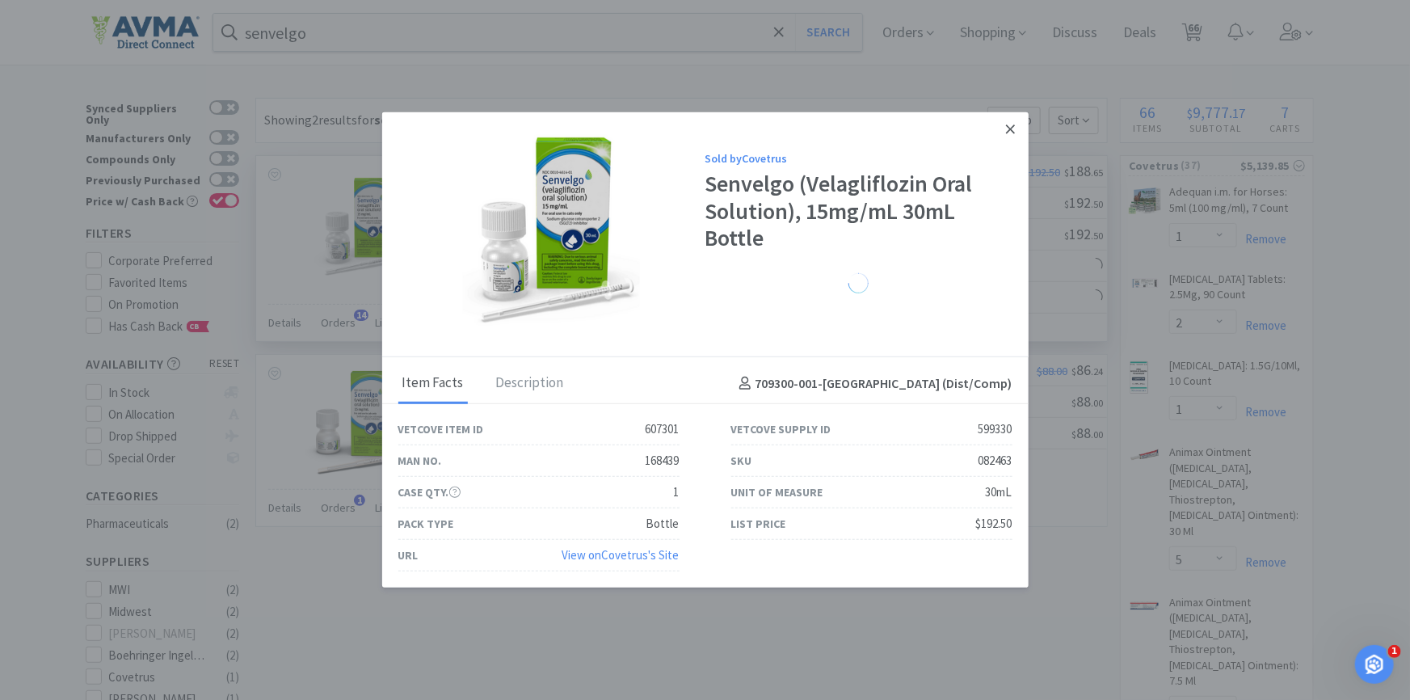
drag, startPoint x: 1011, startPoint y: 129, endPoint x: 991, endPoint y: 193, distance: 67.0
click at [1010, 131] on icon at bounding box center [1010, 129] width 9 height 15
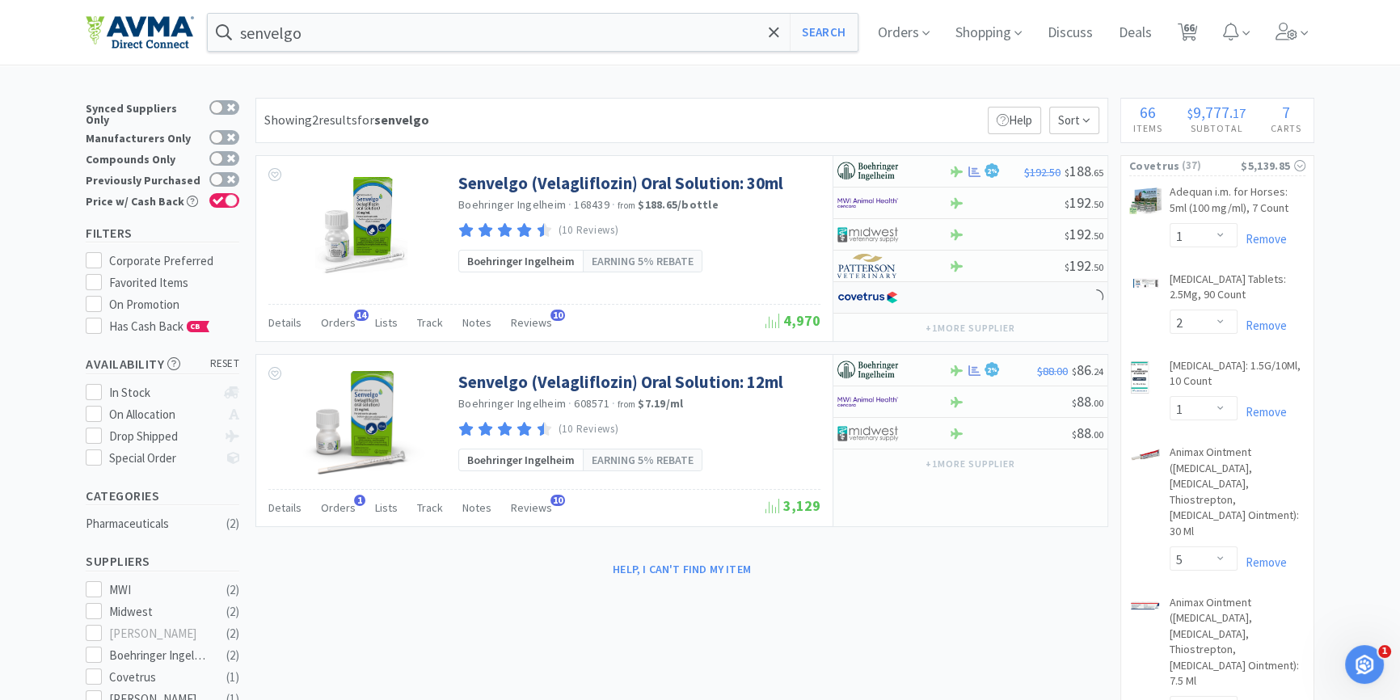
click at [958, 297] on div at bounding box center [970, 298] width 274 height 32
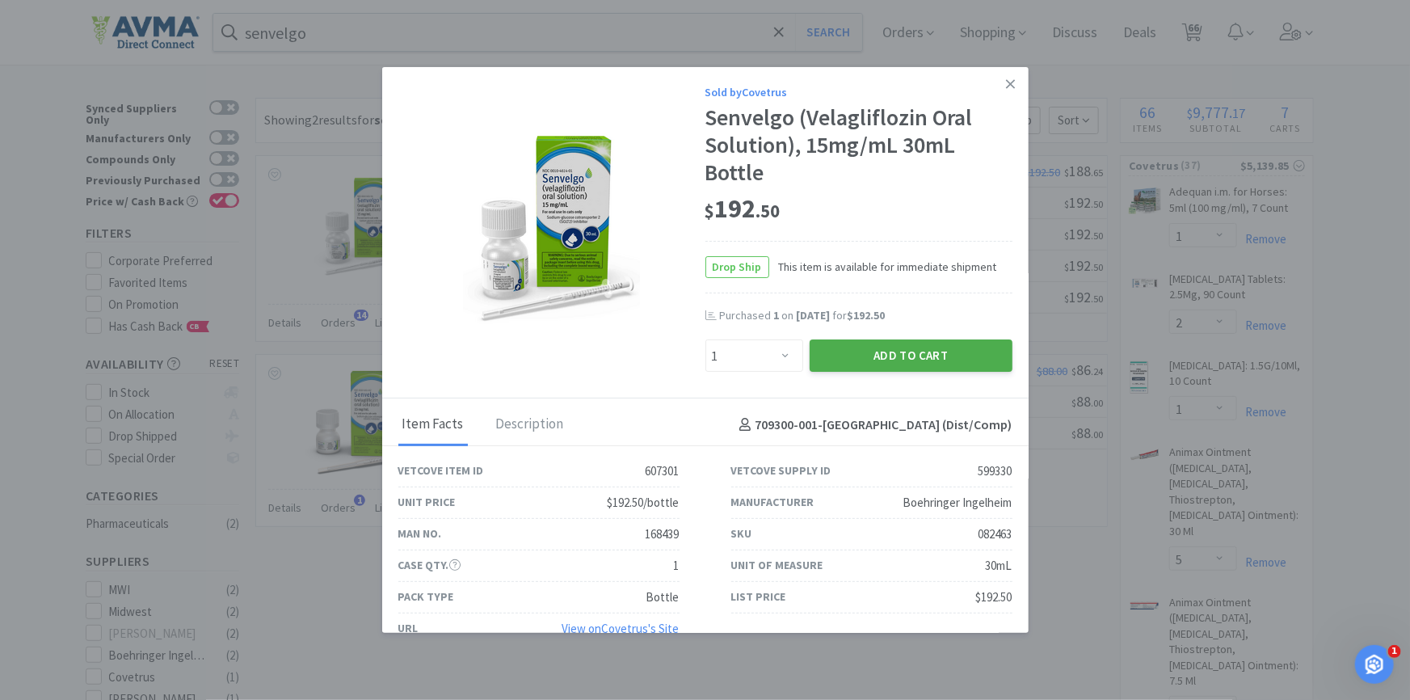
click at [940, 364] on button "Add to Cart" at bounding box center [911, 355] width 203 height 32
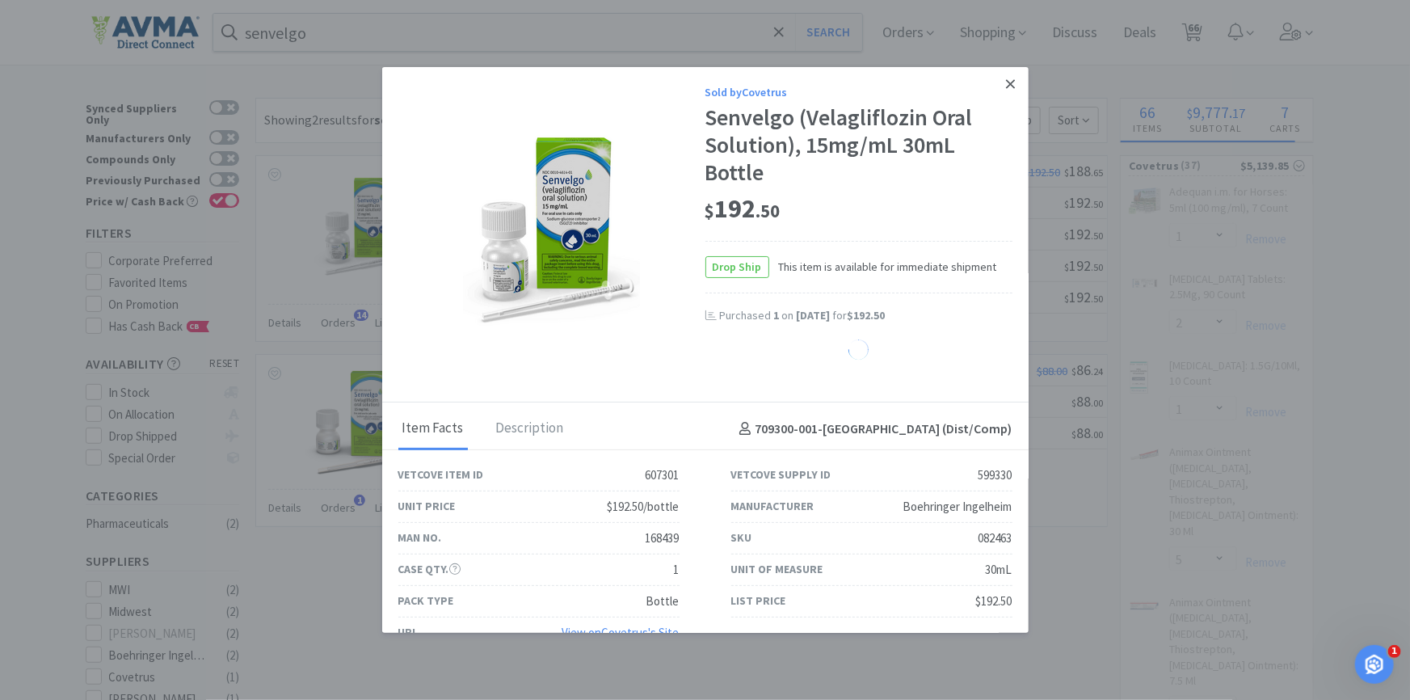
click at [1006, 83] on icon at bounding box center [1010, 84] width 9 height 15
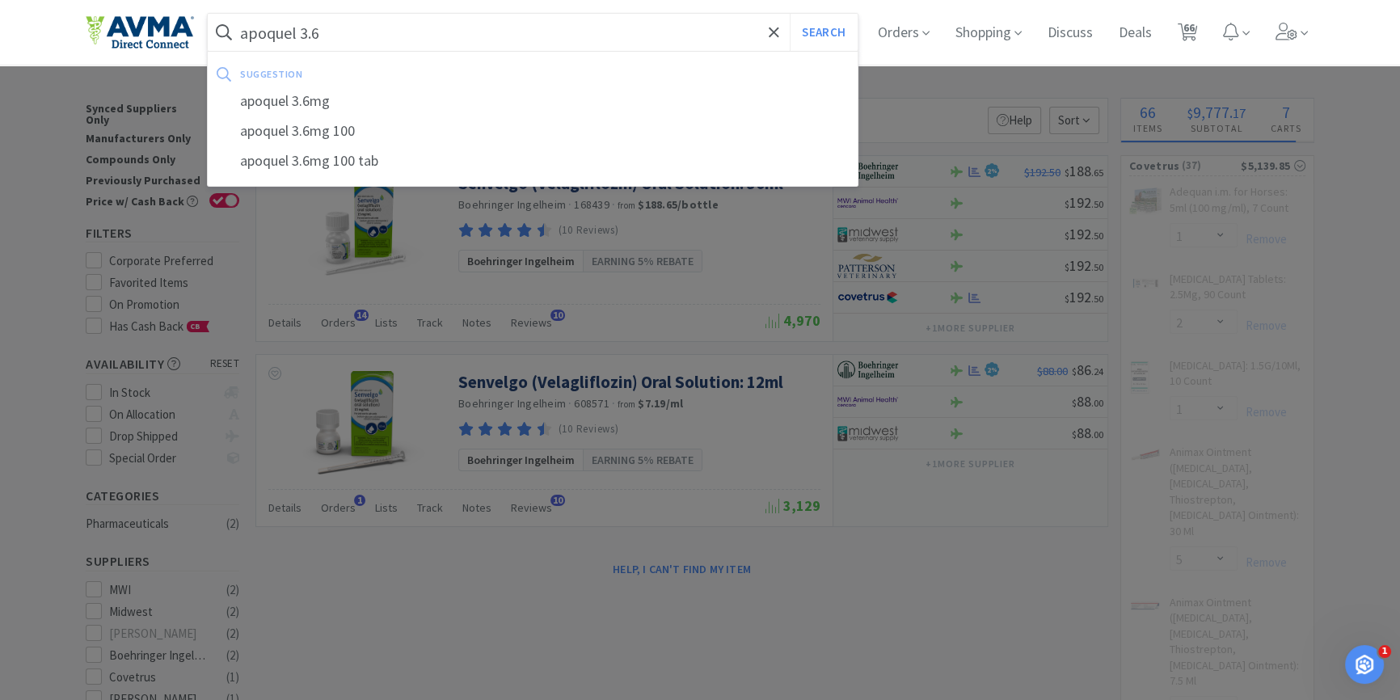
click at [790, 14] on button "Search" at bounding box center [823, 32] width 67 height 37
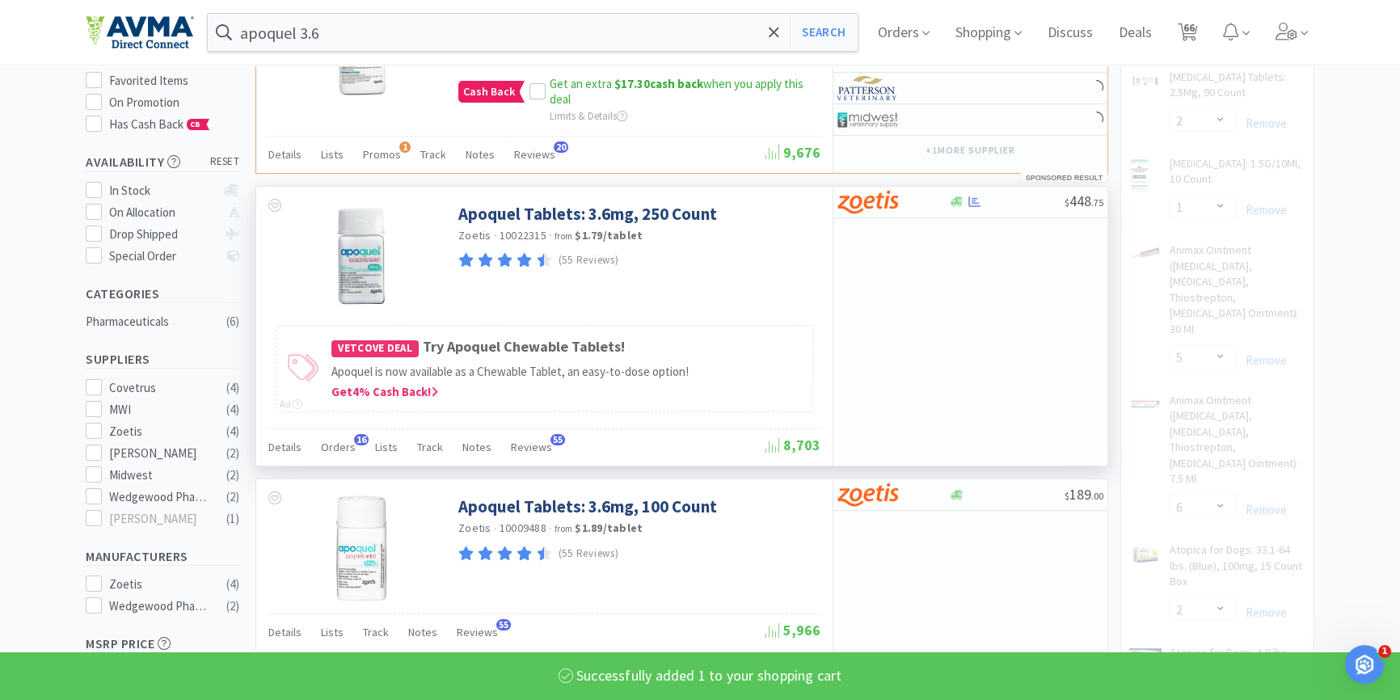
scroll to position [220, 0]
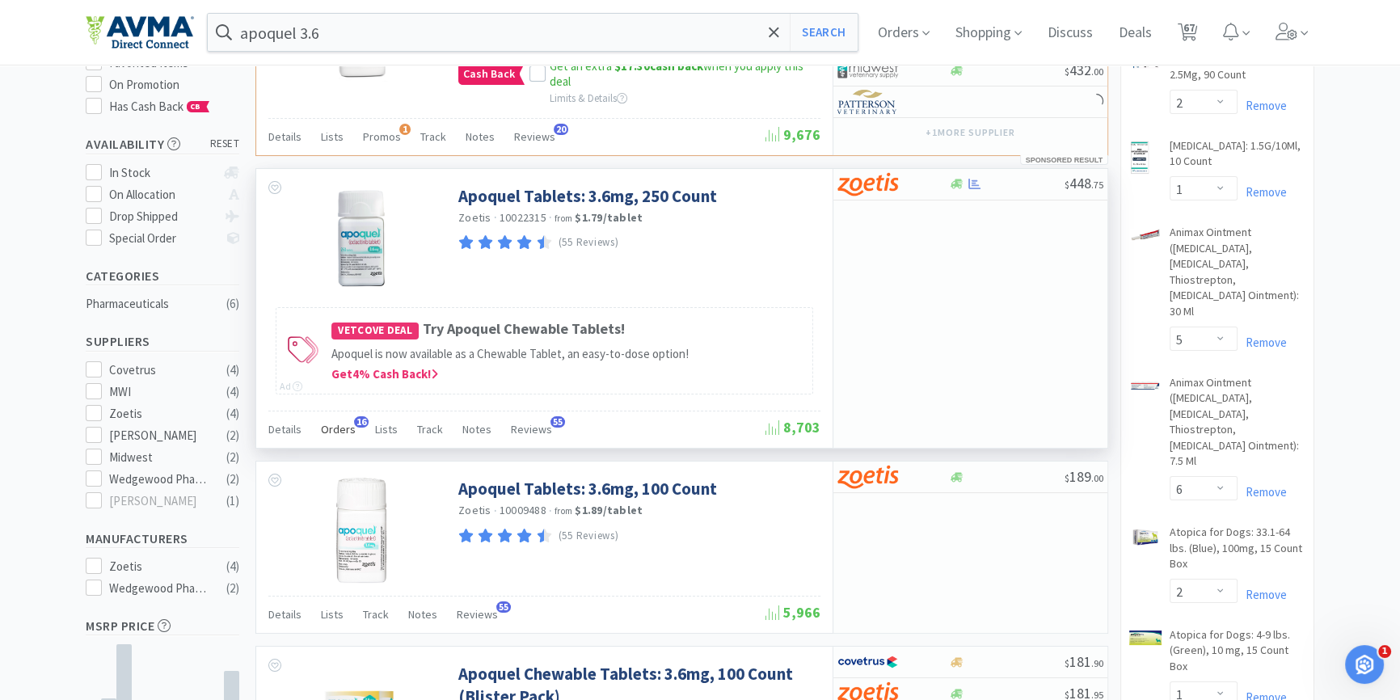
click at [348, 436] on div "Orders 16" at bounding box center [338, 431] width 35 height 31
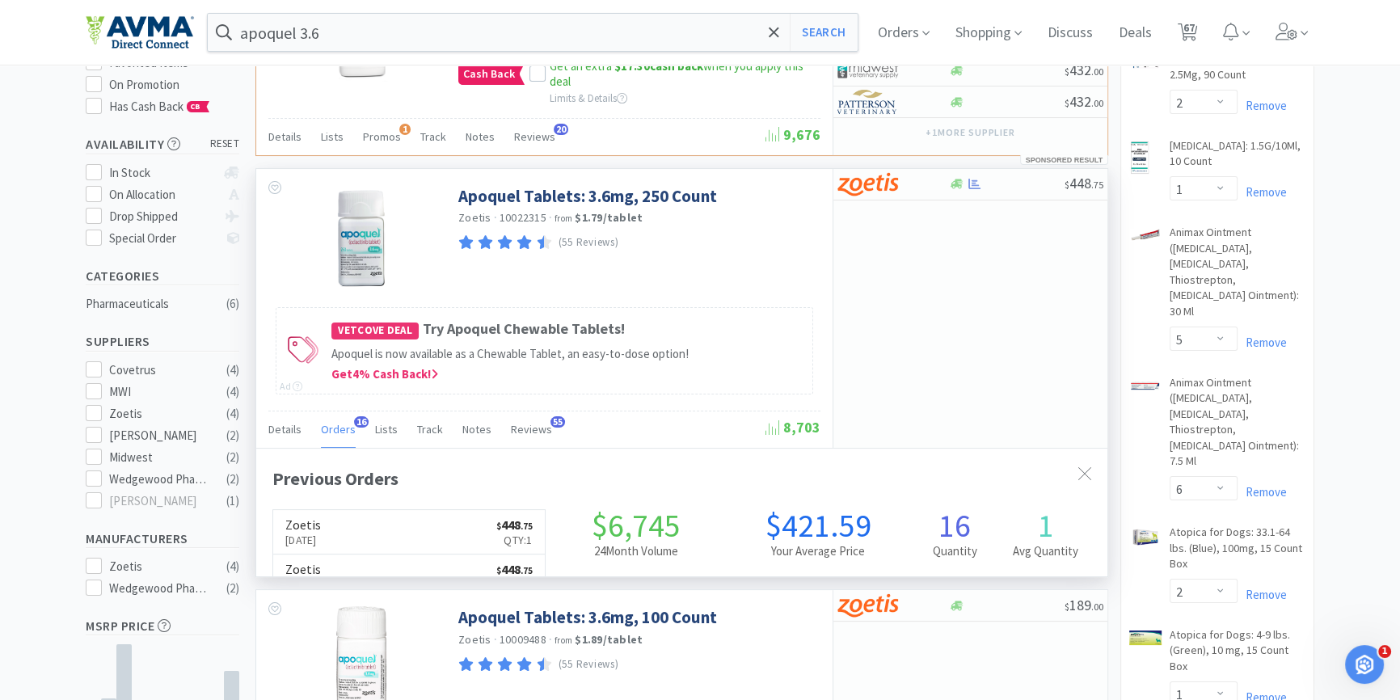
scroll to position [432, 850]
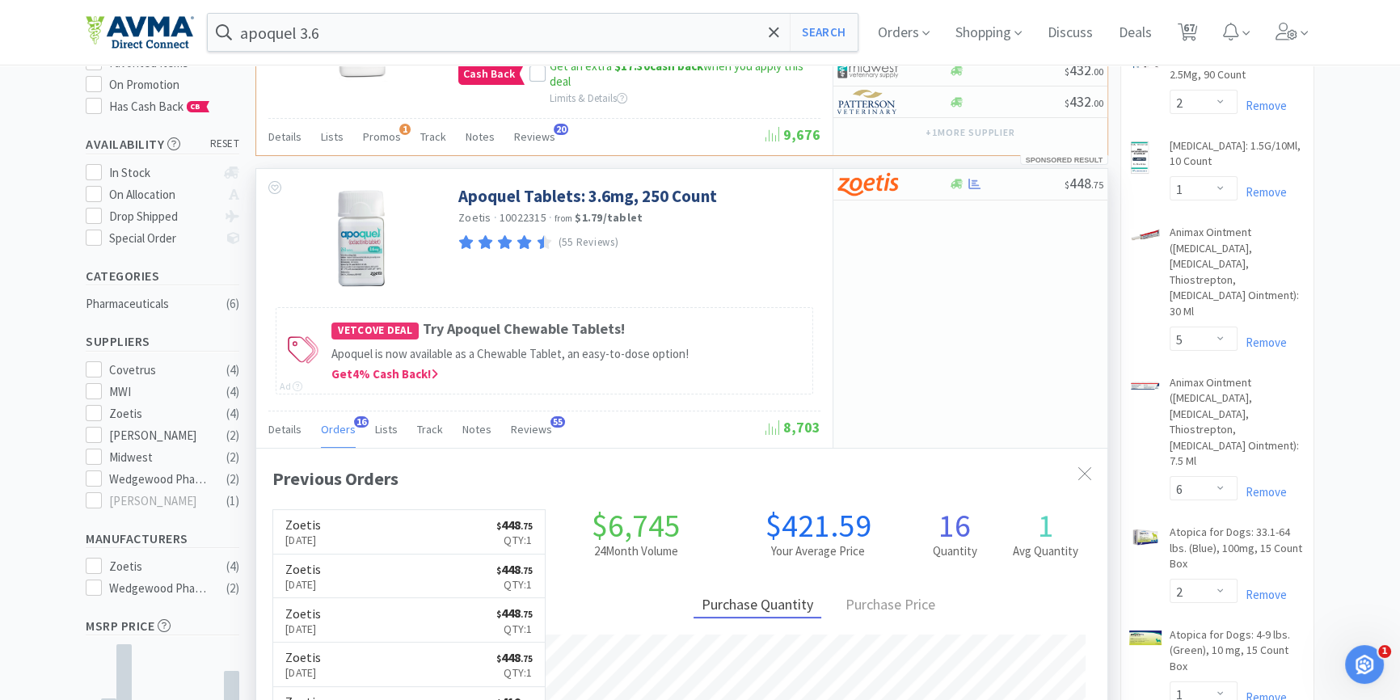
click at [347, 436] on div "Orders 16" at bounding box center [338, 431] width 35 height 31
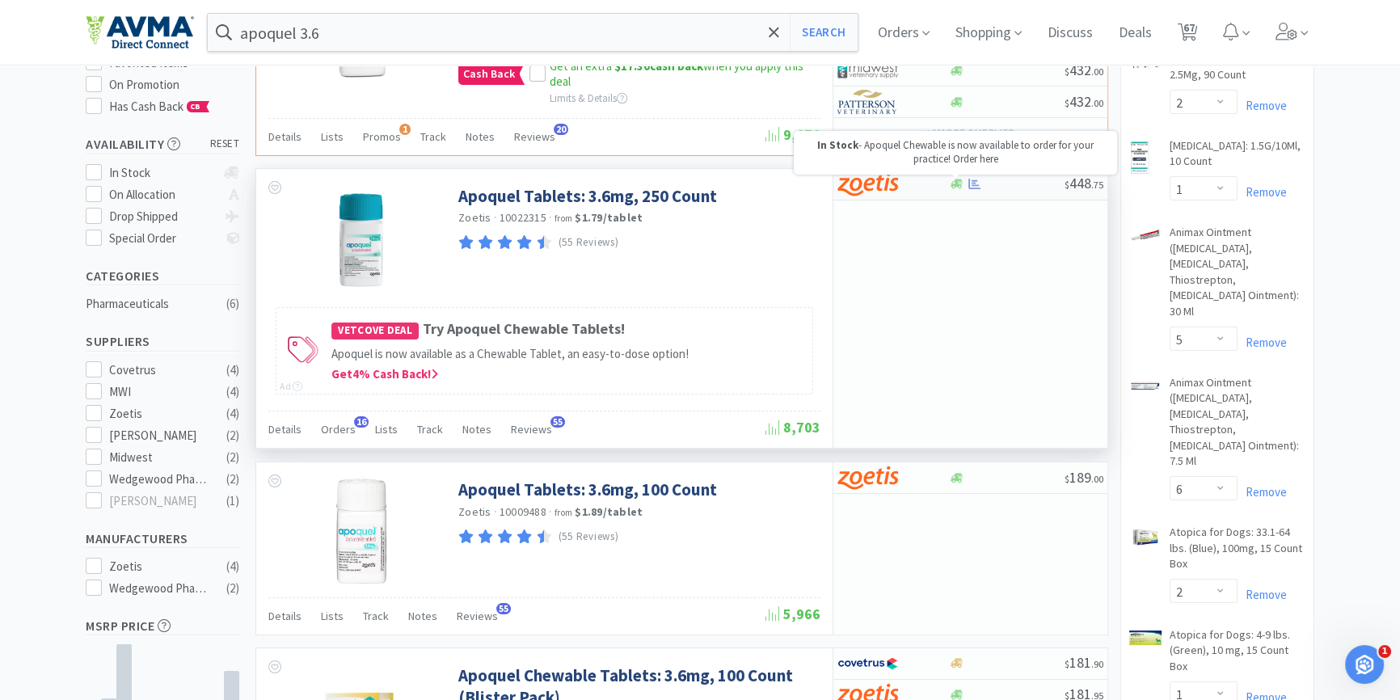
click at [955, 182] on icon at bounding box center [957, 184] width 12 height 10
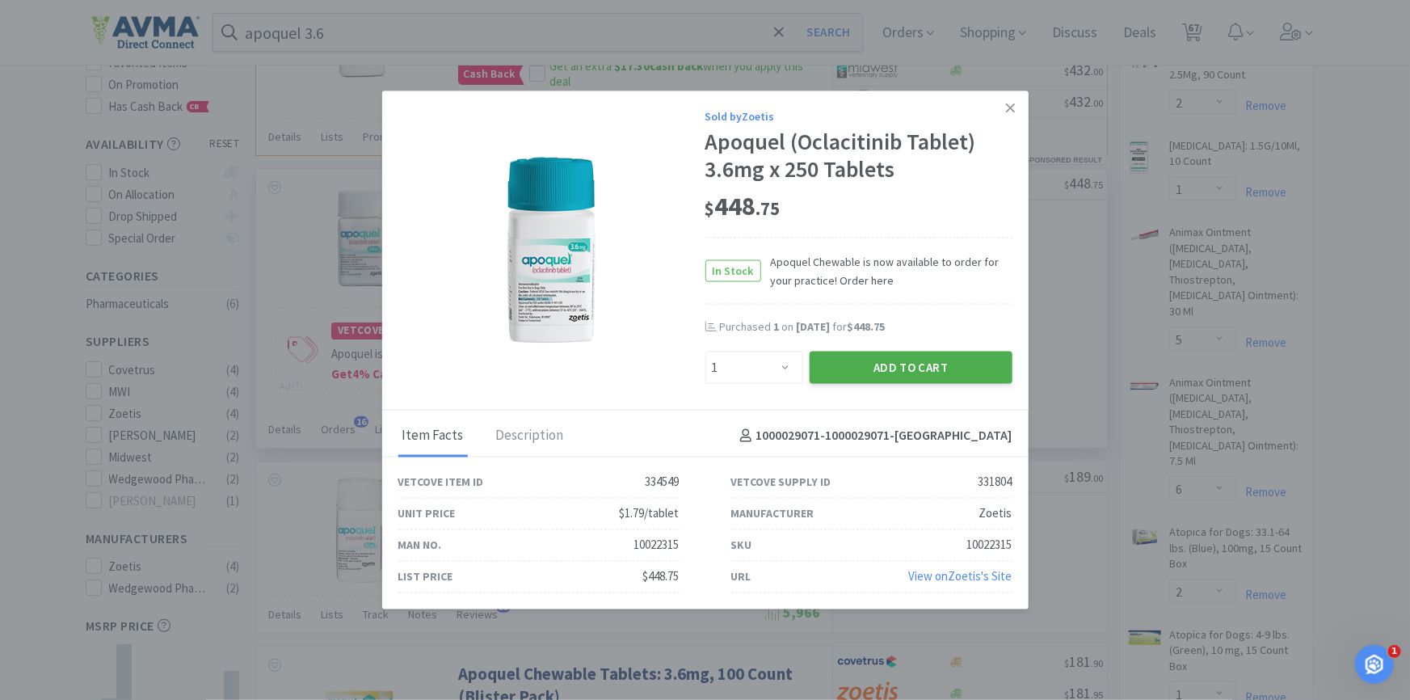
click at [890, 360] on button "Add to Cart" at bounding box center [911, 367] width 203 height 32
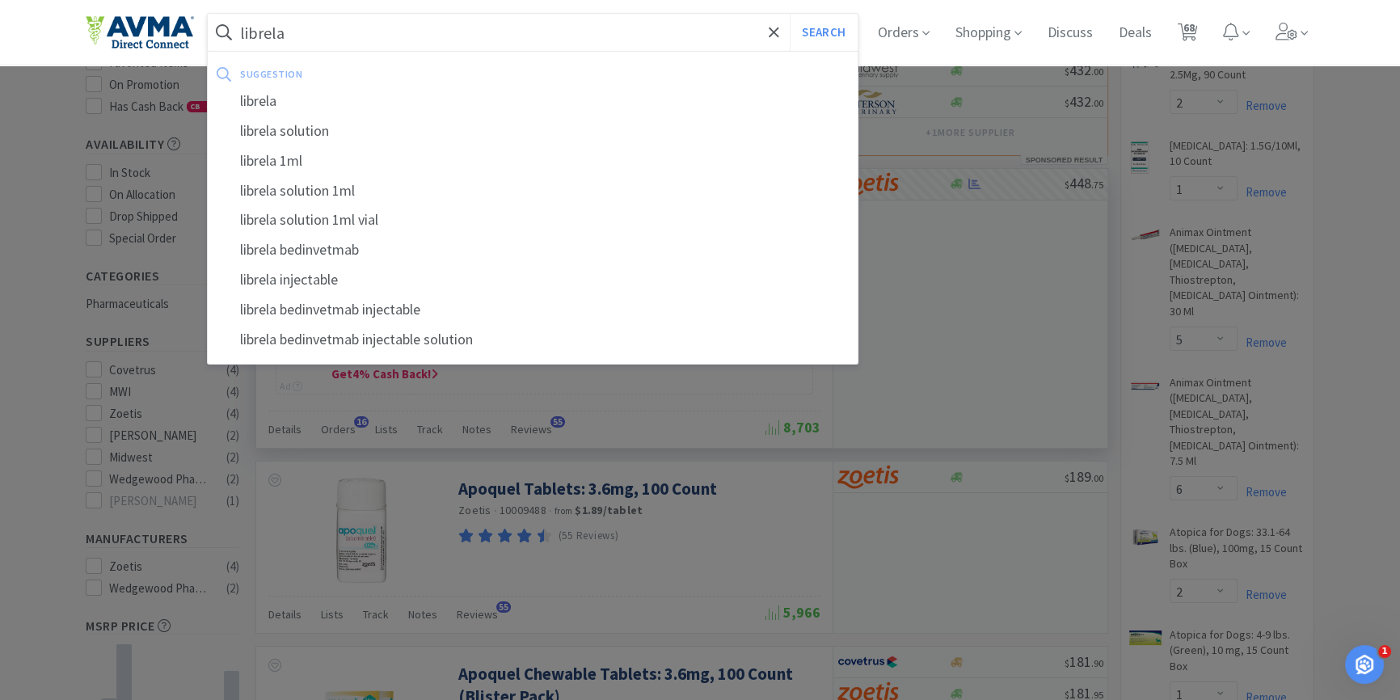
click at [790, 14] on button "Search" at bounding box center [823, 32] width 67 height 37
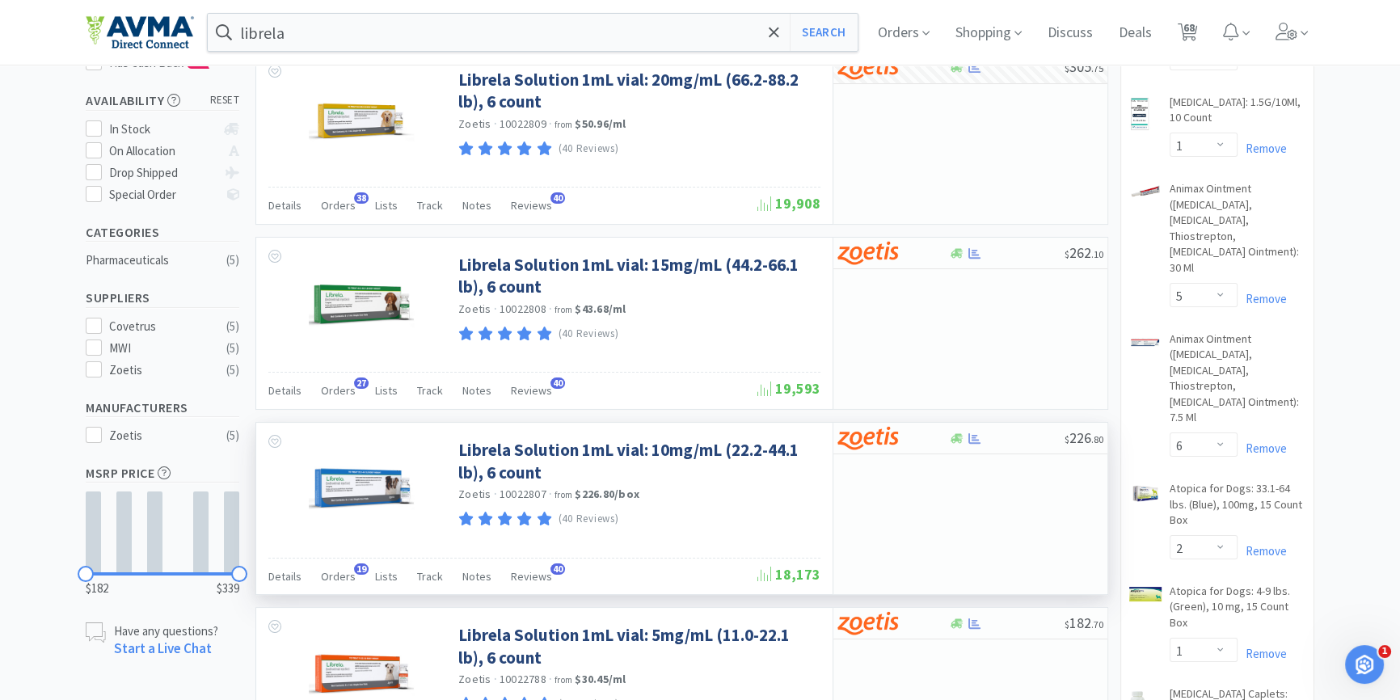
scroll to position [293, 0]
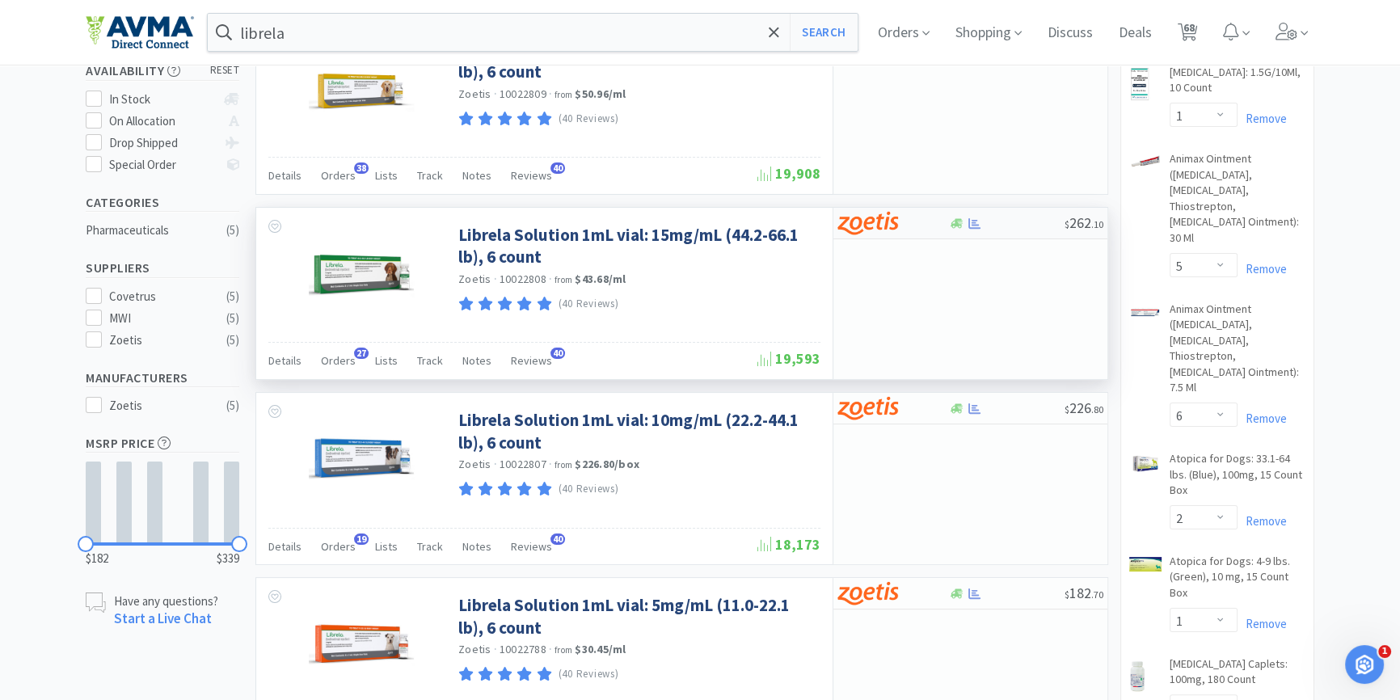
click at [942, 223] on div at bounding box center [892, 222] width 111 height 27
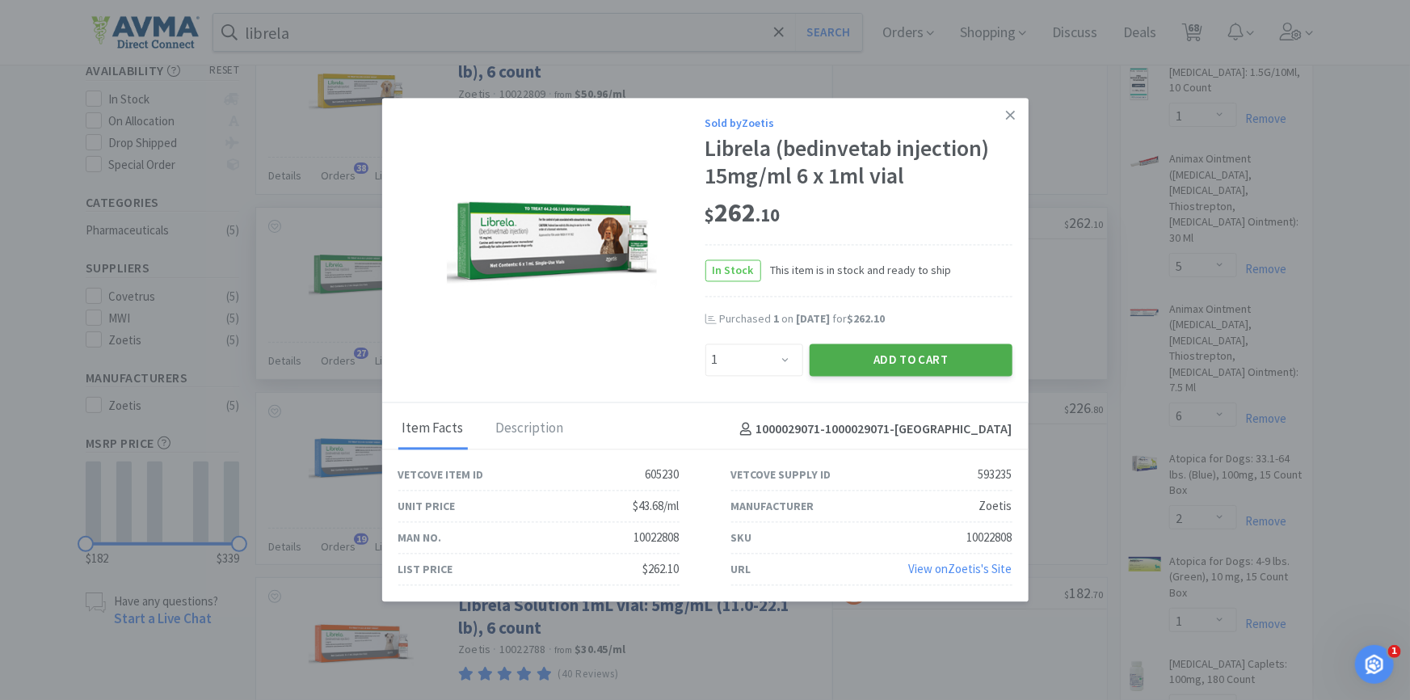
click at [962, 352] on button "Add to Cart" at bounding box center [911, 360] width 203 height 32
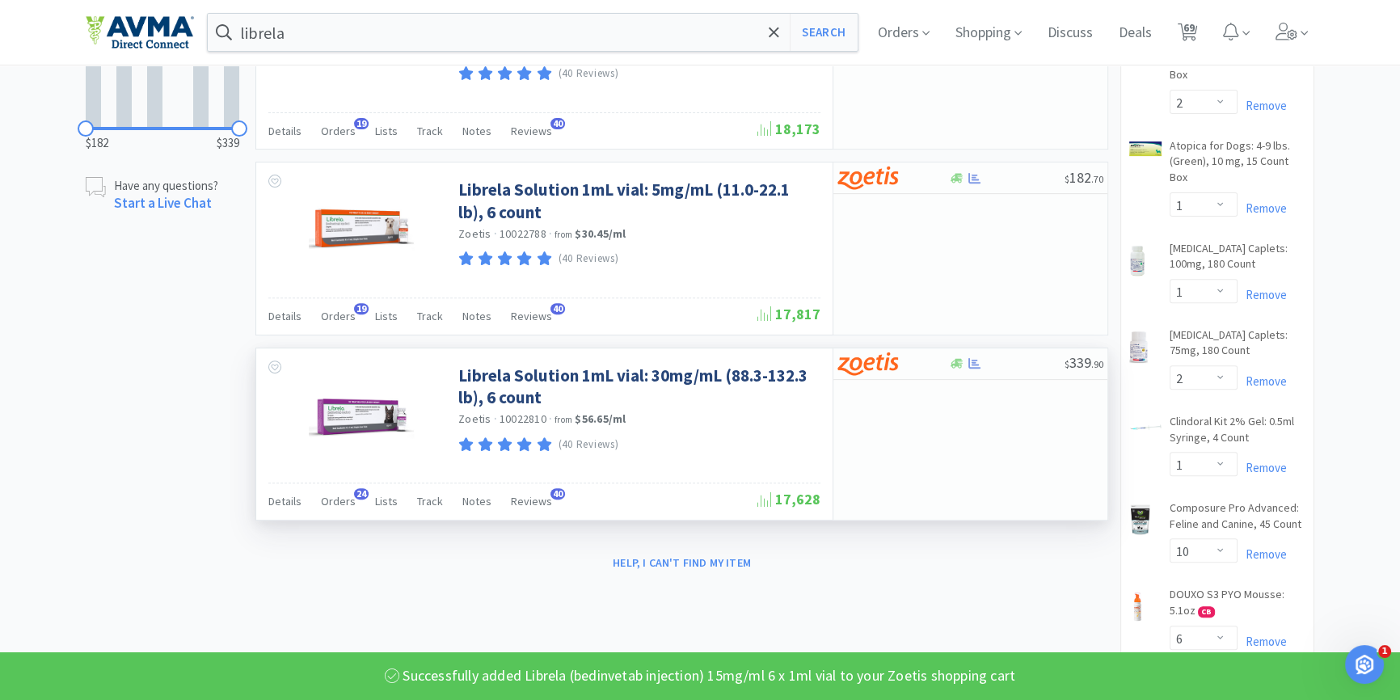
scroll to position [735, 0]
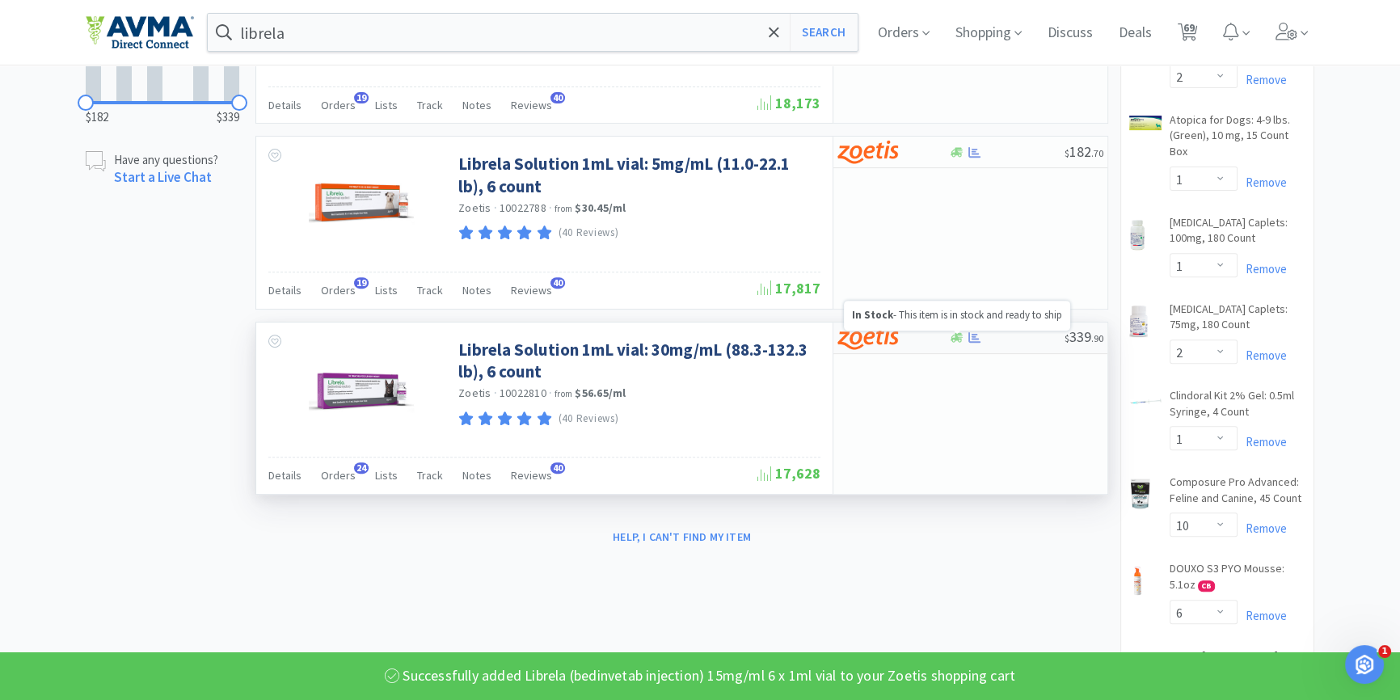
click at [957, 337] on icon at bounding box center [957, 337] width 12 height 12
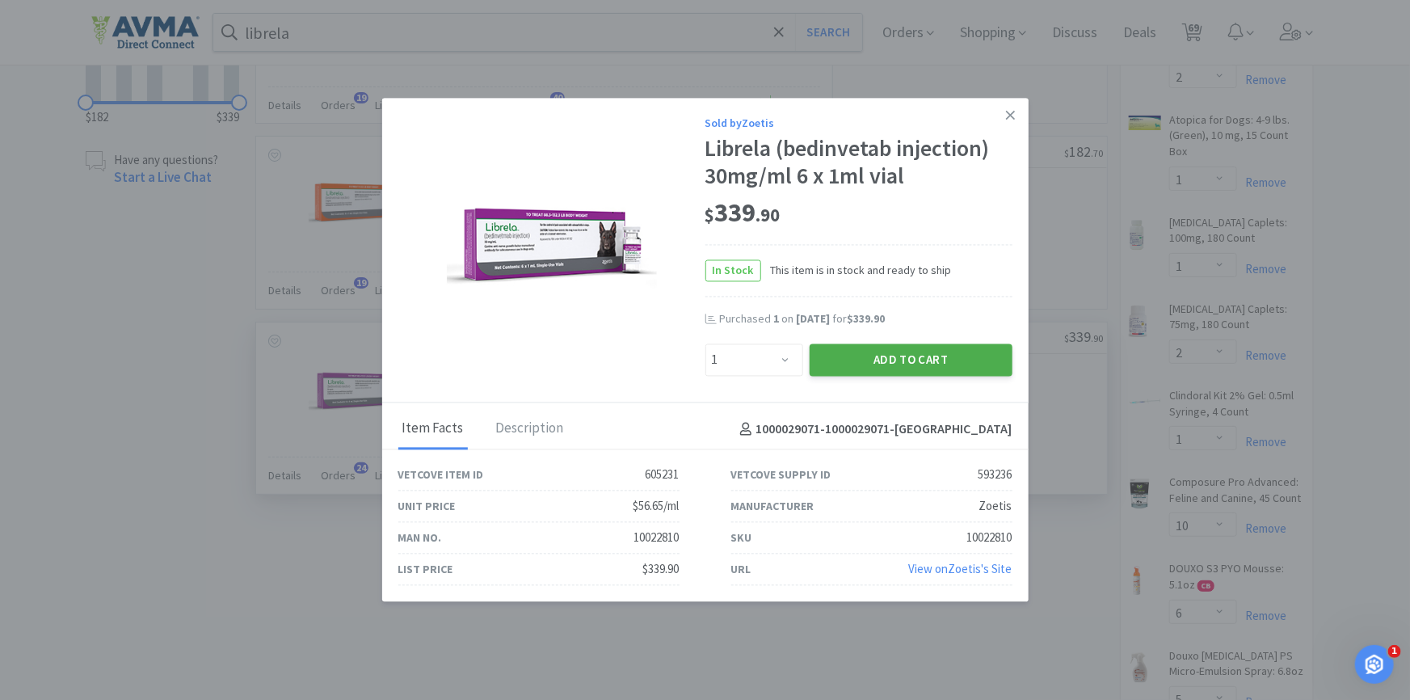
click at [903, 346] on button "Add to Cart" at bounding box center [911, 360] width 203 height 32
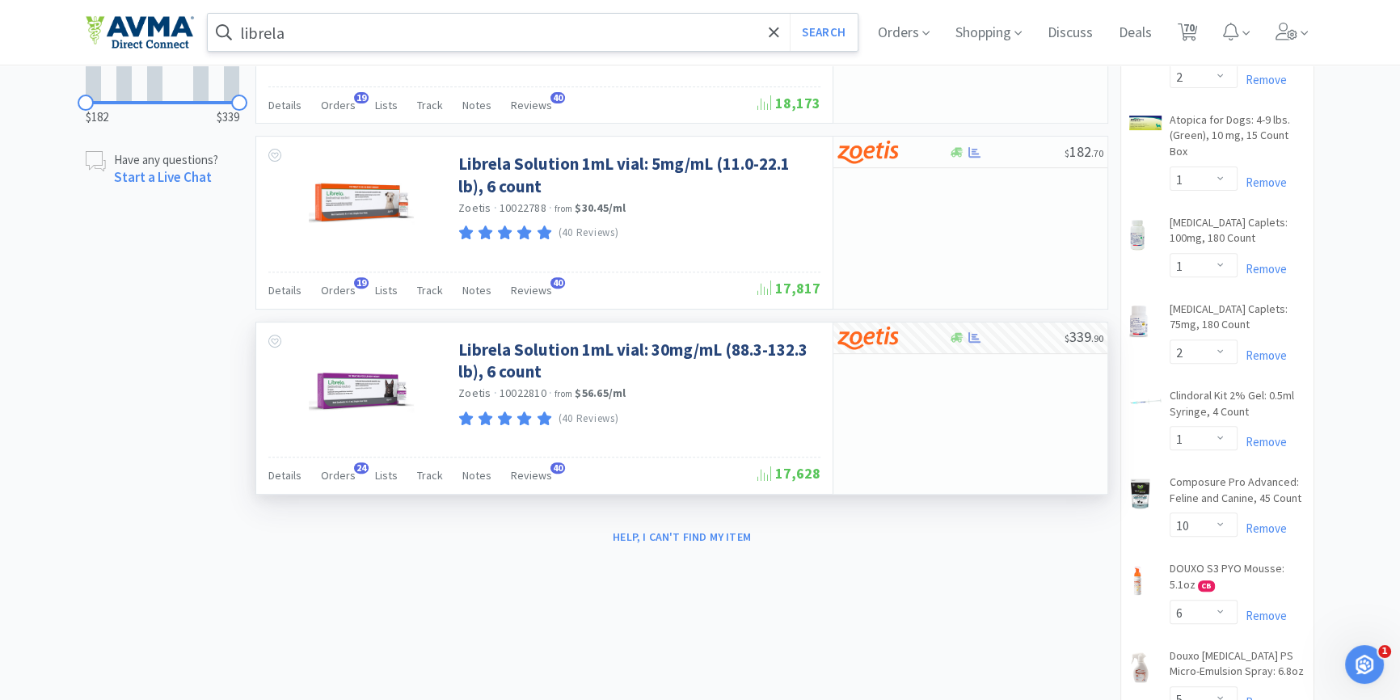
click at [428, 16] on input "librela" at bounding box center [533, 32] width 650 height 37
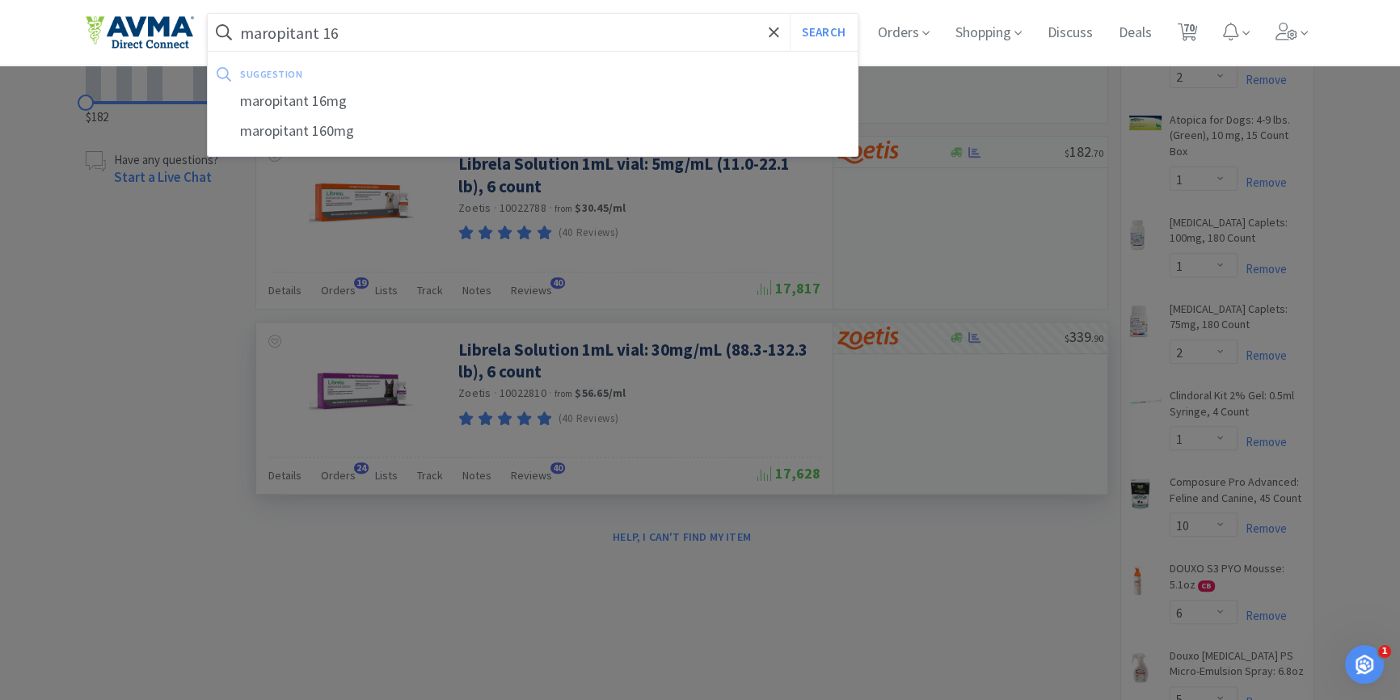
click at [790, 14] on button "Search" at bounding box center [823, 32] width 67 height 37
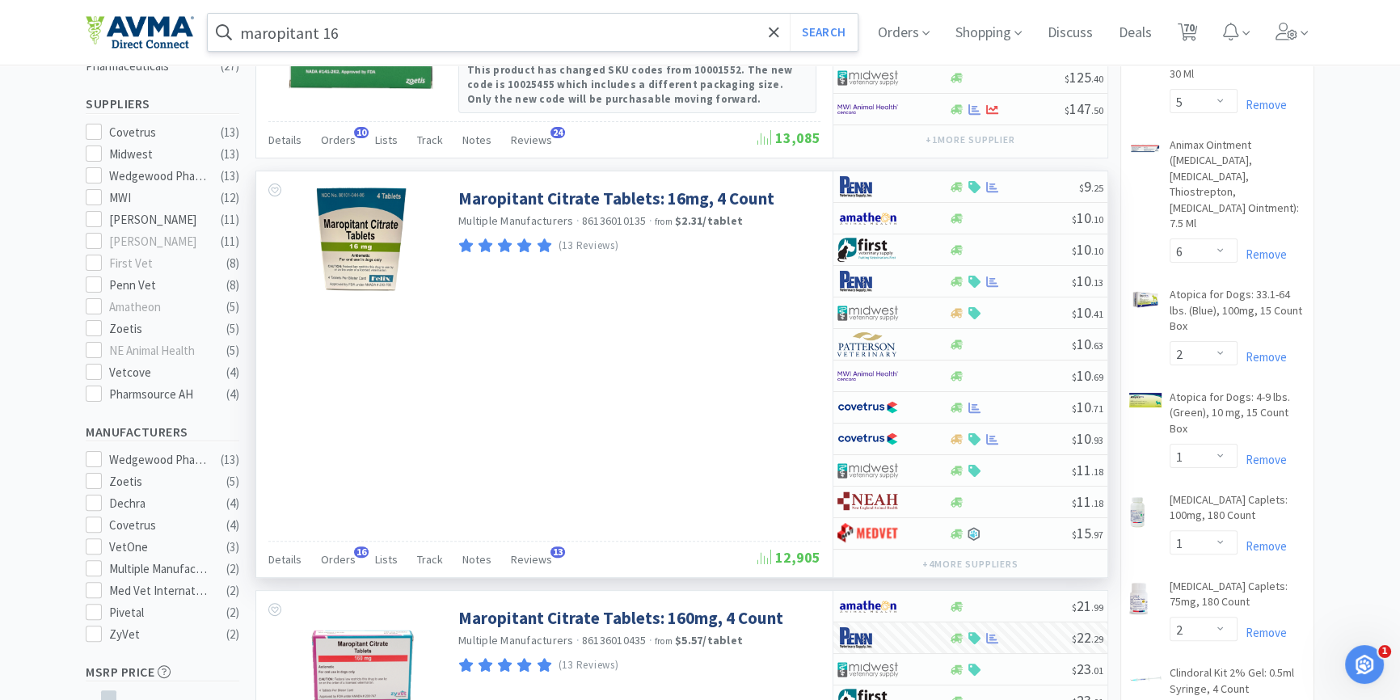
scroll to position [441, 0]
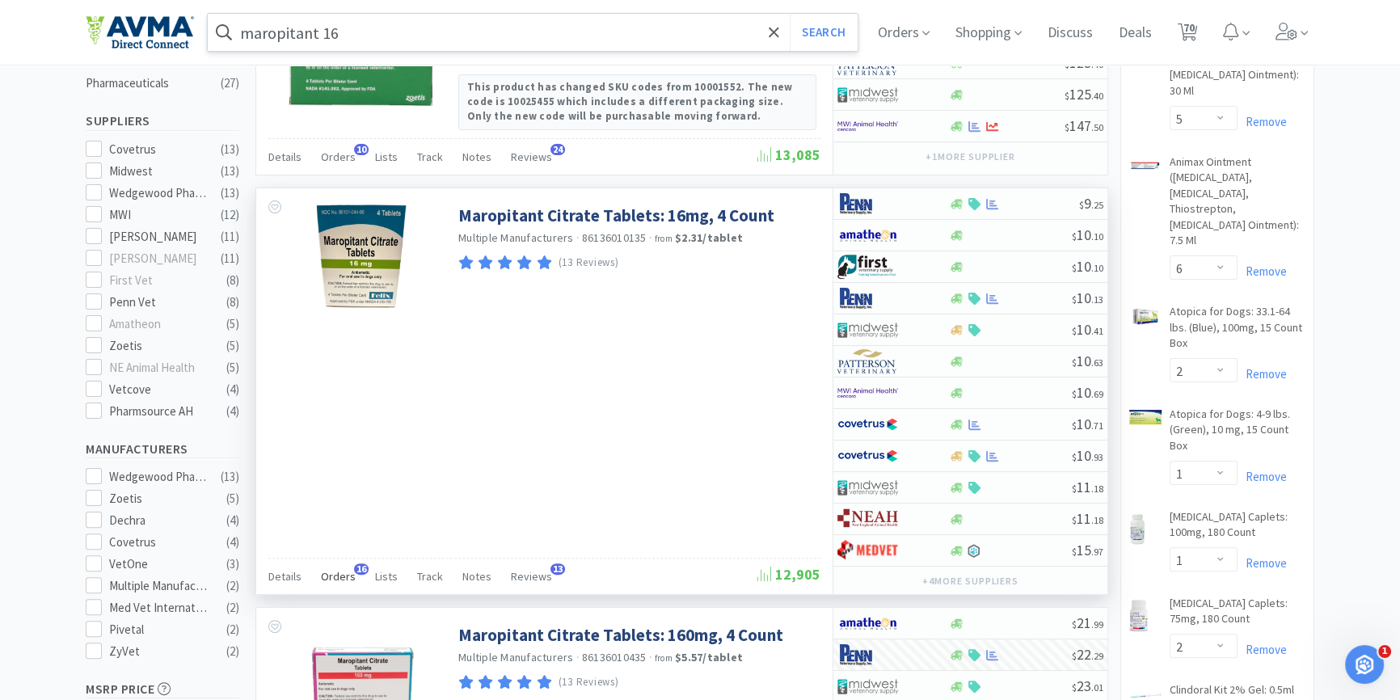
click at [326, 574] on span "Orders" at bounding box center [338, 576] width 35 height 15
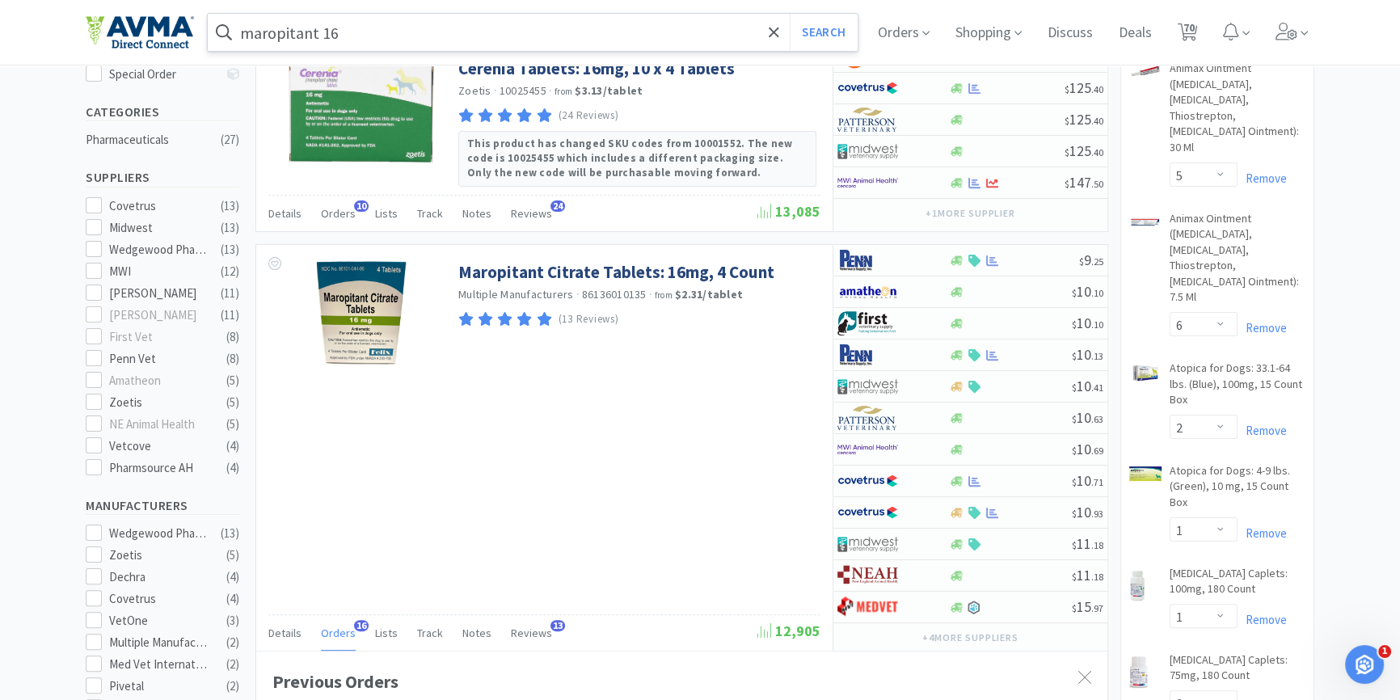
scroll to position [367, 0]
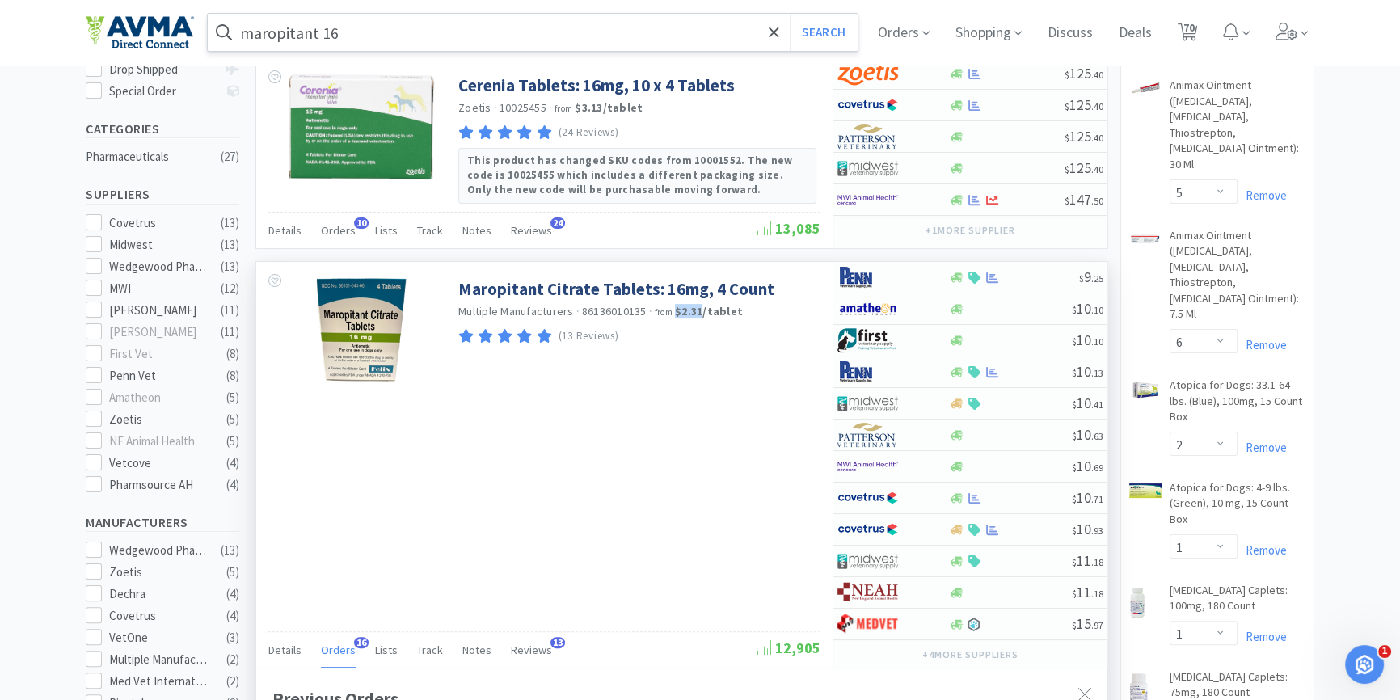
drag, startPoint x: 703, startPoint y: 310, endPoint x: 674, endPoint y: 315, distance: 29.5
click at [675, 315] on strong "$2.31 / tablet" at bounding box center [709, 311] width 68 height 15
click at [702, 332] on div "(13 Reviews)" at bounding box center [637, 337] width 358 height 22
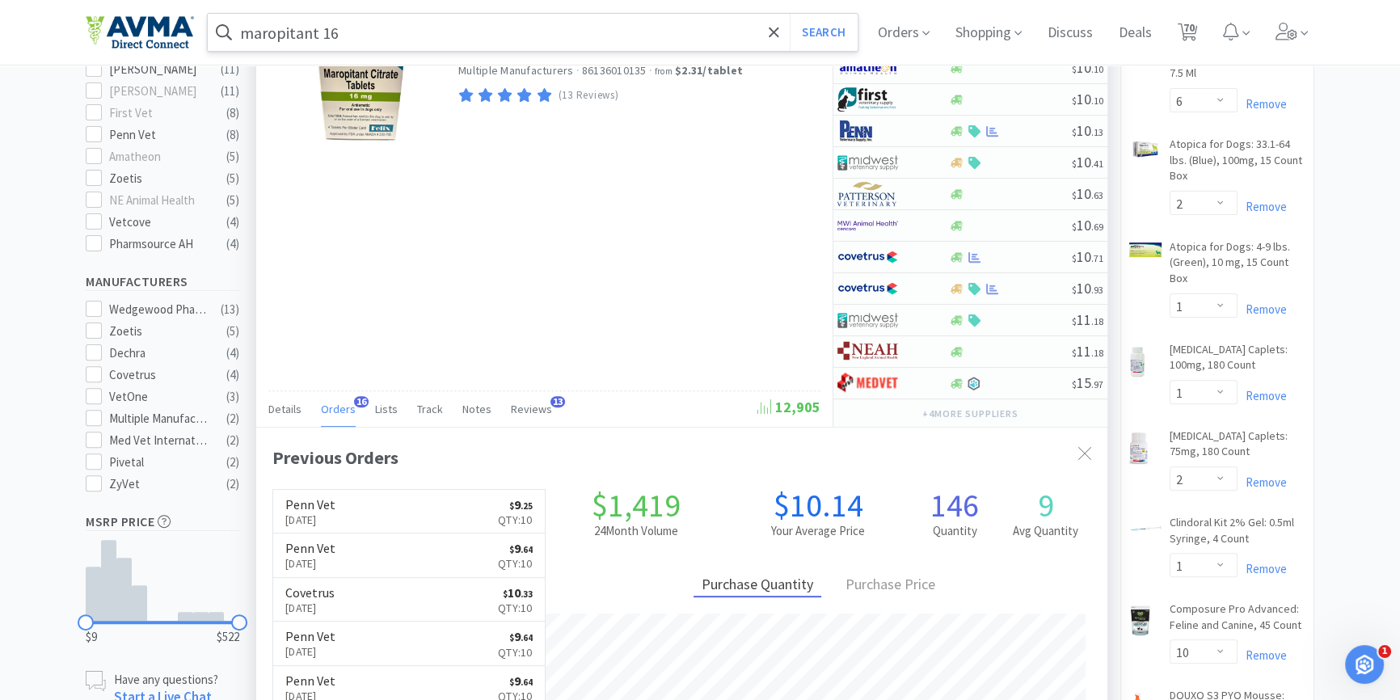
scroll to position [514, 0]
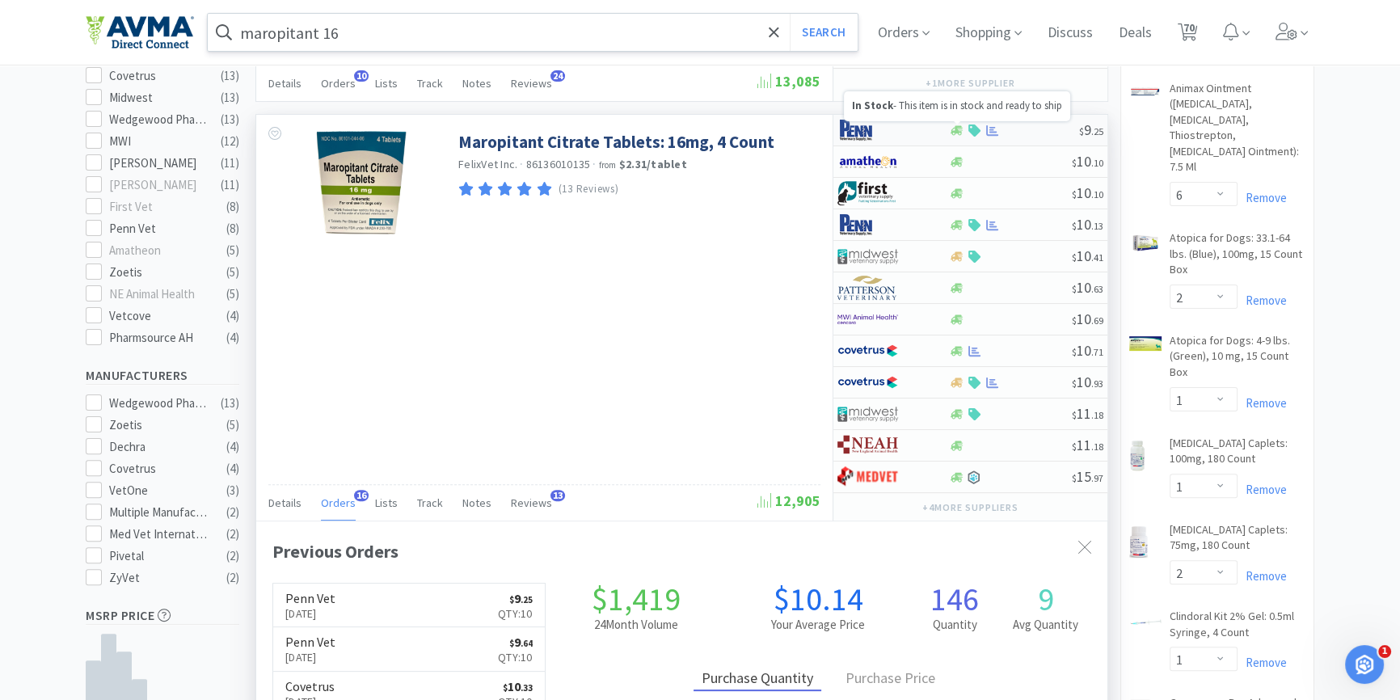
click at [954, 127] on icon at bounding box center [957, 130] width 12 height 10
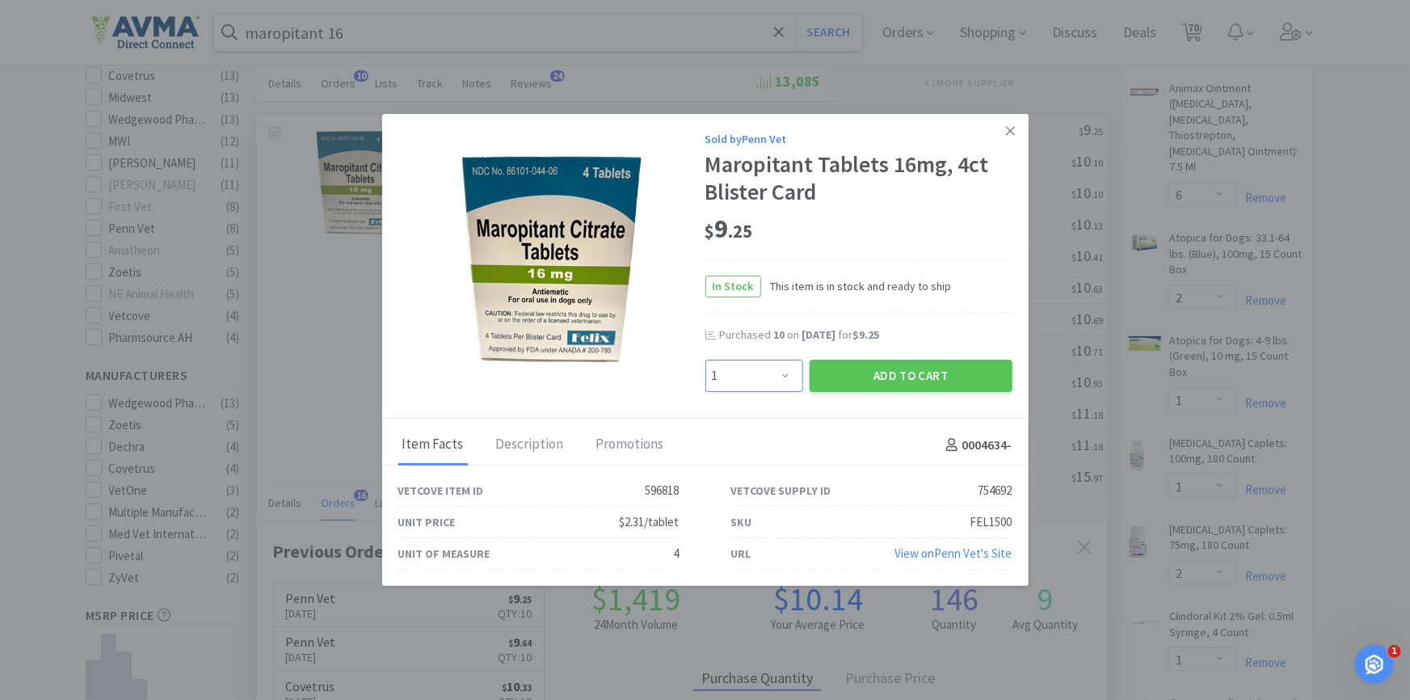
drag, startPoint x: 782, startPoint y: 381, endPoint x: 782, endPoint y: 392, distance: 11.3
click at [782, 381] on select "Enter Quantity 1 2 3 4 5 6 7 8 9 10 11 12 13 14 15 16 17 18 19 20 Enter Quantity" at bounding box center [755, 376] width 98 height 32
click at [706, 360] on select "Enter Quantity 1 2 3 4 5 6 7 8 9 10 11 12 13 14 15 16 17 18 19 20 Enter Quantity" at bounding box center [755, 376] width 98 height 32
click at [853, 378] on button "Add to Cart" at bounding box center [911, 376] width 203 height 32
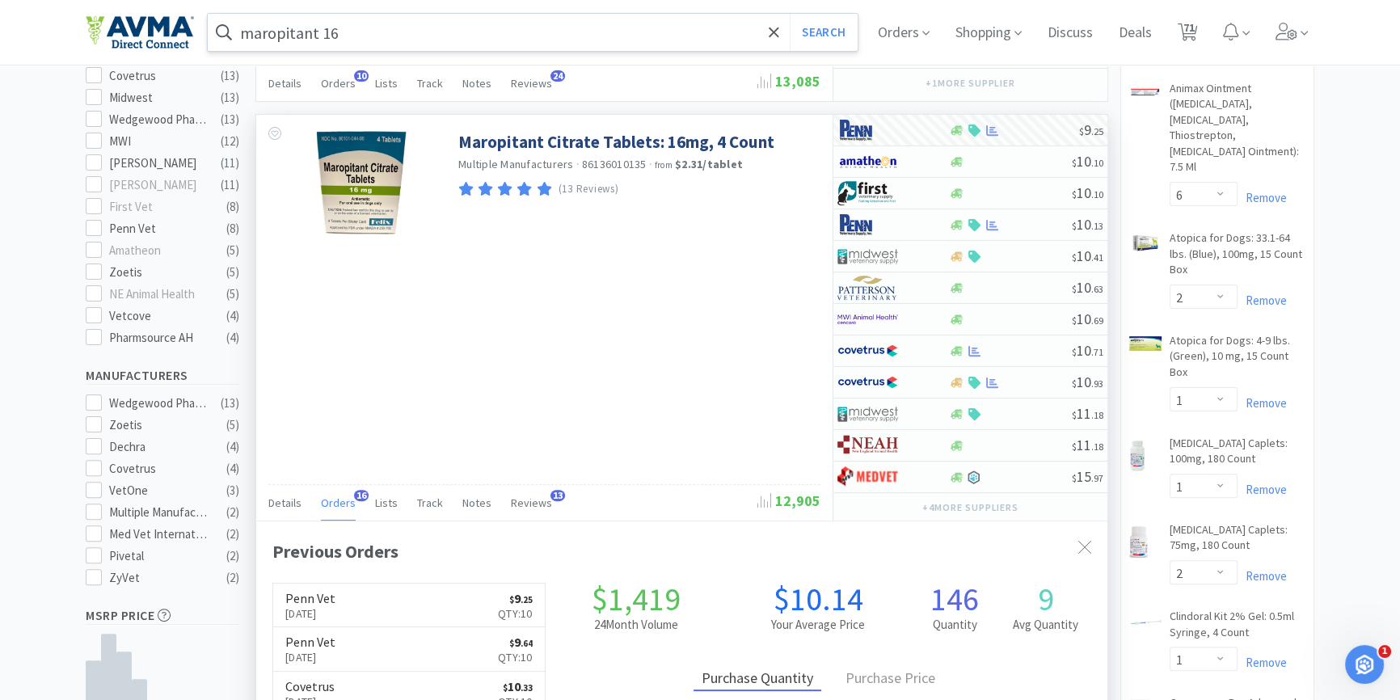
click at [344, 28] on input "maropitant 16" at bounding box center [533, 32] width 650 height 37
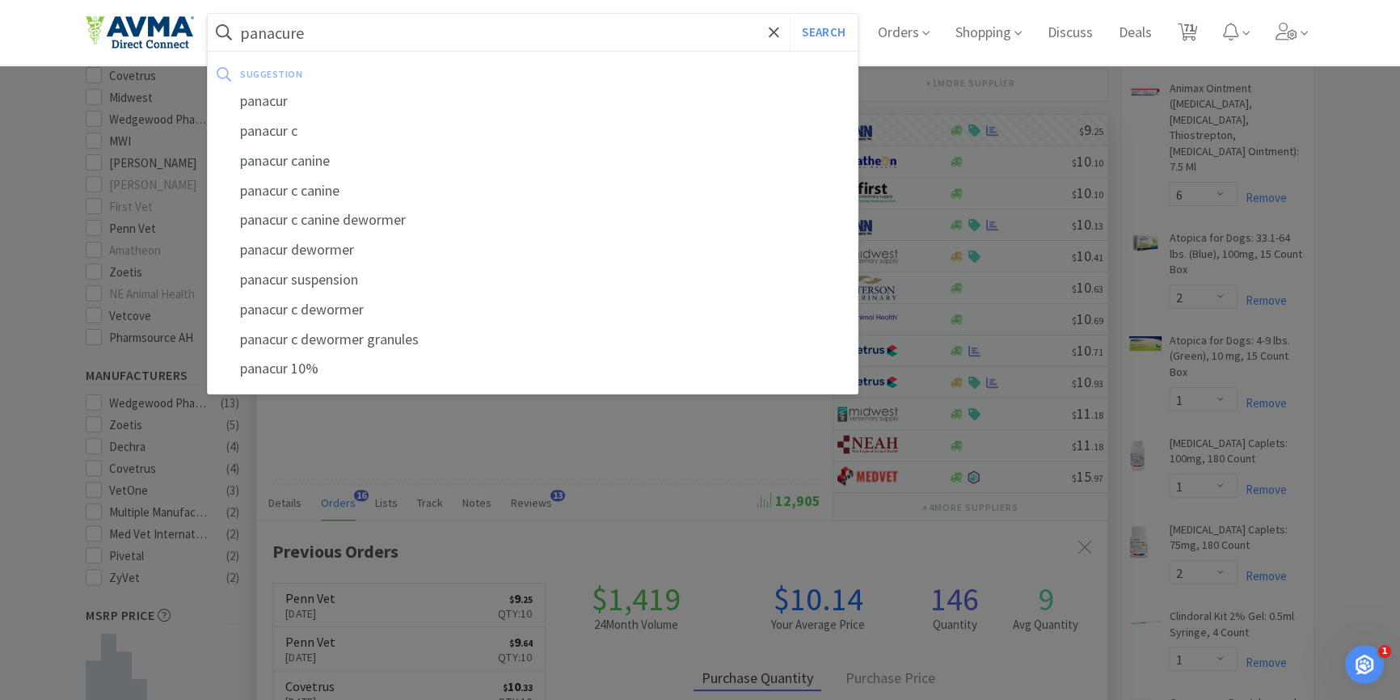
click at [790, 14] on button "Search" at bounding box center [823, 32] width 67 height 37
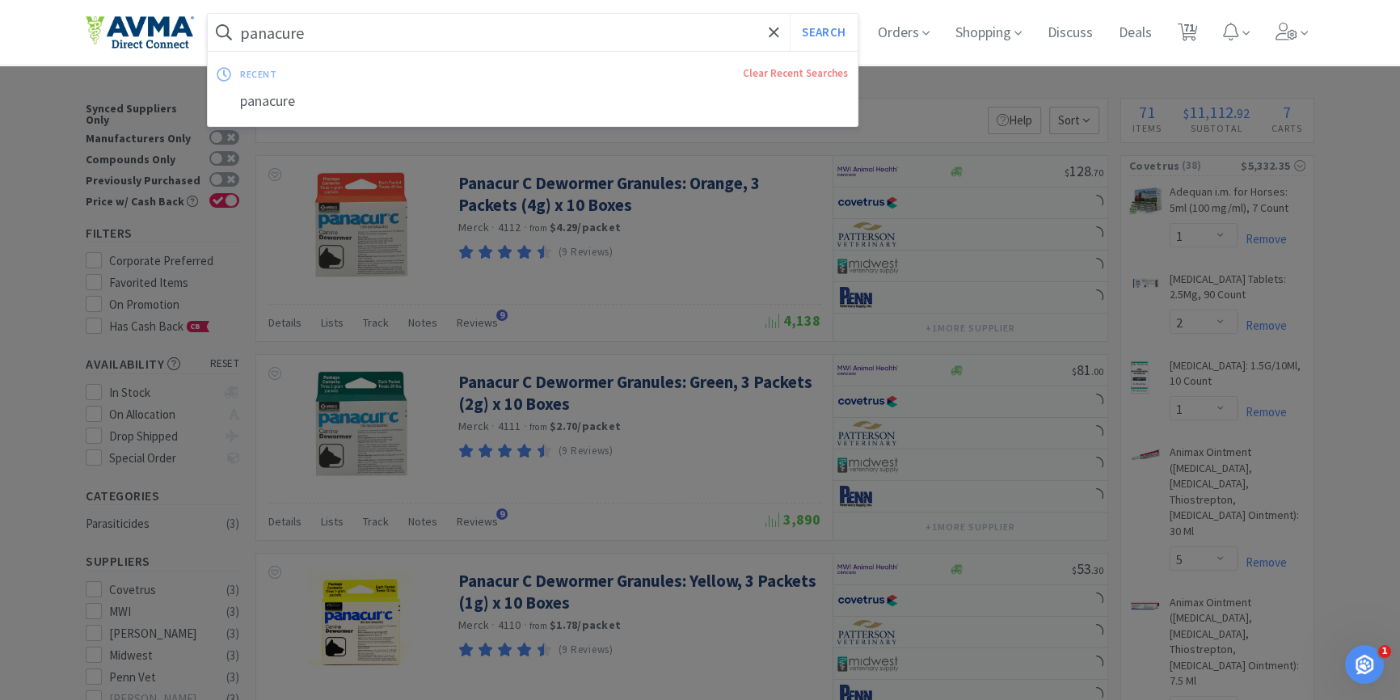
click at [394, 38] on input "panacure" at bounding box center [533, 32] width 650 height 37
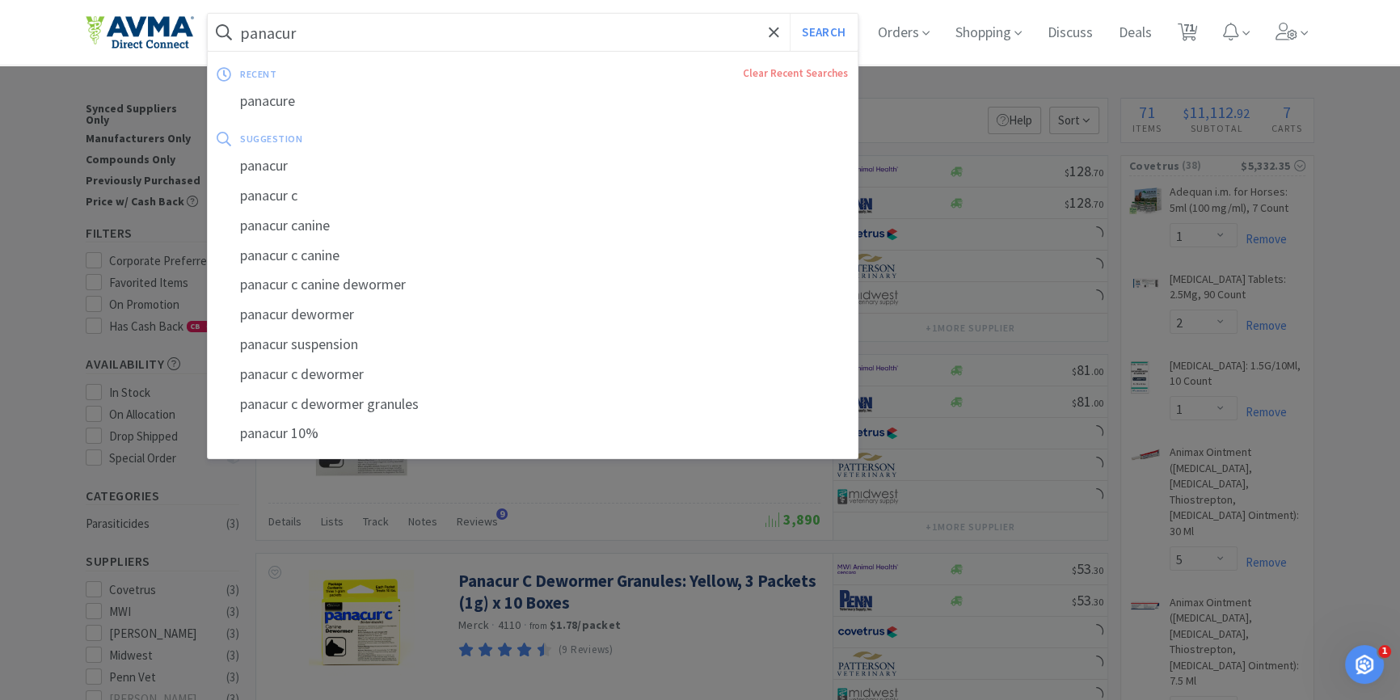
click at [790, 14] on button "Search" at bounding box center [823, 32] width 67 height 37
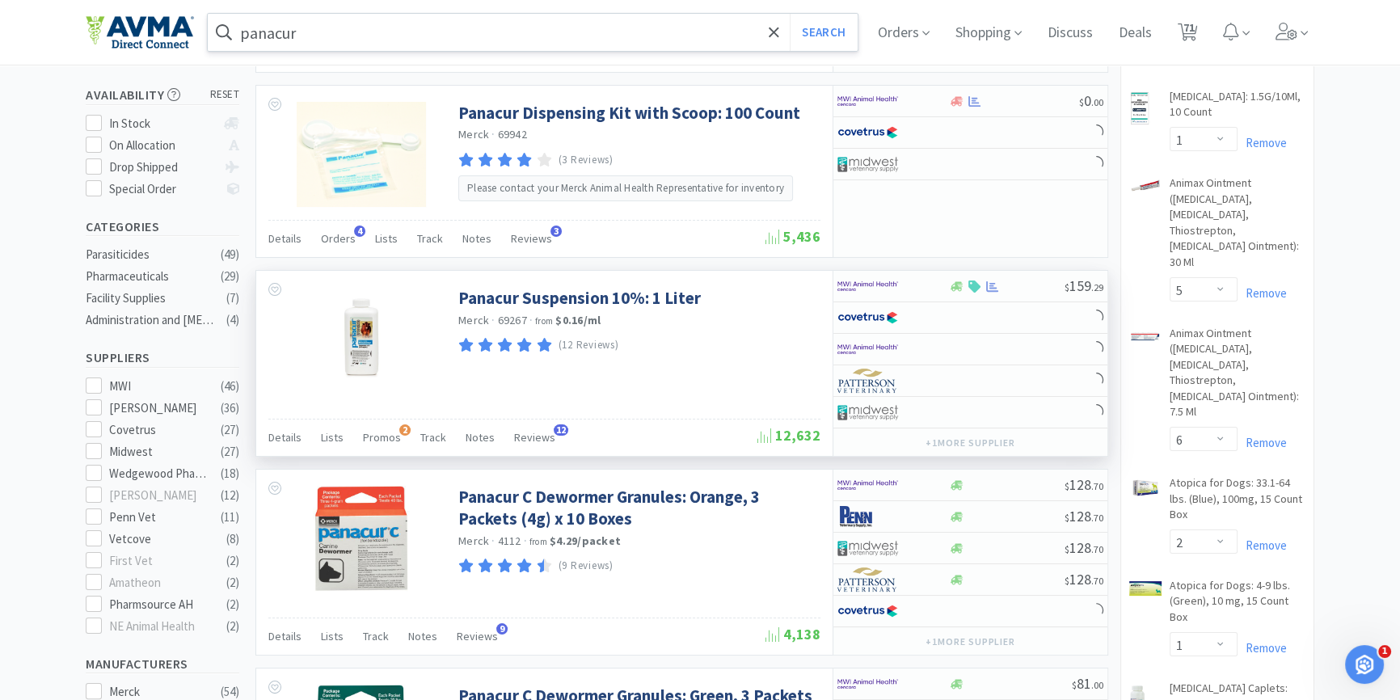
scroll to position [367, 0]
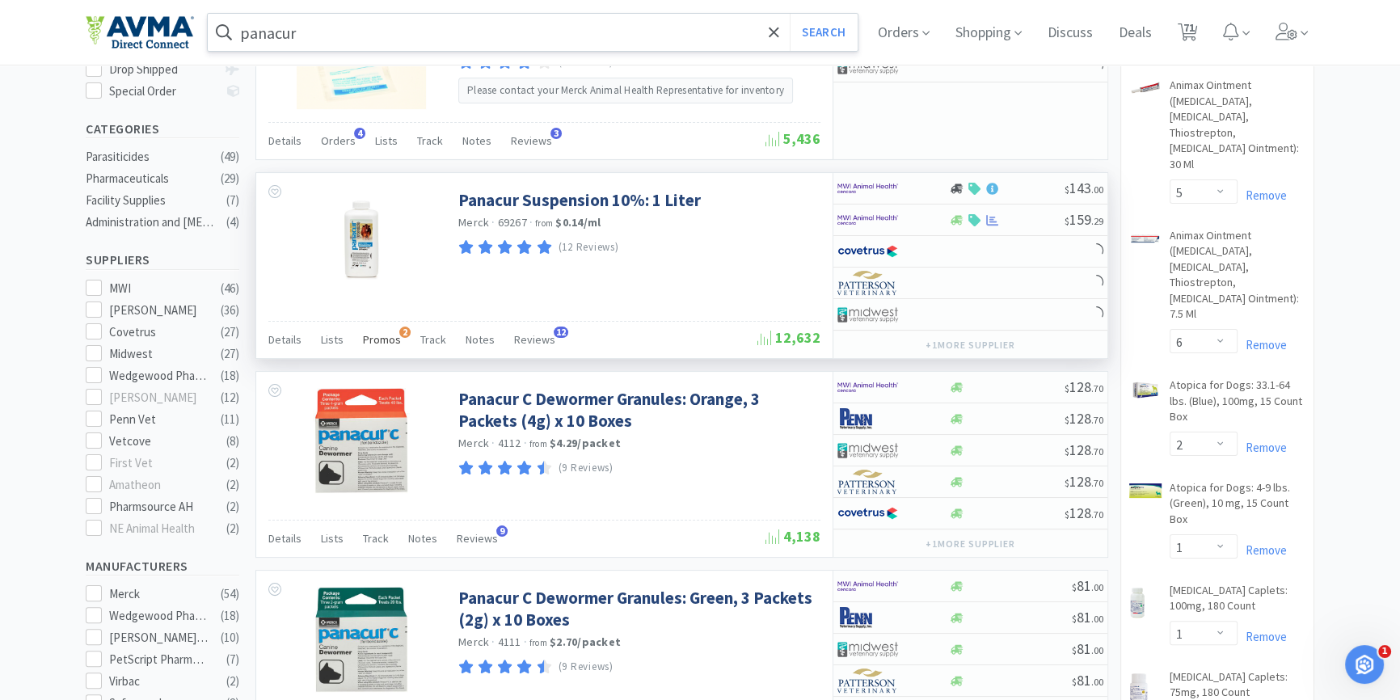
click at [391, 333] on span "Promos" at bounding box center [382, 339] width 38 height 15
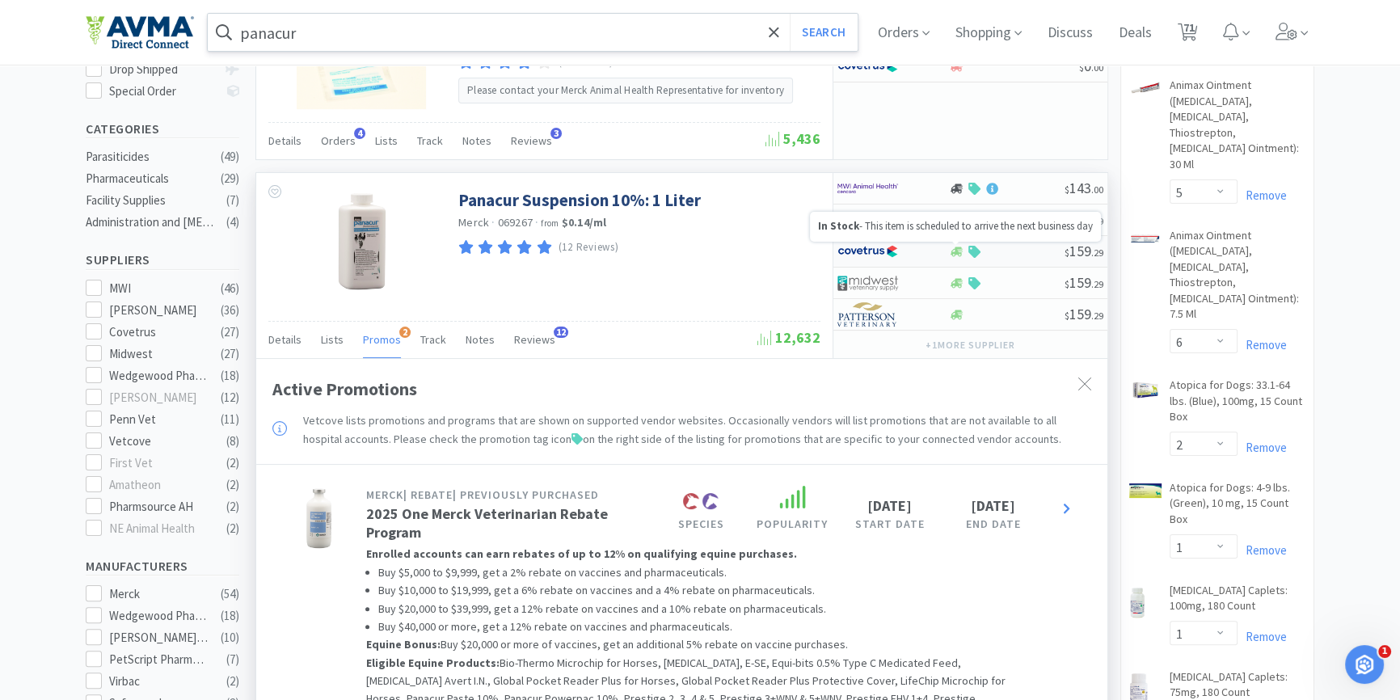
click at [956, 248] on icon at bounding box center [957, 252] width 12 height 10
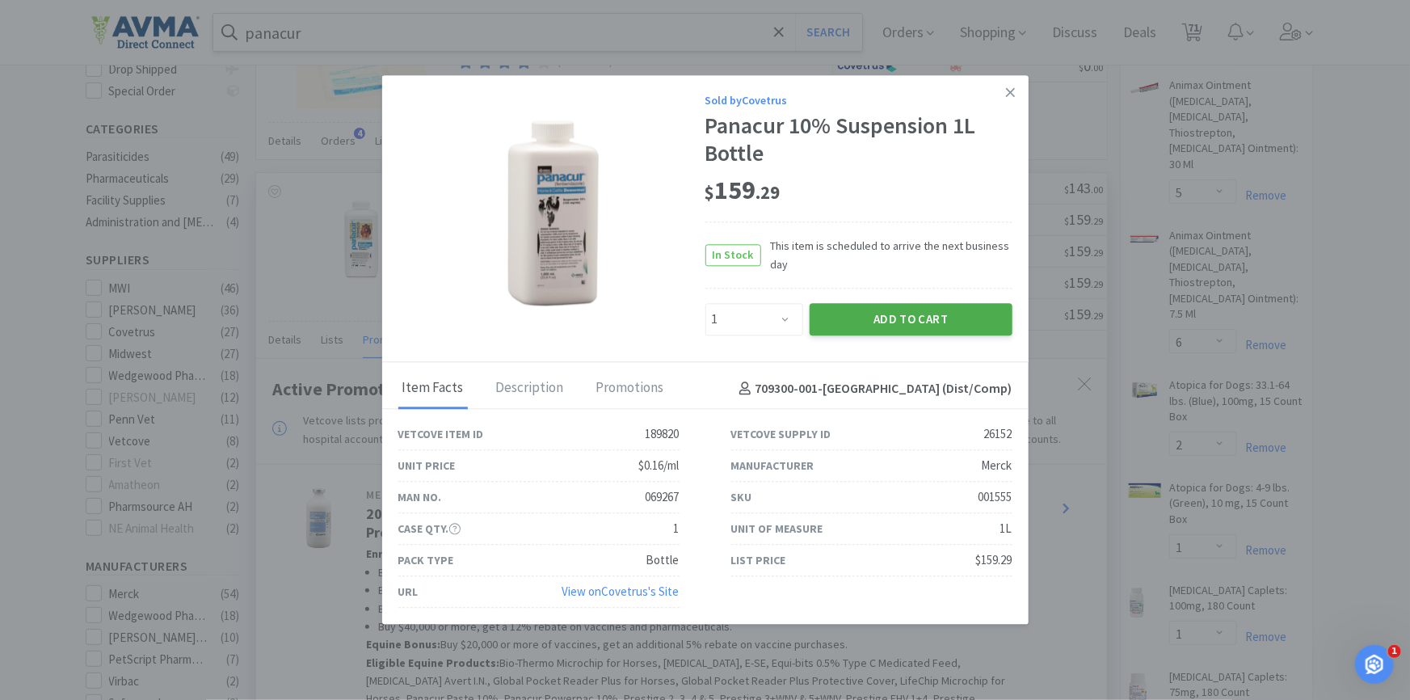
click at [843, 306] on button "Add to Cart" at bounding box center [911, 319] width 203 height 32
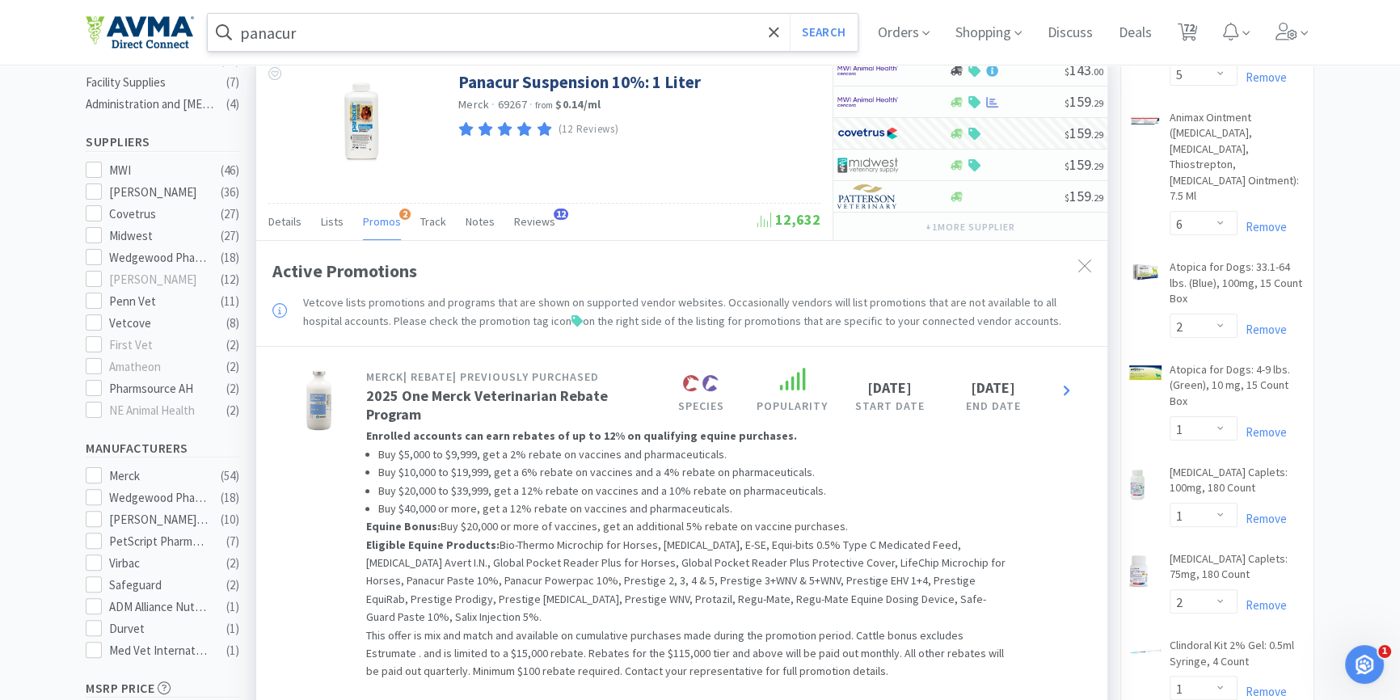
scroll to position [588, 0]
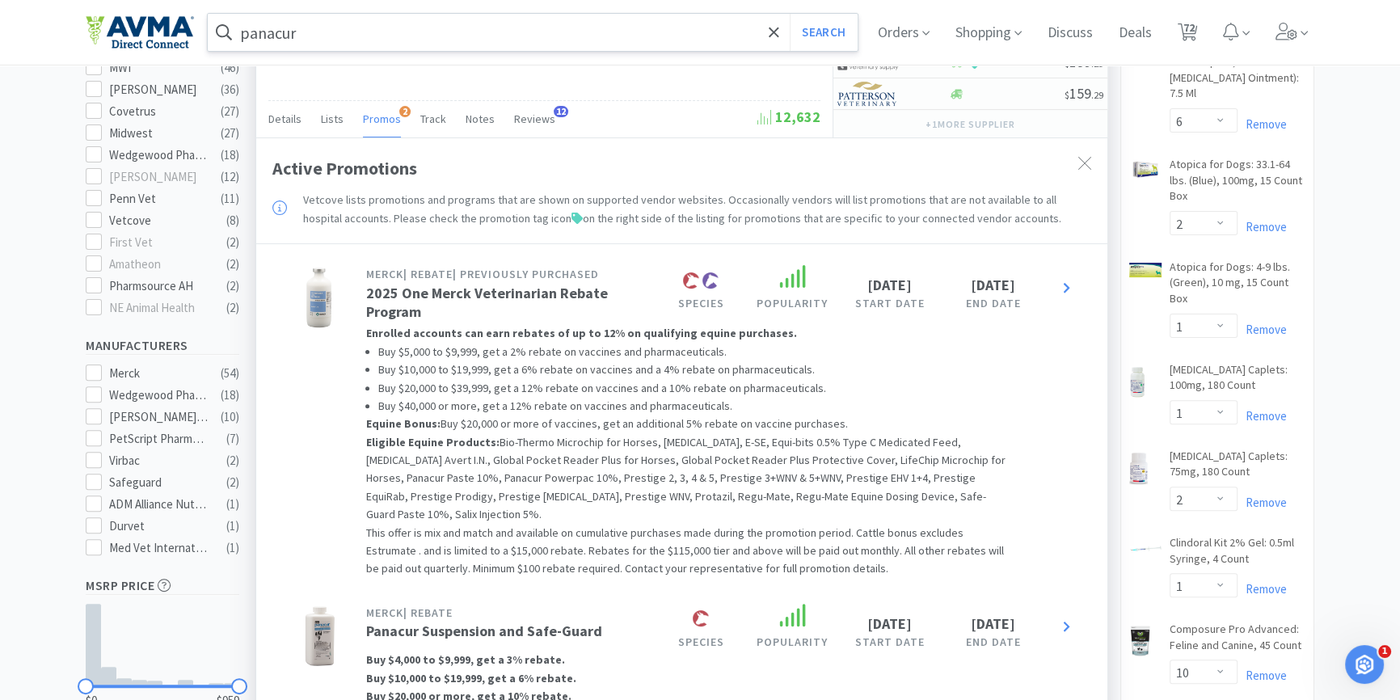
click at [348, 36] on input "panacur" at bounding box center [533, 32] width 650 height 37
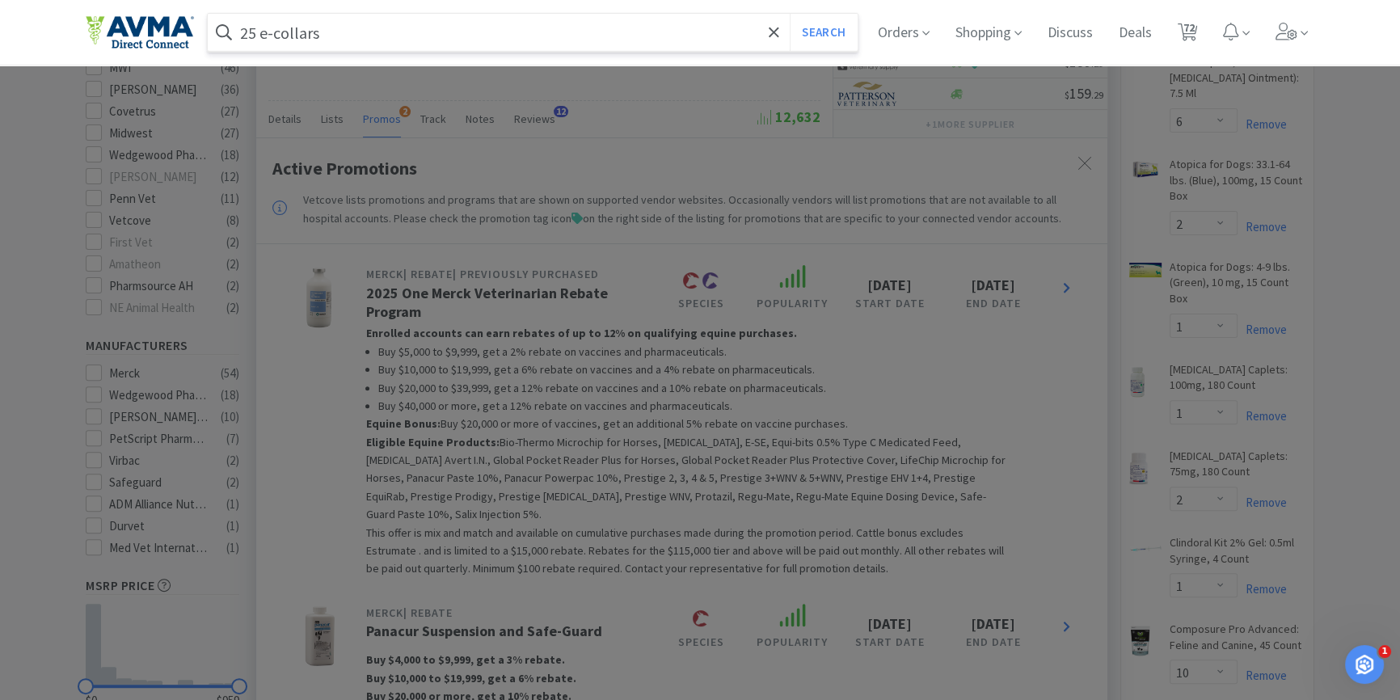
click at [790, 14] on button "Search" at bounding box center [823, 32] width 67 height 37
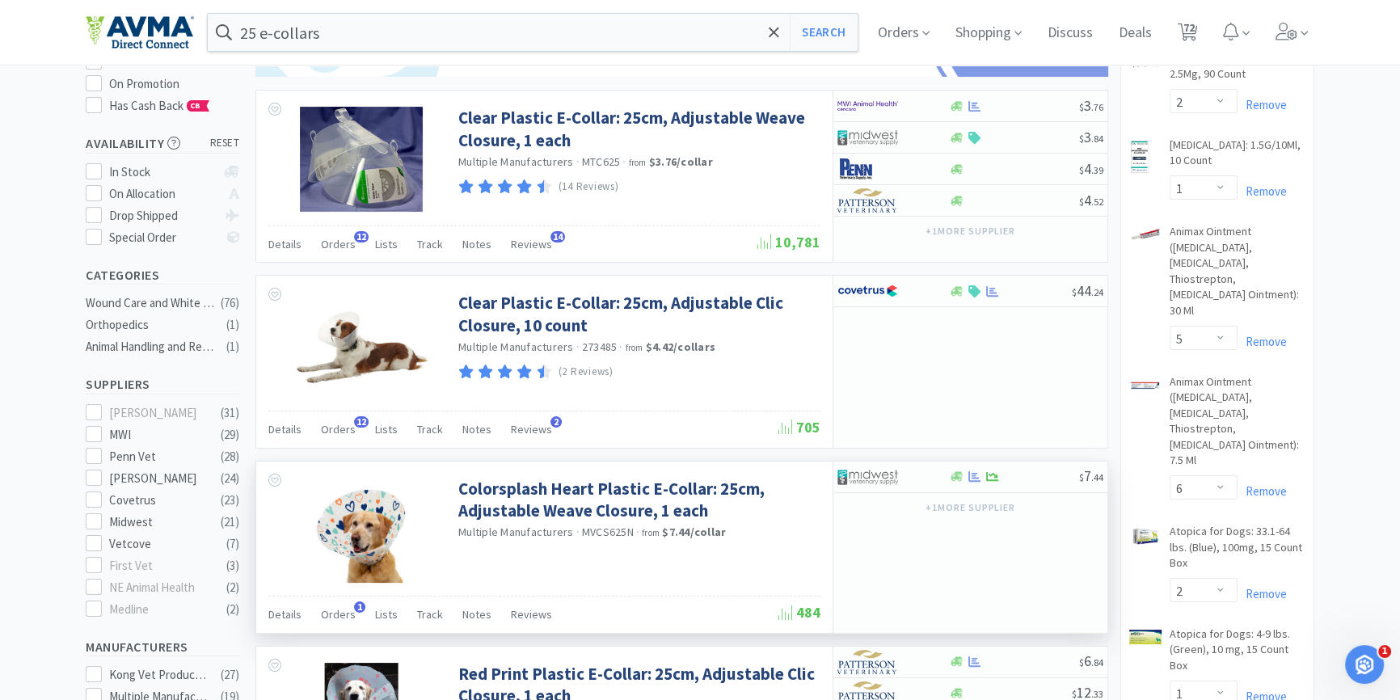
scroll to position [220, 0]
click at [335, 619] on span "Orders" at bounding box center [338, 615] width 35 height 15
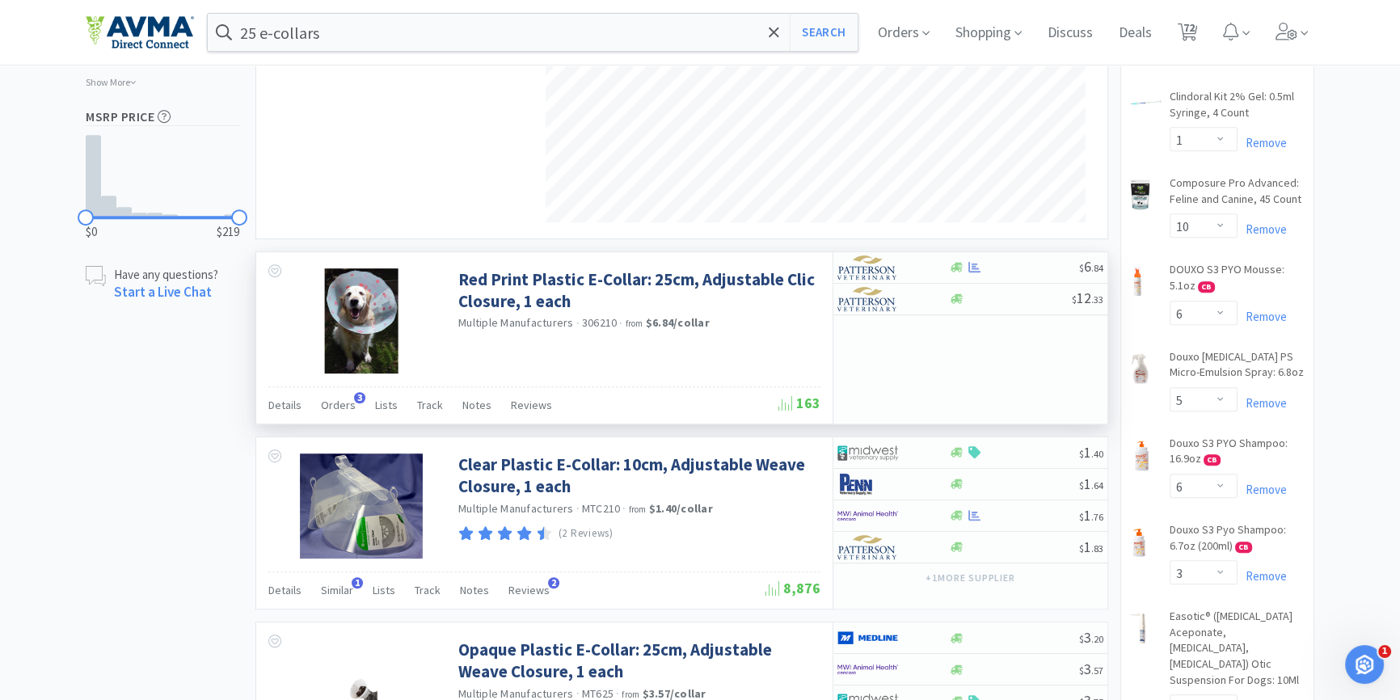
scroll to position [1028, 0]
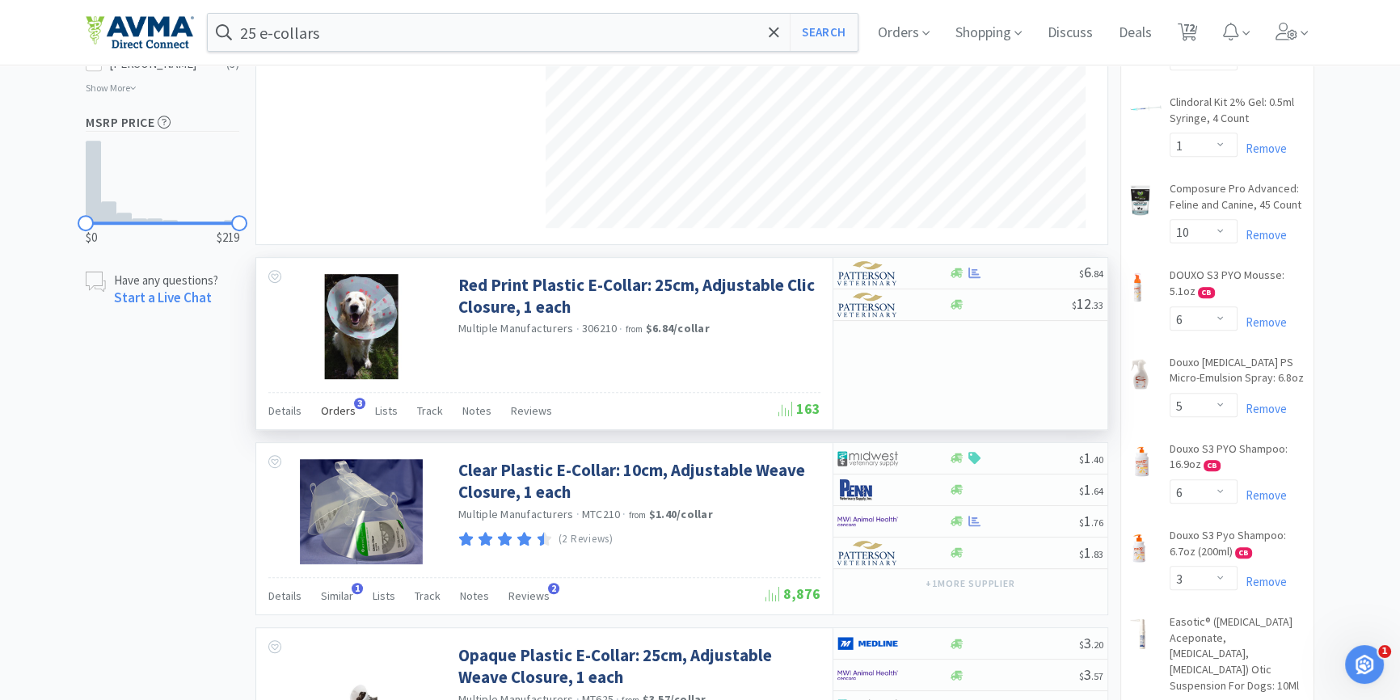
click at [348, 409] on span "Orders" at bounding box center [338, 410] width 35 height 15
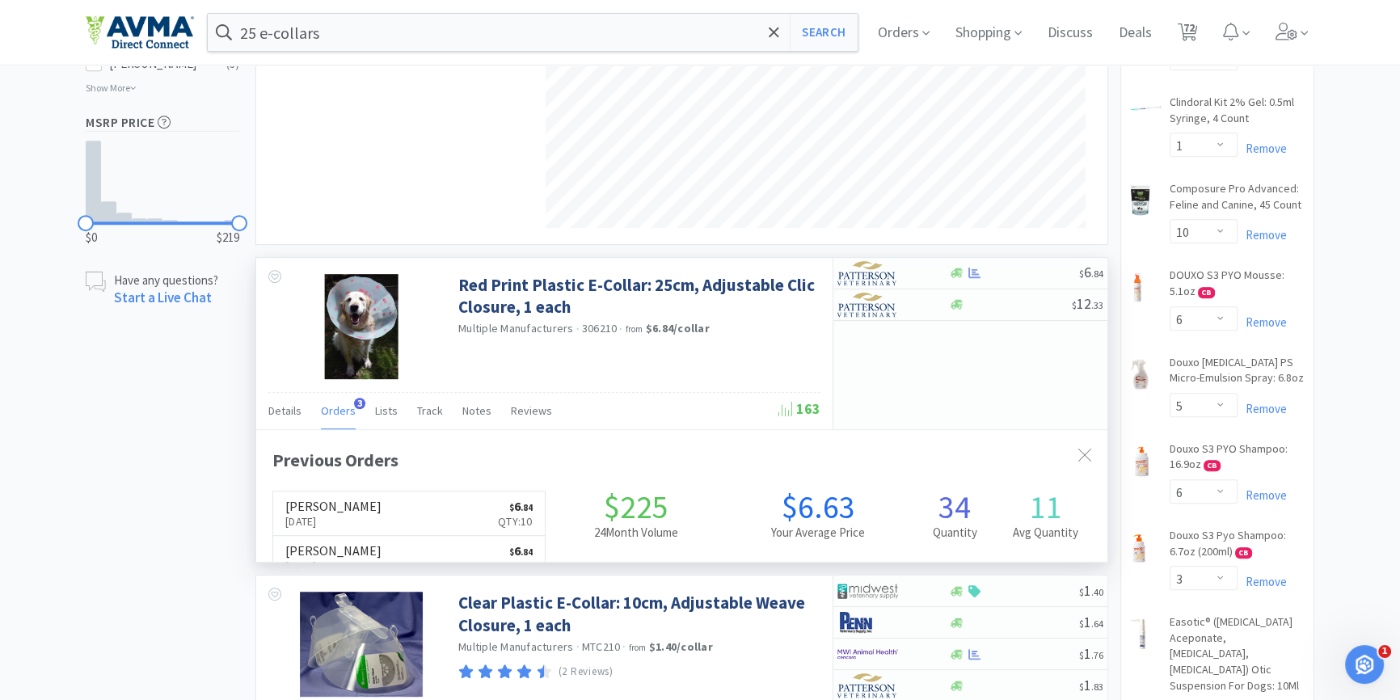
scroll to position [419, 850]
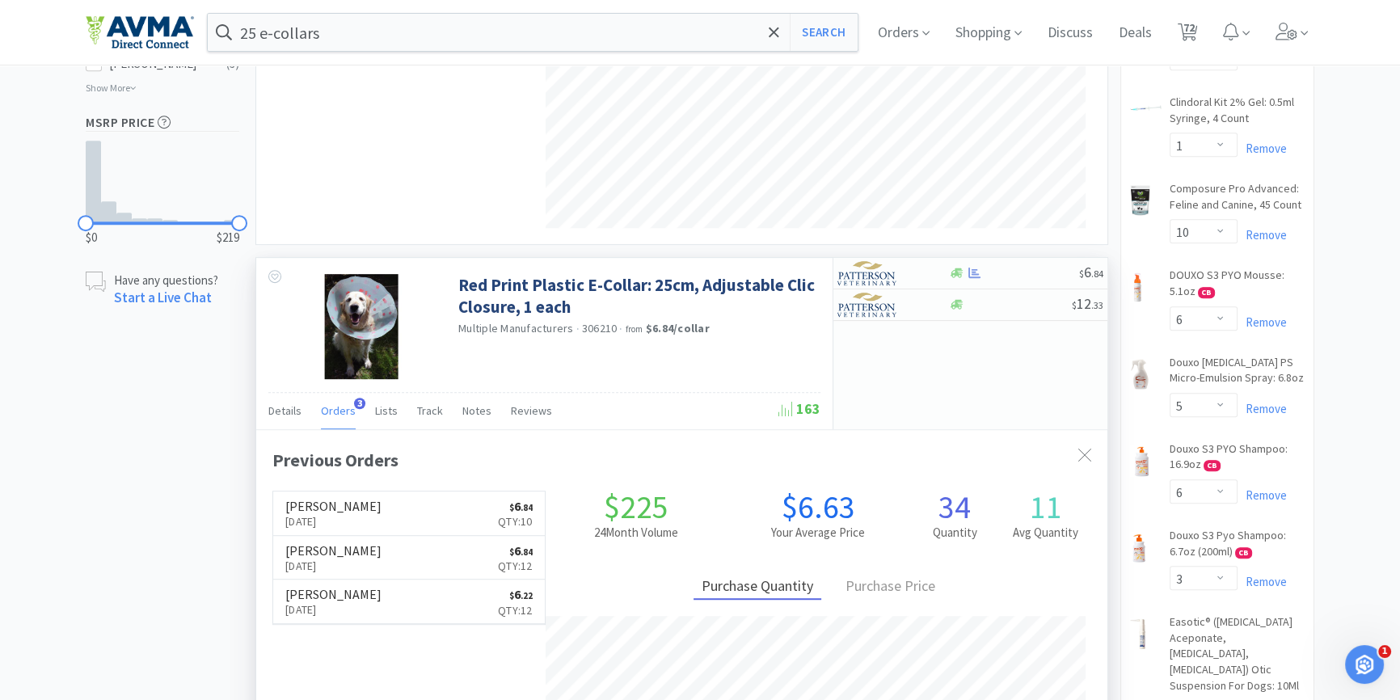
click at [348, 409] on span "Orders" at bounding box center [338, 410] width 35 height 15
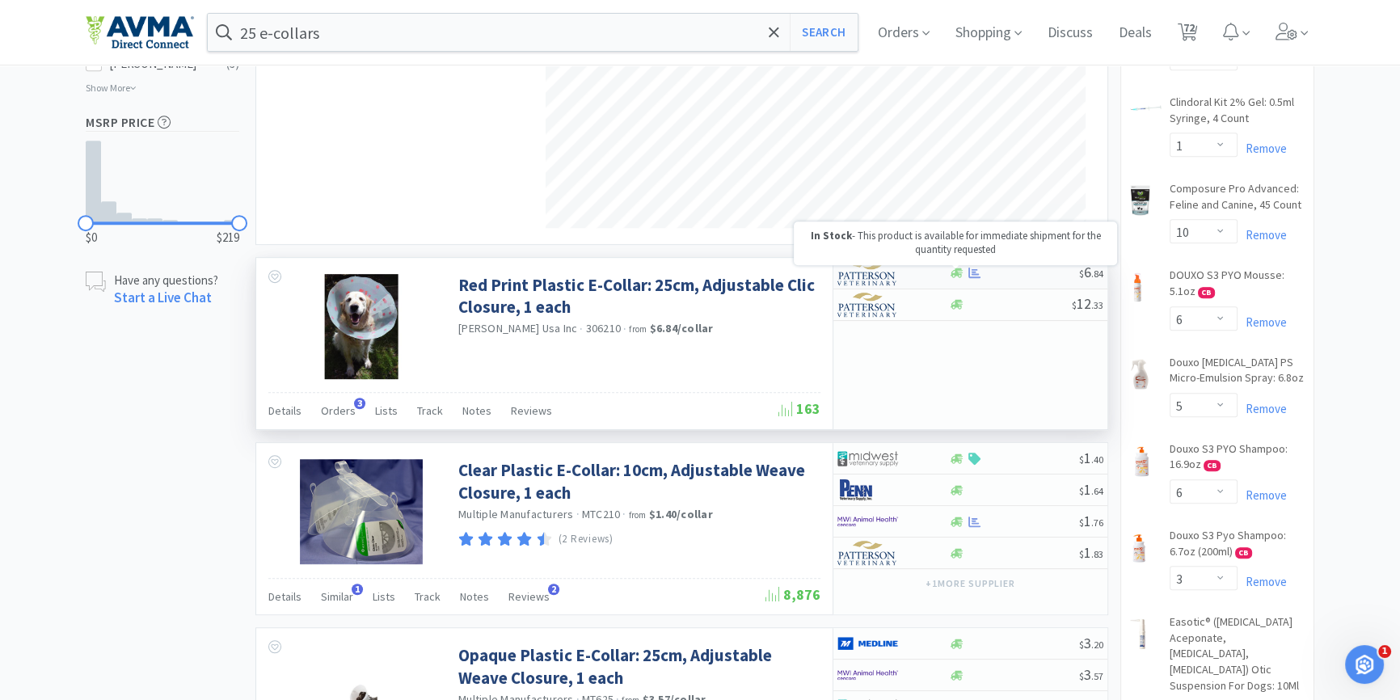
click at [957, 276] on icon at bounding box center [957, 273] width 12 height 10
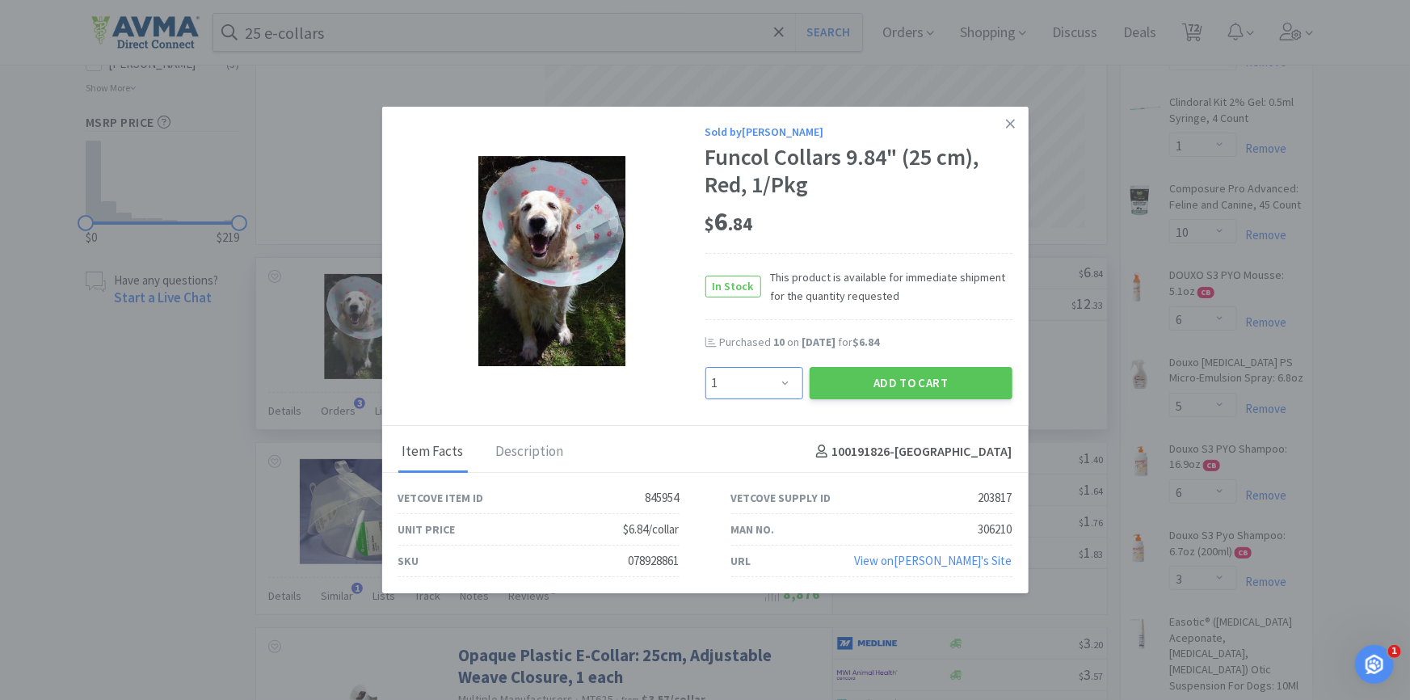
click at [748, 371] on select "Enter Quantity 1 2 3 4 5 6 7 8 9 10 11 12 13 14 15 16 17 18 19 20 Enter Quantity" at bounding box center [755, 383] width 98 height 32
click at [706, 367] on select "Enter Quantity 1 2 3 4 5 6 7 8 9 10 11 12 13 14 15 16 17 18 19 20 Enter Quantity" at bounding box center [755, 383] width 98 height 32
click at [924, 379] on button "Add to Cart" at bounding box center [911, 383] width 203 height 32
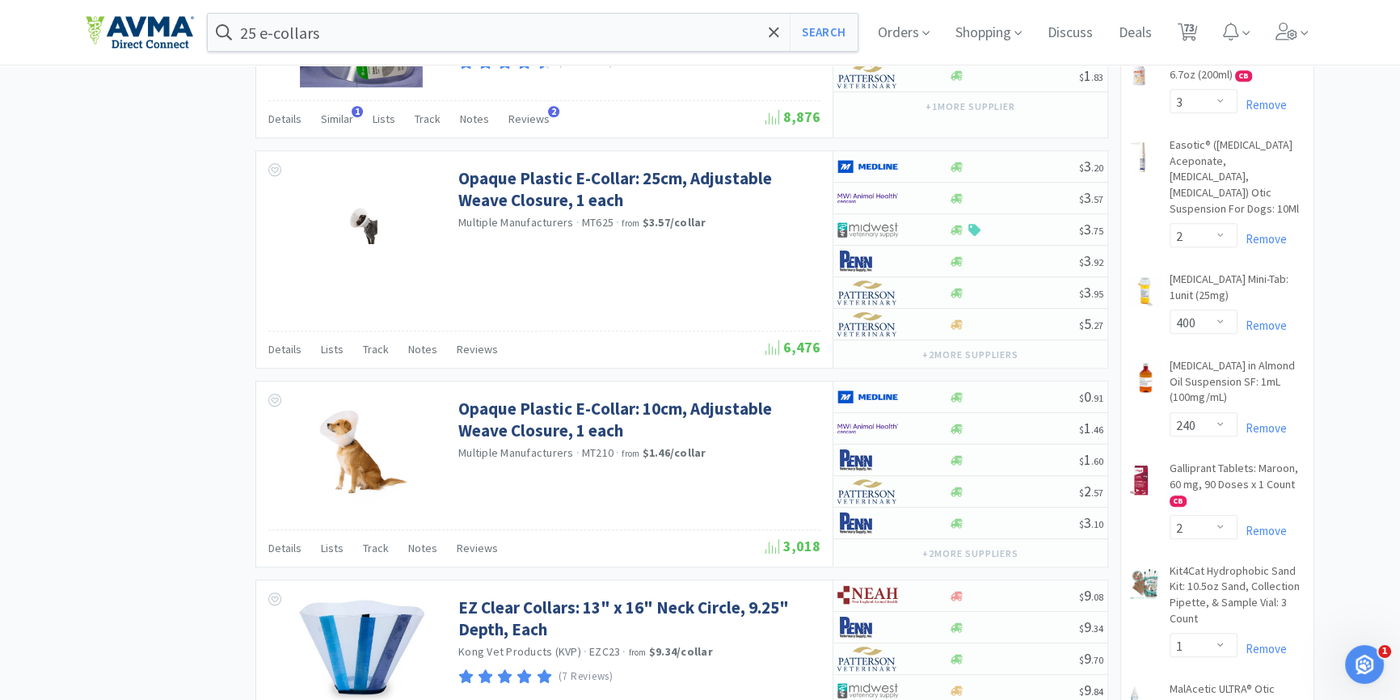
scroll to position [1469, 0]
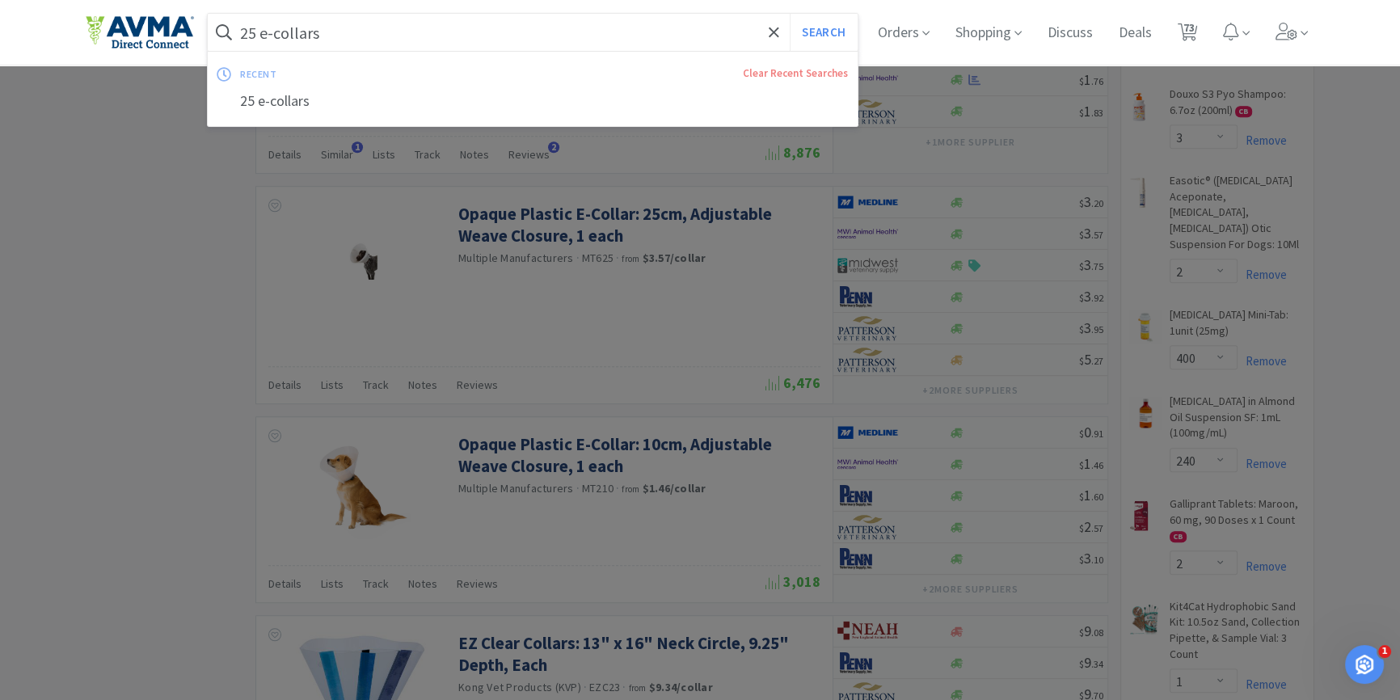
click at [268, 18] on input "25 e-collars" at bounding box center [533, 32] width 650 height 37
click at [258, 36] on input "25 e-collars" at bounding box center [533, 32] width 650 height 37
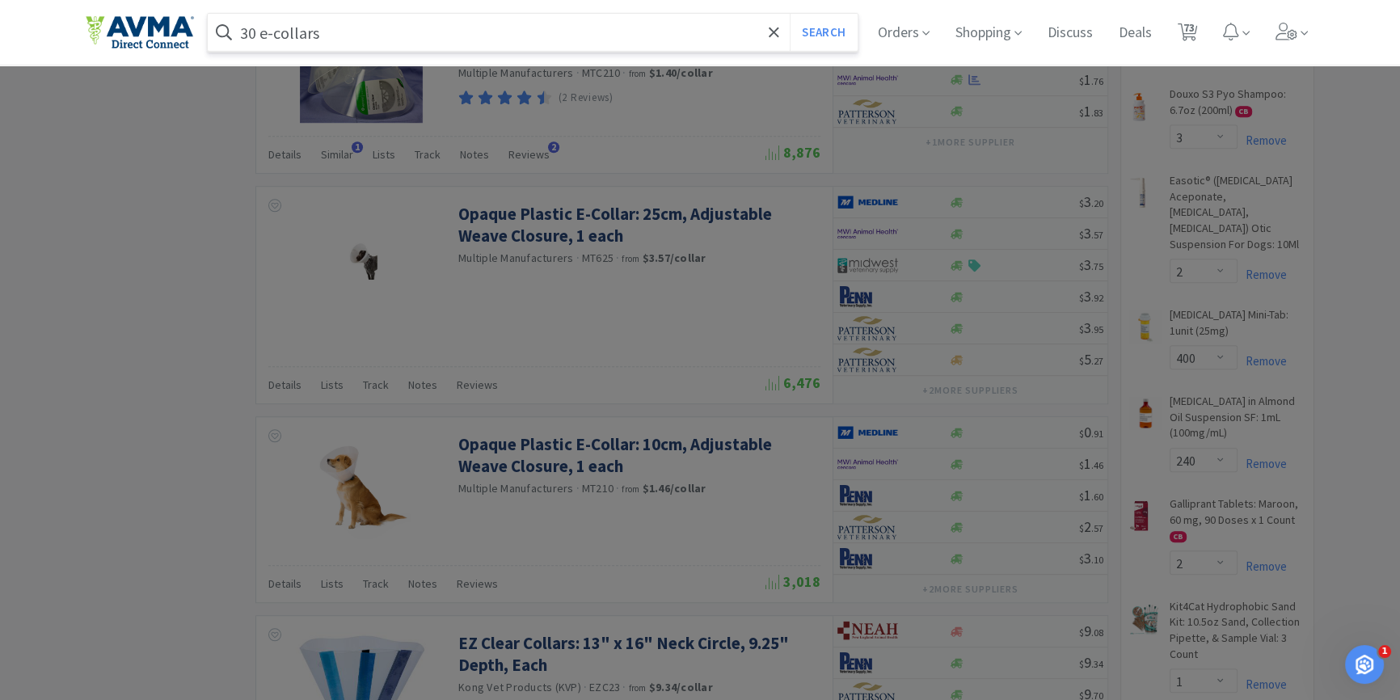
click at [790, 14] on button "Search" at bounding box center [823, 32] width 67 height 37
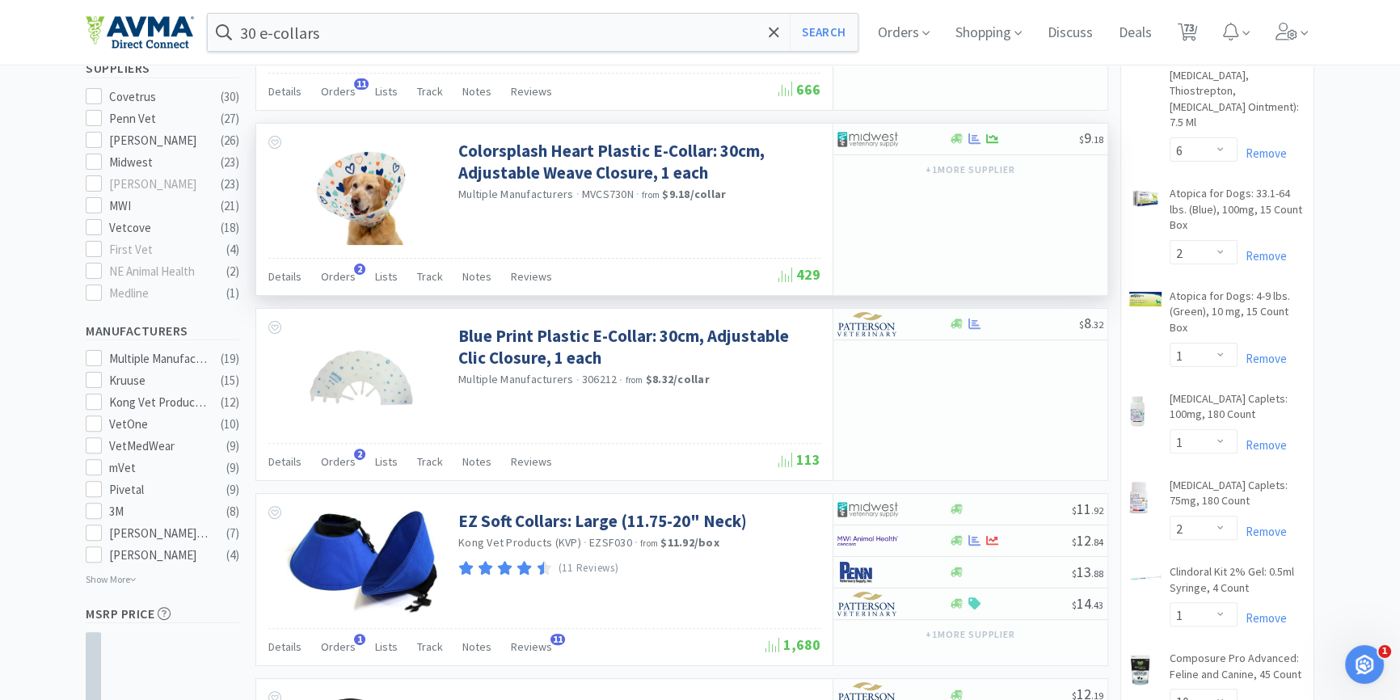
scroll to position [588, 0]
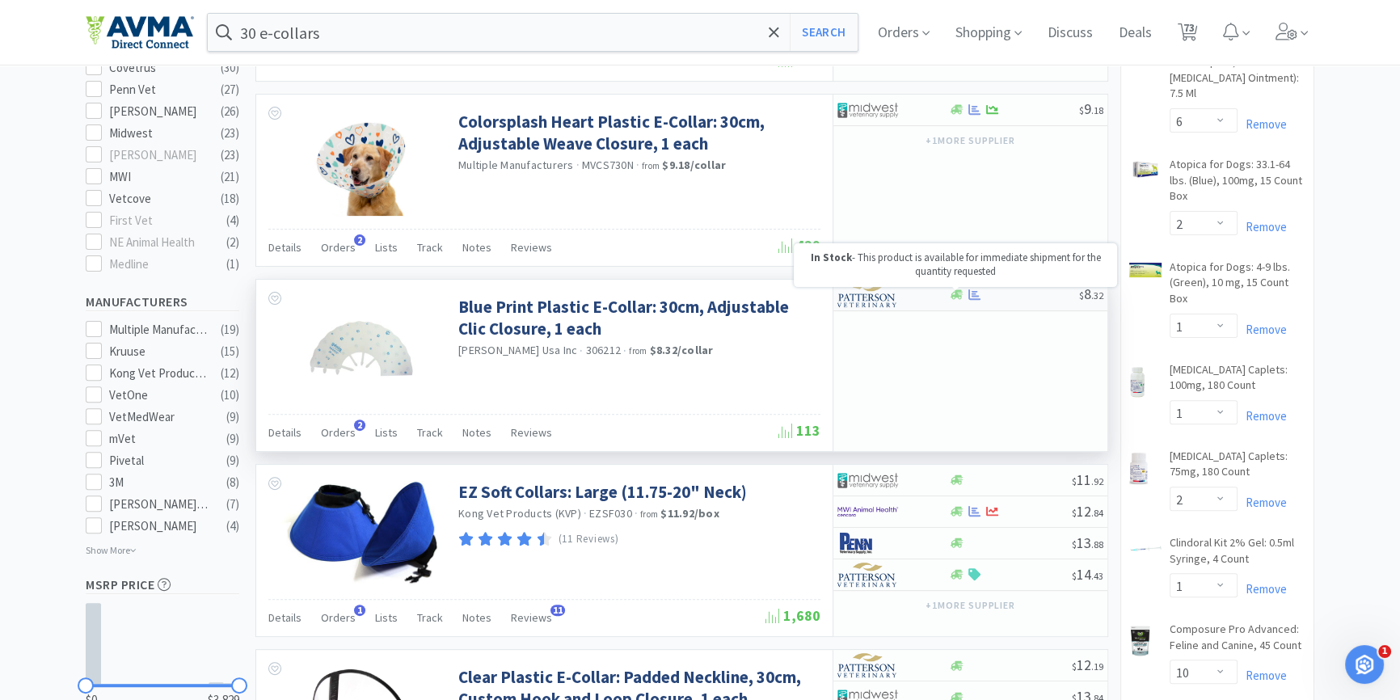
click at [954, 295] on icon at bounding box center [957, 295] width 12 height 10
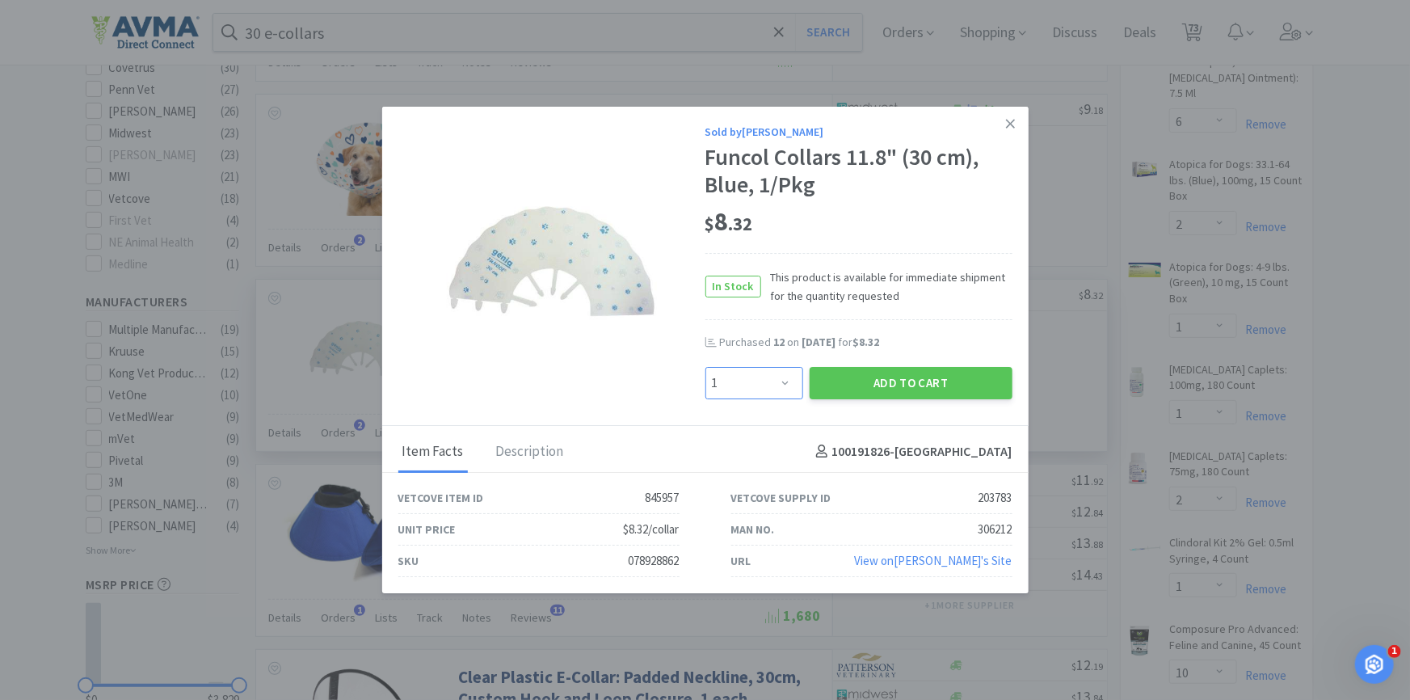
click at [729, 381] on select "Enter Quantity 1 2 3 4 5 6 7 8 9 10 11 12 13 14 15 16 17 18 19 20 Enter Quantity" at bounding box center [755, 383] width 98 height 32
click at [706, 367] on select "Enter Quantity 1 2 3 4 5 6 7 8 9 10 11 12 13 14 15 16 17 18 19 20 Enter Quantity" at bounding box center [755, 383] width 98 height 32
click at [892, 354] on div "Purchased 12 on Jul 7th, 2025 for $8.32" at bounding box center [859, 351] width 307 height 32
click at [893, 377] on button "Add to Cart" at bounding box center [911, 383] width 203 height 32
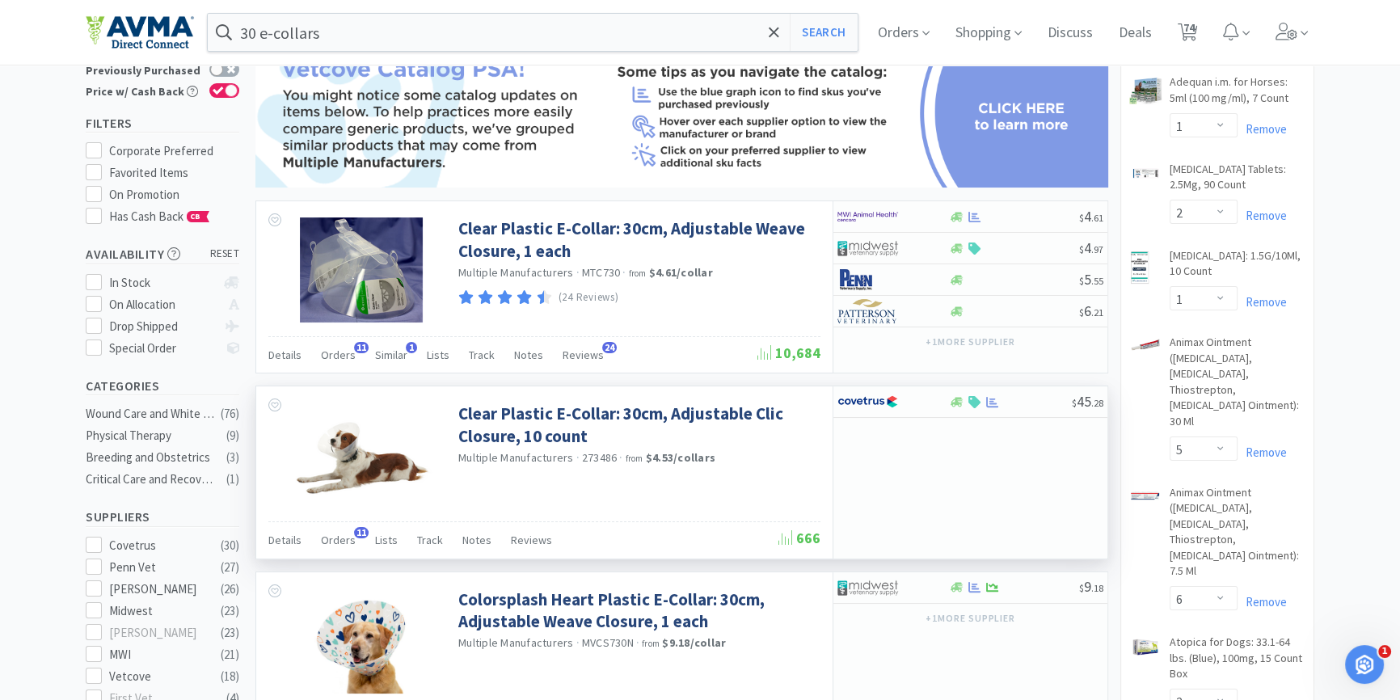
scroll to position [0, 0]
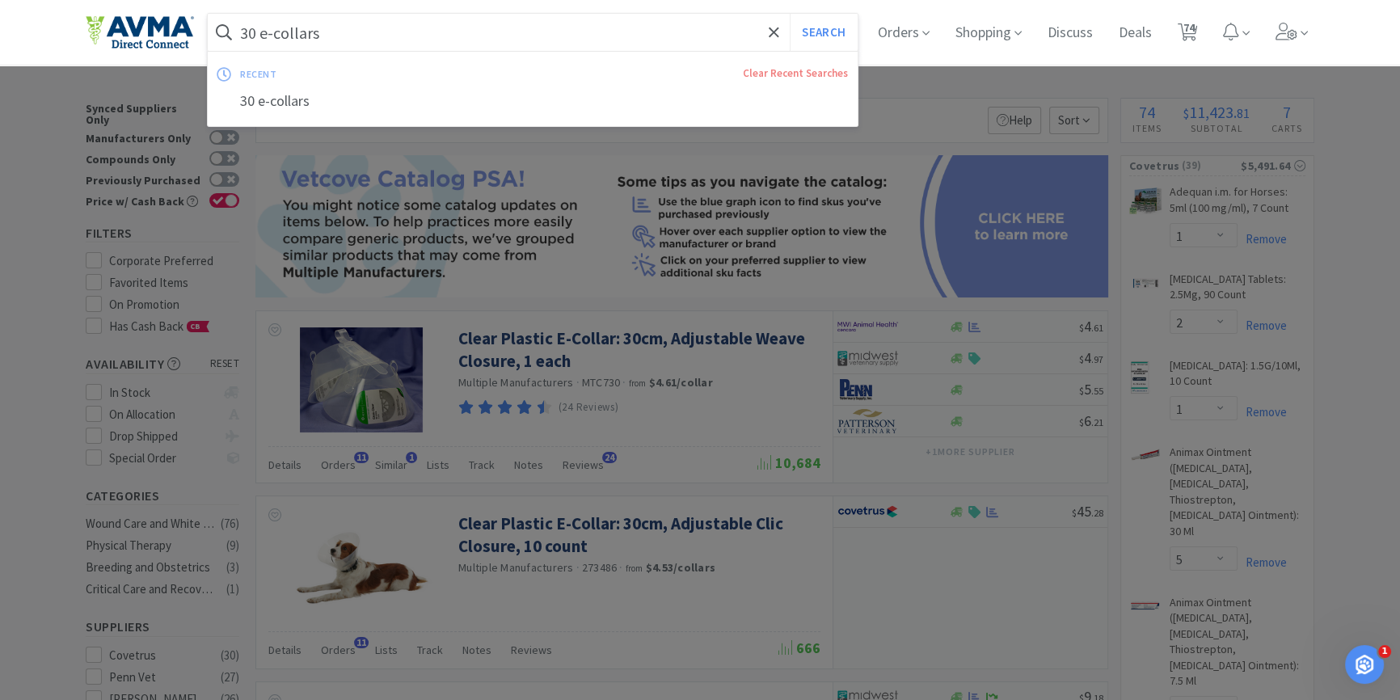
click at [332, 21] on input "30 e-collars" at bounding box center [533, 32] width 650 height 37
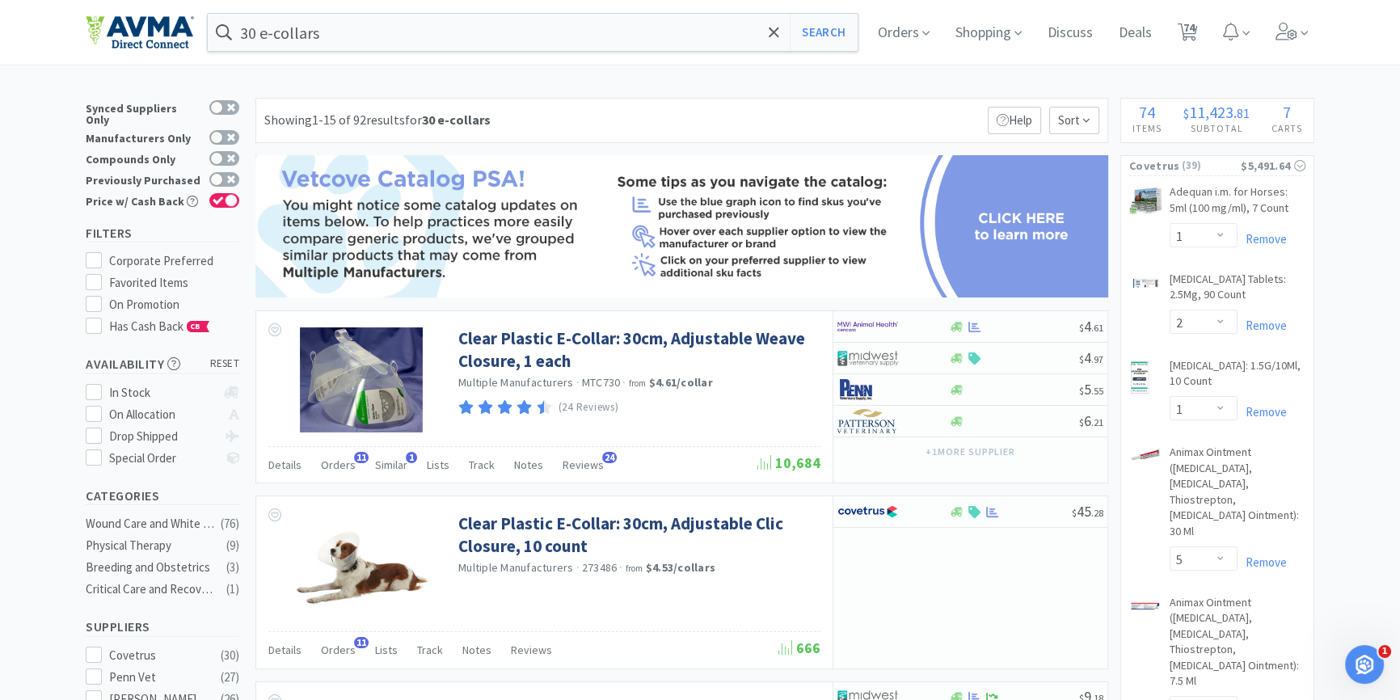
click at [659, 574] on div at bounding box center [700, 350] width 1400 height 700
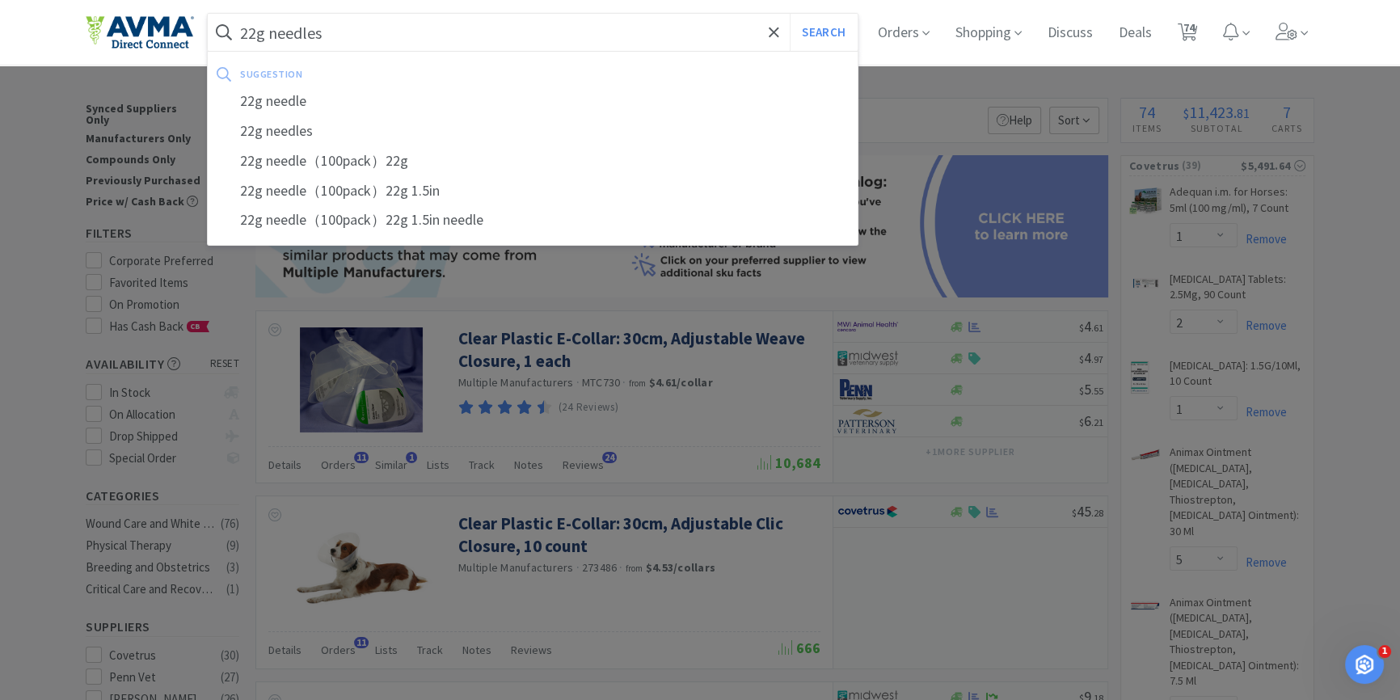
click at [790, 14] on button "Search" at bounding box center [823, 32] width 67 height 37
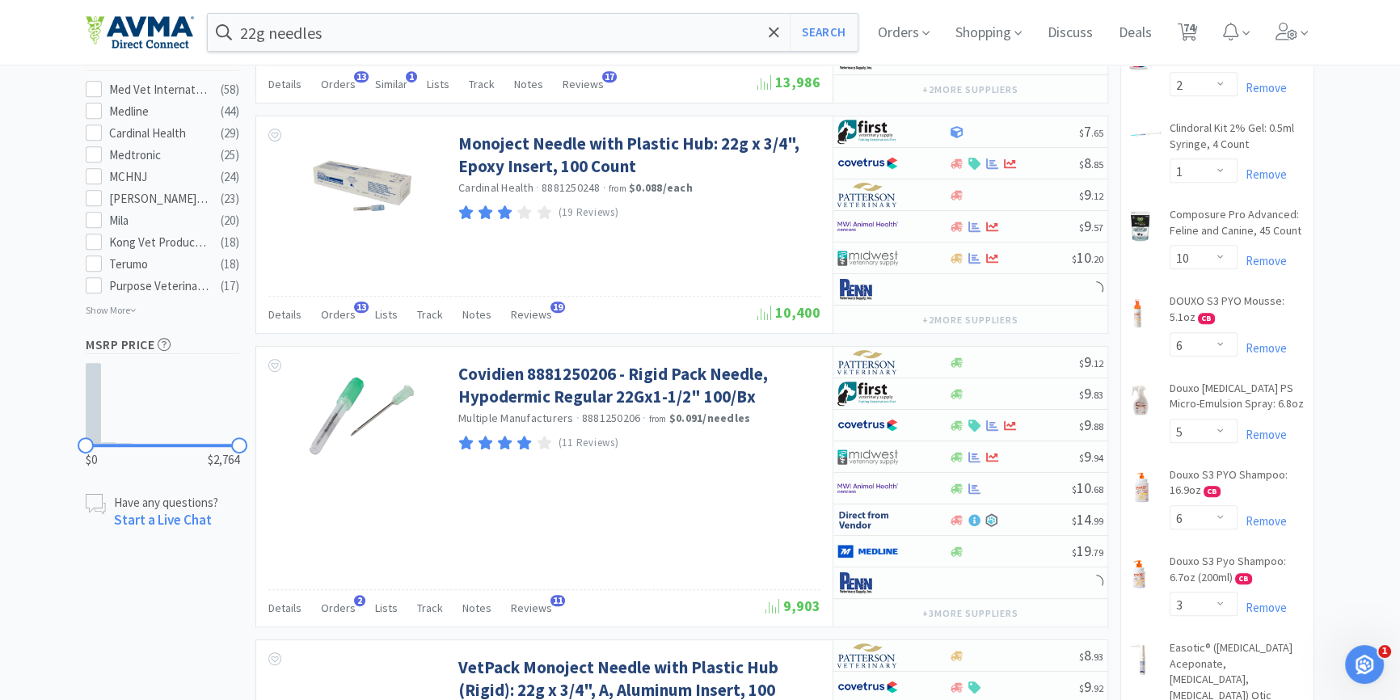
scroll to position [1028, 0]
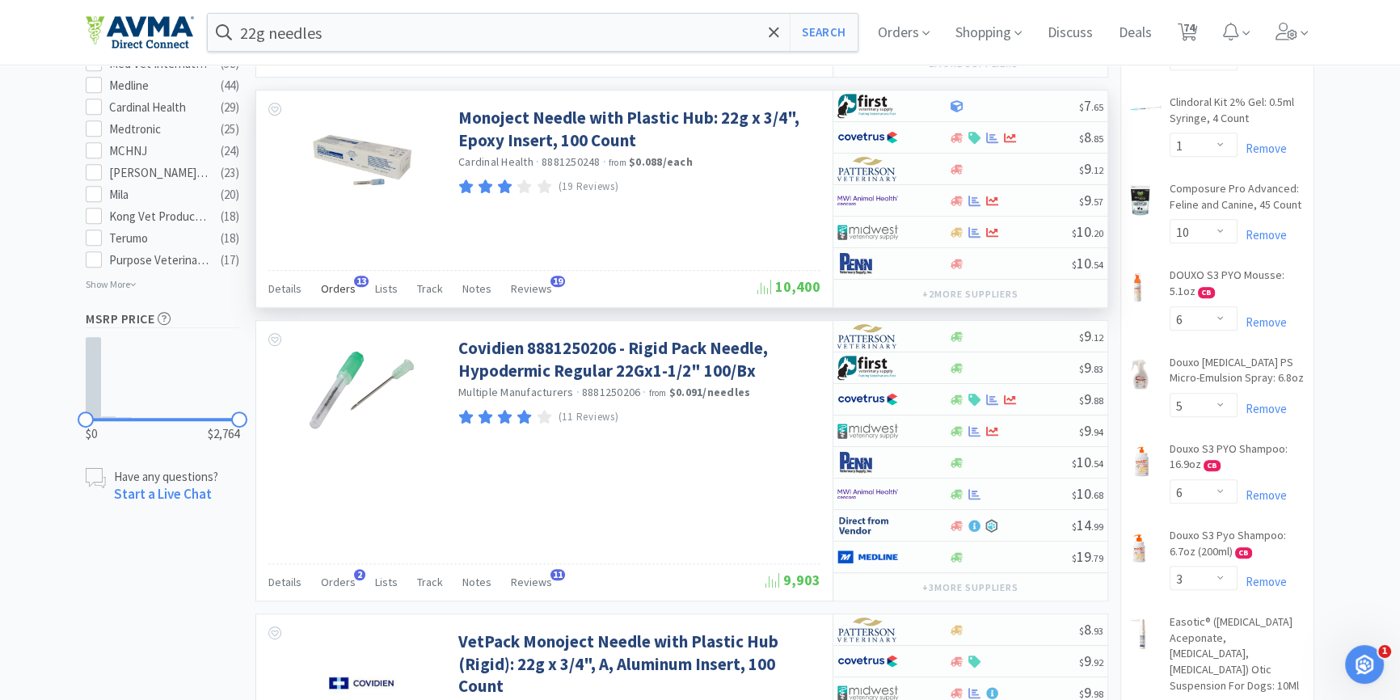
click at [347, 284] on span "Orders" at bounding box center [338, 288] width 35 height 15
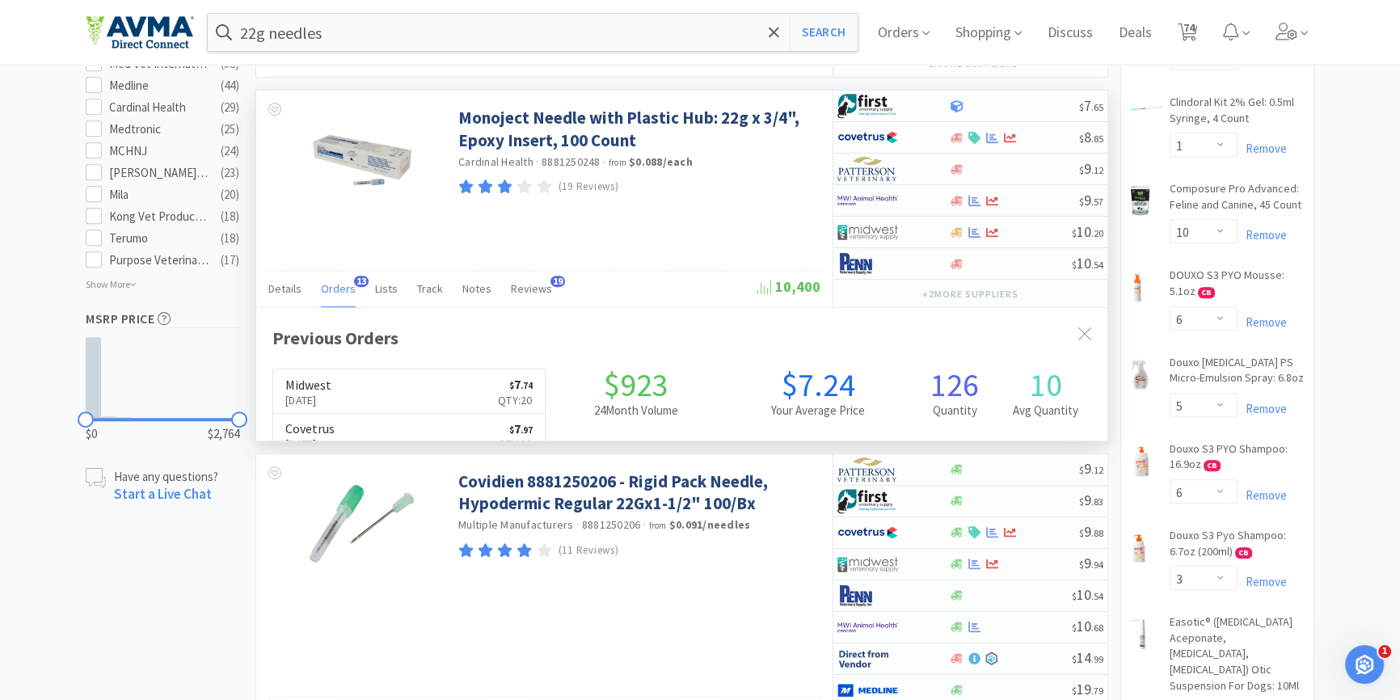
scroll to position [432, 850]
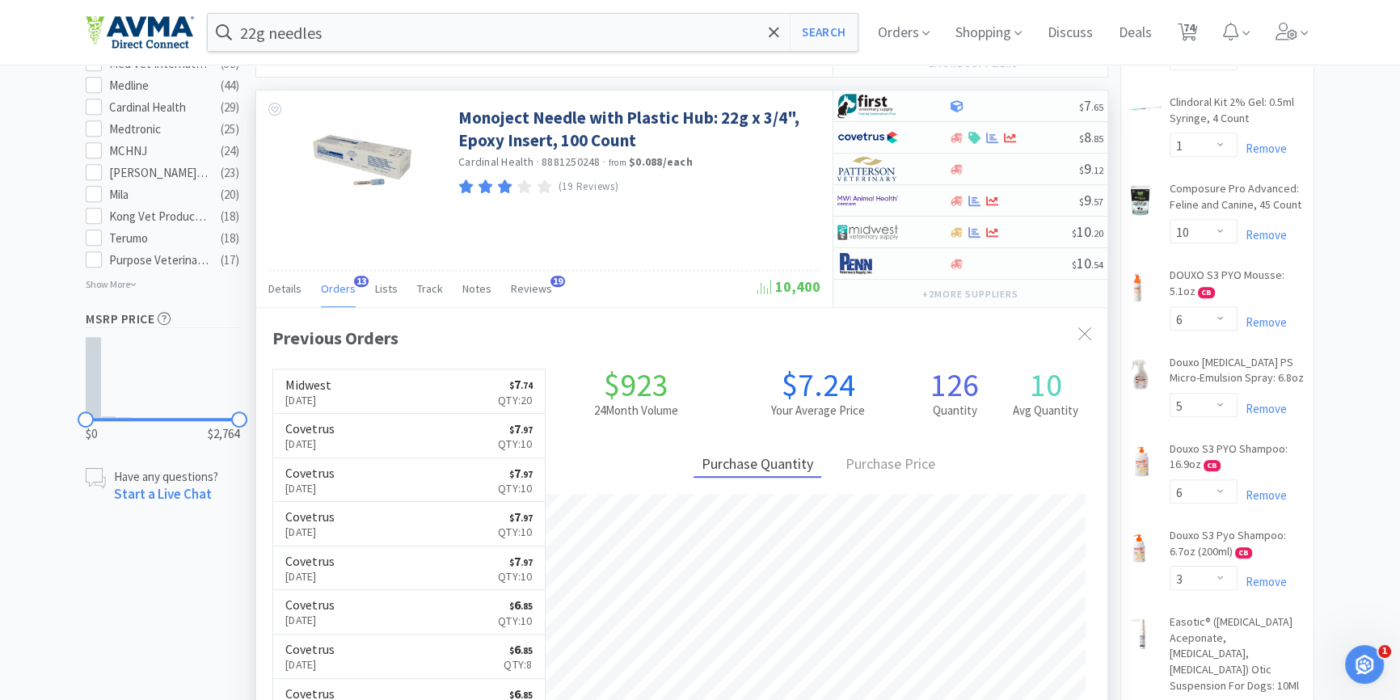
click at [347, 284] on span "Orders" at bounding box center [338, 288] width 35 height 15
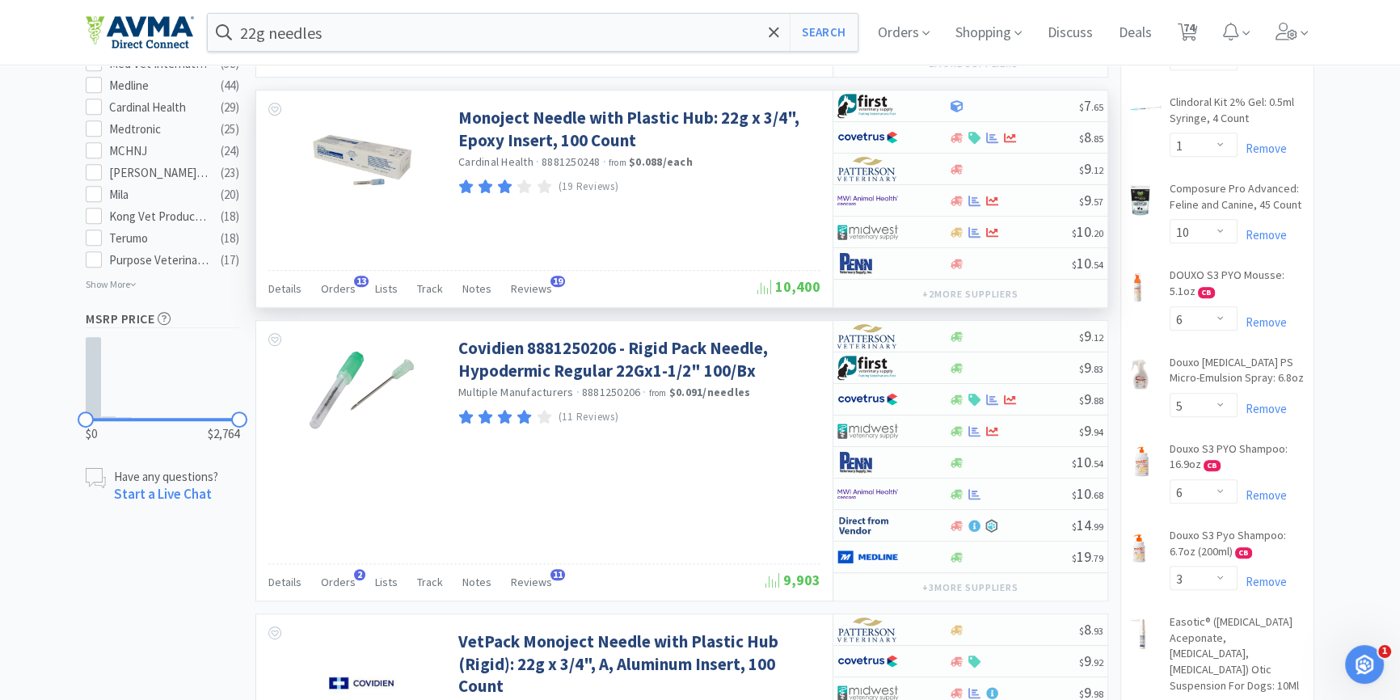
scroll to position [1469, 0]
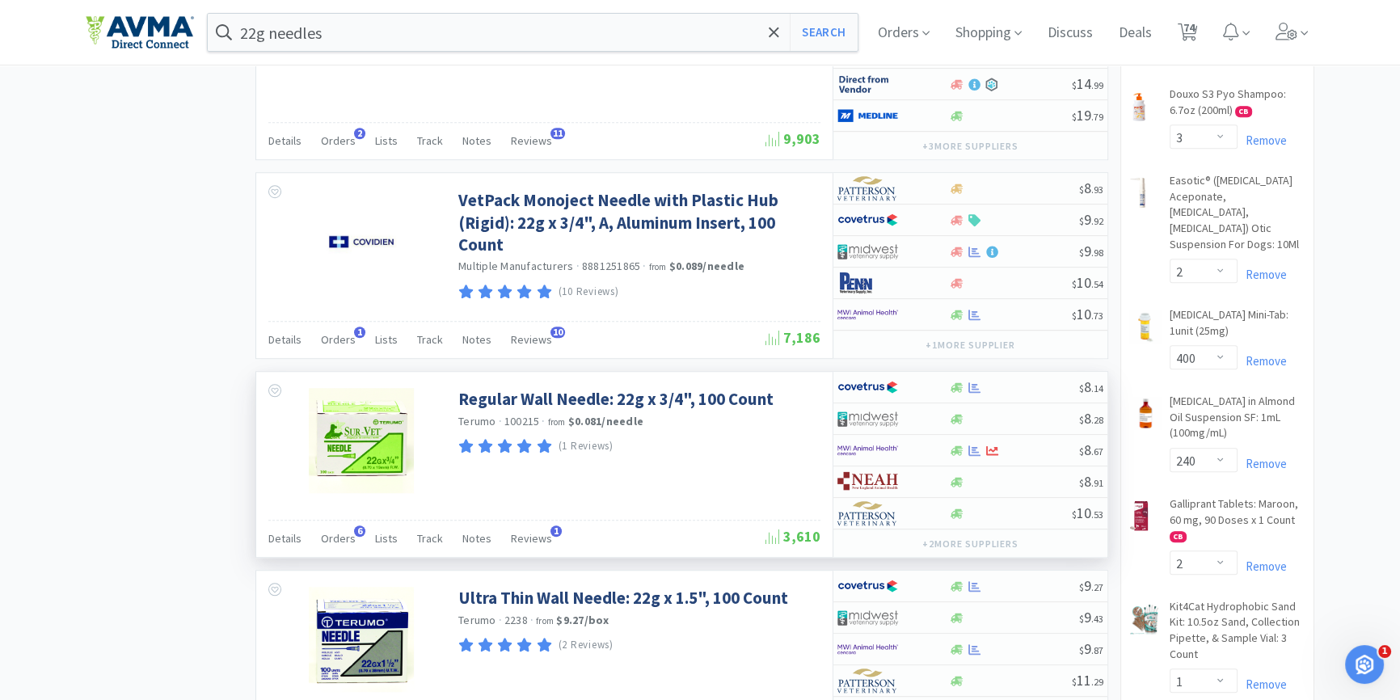
click at [357, 533] on div "Details Orders 6 Lists Track Notes Reviews 1" at bounding box center [516, 540] width 497 height 31
click at [345, 537] on span "Orders" at bounding box center [338, 538] width 35 height 15
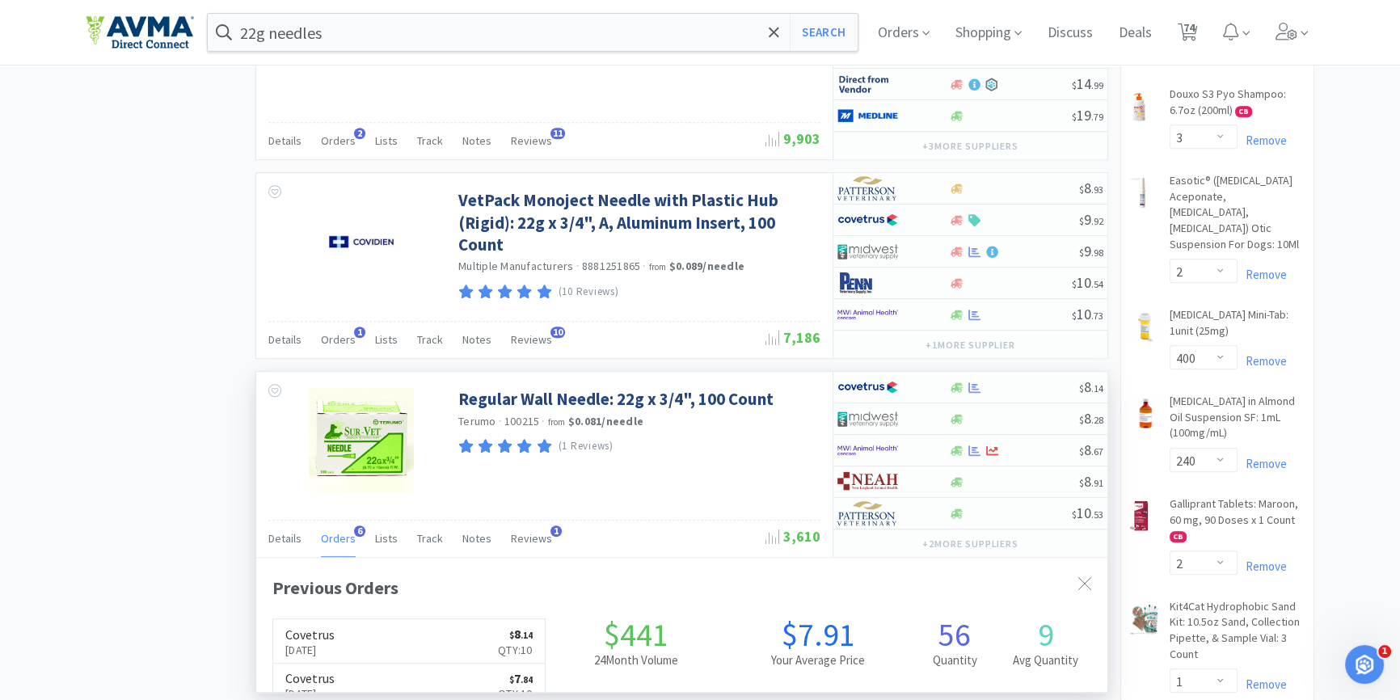
scroll to position [419, 850]
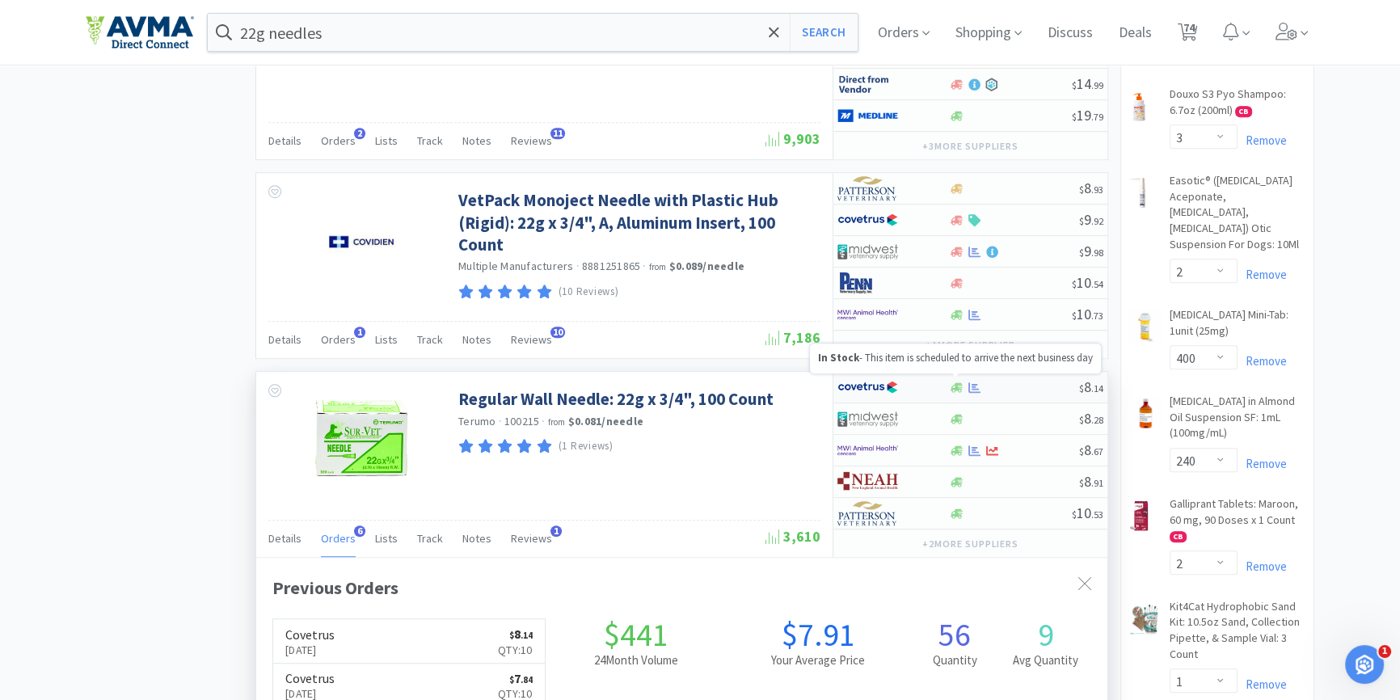
click at [959, 382] on icon at bounding box center [957, 387] width 12 height 10
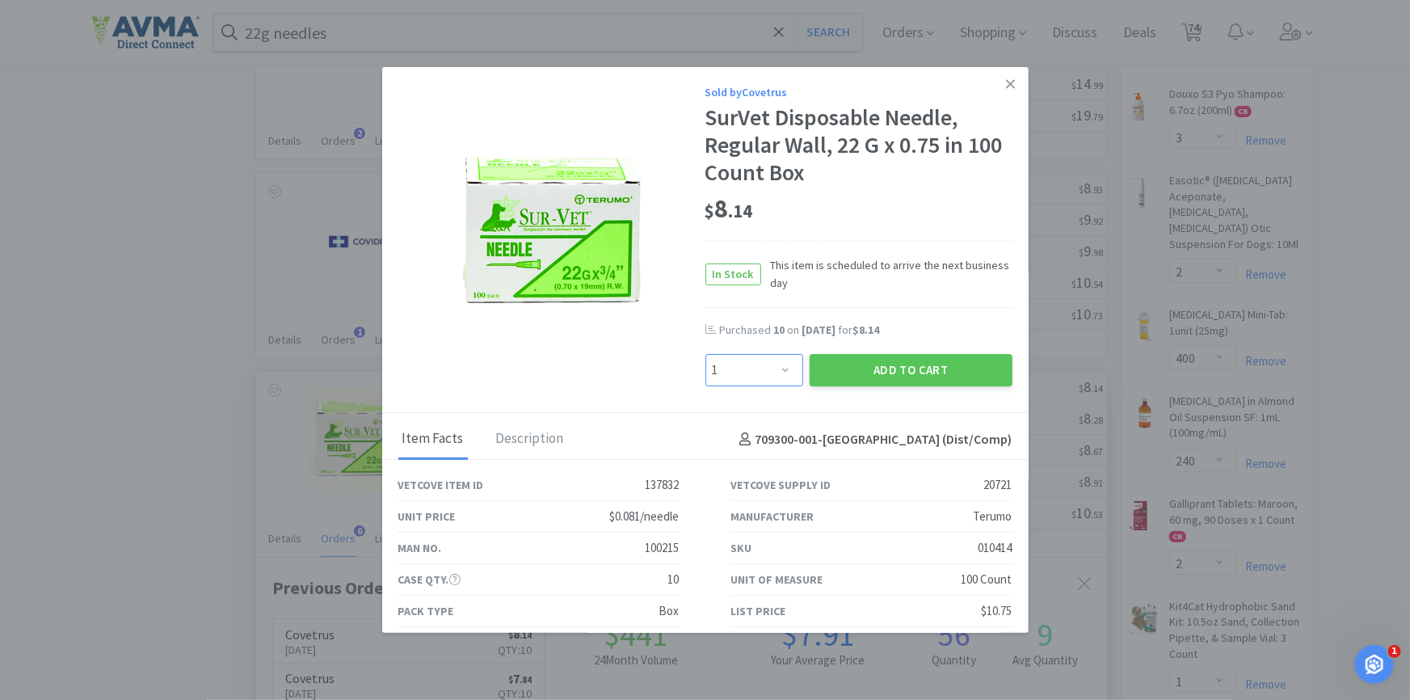
click at [744, 367] on select "Enter Quantity 1 2 3 4 5 6 7 8 9 10 11 12 13 14 15 16 17 18 19 20 Enter Quantity" at bounding box center [755, 370] width 98 height 32
click at [706, 354] on select "Enter Quantity 1 2 3 4 5 6 7 8 9 10 11 12 13 14 15 16 17 18 19 20 Enter Quantity" at bounding box center [755, 370] width 98 height 32
click at [926, 369] on button "Add to Cart" at bounding box center [911, 370] width 203 height 32
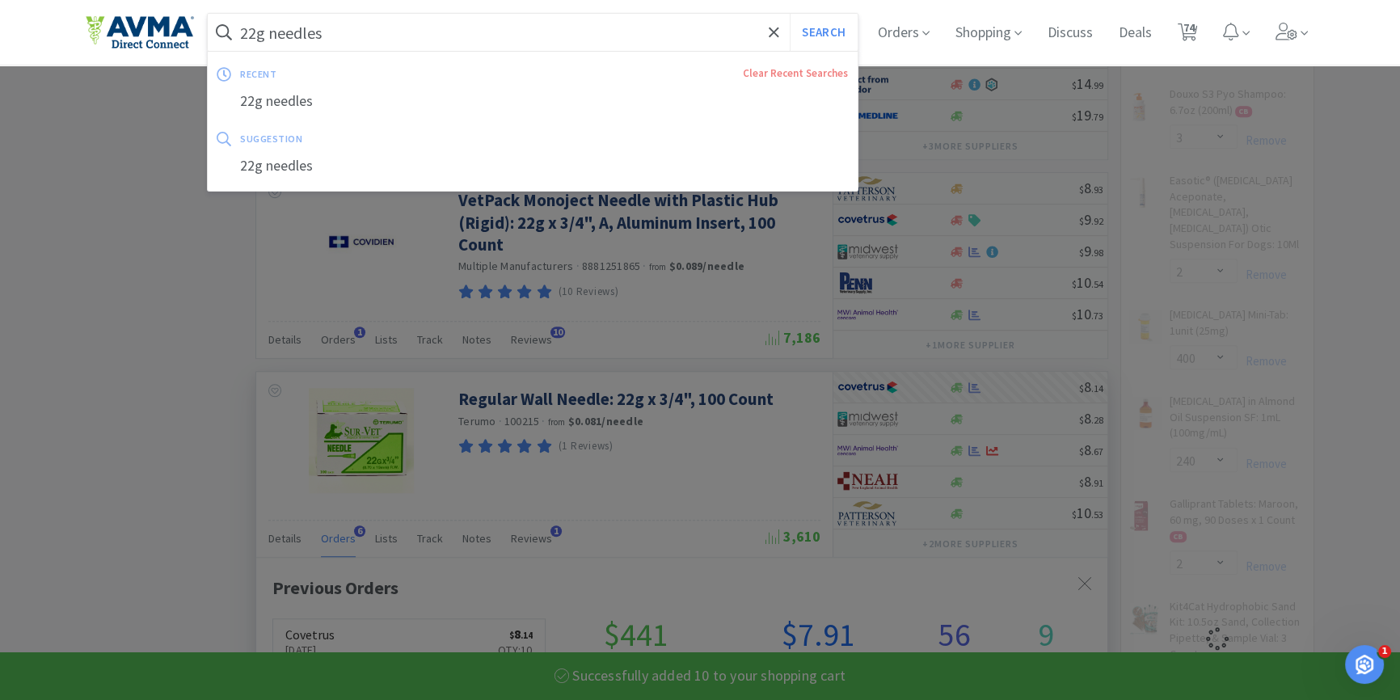
click at [259, 35] on input "22g needles" at bounding box center [533, 32] width 650 height 37
click at [261, 31] on input "22g needles" at bounding box center [533, 32] width 650 height 37
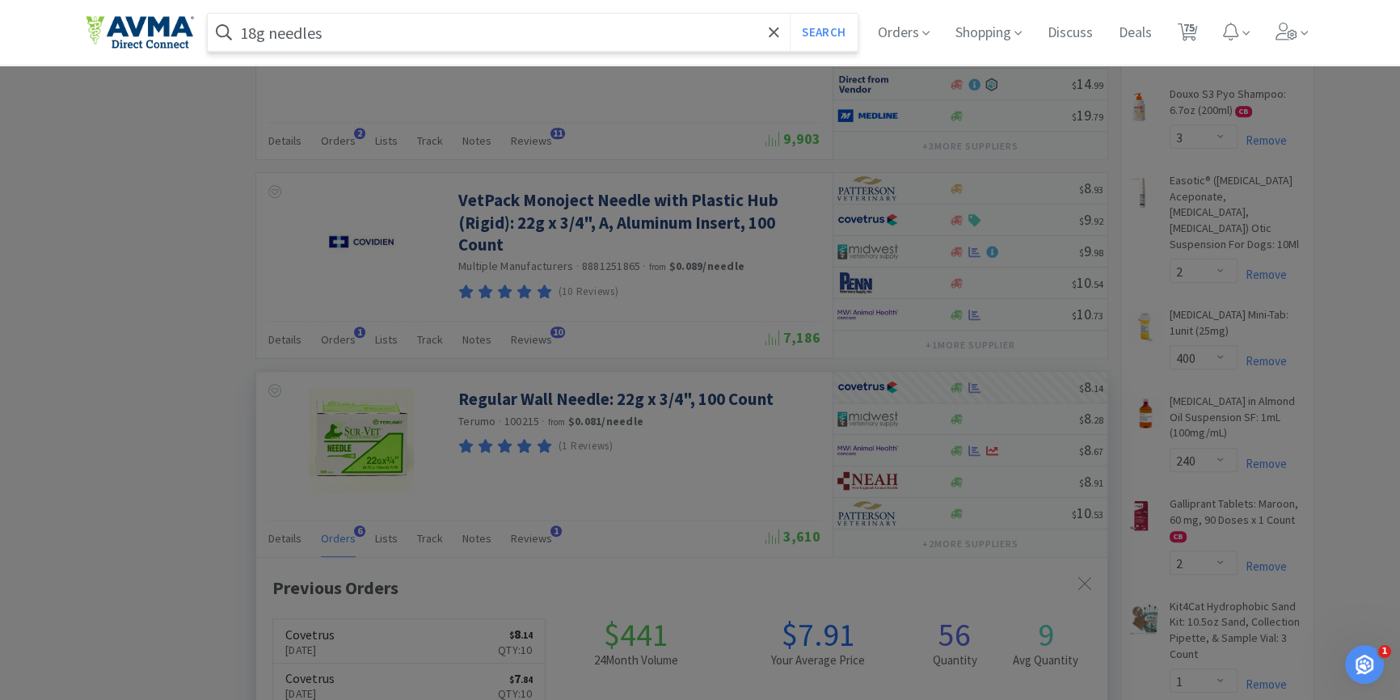
click at [790, 14] on button "Search" at bounding box center [823, 32] width 67 height 37
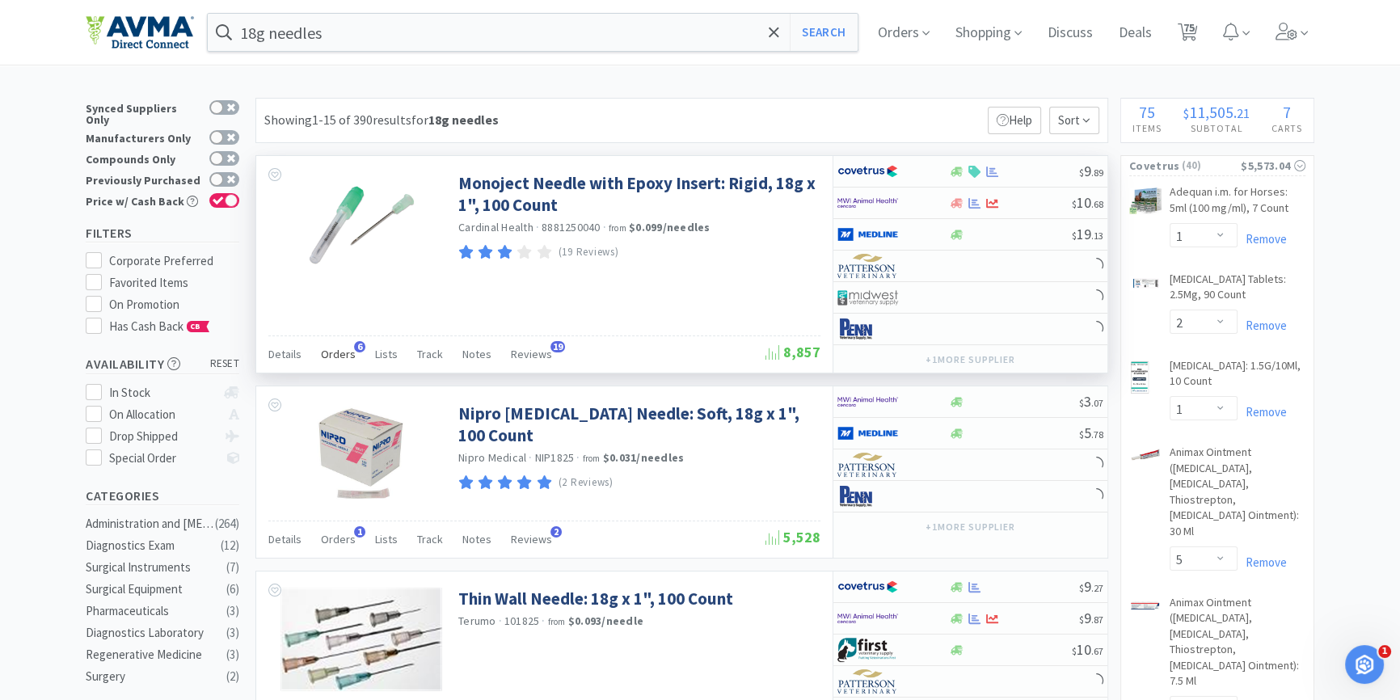
click at [335, 347] on span "Orders" at bounding box center [338, 354] width 35 height 15
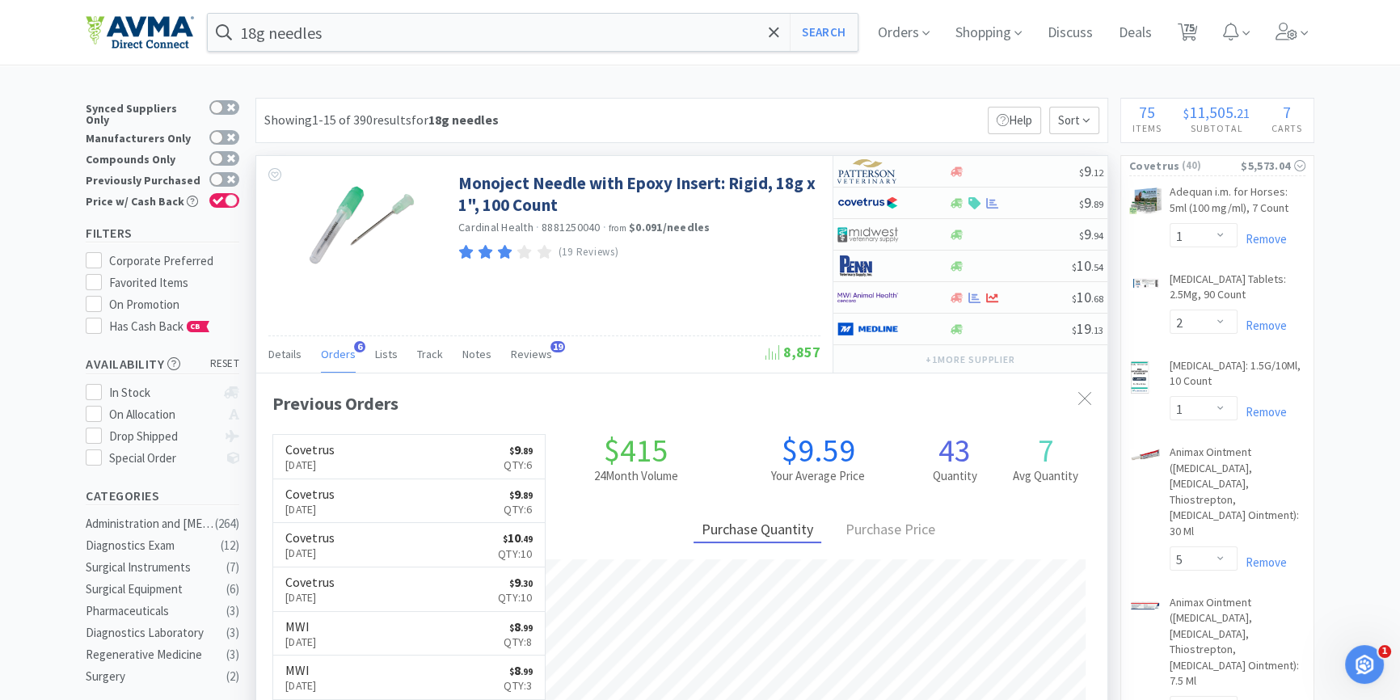
scroll to position [419, 850]
click at [334, 357] on span "Orders" at bounding box center [338, 354] width 35 height 15
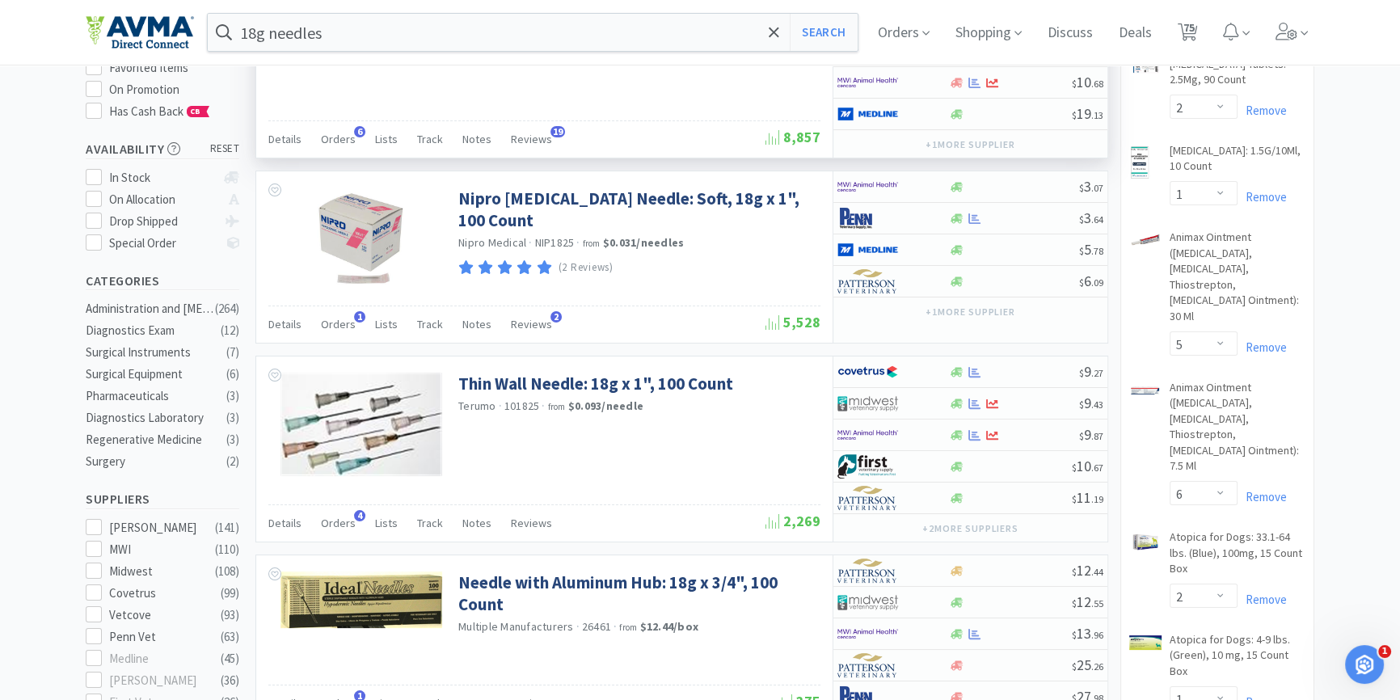
scroll to position [0, 0]
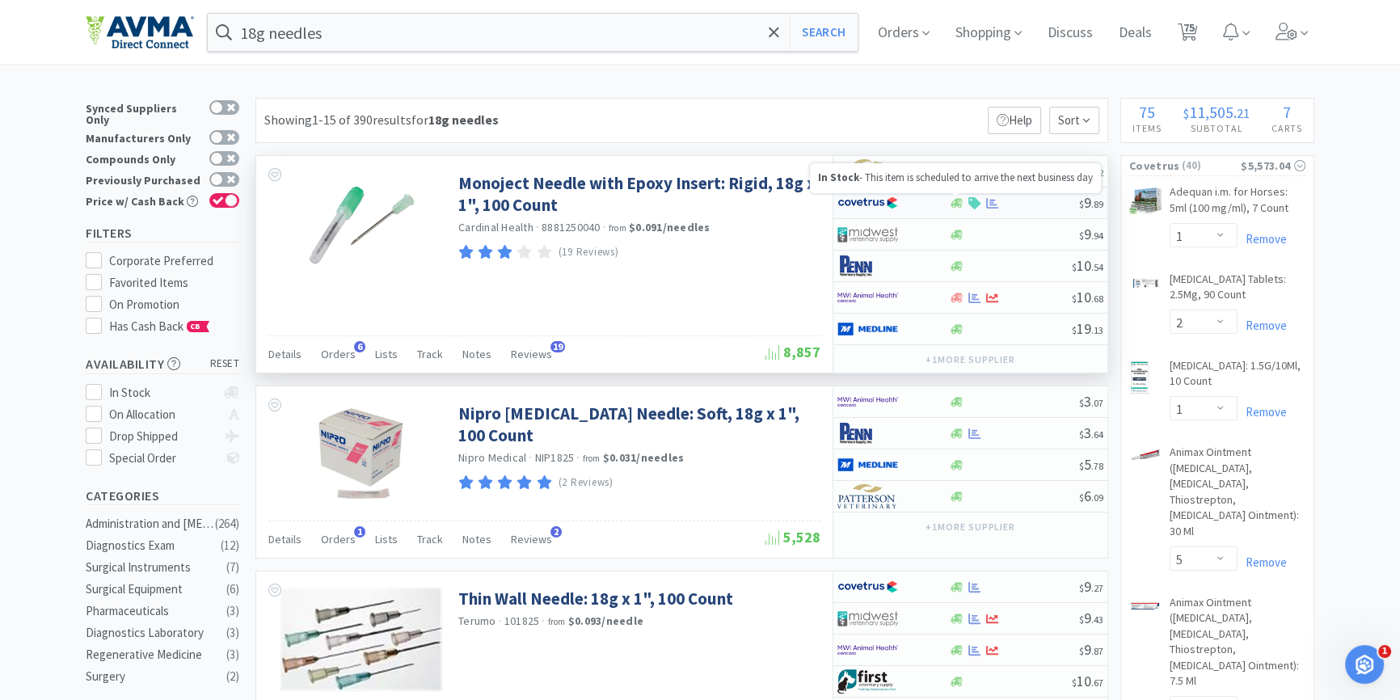
click at [955, 201] on icon at bounding box center [957, 203] width 12 height 10
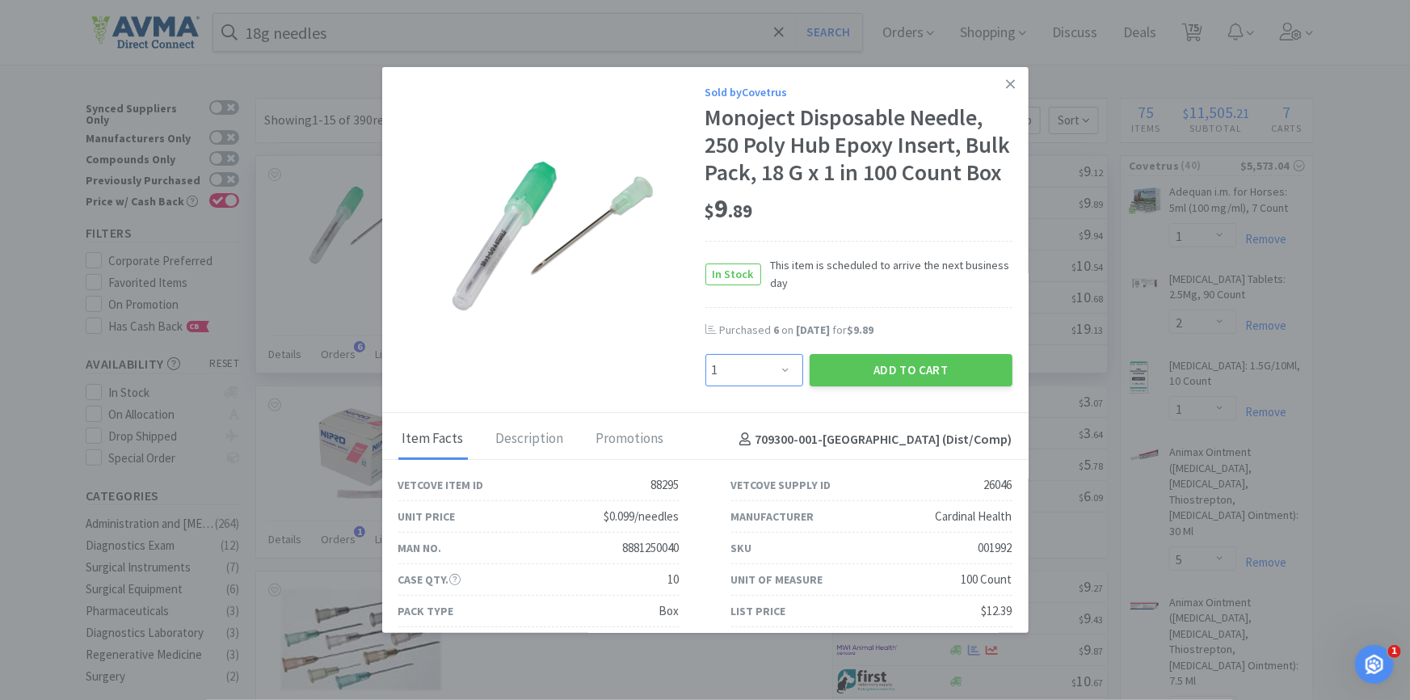
click at [783, 386] on select "Enter Quantity 1 2 3 4 5 6 7 8 9 10 11 12 13 14 15 16 17 18 19 20 Enter Quantity" at bounding box center [755, 370] width 98 height 32
click at [706, 381] on select "Enter Quantity 1 2 3 4 5 6 7 8 9 10 11 12 13 14 15 16 17 18 19 20 Enter Quantity" at bounding box center [755, 370] width 98 height 32
click at [896, 355] on div "Purchased 6 on Jul 1st, 2025 for $9.89" at bounding box center [859, 339] width 307 height 32
click at [892, 386] on button "Add to Cart" at bounding box center [911, 370] width 203 height 32
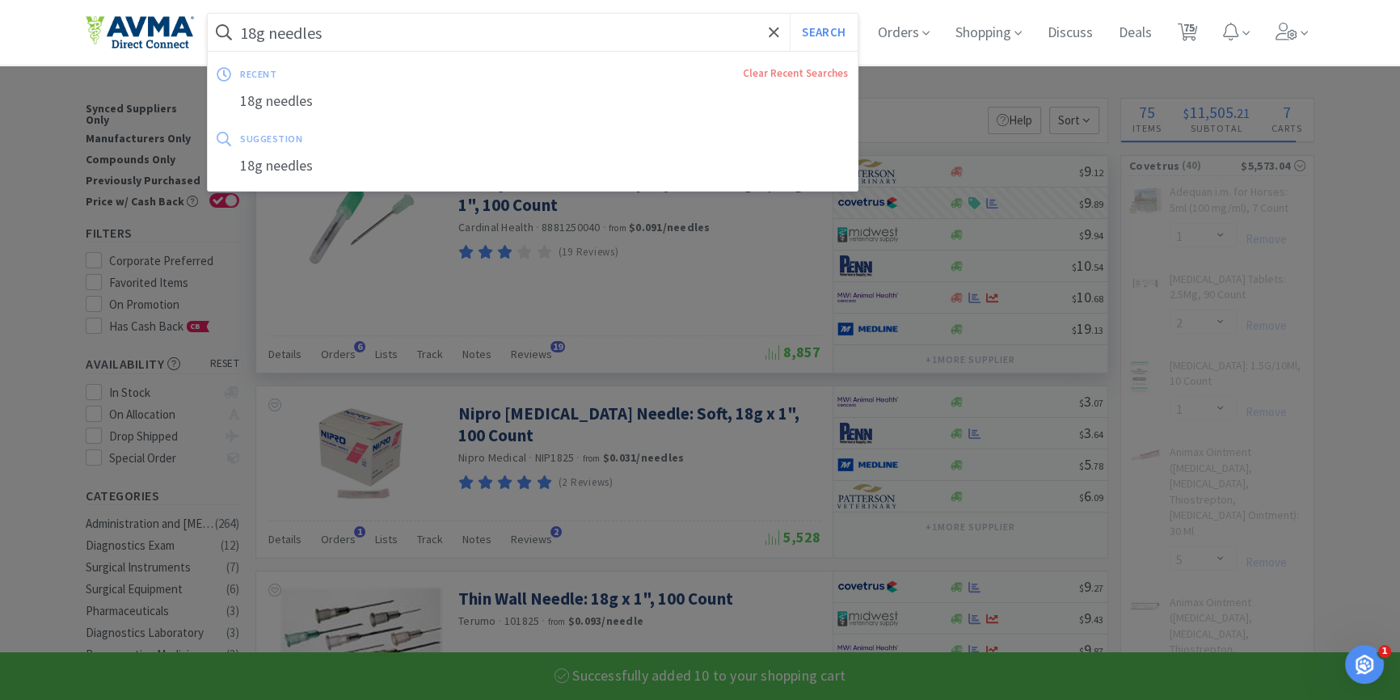
click at [411, 47] on input "18g needles" at bounding box center [533, 32] width 650 height 37
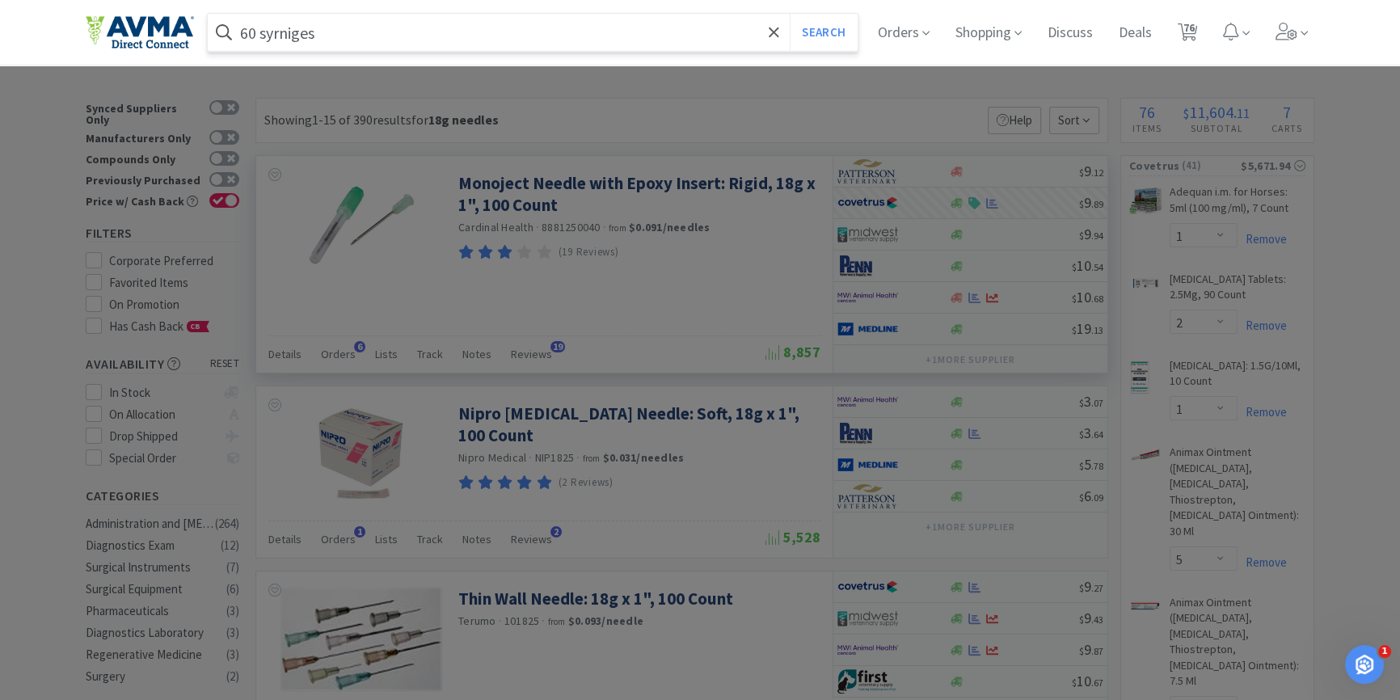
click at [790, 14] on button "Search" at bounding box center [823, 32] width 67 height 37
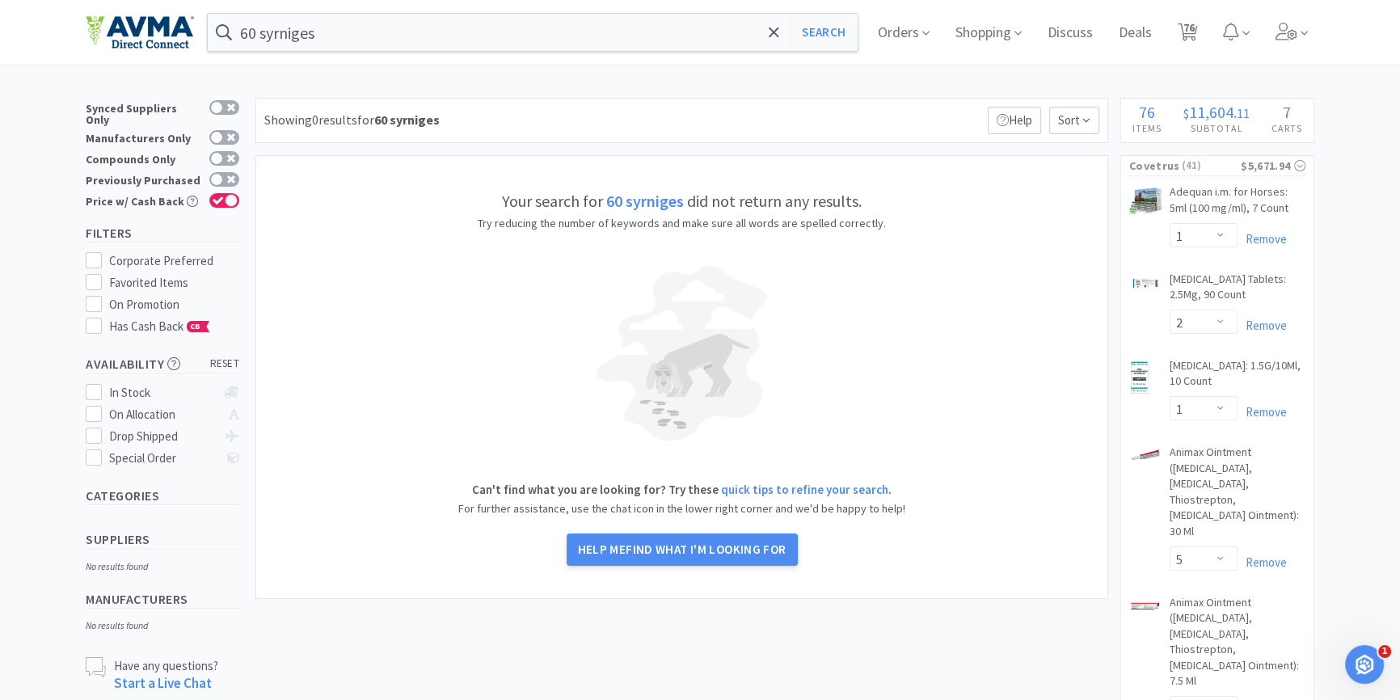
click at [415, 11] on div "60 syrniges Search Orders Shopping Discuss Discuss Deals Deals 76 76" at bounding box center [700, 32] width 1229 height 65
click at [407, 53] on div "60 syrniges Search Orders Shopping Discuss Discuss Deals Deals 76 76" at bounding box center [700, 32] width 1229 height 65
click at [392, 39] on input "60 syrniges" at bounding box center [533, 32] width 650 height 37
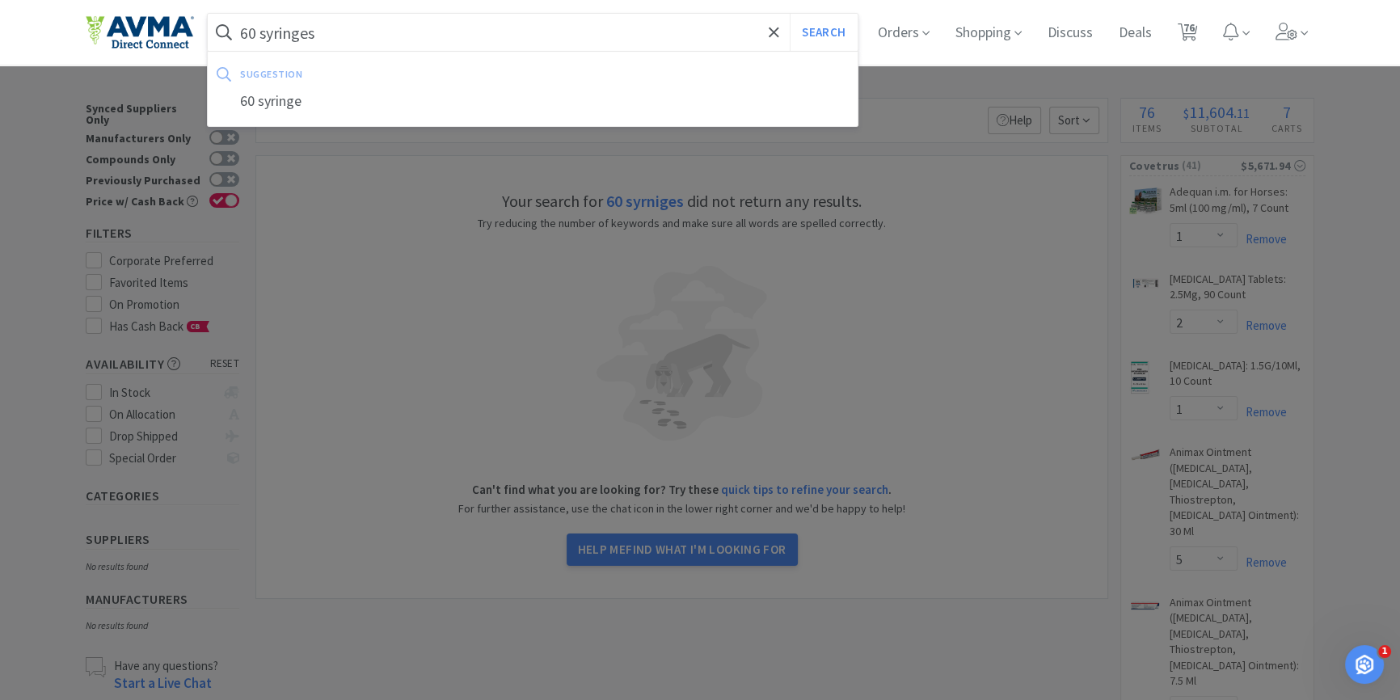
click at [790, 14] on button "Search" at bounding box center [823, 32] width 67 height 37
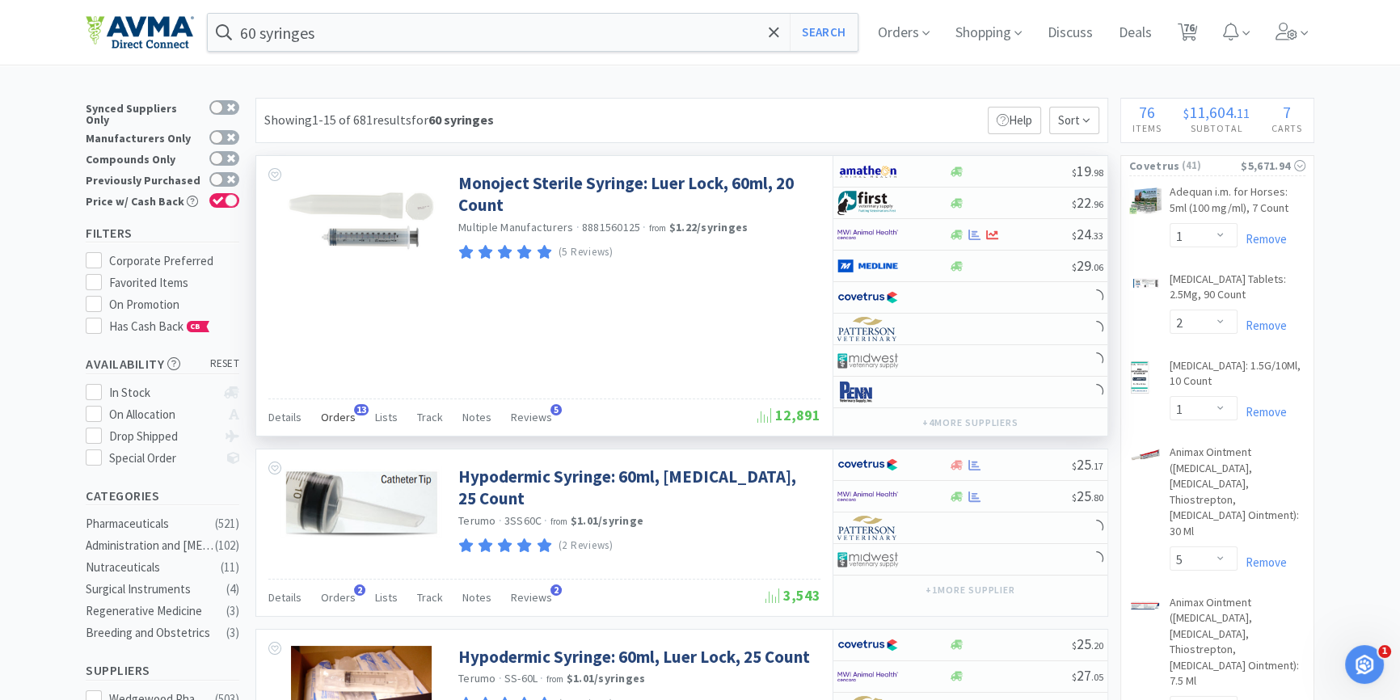
click at [335, 416] on span "Orders" at bounding box center [338, 417] width 35 height 15
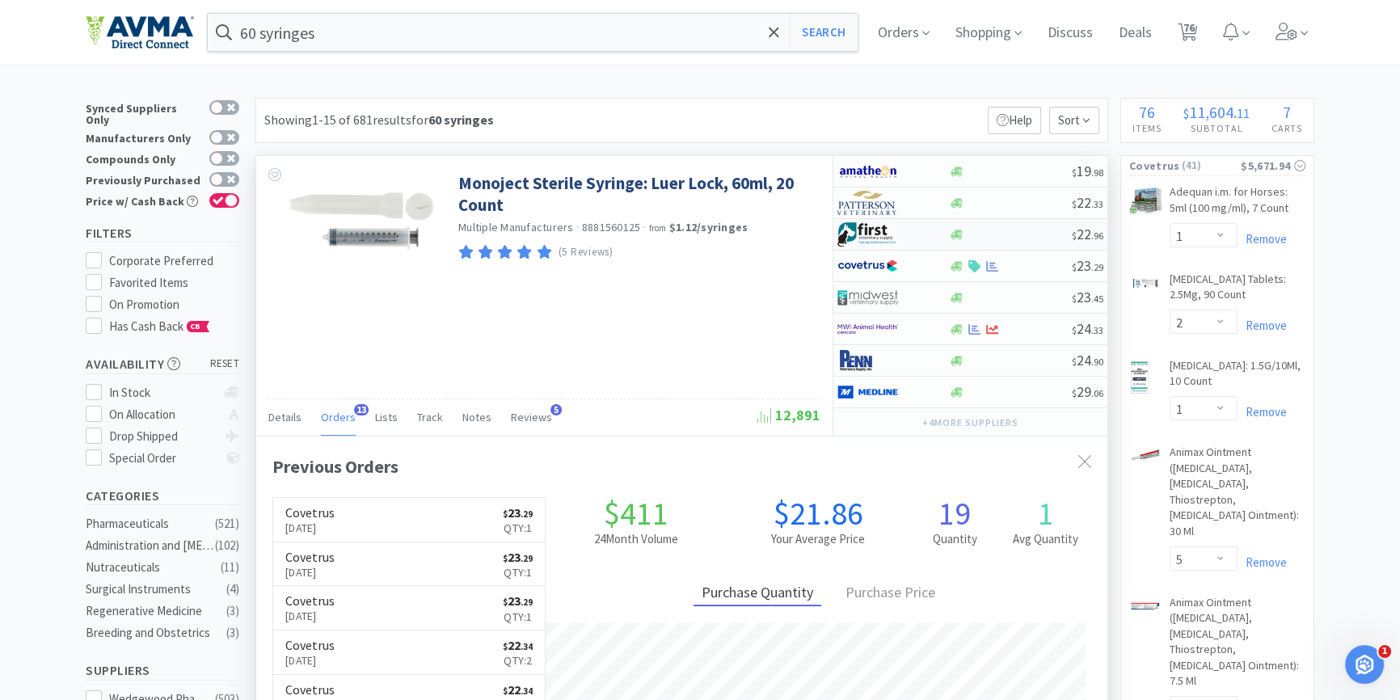
scroll to position [432, 850]
click at [954, 267] on icon at bounding box center [957, 266] width 12 height 10
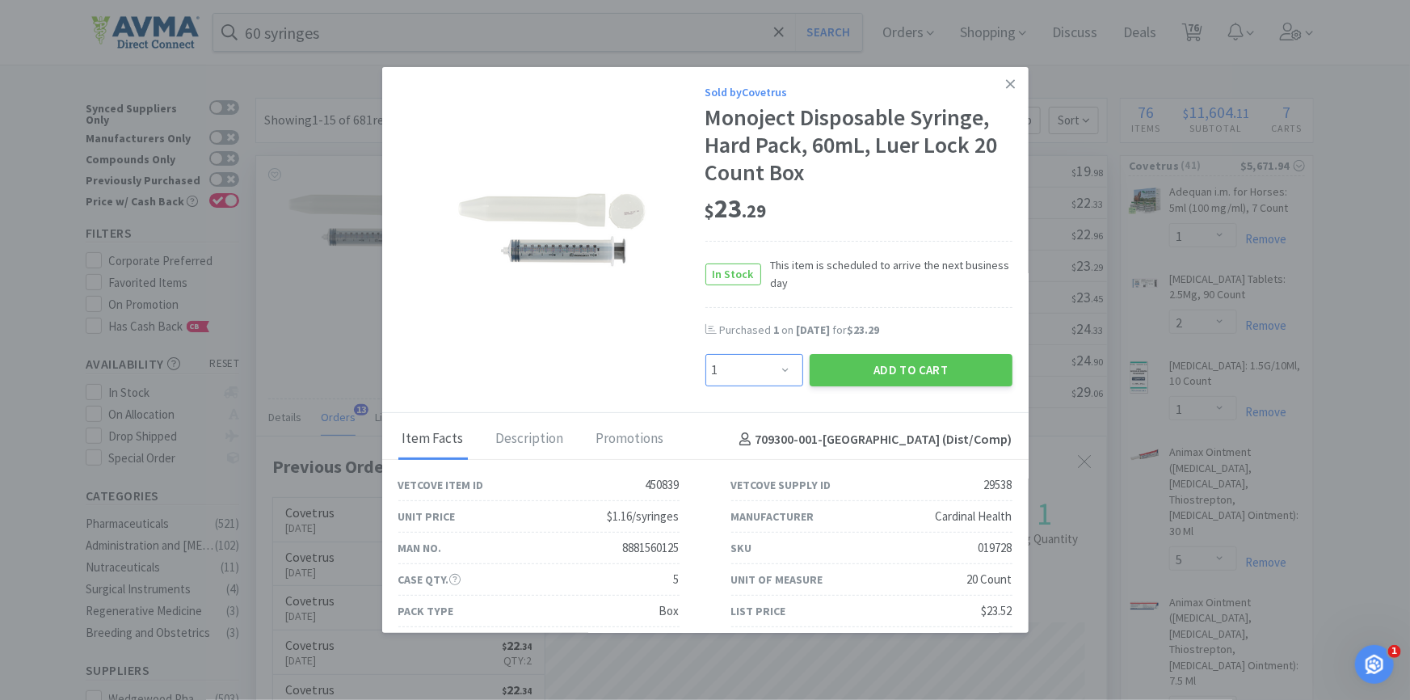
drag, startPoint x: 765, startPoint y: 373, endPoint x: 759, endPoint y: 363, distance: 11.2
click at [764, 373] on select "Enter Quantity 1 2 3 4 5 6 7 8 9 10 11 12 13 14 15 16 17 18 19 20 Enter Quantity" at bounding box center [755, 370] width 98 height 32
click at [706, 354] on select "Enter Quantity 1 2 3 4 5 6 7 8 9 10 11 12 13 14 15 16 17 18 19 20 Enter Quantity" at bounding box center [755, 370] width 98 height 32
click at [913, 366] on button "Add to Cart" at bounding box center [911, 370] width 203 height 32
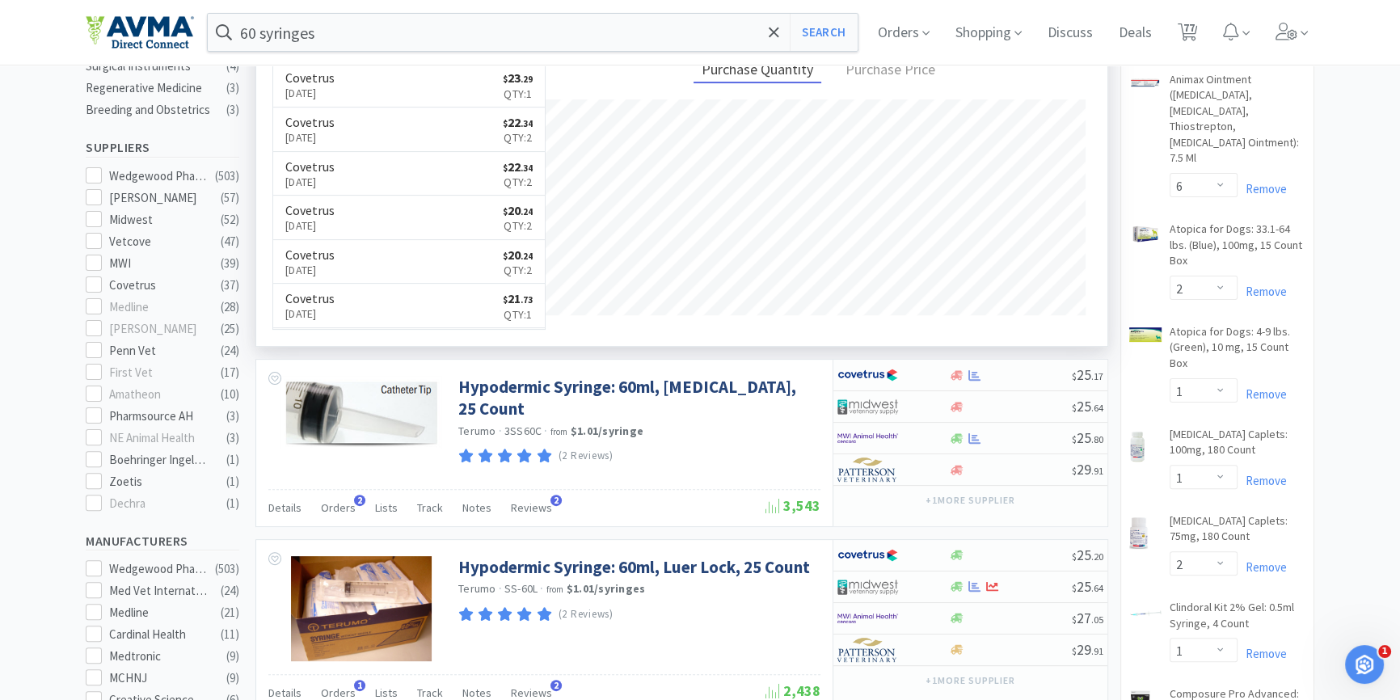
scroll to position [588, 0]
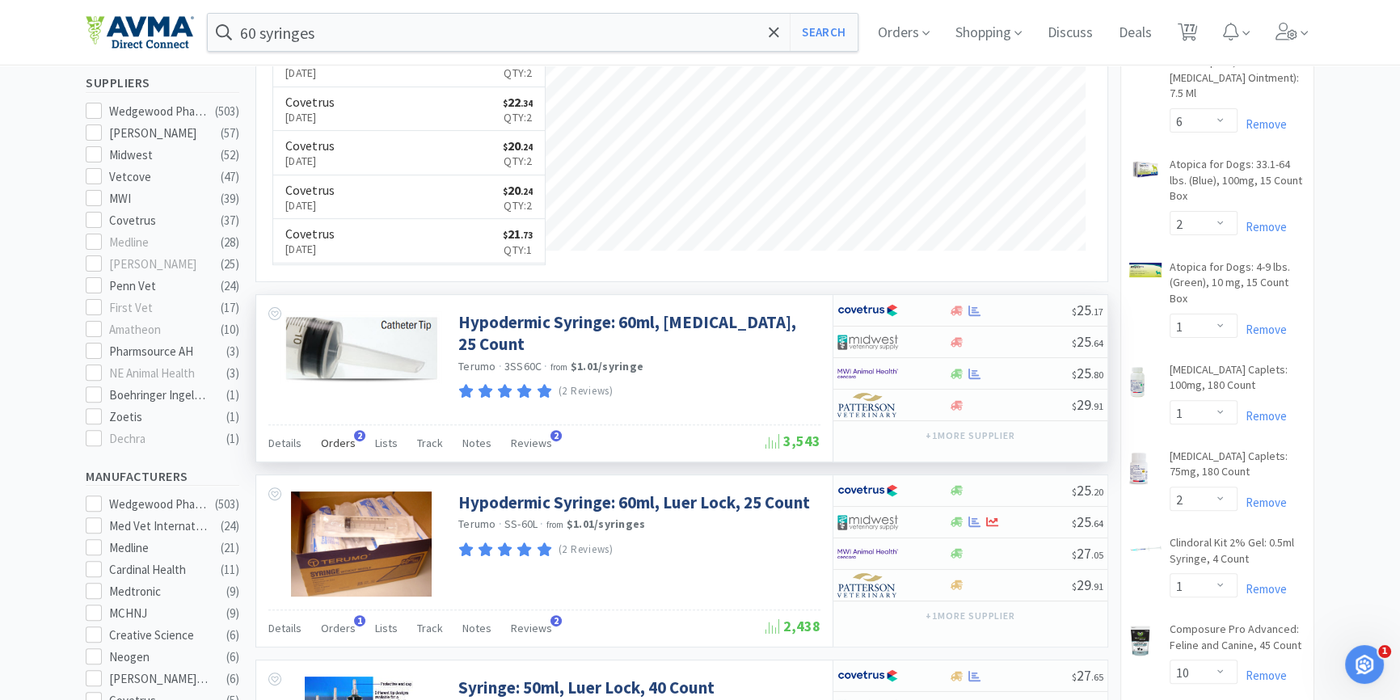
click at [329, 454] on div "Orders 2" at bounding box center [338, 445] width 35 height 31
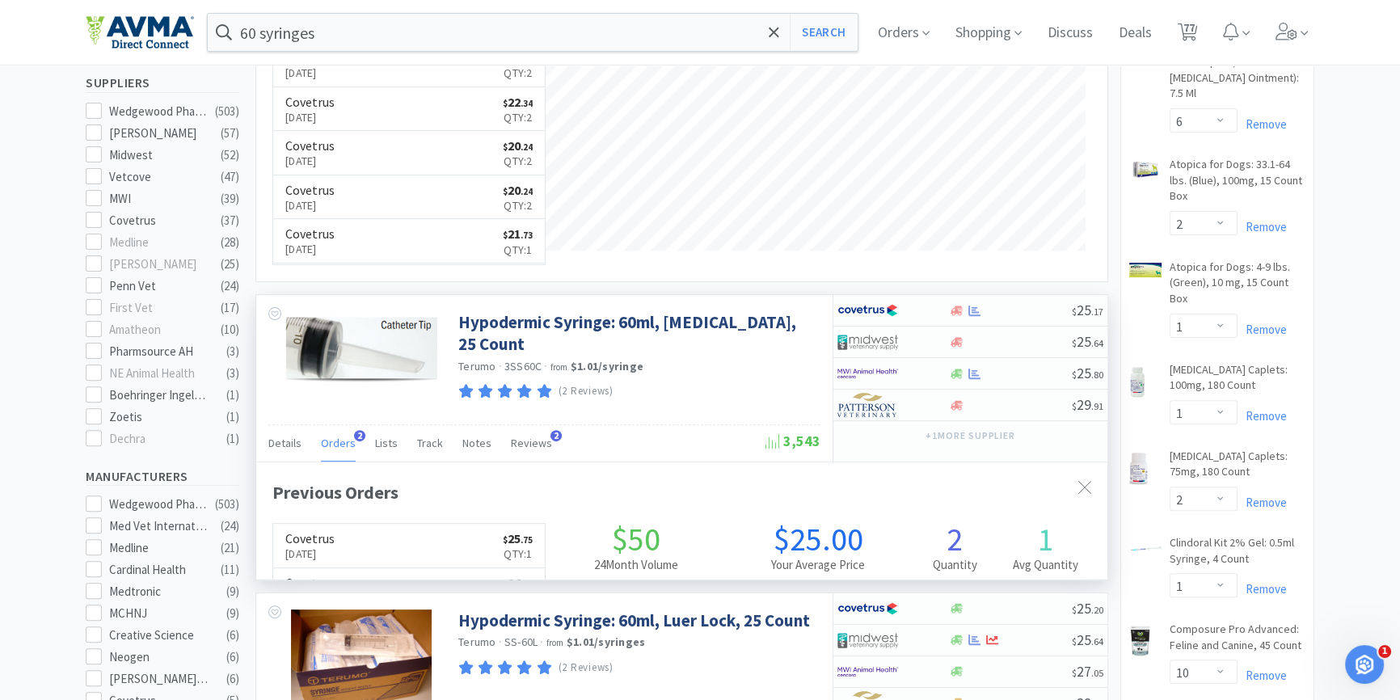
scroll to position [419, 850]
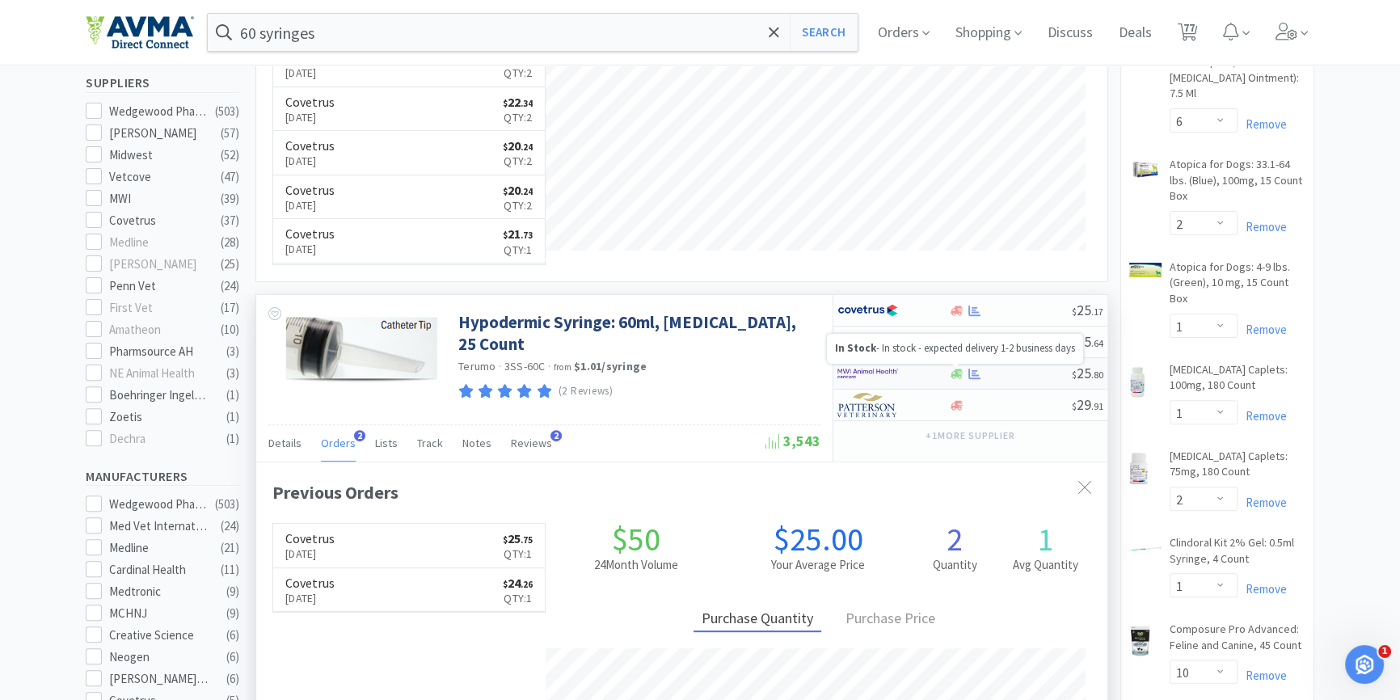
click at [955, 369] on icon at bounding box center [957, 374] width 12 height 10
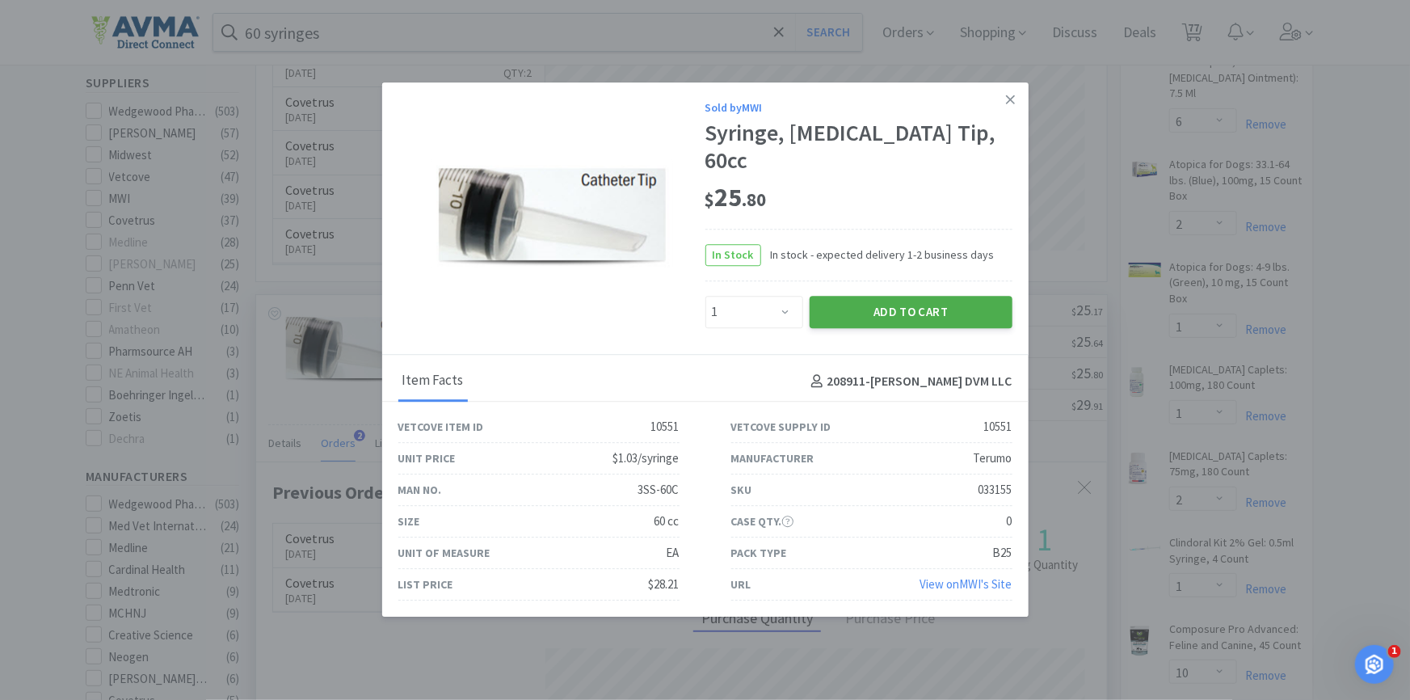
click at [881, 304] on button "Add to Cart" at bounding box center [911, 312] width 203 height 32
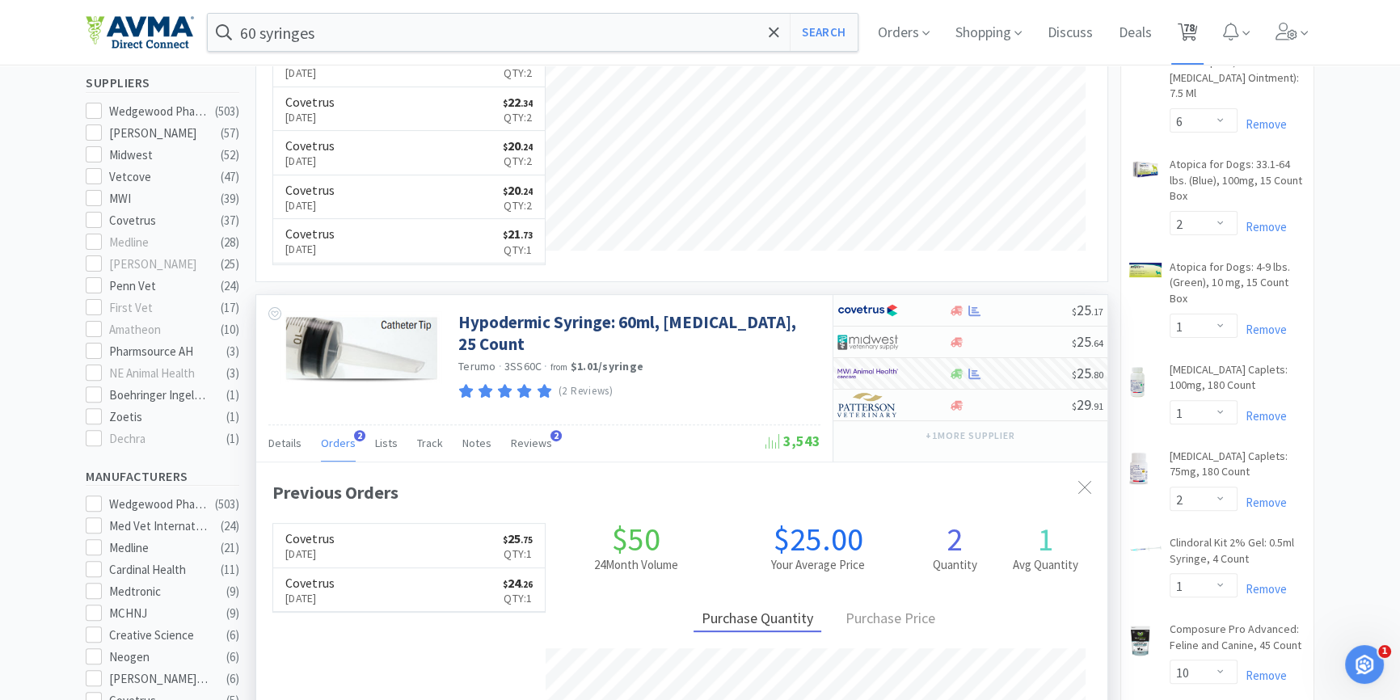
click at [1198, 40] on icon at bounding box center [1188, 32] width 20 height 18
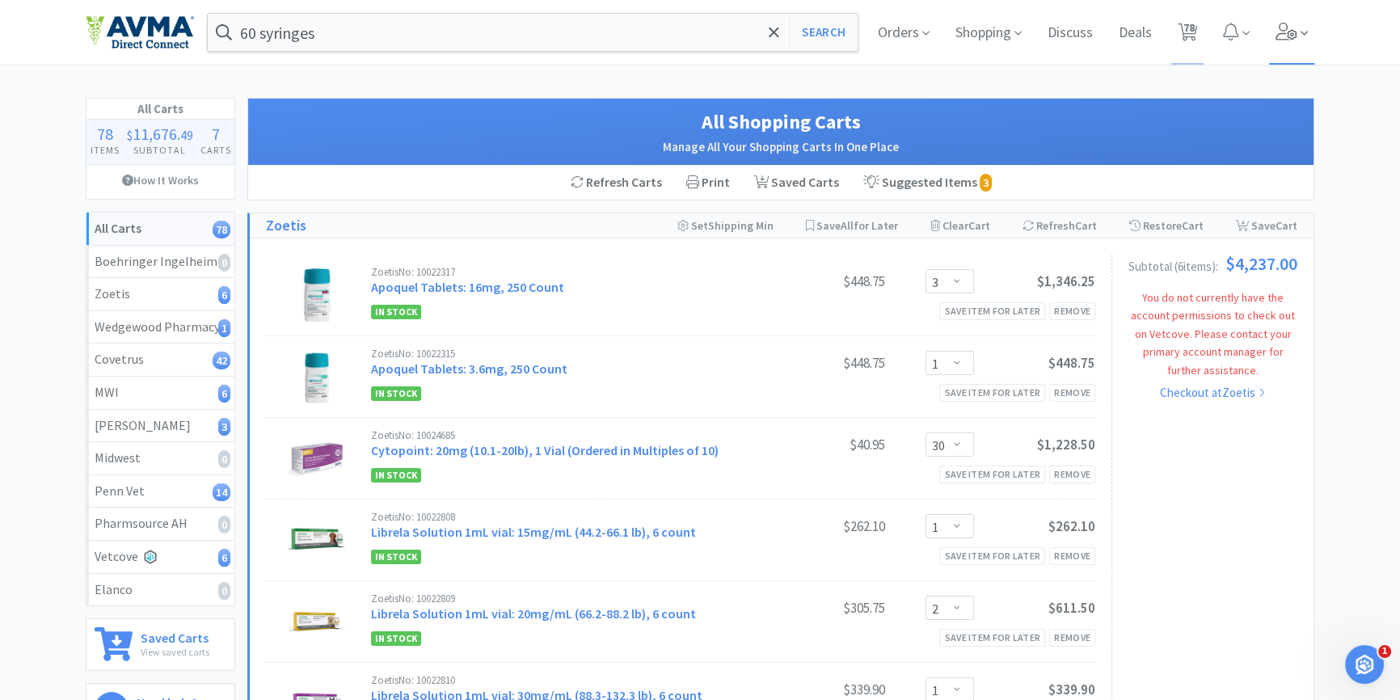
click at [1284, 29] on icon at bounding box center [1286, 32] width 23 height 18
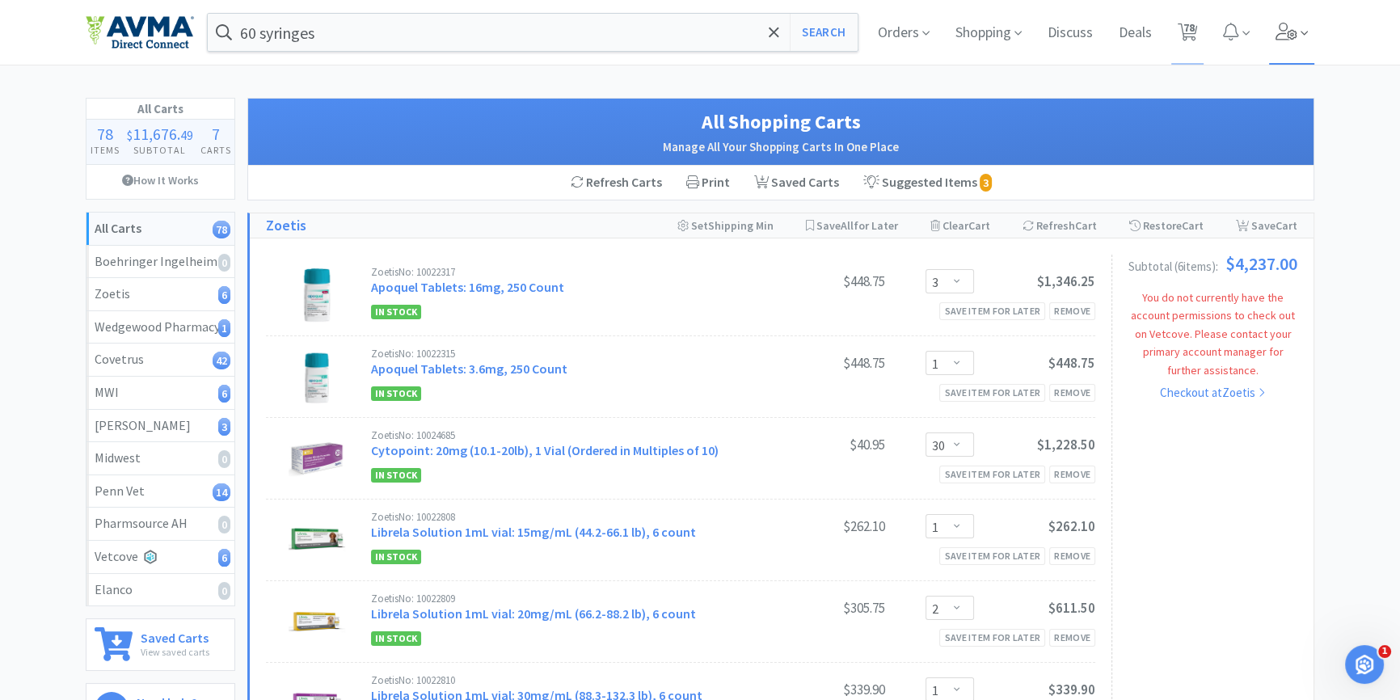
click at [1277, 40] on icon at bounding box center [1286, 32] width 22 height 18
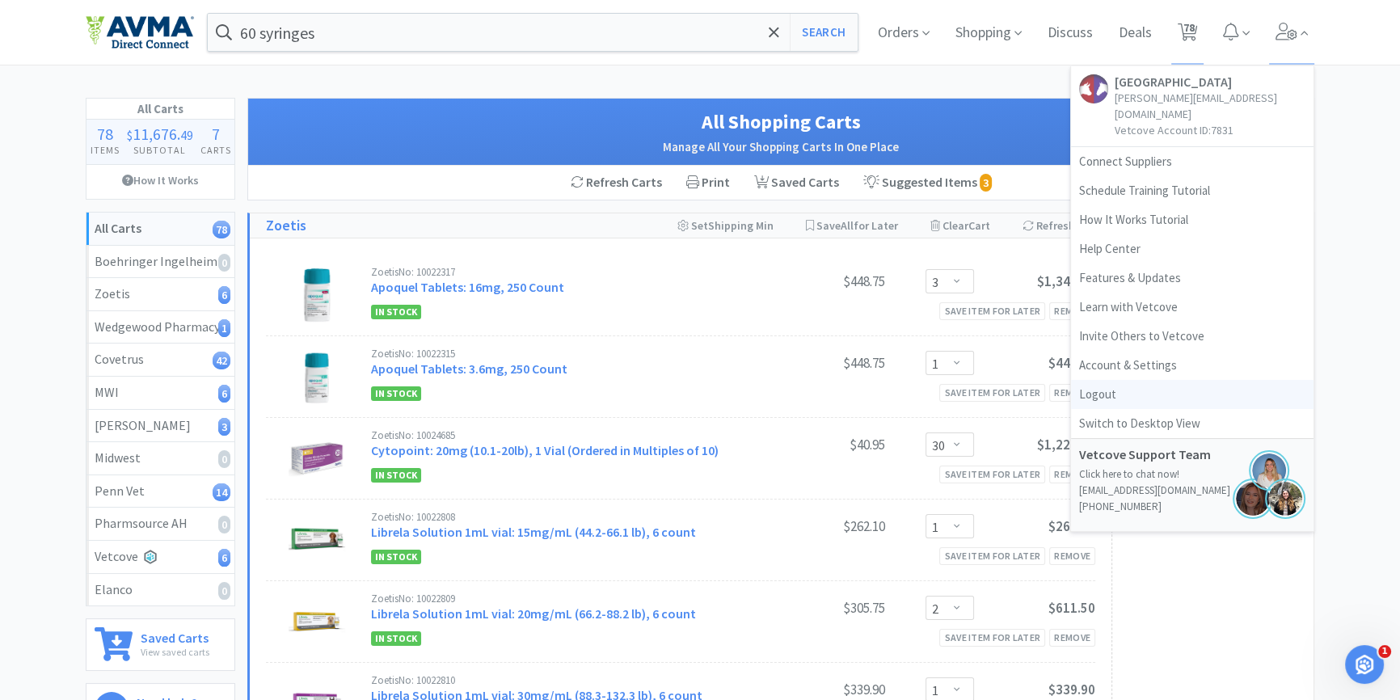
click at [1098, 381] on link "Logout" at bounding box center [1192, 394] width 242 height 29
